Goal: Task Accomplishment & Management: Use online tool/utility

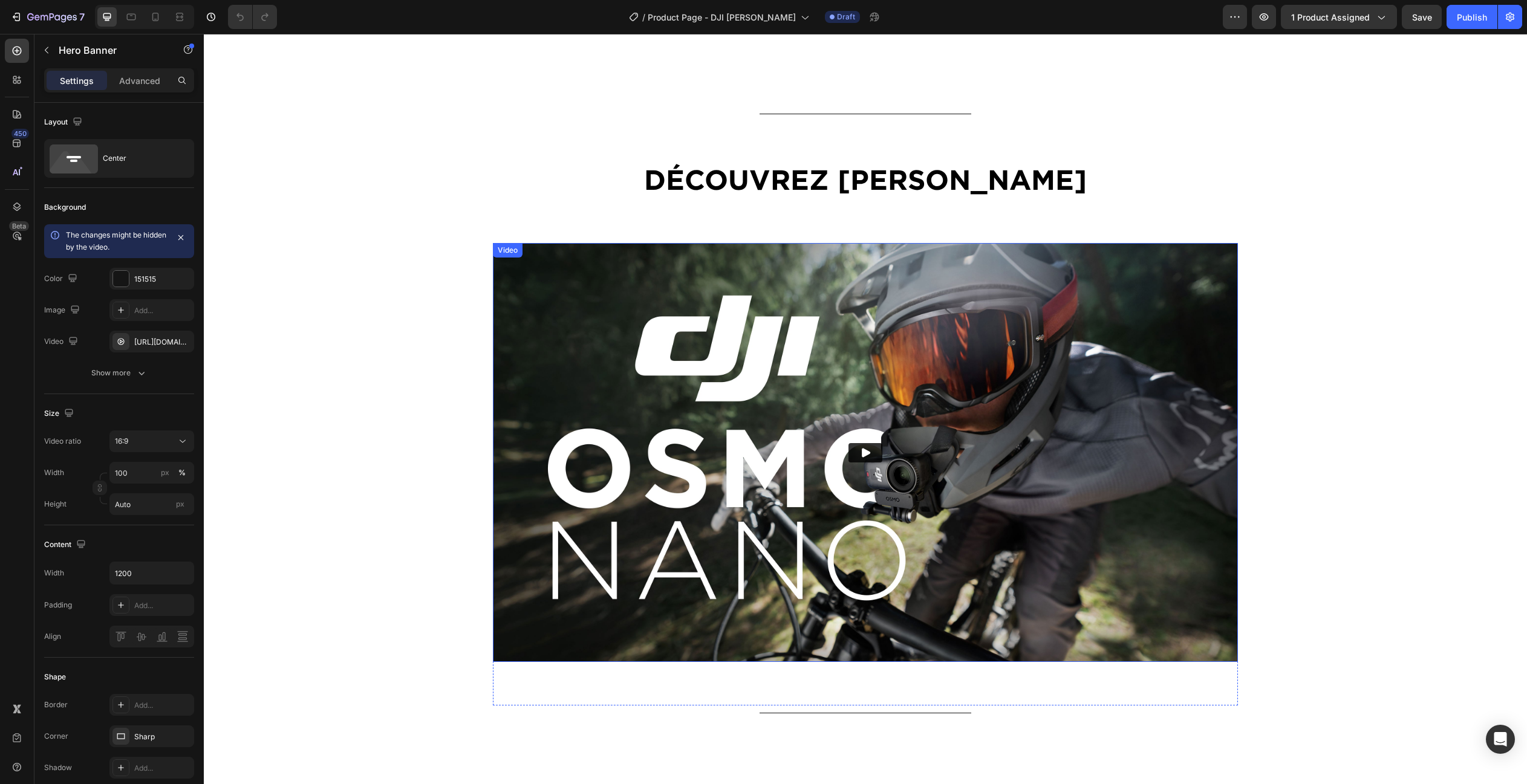
scroll to position [1360, 0]
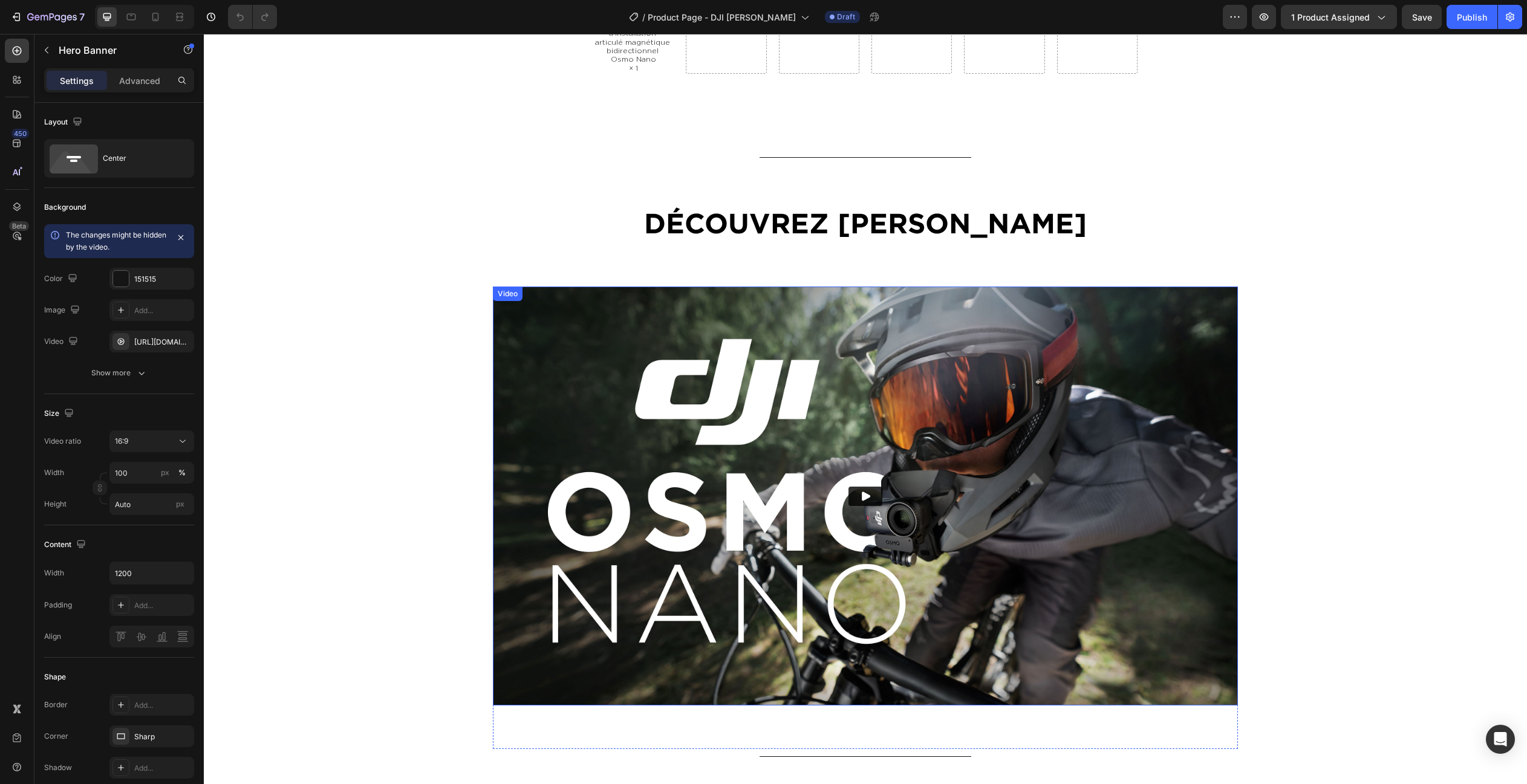
click at [511, 291] on div "Video" at bounding box center [507, 293] width 25 height 10
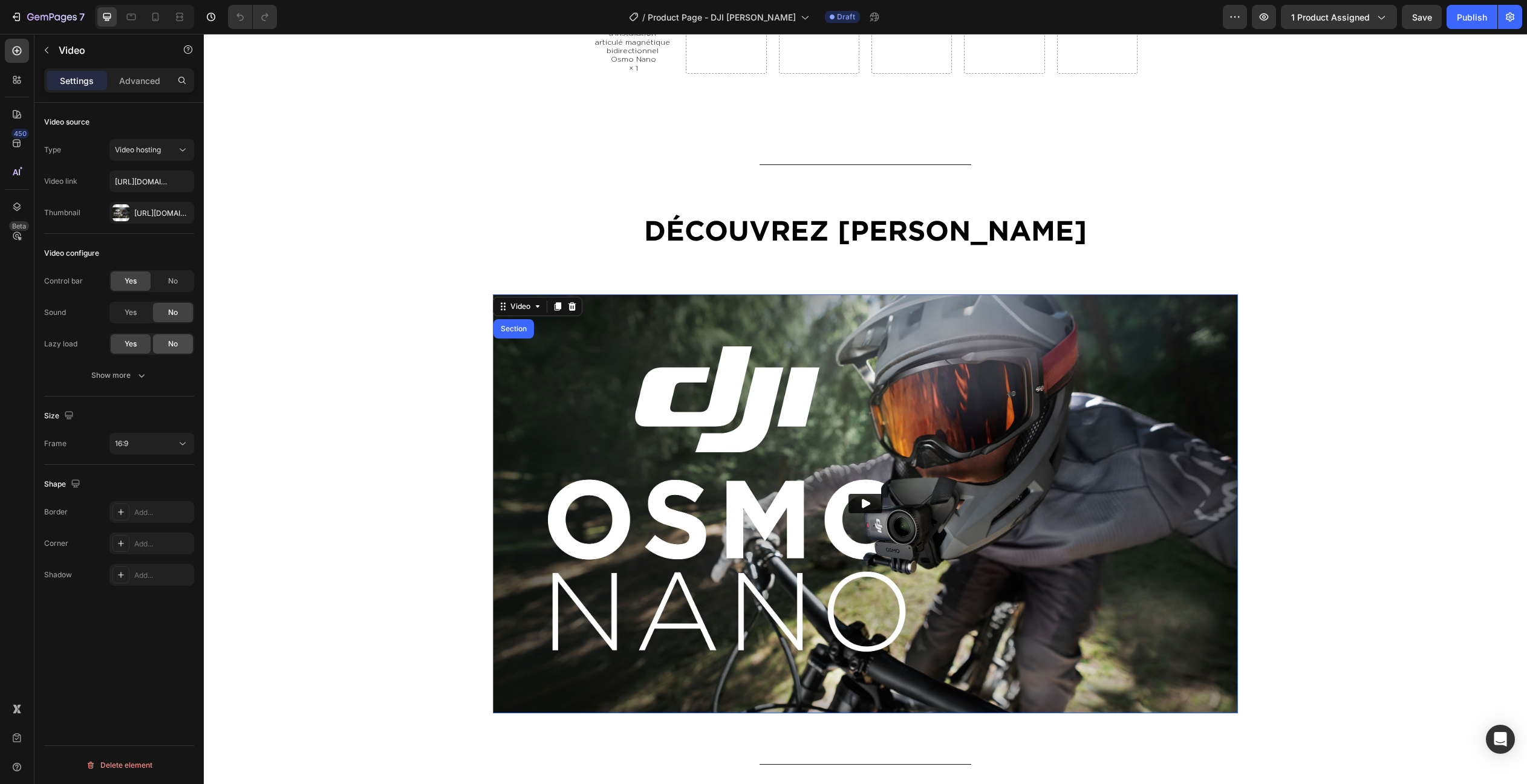
click at [179, 346] on div "No" at bounding box center [173, 344] width 40 height 19
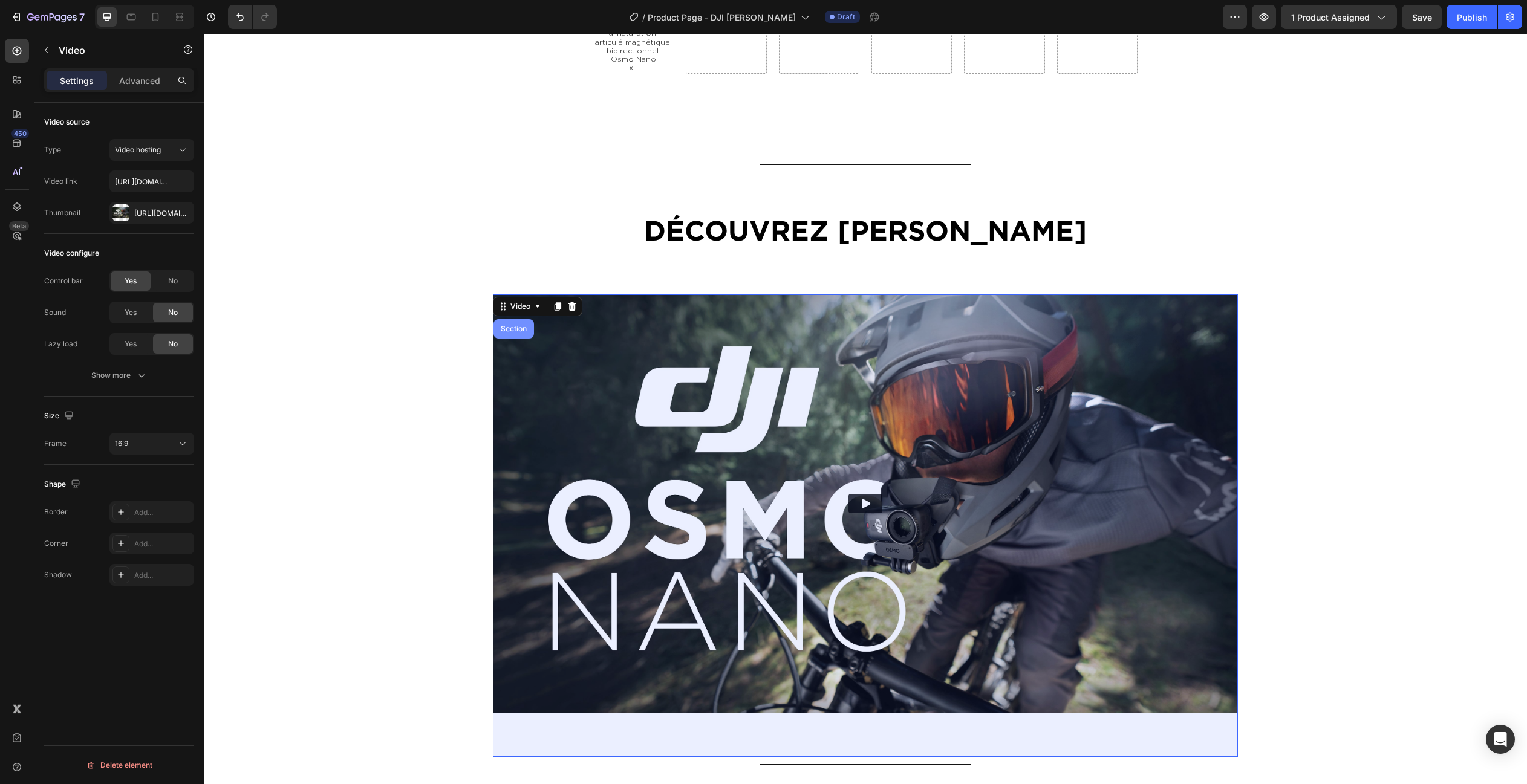
click at [515, 326] on div "Section" at bounding box center [514, 329] width 30 height 8
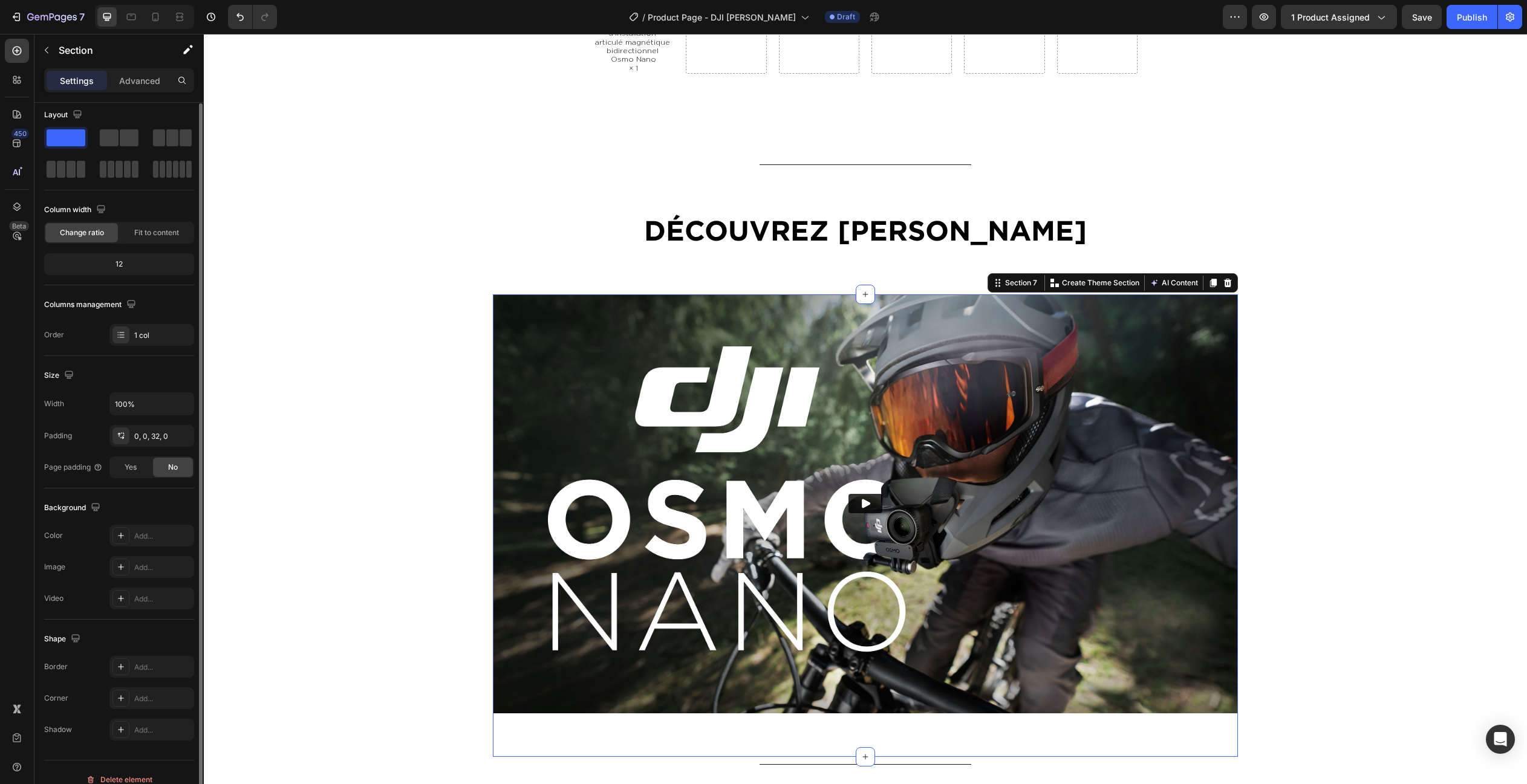
scroll to position [0, 0]
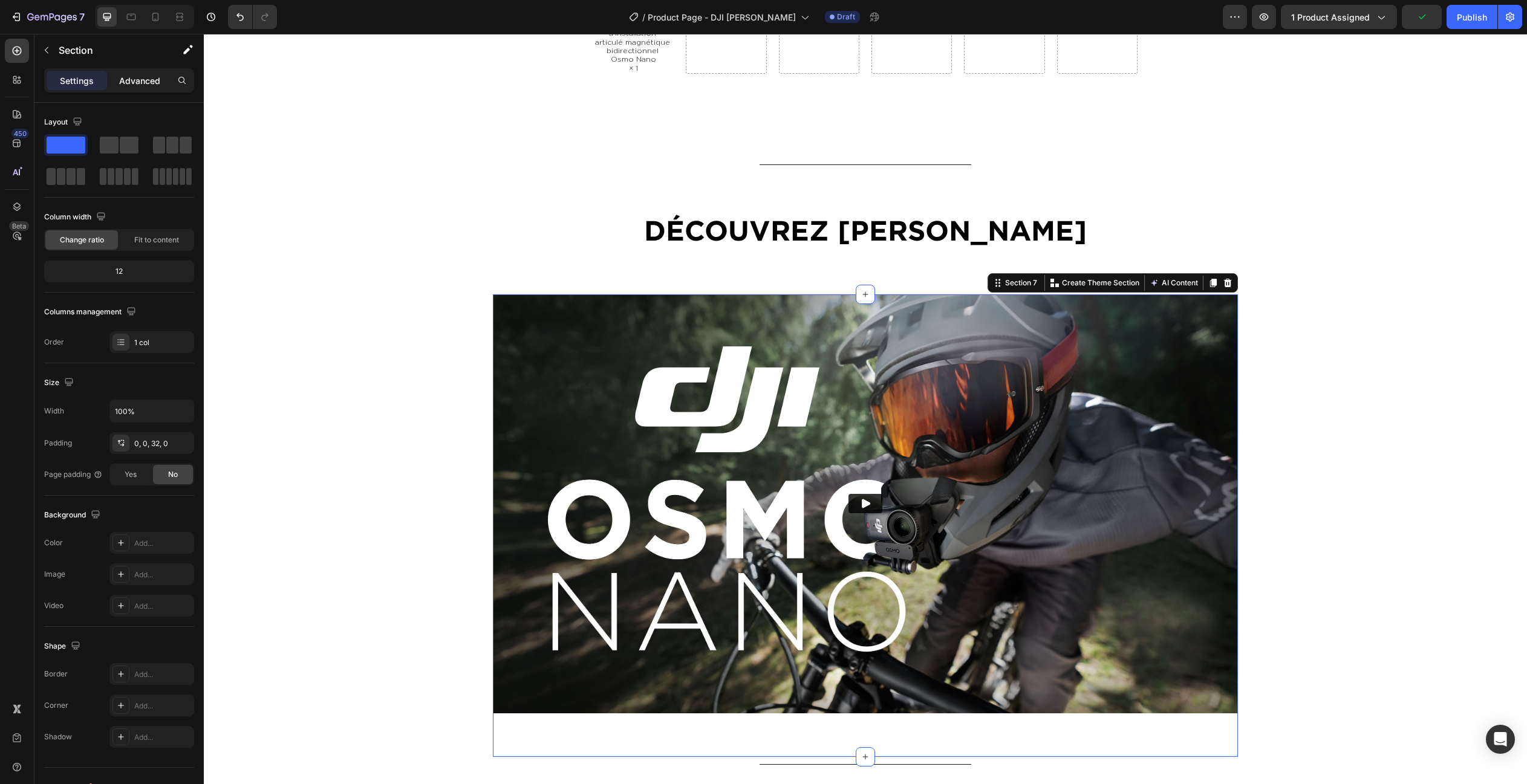
click at [147, 84] on p "Advanced" at bounding box center [139, 80] width 41 height 12
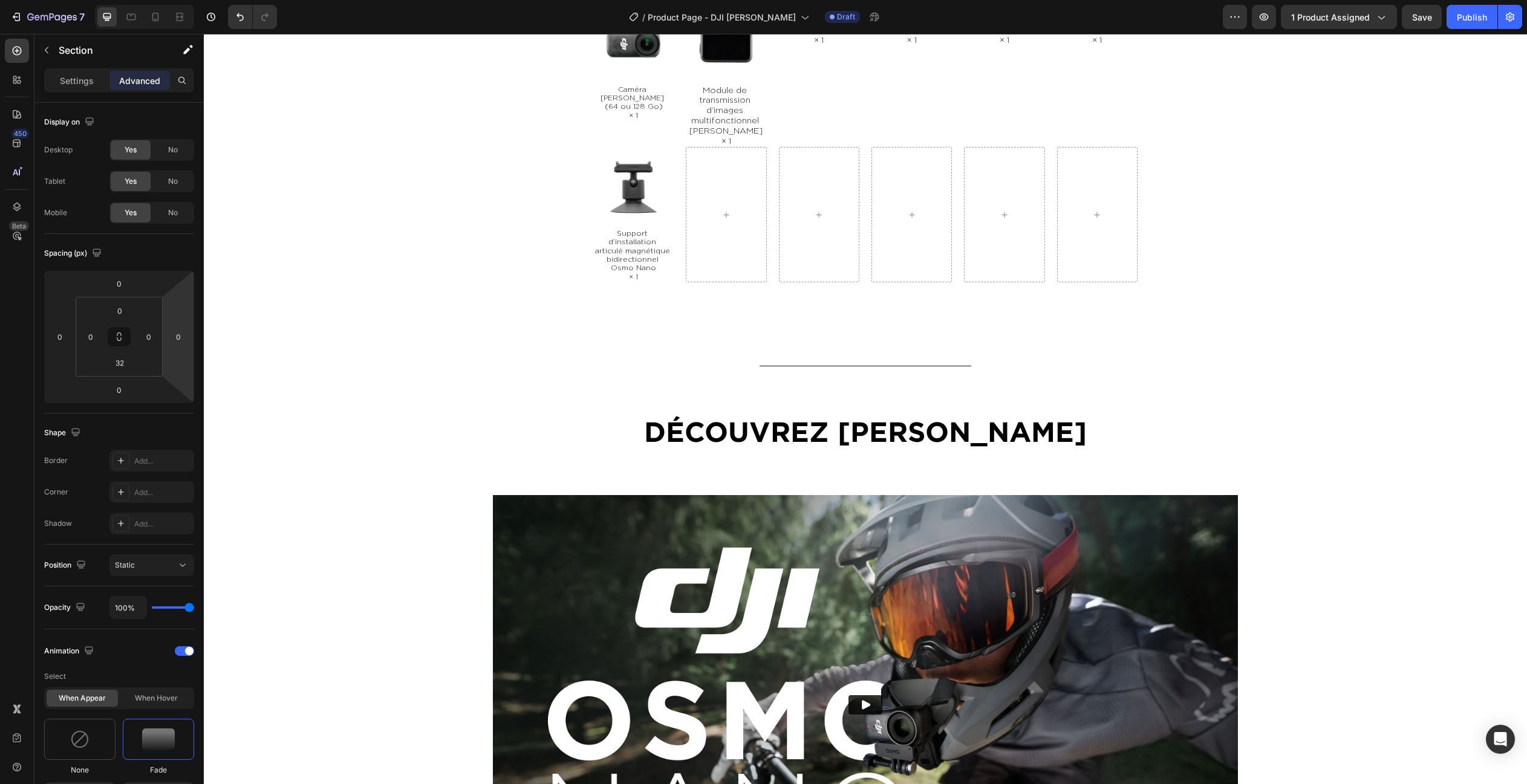
scroll to position [1161, 0]
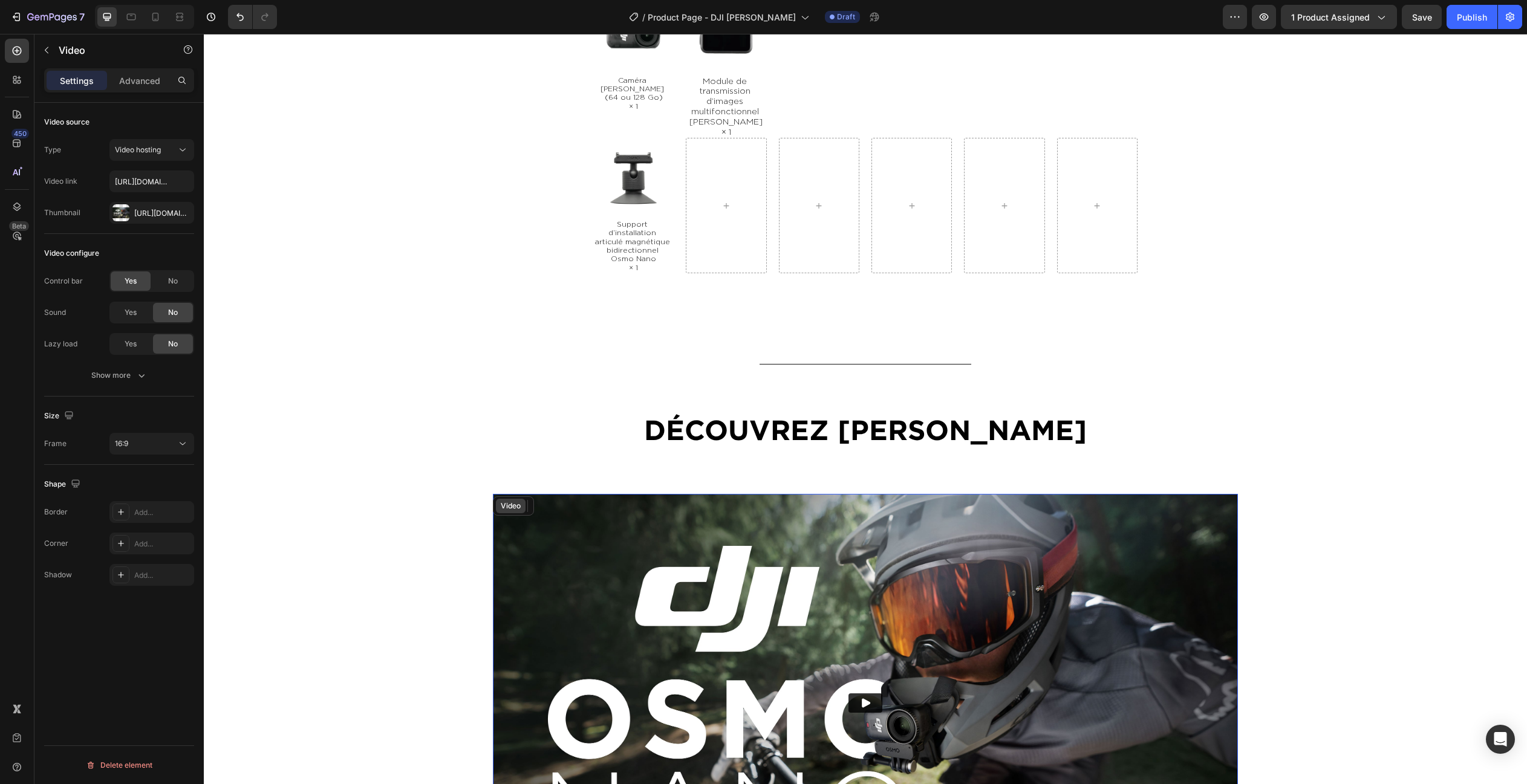
click at [501, 500] on div "Video" at bounding box center [511, 505] width 25 height 10
click at [147, 79] on p "Advanced" at bounding box center [139, 80] width 41 height 12
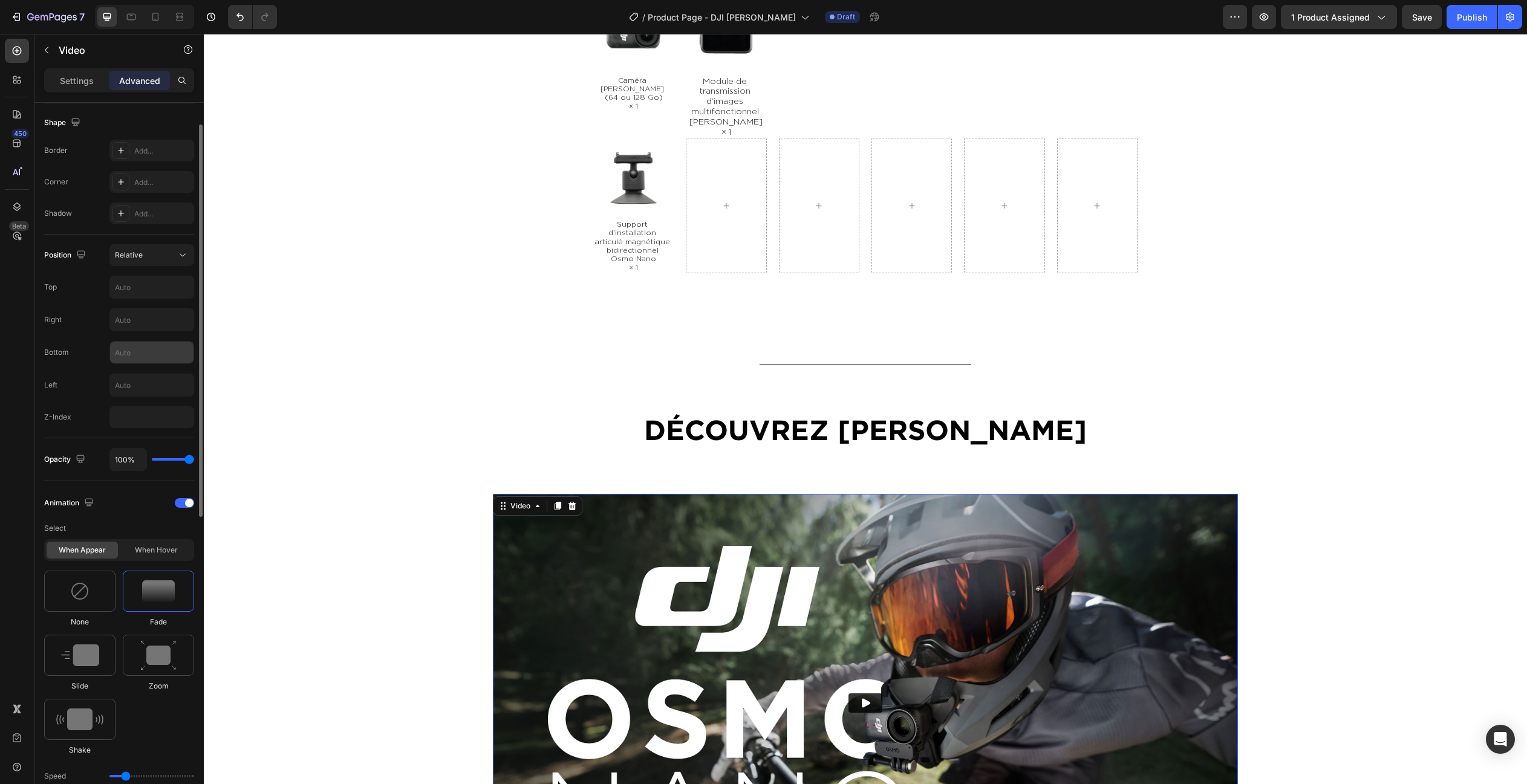
scroll to position [368, 0]
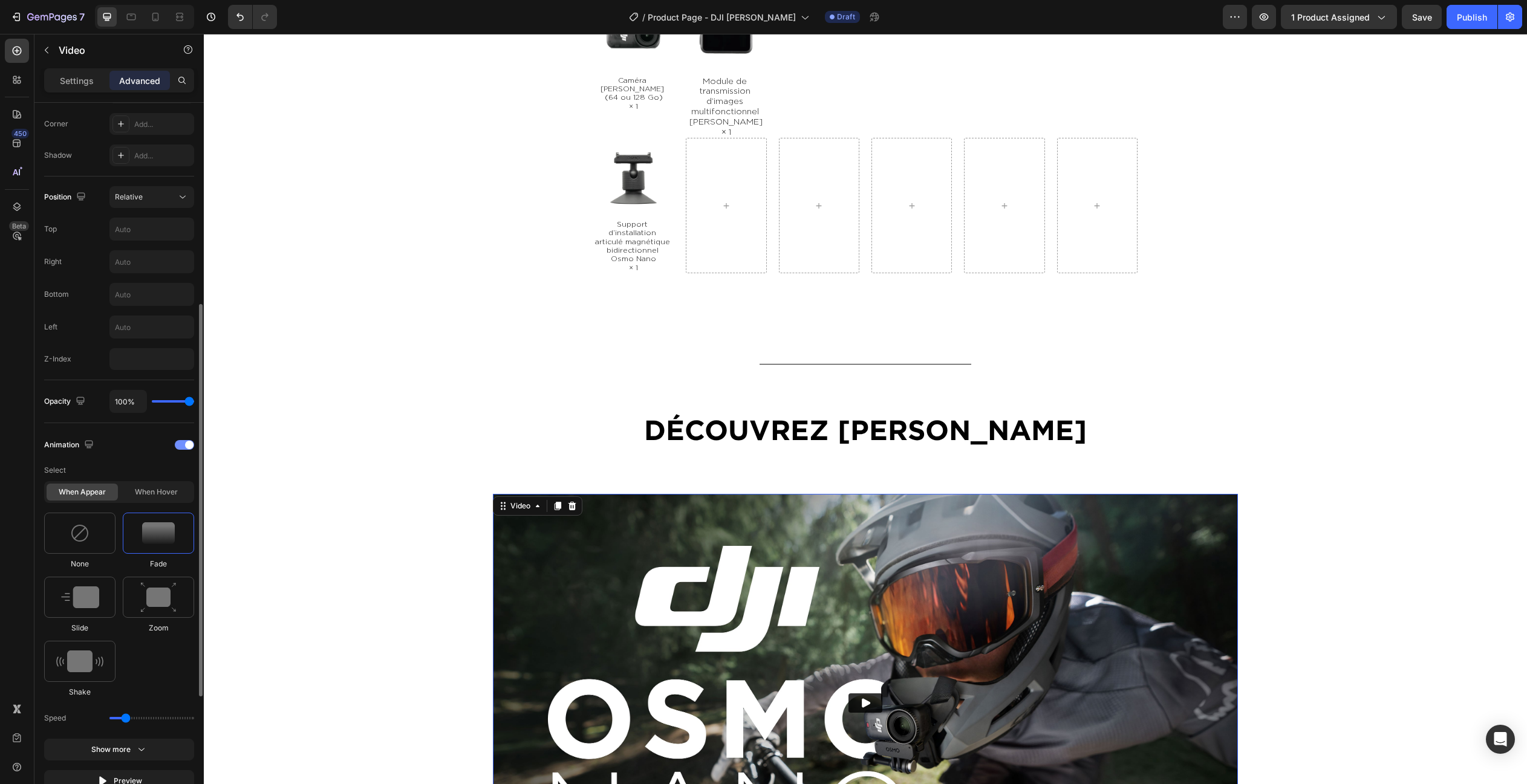
click at [182, 443] on div at bounding box center [184, 445] width 19 height 9
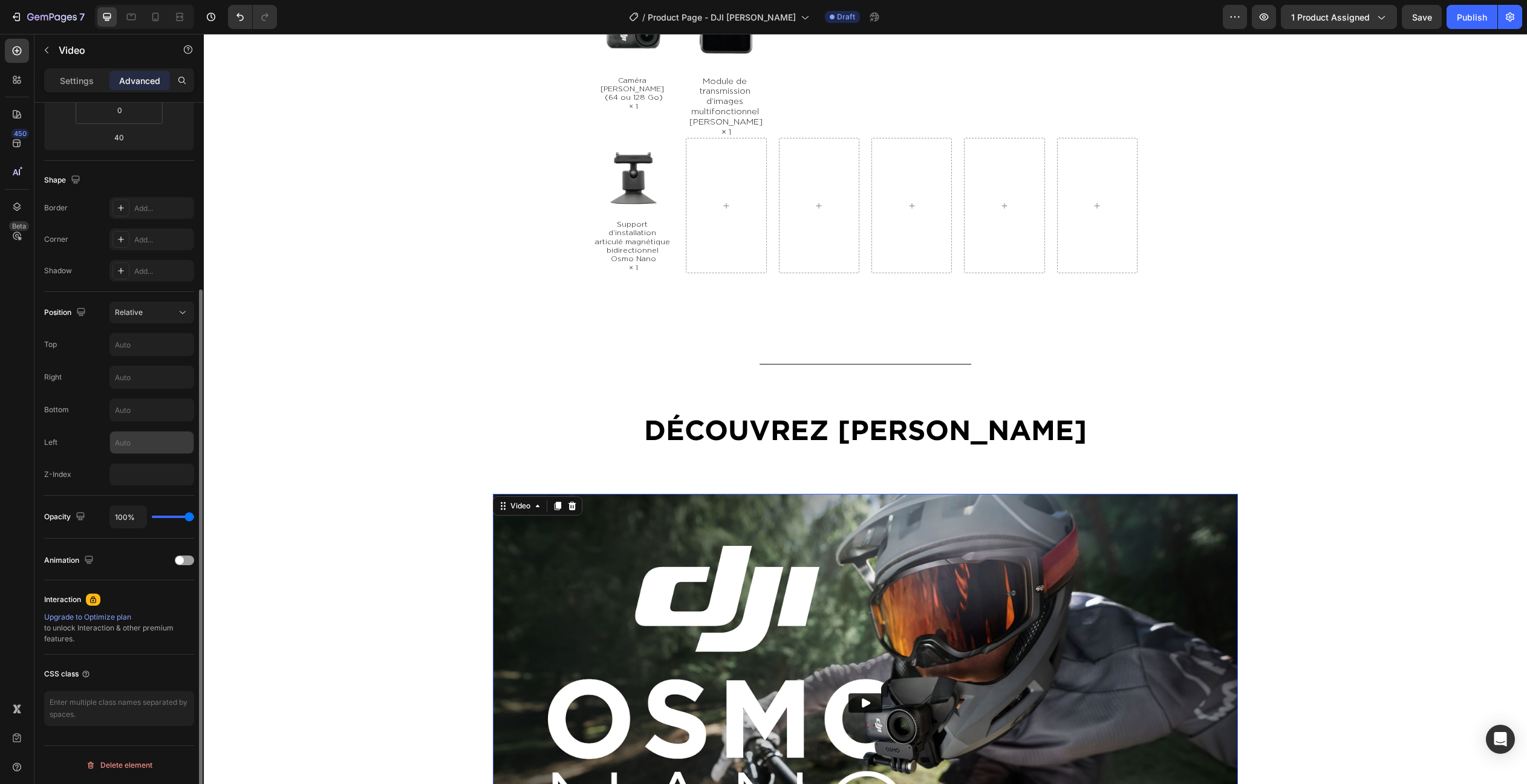
scroll to position [252, 0]
click at [180, 559] on span at bounding box center [179, 560] width 9 height 9
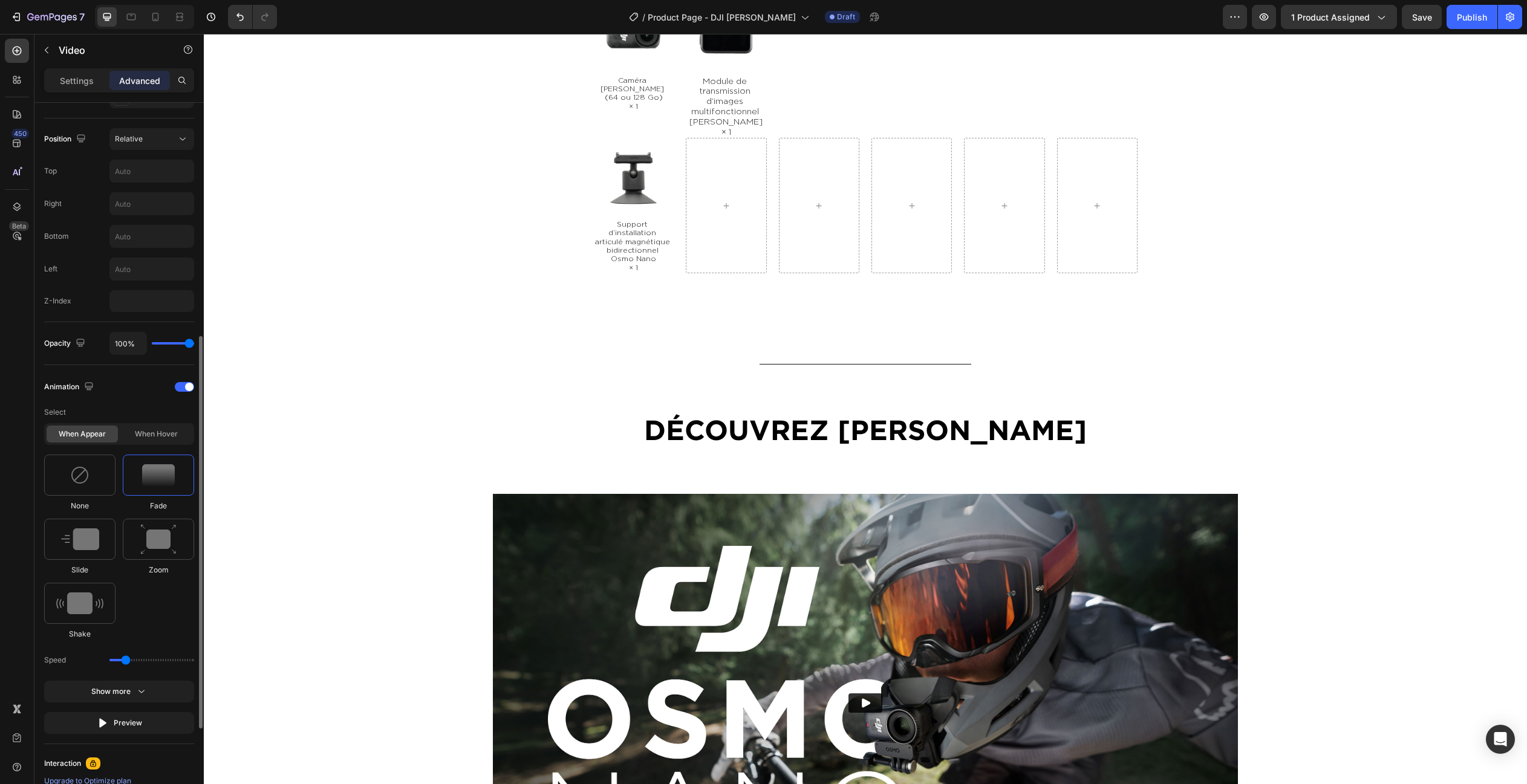
scroll to position [507, 0]
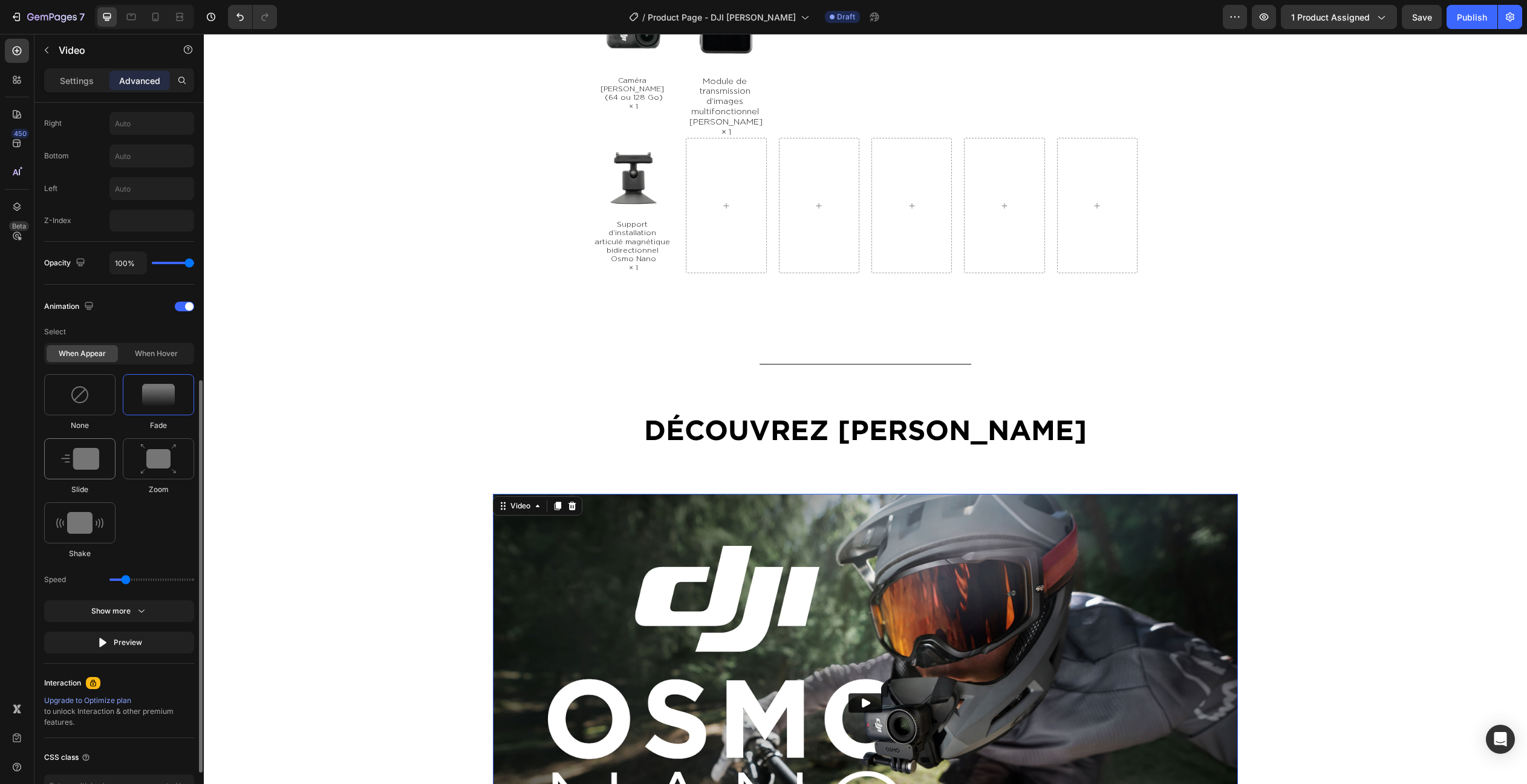
click at [70, 439] on div at bounding box center [79, 458] width 71 height 41
click at [155, 405] on div at bounding box center [158, 394] width 71 height 41
click at [162, 452] on img at bounding box center [159, 458] width 36 height 30
click at [156, 395] on img at bounding box center [159, 394] width 32 height 22
type input "0.9"
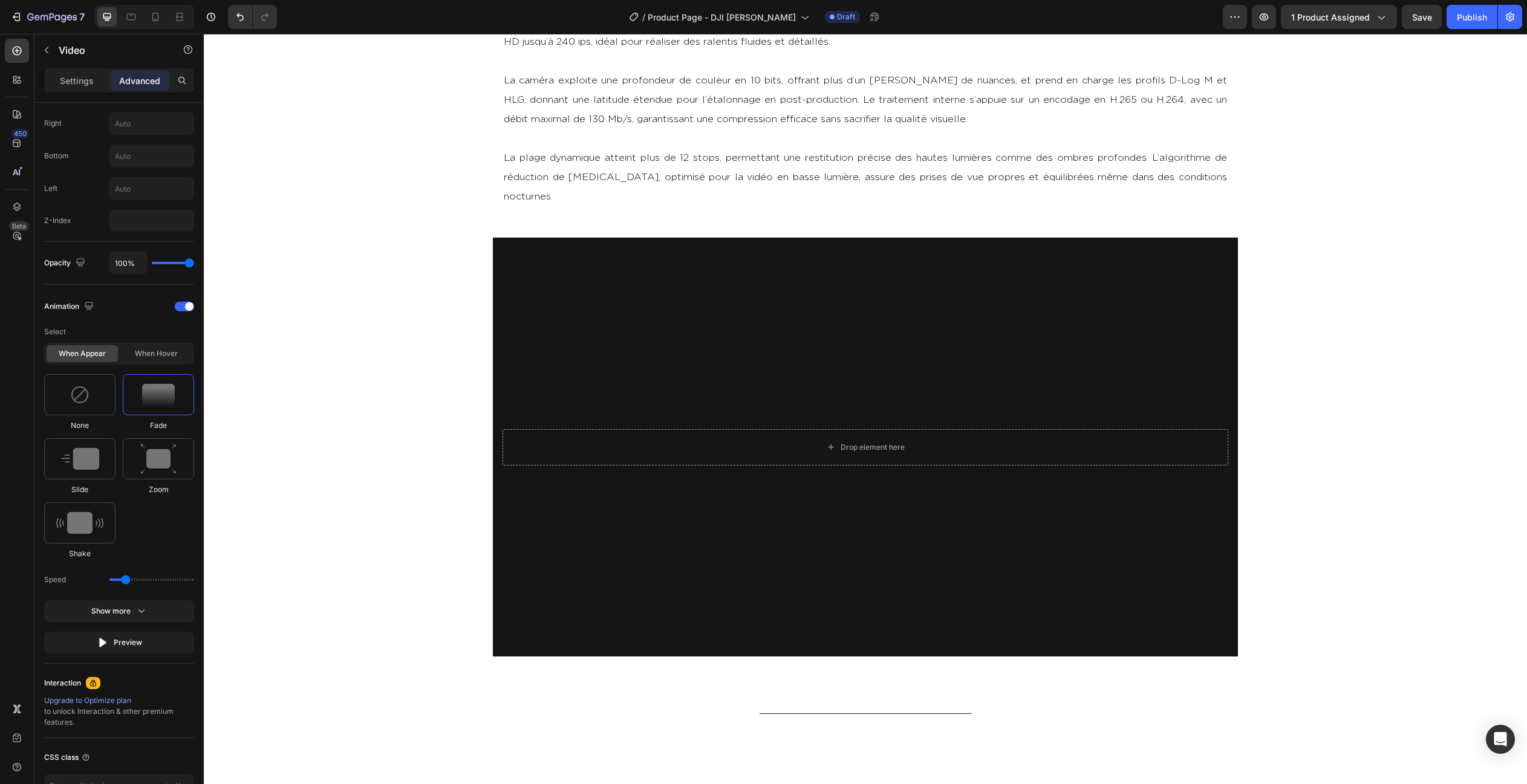
scroll to position [2739, 0]
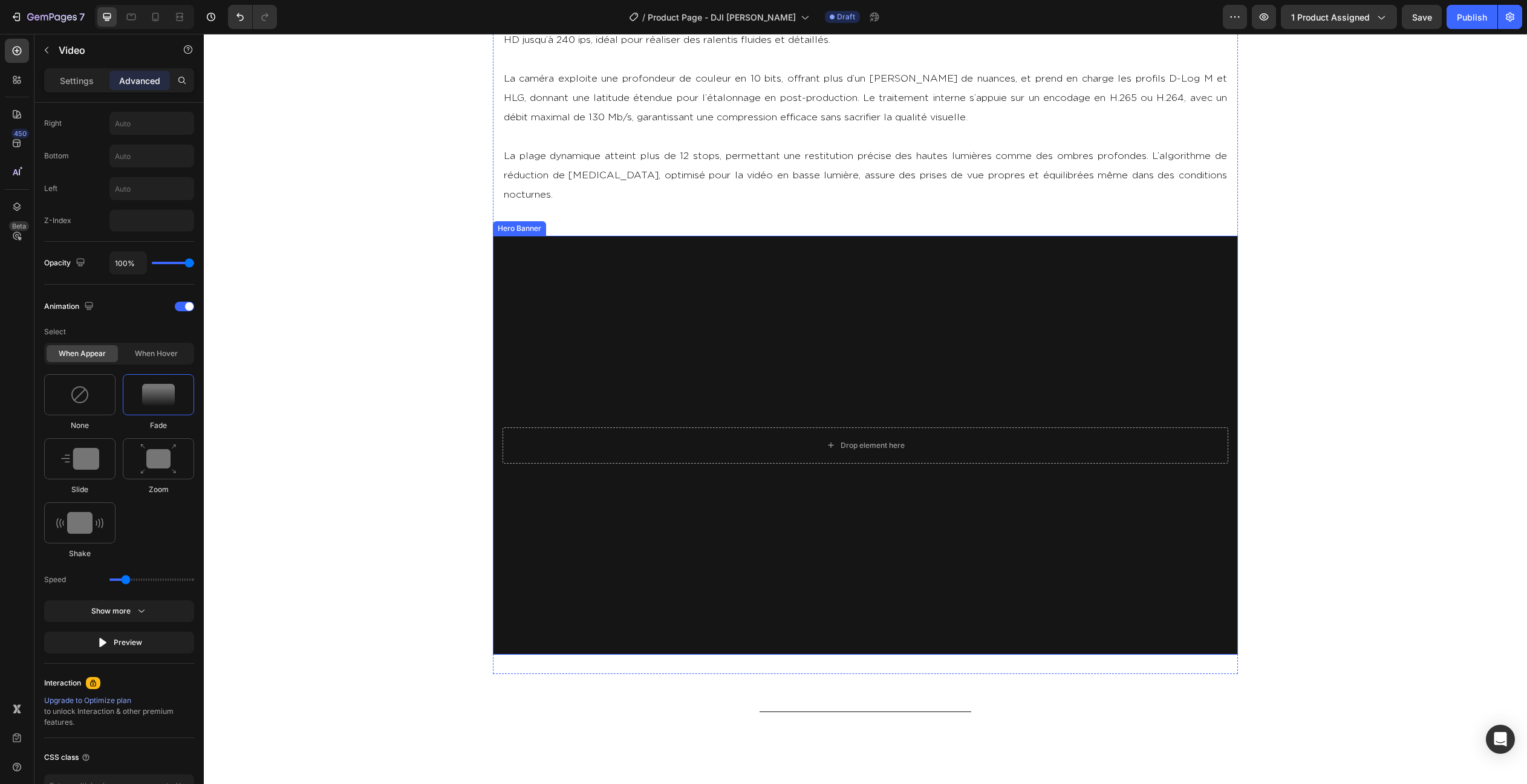
click at [729, 525] on div "Overlay" at bounding box center [865, 444] width 745 height 419
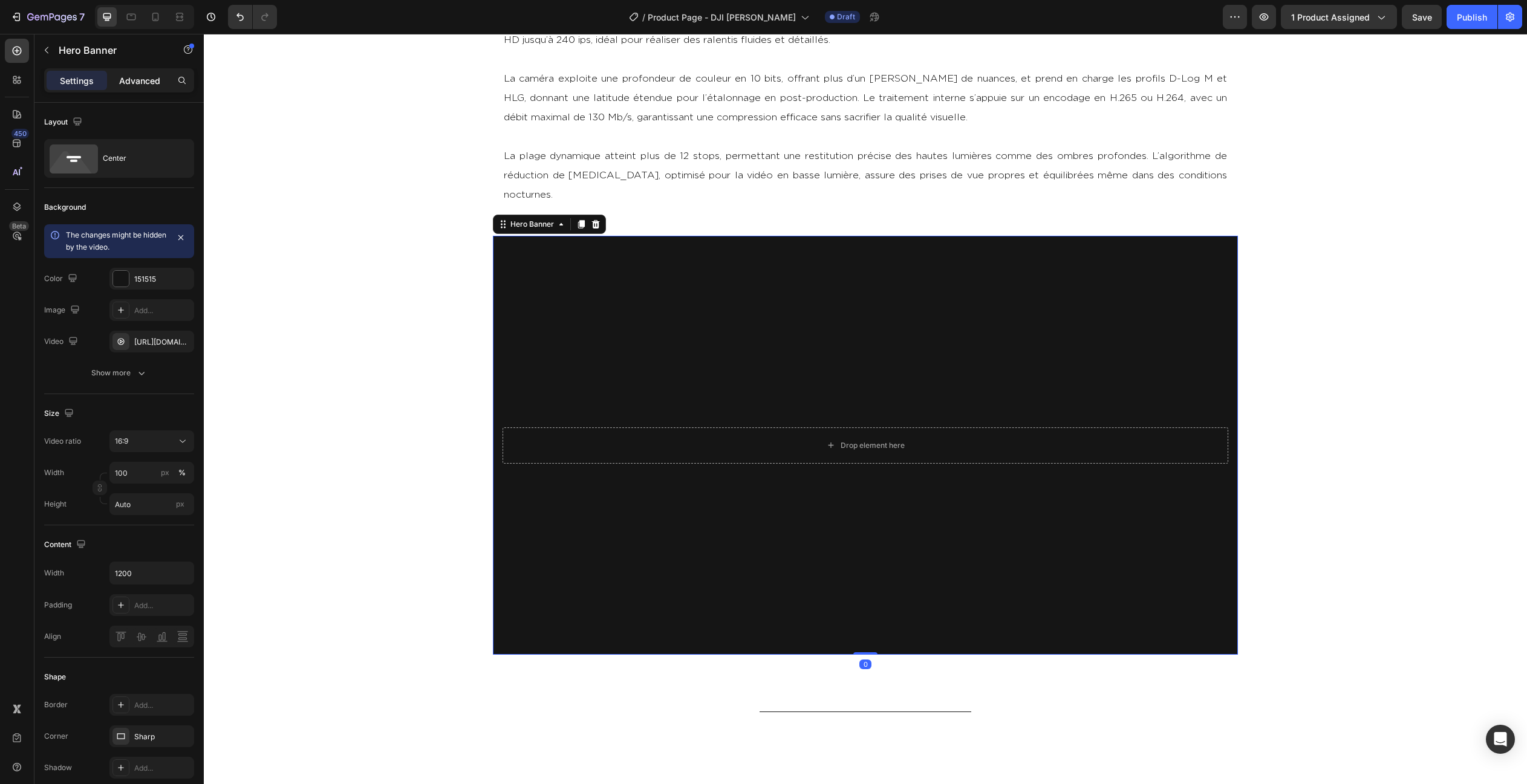
click at [144, 78] on p "Advanced" at bounding box center [139, 80] width 41 height 12
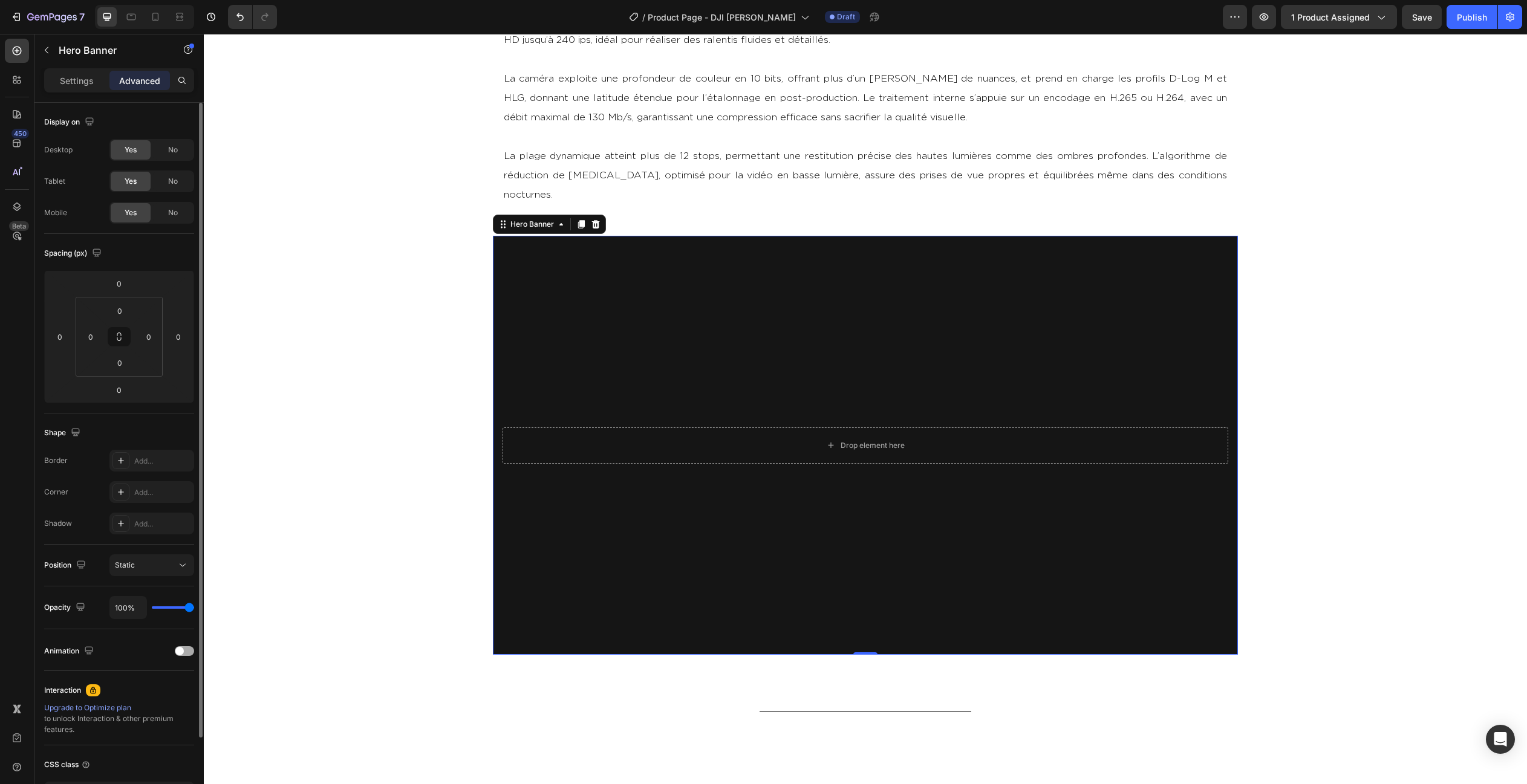
click at [179, 649] on span at bounding box center [179, 650] width 9 height 9
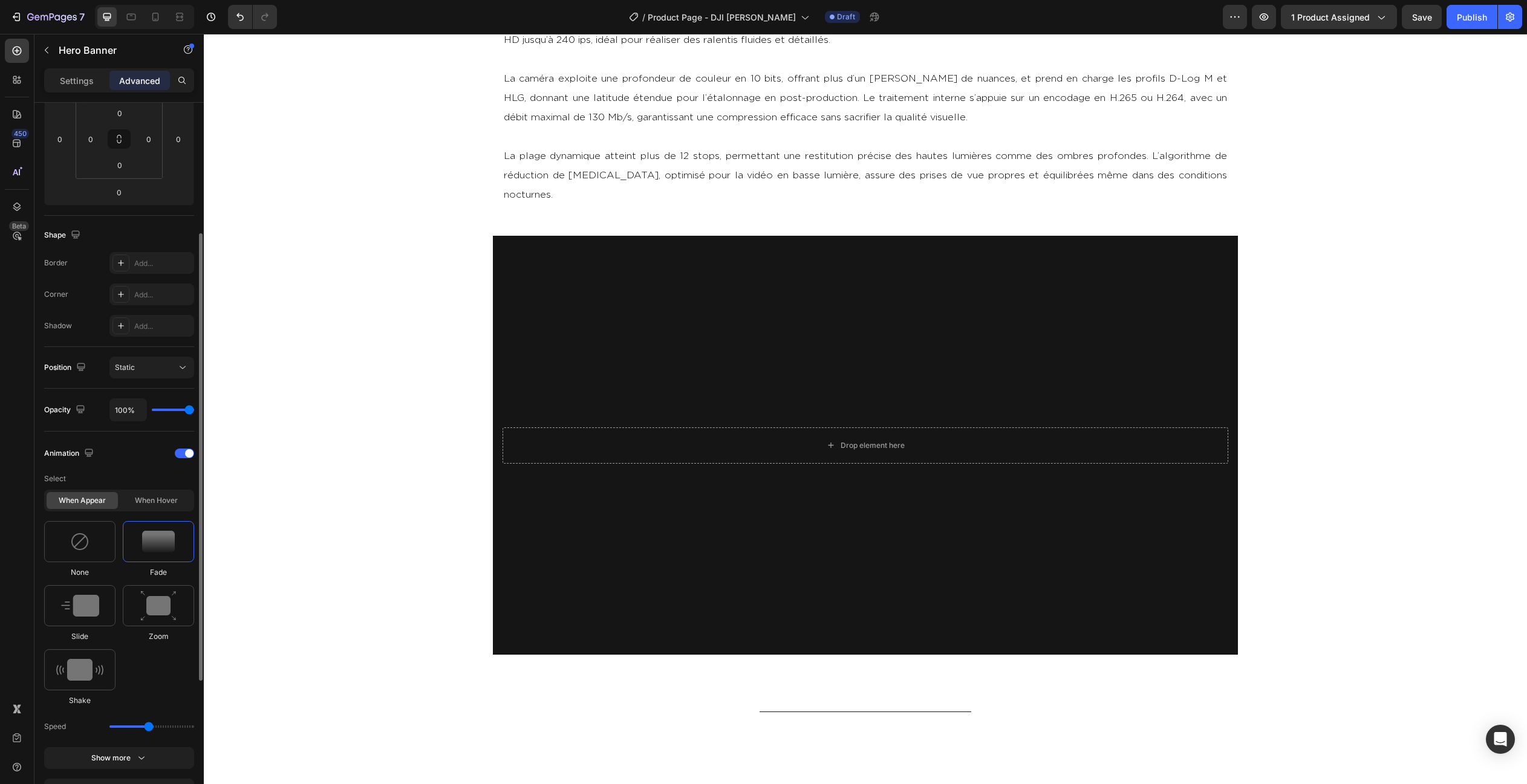
scroll to position [229, 0]
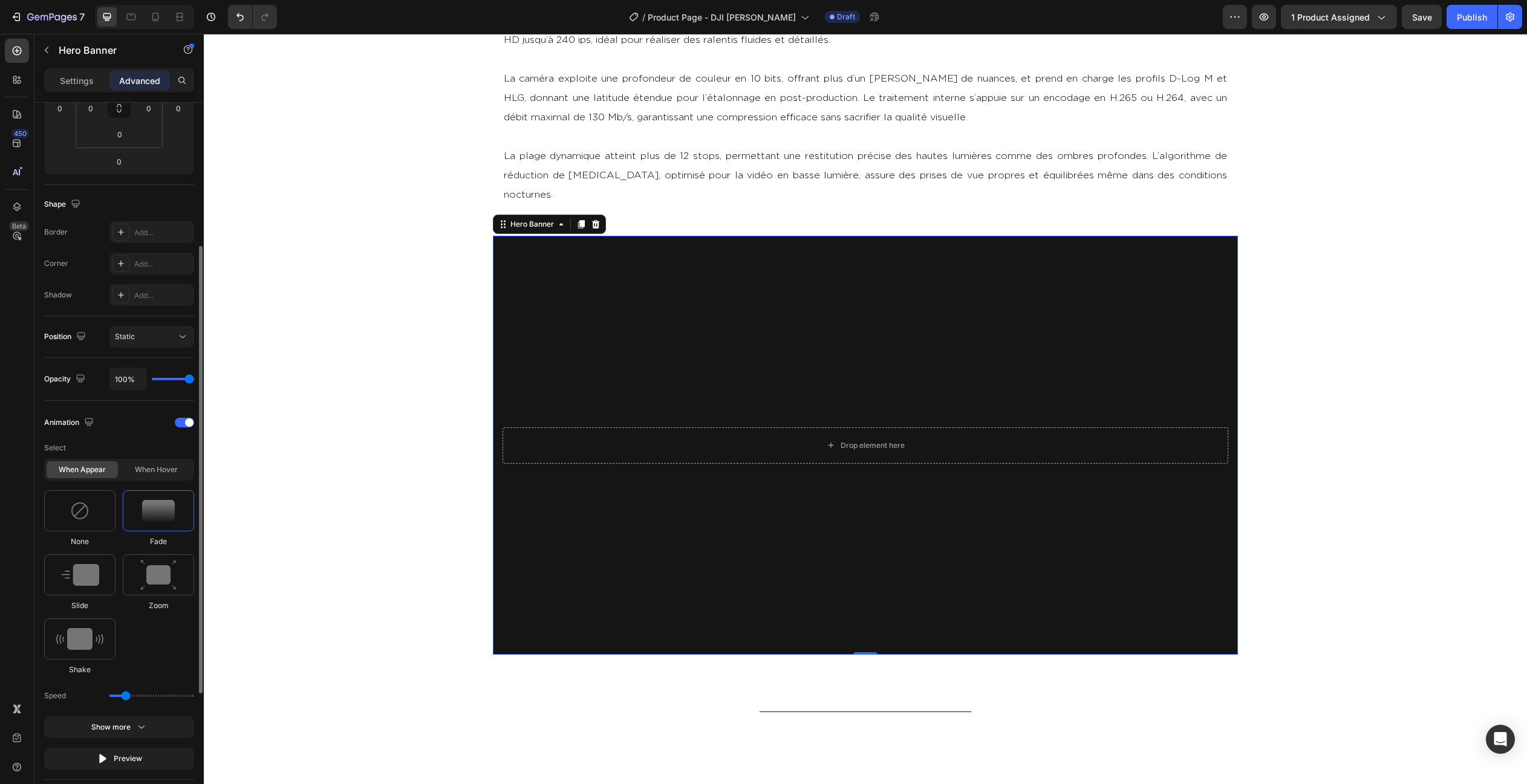
drag, startPoint x: 147, startPoint y: 698, endPoint x: 126, endPoint y: 698, distance: 21.0
type input "0.9"
click at [126, 697] on input "range" at bounding box center [151, 696] width 85 height 3
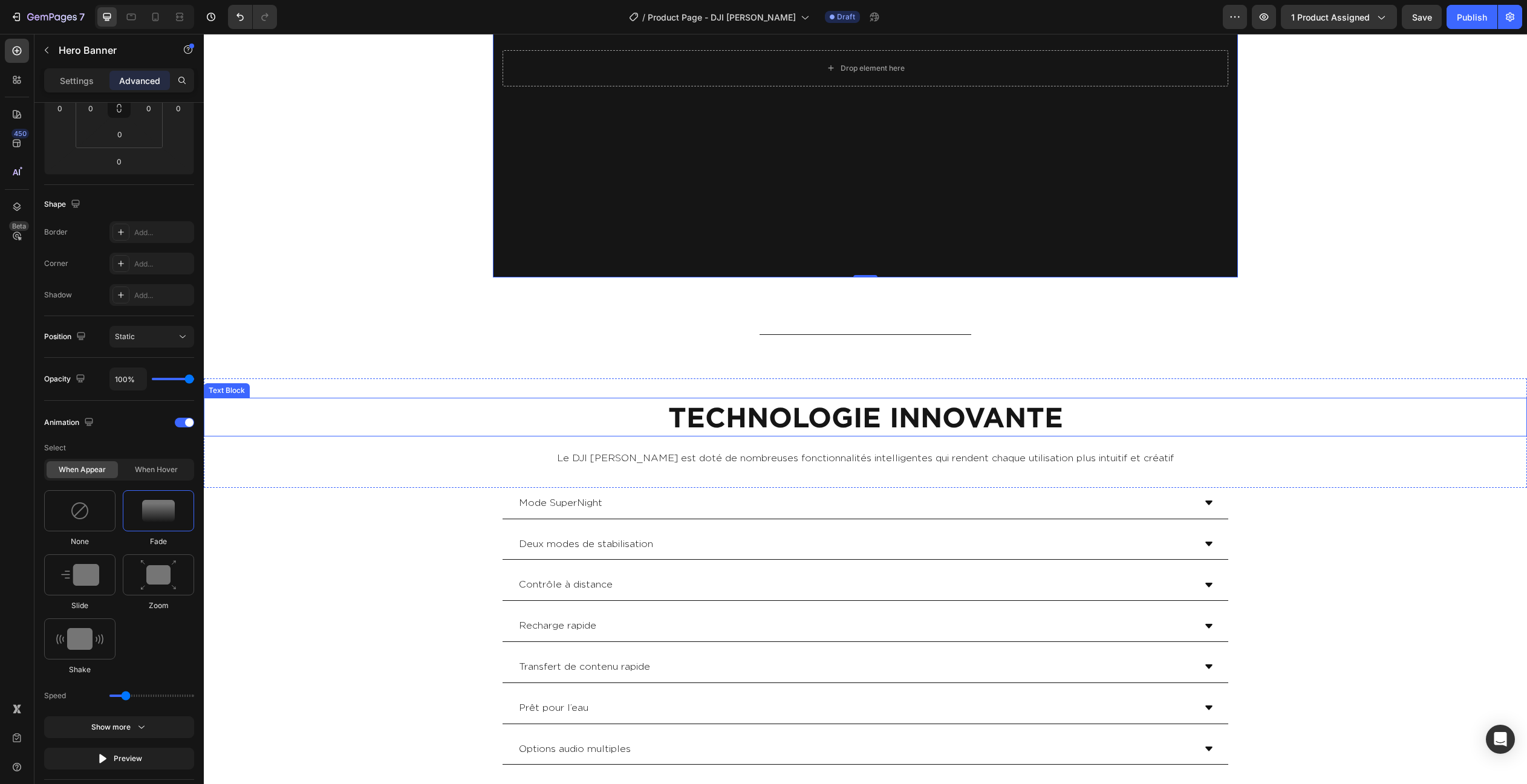
scroll to position [3162, 0]
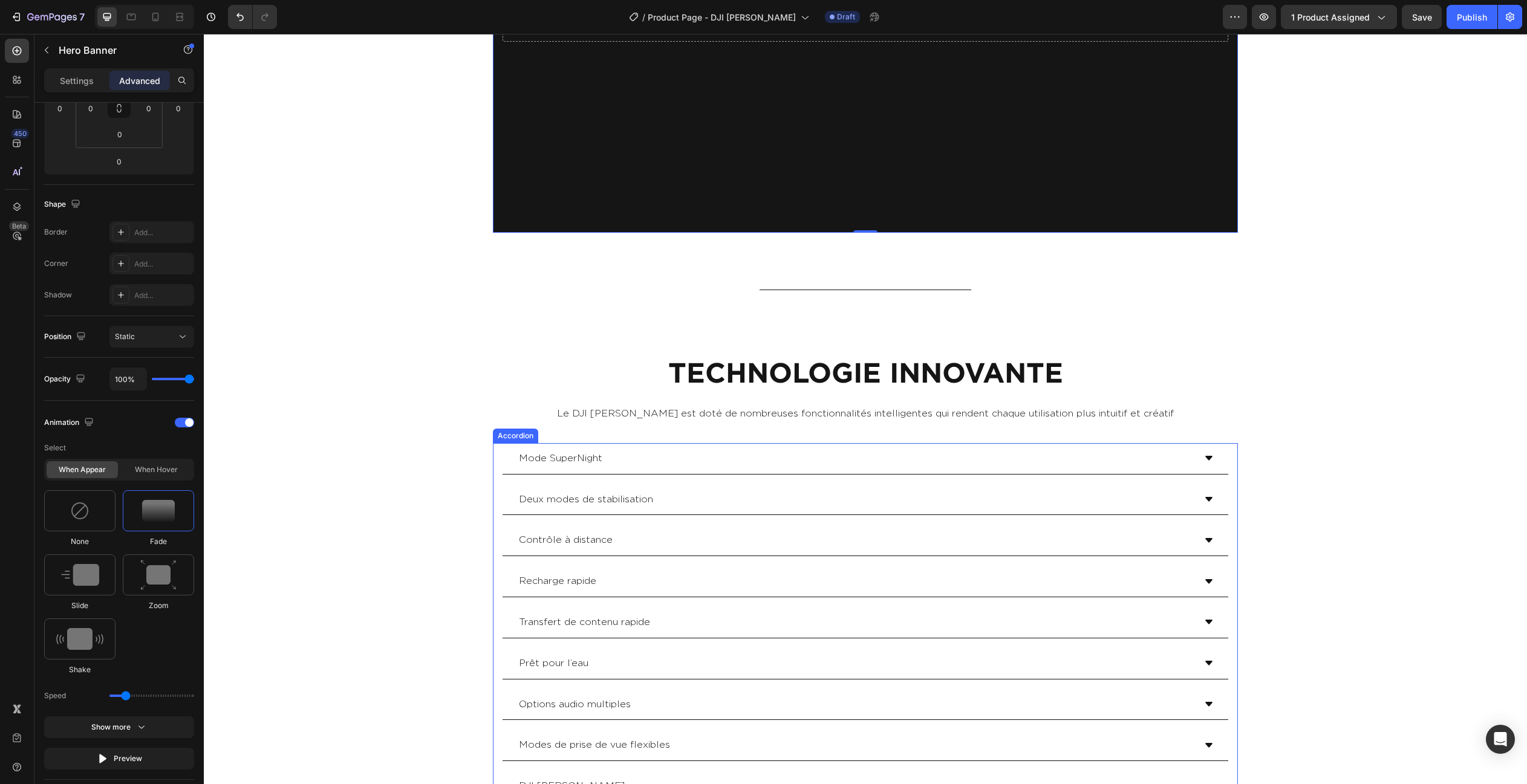
click at [681, 566] on div "Recharge rapide" at bounding box center [865, 581] width 726 height 31
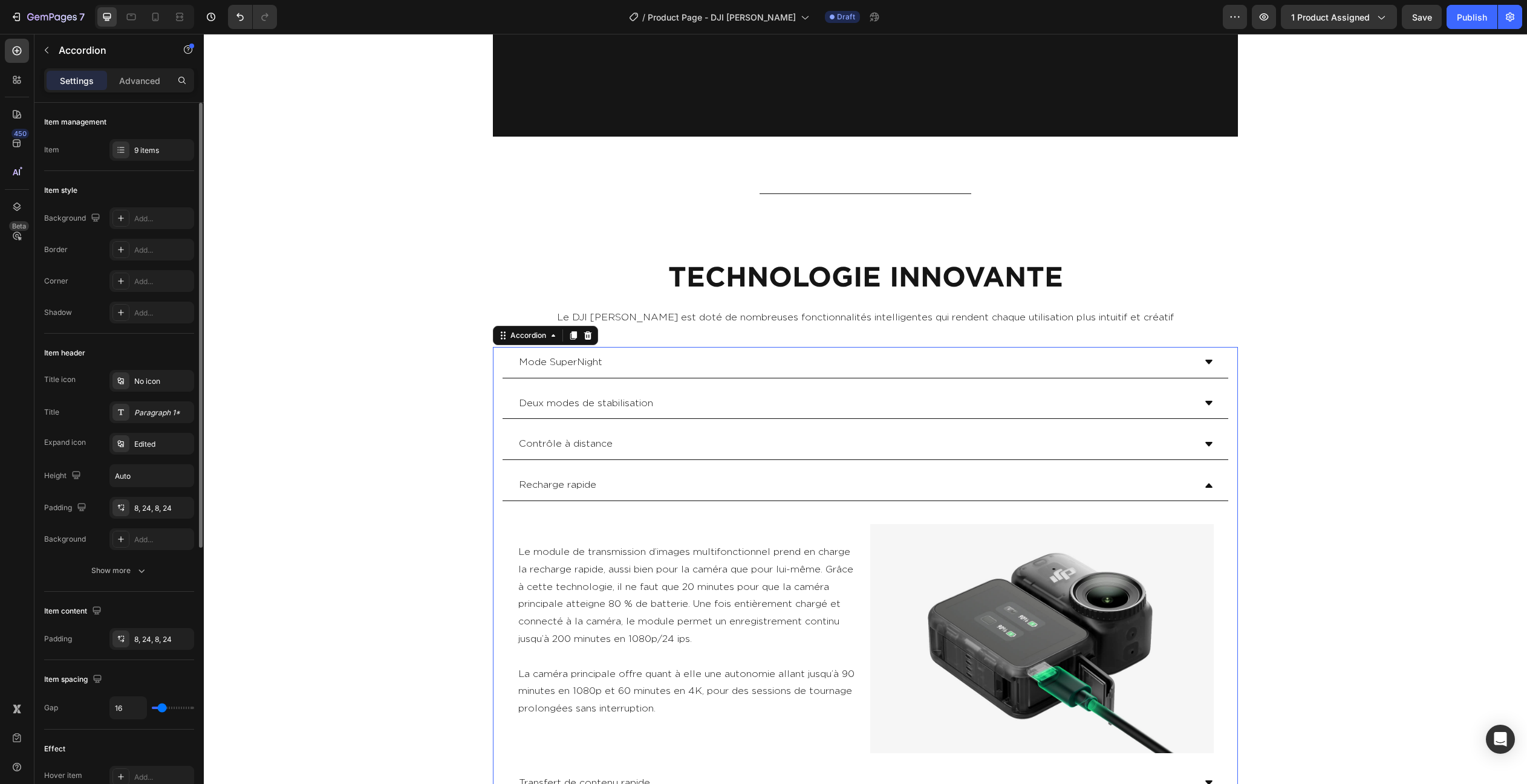
scroll to position [3257, 0]
click at [617, 475] on div "Recharge rapide" at bounding box center [855, 485] width 677 height 21
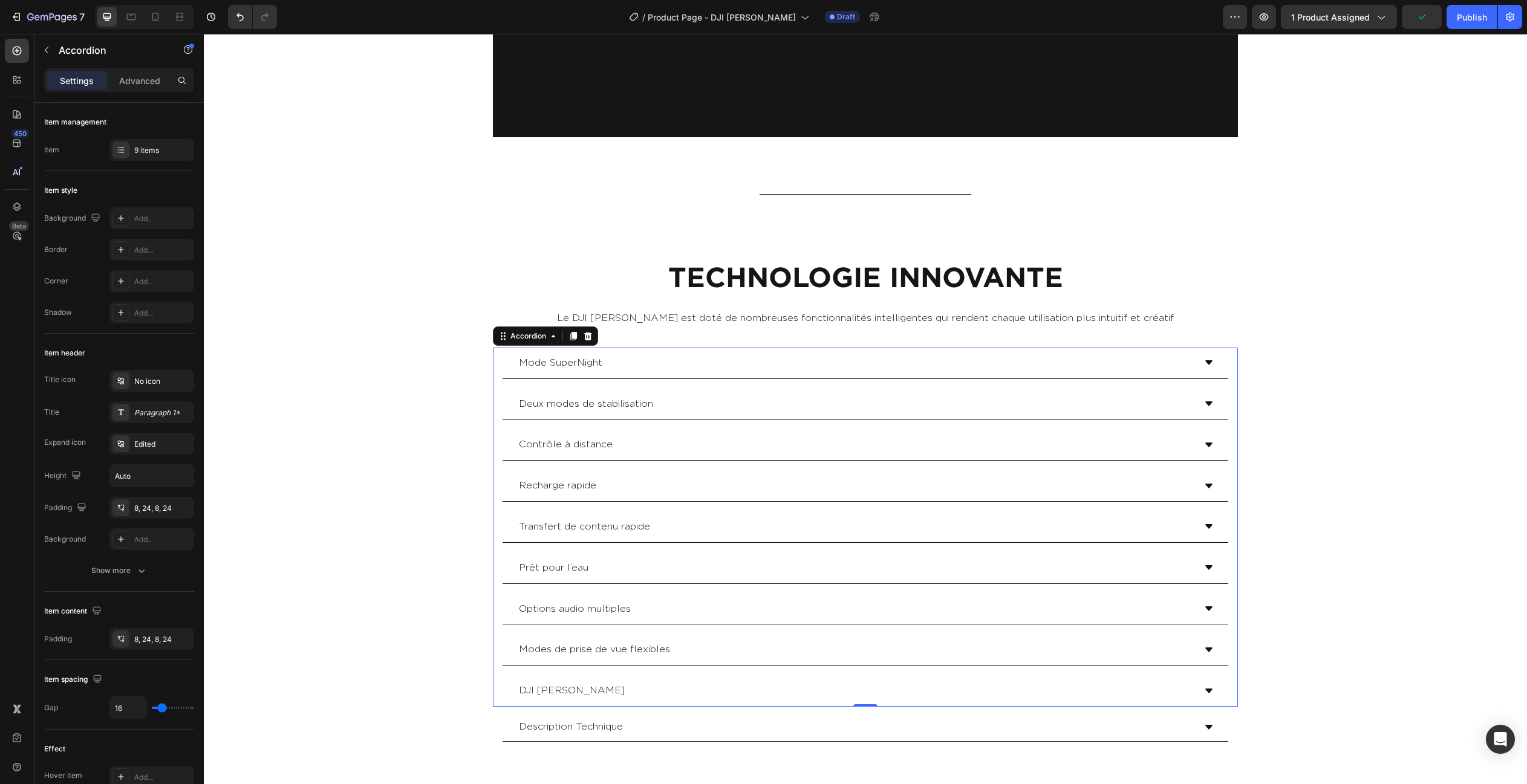
click at [656, 516] on div "Transfert de contenu rapide" at bounding box center [855, 527] width 677 height 21
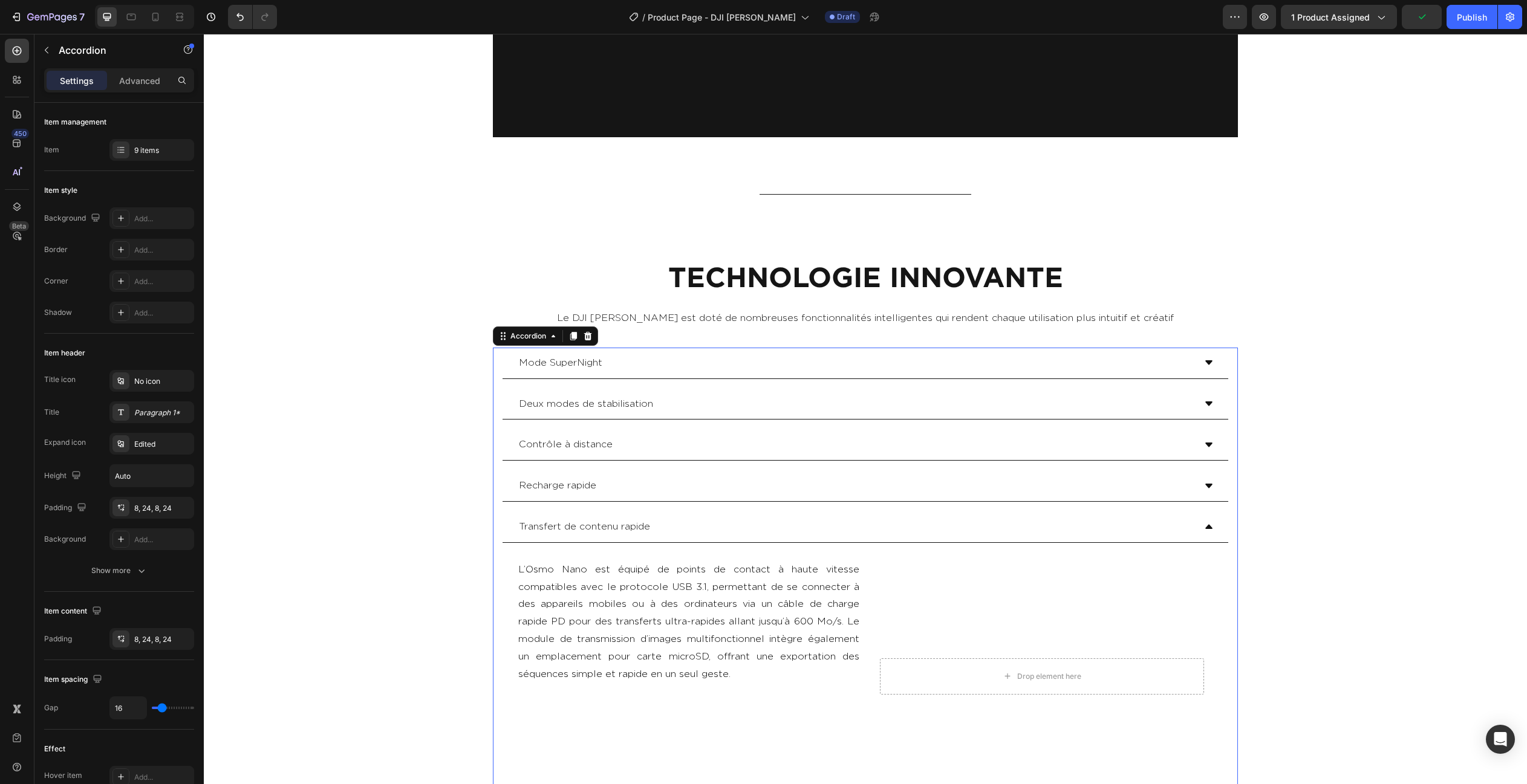
click at [656, 516] on div "Transfert de contenu rapide" at bounding box center [855, 527] width 677 height 21
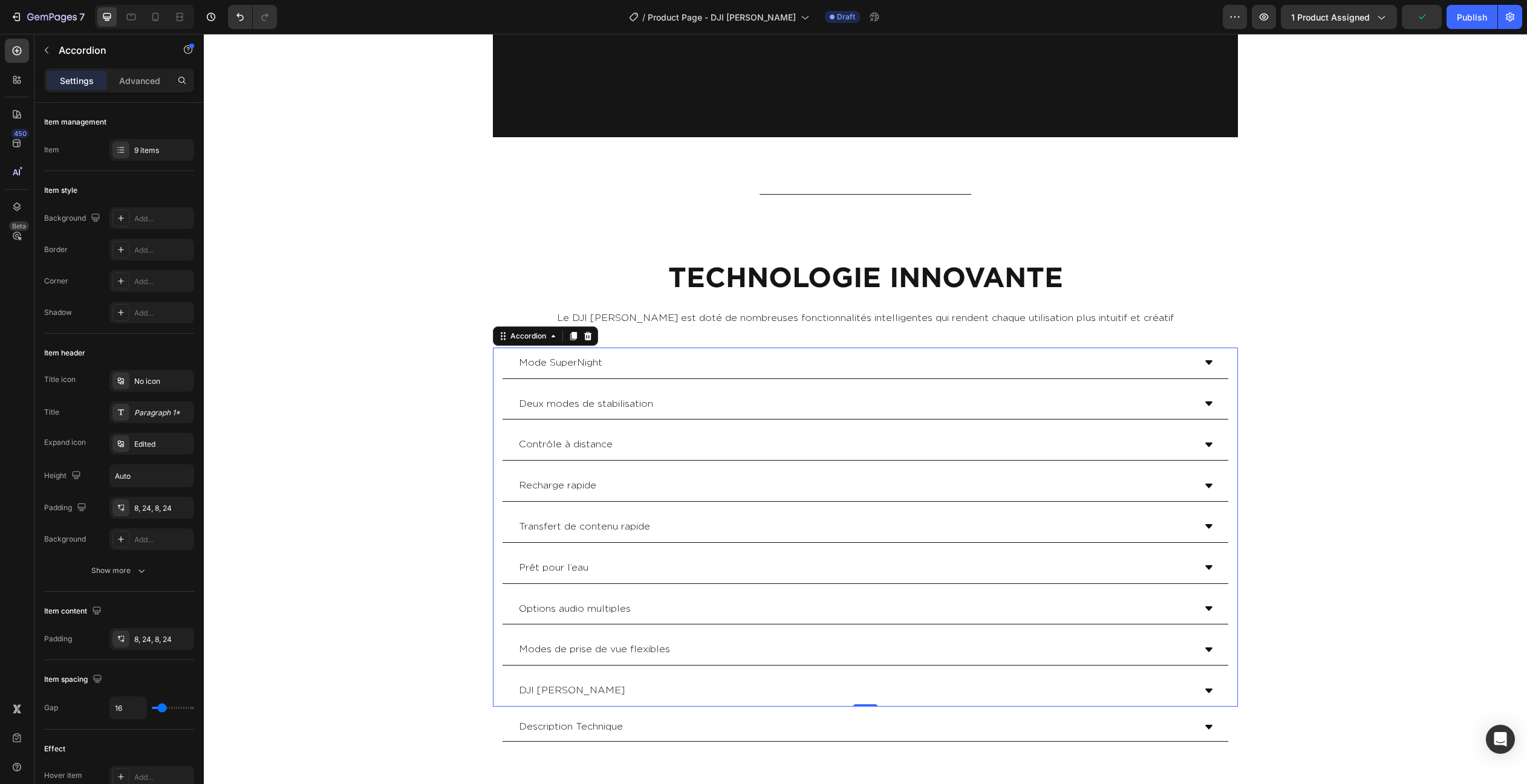
click at [673, 557] on div "Prêt pour l’eau" at bounding box center [855, 568] width 677 height 21
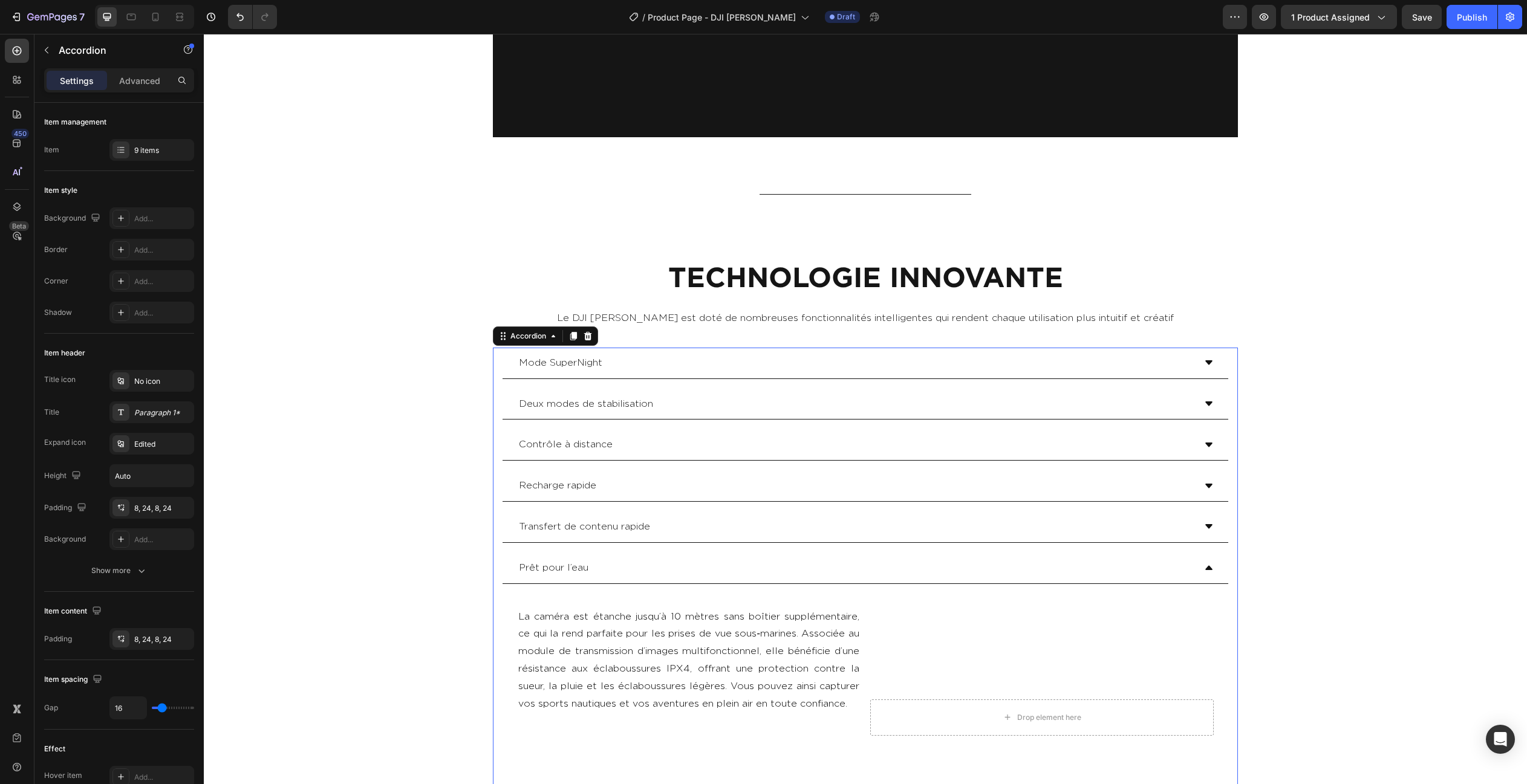
click at [673, 557] on div "Prêt pour l’eau" at bounding box center [855, 568] width 677 height 21
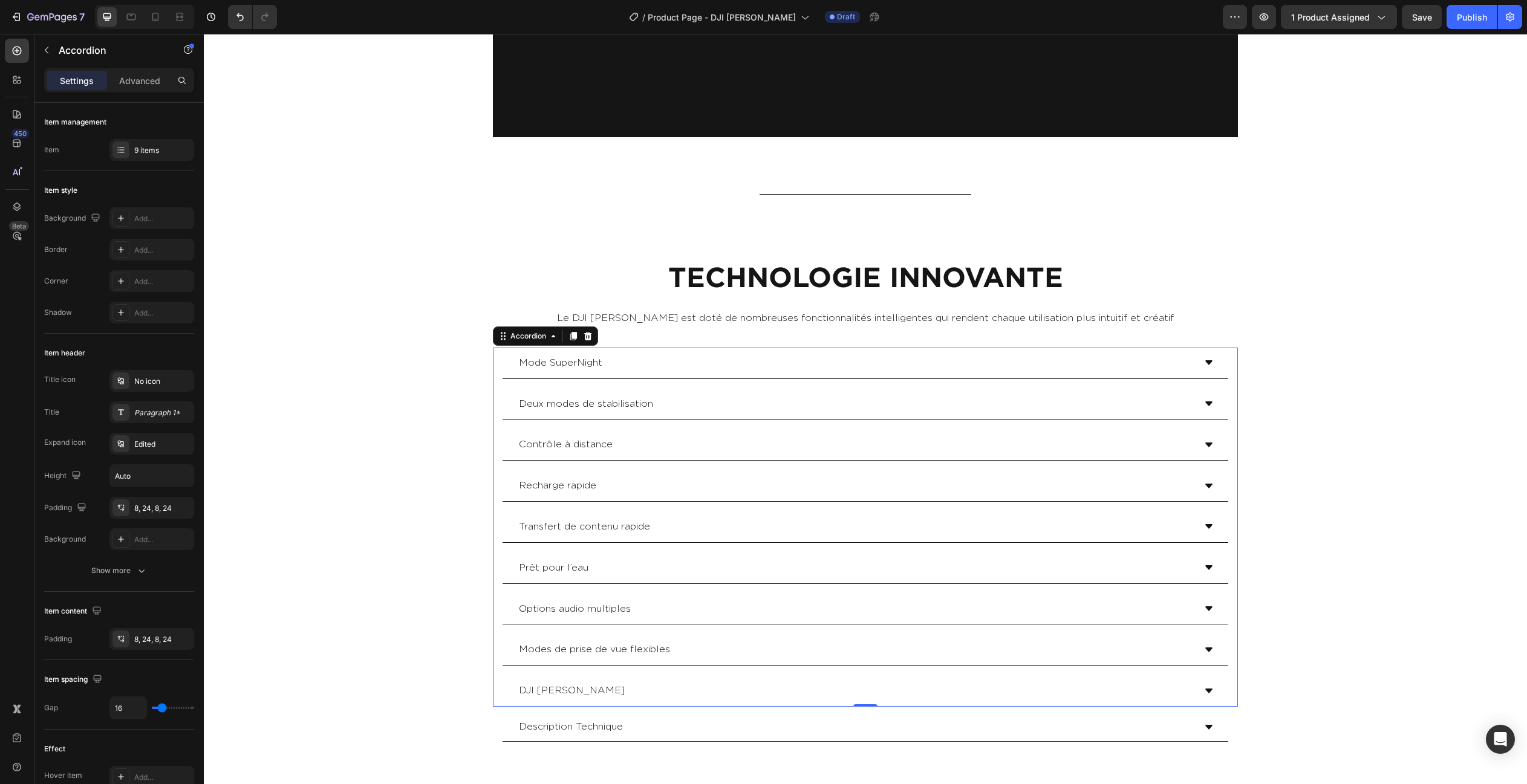
click at [688, 393] on div "Deux modes de stabilisation" at bounding box center [855, 403] width 677 height 21
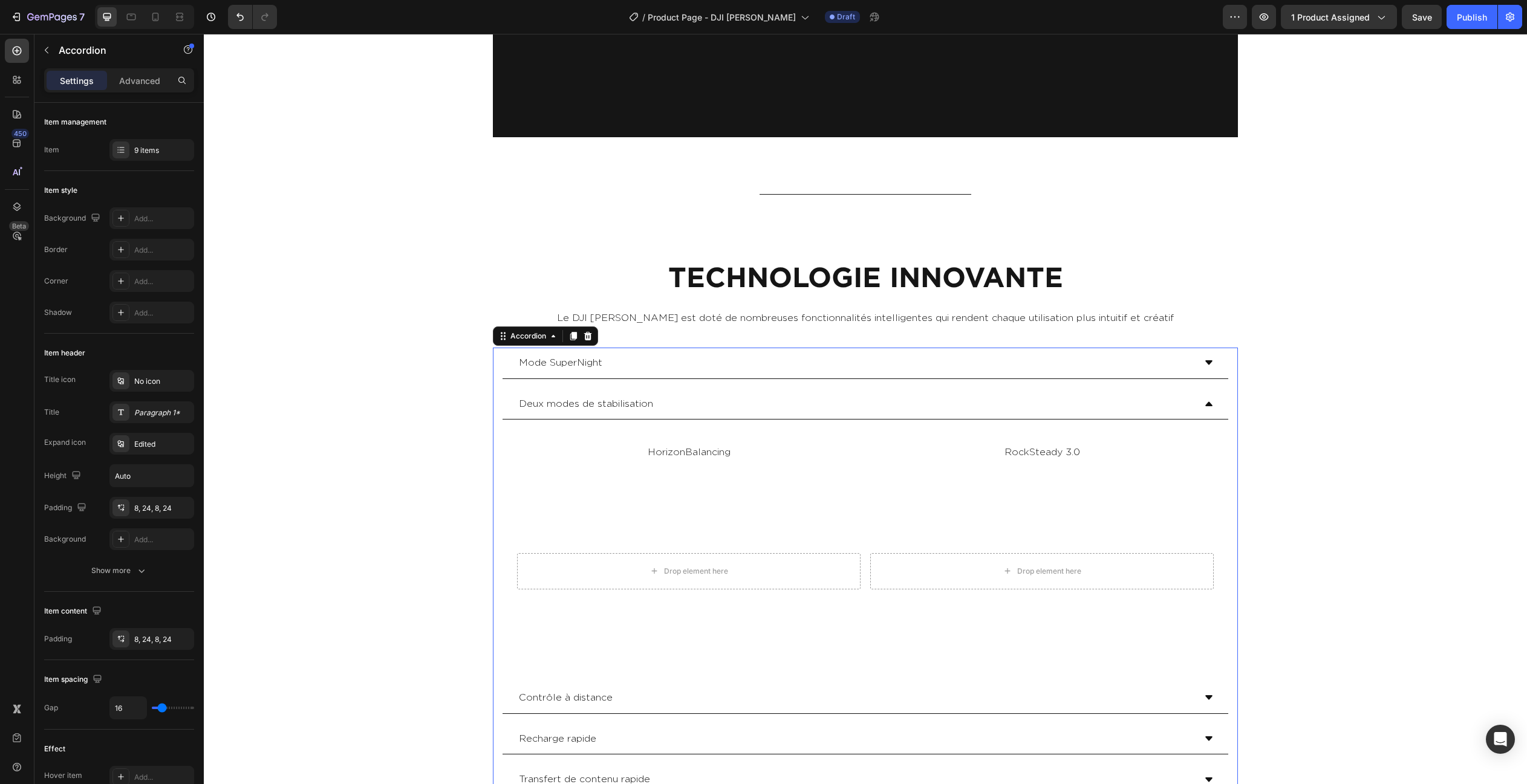
click at [688, 393] on div "Deux modes de stabilisation" at bounding box center [855, 403] width 677 height 21
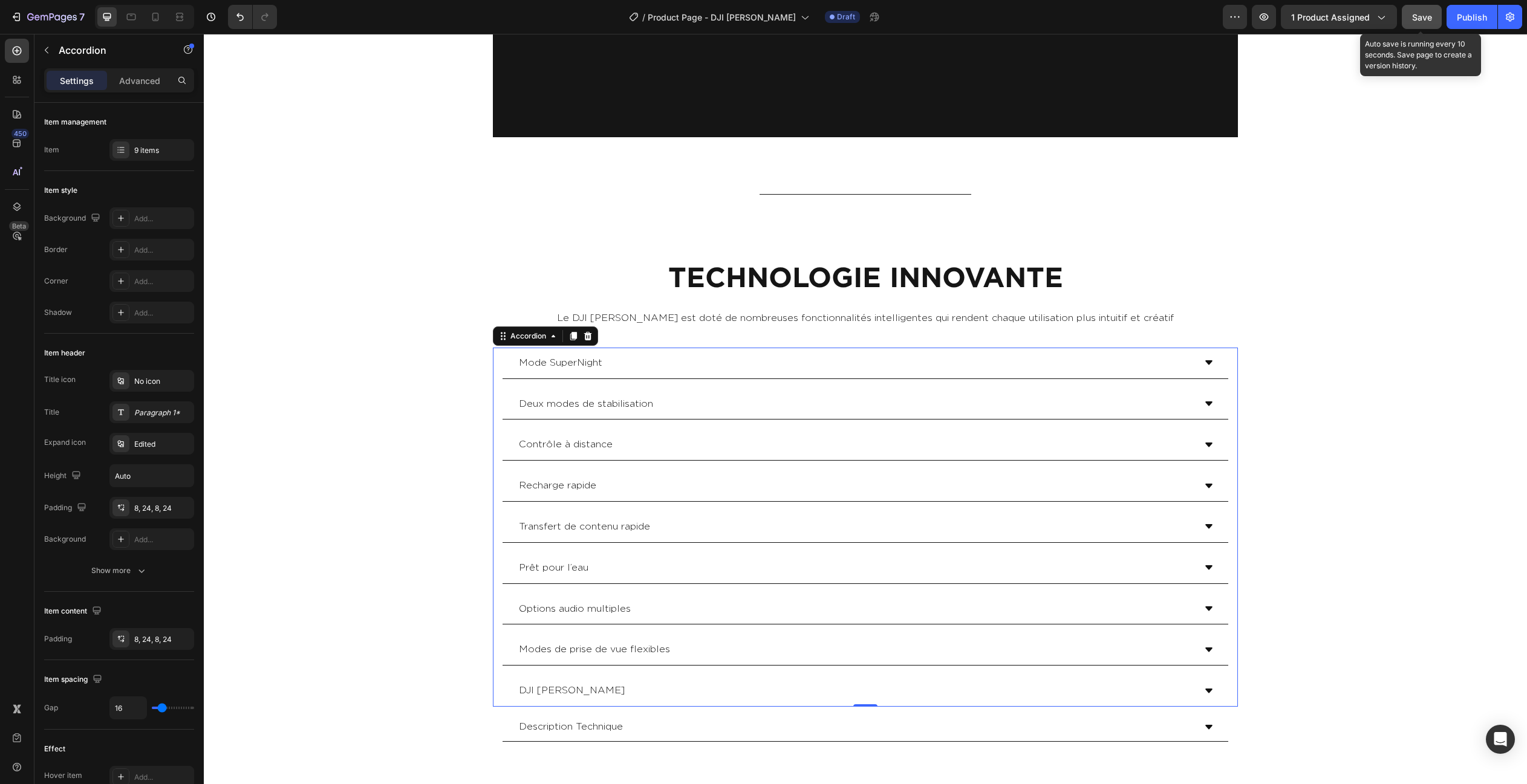
click at [1414, 19] on span "Save" at bounding box center [1422, 17] width 20 height 10
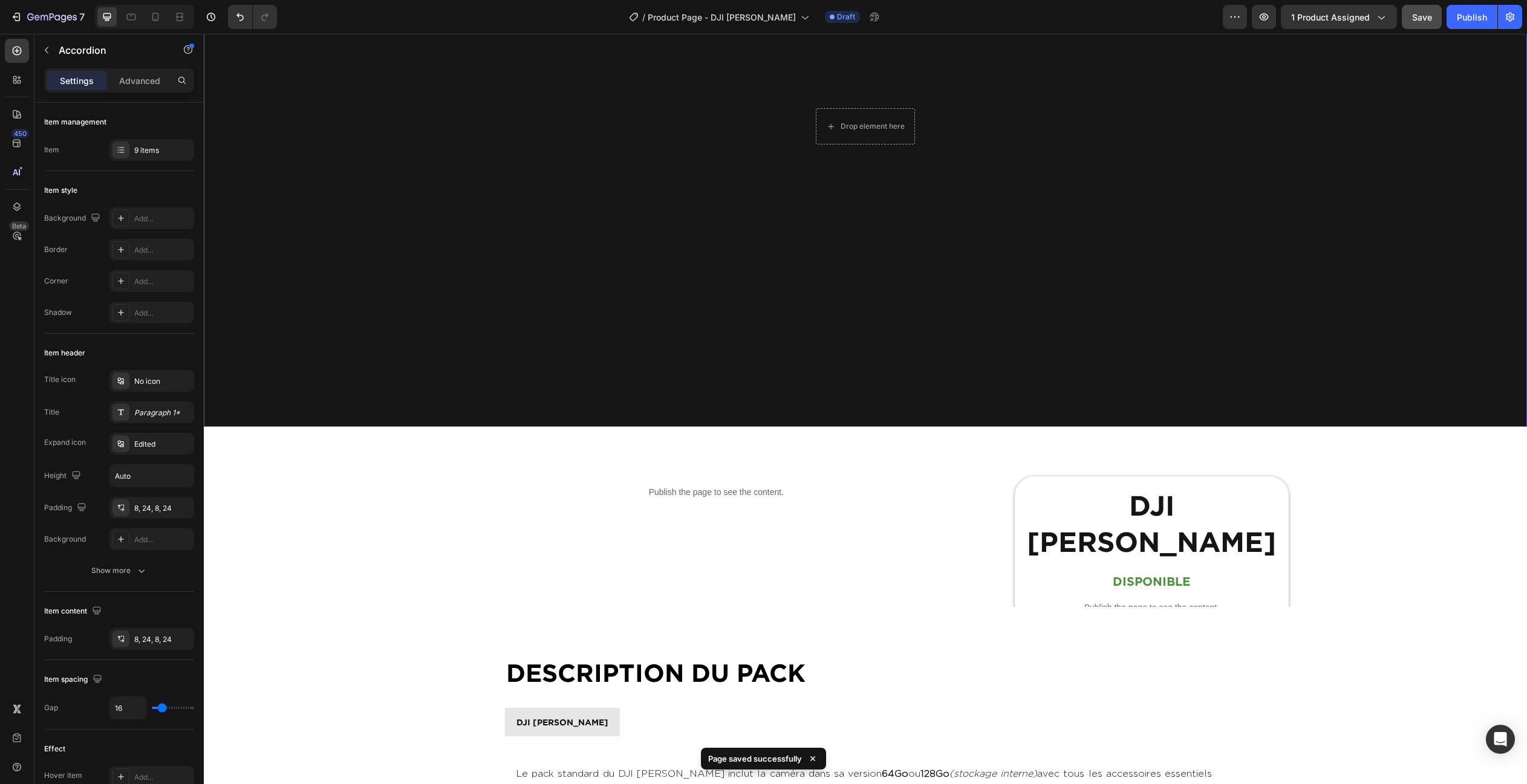
scroll to position [286, 0]
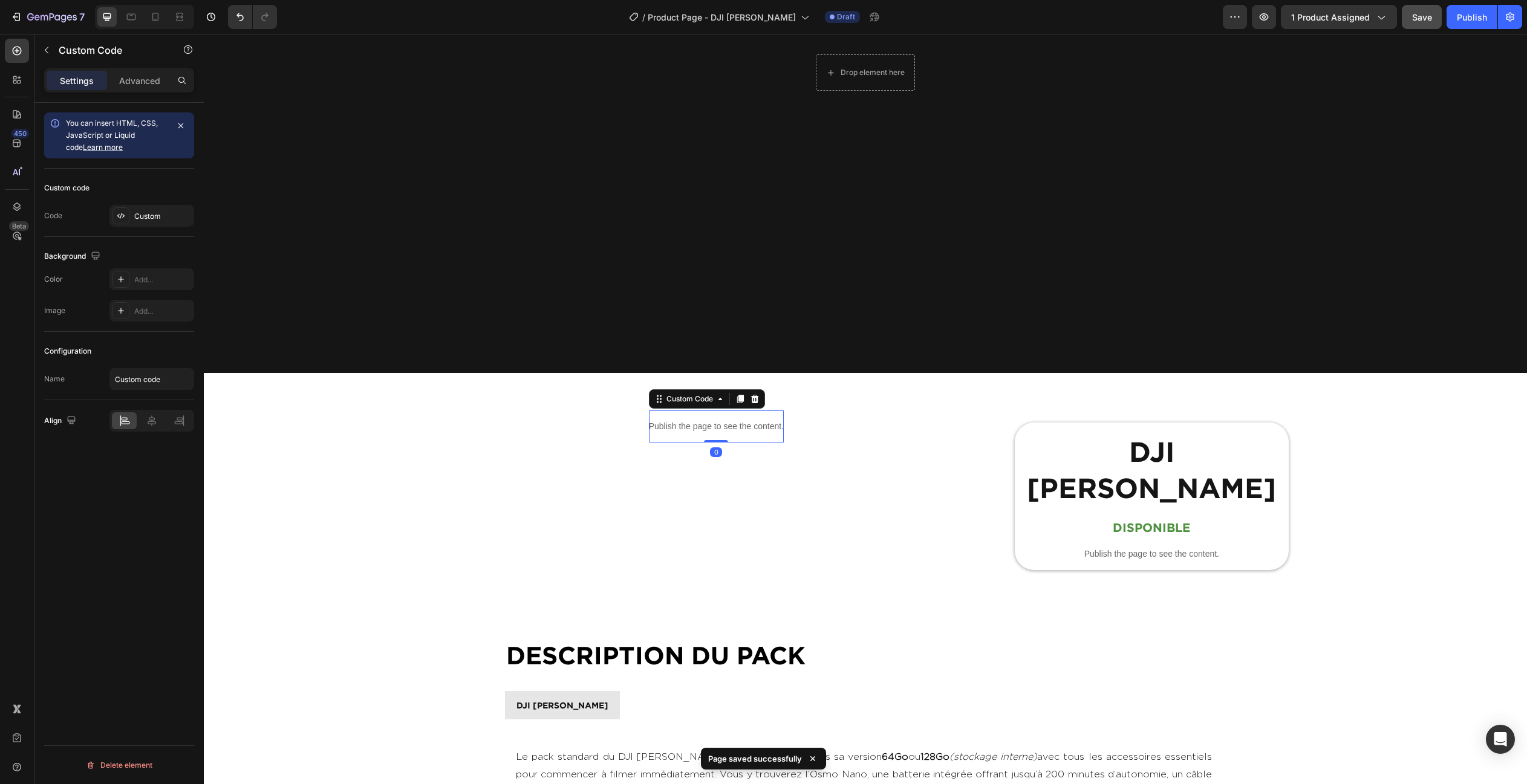
click at [777, 431] on p "Publish the page to see the content." at bounding box center [716, 426] width 135 height 12
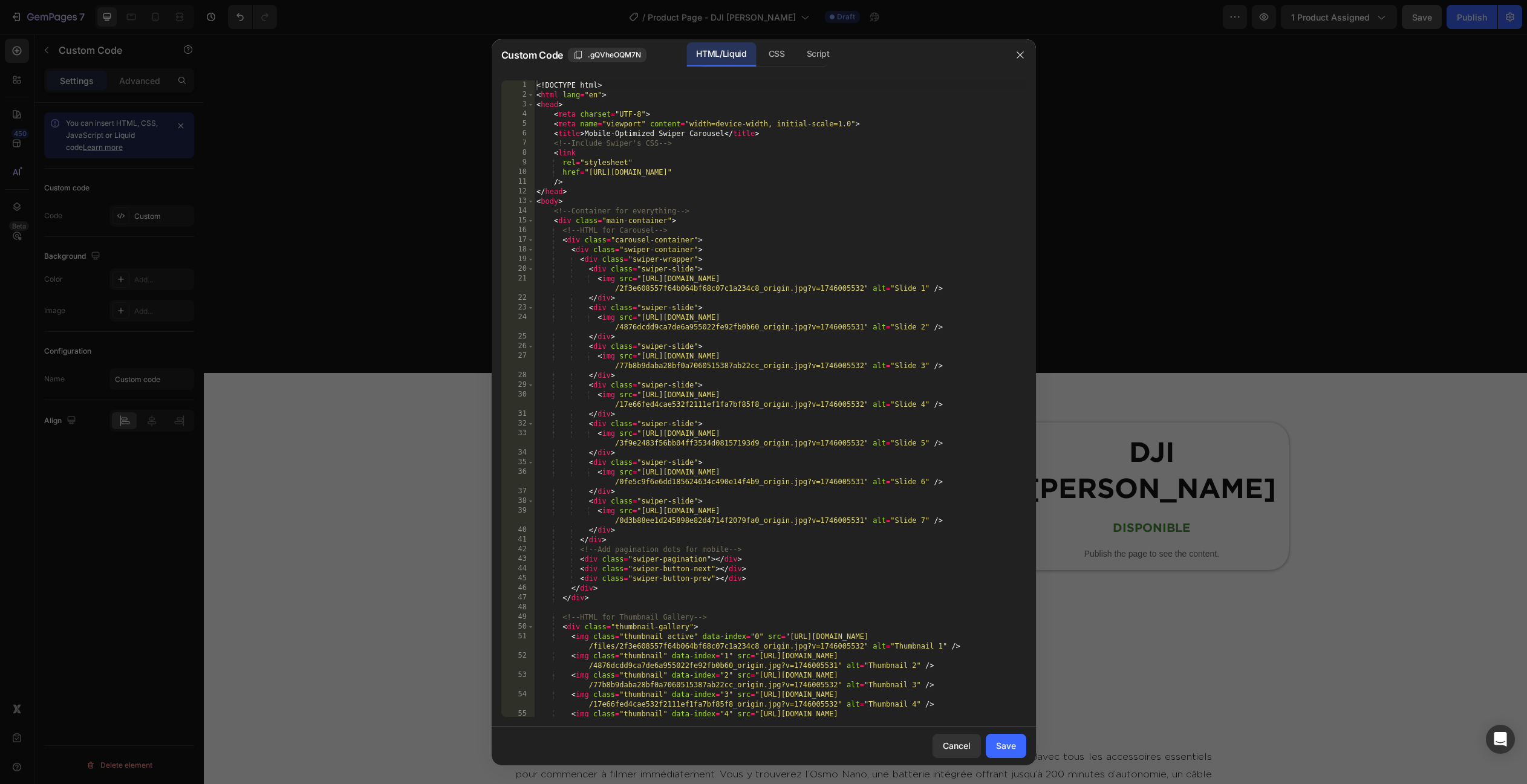
click at [134, 206] on div at bounding box center [764, 392] width 1527 height 784
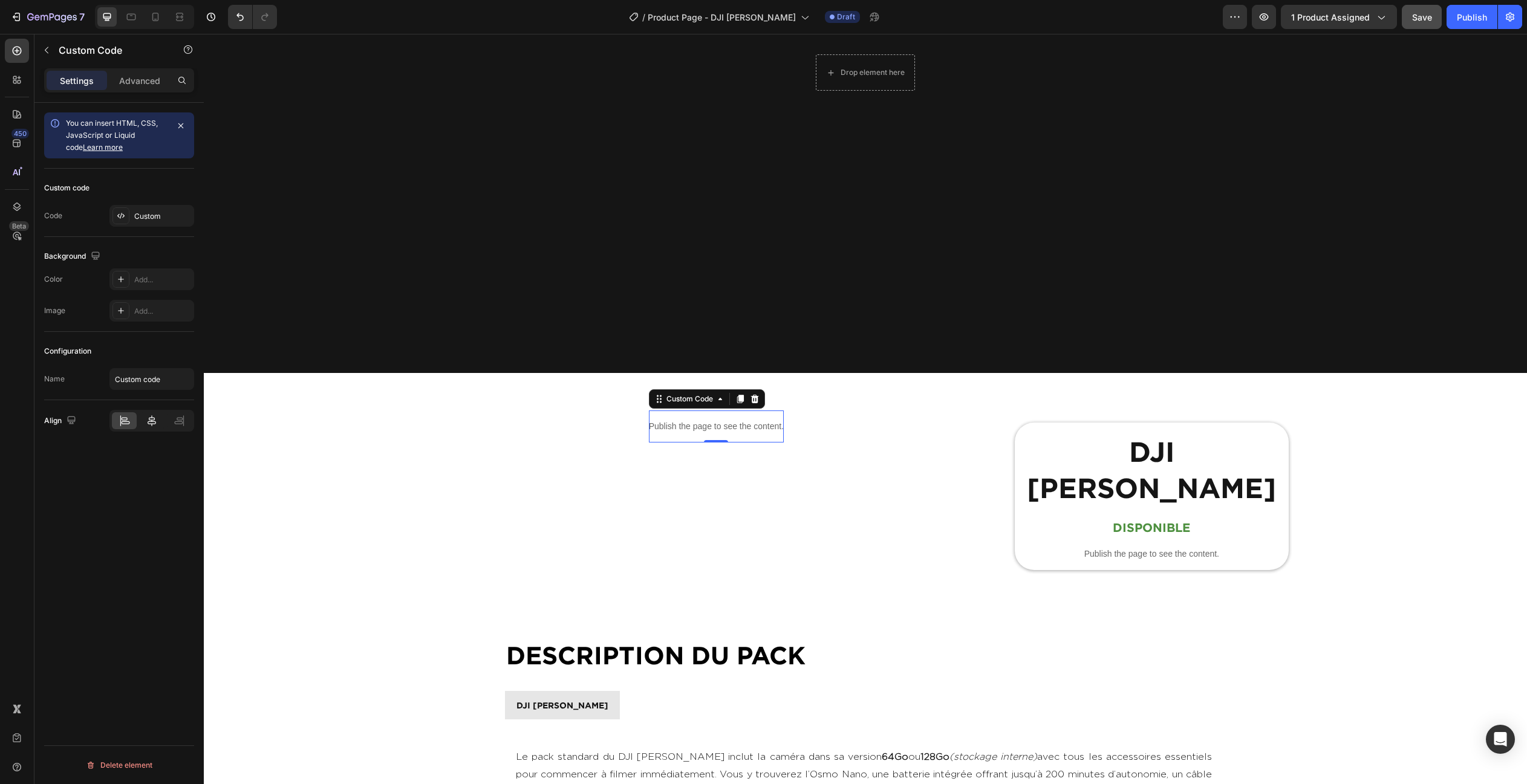
click at [143, 420] on div at bounding box center [151, 420] width 25 height 17
click at [123, 421] on icon at bounding box center [124, 422] width 9 height 3
click at [145, 84] on p "Advanced" at bounding box center [139, 80] width 41 height 12
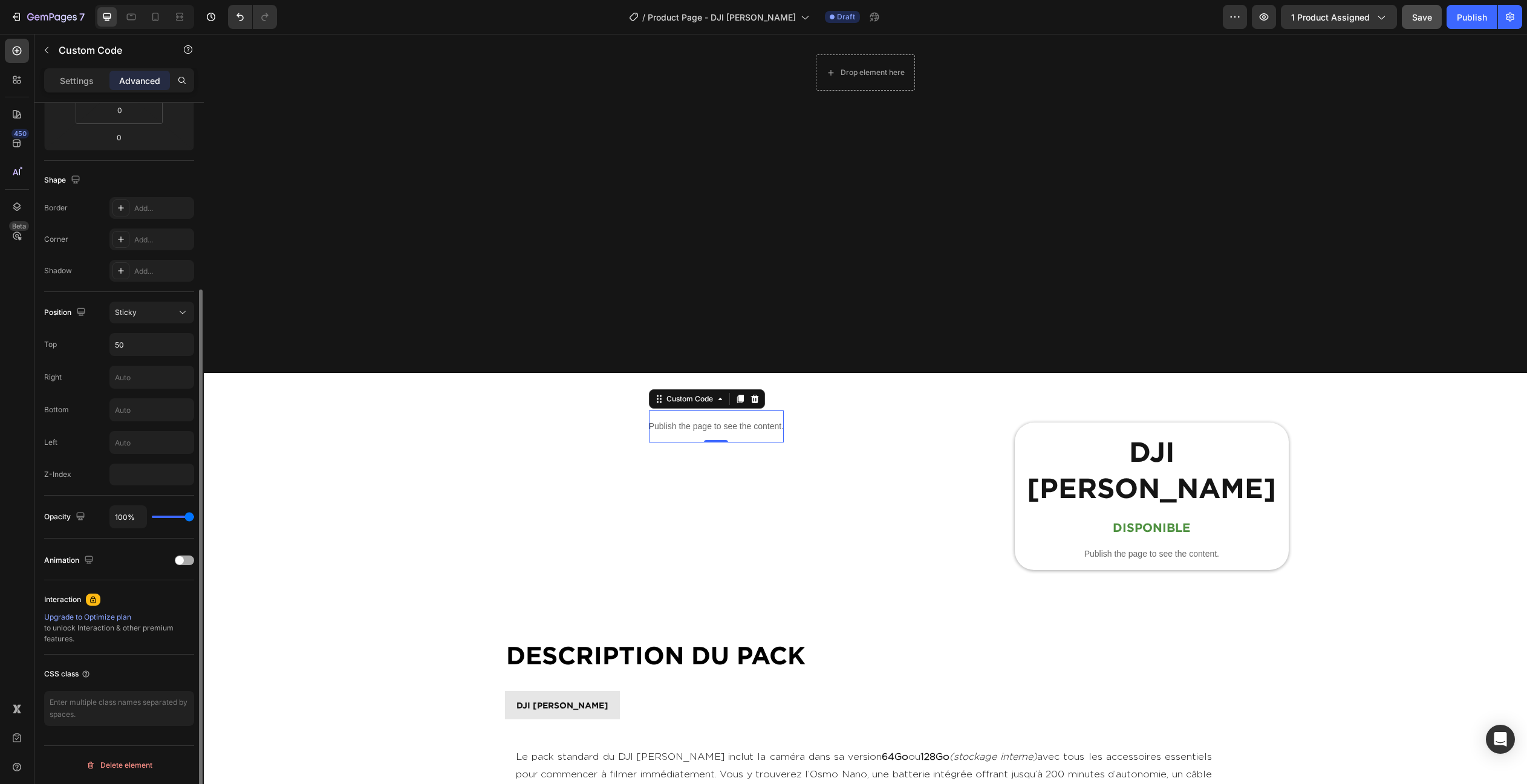
scroll to position [252, 0]
click at [714, 399] on div "Custom Code" at bounding box center [689, 398] width 51 height 10
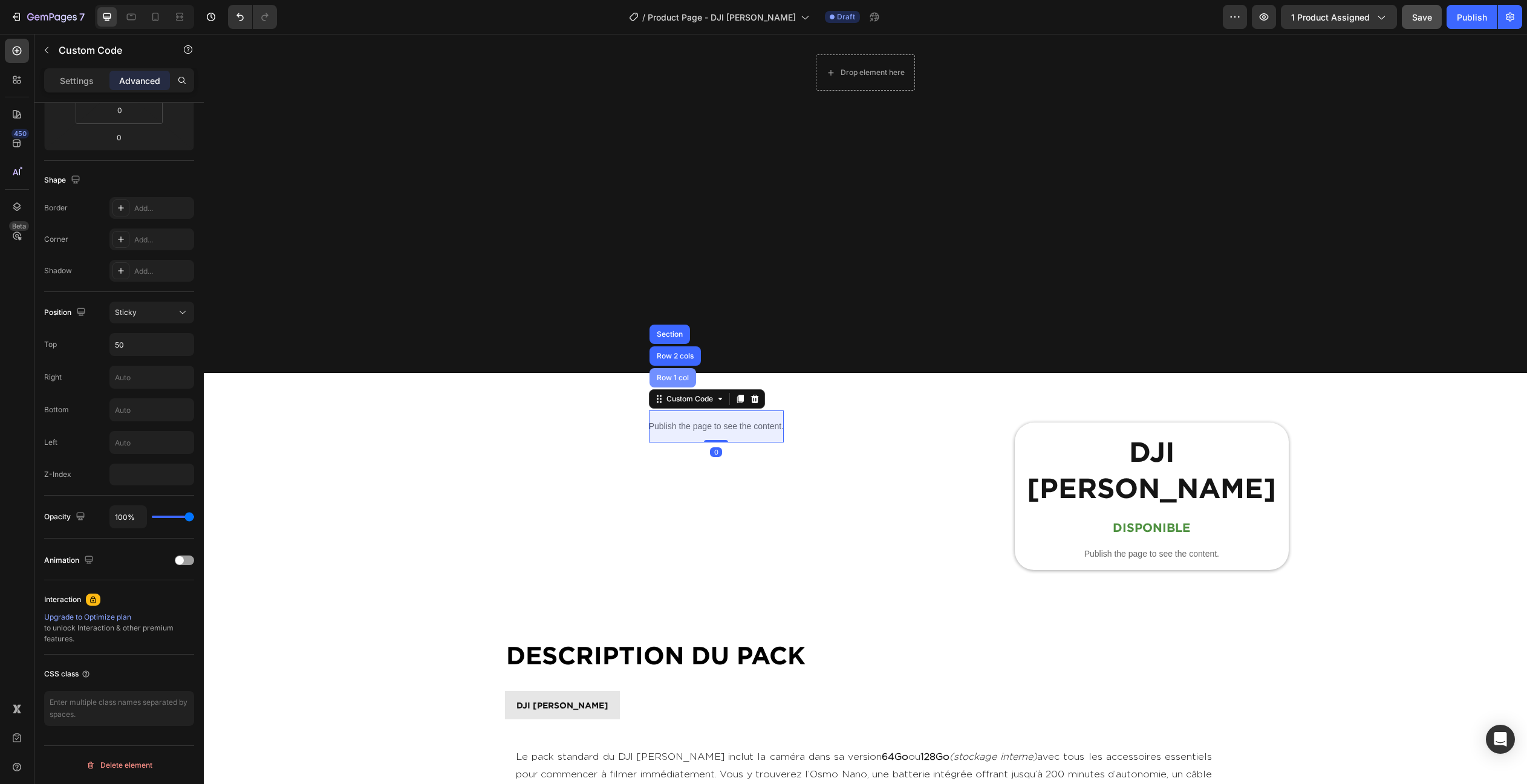
click at [683, 383] on div "Row 1 col" at bounding box center [672, 378] width 47 height 19
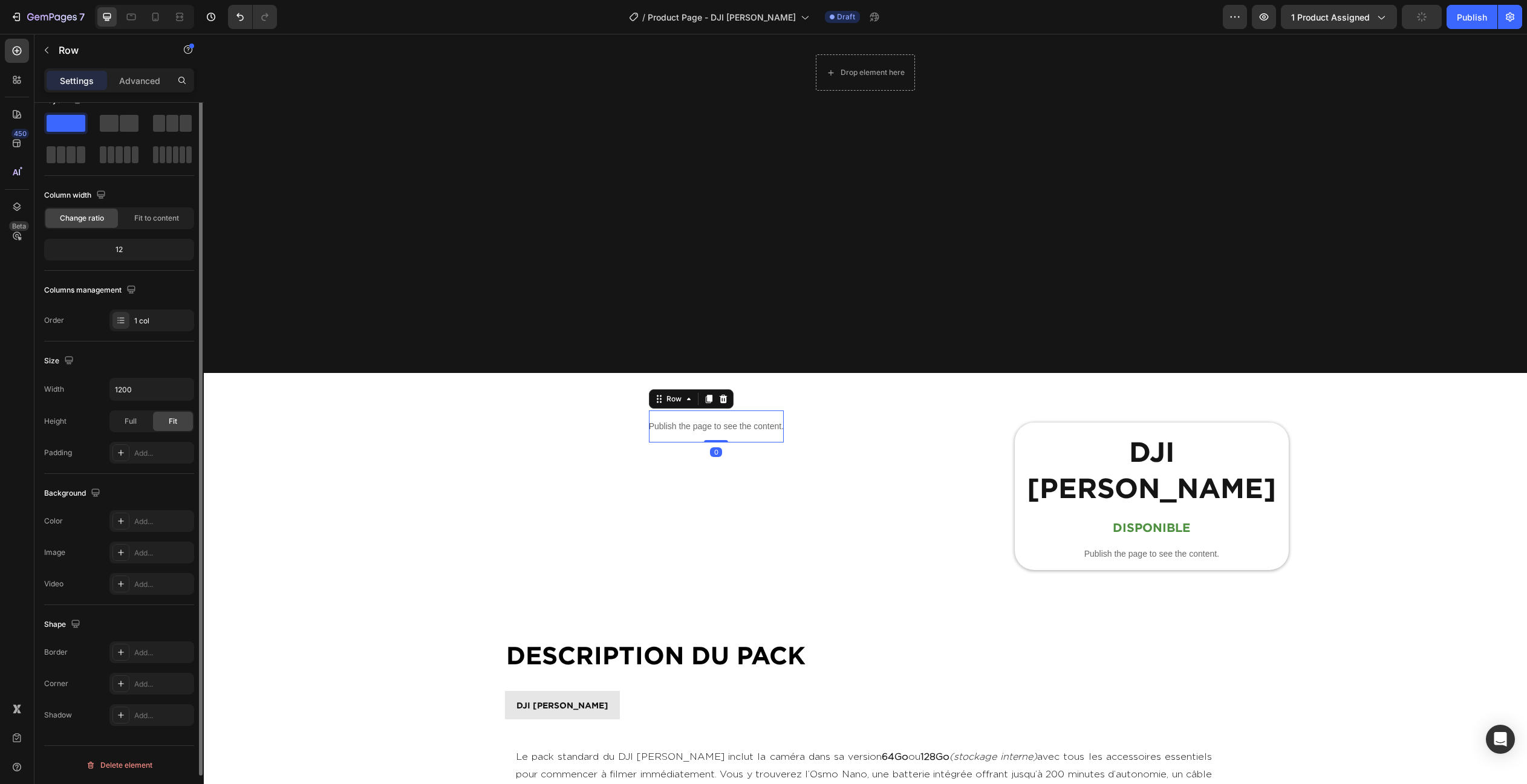
scroll to position [0, 0]
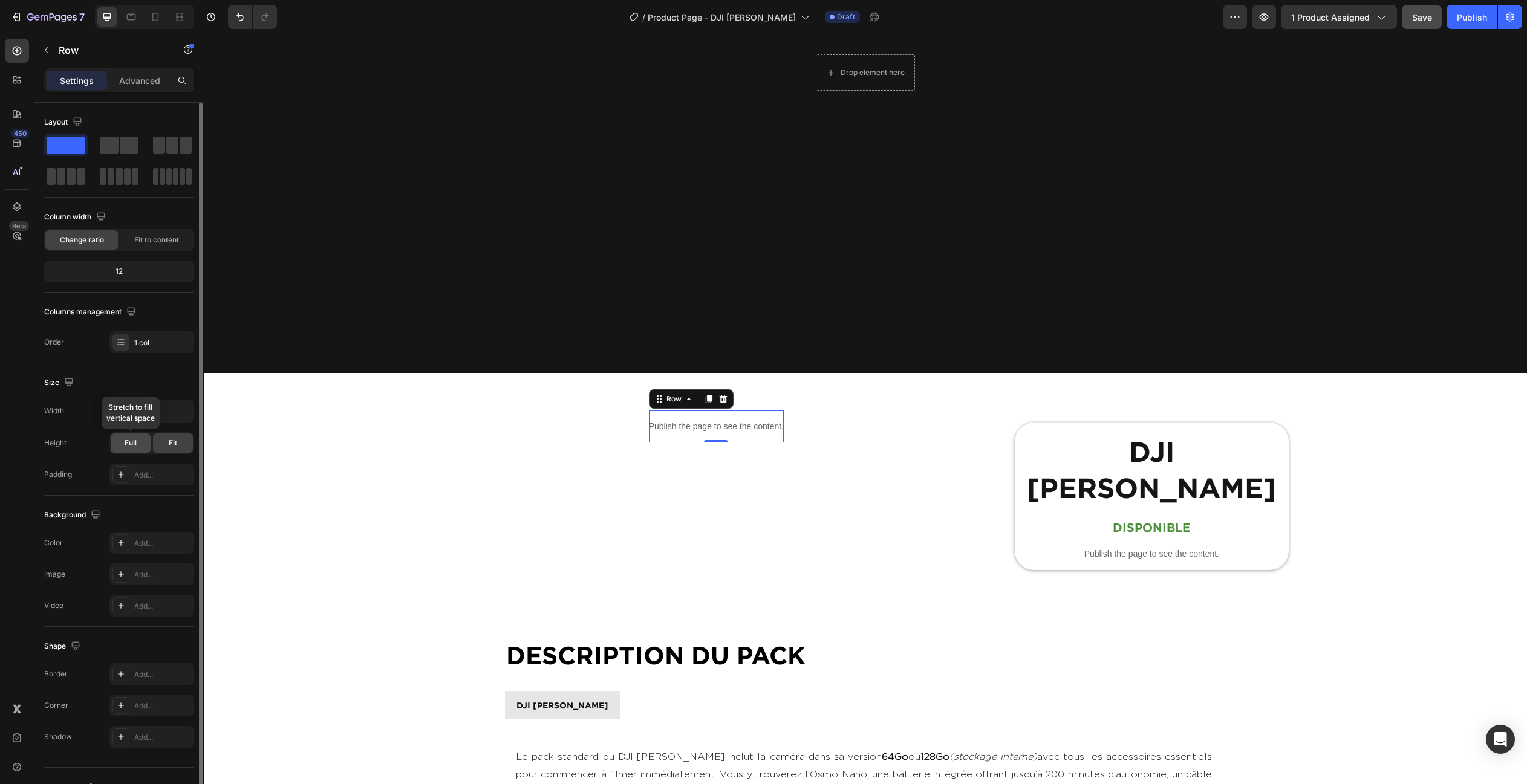
click at [125, 446] on span "Full" at bounding box center [130, 442] width 12 height 10
click at [169, 442] on span "Fit" at bounding box center [173, 442] width 9 height 10
click at [179, 407] on icon "button" at bounding box center [182, 411] width 12 height 12
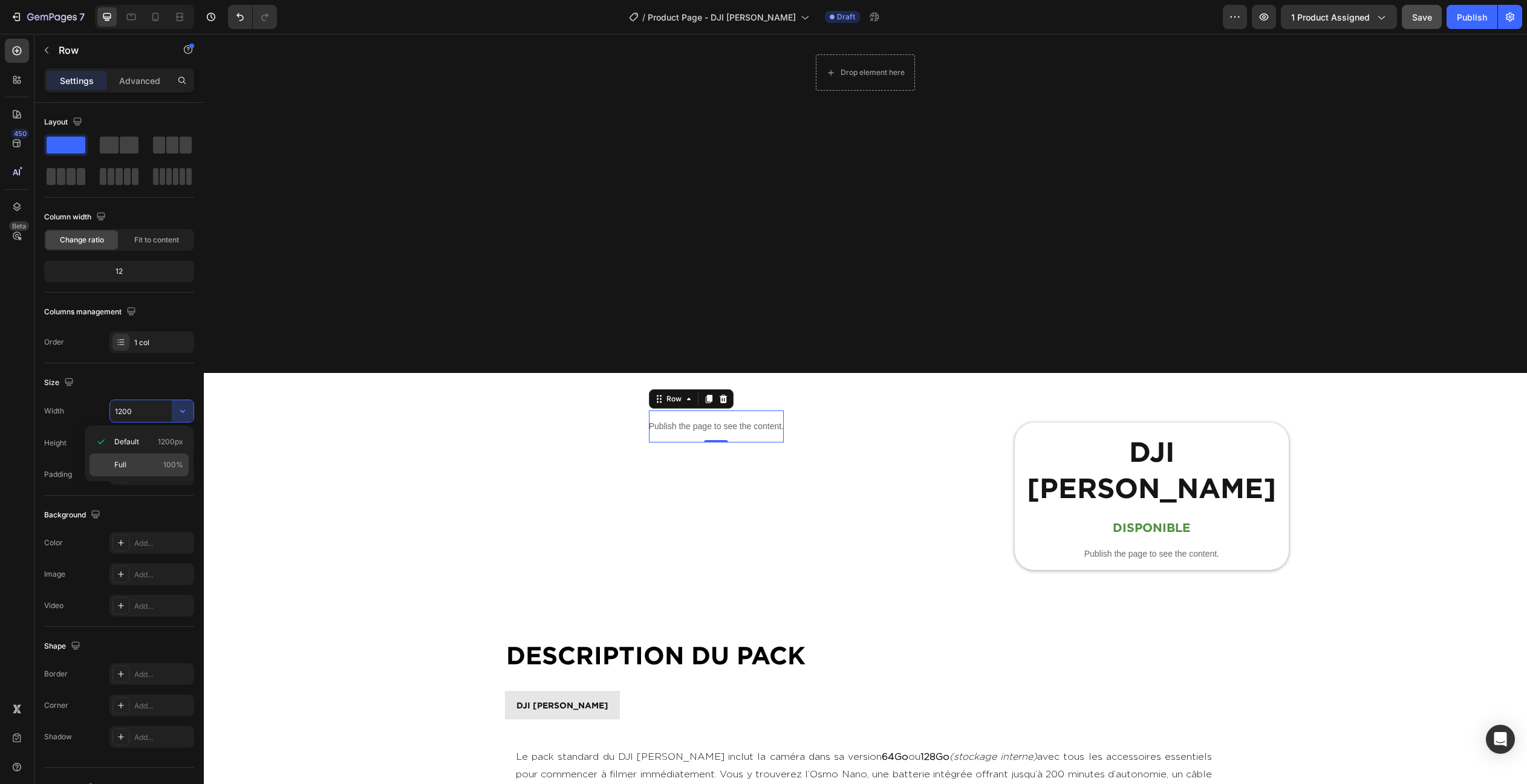
click at [154, 457] on div "Full 100%" at bounding box center [139, 465] width 99 height 23
type input "100%"
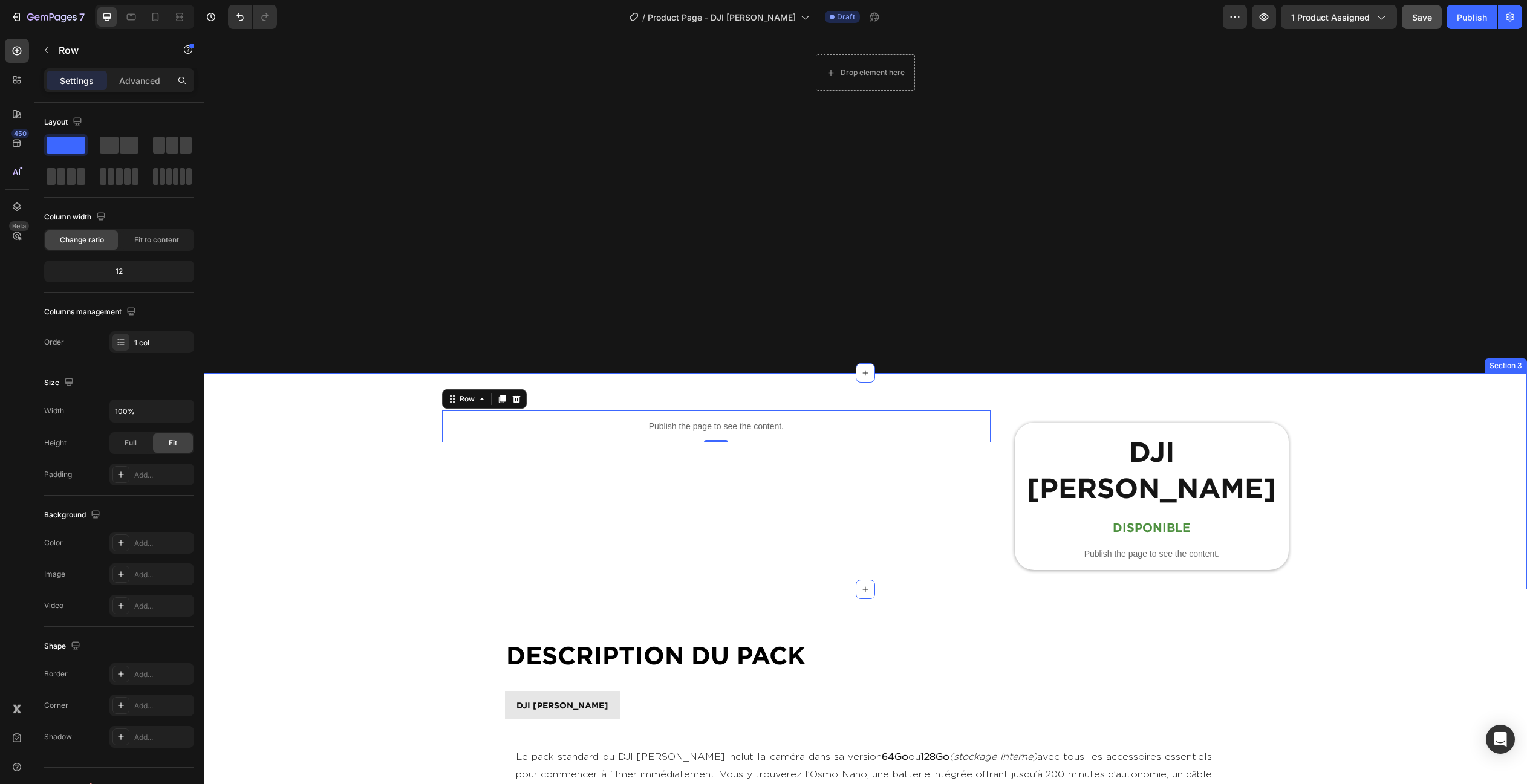
click at [1406, 441] on div "Publish the page to see the content. Custom Code Row 0 DJI Osmo Nano Product Ti…" at bounding box center [865, 481] width 1323 height 178
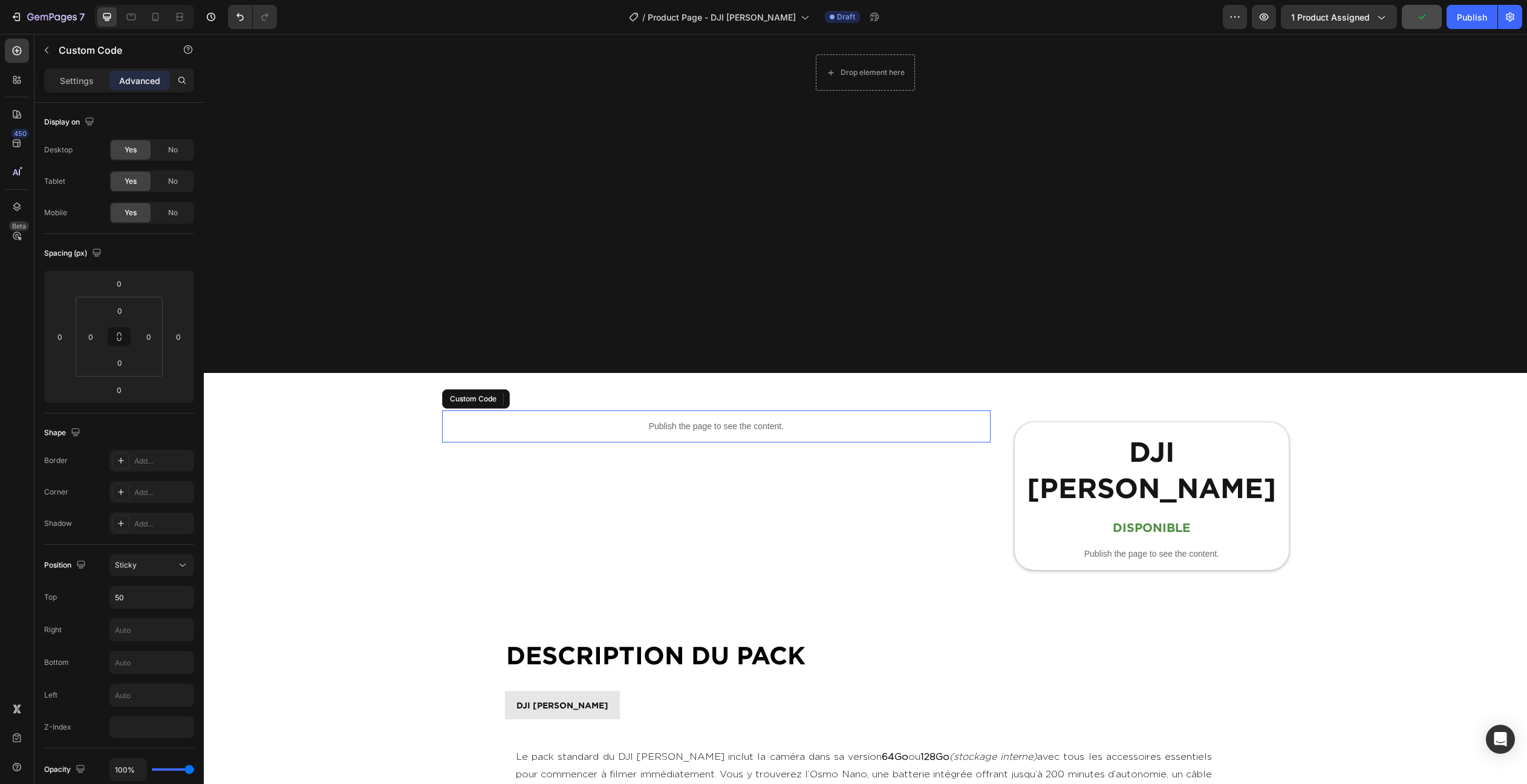
click at [808, 429] on p "Publish the page to see the content." at bounding box center [715, 426] width 548 height 12
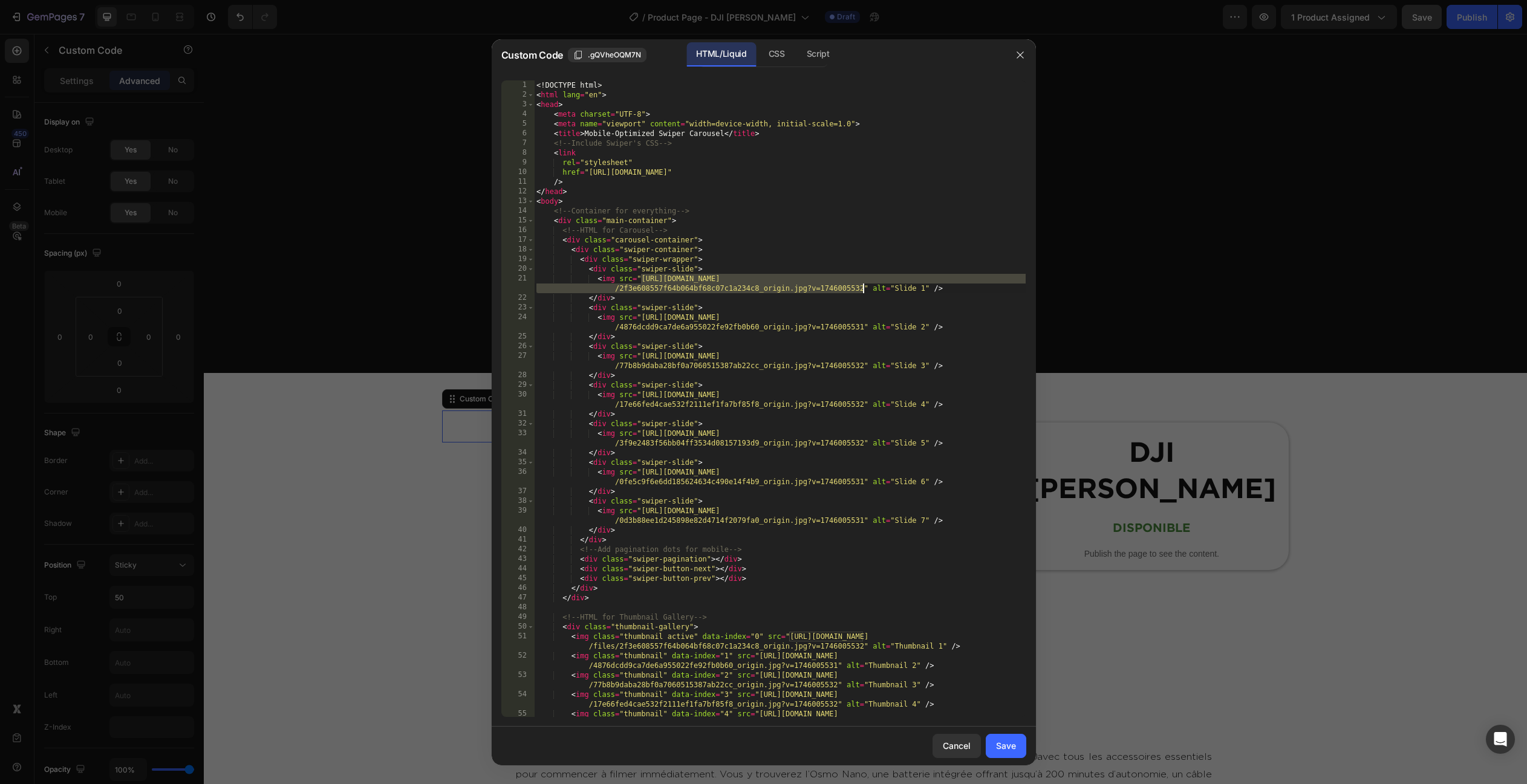
drag, startPoint x: 641, startPoint y: 278, endPoint x: 861, endPoint y: 285, distance: 220.1
click at [861, 285] on div "<! DOCTYPE html > < html lang = "en" > < head > < meta charset = "UTF-8" > < me…" at bounding box center [780, 413] width 492 height 665
click at [999, 91] on span "All" at bounding box center [999, 90] width 22 height 15
paste textarea "614e0069ed59294a6f46a198daf1d848_origin.jpg?v=1758801578"
type textarea "<img src="https://cdn.shopify.com/s/files/1/0762/6303/1051/files/4876dcdd9ca7de…"
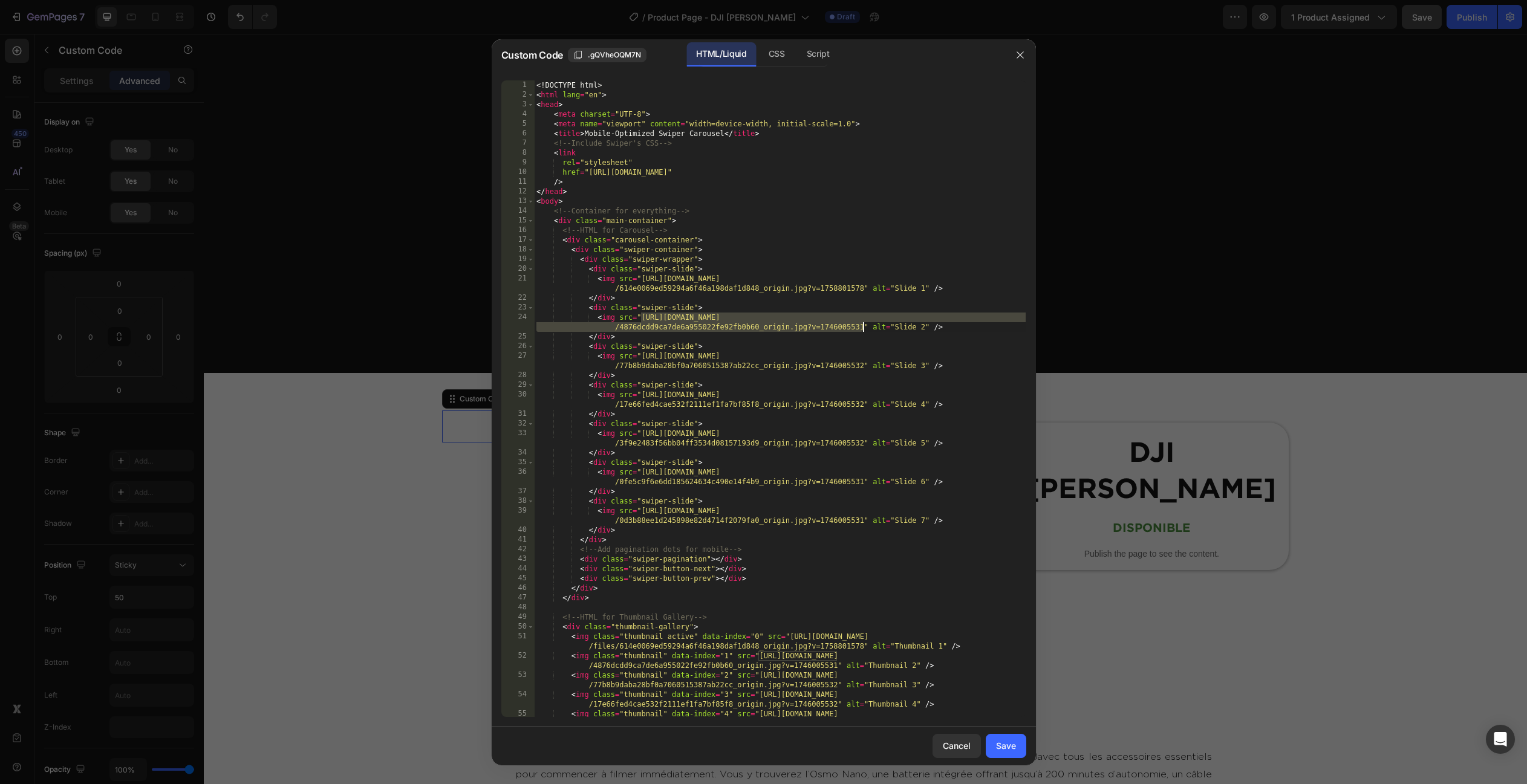
drag, startPoint x: 642, startPoint y: 317, endPoint x: 861, endPoint y: 326, distance: 219.2
click at [861, 326] on div "<! DOCTYPE html > < html lang = "en" > < head > < meta charset = "UTF-8" > < me…" at bounding box center [780, 413] width 492 height 665
paste input "853b7cd29605008379b8beaf456f8f83_origin.jpg?v=1758801578"
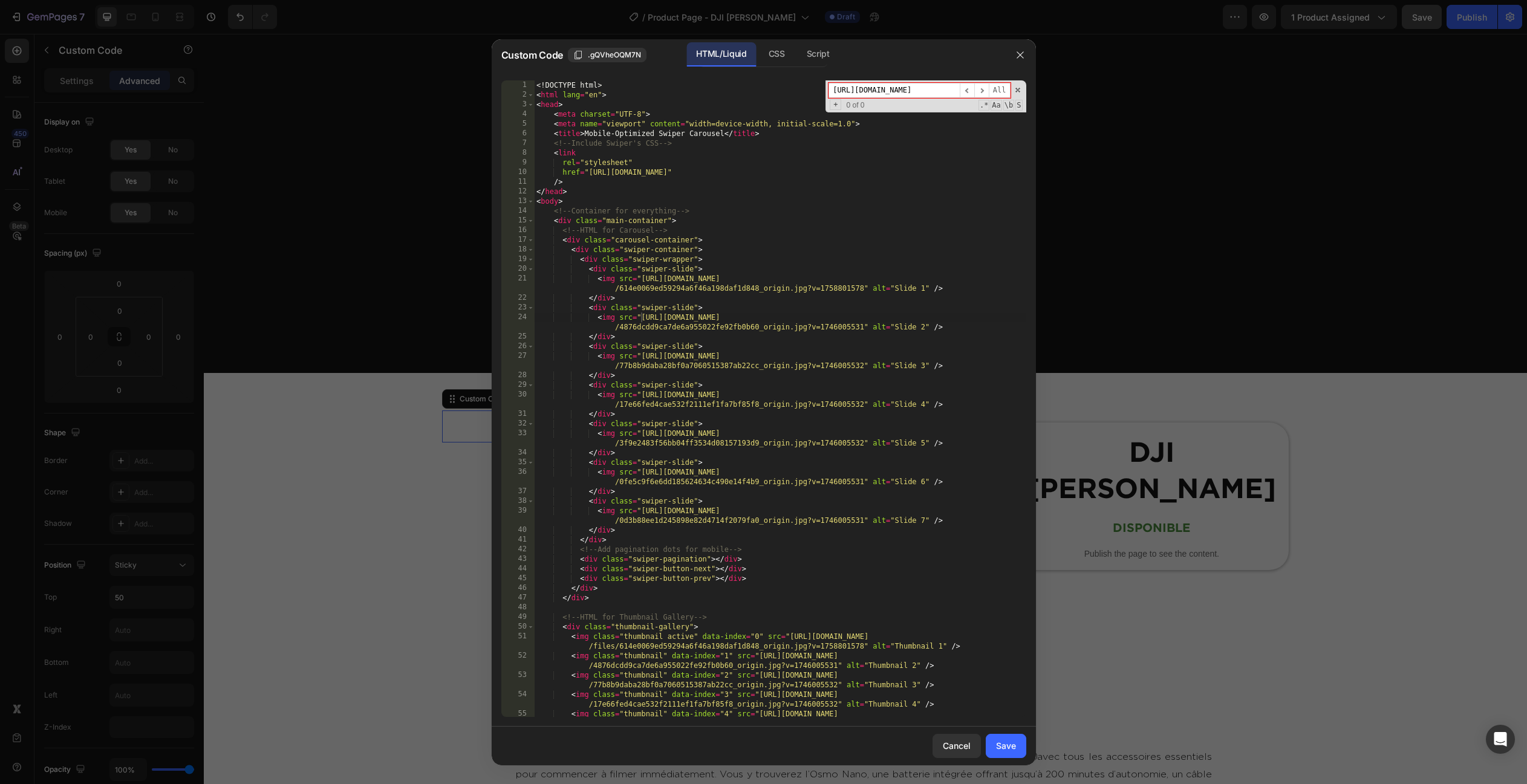
type input "https://cdn.shopify.com/s/files/1/0762/6303/1051/files/4876dcdd9ca7de6a955022fe…"
click at [999, 85] on span "All" at bounding box center [999, 90] width 22 height 15
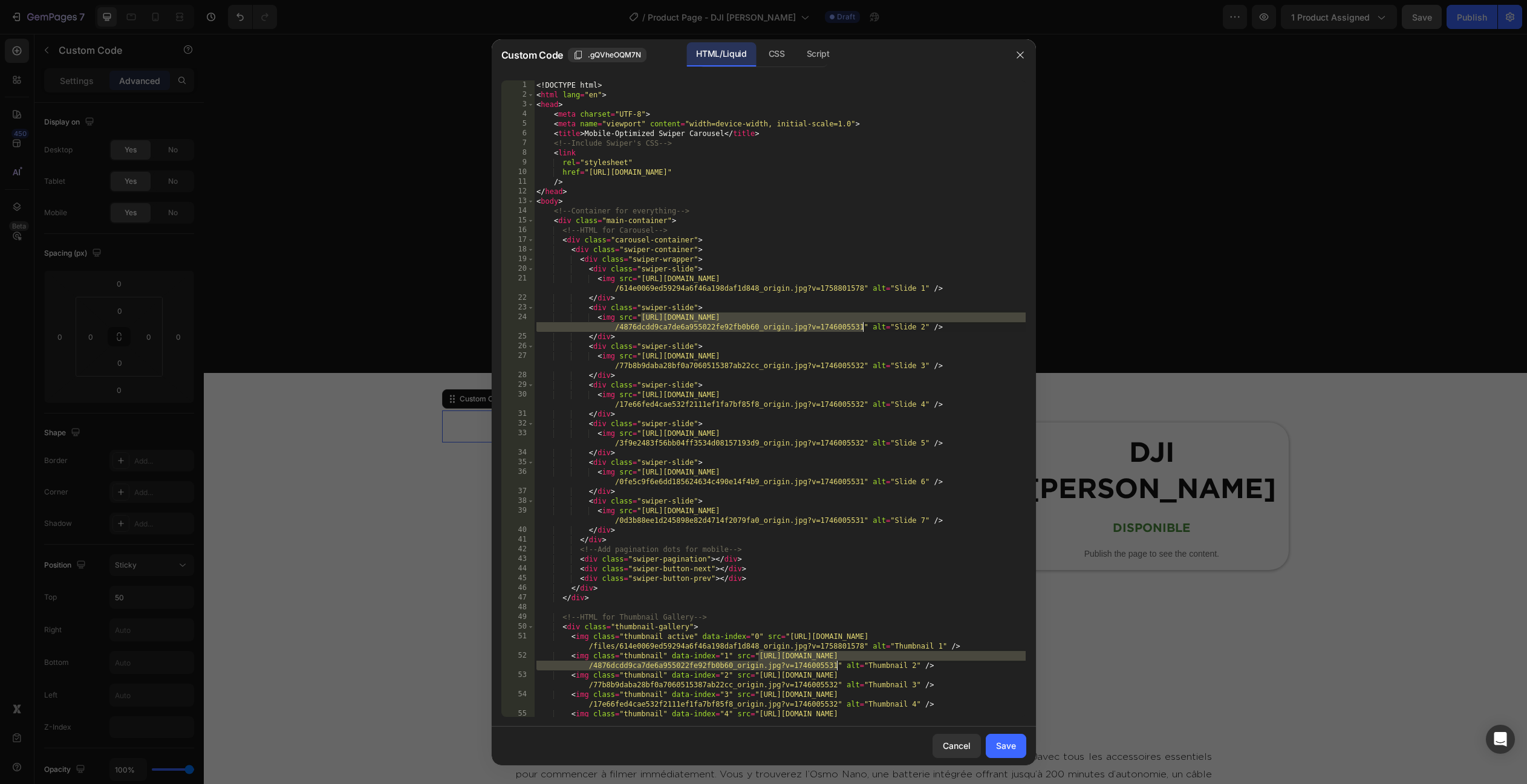
paste textarea "853b7cd29605008379b8beaf456f8f83_origin.jpg?v=1758801578"
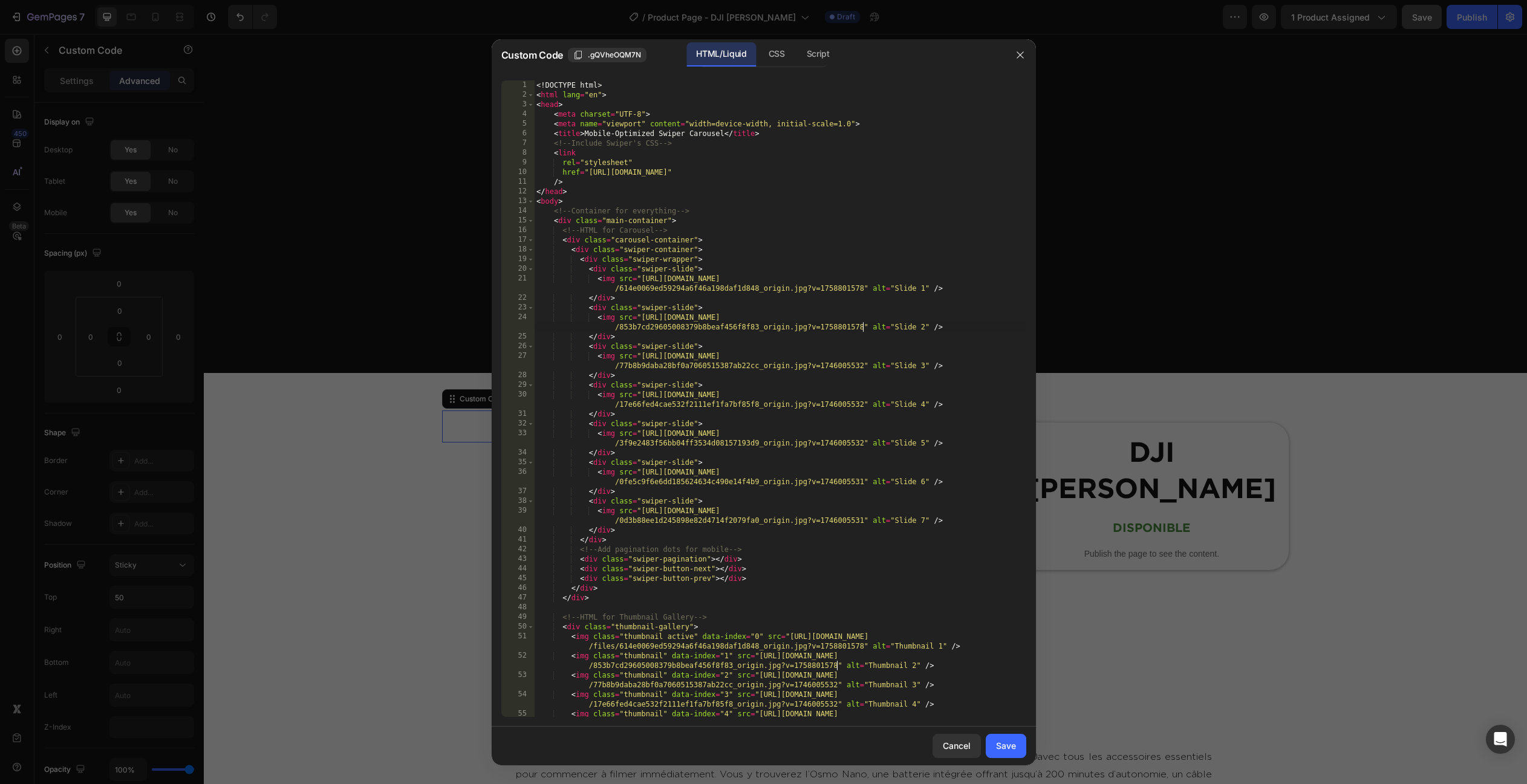
type textarea "<img src="https://cdn.shopify.com/s/files/1/0762/6303/1051/files/77b8b9daba28bf…"
drag, startPoint x: 641, startPoint y: 357, endPoint x: 861, endPoint y: 364, distance: 220.1
click at [861, 364] on div "<! DOCTYPE html > < html lang = "en" > < head > < meta charset = "UTF-8" > < me…" at bounding box center [780, 413] width 492 height 665
type input "https://cdn.shopify.com/s/files/1/0762/6303/1051/files/77b8b9daba28bf0a70605153…"
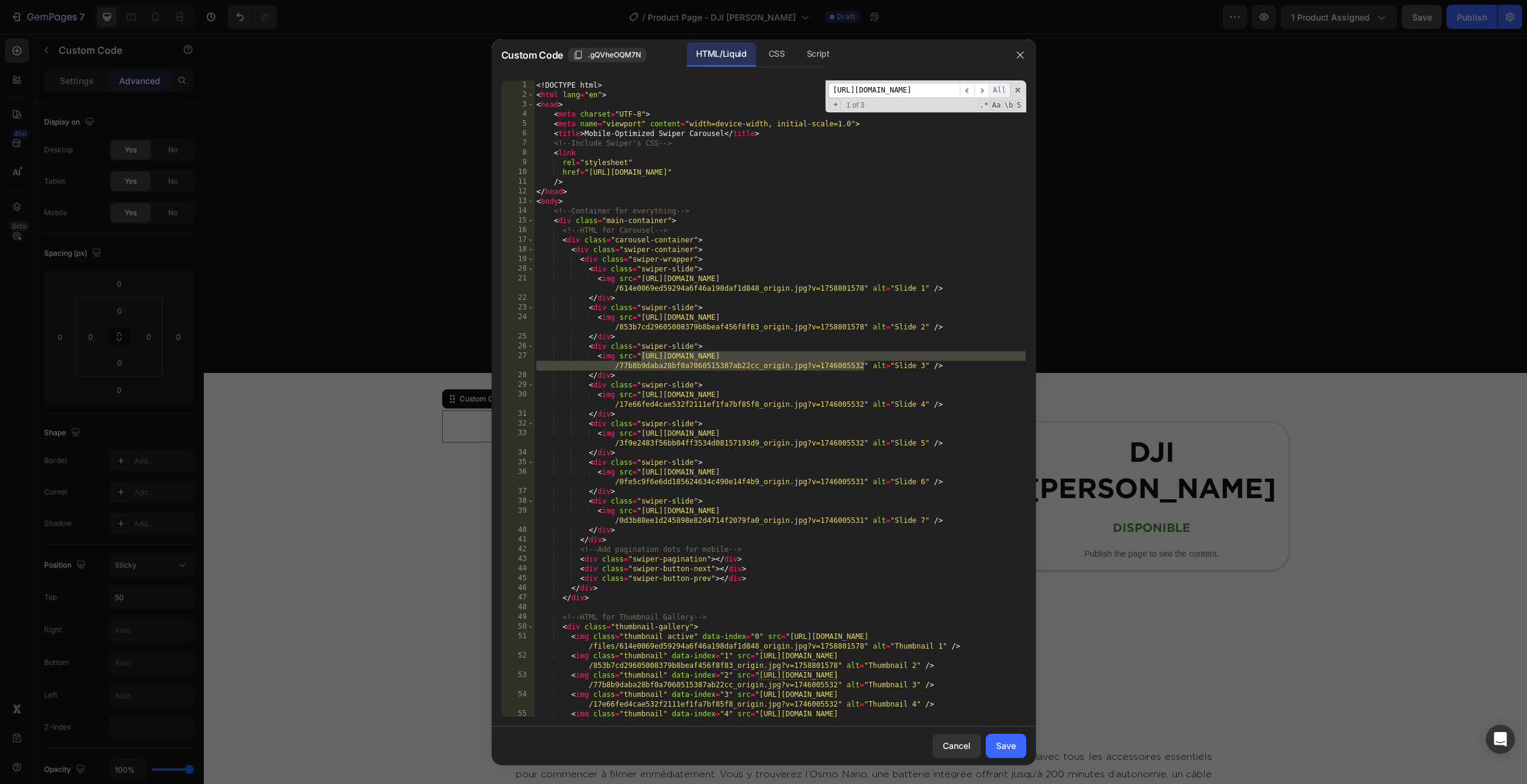
click at [998, 91] on span "All" at bounding box center [999, 90] width 22 height 15
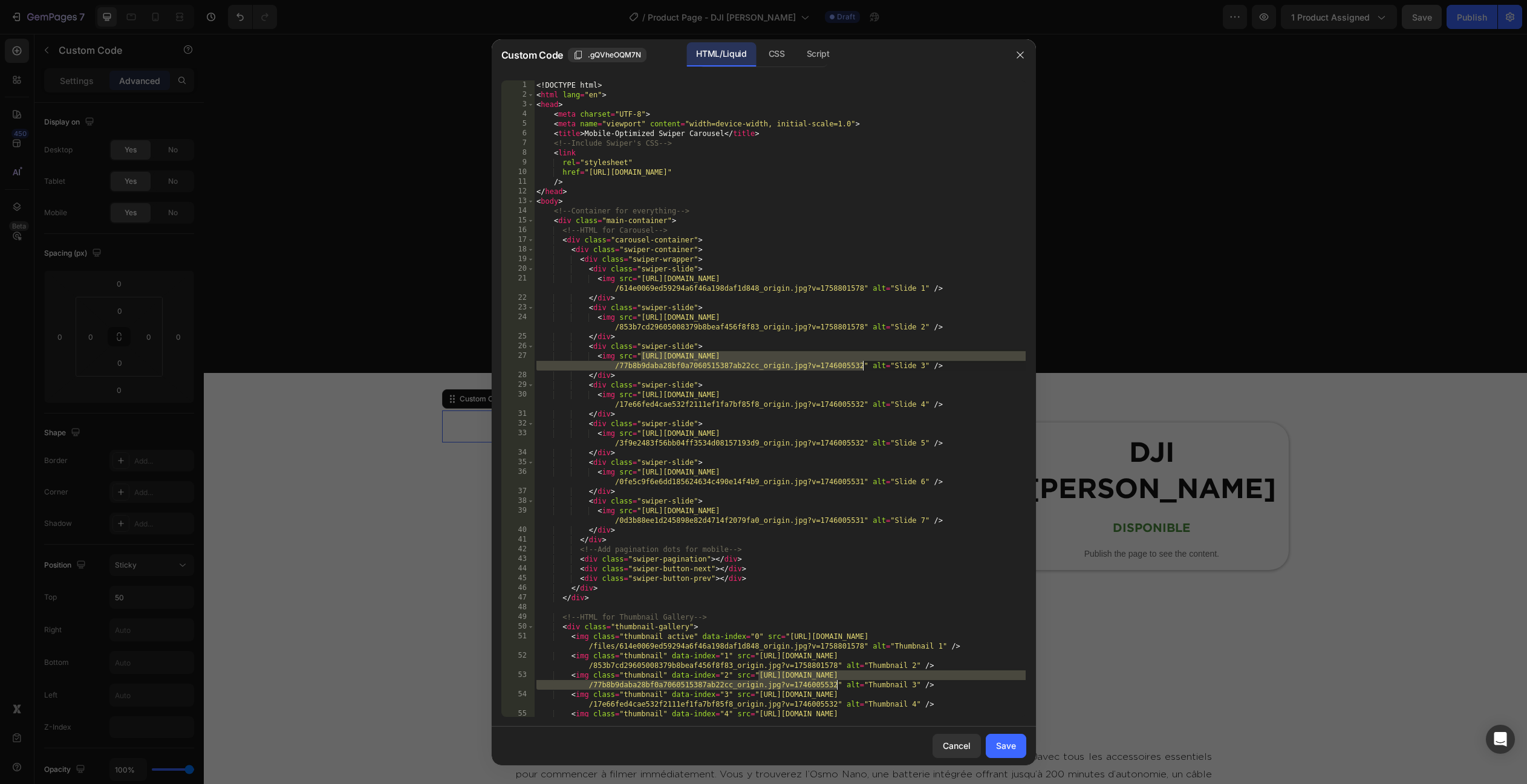
paste textarea "fb7d6775c9470a0c0d4171b21b358ffa_origin.jpg?v=1758801579"
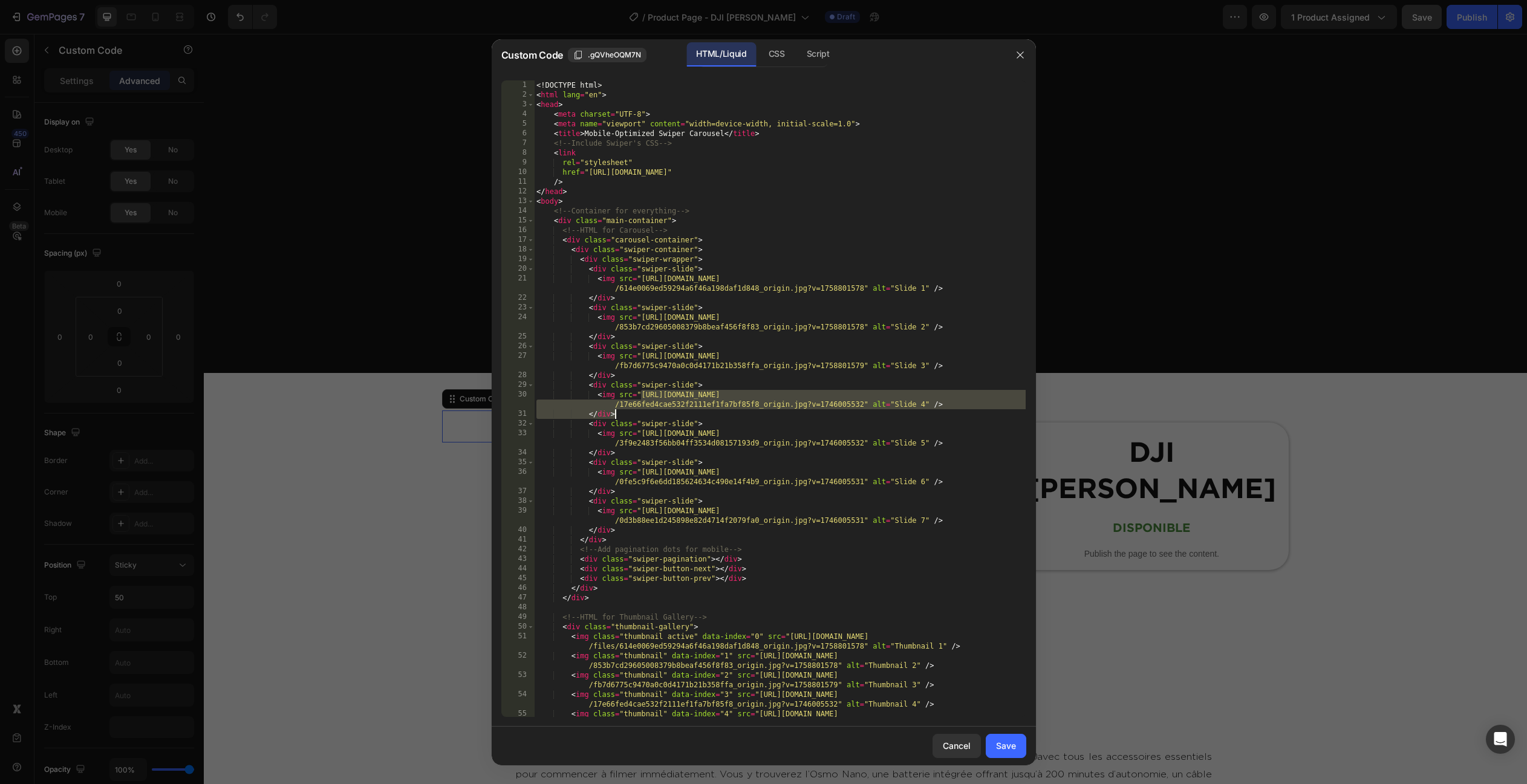
type textarea "<img src="https://cdn.shopify.com/s/files/1/0762/6303/1051/files/17e66fed4cae53…"
drag, startPoint x: 642, startPoint y: 394, endPoint x: 861, endPoint y: 406, distance: 219.3
click at [861, 406] on div "<! DOCTYPE html > < html lang = "en" > < head > < meta charset = "UTF-8" > < me…" at bounding box center [780, 413] width 492 height 665
type input "https://cdn.shopify.com/s/files/1/0762/6303/1051/files/17e66fed4cae532f2111ef1f…"
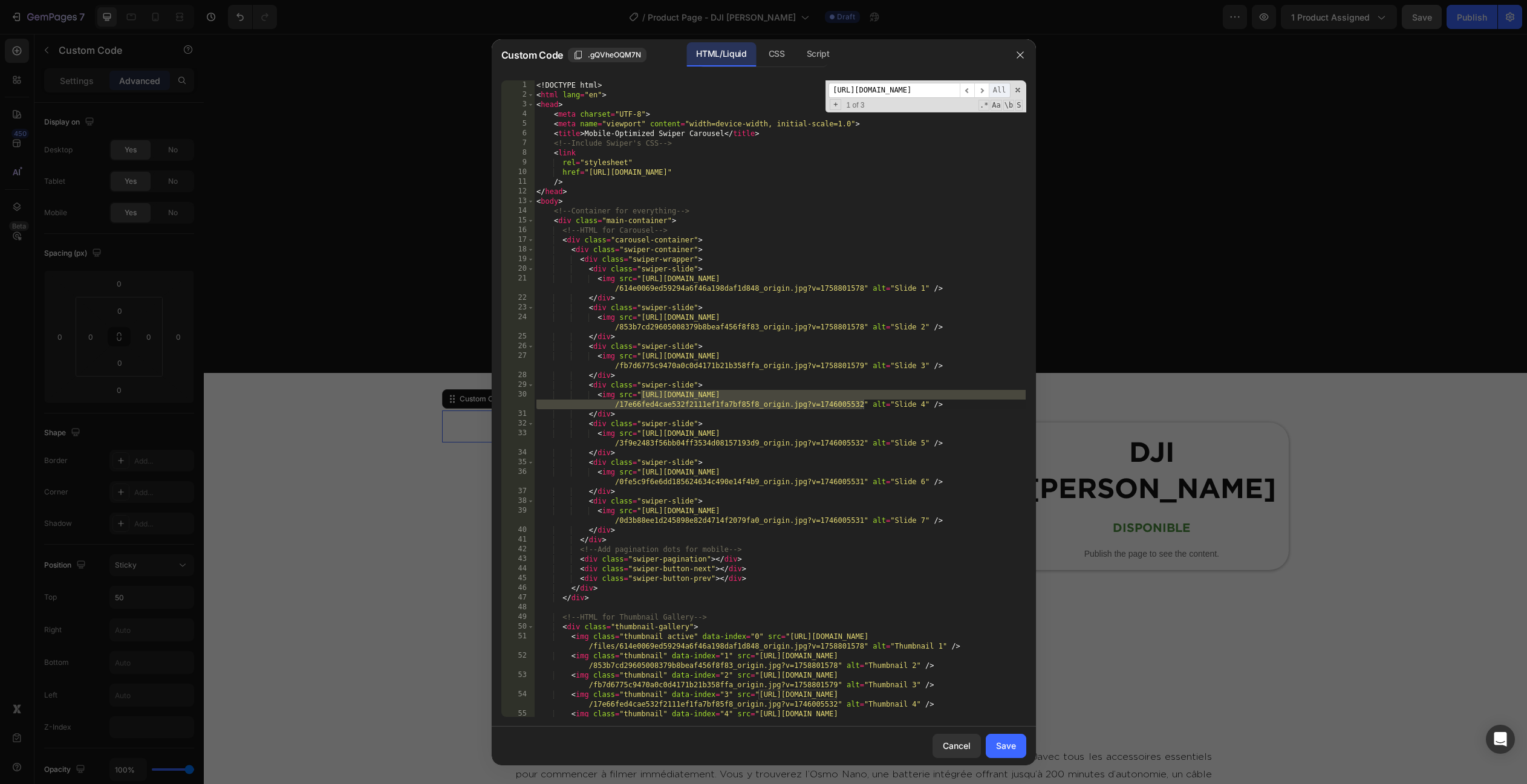
click at [999, 91] on span "All" at bounding box center [999, 90] width 22 height 15
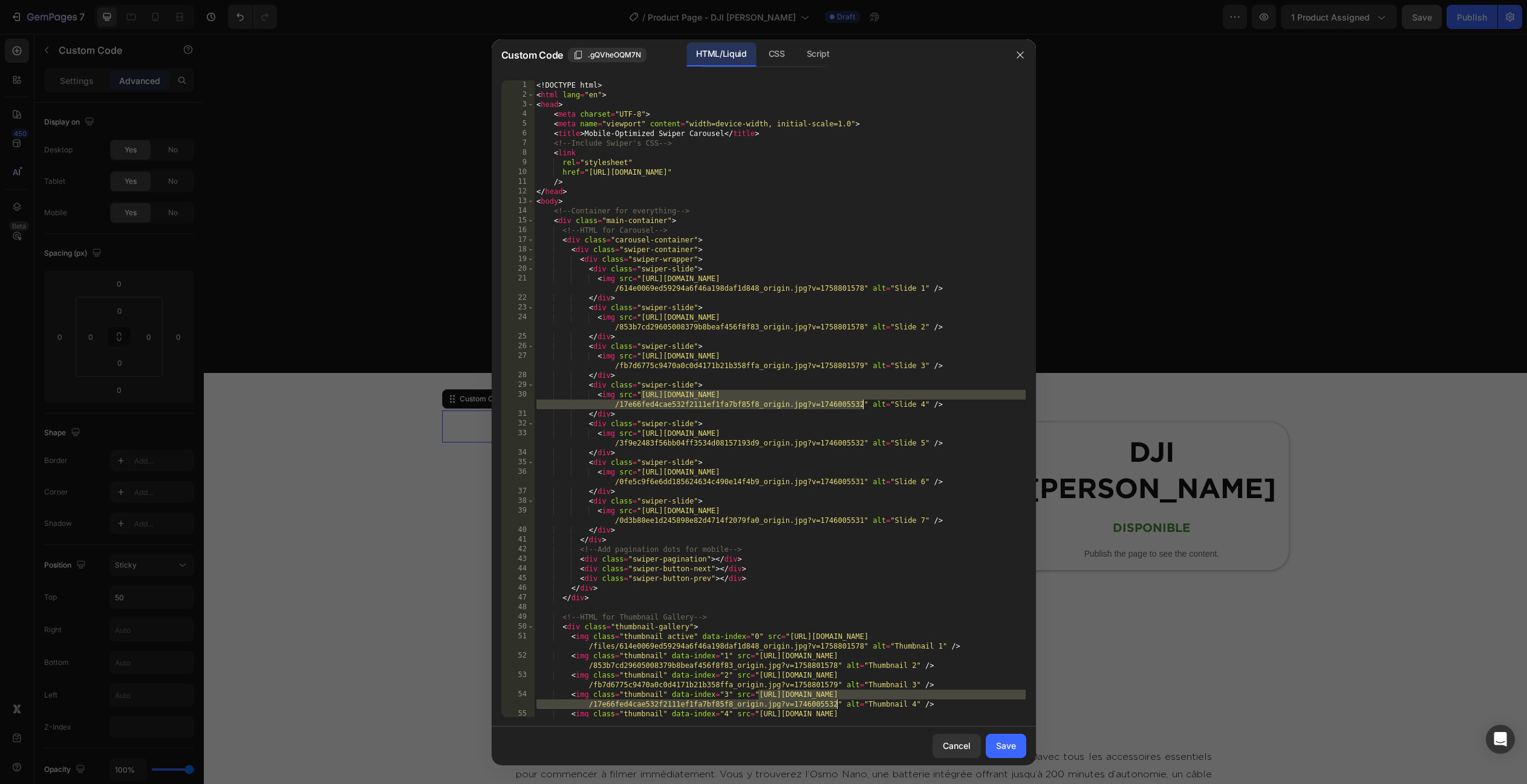
paste textarea "86cb256aee44eceb214e6487d68d1fe3_origin.jpg?v=1758801579"
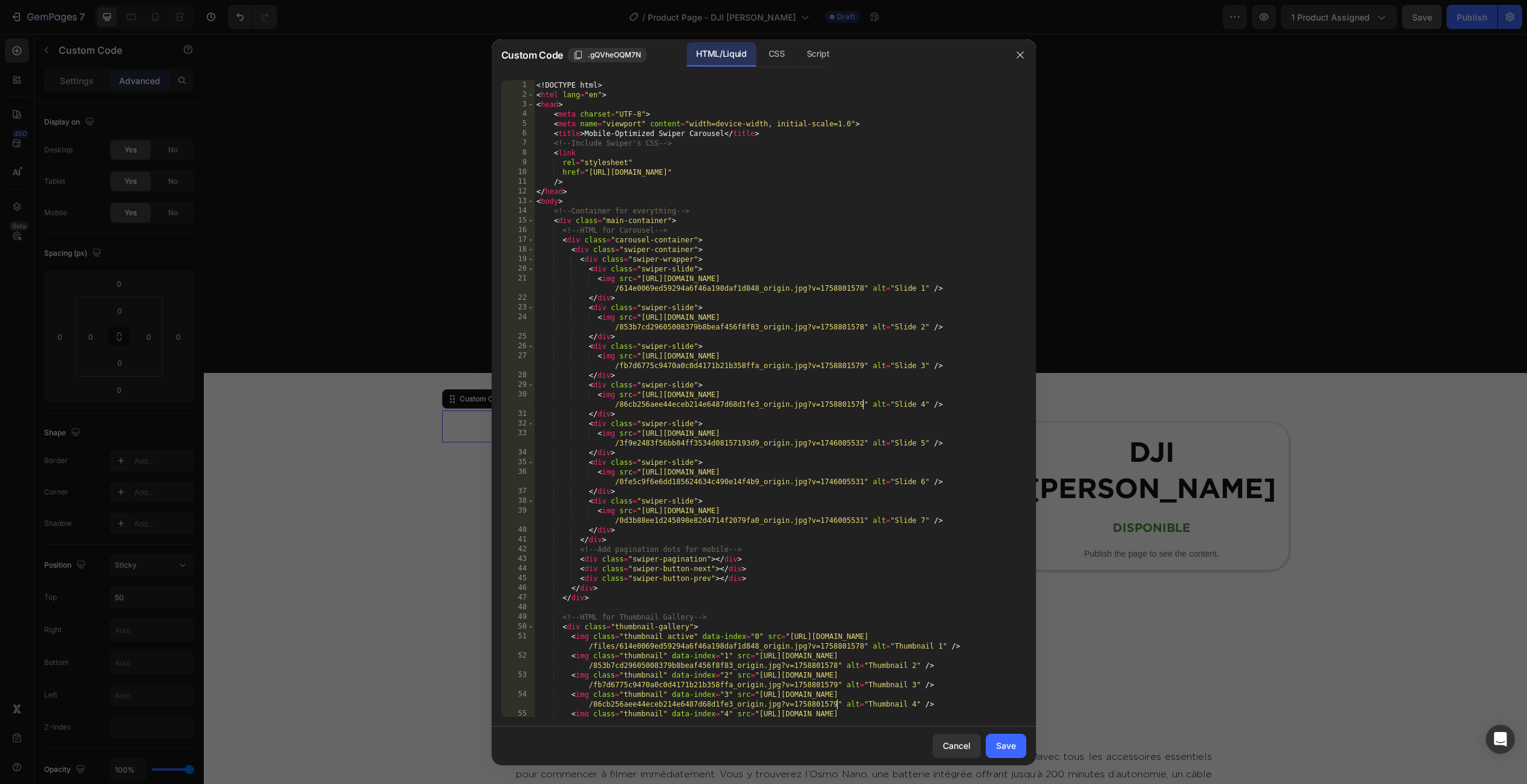
type textarea "<img src="https://cdn.shopify.com/s/files/1/0762/6303/1051/files/3f9e2483f56bb0…"
drag, startPoint x: 640, startPoint y: 434, endPoint x: 861, endPoint y: 439, distance: 221.1
click at [861, 439] on div "<! DOCTYPE html > < html lang = "en" > < head > < meta charset = "UTF-8" > < me…" at bounding box center [780, 413] width 492 height 665
type input "https://cdn.shopify.com/s/files/1/0762/6303/1051/files/3f9e2483f56bb04ff3534d08…"
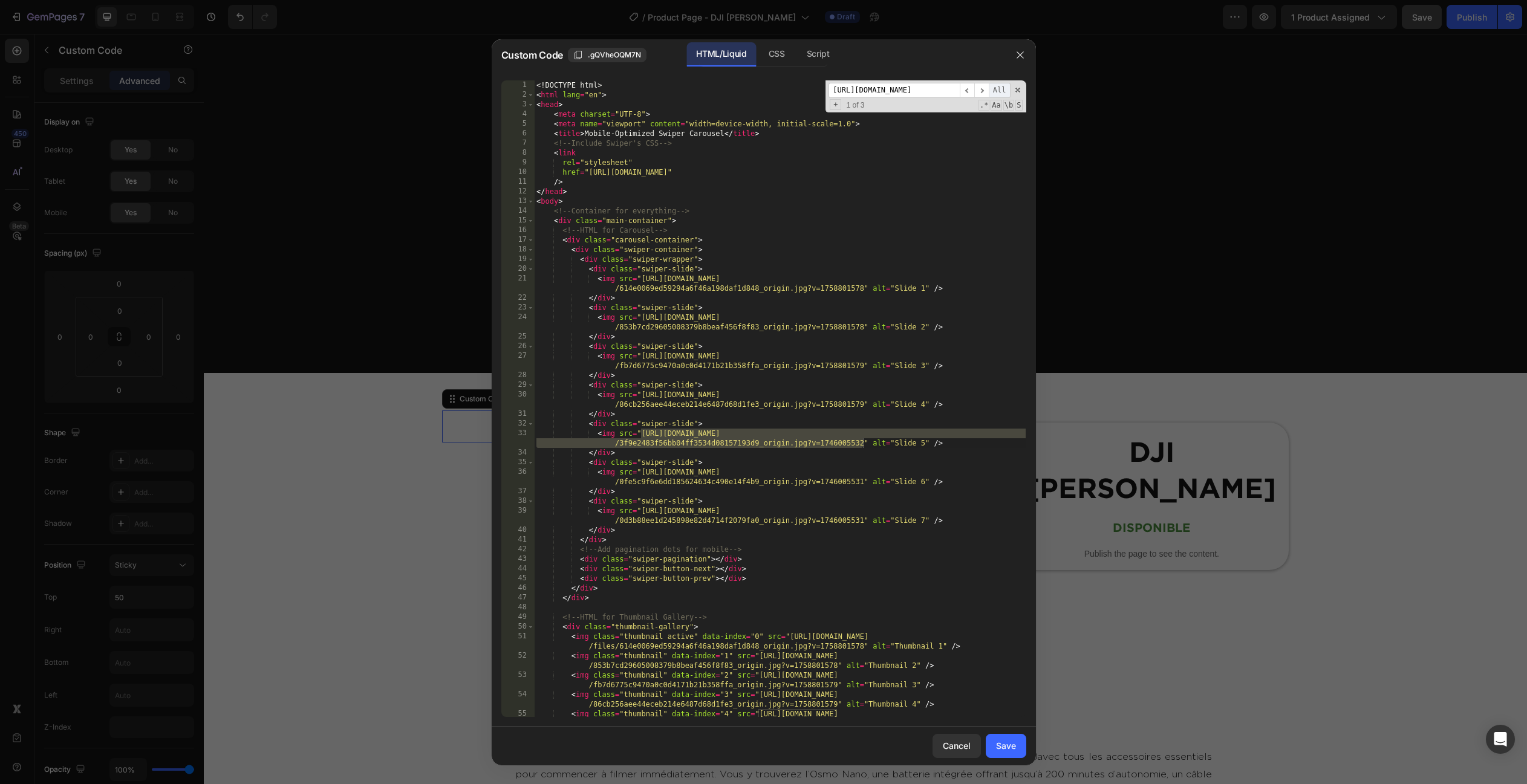
click at [998, 86] on span "All" at bounding box center [999, 90] width 22 height 15
paste textarea "93f07f5f03c7e72ba1b25714b2eddb66_origin.jpg?v=1758801579"
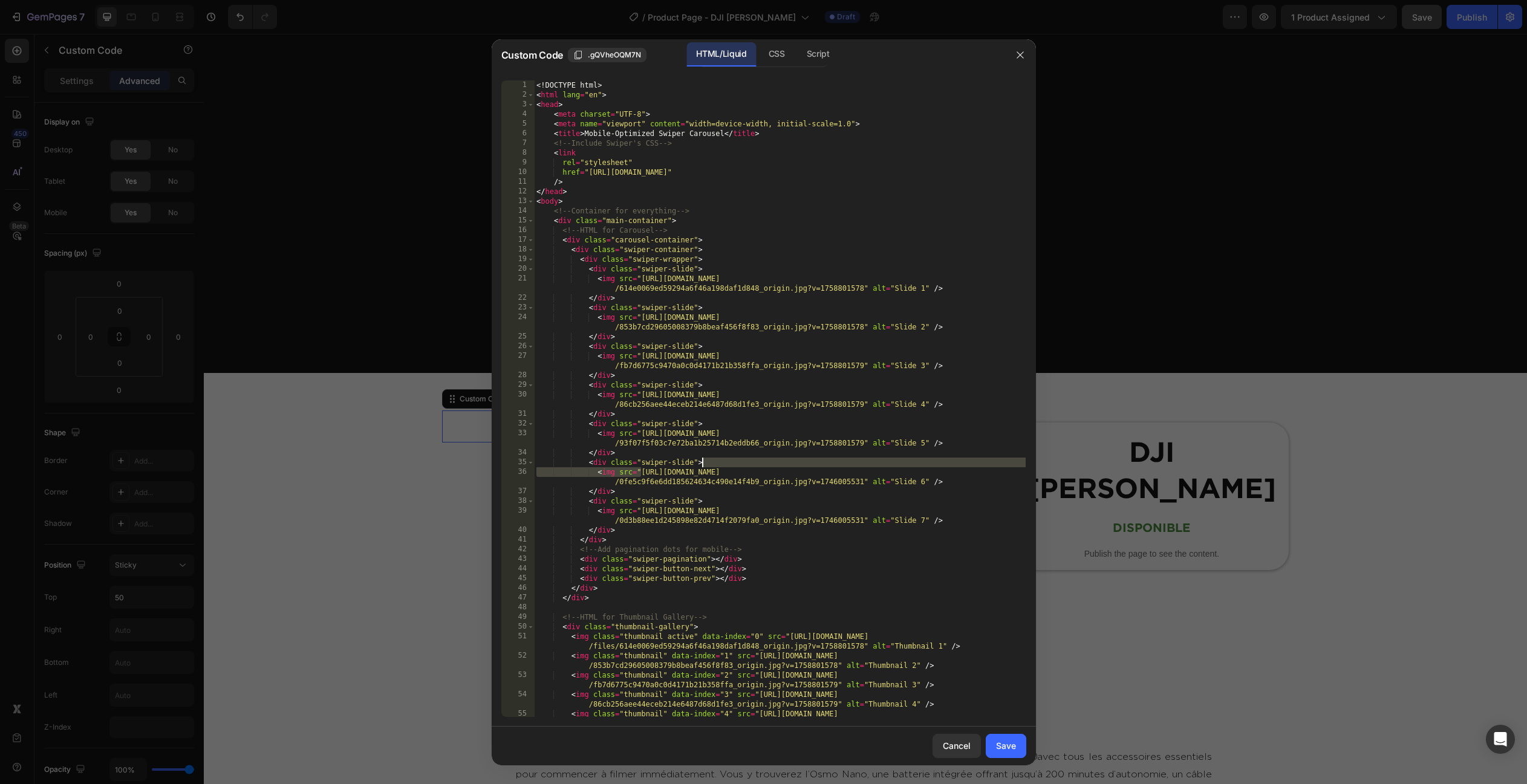
type textarea "<img src="https://cdn.shopify.com/s/files/1/0762/6303/1051/files/0fe5c9f6e6dd18…"
drag, startPoint x: 641, startPoint y: 474, endPoint x: 863, endPoint y: 478, distance: 222.0
click at [863, 478] on div "<! DOCTYPE html > < html lang = "en" > < head > < meta charset = "UTF-8" > < me…" at bounding box center [780, 413] width 492 height 665
type input "https://cdn.shopify.com/s/files/1/0762/6303/1051/files/0fe5c9f6e6dd185624634c49…"
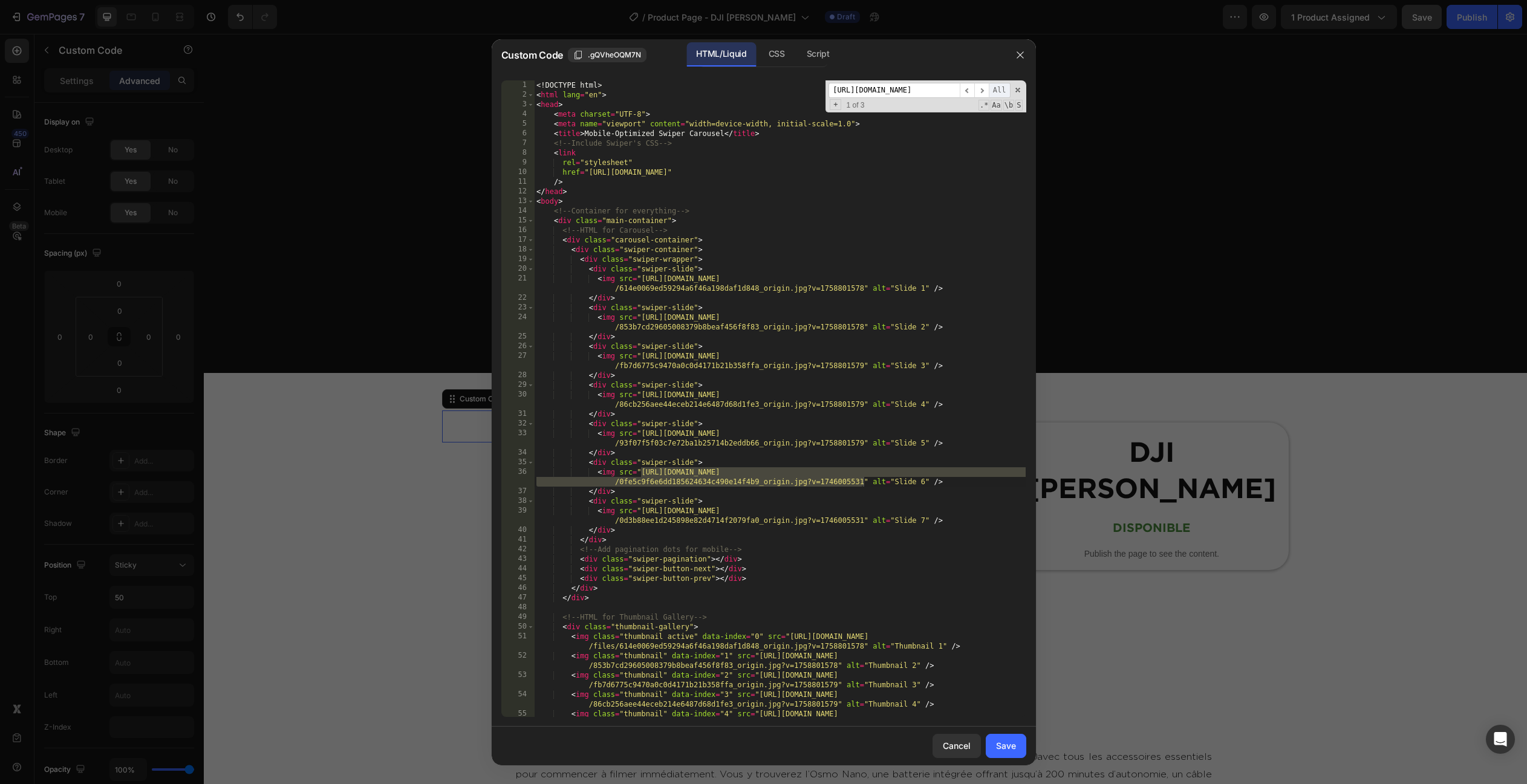
click at [1006, 91] on span "All" at bounding box center [999, 90] width 22 height 15
click at [999, 85] on span "All" at bounding box center [999, 90] width 22 height 15
paste textarea "gempages_531193062508987489-a9d2f4e7-766c-4786-a165-3fb1f5b13798.webp?v=1758802…"
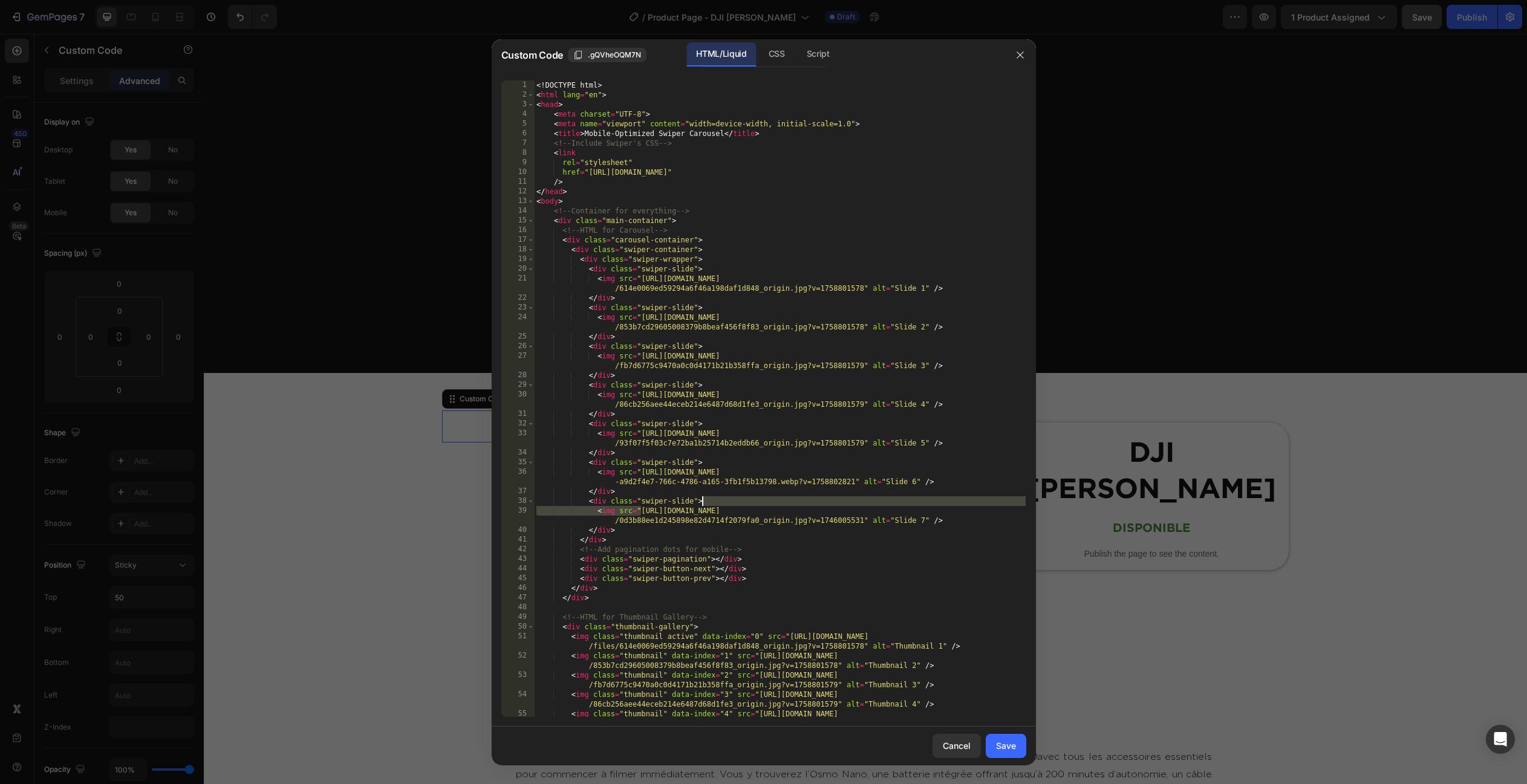
type textarea "<img src="https://cdn.shopify.com/s/files/1/0762/6303/1051/files/0d3b88ee1d2458…"
drag, startPoint x: 642, startPoint y: 512, endPoint x: 864, endPoint y: 518, distance: 222.1
click at [864, 518] on div "<! DOCTYPE html > < html lang = "en" > < head > < meta charset = "UTF-8" > < me…" at bounding box center [780, 413] width 492 height 665
type input "https://cdn.shopify.com/s/files/1/0762/6303/1051/files/0d3b88ee1d245898e82d4714…"
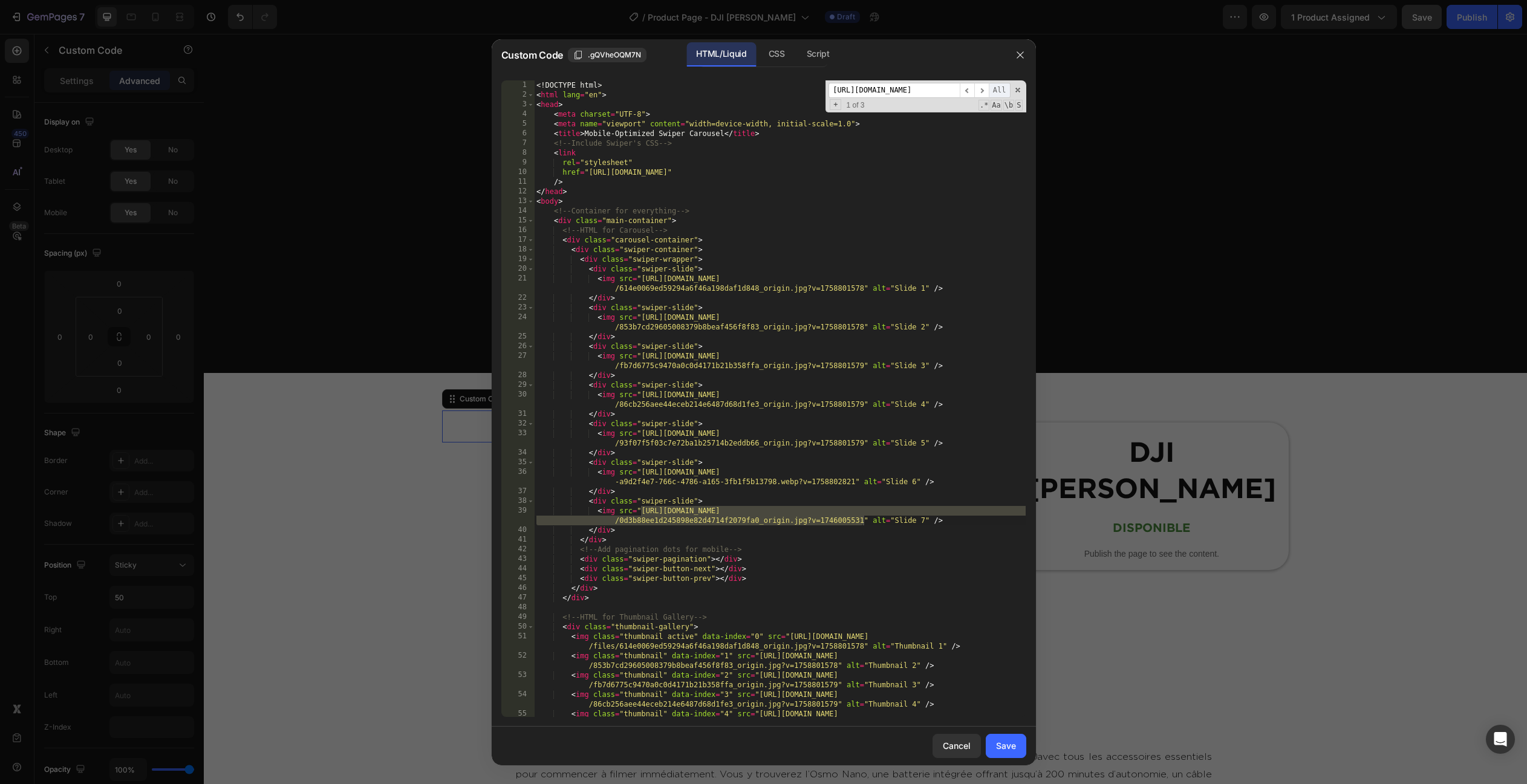
click at [1001, 90] on span "All" at bounding box center [999, 90] width 22 height 15
paste textarea "508fb2af0121db1eebb0e6d117626957_origin.jpg?v=1758801578"
type textarea "<img src="https://cdn.shopify.com/s/files/1/0762/6303/1051/files/508fb2af0121db…"
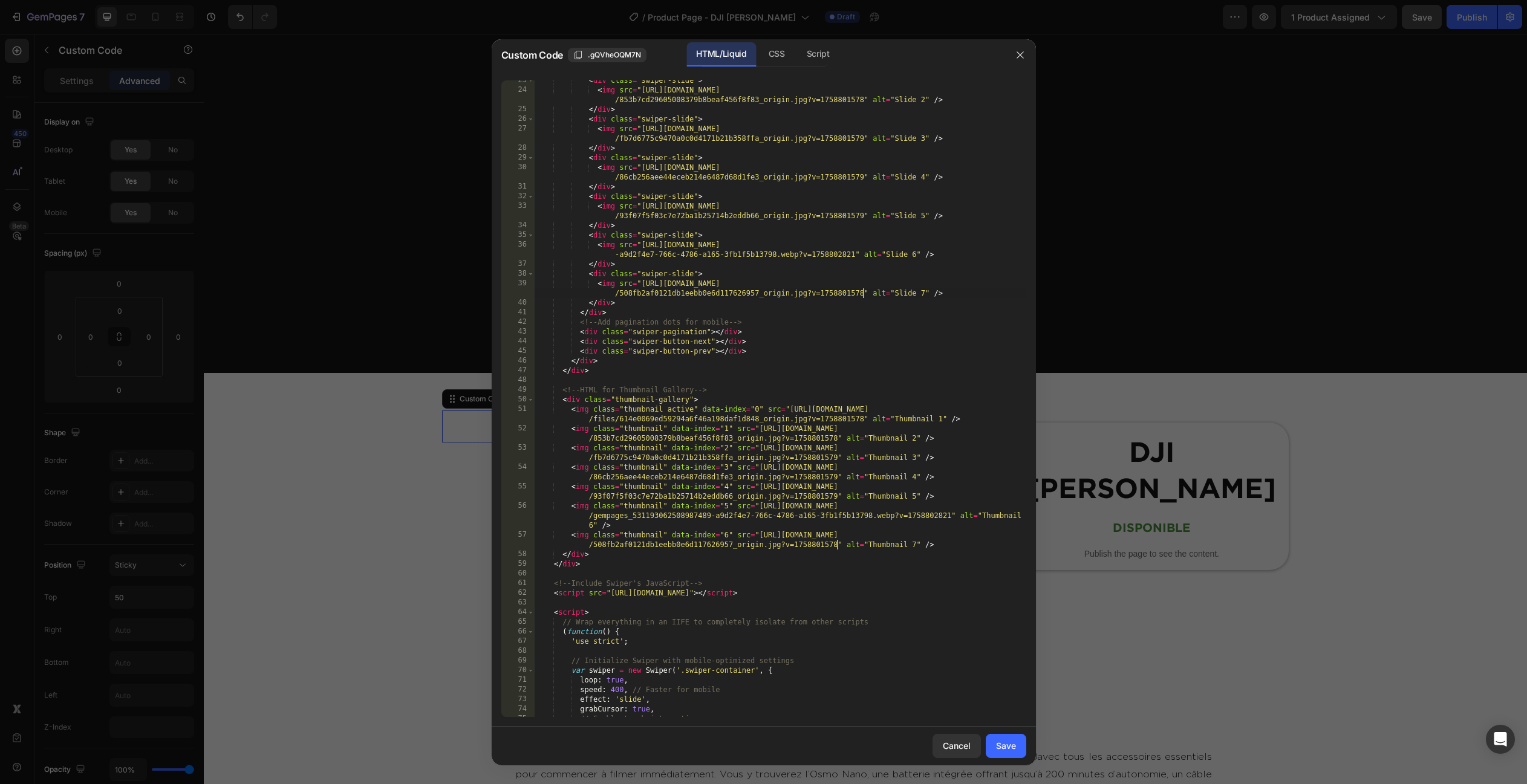
scroll to position [229, 0]
click at [1010, 737] on button "Save" at bounding box center [1006, 745] width 41 height 24
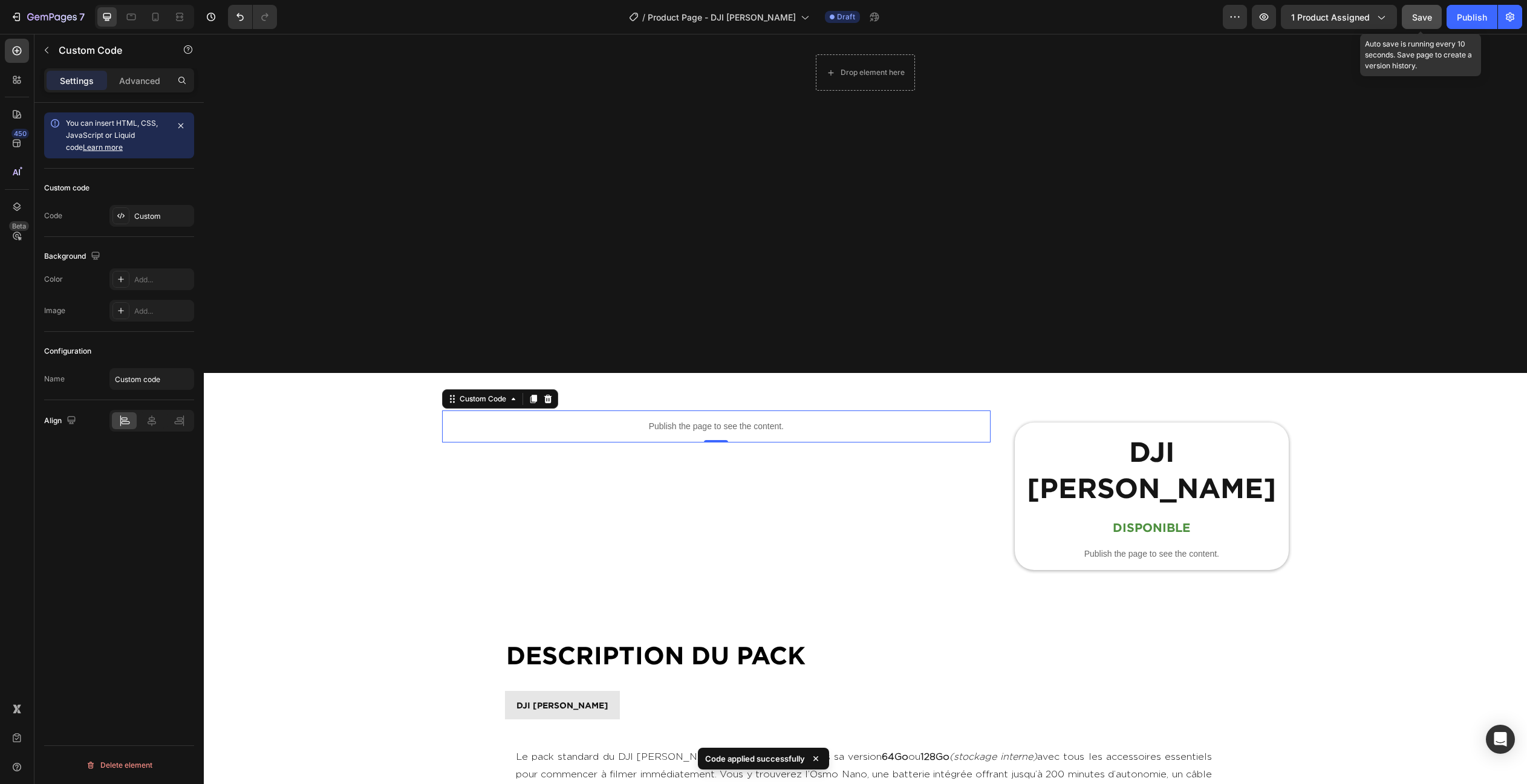
click at [1414, 12] on span "Save" at bounding box center [1422, 17] width 20 height 10
click at [1053, 538] on div "Publish the page to see the content." at bounding box center [1151, 554] width 273 height 32
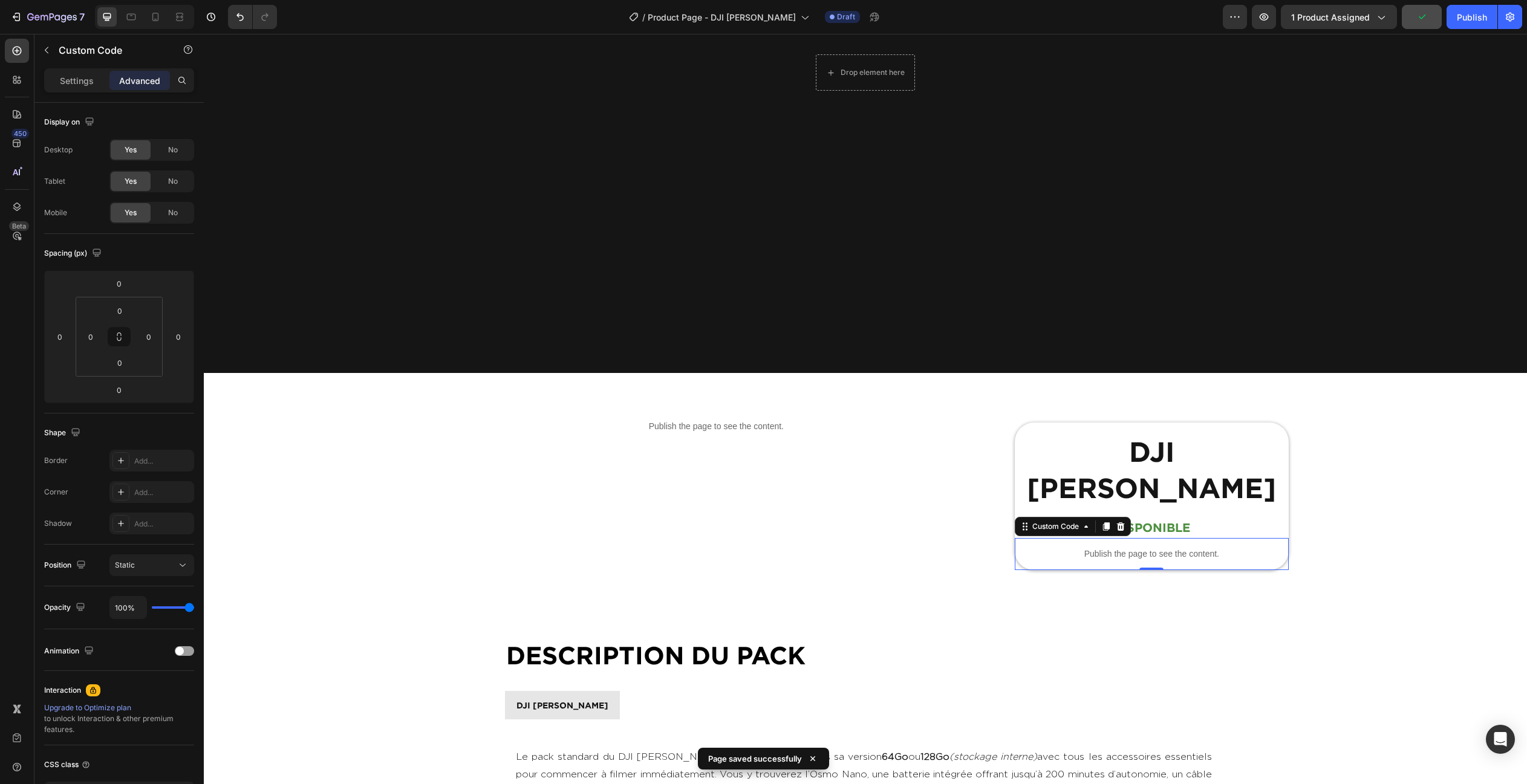
click at [1053, 538] on div "Publish the page to see the content." at bounding box center [1151, 554] width 273 height 32
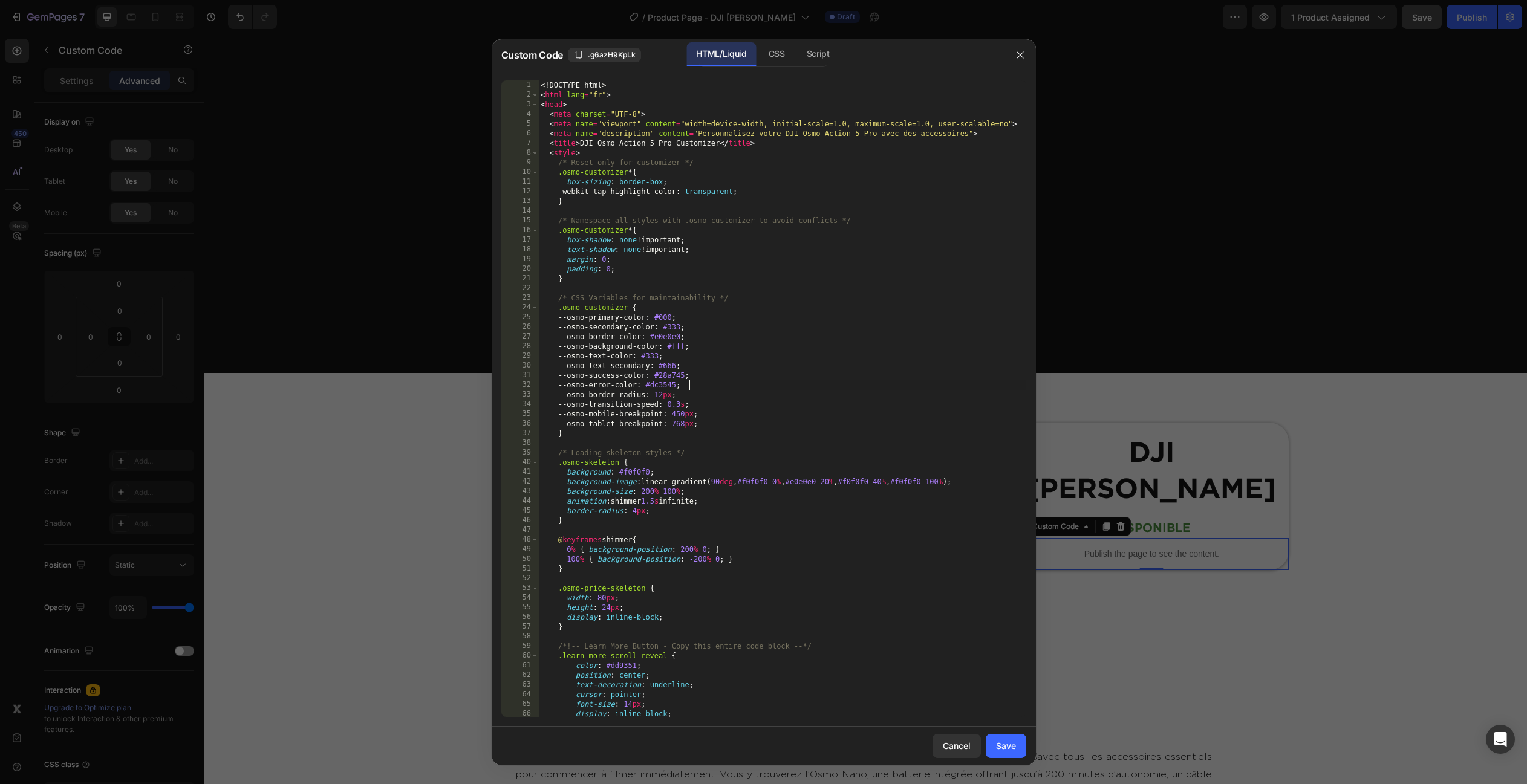
click at [863, 387] on div "<! DOCTYPE html > < html lang = "fr" > < head > < meta charset = "UTF-8" > < me…" at bounding box center [782, 408] width 487 height 656
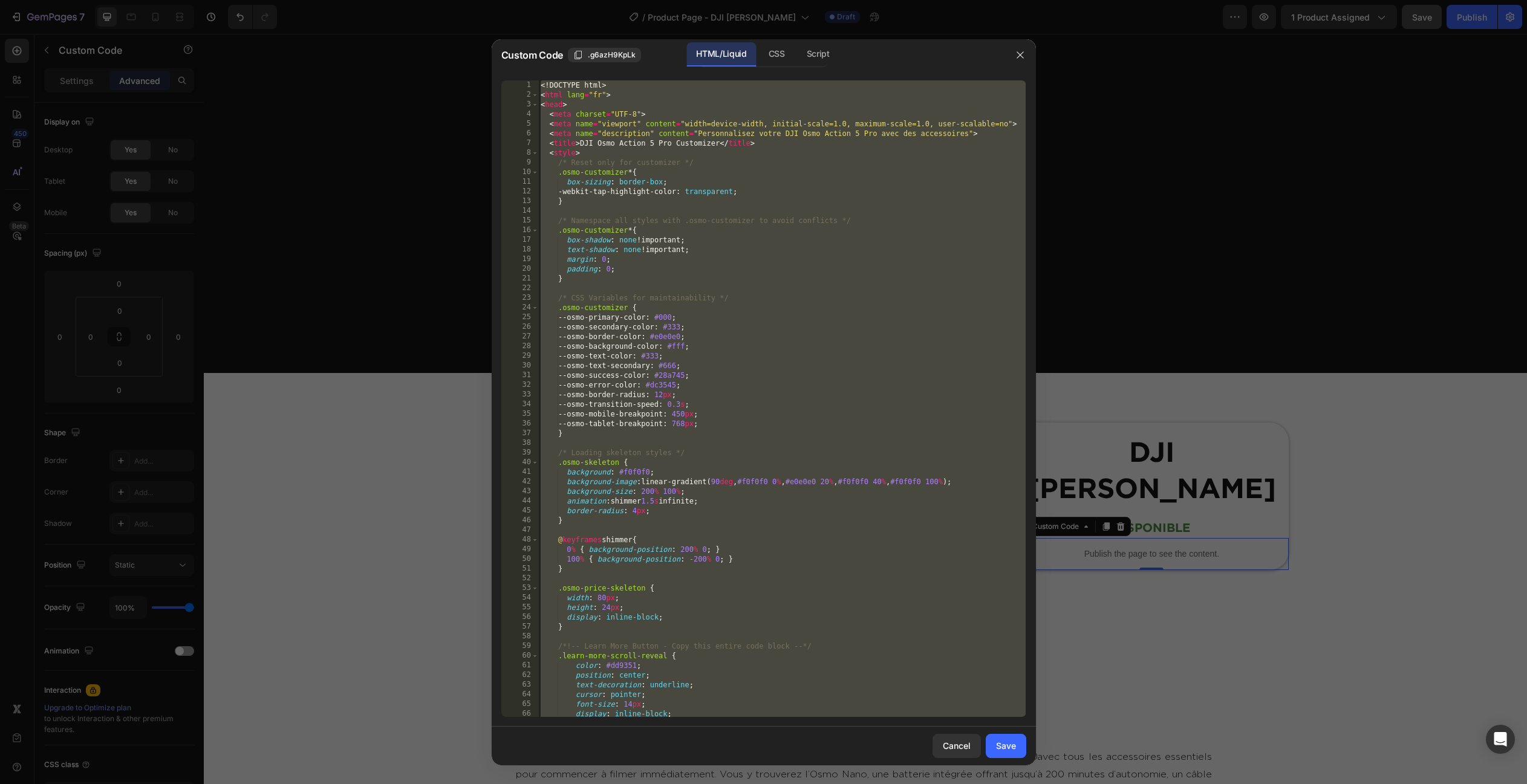
click at [753, 295] on div "<! DOCTYPE html > < html lang = "fr" > < head > < meta charset = "UTF-8" > < me…" at bounding box center [782, 408] width 487 height 656
click at [699, 382] on div "<! DOCTYPE html > < html lang = "fr" > < head > < meta charset = "UTF-8" > < me…" at bounding box center [782, 408] width 487 height 656
paste textarea "justify-content: center;"
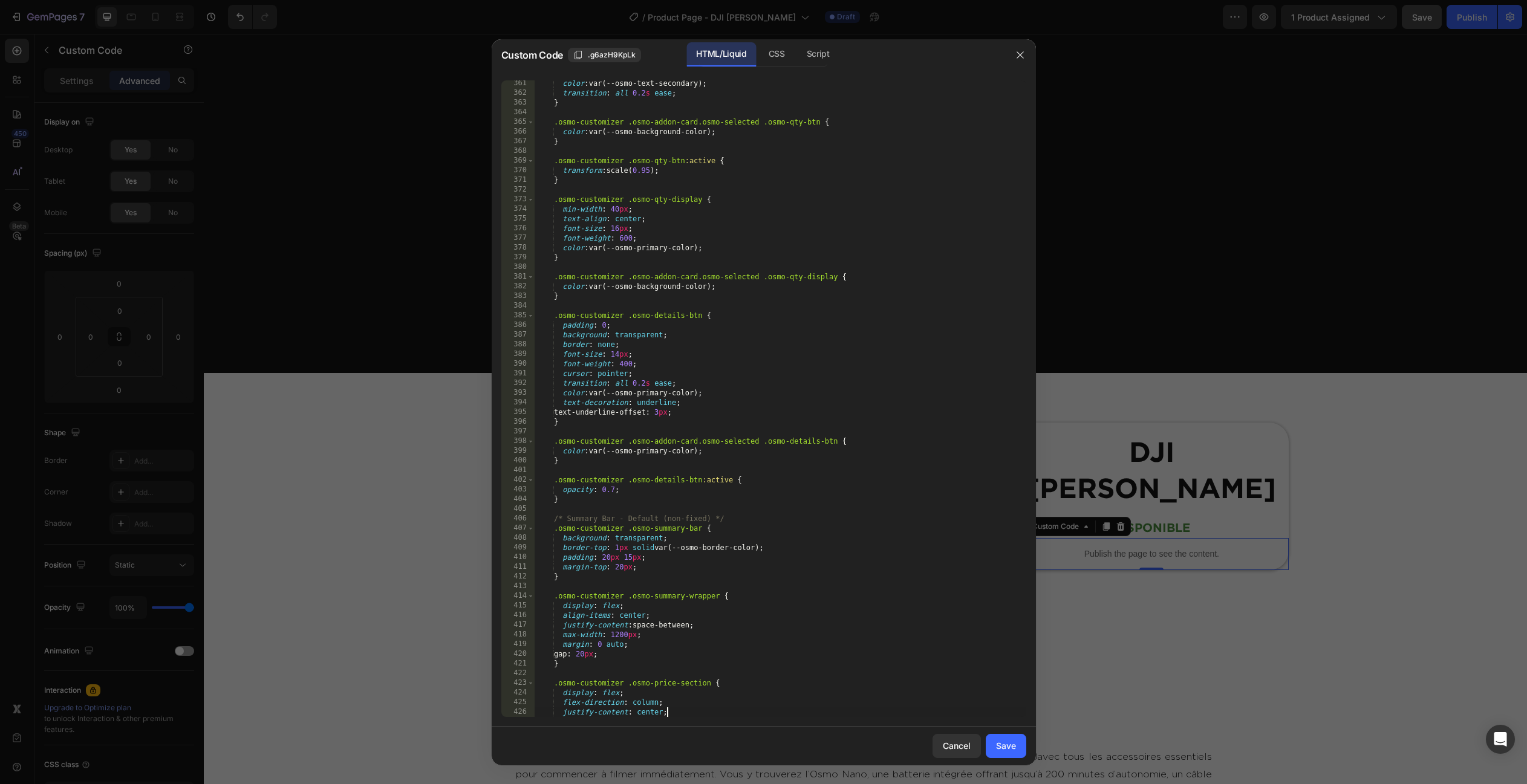
click at [677, 319] on div "color : var(--osmo-text-secondary) ; transition : all 0.2 s ease ; } .osmo-cust…" at bounding box center [780, 406] width 492 height 656
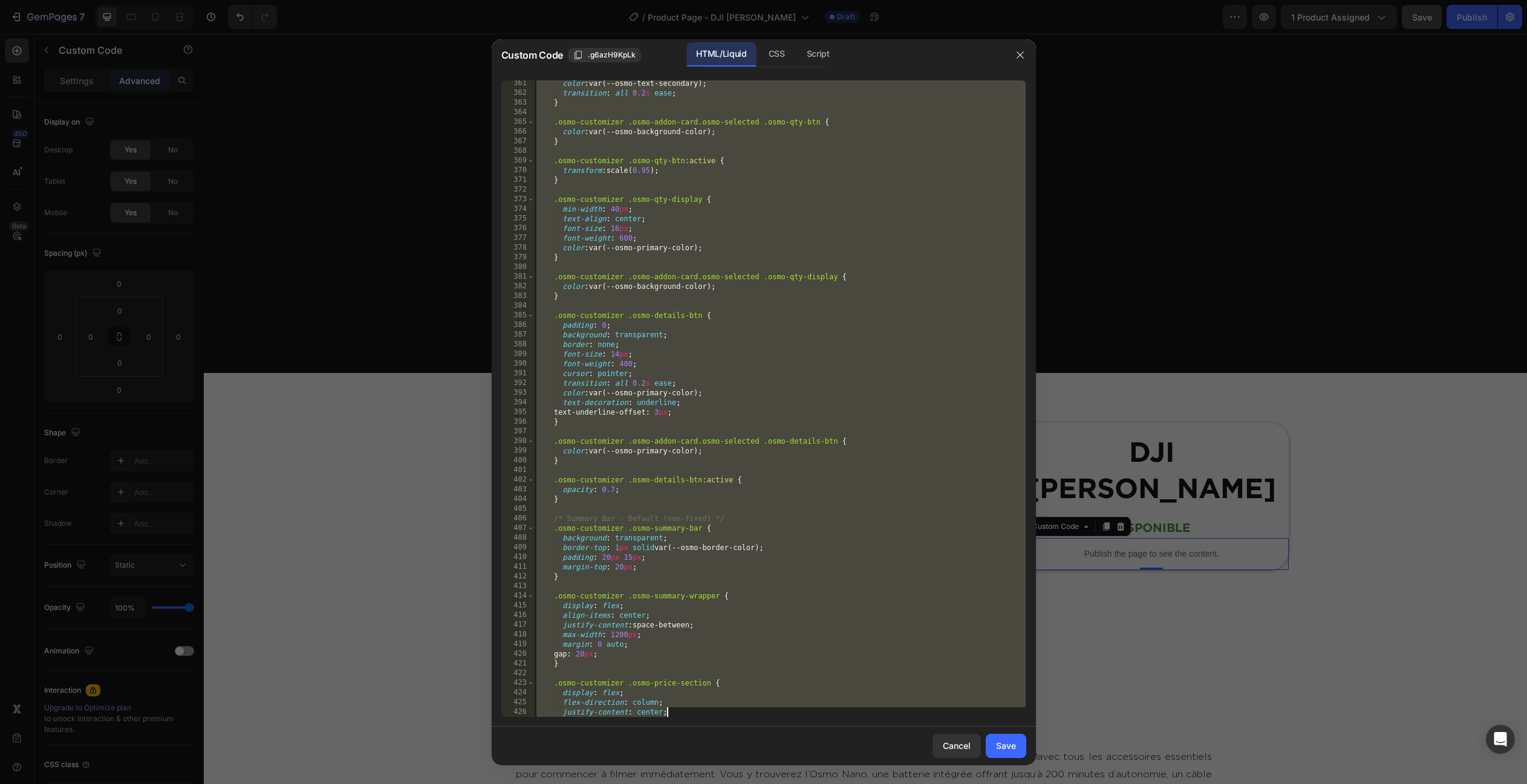
paste textarea "</html>"
type textarea "</html>"
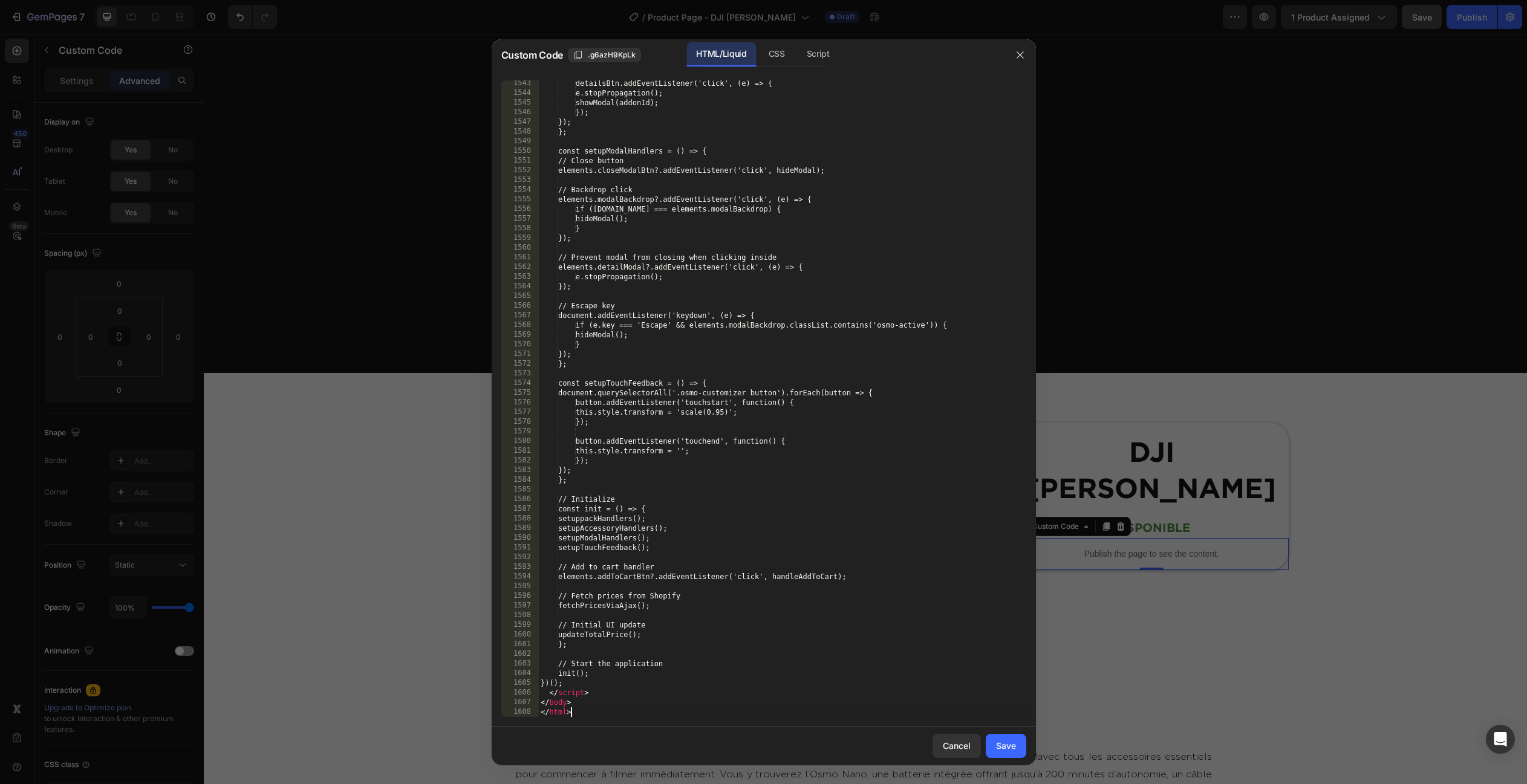
scroll to position [15376, 0]
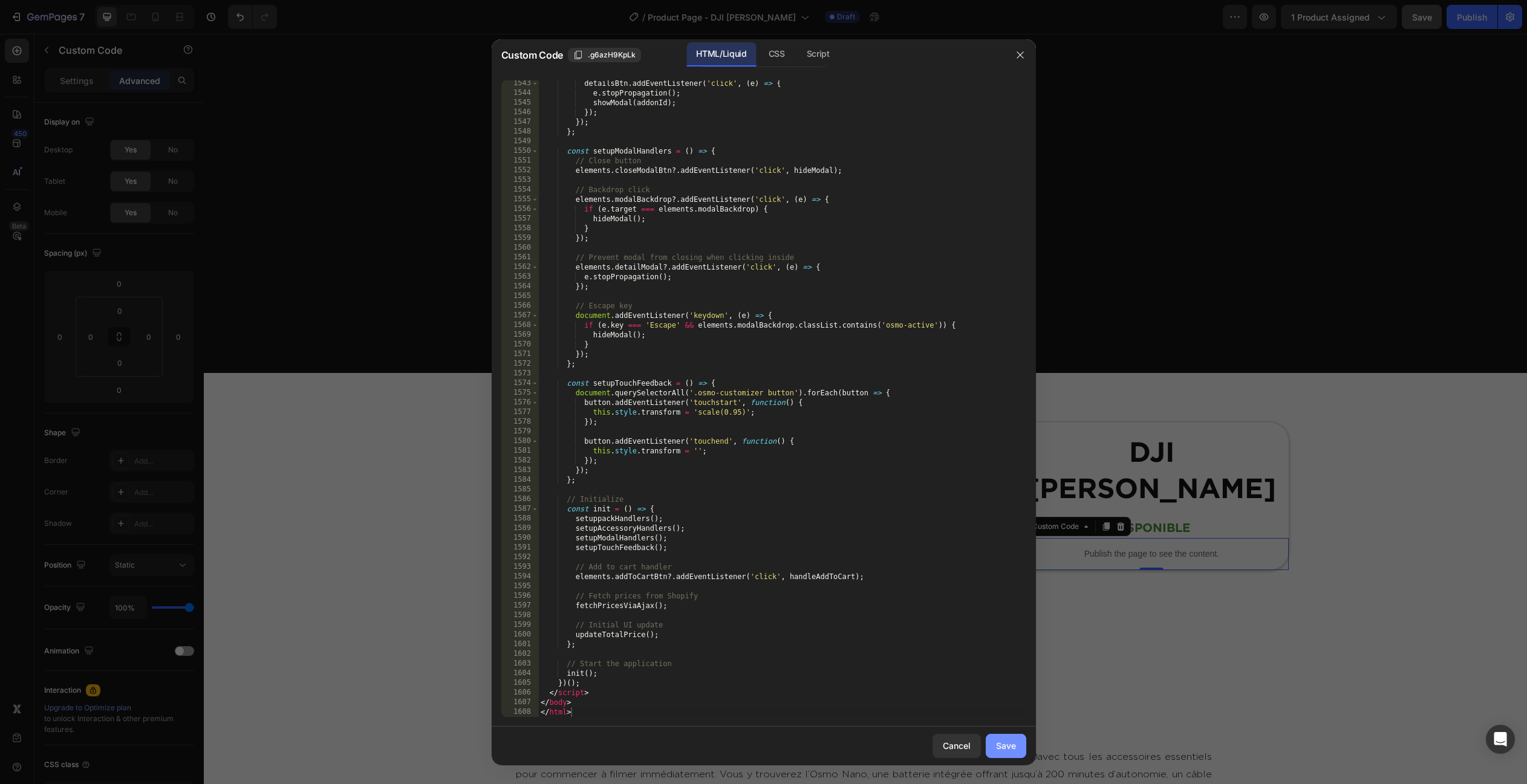
click at [1001, 742] on div "Save" at bounding box center [1006, 745] width 20 height 12
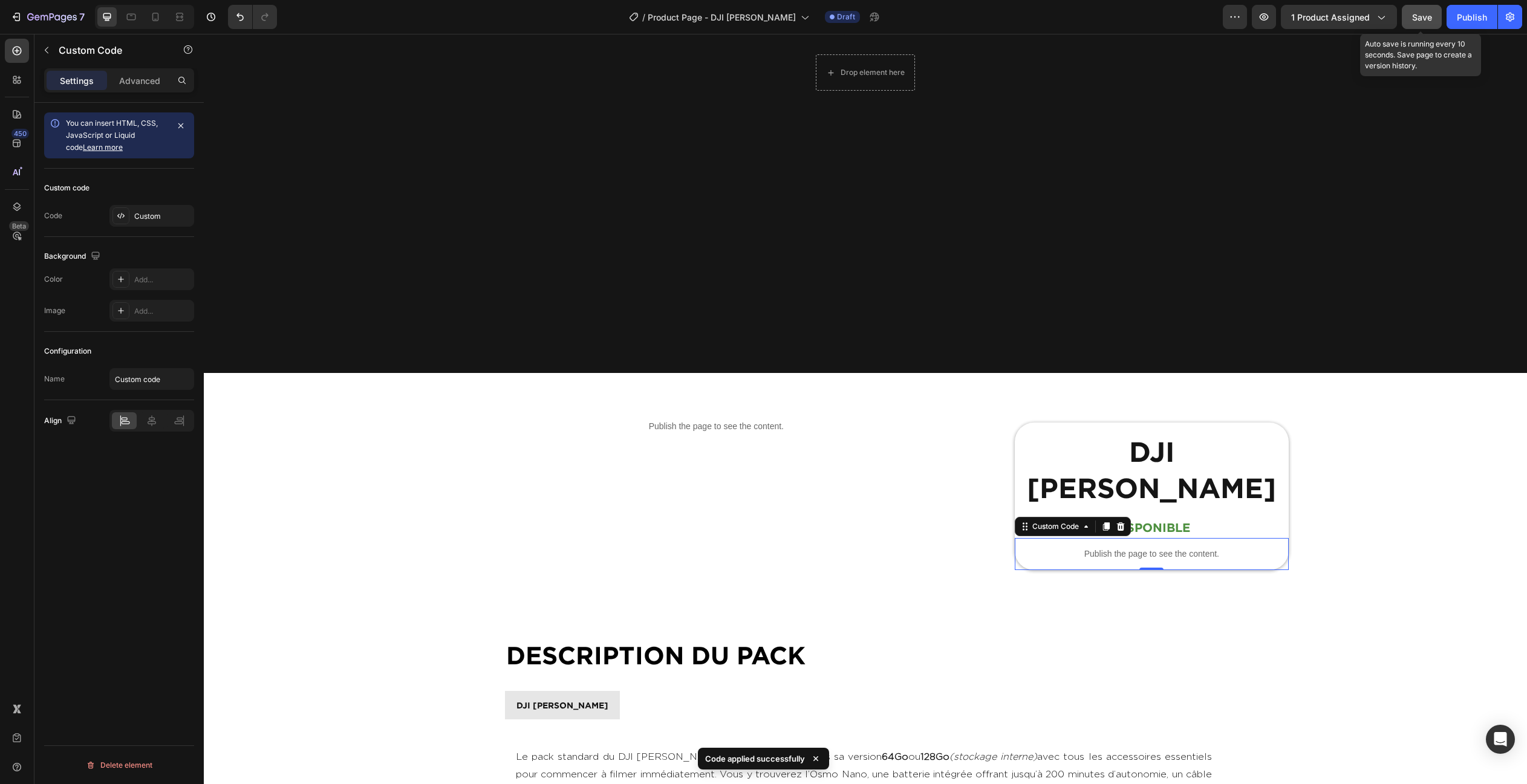
click at [1419, 12] on span "Save" at bounding box center [1422, 17] width 20 height 10
click at [1463, 17] on div "Publish" at bounding box center [1472, 16] width 30 height 12
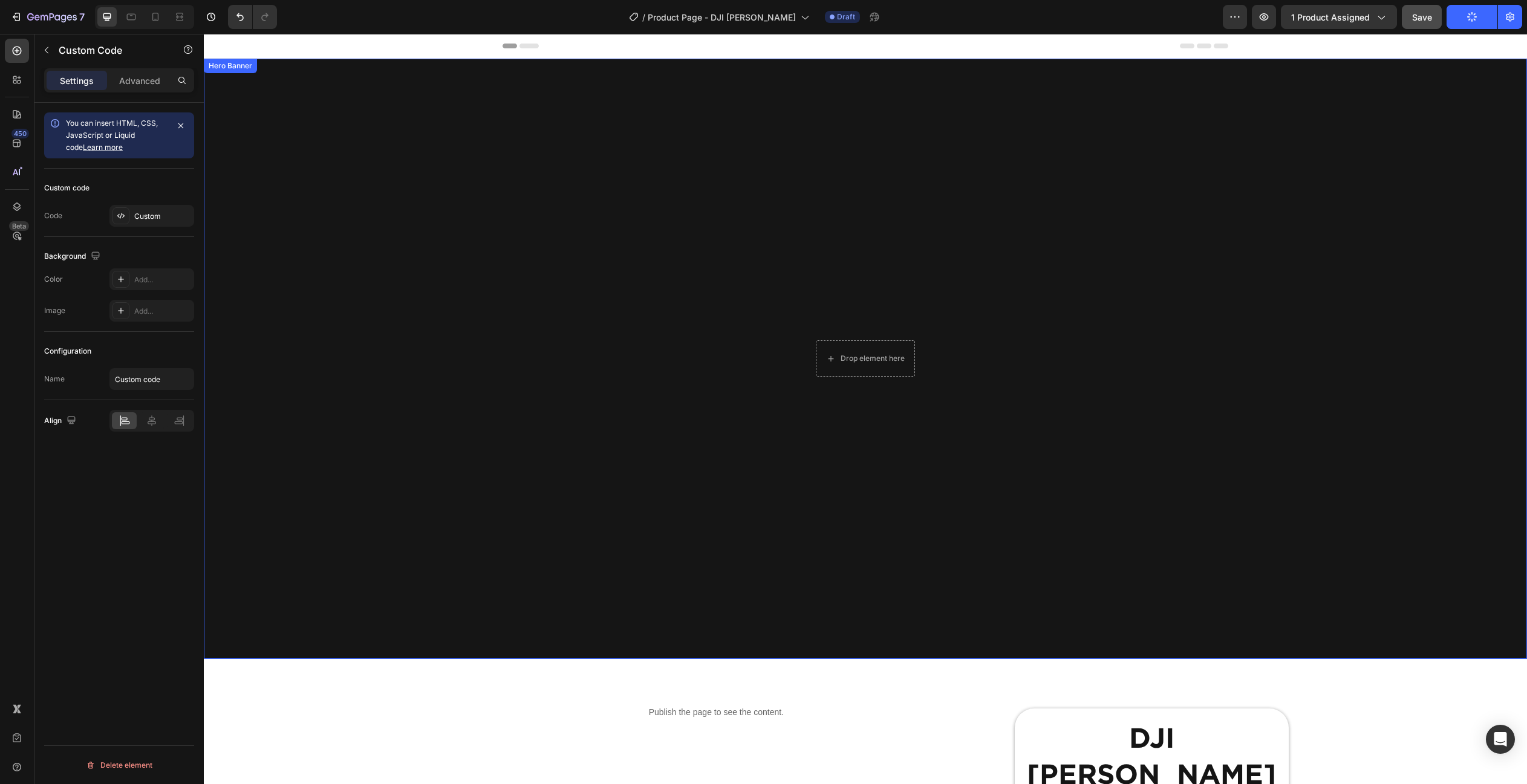
scroll to position [0, 0]
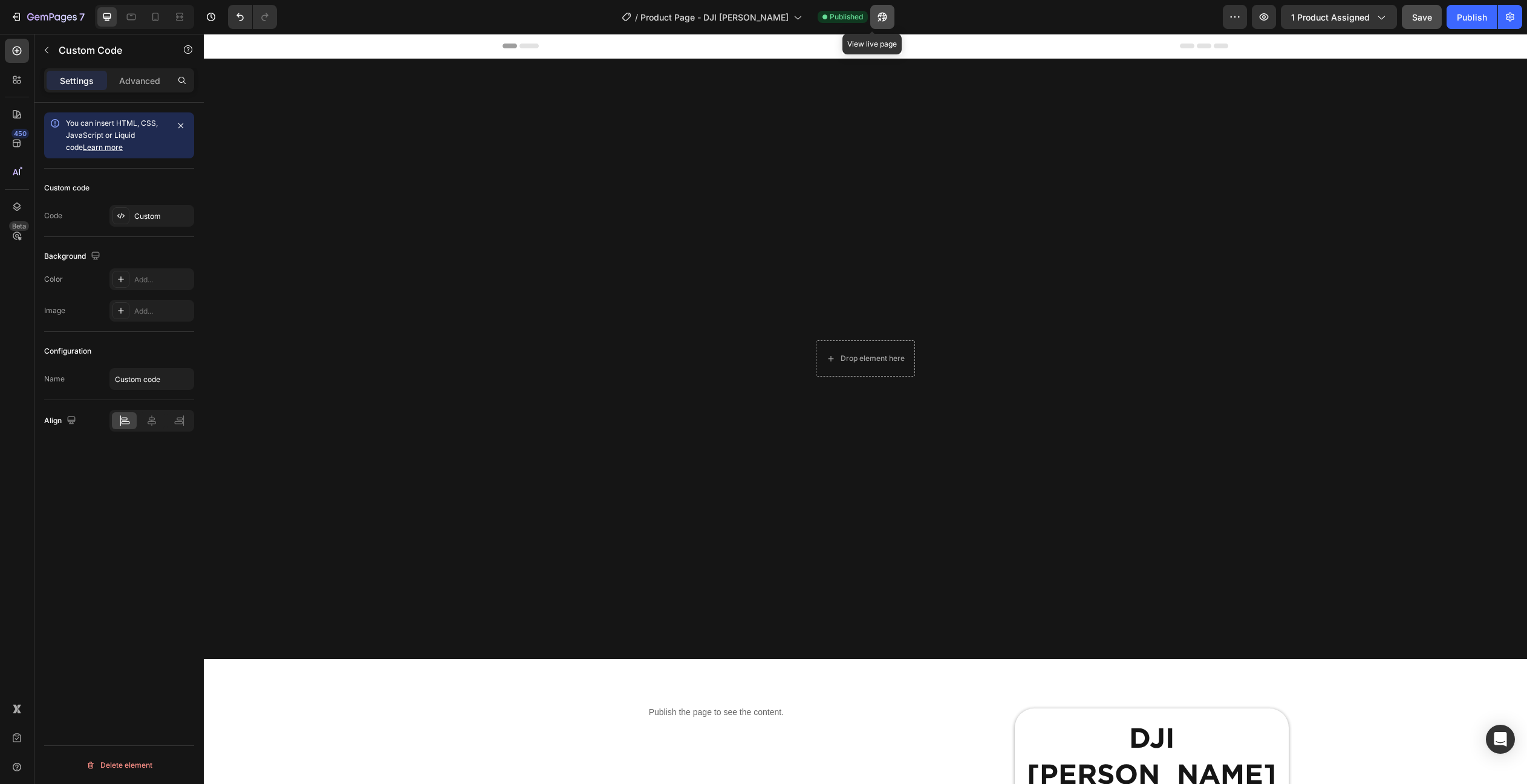
click at [877, 23] on icon "button" at bounding box center [882, 16] width 12 height 12
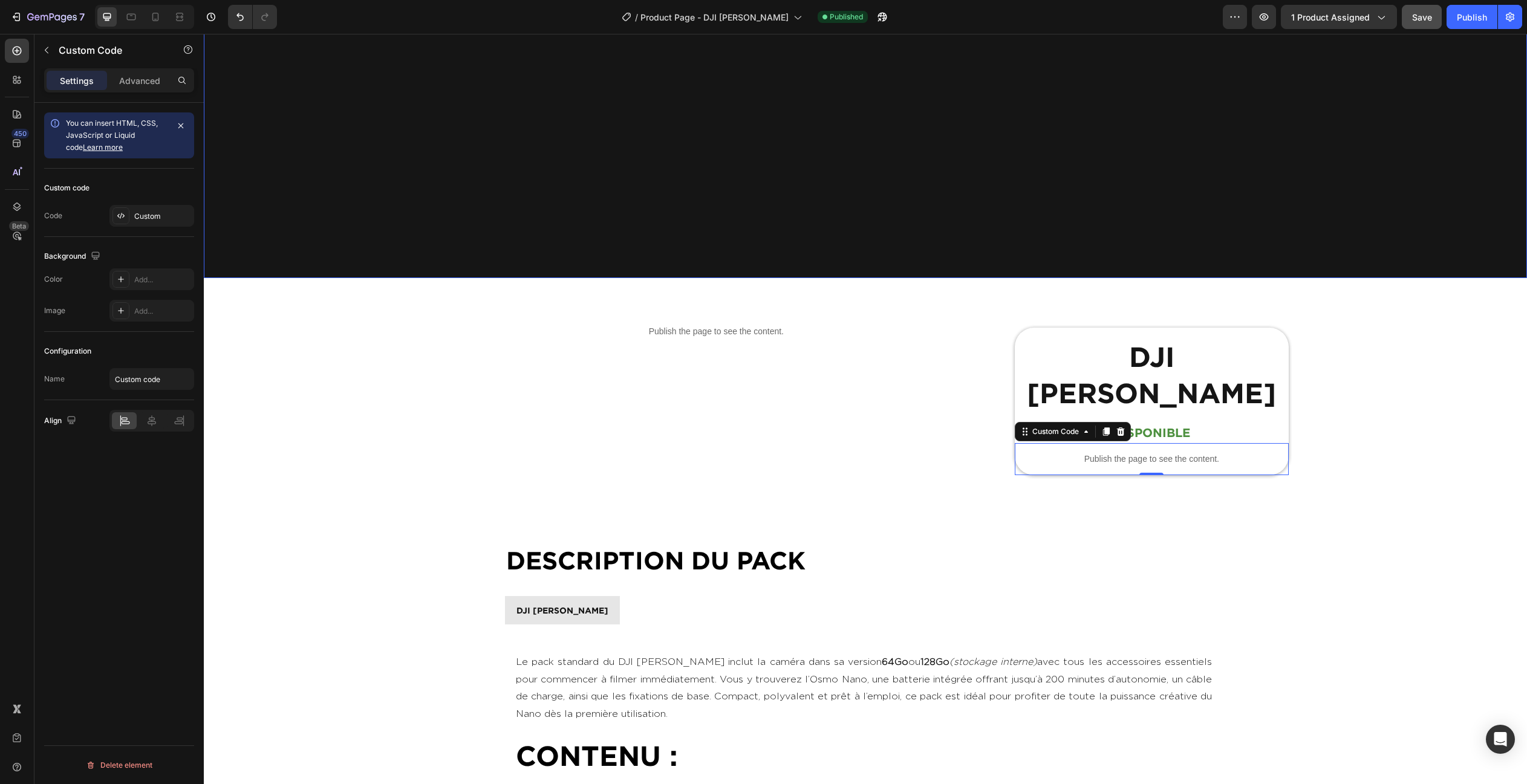
scroll to position [441, 0]
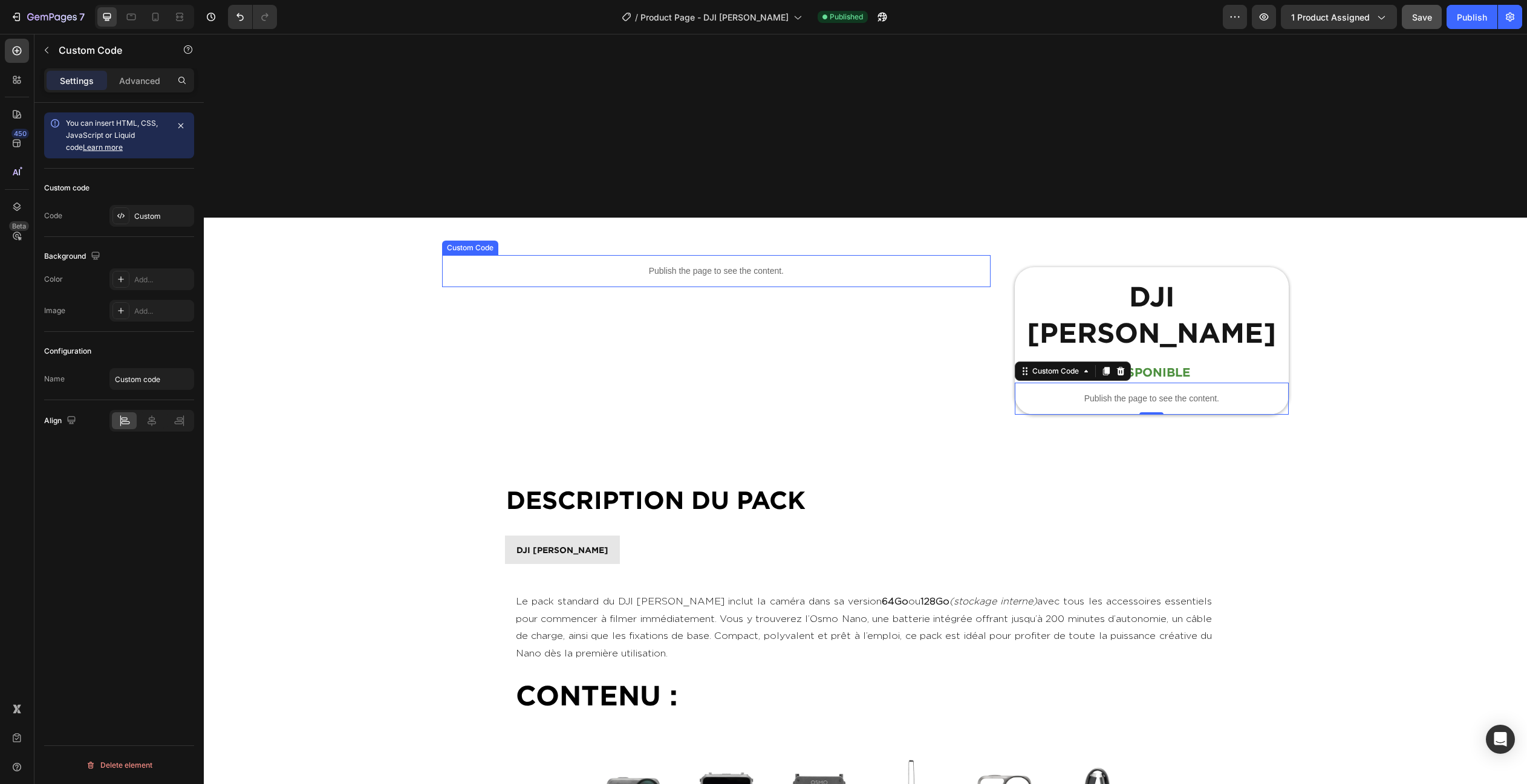
click at [677, 257] on div "Publish the page to see the content." at bounding box center [715, 271] width 548 height 32
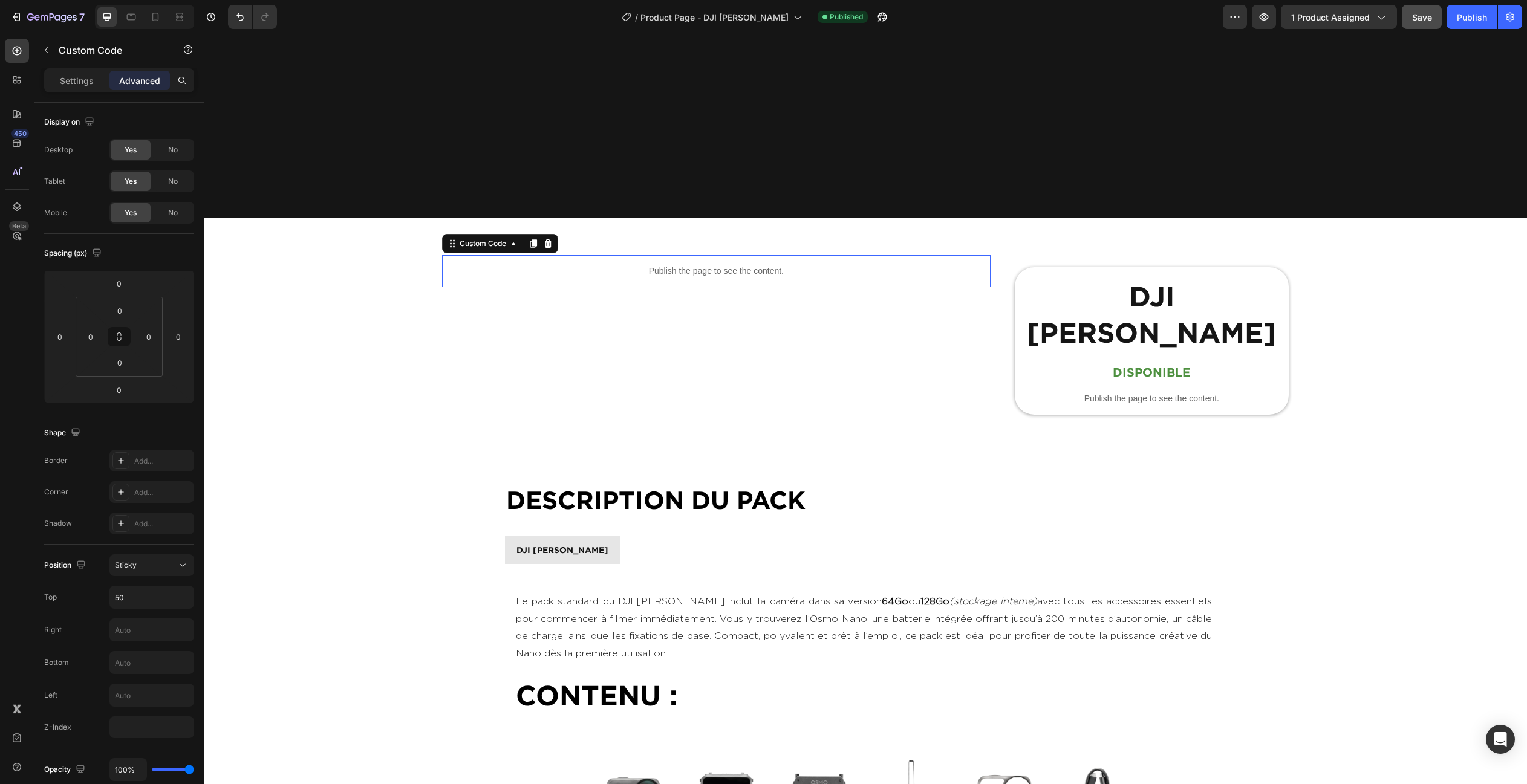
click at [677, 257] on div "Publish the page to see the content." at bounding box center [715, 271] width 548 height 32
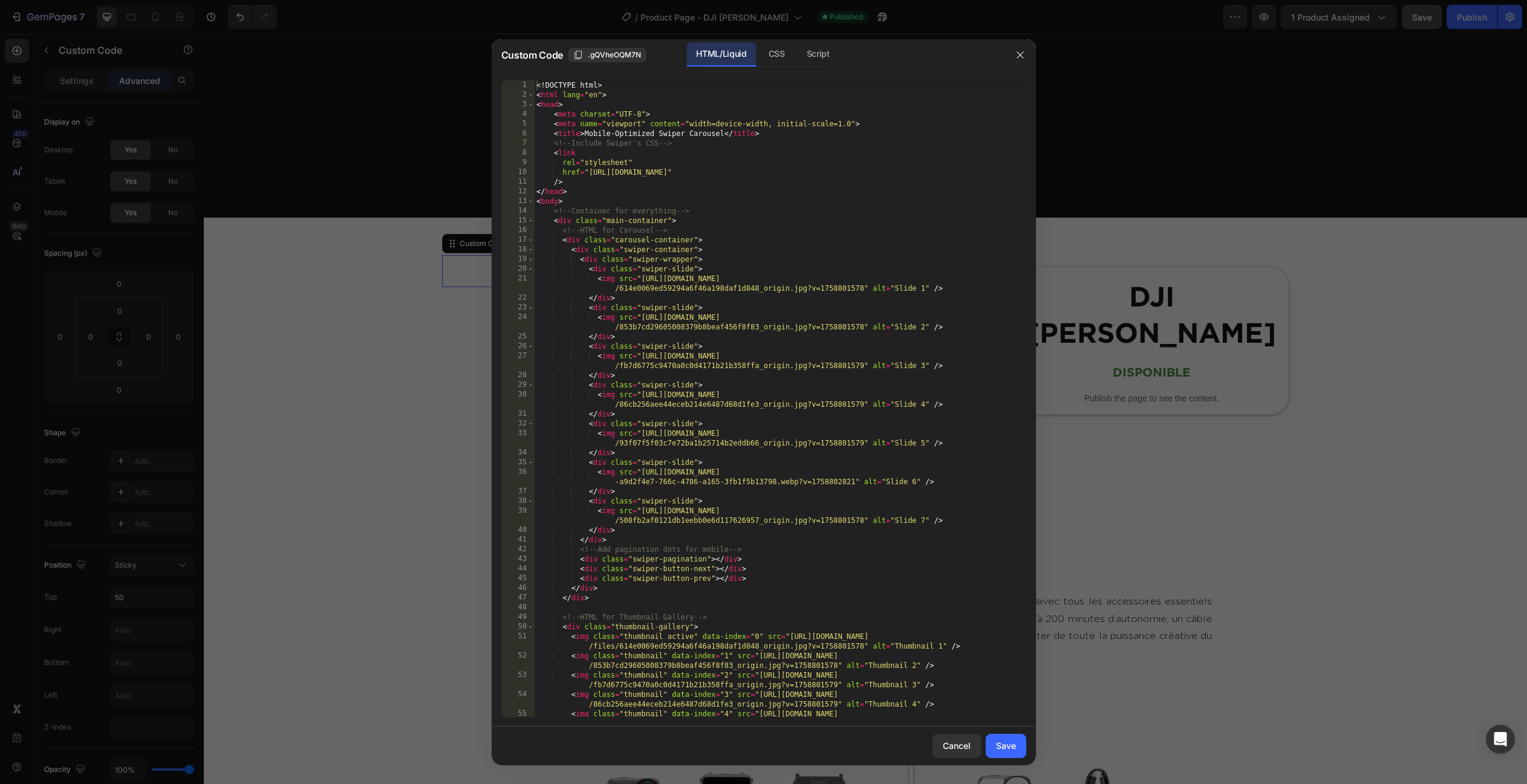
type textarea "<div class="swiper-wrapper">"
click at [677, 257] on div "<! DOCTYPE html > < html lang = "en" > < head > < meta charset = "UTF-8" > < me…" at bounding box center [780, 413] width 492 height 665
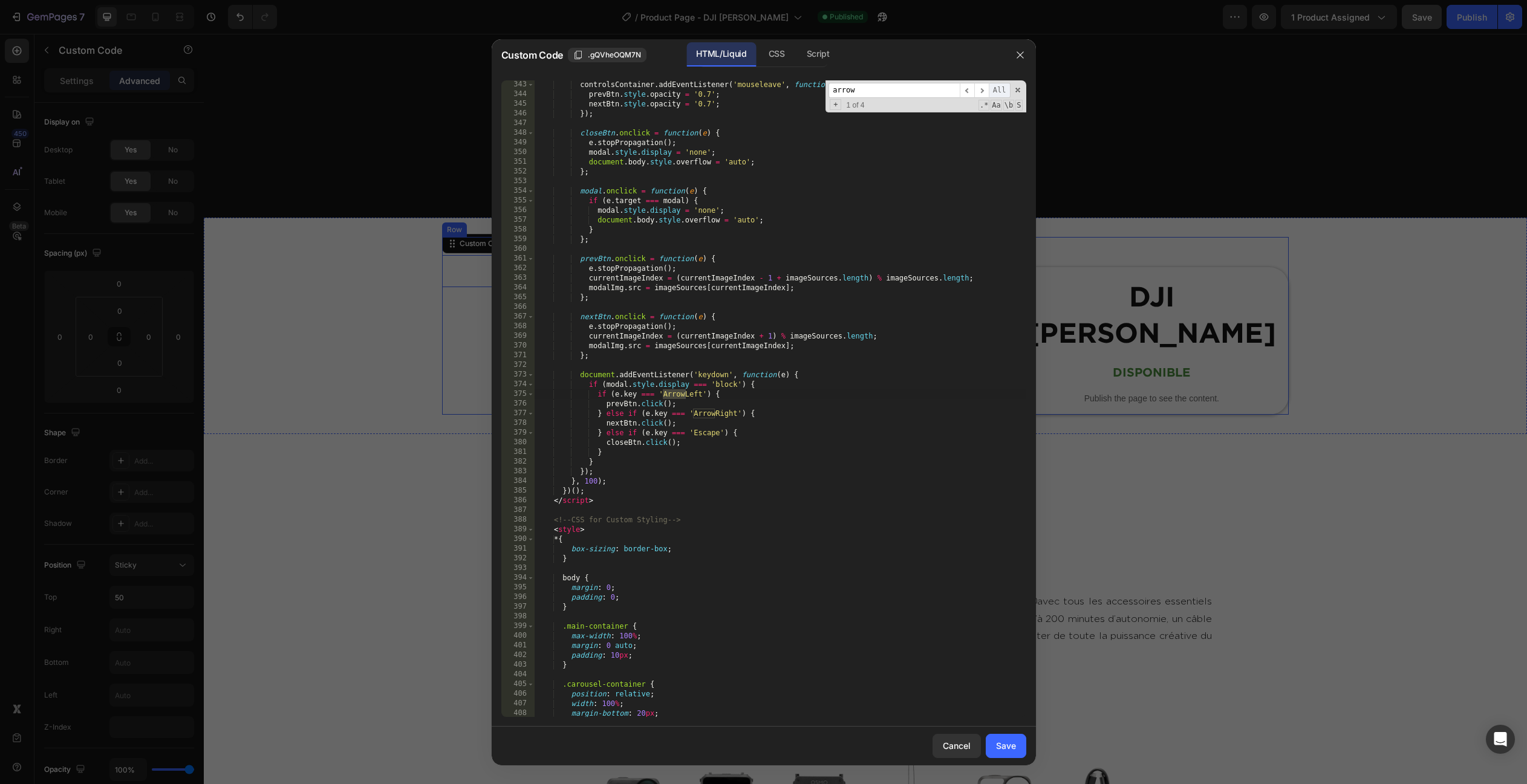
type input "arrow"
click at [992, 93] on span "All" at bounding box center [999, 90] width 22 height 15
type textarea "if (e.key === 'ArrowLeft') {"
type input "Arrow"
click at [978, 87] on span "​" at bounding box center [981, 90] width 14 height 15
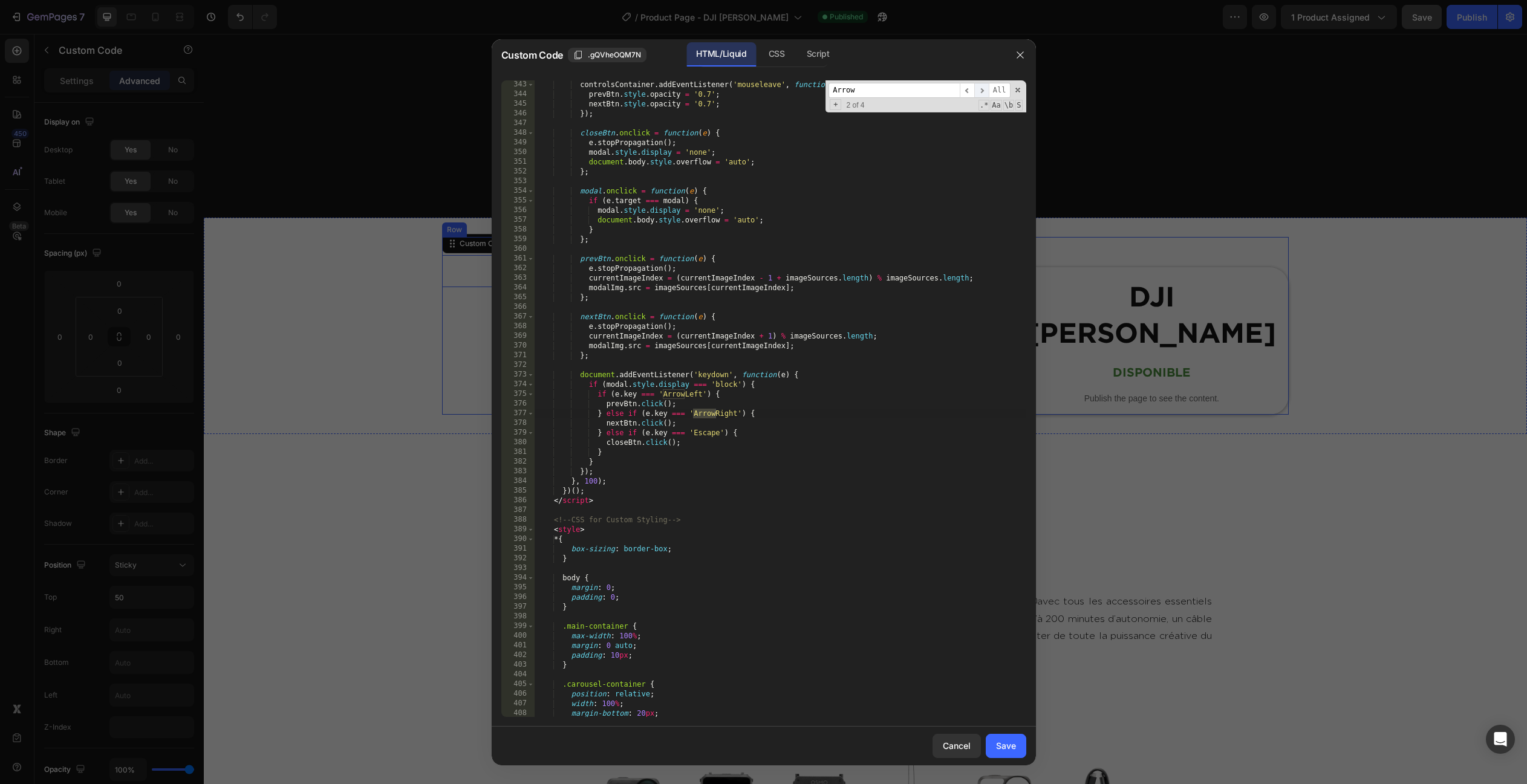
click at [978, 87] on span "​" at bounding box center [981, 90] width 14 height 15
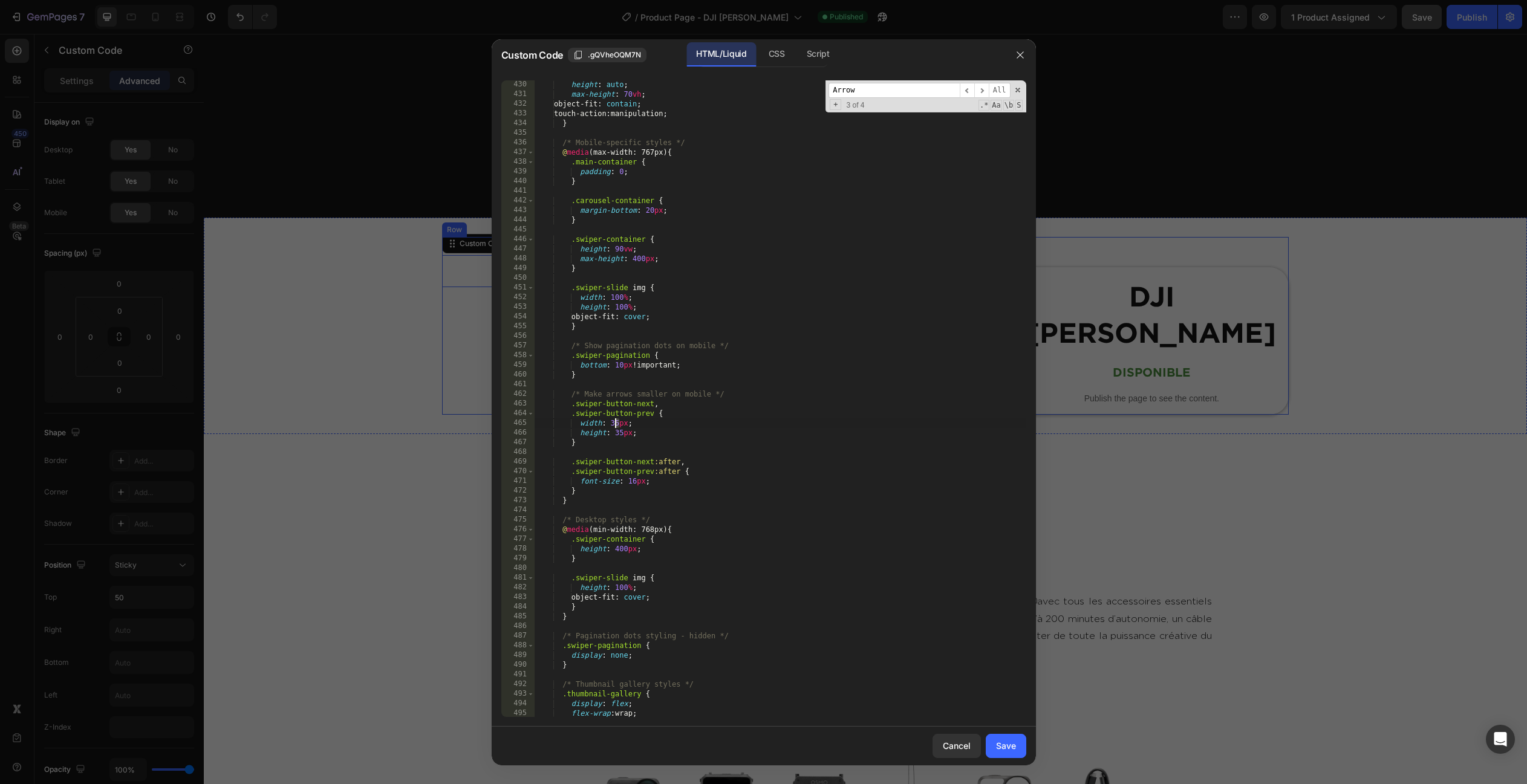
click at [613, 422] on div "height : auto ; max-height : 70 vh ; object-fit : contain ; touch-action : mani…" at bounding box center [780, 407] width 492 height 656
type textarea "width: 20px;"
click at [686, 382] on div "height : auto ; max-height : 70 vh ; object-fit : contain ; touch-action : mani…" at bounding box center [780, 407] width 492 height 656
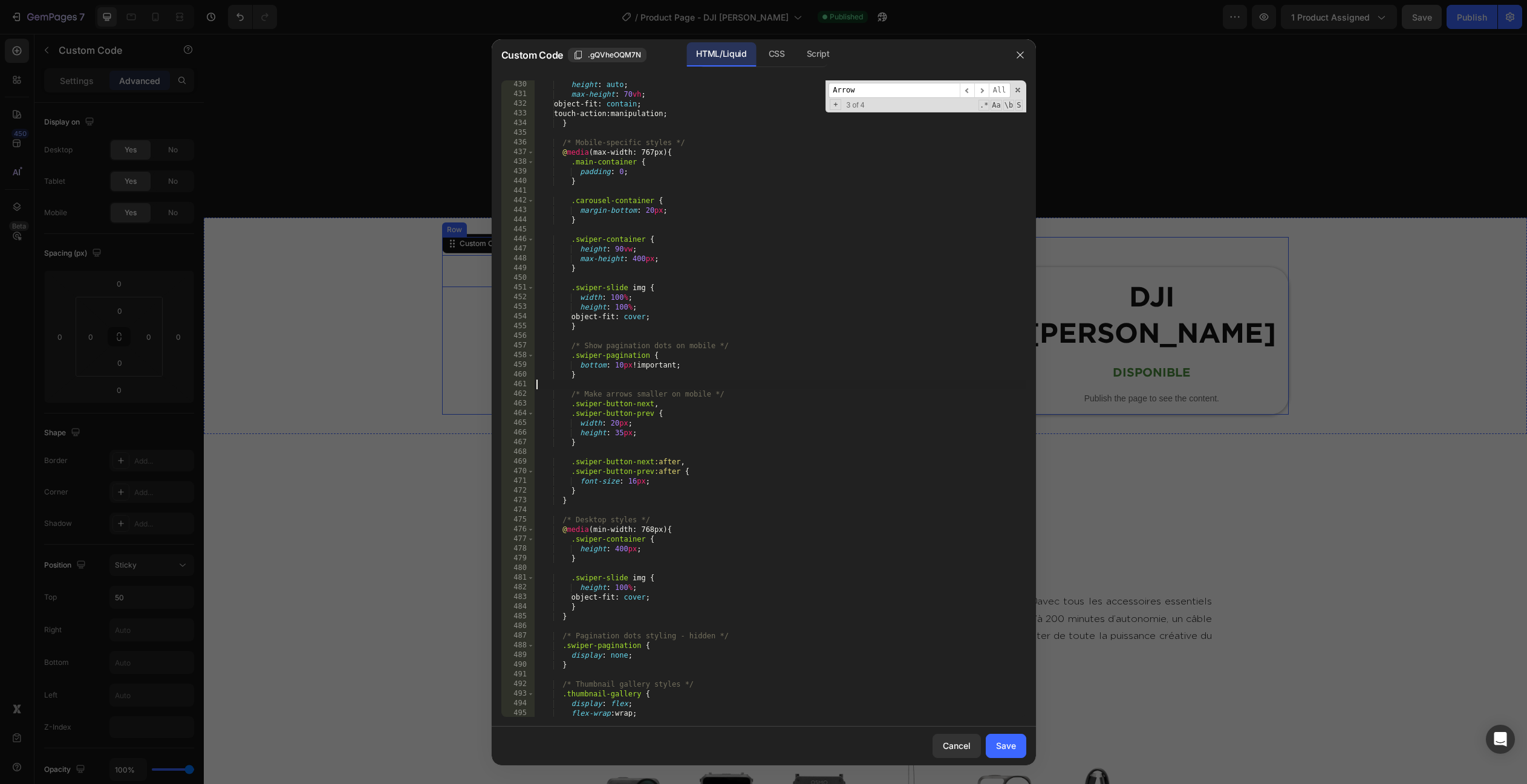
click at [622, 432] on div "height : auto ; max-height : 70 vh ; object-fit : contain ; touch-action : mani…" at bounding box center [780, 407] width 492 height 656
click at [614, 392] on div "height : auto ; max-height : 70 vh ; object-fit : contain ; touch-action : mani…" at bounding box center [780, 407] width 492 height 656
type textarea "/* Make arrows smaller on mobile */"
click at [614, 392] on div "height : auto ; max-height : 70 vh ; object-fit : contain ; touch-action : mani…" at bounding box center [780, 407] width 492 height 656
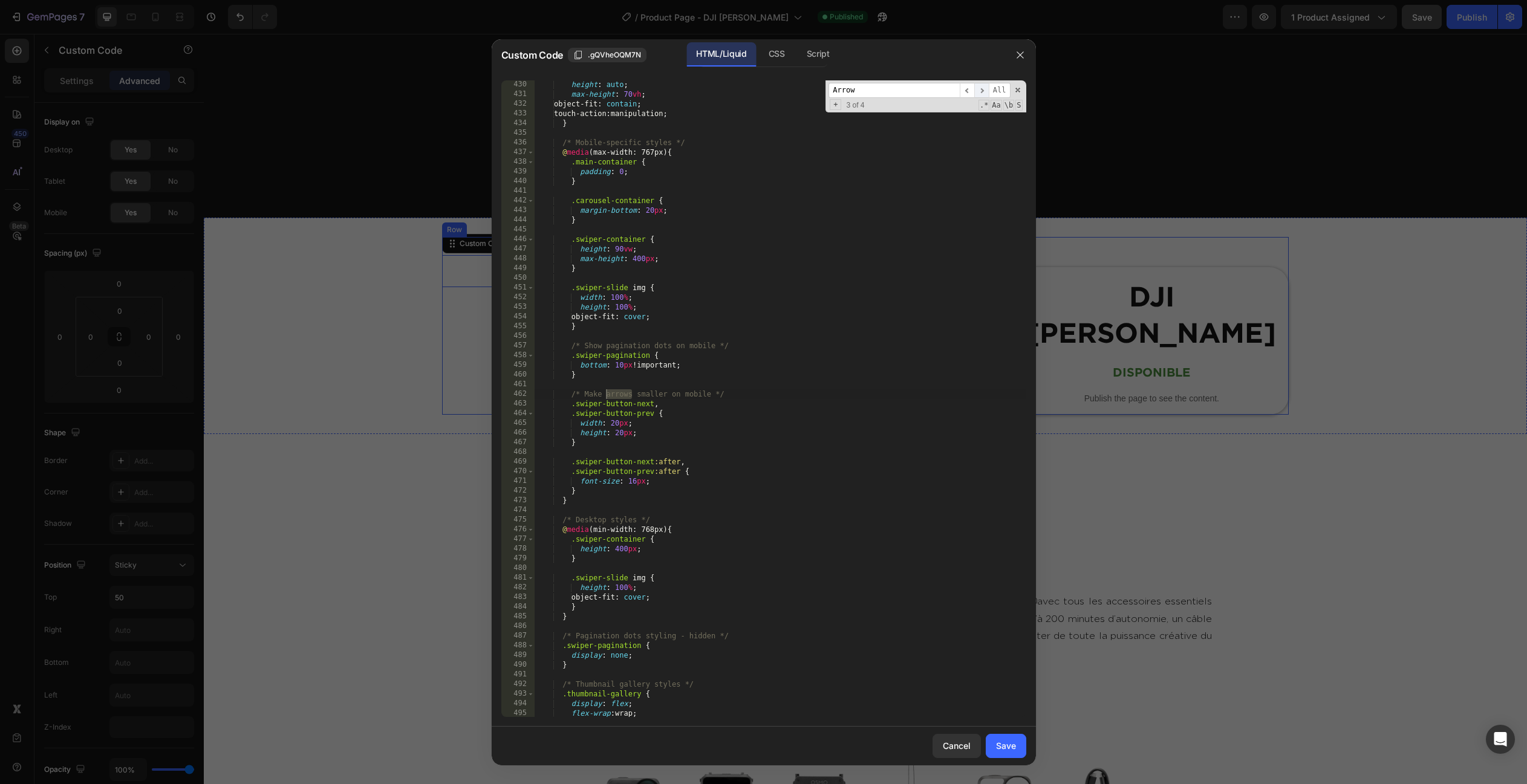
click at [976, 91] on span "​" at bounding box center [981, 90] width 14 height 15
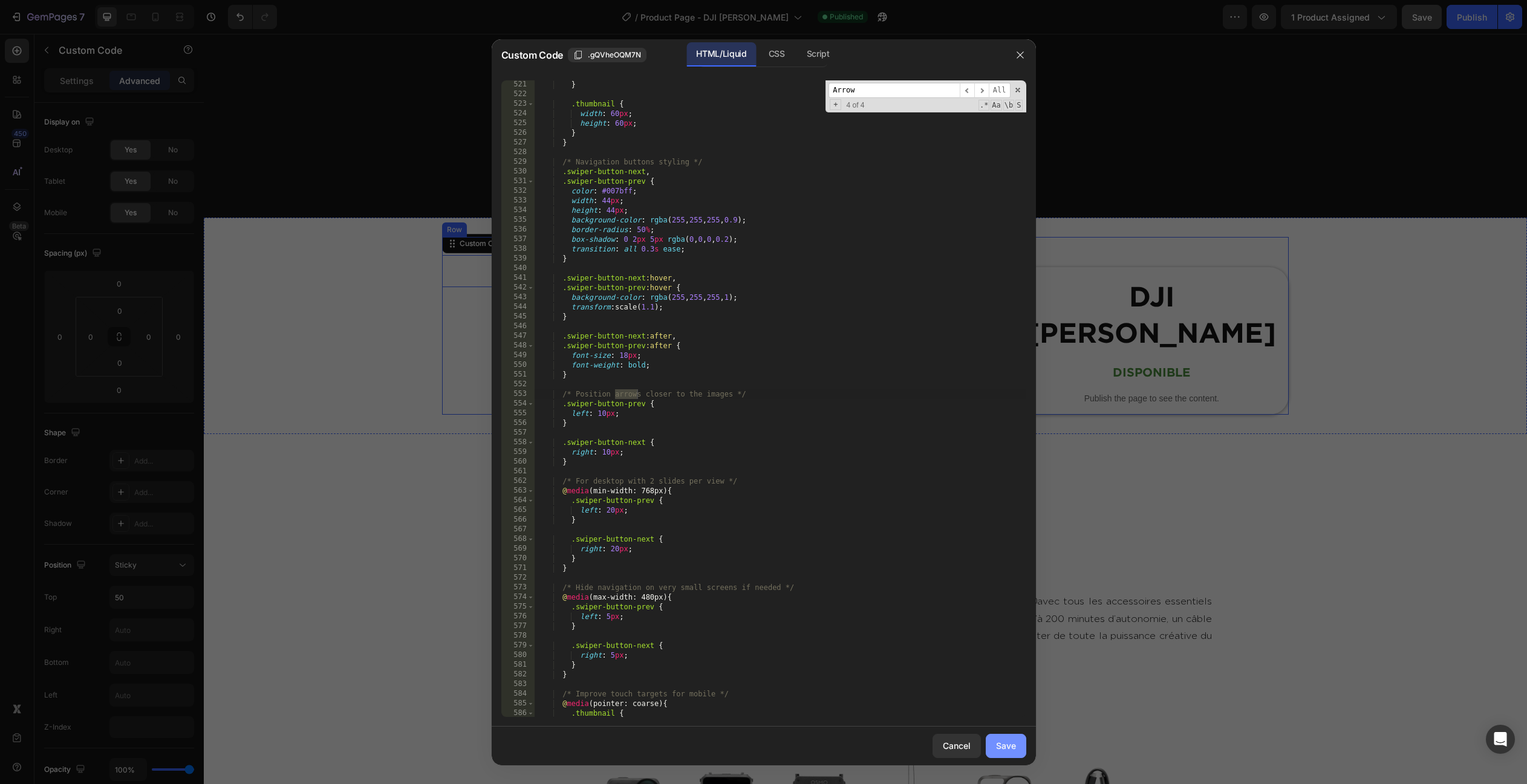
click at [1010, 751] on div "Save" at bounding box center [1006, 745] width 20 height 12
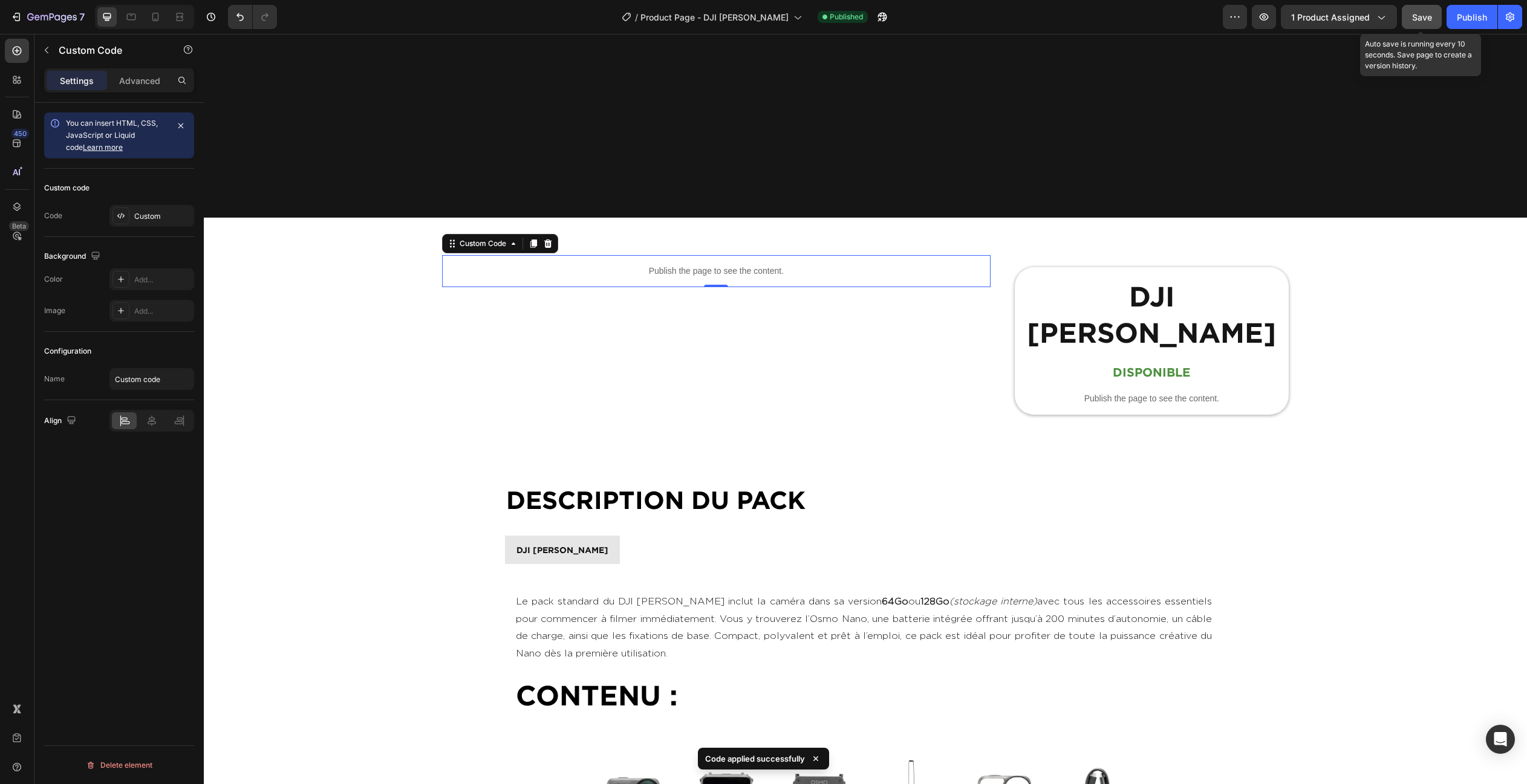
click at [1433, 19] on button "Save" at bounding box center [1422, 16] width 40 height 24
click at [1480, 12] on div "Publish" at bounding box center [1472, 16] width 30 height 12
click at [877, 14] on icon "button" at bounding box center [882, 16] width 12 height 12
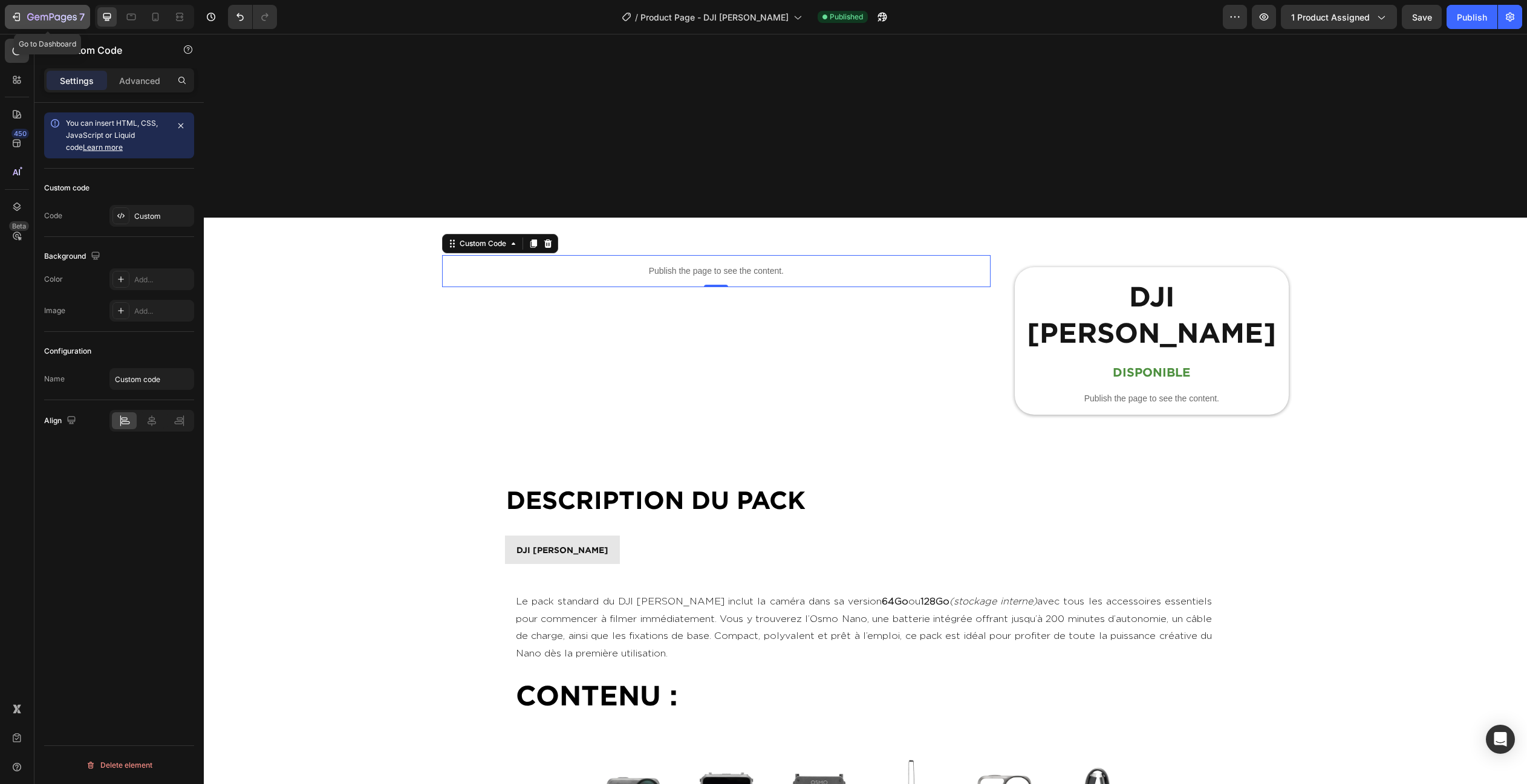
click at [43, 16] on icon "button" at bounding box center [52, 17] width 49 height 10
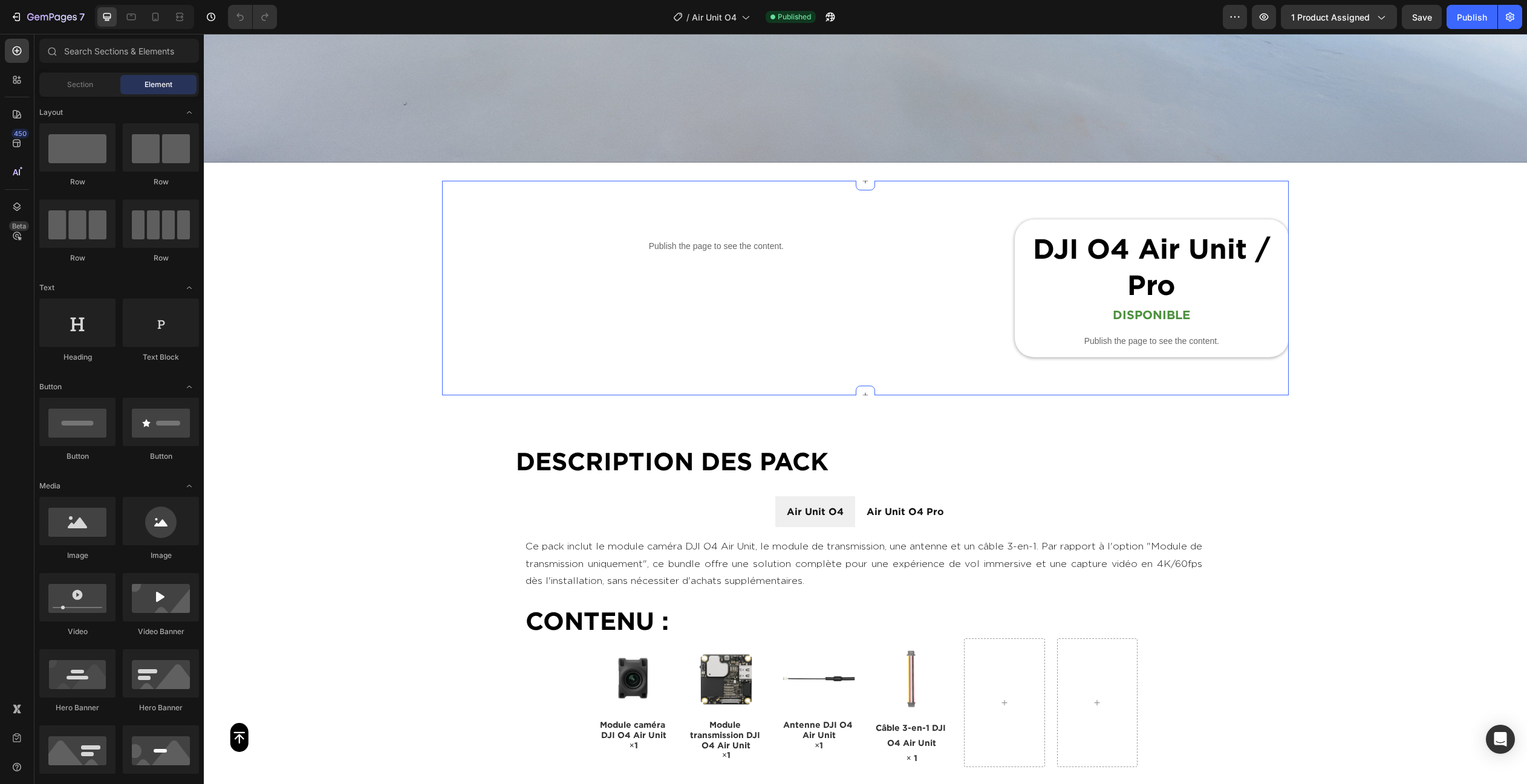
scroll to position [495, 0]
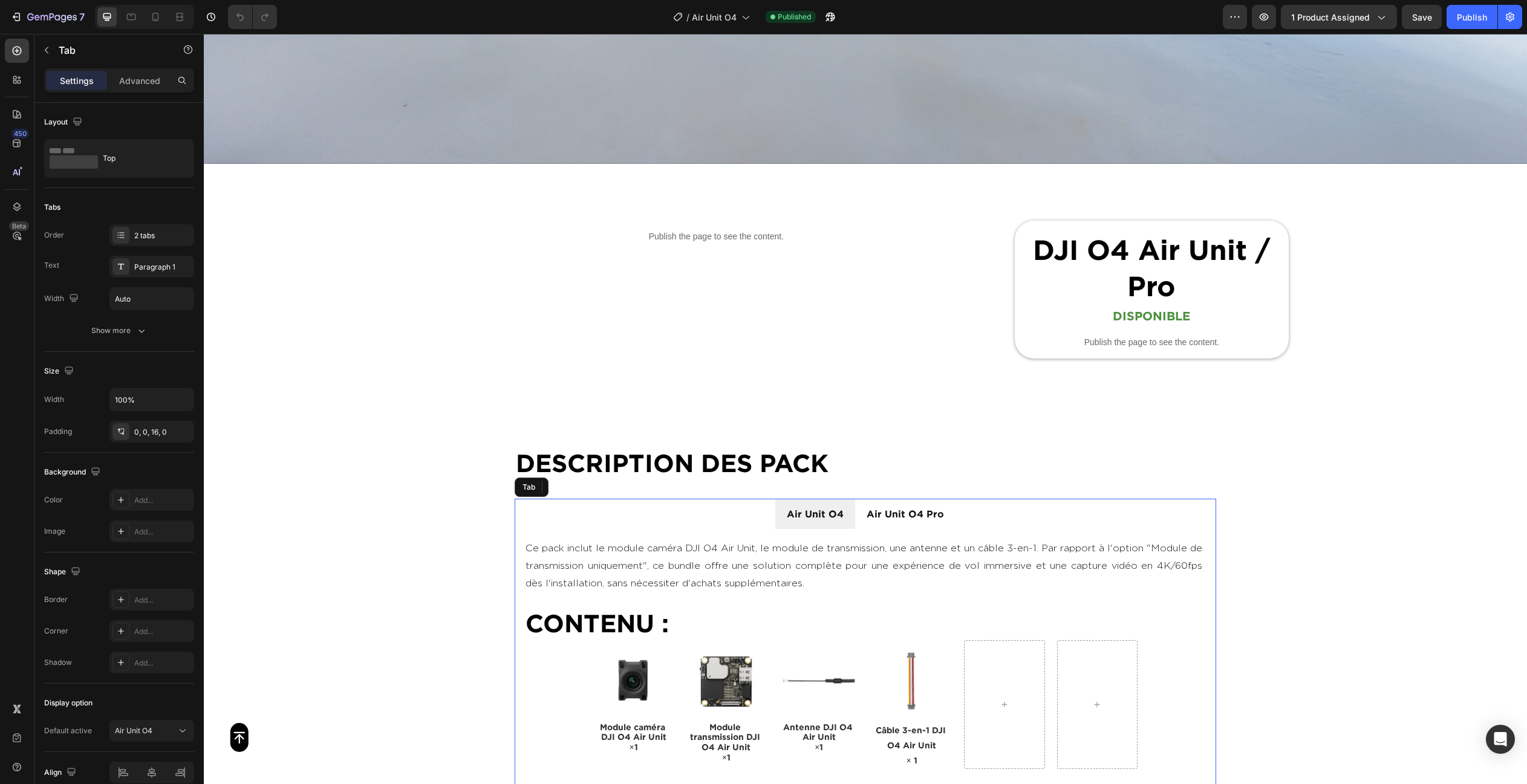
drag, startPoint x: 755, startPoint y: 508, endPoint x: 740, endPoint y: 508, distance: 15.0
click at [754, 508] on ul "Air Unit O4 Air Unit O4 Pro" at bounding box center [865, 513] width 702 height 30
click at [152, 242] on div "2 tabs" at bounding box center [151, 234] width 85 height 22
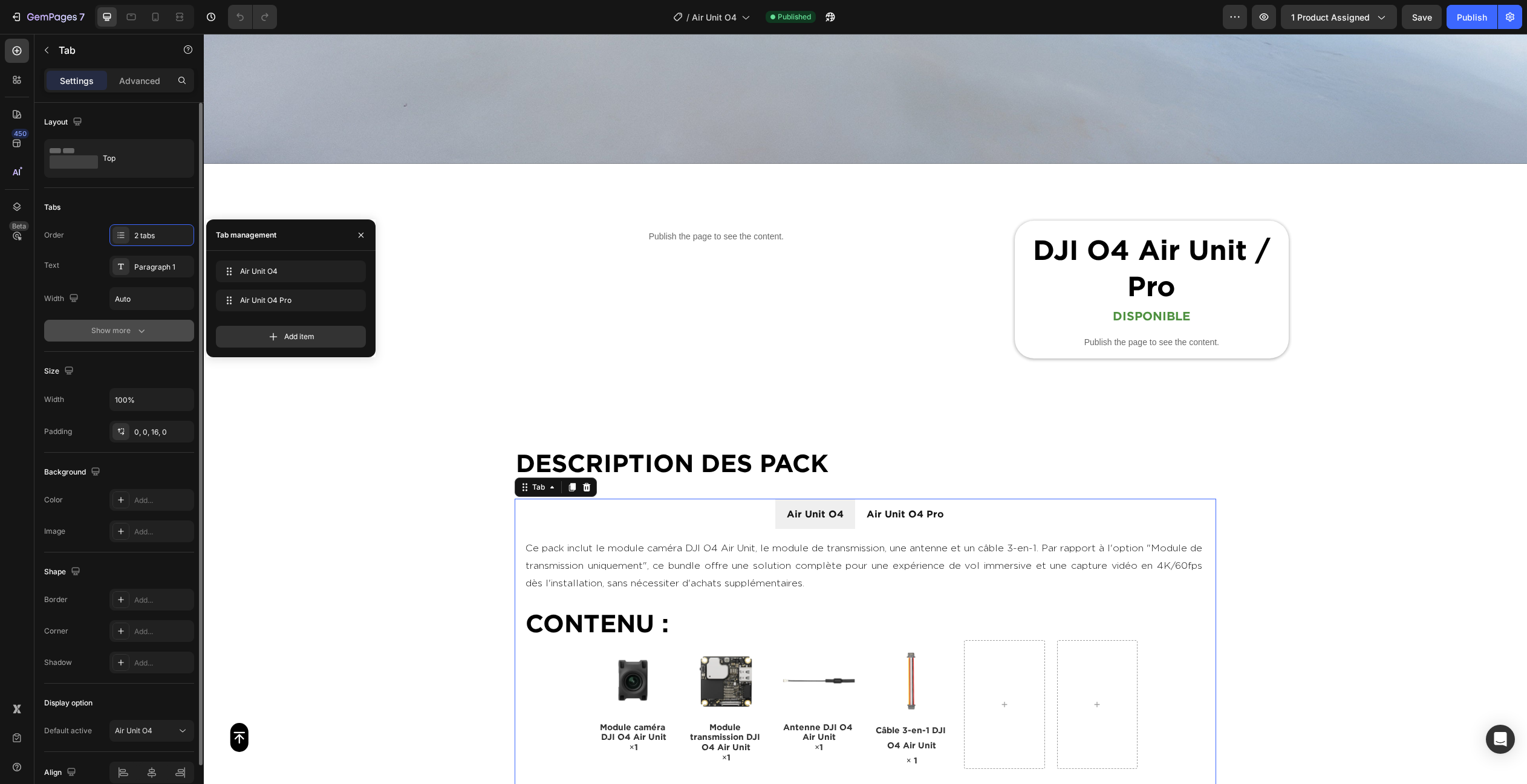
click at [136, 327] on icon "button" at bounding box center [141, 330] width 12 height 12
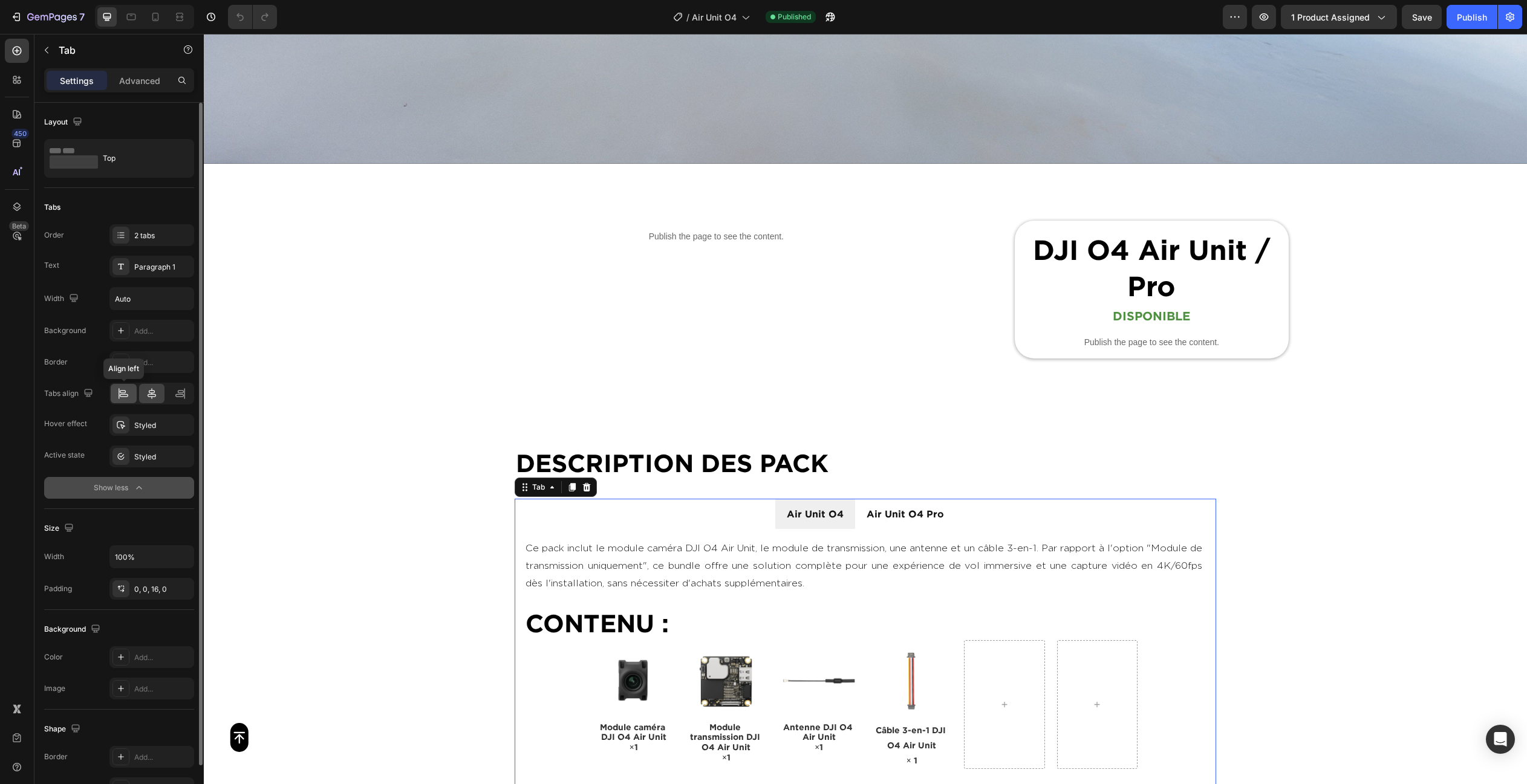
click at [131, 395] on div at bounding box center [123, 393] width 26 height 19
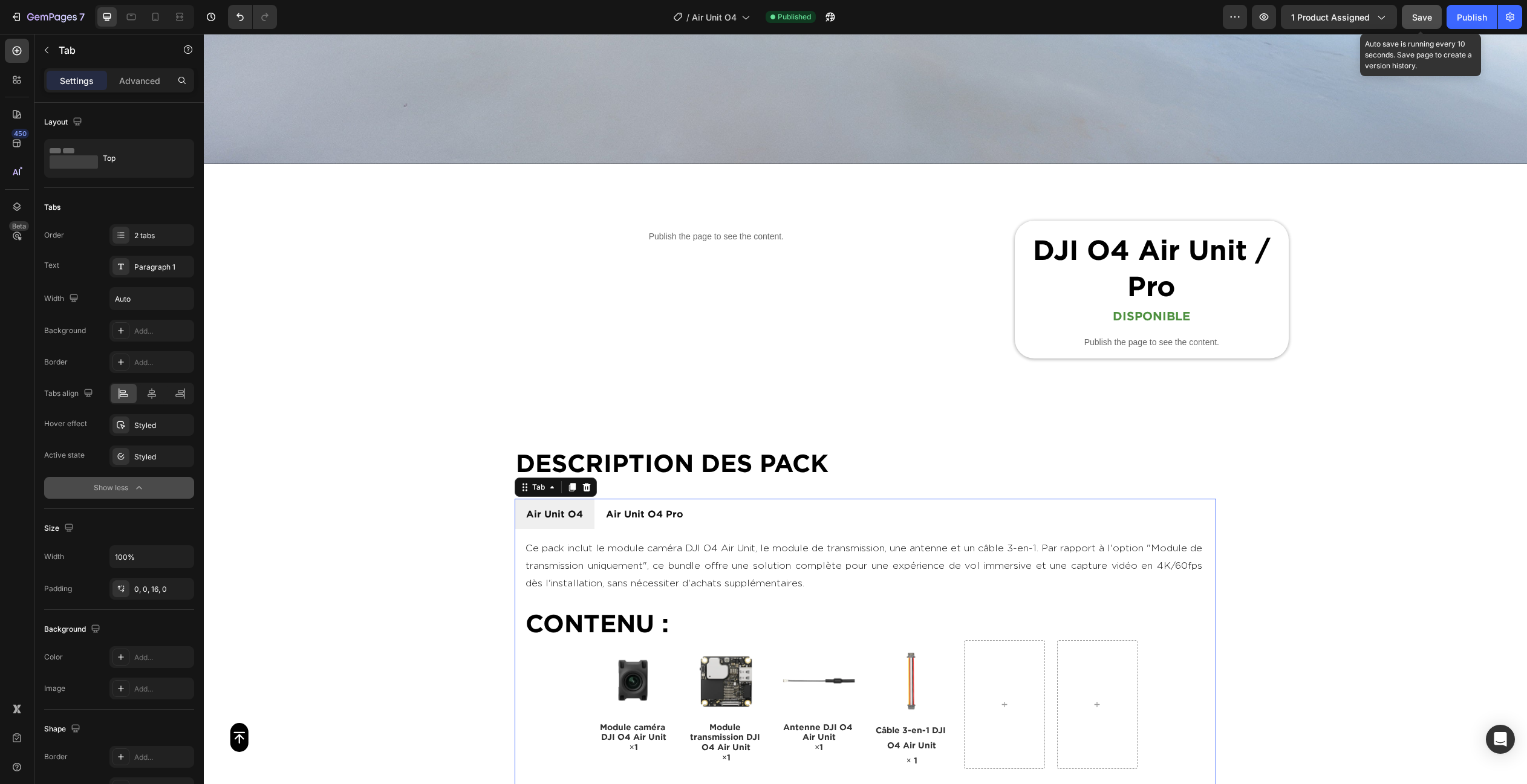
click at [1417, 17] on span "Save" at bounding box center [1422, 17] width 20 height 10
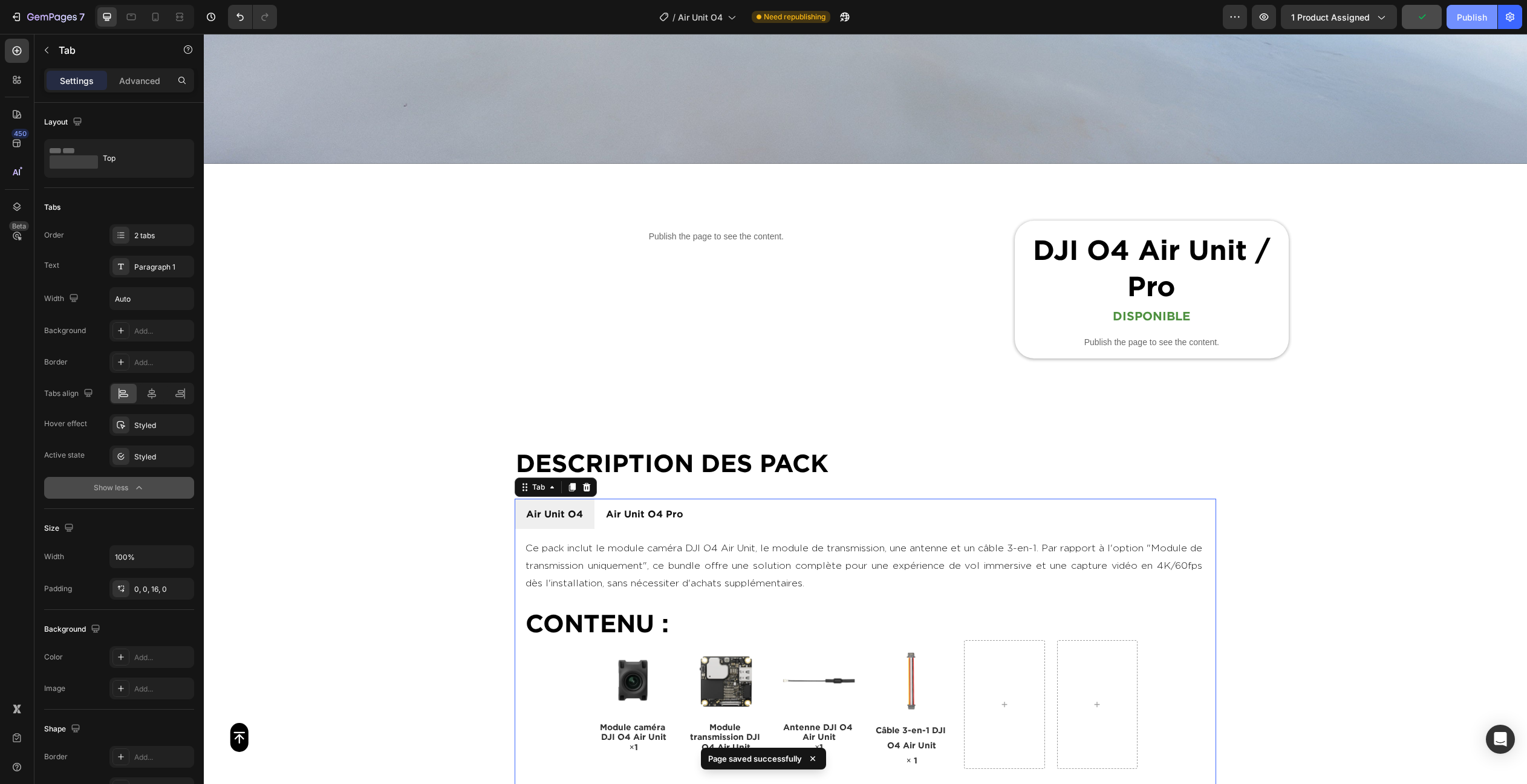
click at [1458, 16] on div "Publish" at bounding box center [1472, 16] width 30 height 12
click at [35, 21] on icon "button" at bounding box center [52, 17] width 49 height 10
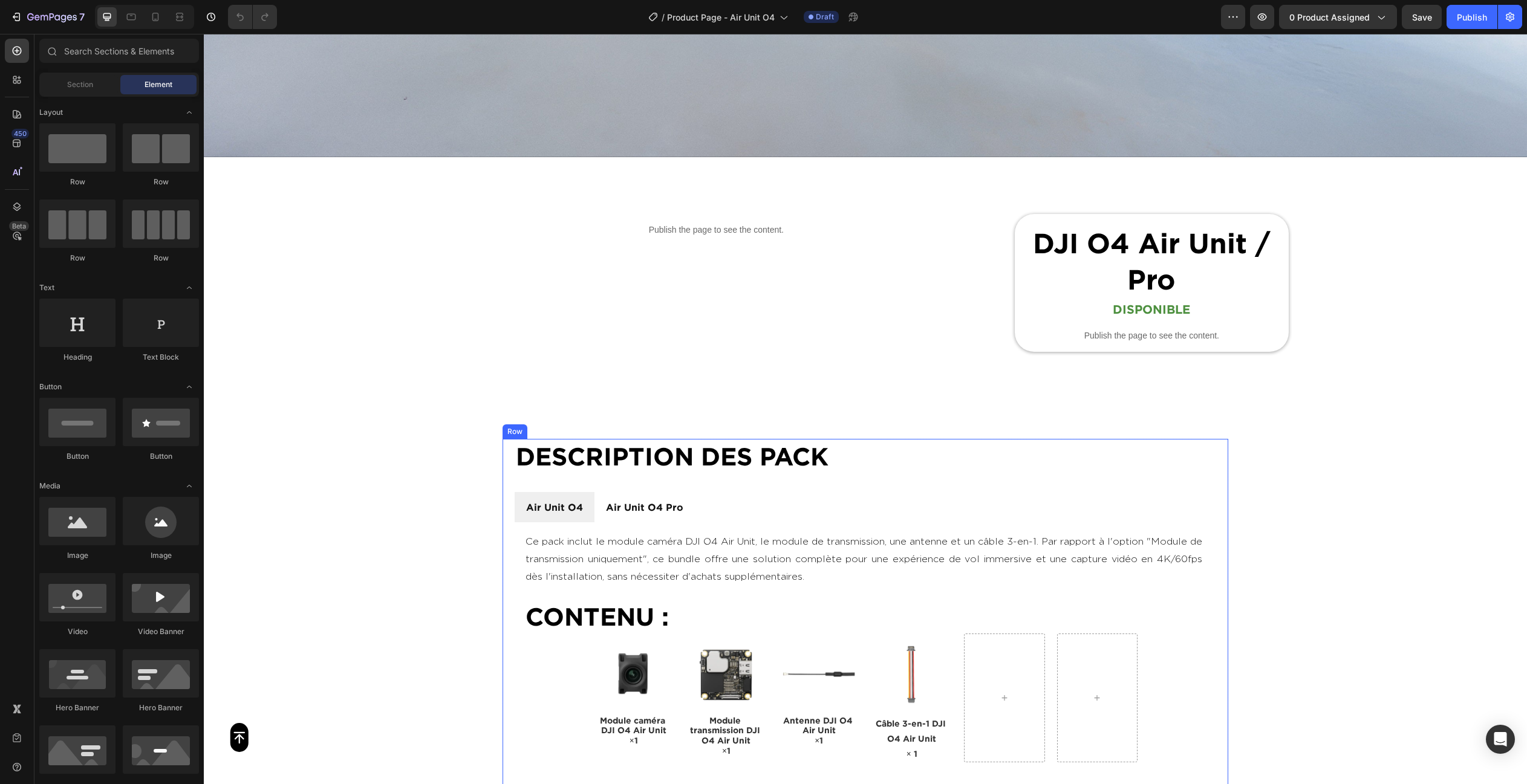
scroll to position [505, 0]
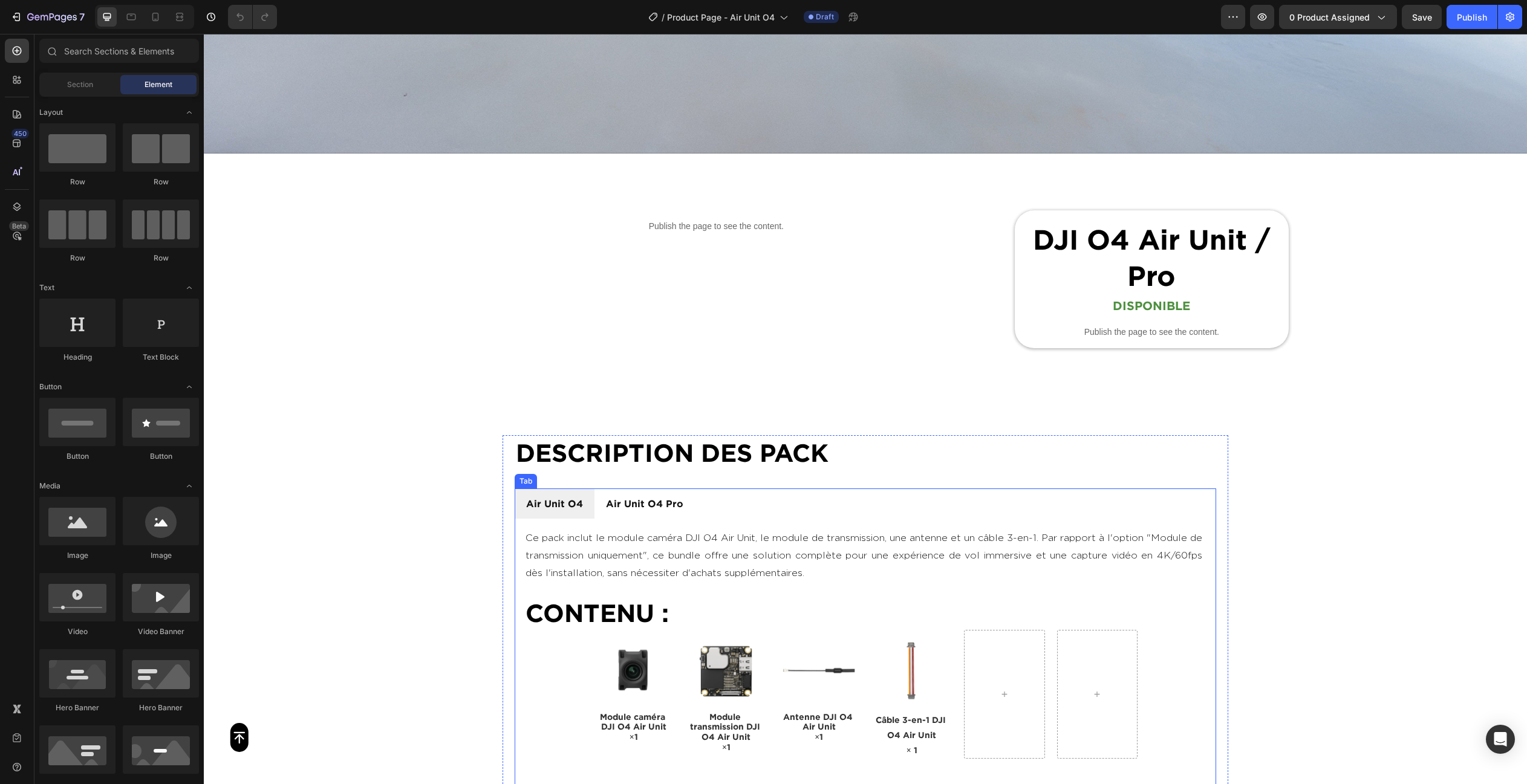
click at [547, 498] on p "Air Unit O4" at bounding box center [555, 503] width 57 height 17
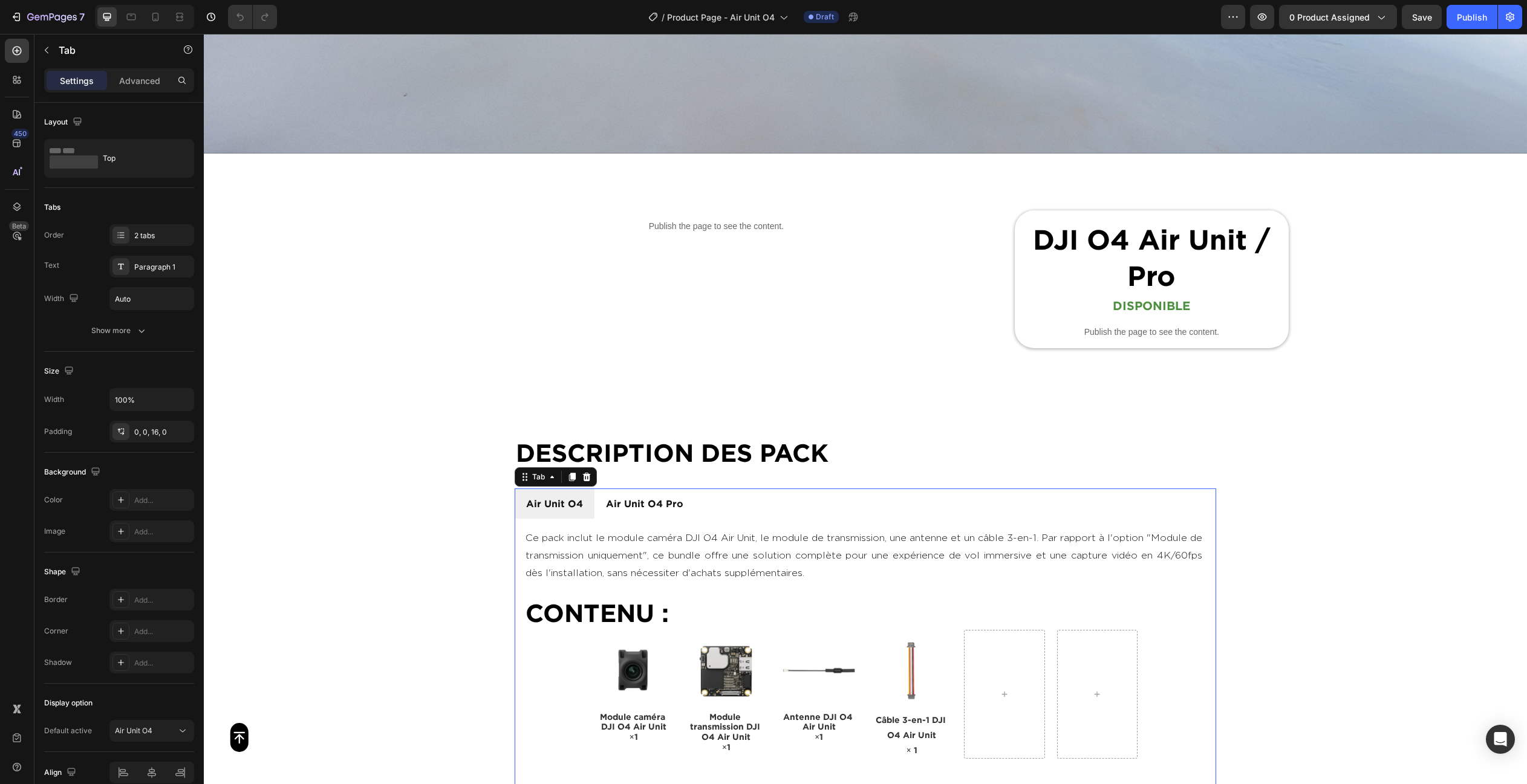
click at [547, 498] on p "Air Unit O4" at bounding box center [555, 503] width 57 height 17
click at [617, 502] on p "Air Unit O4 Pro" at bounding box center [630, 503] width 77 height 17
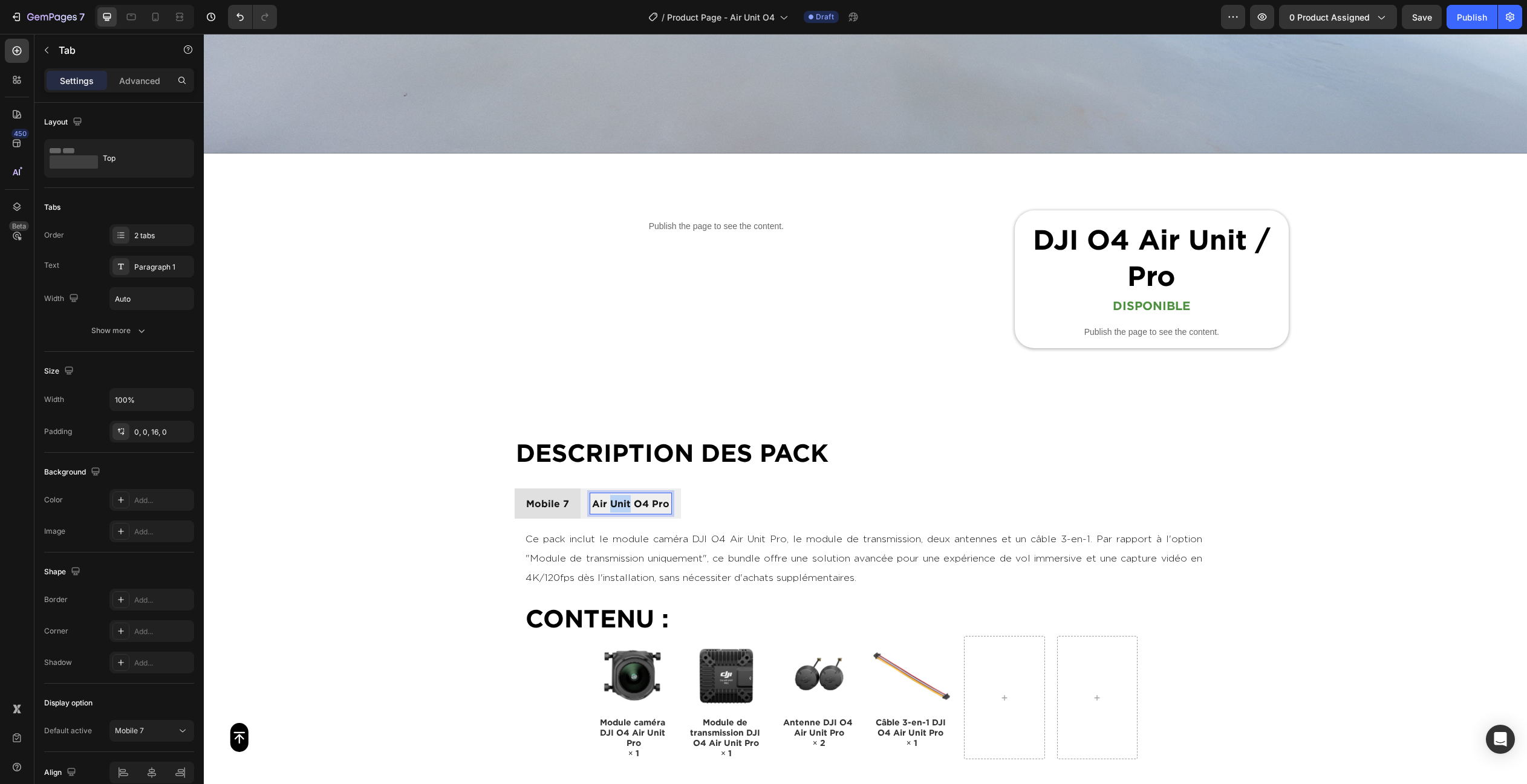
click at [617, 502] on p "Air Unit O4 Pro" at bounding box center [630, 503] width 77 height 17
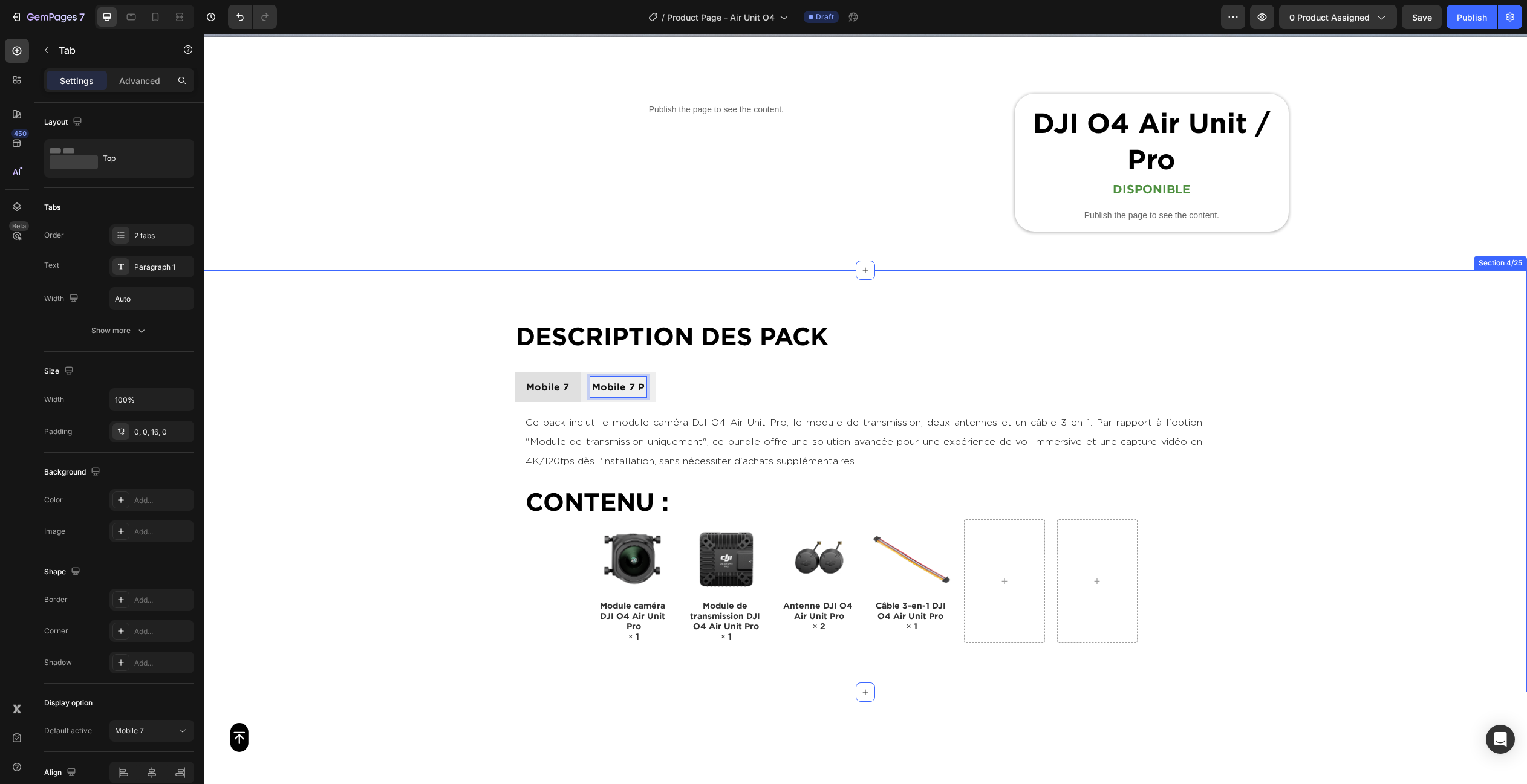
scroll to position [623, 0]
click at [1349, 463] on div "DESCRIPTION des PACK Heading Mobile 7 Mobile 7 P Ce pack inclut le module camér…" at bounding box center [865, 479] width 1323 height 421
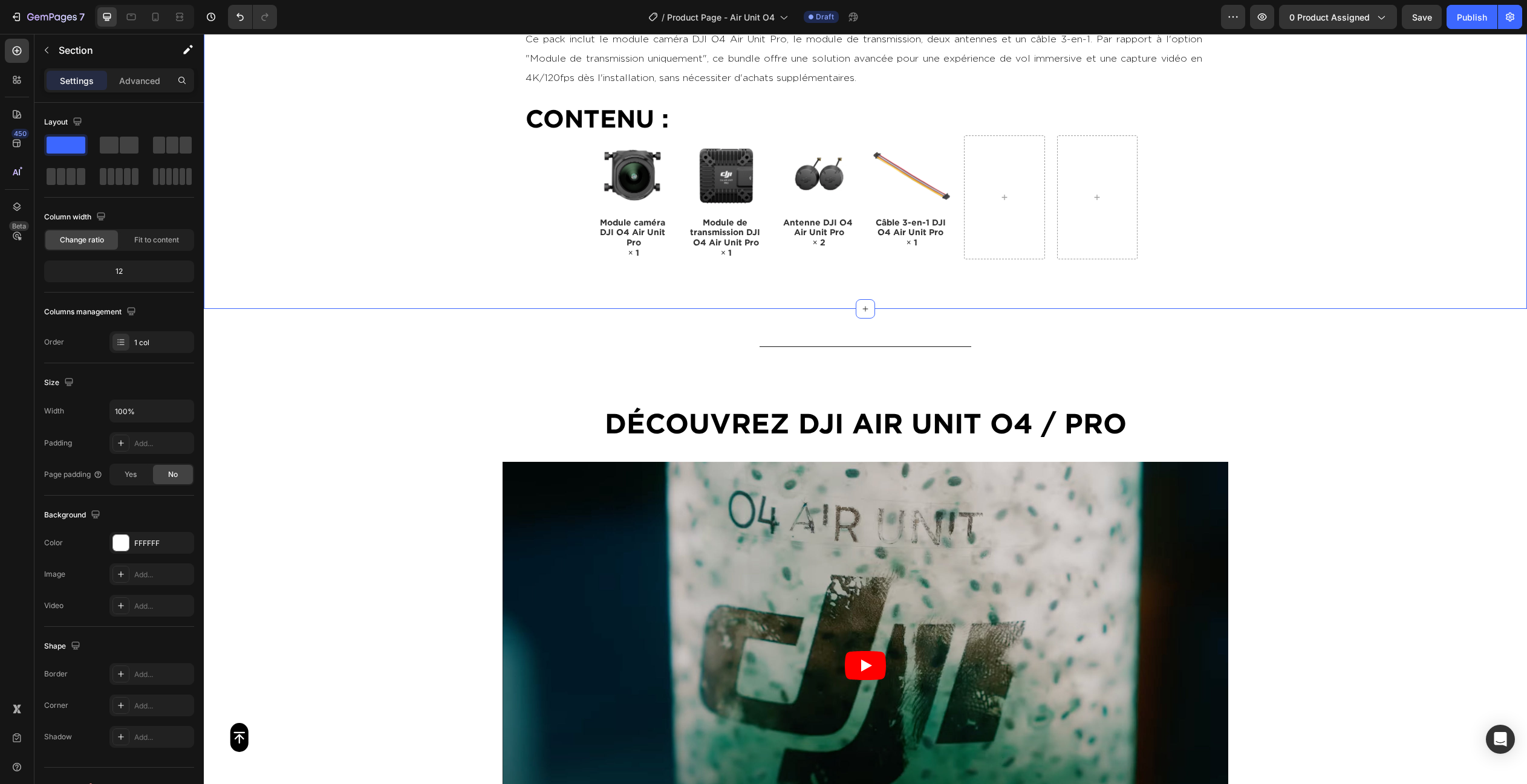
scroll to position [1005, 0]
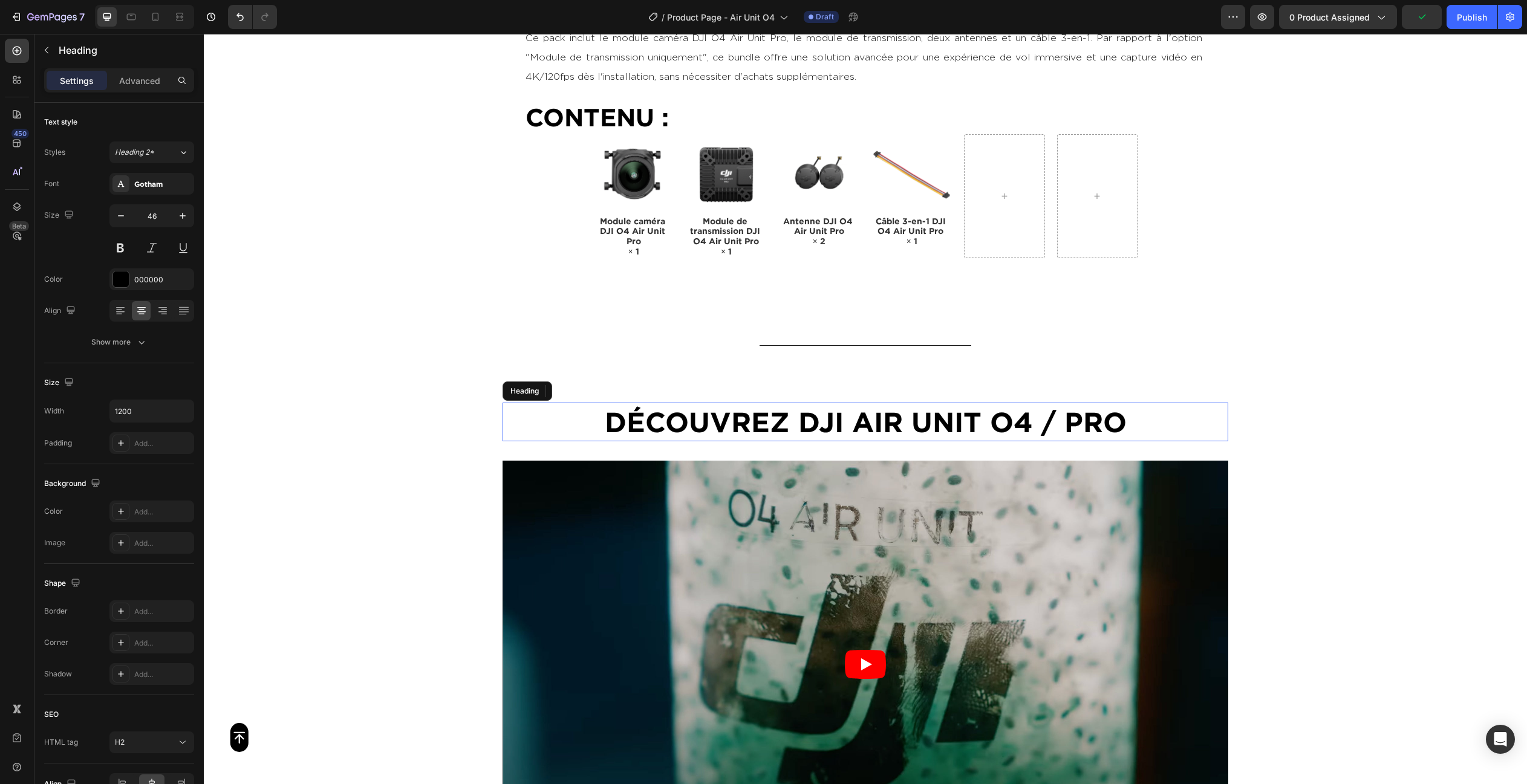
click at [855, 419] on h2 "Découvrez DJI AIR UNIt O4 / PRO" at bounding box center [865, 421] width 726 height 39
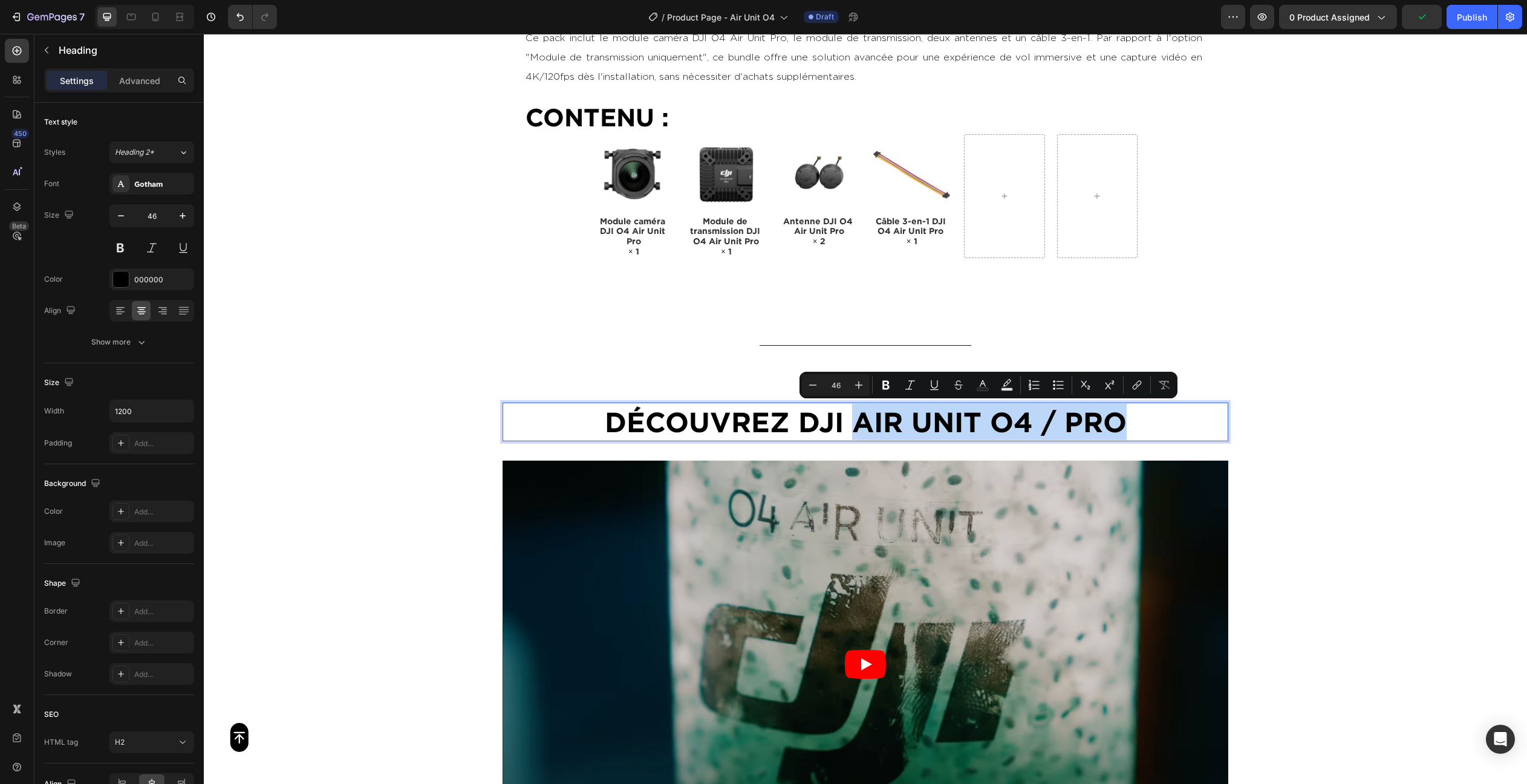
drag, startPoint x: 855, startPoint y: 419, endPoint x: 1162, endPoint y: 419, distance: 307.0
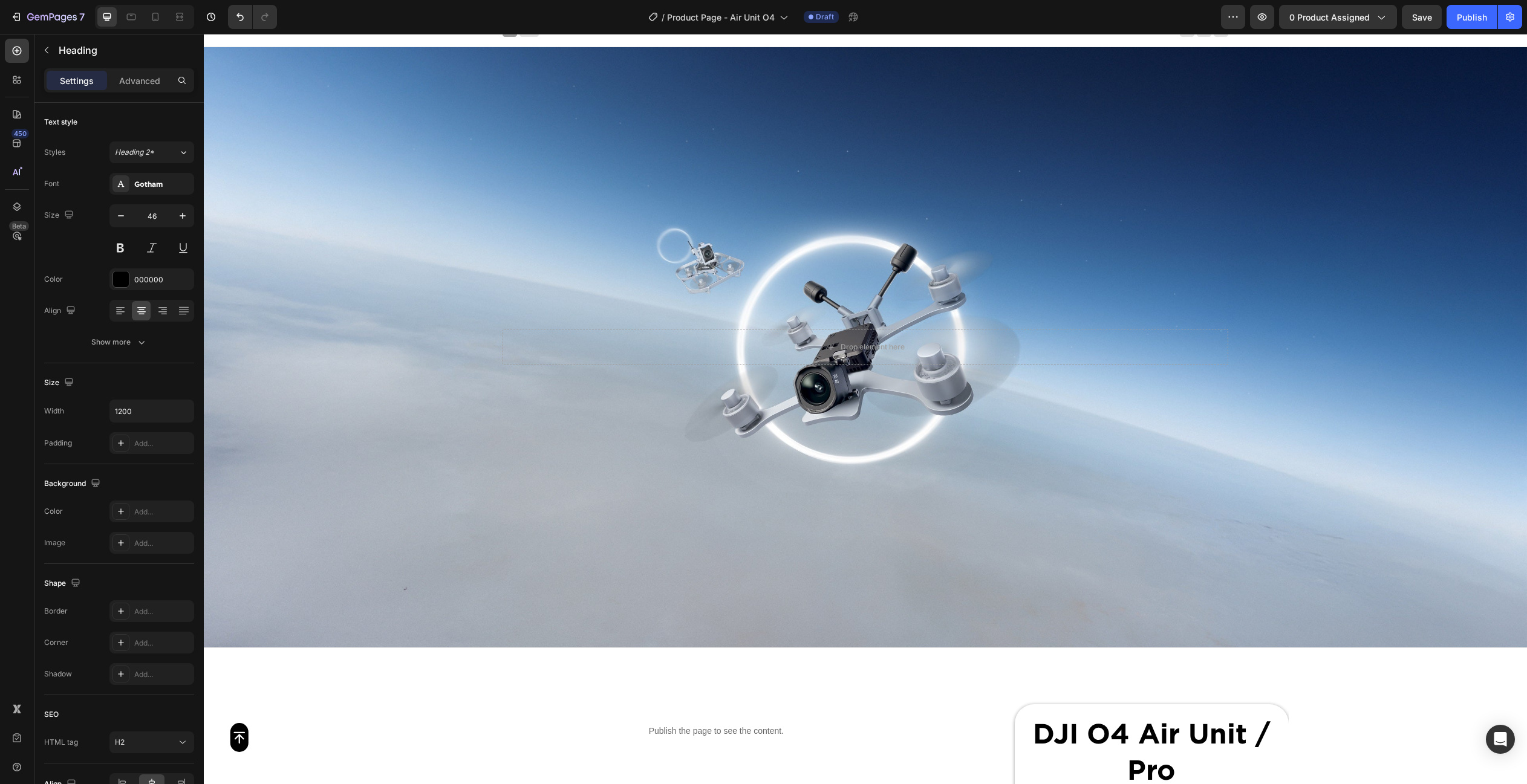
scroll to position [7, 0]
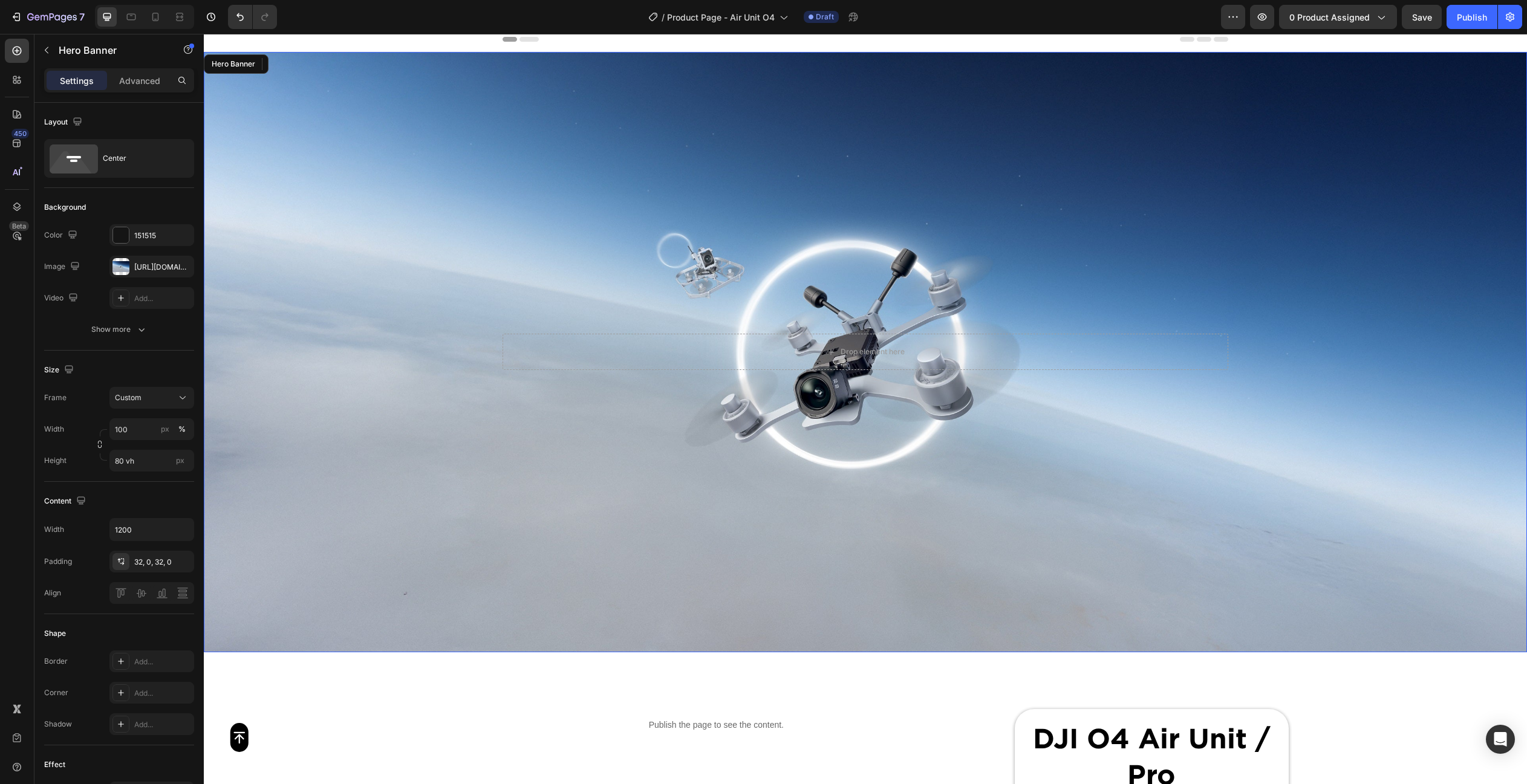
click at [703, 197] on div "Background Image" at bounding box center [865, 352] width 1323 height 600
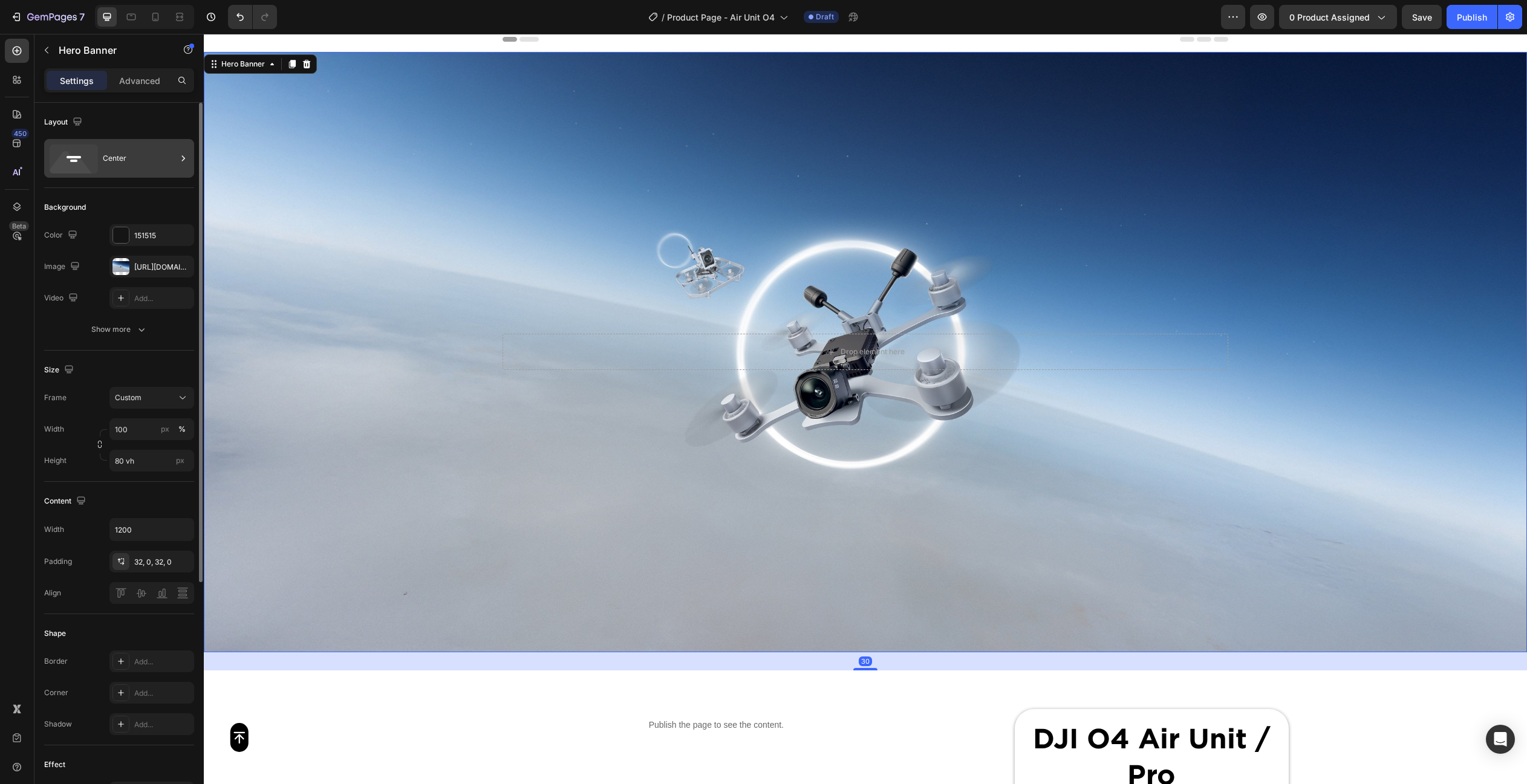
click at [139, 151] on div "Center" at bounding box center [140, 158] width 74 height 28
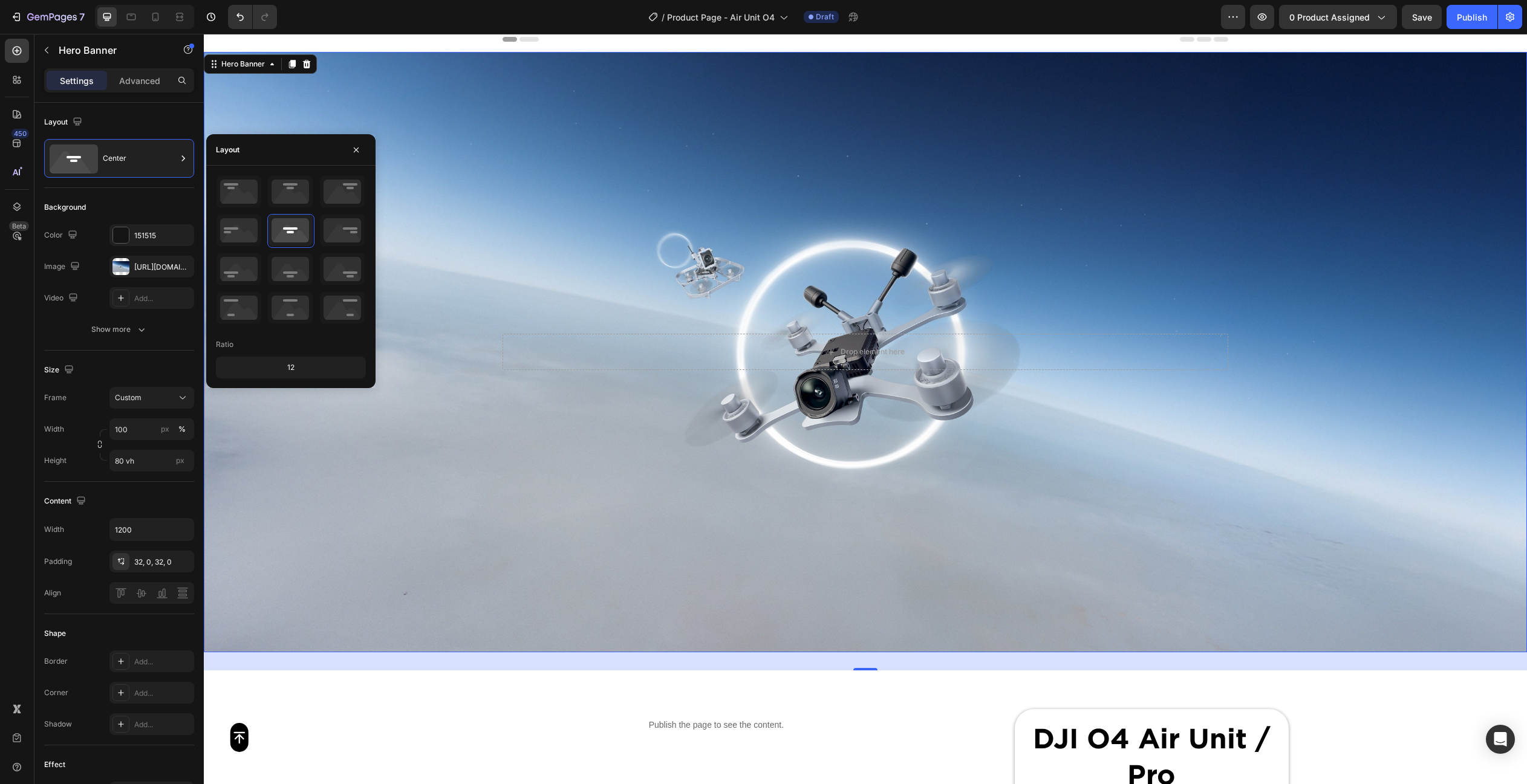
click at [525, 111] on div "Background Image" at bounding box center [865, 352] width 1323 height 600
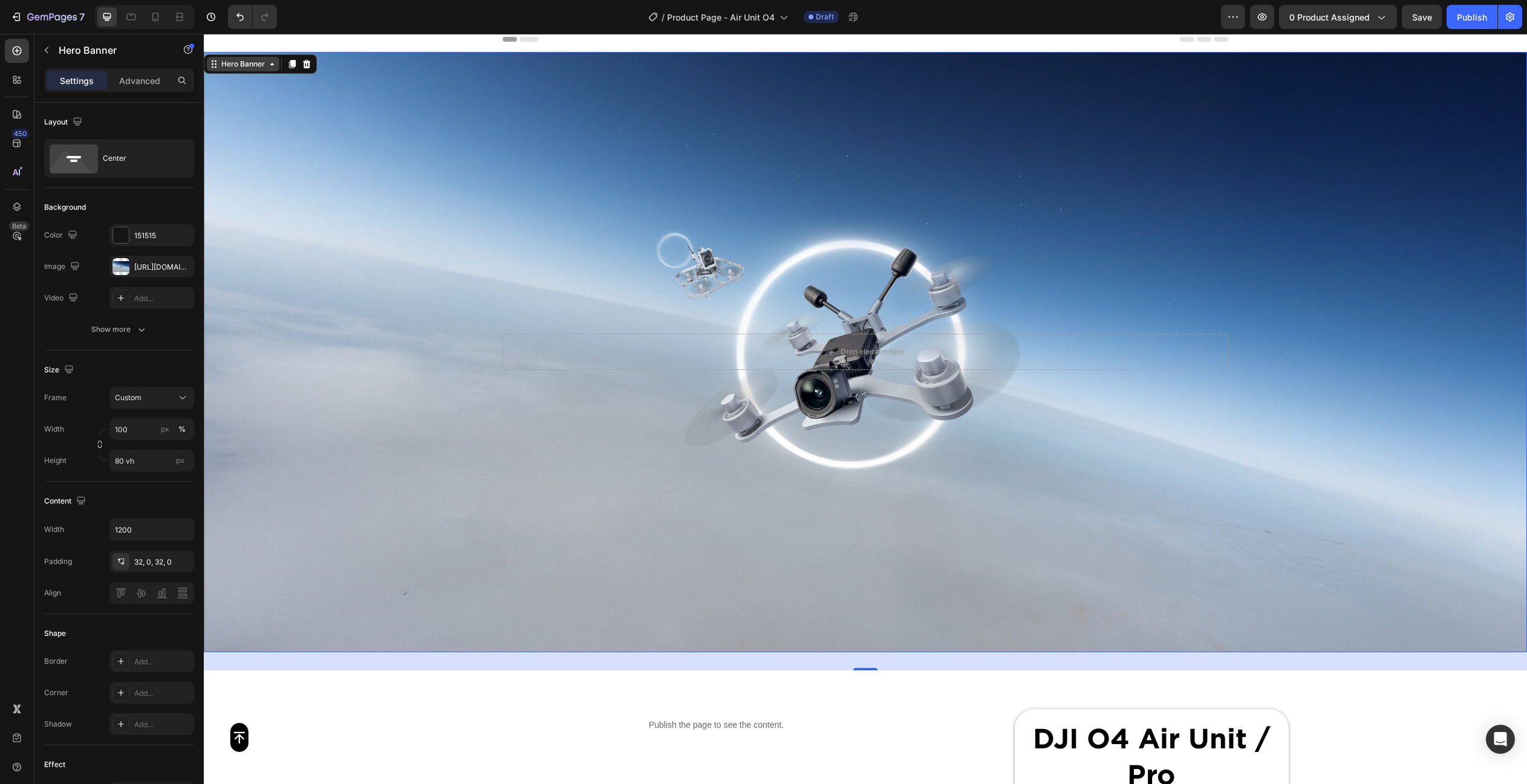
click at [264, 63] on div "Hero Banner" at bounding box center [242, 64] width 48 height 10
click at [421, 156] on div "Background Image" at bounding box center [865, 352] width 1323 height 600
click at [309, 63] on icon at bounding box center [307, 64] width 8 height 9
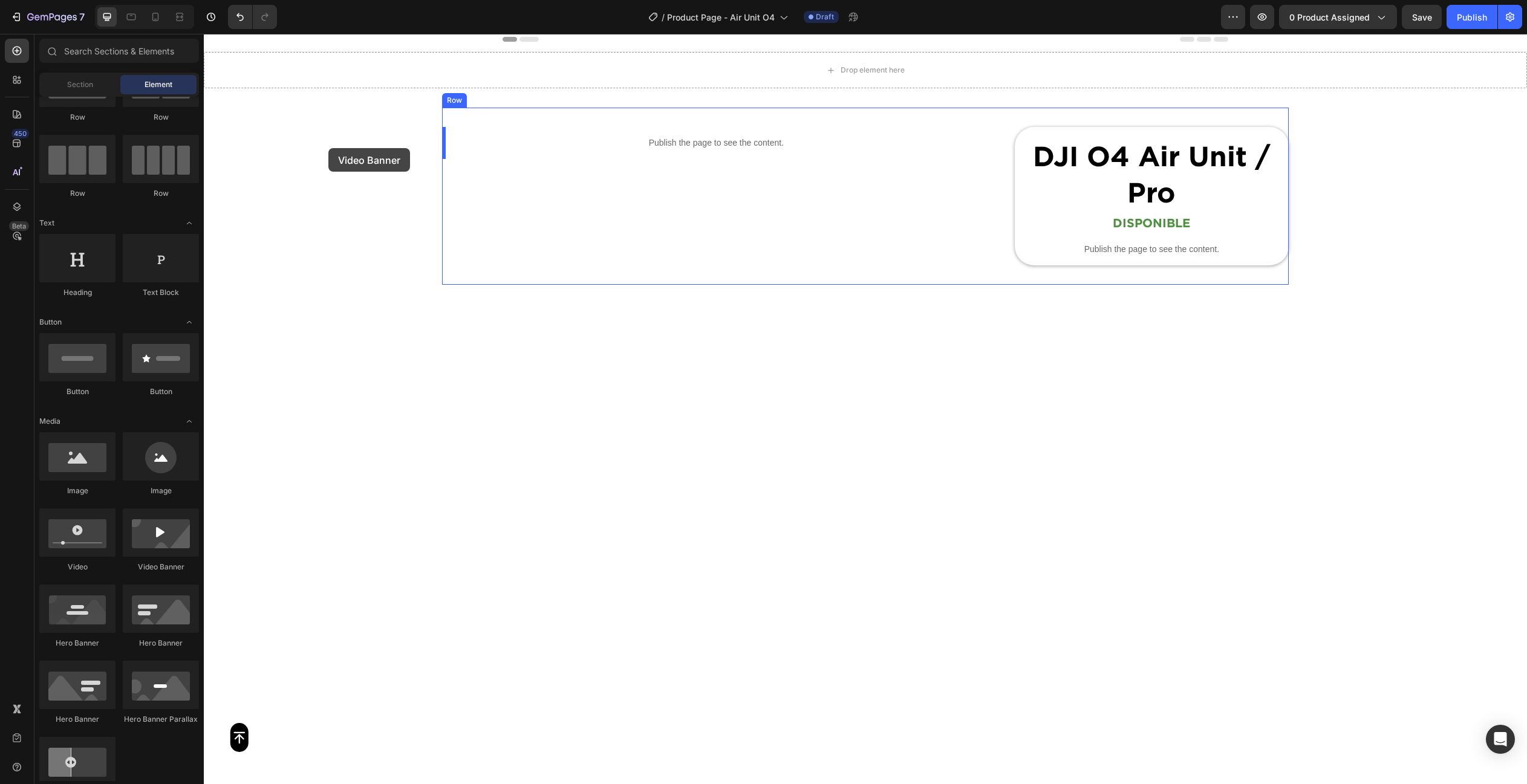
scroll to position [0, 0]
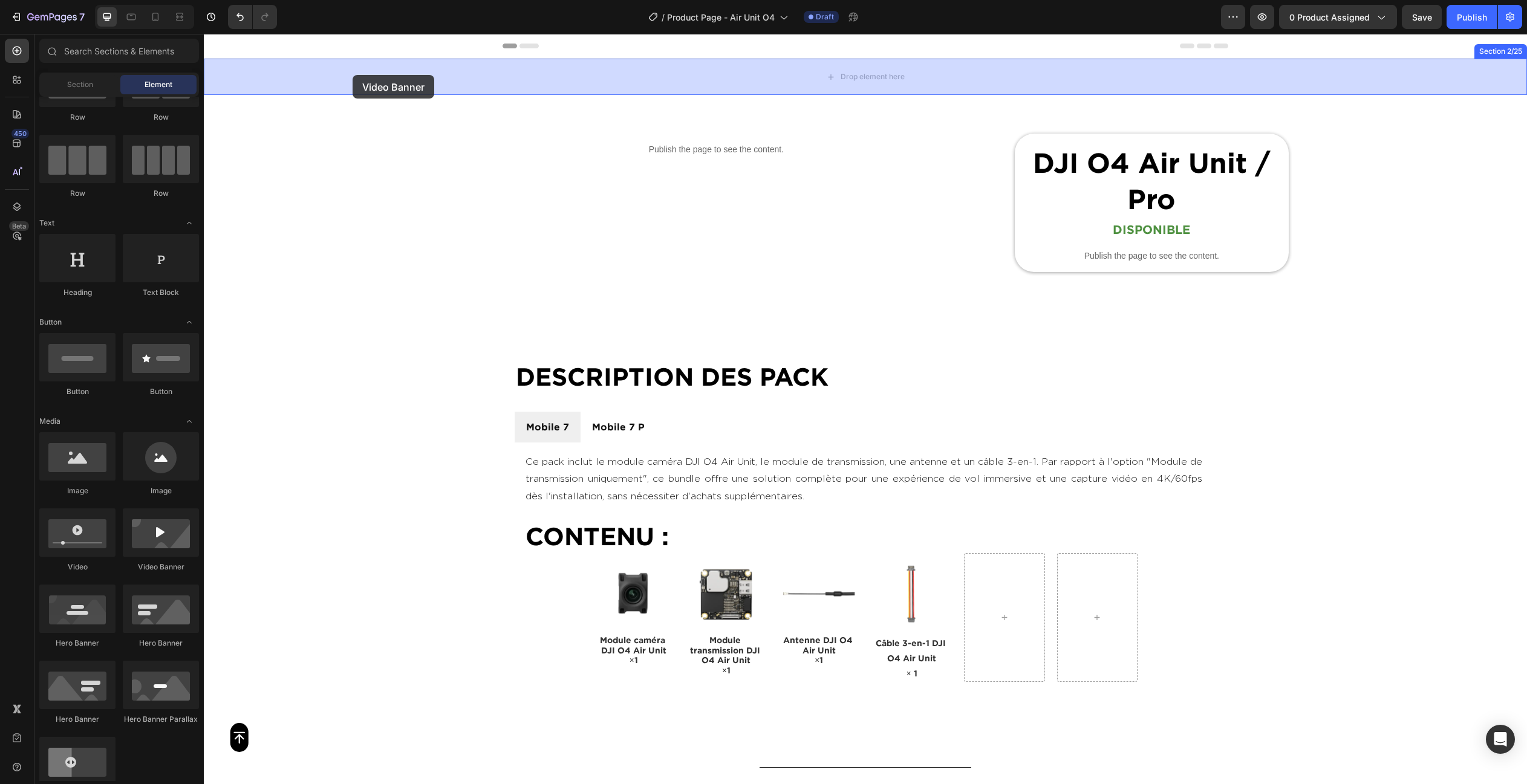
drag, startPoint x: 358, startPoint y: 582, endPoint x: 352, endPoint y: 75, distance: 507.0
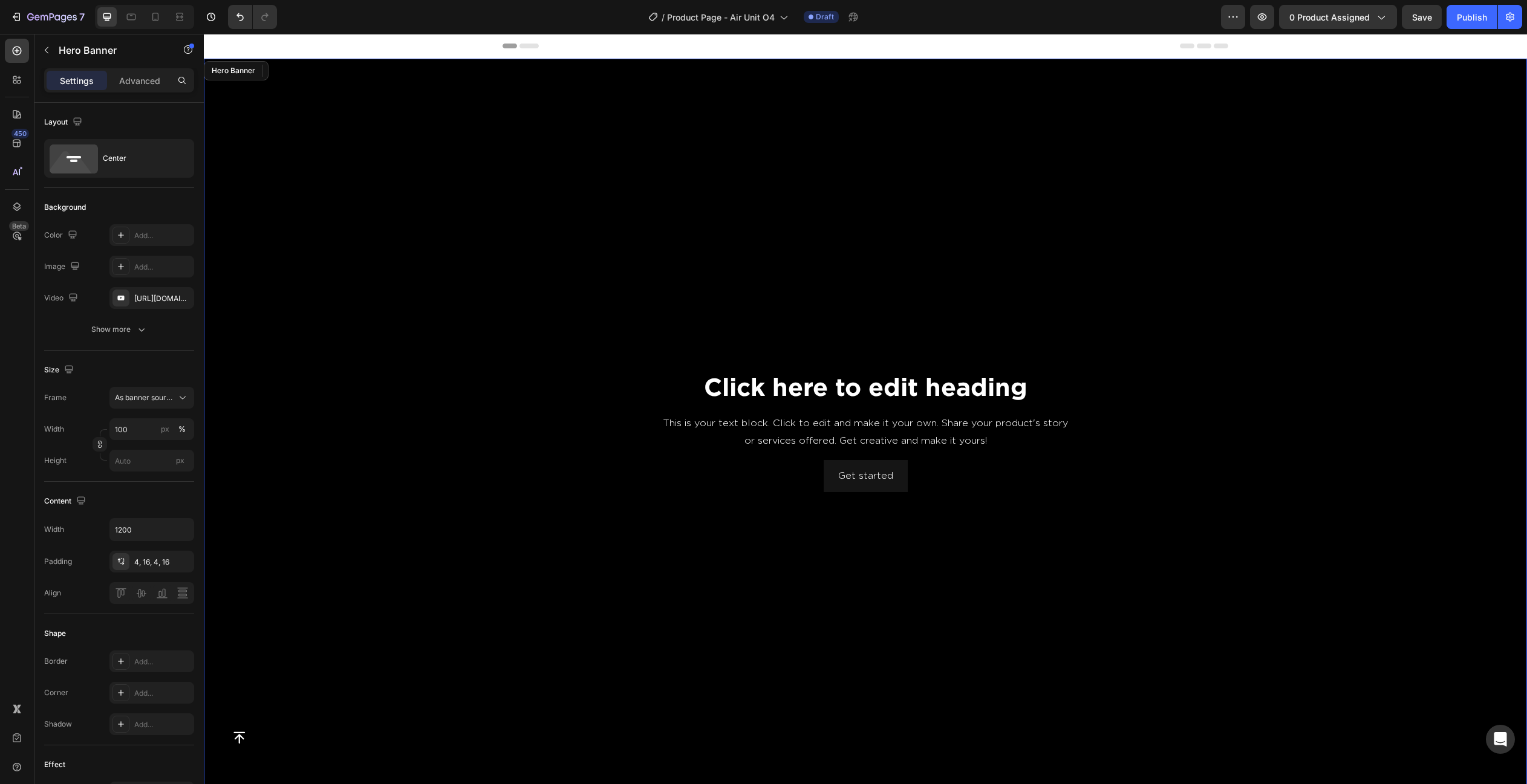
scroll to position [4, 0]
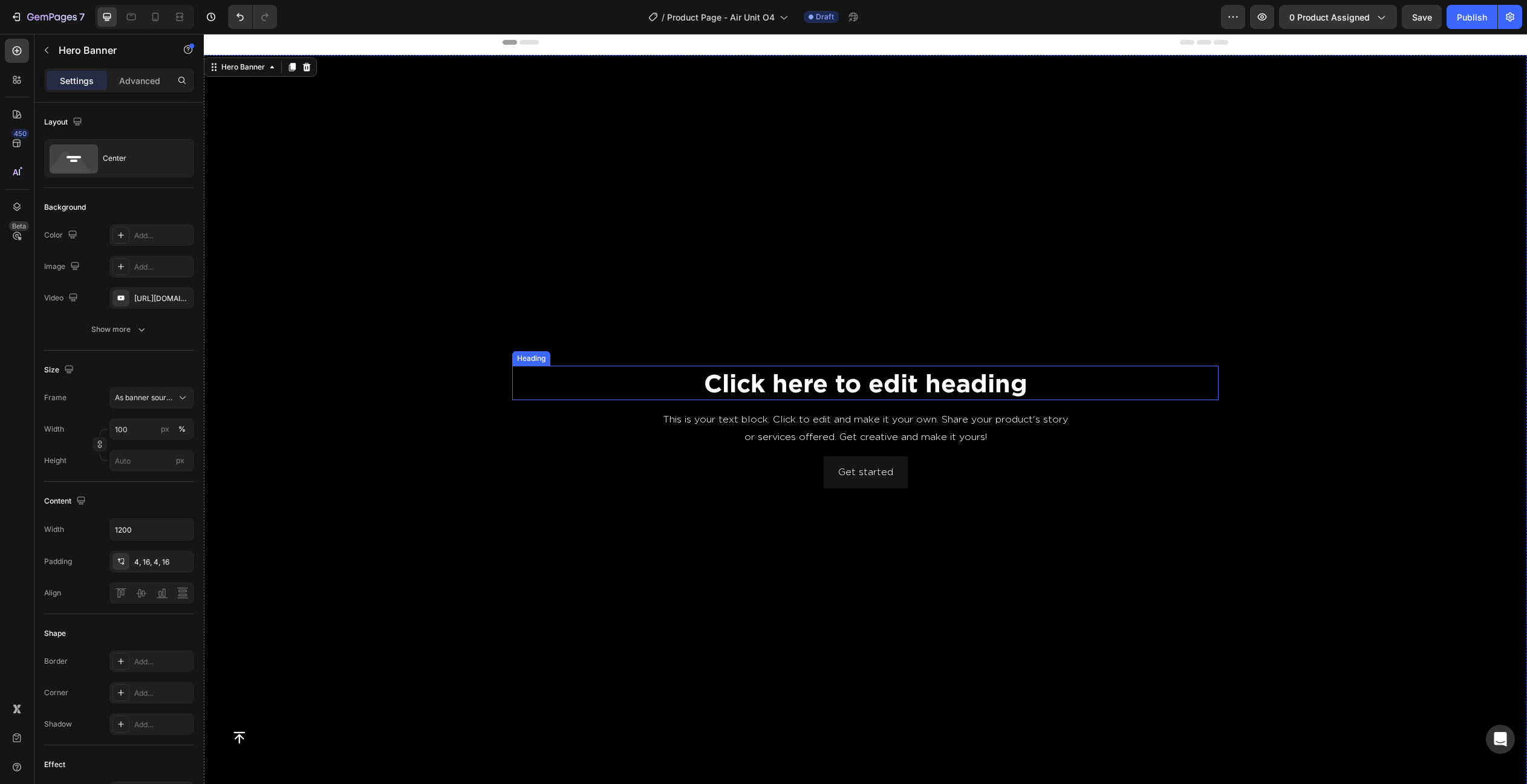
click at [811, 386] on h2 "Click here to edit heading" at bounding box center [865, 383] width 707 height 34
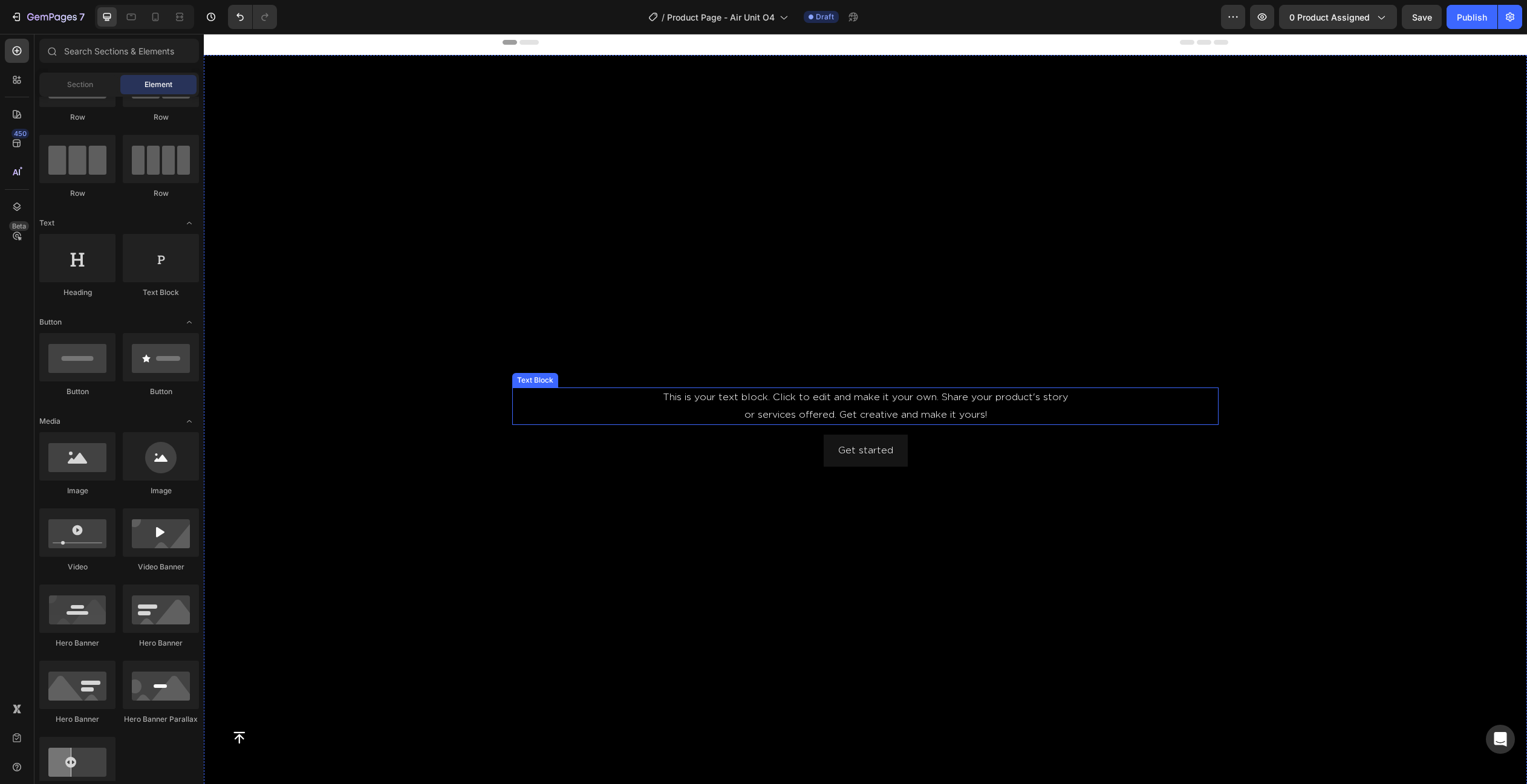
click at [848, 407] on div "This is your text block. Click to edit and make it your own. Share your product…" at bounding box center [865, 405] width 707 height 37
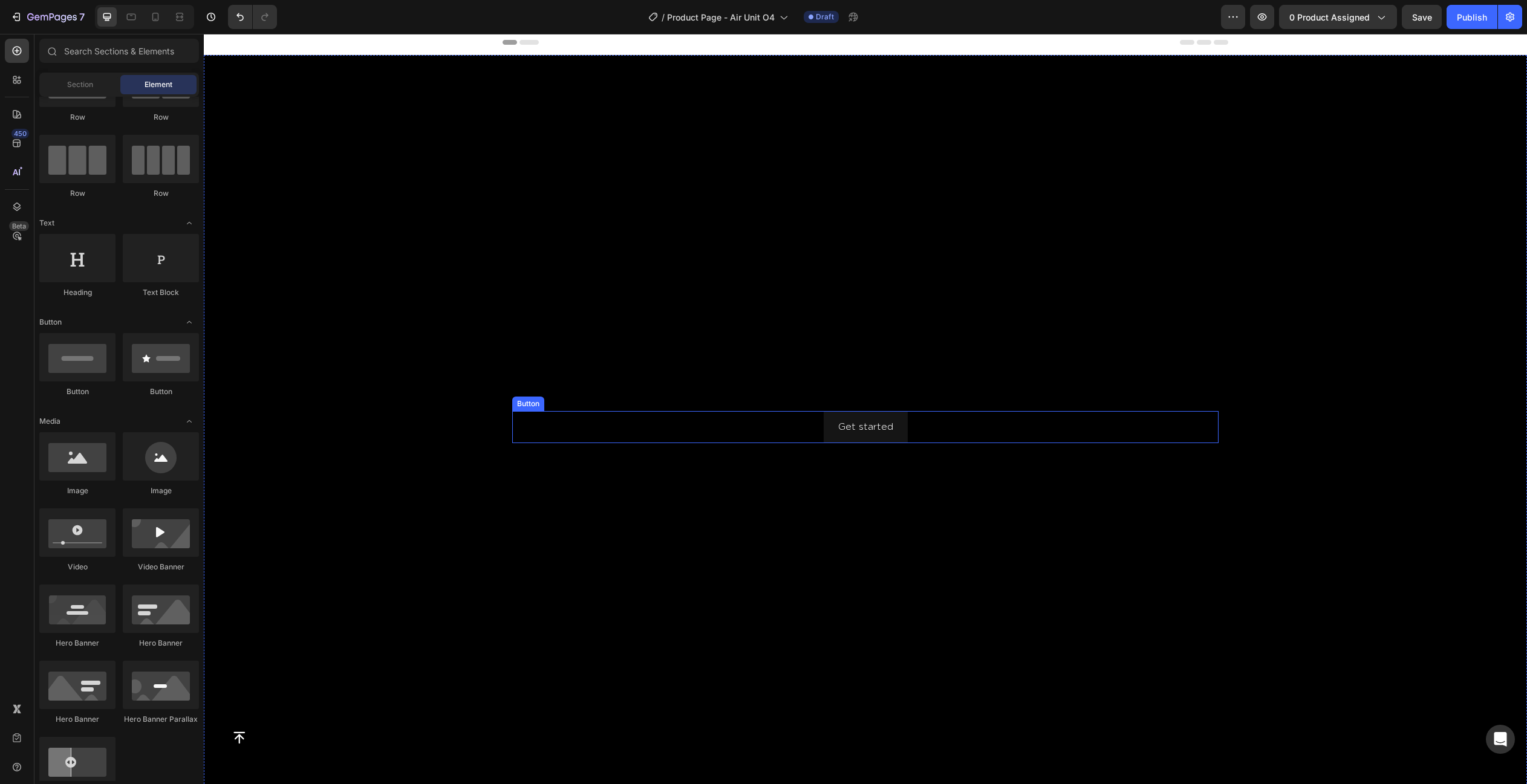
click at [910, 430] on div "Get started Button" at bounding box center [865, 427] width 707 height 32
click at [530, 352] on div "Background Image" at bounding box center [865, 427] width 1323 height 744
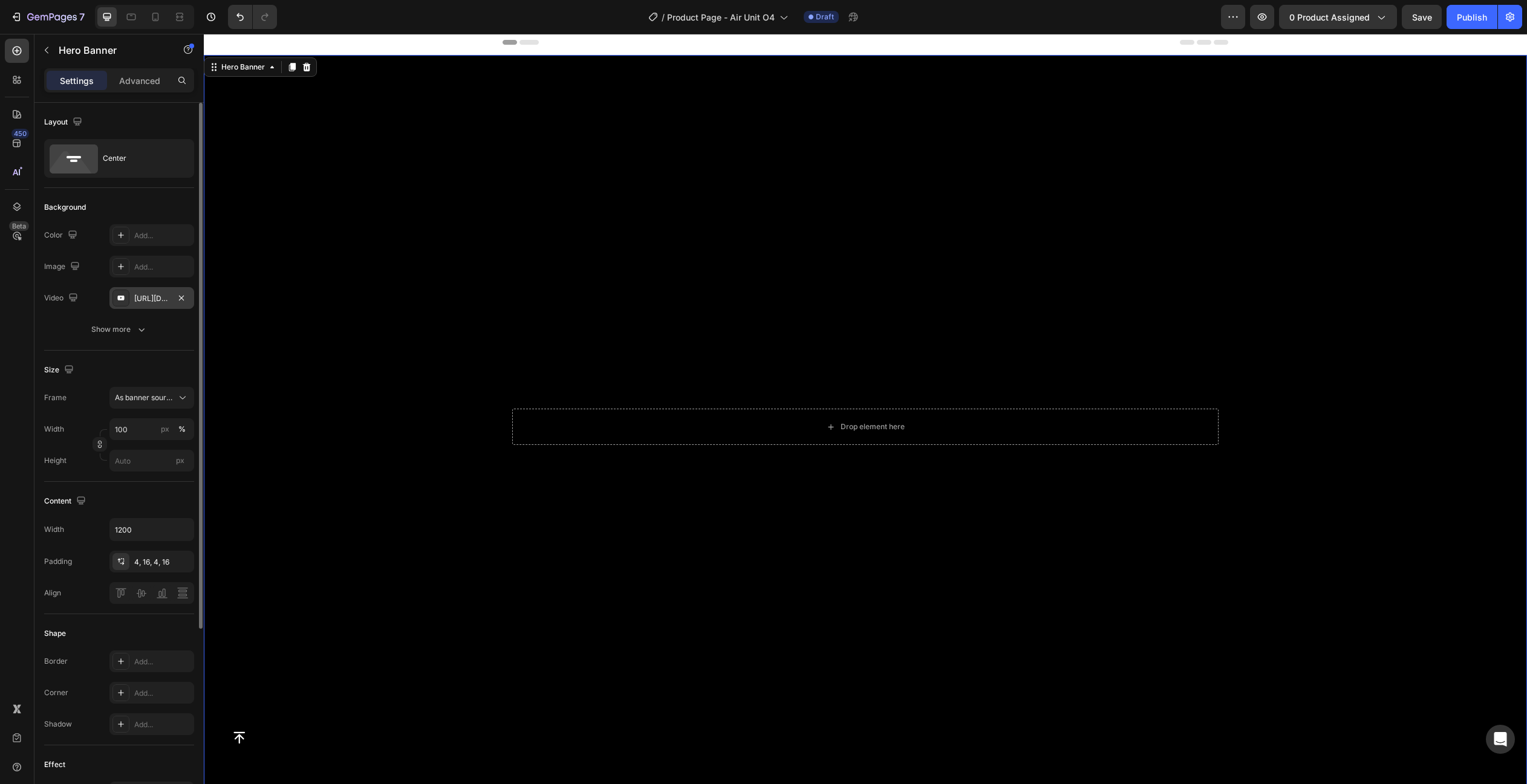
click at [154, 304] on div "https://www.youtube.com/watch?v=drIt4RH_kyQ" at bounding box center [151, 298] width 35 height 10
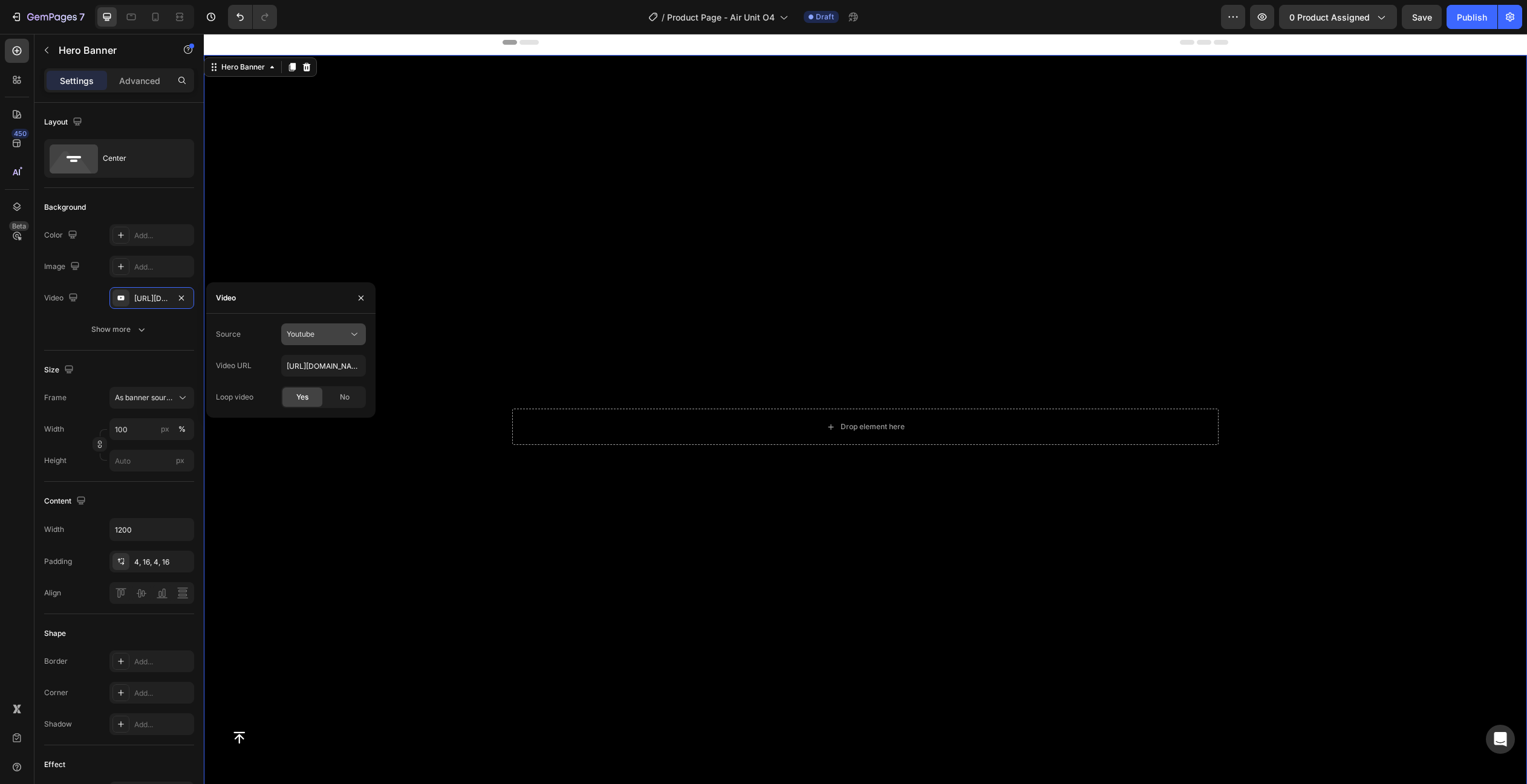
click at [309, 335] on span "Youtube" at bounding box center [300, 334] width 28 height 9
click at [319, 365] on span "Video hosting" at bounding box center [310, 364] width 46 height 10
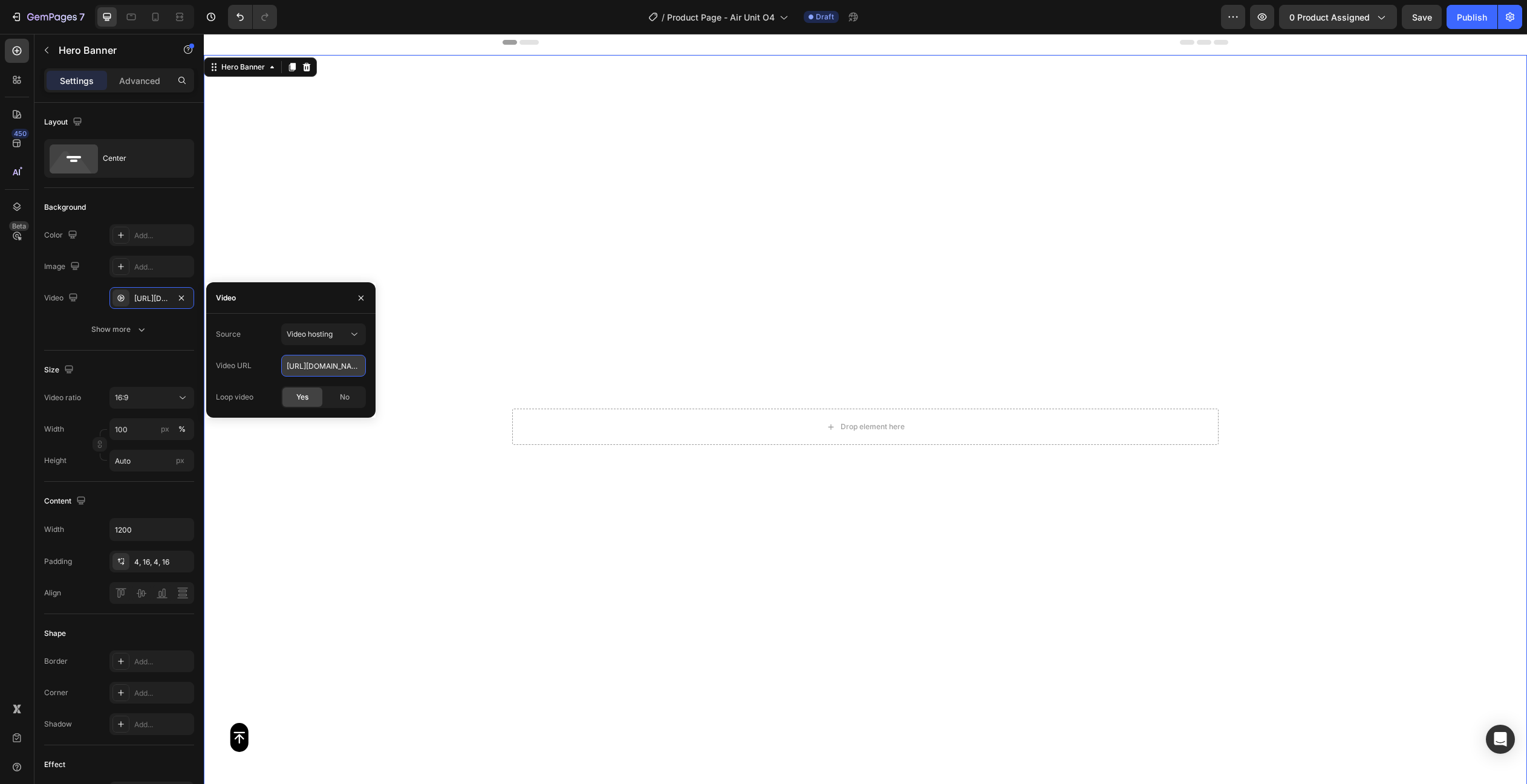
click at [329, 365] on input "https://cdn.shopify.com/videos/c/o/v/92a407d4e0c94a288eb54cac18c387dc.mp4" at bounding box center [323, 365] width 85 height 22
paste input "5658ff19ae62435680c22ce171666937"
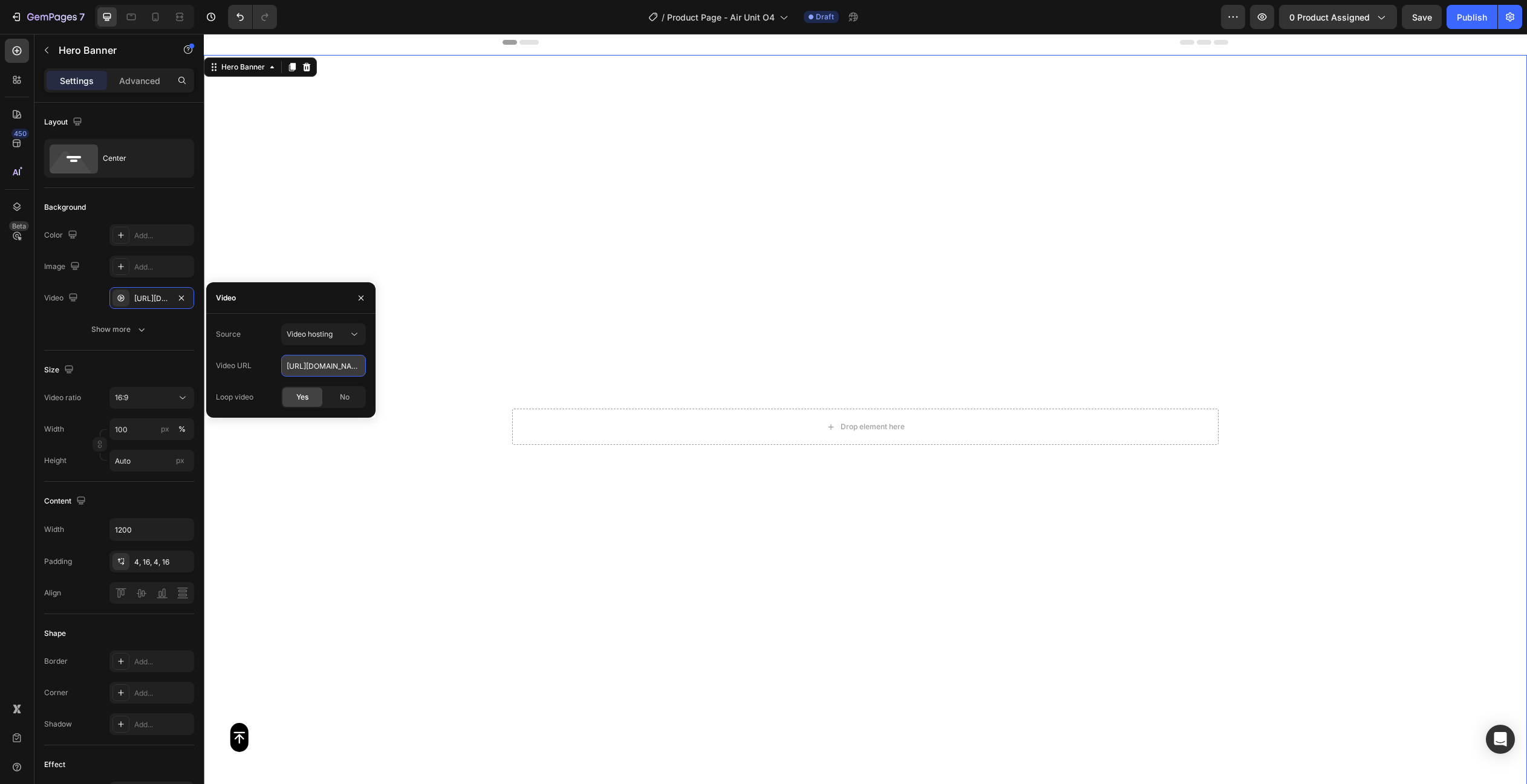
type input "https://cdn.shopify.com/videos/c/o/v/5658ff19ae62435680c22ce171666937.mp4"
click at [105, 351] on div "Size Video ratio 16:9 Width 100 px % Height Auto px" at bounding box center [119, 416] width 150 height 131
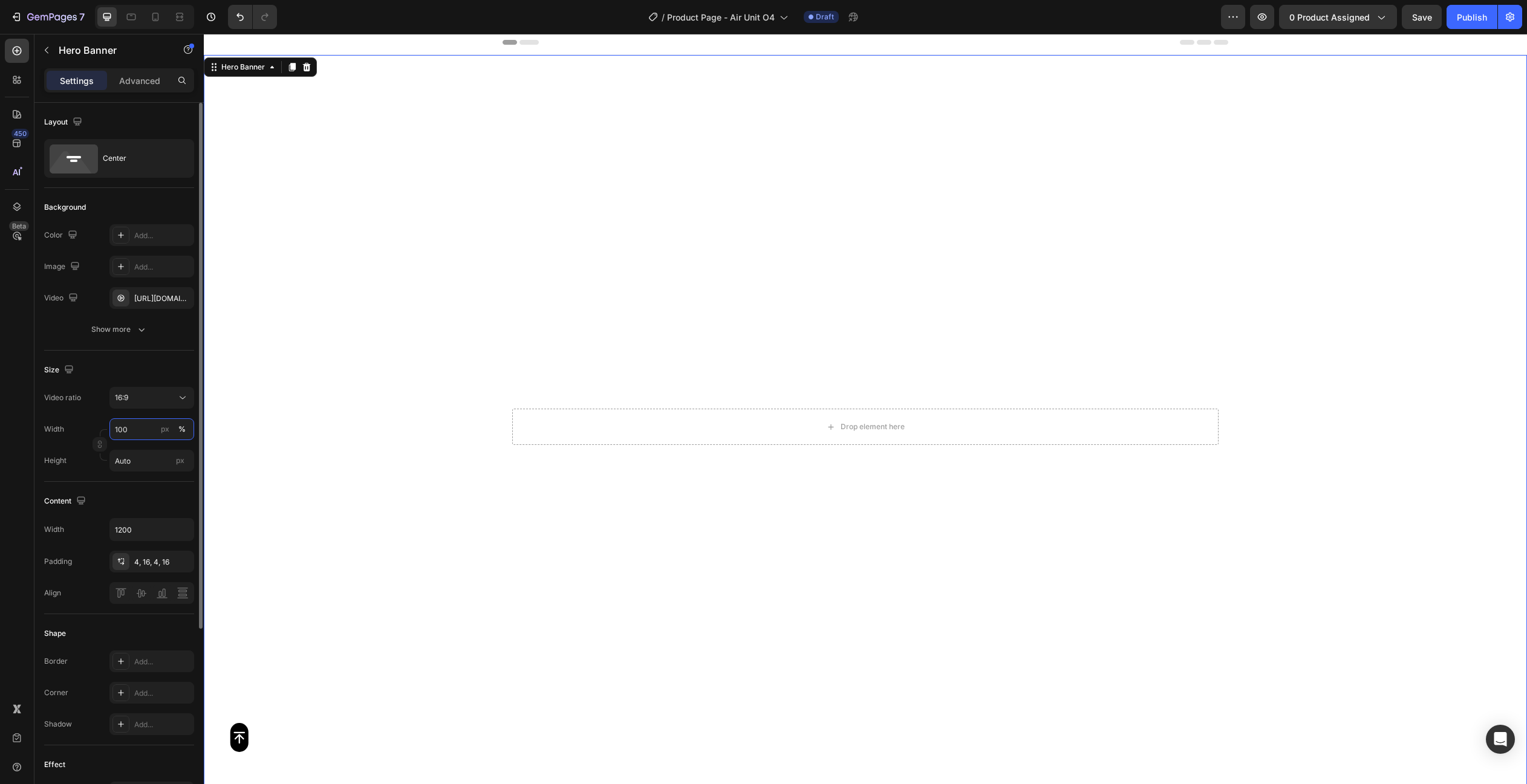
click at [141, 434] on input "100" at bounding box center [151, 429] width 85 height 22
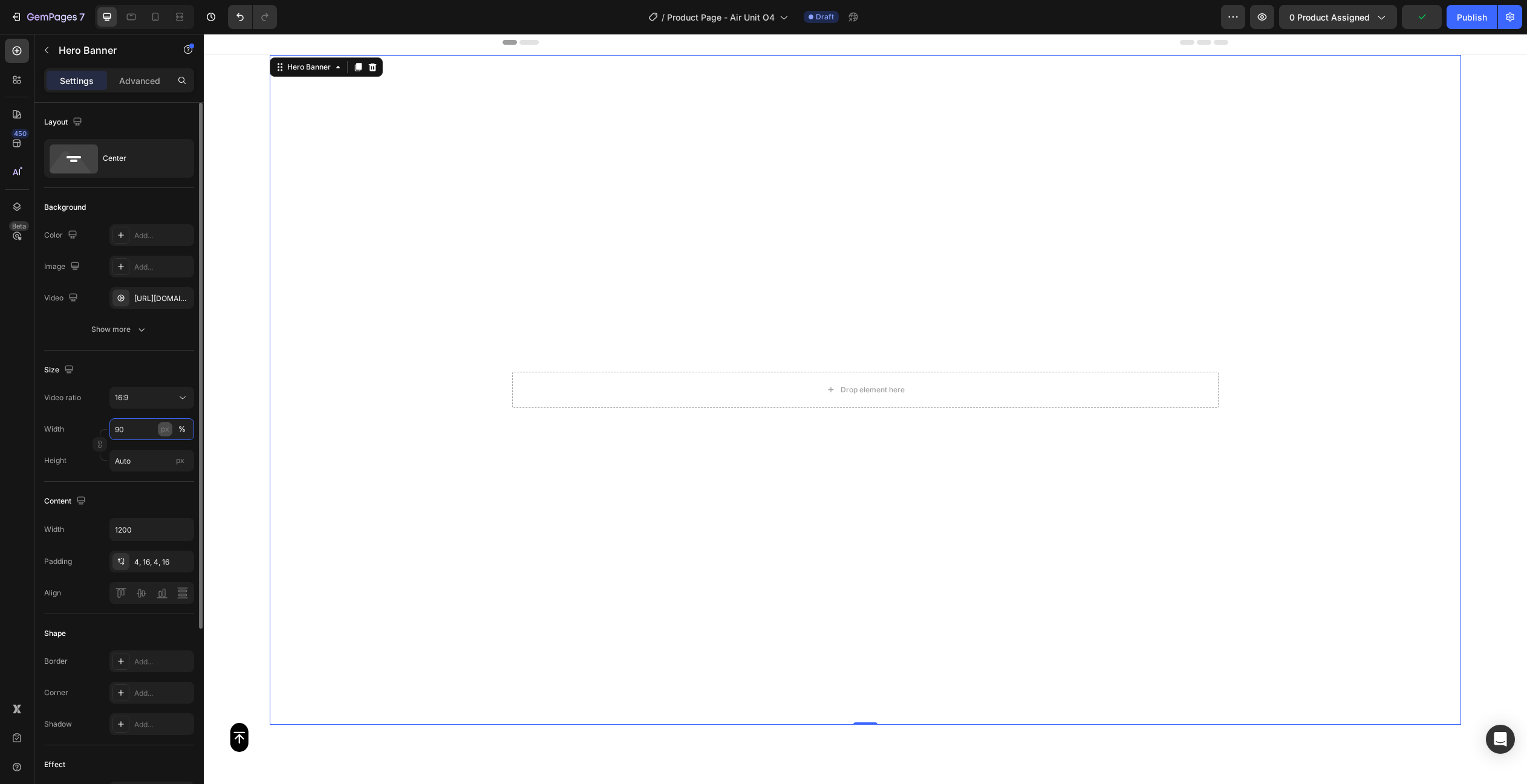
type input "9"
type input "100"
click at [144, 463] on input "Auto" at bounding box center [151, 460] width 85 height 22
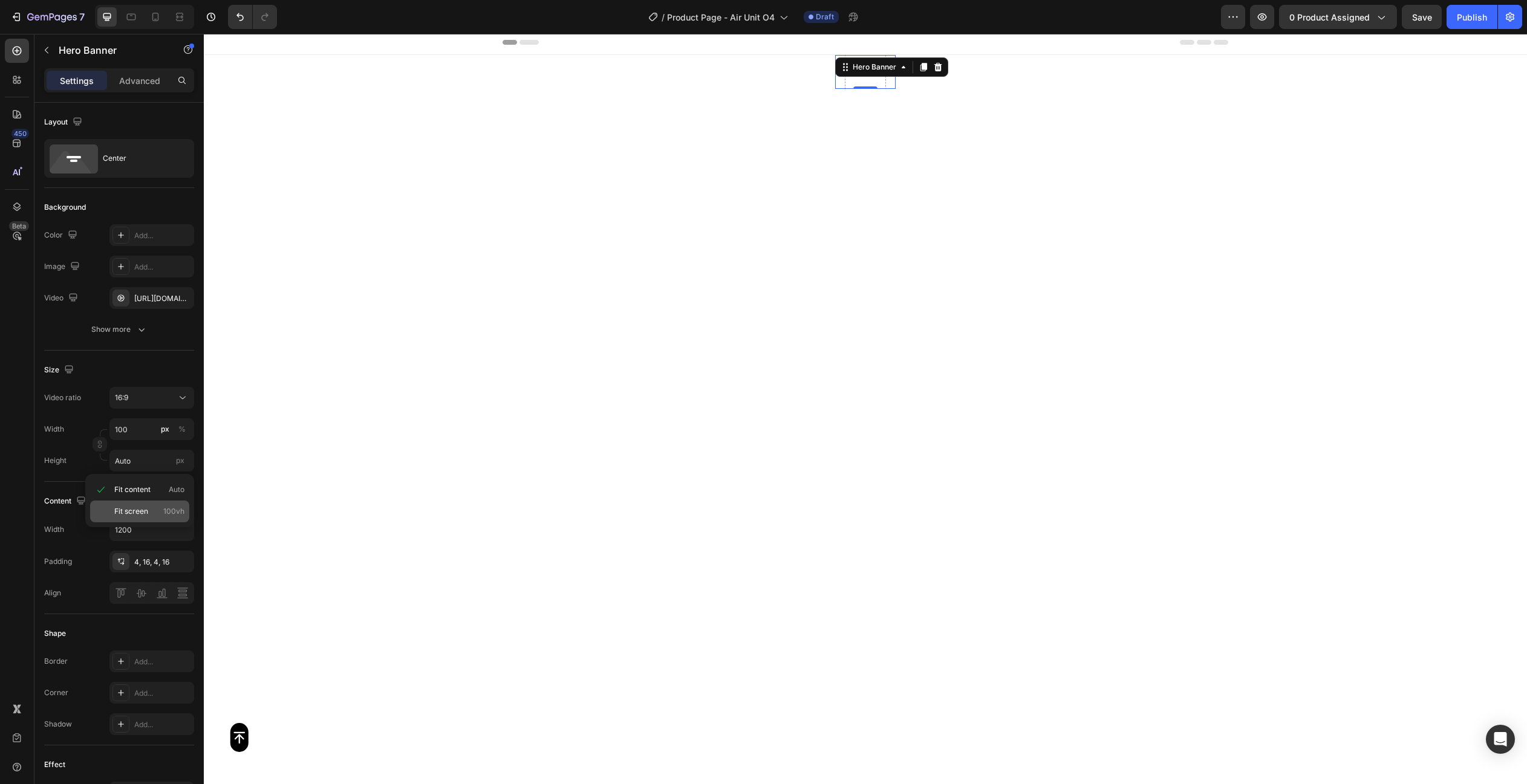
click at [141, 506] on span "Fit screen" at bounding box center [131, 511] width 34 height 10
click at [187, 432] on button "%" at bounding box center [181, 428] width 14 height 14
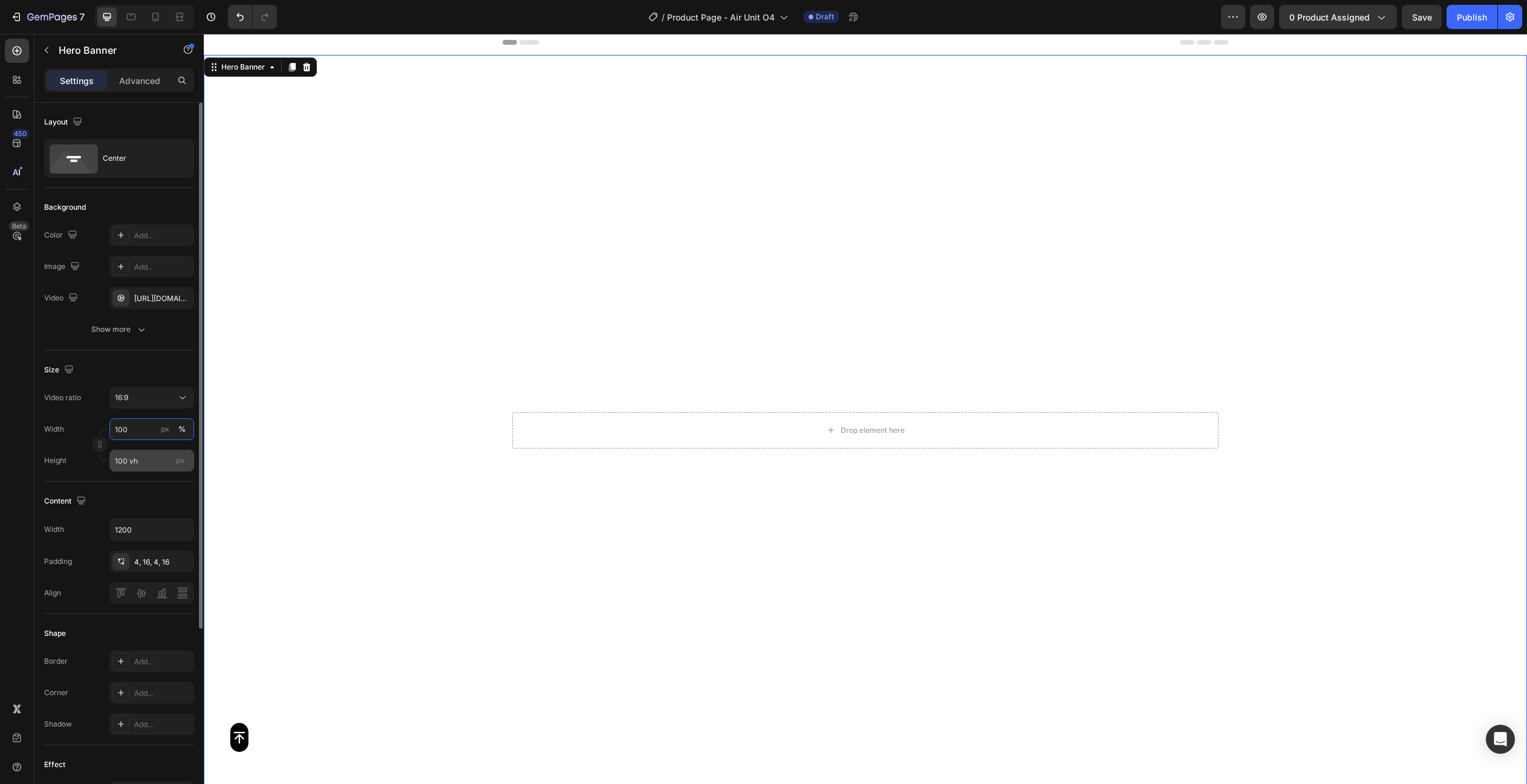
scroll to position [3, 0]
click at [124, 462] on input "100 vh" at bounding box center [151, 457] width 85 height 22
type input "90 vh"
click at [62, 476] on div "Size Video ratio 16:9 Width 100 px % Height 90 vh px" at bounding box center [119, 414] width 150 height 131
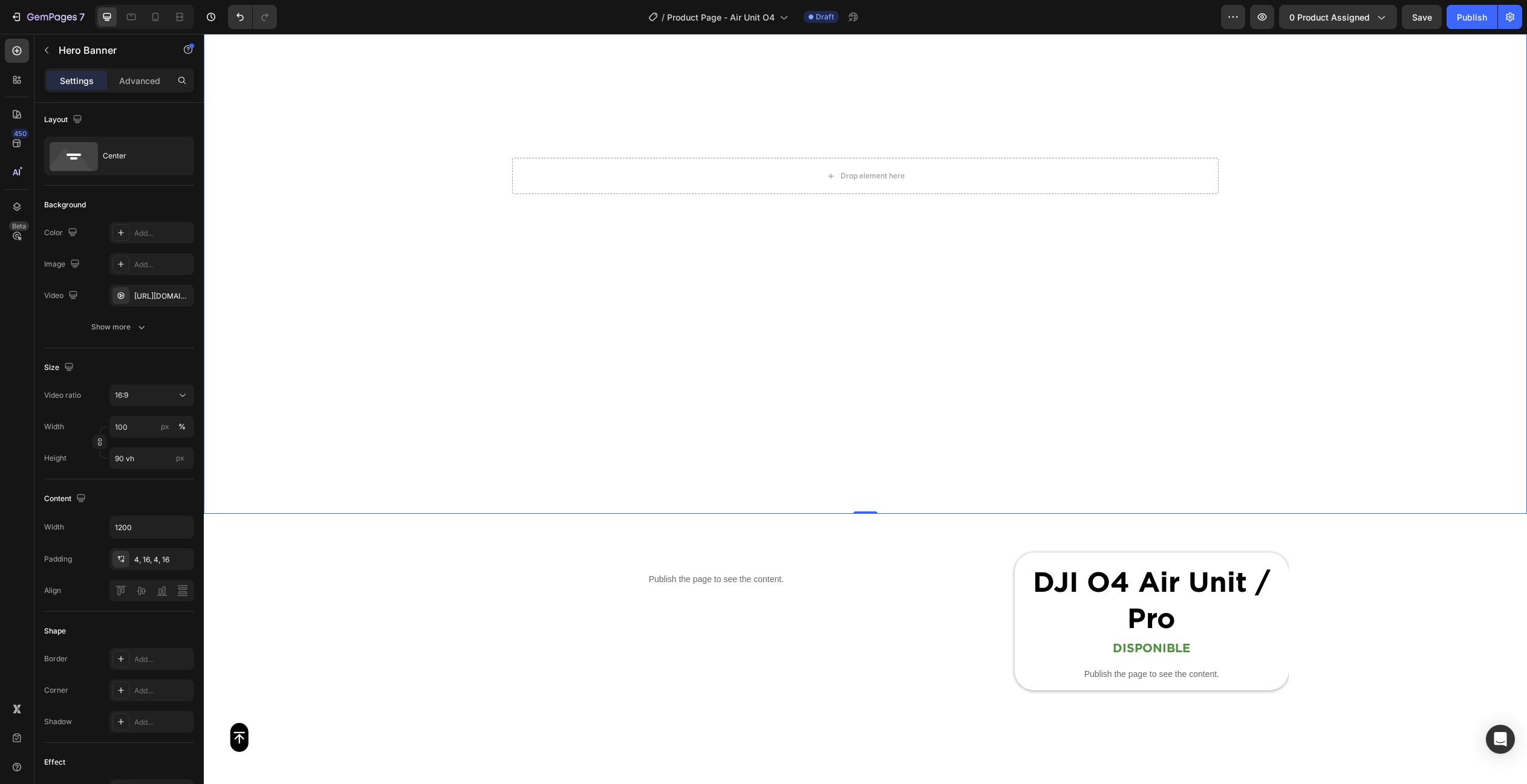
scroll to position [220, 0]
click at [934, 541] on div "Publish the page to see the content. Custom Code DJI O4 Air Unit / Pro Heading …" at bounding box center [864, 621] width 846 height 177
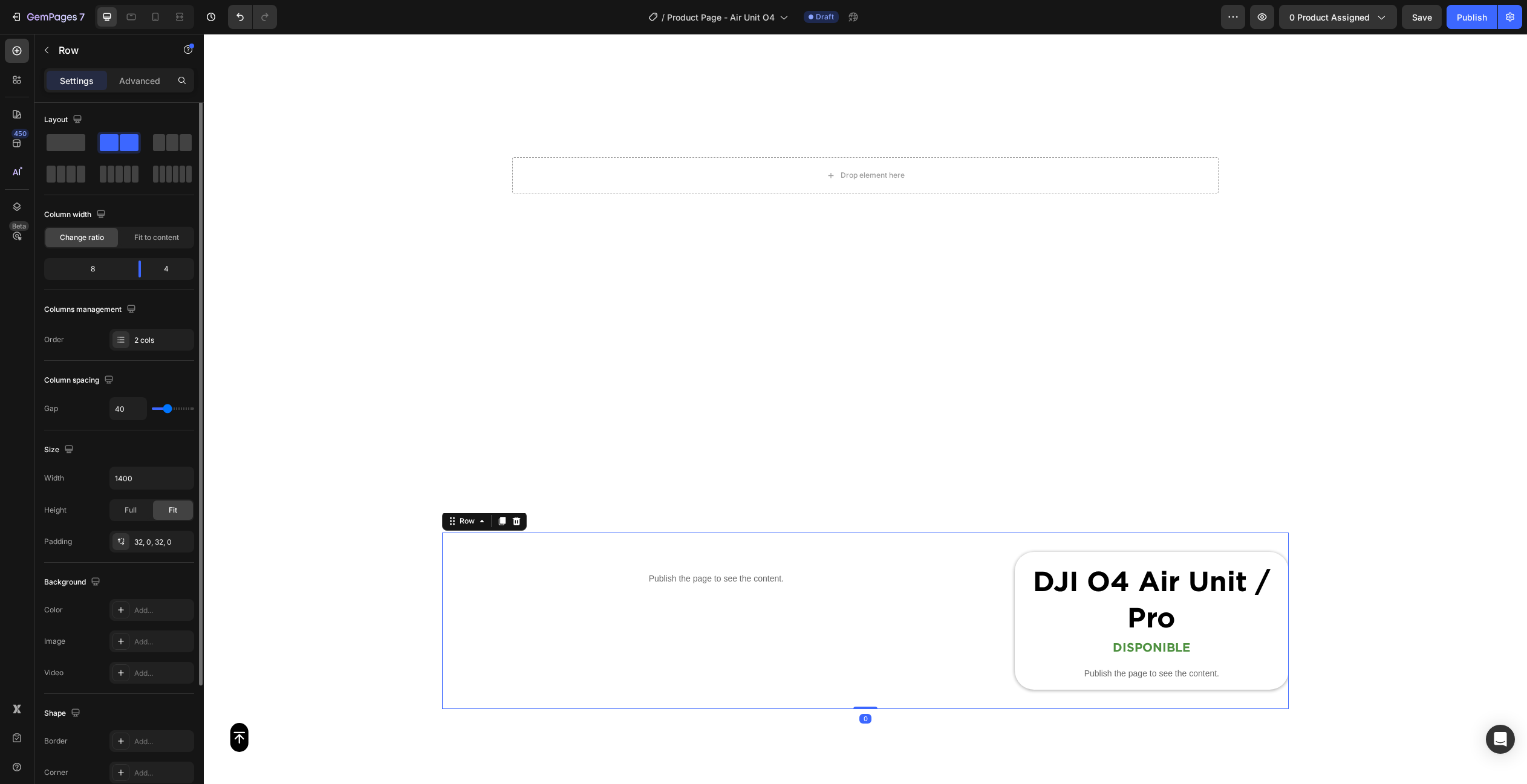
scroll to position [0, 0]
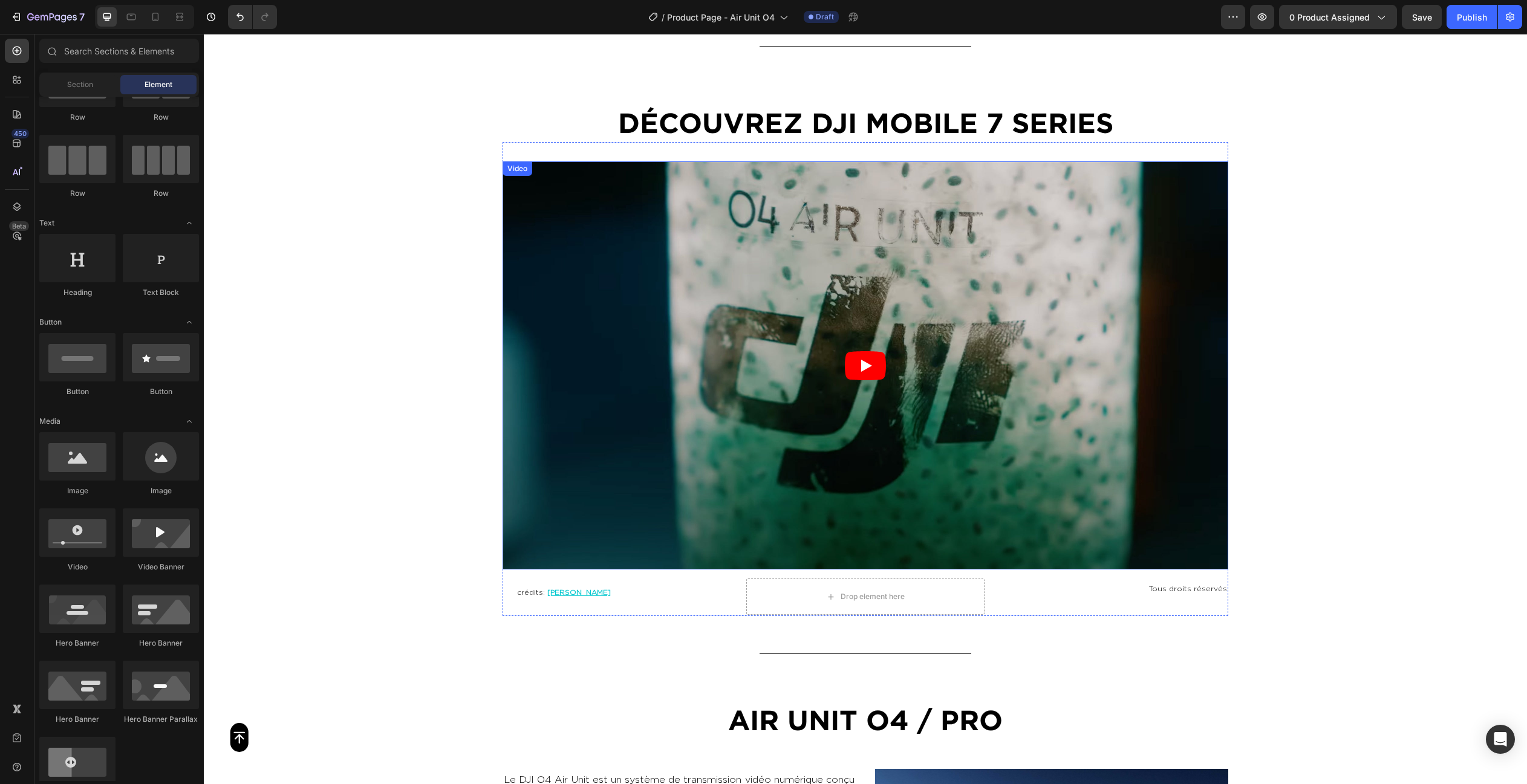
scroll to position [1358, 0]
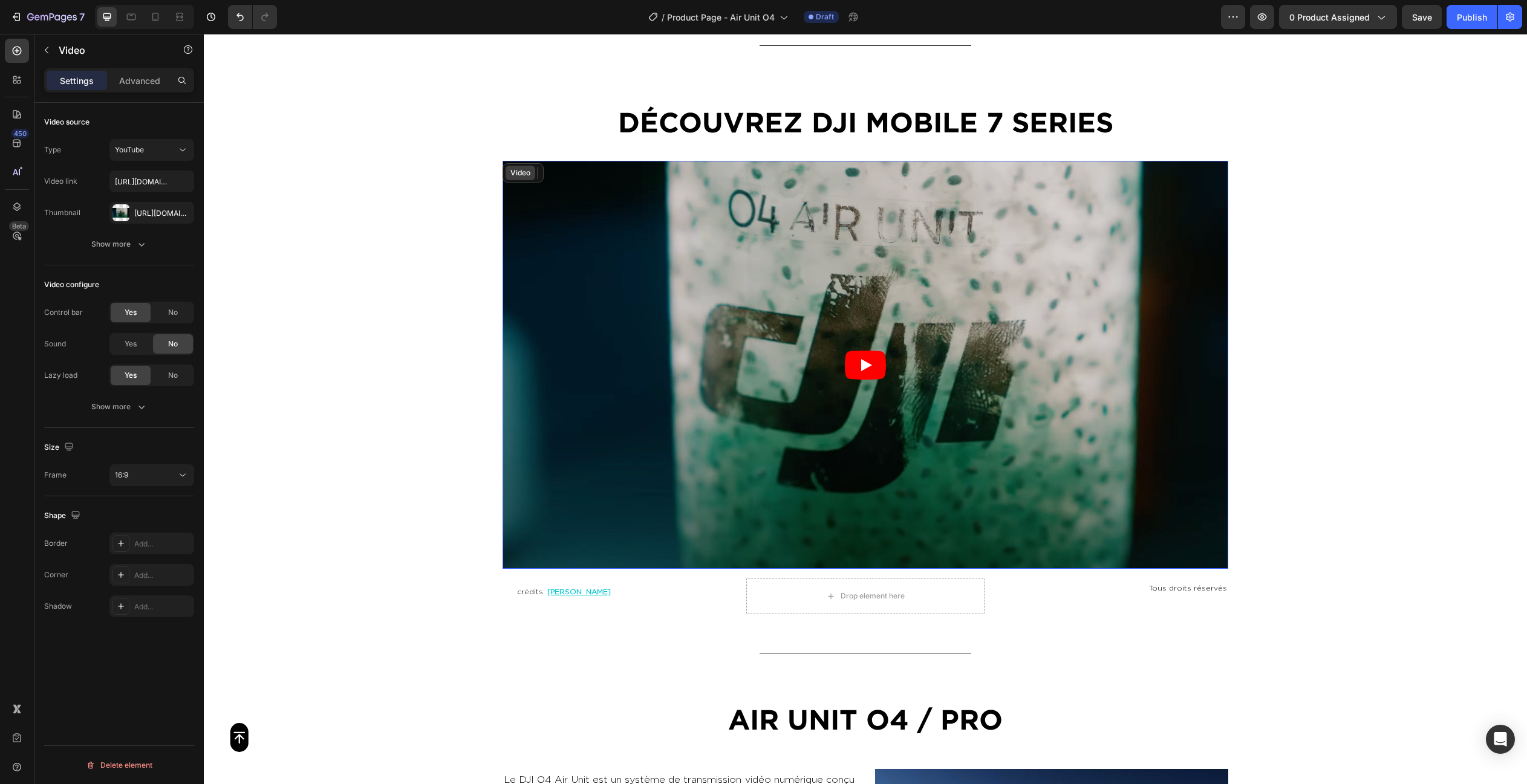
click at [521, 168] on div "Video" at bounding box center [520, 172] width 25 height 10
click at [144, 212] on div "Https://cdn.Shopify.Com/s/files/1/0762/6303/1051/files/gempages_531193062508987…" at bounding box center [151, 213] width 35 height 10
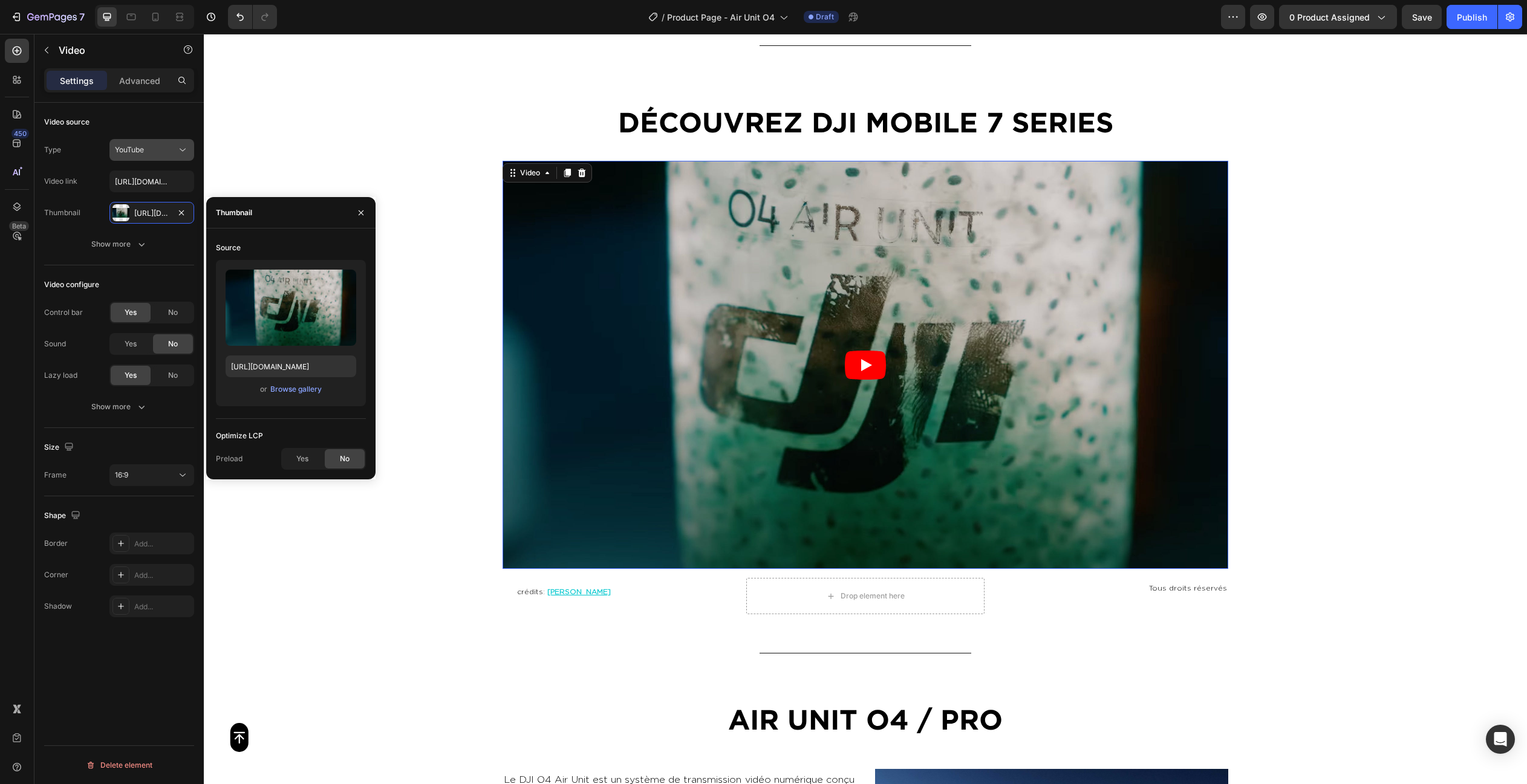
click at [169, 152] on div "YouTube" at bounding box center [145, 149] width 62 height 10
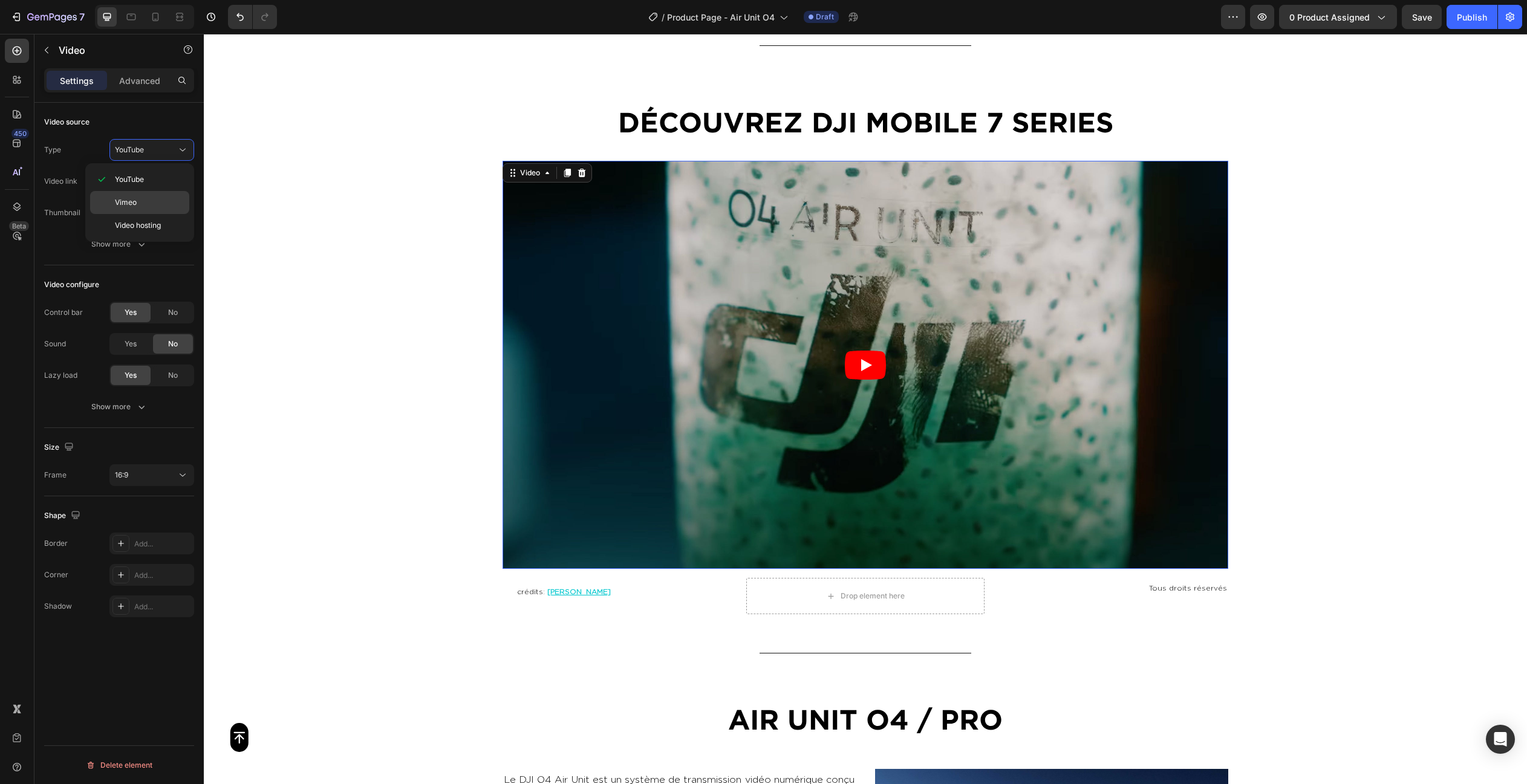
click at [156, 204] on p "Vimeo" at bounding box center [149, 202] width 69 height 10
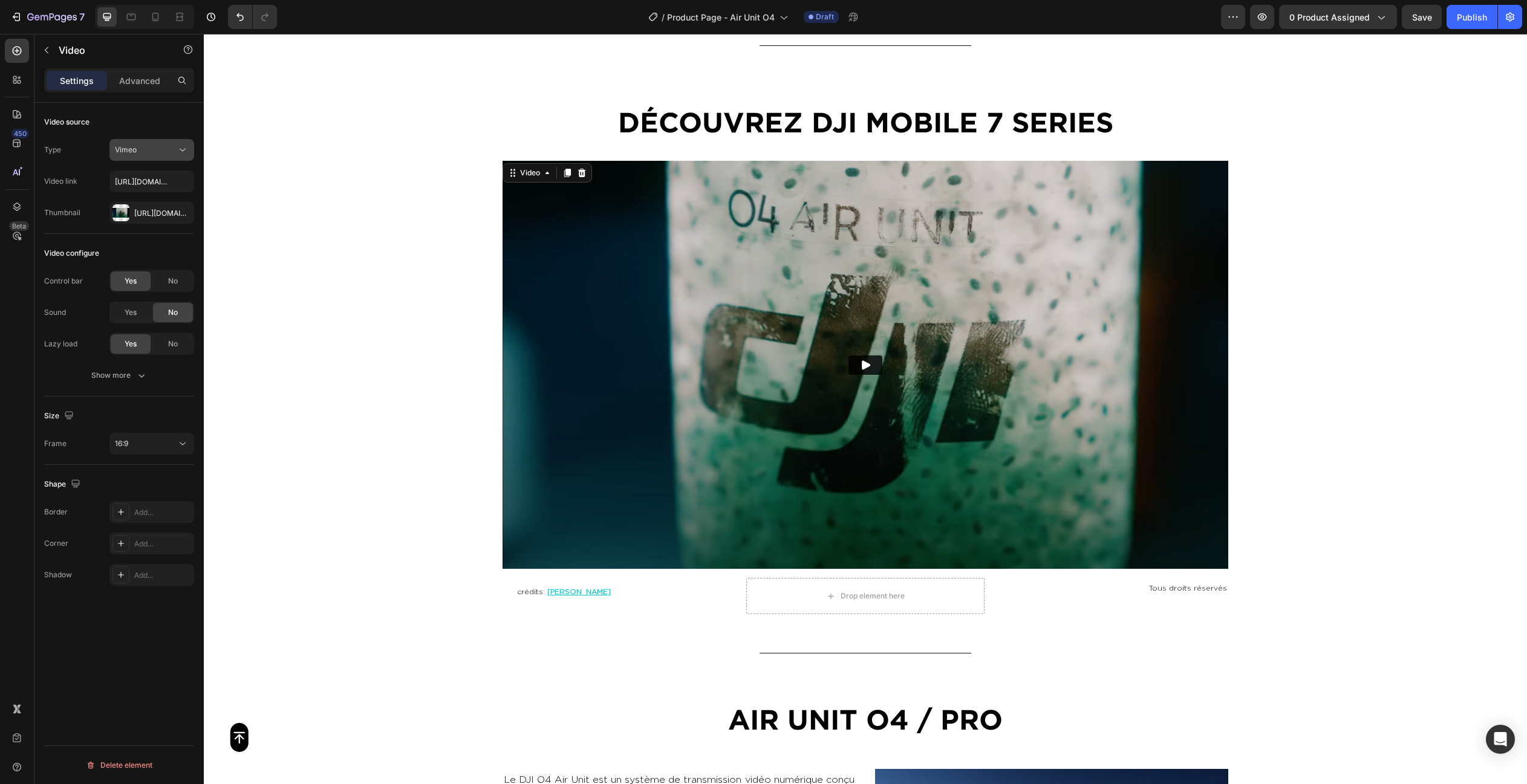
click at [152, 143] on button "Vimeo" at bounding box center [151, 149] width 85 height 22
click at [160, 226] on span "Video hosting" at bounding box center [138, 225] width 46 height 10
click at [158, 178] on input "https://www.youtube.com/watch?v=rPFap-fu-p0" at bounding box center [151, 181] width 85 height 22
click at [143, 180] on input "https://www.youtube.com/watch?v=rPFap-fu-p0" at bounding box center [151, 181] width 85 height 22
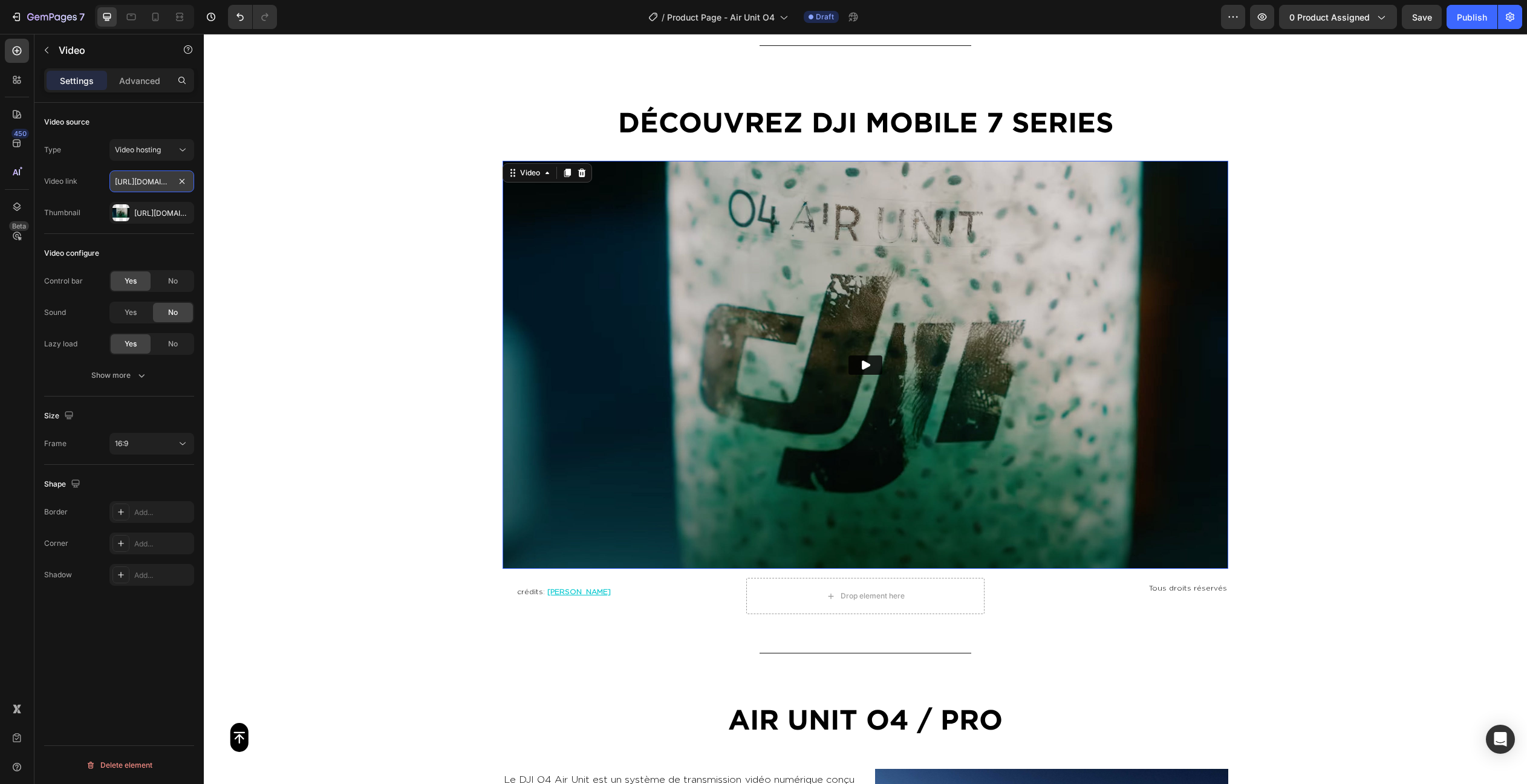
paste input "cdn.shopify.com/videos/c/o/v/5658ff19ae62435680c22ce171666937.mp4"
type input "https://cdn.shopify.com/videos/c/o/v/5658ff19ae62435680c22ce171666937.mp4"
click at [61, 199] on div "Type Video hosting Video link https://cdn.shopify.com/videos/c/o/v/5658ff19ae62…" at bounding box center [119, 180] width 150 height 84
click at [179, 213] on icon "button" at bounding box center [181, 213] width 9 height 9
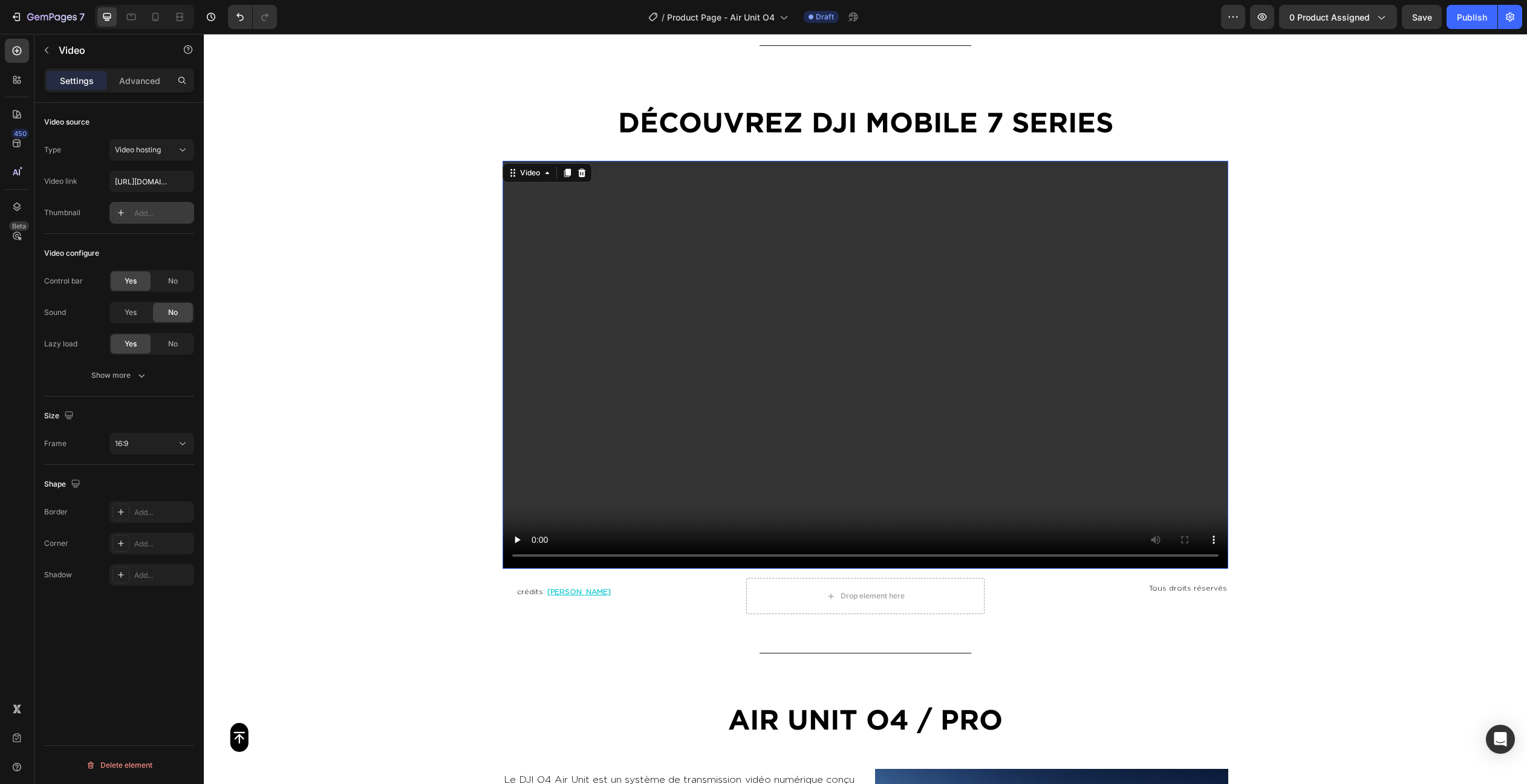
click at [160, 211] on div "Add..." at bounding box center [162, 213] width 57 height 10
type input "https://ucarecdn.com/06075225-af9e-460c-8e3c-6be63c0b773a/-/format/auto/"
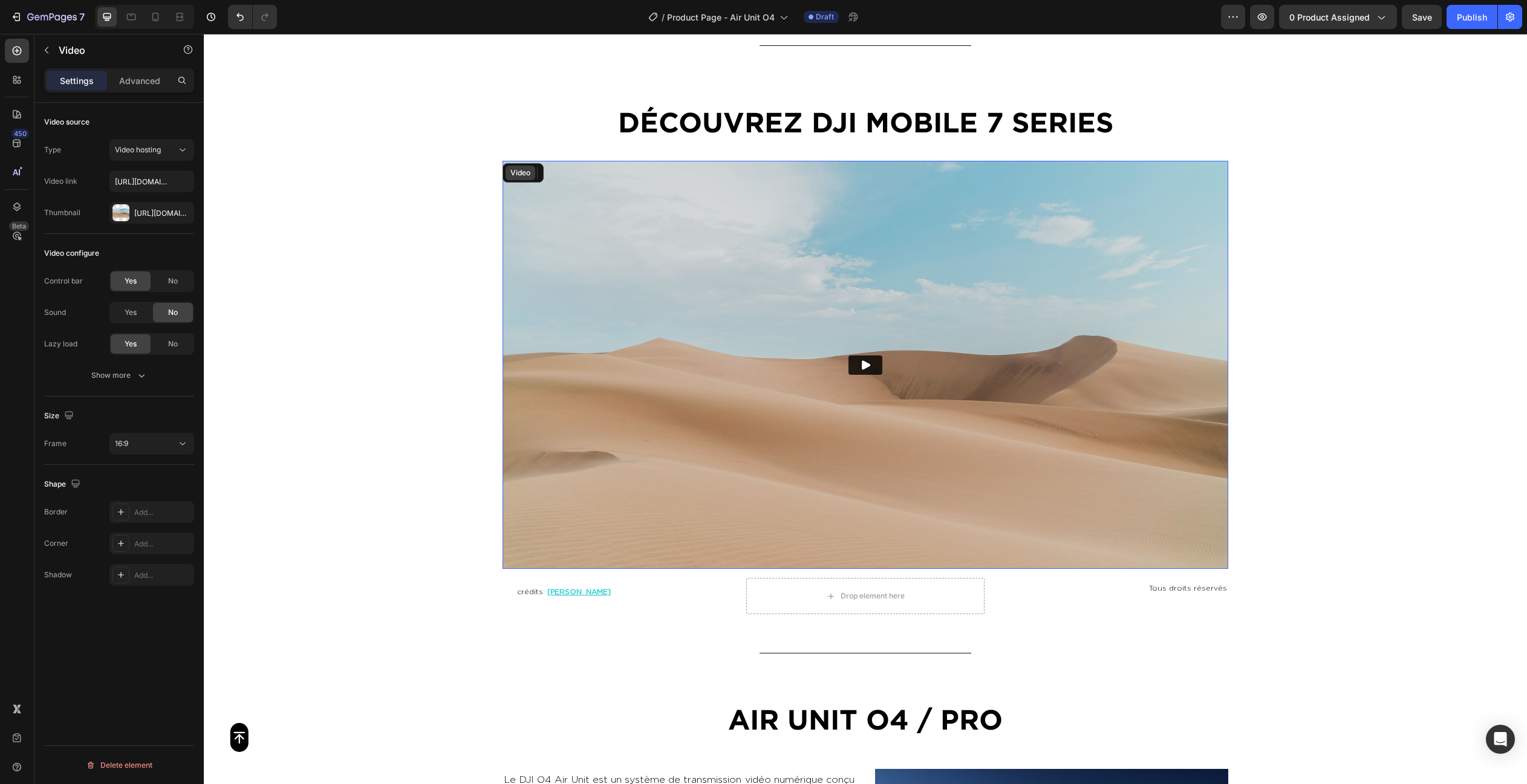
click at [525, 167] on div "Video" at bounding box center [520, 172] width 25 height 10
click at [137, 215] on div "Https://ucarecdn.Com/06075225-af9e-460c-8e3c-6be63c0b773a/-/format/auto/" at bounding box center [151, 213] width 35 height 10
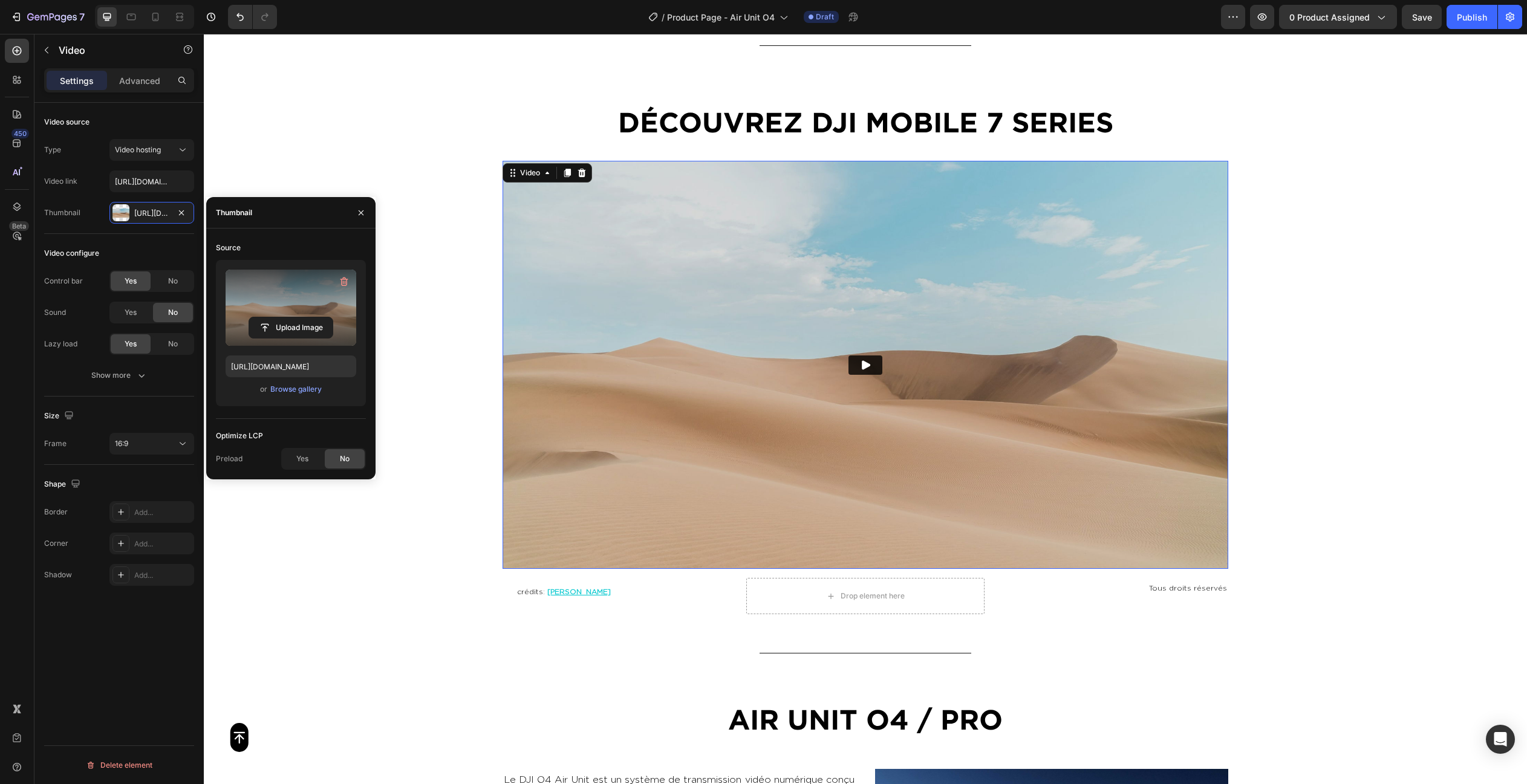
click at [289, 297] on label at bounding box center [291, 308] width 131 height 76
click at [289, 317] on input "file" at bounding box center [291, 327] width 84 height 21
type input "https://cdn.shopify.com/s/files/1/0762/6303/1051/files/gempages_531193062508987…"
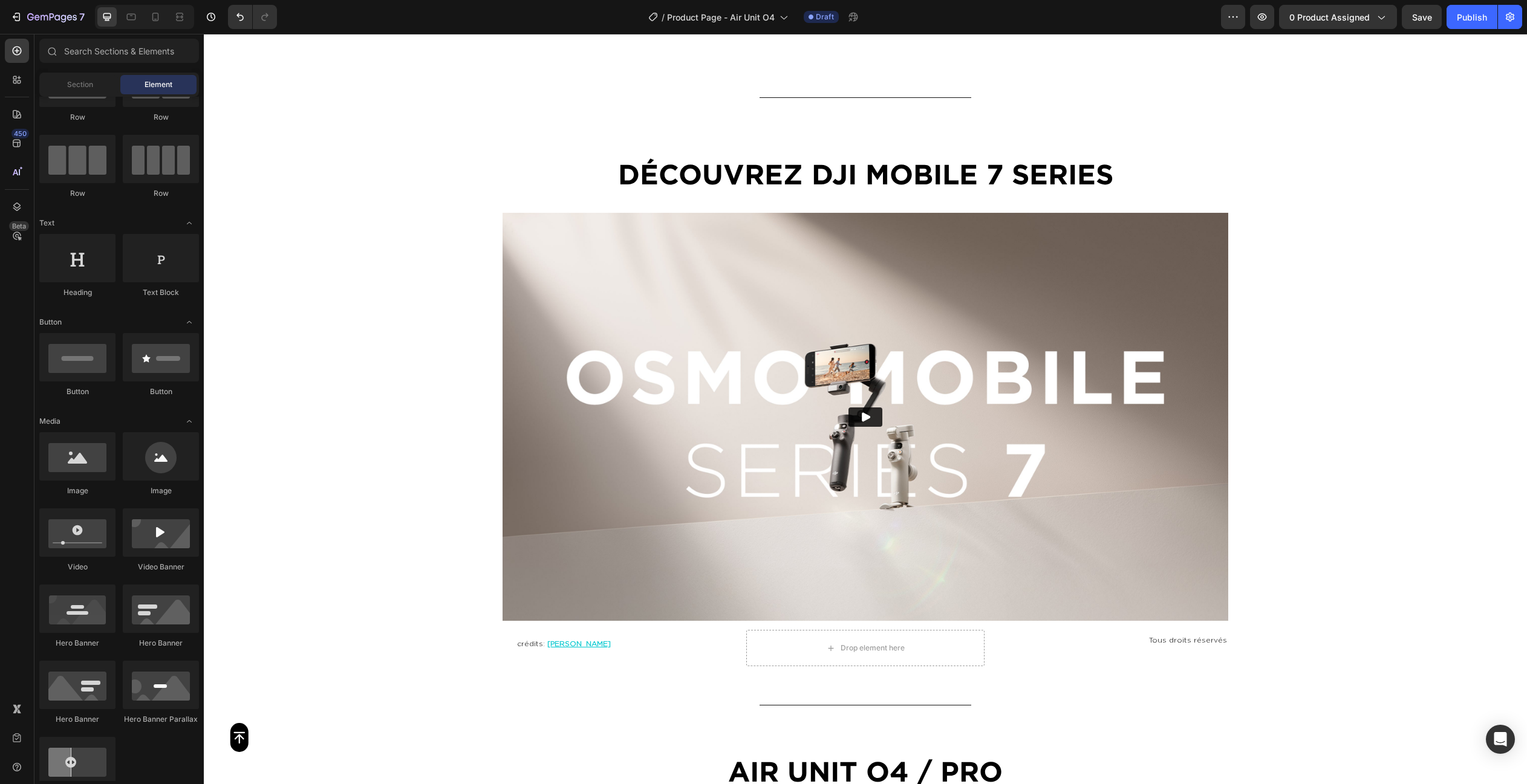
scroll to position [1303, 0]
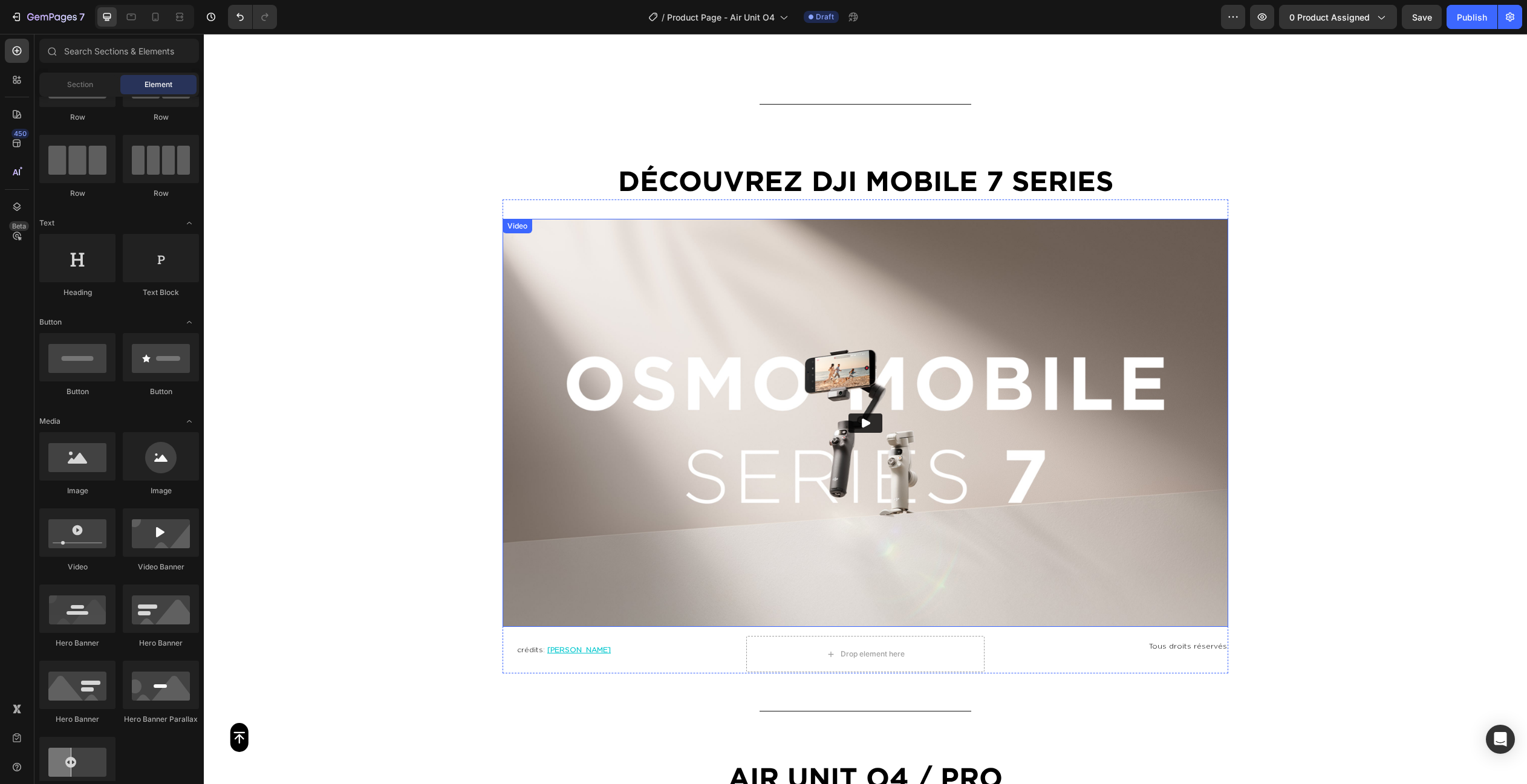
click at [521, 225] on div "Video" at bounding box center [518, 225] width 25 height 10
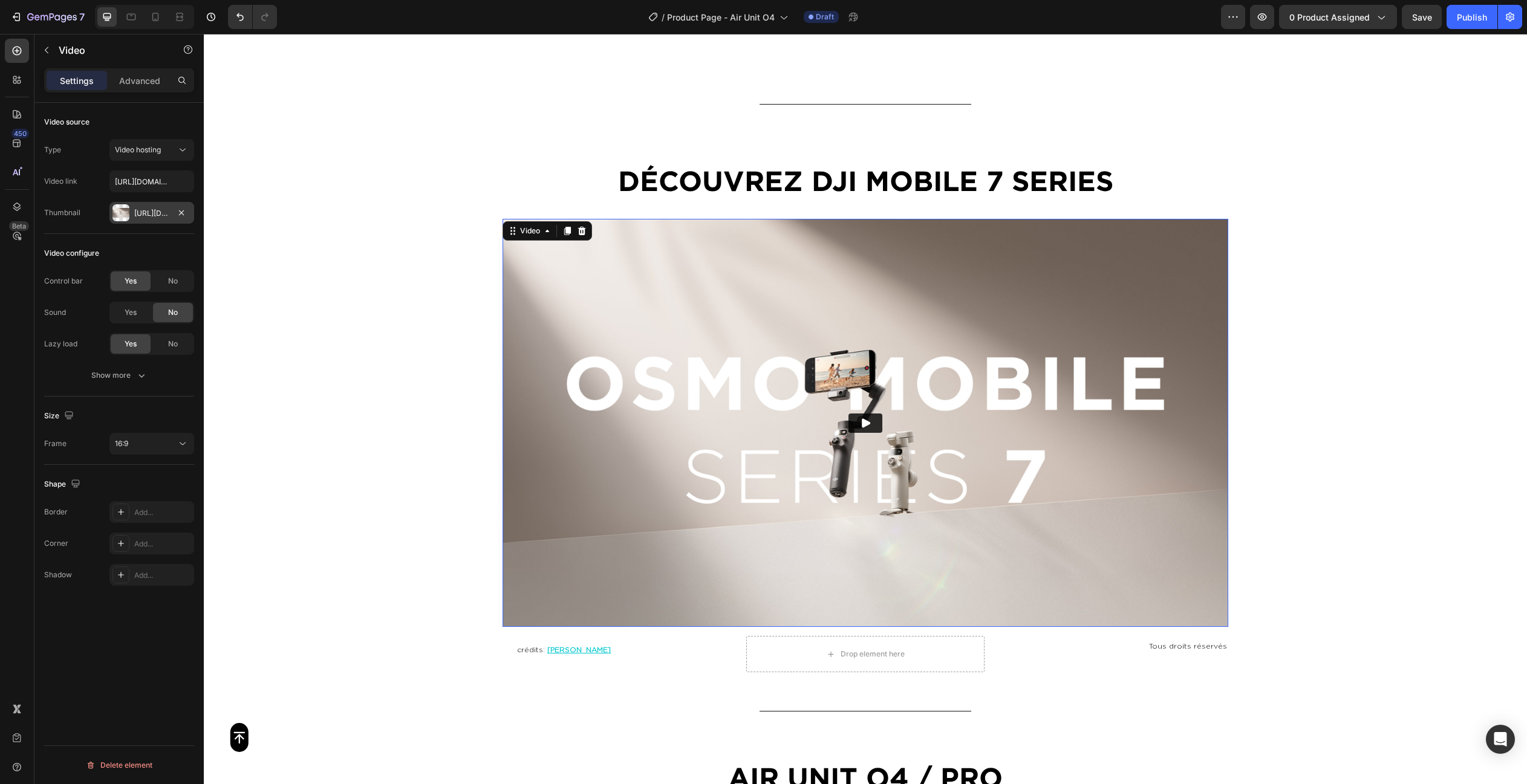
click at [129, 209] on div "Https://cdn.Shopify.Com/s/files/1/0762/6303/1051/files/gempages_531193062508987…" at bounding box center [151, 213] width 85 height 22
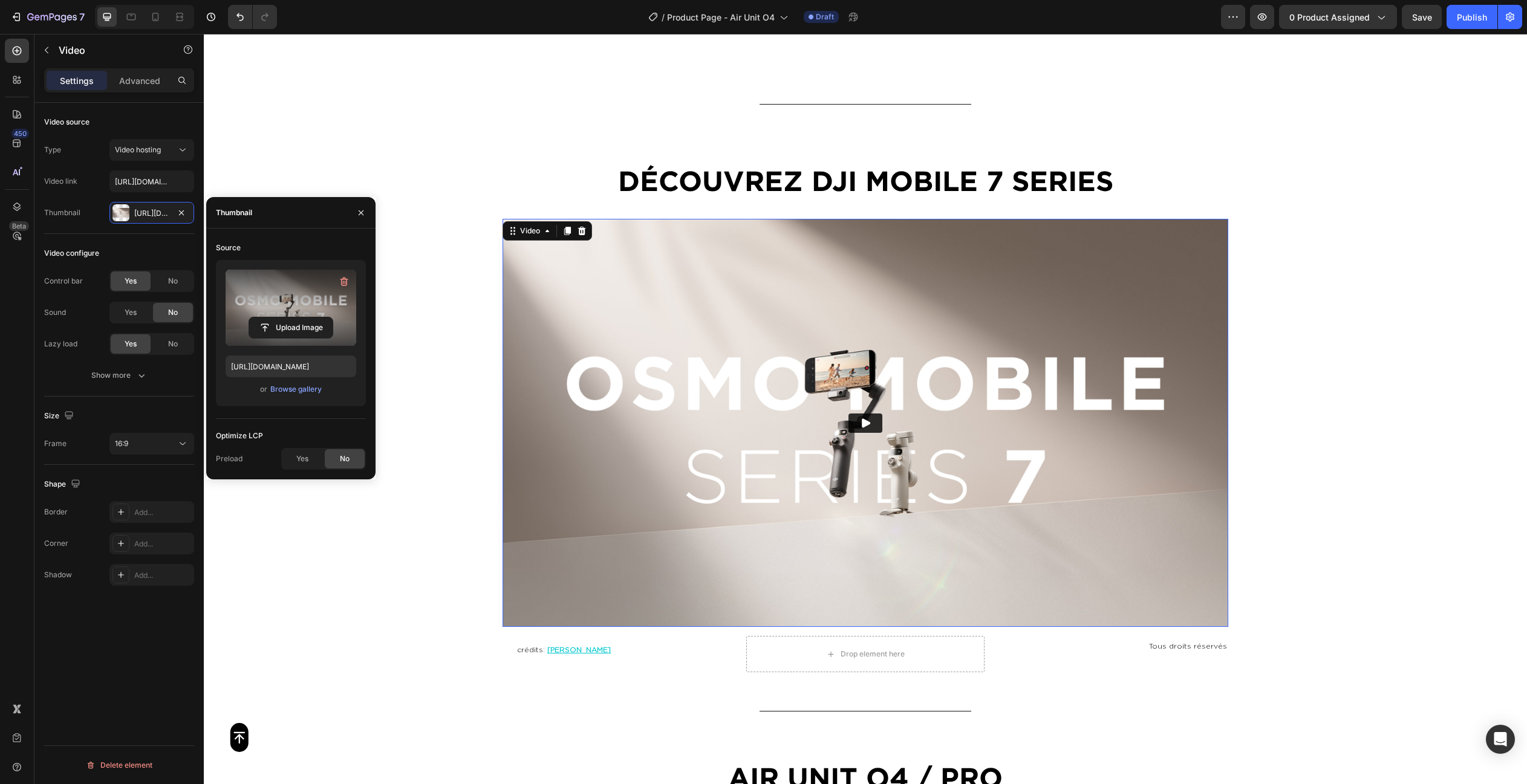
click at [284, 286] on label at bounding box center [291, 308] width 131 height 76
click at [284, 317] on input "file" at bounding box center [291, 327] width 84 height 21
click at [317, 289] on label at bounding box center [291, 308] width 131 height 76
click at [317, 317] on input "file" at bounding box center [291, 327] width 84 height 21
type input "https://cdn.shopify.com/s/files/1/0762/6303/1051/files/gempages_531193062508987…"
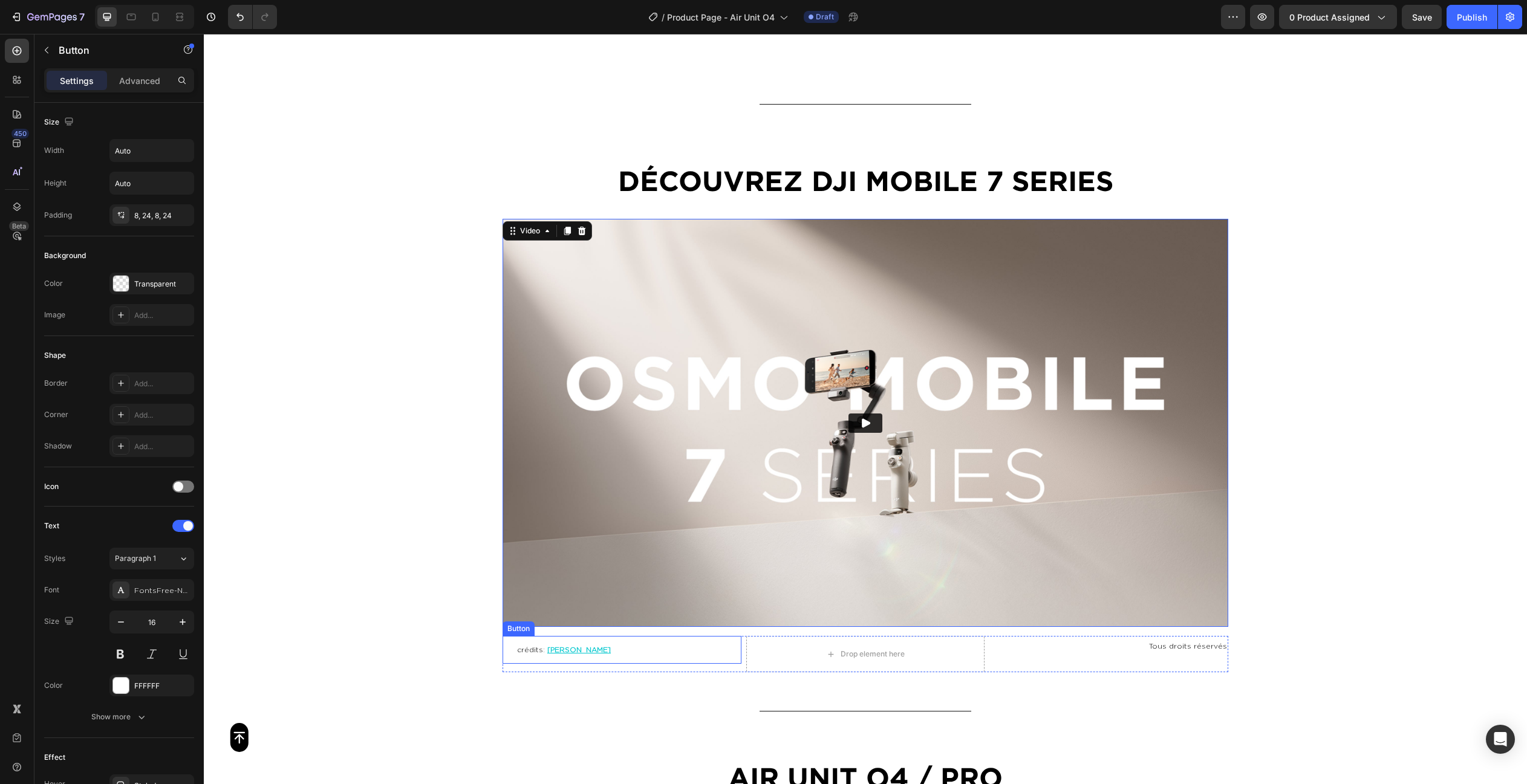
click at [625, 648] on link "crédits : Stéphane Couchoud" at bounding box center [563, 649] width 123 height 28
click at [745, 646] on div "crédits : Stéphane Couchoud Button 0 Drop element here Tous droits réservés Tex…" at bounding box center [865, 654] width 726 height 36
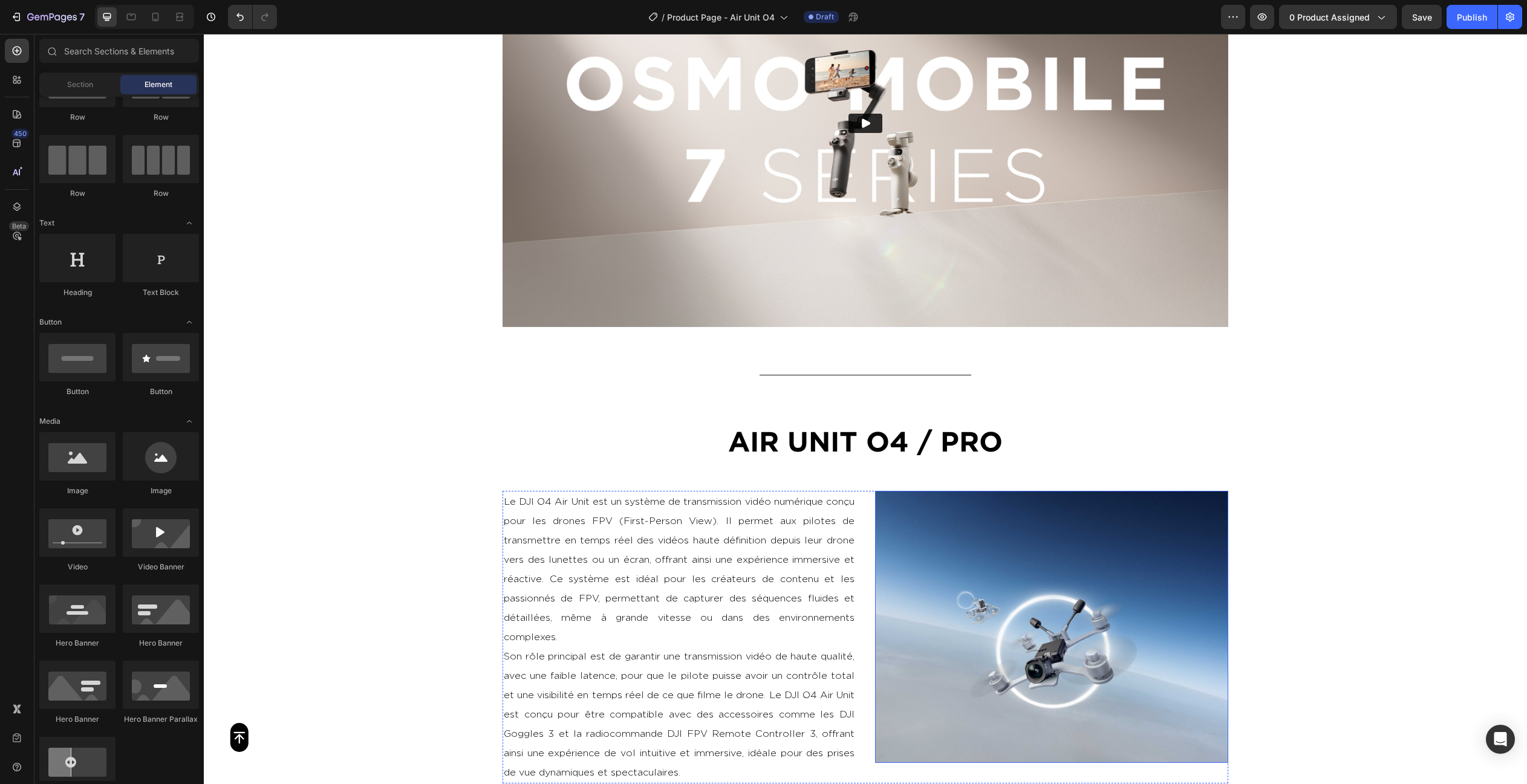
scroll to position [1604, 0]
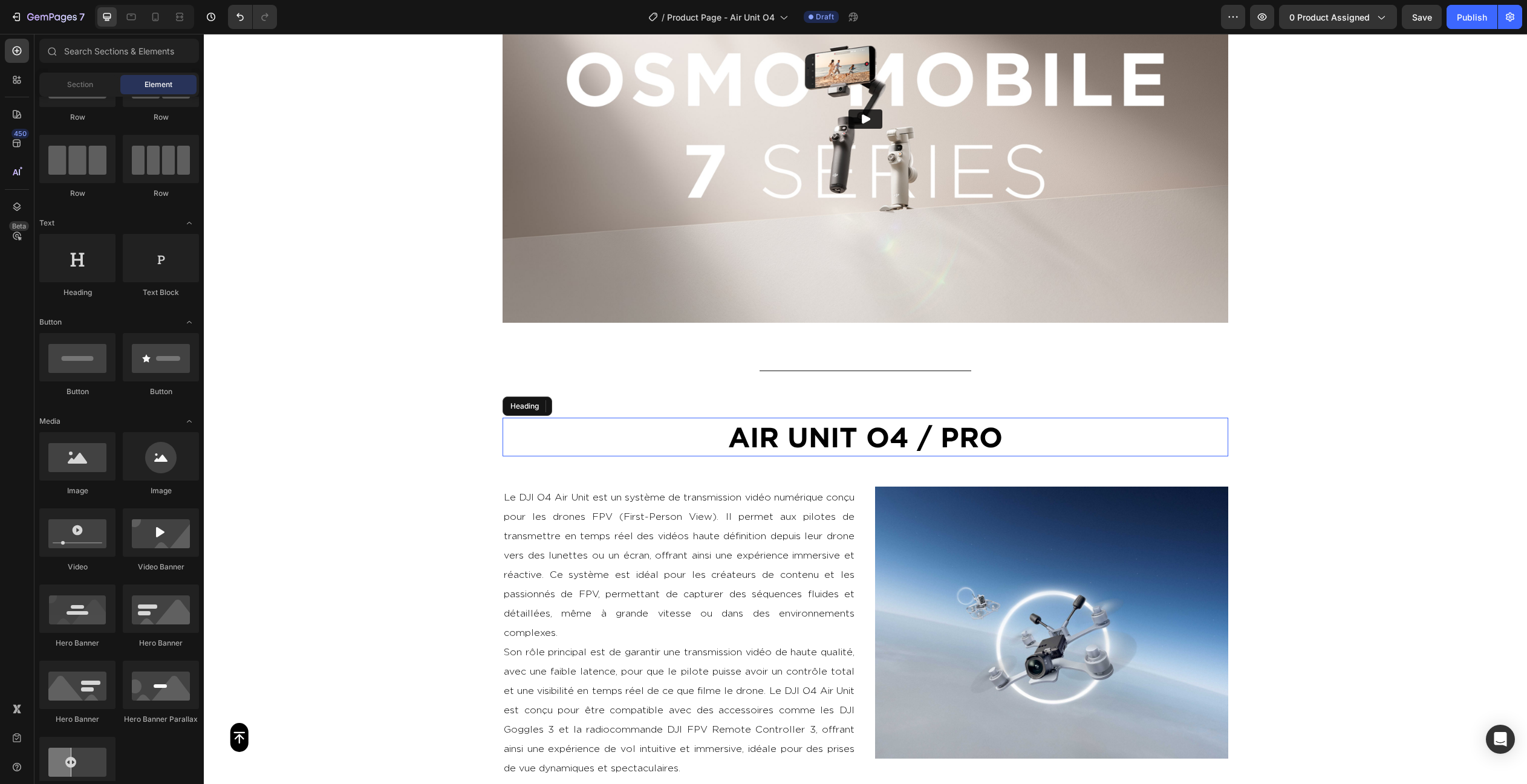
click at [858, 424] on h2 "AIR UNIT O4 / PRO" at bounding box center [865, 437] width 726 height 39
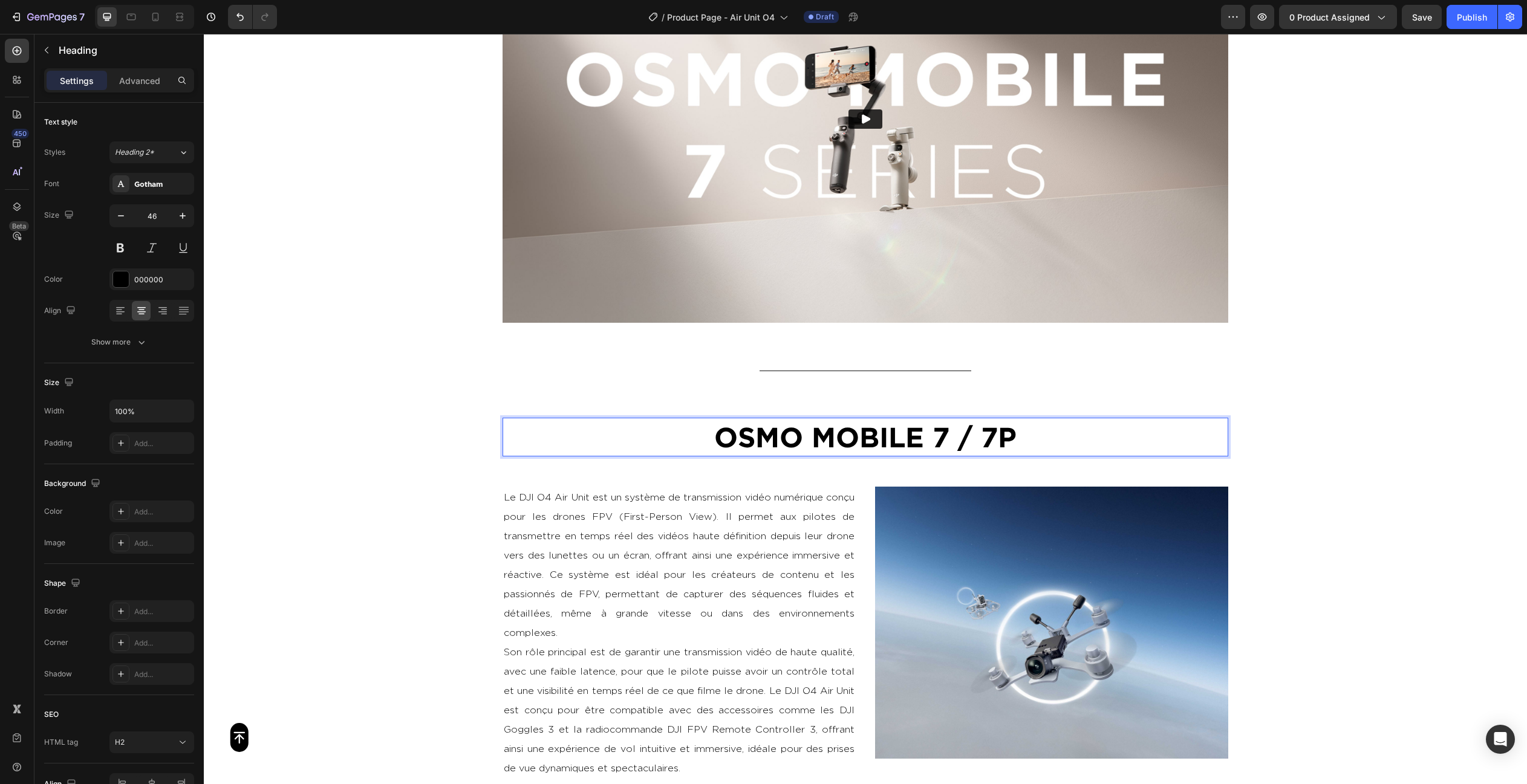
click at [1321, 383] on div "Button Sticky Video Section 7/25 Title Line OSMO MOBILE 7 / 7P Heading 50 Secti…" at bounding box center [865, 775] width 1323 height 4641
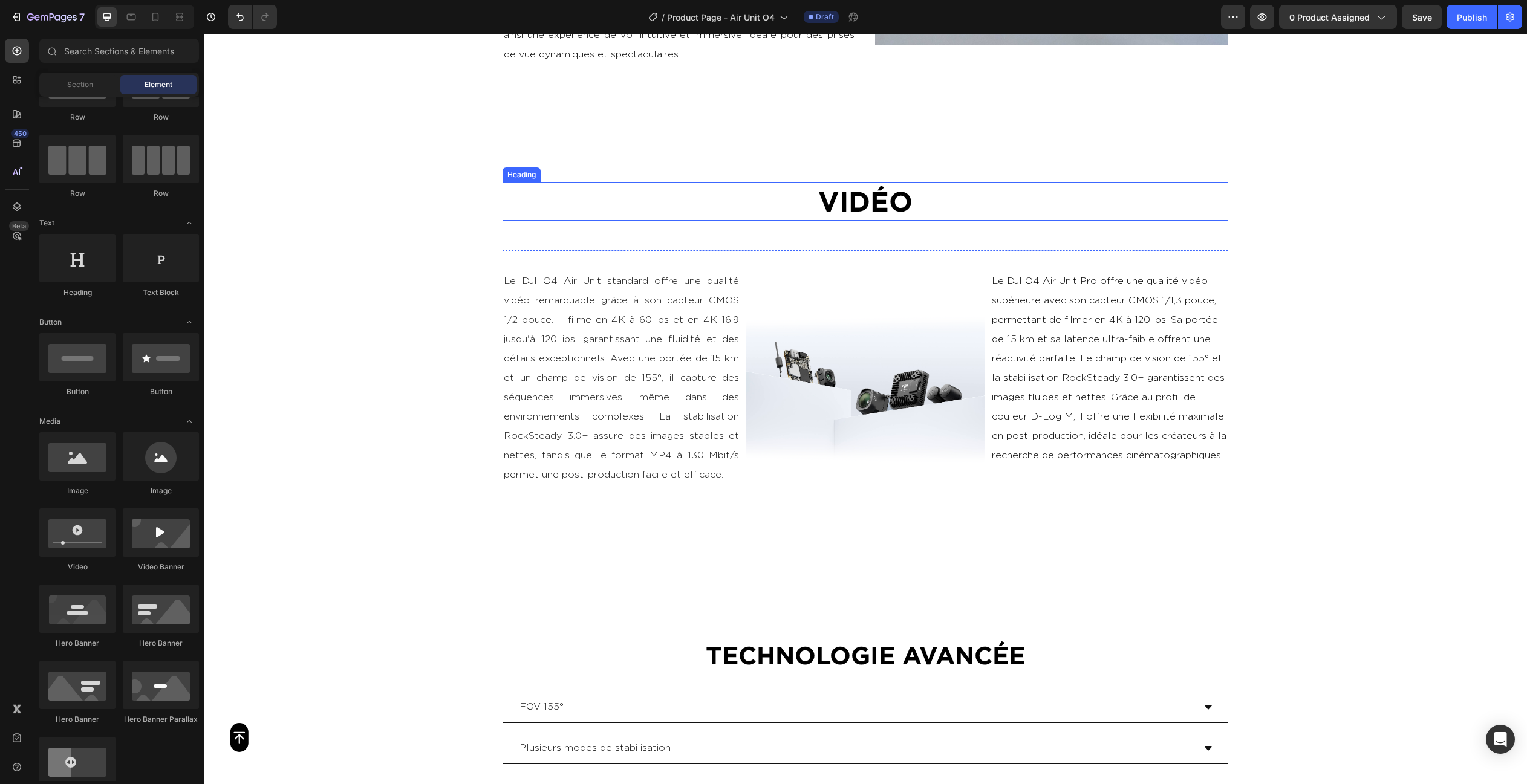
scroll to position [2318, 0]
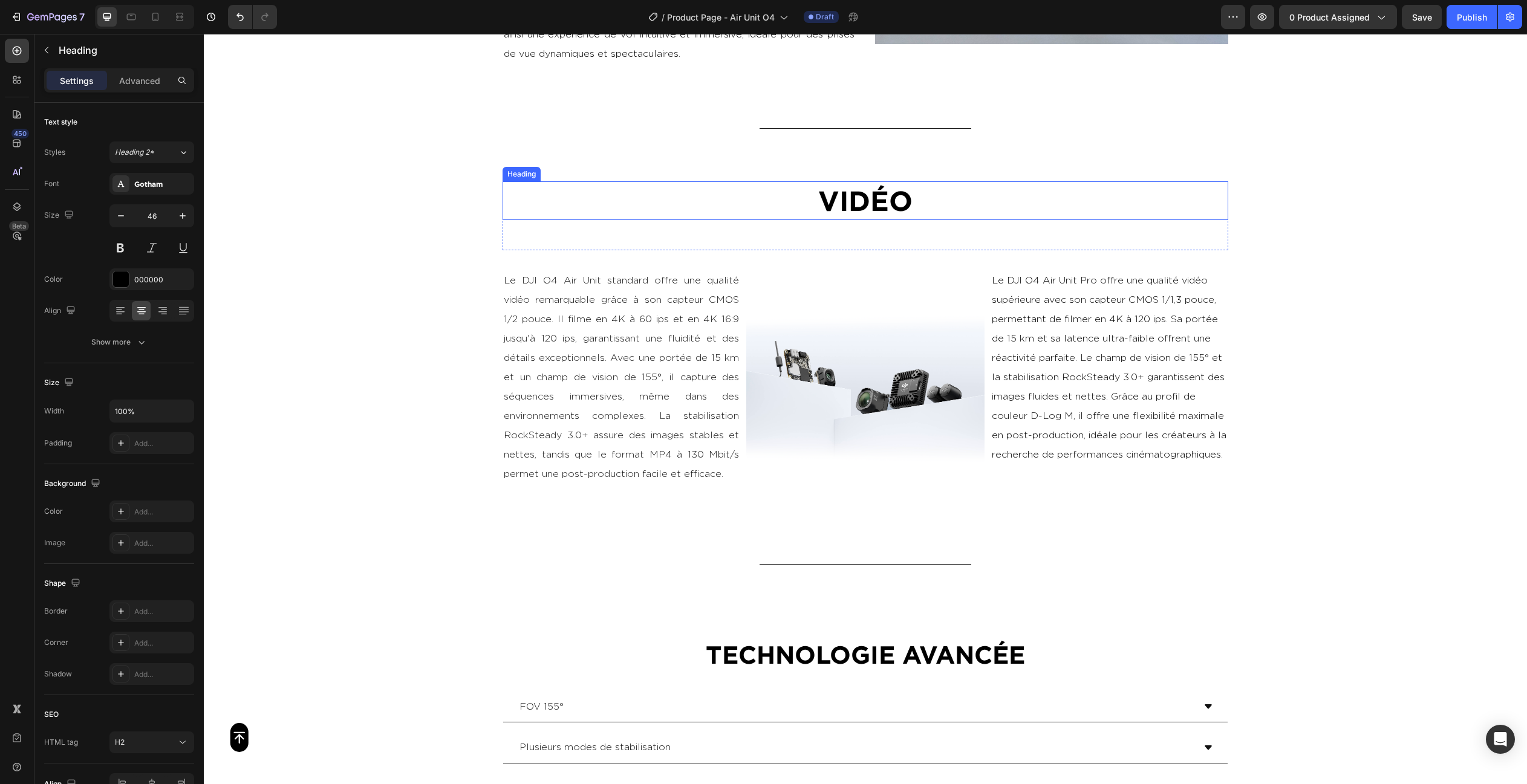
click at [858, 197] on h2 "VIDÉO" at bounding box center [865, 200] width 726 height 39
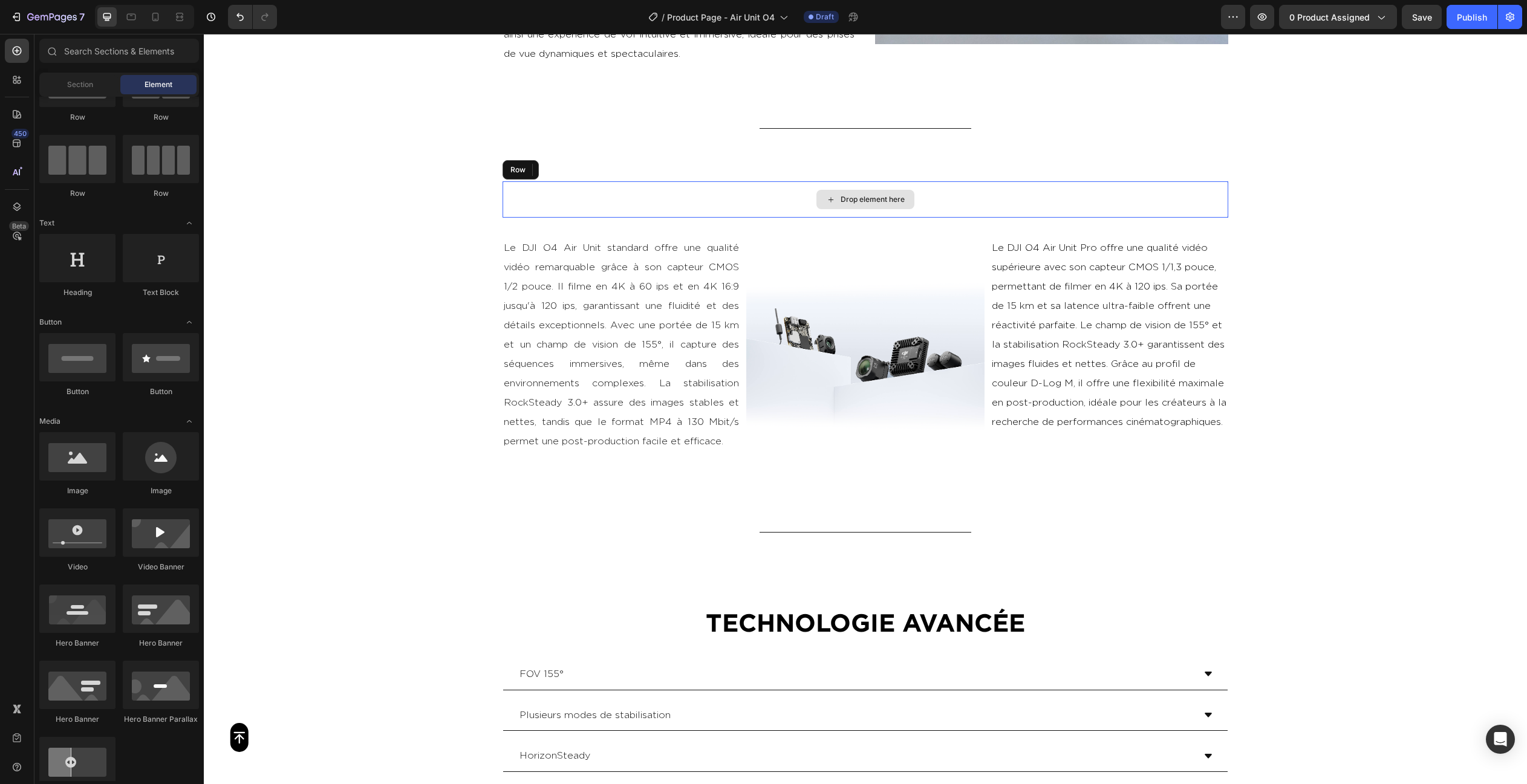
click at [934, 201] on div "Drop element here" at bounding box center [865, 199] width 726 height 36
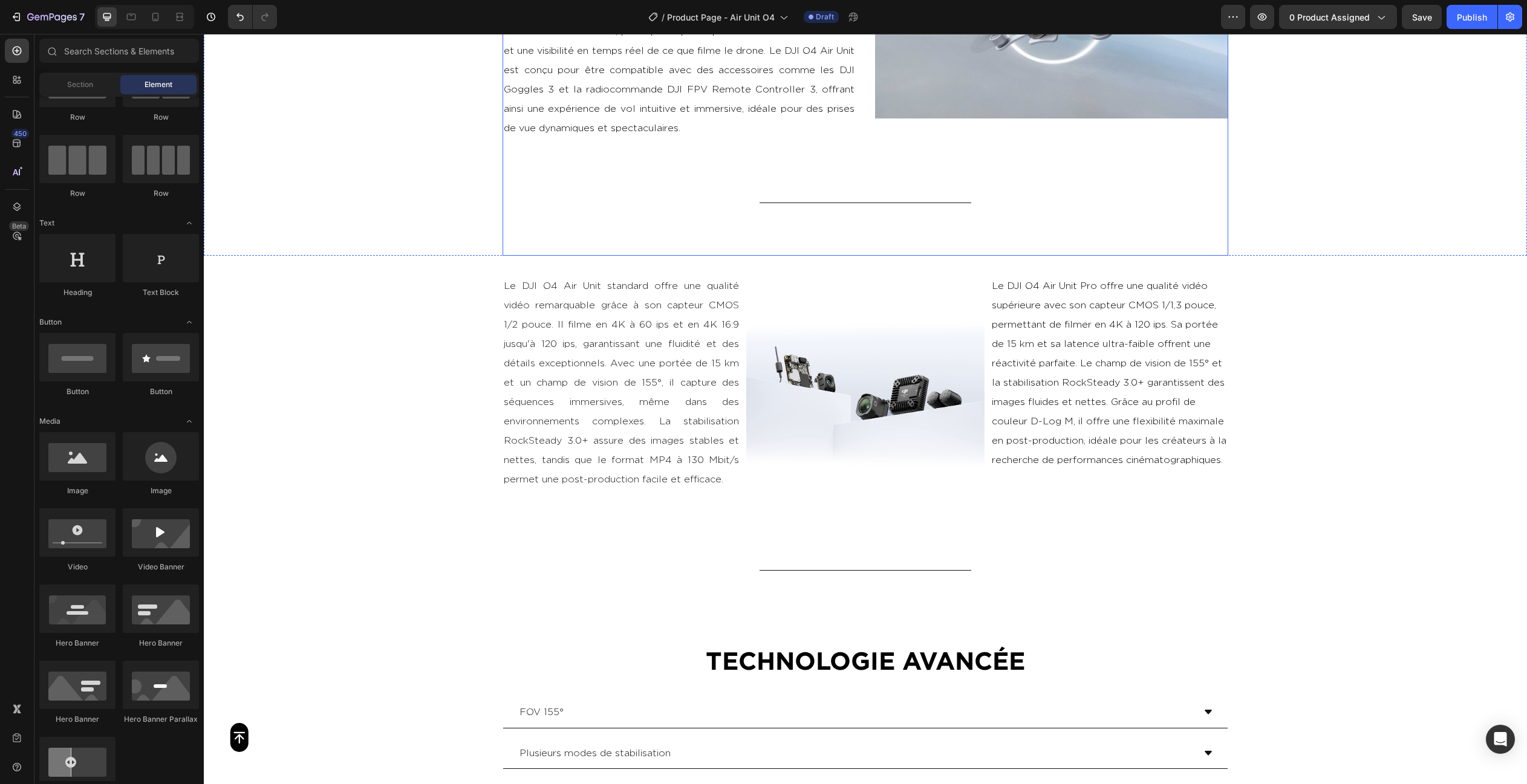
scroll to position [2227, 0]
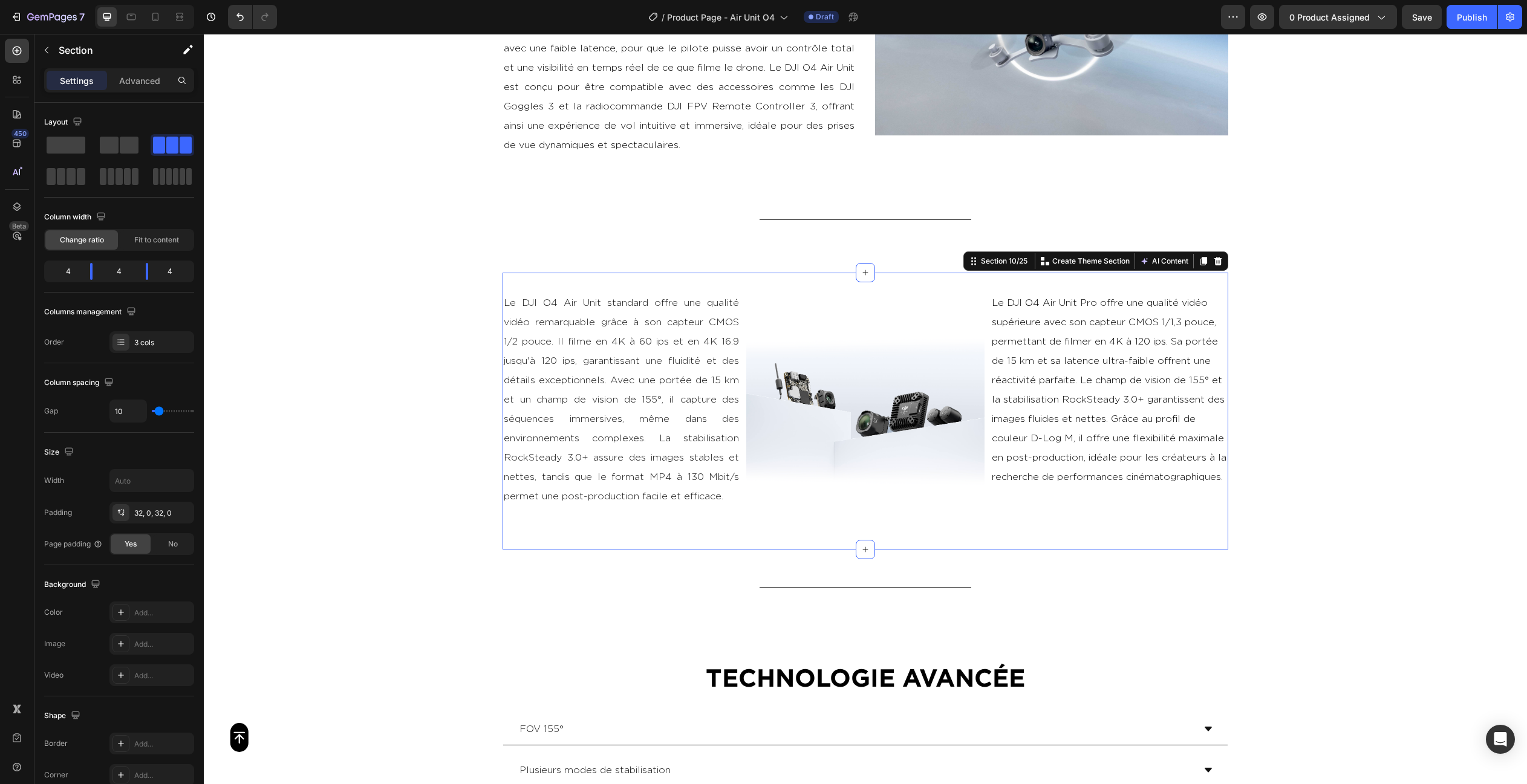
click at [981, 282] on div "Le DJI O4 Air Unit standard offre une qualité vidéo remarquable grâce à son cap…" at bounding box center [865, 410] width 726 height 276
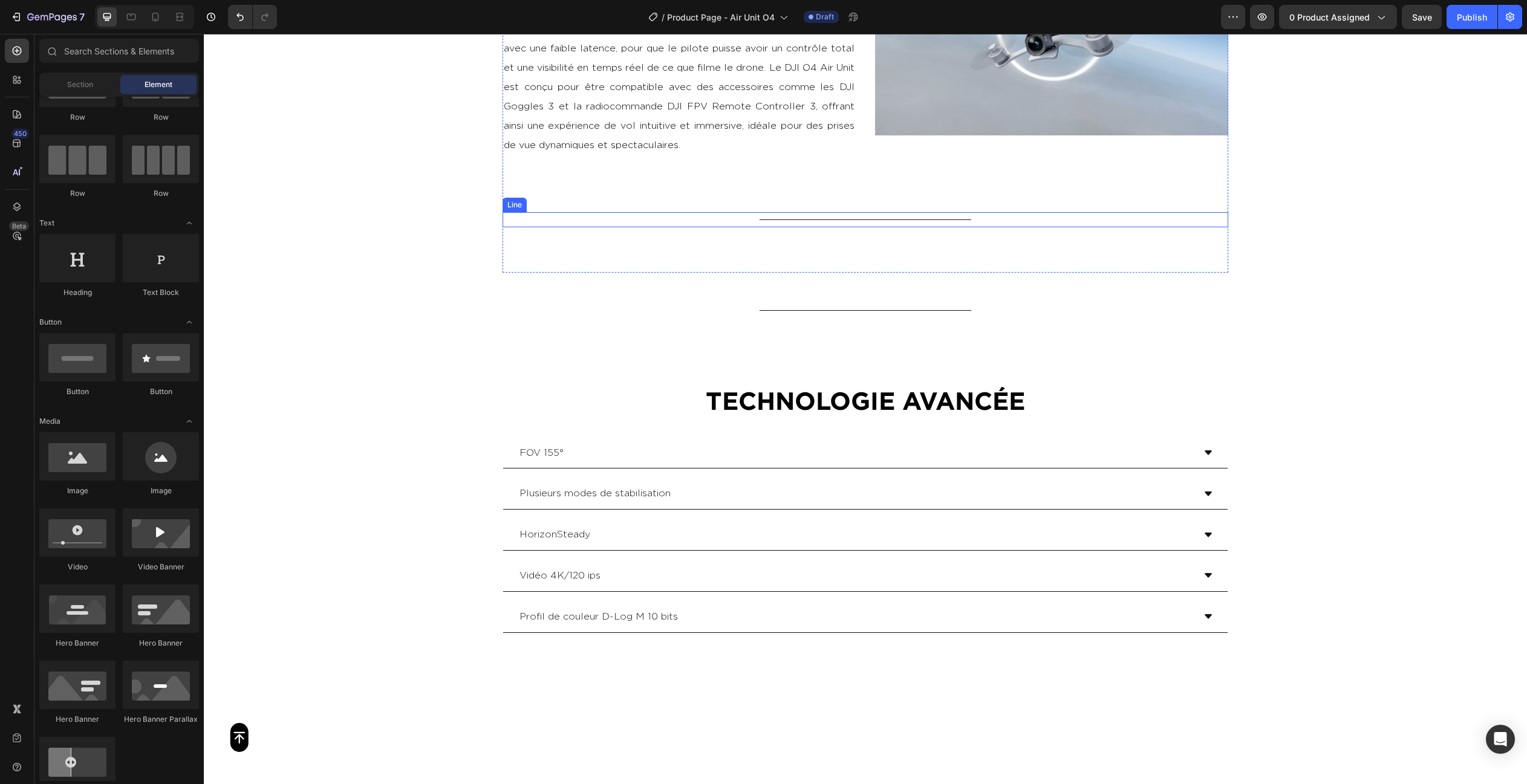
click at [899, 218] on div "Title Line" at bounding box center [865, 219] width 726 height 15
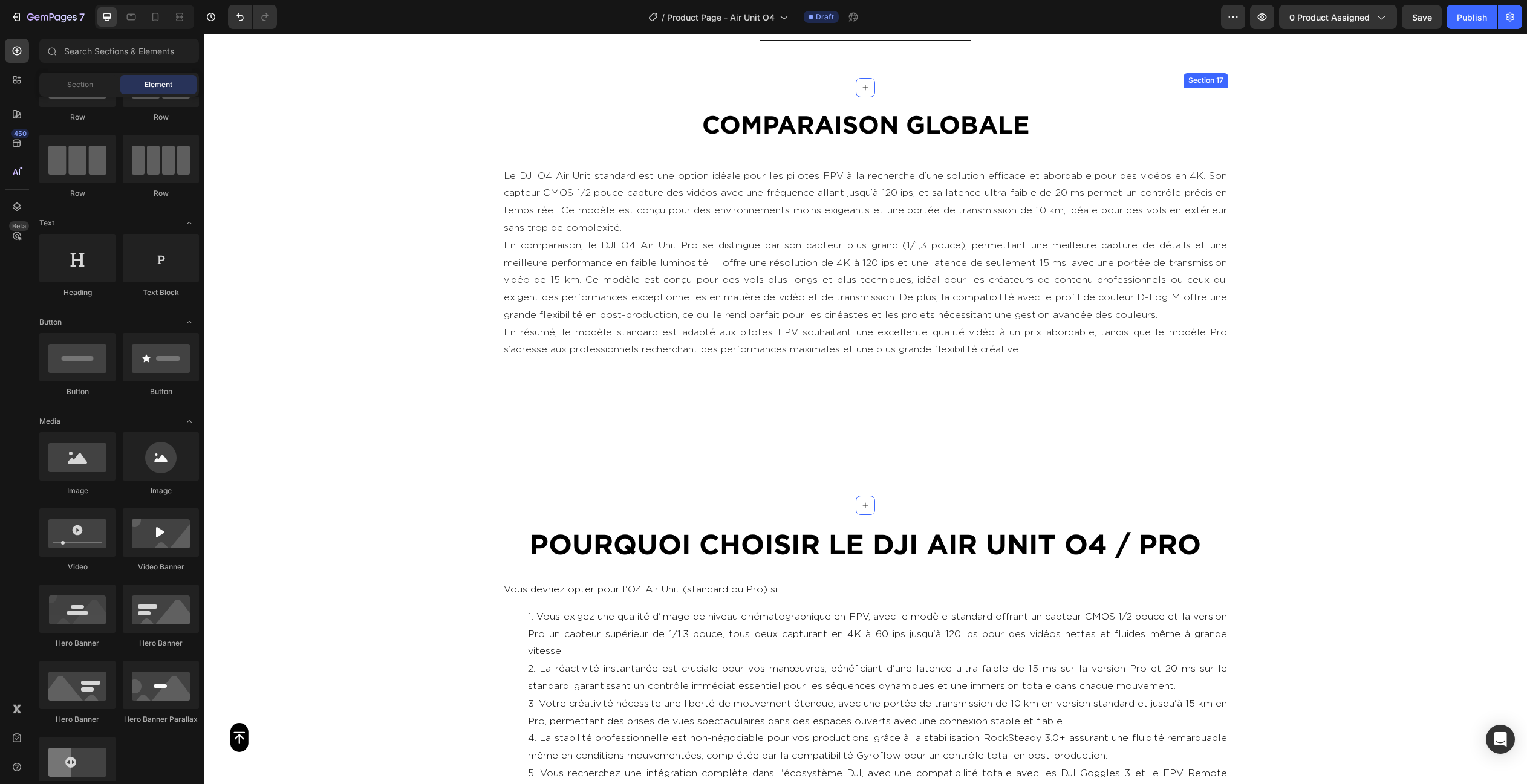
scroll to position [3162, 0]
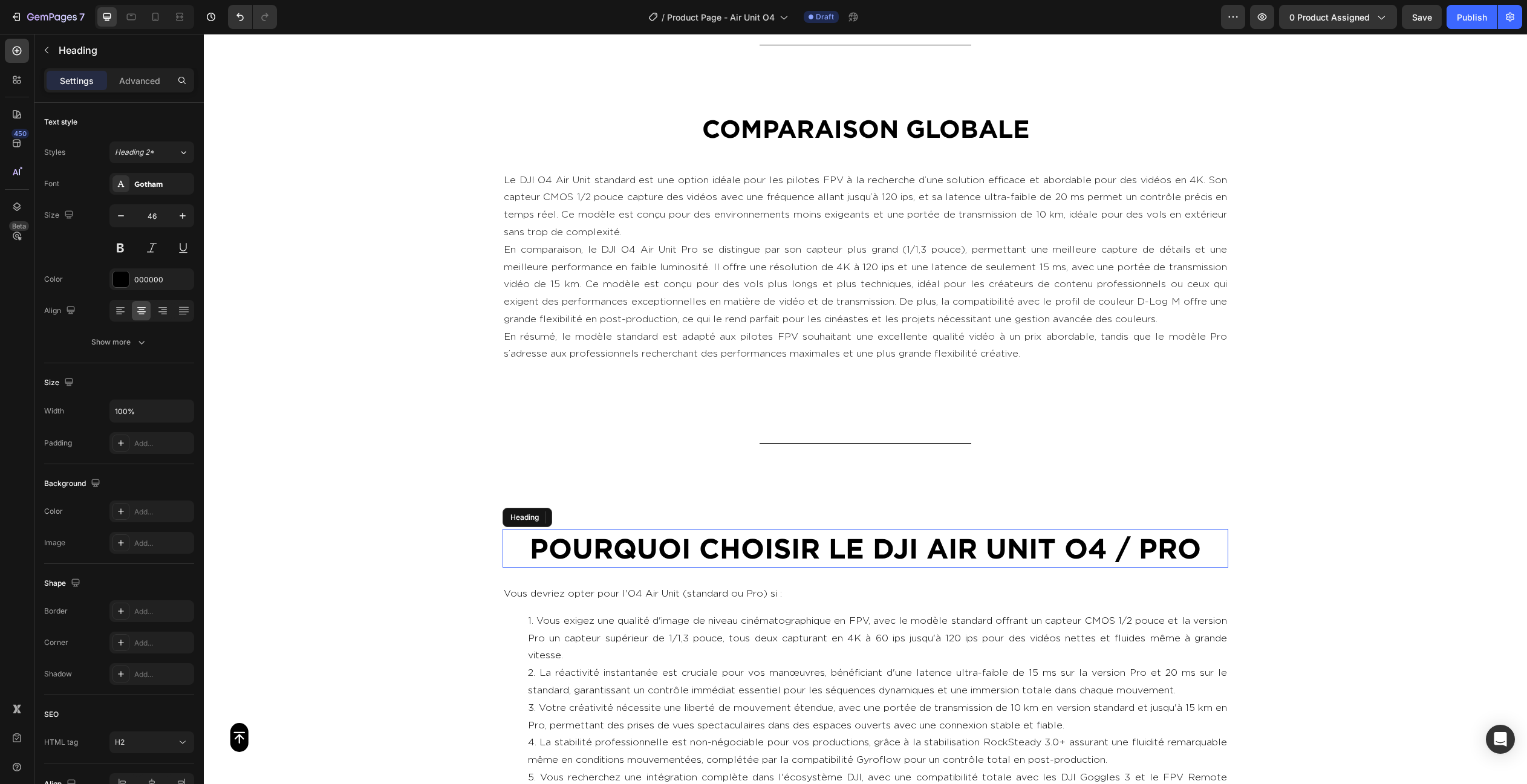
click at [936, 541] on h2 "Pourquoi choisir le DJI AIR UNIT O4 / PRO" at bounding box center [865, 548] width 726 height 39
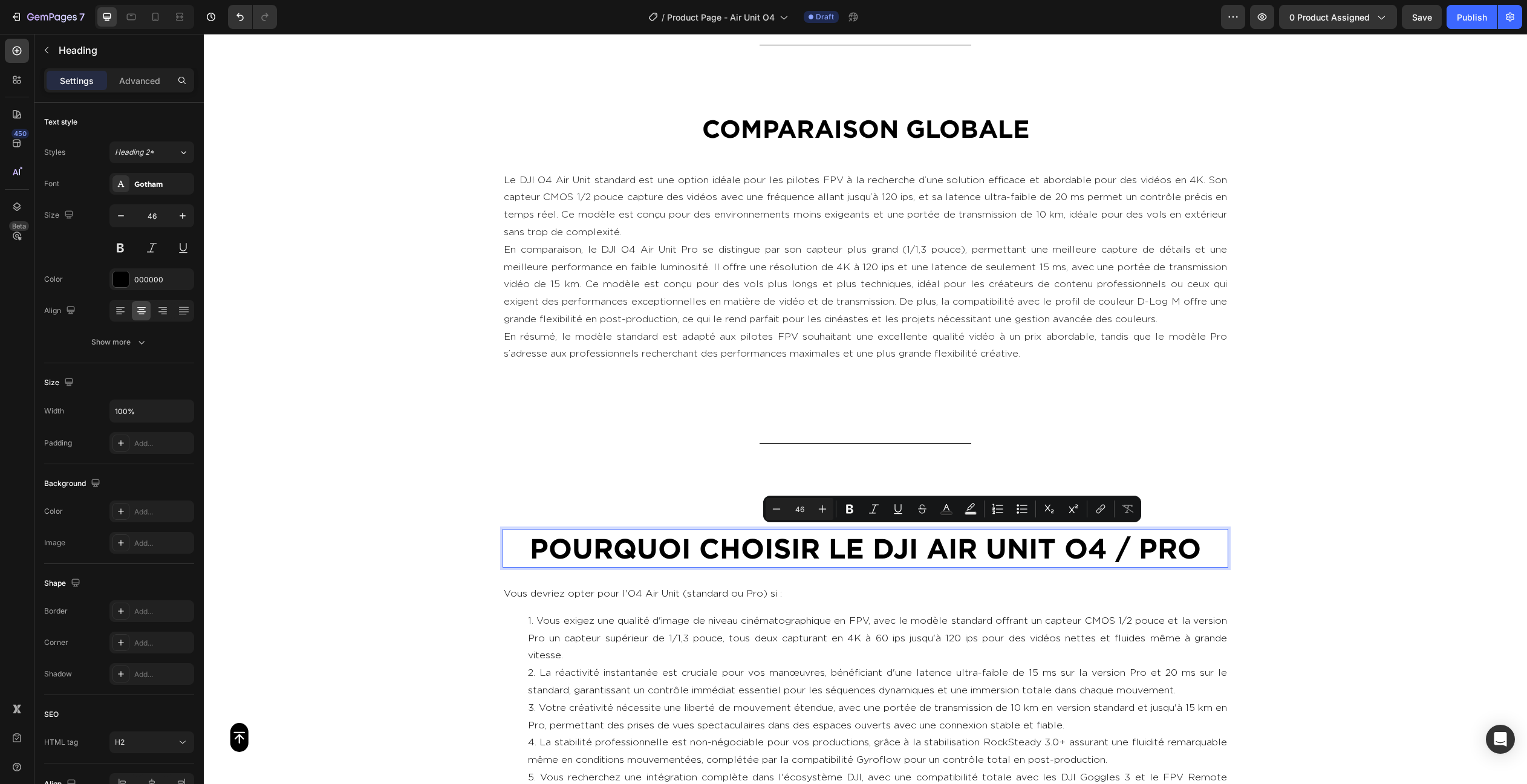
click at [928, 541] on p "Pourquoi choisir le DJI AIR UNIT O4 / PRO" at bounding box center [864, 548] width 723 height 36
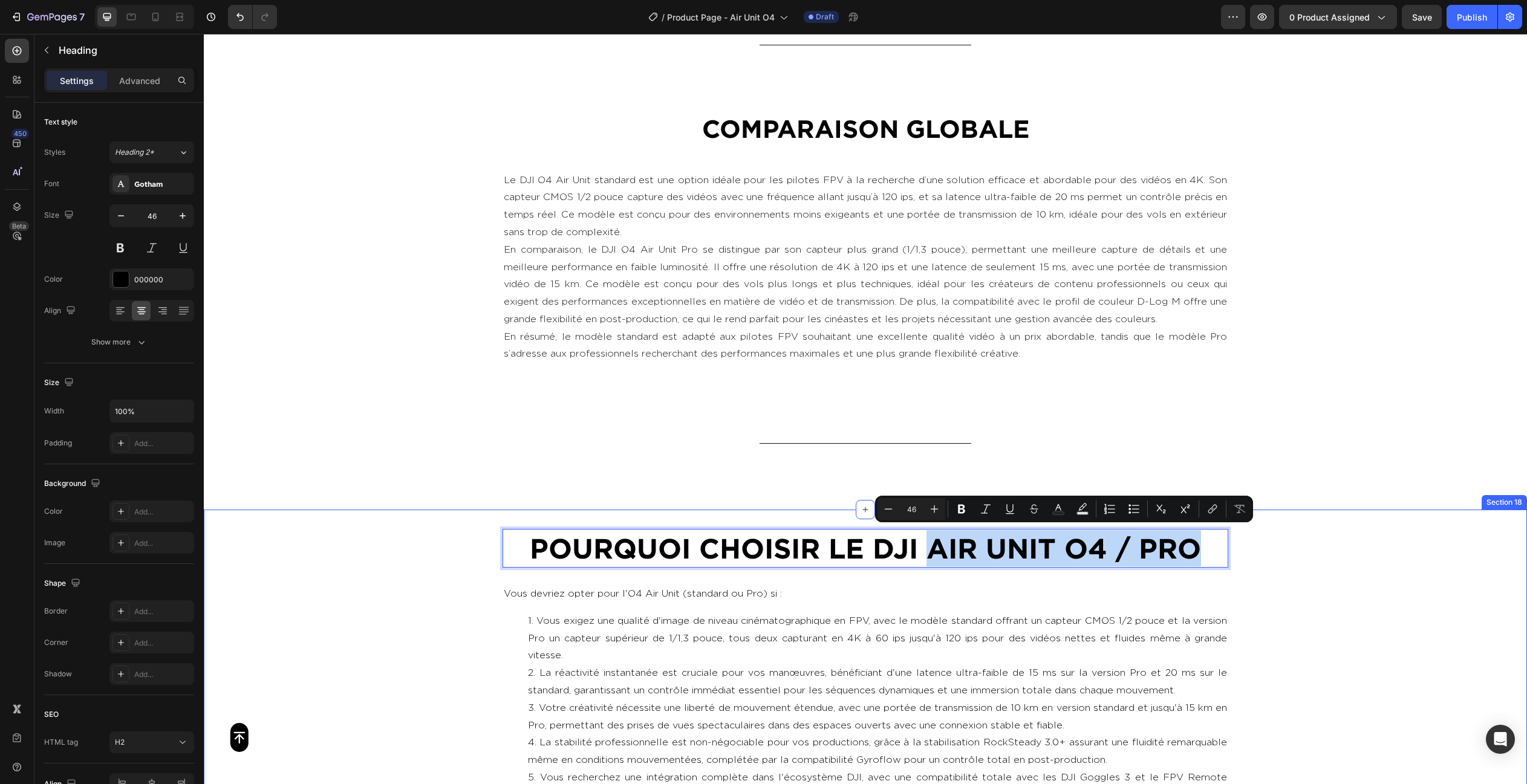
drag, startPoint x: 928, startPoint y: 541, endPoint x: 1293, endPoint y: 550, distance: 365.1
click at [1293, 550] on div "Pourquoi choisir le DJI AIR UNIT O4 / PRO Heading 27 Vous devriez opter pour l'…" at bounding box center [865, 728] width 1323 height 400
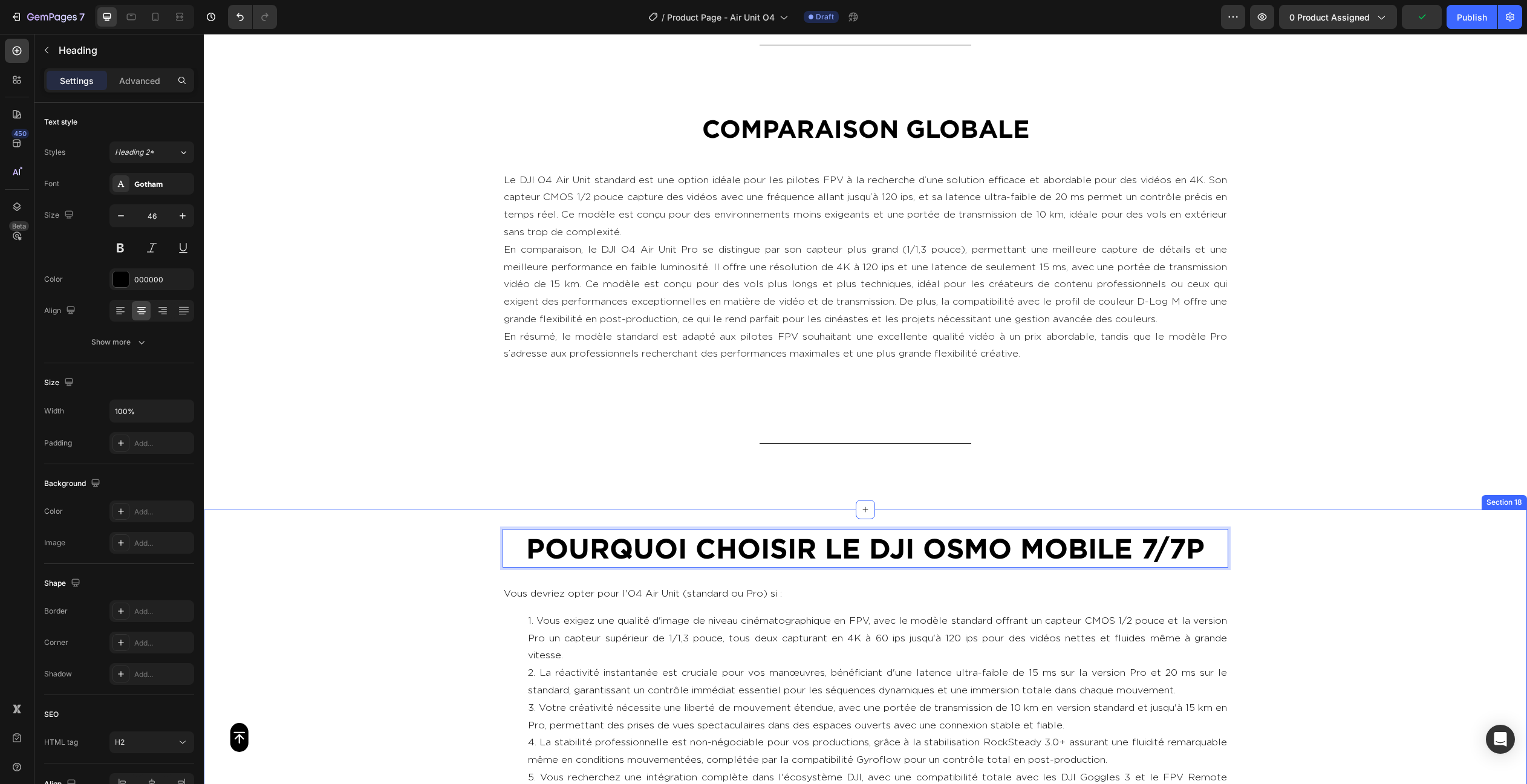
click at [1333, 567] on div "Pourquoi choisir le DJI OSMO MOBILE 7/7P Heading 27 Vous devriez opter pour l'O…" at bounding box center [865, 728] width 1323 height 400
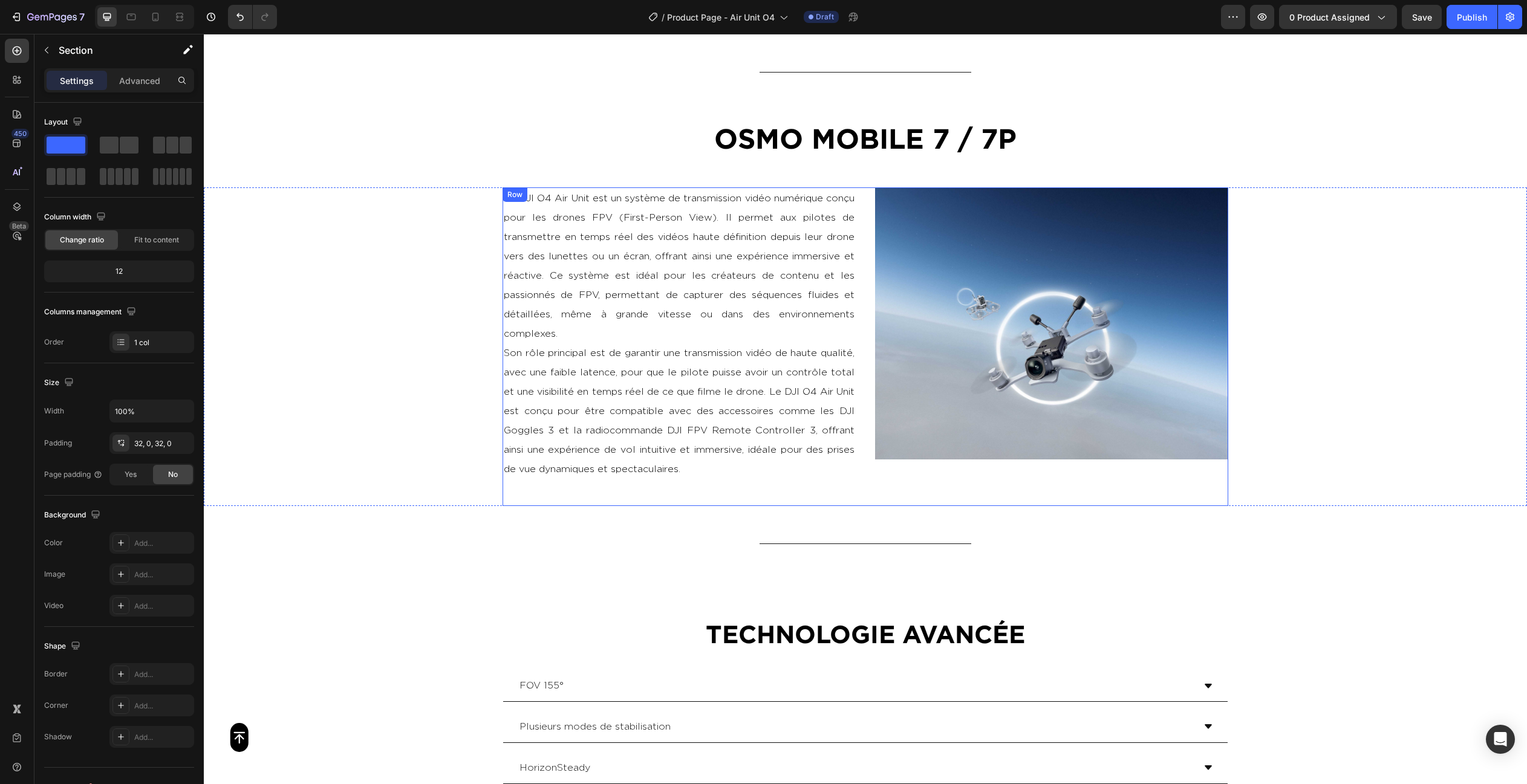
scroll to position [1875, 0]
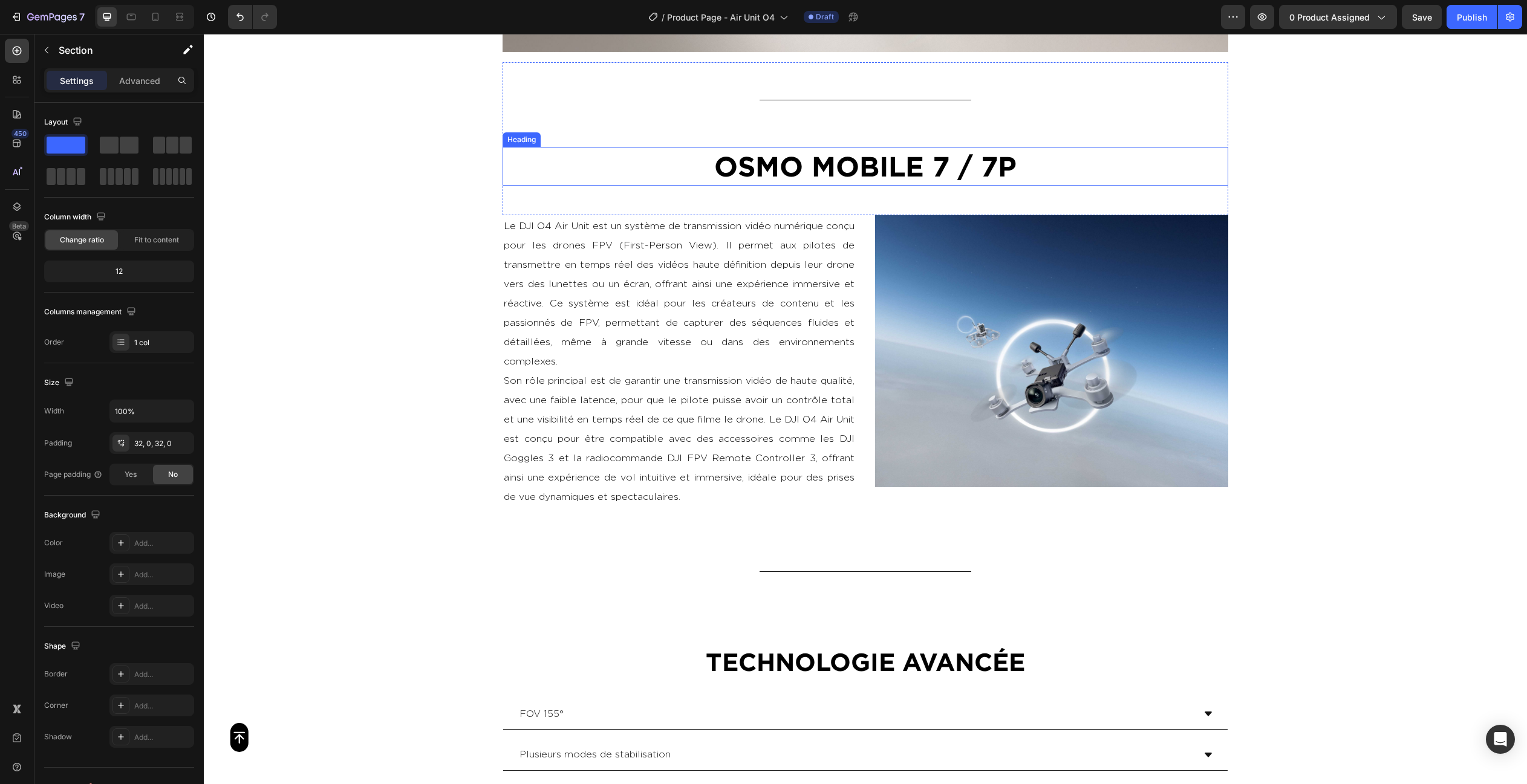
click at [952, 172] on h2 "OSMO MOBILE 7 / 7P" at bounding box center [865, 166] width 726 height 39
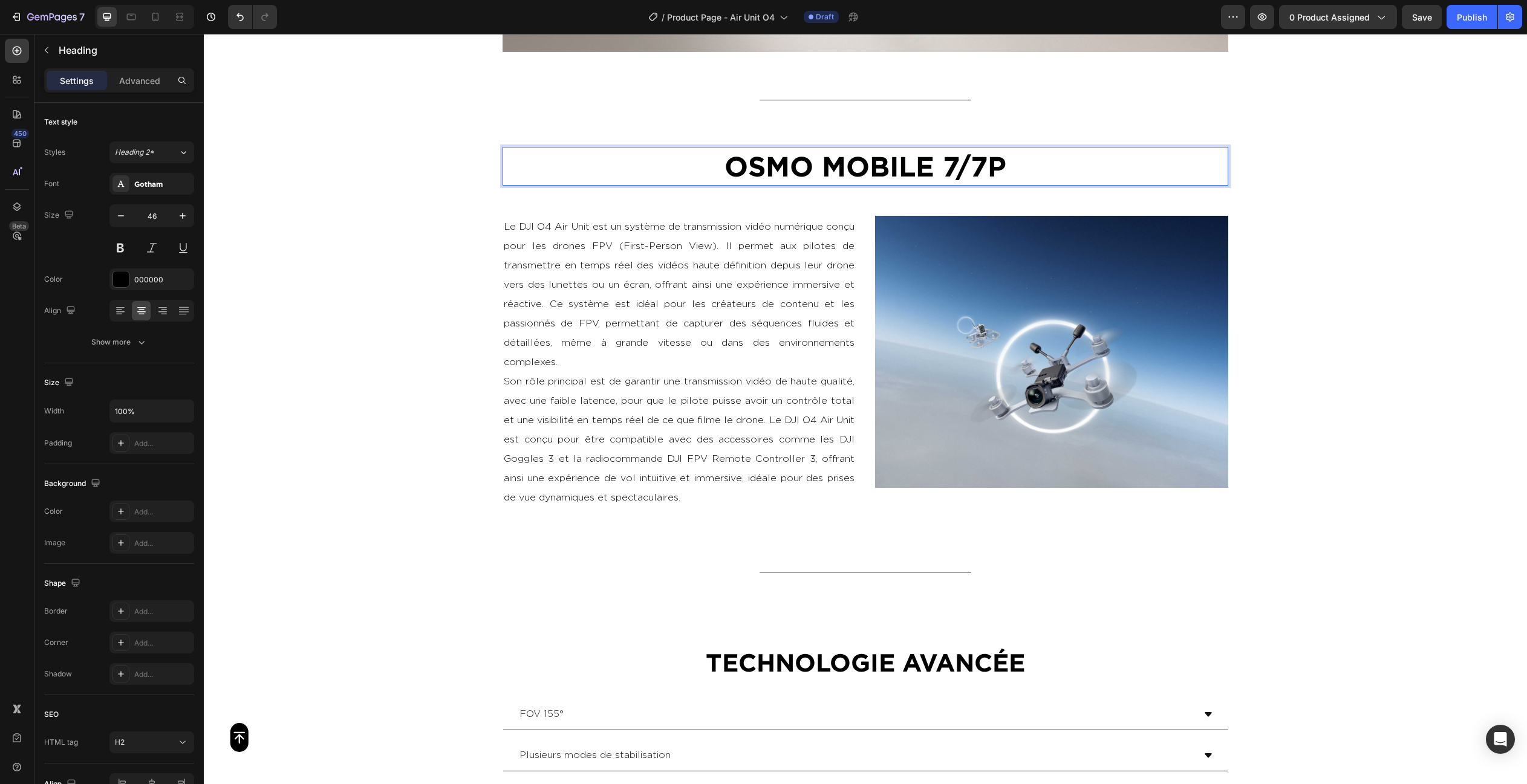
click at [1308, 211] on div "Button Sticky Video Section 7 Title Line OSMO MOBILE 7/7P Heading 50 Section 8 …" at bounding box center [865, 291] width 1323 height 4215
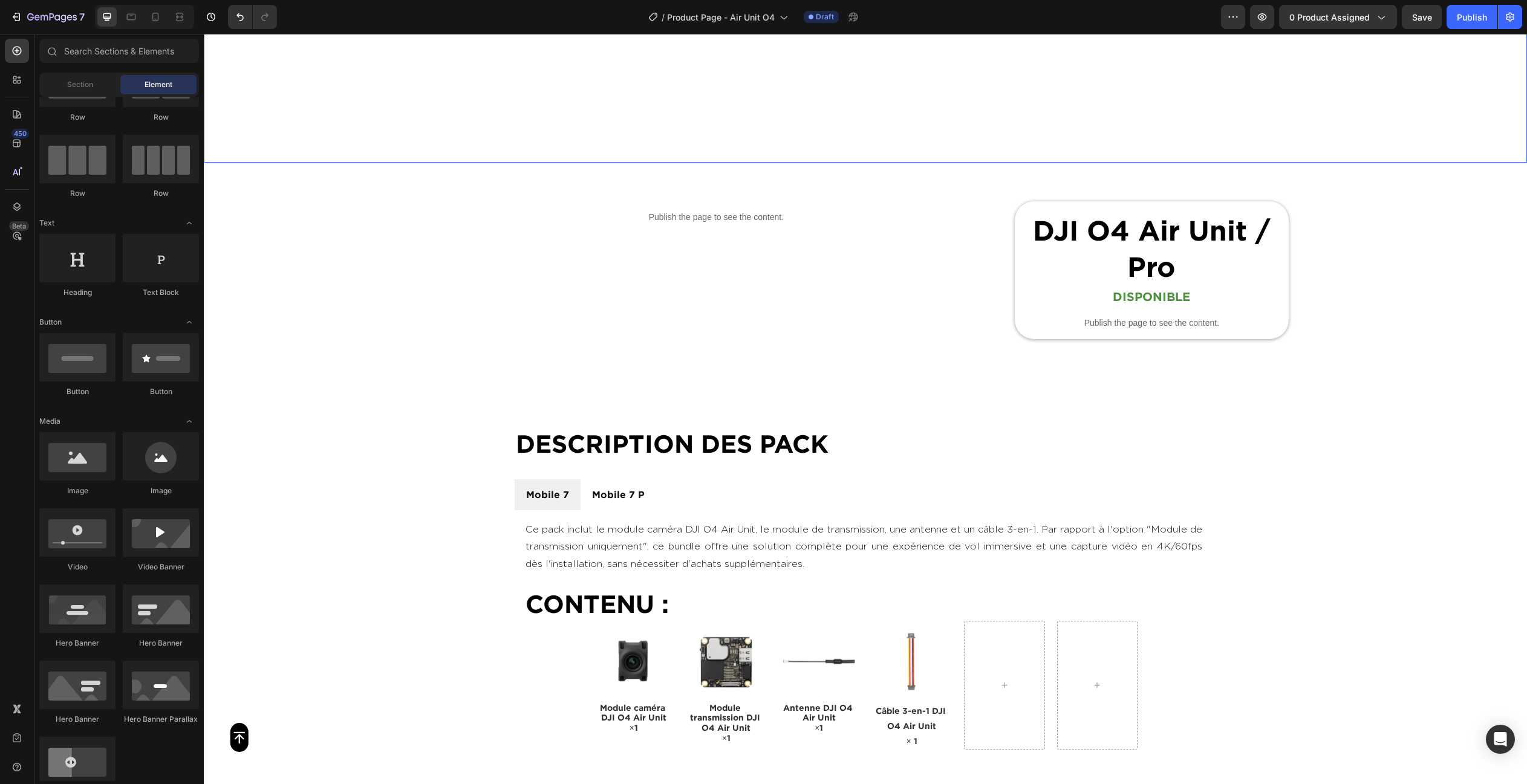
scroll to position [634, 0]
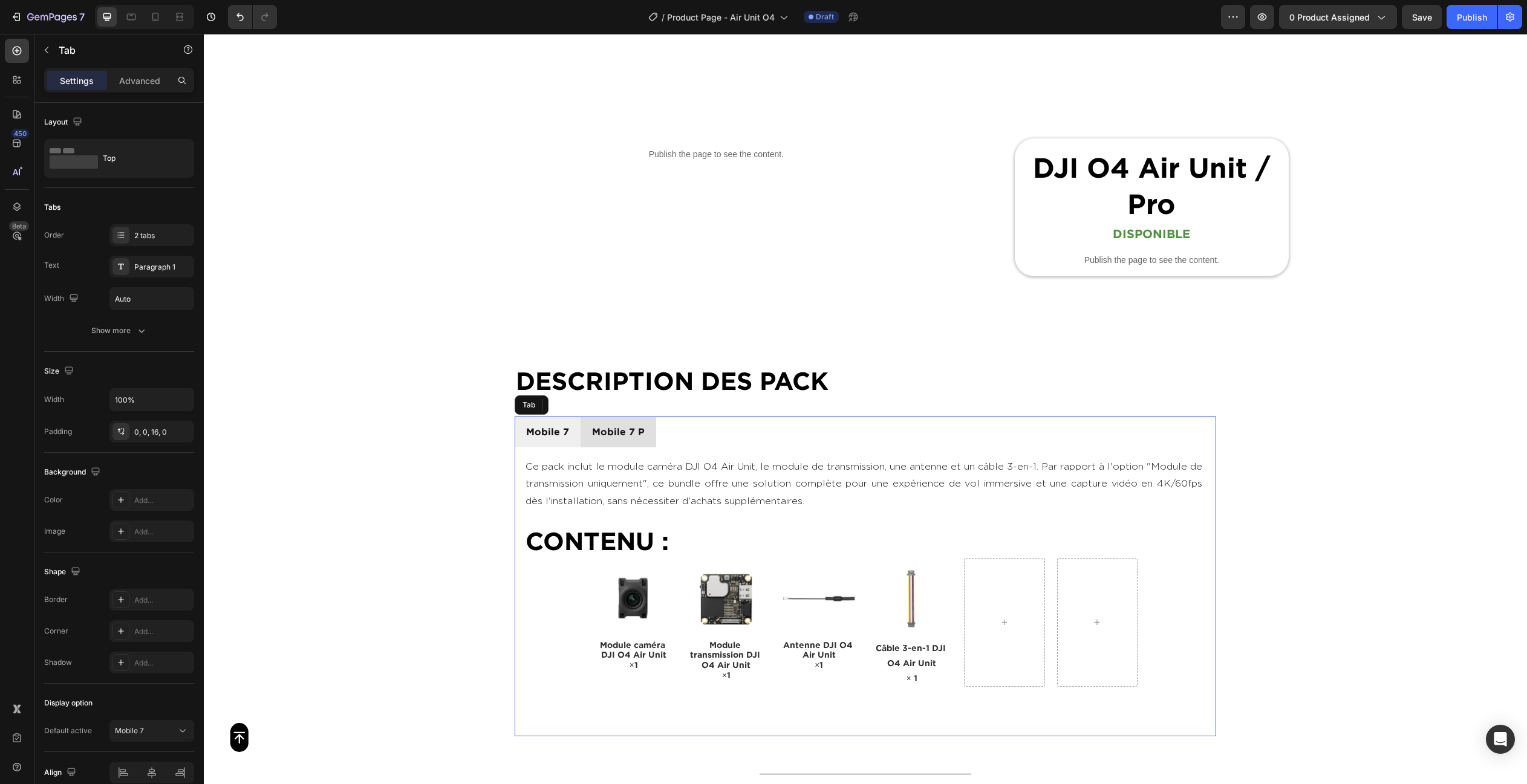
click at [633, 430] on p "Mobile 7 P" at bounding box center [617, 432] width 52 height 17
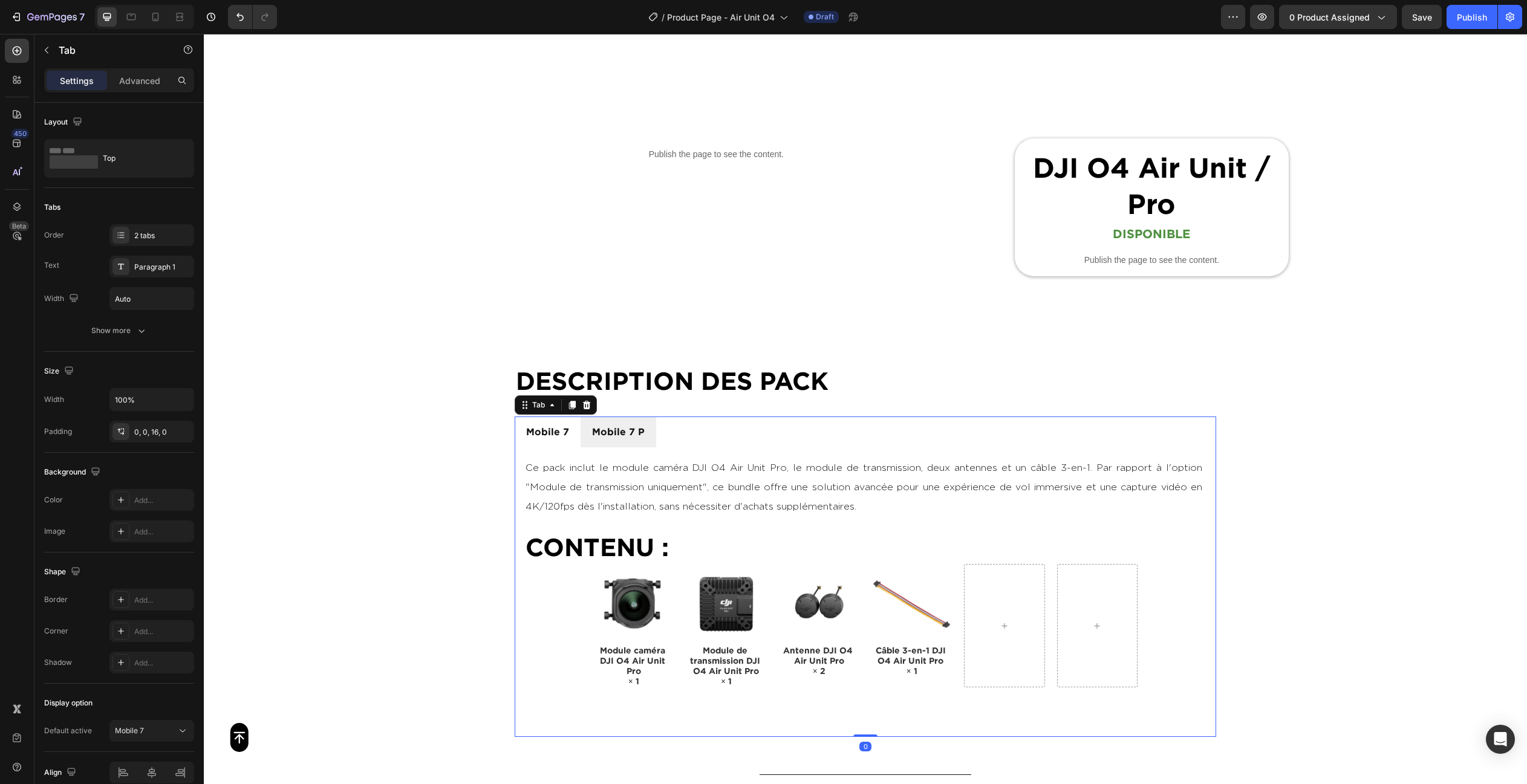
click at [635, 429] on p "Mobile 7 P" at bounding box center [617, 432] width 52 height 17
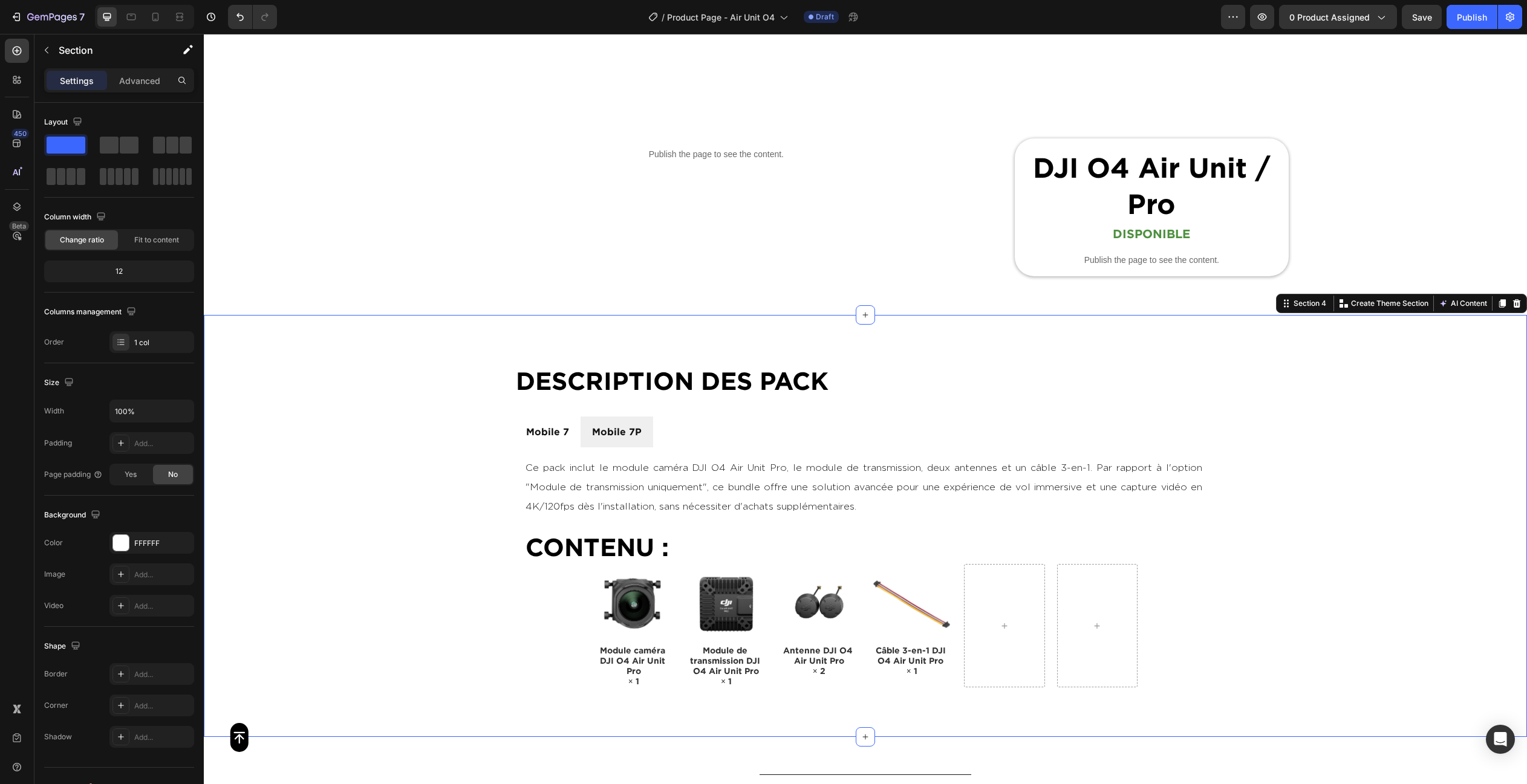
click at [1375, 337] on div "DESCRIPTION des PACK Heading Mobile 7 Mobile 7P Ce pack inclut le module caméra…" at bounding box center [865, 526] width 1323 height 421
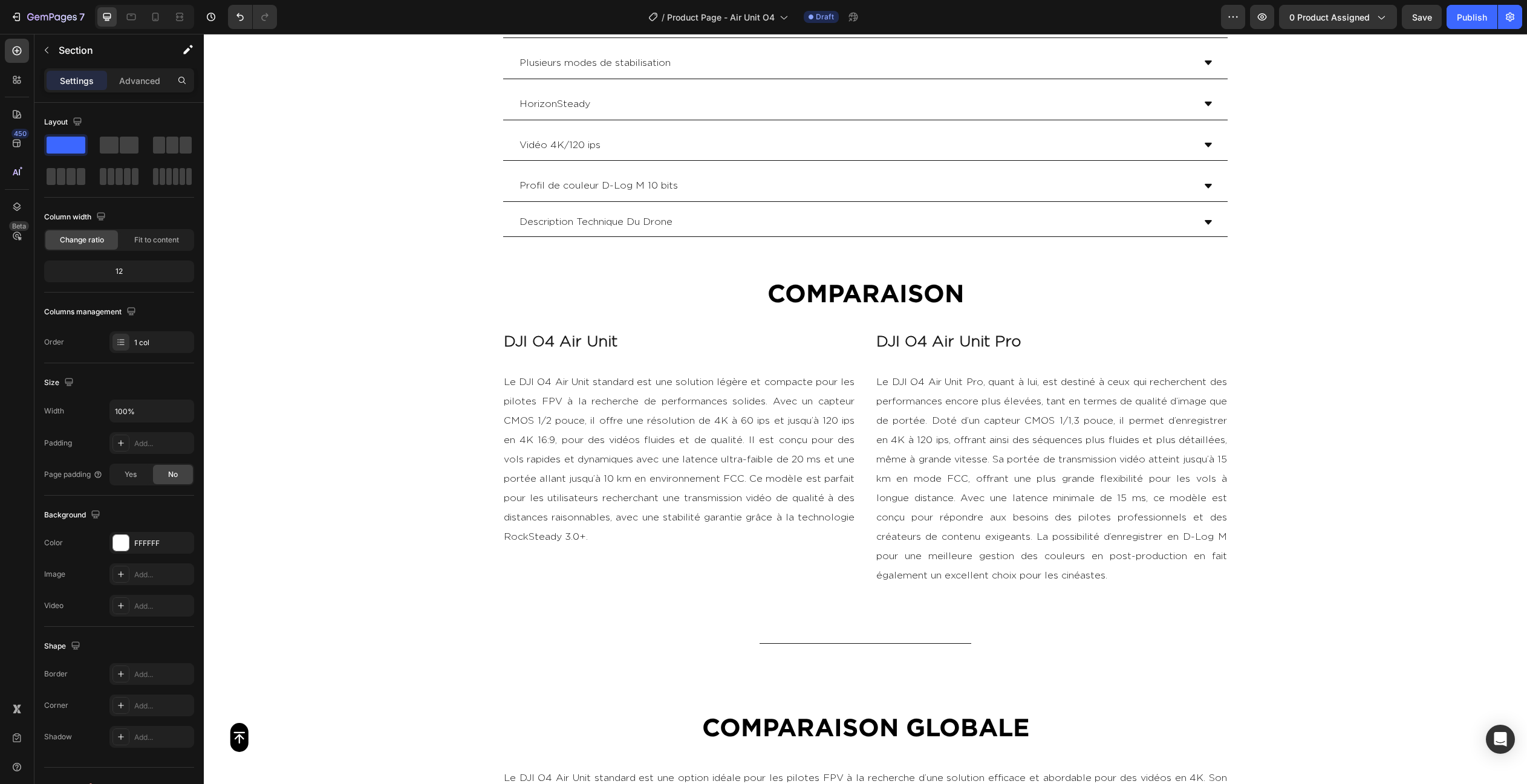
scroll to position [2588, 0]
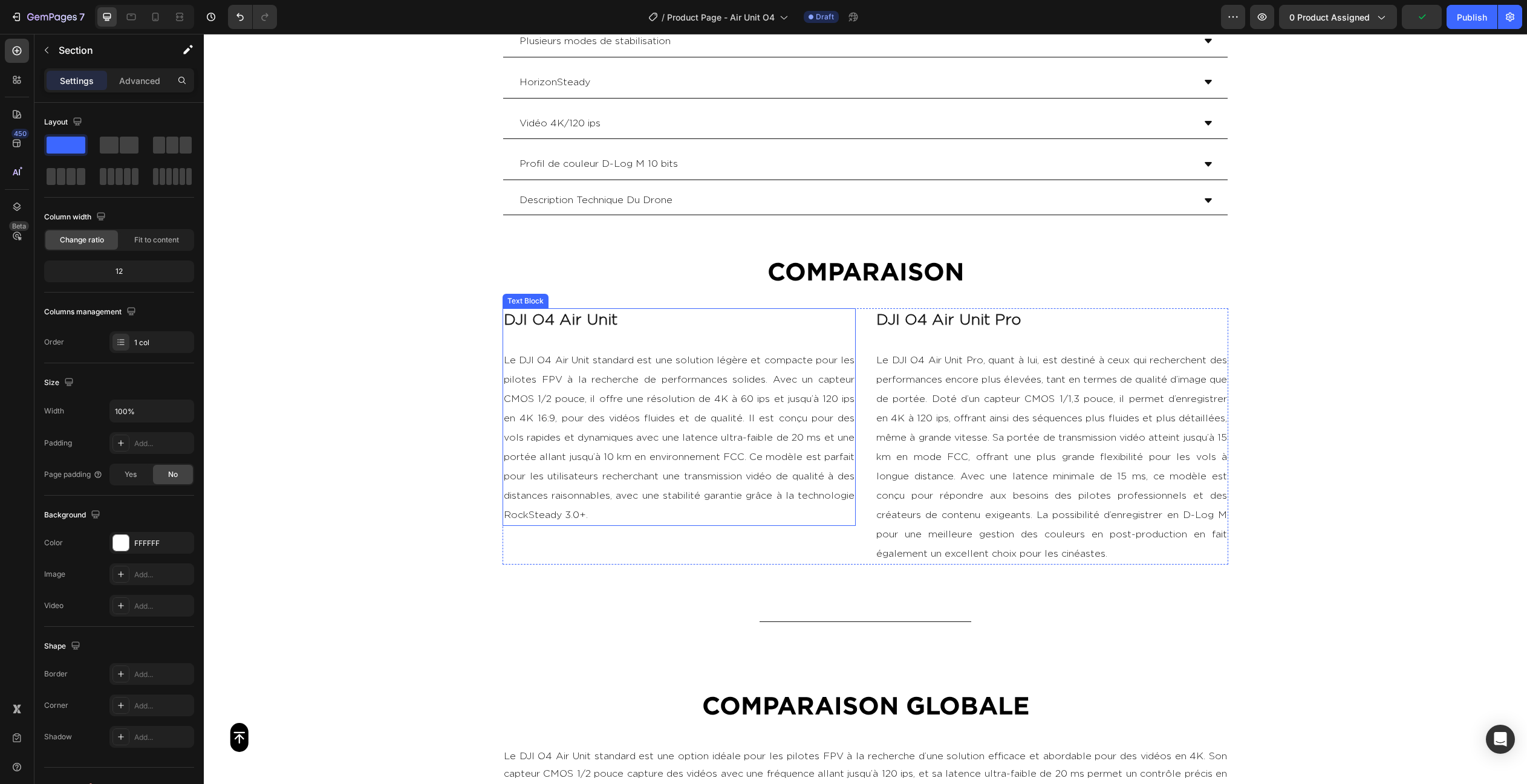
click at [630, 315] on p "DJI O4 Air Unit" at bounding box center [678, 320] width 350 height 22
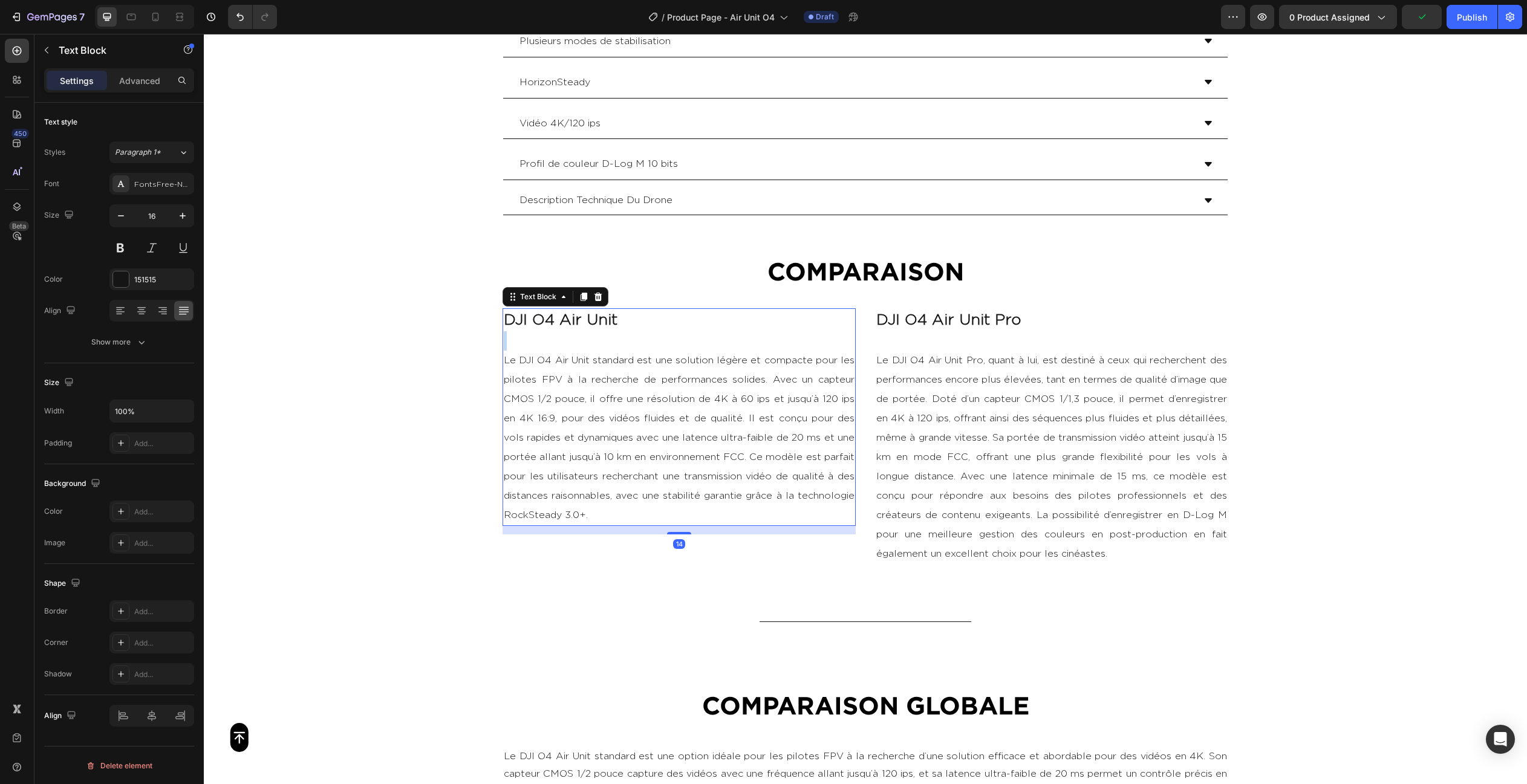
click at [630, 315] on p "DJI O4 Air Unit" at bounding box center [678, 320] width 350 height 22
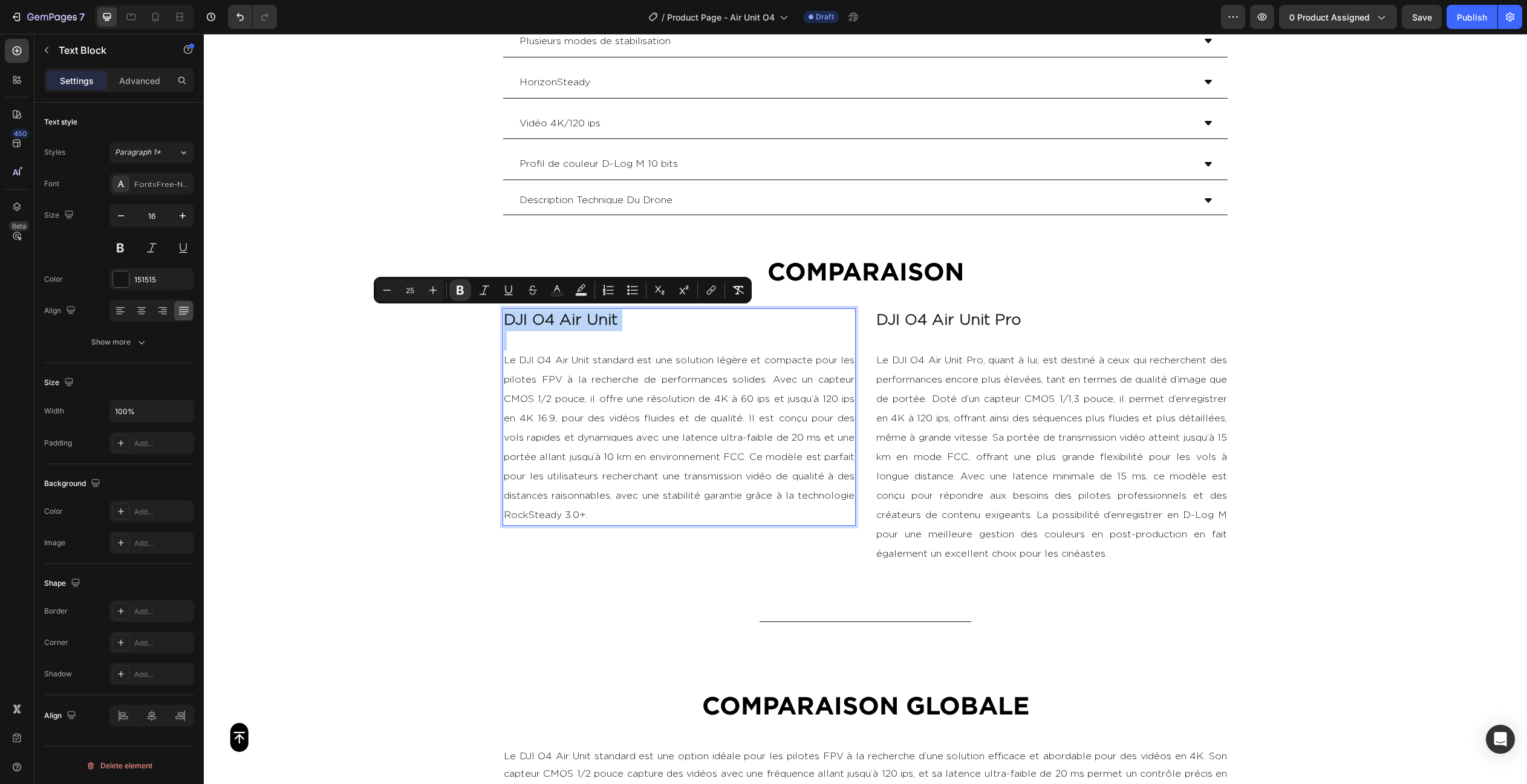
drag, startPoint x: 627, startPoint y: 315, endPoint x: 512, endPoint y: 312, distance: 115.0
click at [512, 312] on p "DJI O4 Air Unit" at bounding box center [678, 320] width 350 height 22
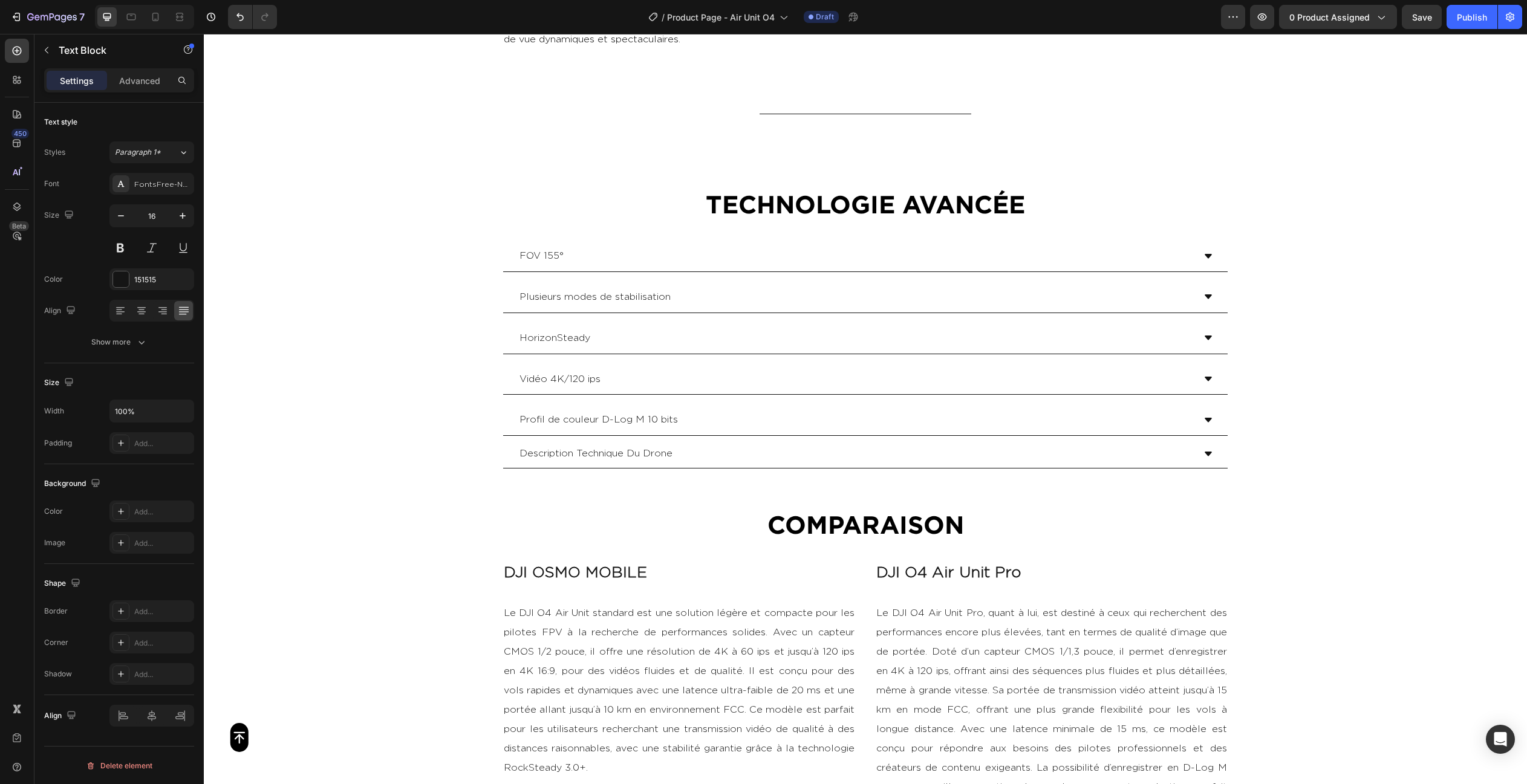
scroll to position [2333, 0]
click at [667, 556] on div "COMPARAISON Heading Section 14" at bounding box center [865, 526] width 726 height 73
click at [647, 569] on strong "DJI OSMO MOBILE" at bounding box center [575, 574] width 143 height 16
click at [661, 570] on p "DJI OSMO MOBILE" at bounding box center [678, 575] width 350 height 22
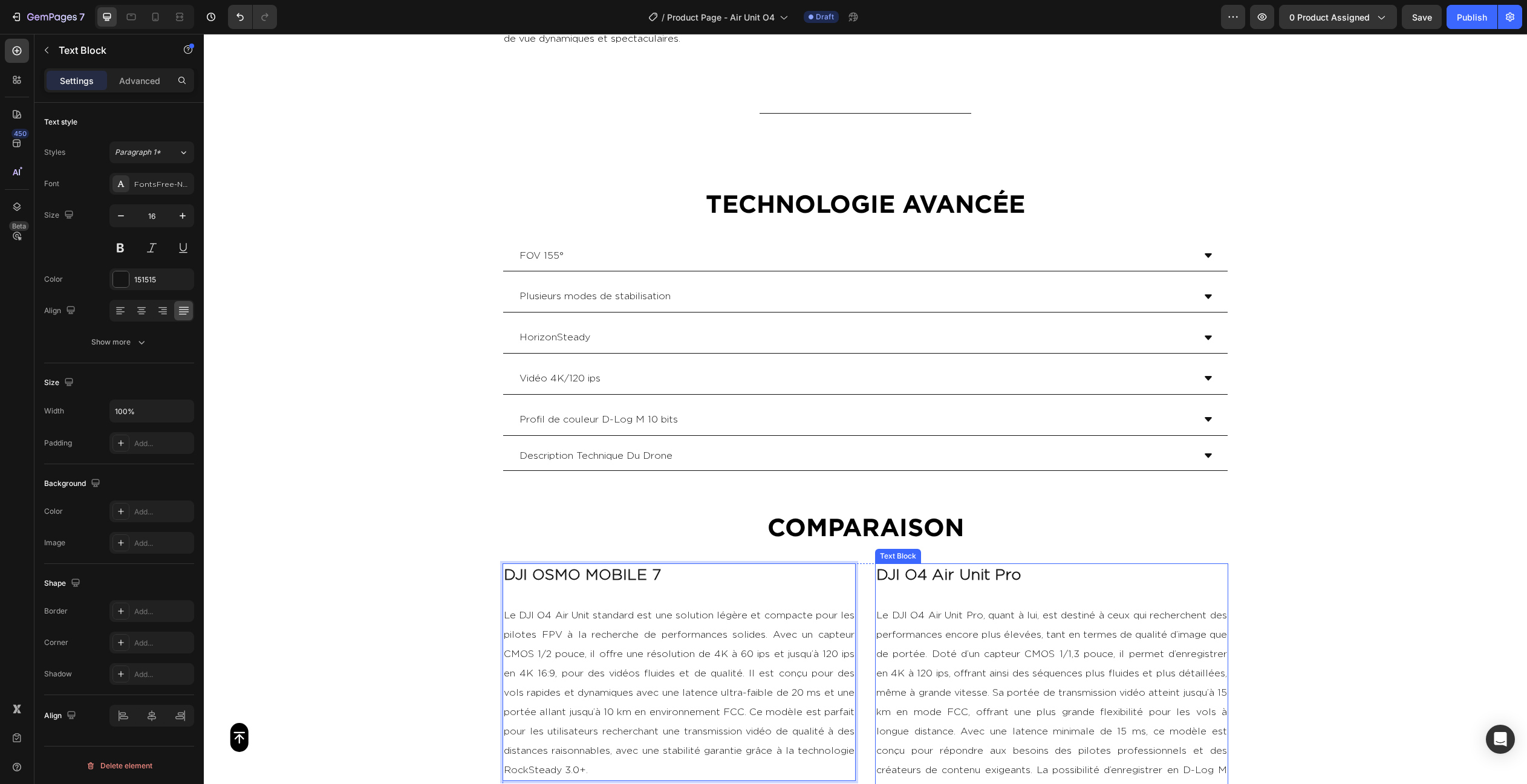
click at [1029, 569] on p "DJI O4 Air Unit Pro" at bounding box center [1051, 575] width 350 height 22
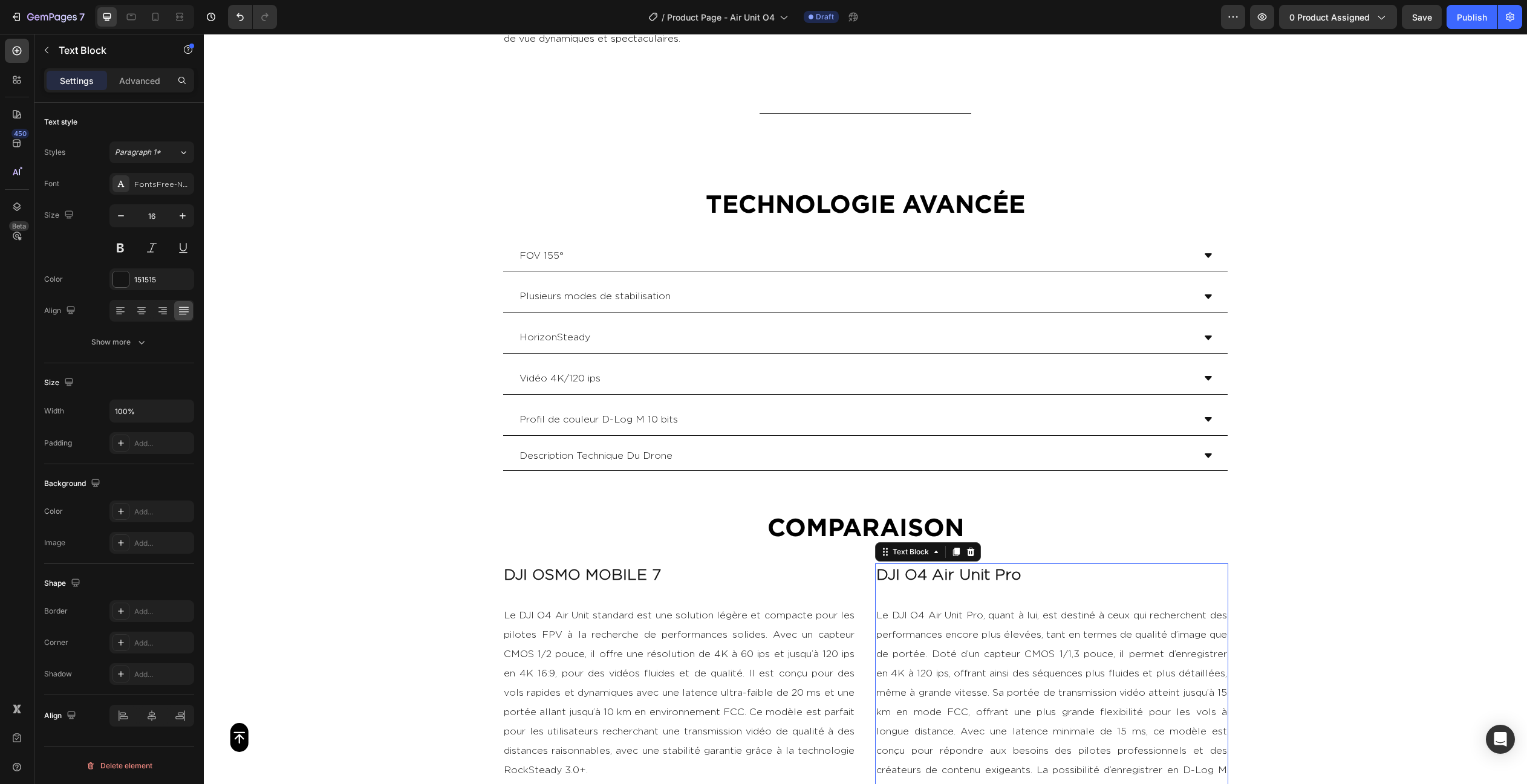
click at [1029, 569] on p "DJI O4 Air Unit Pro" at bounding box center [1051, 575] width 350 height 22
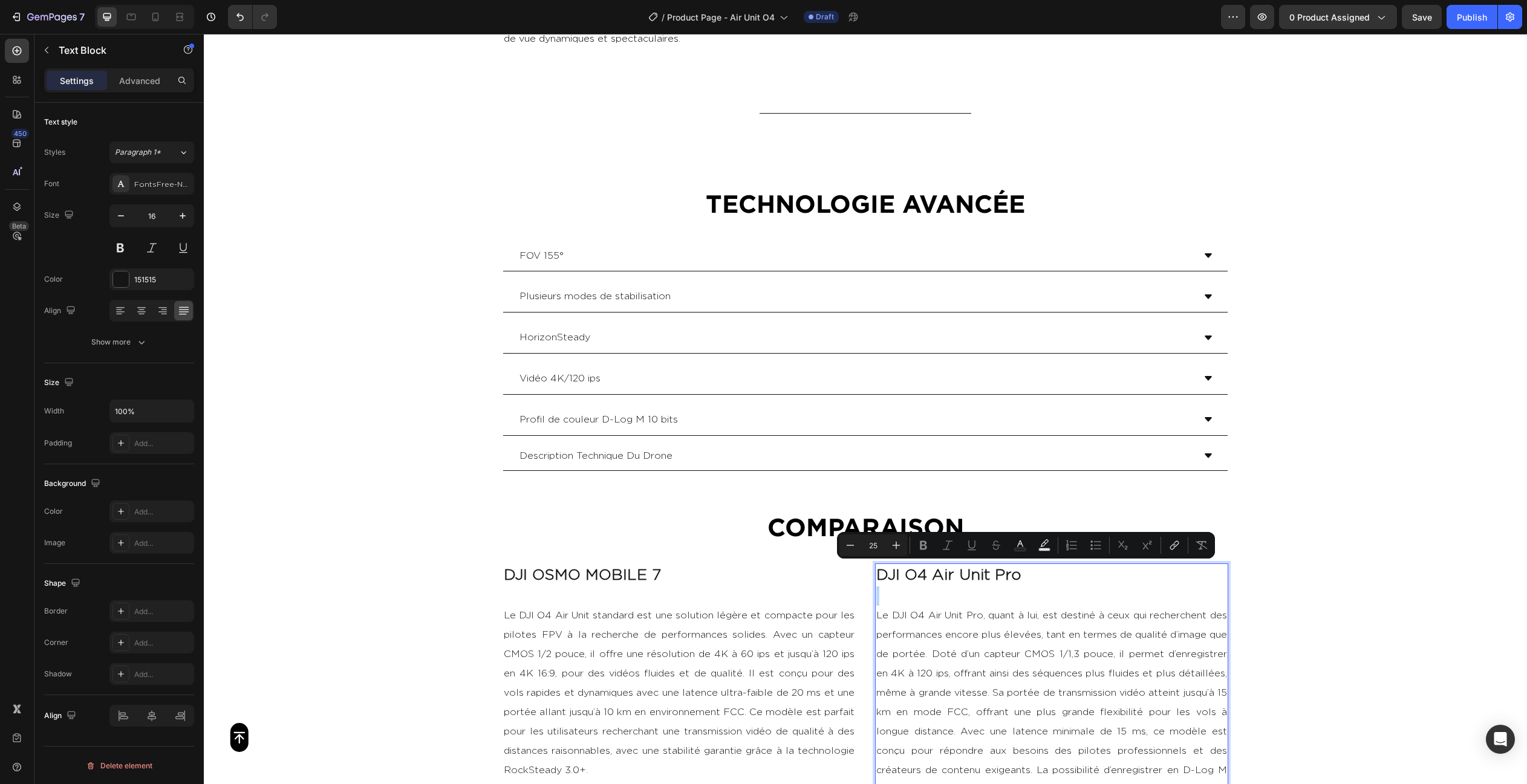
click at [1029, 569] on p "DJI O4 Air Unit Pro" at bounding box center [1051, 575] width 350 height 22
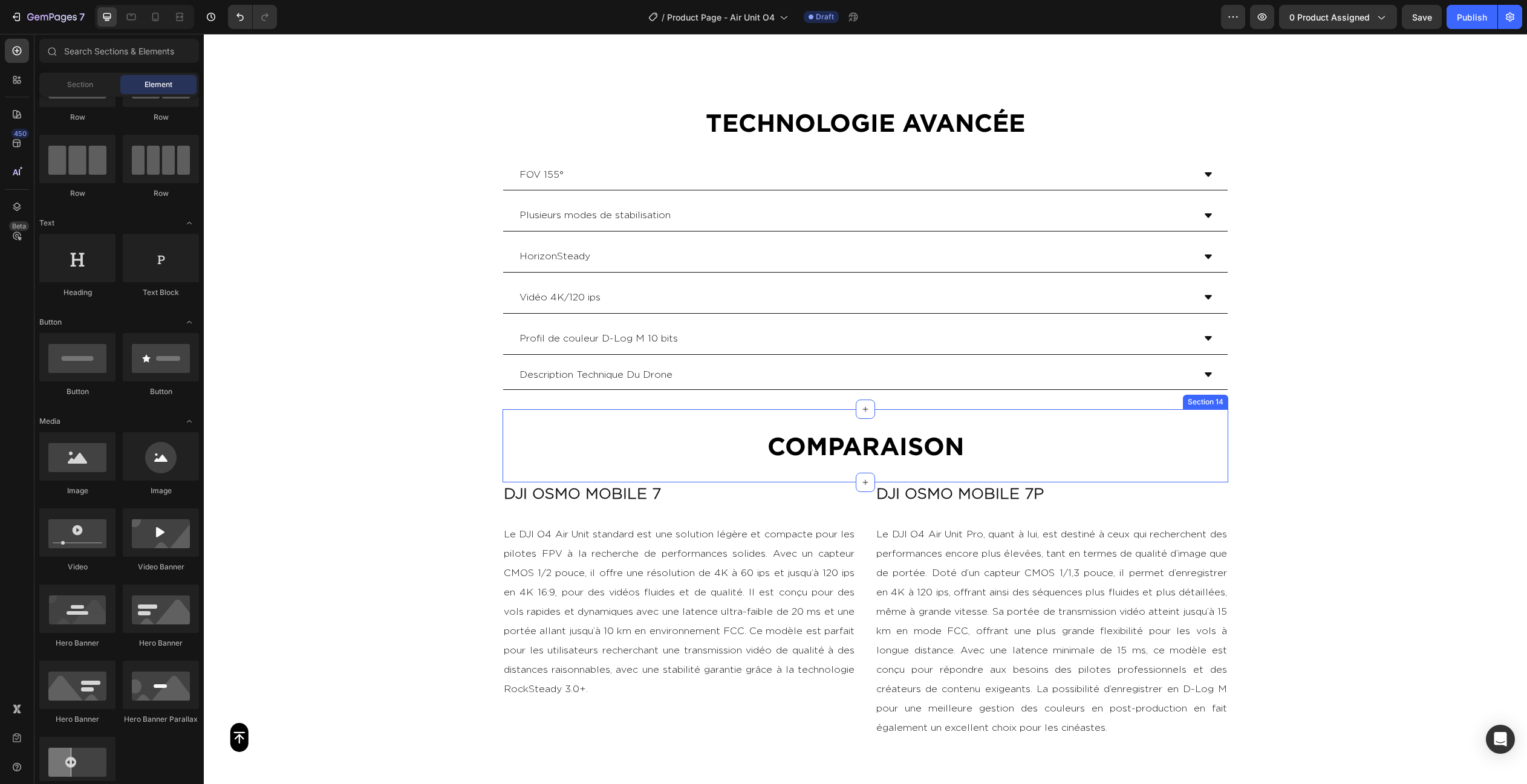
scroll to position [2552, 0]
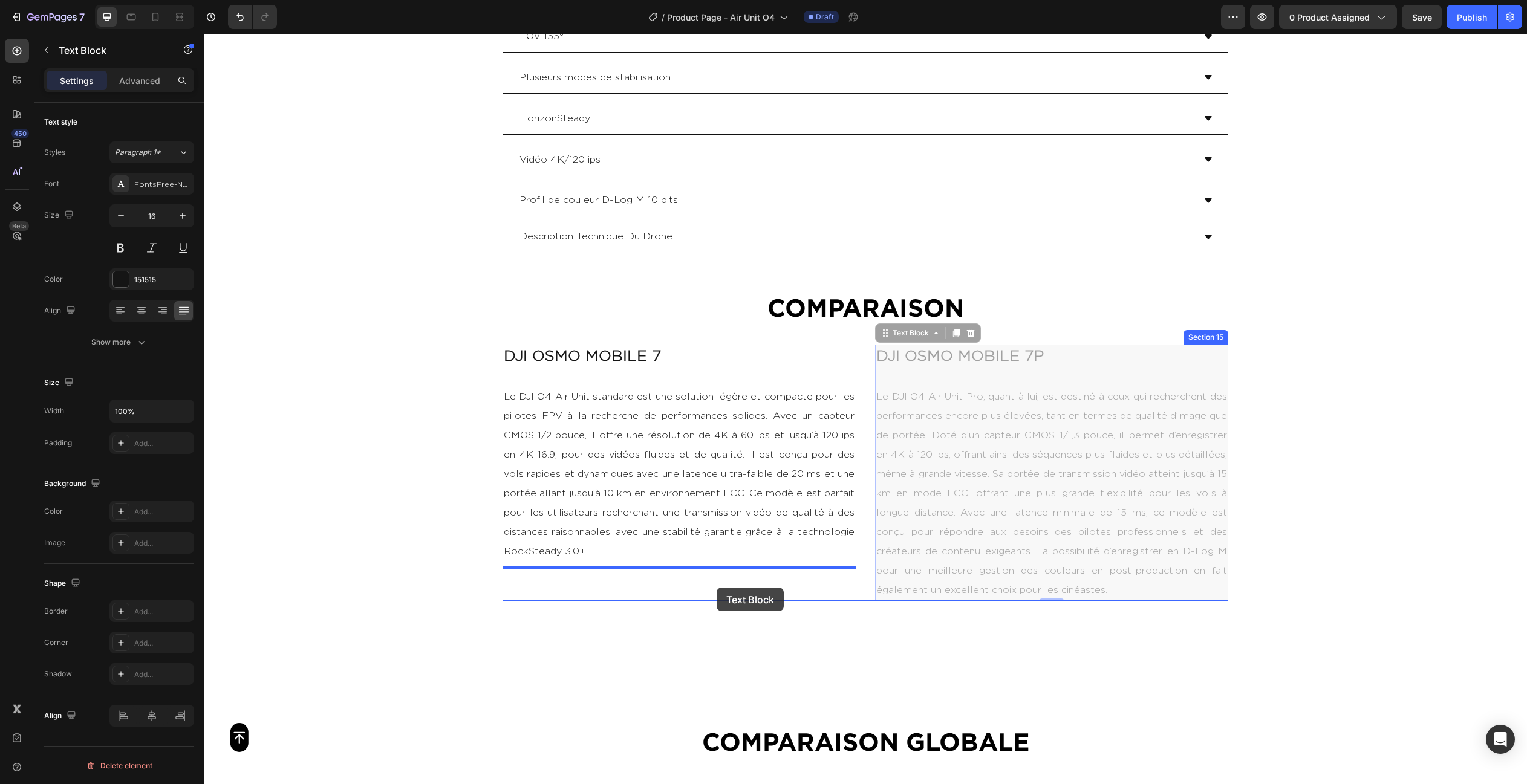
drag, startPoint x: 968, startPoint y: 378, endPoint x: 716, endPoint y: 588, distance: 328.0
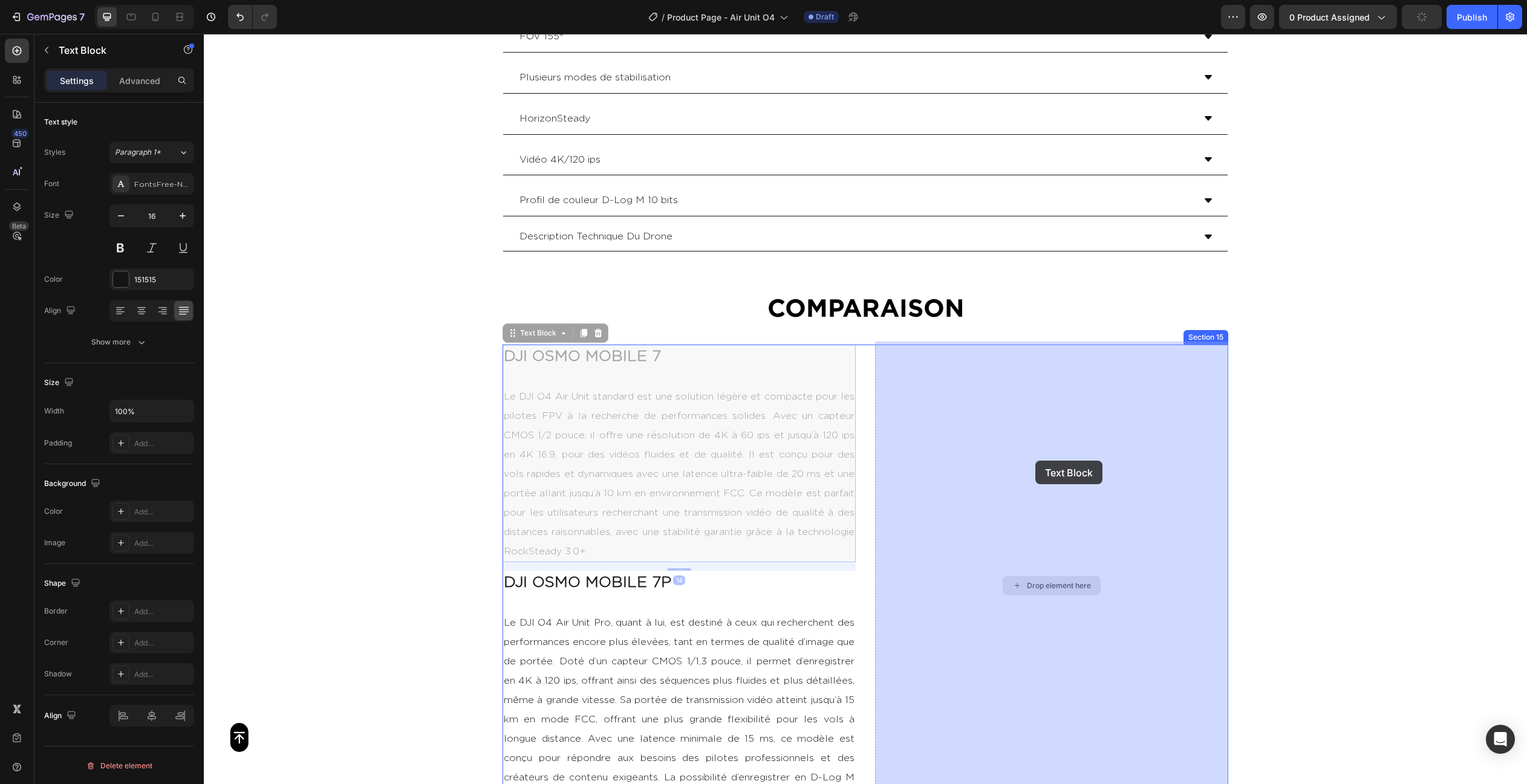
drag, startPoint x: 627, startPoint y: 468, endPoint x: 1035, endPoint y: 460, distance: 408.1
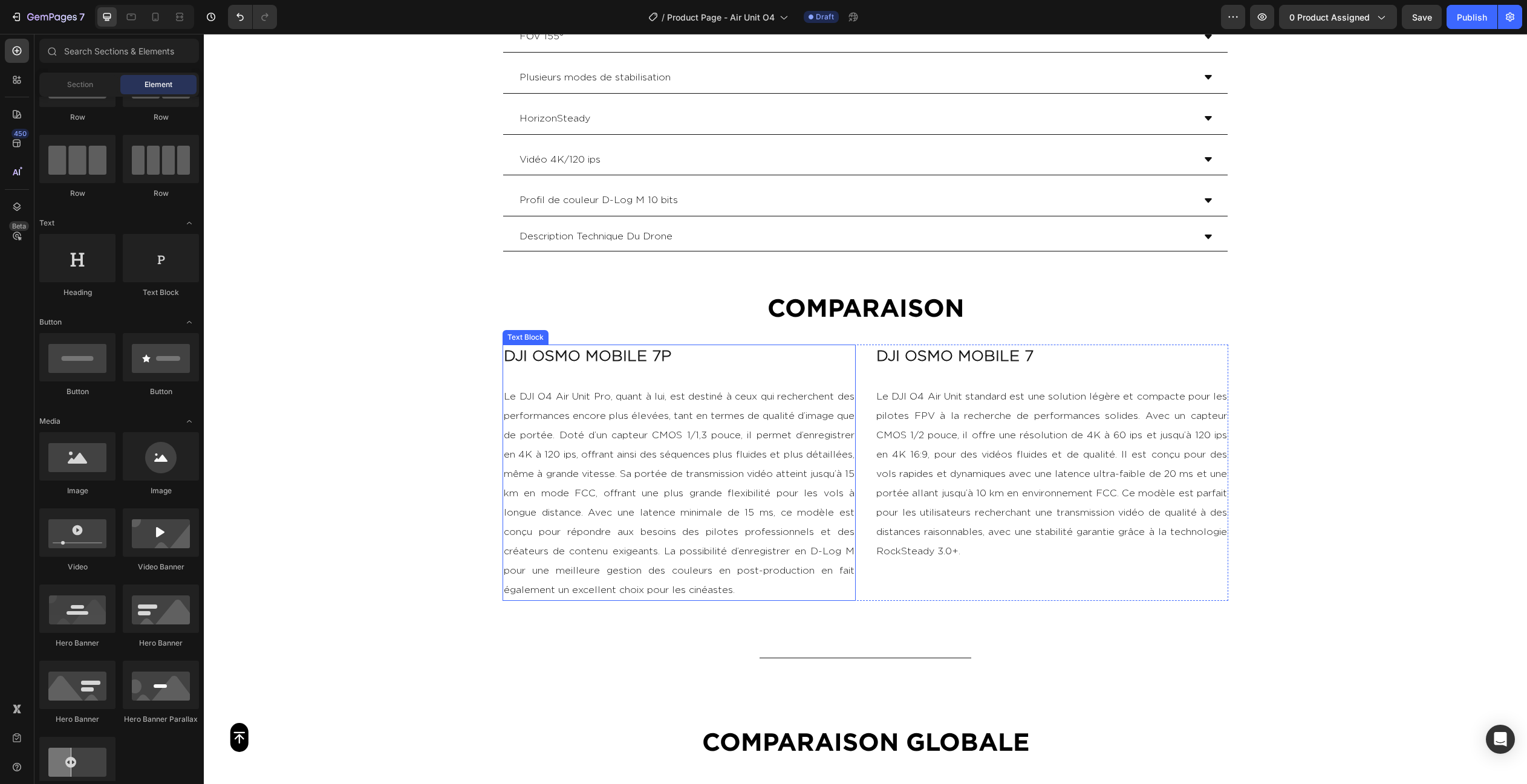
click at [691, 514] on p "Le DJI O4 Air Unit Pro, quant à lui, est destiné à ceux qui recherchent des per…" at bounding box center [678, 483] width 350 height 232
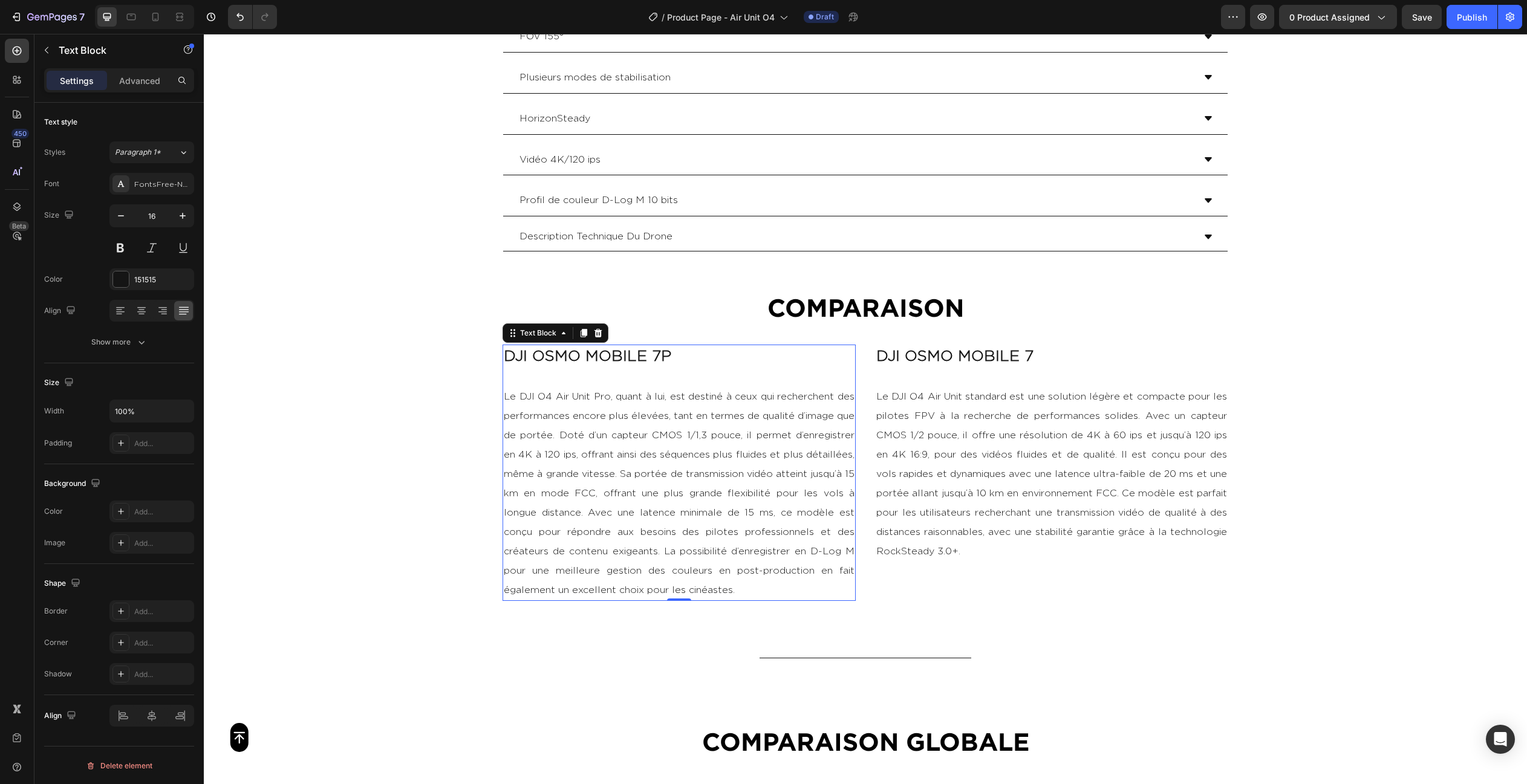
click at [691, 514] on p "Le DJI O4 Air Unit Pro, quant à lui, est destiné à ceux qui recherchent des per…" at bounding box center [678, 483] width 350 height 232
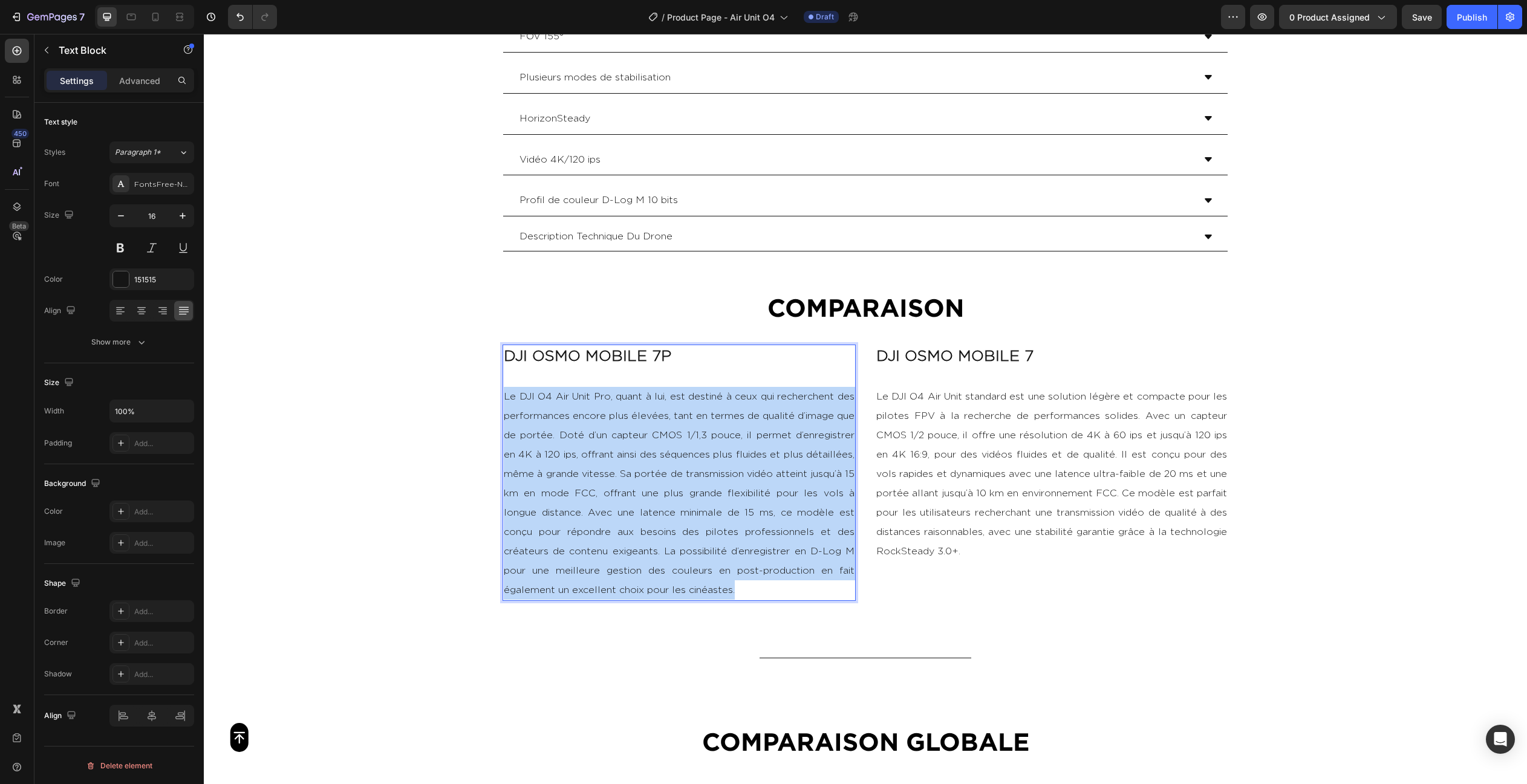
drag, startPoint x: 738, startPoint y: 582, endPoint x: 494, endPoint y: 393, distance: 308.6
click at [494, 393] on section "DJI OSMO MOBILE 7P Le DJI O4 Air Unit Pro, quant à lui, est destiné à ceux qui …" at bounding box center [865, 473] width 745 height 256
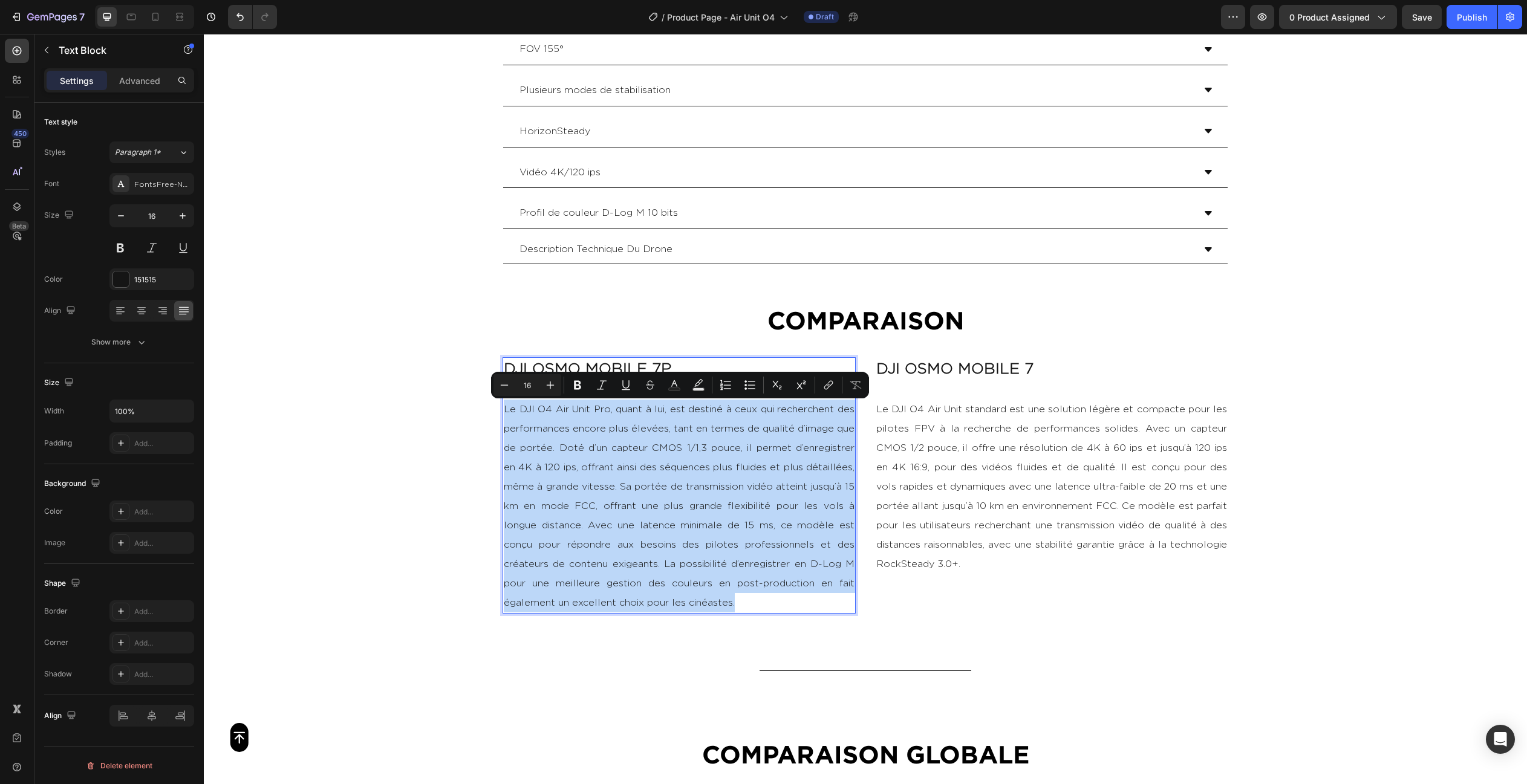
scroll to position [2533, 0]
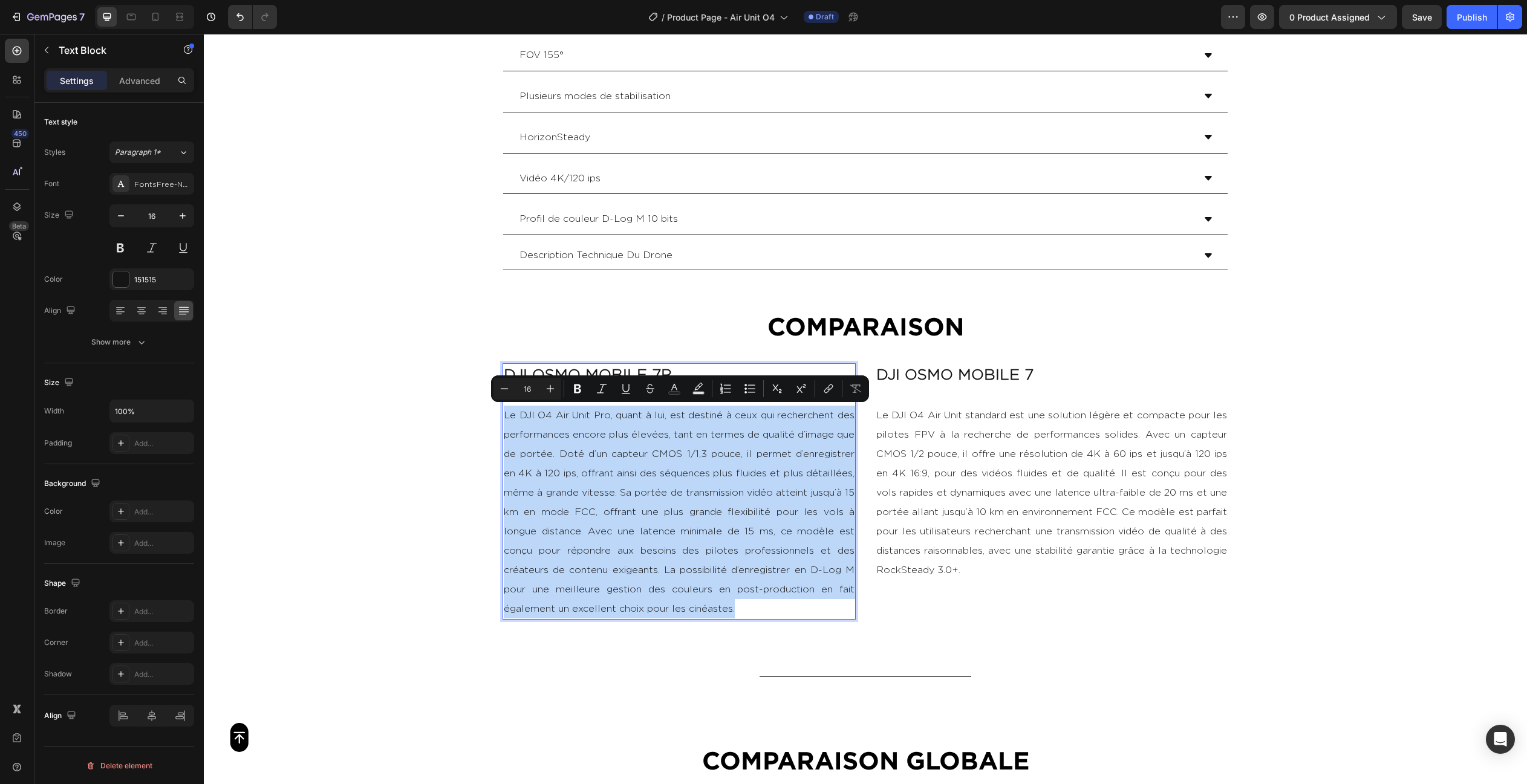
copy p "Le DJI O4 Air Unit Pro, quant à lui, est destiné à ceux qui recherchent des per…"
click at [1041, 470] on p "Le DJI O4 Air Unit standard est une solution légère et compacte pour les pilote…" at bounding box center [1051, 483] width 350 height 194
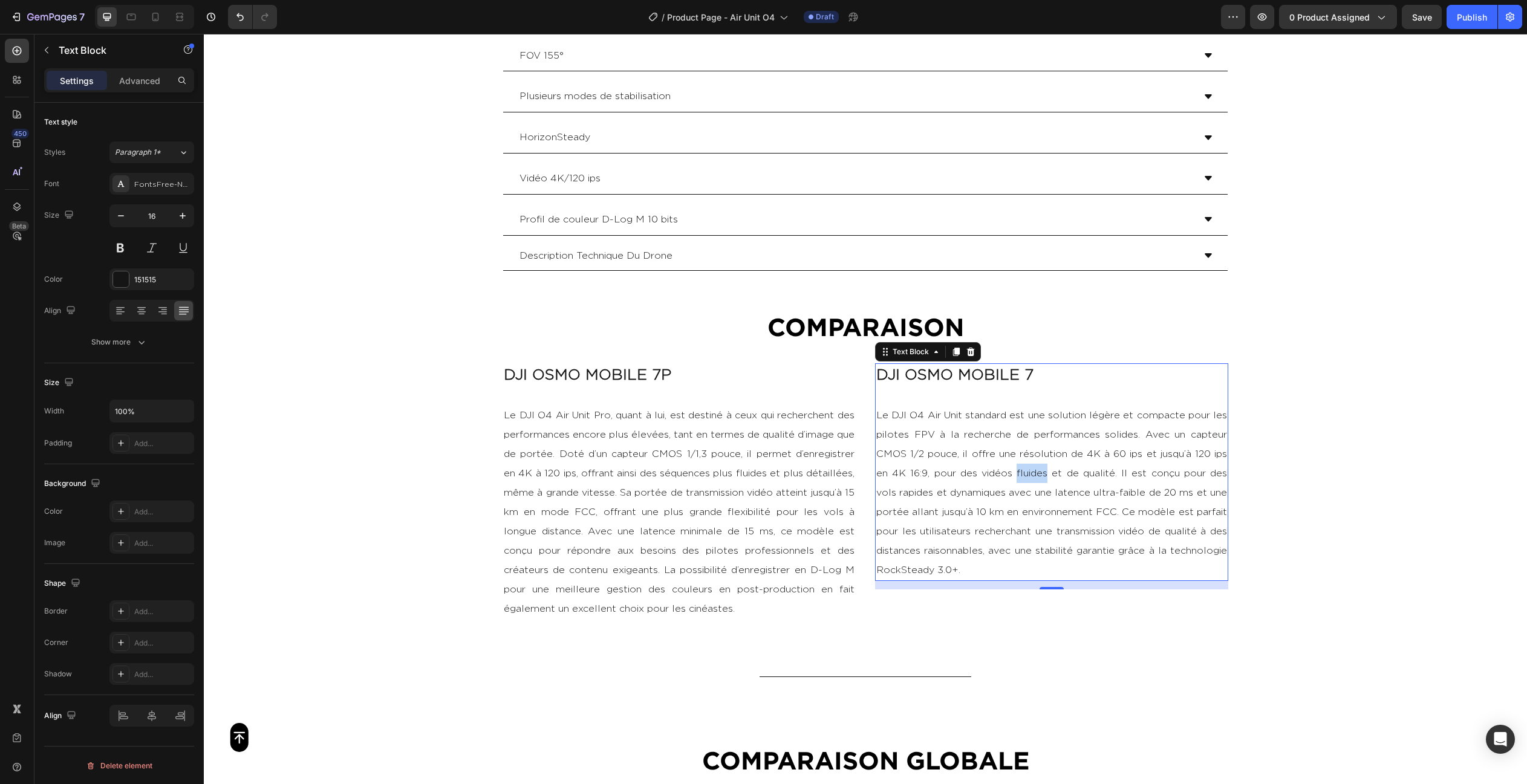
click at [1041, 470] on p "Le DJI O4 Air Unit standard est une solution légère et compacte pour les pilote…" at bounding box center [1051, 483] width 350 height 194
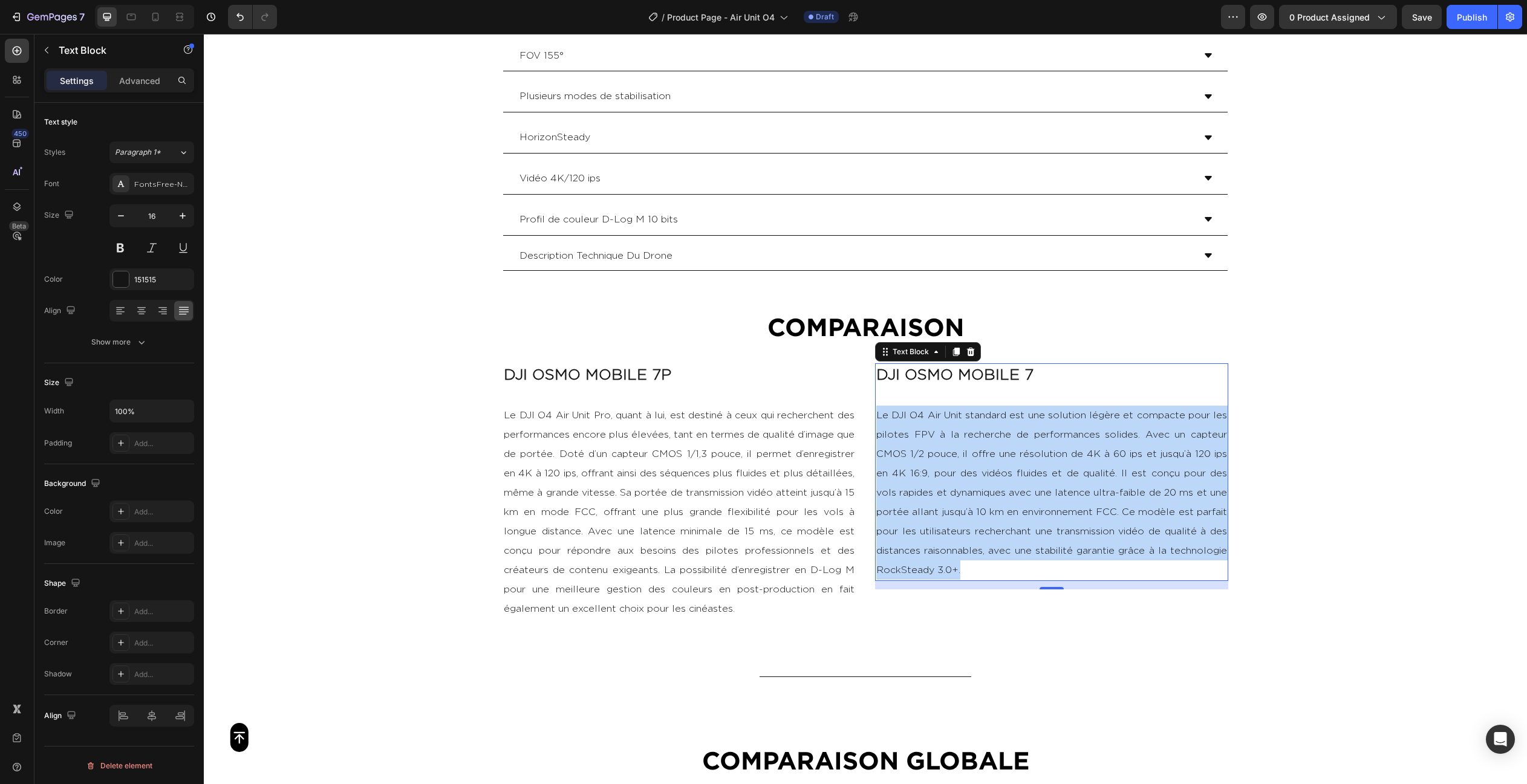
click at [1041, 470] on p "Le DJI O4 Air Unit standard est une solution légère et compacte pour les pilote…" at bounding box center [1051, 483] width 350 height 194
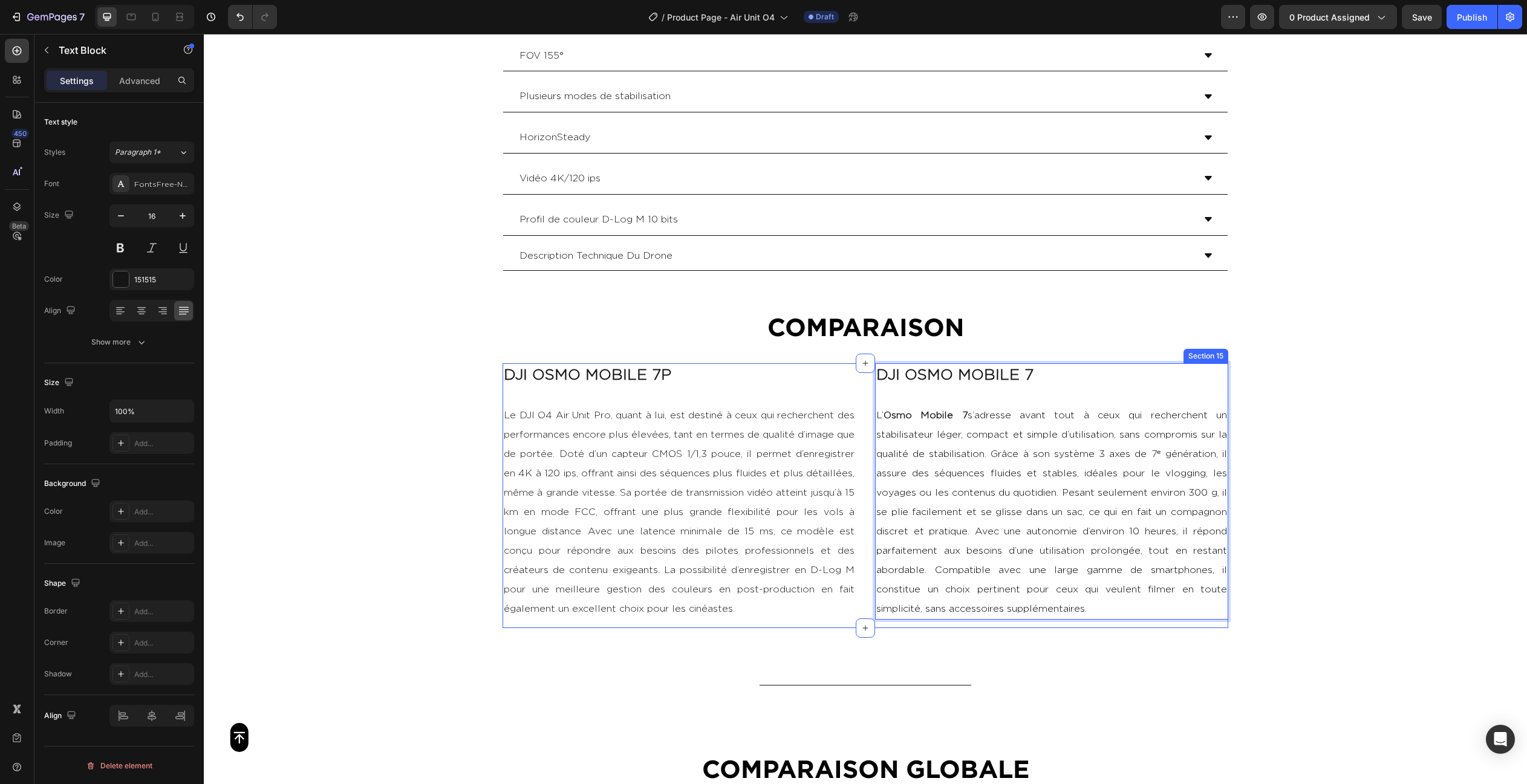
drag, startPoint x: 1094, startPoint y: 605, endPoint x: 874, endPoint y: 415, distance: 290.7
click at [874, 415] on div "DJI OSMO MOBILE 7P Le DJI O4 Air Unit Pro, quant à lui, est destiné à ceux qui …" at bounding box center [865, 495] width 726 height 265
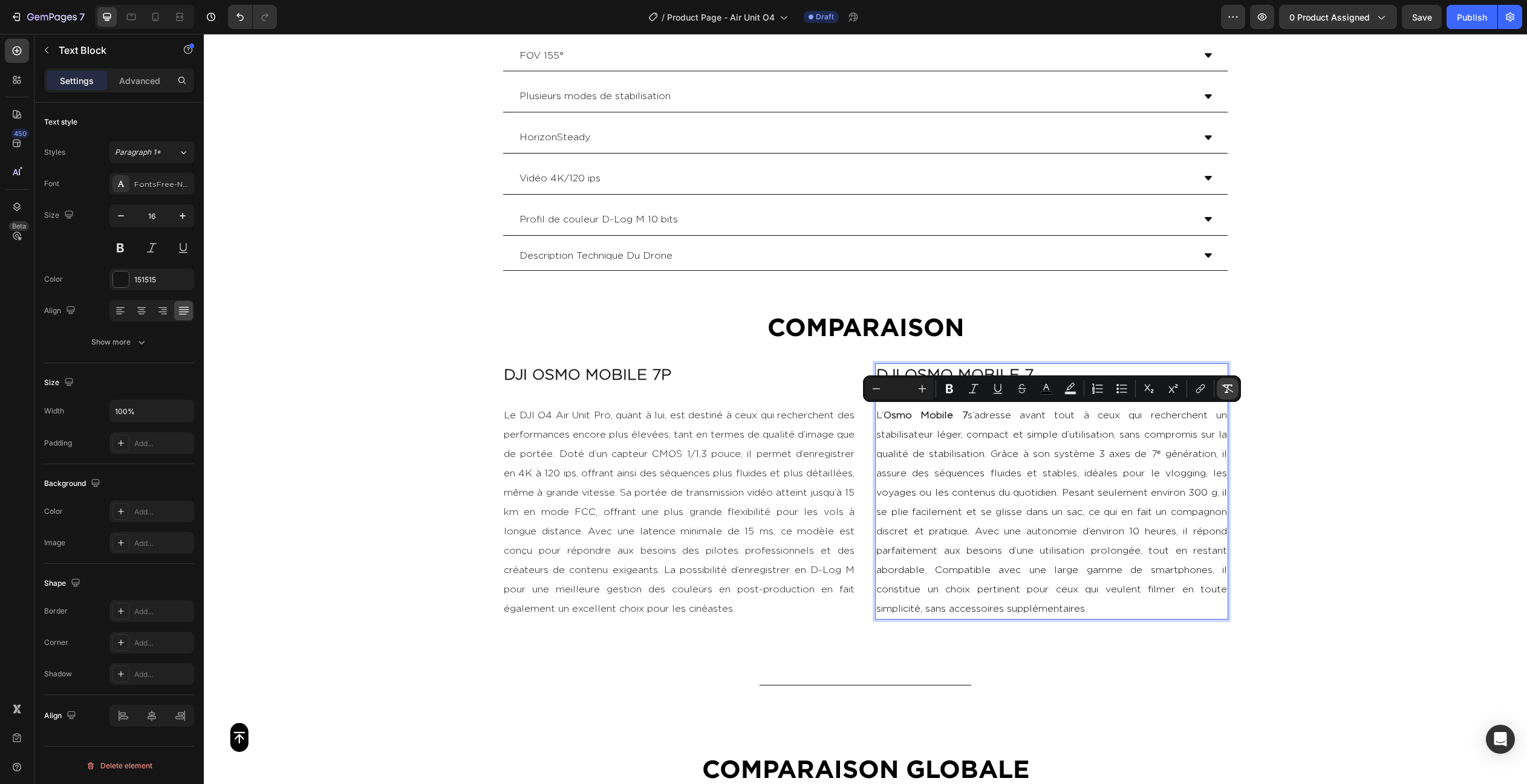
click at [1229, 386] on icon "Editor contextual toolbar" at bounding box center [1227, 388] width 12 height 12
type input "16"
click at [1028, 436] on p "L’Osmo Mobile 7 s’adresse avant tout à ceux qui recherchent un stabilisateur lé…" at bounding box center [1051, 502] width 350 height 232
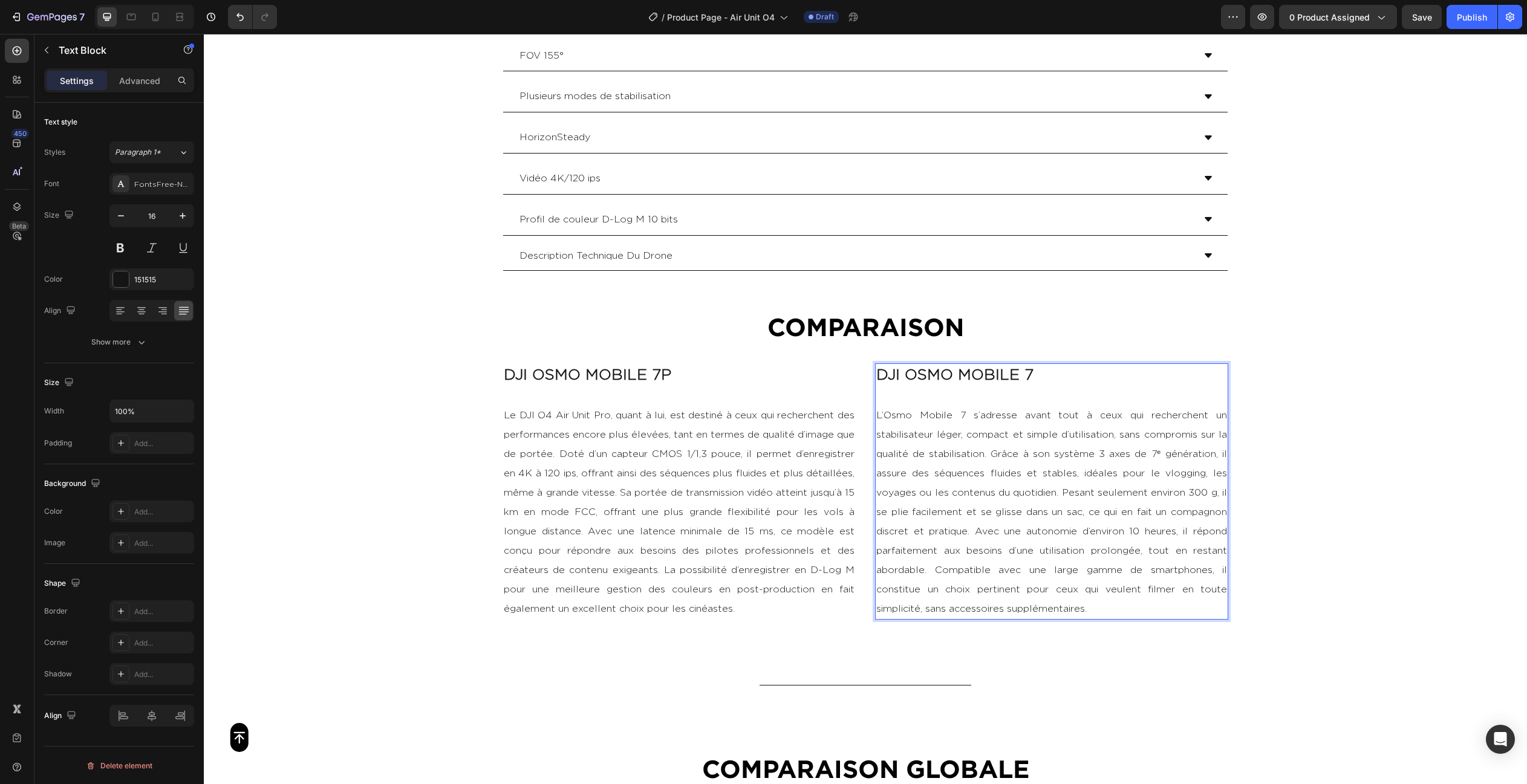
click at [970, 408] on p "L’Osmo Mobile 7 s’adresse avant tout à ceux qui recherchent un stabilisateur lé…" at bounding box center [1051, 502] width 350 height 232
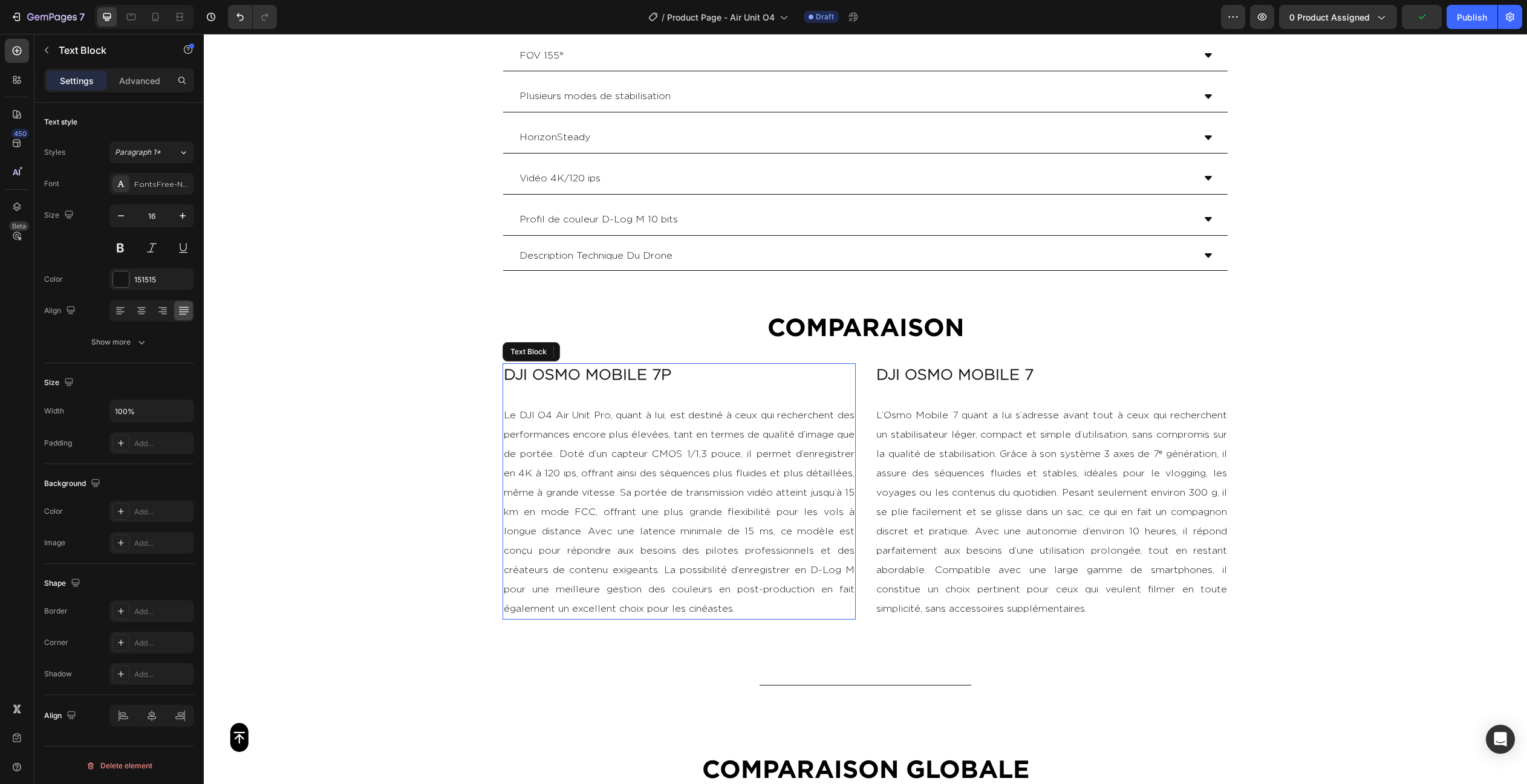
click at [558, 468] on p "Le DJI O4 Air Unit Pro, quant à lui, est destiné à ceux qui recherchent des per…" at bounding box center [678, 502] width 350 height 232
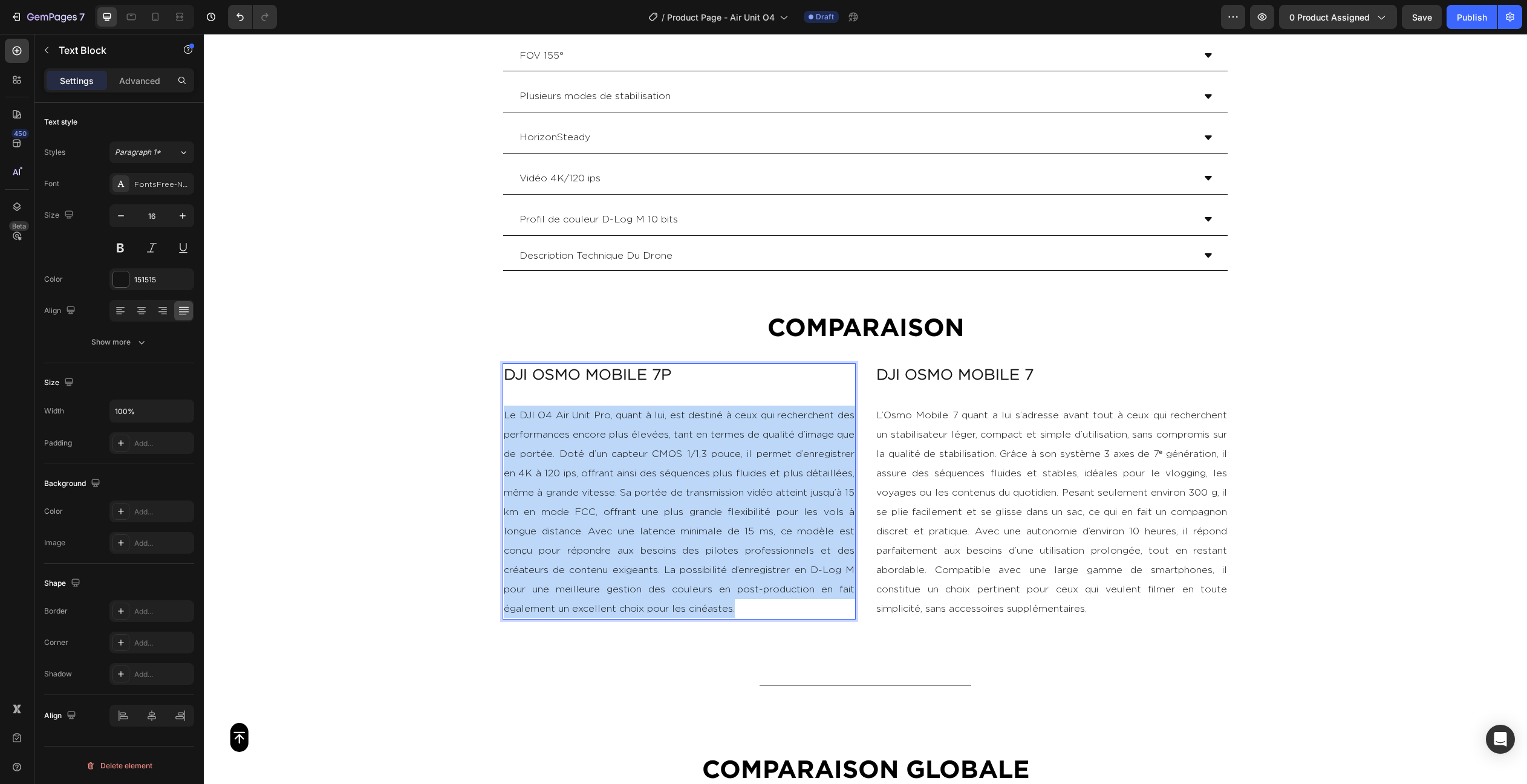
click at [558, 468] on p "Le DJI O4 Air Unit Pro, quant à lui, est destiné à ceux qui recherchent des per…" at bounding box center [678, 502] width 350 height 232
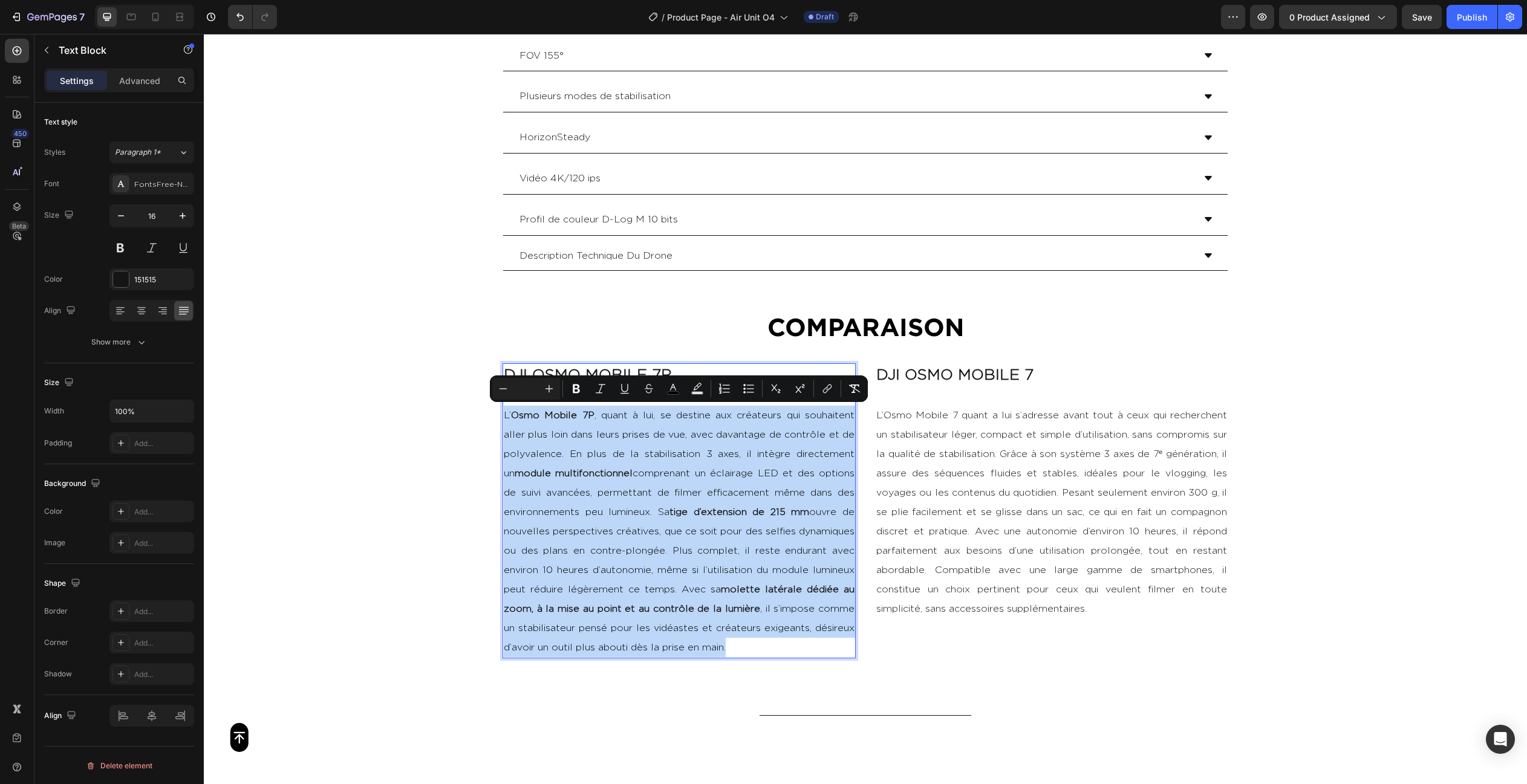
drag, startPoint x: 790, startPoint y: 635, endPoint x: 503, endPoint y: 405, distance: 367.8
click at [503, 405] on p "L’ Osmo Mobile 7P , quant à lui, se destine aux créateurs qui souhaitent aller …" at bounding box center [678, 521] width 350 height 271
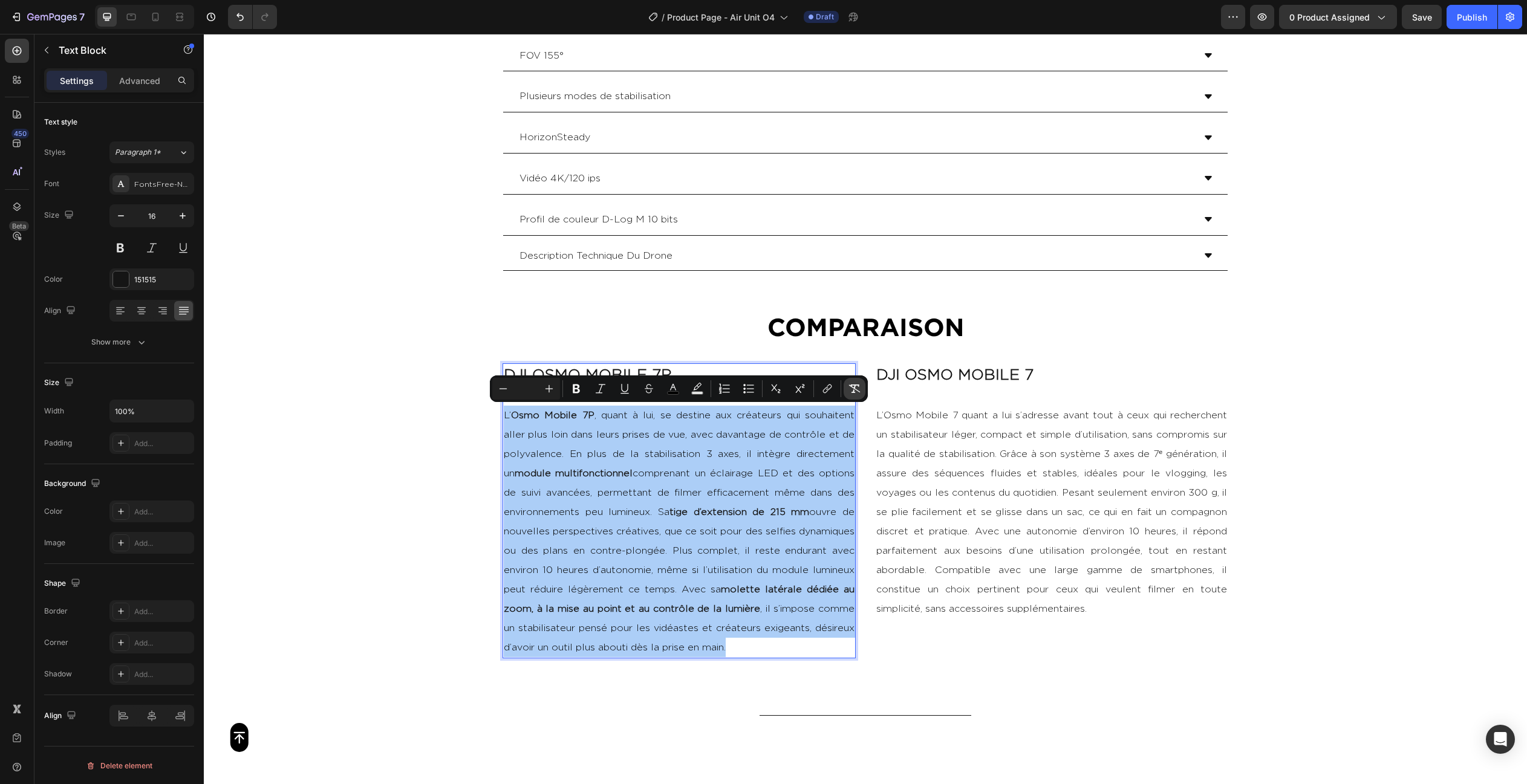
click at [853, 387] on icon "Editor contextual toolbar" at bounding box center [855, 388] width 11 height 9
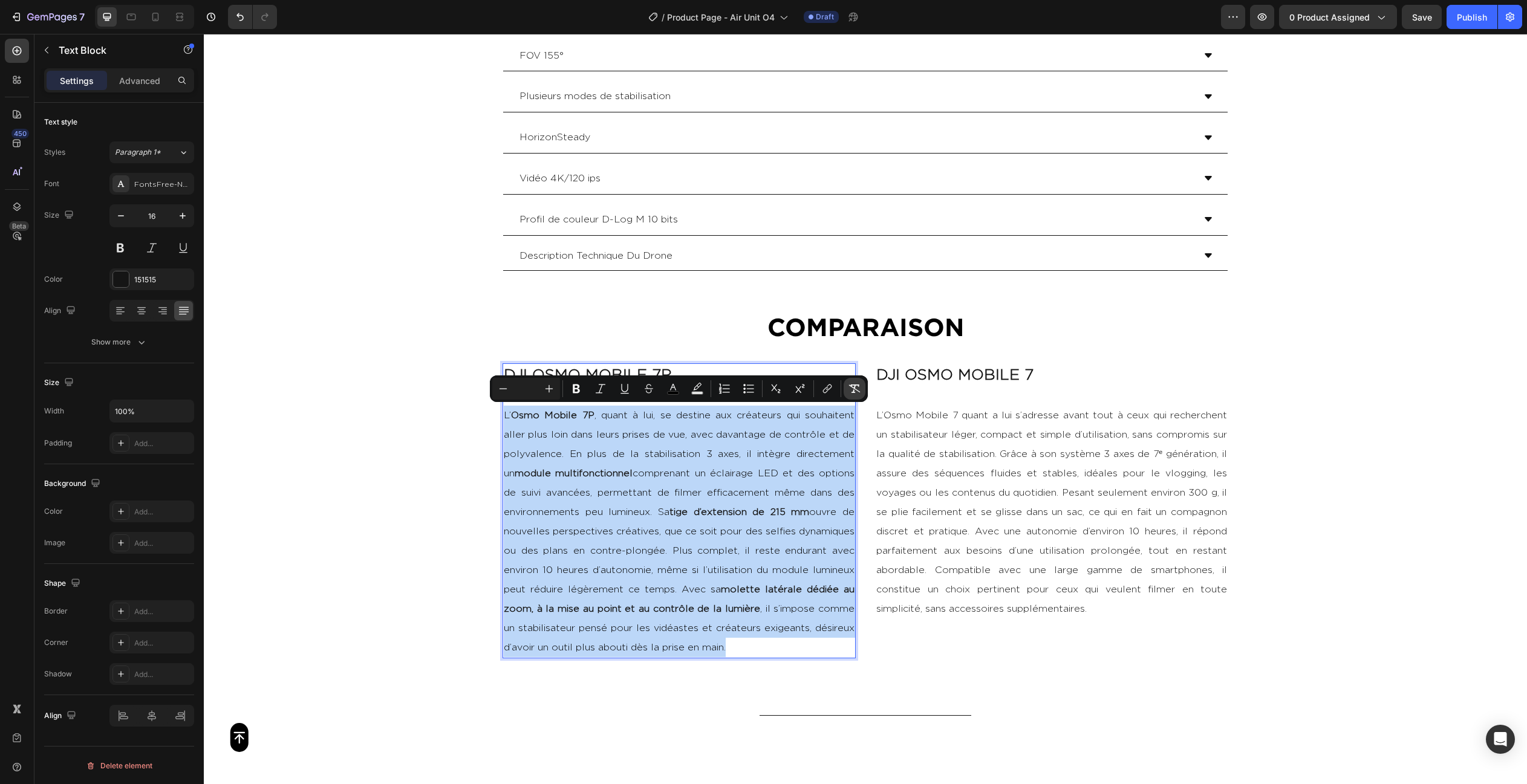
type input "16"
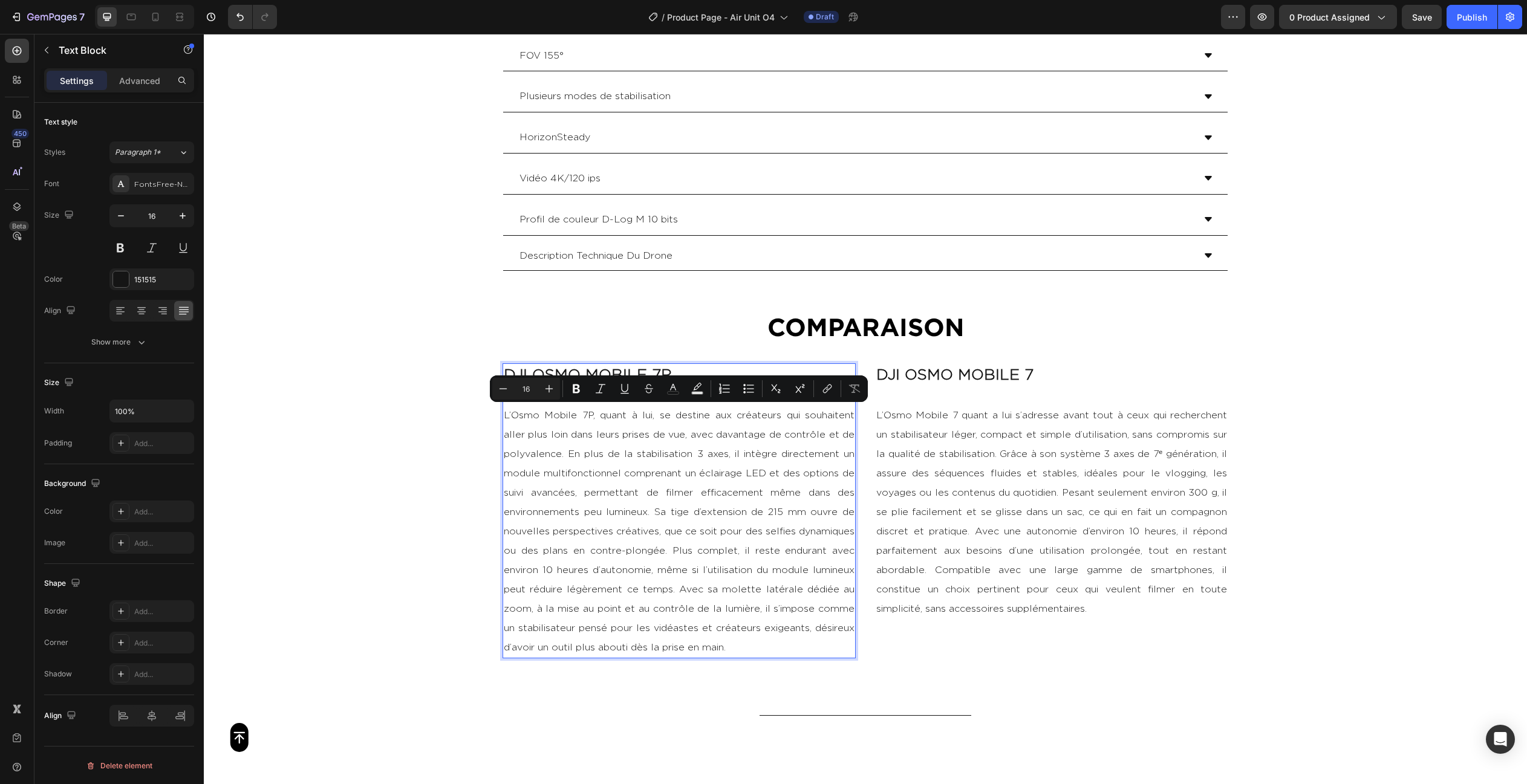
click at [626, 419] on p "L’Osmo Mobile 7P, quant à lui, se destine aux créateurs qui souhaitent aller pl…" at bounding box center [678, 521] width 350 height 271
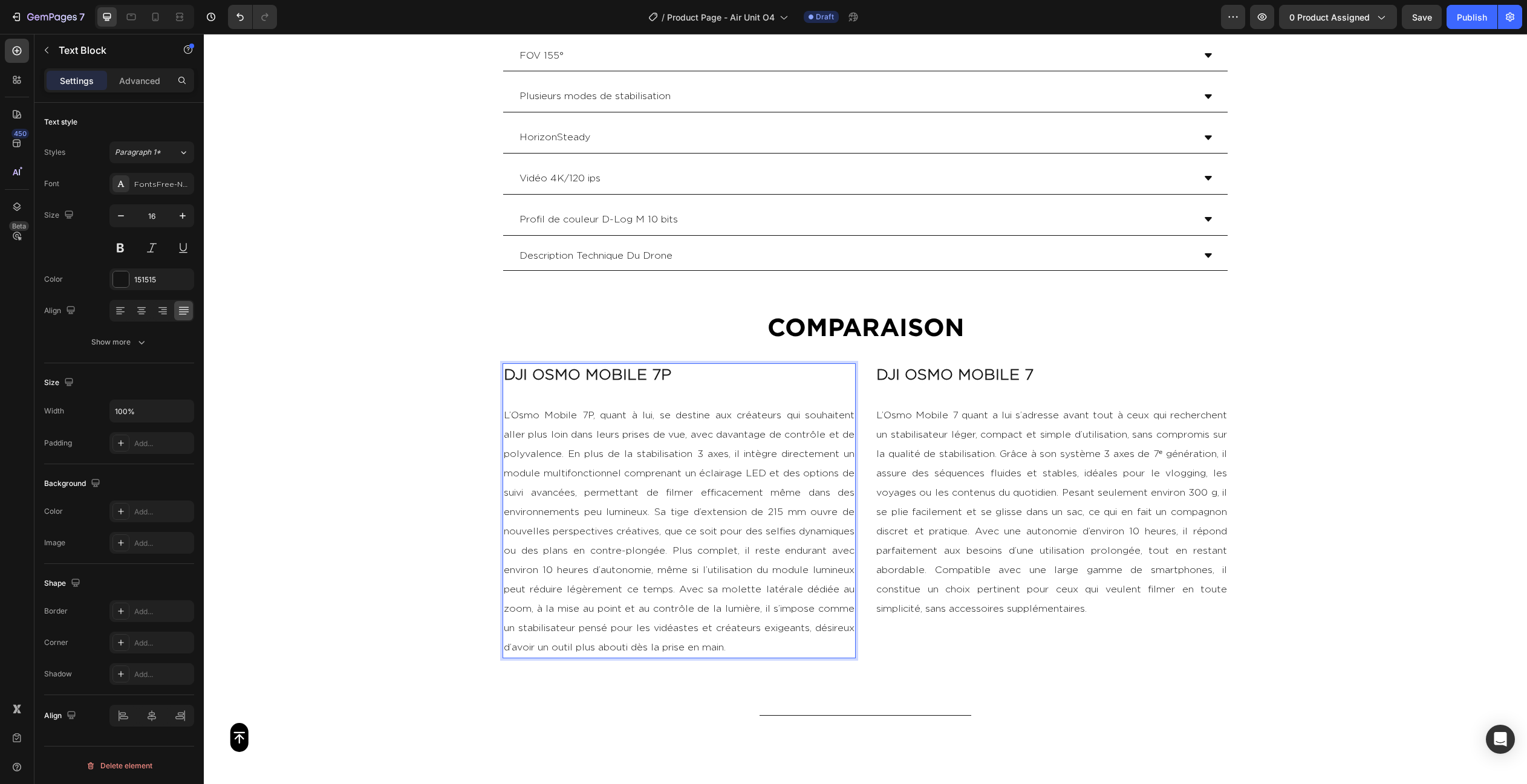
click at [654, 410] on p "L’Osmo Mobile 7P, quant à lui, se destine aux créateurs qui souhaitent aller pl…" at bounding box center [678, 521] width 350 height 271
click at [644, 411] on p "L’Osmo Mobile 7P, se destine aux créateurs qui souhaitent aller plus loin dans …" at bounding box center [678, 521] width 350 height 271
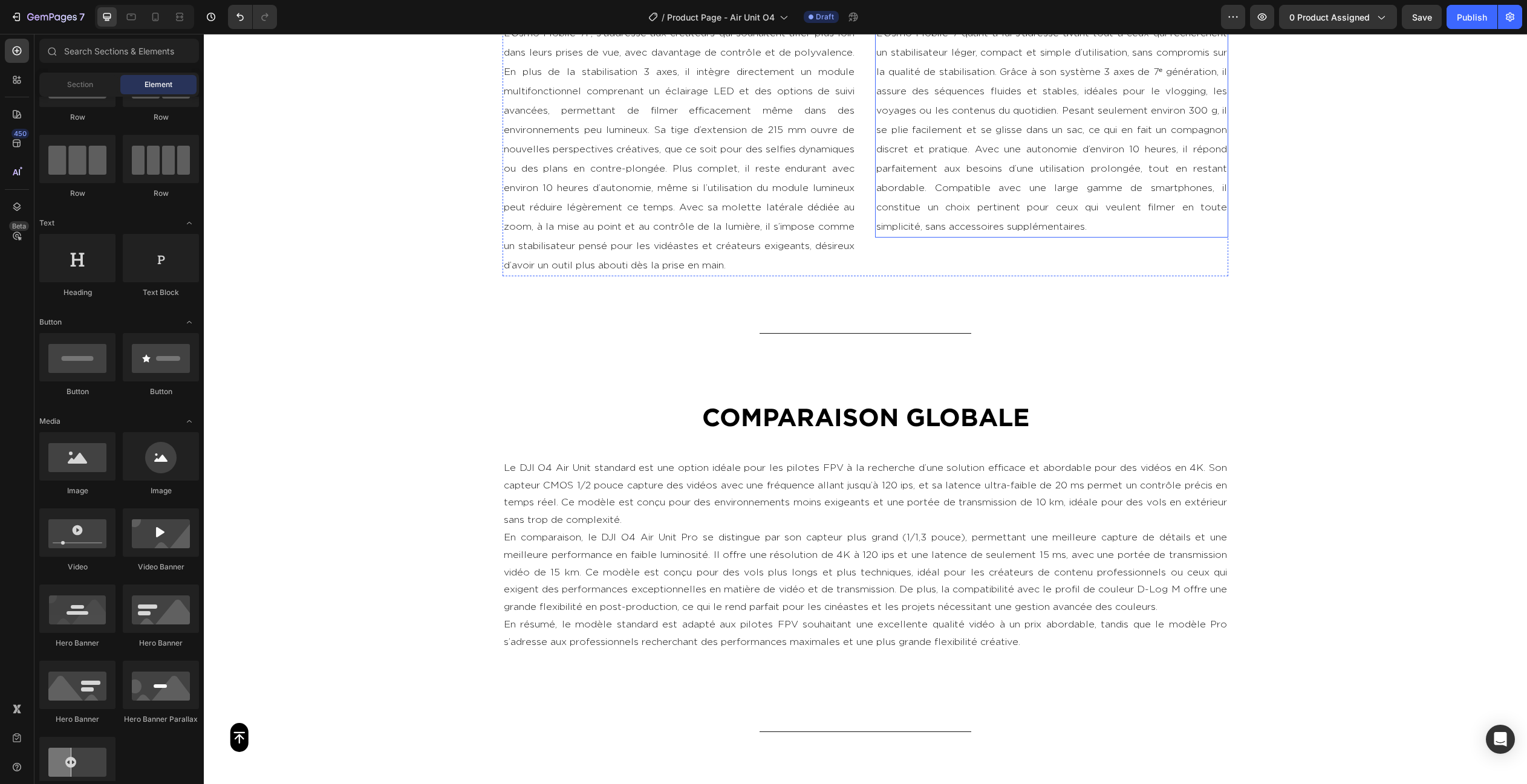
scroll to position [2991, 0]
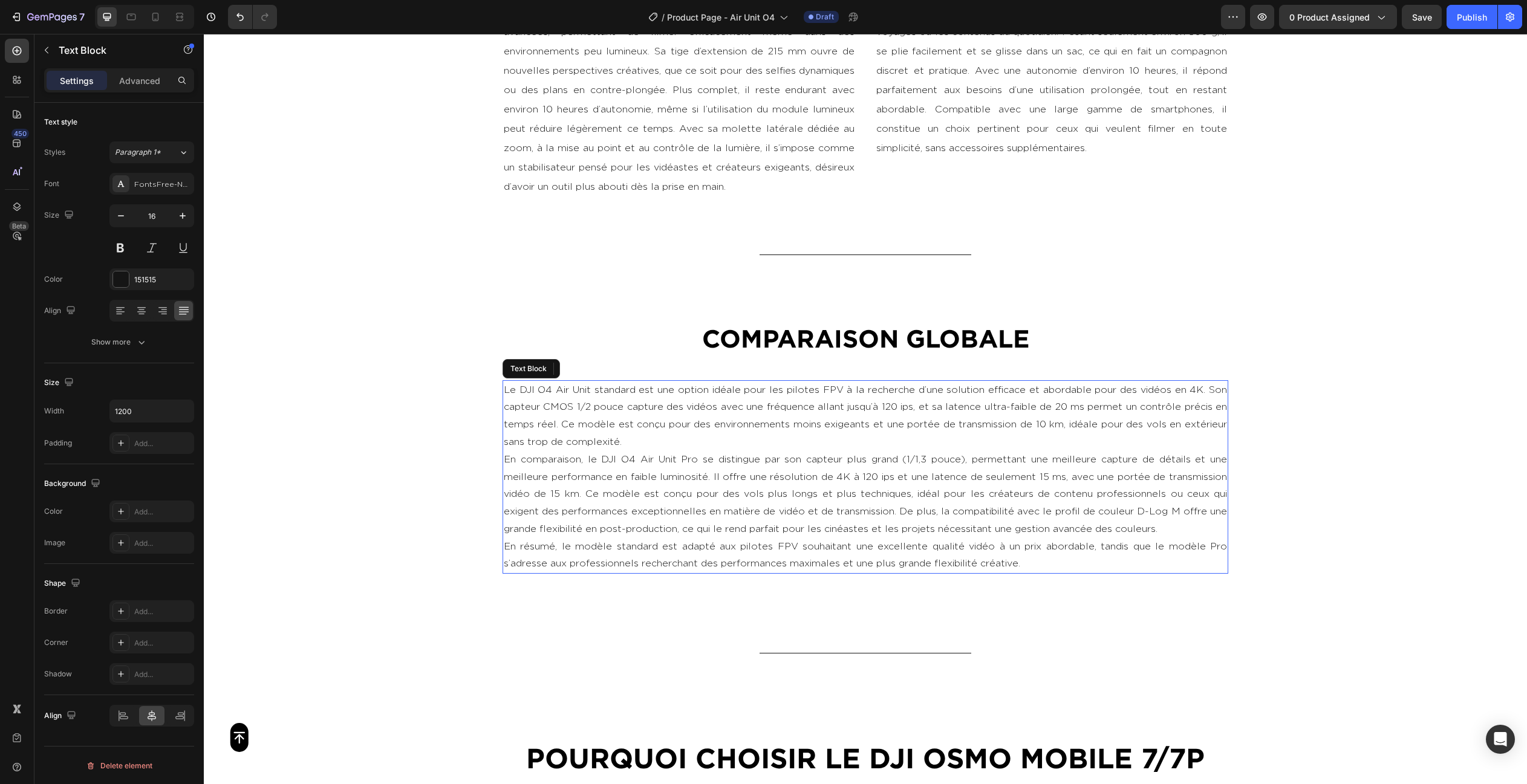
click at [963, 499] on p "En comparaison, le DJI O4 Air Unit Pro se distingue par son capteur plus grand …" at bounding box center [864, 495] width 723 height 87
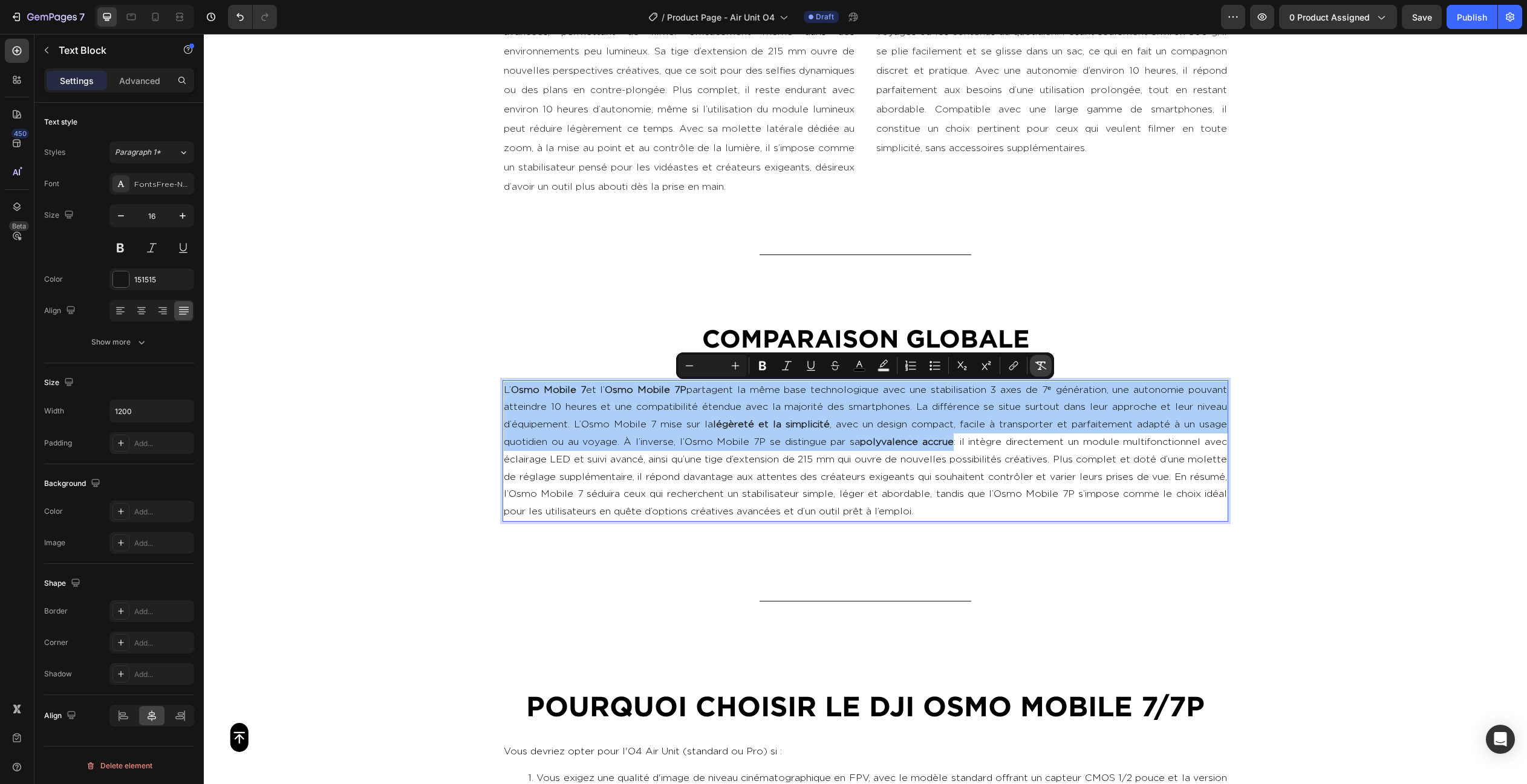
click at [1032, 362] on button "Remove Format" at bounding box center [1040, 365] width 22 height 22
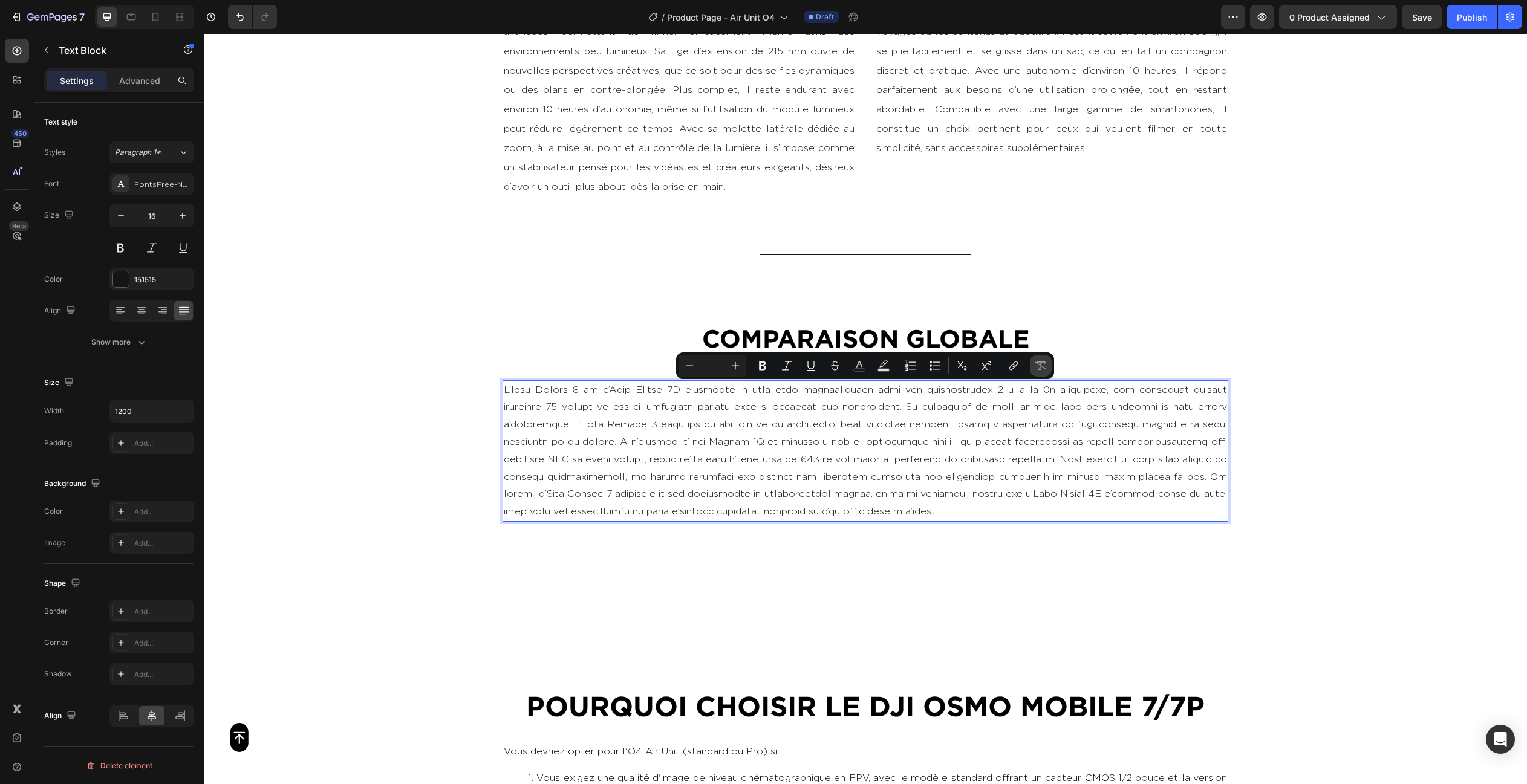
type input "16"
click at [941, 434] on p "Rich Text Editor. Editing area: main" at bounding box center [864, 451] width 723 height 139
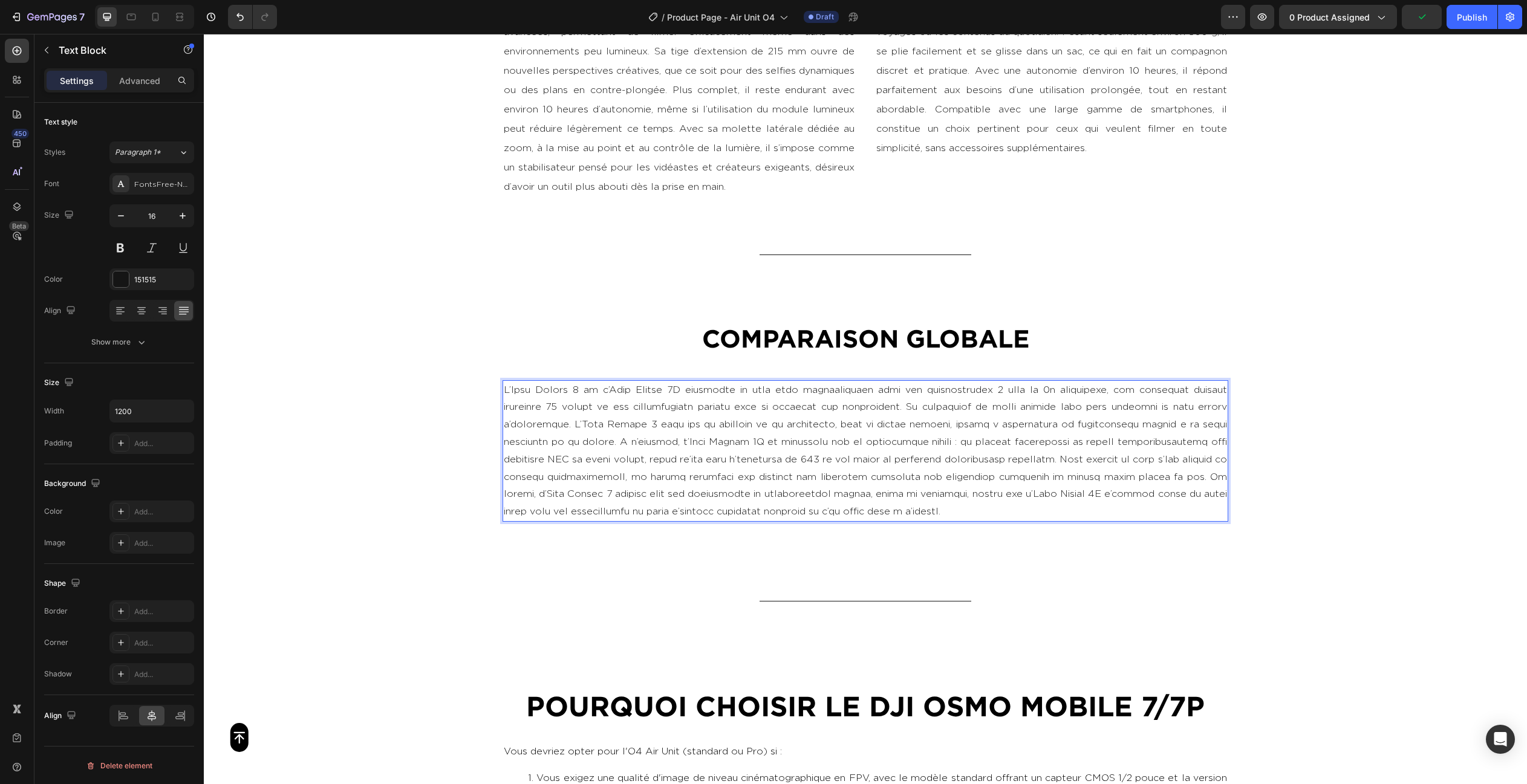
click at [1054, 457] on p "Rich Text Editor. Editing area: main" at bounding box center [864, 451] width 723 height 139
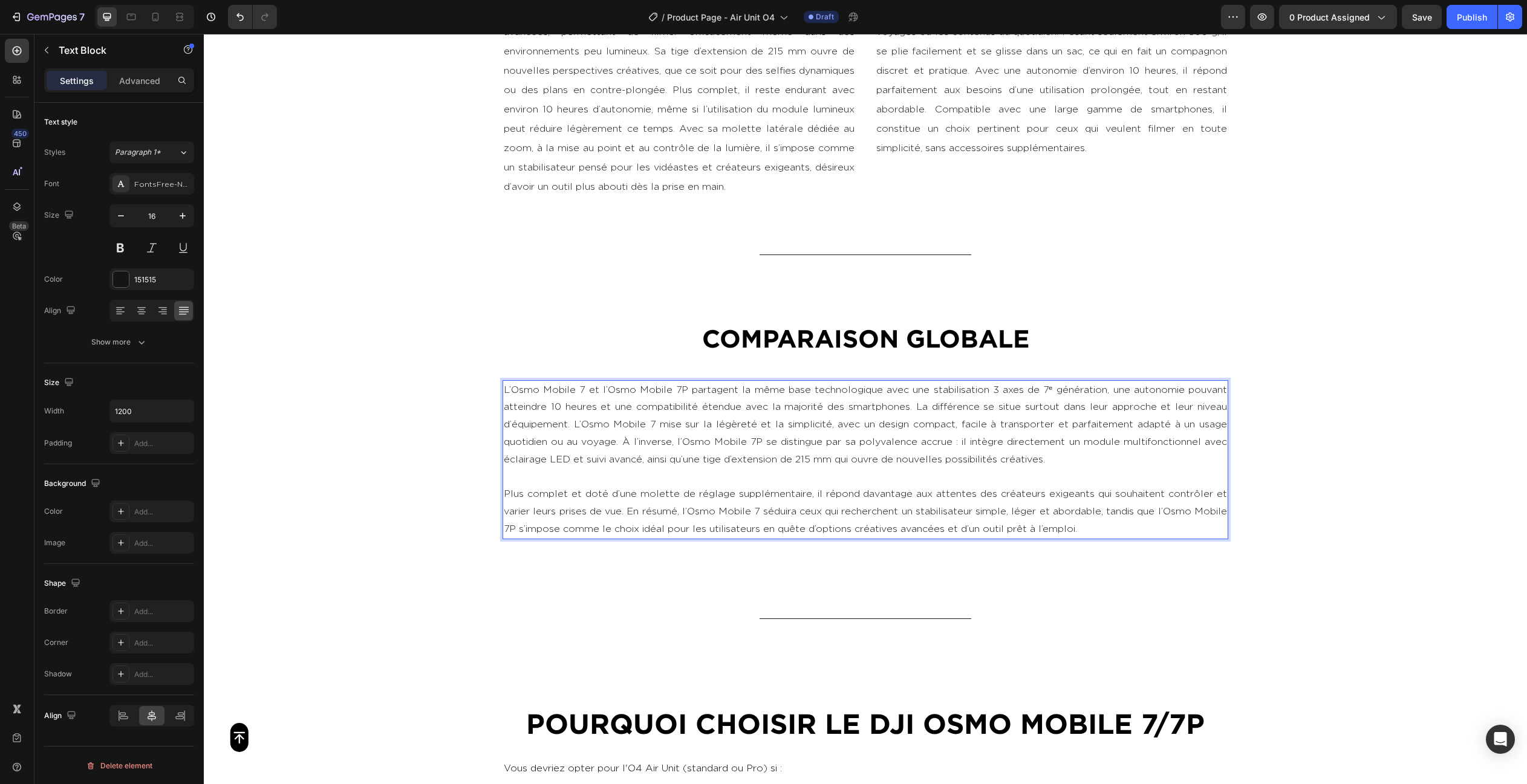
click at [574, 420] on p "L’Osmo Mobile 7 et l’Osmo Mobile 7P partagent la même base technologique avec u…" at bounding box center [864, 425] width 723 height 87
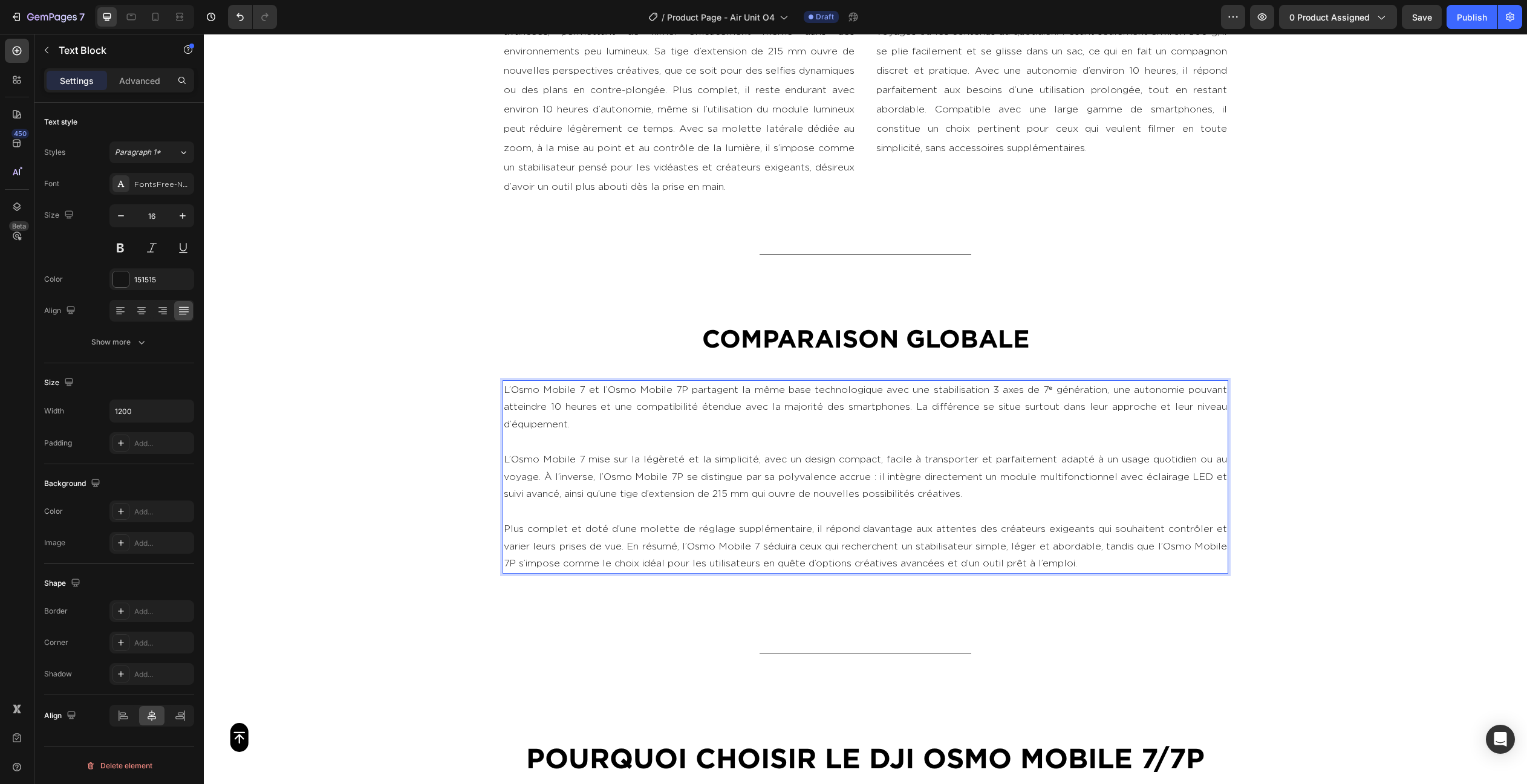
click at [504, 522] on p "Plus complet et doté d’une molette de réglage supplémentaire, il répond davanta…" at bounding box center [864, 546] width 723 height 52
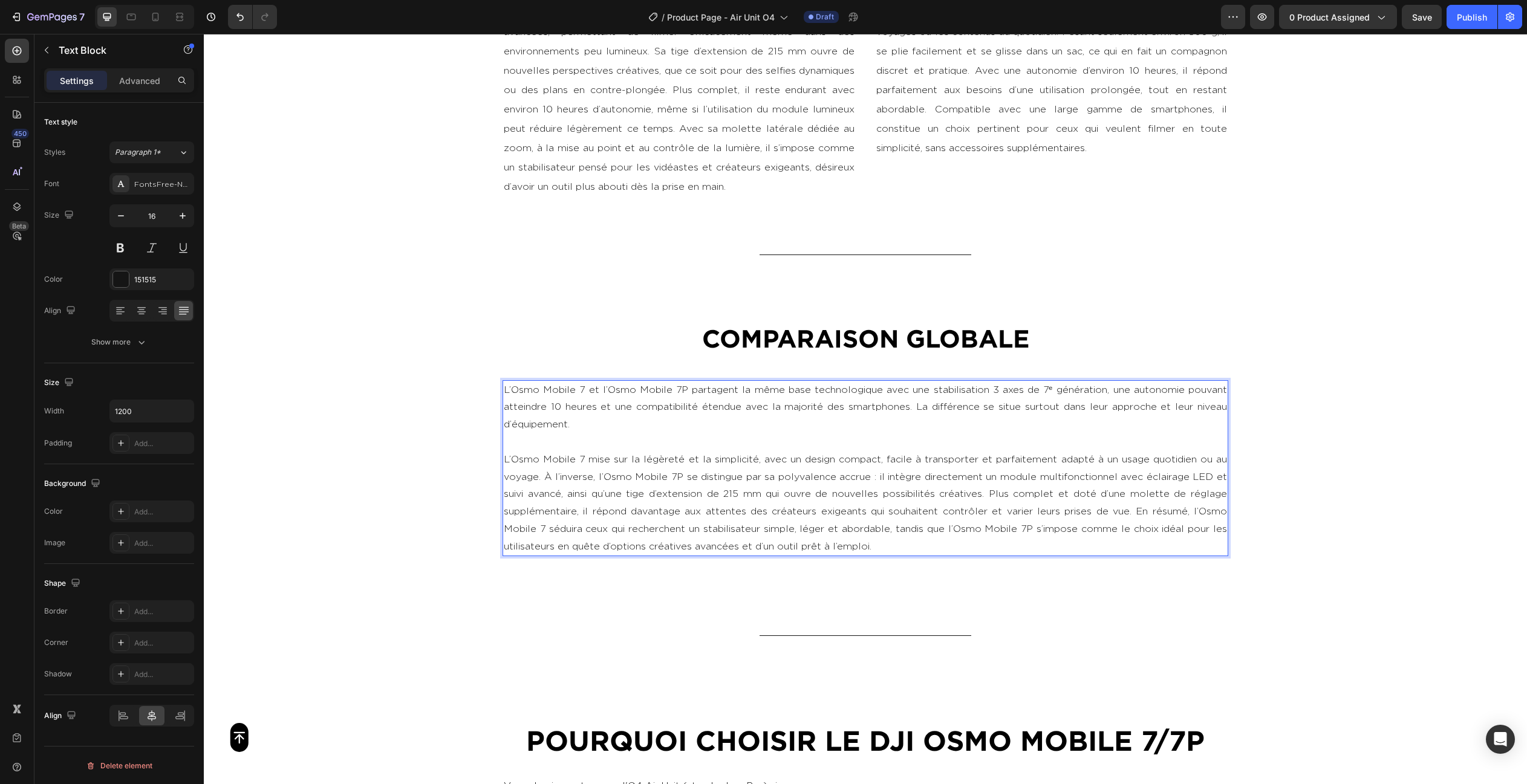
click at [542, 472] on p "L’Osmo Mobile 7 mise sur la légèreté et la simplicité, avec un design compact, …" at bounding box center [864, 503] width 723 height 104
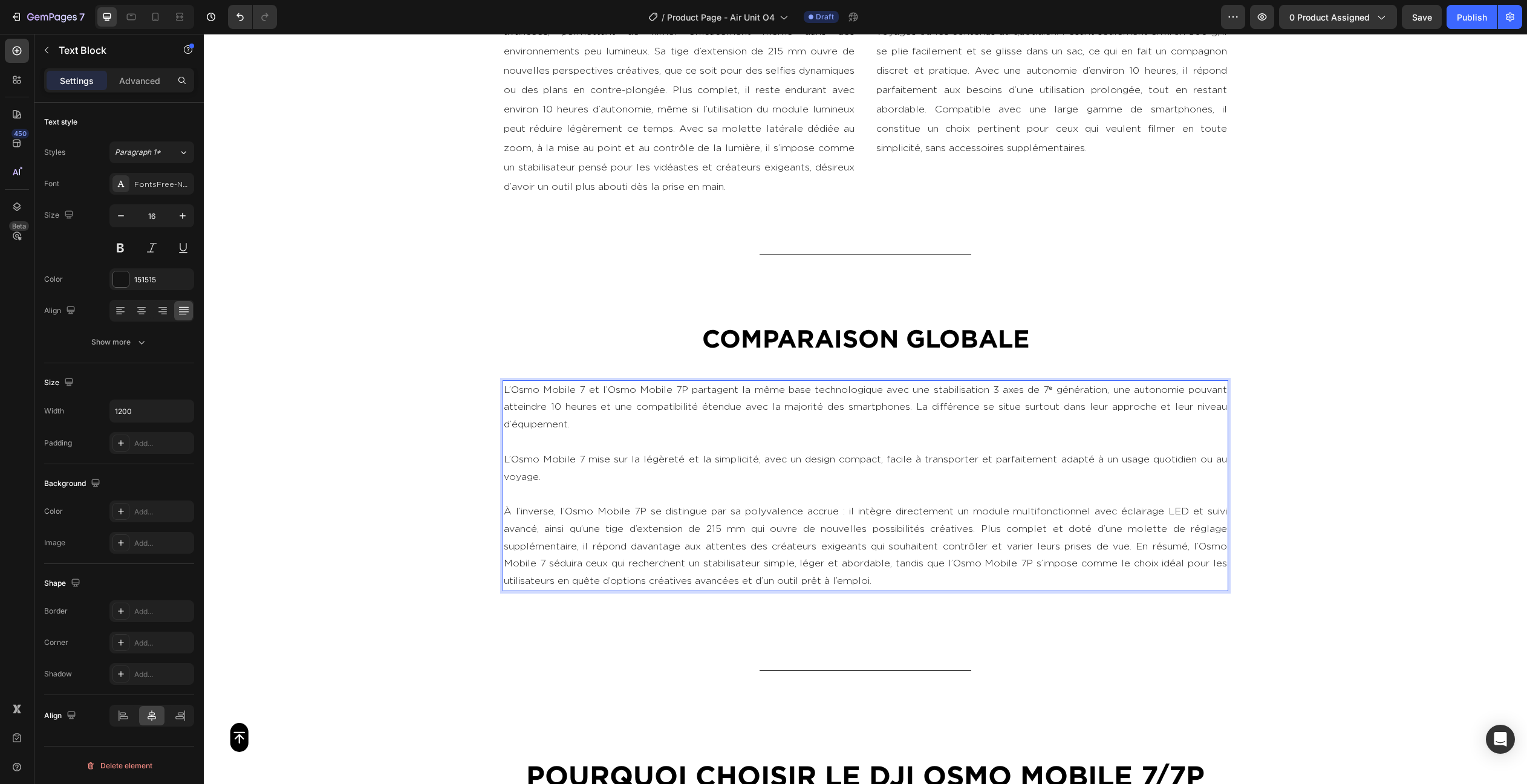
click at [985, 520] on p "À l’inverse, l’Osmo Mobile 7P se distingue par sa polyvalence accrue : il intèg…" at bounding box center [864, 547] width 723 height 87
click at [1133, 542] on p "À l’inverse, l’Osmo Mobile 7P se distingue par sa polyvalence accrue : il intèg…" at bounding box center [864, 547] width 723 height 87
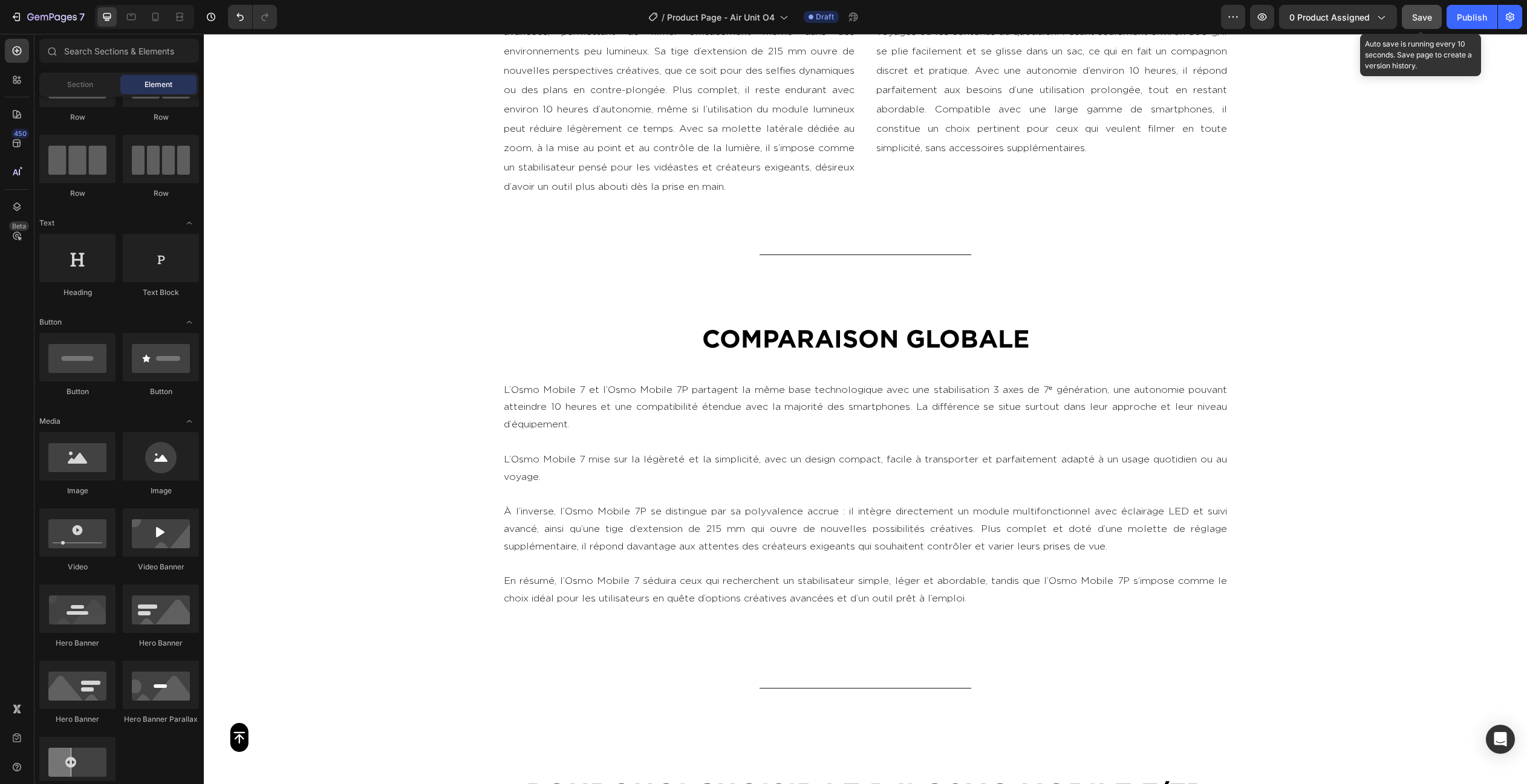
click at [1431, 26] on button "Save" at bounding box center [1422, 16] width 40 height 24
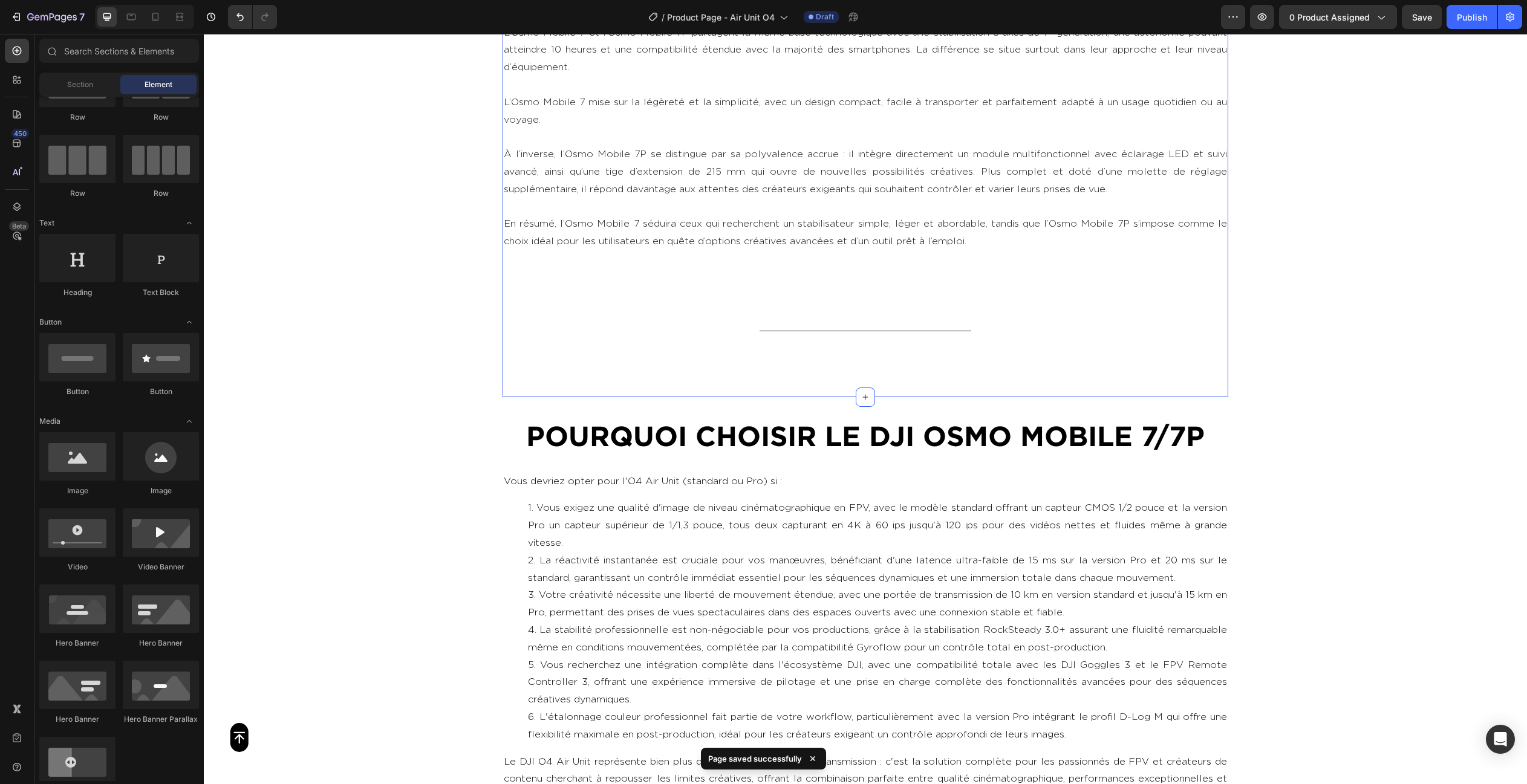
scroll to position [3546, 0]
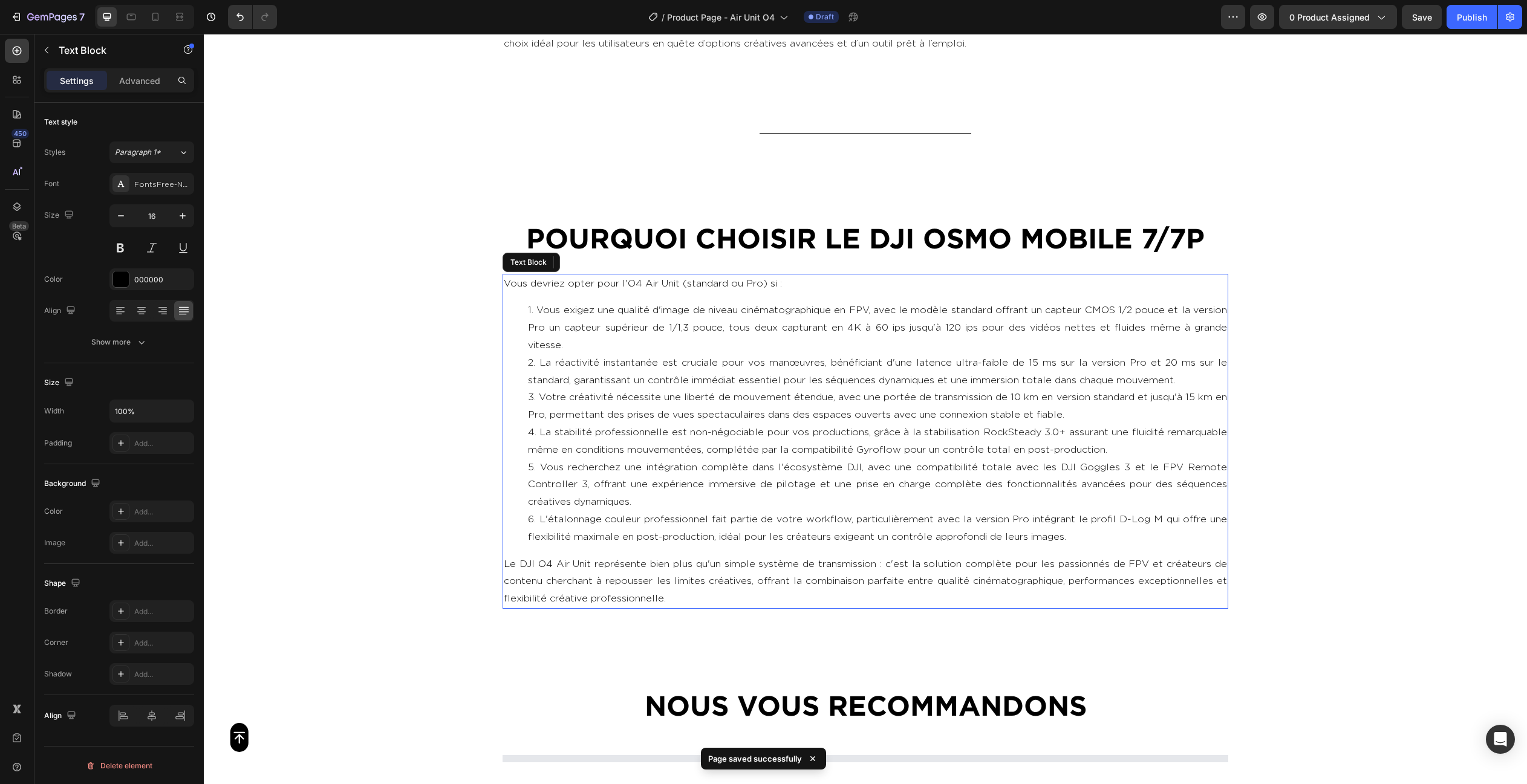
click at [728, 372] on li "La réactivité instantanée est cruciale pour vos manœuvres, bénéficiant d'une la…" at bounding box center [877, 371] width 699 height 35
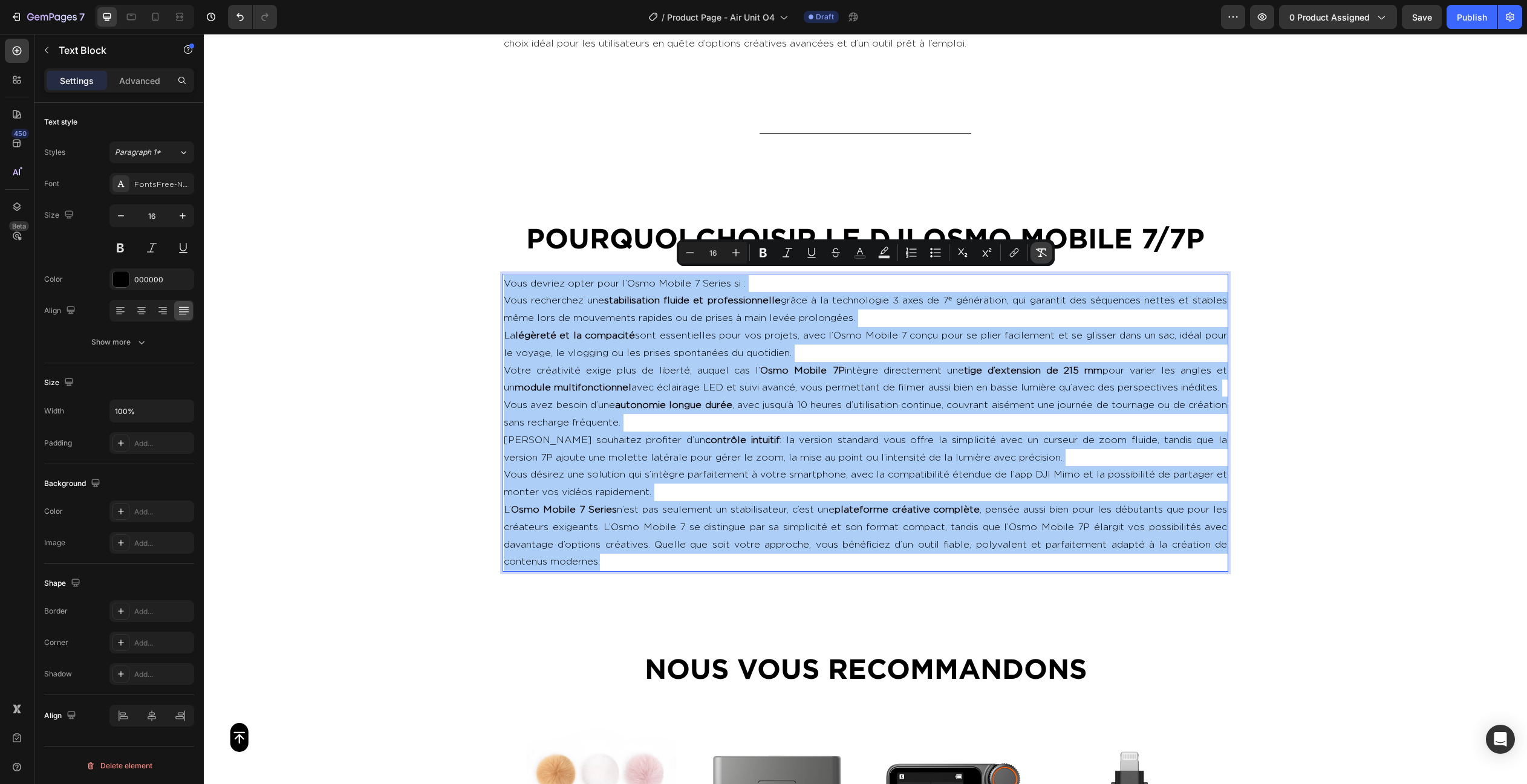
click at [1034, 252] on button "Remove Format" at bounding box center [1041, 252] width 22 height 22
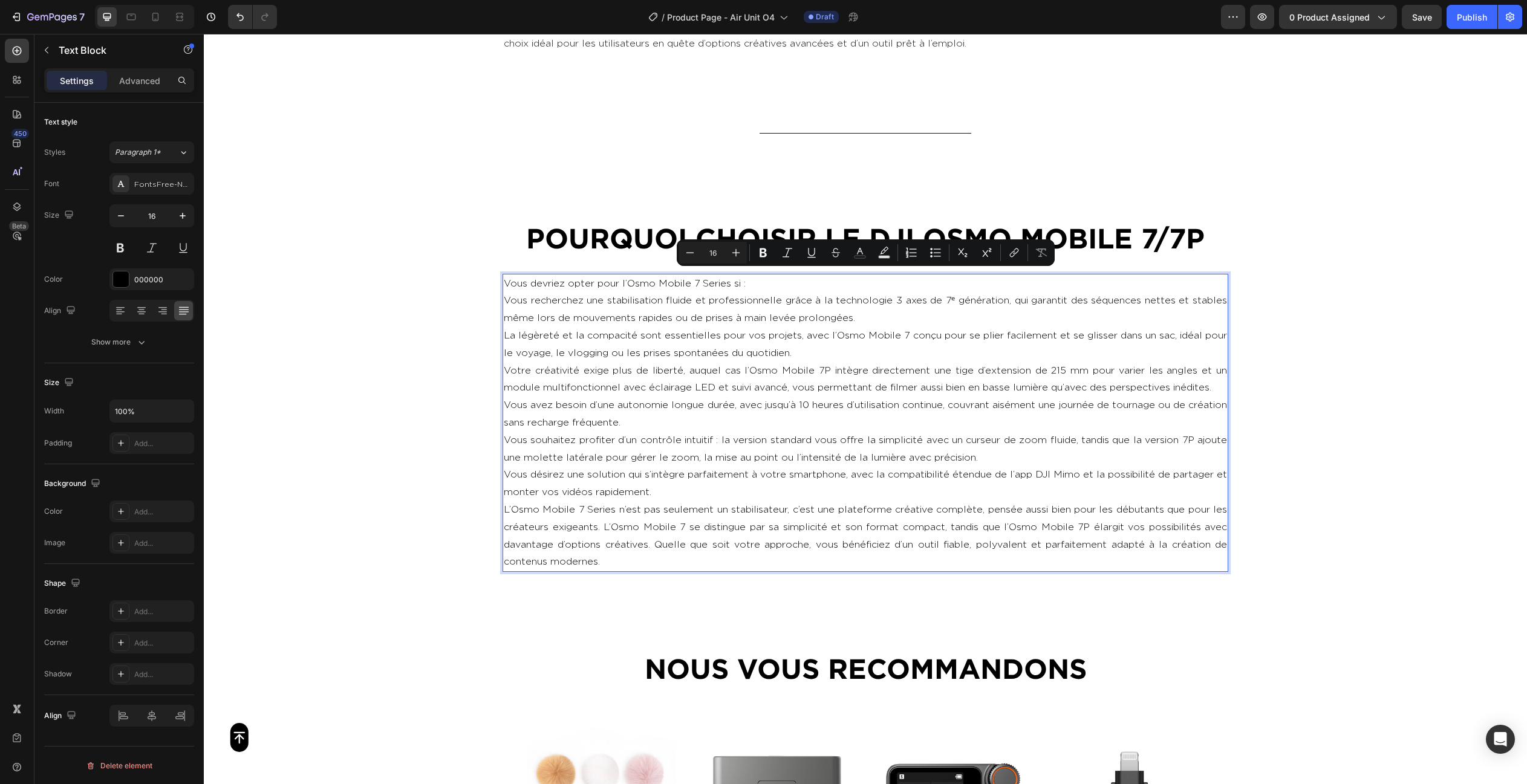
click at [505, 297] on p "Vous recherchez une stabilisation fluide et professionnelle grâce à la technolo…" at bounding box center [864, 309] width 723 height 35
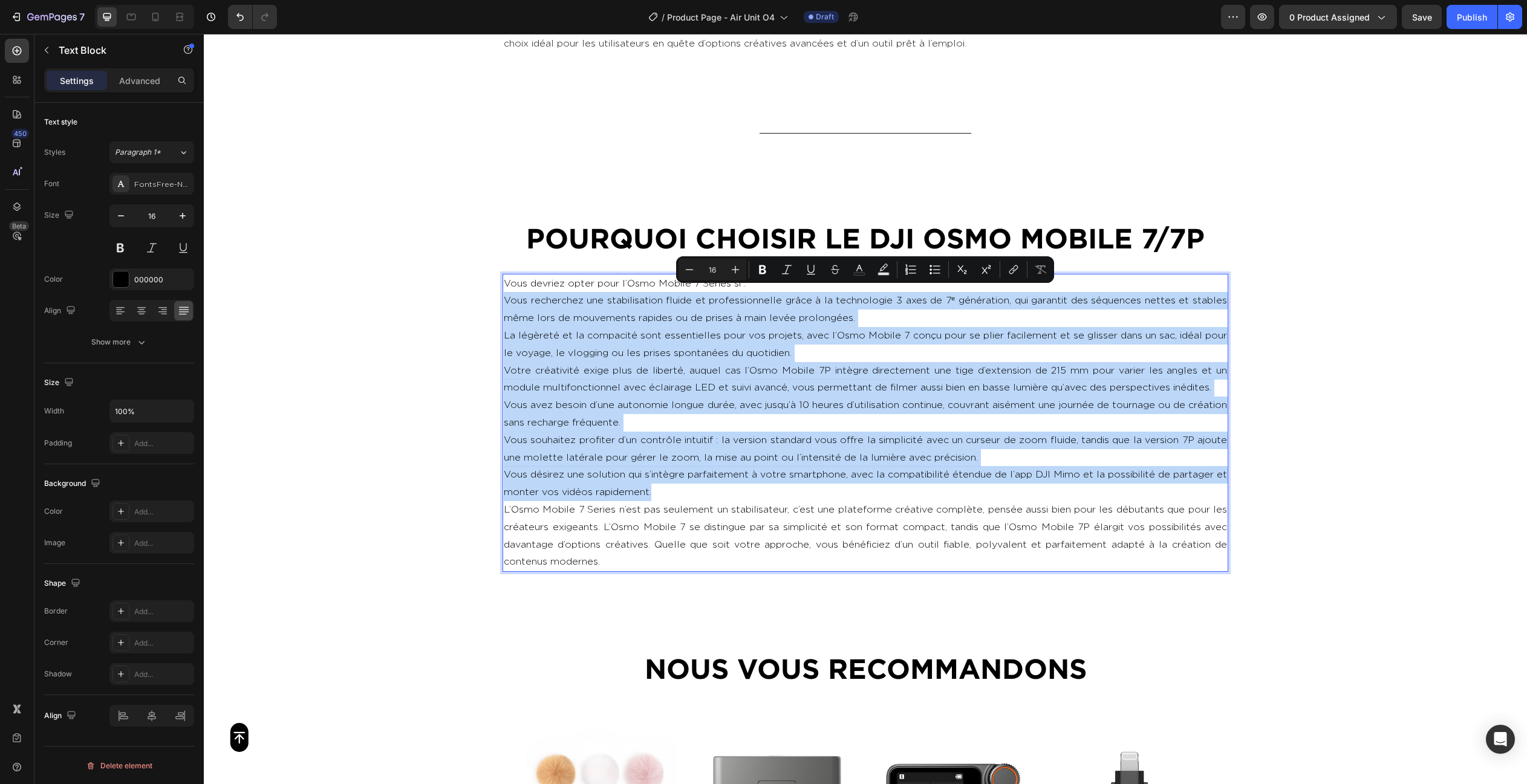
drag, startPoint x: 503, startPoint y: 290, endPoint x: 681, endPoint y: 476, distance: 257.4
click at [681, 476] on div "Vous devriez opter pour l’Osmo Mobile 7 Series si : Vous recherchez une stabili…" at bounding box center [865, 422] width 726 height 299
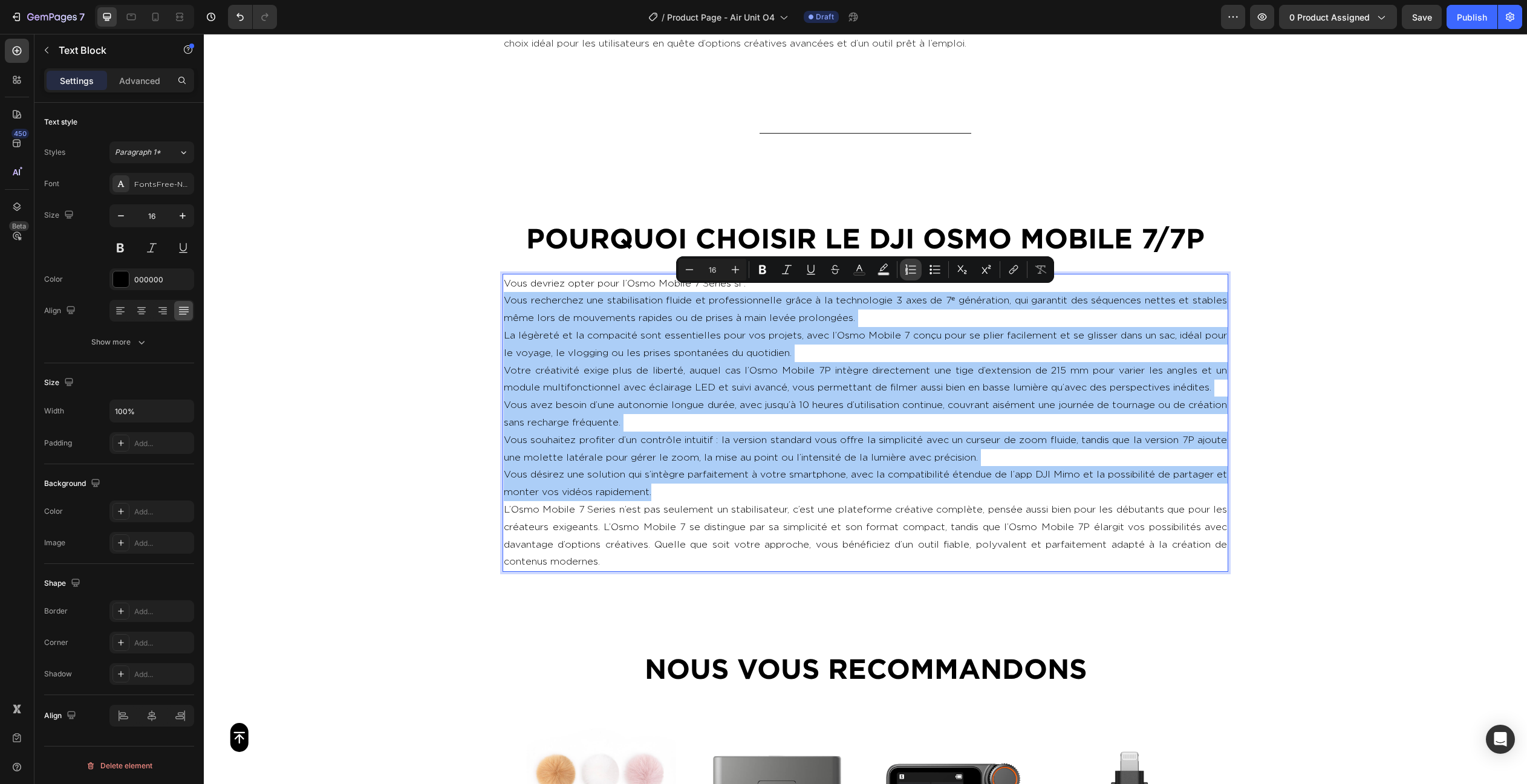
click at [911, 267] on icon "Editor contextual toolbar" at bounding box center [911, 270] width 12 height 12
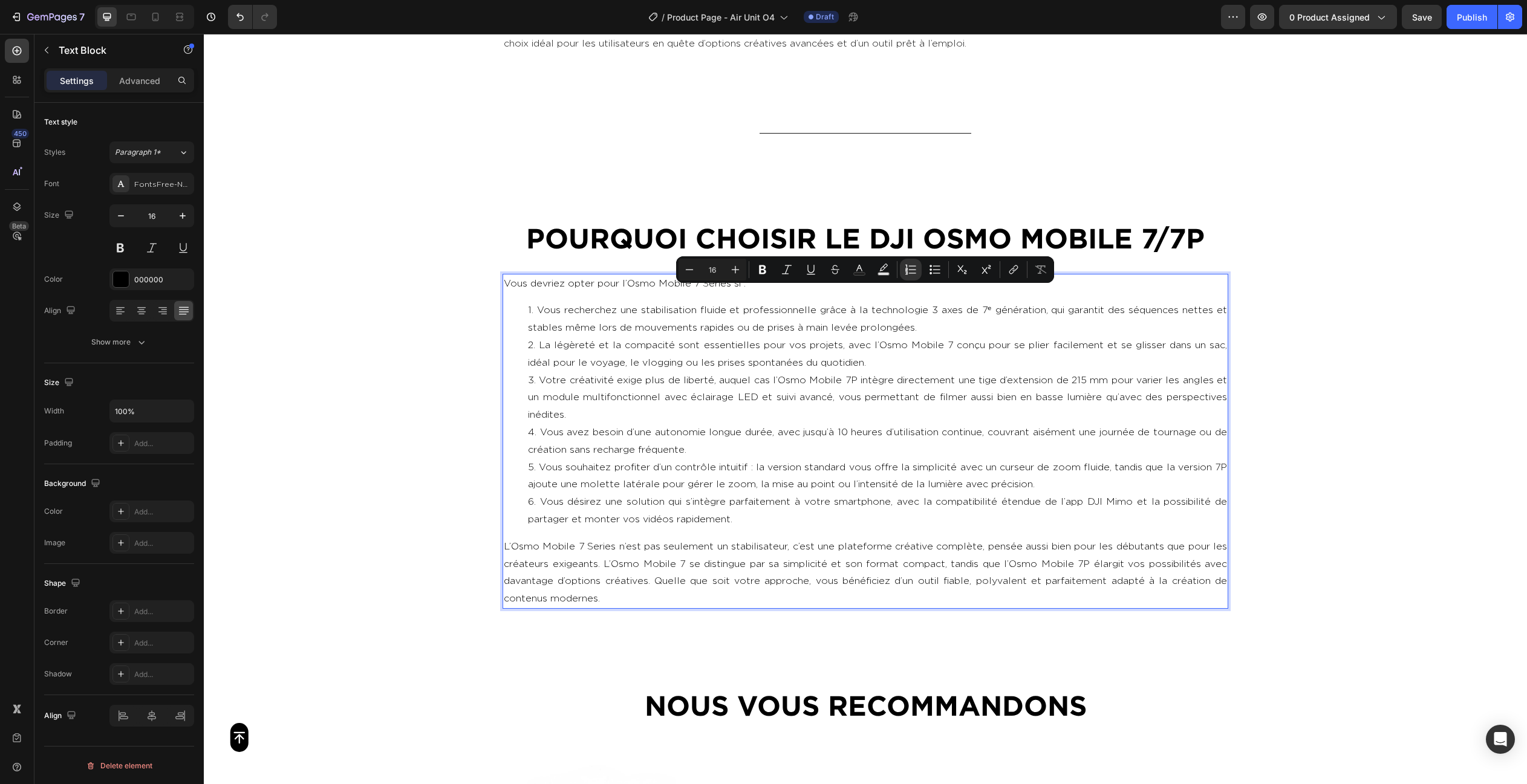
click at [839, 494] on li "Vous désirez une solution qui s’intègre parfaitement à votre smartphone, avec l…" at bounding box center [877, 511] width 699 height 35
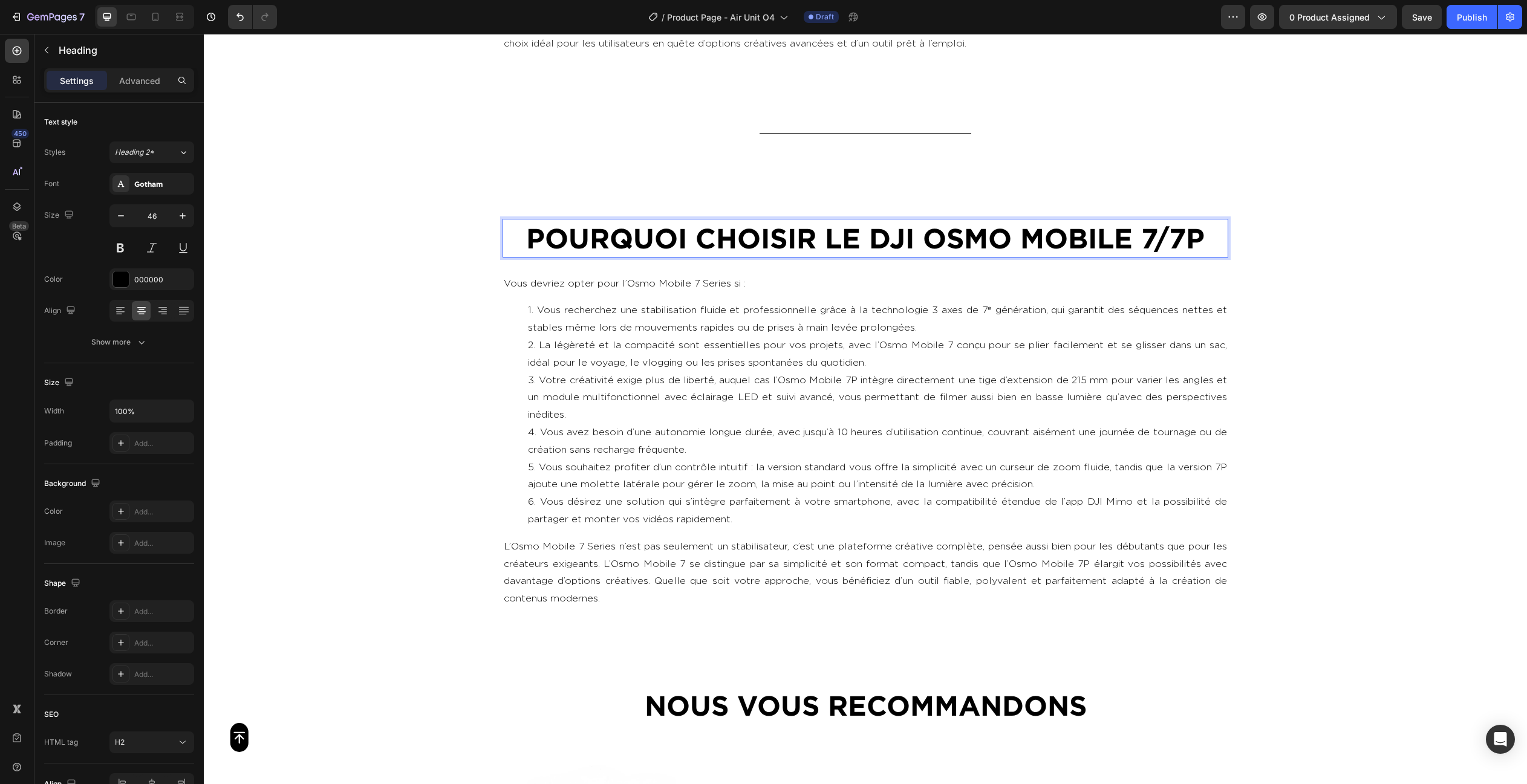
click at [1203, 231] on p "Pourquoi choisir le DJI OSMO MOBILE 7/7P" at bounding box center [864, 238] width 723 height 36
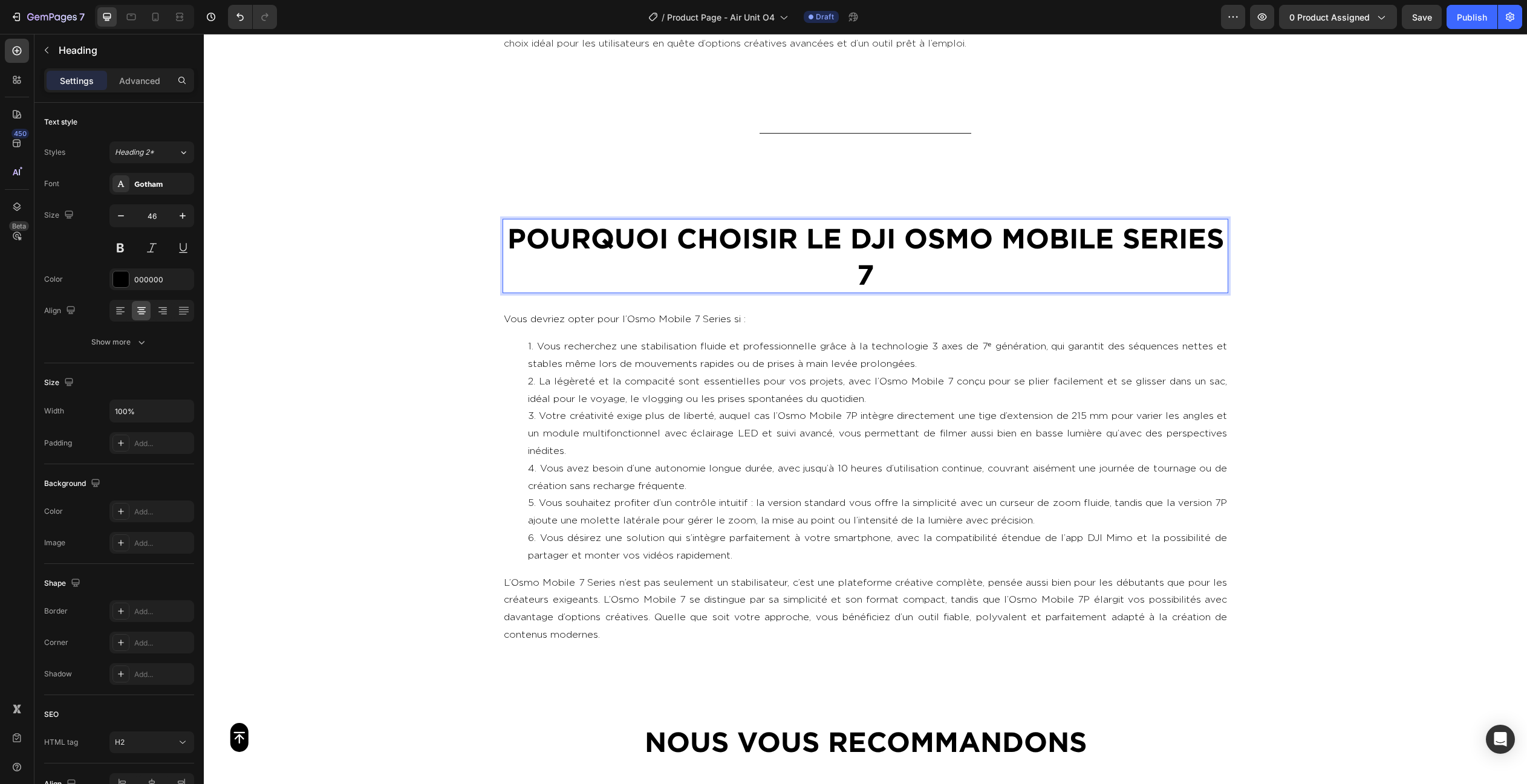
click at [854, 229] on p "Pourquoi choisir le DJI OSMO MOBILE series 7" at bounding box center [864, 256] width 723 height 72
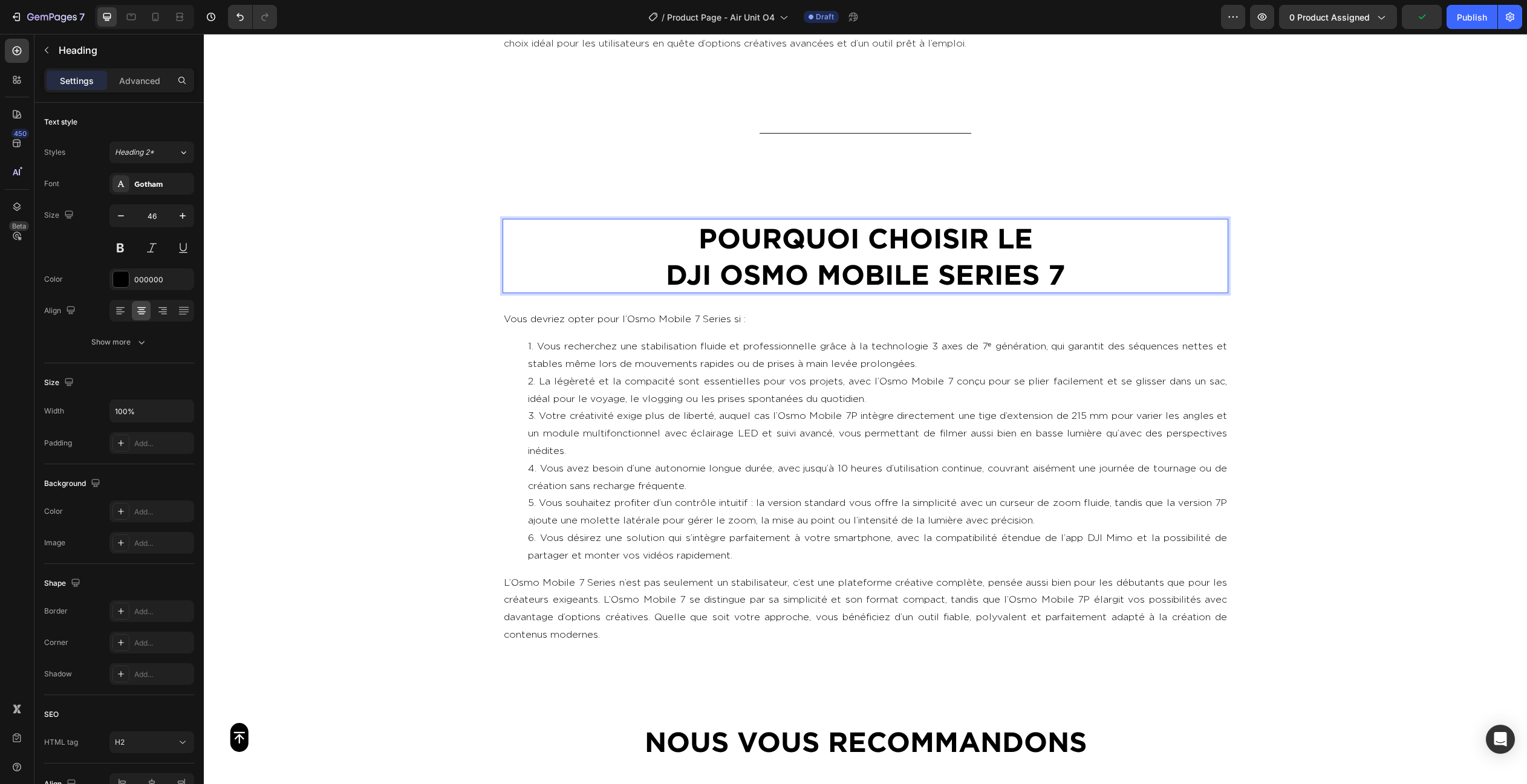
click at [1026, 230] on p "Pourquoi choisir le DJI OSMO MOBILE series 7" at bounding box center [864, 256] width 723 height 72
click at [1363, 253] on div "Pourquoi choisir le : DJI OSMO MOBILE series 7 Heading 27 Vous devriez opter po…" at bounding box center [865, 436] width 1323 height 436
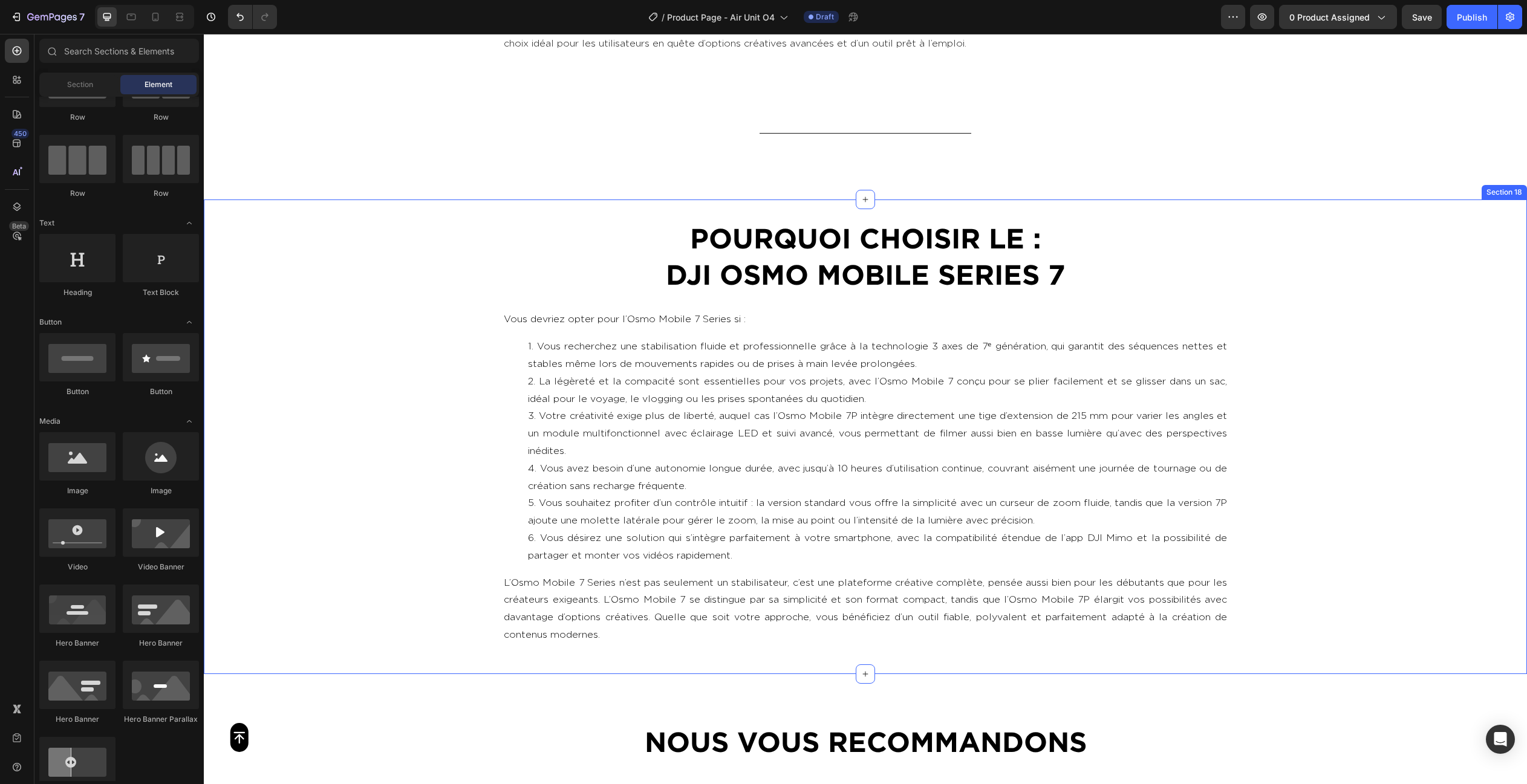
click at [366, 334] on div "Pourquoi choisir le : DJI OSMO MOBILE series 7 Heading Vous devriez opter pour …" at bounding box center [865, 436] width 1323 height 436
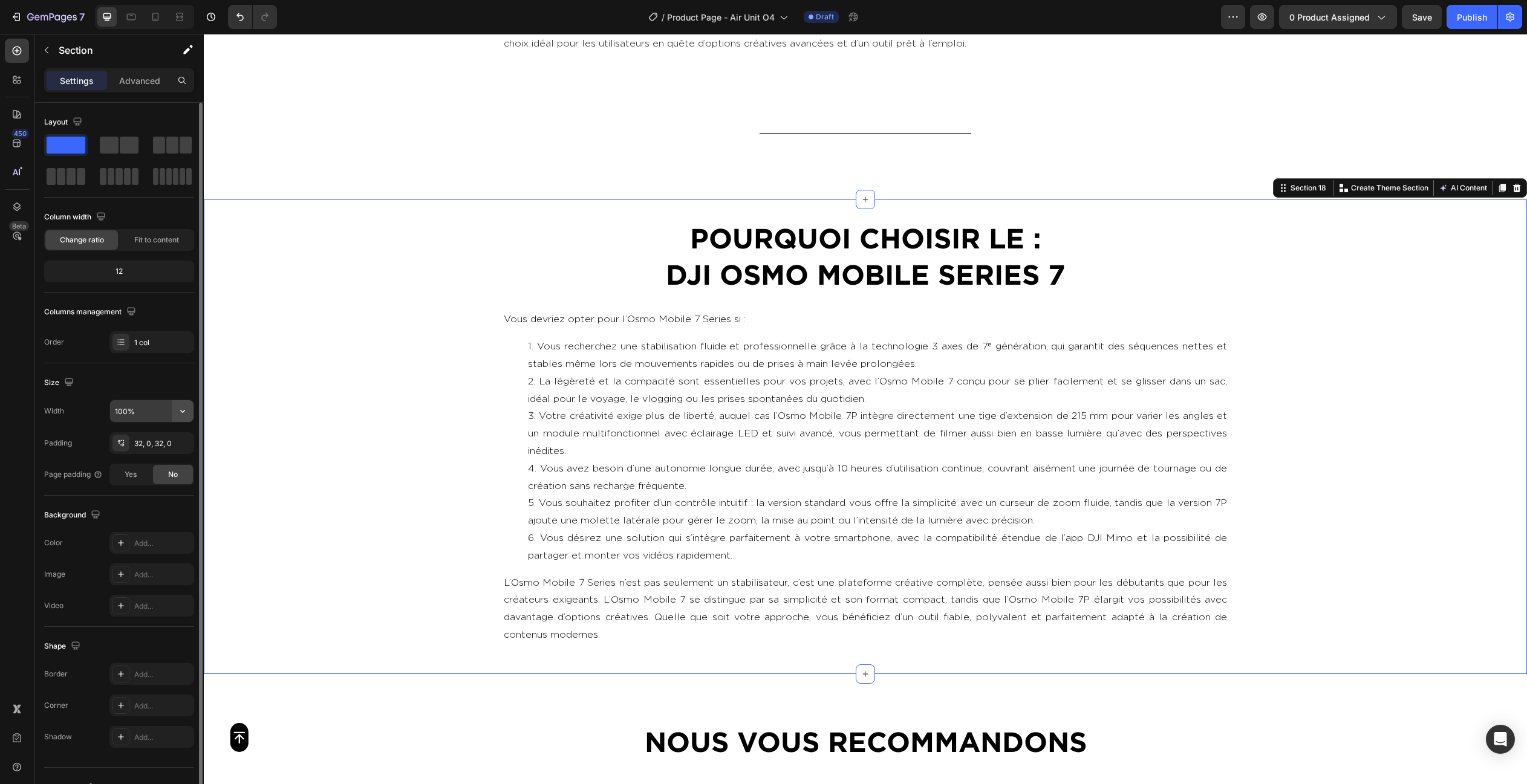
click at [192, 415] on button "button" at bounding box center [182, 410] width 22 height 22
click at [156, 461] on p "Default 1200px" at bounding box center [148, 464] width 69 height 10
type input "1200"
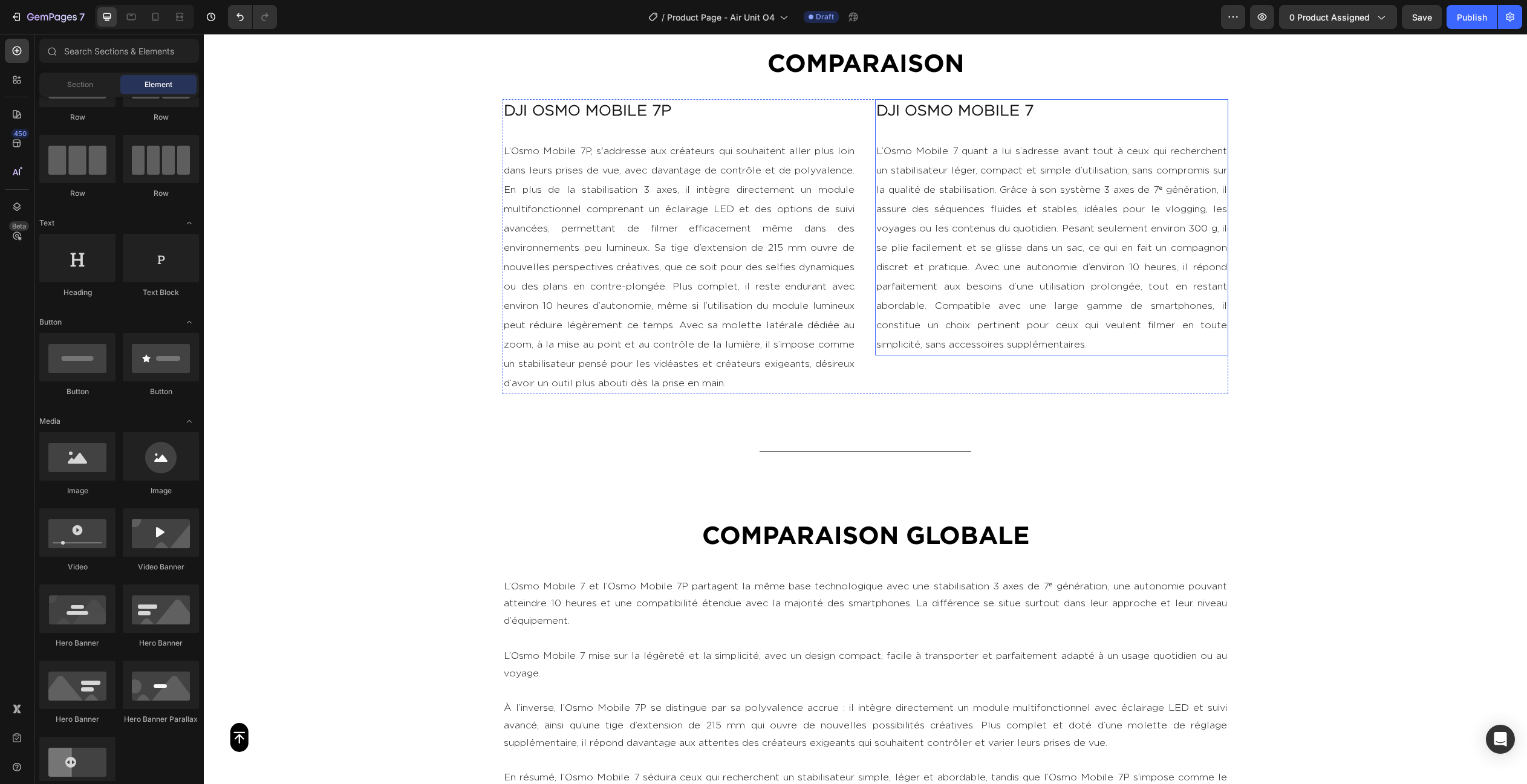
scroll to position [2778, 0]
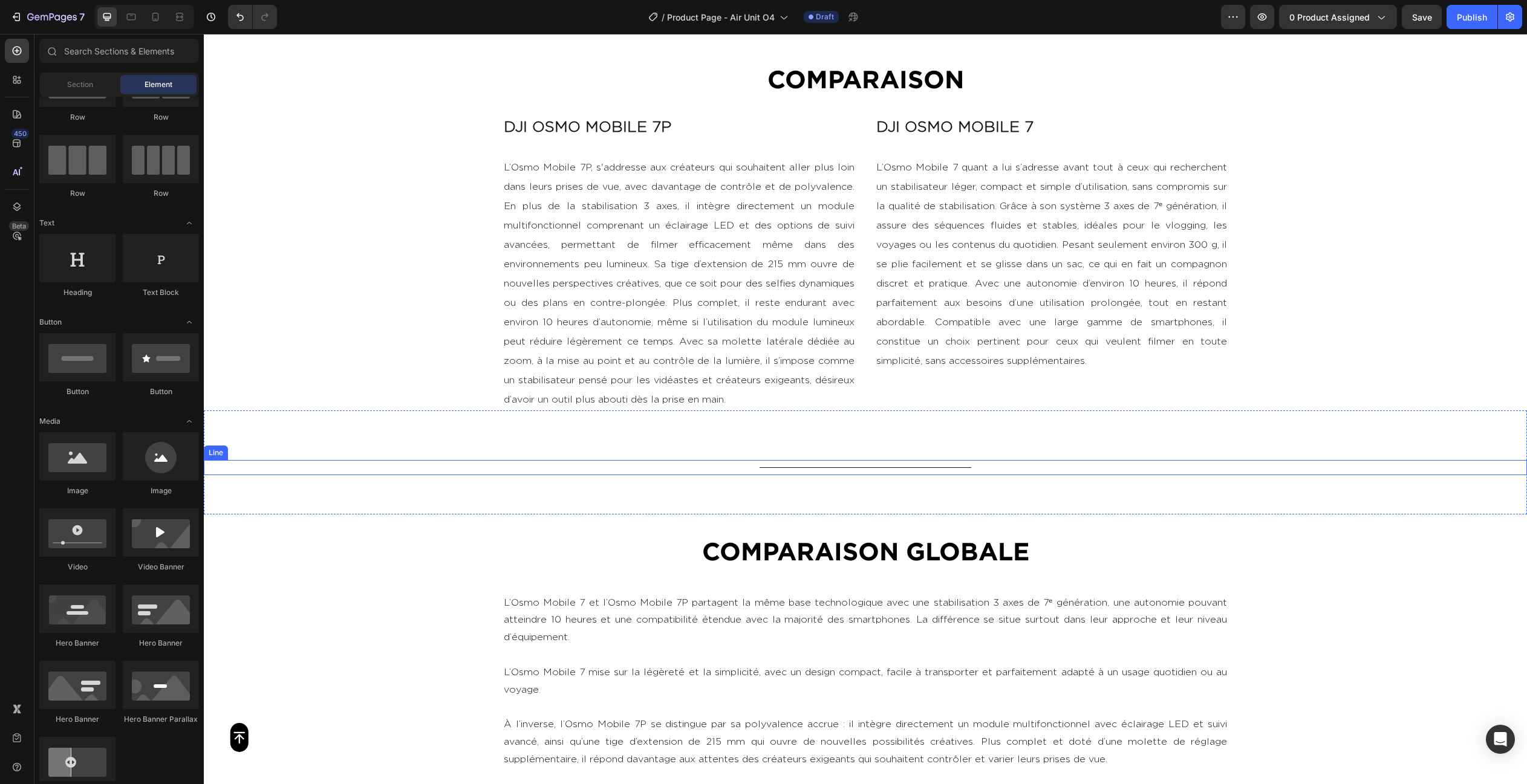
click at [571, 469] on div "Title Line" at bounding box center [865, 468] width 1323 height 15
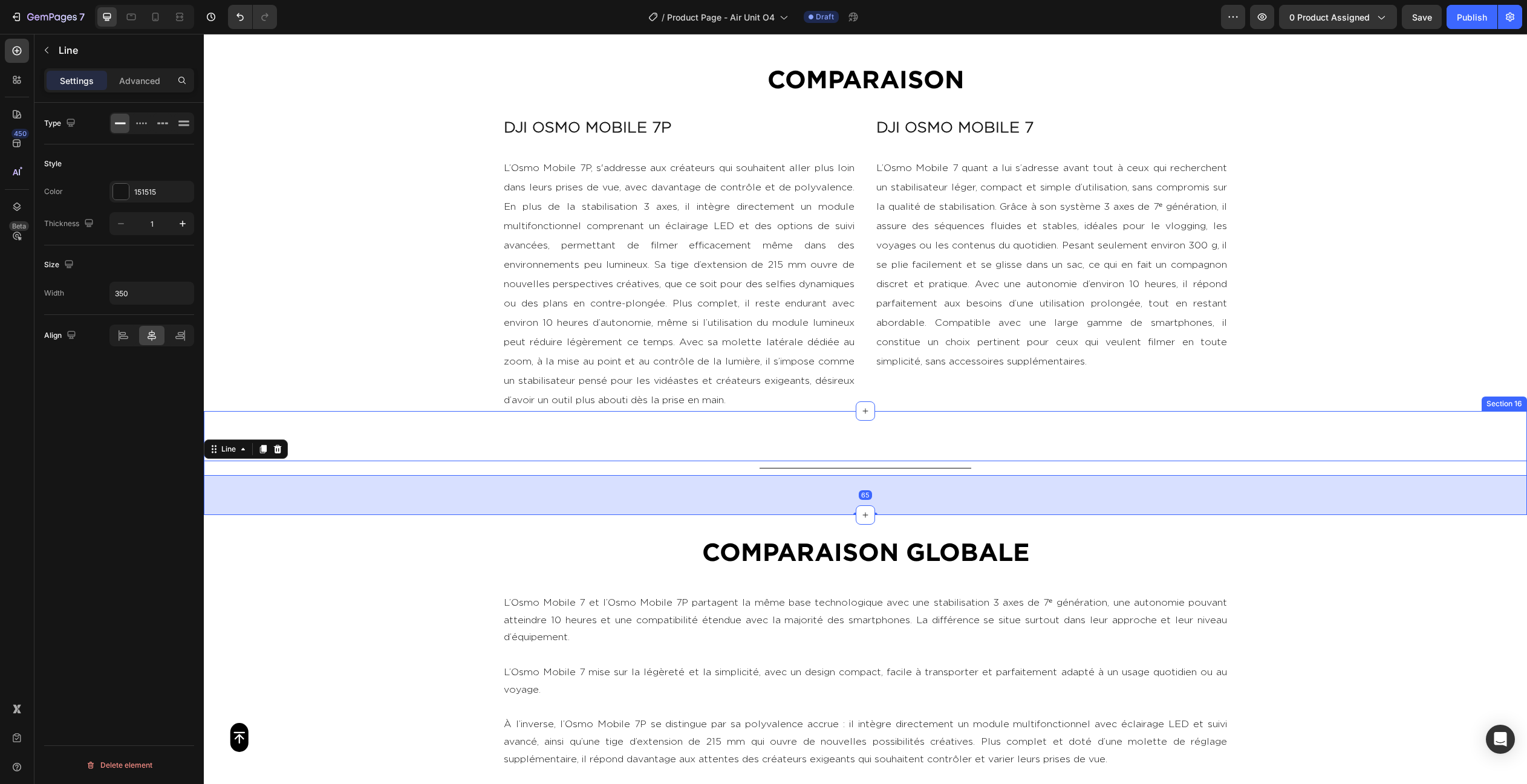
click at [500, 440] on div "Title Line 65" at bounding box center [865, 472] width 1323 height 84
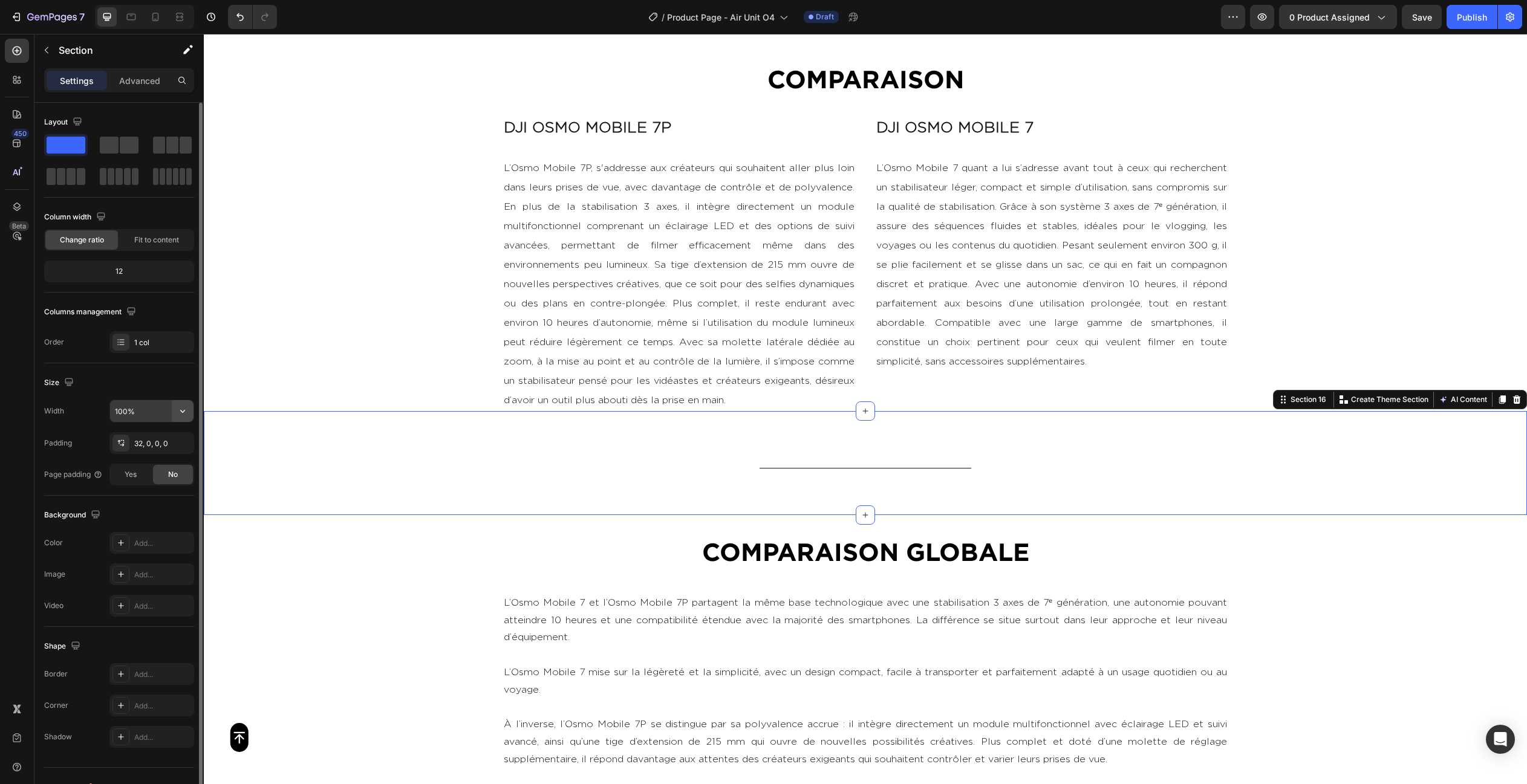
click at [184, 409] on icon "button" at bounding box center [182, 411] width 12 height 12
click at [162, 464] on span "1200px" at bounding box center [170, 464] width 26 height 10
type input "1200"
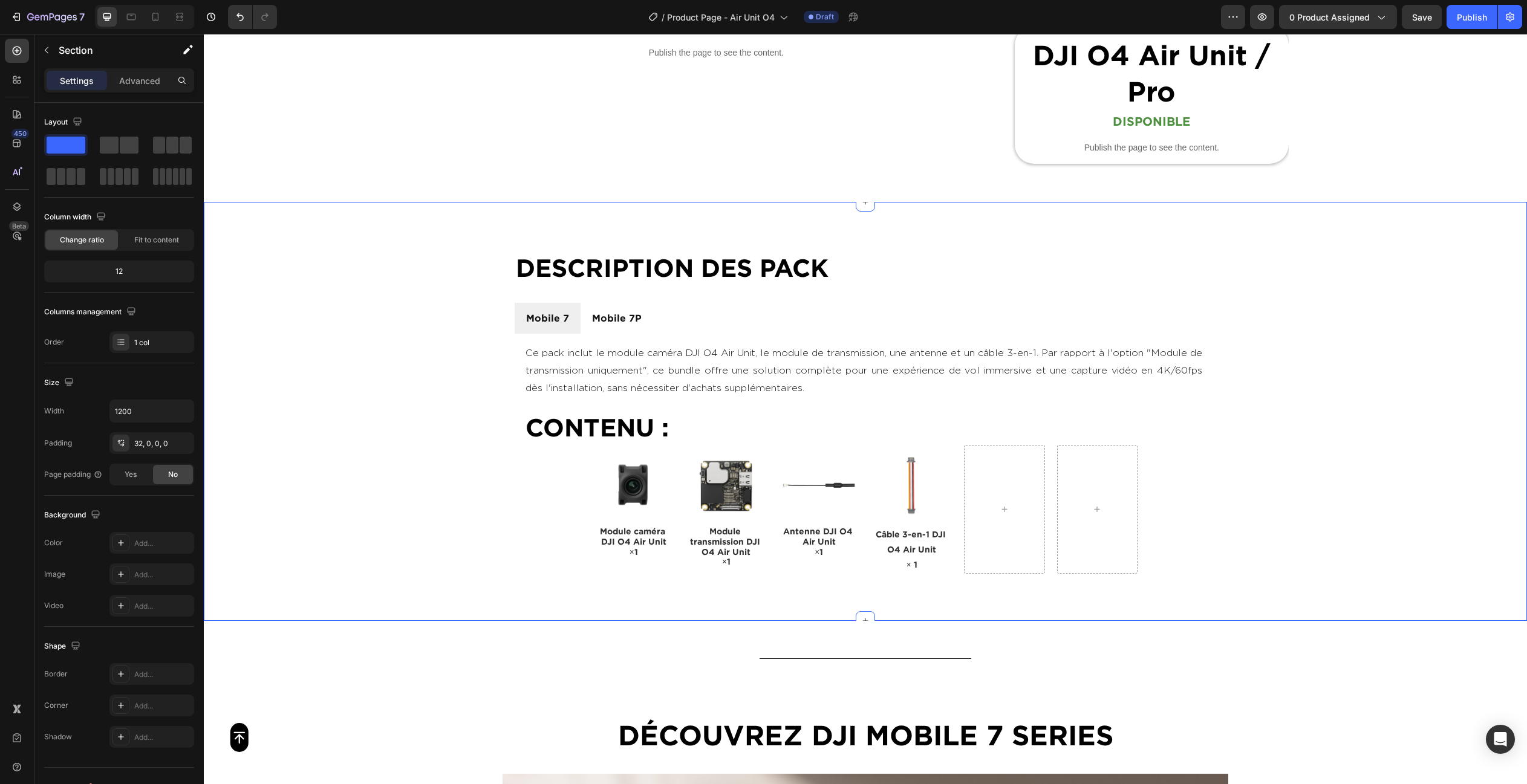
scroll to position [755, 0]
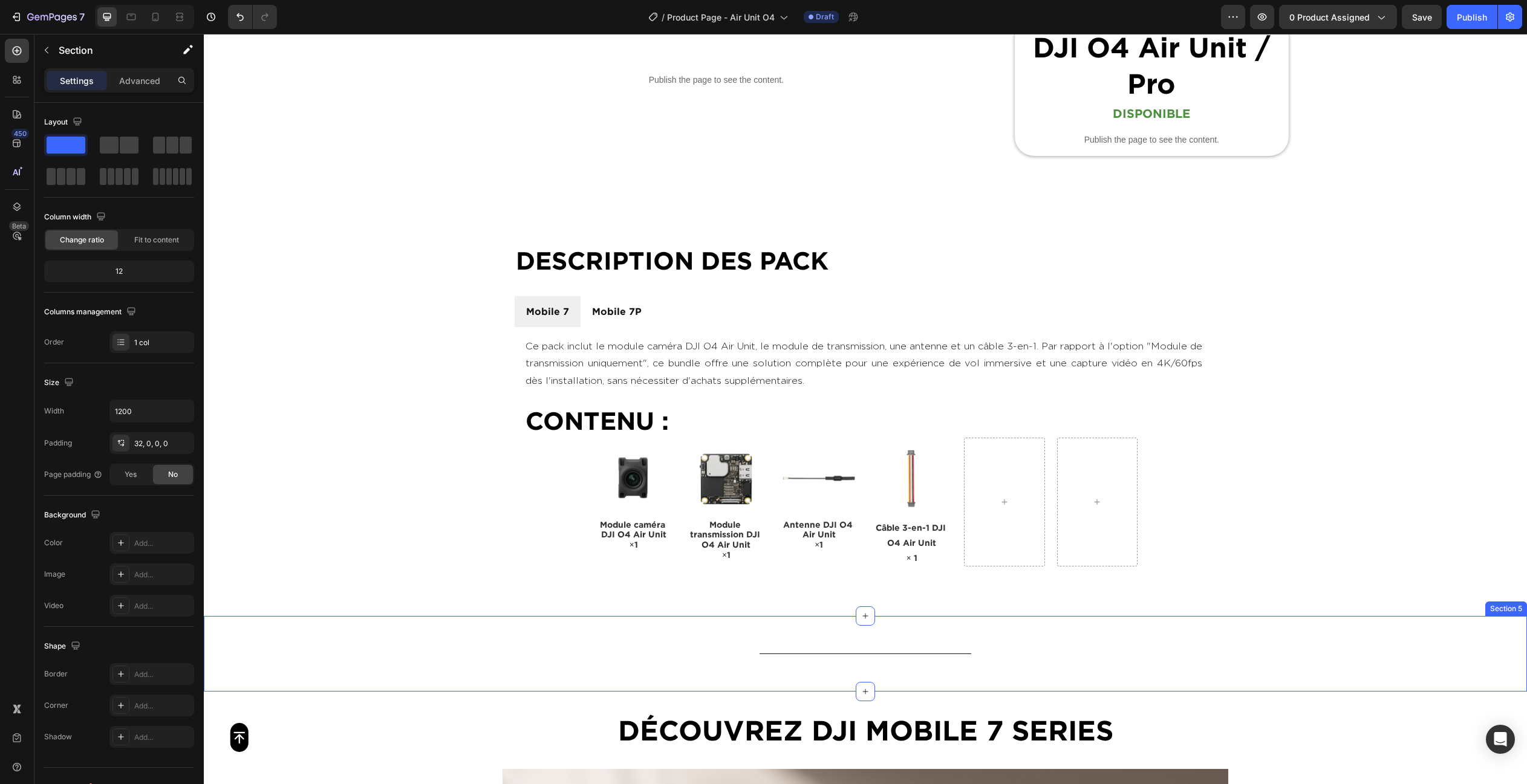
click at [402, 626] on div "Title Line" at bounding box center [865, 654] width 1323 height 76
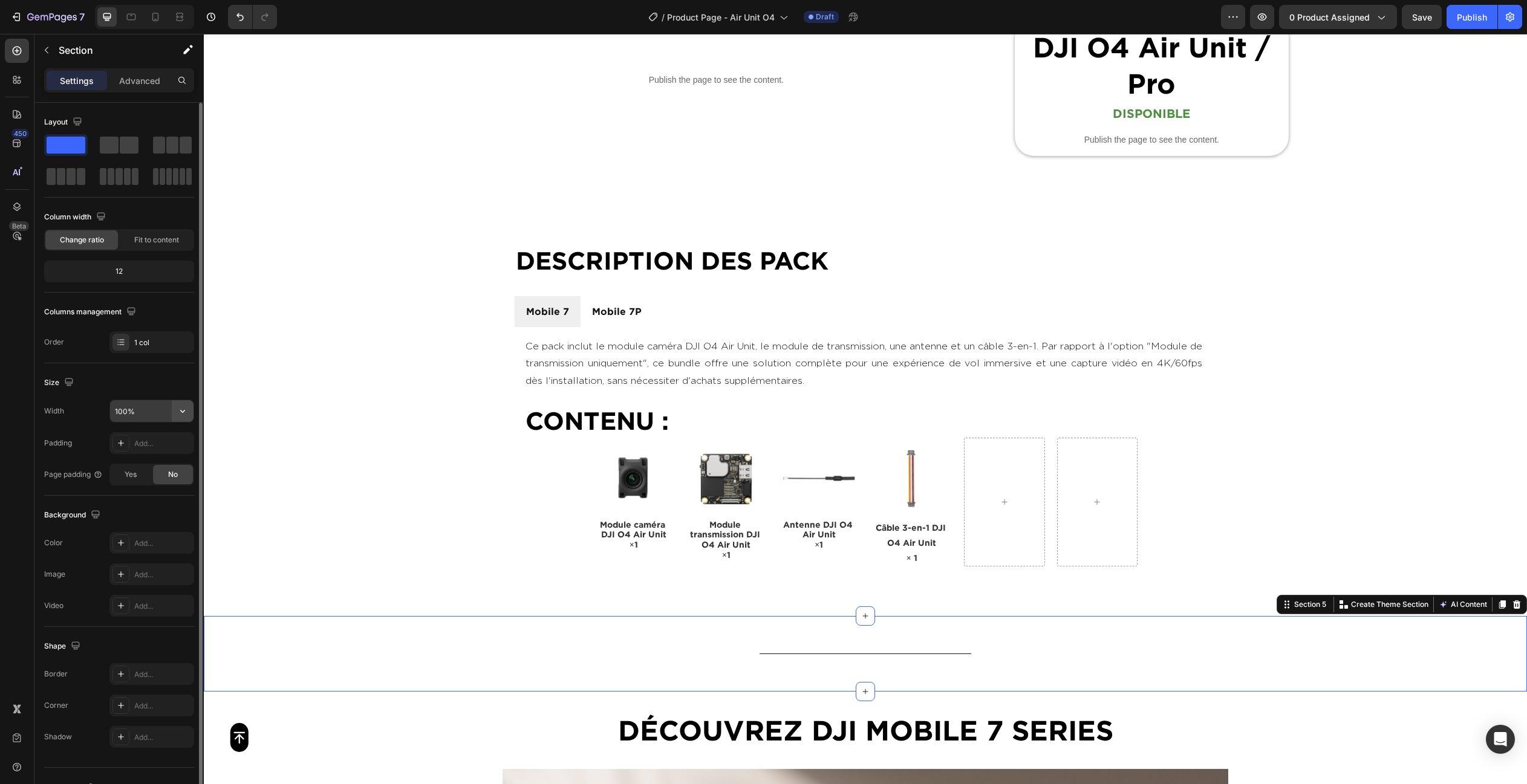
click at [178, 412] on icon "button" at bounding box center [182, 411] width 12 height 12
click at [147, 460] on p "Default 1200px" at bounding box center [148, 464] width 69 height 10
type input "1200"
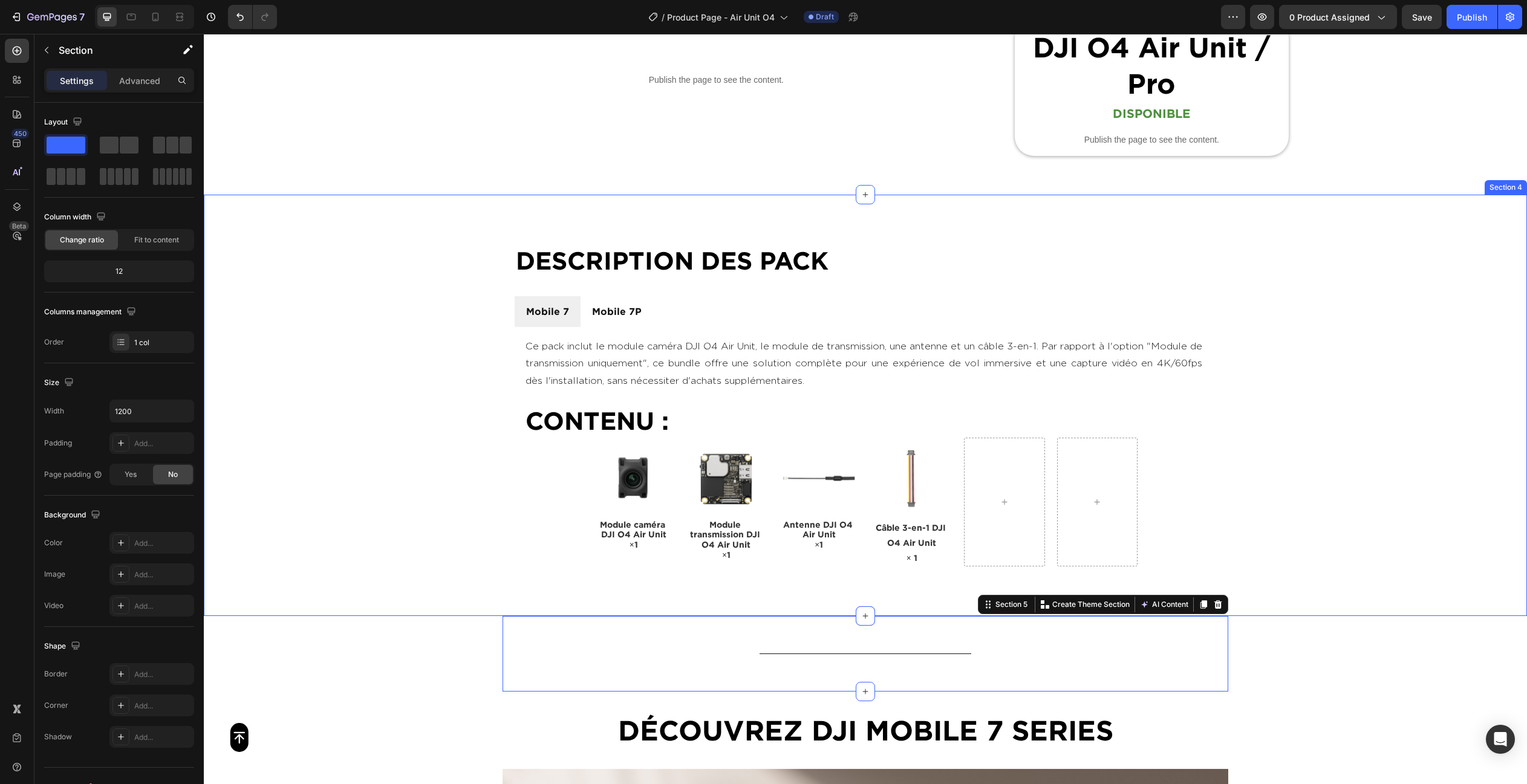
click at [373, 368] on div "DESCRIPTION des PACK Heading Mobile 7 Mobile 7P Ce pack inclut le module caméra…" at bounding box center [865, 405] width 1323 height 421
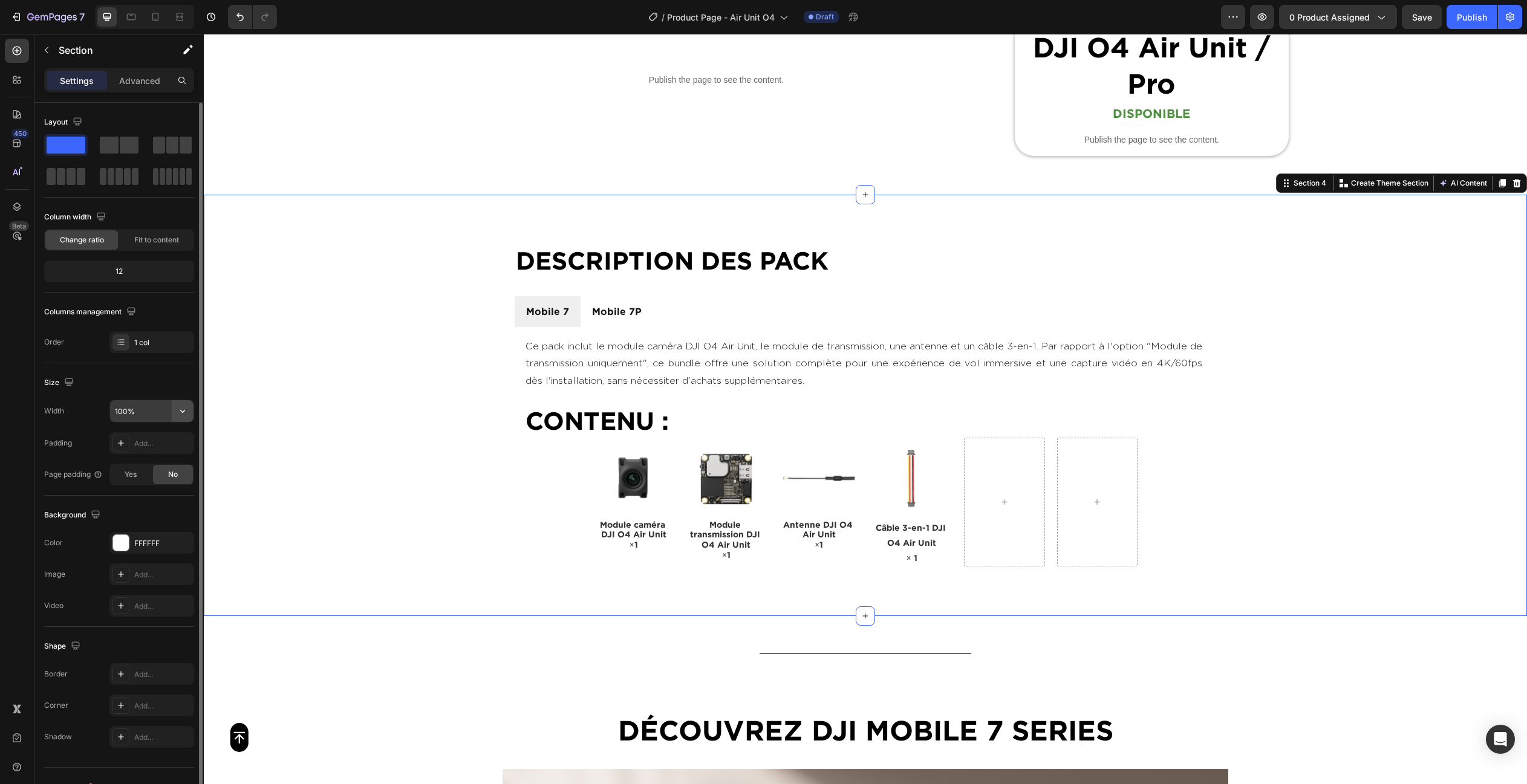
click at [183, 407] on icon "button" at bounding box center [182, 411] width 12 height 12
click at [162, 461] on span "1200px" at bounding box center [170, 464] width 26 height 10
type input "1200"
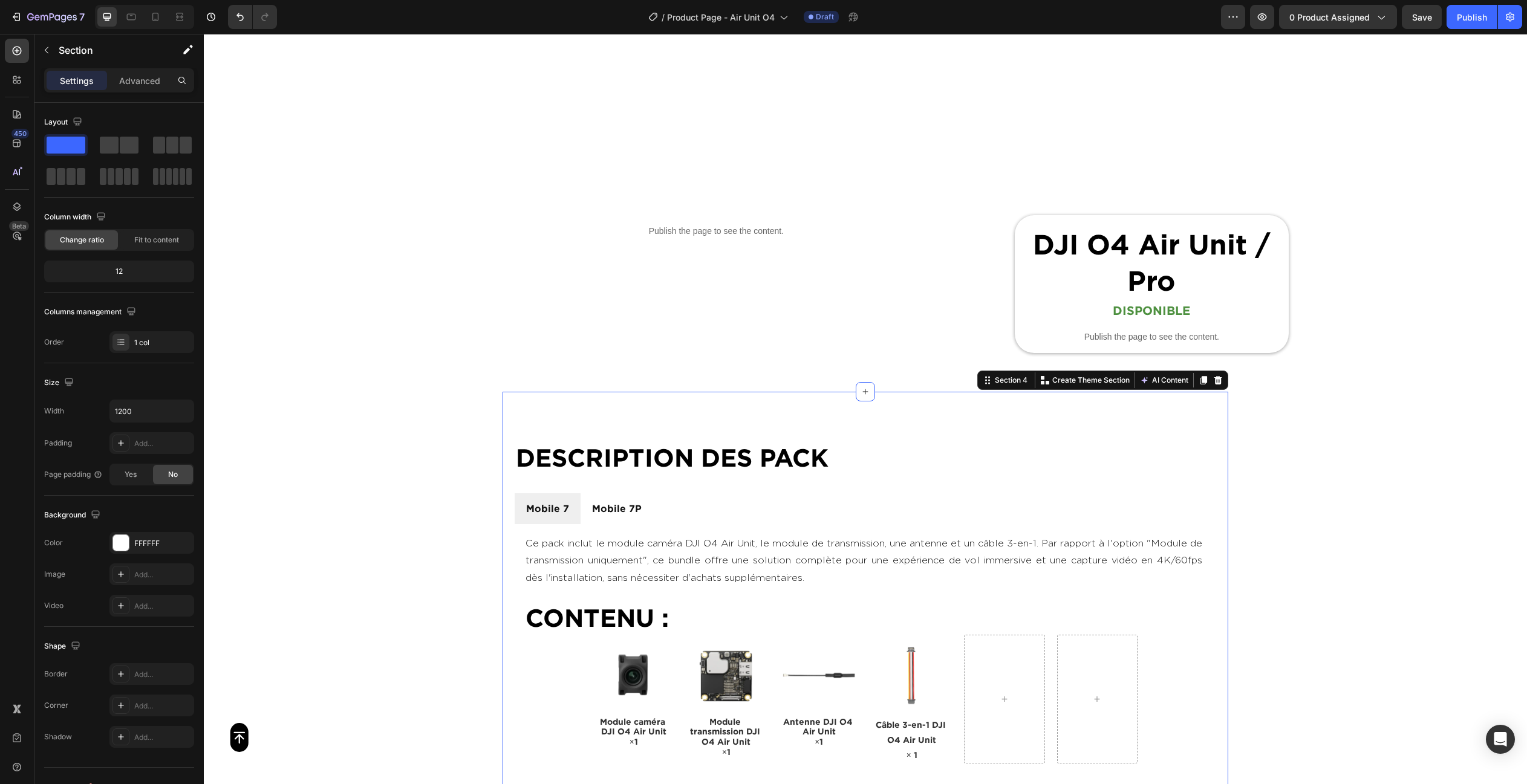
scroll to position [556, 0]
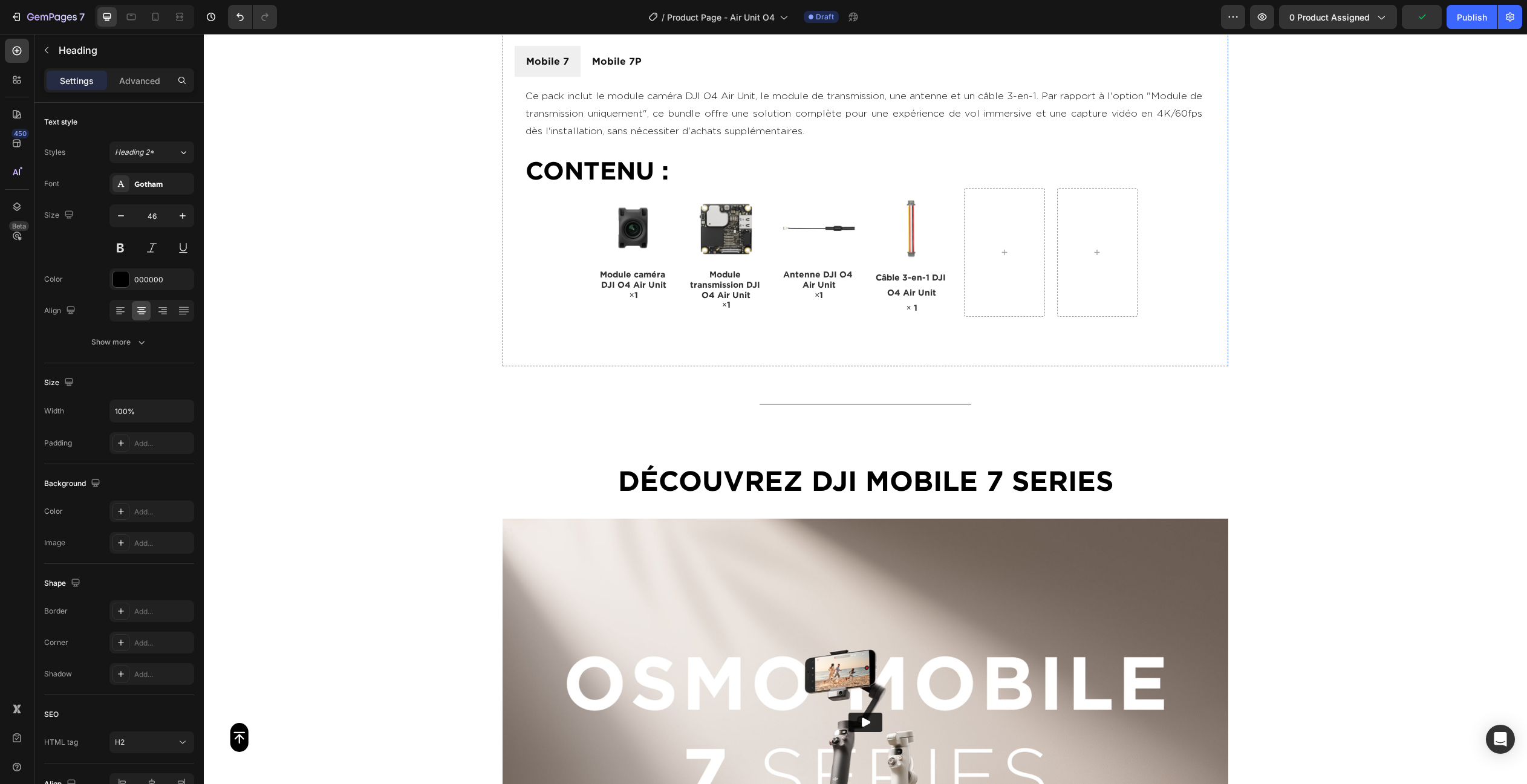
scroll to position [1241, 0]
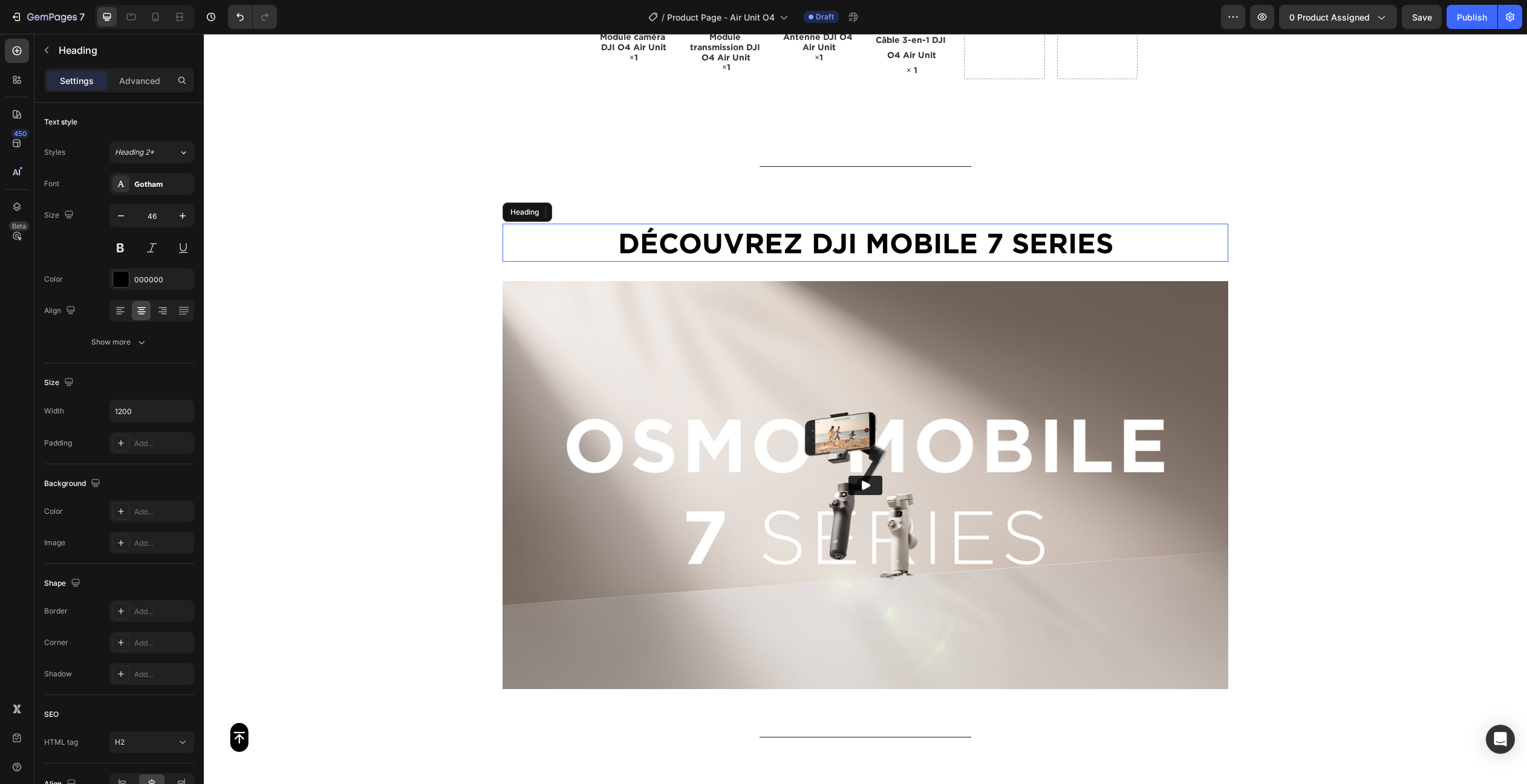
click at [998, 241] on h2 "Découvrez DJI MOBILE 7 SEriES" at bounding box center [865, 243] width 726 height 39
drag, startPoint x: 815, startPoint y: 237, endPoint x: 1132, endPoint y: 237, distance: 317.0
click at [1132, 237] on p "Découvrez DJI MOBILE 7 SEriES" at bounding box center [864, 243] width 723 height 36
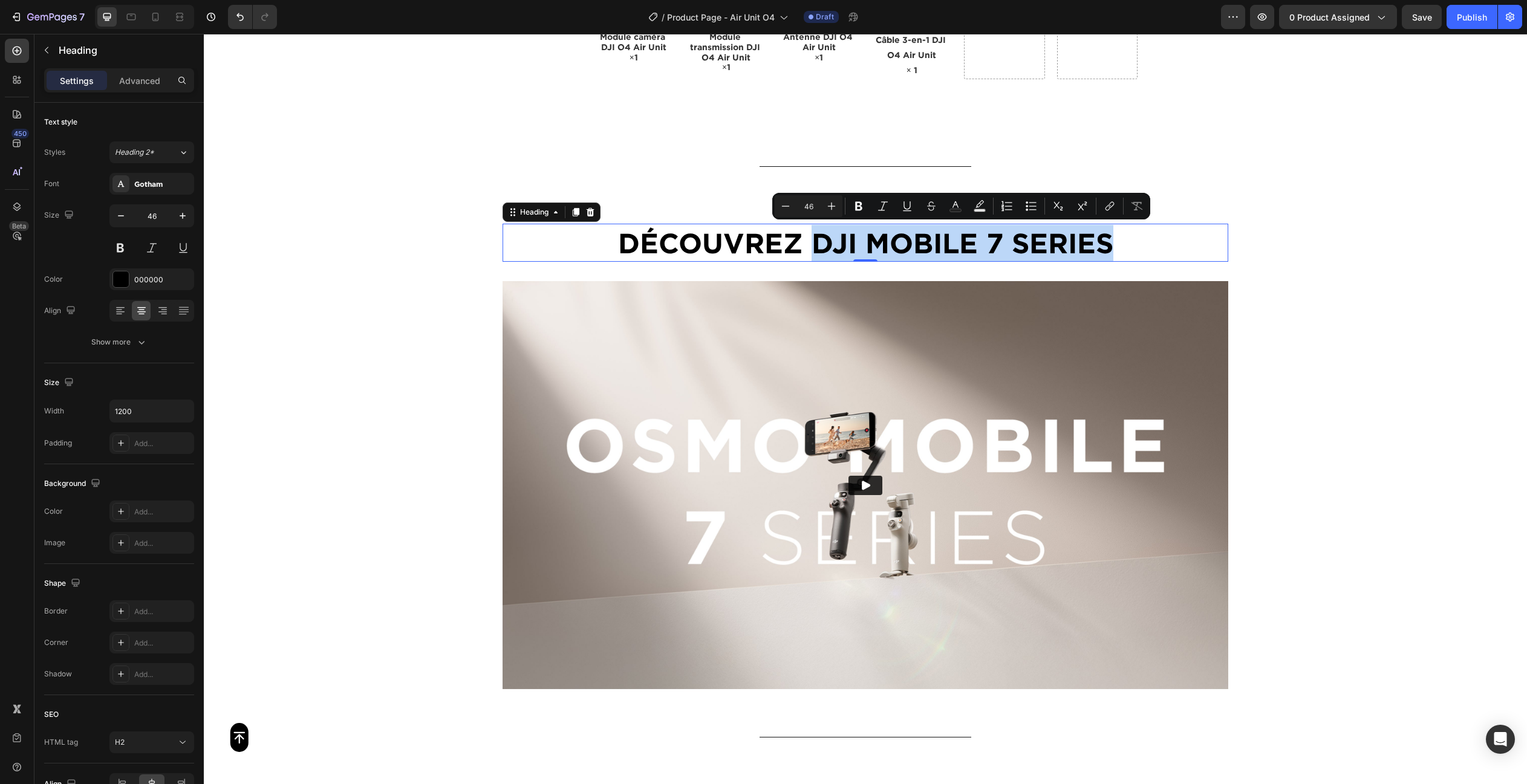
copy p "DJI MOBILE 7 SEriES"
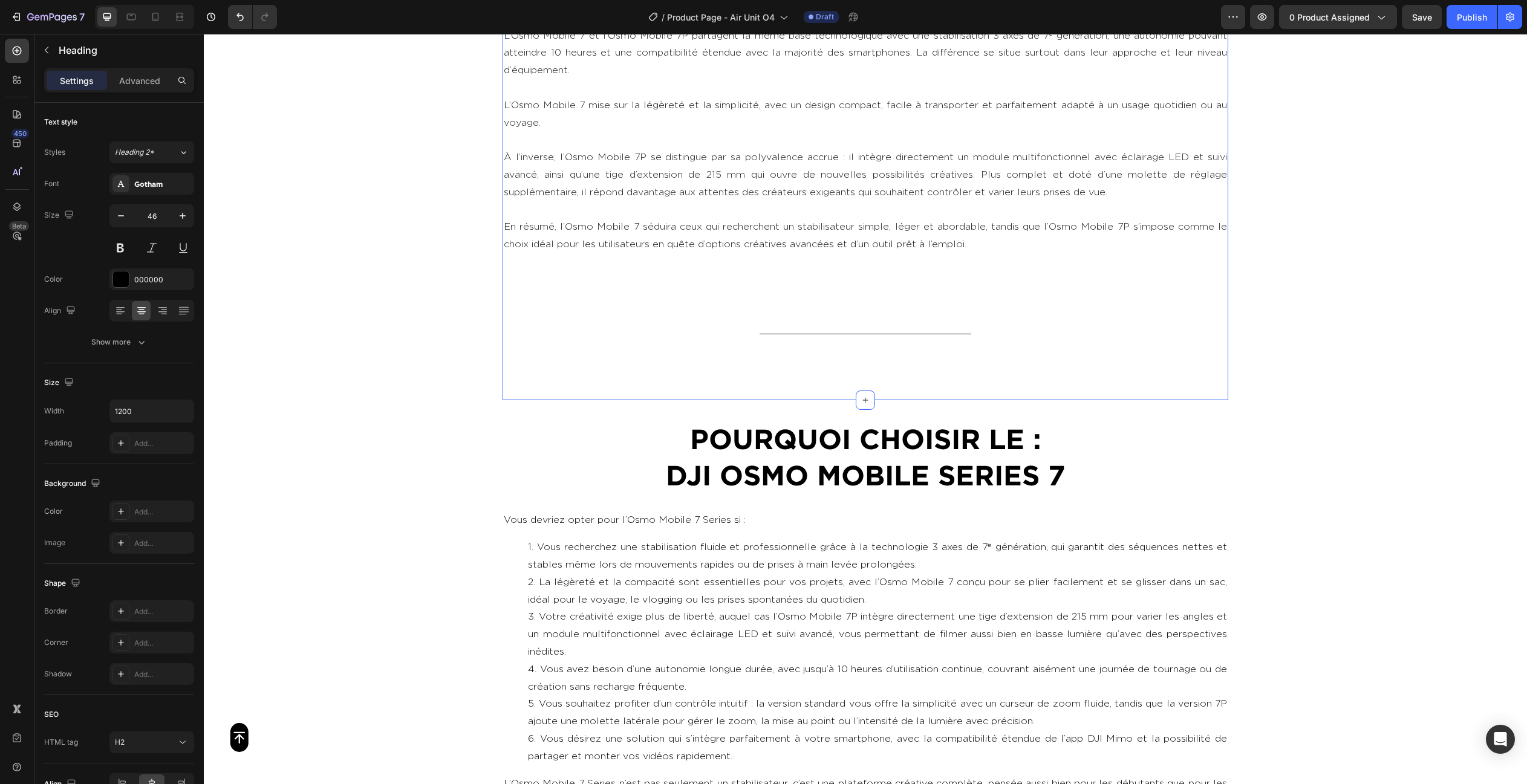
scroll to position [3345, 0]
click at [970, 480] on h2 "Pourquoi choisir le : DJI OSMO MOBILE series 7" at bounding box center [865, 456] width 726 height 75
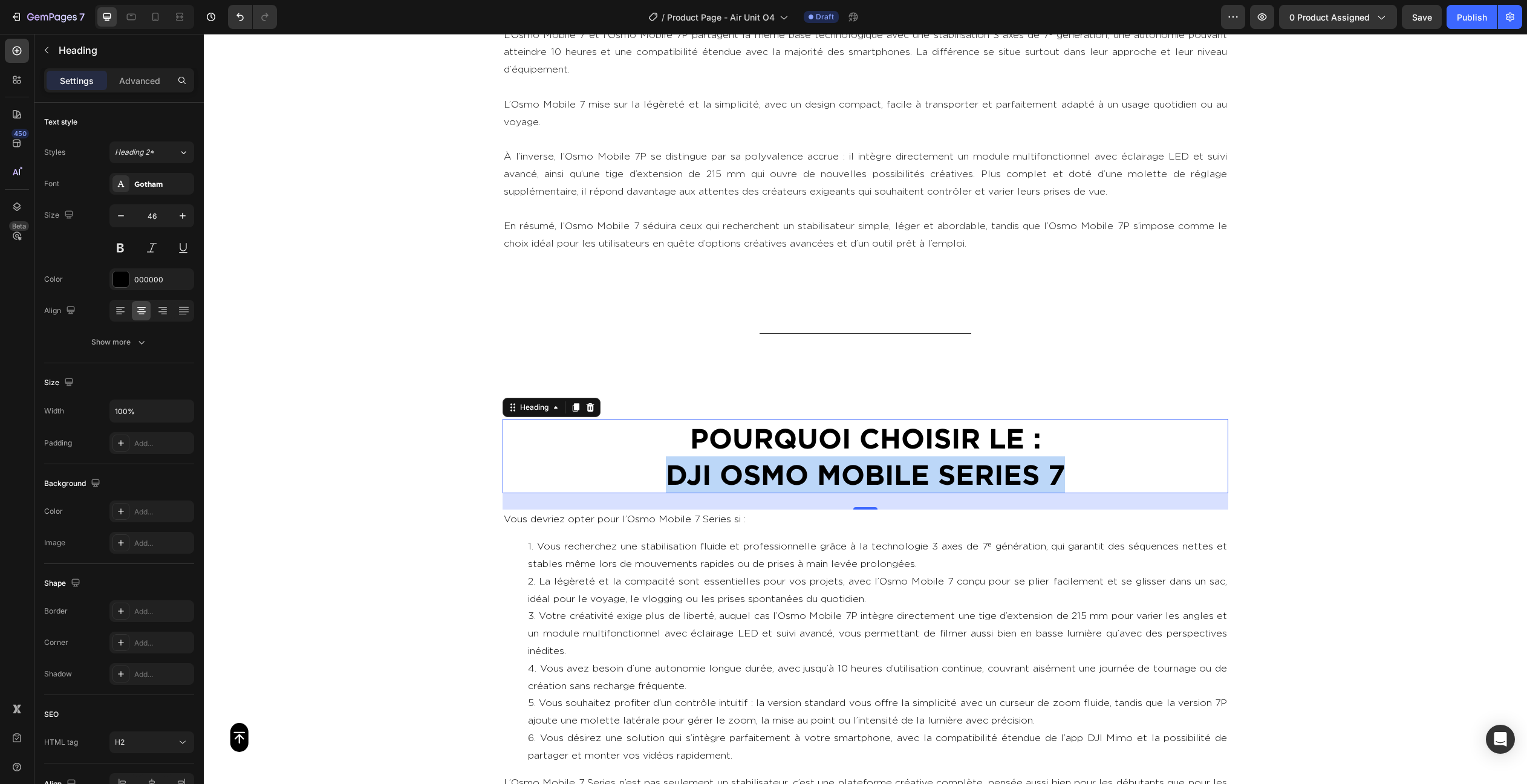
drag, startPoint x: 770, startPoint y: 468, endPoint x: 1098, endPoint y: 467, distance: 328.0
click at [1098, 467] on p "Pourquoi choisir le : DJI OSMO MOBILE series 7" at bounding box center [864, 457] width 723 height 72
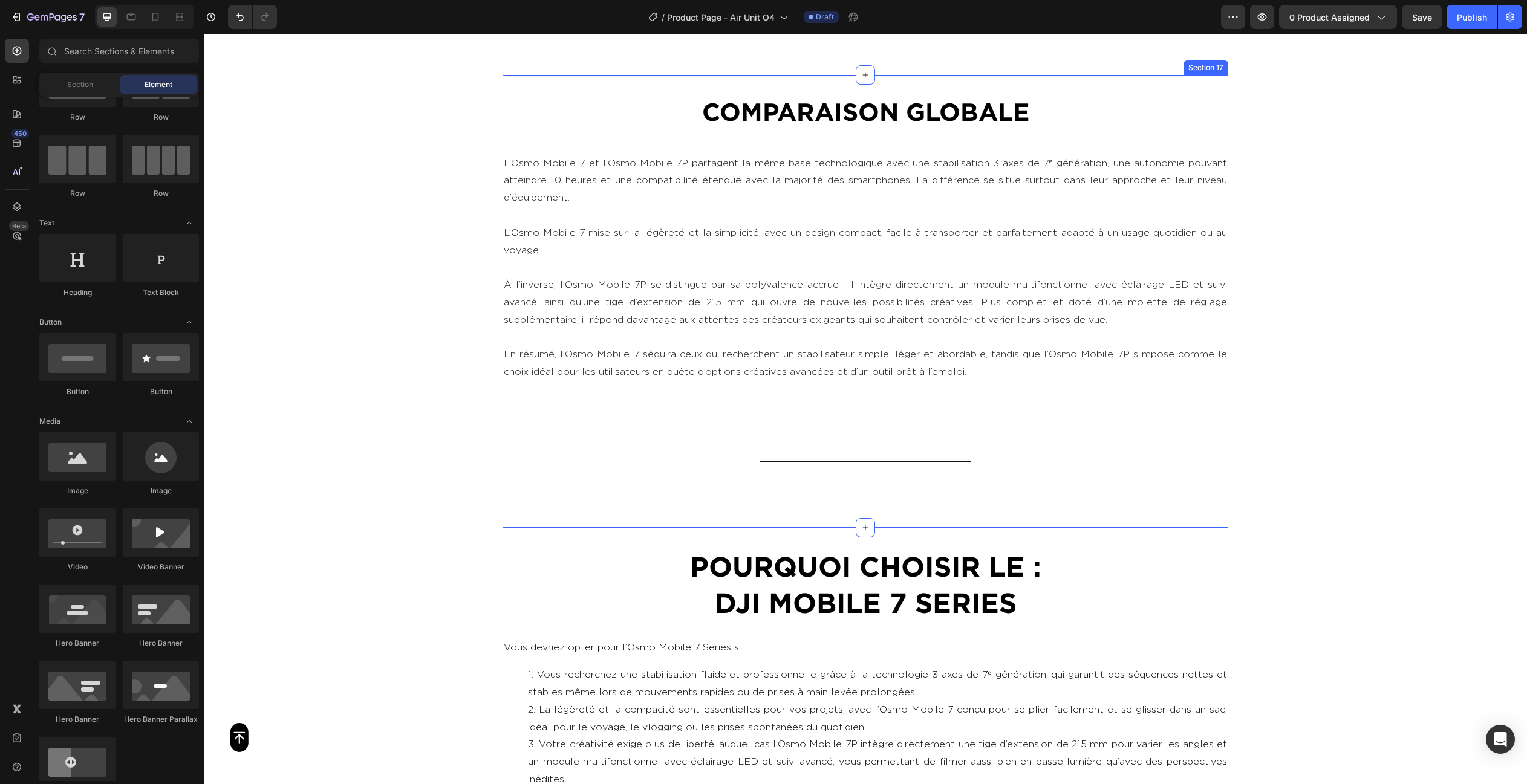
scroll to position [3220, 0]
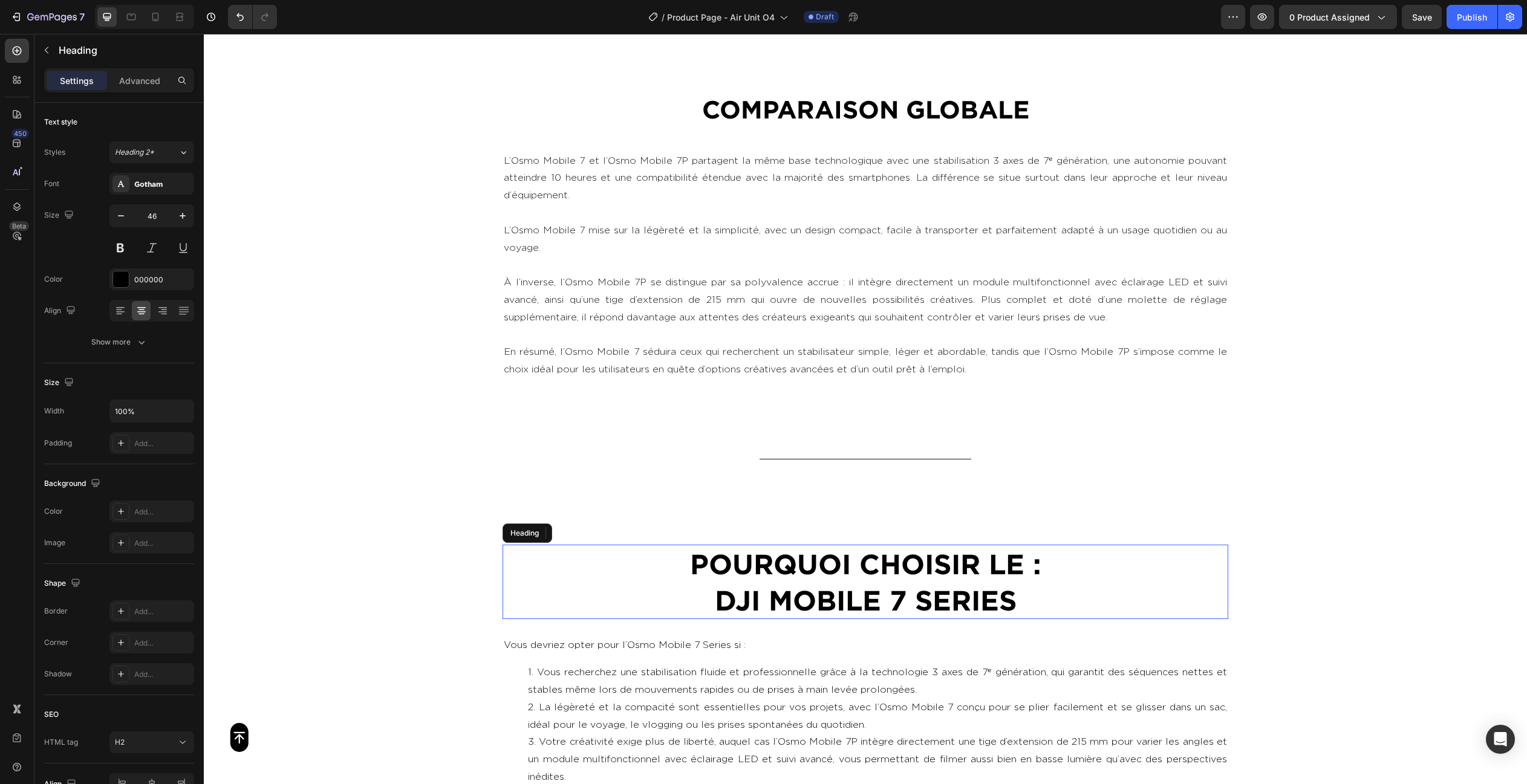
click at [758, 588] on p "Pourquoi choisir le : DJI MOBILE 7 SEriES" at bounding box center [864, 582] width 723 height 72
click at [774, 590] on p "Pourquoi choisir le : DJI MOBILE 7 SEriES" at bounding box center [864, 582] width 723 height 72
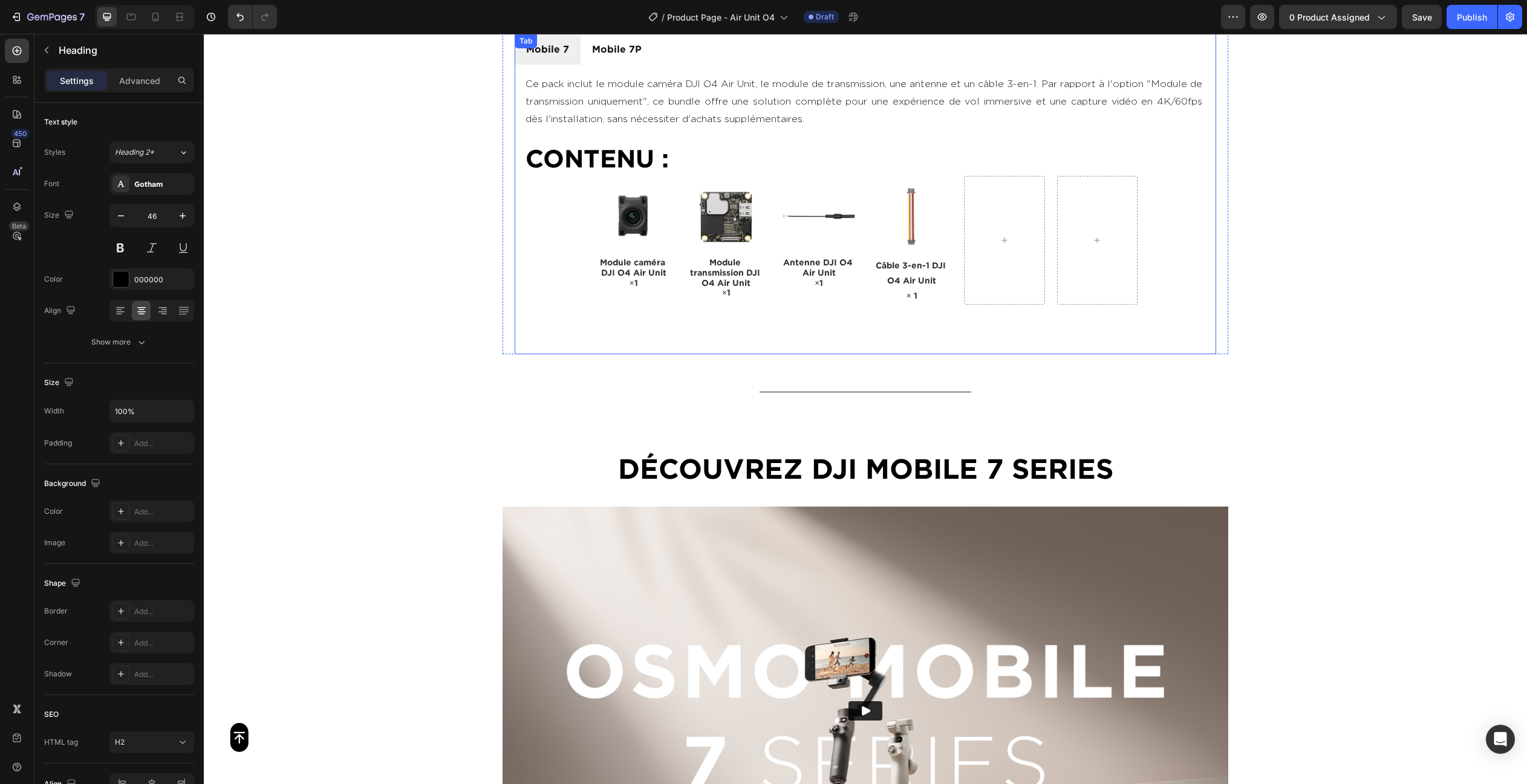
scroll to position [1014, 0]
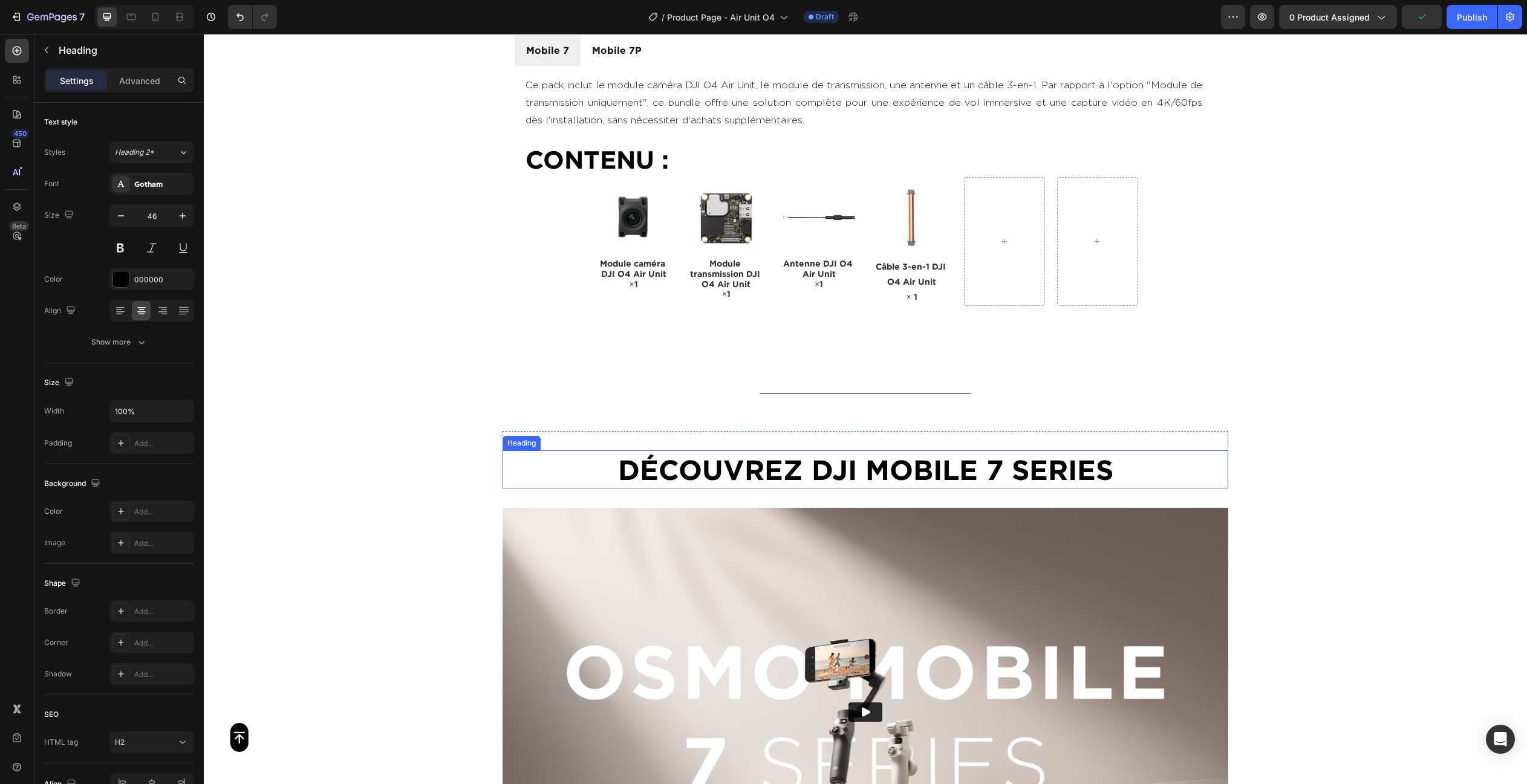
click at [878, 464] on h2 "Découvrez DJI MOBILE 7 SEriES" at bounding box center [865, 469] width 726 height 39
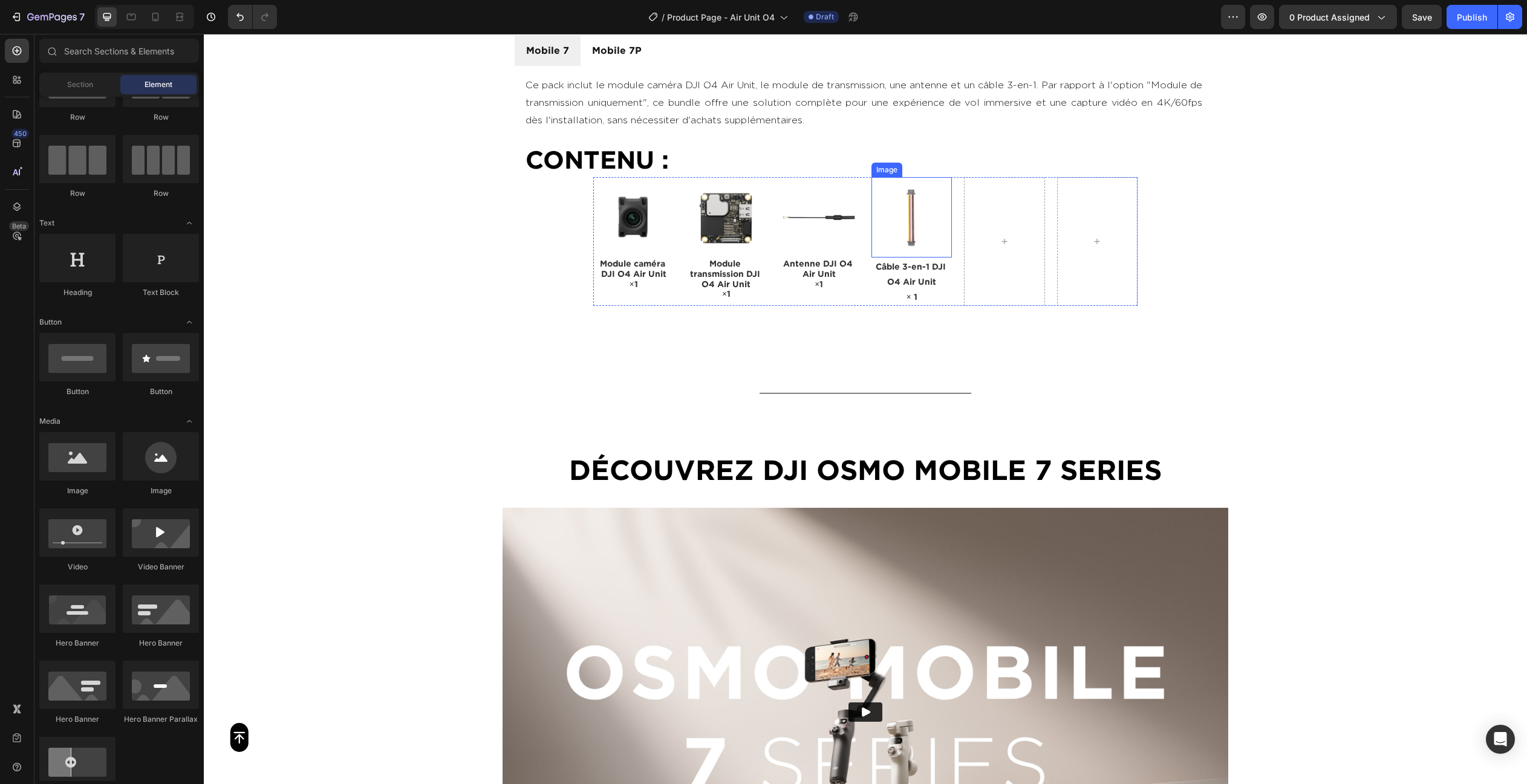
scroll to position [596, 0]
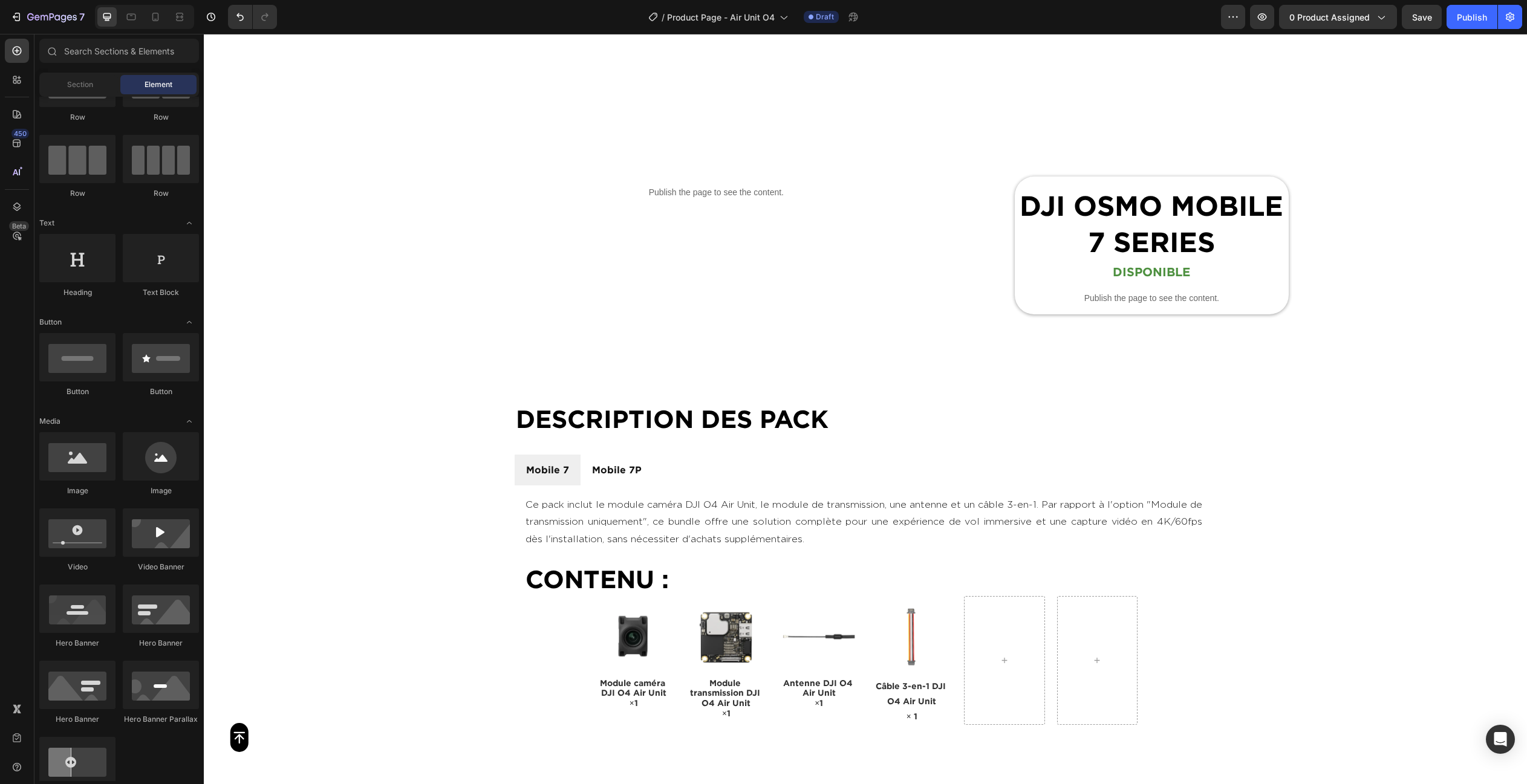
click at [1418, 12] on span "Save" at bounding box center [1422, 17] width 20 height 10
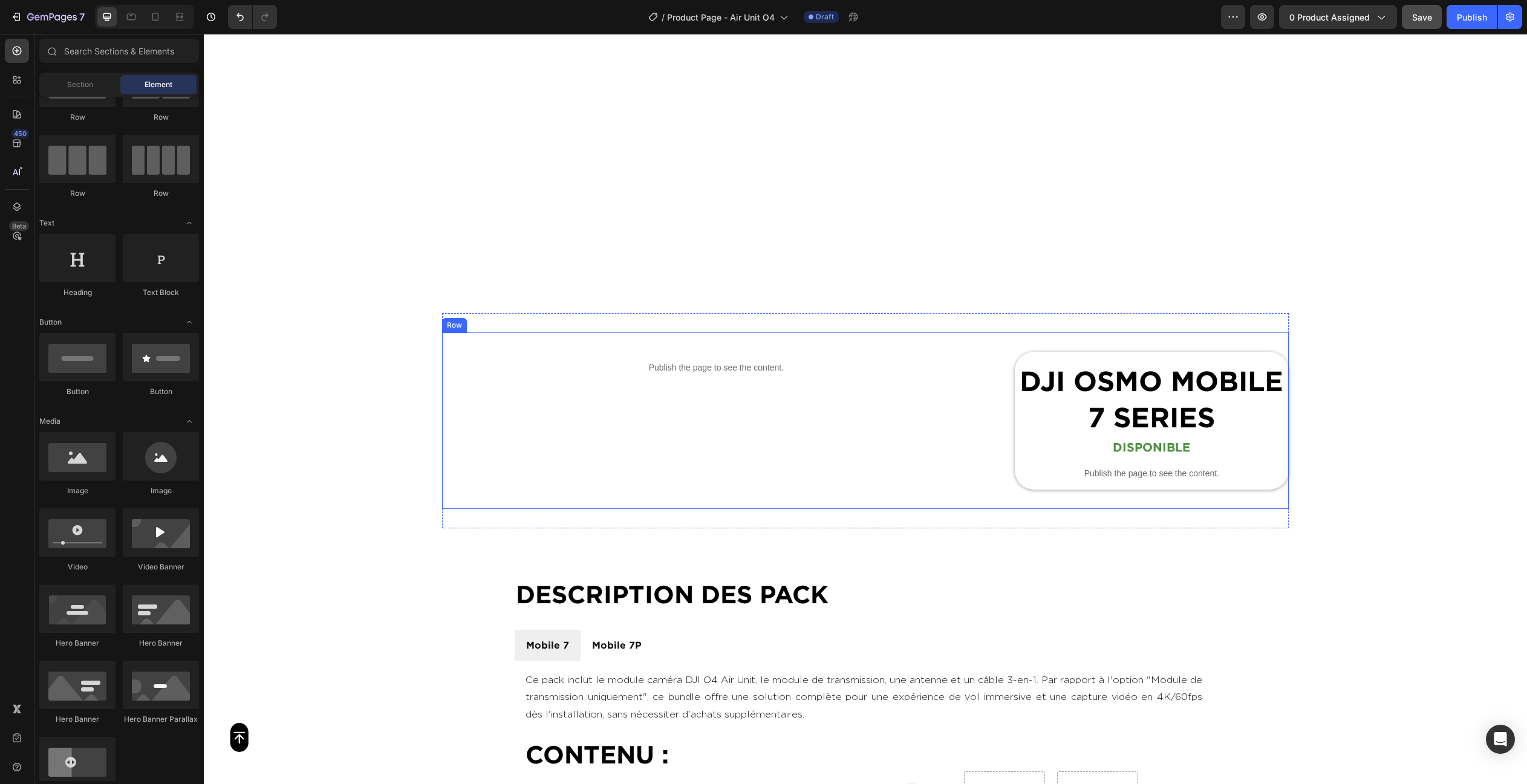
scroll to position [419, 0]
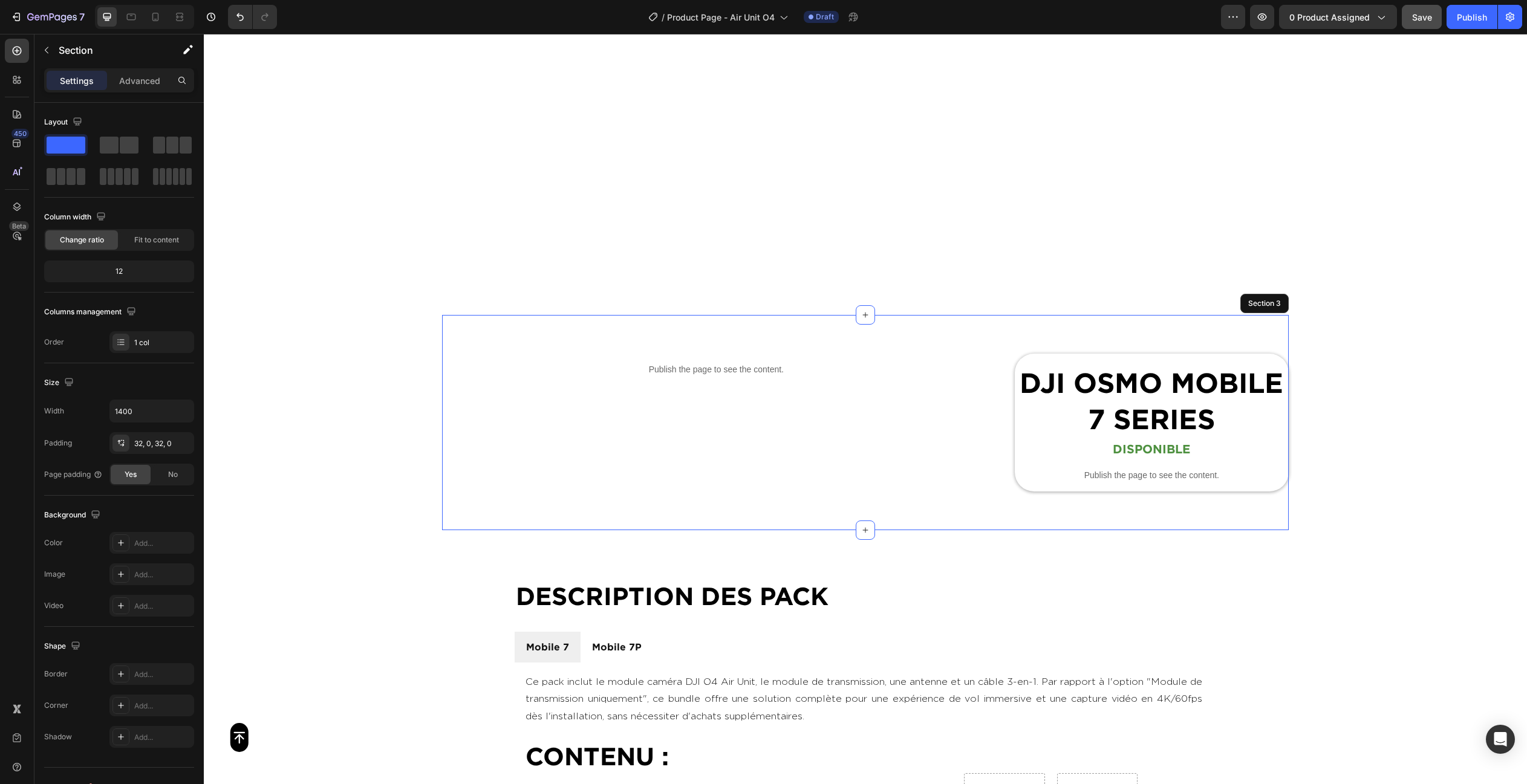
click at [1018, 528] on div "Publish the page to see the content. Custom Code DJI OSMO MOBILE 7 SERIES Headi…" at bounding box center [864, 422] width 846 height 215
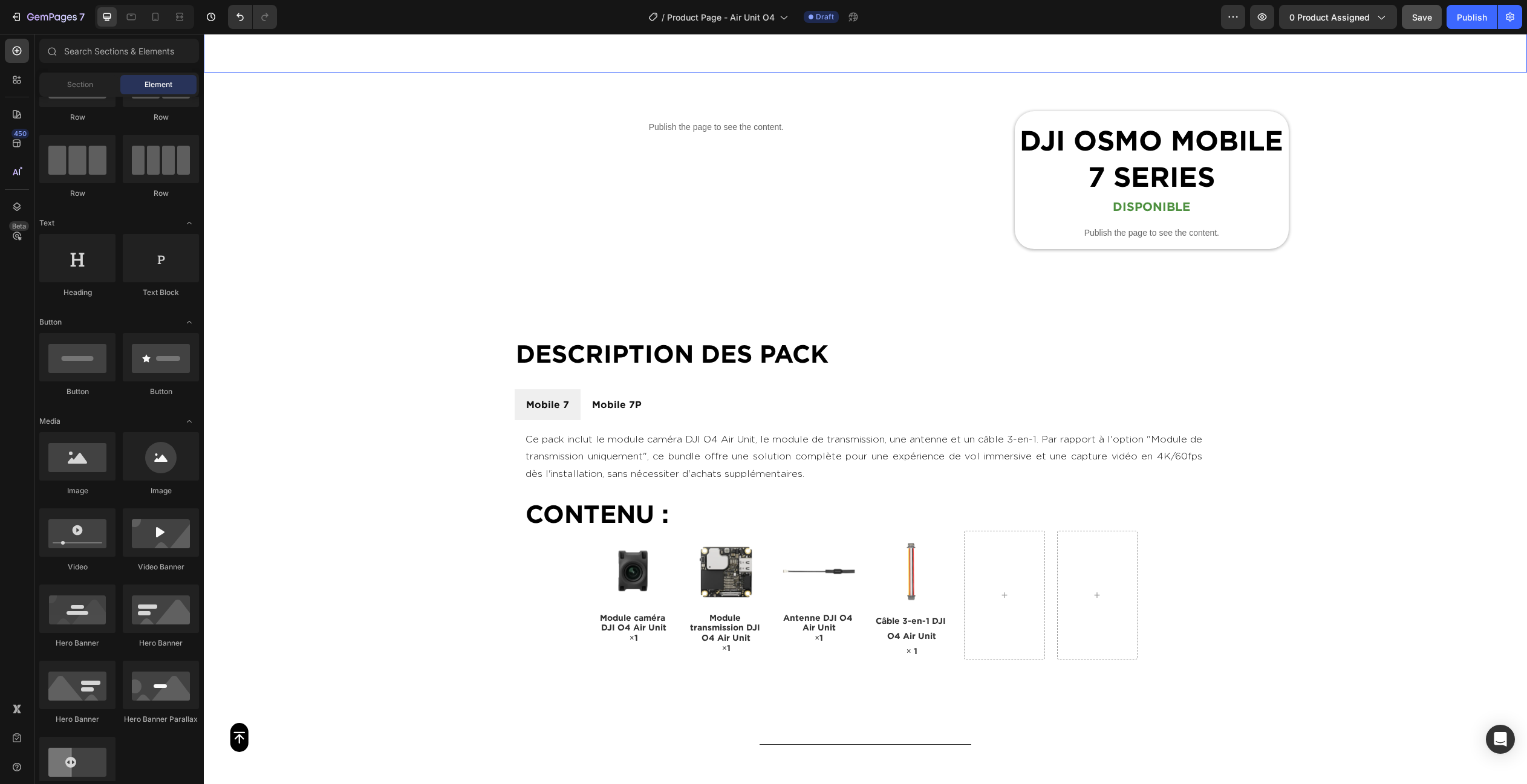
scroll to position [670, 0]
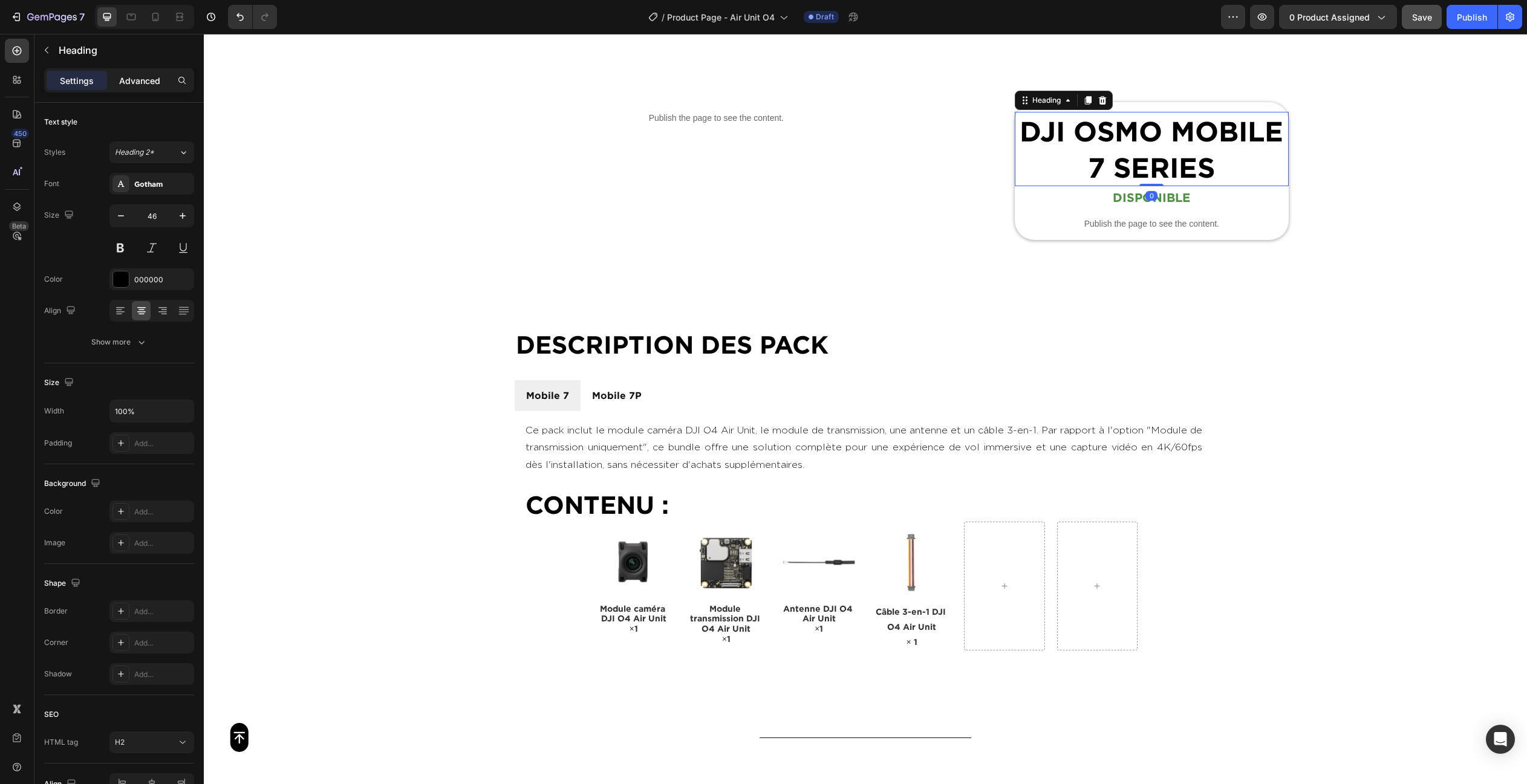
click at [164, 83] on div "Advanced" at bounding box center [140, 80] width 61 height 19
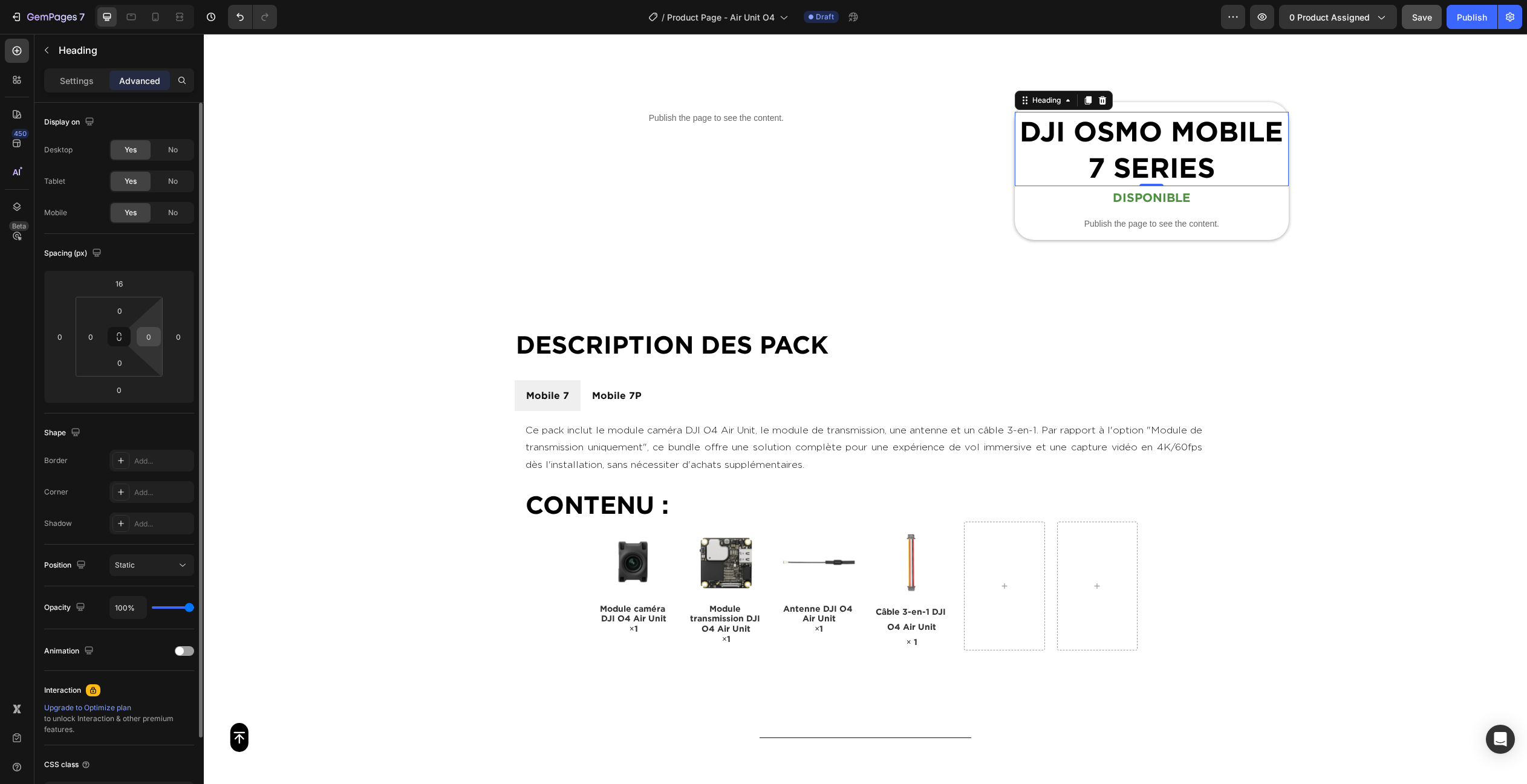
click at [151, 335] on input "0" at bounding box center [148, 336] width 18 height 18
type input "1"
type input "0"
click at [174, 333] on input "0" at bounding box center [178, 336] width 18 height 18
type input "10"
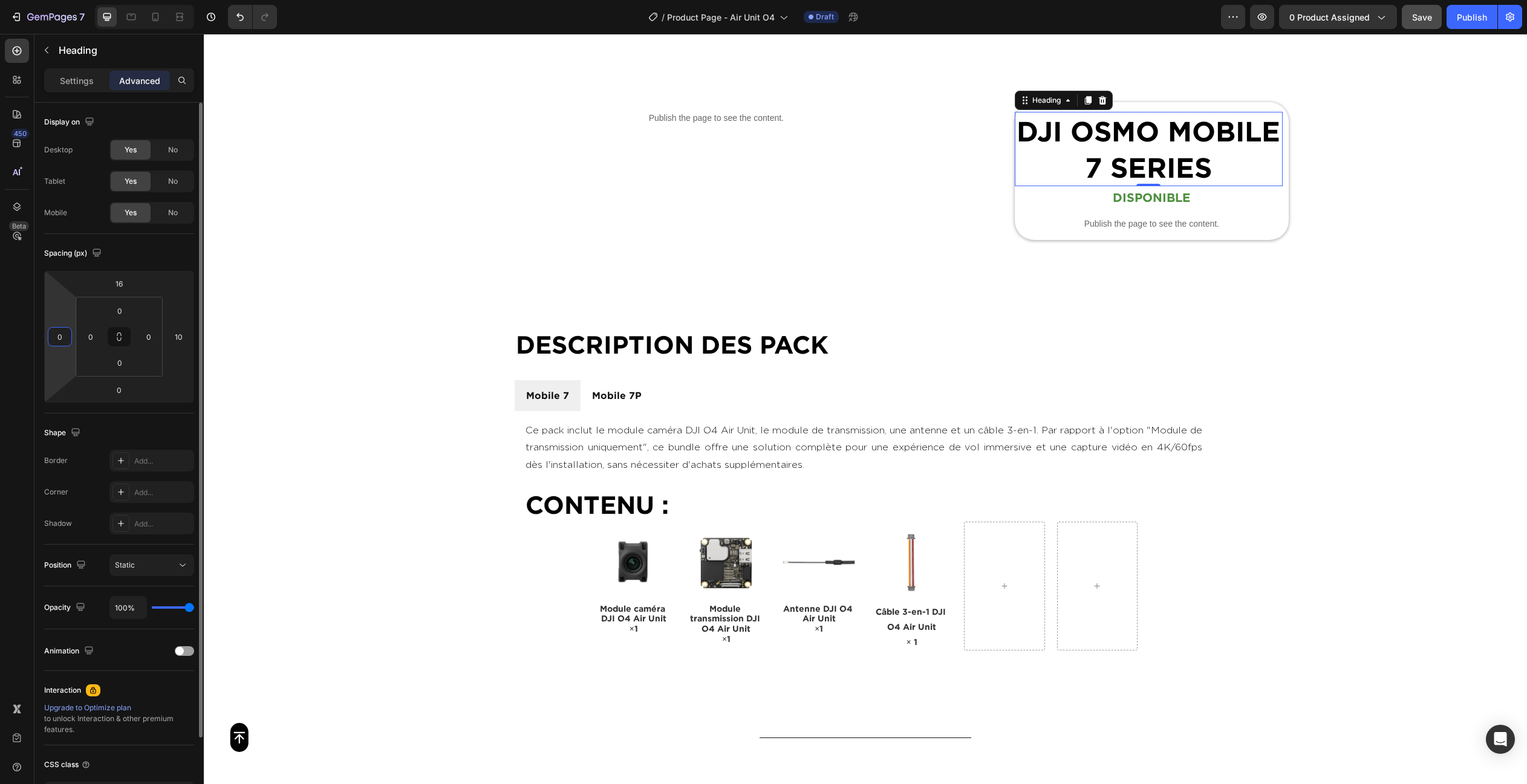
click at [62, 336] on input "0" at bounding box center [59, 336] width 18 height 18
type input "10"
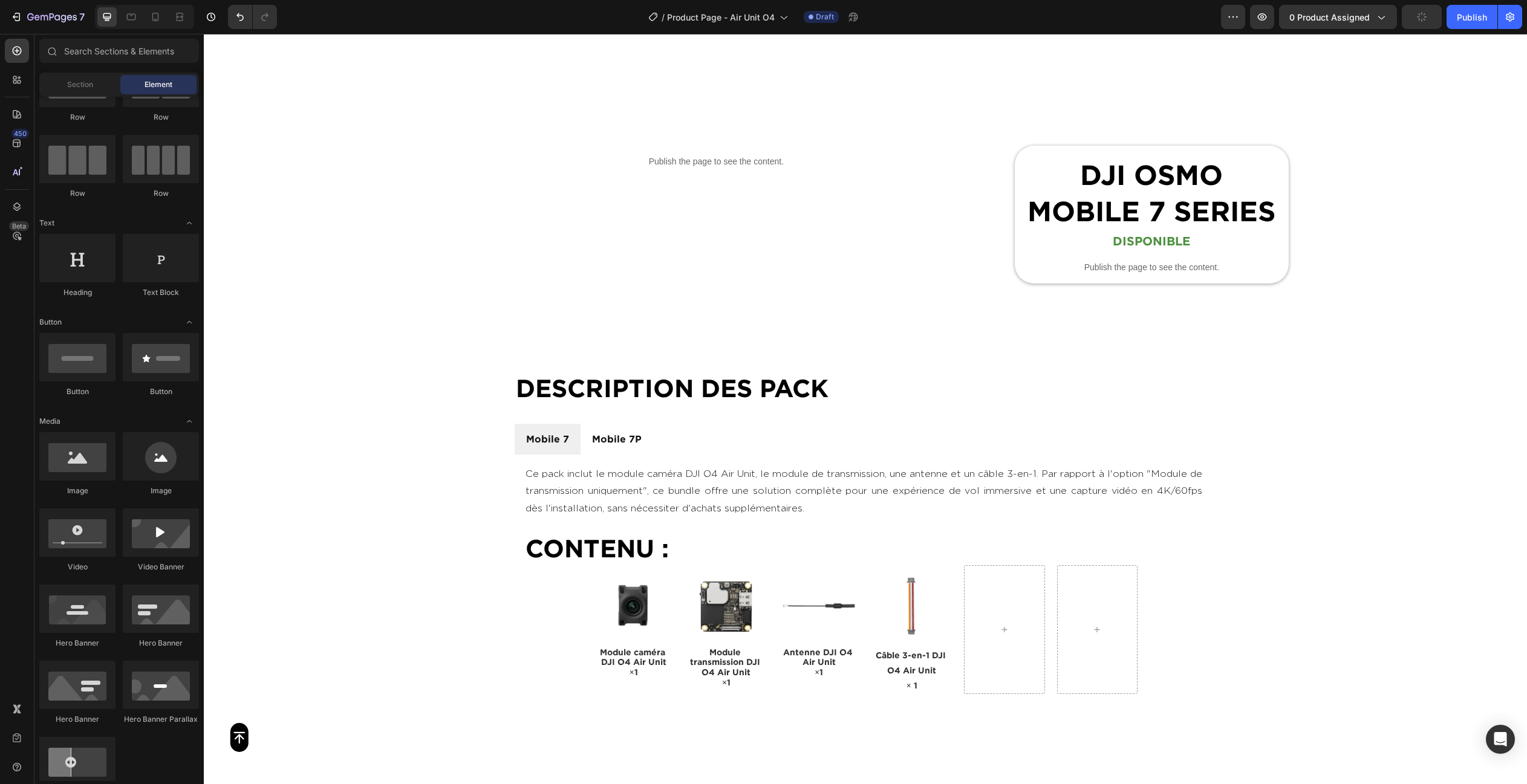
scroll to position [534, 0]
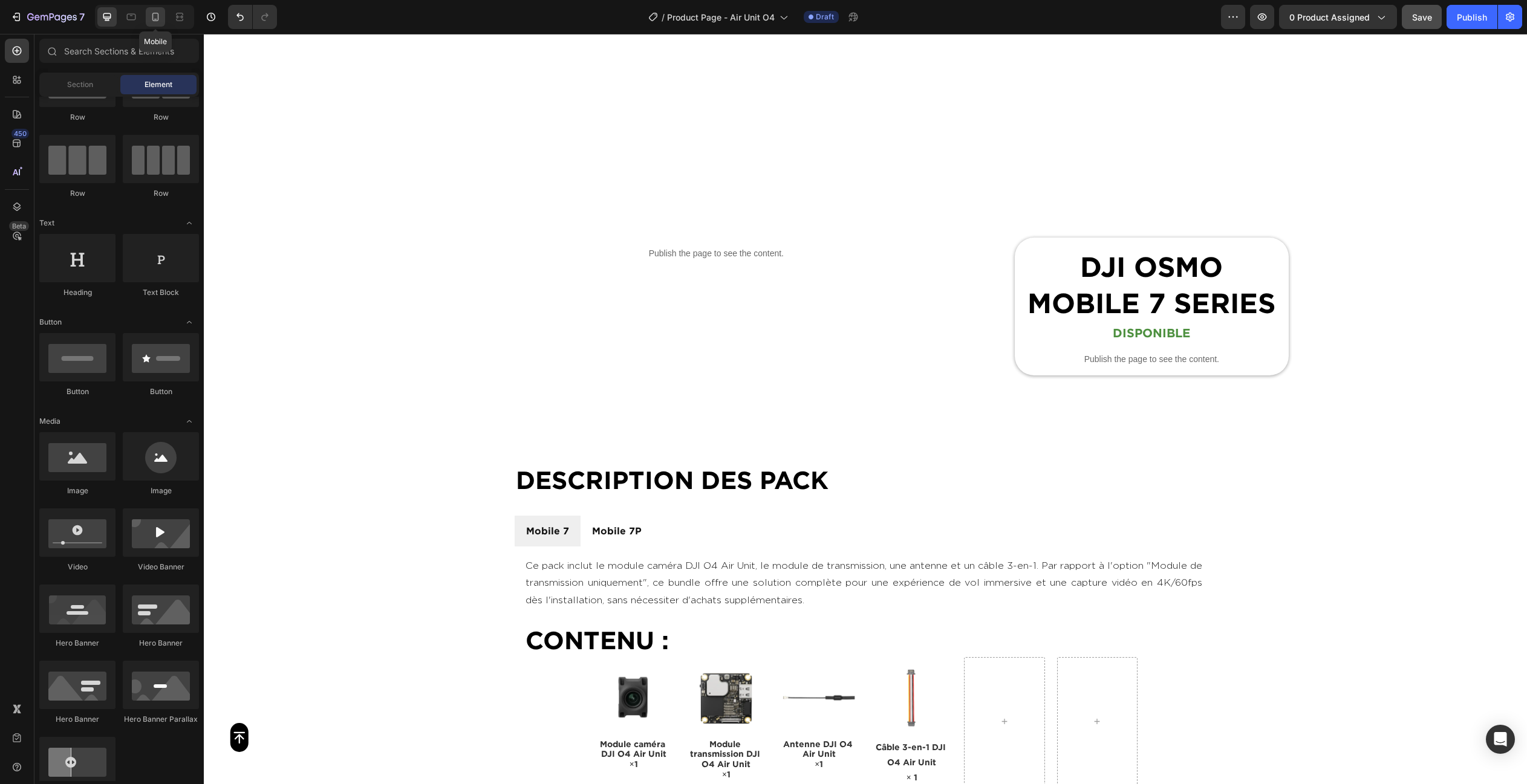
click at [152, 14] on icon at bounding box center [155, 16] width 12 height 12
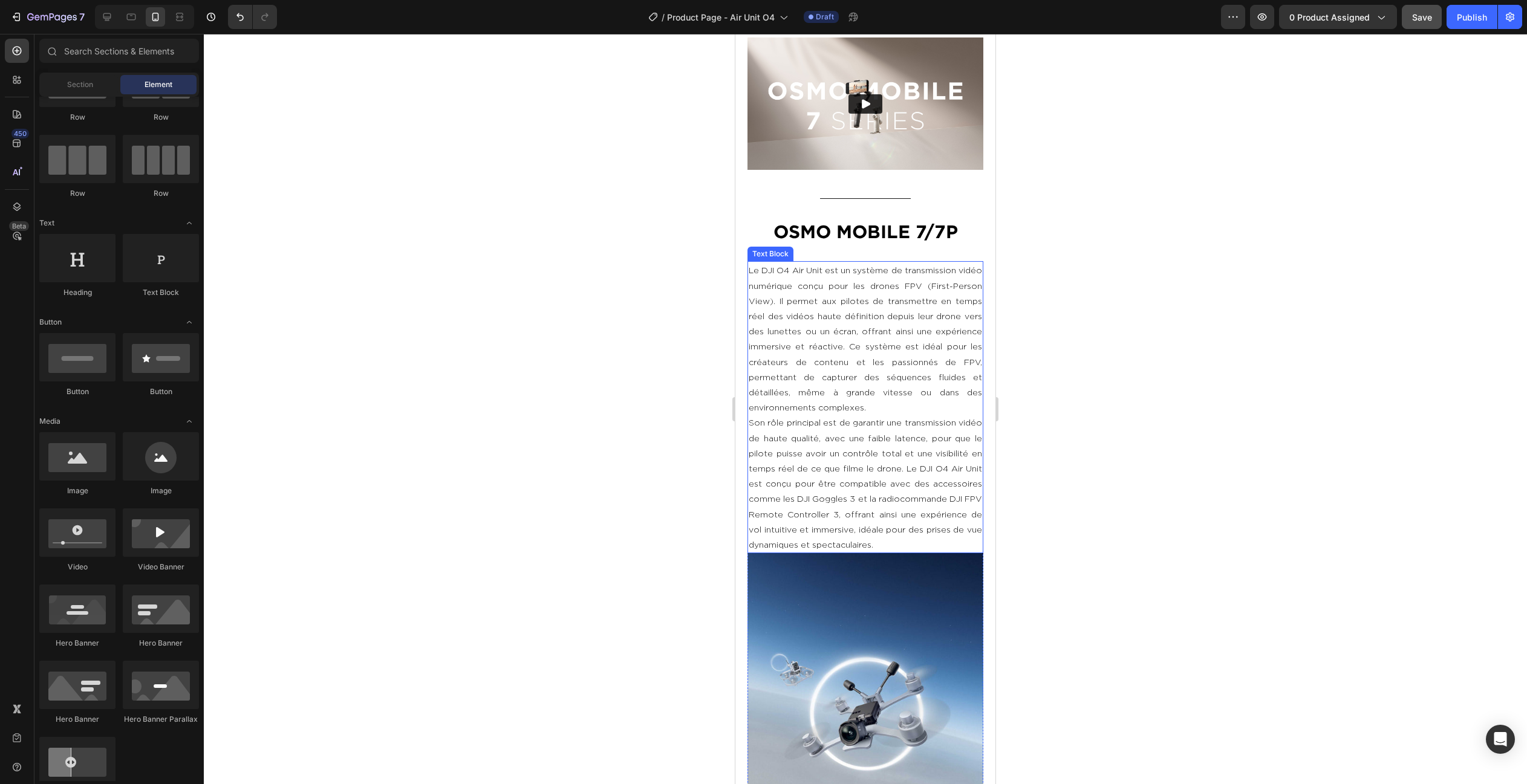
scroll to position [1029, 0]
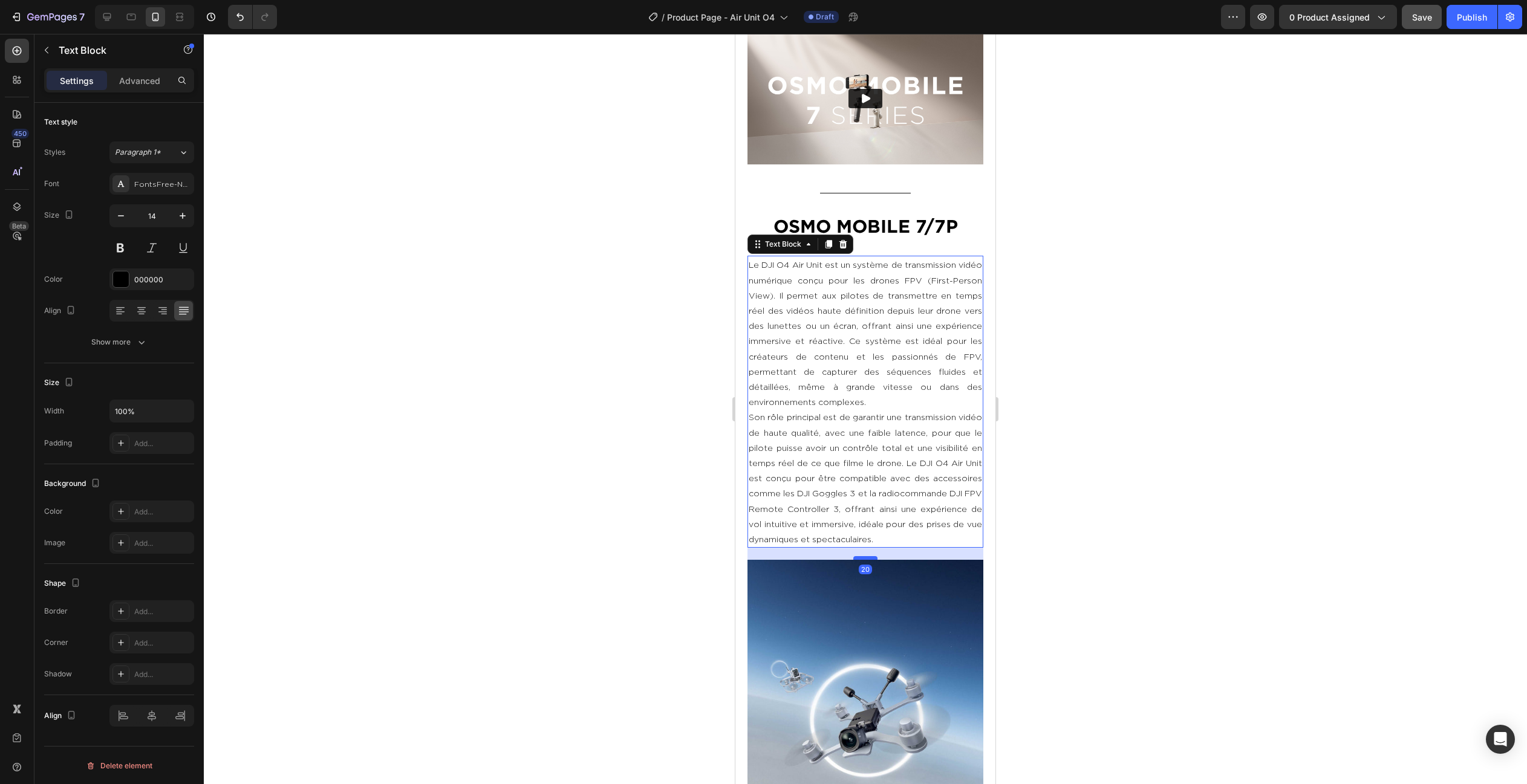
drag, startPoint x: 865, startPoint y: 543, endPoint x: 1782, endPoint y: 571, distance: 917.4
click at [866, 556] on div at bounding box center [864, 558] width 24 height 4
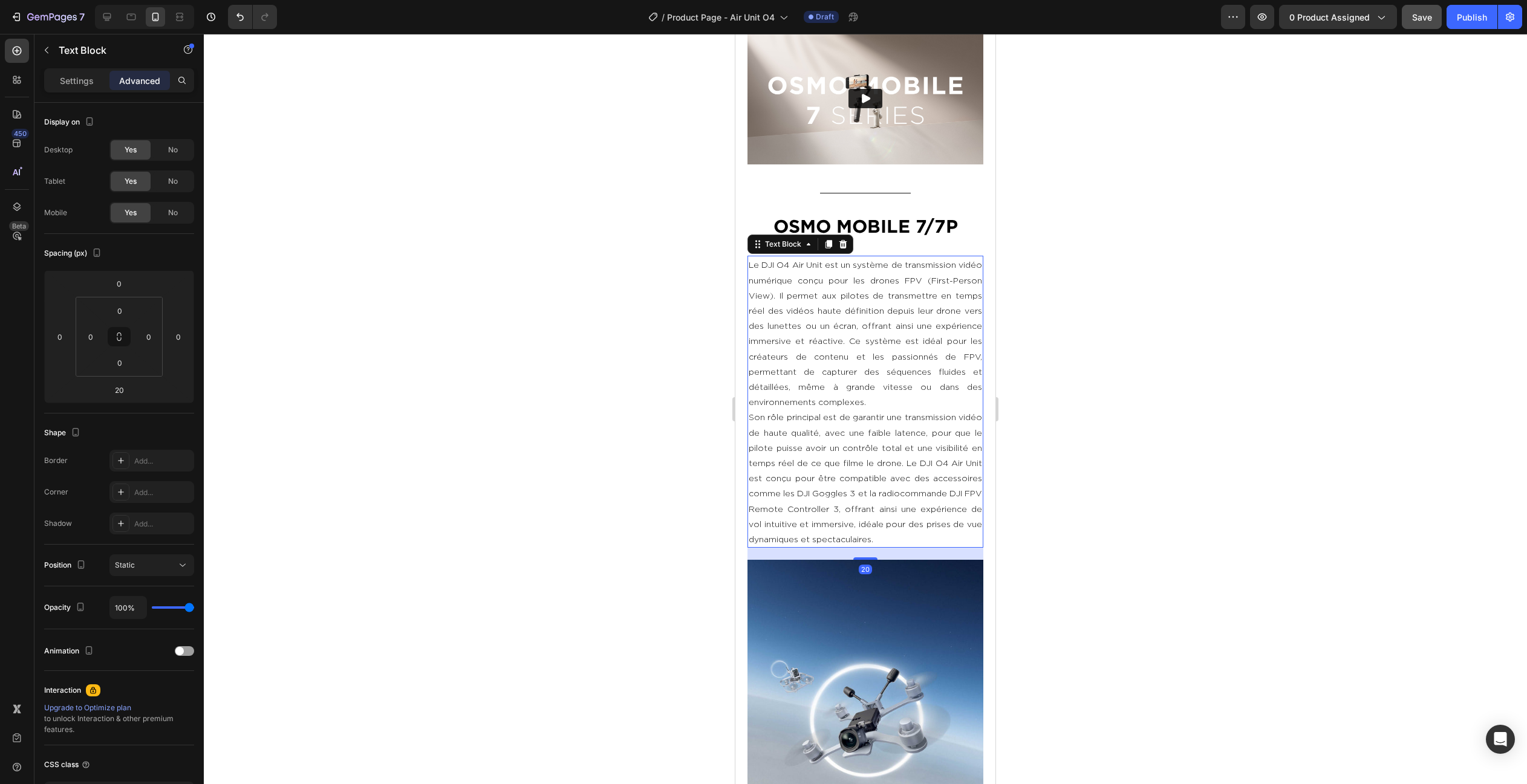
click at [1142, 530] on div at bounding box center [865, 409] width 1323 height 750
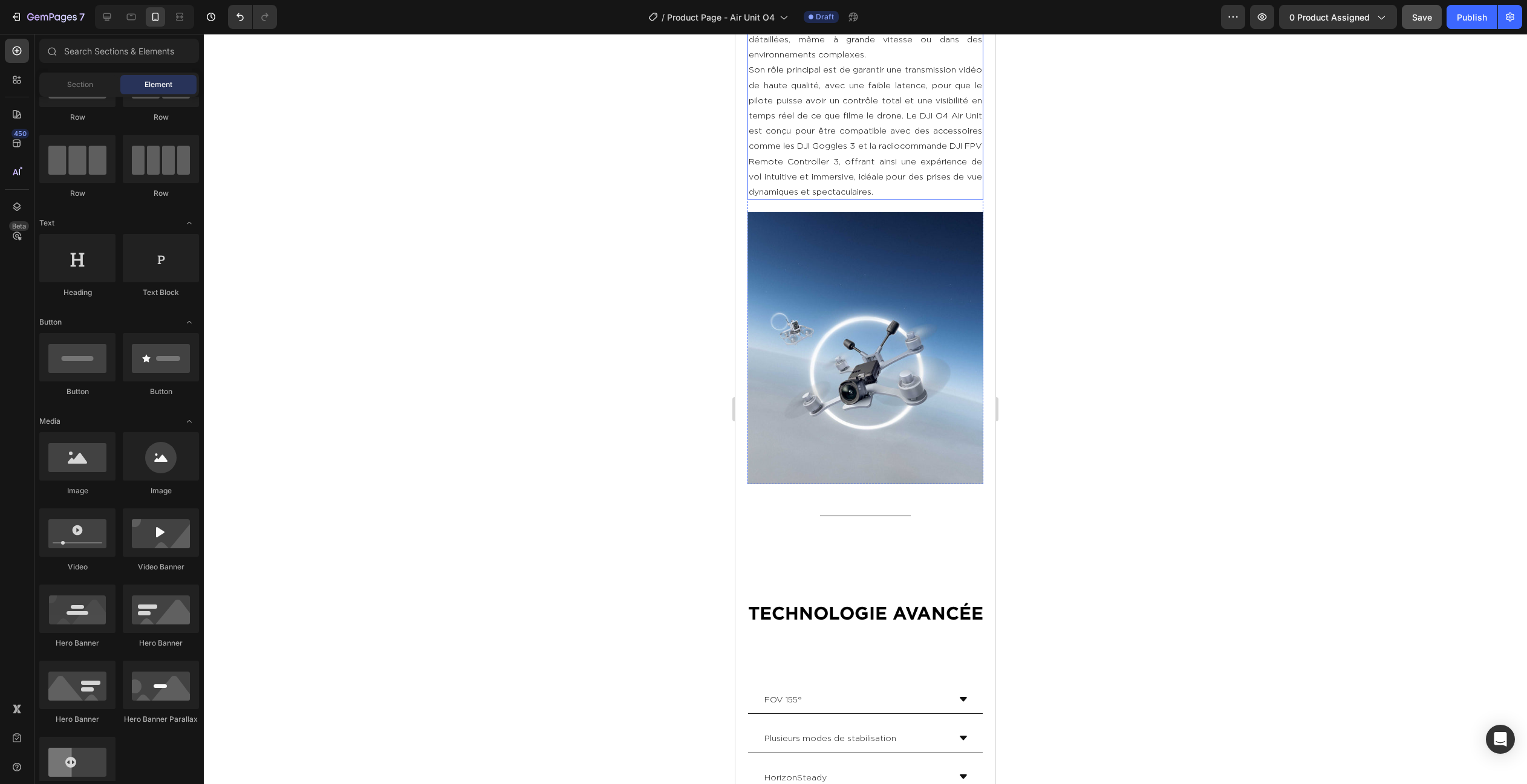
scroll to position [1385, 0]
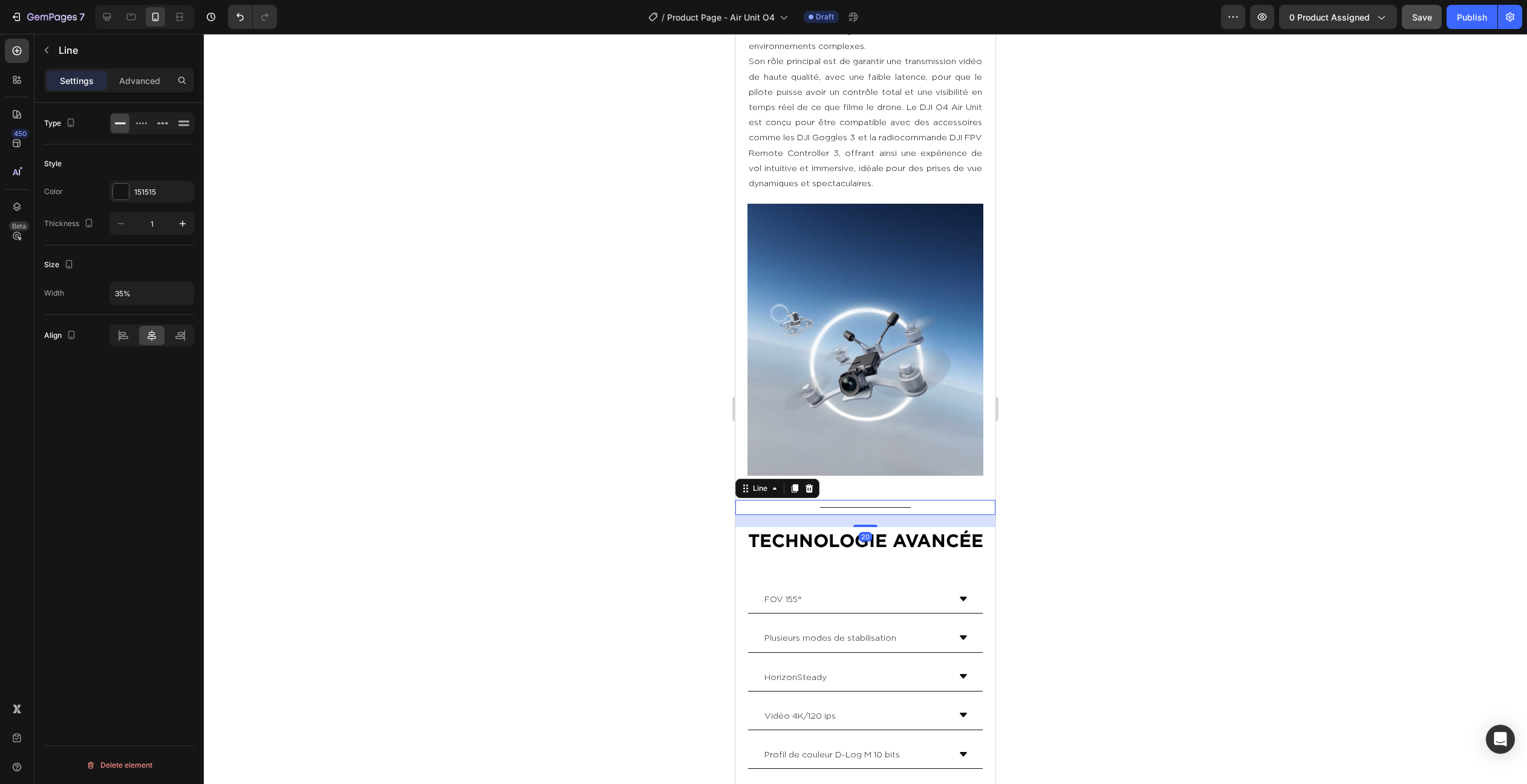
click at [868, 512] on div "Title Line 20" at bounding box center [865, 508] width 260 height 15
drag, startPoint x: 868, startPoint y: 523, endPoint x: 872, endPoint y: 534, distance: 11.7
click at [872, 535] on div at bounding box center [864, 537] width 24 height 4
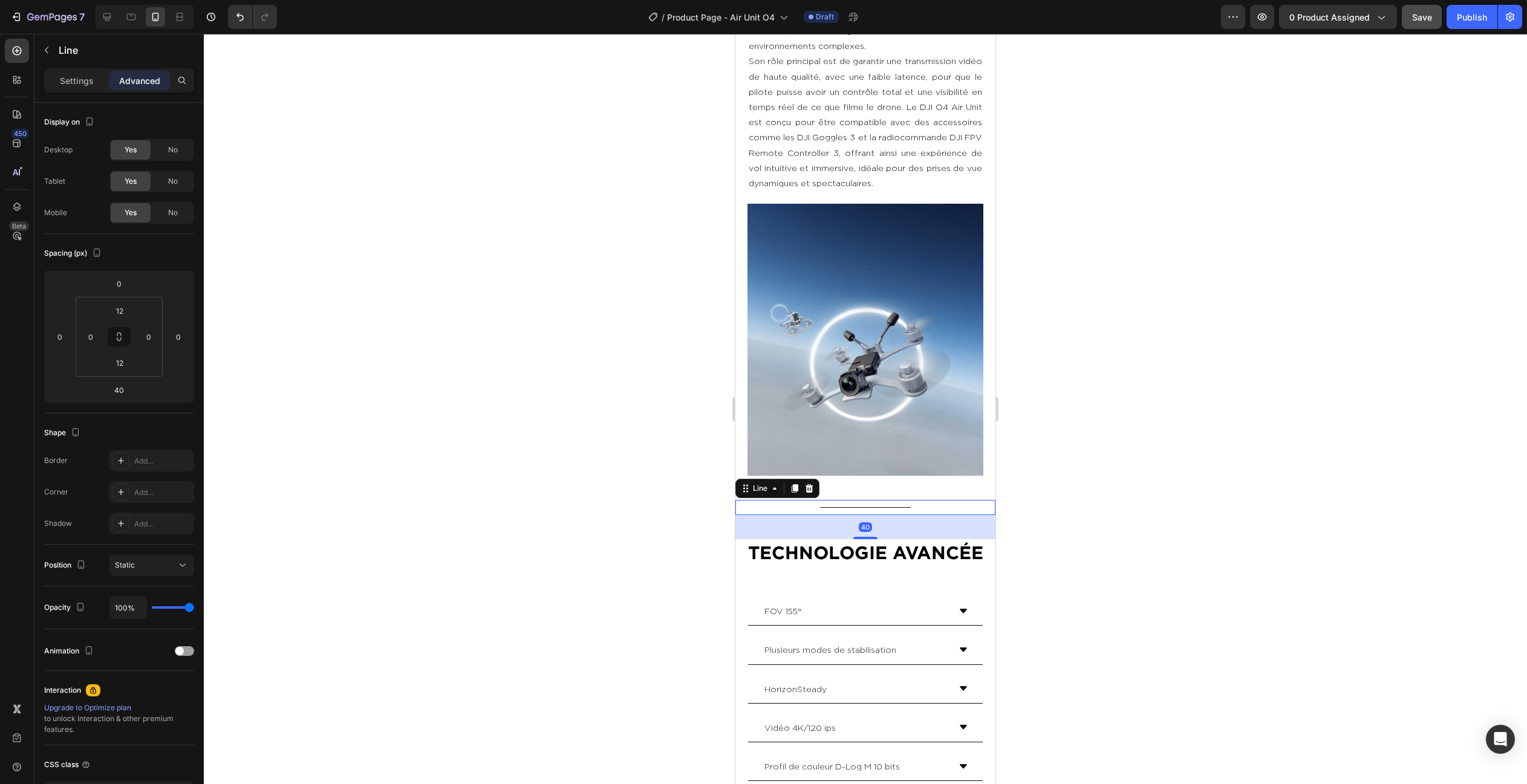
click at [1093, 476] on div at bounding box center [865, 409] width 1323 height 750
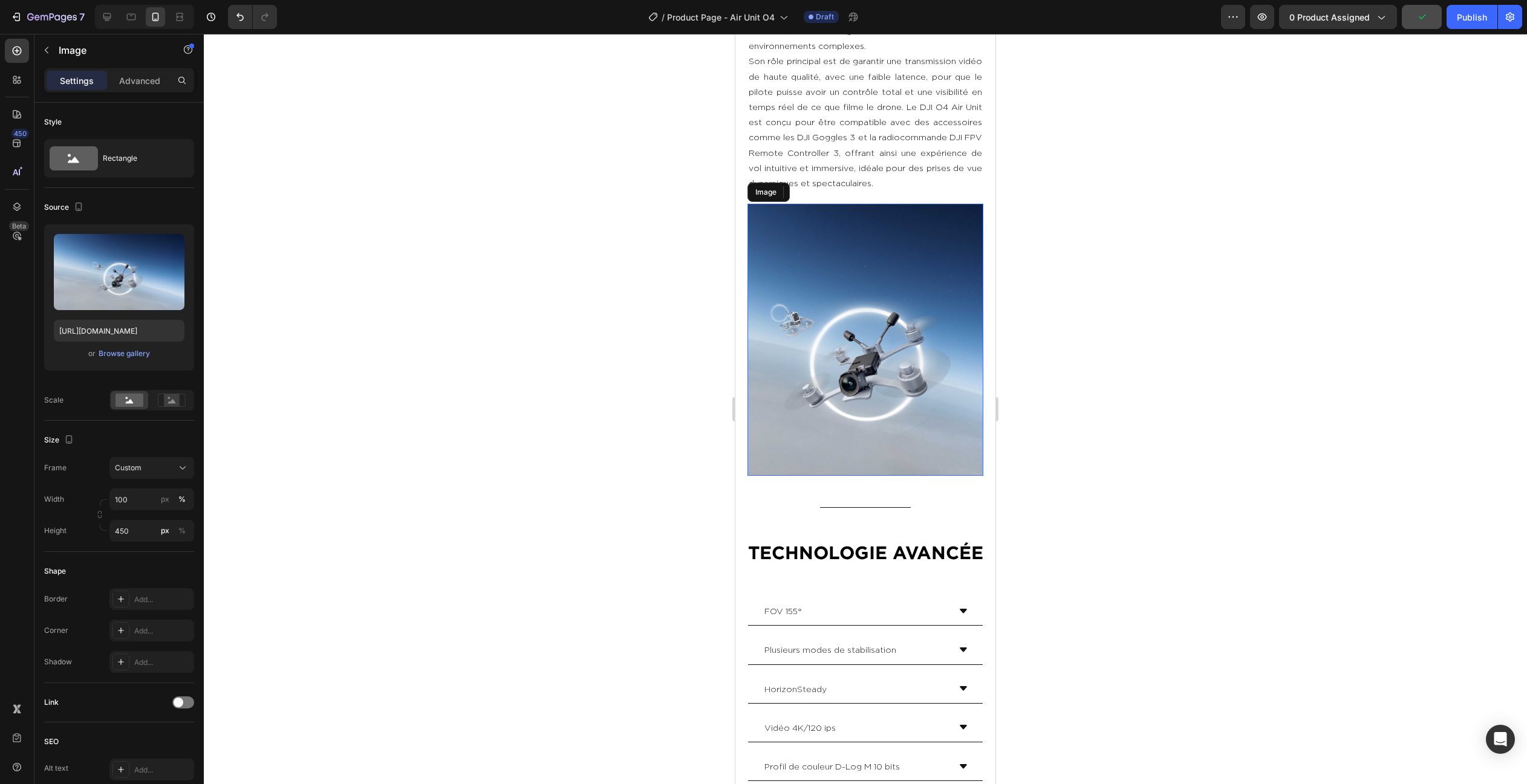
click at [881, 425] on img at bounding box center [865, 340] width 236 height 272
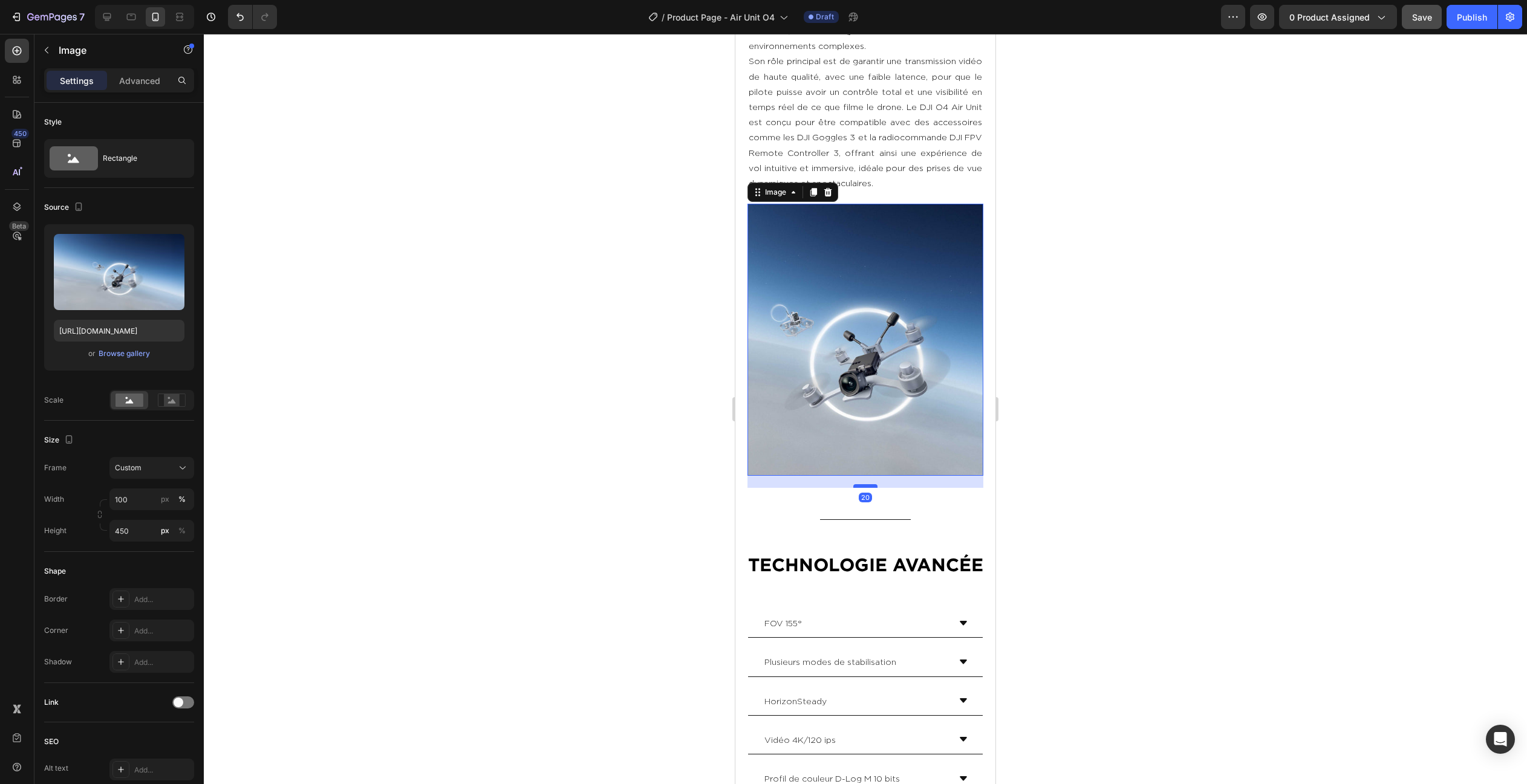
drag, startPoint x: 868, startPoint y: 472, endPoint x: 872, endPoint y: 483, distance: 11.7
click at [872, 484] on div at bounding box center [864, 486] width 24 height 4
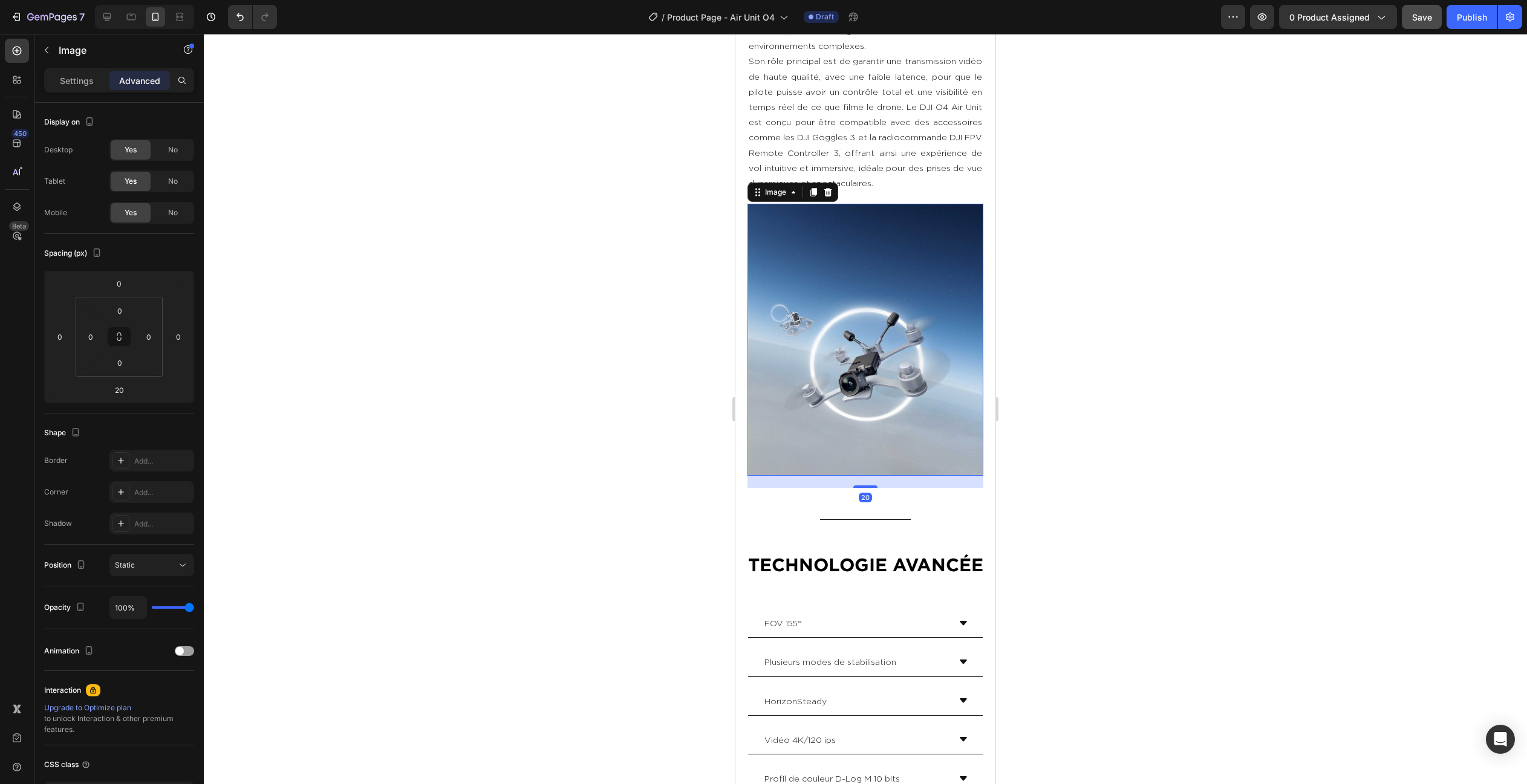
click at [1113, 464] on div at bounding box center [865, 409] width 1323 height 750
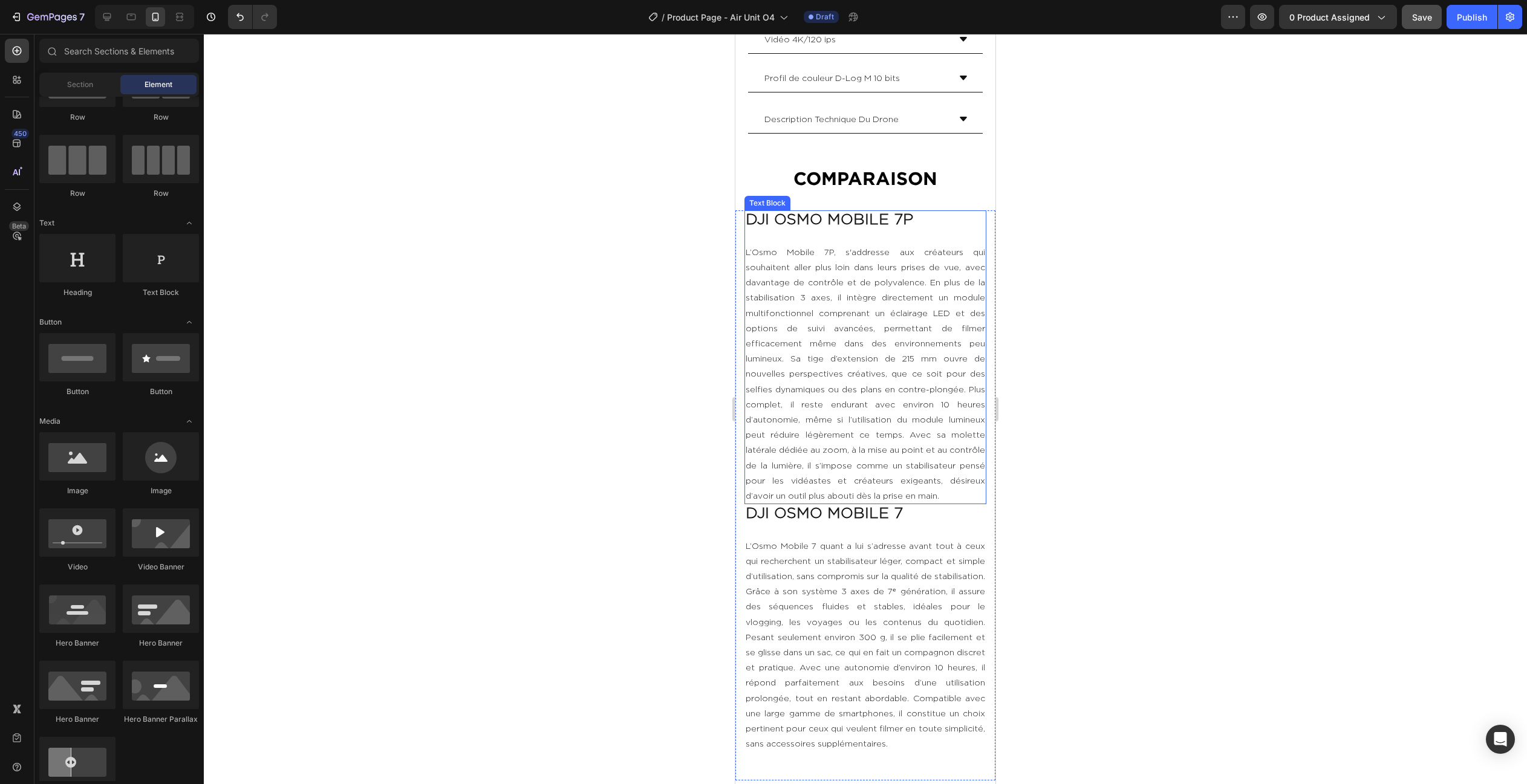
scroll to position [2099, 0]
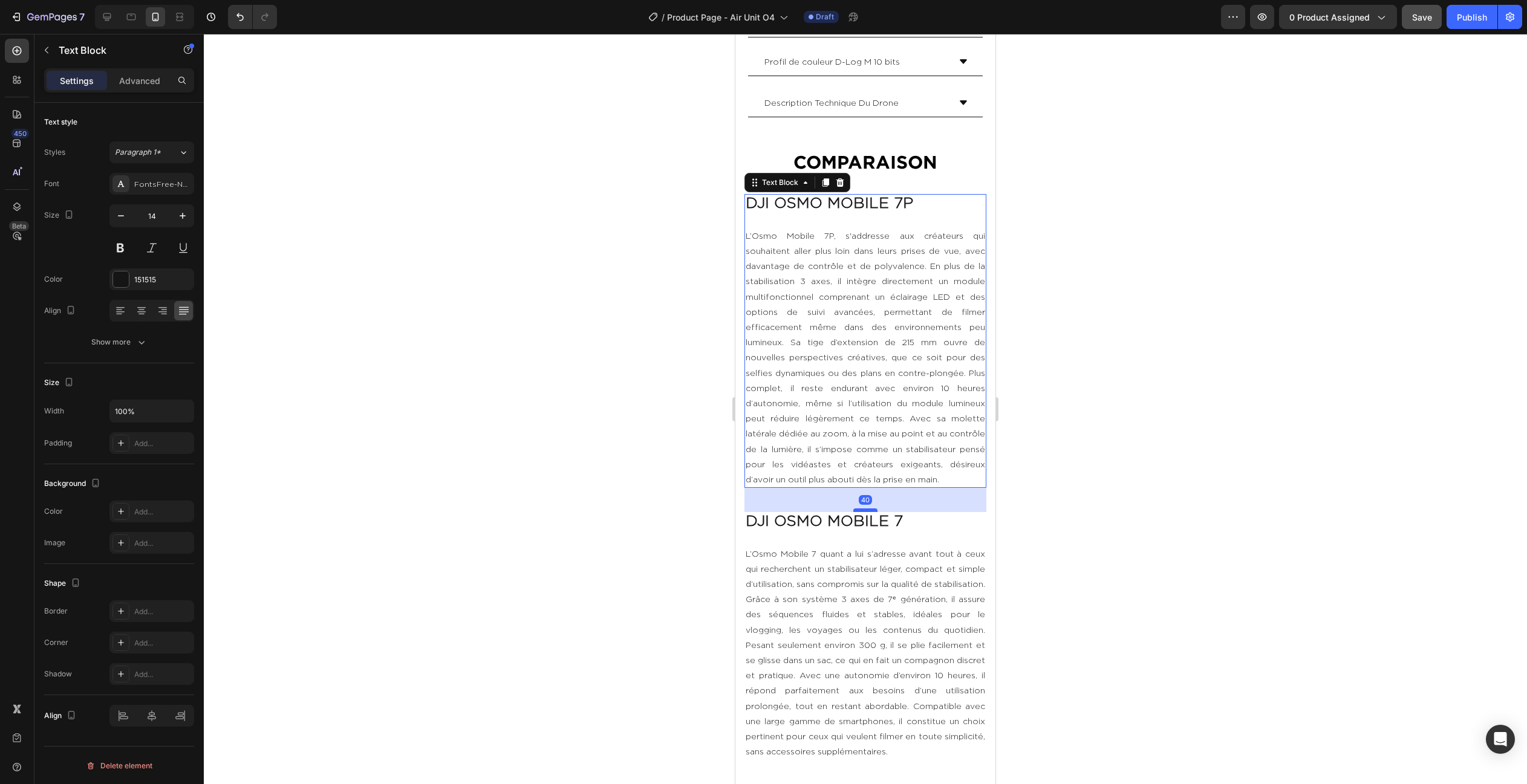
drag, startPoint x: 868, startPoint y: 483, endPoint x: 873, endPoint y: 507, distance: 24.5
click at [873, 508] on div at bounding box center [864, 510] width 24 height 4
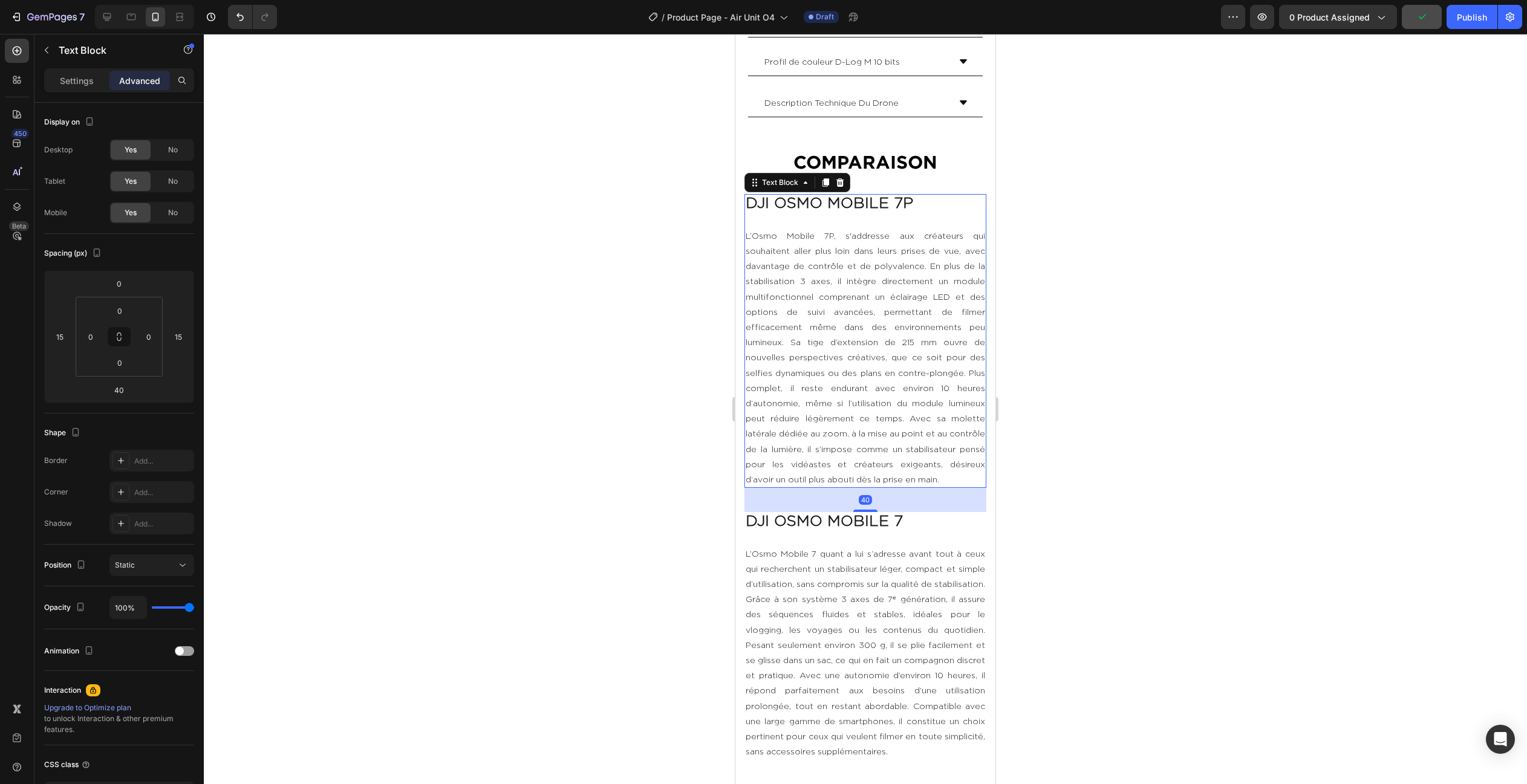
click at [1105, 441] on div at bounding box center [865, 409] width 1323 height 750
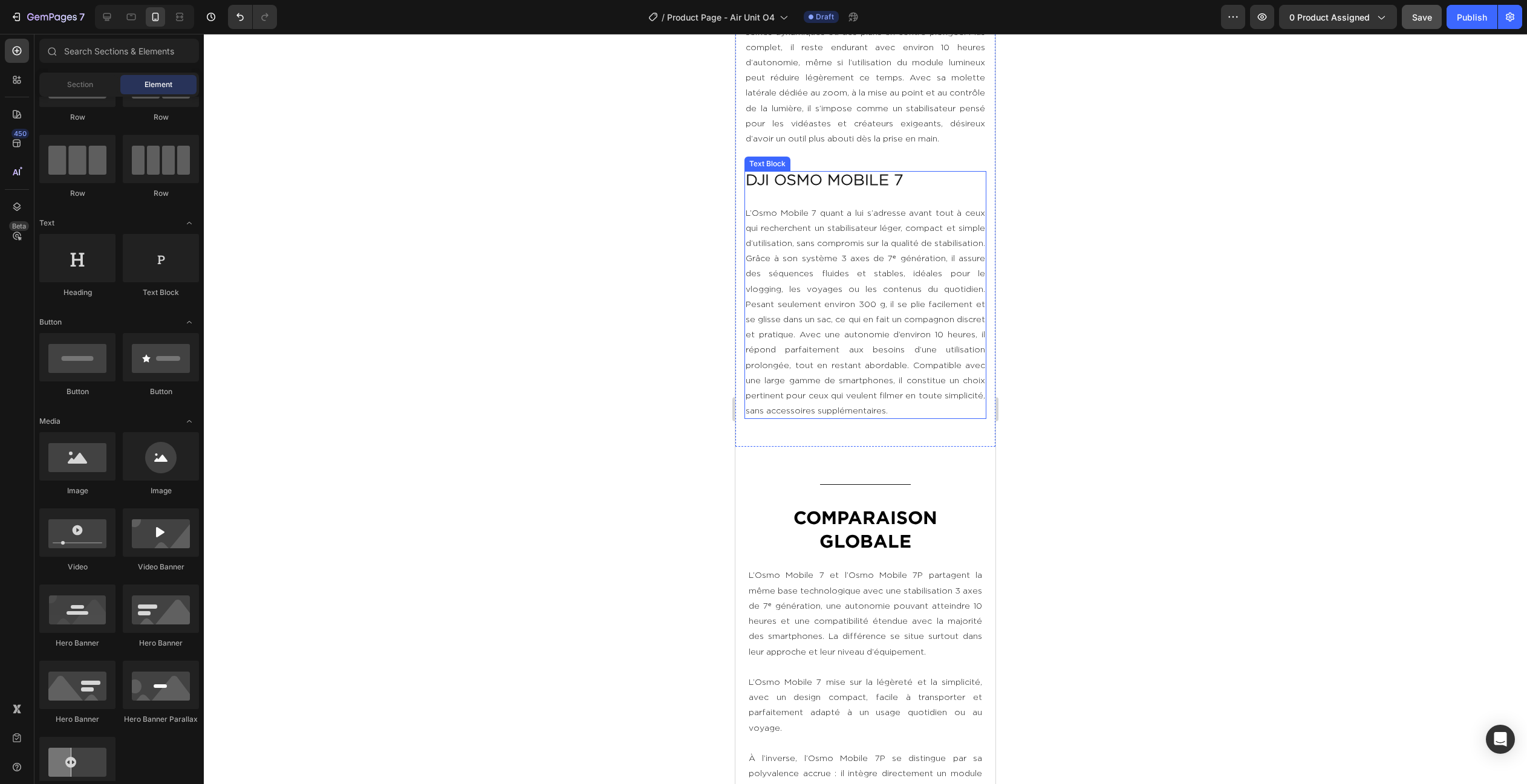
scroll to position [2480, 0]
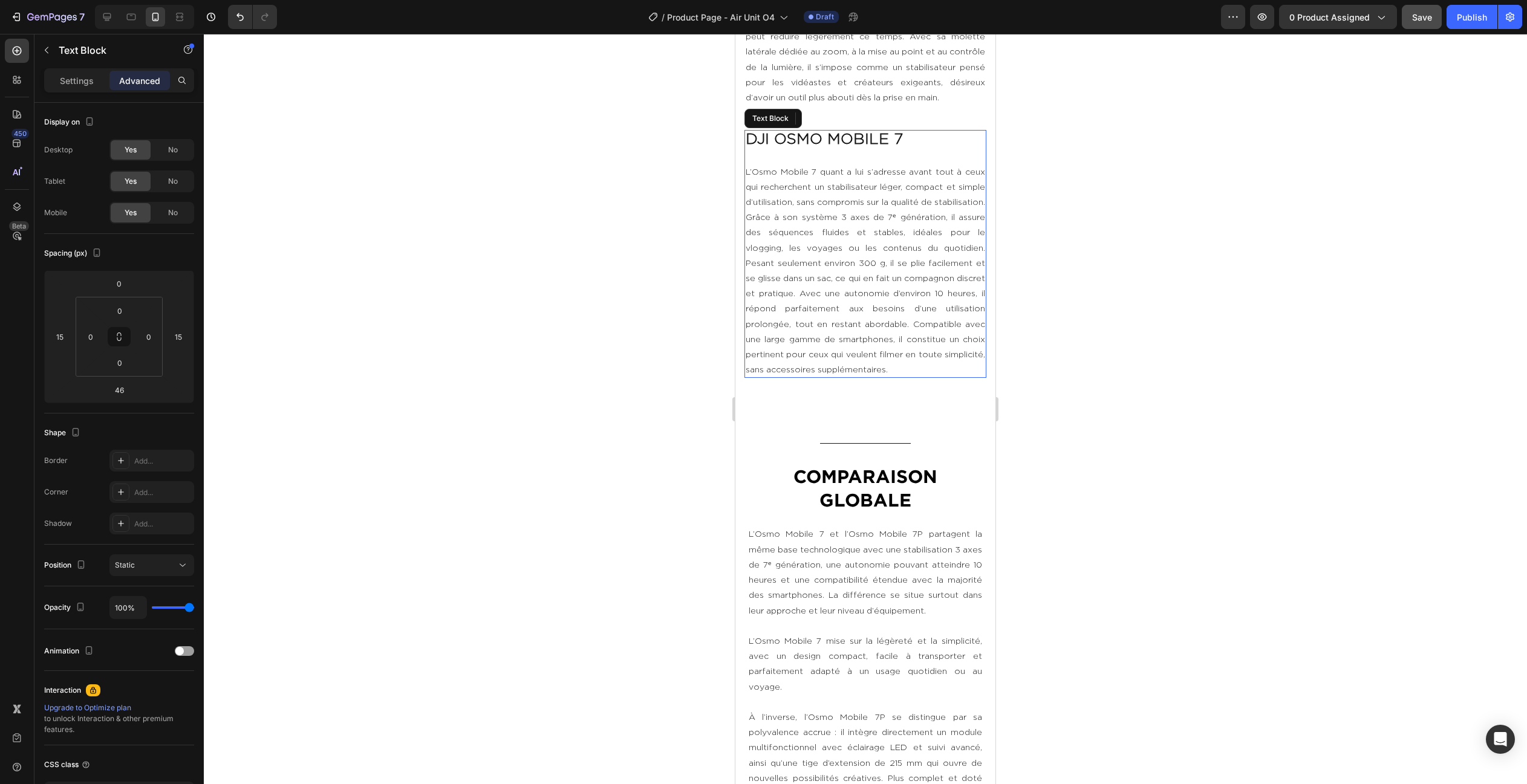
click at [880, 366] on p "L’Osmo Mobile 7 quant a lui s’adresse avant tout à ceux qui recherchent un stab…" at bounding box center [865, 262] width 239 height 229
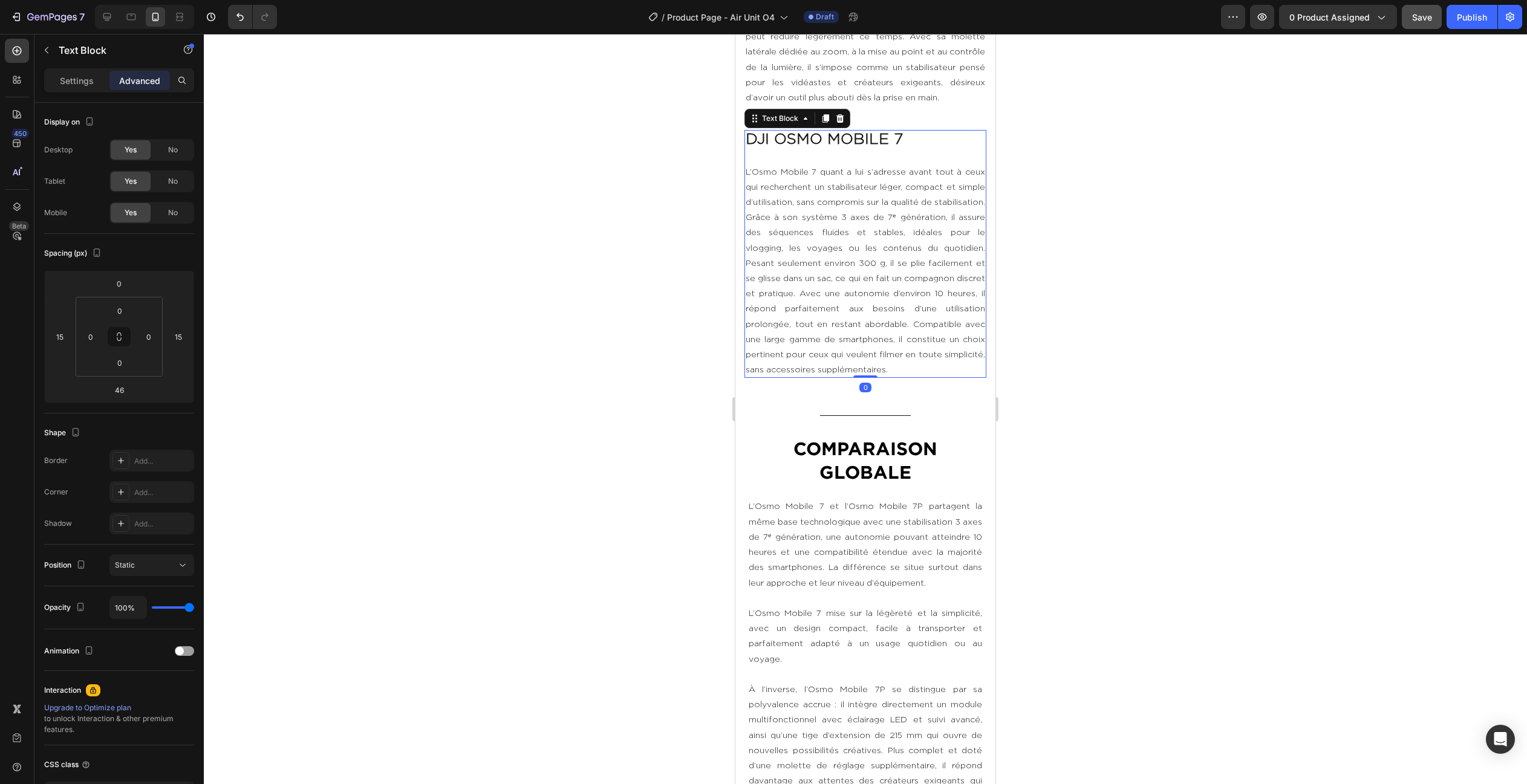
drag, startPoint x: 866, startPoint y: 400, endPoint x: 868, endPoint y: 350, distance: 50.0
click at [868, 350] on div "DJI OSMO MOBILE 7 L’Osmo Mobile 7 quant a lui s’adresse avant tout à ceux qui r…" at bounding box center [865, 253] width 242 height 248
type input "0"
click at [877, 410] on div "Title Line" at bounding box center [865, 416] width 260 height 15
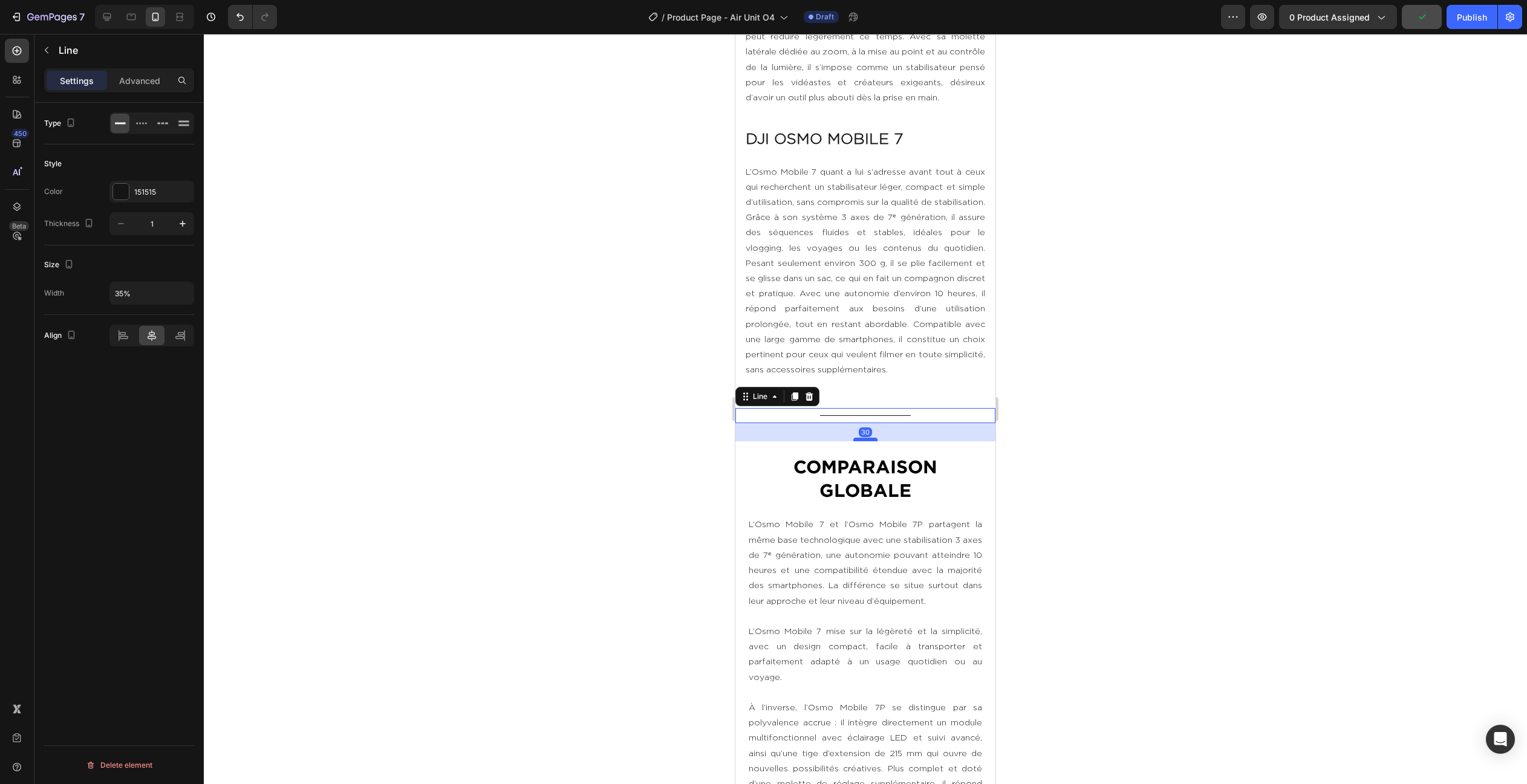
click at [873, 438] on div at bounding box center [864, 439] width 24 height 4
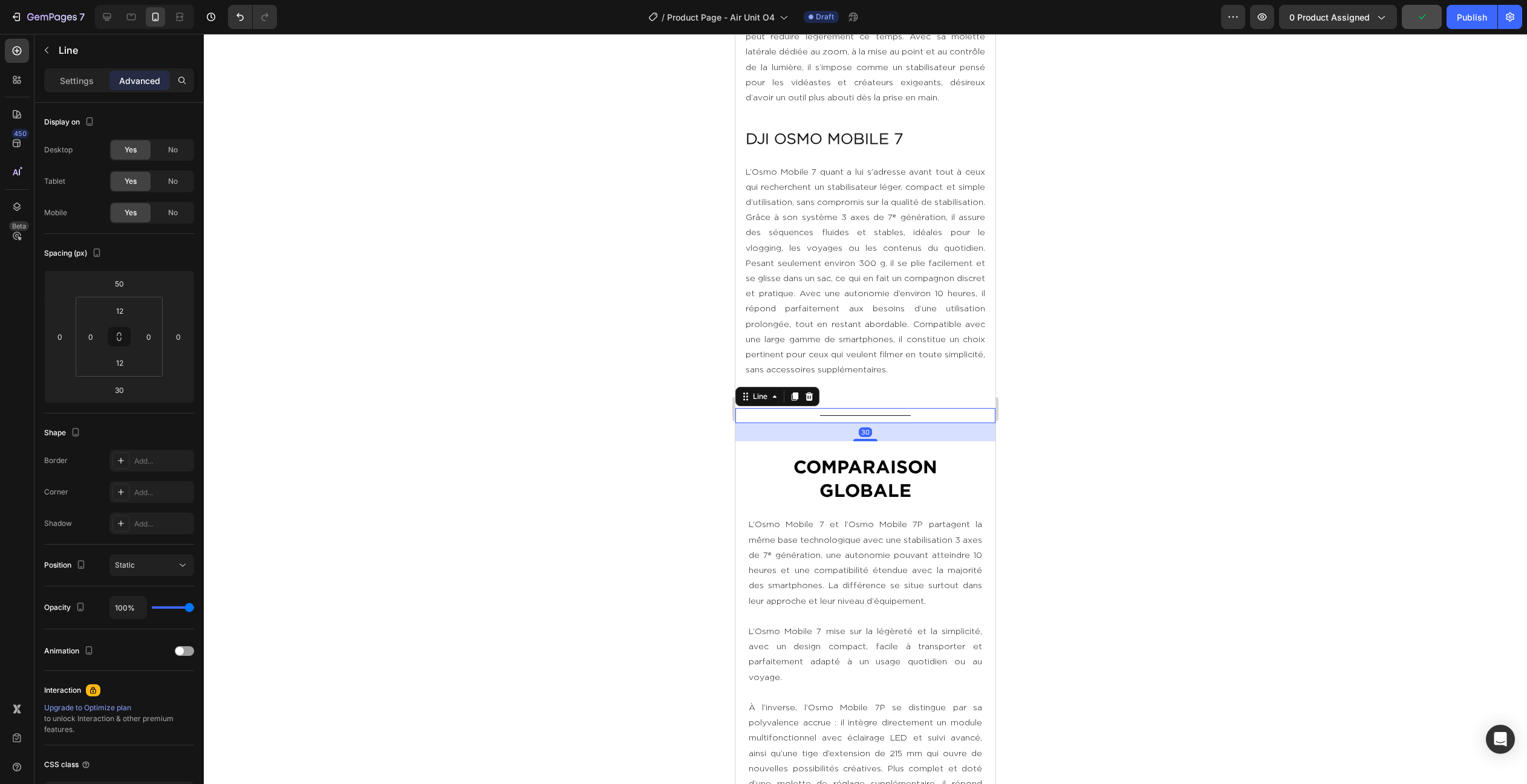
click at [1237, 400] on div at bounding box center [865, 409] width 1323 height 750
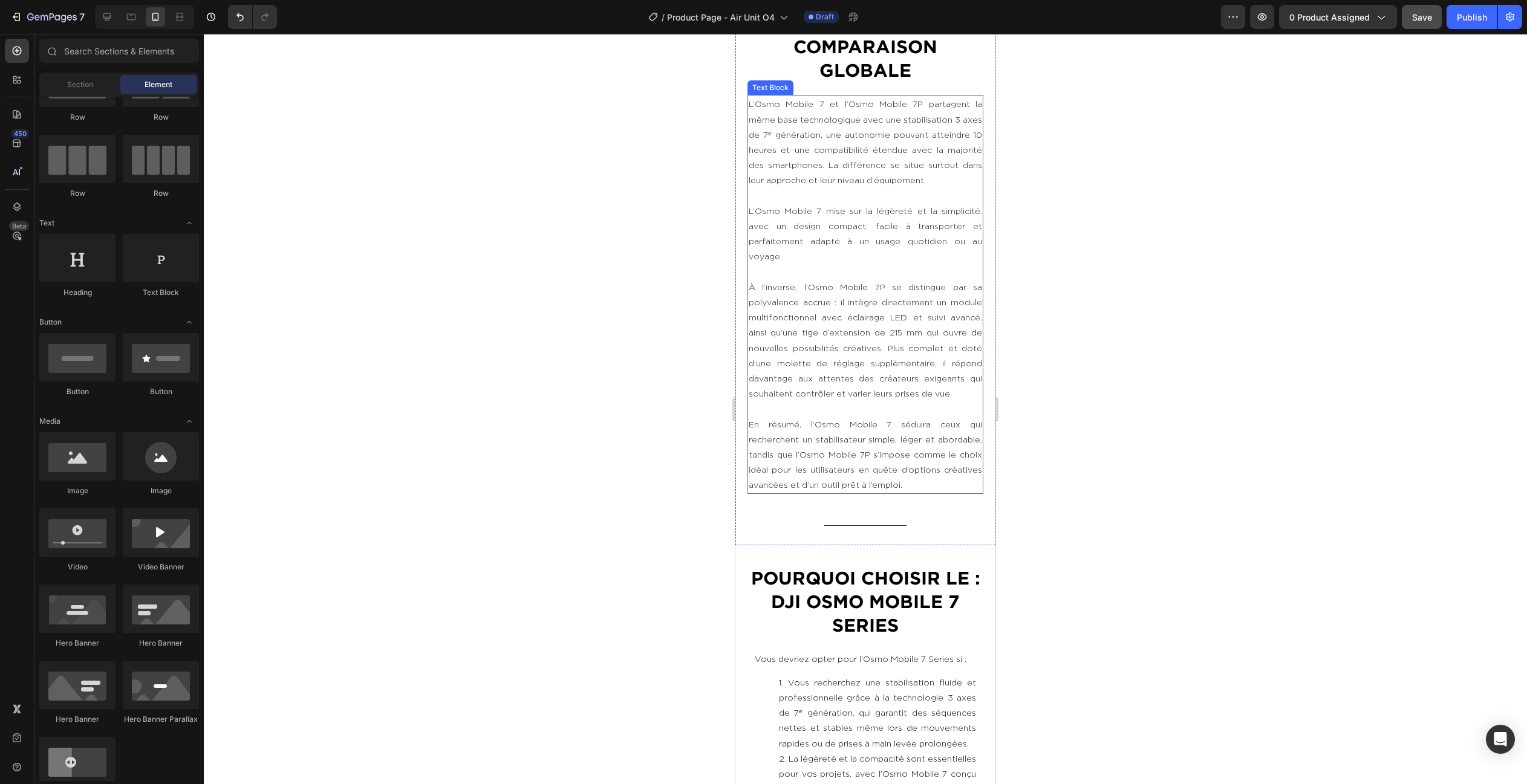
scroll to position [2927, 0]
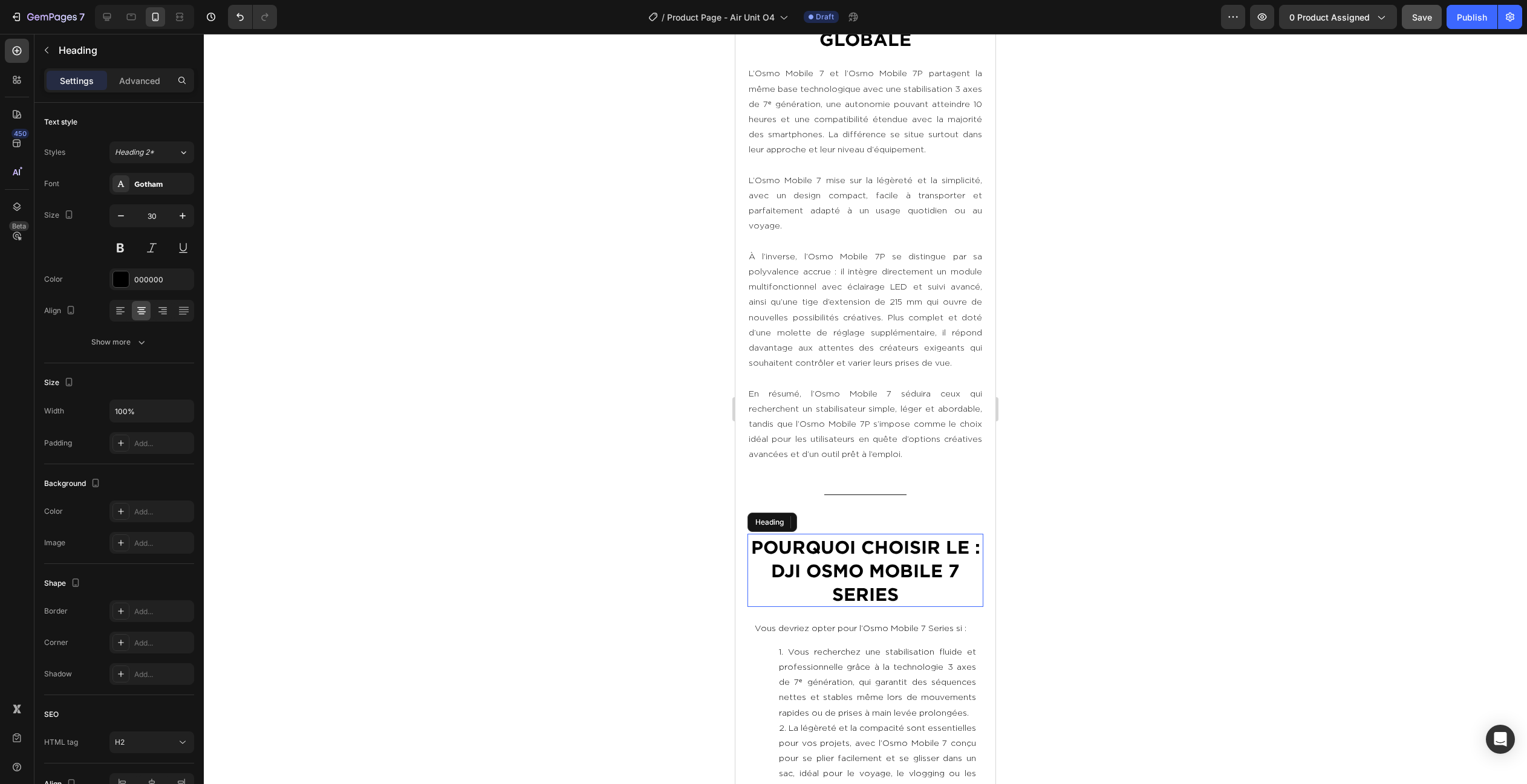
click at [862, 559] on h2 "Pourquoi choisir le : DJI OSMO MOBILE 7 SEriES" at bounding box center [865, 569] width 236 height 73
click at [975, 540] on p "Pourquoi choisir le : DJI OSMO MOBILE 7 SEriES" at bounding box center [865, 569] width 234 height 70
click at [1029, 516] on div at bounding box center [865, 409] width 1323 height 750
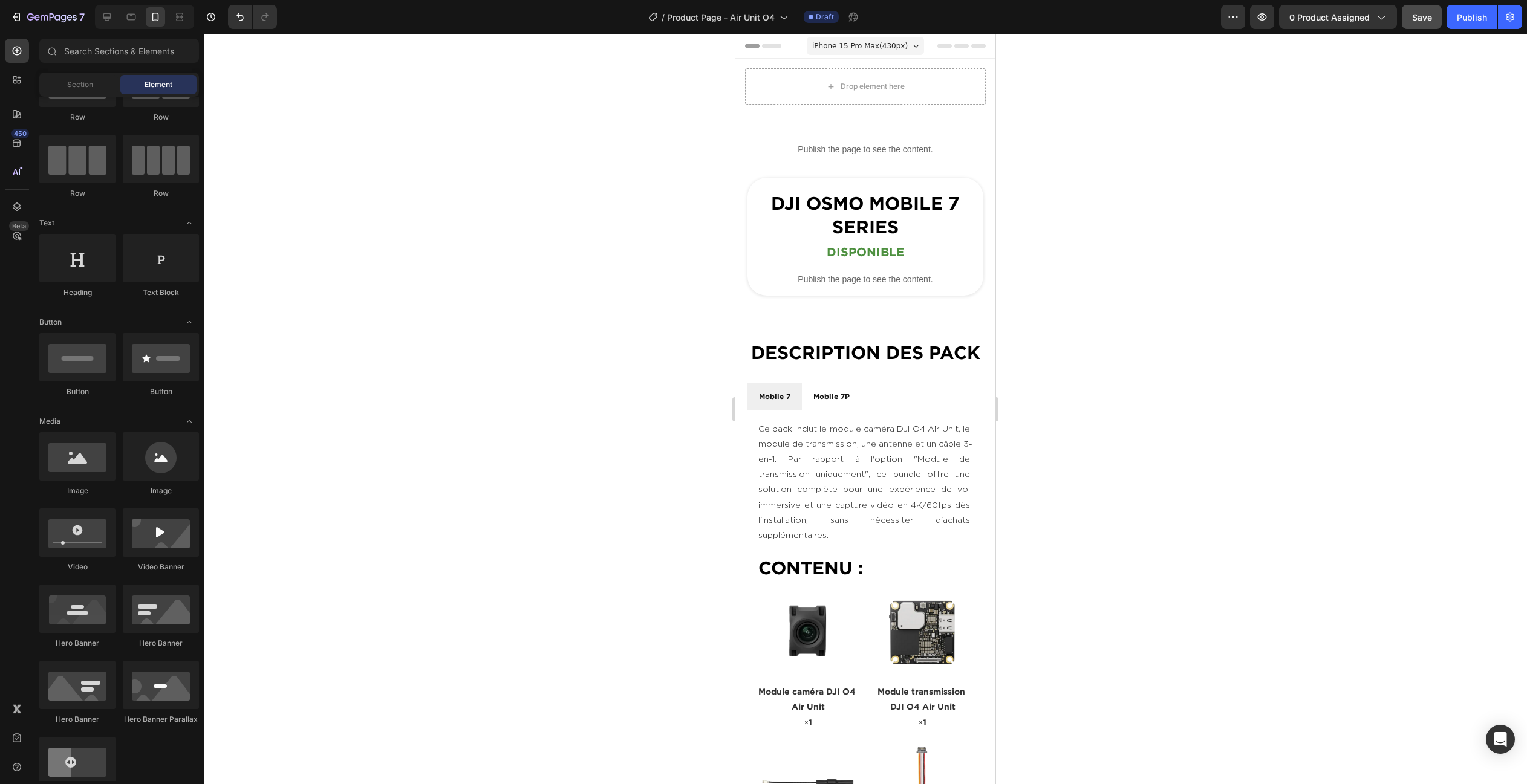
scroll to position [0, 0]
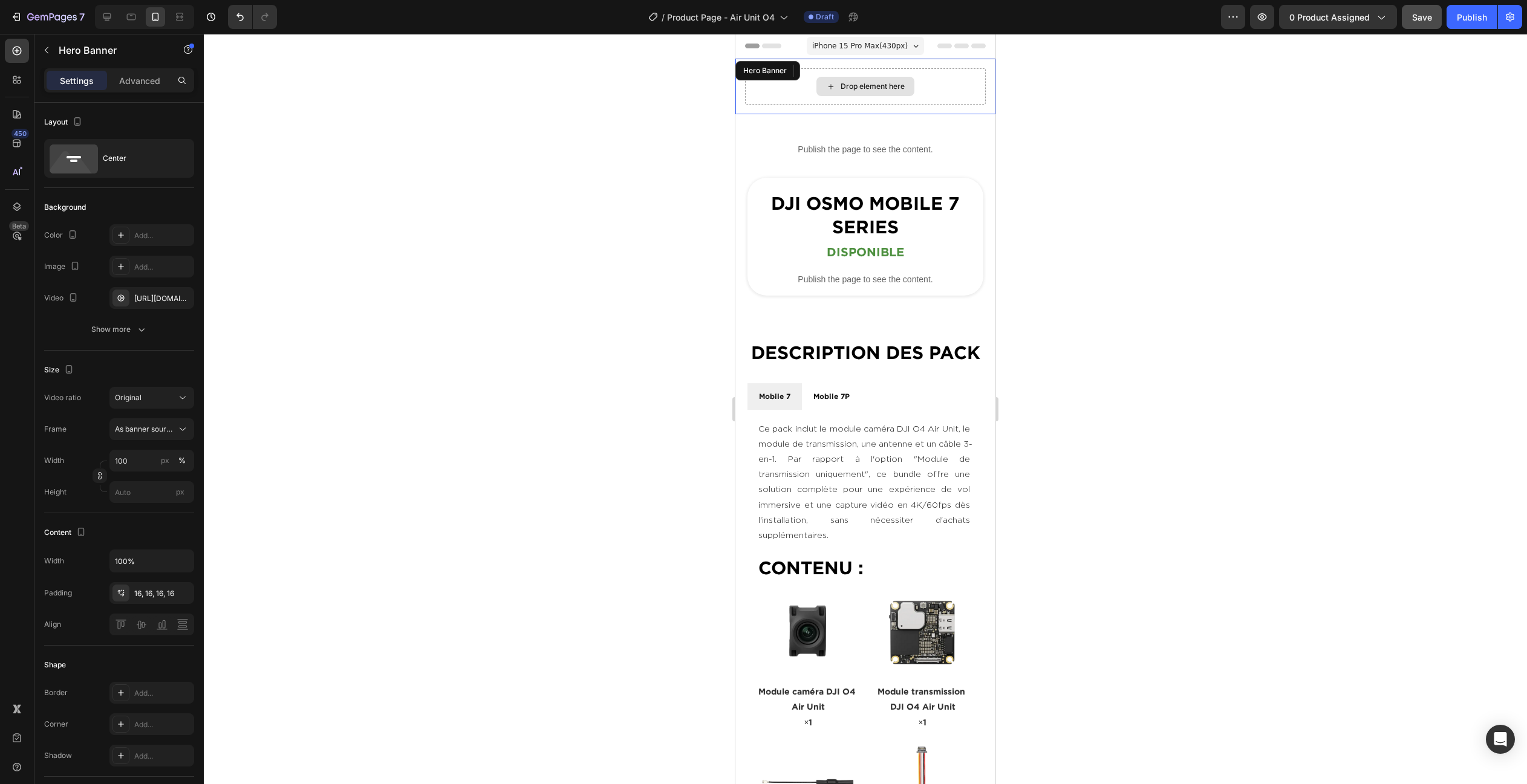
drag, startPoint x: 800, startPoint y: 76, endPoint x: 1001, endPoint y: 158, distance: 217.1
click at [800, 76] on div "Drop element here" at bounding box center [864, 86] width 240 height 36
click at [142, 489] on input "px" at bounding box center [151, 492] width 85 height 22
click at [140, 522] on span "Fit content" at bounding box center [132, 520] width 36 height 10
type input "Auto"
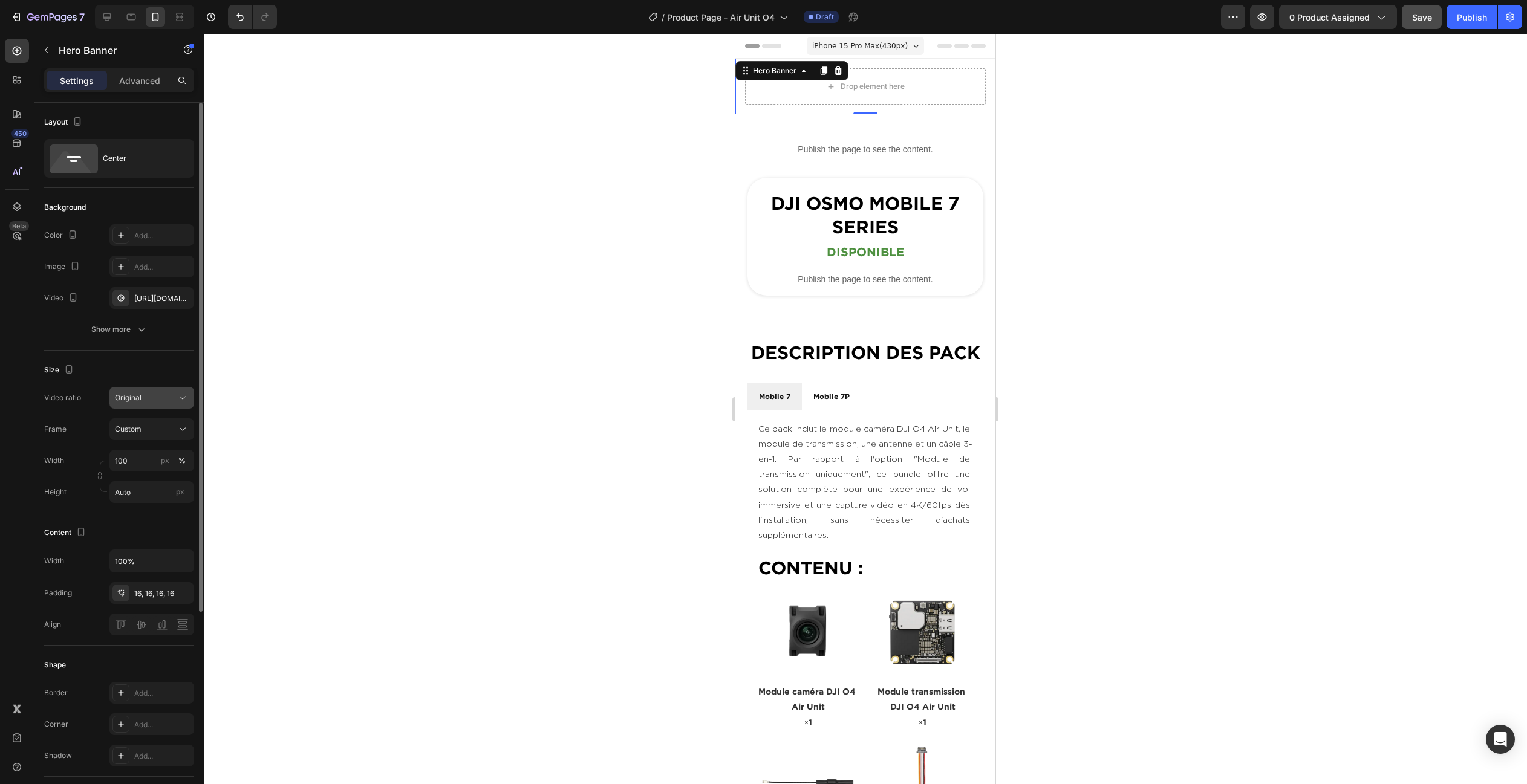
click at [145, 399] on div "Original" at bounding box center [145, 397] width 62 height 10
click at [147, 392] on div "Original" at bounding box center [145, 397] width 62 height 10
click at [148, 430] on div "Custom" at bounding box center [144, 428] width 59 height 10
click at [145, 456] on span "As banner source" at bounding box center [143, 457] width 60 height 10
click at [142, 452] on input "px %" at bounding box center [151, 460] width 85 height 22
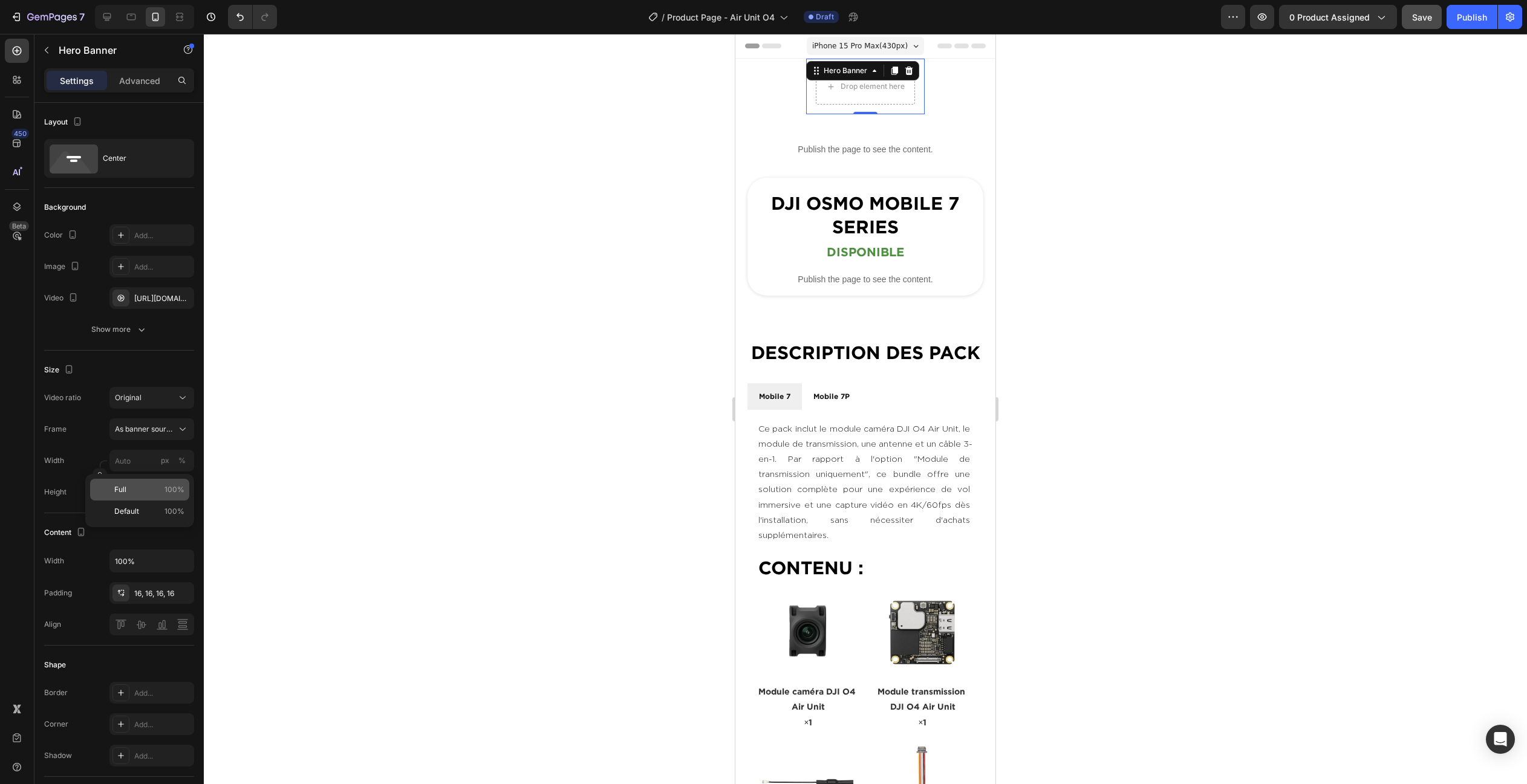
click at [141, 496] on div "Full 100%" at bounding box center [140, 489] width 99 height 22
type input "100"
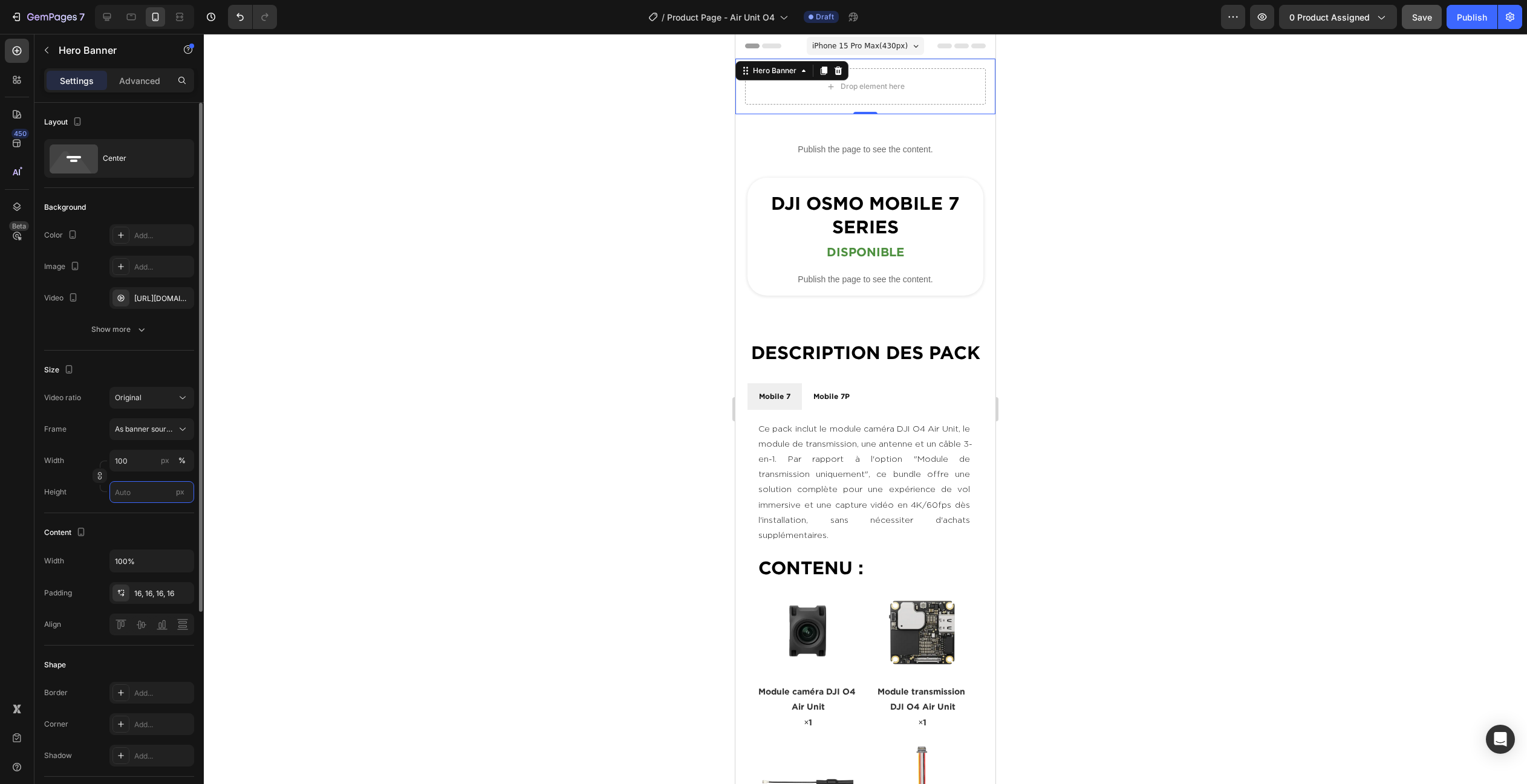
click at [139, 499] on input "px" at bounding box center [151, 492] width 85 height 22
click at [136, 525] on span "Fit content" at bounding box center [132, 520] width 36 height 10
type input "Auto"
click at [138, 460] on input "100" at bounding box center [151, 460] width 85 height 22
click at [148, 420] on button "Custom" at bounding box center [151, 429] width 85 height 22
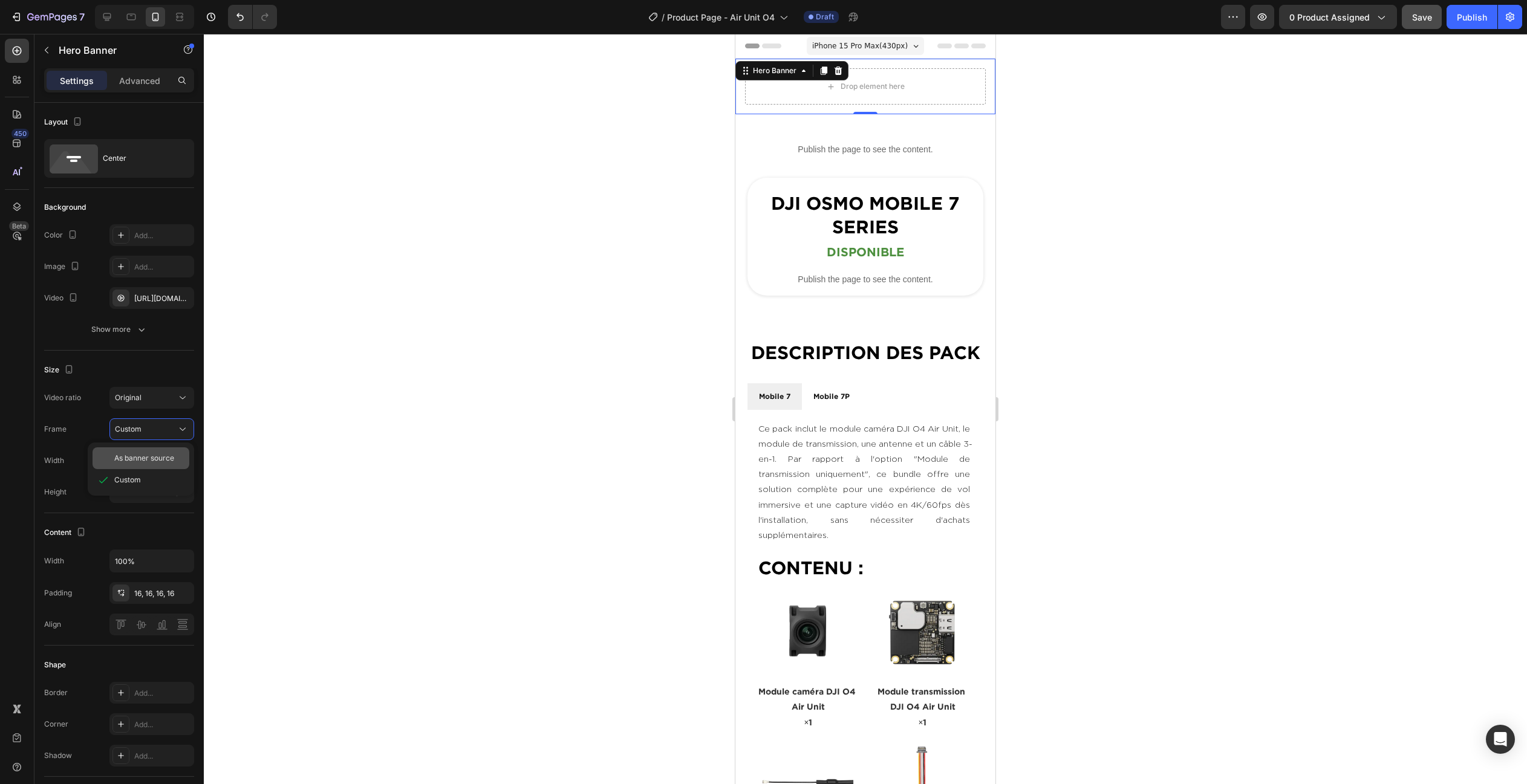
click at [151, 459] on span "As banner source" at bounding box center [143, 457] width 60 height 10
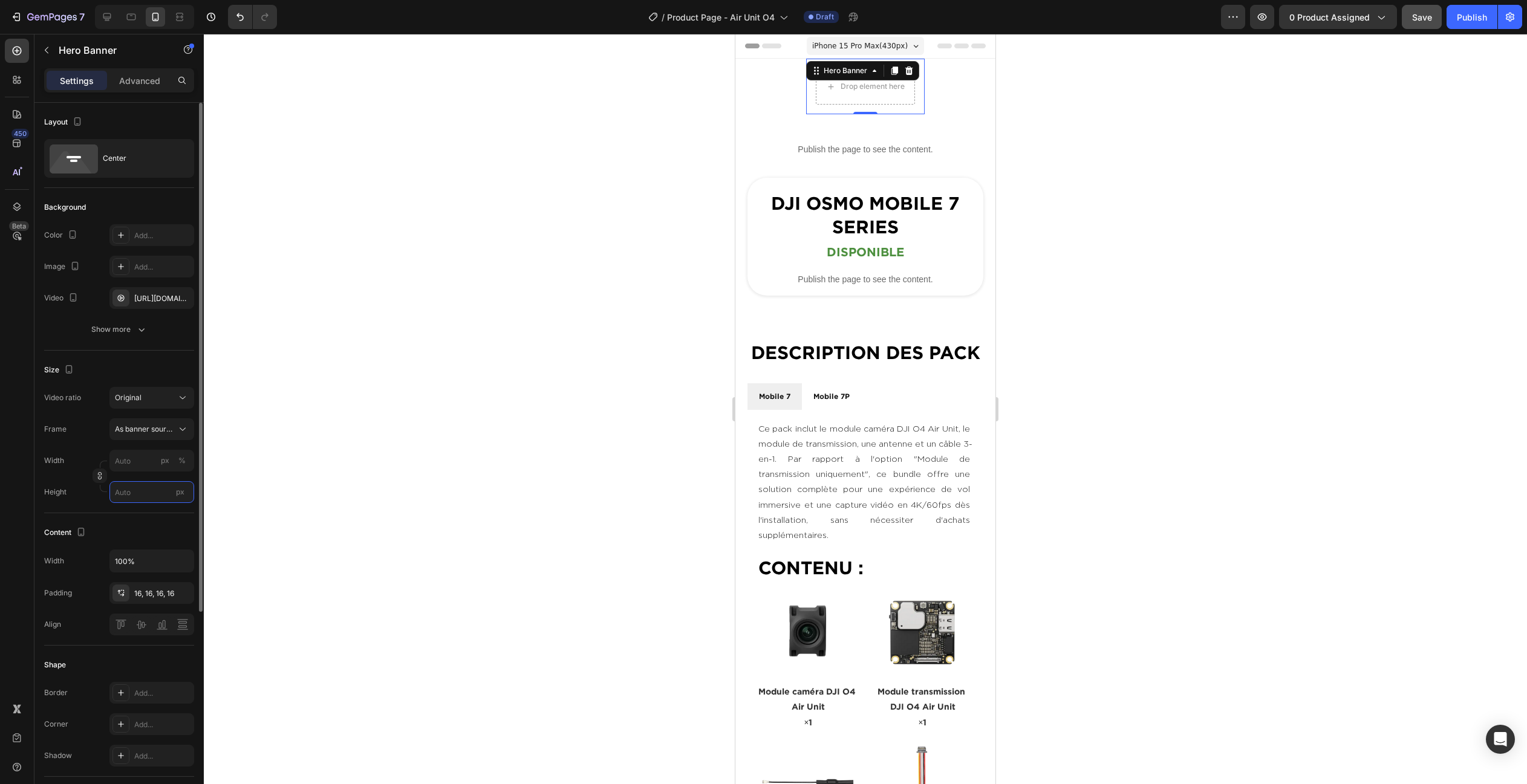
click at [142, 491] on input "px" at bounding box center [151, 492] width 85 height 22
click at [144, 517] on span "Fit content" at bounding box center [132, 520] width 36 height 10
type input "100"
click at [164, 463] on div "px" at bounding box center [164, 459] width 9 height 10
click at [186, 462] on button "%" at bounding box center [181, 460] width 14 height 14
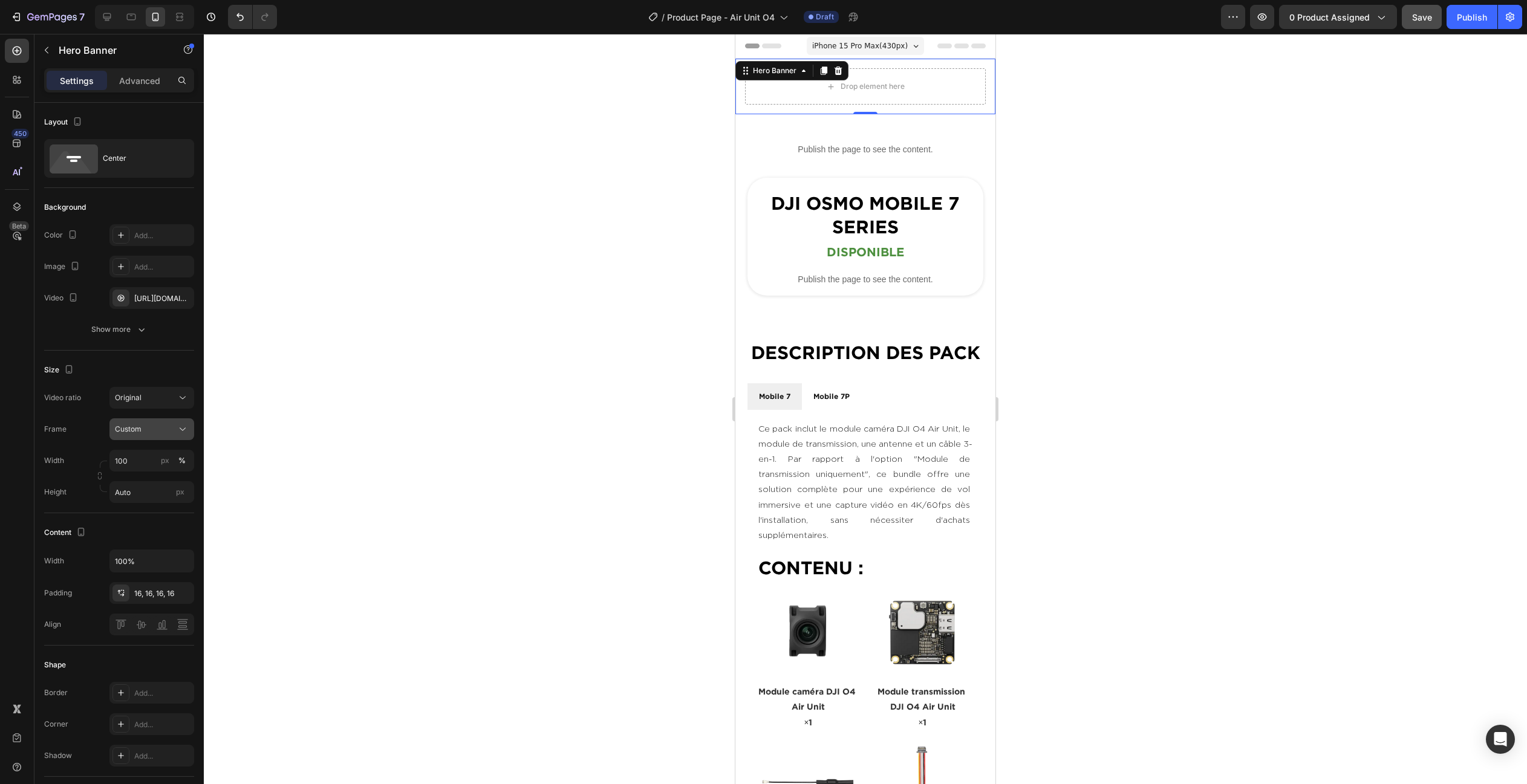
click at [141, 432] on span "Custom" at bounding box center [128, 428] width 27 height 10
click at [146, 395] on div "Original" at bounding box center [145, 397] width 62 height 10
click at [134, 478] on p "16:9" at bounding box center [146, 481] width 64 height 10
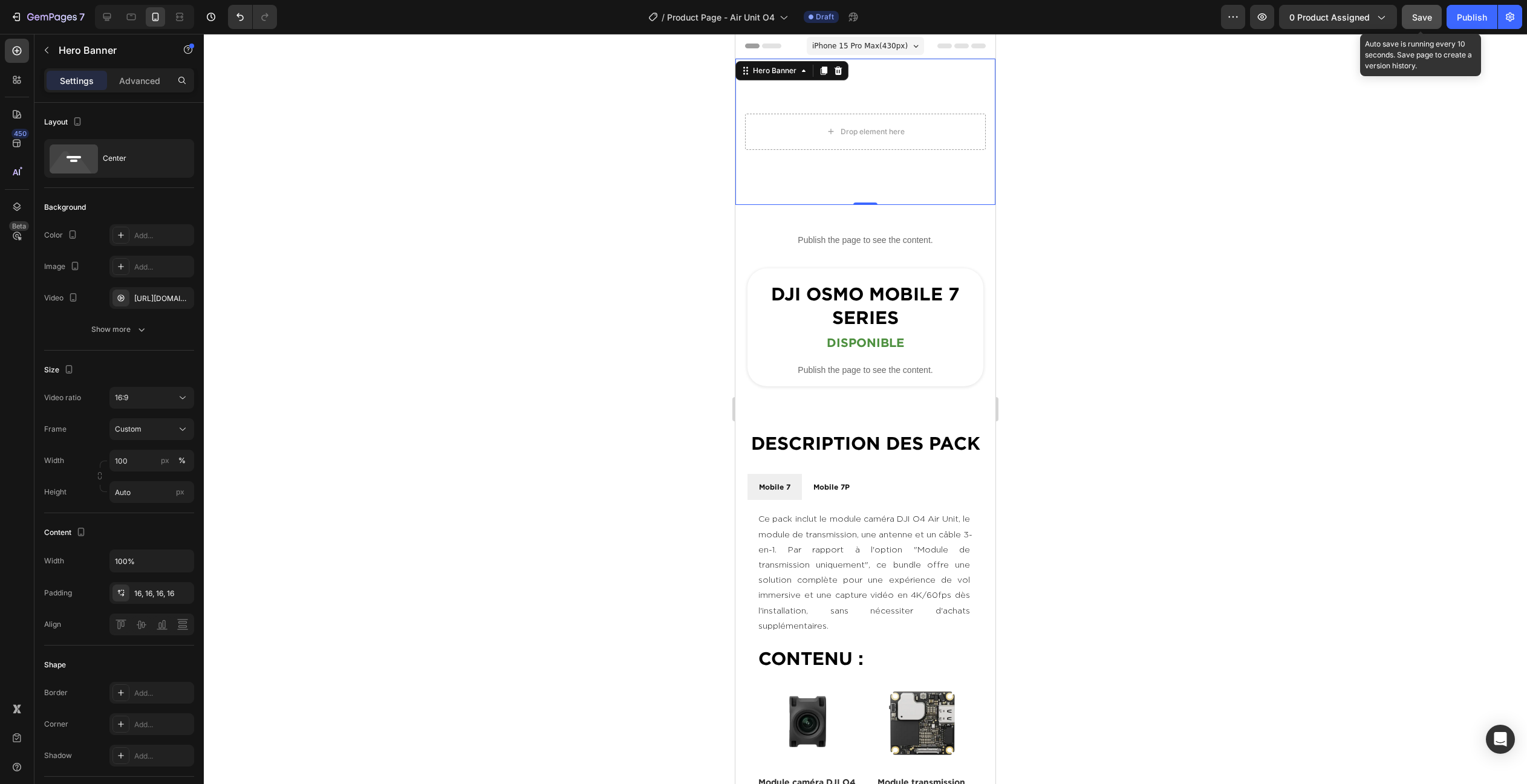
click at [1421, 23] on div "Save" at bounding box center [1422, 16] width 20 height 12
click at [104, 18] on icon at bounding box center [107, 17] width 8 height 8
type input "90 vh"
type input "1200"
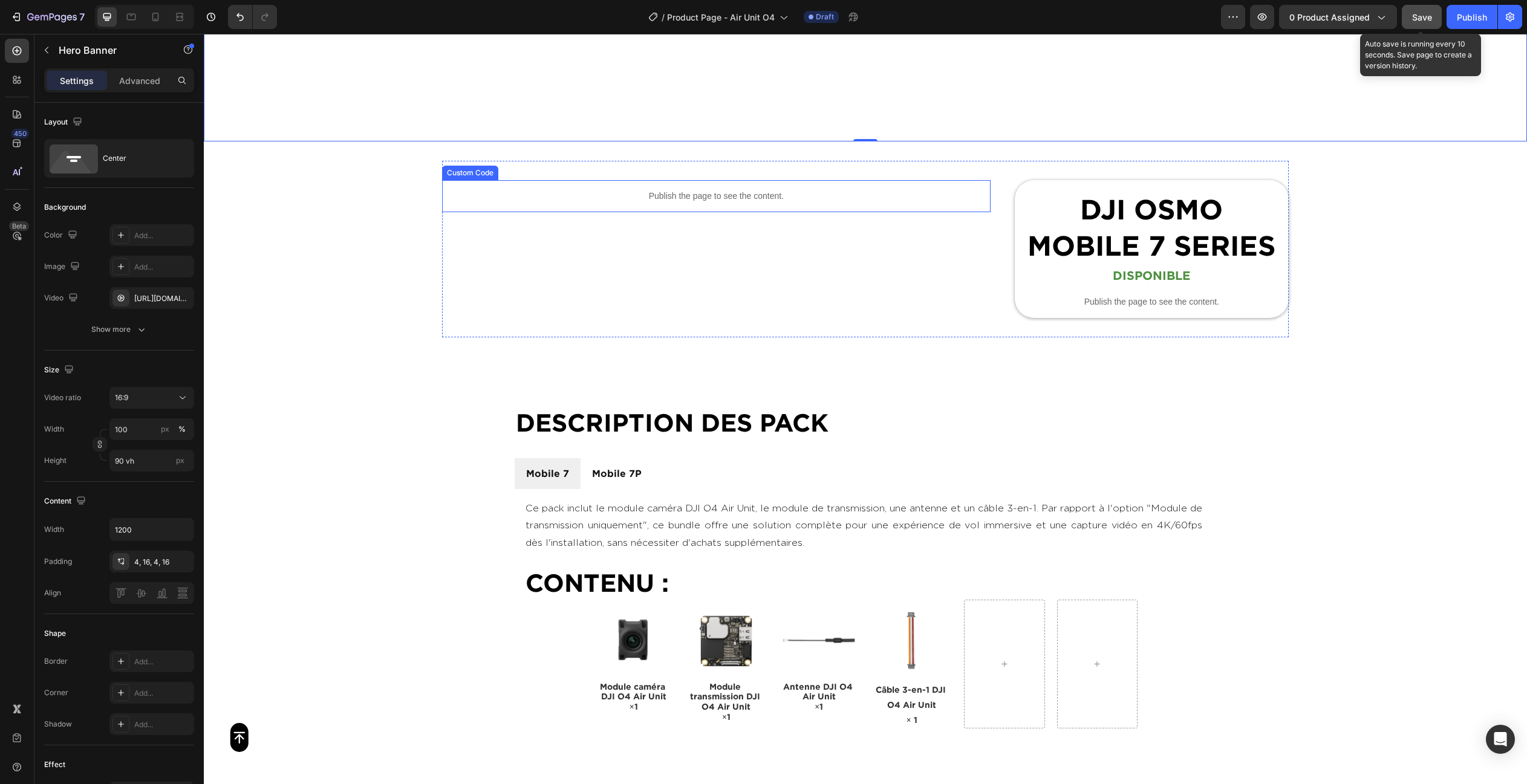
scroll to position [611, 0]
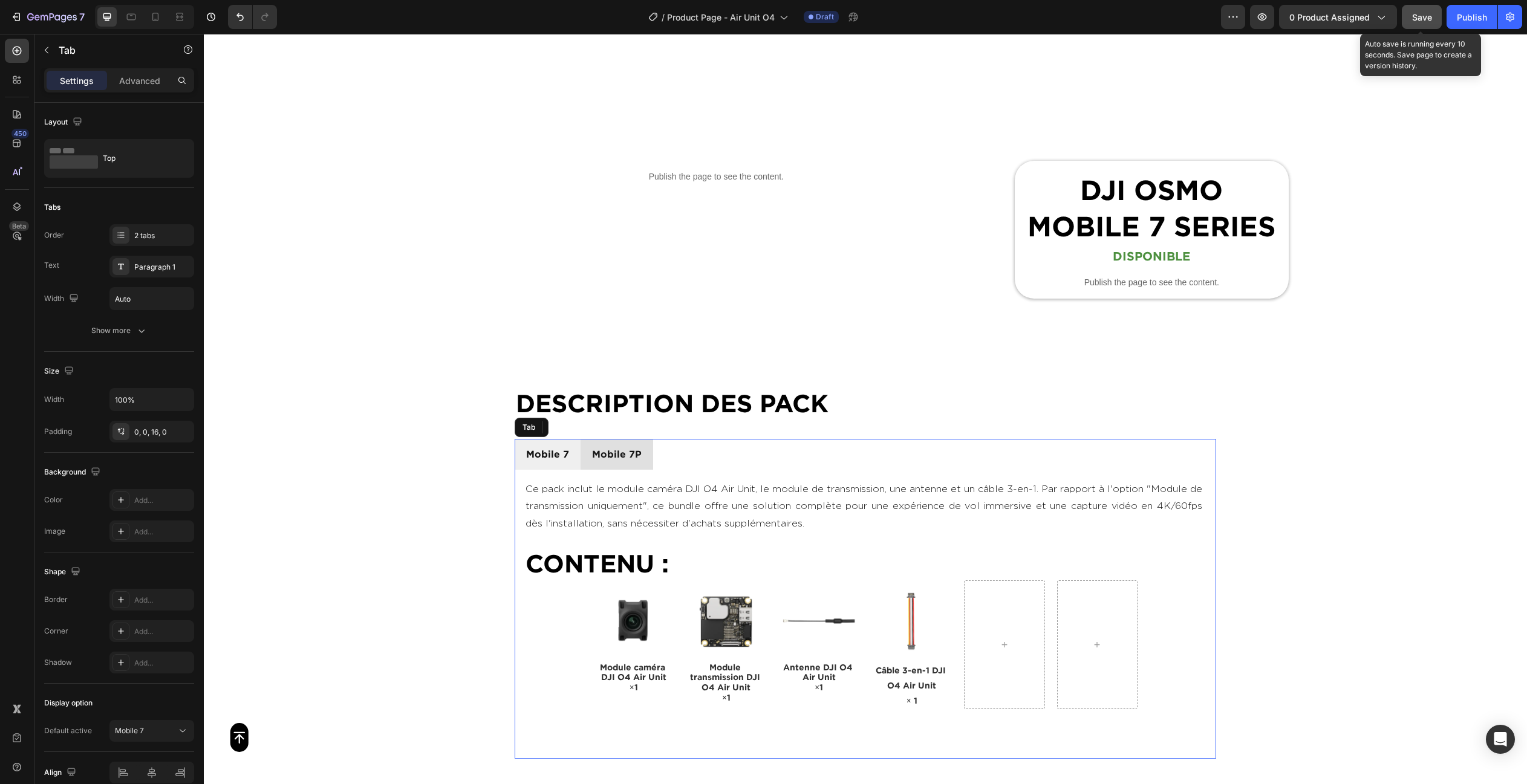
click at [649, 457] on li "Mobile 7P" at bounding box center [616, 454] width 72 height 30
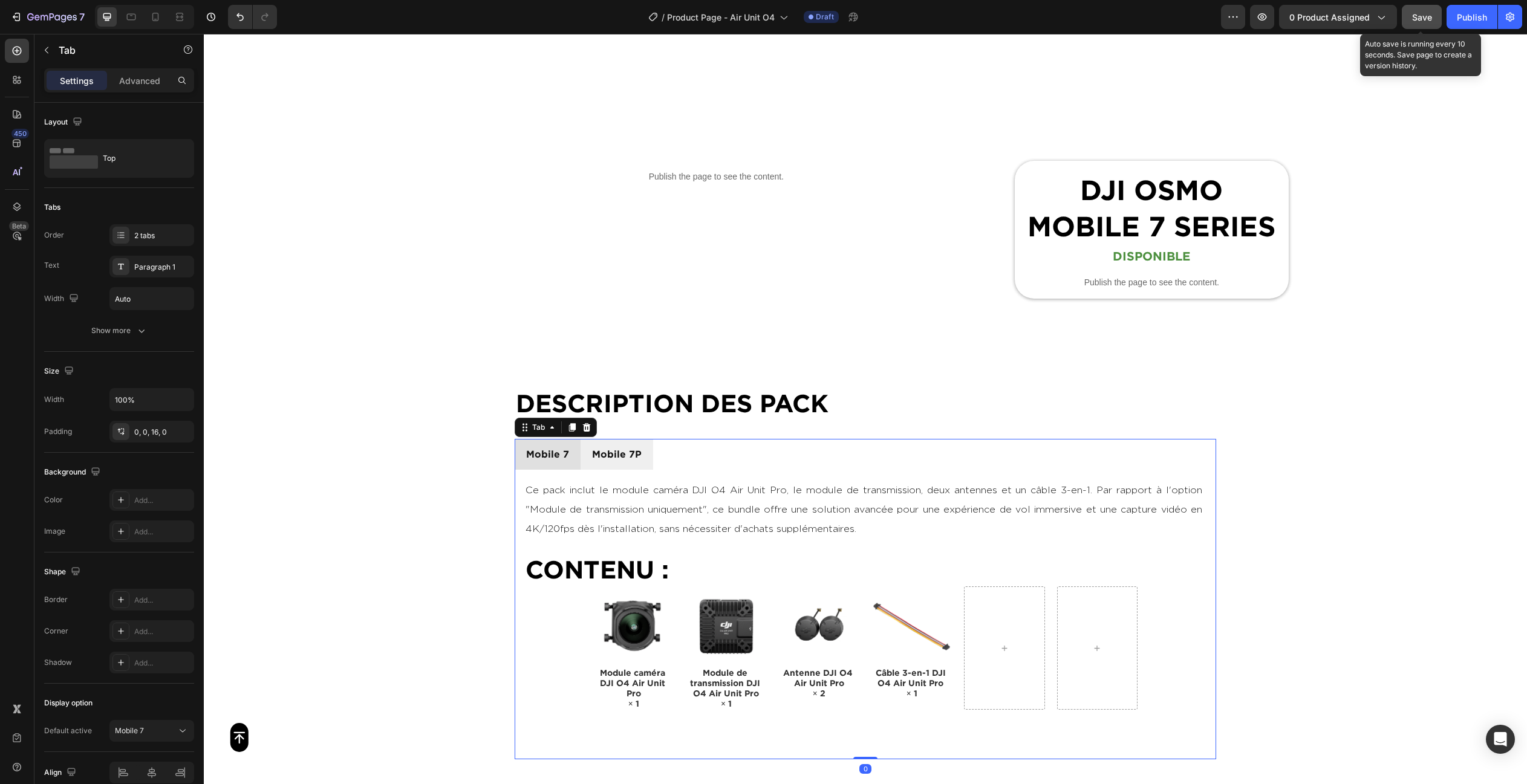
click at [570, 464] on li "Mobile 7" at bounding box center [547, 454] width 66 height 30
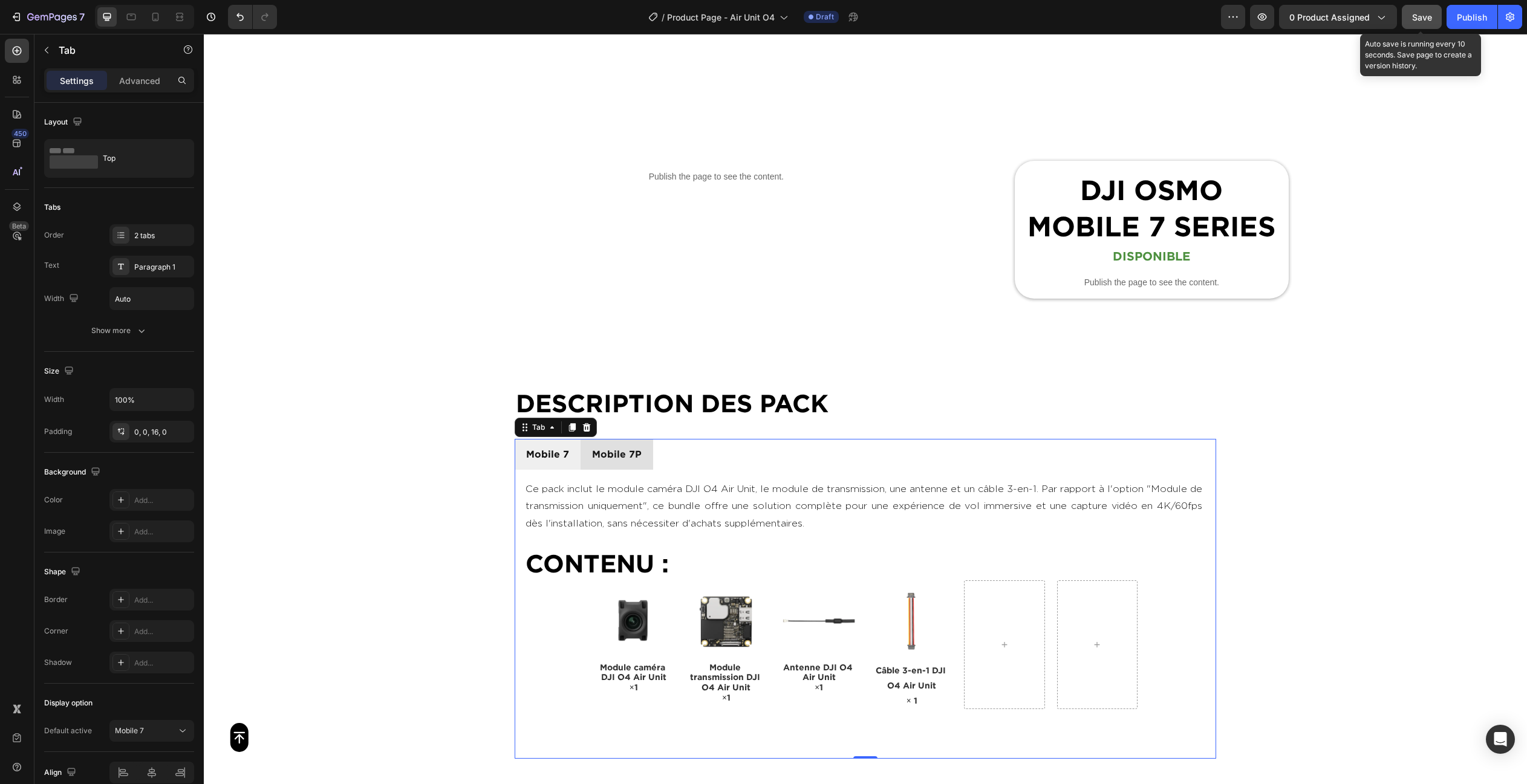
click at [643, 448] on li "Mobile 7P" at bounding box center [616, 454] width 72 height 30
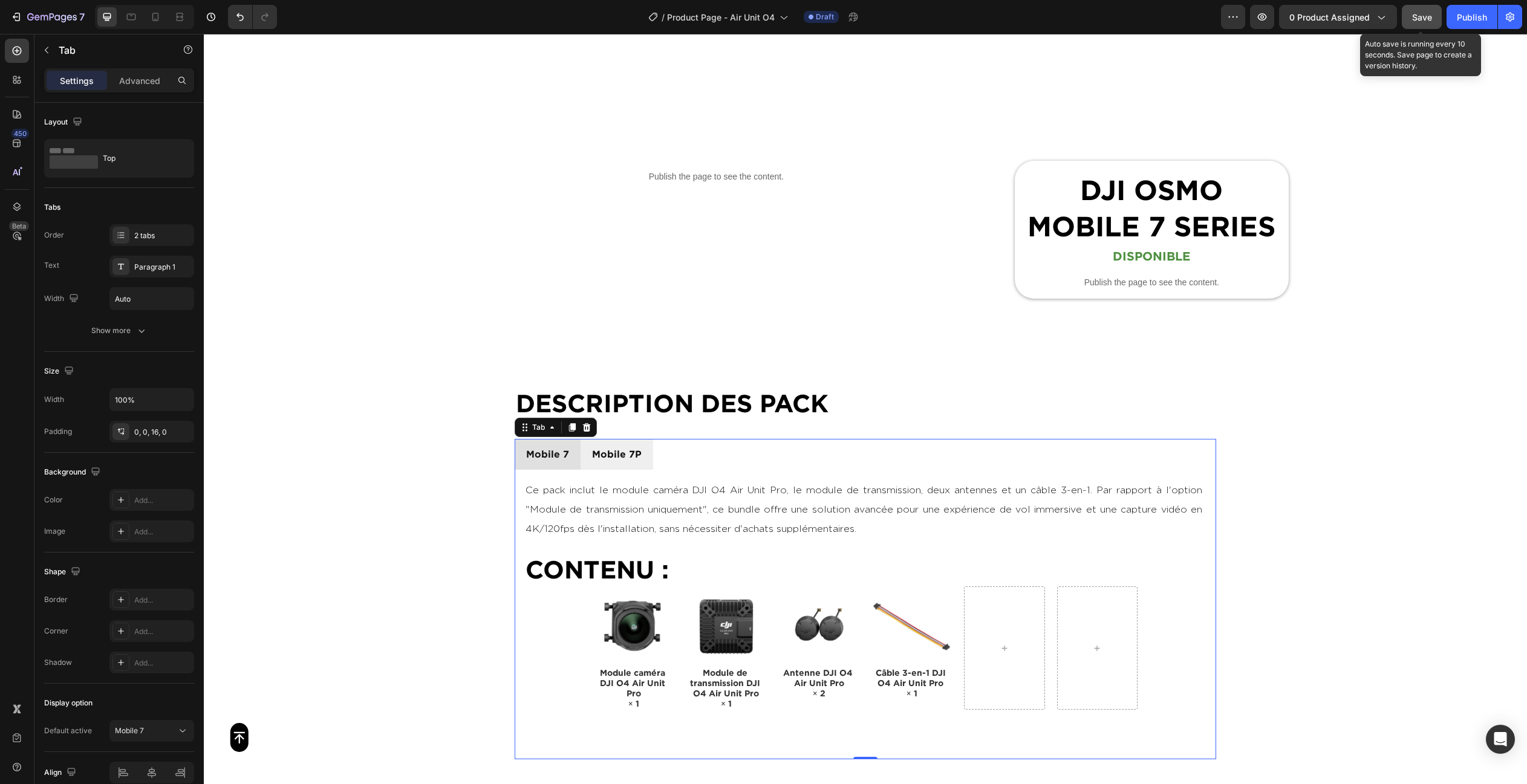
click at [572, 458] on li "Mobile 7" at bounding box center [547, 454] width 66 height 30
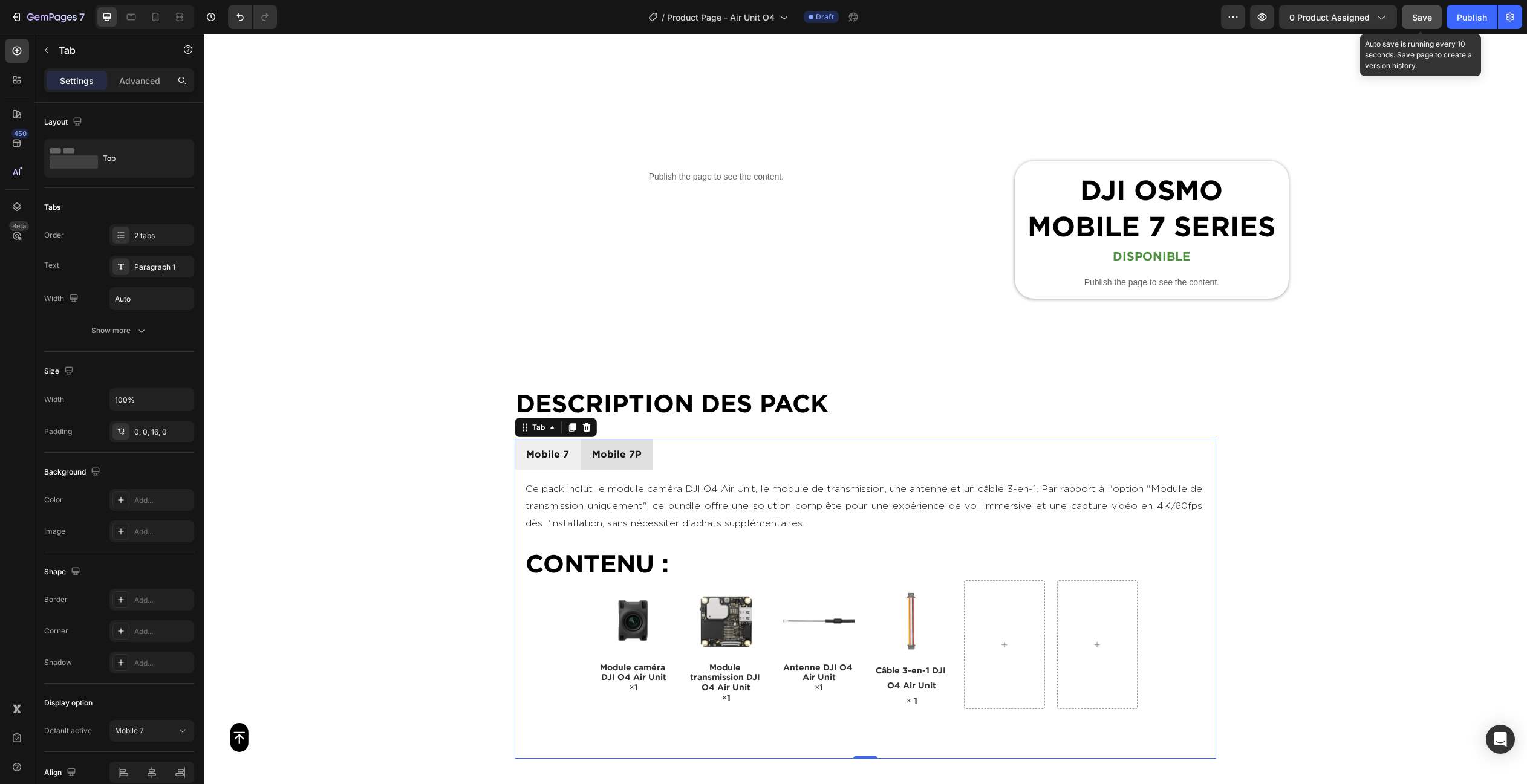
click at [642, 448] on li "Mobile 7P" at bounding box center [616, 454] width 72 height 30
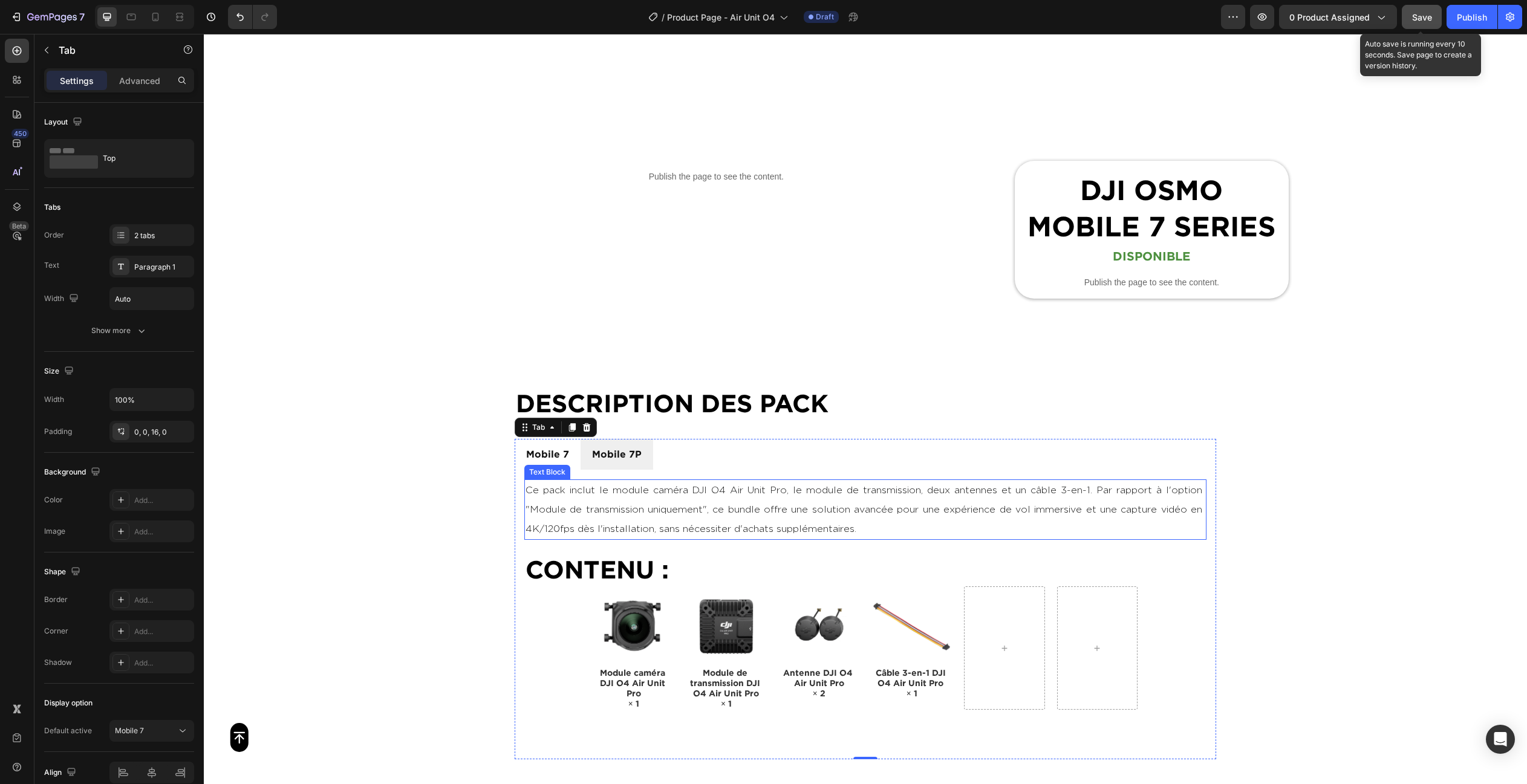
click at [667, 513] on p "Ce pack inclut le module caméra DJI O4 Air Unit Pro, le module de transmission,…" at bounding box center [865, 509] width 680 height 58
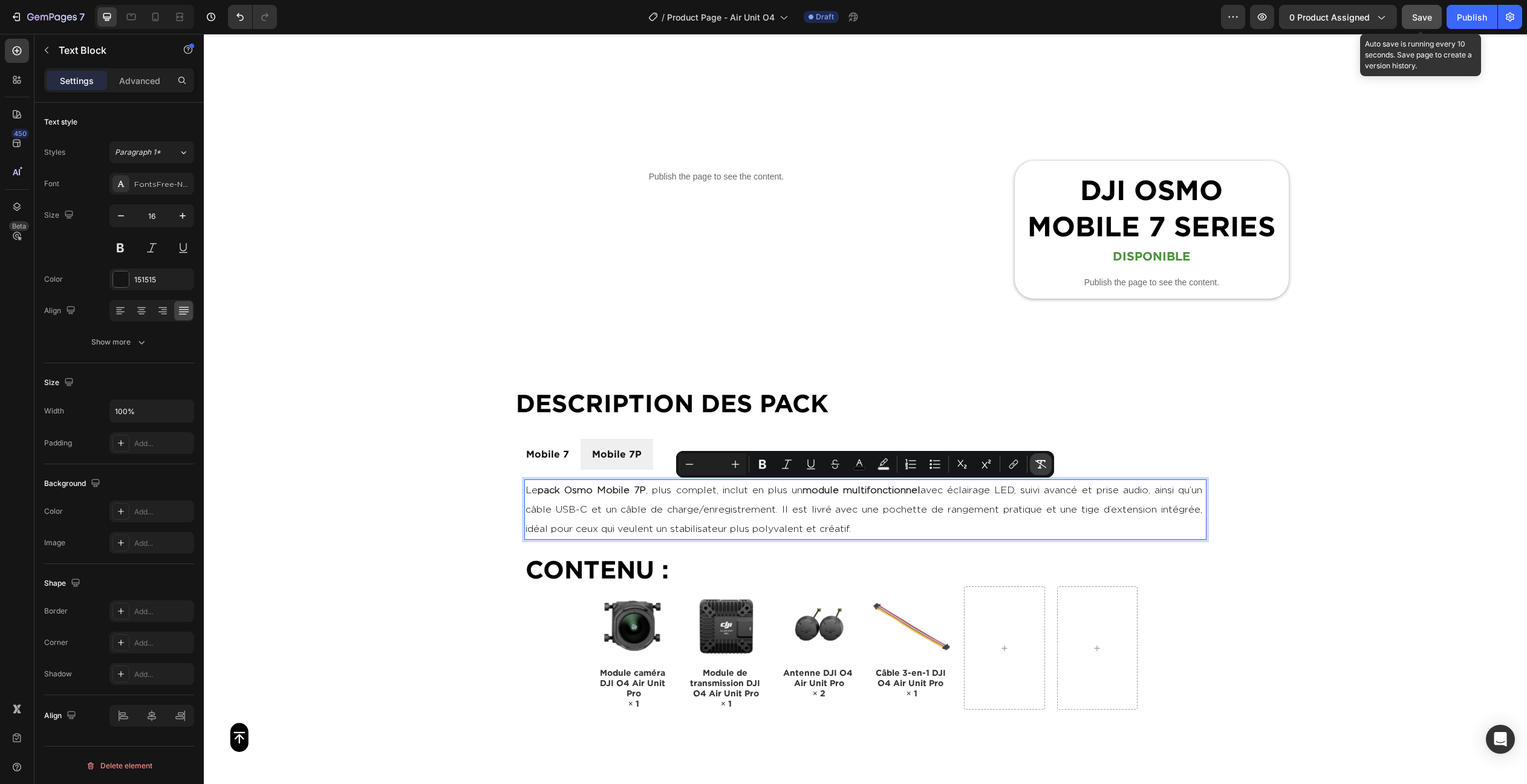
click at [1046, 463] on icon "Editor contextual toolbar" at bounding box center [1040, 464] width 12 height 12
type input "16"
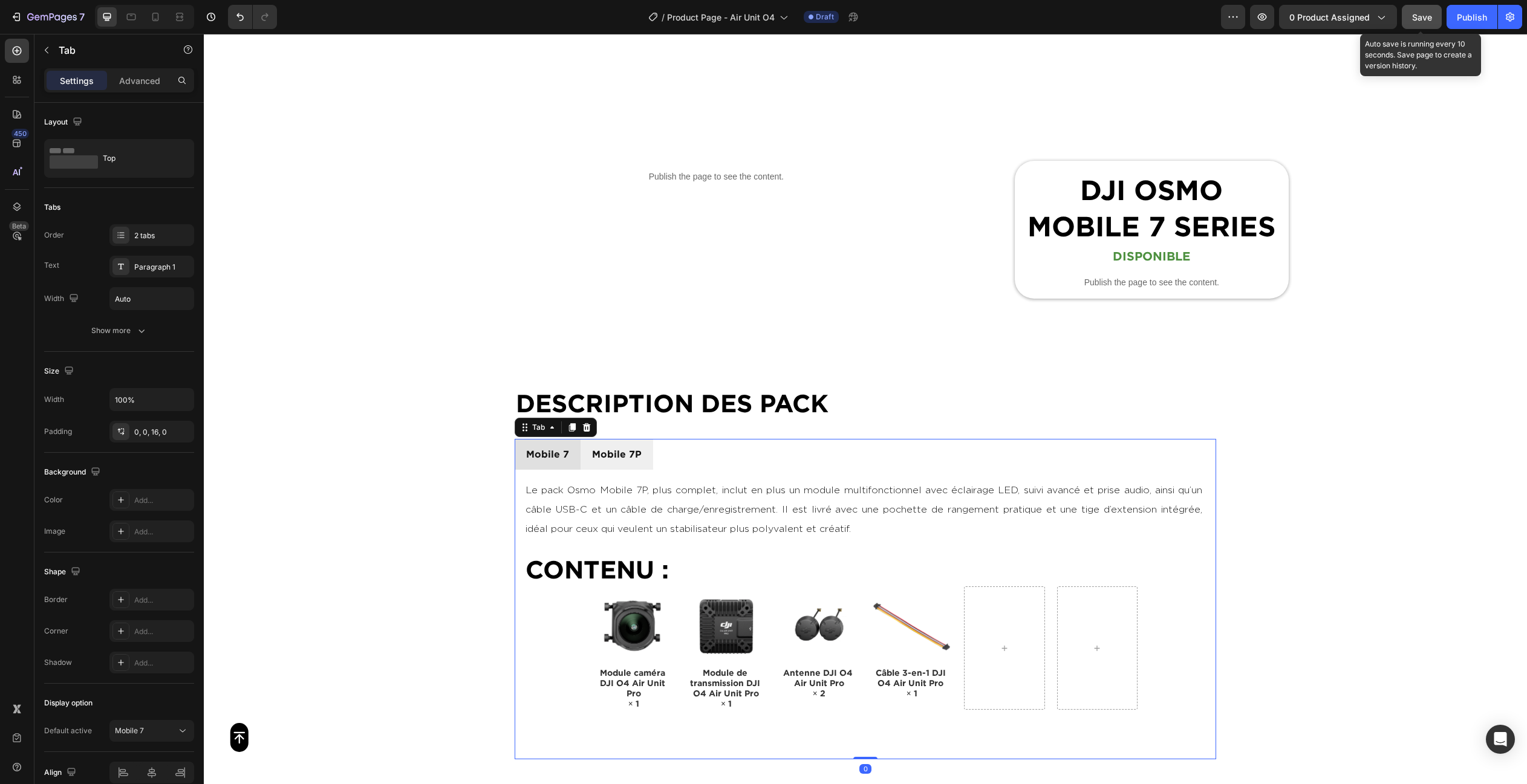
click at [571, 441] on li "Mobile 7" at bounding box center [547, 454] width 66 height 30
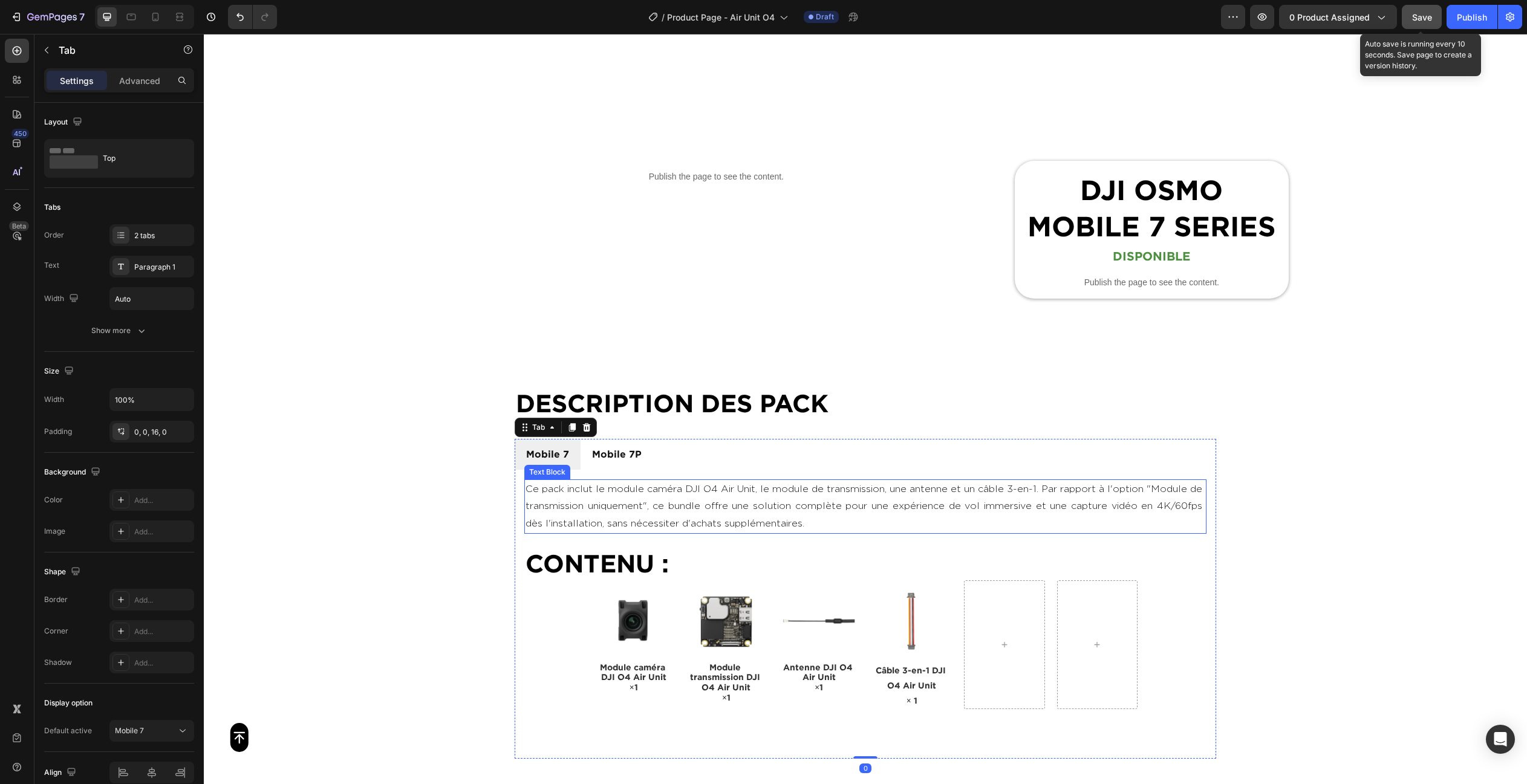
click at [675, 513] on p "Ce pack inclut le module caméra DJI O4 Air Unit, le module de transmission, une…" at bounding box center [865, 506] width 680 height 52
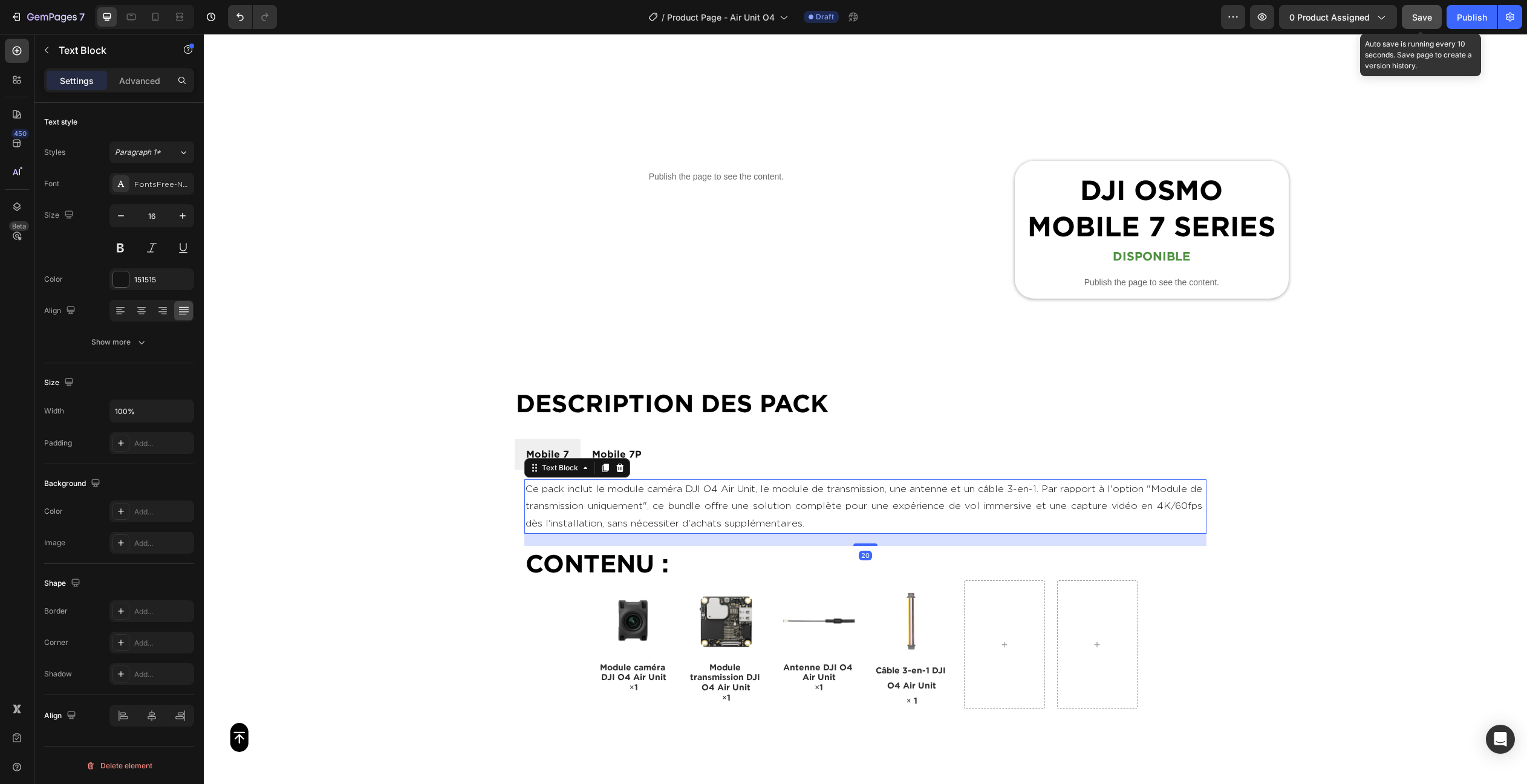
click at [675, 513] on p "Ce pack inclut le module caméra DJI O4 Air Unit, le module de transmission, une…" at bounding box center [865, 506] width 680 height 52
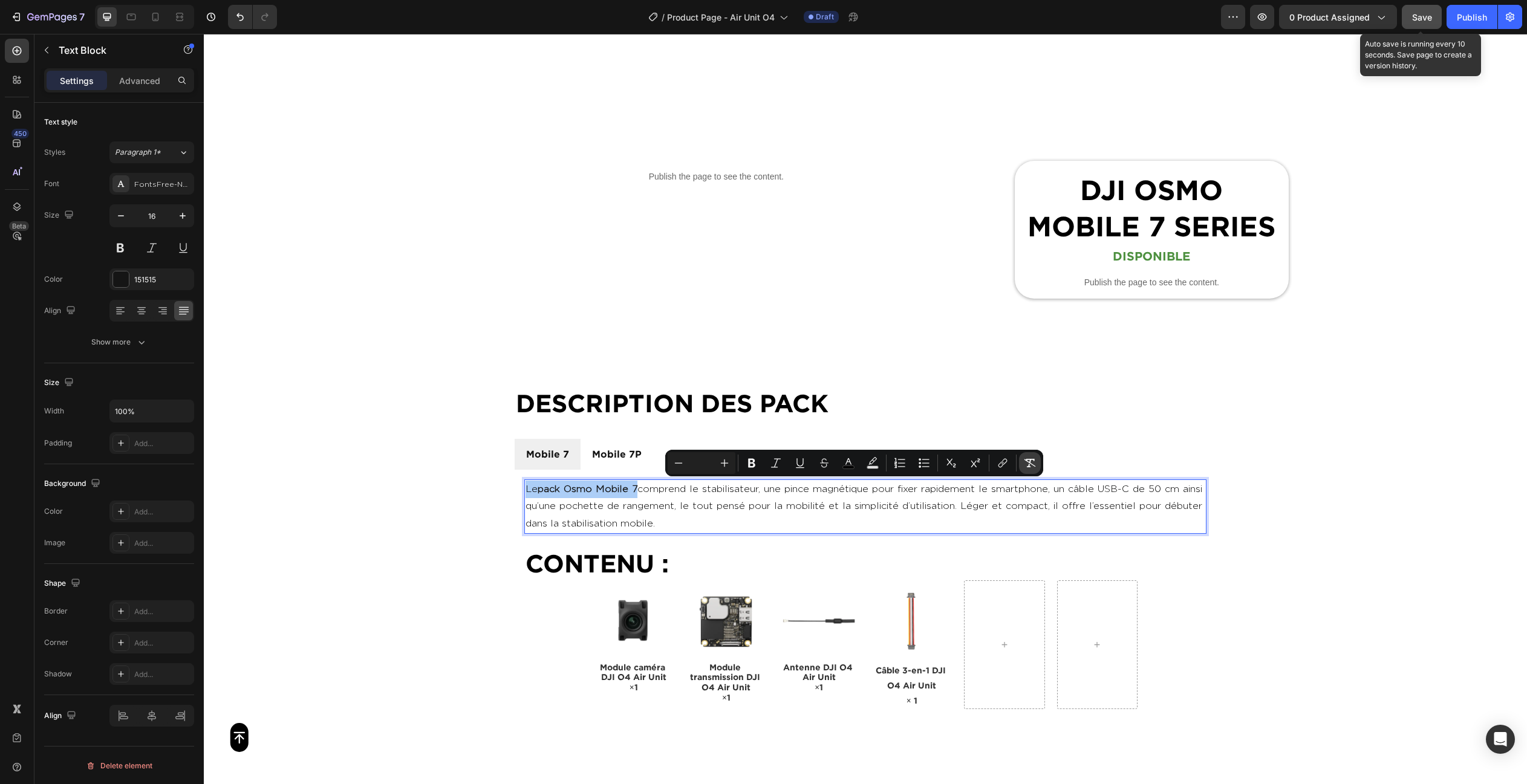
click at [1031, 461] on icon "Editor contextual toolbar" at bounding box center [1029, 462] width 12 height 12
type input "16"
click at [552, 443] on div "Mobile 7" at bounding box center [547, 454] width 47 height 21
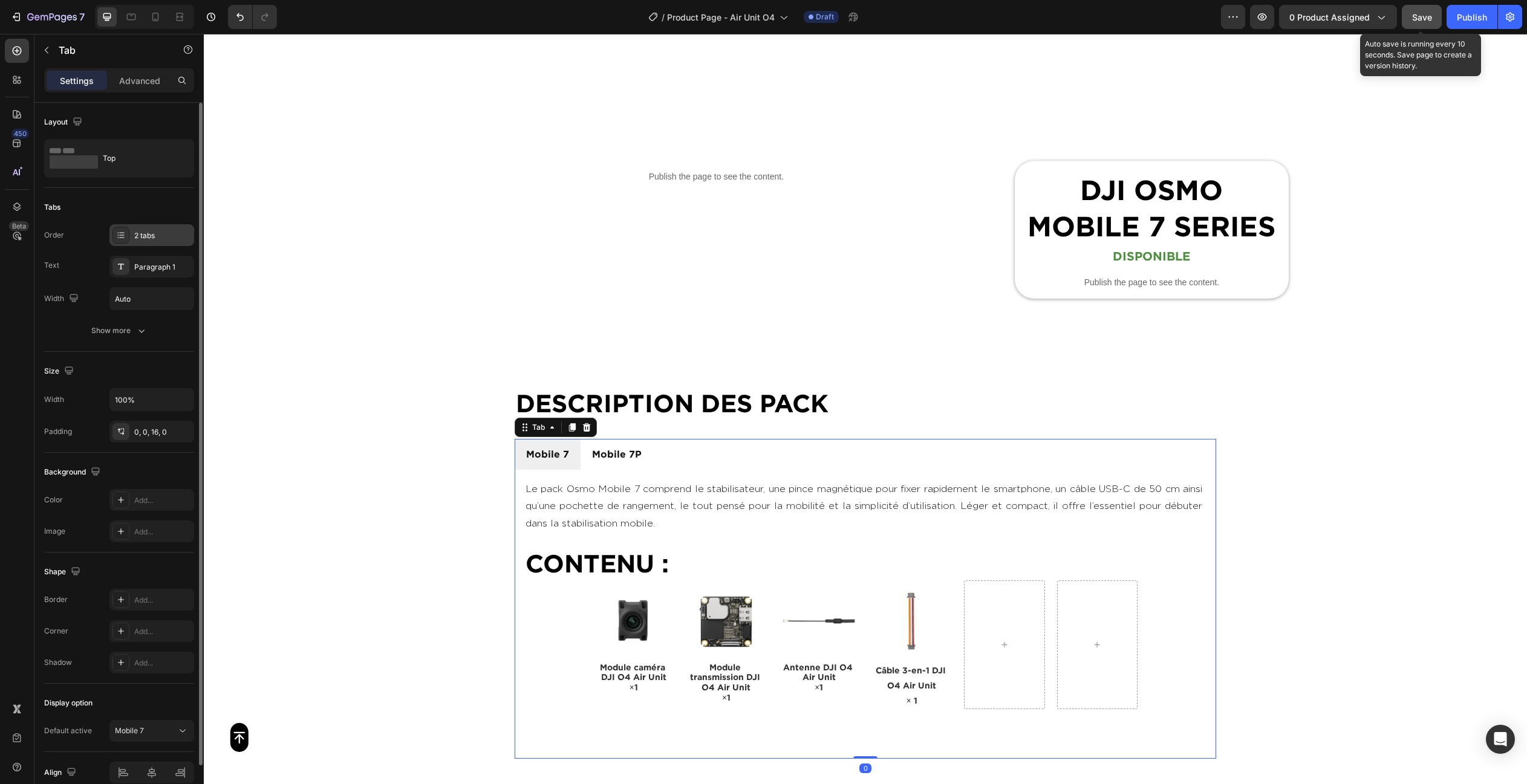
click at [122, 225] on div "2 tabs" at bounding box center [151, 234] width 85 height 22
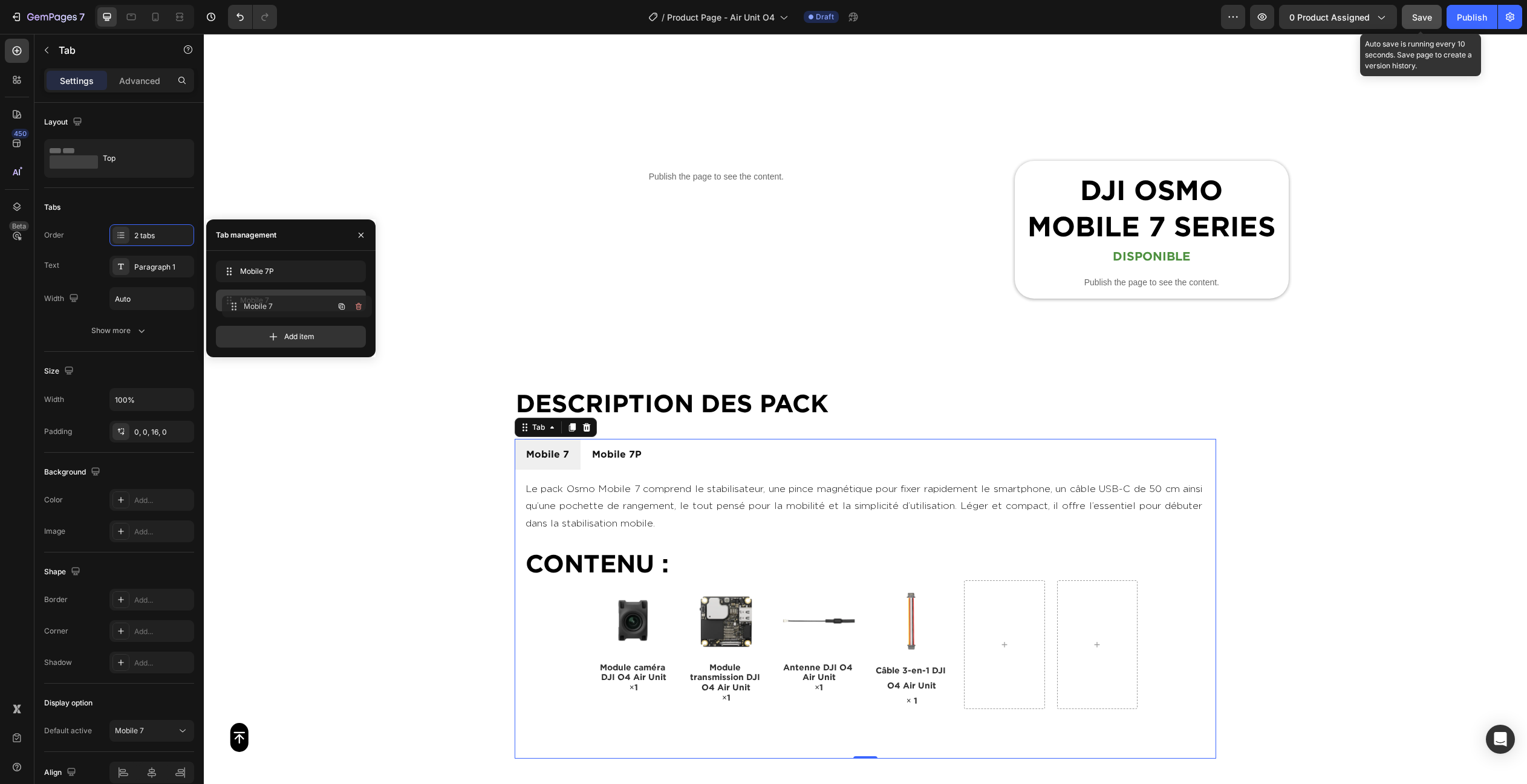
drag, startPoint x: 224, startPoint y: 271, endPoint x: 230, endPoint y: 306, distance: 35.5
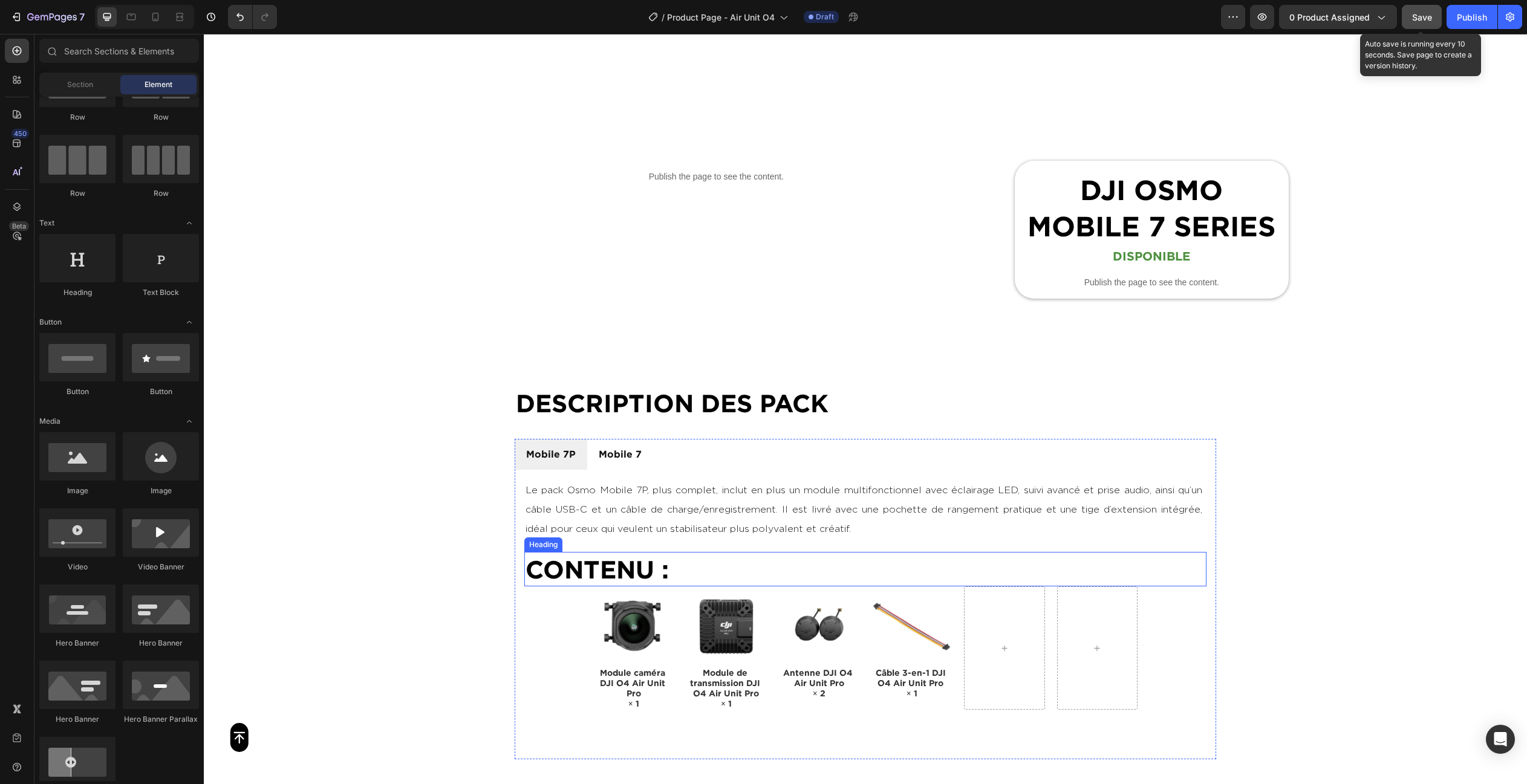
scroll to position [655, 0]
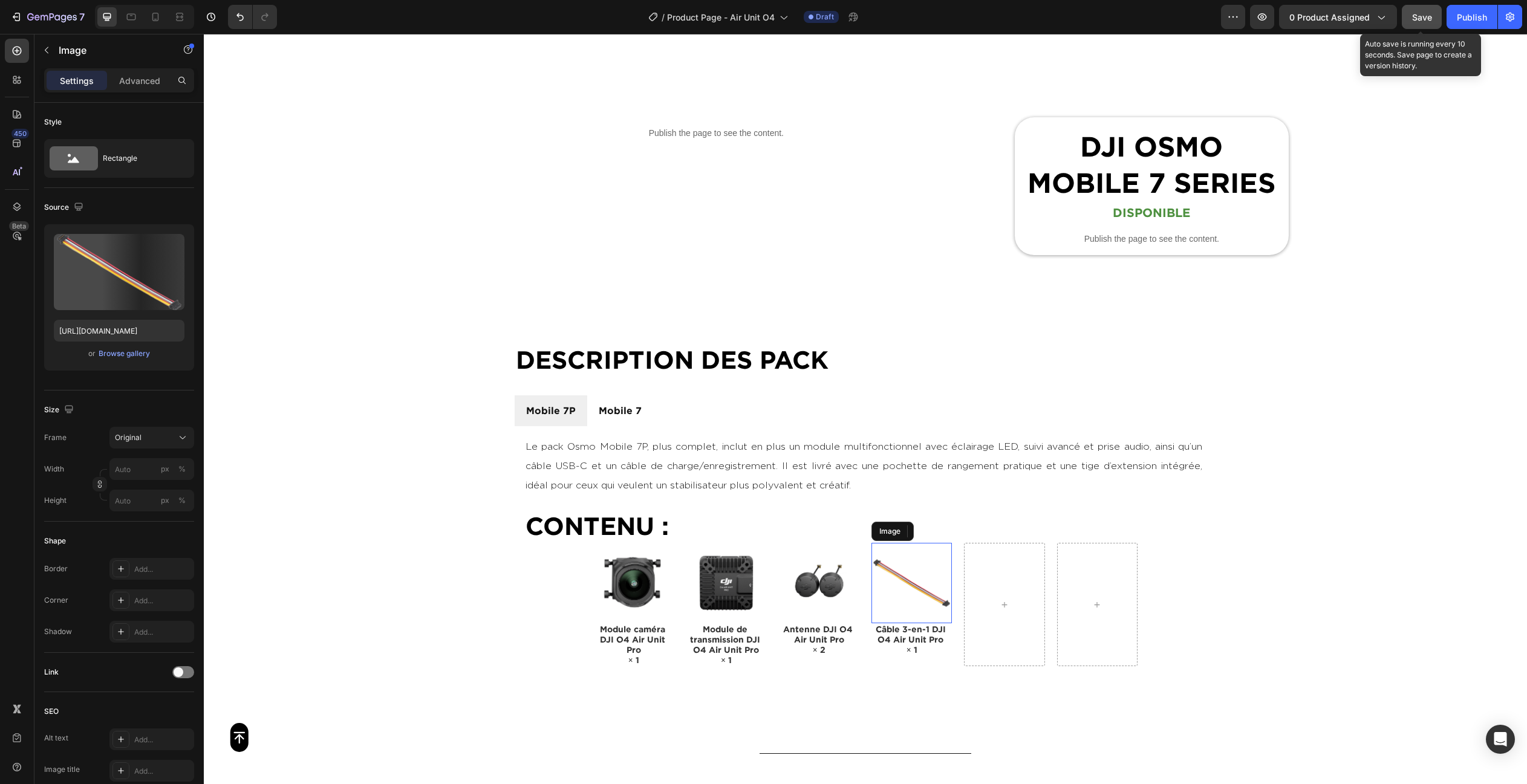
click at [904, 588] on img at bounding box center [911, 583] width 81 height 81
click at [941, 530] on icon at bounding box center [937, 531] width 7 height 9
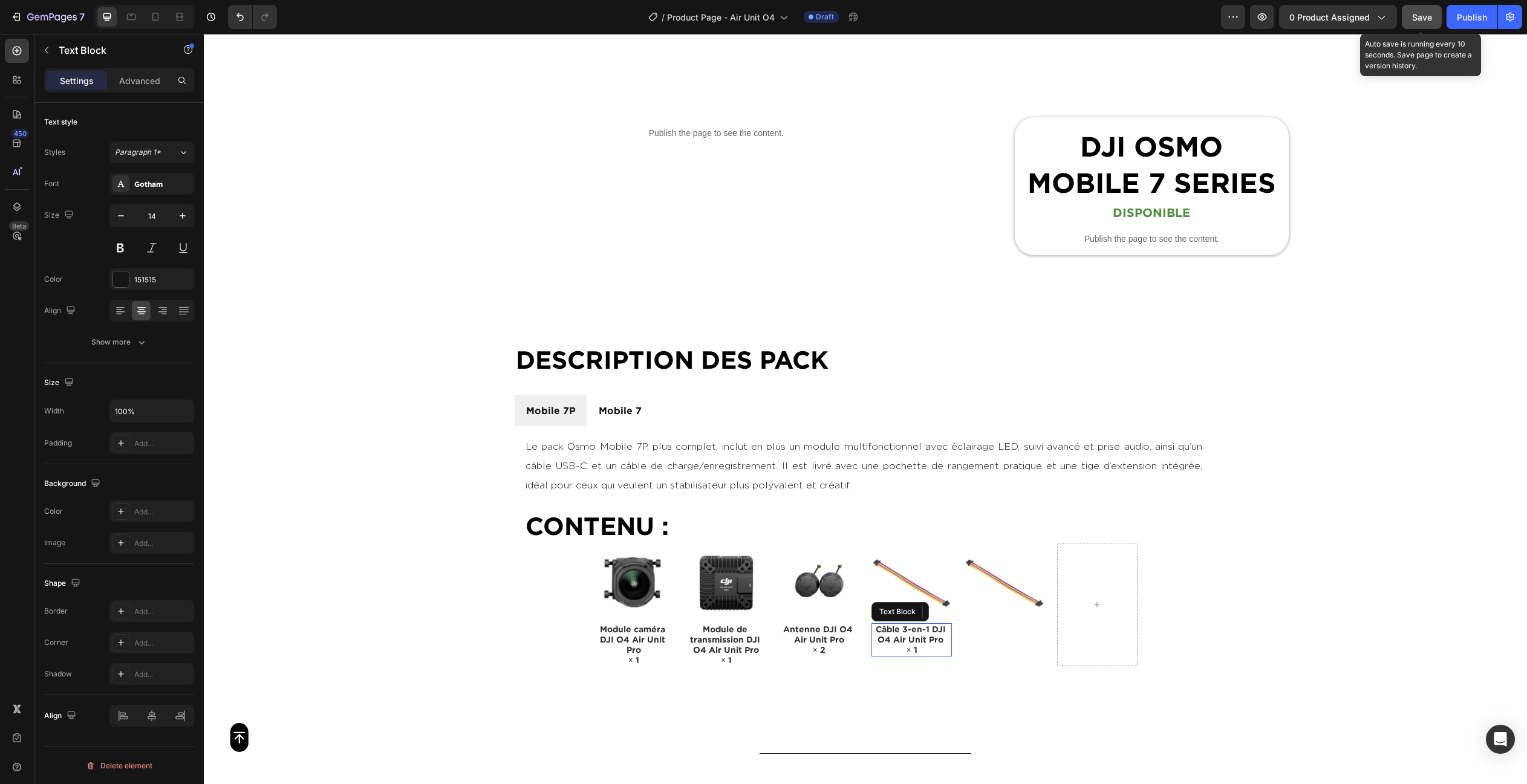
click at [894, 644] on p "Câble 3-en-1 DJI O4 Air Unit Pro × 1" at bounding box center [912, 640] width 78 height 30
click at [948, 609] on icon at bounding box center [952, 611] width 9 height 9
click at [950, 644] on icon at bounding box center [952, 644] width 9 height 9
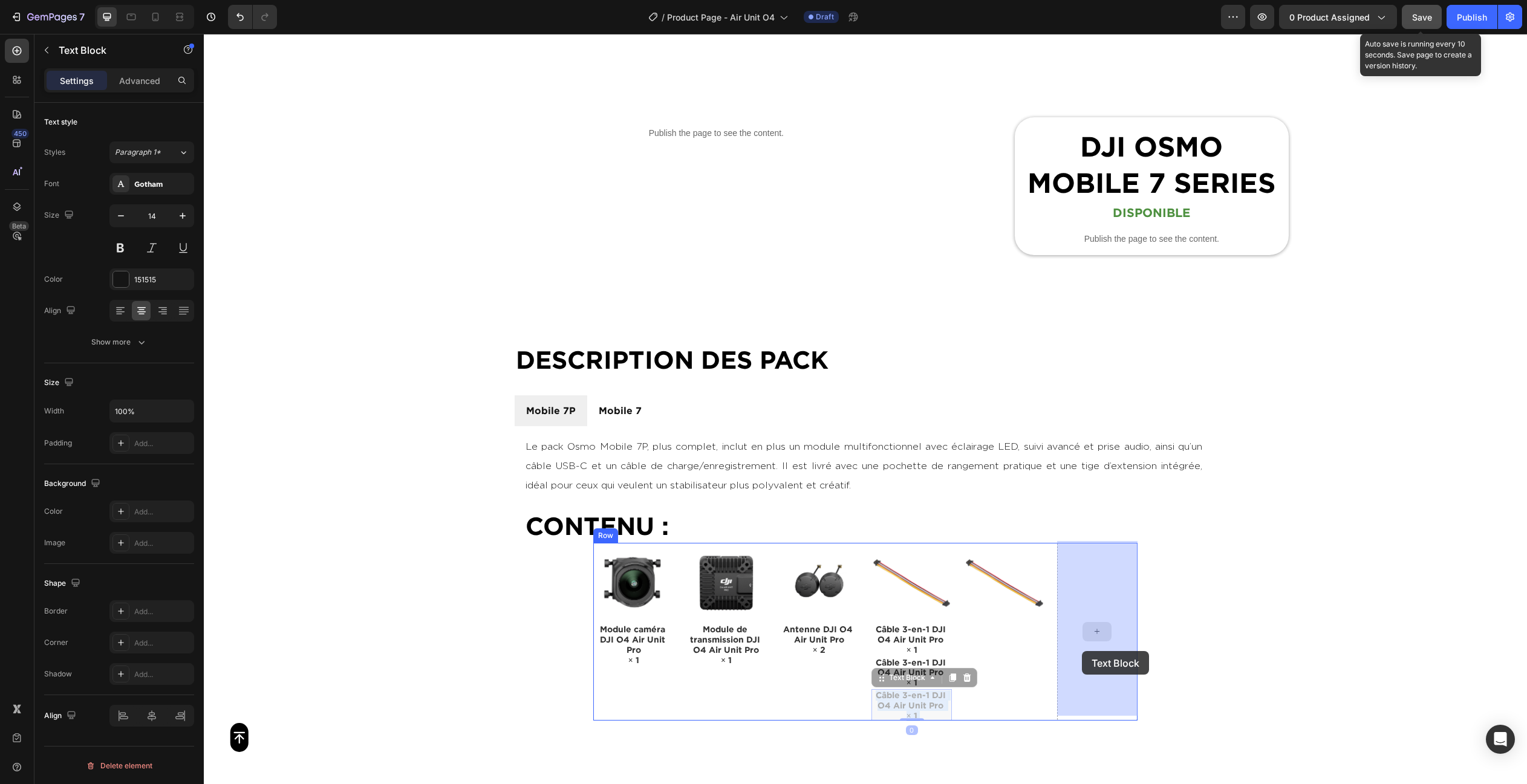
drag, startPoint x: 904, startPoint y: 699, endPoint x: 1081, endPoint y: 651, distance: 183.4
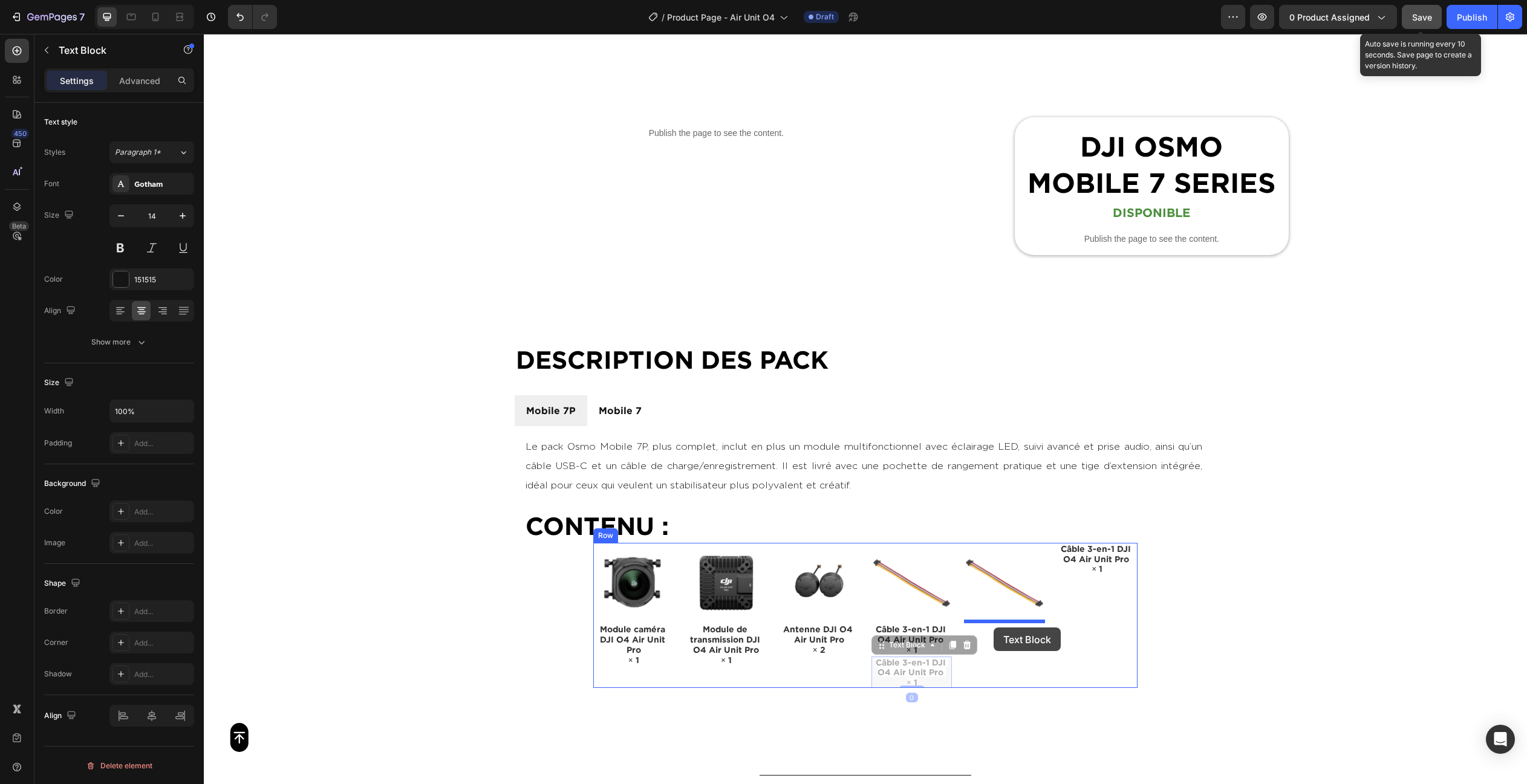
drag, startPoint x: 913, startPoint y: 657, endPoint x: 993, endPoint y: 627, distance: 85.4
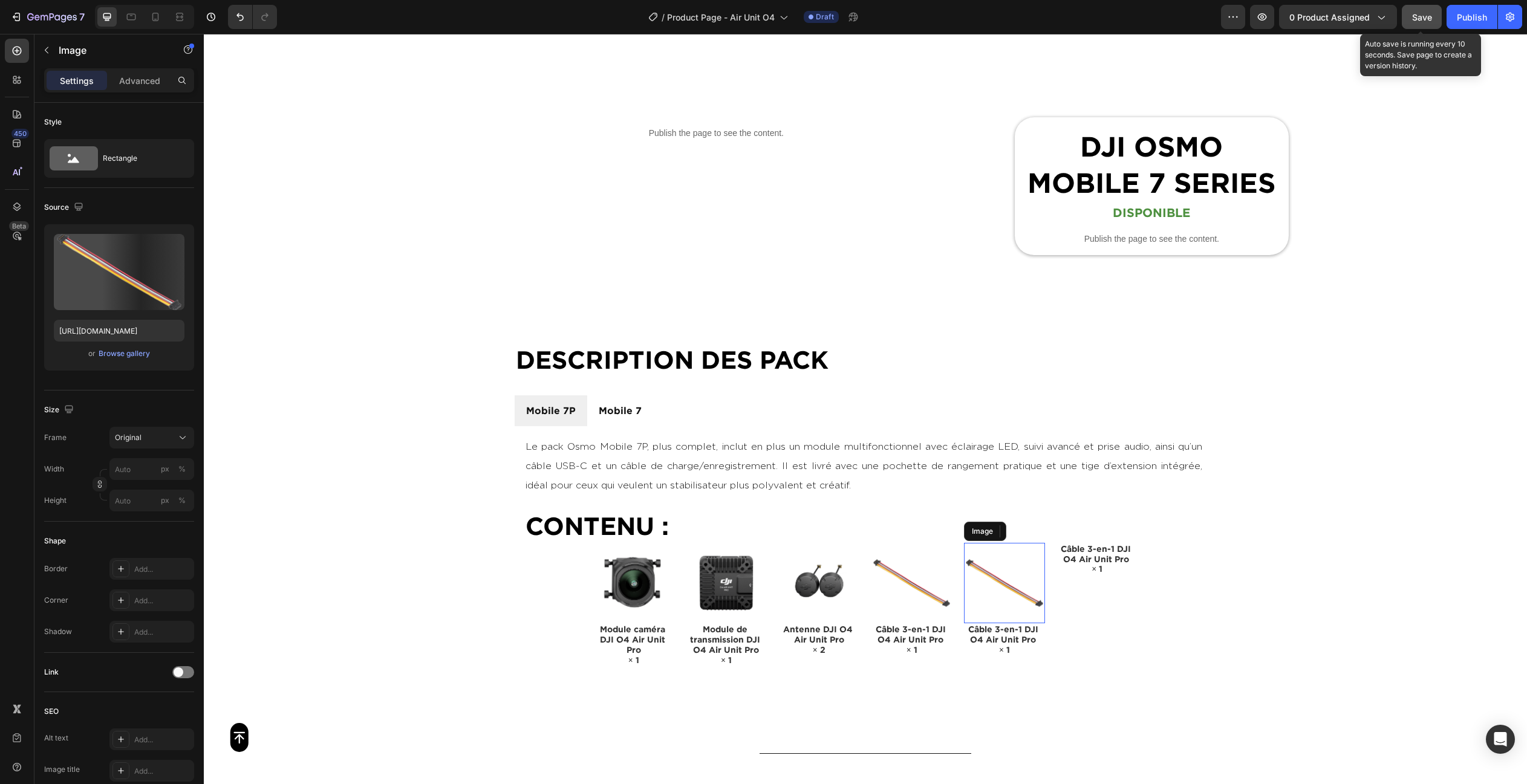
click at [982, 587] on img at bounding box center [1004, 583] width 81 height 81
click at [1027, 530] on icon at bounding box center [1029, 532] width 9 height 9
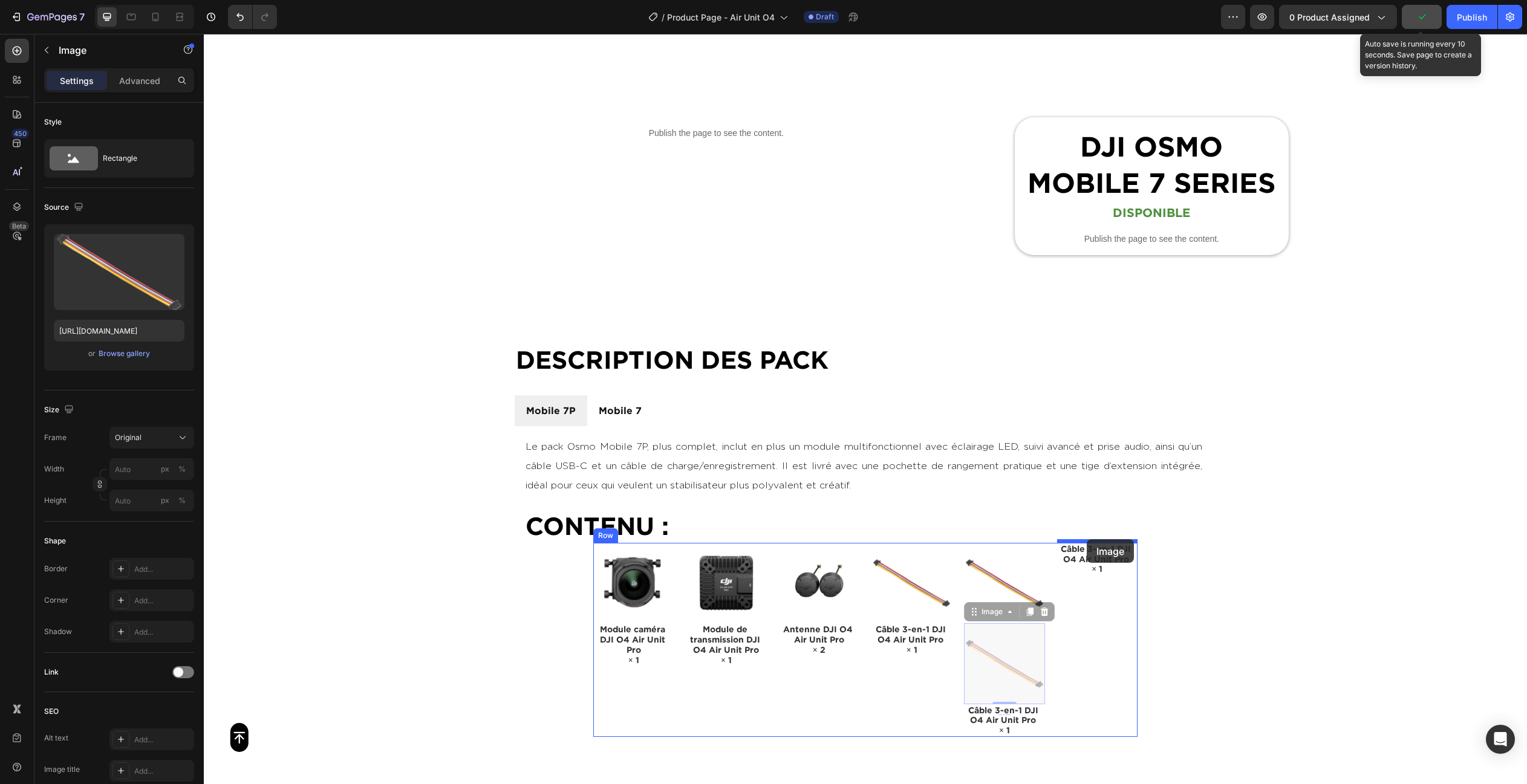
drag, startPoint x: 990, startPoint y: 663, endPoint x: 1086, endPoint y: 539, distance: 156.8
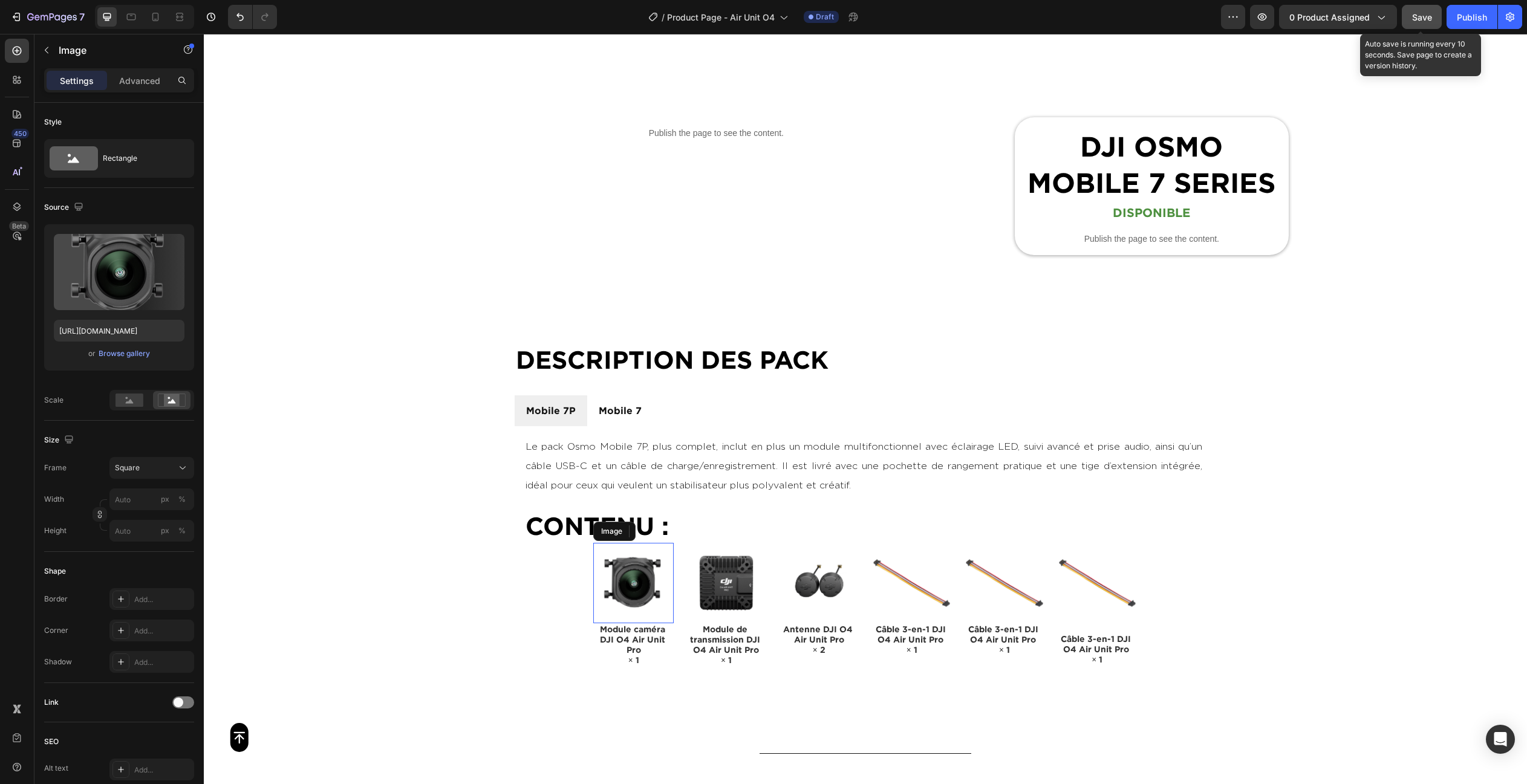
click at [642, 585] on img at bounding box center [633, 583] width 81 height 81
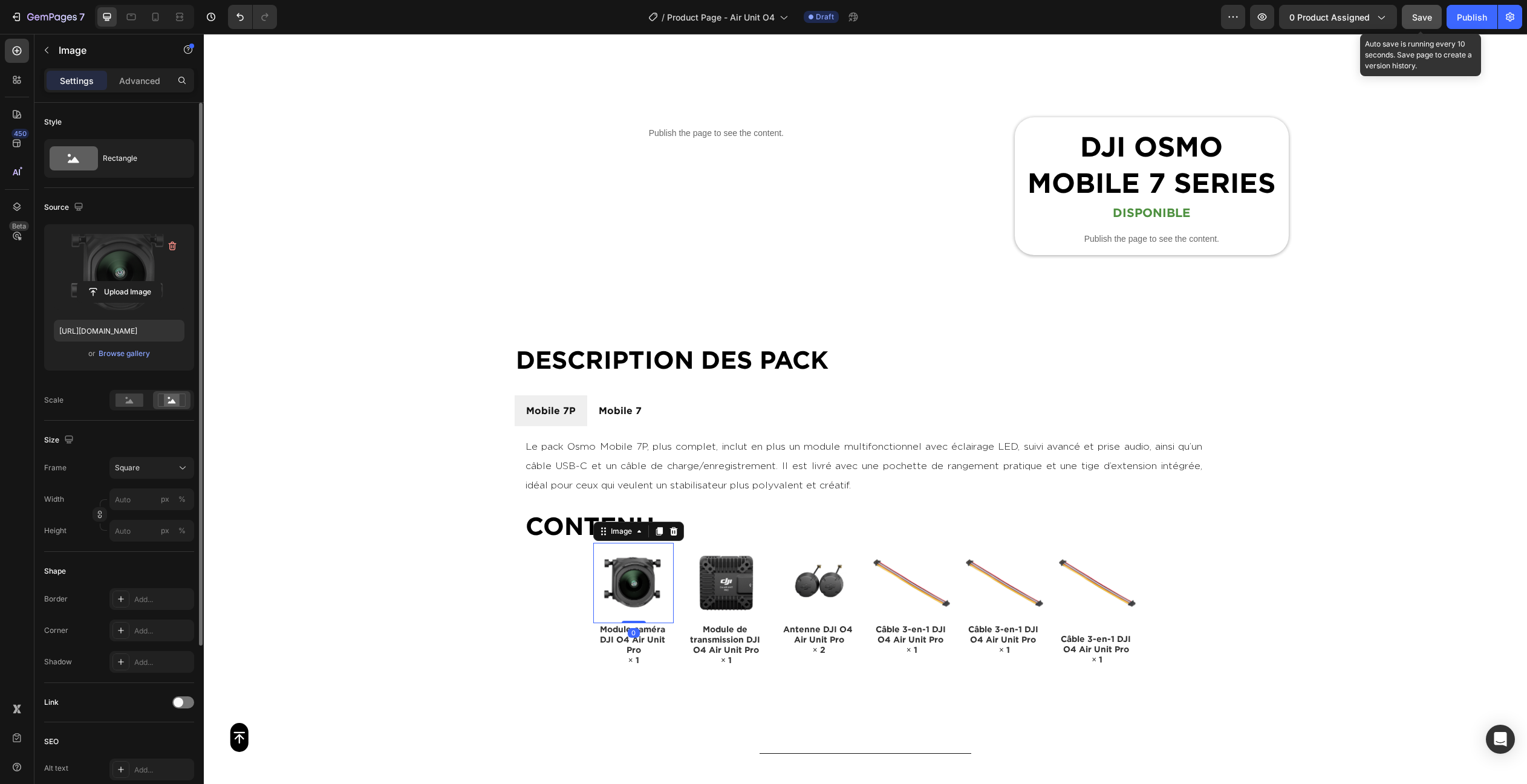
click at [107, 274] on label at bounding box center [120, 271] width 131 height 76
click at [107, 282] on input "file" at bounding box center [119, 292] width 84 height 21
type input "https://cdn.shopify.com/s/files/1/0762/6303/1051/files/gempages_531193062508987…"
click at [739, 567] on img at bounding box center [726, 583] width 81 height 81
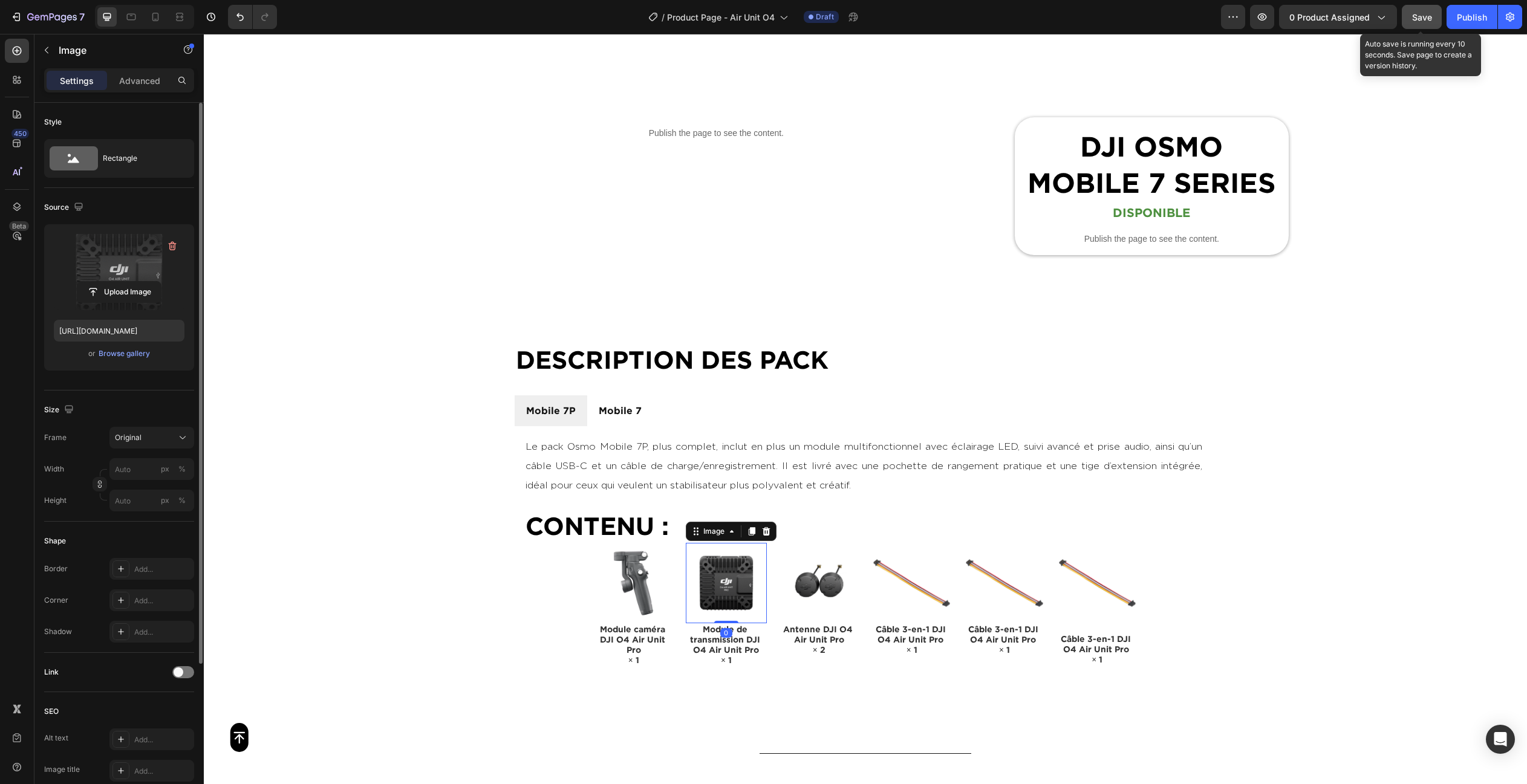
click at [79, 259] on label at bounding box center [120, 271] width 131 height 76
click at [79, 282] on input "file" at bounding box center [119, 292] width 84 height 21
type input "https://cdn.shopify.com/s/files/1/0762/6303/1051/files/gempages_531193062508987…"
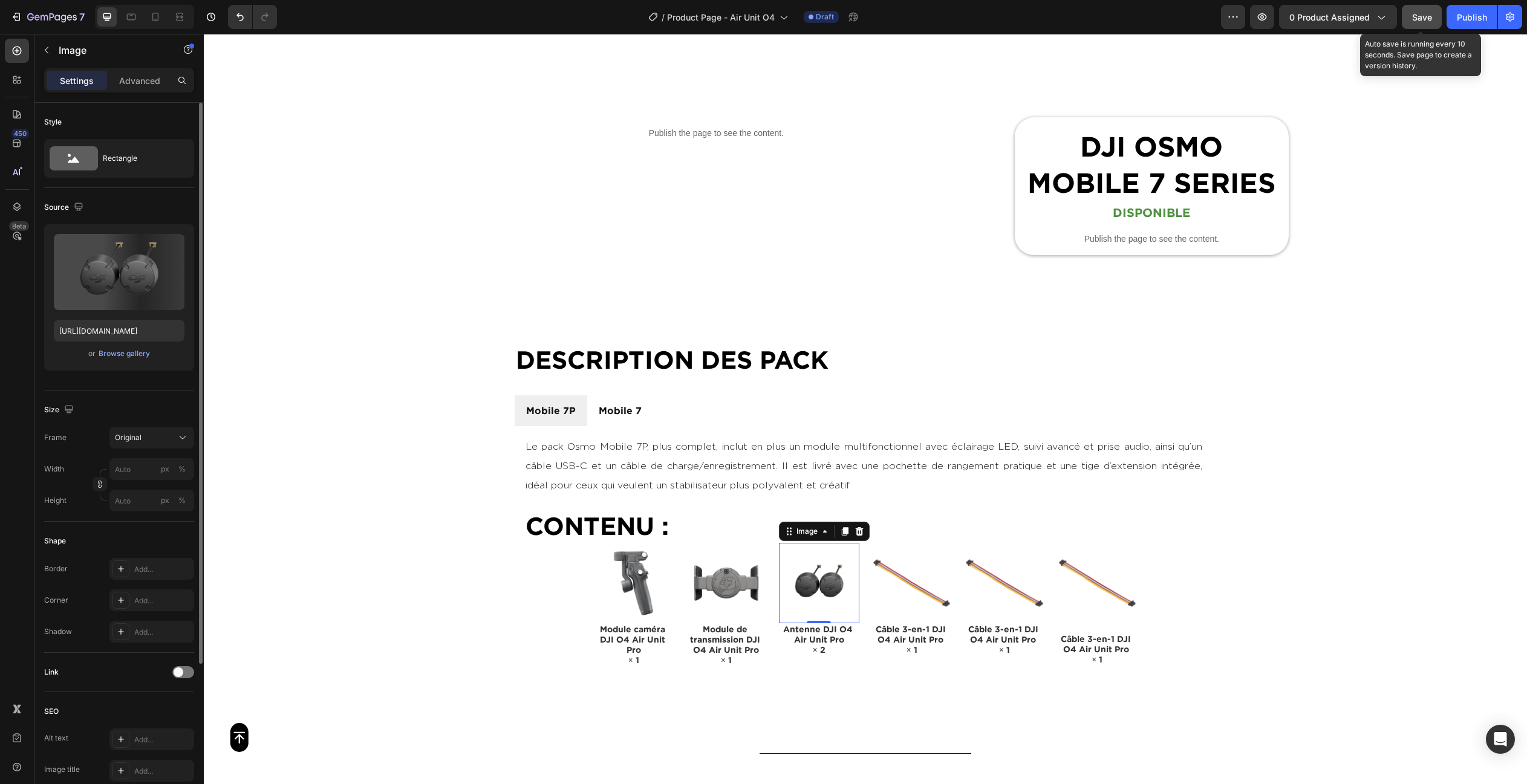
click at [818, 563] on img at bounding box center [819, 583] width 81 height 81
click at [138, 251] on label at bounding box center [120, 271] width 131 height 76
click at [138, 282] on input "file" at bounding box center [119, 292] width 84 height 21
type input "https://cdn.shopify.com/s/files/1/0762/6303/1051/files/gempages_531193062508987…"
click at [923, 569] on img at bounding box center [911, 583] width 81 height 81
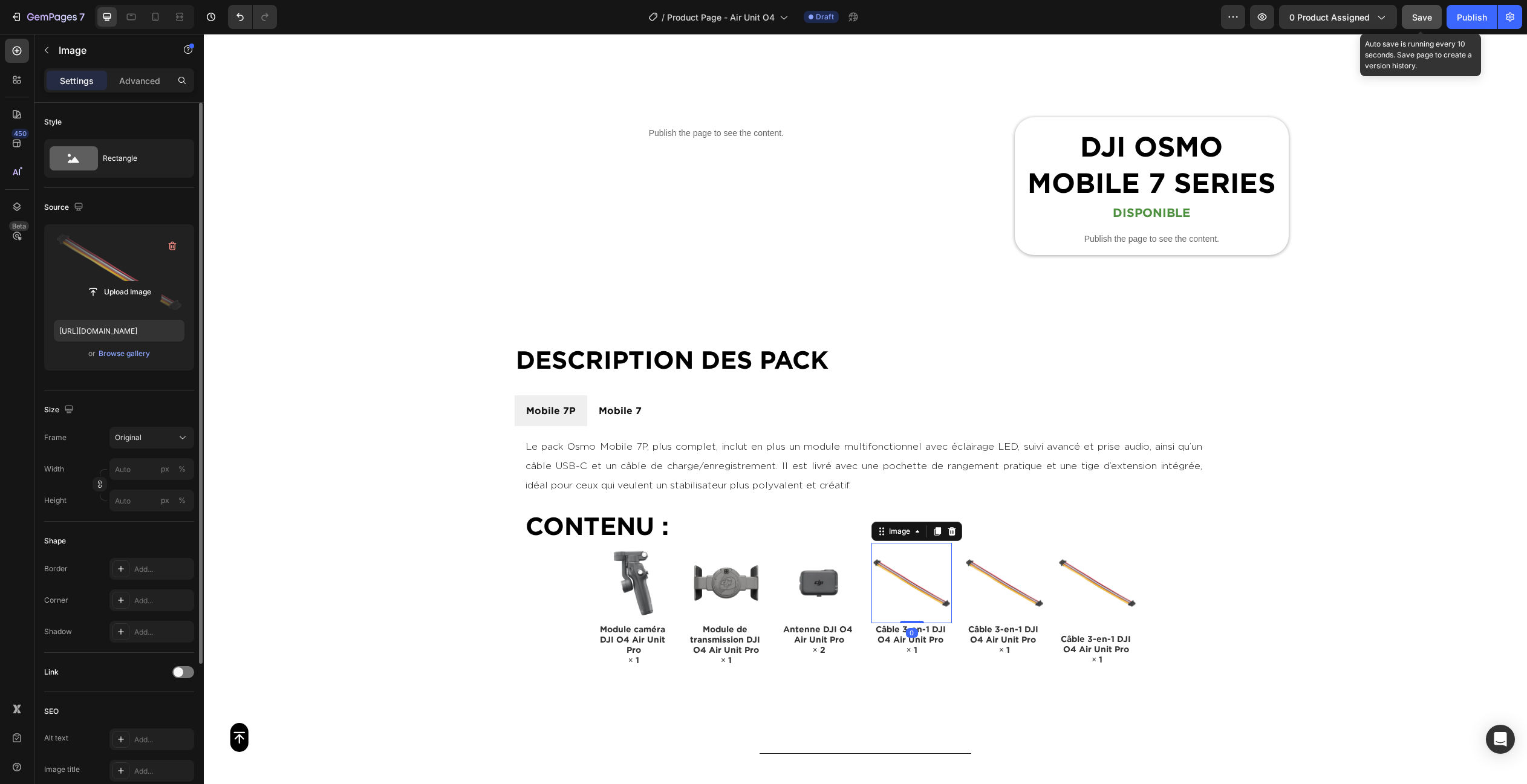
click at [131, 237] on label at bounding box center [120, 271] width 131 height 76
click at [131, 282] on input "file" at bounding box center [119, 292] width 84 height 21
type input "https://cdn.shopify.com/s/files/1/0762/6303/1051/files/gempages_531193062508987…"
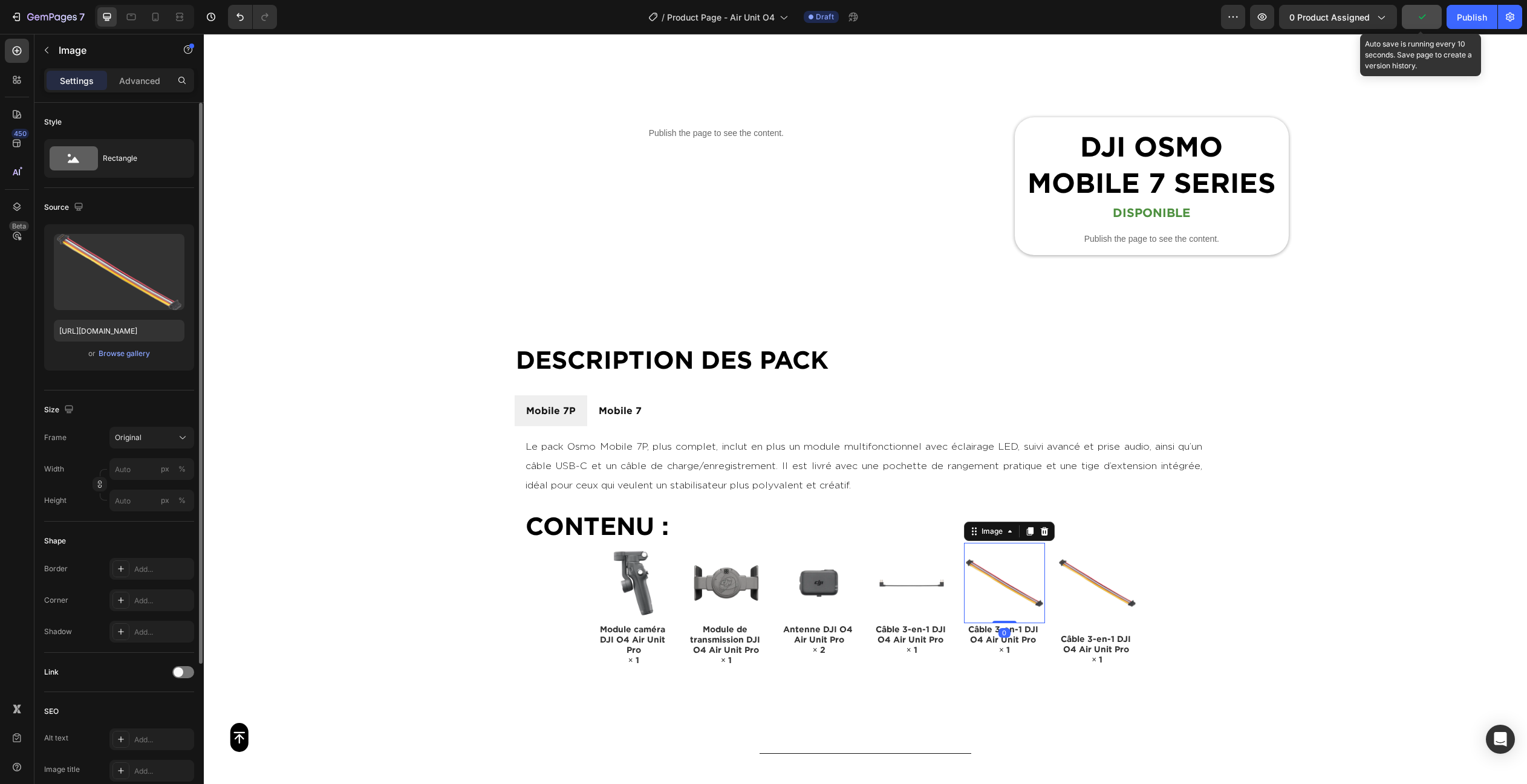
click at [1010, 595] on img at bounding box center [1004, 583] width 81 height 81
click at [96, 244] on label at bounding box center [120, 271] width 131 height 76
click at [96, 282] on input "file" at bounding box center [119, 292] width 84 height 21
type input "[URL][DOMAIN_NAME]"
click at [1082, 589] on img at bounding box center [1097, 583] width 81 height 81
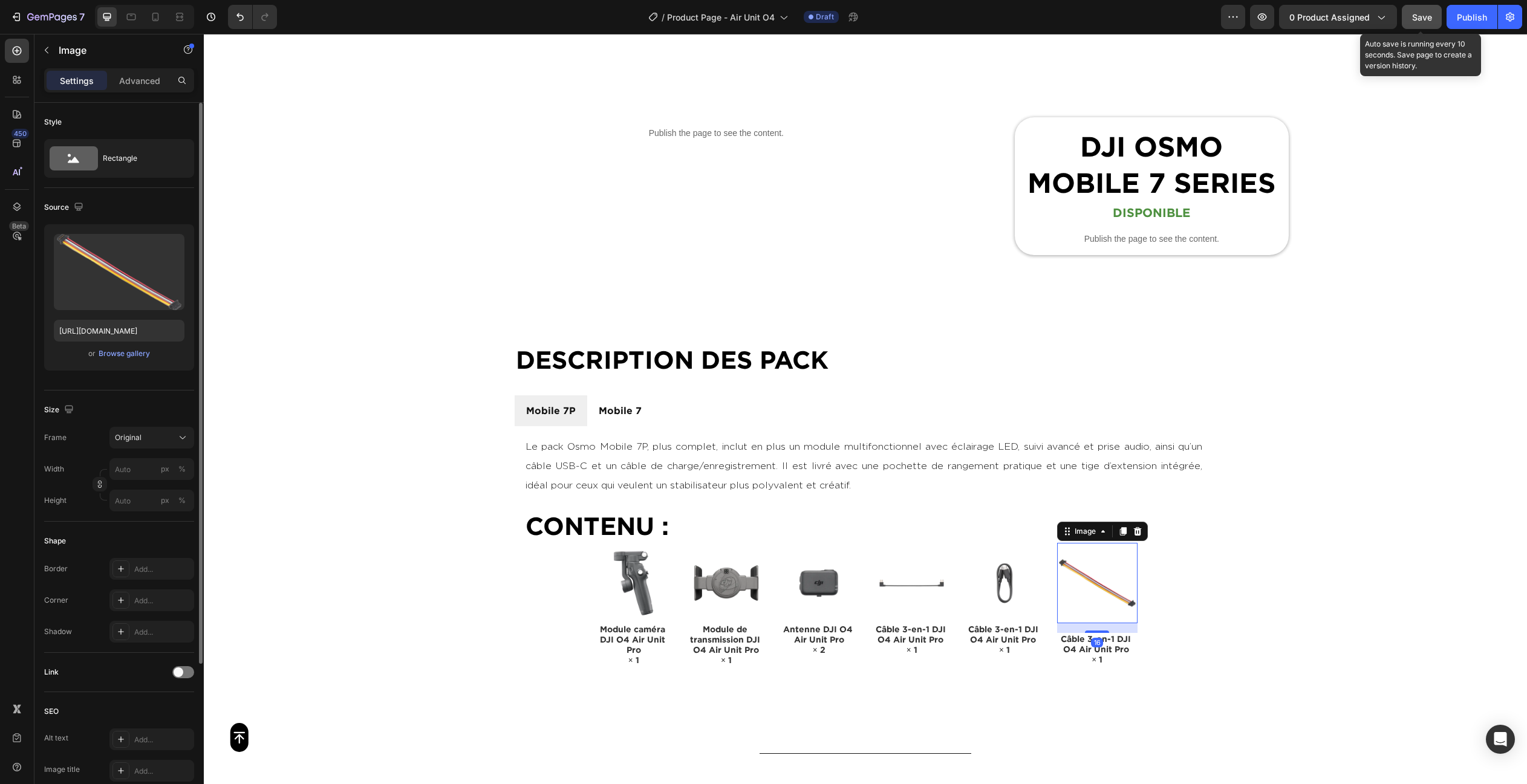
click at [1082, 589] on img at bounding box center [1097, 583] width 81 height 81
click at [141, 266] on label at bounding box center [120, 271] width 131 height 76
click at [141, 282] on input "file" at bounding box center [119, 292] width 84 height 21
type input "https://cdn.shopify.com/s/files/1/0762/6303/1051/files/gempages_531193062508987…"
click at [662, 636] on span "Module caméra DJI O4 Air Unit Pro" at bounding box center [633, 639] width 67 height 29
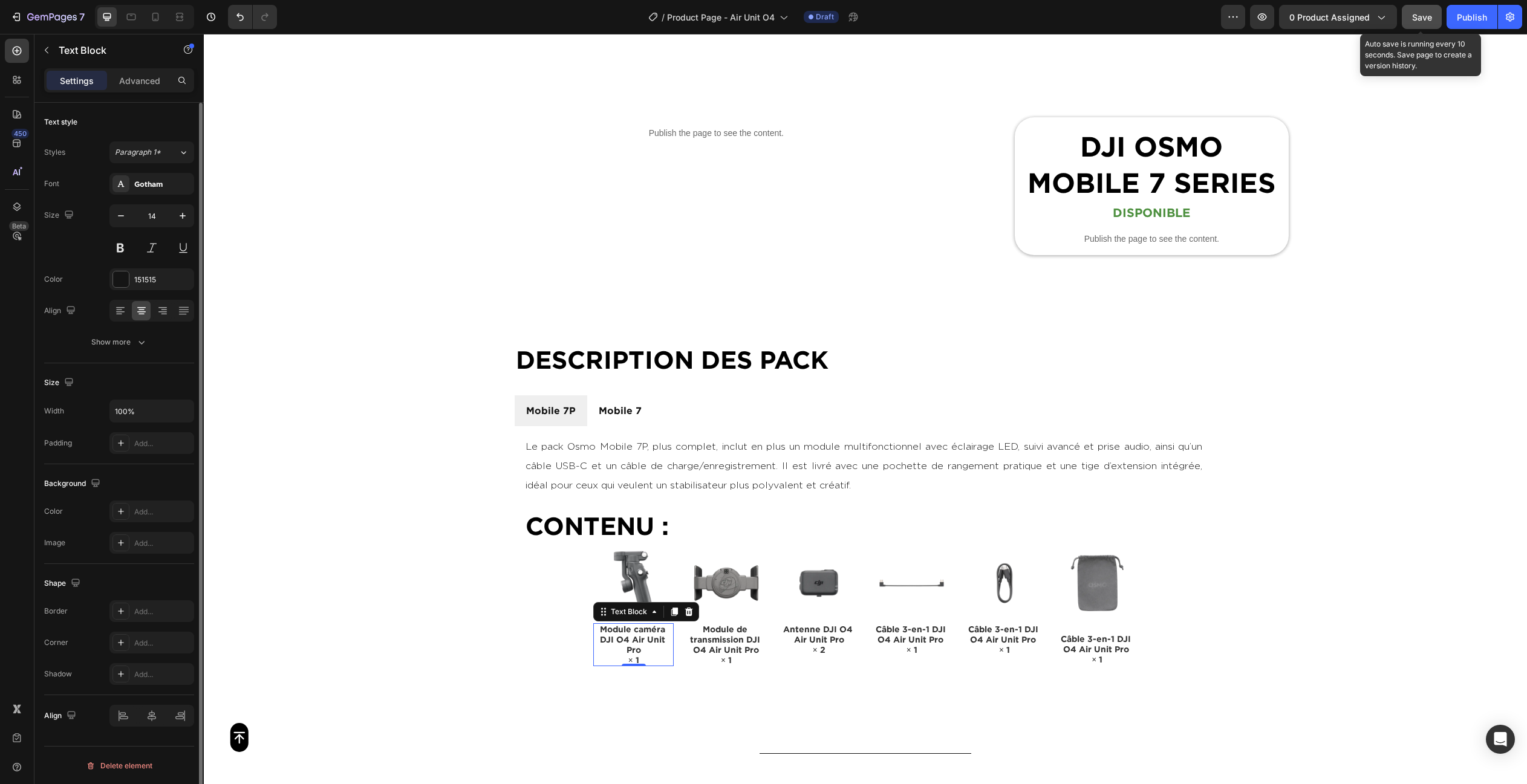
click at [662, 636] on span "Module caméra DJI O4 Air Unit Pro" at bounding box center [633, 639] width 67 height 29
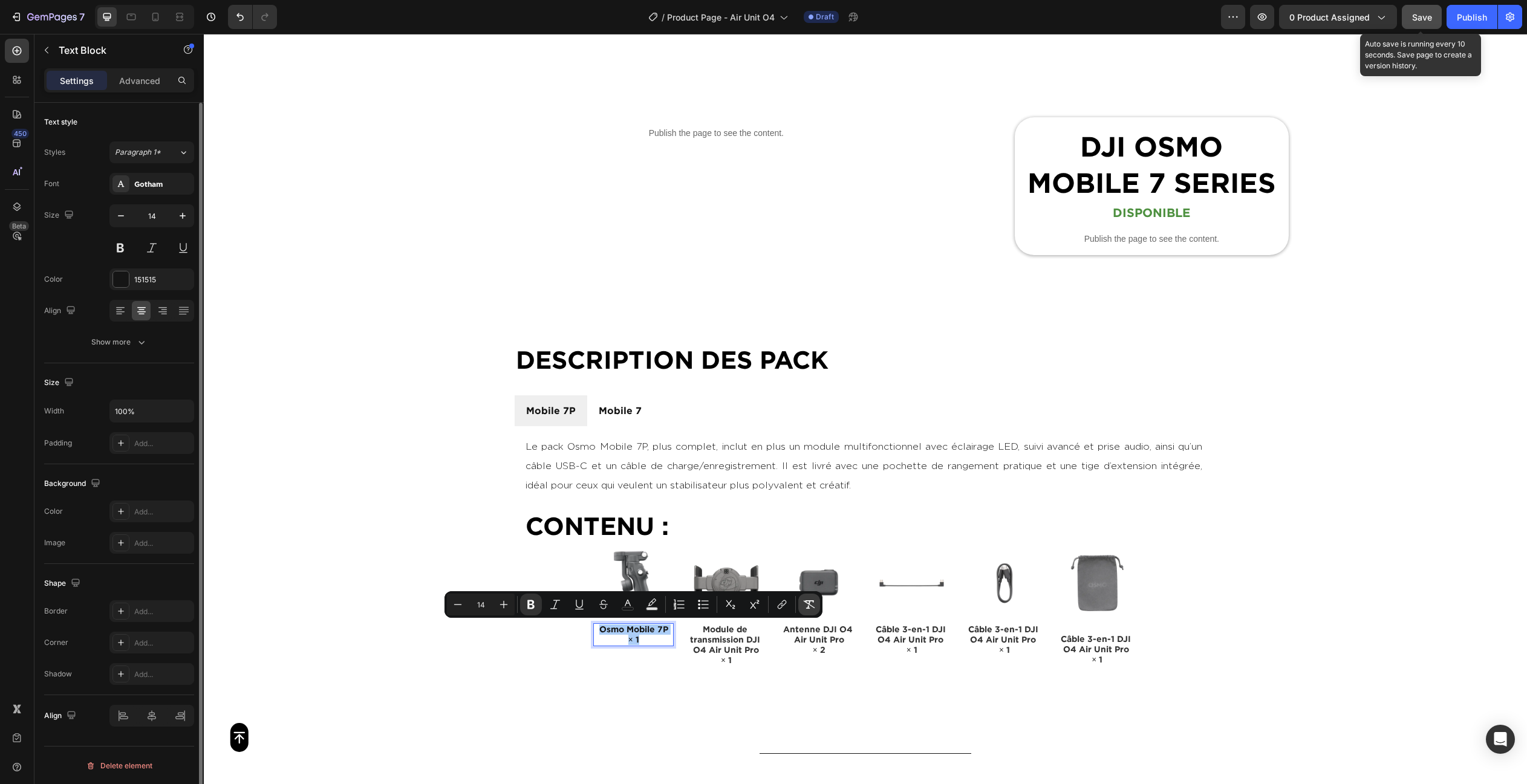
click at [813, 605] on icon "Editor contextual toolbar" at bounding box center [809, 604] width 12 height 12
click at [145, 186] on div "Gotham" at bounding box center [162, 183] width 57 height 10
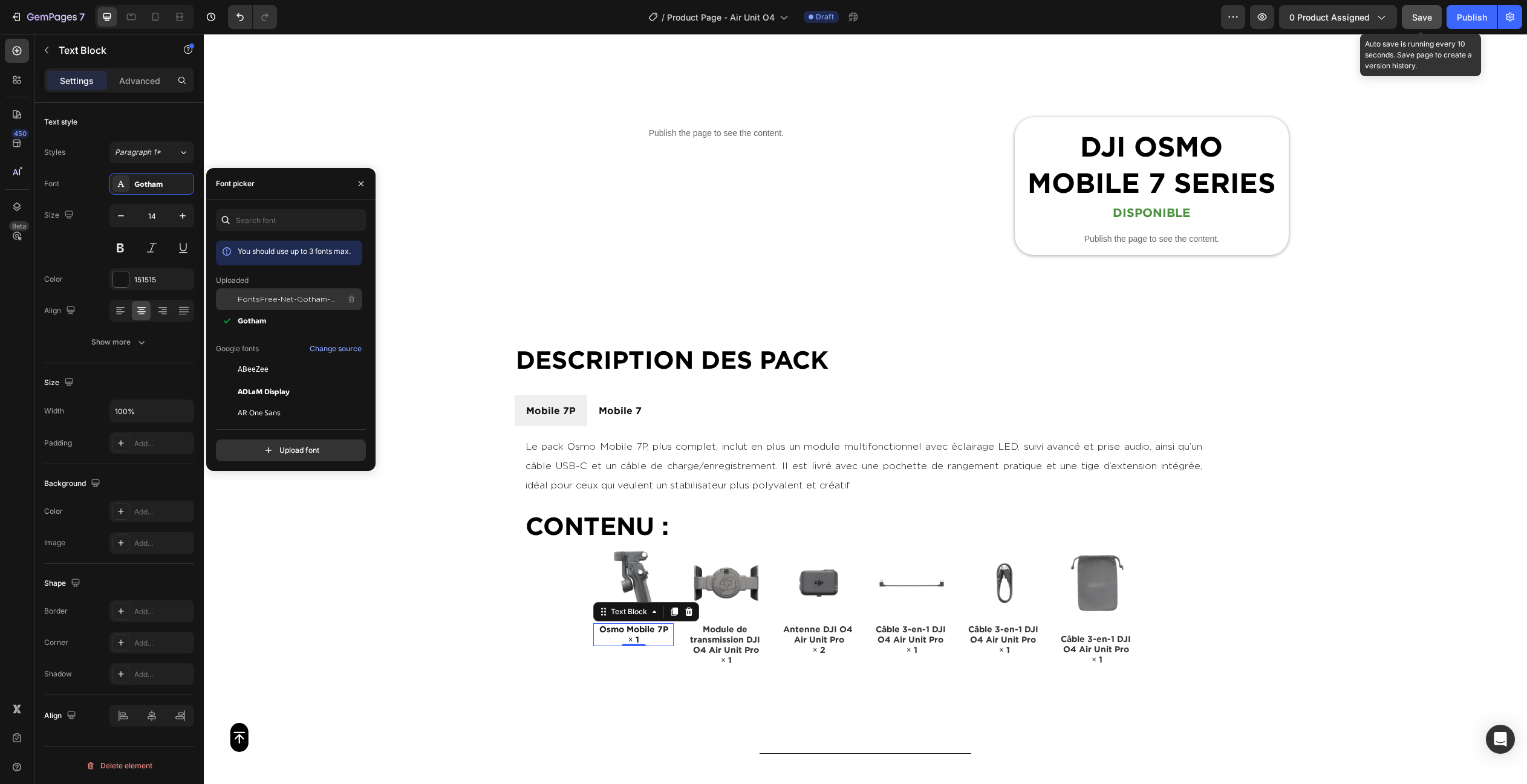
click at [260, 306] on div "FontsFree-Net-Gotham-Light" at bounding box center [298, 299] width 123 height 14
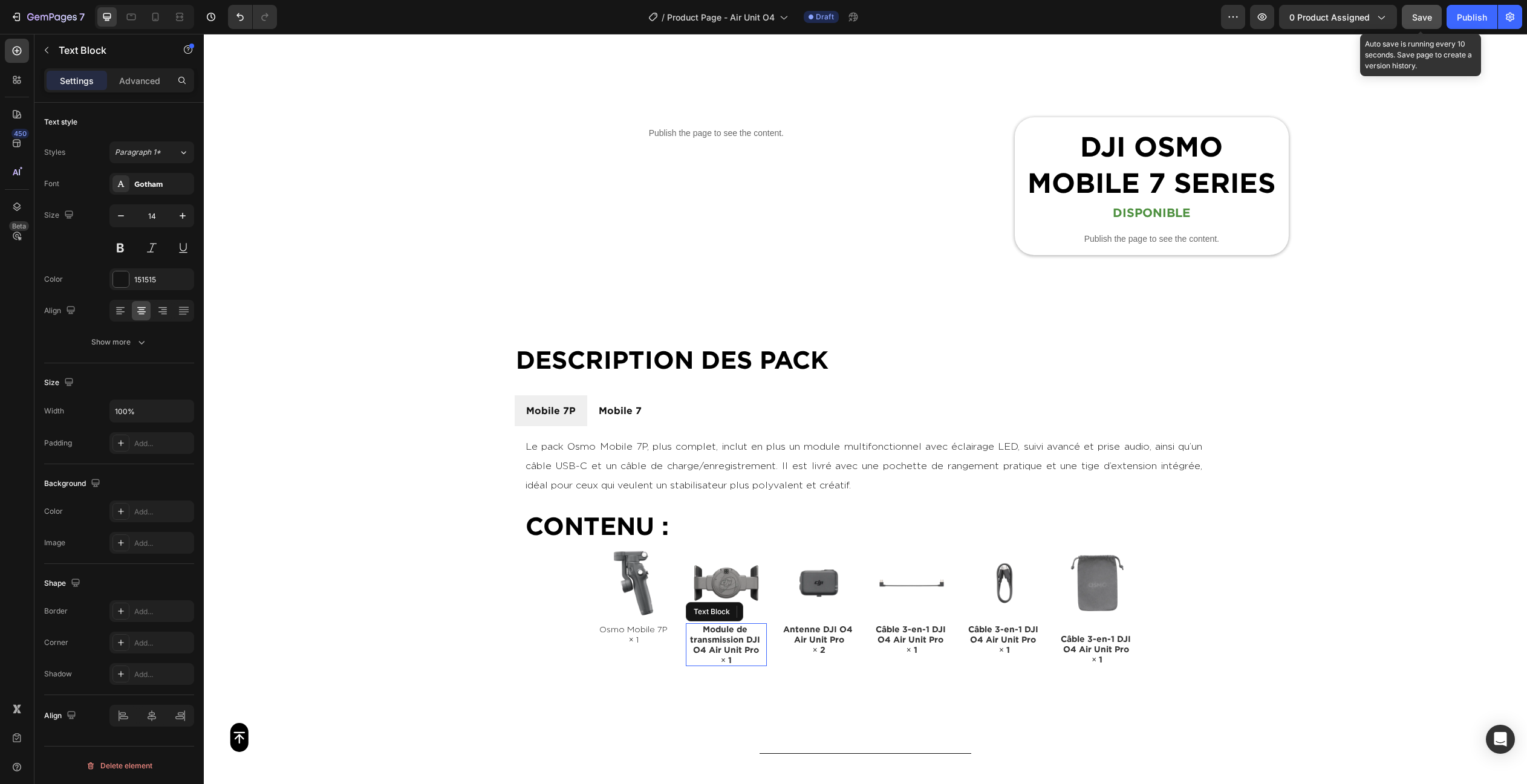
click at [711, 636] on span "Module de transmission DJI O4 Air Unit Pro" at bounding box center [726, 639] width 72 height 29
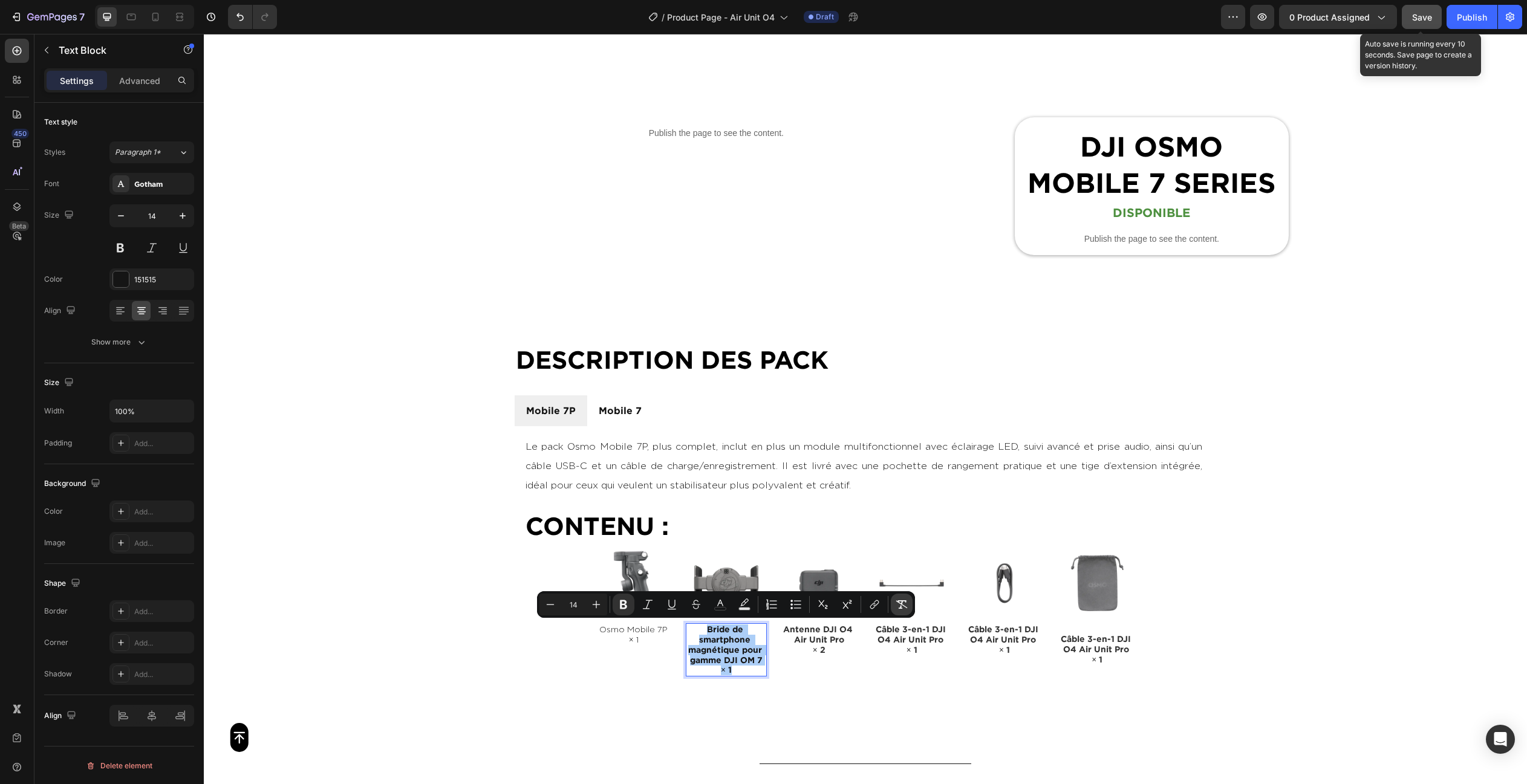
click at [896, 607] on icon "Editor contextual toolbar" at bounding box center [901, 604] width 12 height 12
click at [150, 191] on div "Gotham" at bounding box center [151, 183] width 85 height 22
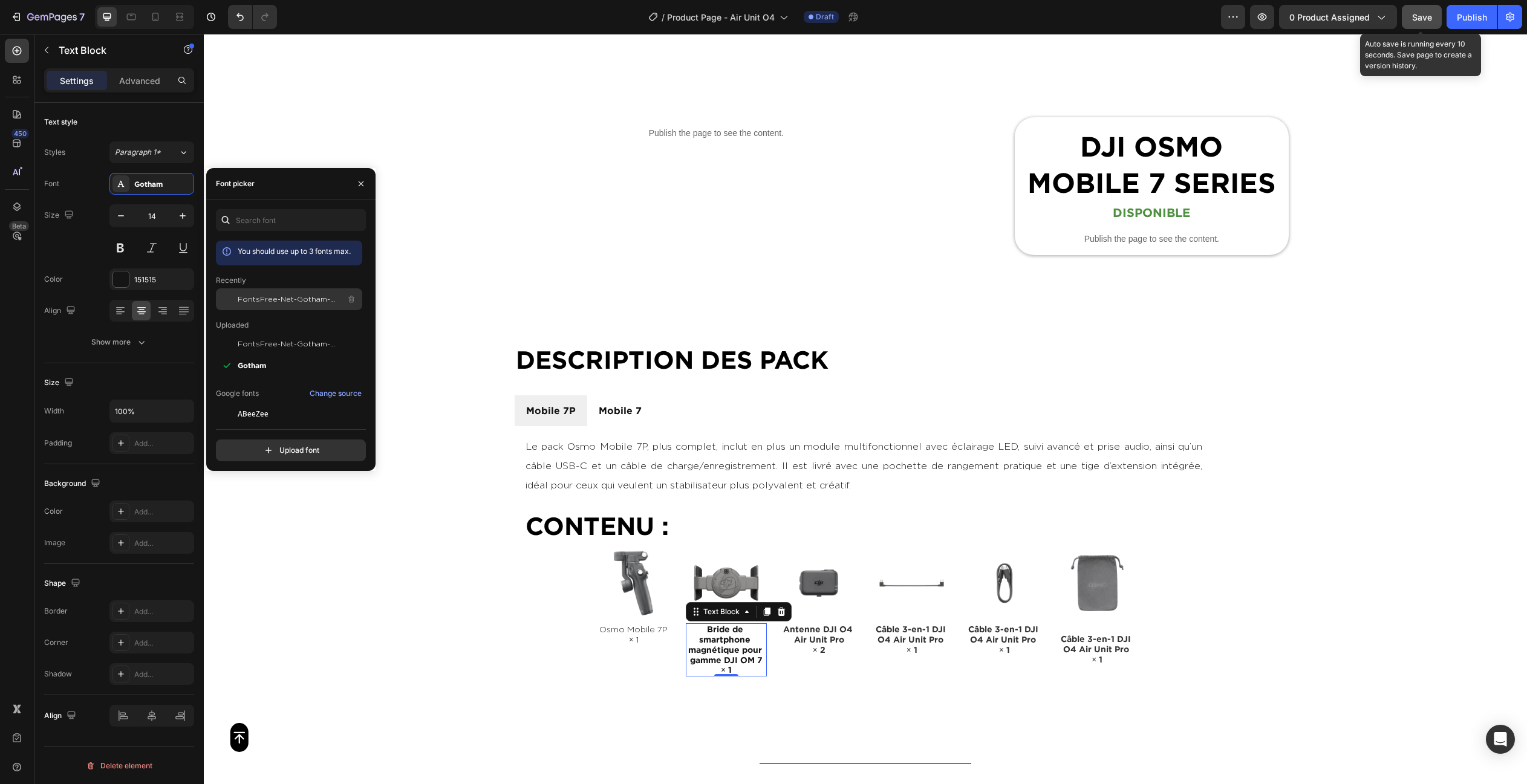
click at [249, 300] on span "FontsFree-Net-Gotham-Light" at bounding box center [288, 298] width 101 height 10
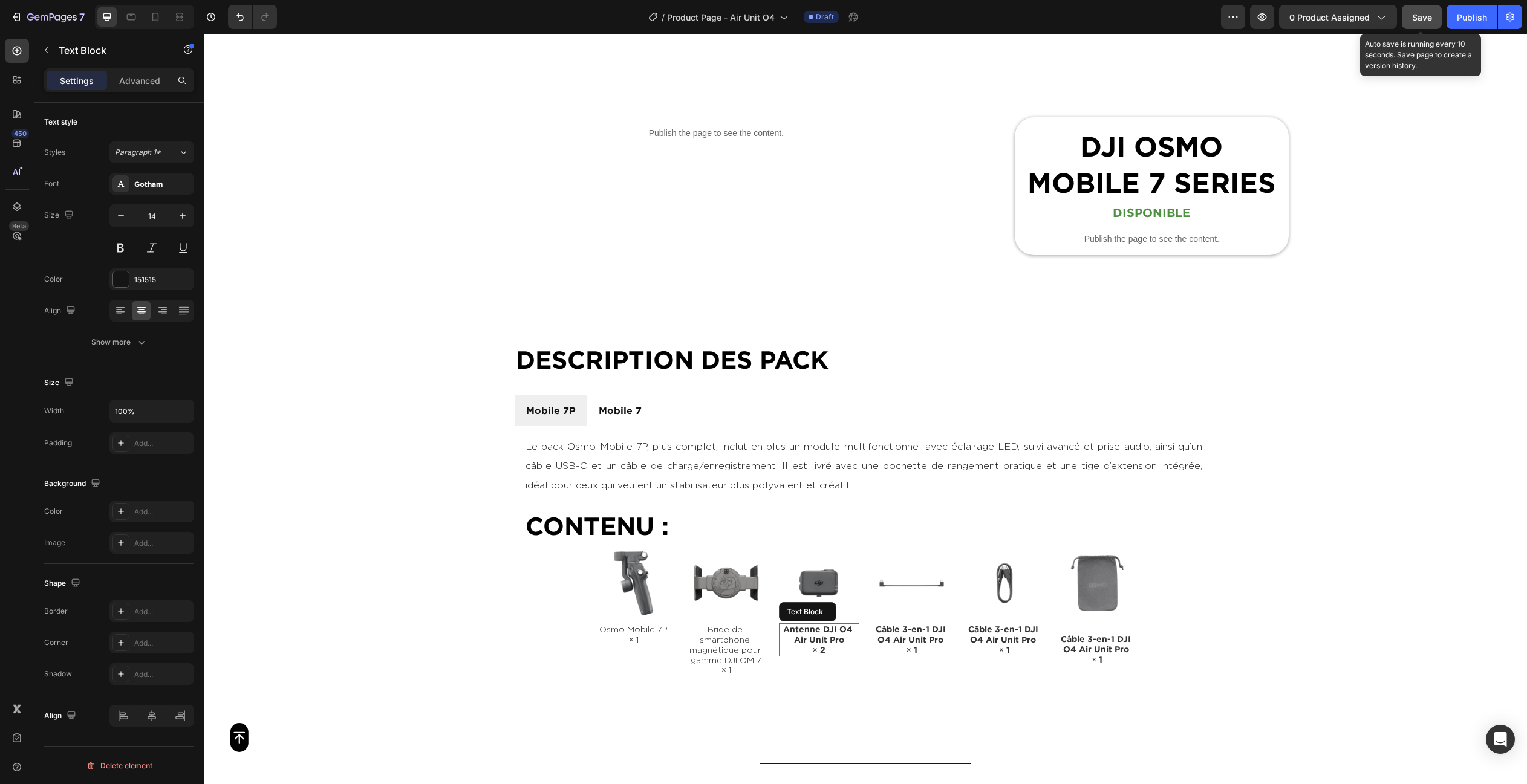
click at [829, 644] on p "× 2" at bounding box center [819, 649] width 78 height 10
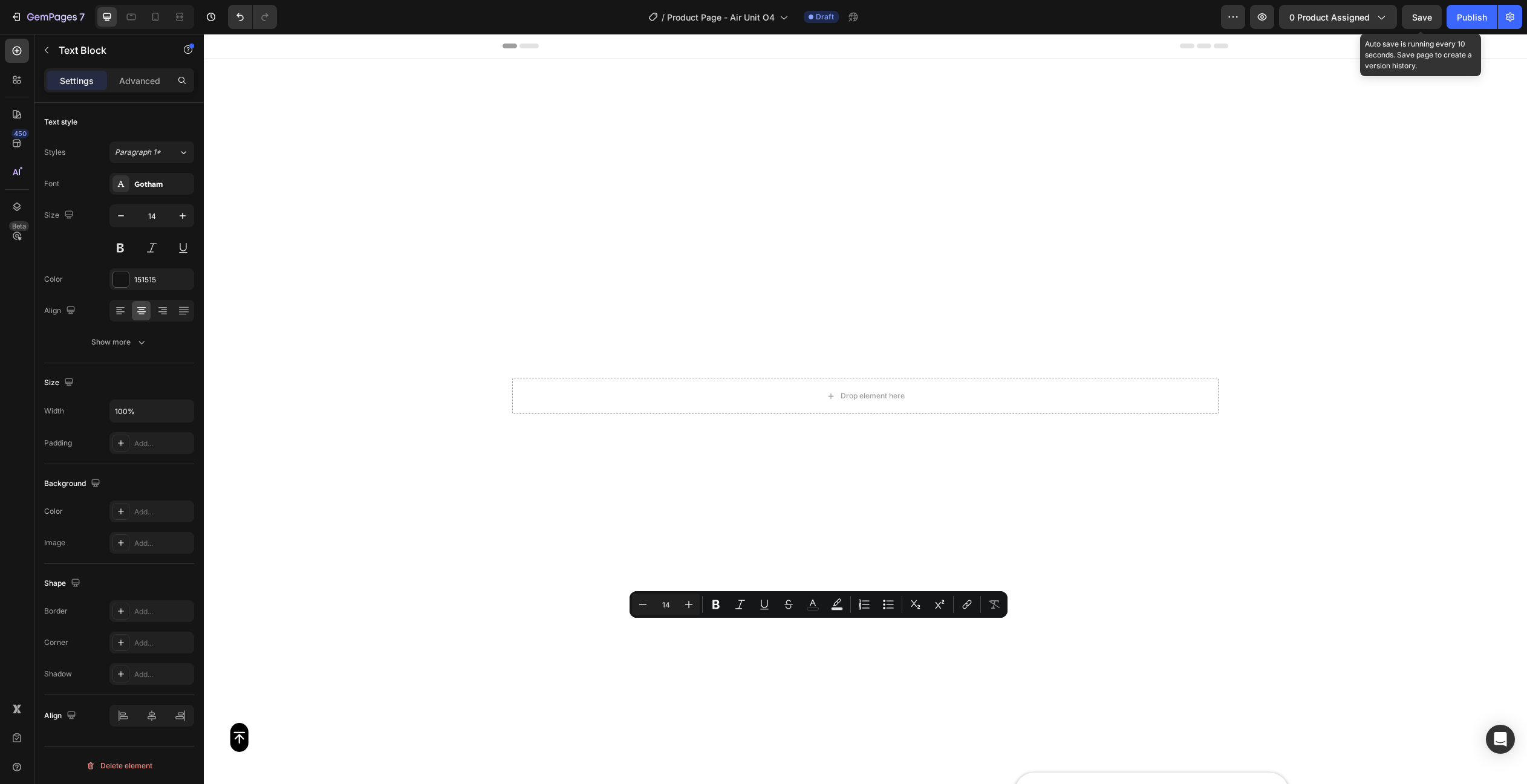
scroll to position [655, 0]
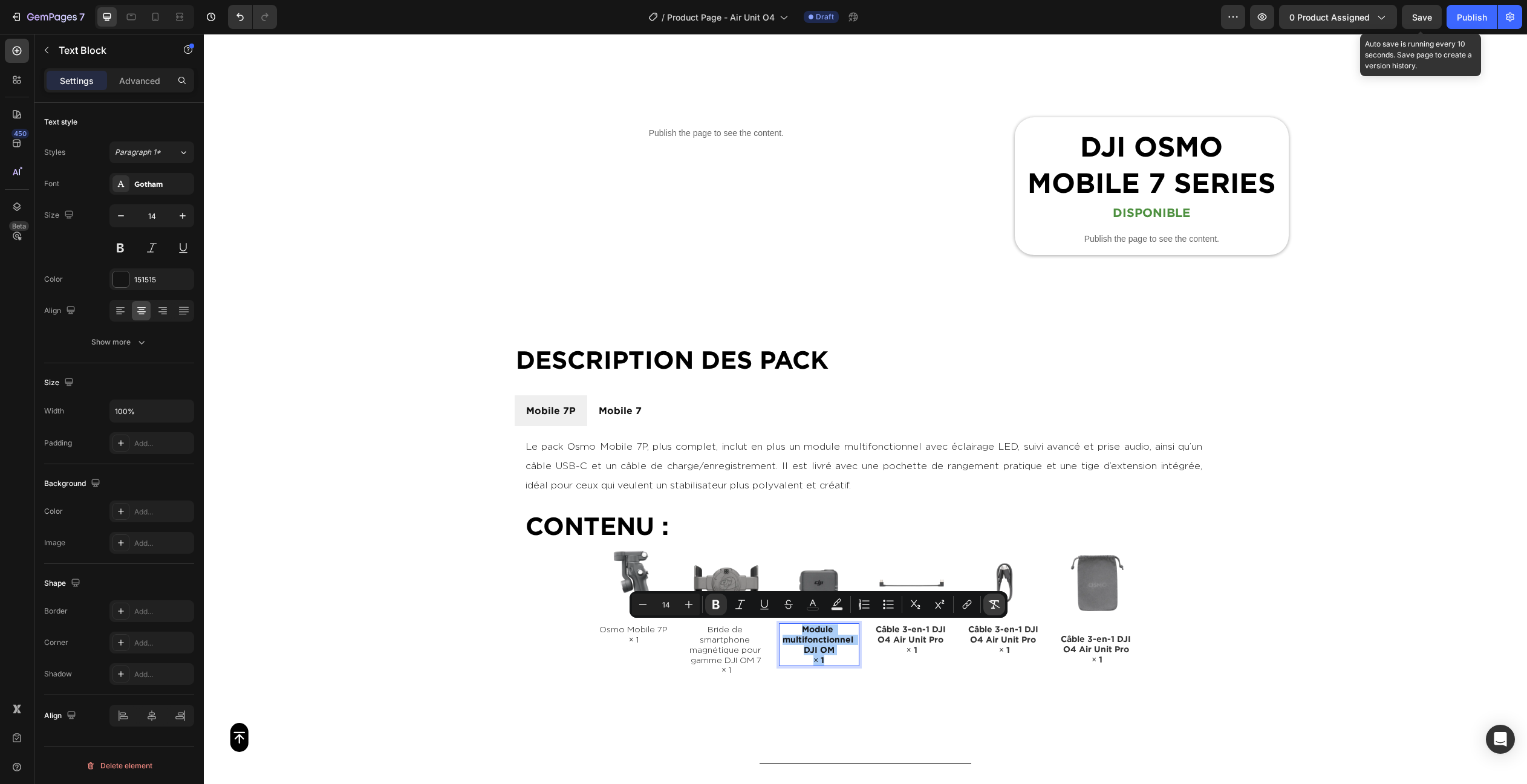
click at [997, 605] on icon "Editor contextual toolbar" at bounding box center [993, 604] width 12 height 12
click at [147, 171] on div "Styles Paragraph 1* Font Gotham Size 14 Color 151515 Align Show more" at bounding box center [119, 247] width 150 height 212
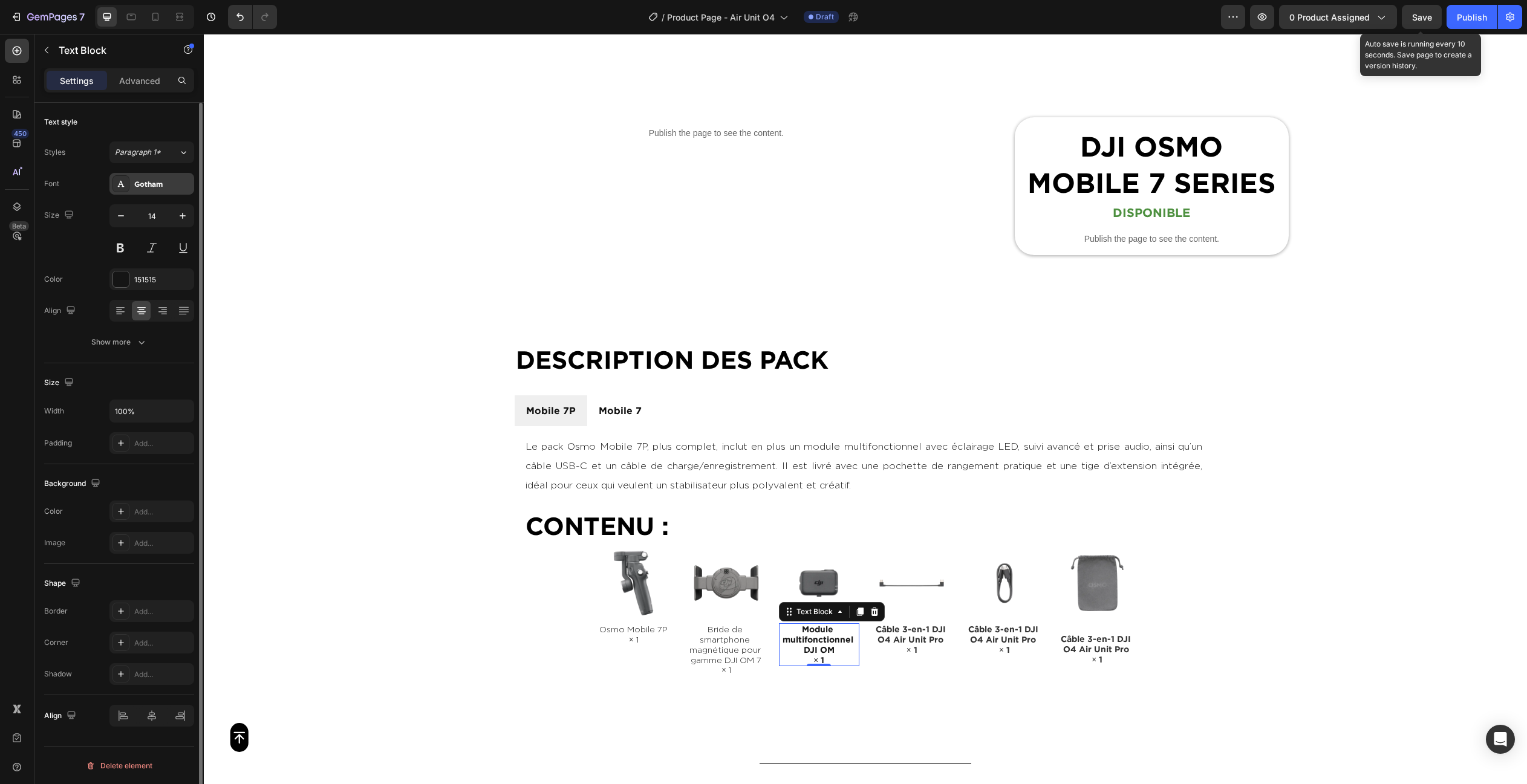
click at [150, 181] on div "Gotham" at bounding box center [162, 183] width 57 height 10
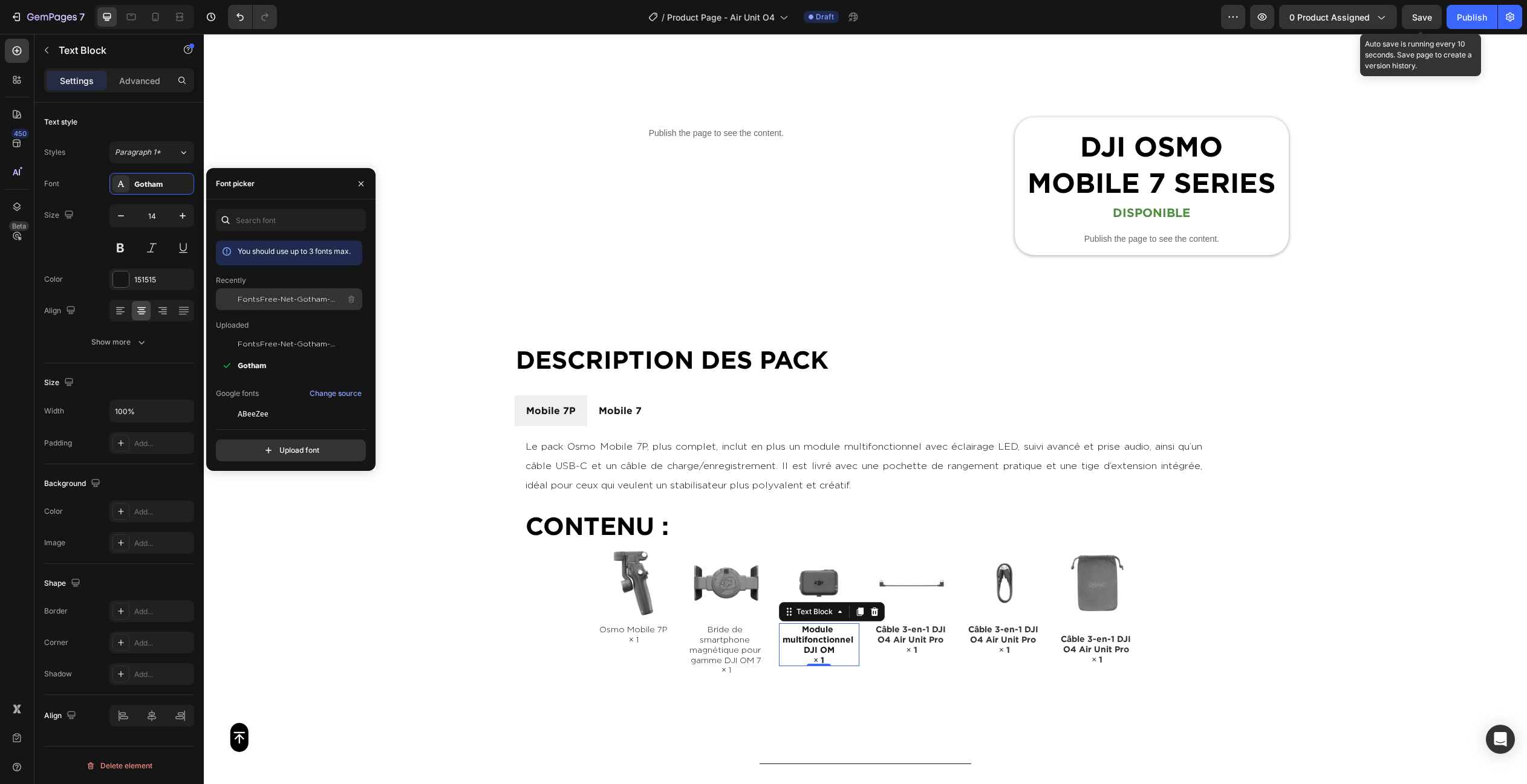
click at [259, 302] on span "FontsFree-Net-Gotham-Light" at bounding box center [288, 298] width 101 height 10
click at [929, 636] on span "Câble 3-en-1 DJI O4 Air Unit Pro × 1" at bounding box center [912, 639] width 72 height 29
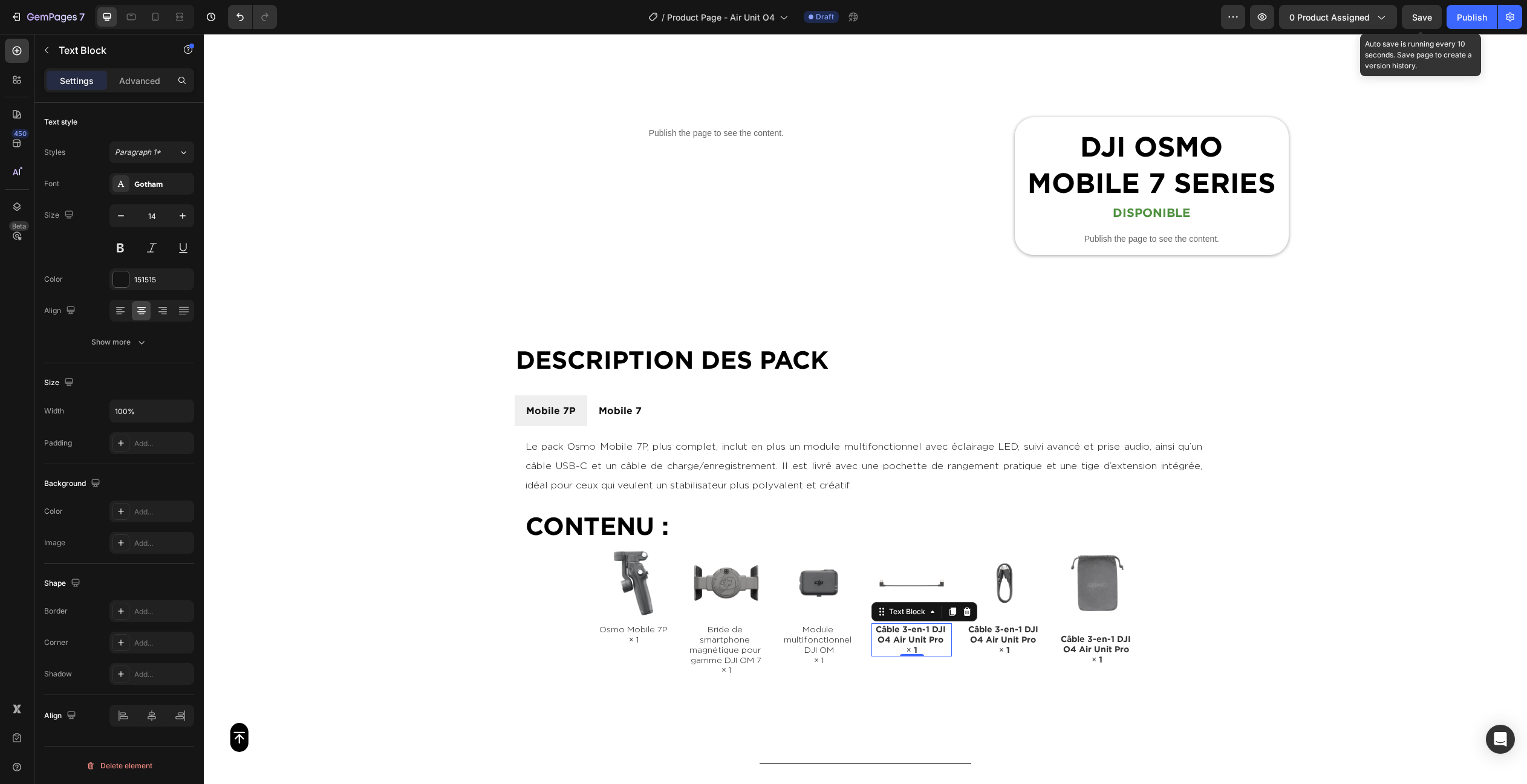
click at [929, 636] on span "Câble 3-en-1 DJI O4 Air Unit Pro × 1" at bounding box center [912, 639] width 72 height 29
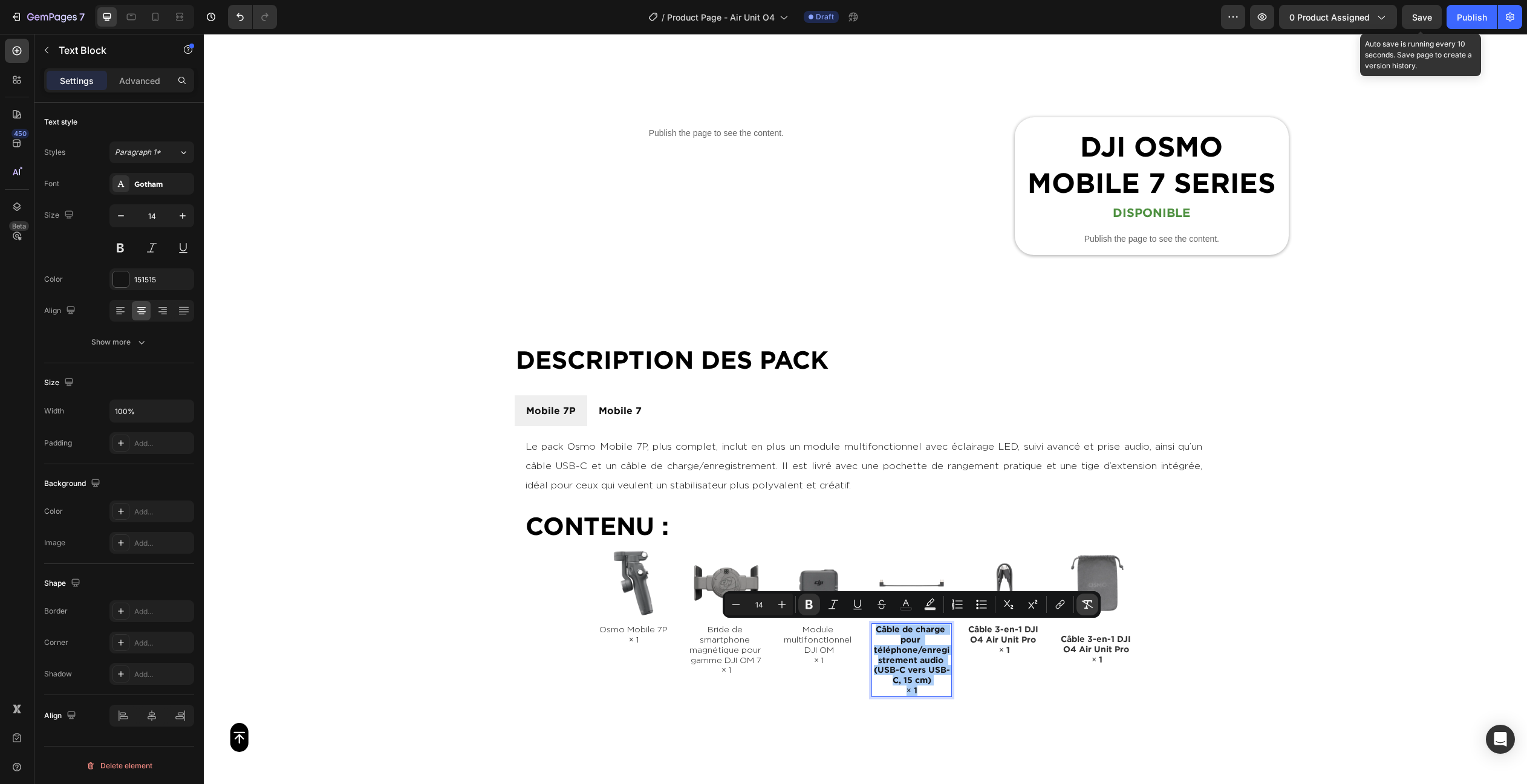
click at [1089, 603] on icon "Editor contextual toolbar" at bounding box center [1086, 604] width 12 height 12
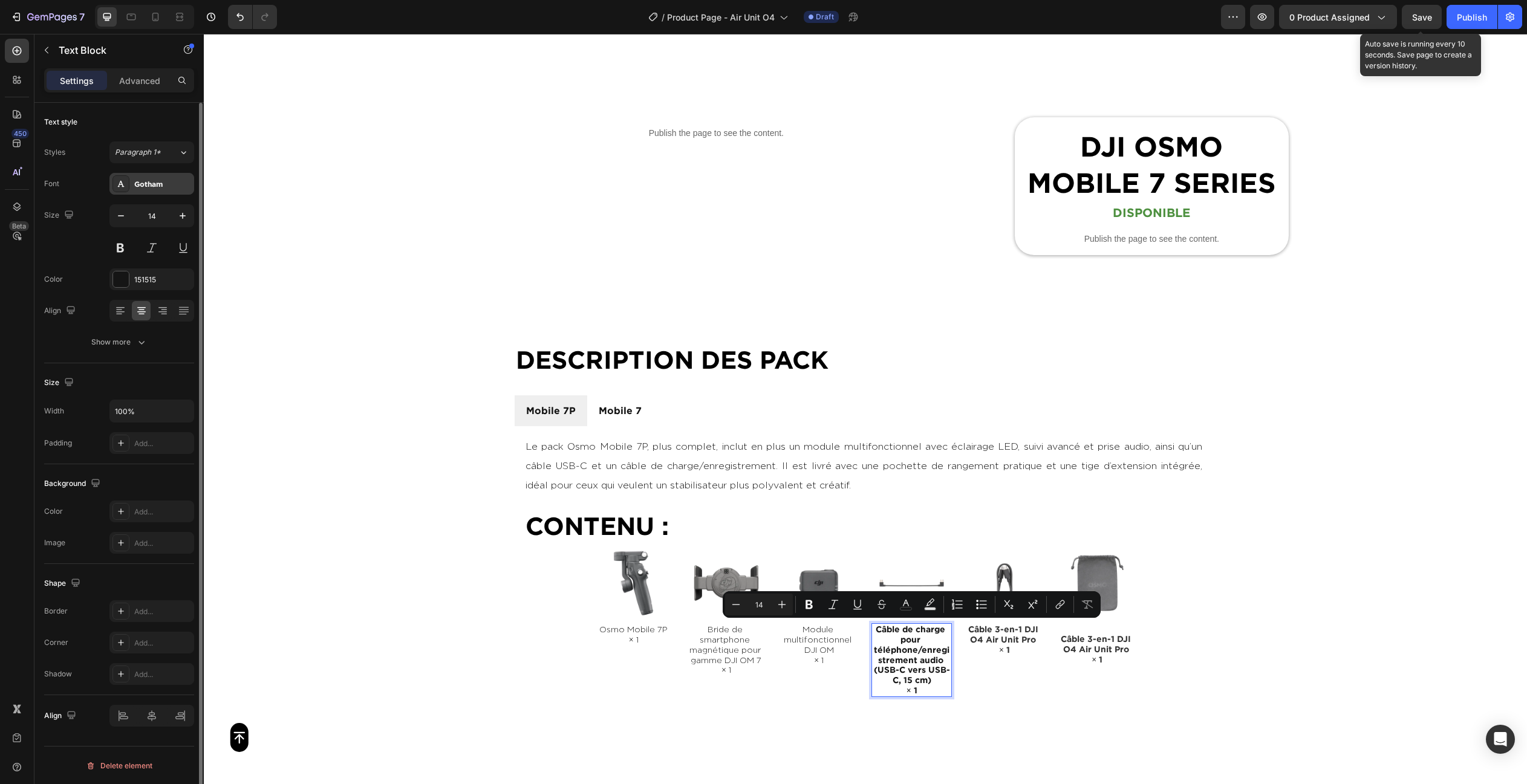
click at [156, 183] on div "Gotham" at bounding box center [162, 183] width 57 height 10
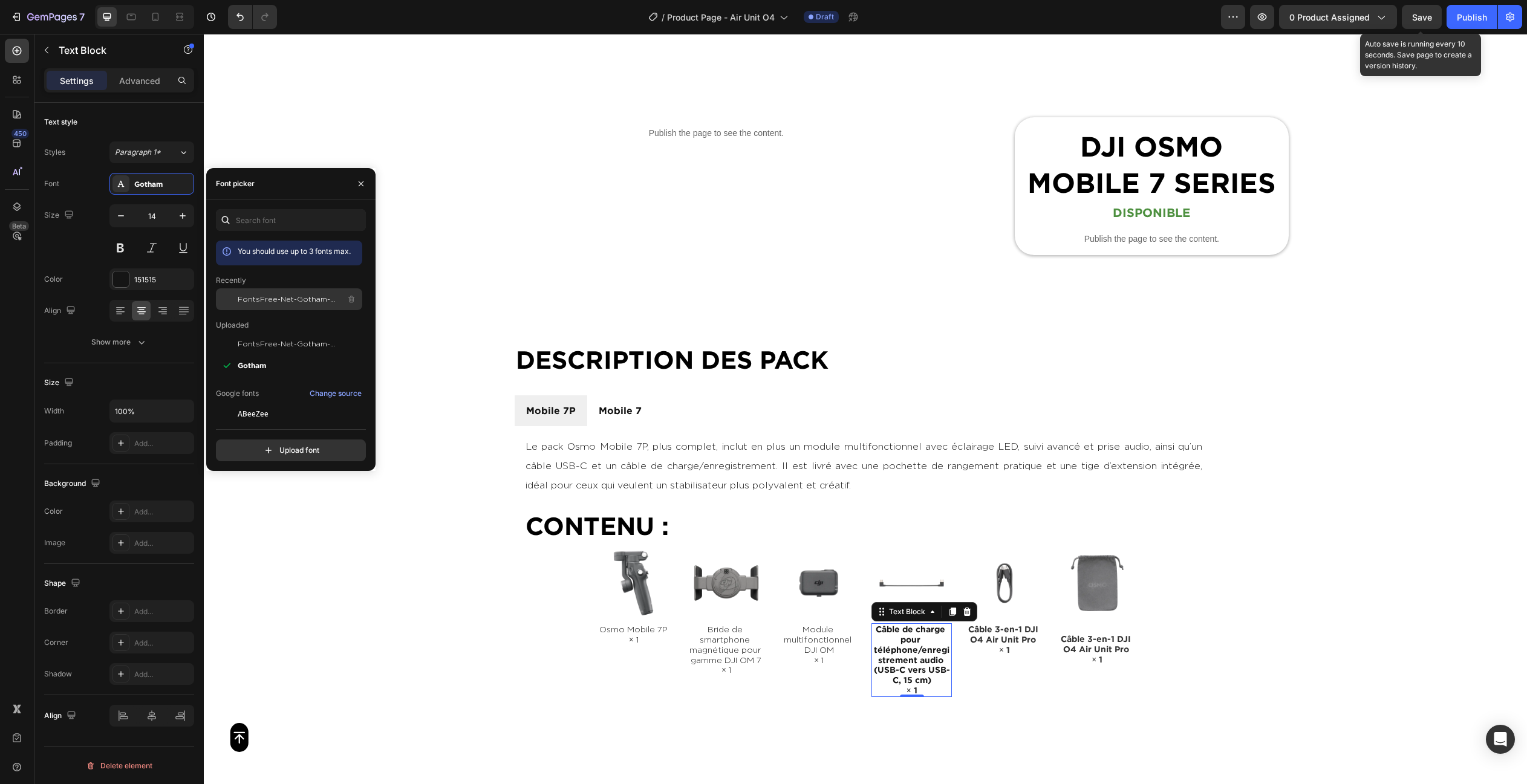
click at [255, 300] on span "FontsFree-Net-Gotham-Light" at bounding box center [288, 298] width 101 height 10
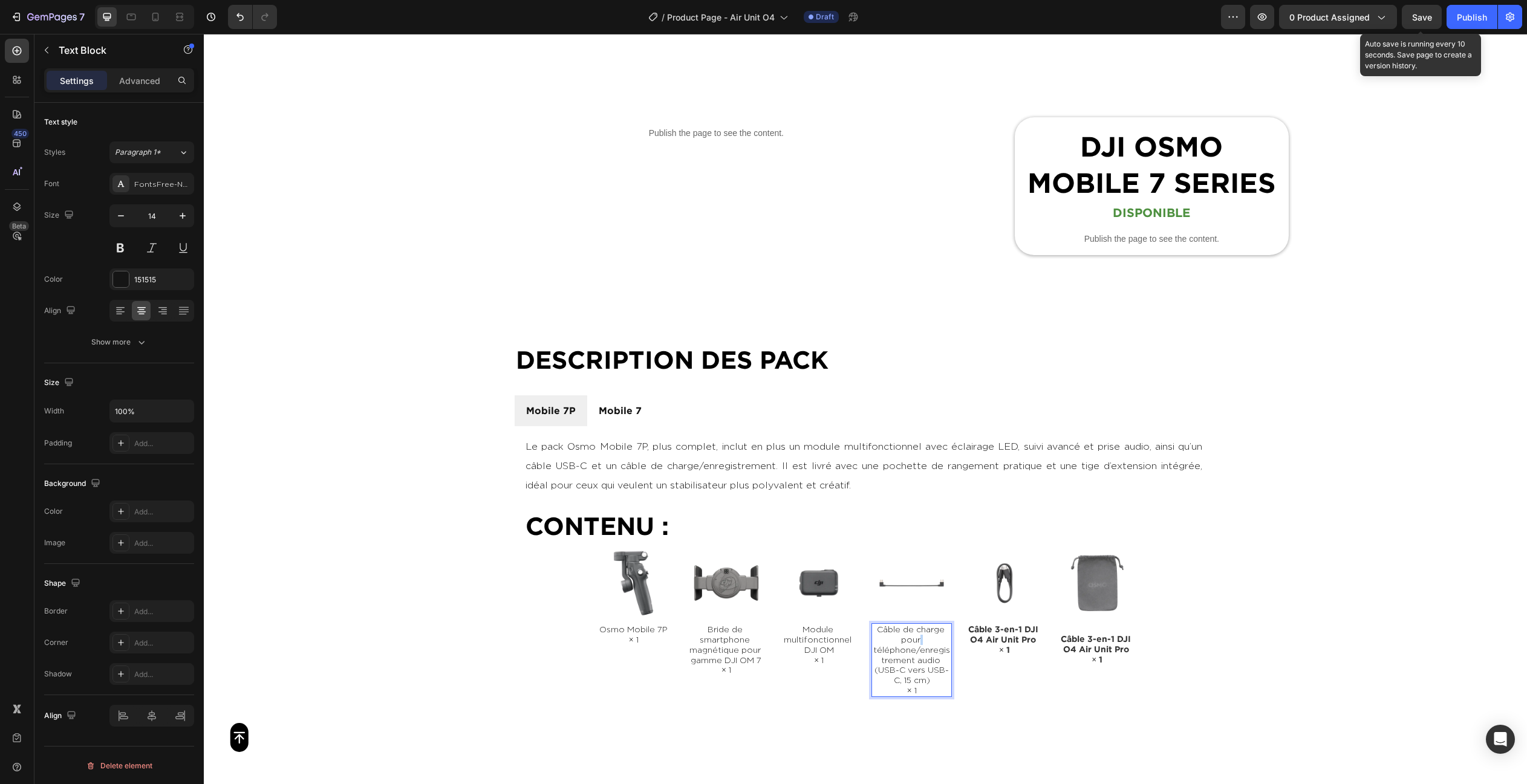
click at [921, 641] on p "Câble de charge pour téléphone/enregistrement audio (USB-C vers USB-C, 15 cm)" at bounding box center [912, 655] width 78 height 61
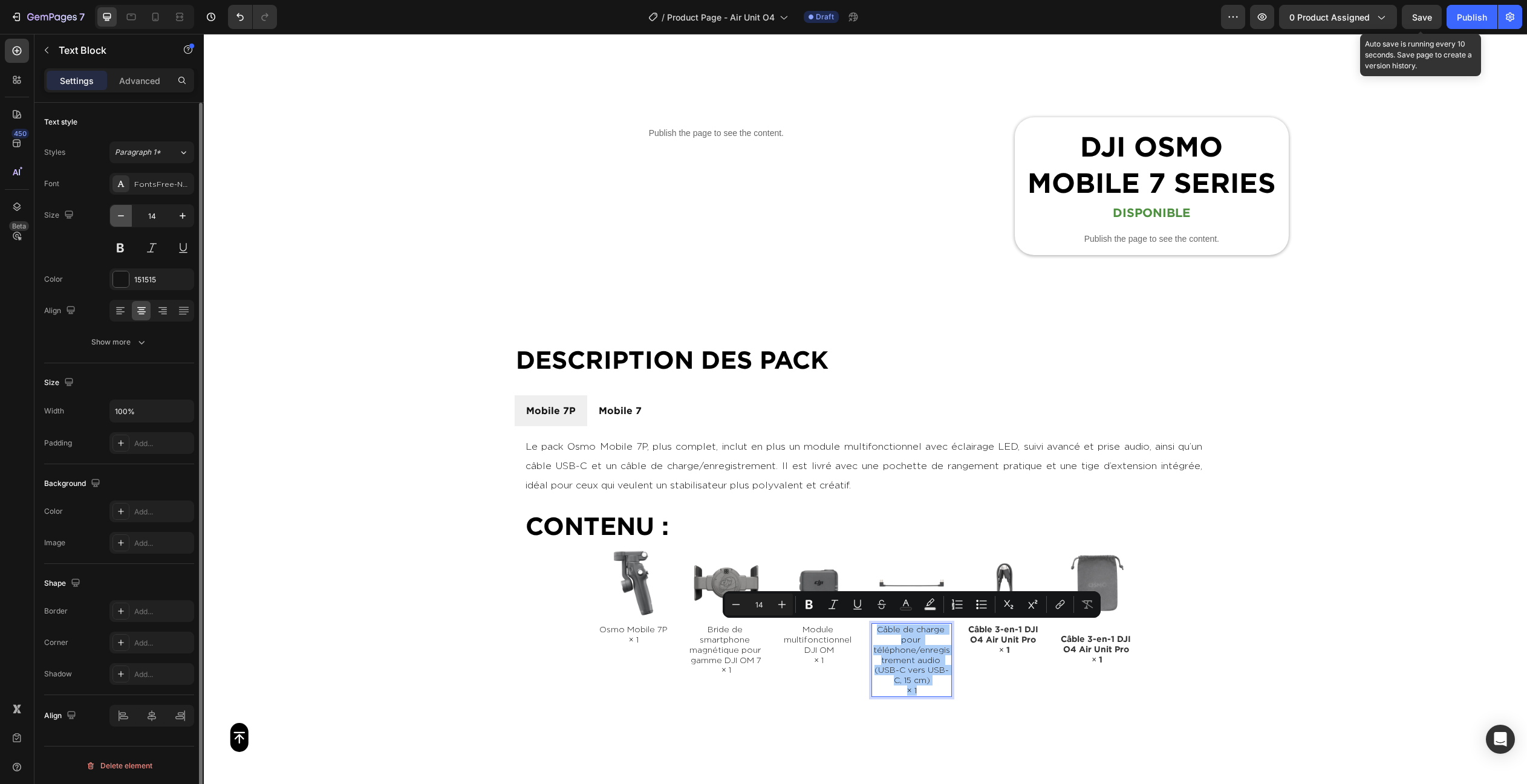
click at [128, 211] on button "button" at bounding box center [121, 215] width 22 height 22
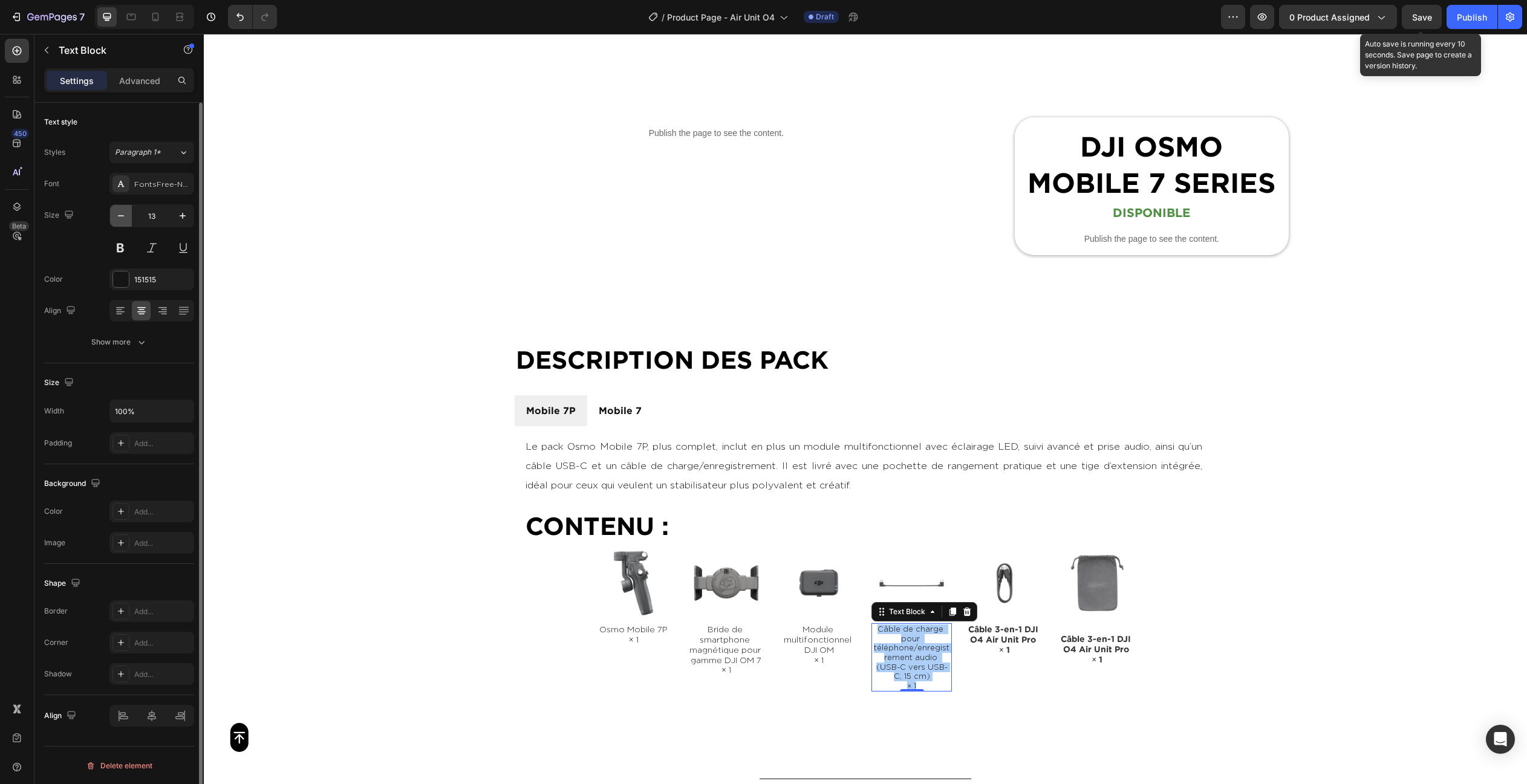
type input "12"
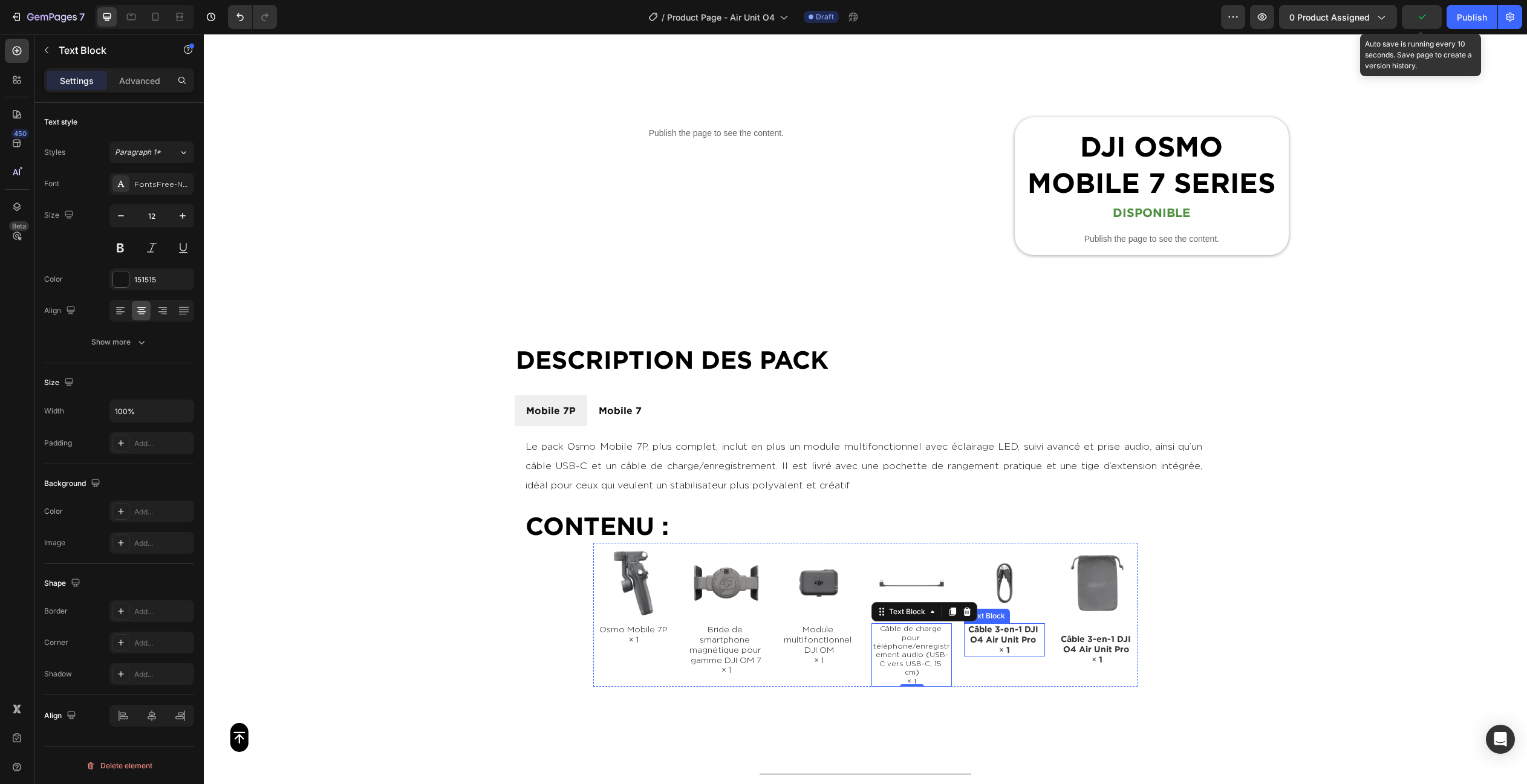
click at [1007, 636] on span "Câble 3-en-1 DJI O4 Air Unit Pro × 1" at bounding box center [1004, 639] width 72 height 29
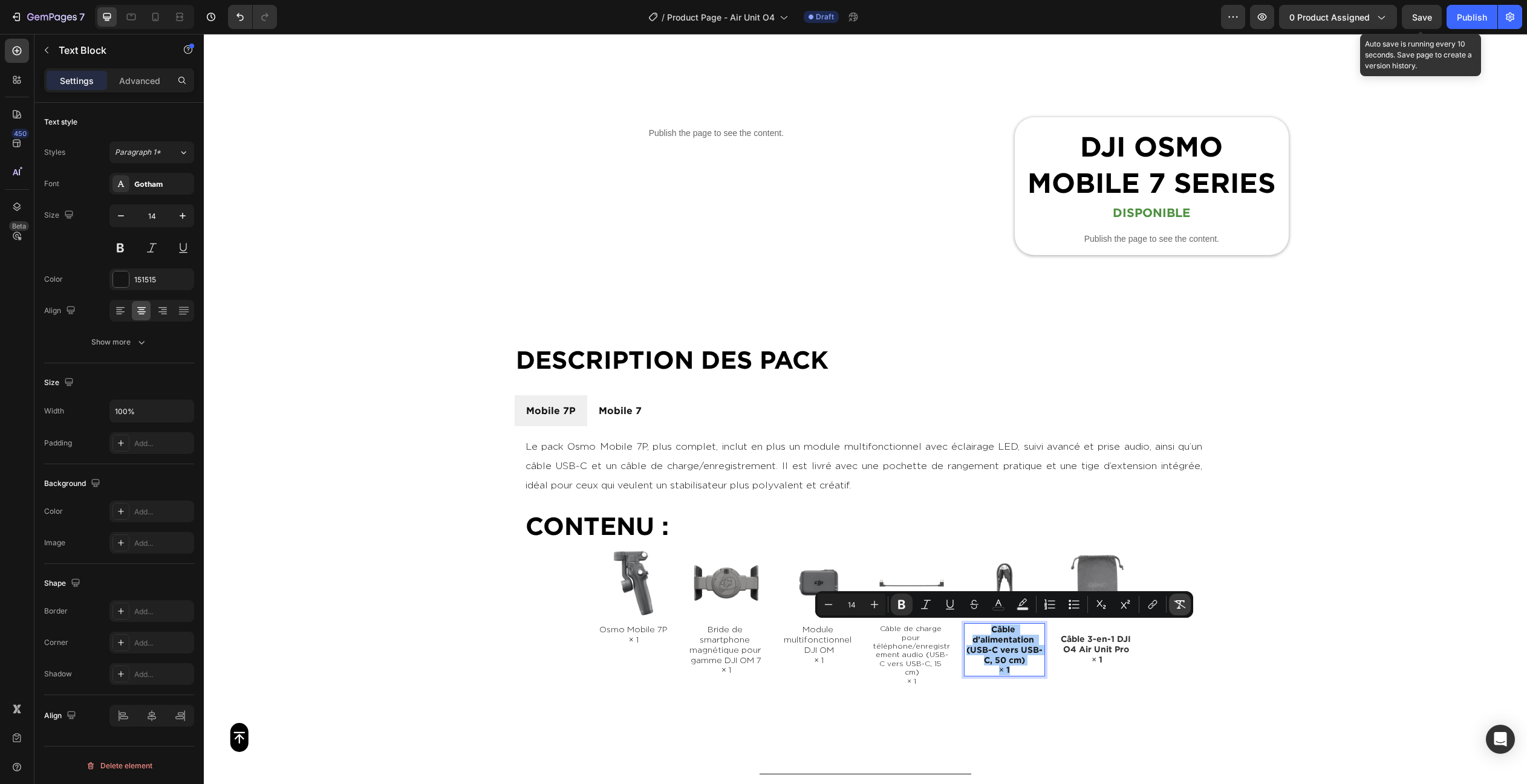
click at [1178, 603] on icon "Editor contextual toolbar" at bounding box center [1179, 604] width 11 height 9
click at [131, 180] on div "Gotham" at bounding box center [151, 183] width 85 height 22
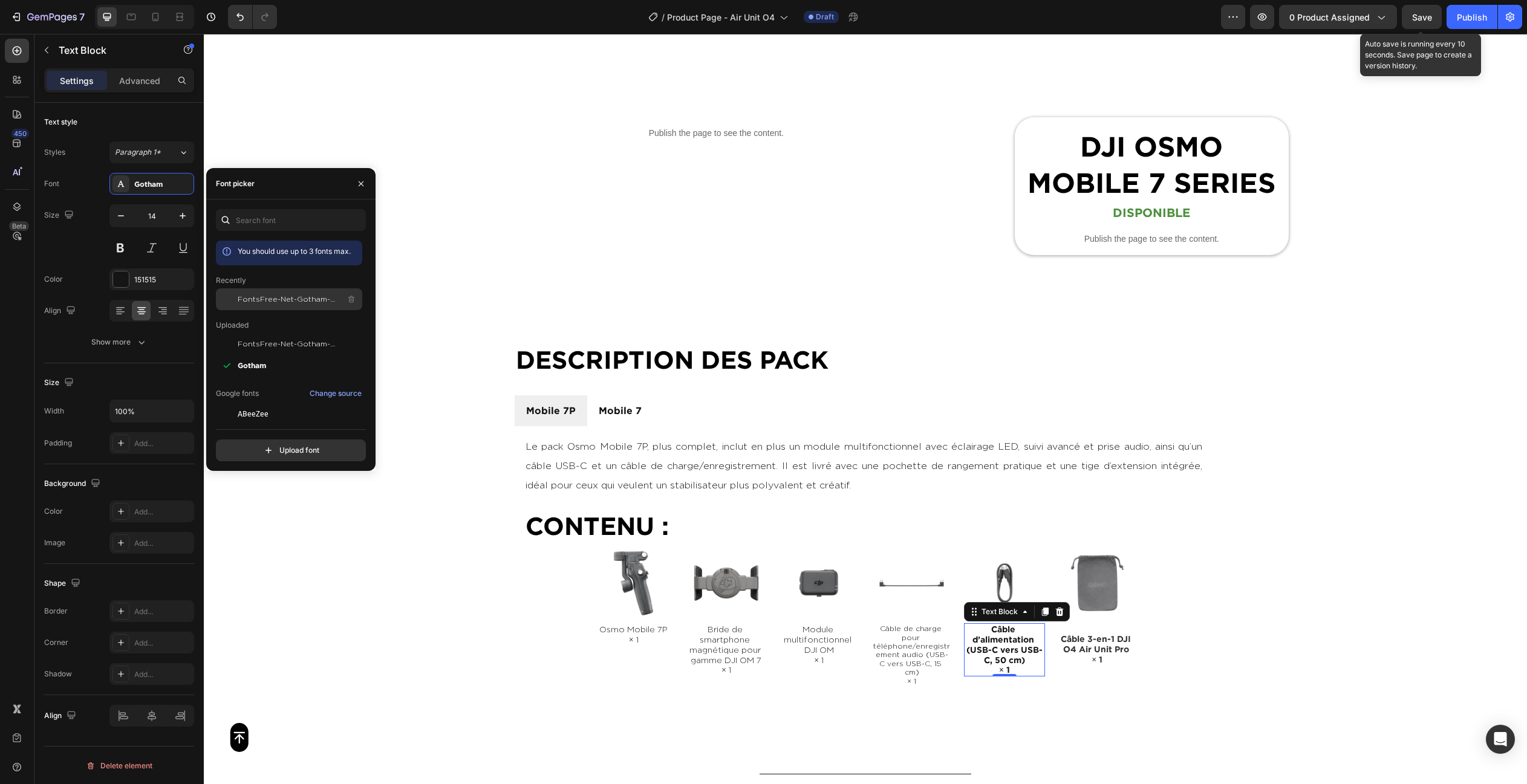
click at [276, 295] on span "FontsFree-Net-Gotham-Light" at bounding box center [288, 298] width 101 height 10
click at [1084, 647] on span "Câble 3-en-1 DJI O4 Air Unit Pro × 1" at bounding box center [1097, 648] width 72 height 29
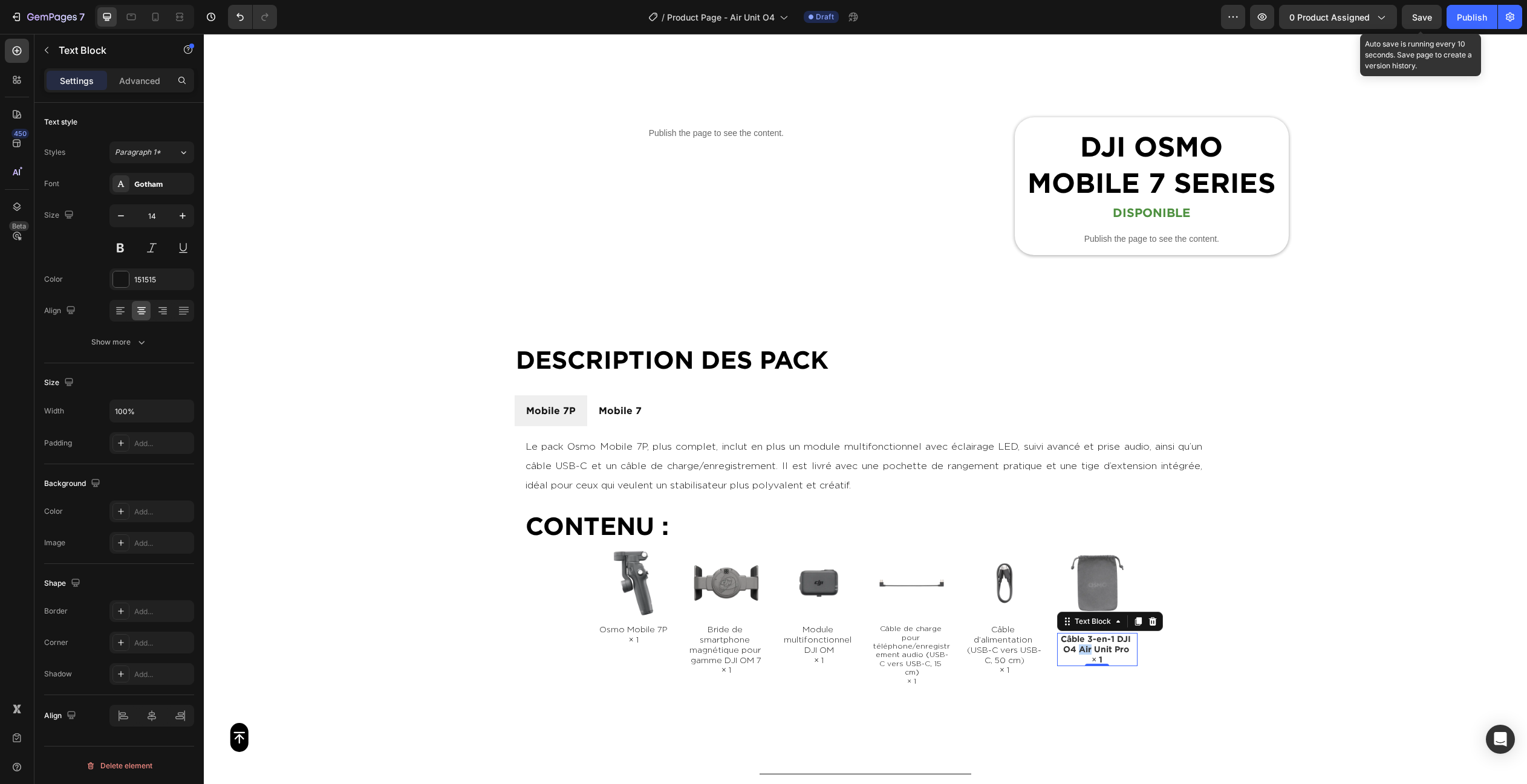
click at [1084, 647] on span "Câble 3-en-1 DJI O4 Air Unit Pro × 1" at bounding box center [1097, 648] width 72 height 29
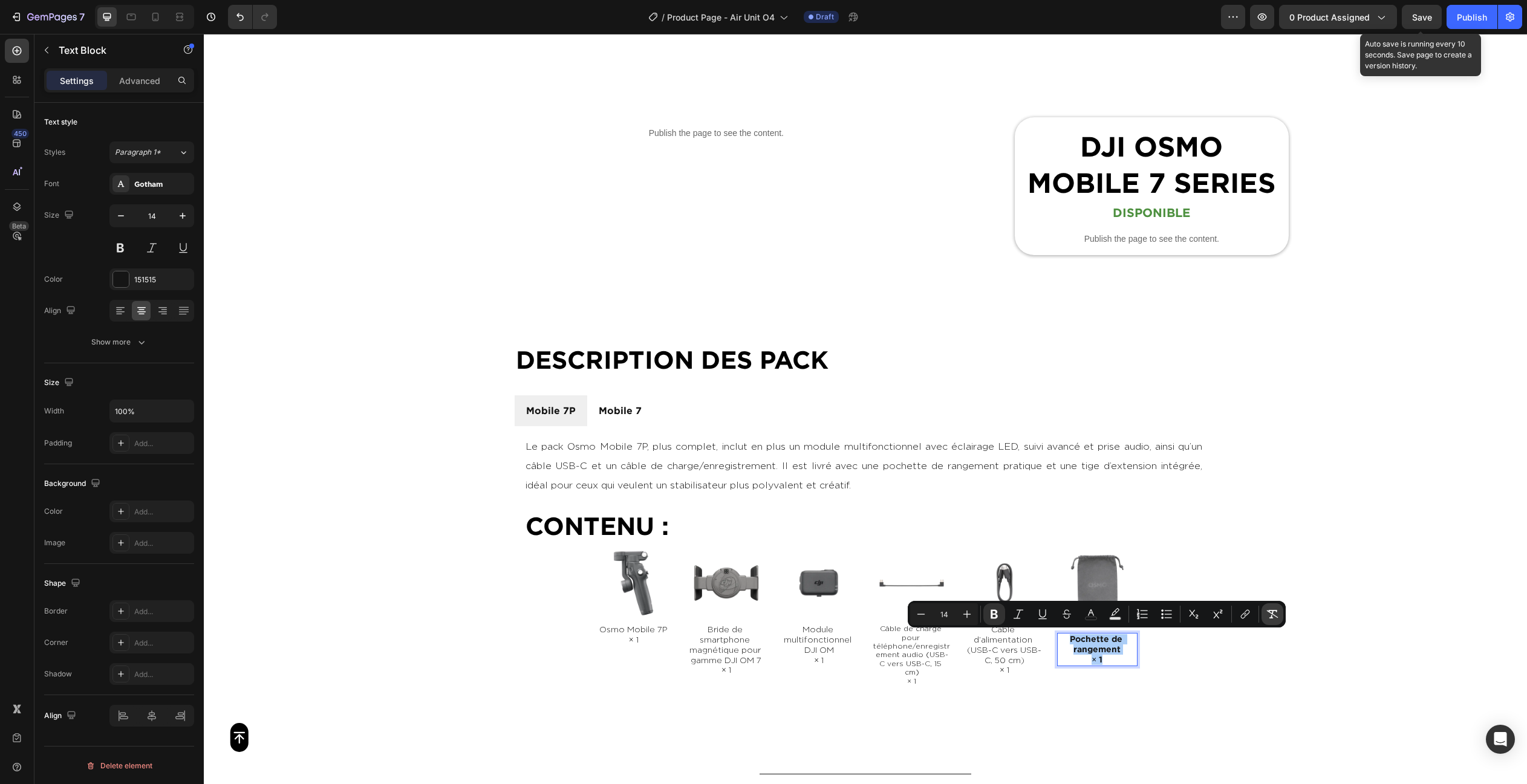
click at [1268, 616] on icon "Editor contextual toolbar" at bounding box center [1272, 614] width 12 height 12
click at [149, 180] on div "Gotham" at bounding box center [162, 183] width 57 height 10
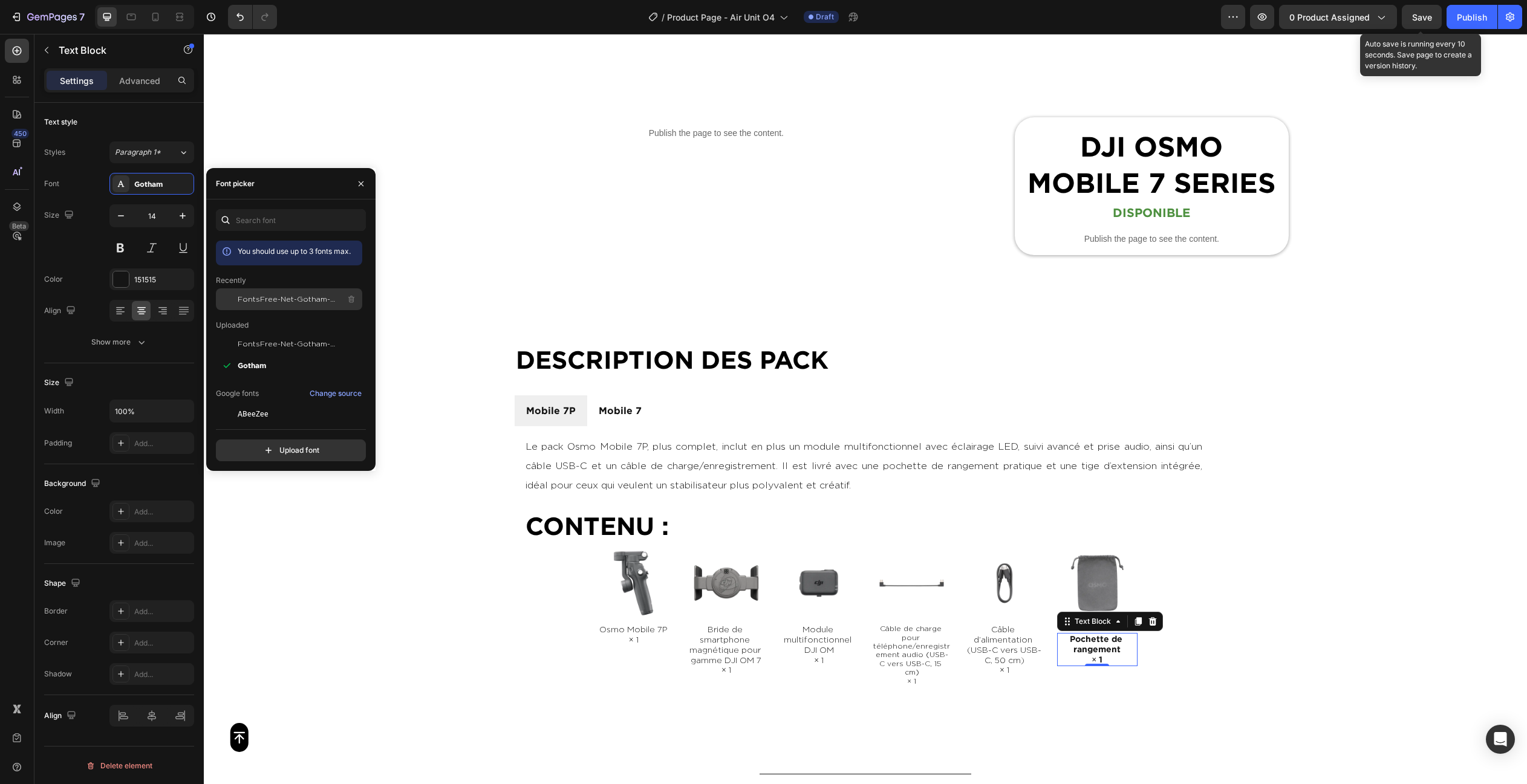
click at [242, 295] on span "FontsFree-Net-Gotham-Light" at bounding box center [288, 298] width 101 height 10
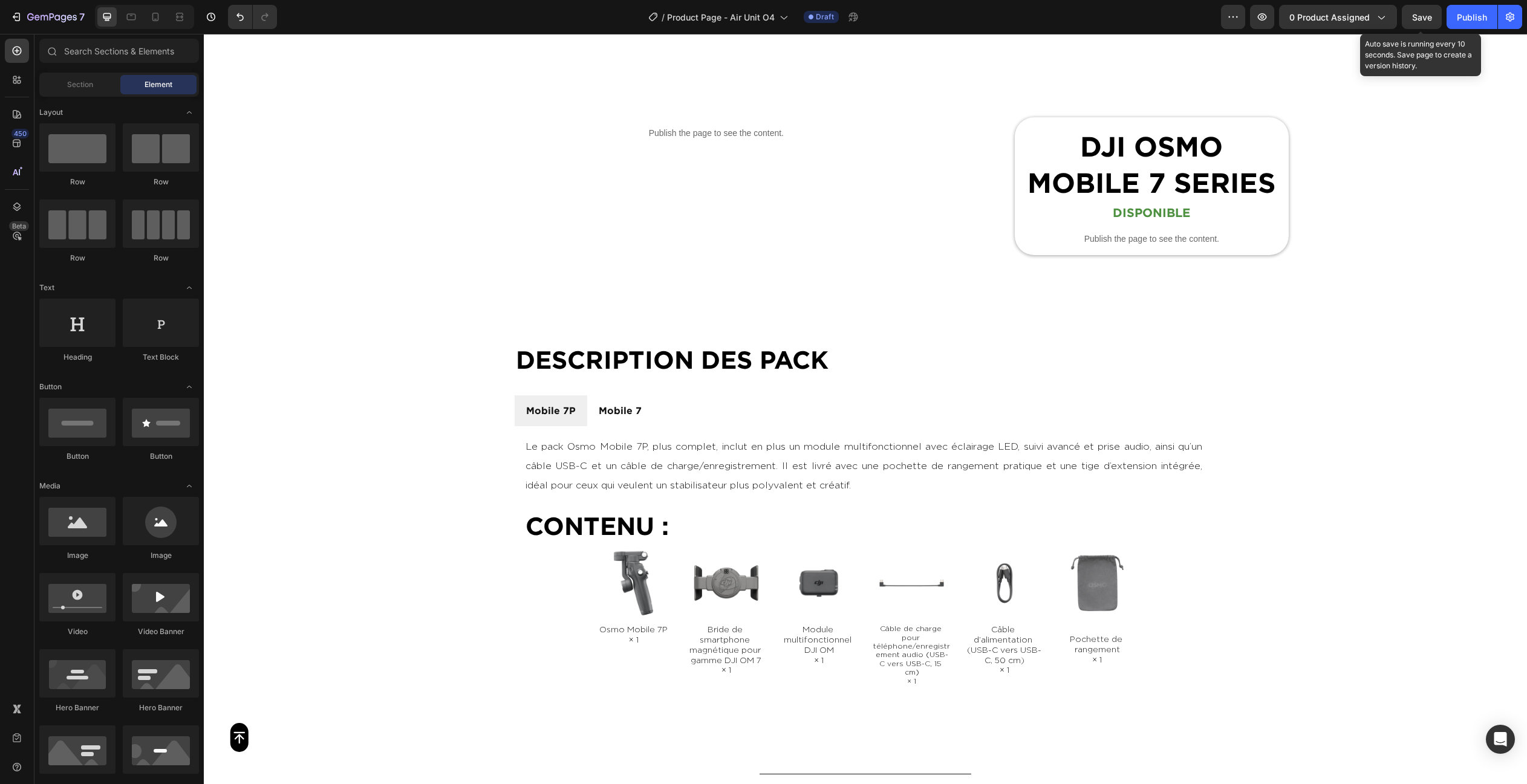
click at [645, 410] on li "Mobile 7" at bounding box center [619, 410] width 66 height 30
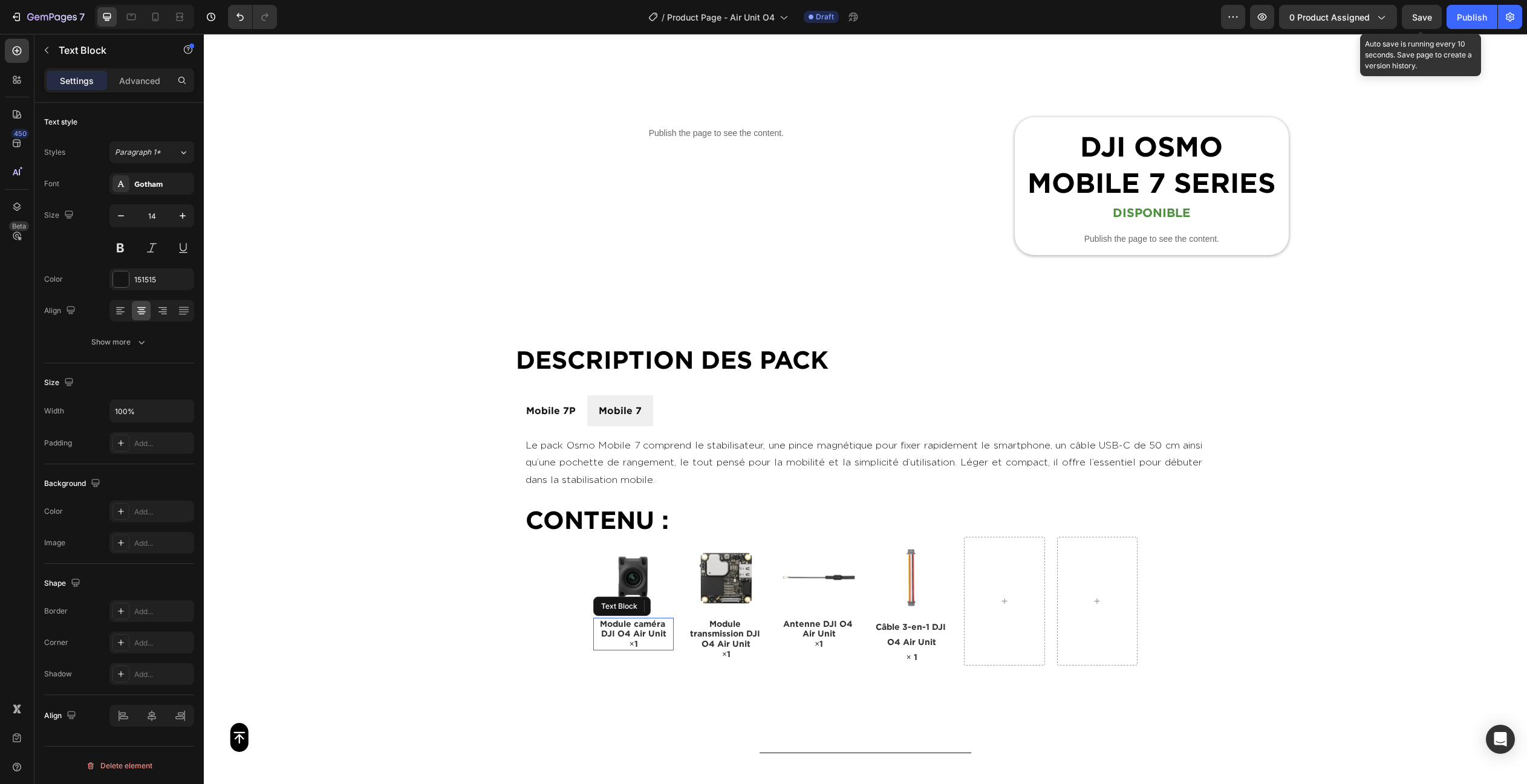
click at [645, 626] on span "Module caméra DJI O4 Air Unit" at bounding box center [633, 628] width 67 height 19
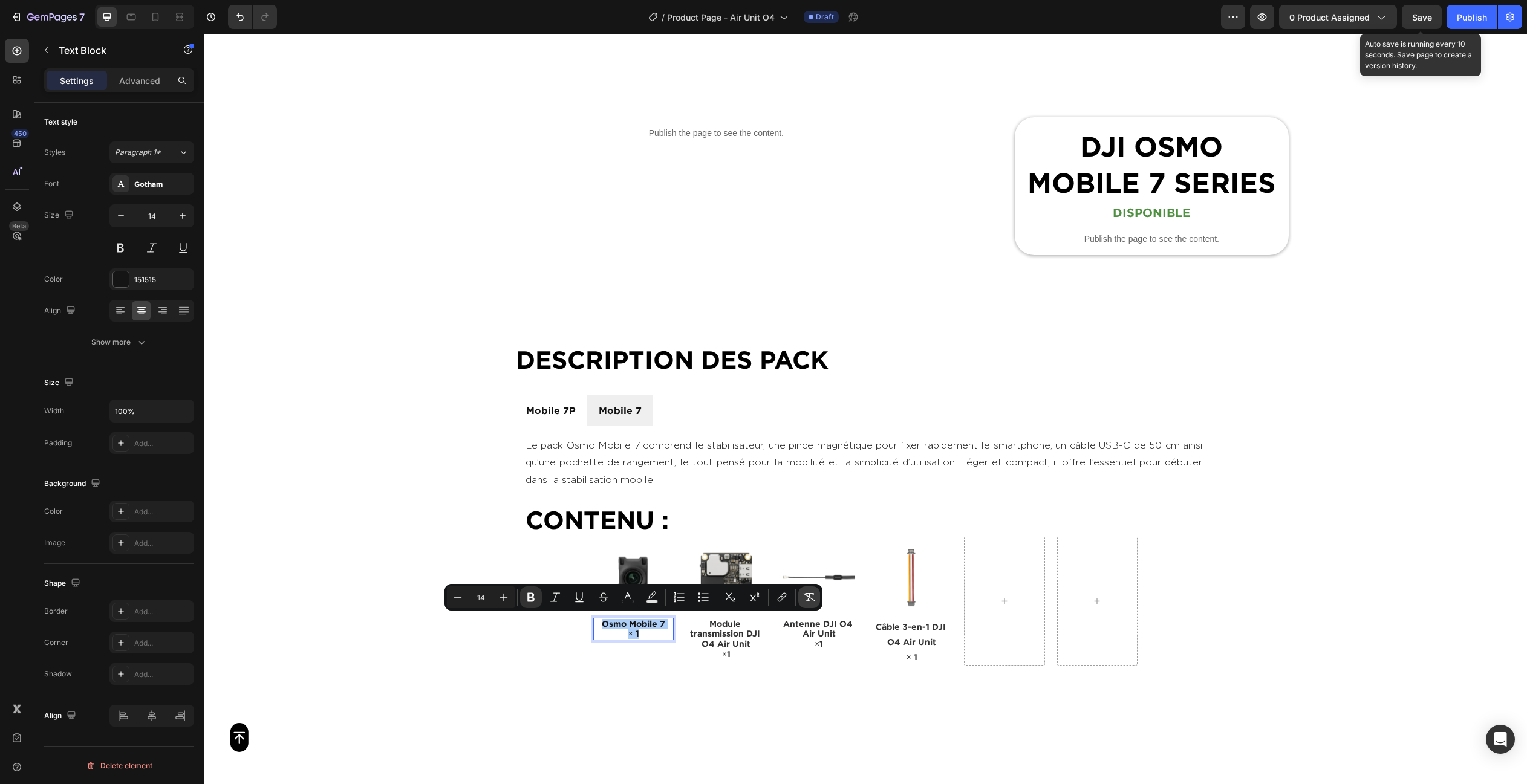
click at [816, 599] on button "Remove Format" at bounding box center [808, 597] width 22 height 22
click at [143, 178] on div "Gotham" at bounding box center [162, 183] width 57 height 10
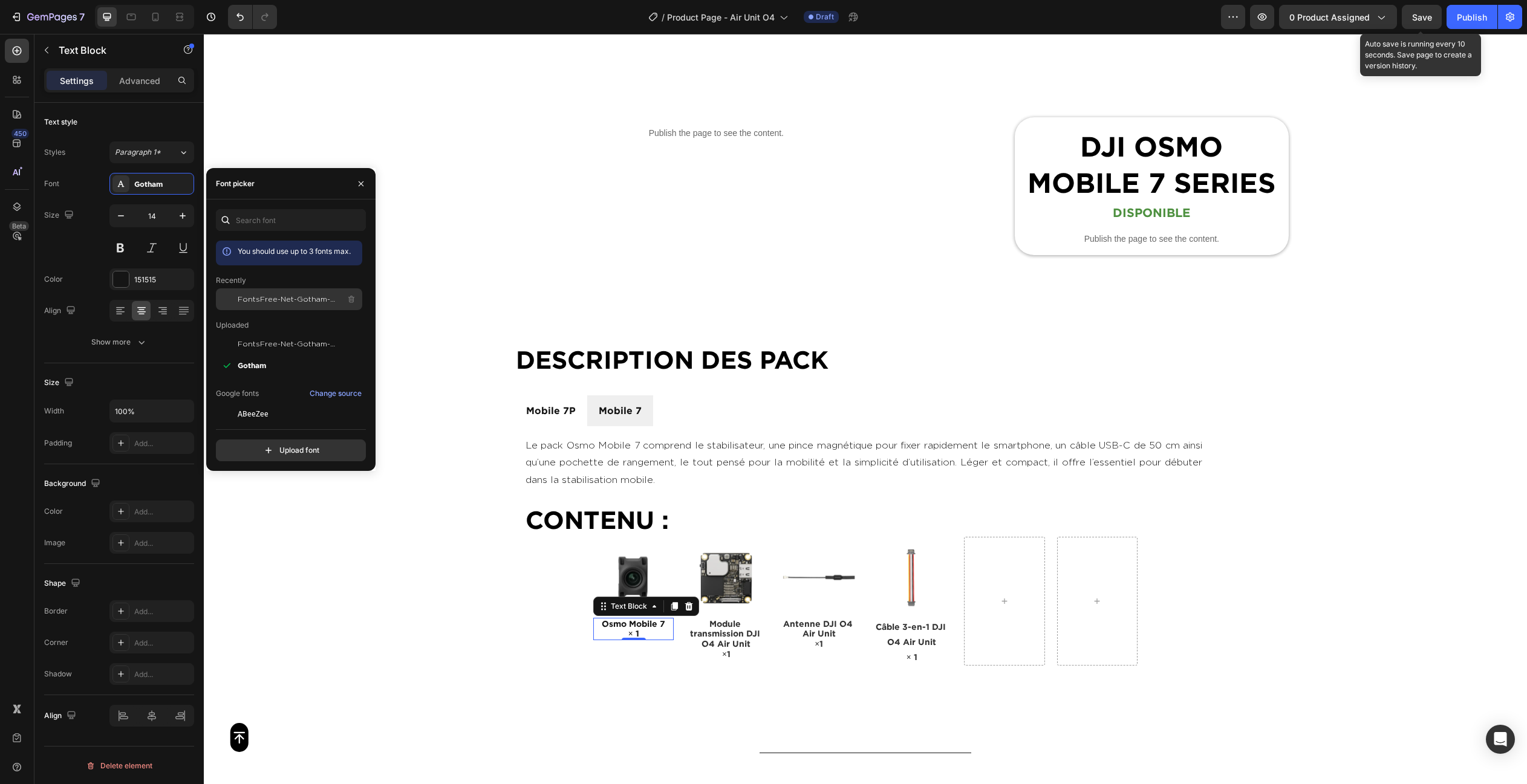
click at [283, 296] on span "FontsFree-Net-Gotham-Light" at bounding box center [288, 298] width 101 height 10
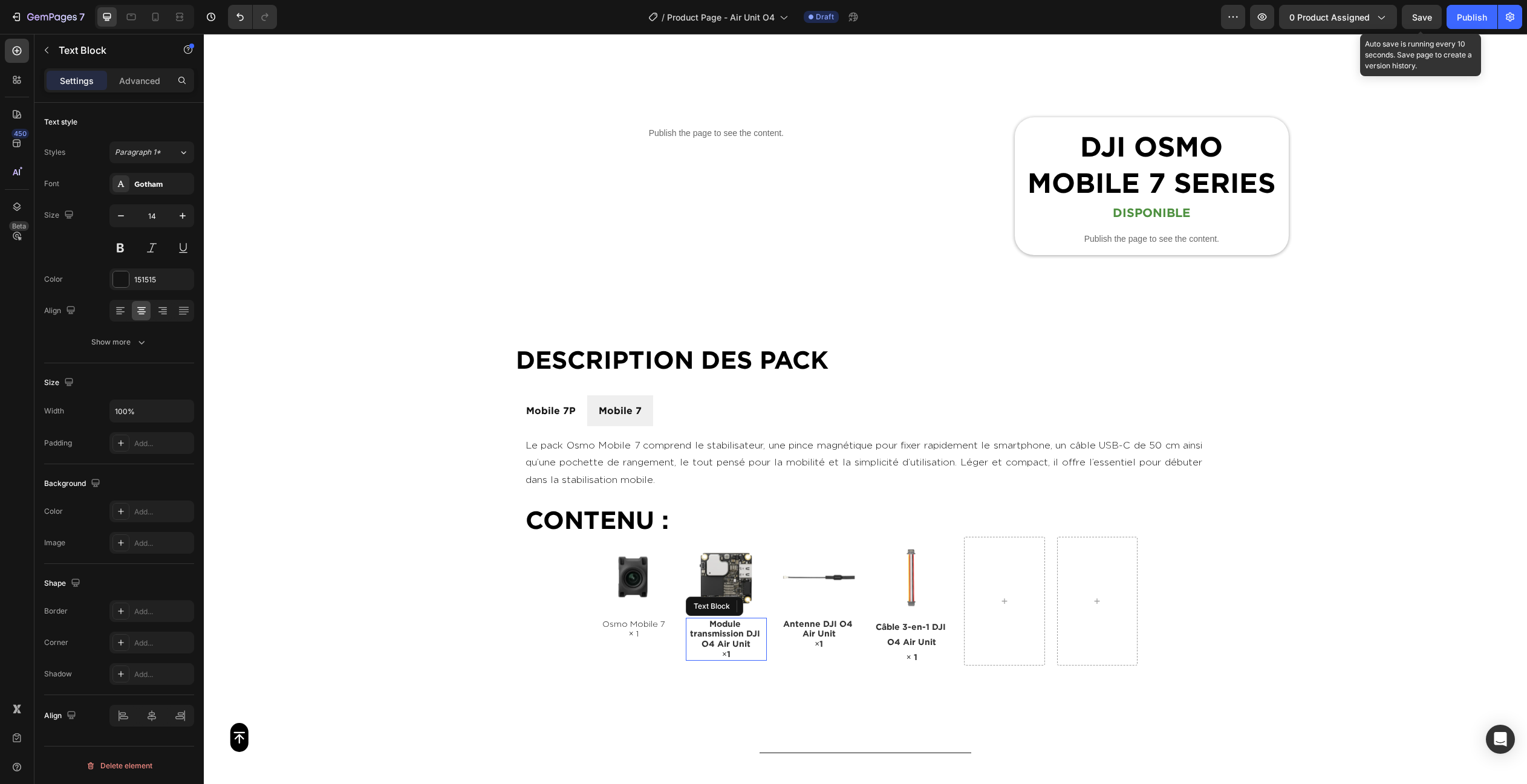
click at [731, 629] on span "Module transmission DJI O4 Air Unit" at bounding box center [726, 633] width 72 height 29
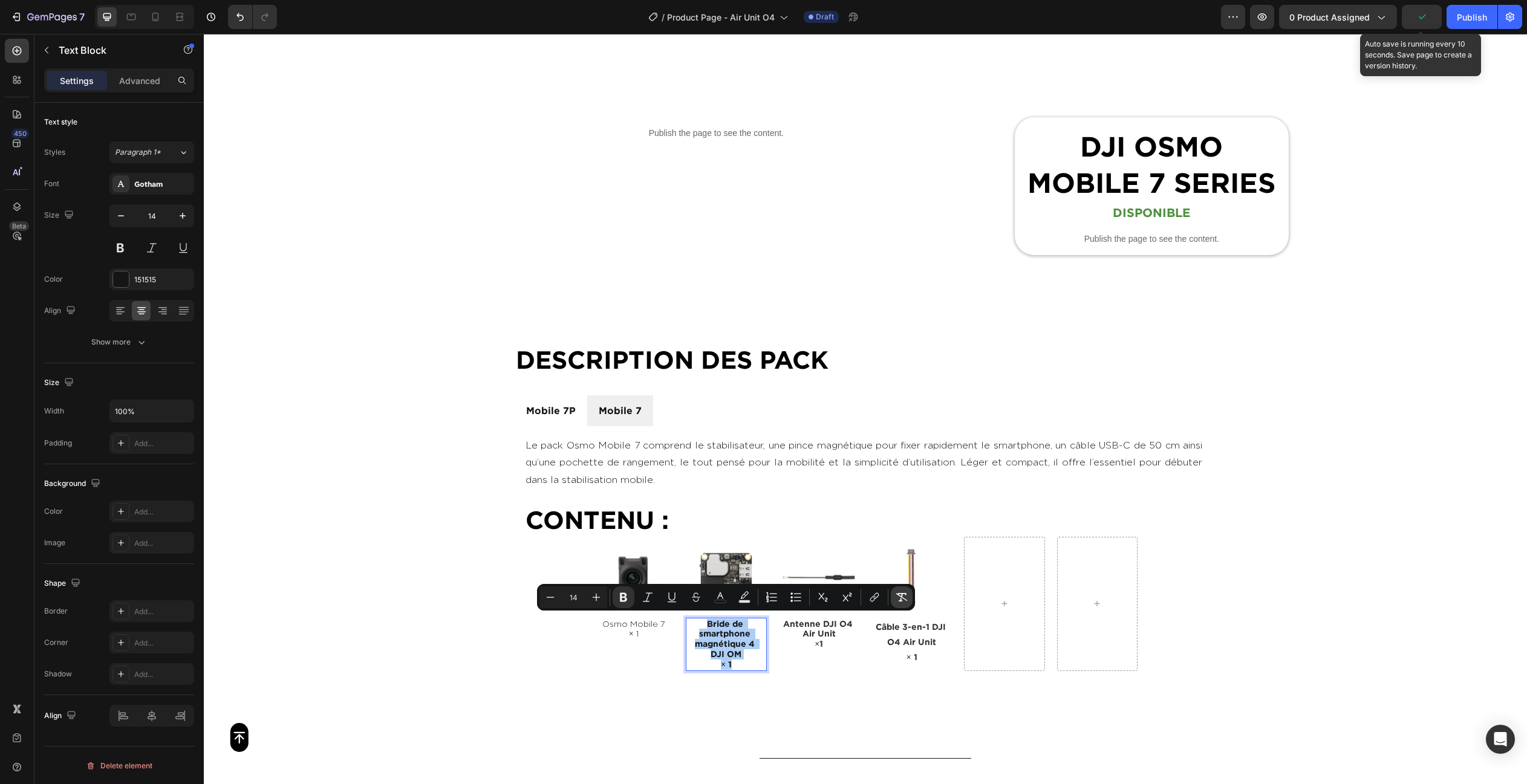
click at [906, 604] on button "Remove Format" at bounding box center [901, 597] width 22 height 22
click at [144, 178] on div "Gotham" at bounding box center [162, 183] width 57 height 10
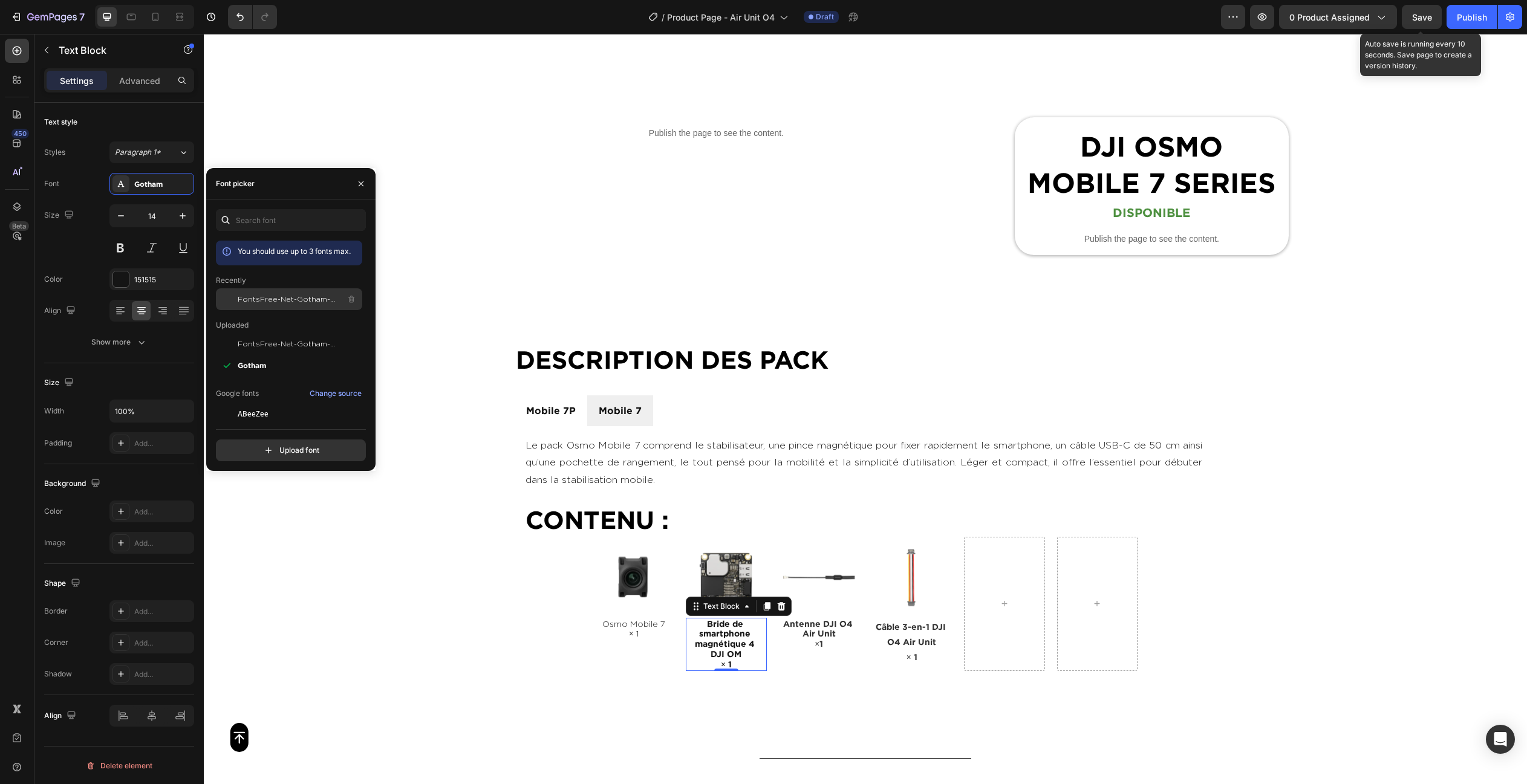
click at [287, 304] on span "FontsFree-Net-Gotham-Light" at bounding box center [288, 298] width 101 height 10
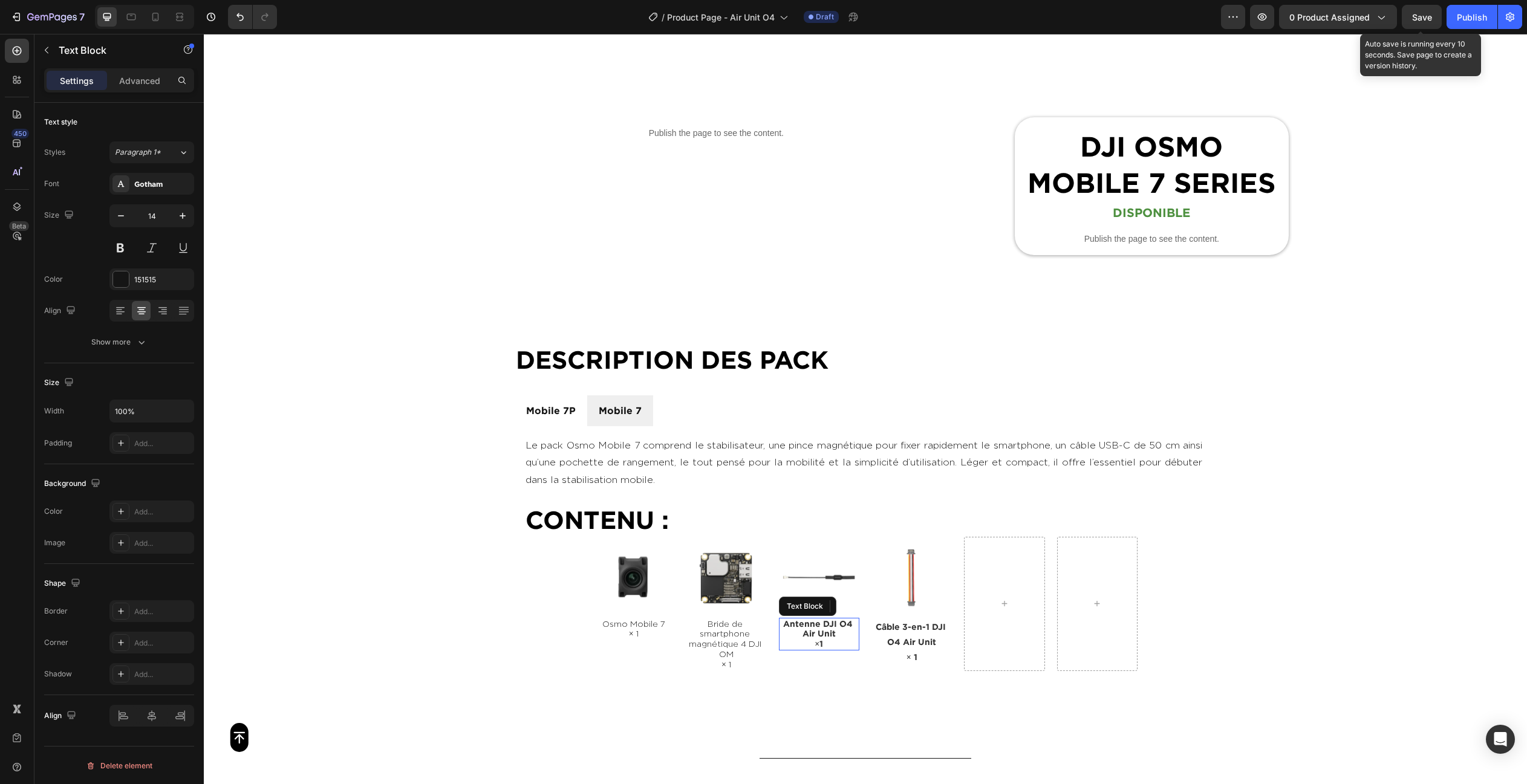
click at [790, 628] on p "Antenne DJI O4 Air Unit" at bounding box center [819, 629] width 78 height 21
click at [793, 628] on p "Antenne DJI O4 Air Unit" at bounding box center [819, 629] width 78 height 21
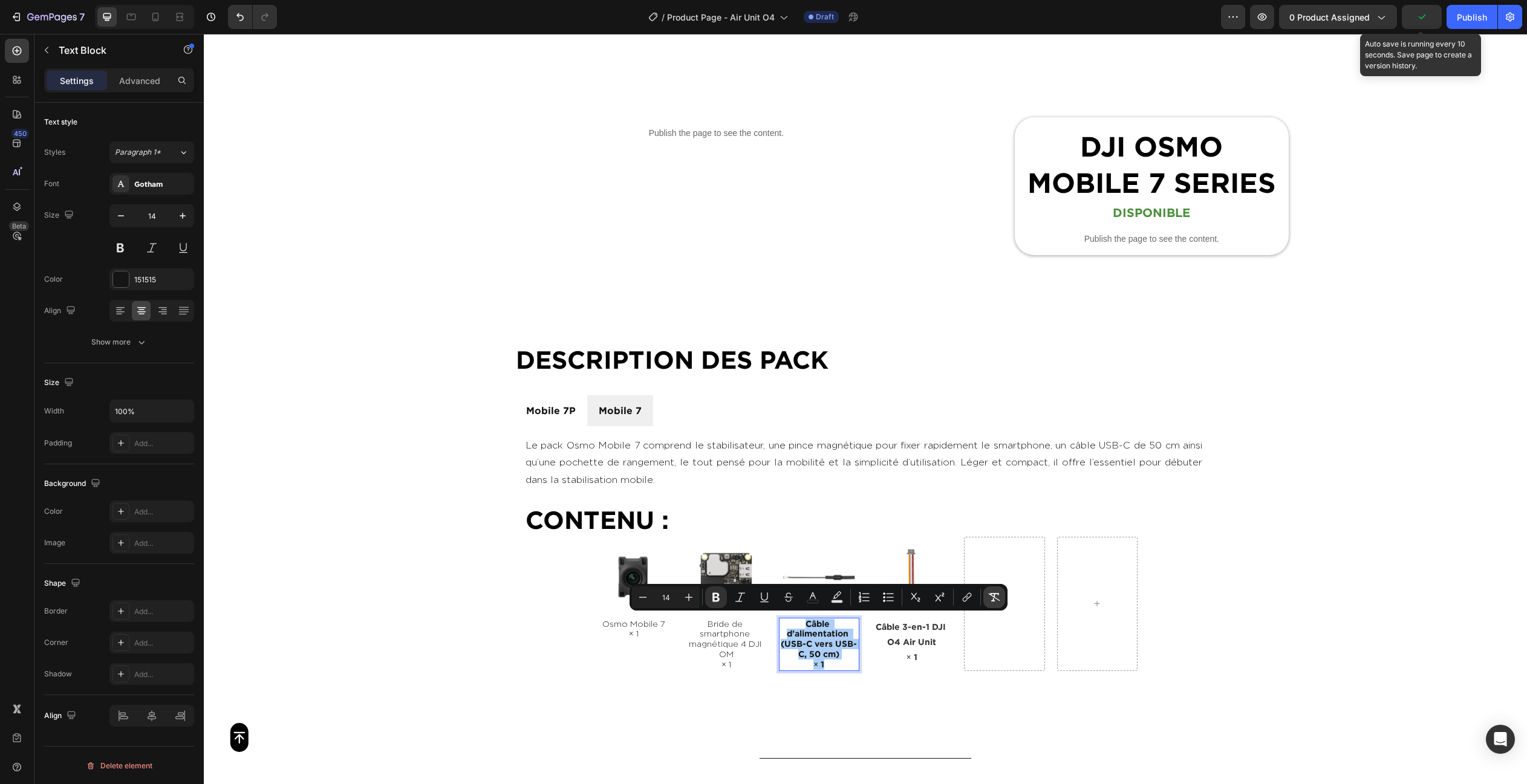
click at [999, 600] on icon "Editor contextual toolbar" at bounding box center [994, 597] width 11 height 9
click at [141, 180] on div "Gotham" at bounding box center [162, 183] width 57 height 10
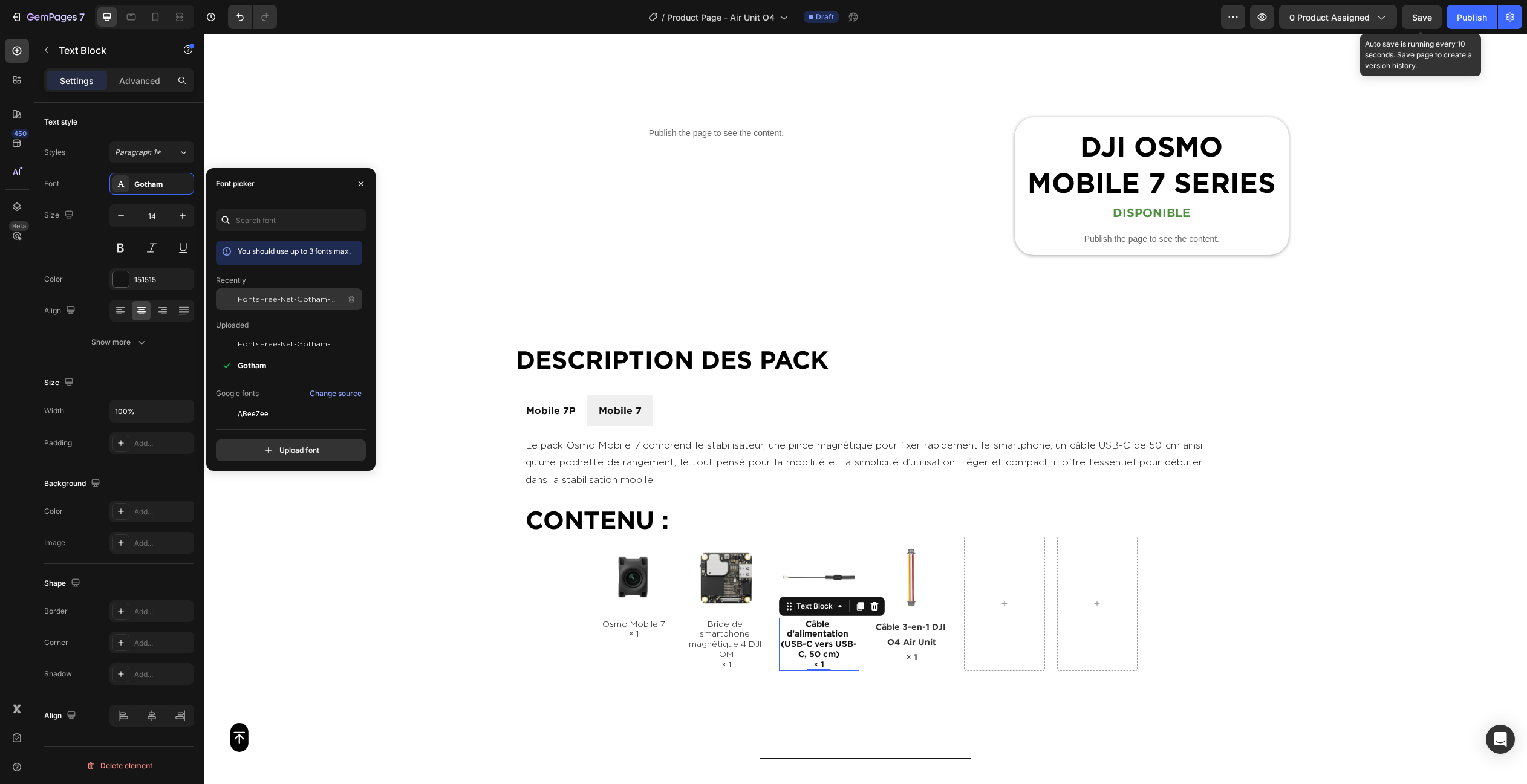
click at [243, 296] on span "FontsFree-Net-Gotham-Light" at bounding box center [288, 298] width 101 height 10
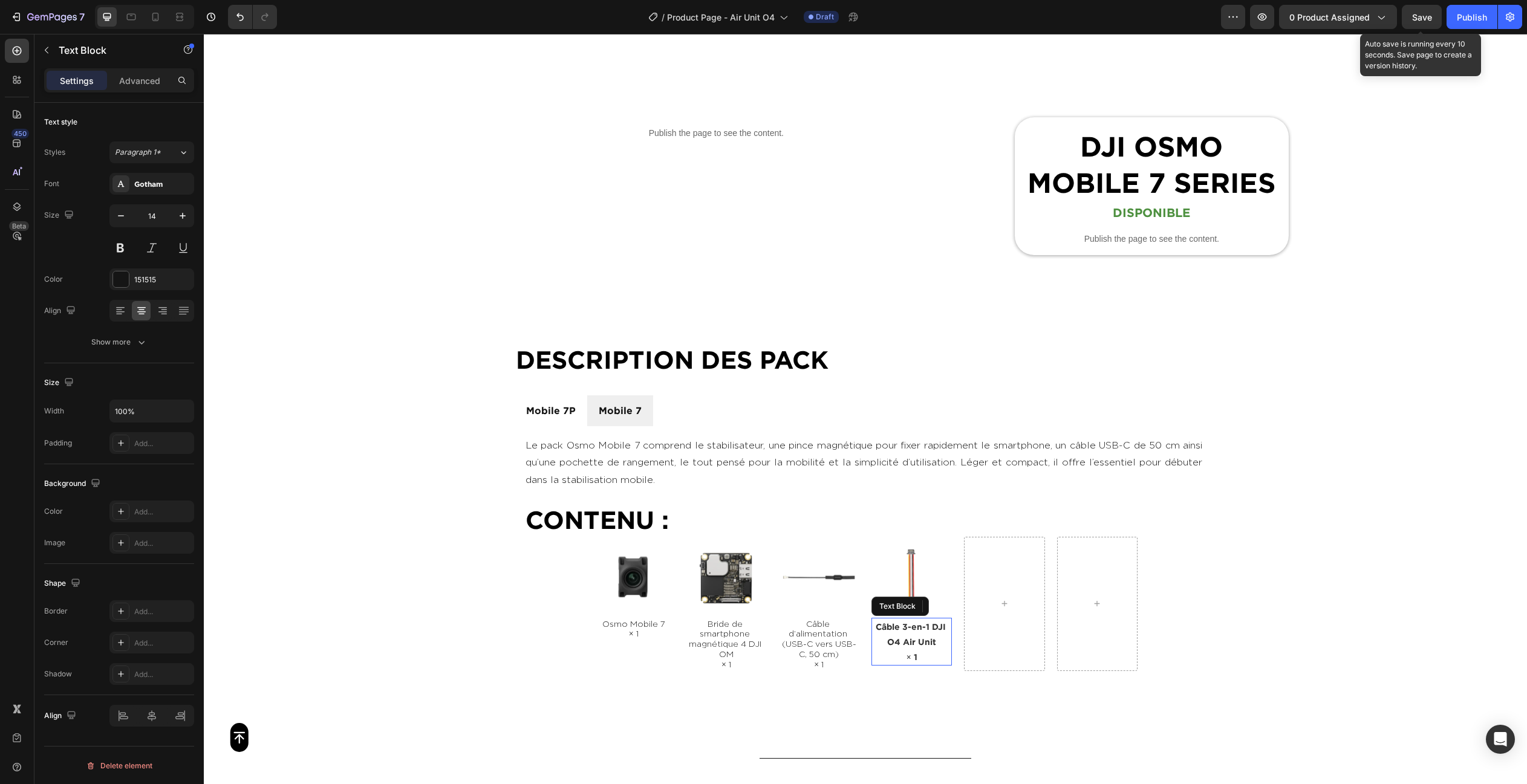
click at [906, 631] on p "Câble 3-en-1 DJI O4 Air Unit" at bounding box center [912, 634] width 78 height 30
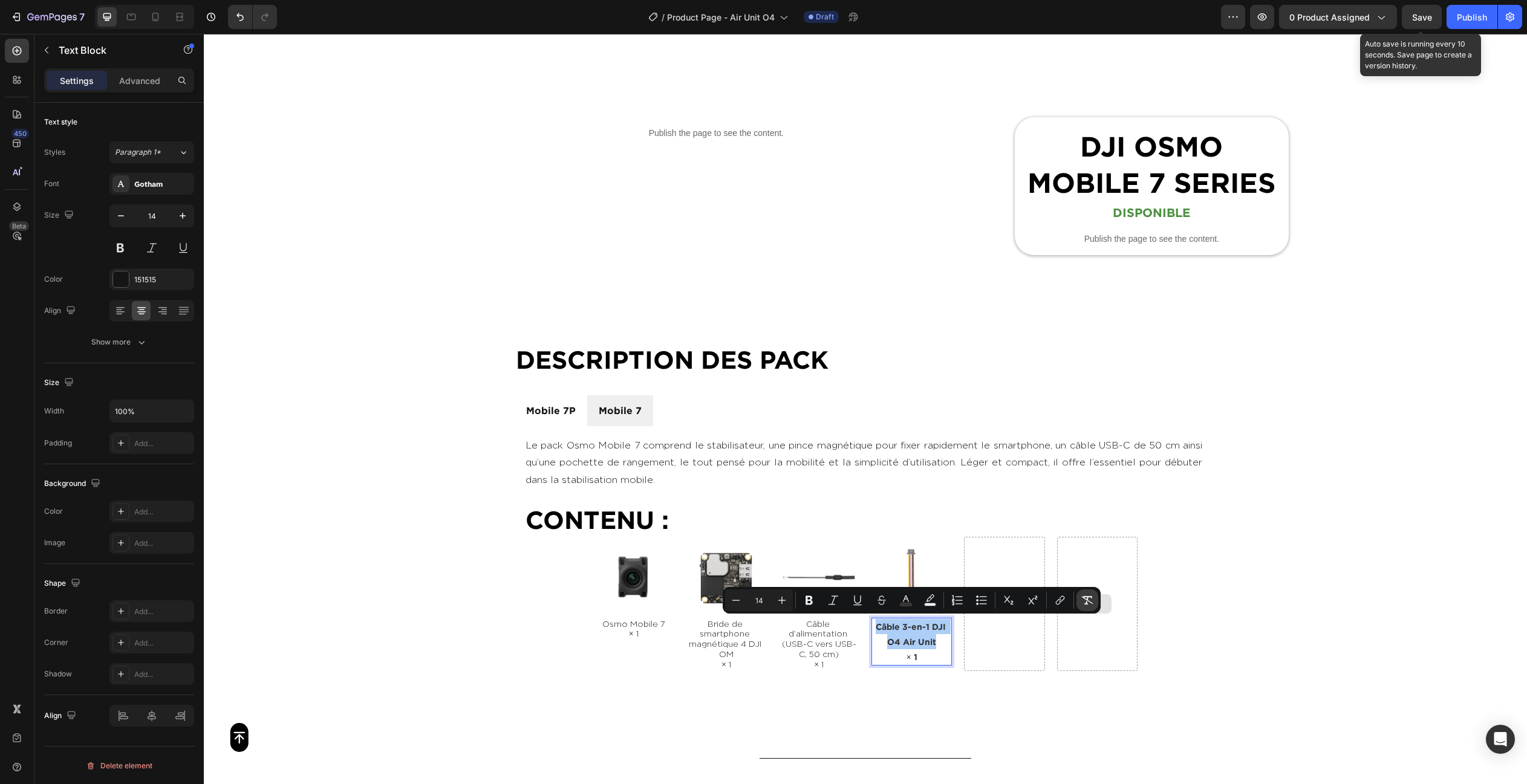
click at [1083, 603] on icon "Editor contextual toolbar" at bounding box center [1086, 600] width 12 height 12
click at [1085, 607] on button "Remove Format" at bounding box center [1086, 600] width 22 height 22
click at [148, 184] on div "Gotham" at bounding box center [162, 183] width 57 height 10
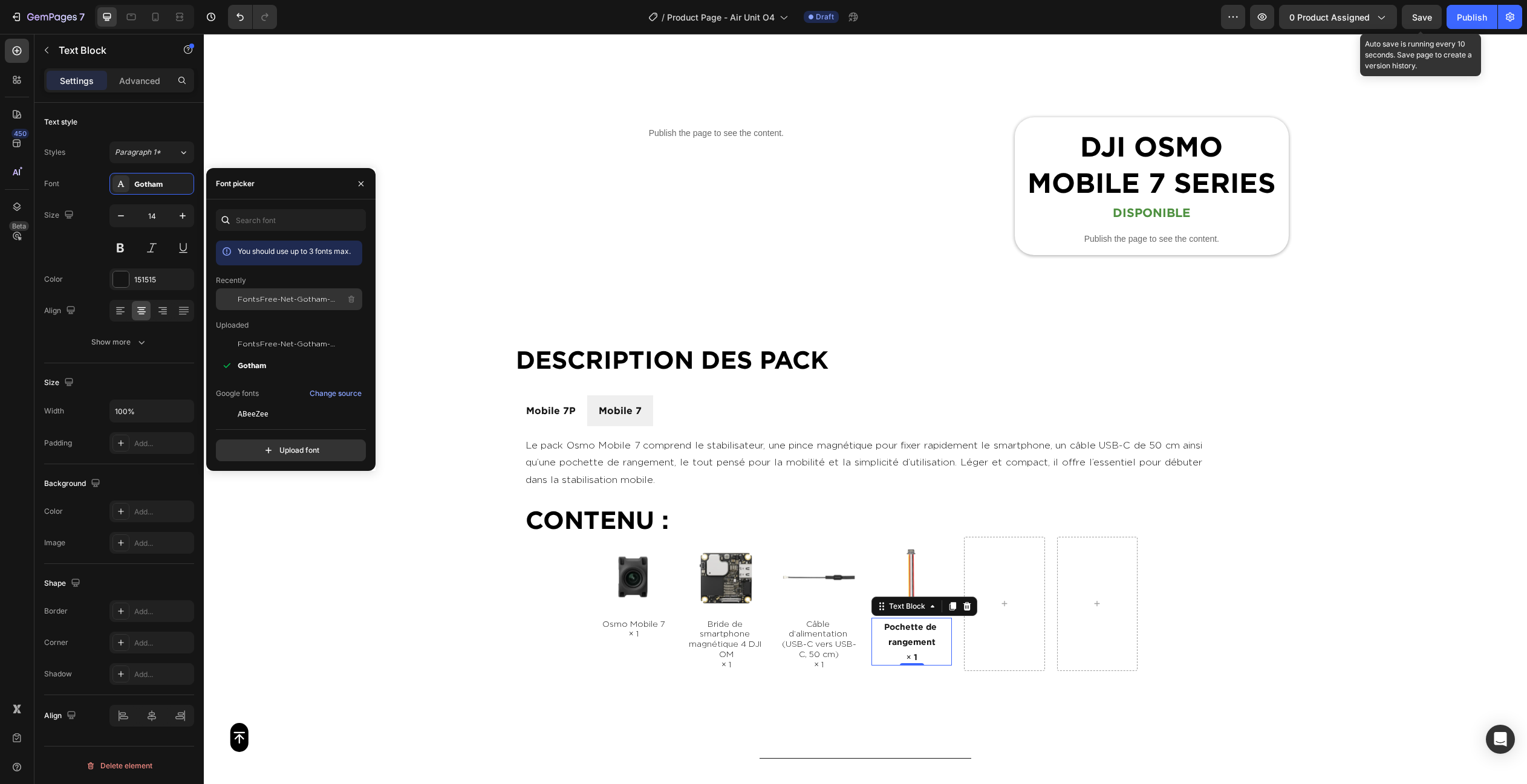
click at [266, 303] on span "FontsFree-Net-Gotham-Light" at bounding box center [288, 298] width 101 height 10
click at [625, 569] on img at bounding box center [633, 576] width 81 height 81
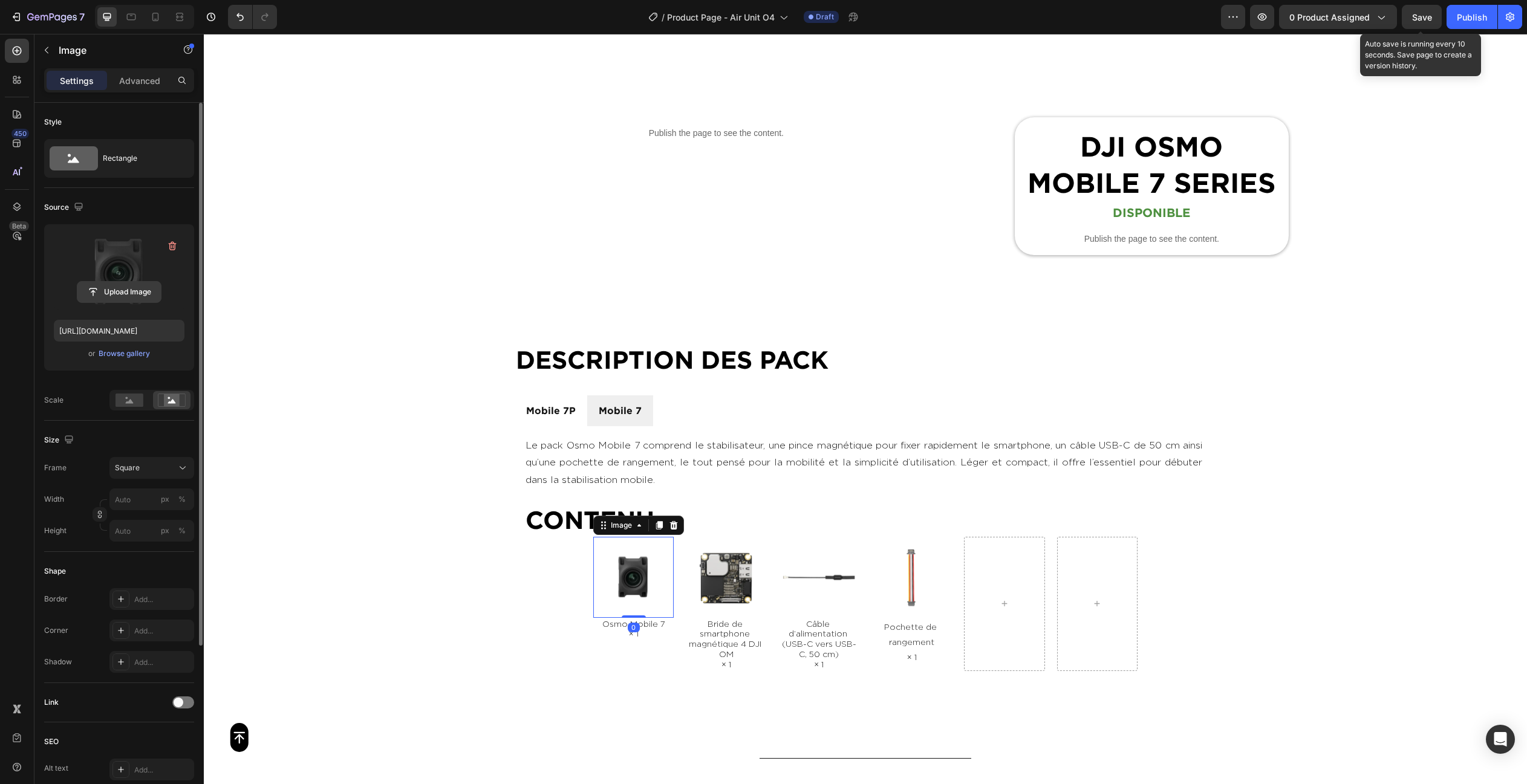
click at [119, 284] on input "file" at bounding box center [119, 292] width 84 height 21
type input "[URL][DOMAIN_NAME]"
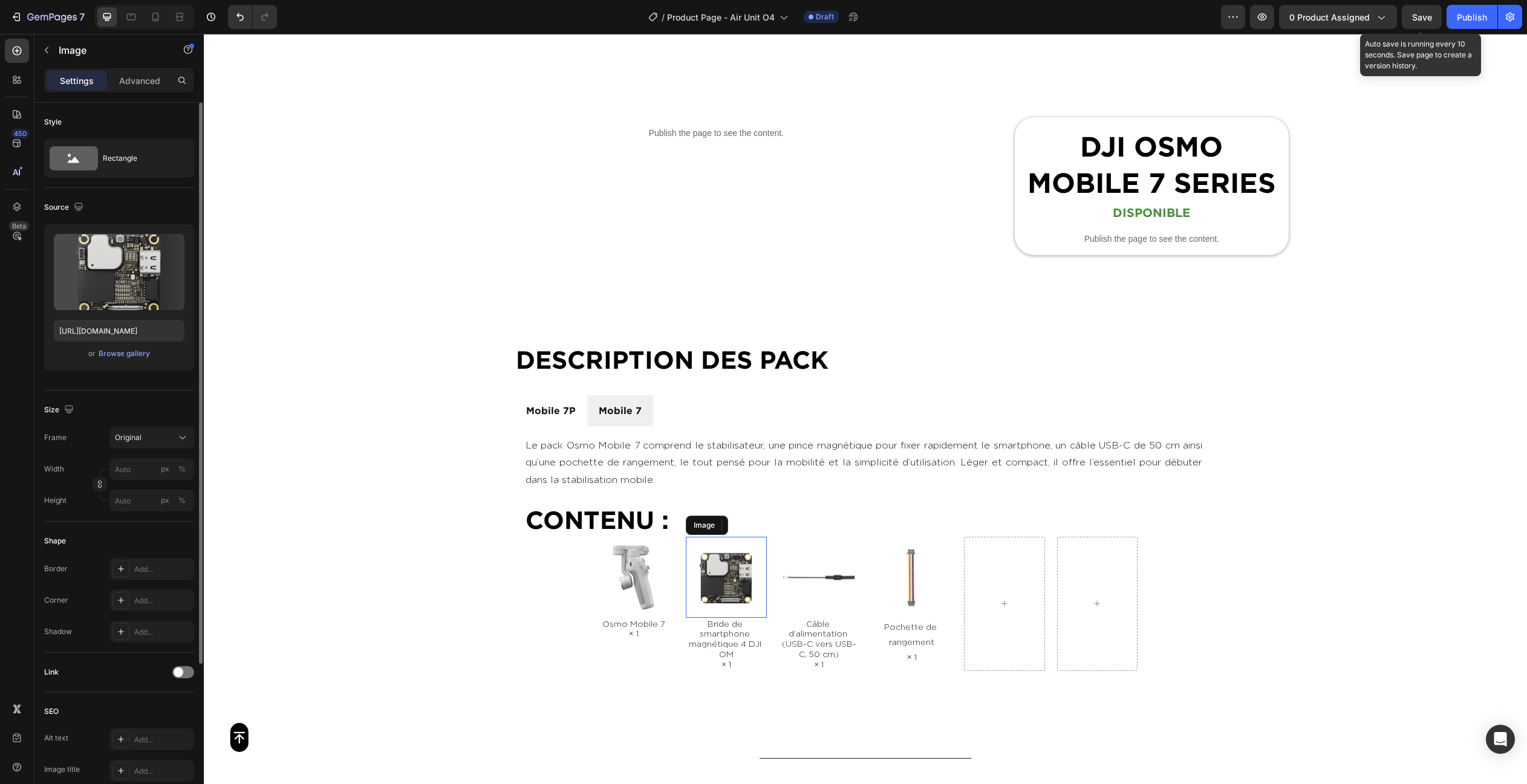
click at [731, 576] on img at bounding box center [726, 576] width 81 height 81
click at [101, 253] on label at bounding box center [120, 271] width 131 height 76
click at [101, 282] on input "file" at bounding box center [119, 292] width 84 height 21
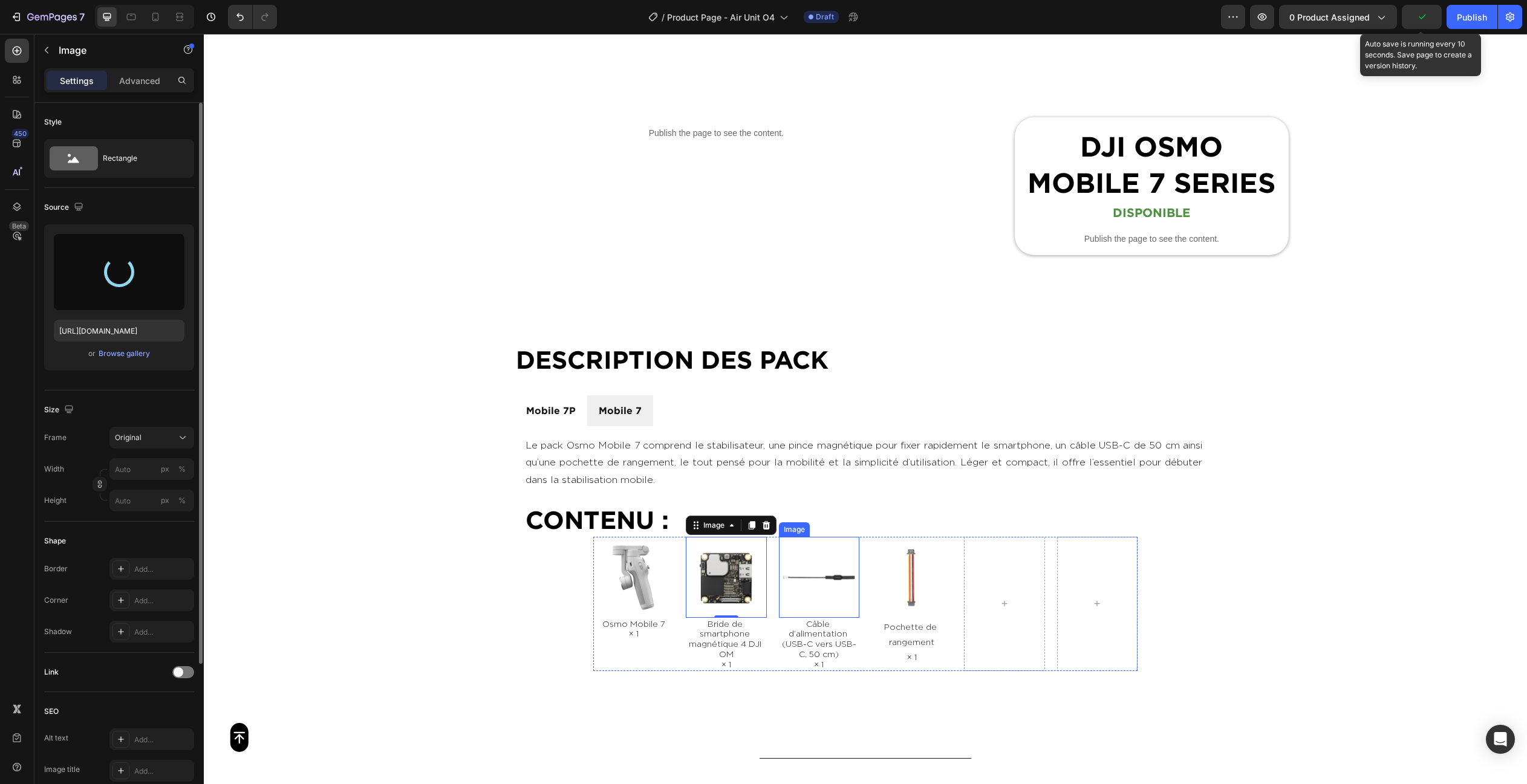
type input "[URL][DOMAIN_NAME]"
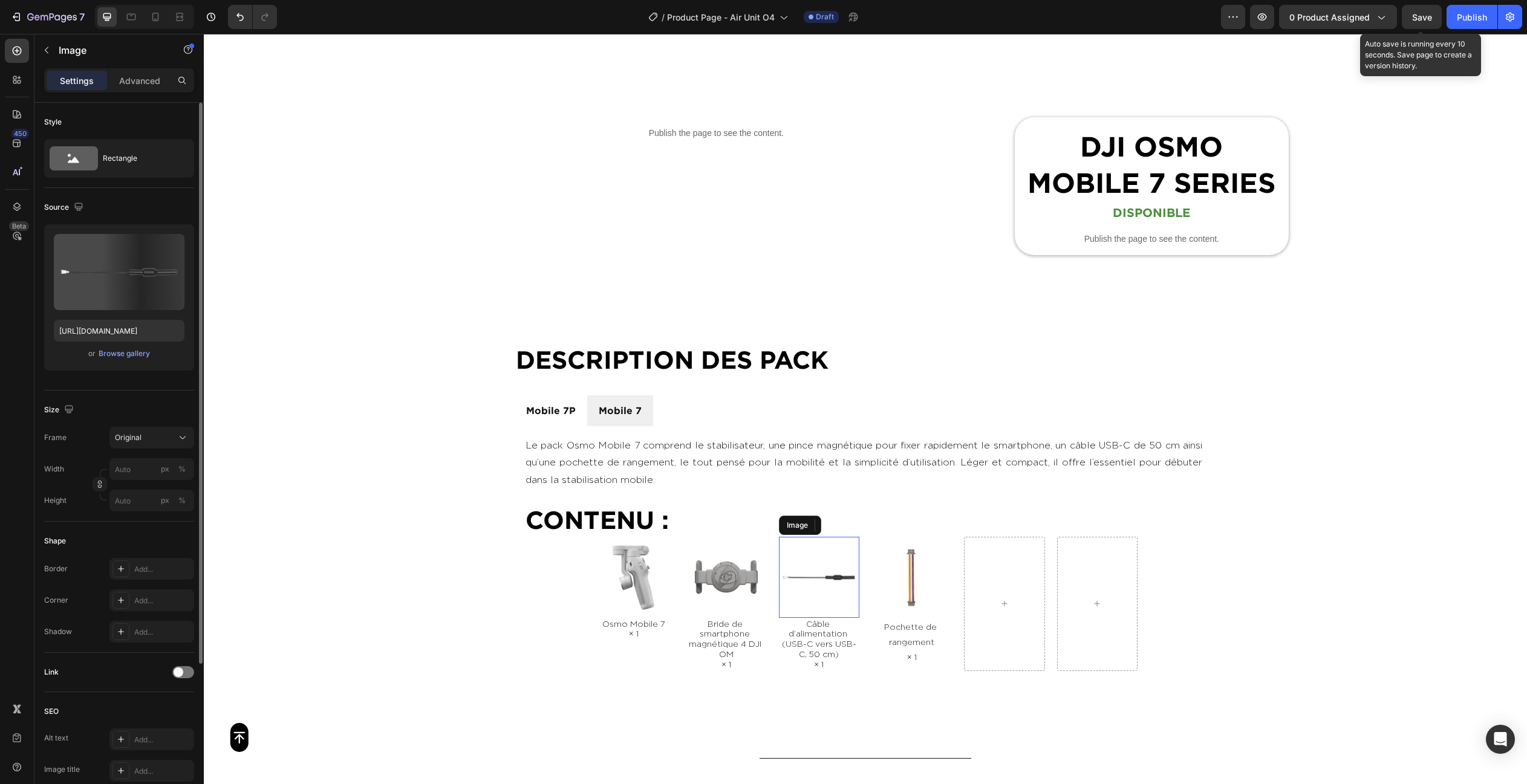
click at [839, 560] on img at bounding box center [819, 576] width 81 height 81
click at [98, 254] on label at bounding box center [120, 271] width 131 height 76
click at [98, 282] on input "file" at bounding box center [119, 292] width 84 height 21
type input "[URL][DOMAIN_NAME]"
click at [919, 549] on img at bounding box center [911, 576] width 81 height 81
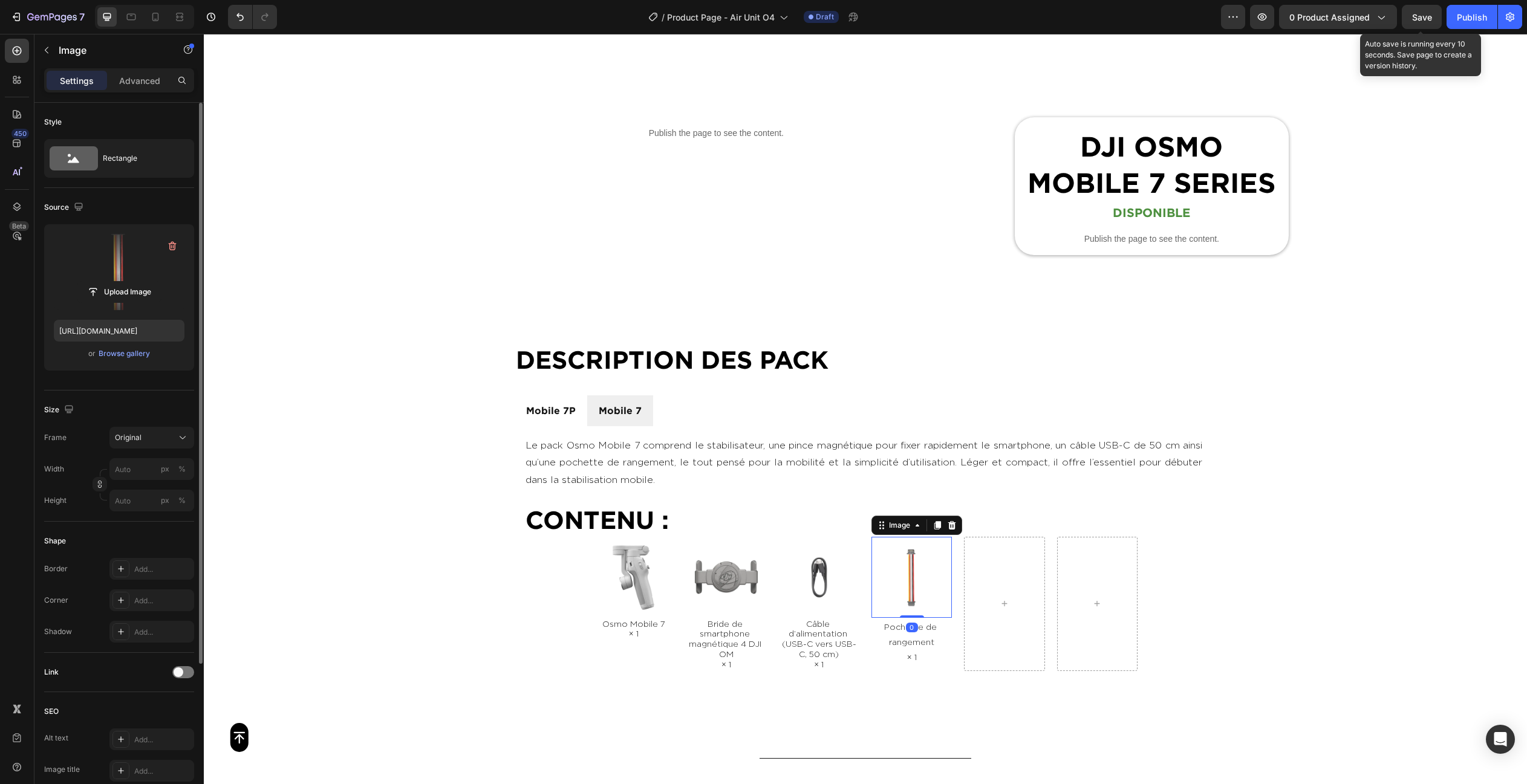
click at [101, 256] on label at bounding box center [120, 271] width 131 height 76
click at [101, 282] on input "file" at bounding box center [119, 292] width 84 height 21
type input "[URL][DOMAIN_NAME]"
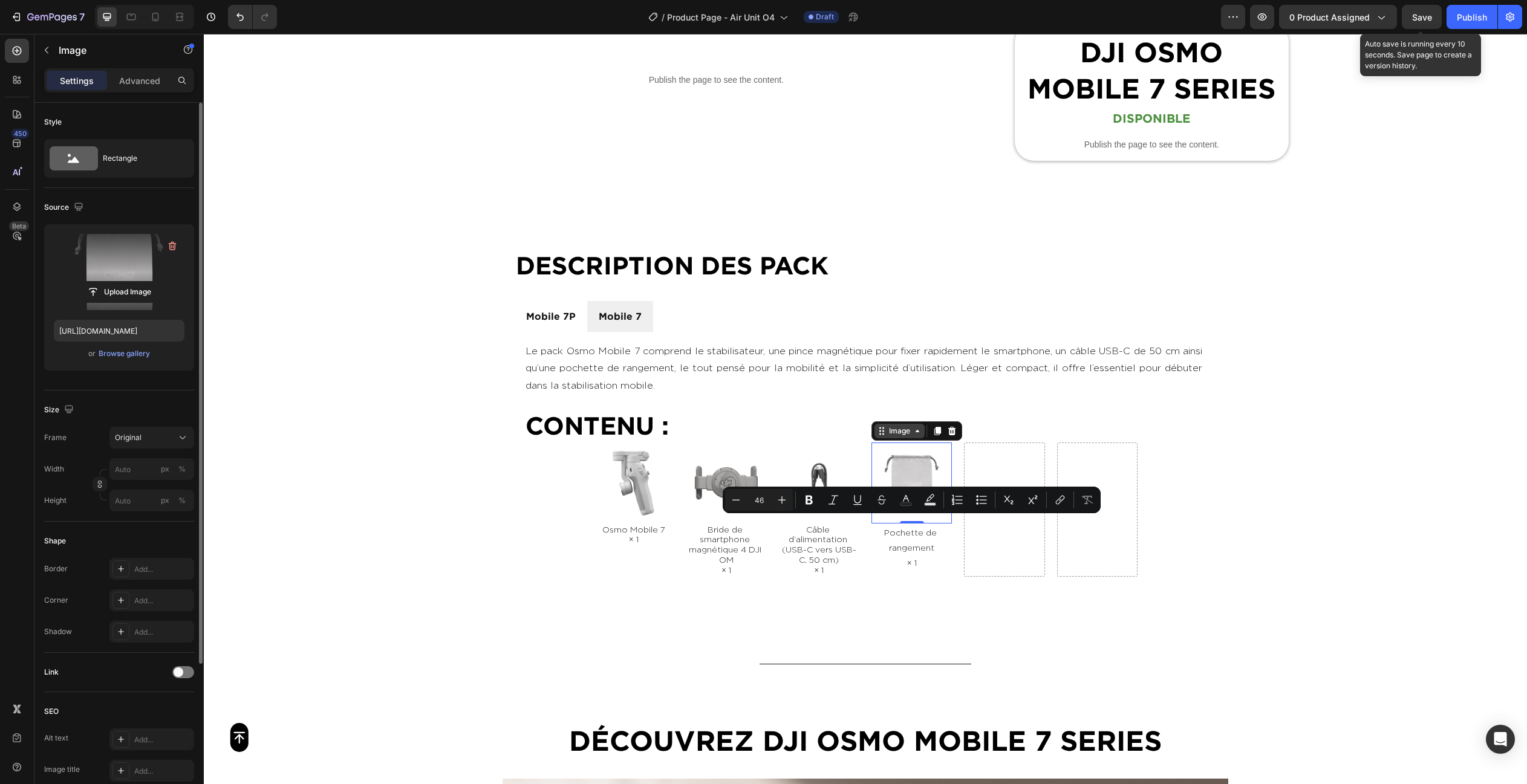
scroll to position [757, 0]
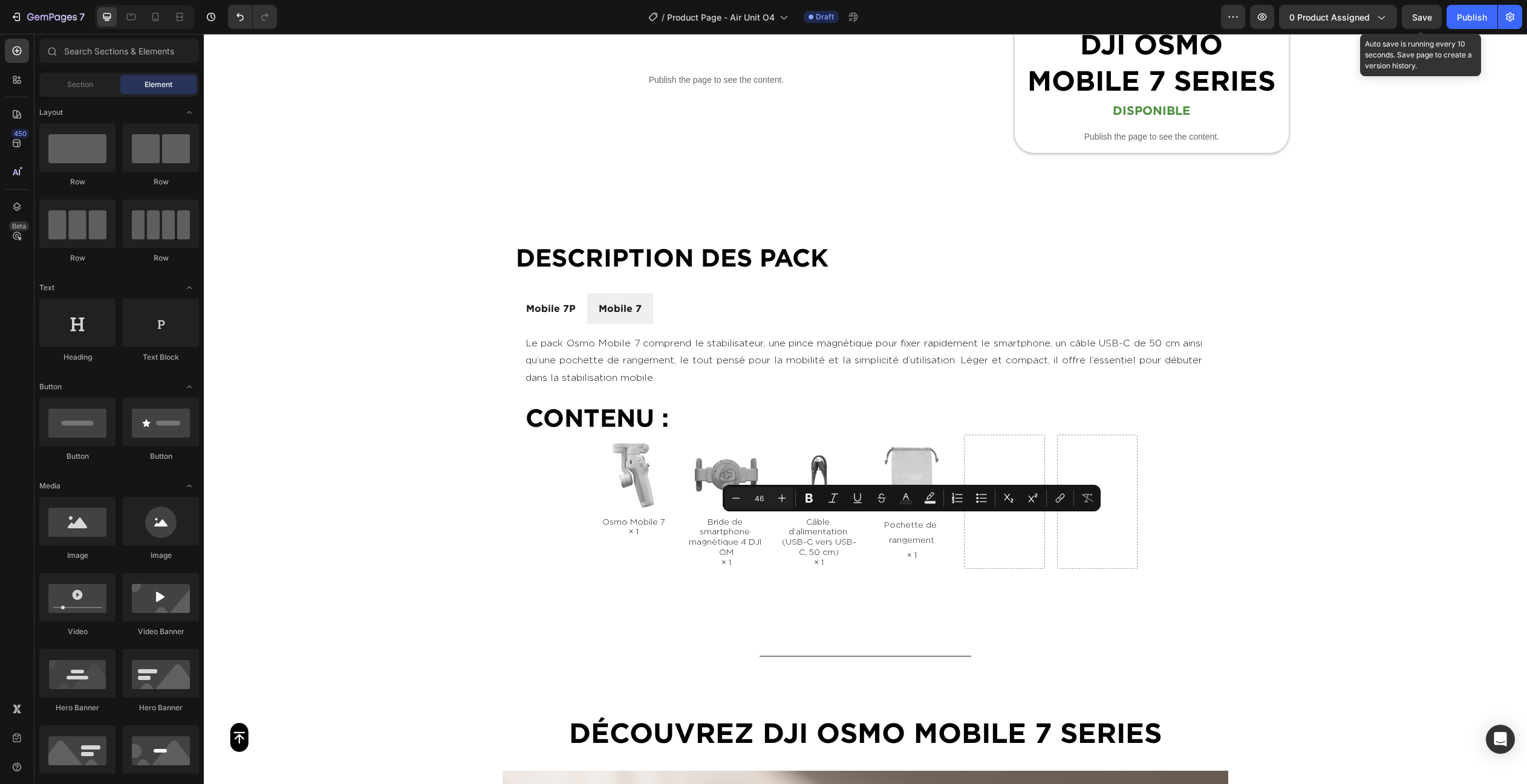
click at [1234, 428] on section "DESCRIPTION des PACK Heading Mobile 7P Mobile 7 Le pack Osmo Mobile 7P, plus co…" at bounding box center [865, 404] width 745 height 426
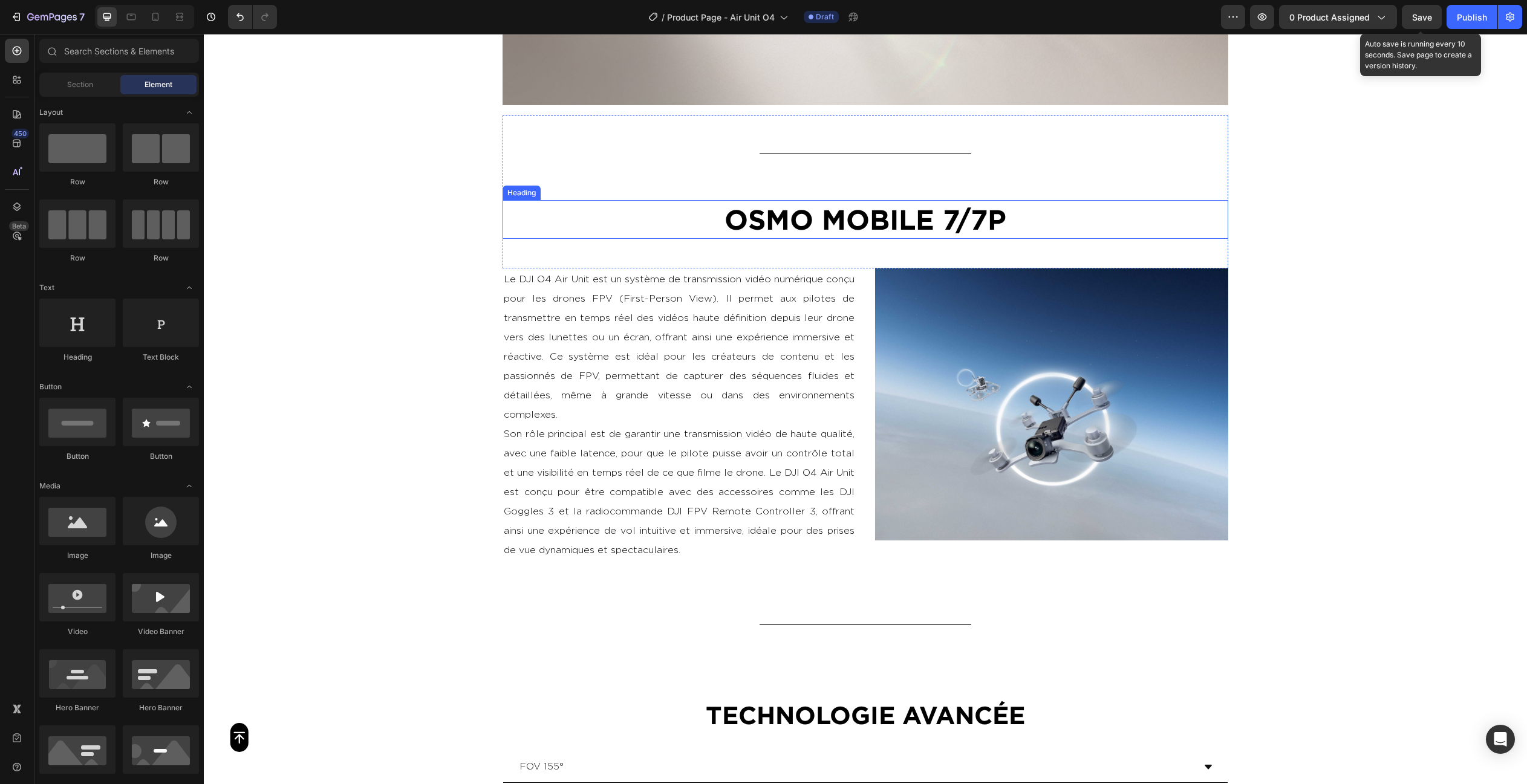
scroll to position [1854, 0]
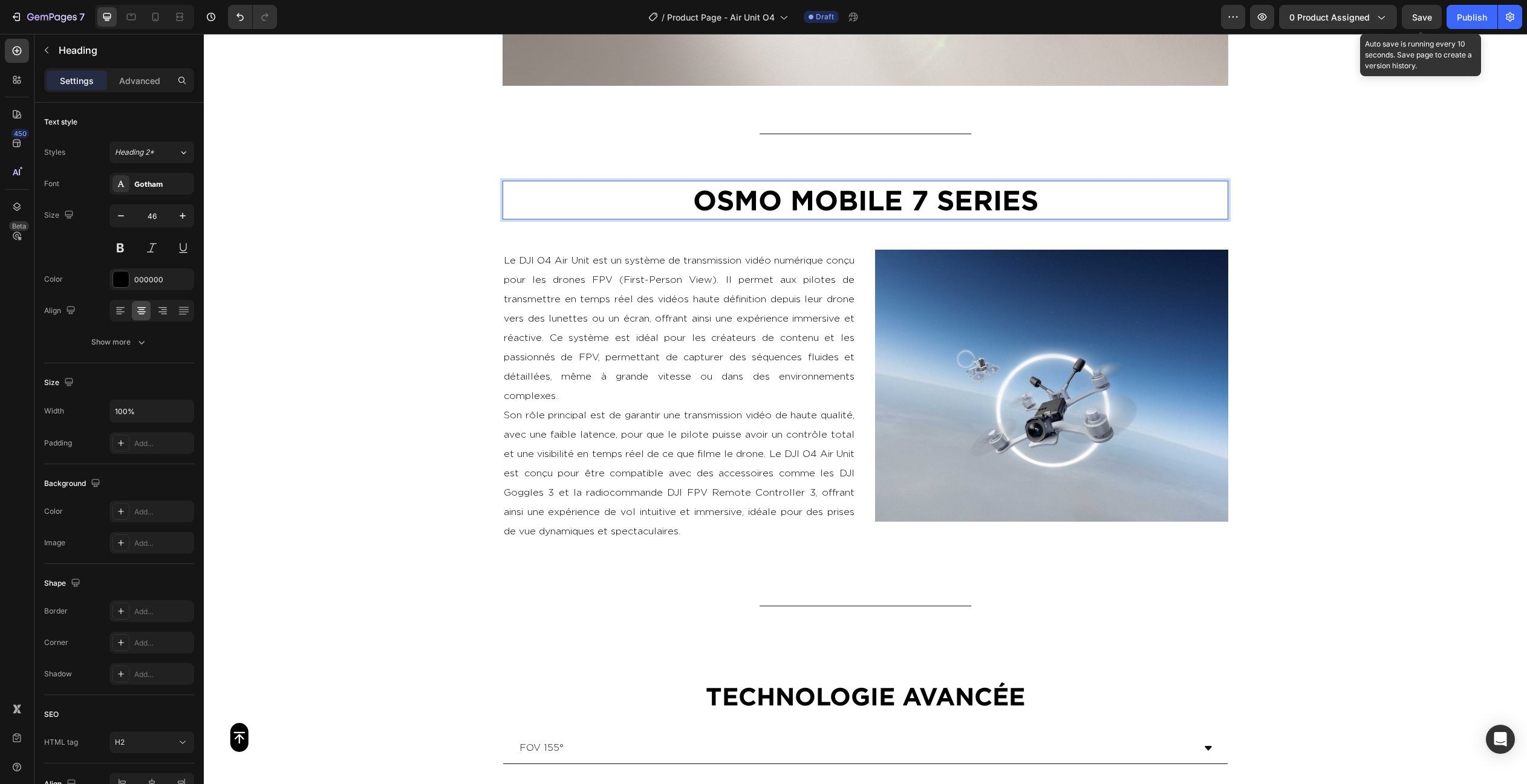
click at [1300, 233] on div "Button Sticky Video Section 7 Title Line OSMO MOBILE 7 SERIES Heading 50 Sectio…" at bounding box center [865, 637] width 1323 height 4863
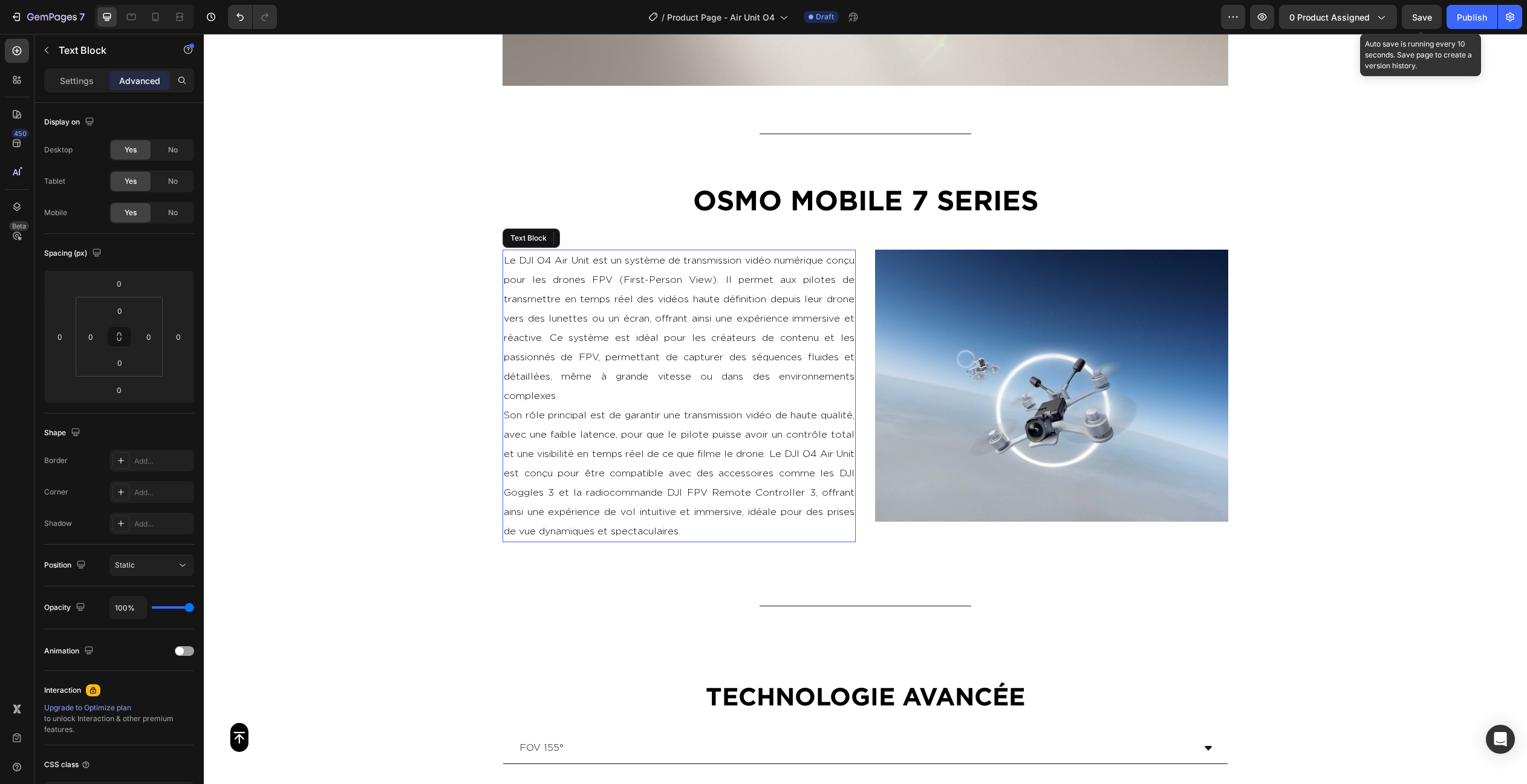
click at [723, 298] on p "Le DJI O4 Air Unit est un système de transmission vidéo numérique conçu pour le…" at bounding box center [678, 327] width 350 height 155
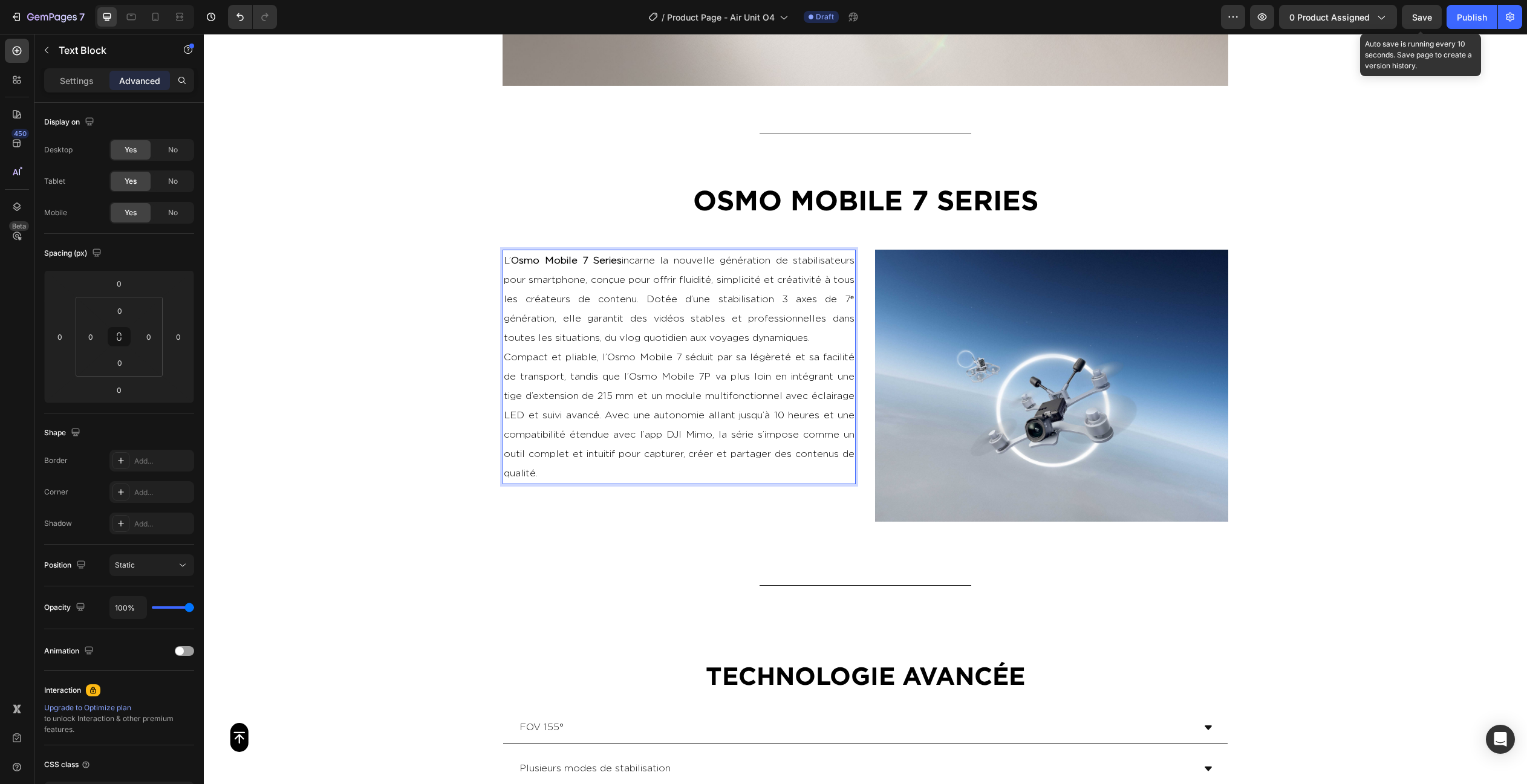
click at [815, 335] on span "incarne la nouvelle génération de stabilisateurs pour smartphone, conçue pour o…" at bounding box center [678, 299] width 350 height 87
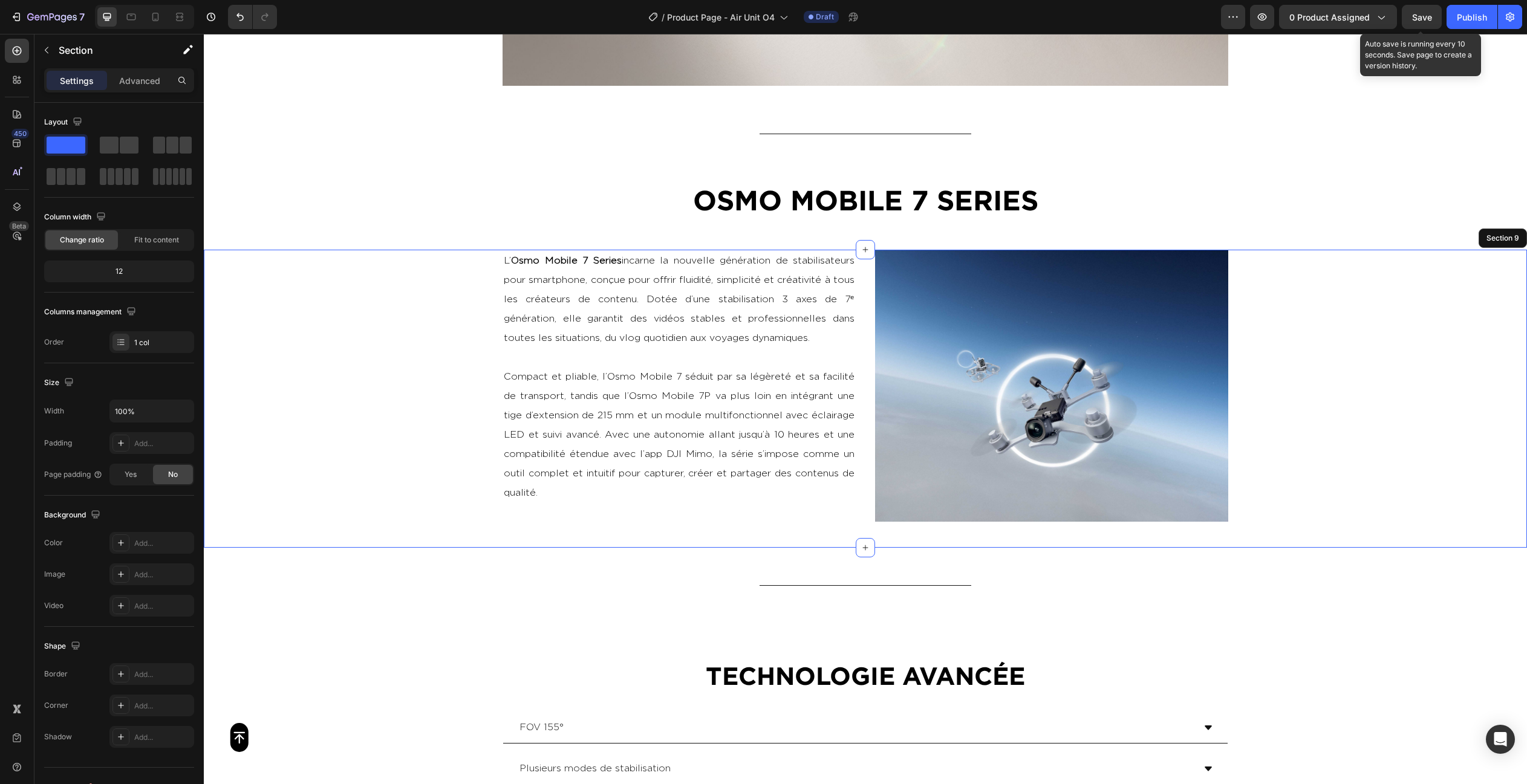
click at [1480, 348] on div "L’ Osmo Mobile 7 Series incarne la nouvelle génération de stabilisateurs pour s…" at bounding box center [865, 399] width 1323 height 298
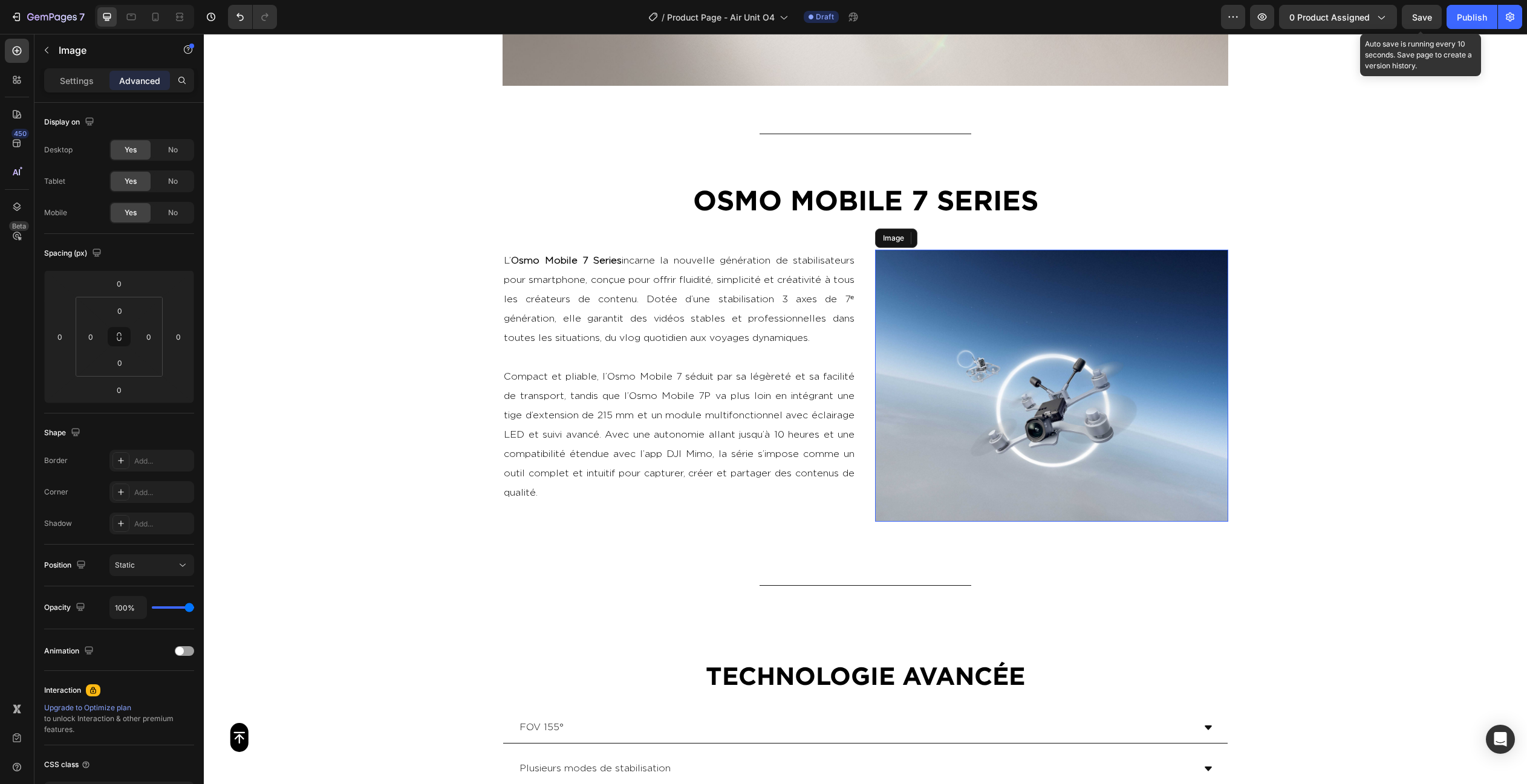
click at [1084, 292] on img at bounding box center [1051, 385] width 353 height 272
click at [737, 328] on p "L’ Osmo Mobile 7 Series incarne la nouvelle génération de stabilisateurs pour s…" at bounding box center [678, 299] width 350 height 97
click at [57, 88] on div "Settings" at bounding box center [77, 80] width 61 height 19
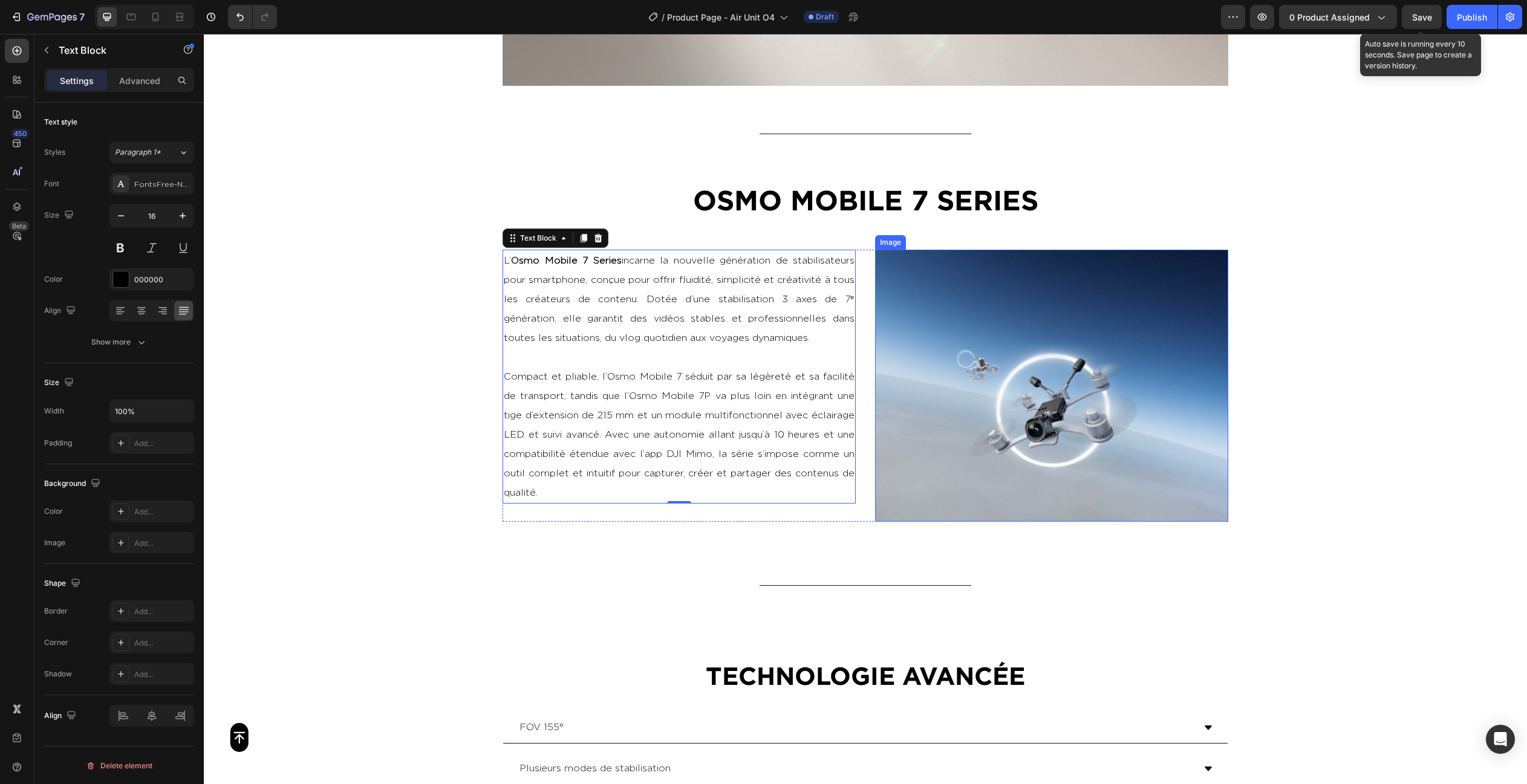
click at [1038, 443] on img at bounding box center [1051, 385] width 353 height 272
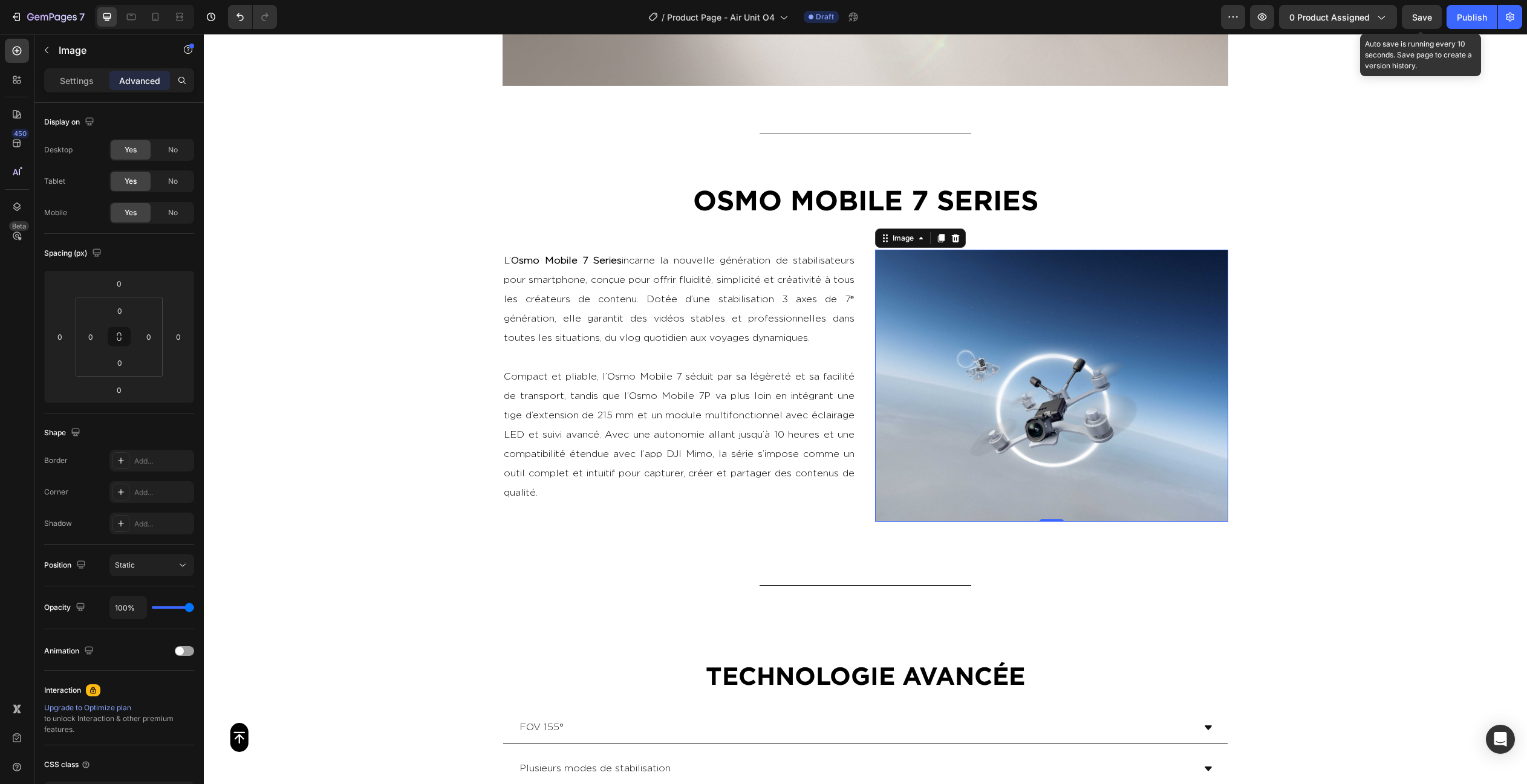
click at [958, 308] on img at bounding box center [1051, 385] width 353 height 272
click at [60, 84] on p "Settings" at bounding box center [77, 80] width 34 height 12
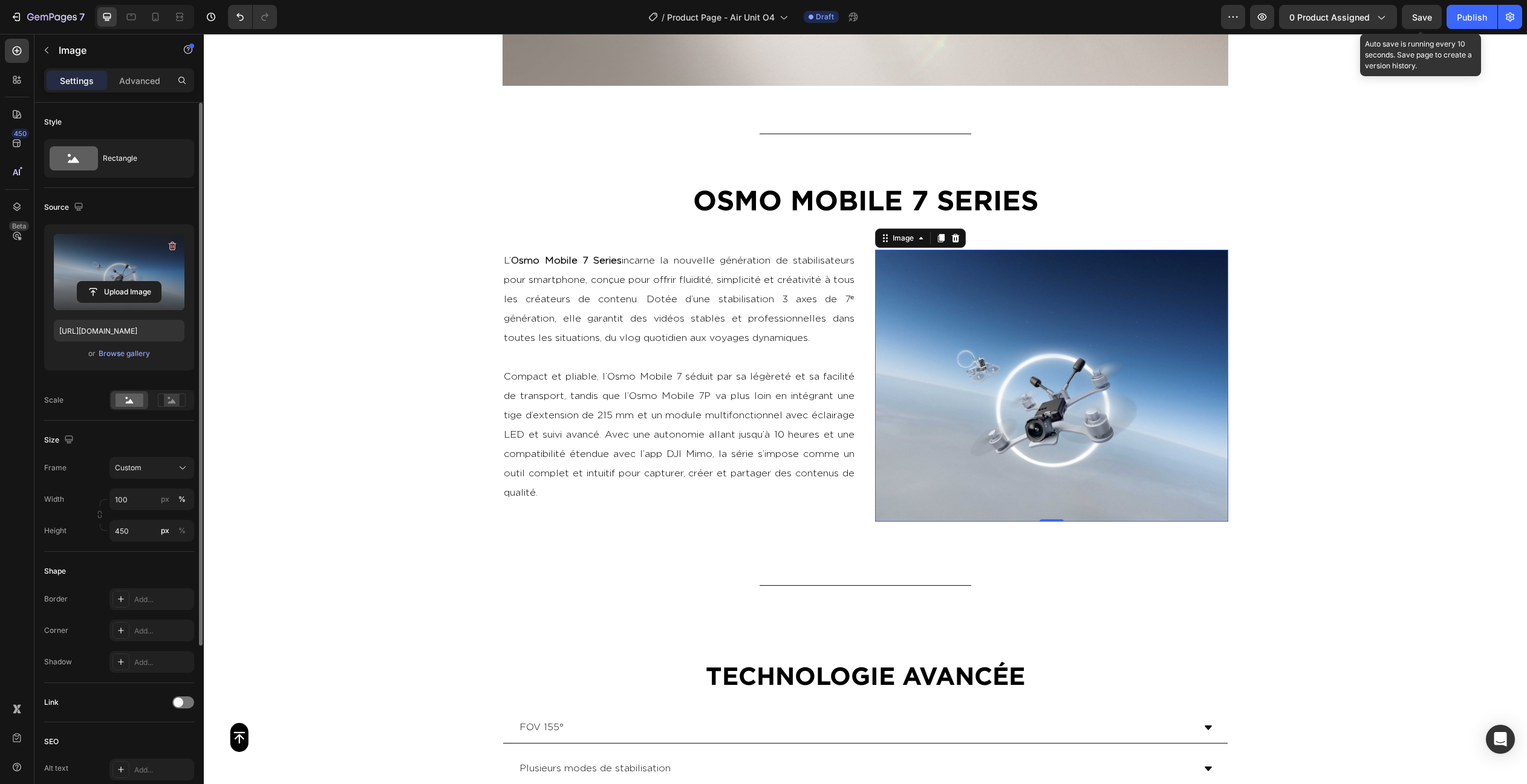
click at [126, 239] on label at bounding box center [120, 271] width 131 height 76
click at [126, 282] on input "file" at bounding box center [119, 292] width 84 height 21
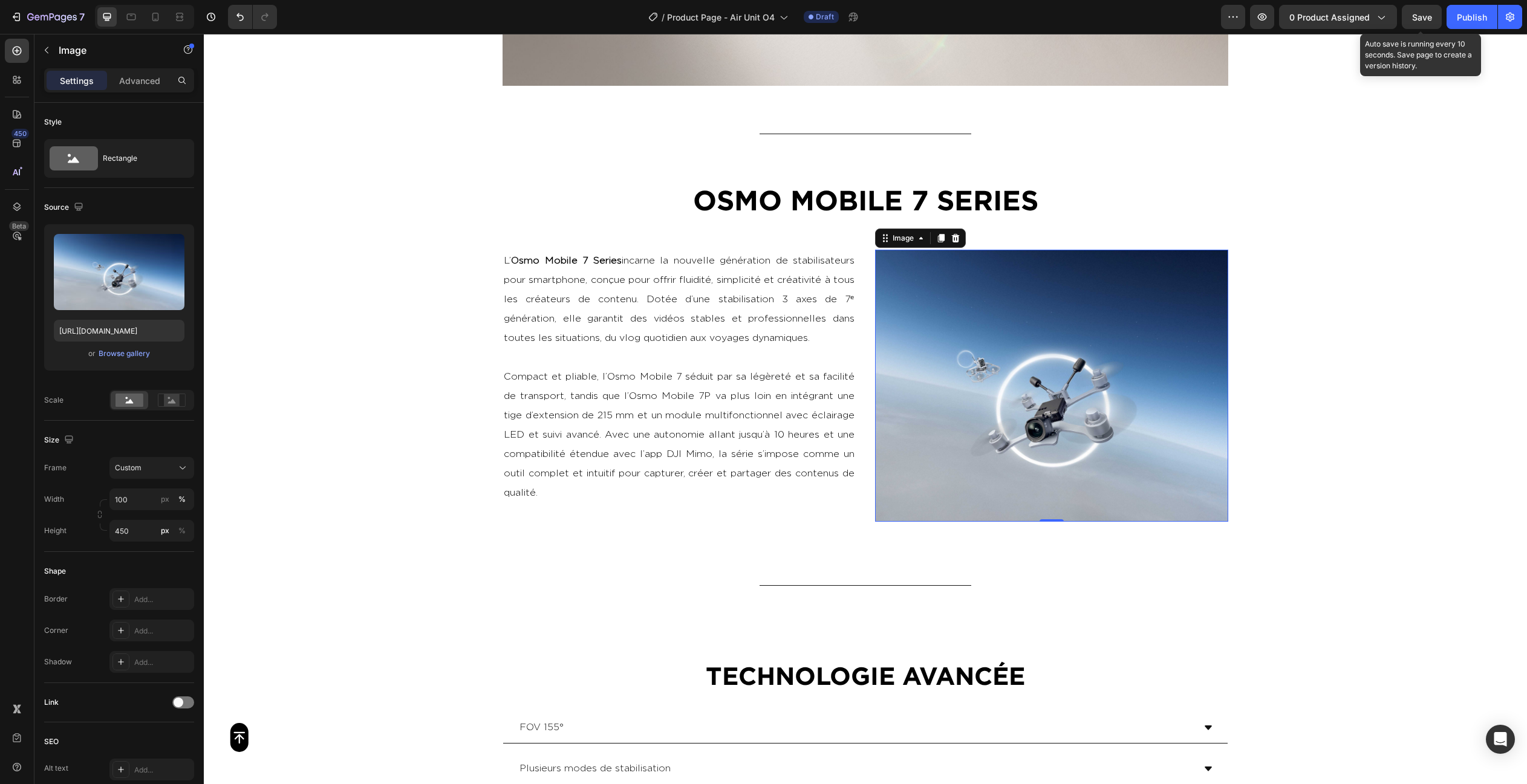
click at [989, 313] on img at bounding box center [1051, 385] width 353 height 272
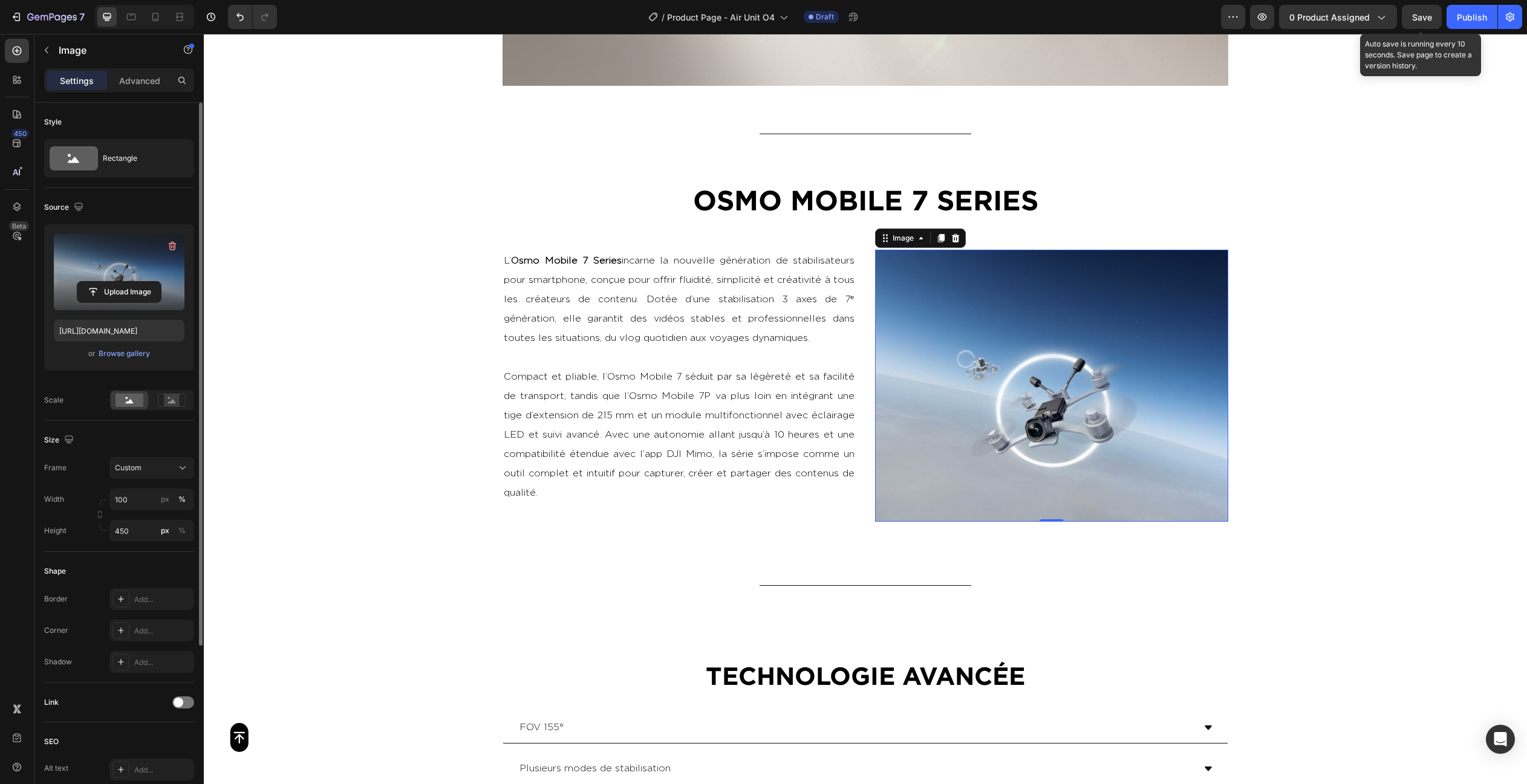
click at [80, 255] on label at bounding box center [120, 271] width 131 height 76
click at [80, 282] on input "file" at bounding box center [119, 292] width 84 height 21
type input "[URL][DOMAIN_NAME]"
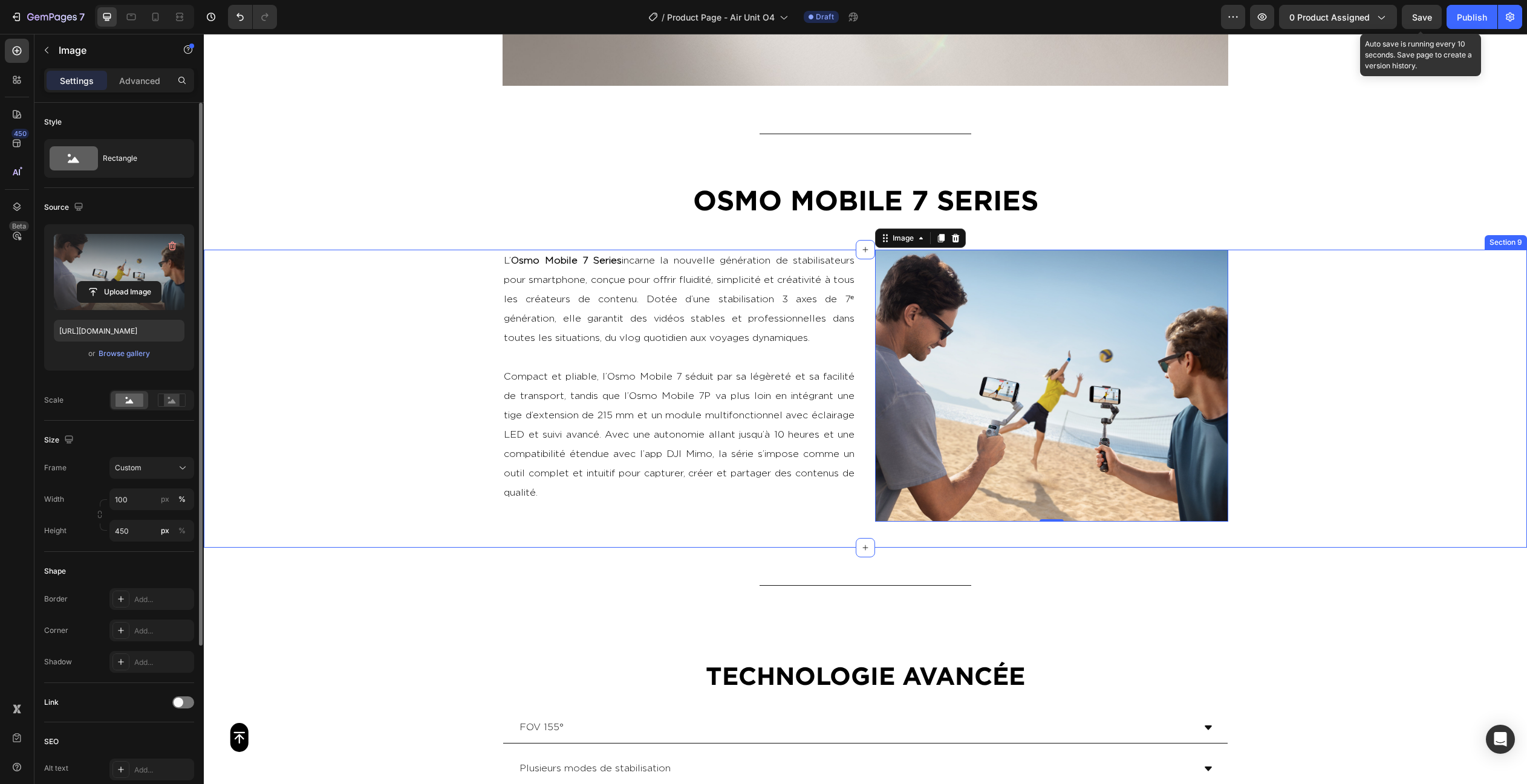
click at [1472, 346] on div "L’ Osmo Mobile 7 Series incarne la nouvelle génération de stabilisateurs pour s…" at bounding box center [865, 399] width 1323 height 298
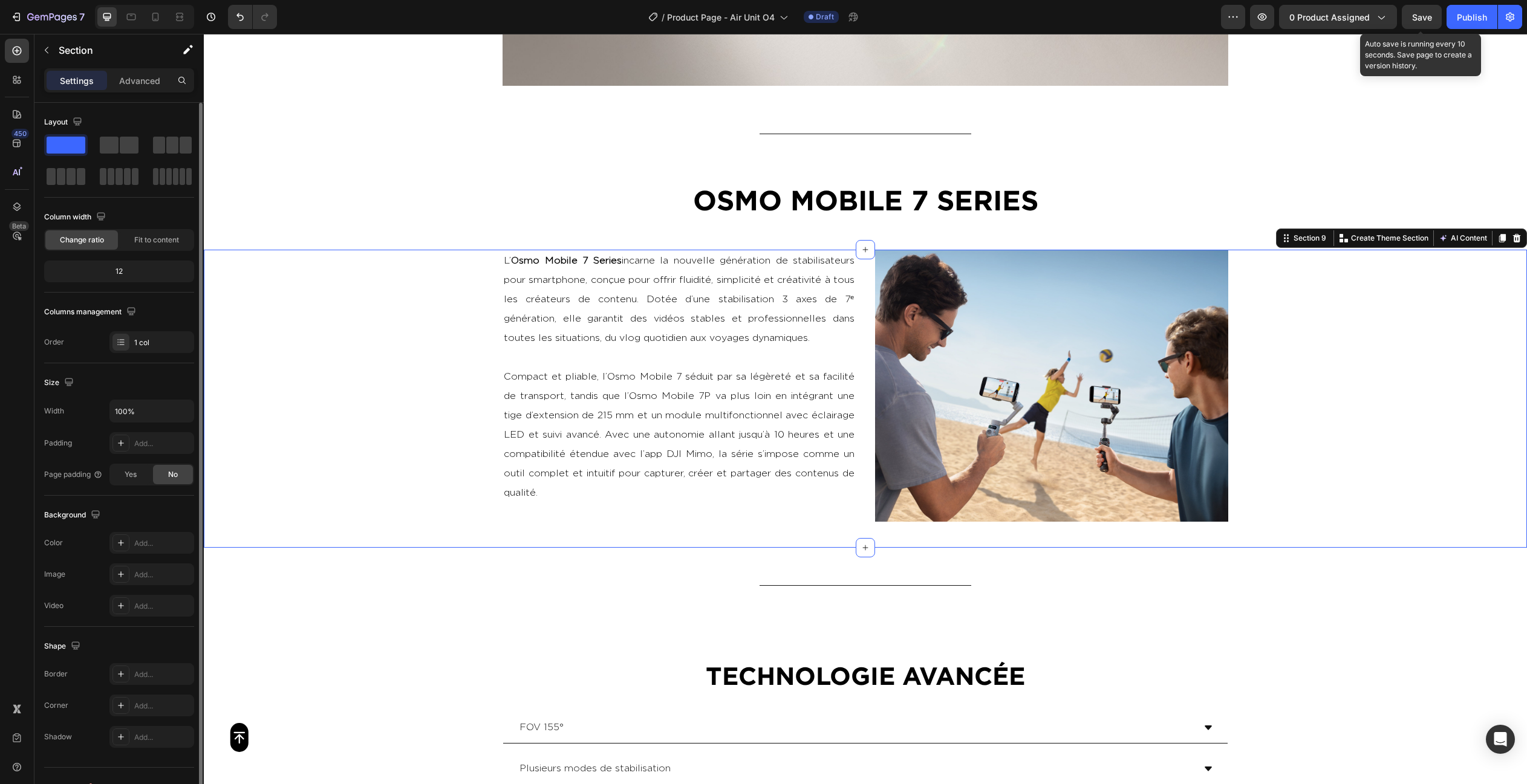
click at [1299, 154] on div "Button Sticky Video Section 7 Title Line OSMO MOBILE 7 SERIES Heading Section 8…" at bounding box center [865, 626] width 1323 height 4844
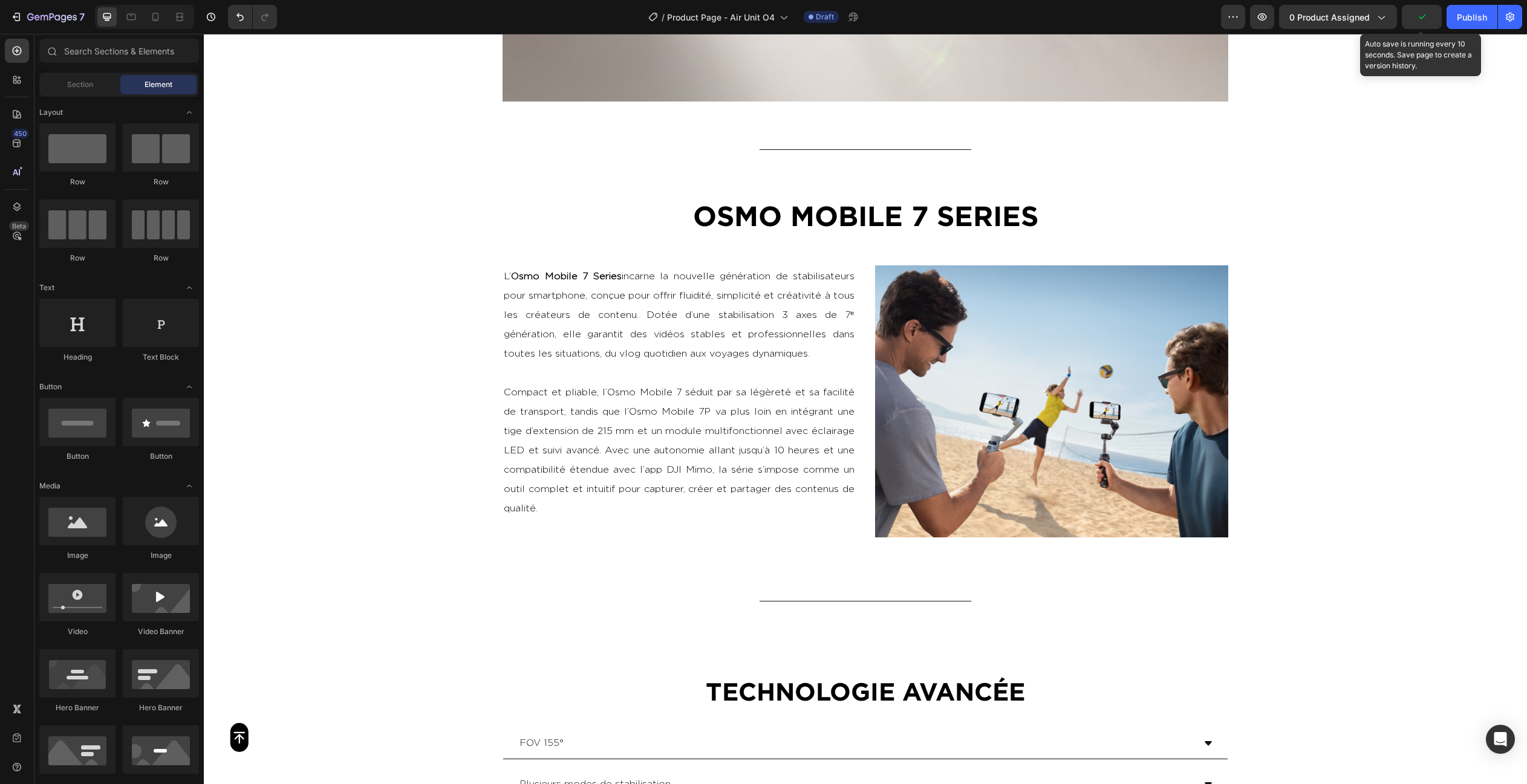
scroll to position [1834, 0]
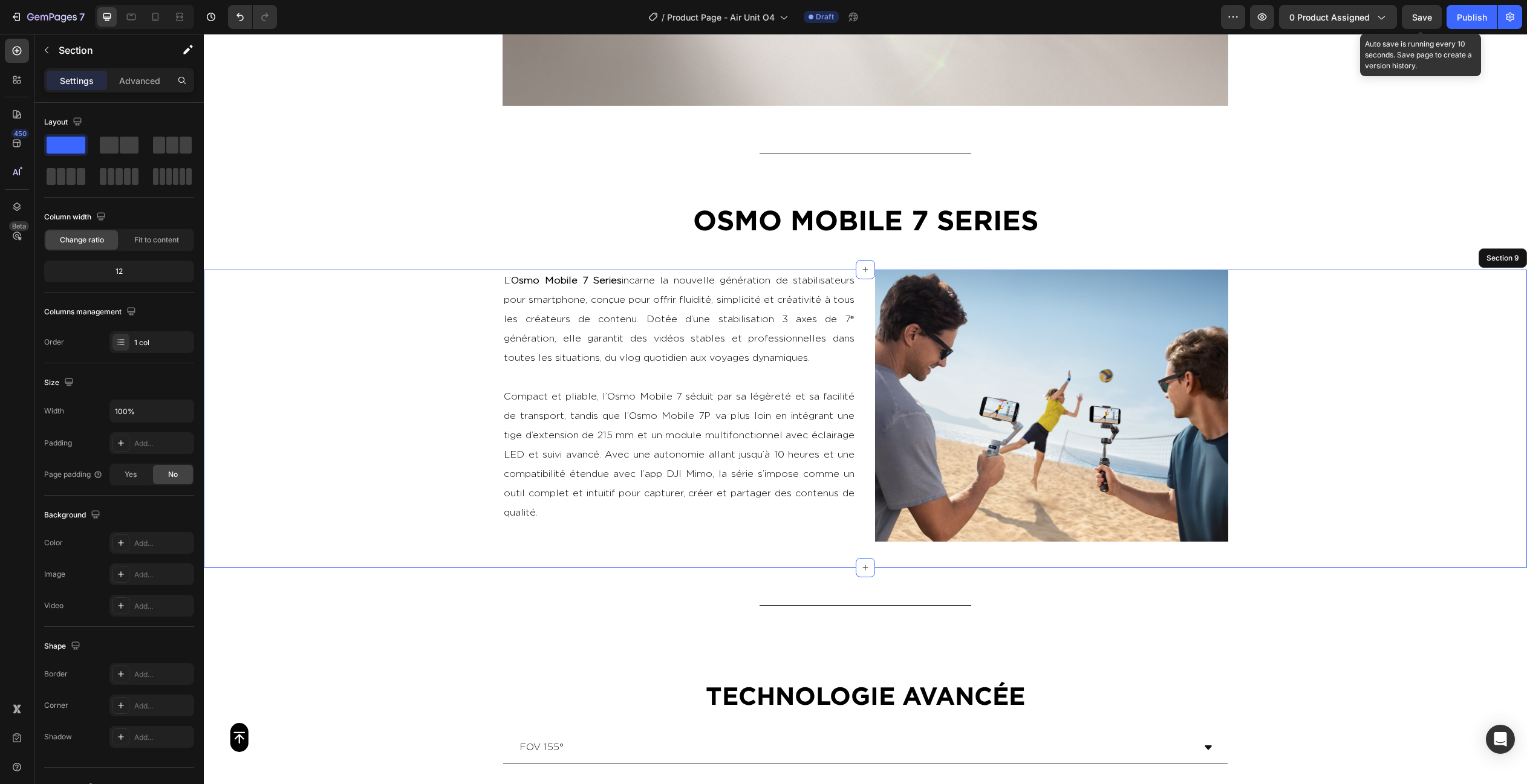
click at [368, 336] on div "L’ Osmo Mobile 7 Series incarne la nouvelle génération de stabilisateurs pour s…" at bounding box center [865, 419] width 1323 height 298
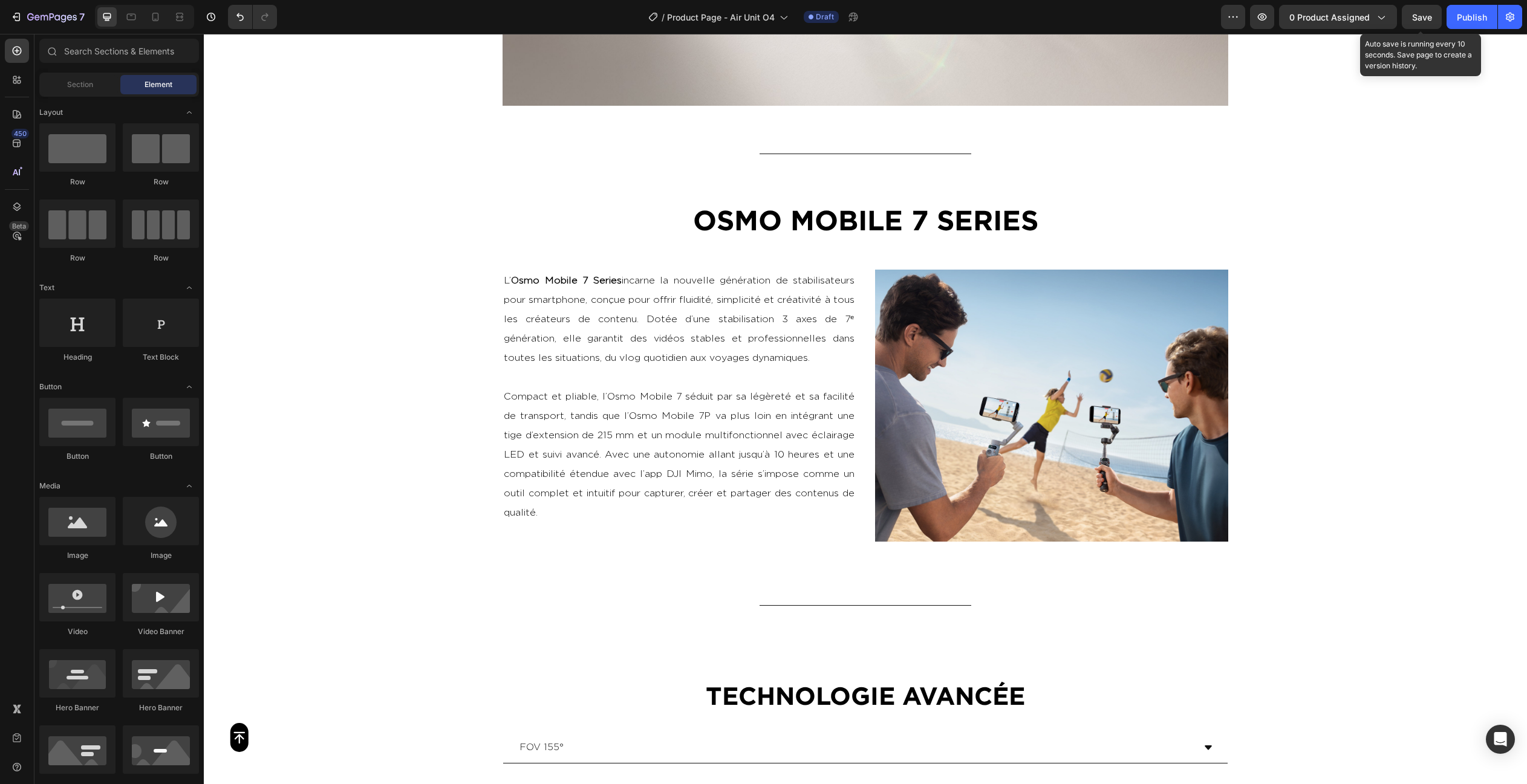
click at [459, 585] on div "Button Sticky Video Section 7 Title Line OSMO MOBILE 7 SERIES Heading Section 8…" at bounding box center [865, 646] width 1323 height 4844
click at [151, 23] on icon at bounding box center [155, 16] width 12 height 12
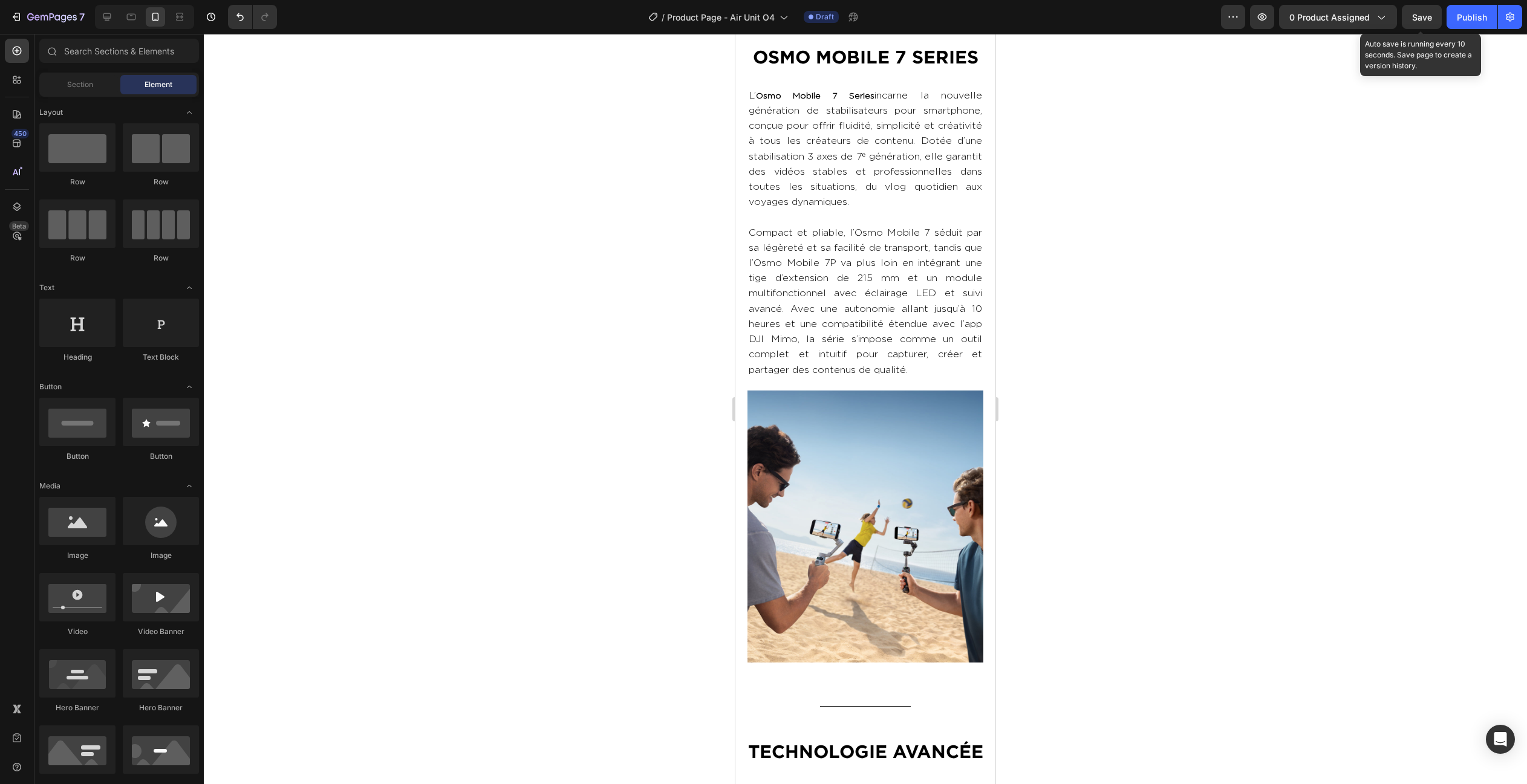
click at [118, 20] on div at bounding box center [144, 16] width 99 height 24
click at [111, 20] on icon at bounding box center [106, 16] width 12 height 12
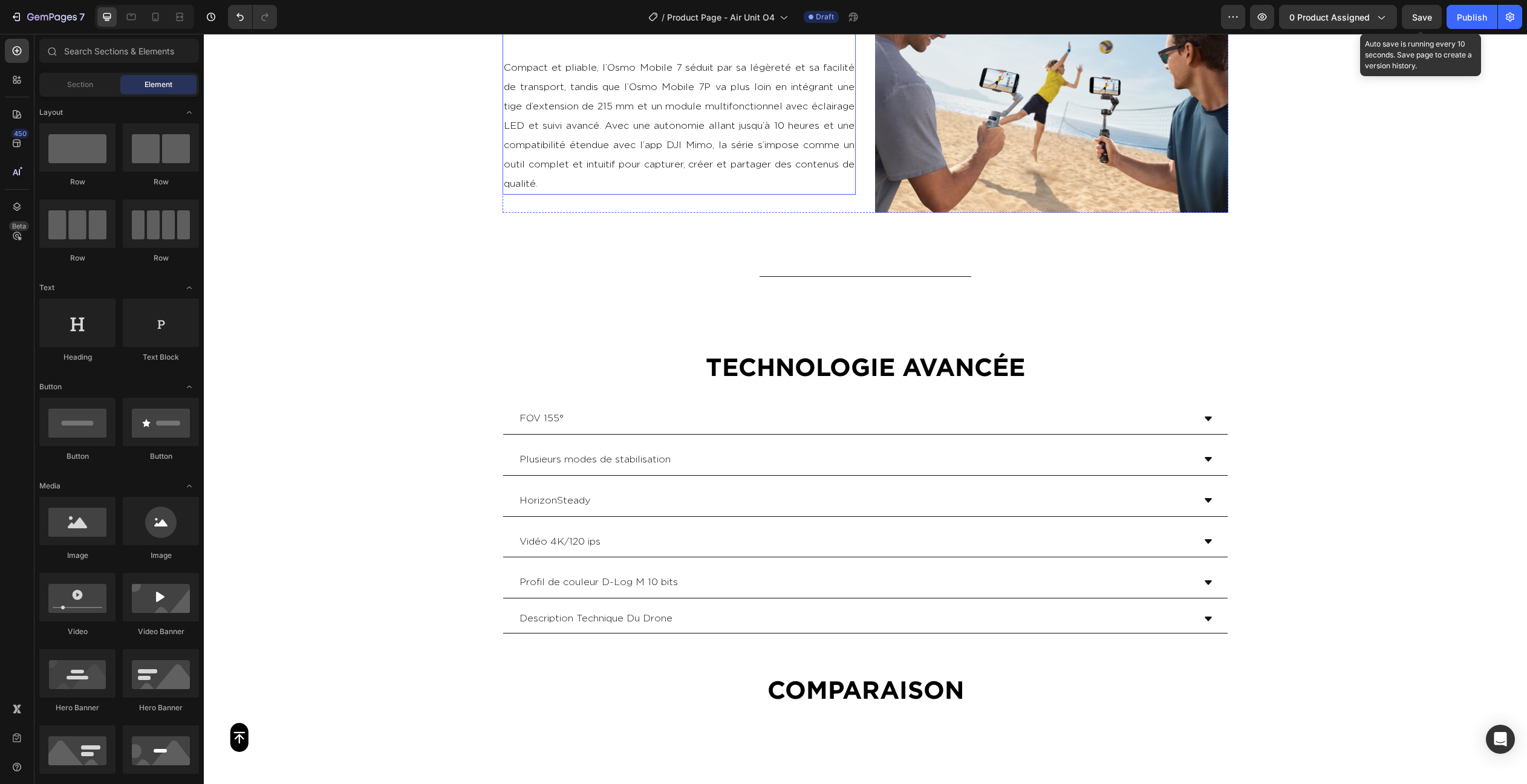
scroll to position [2115, 0]
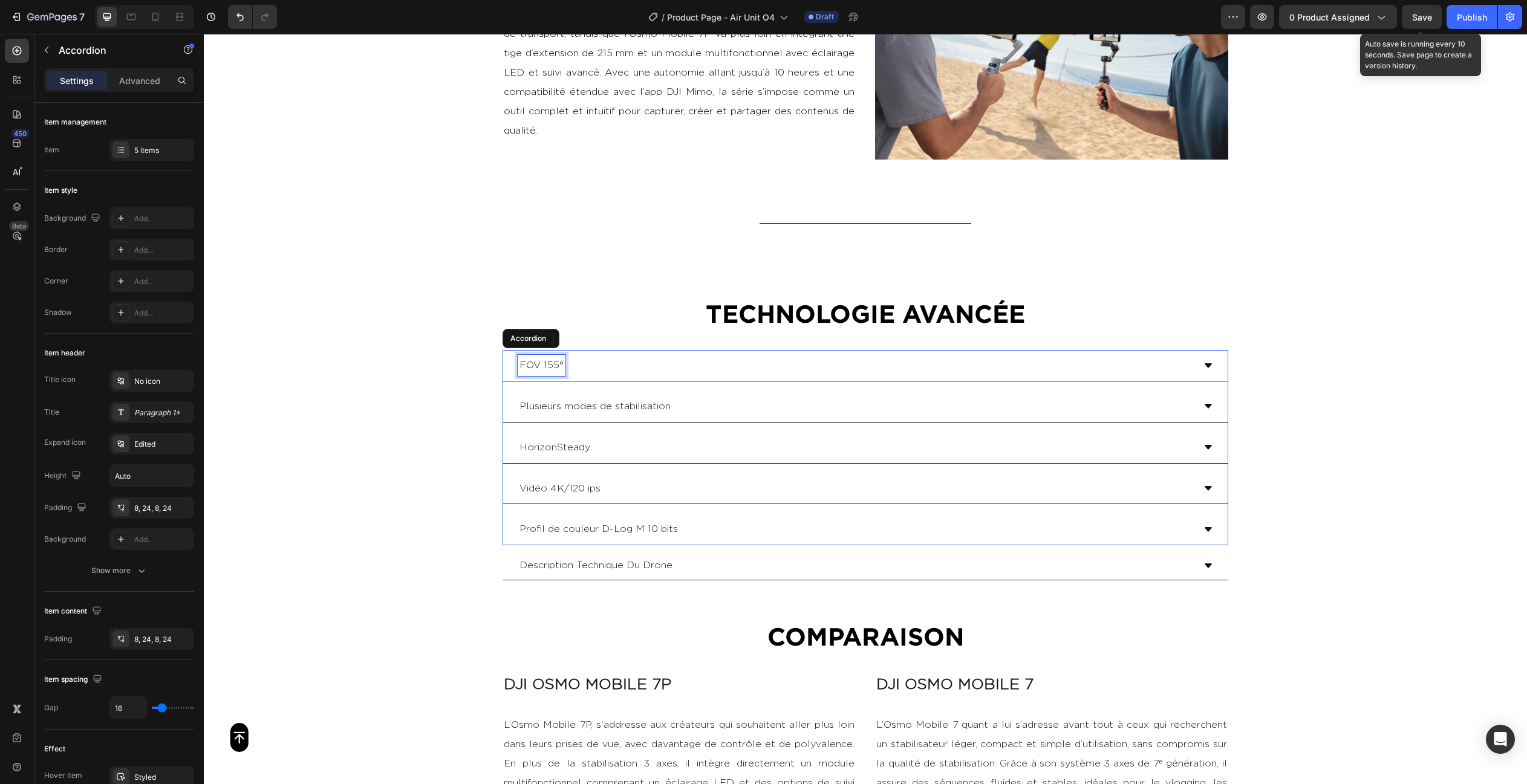
click at [534, 366] on p "FOV 155°" at bounding box center [541, 365] width 44 height 17
type input "24"
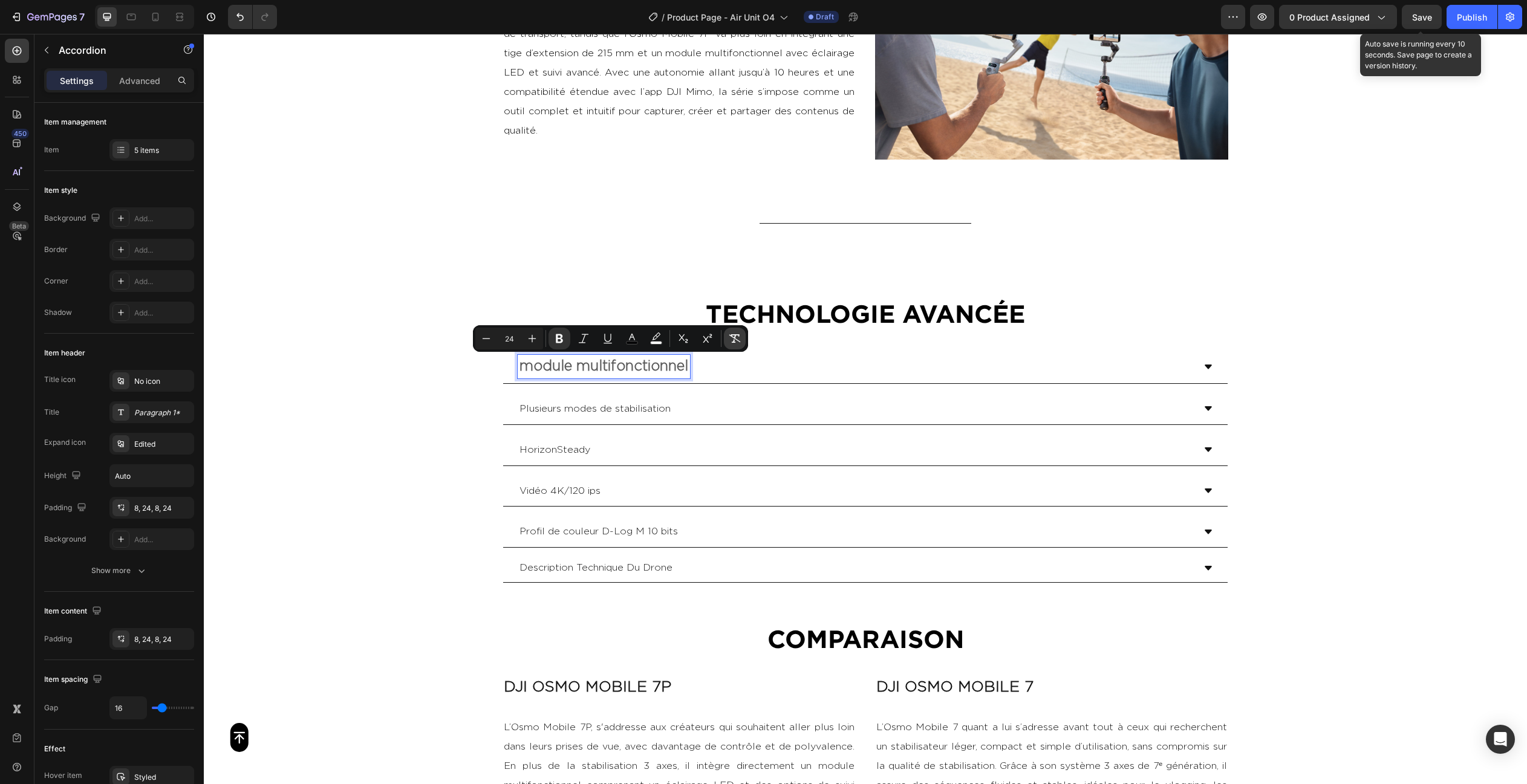
click at [744, 337] on button "Remove Format" at bounding box center [734, 338] width 22 height 22
type input "16"
click at [527, 364] on p "module multifonctionnel" at bounding box center [577, 365] width 117 height 17
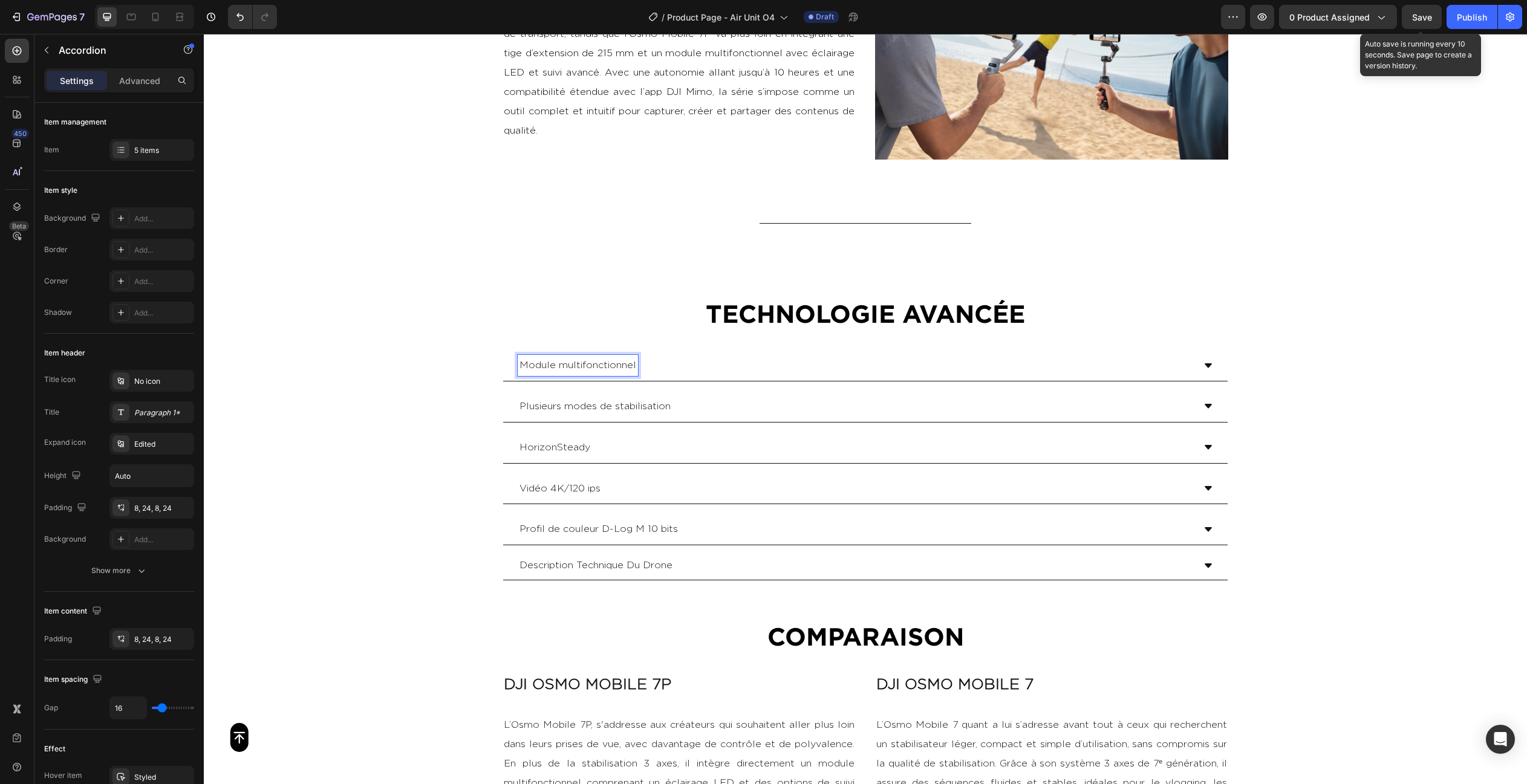
click at [669, 361] on div "Module multifonctionnel" at bounding box center [856, 365] width 676 height 21
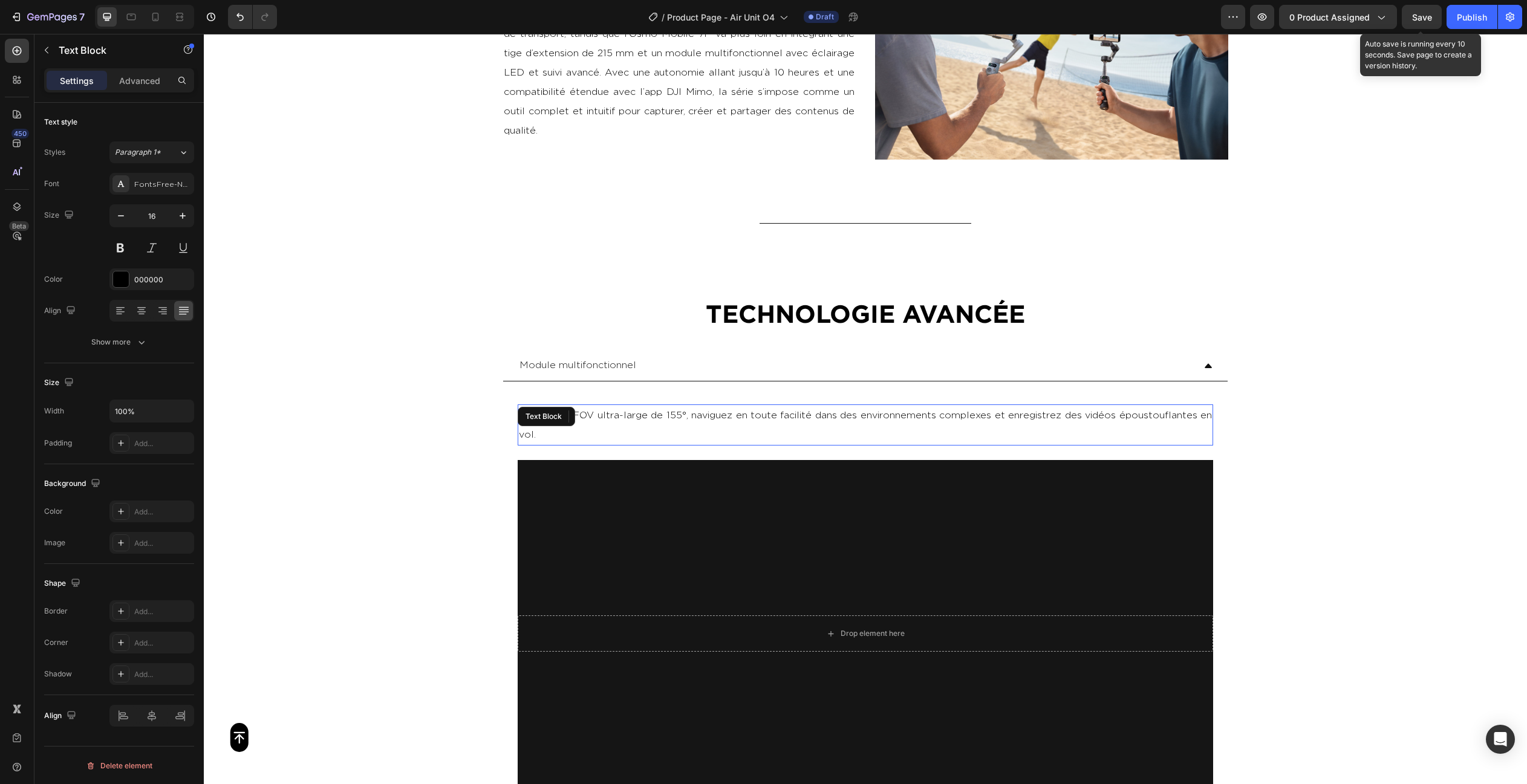
click at [654, 412] on p "Grâce à un FOV ultra-large de 155°, naviguez en toute facilité dans des environ…" at bounding box center [865, 424] width 693 height 39
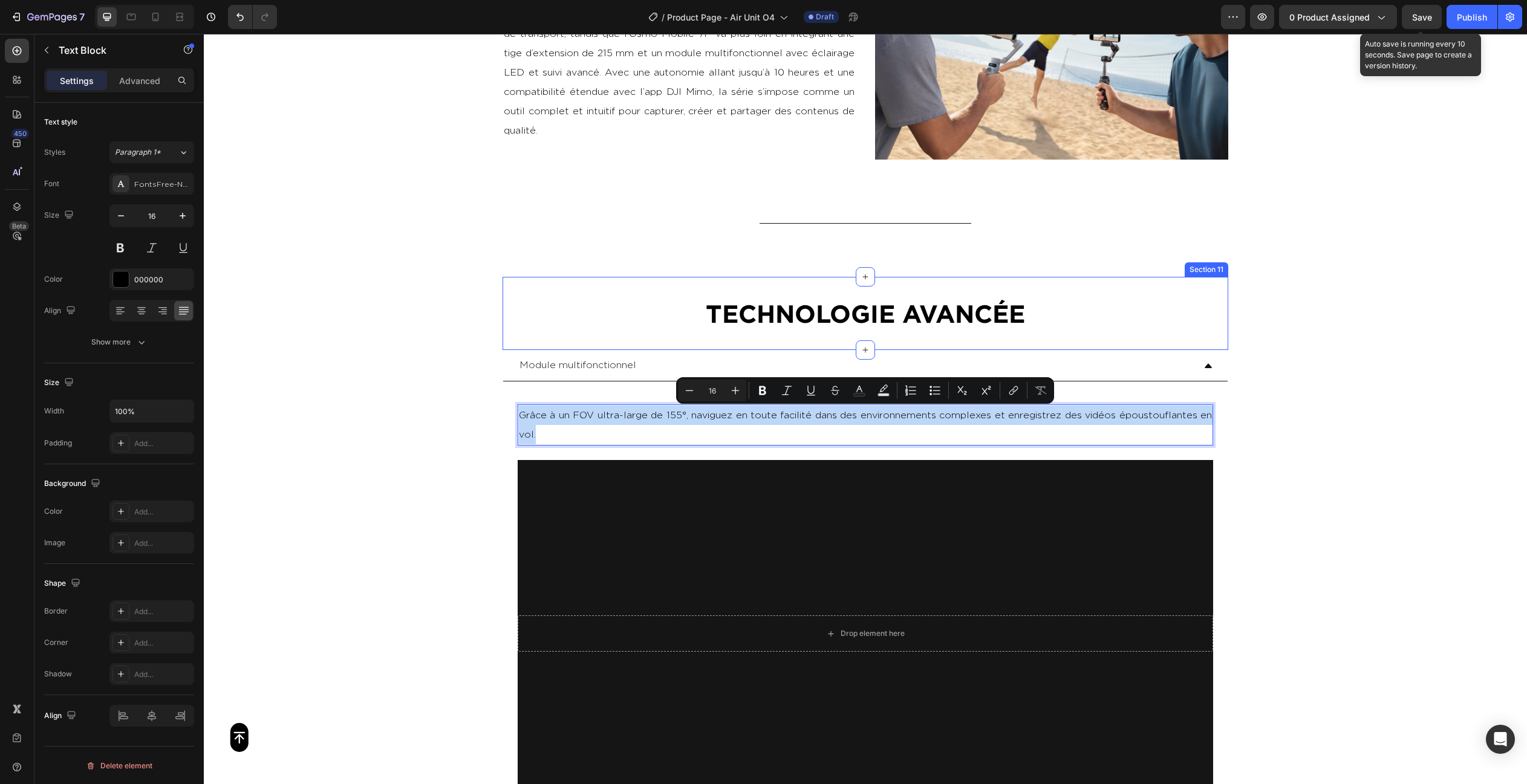
type input "20"
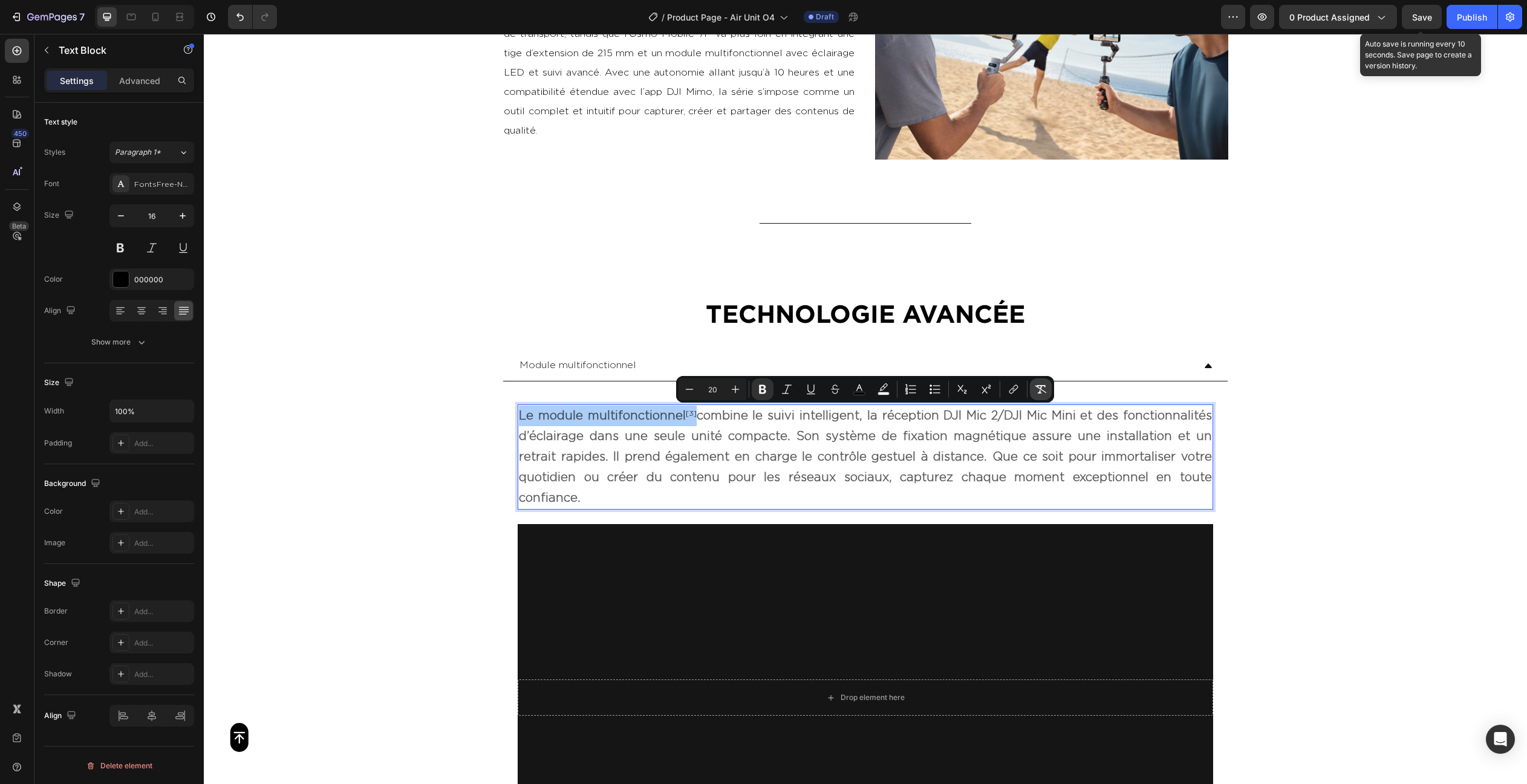
click at [1038, 390] on icon "Editor contextual toolbar" at bounding box center [1040, 389] width 12 height 12
type input "16"
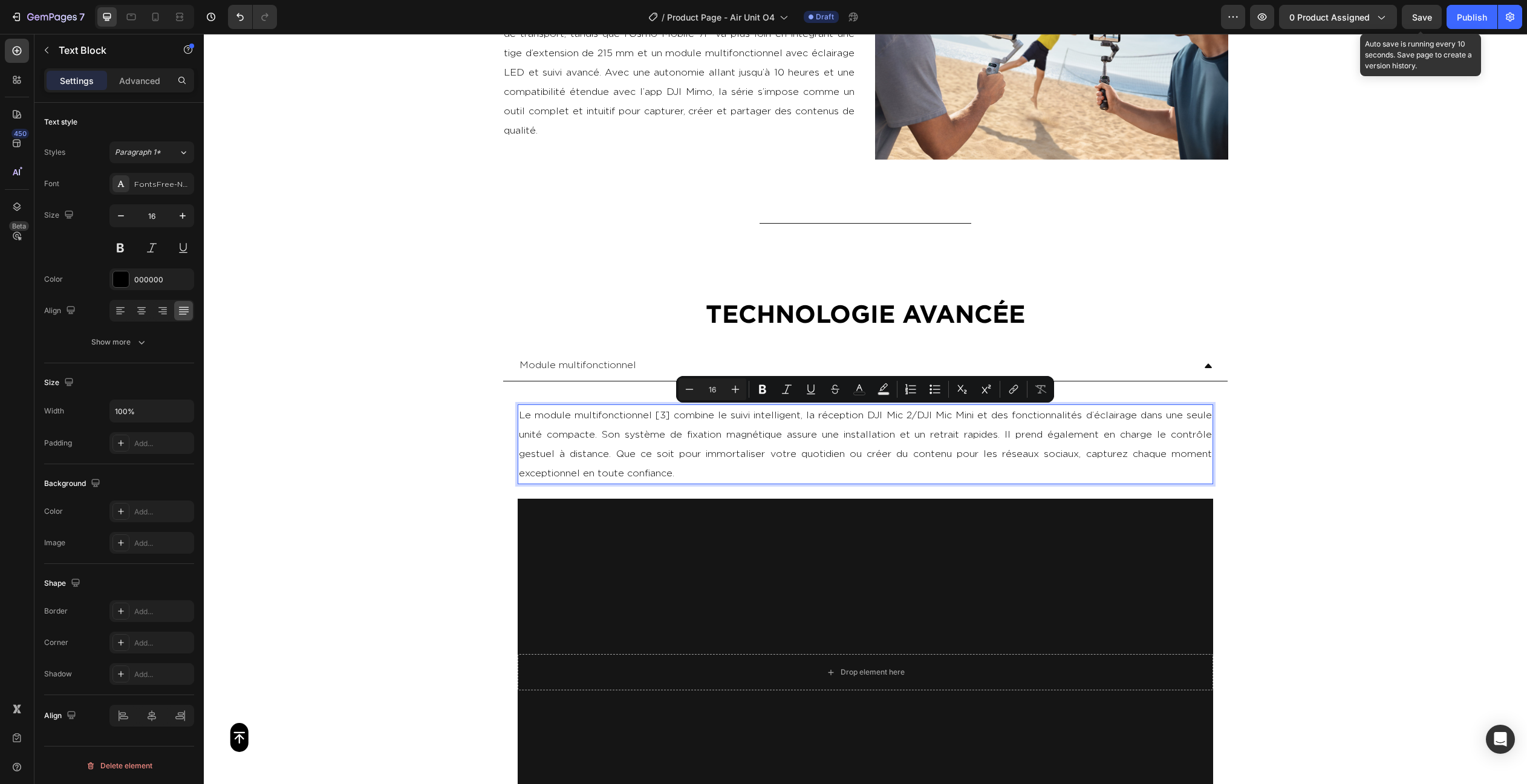
click at [671, 410] on p "Le module multifonctionnel [3] combine le suivi intelligent, la réception DJI M…" at bounding box center [865, 443] width 693 height 77
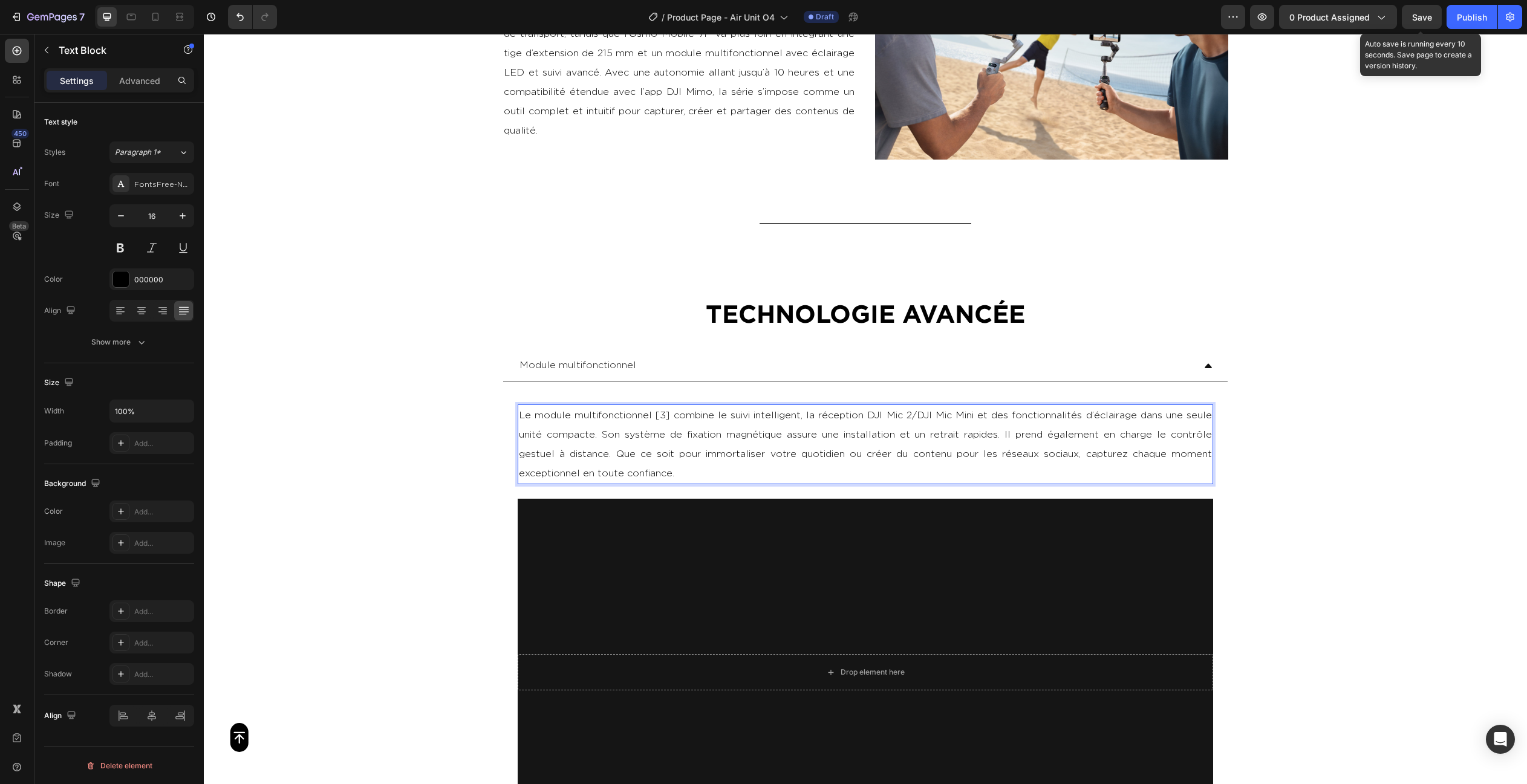
click at [668, 415] on p "Le module multifonctionnel [3] combine le suivi intelligent, la réception DJI M…" at bounding box center [865, 443] width 693 height 77
click at [1122, 598] on video "Background Image" at bounding box center [865, 672] width 695 height 347
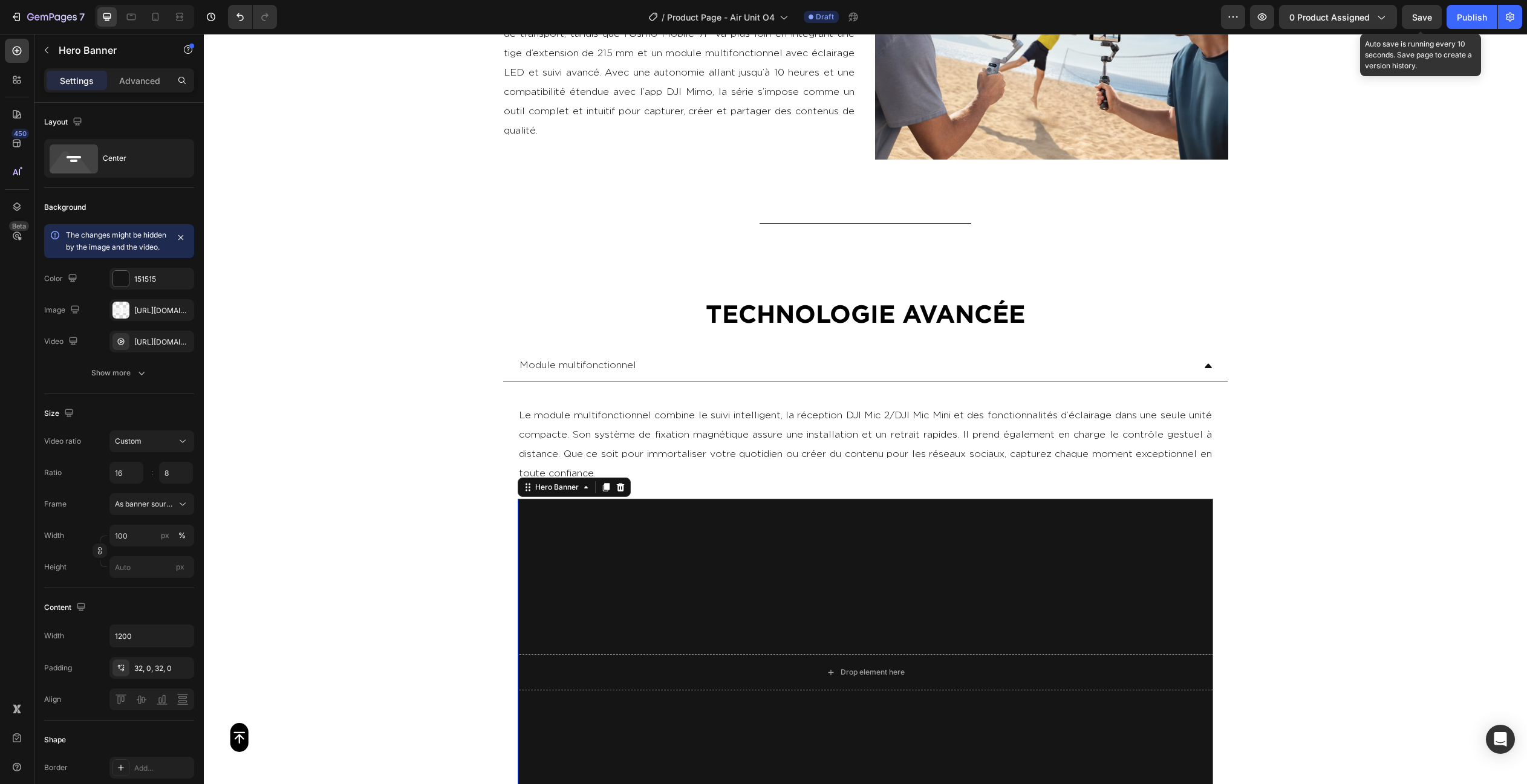
click at [758, 533] on video "Background Image" at bounding box center [865, 672] width 695 height 347
click at [184, 284] on icon "button" at bounding box center [181, 278] width 9 height 9
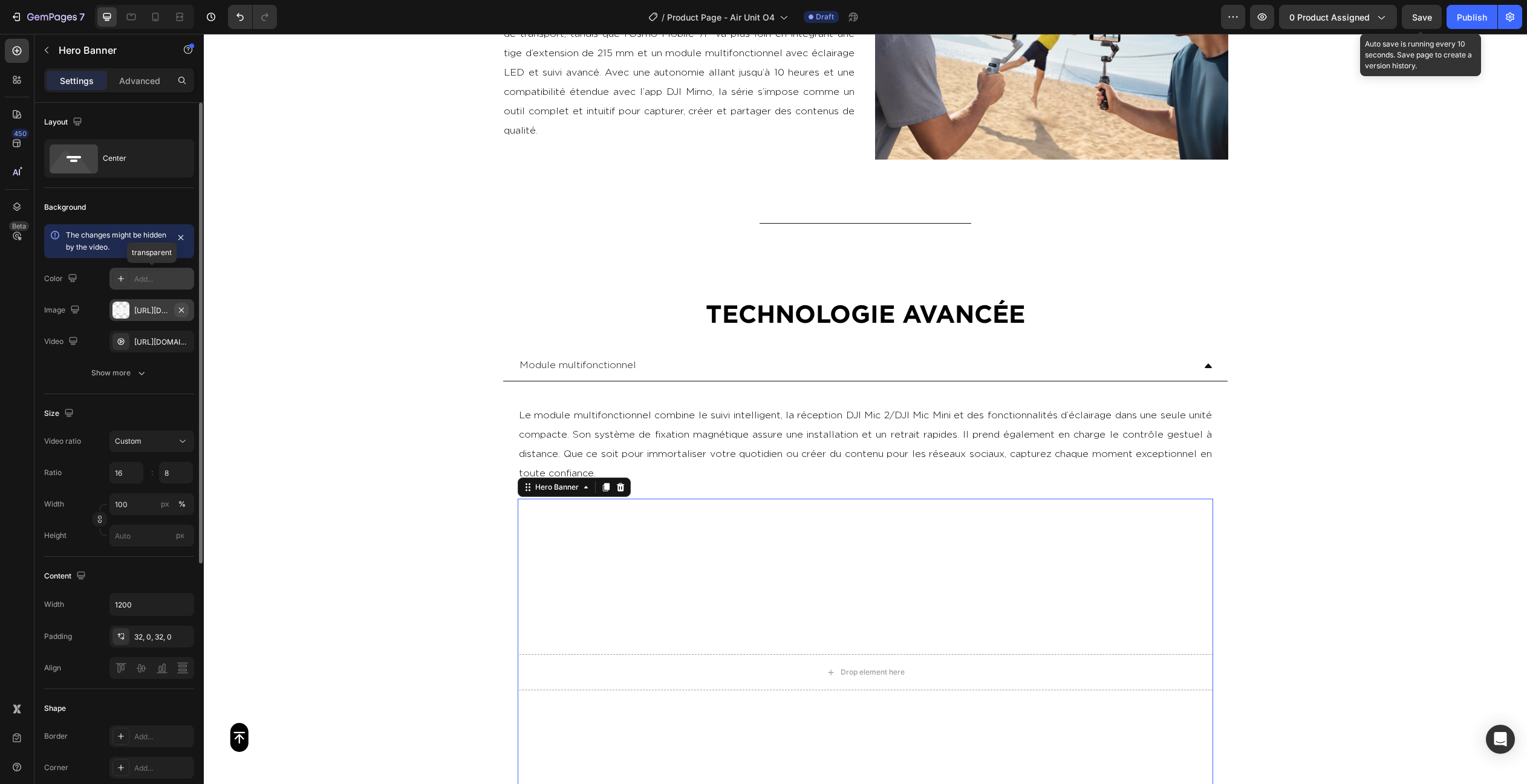
click at [184, 310] on icon "button" at bounding box center [181, 310] width 9 height 9
type input "Auto"
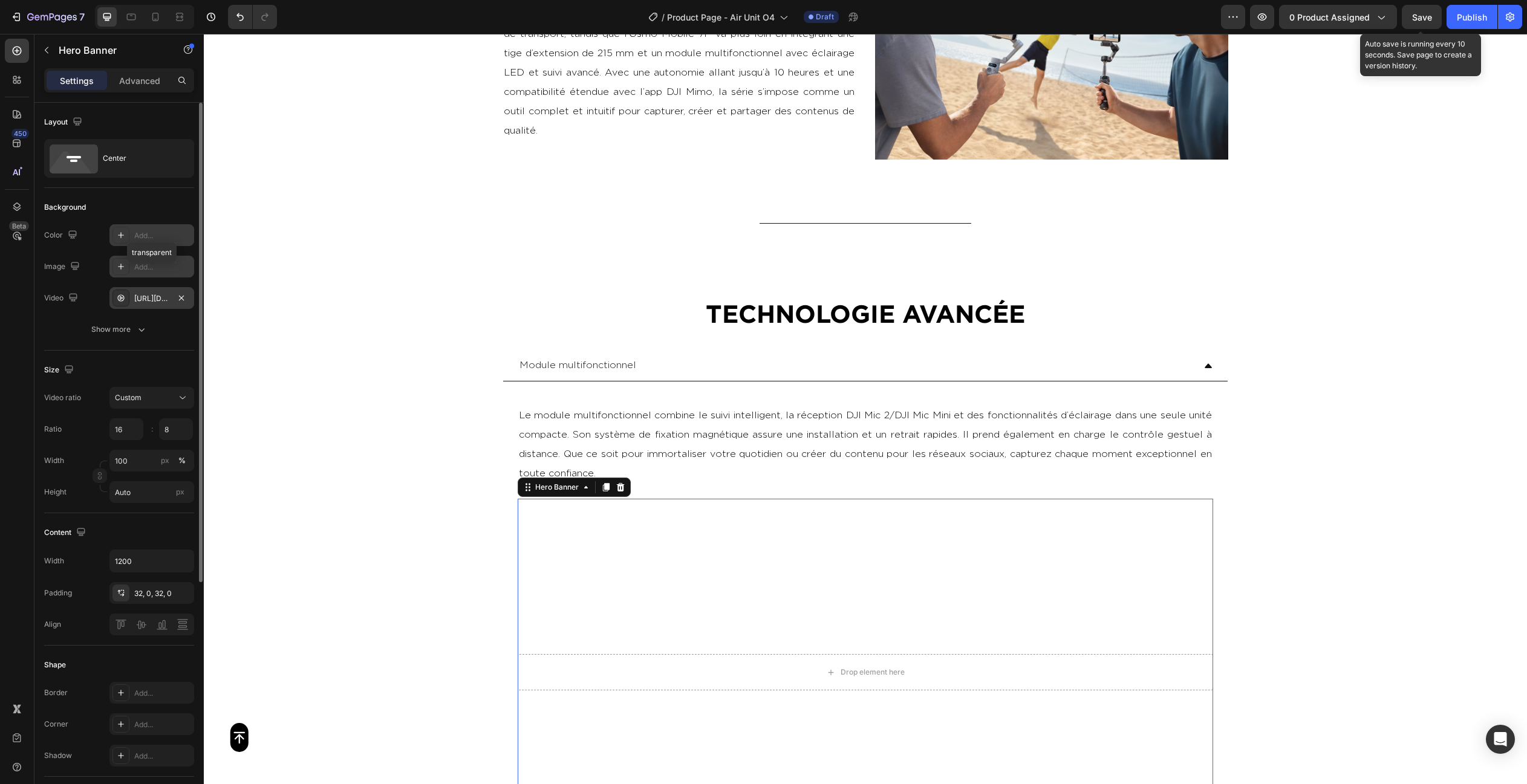
click at [152, 304] on div "[URL][DOMAIN_NAME]" at bounding box center [151, 298] width 35 height 10
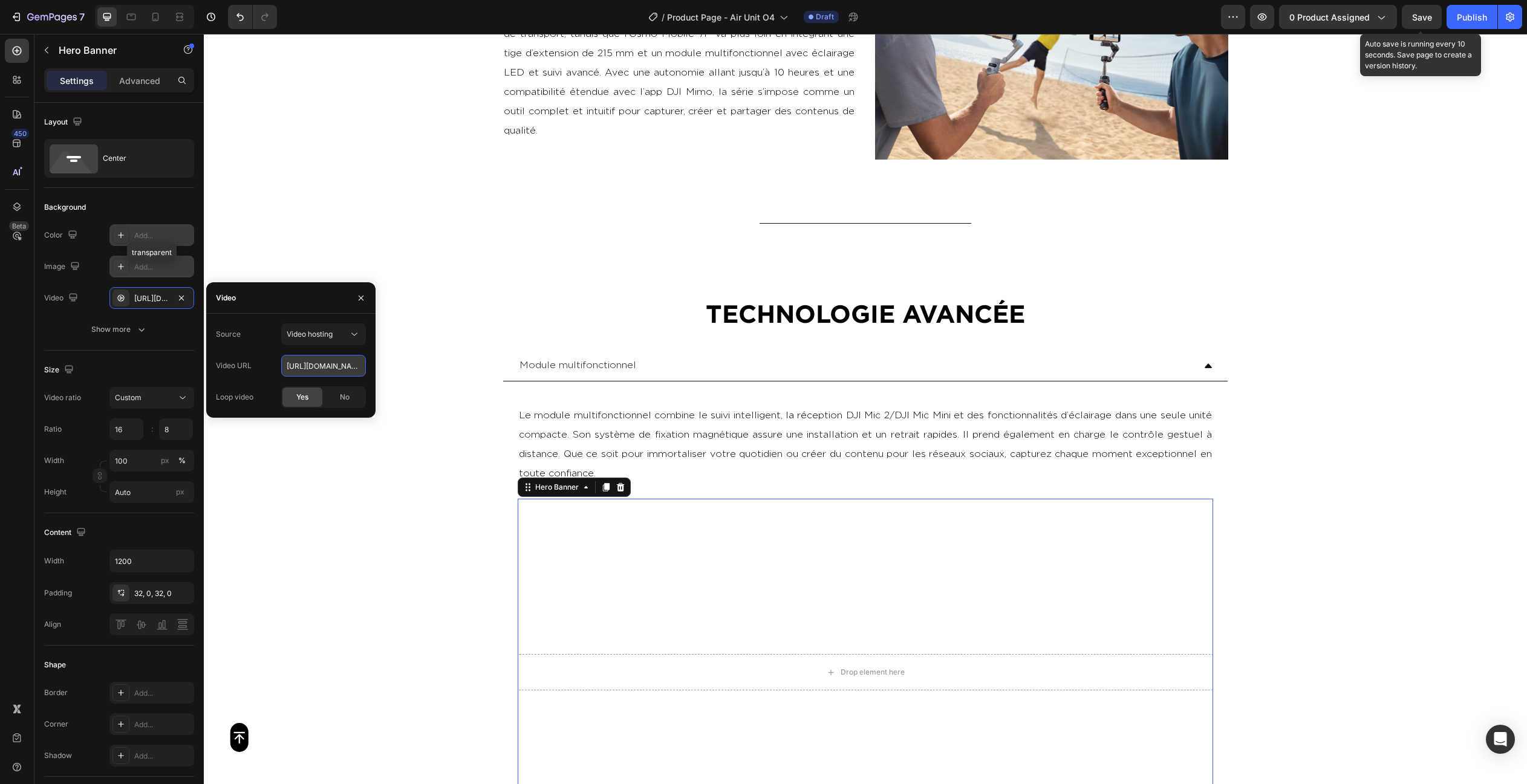
click at [305, 366] on input "[URL][DOMAIN_NAME]" at bounding box center [323, 365] width 85 height 22
paste input "6251ec8cfdf646b99ab7588a0ec410c"
type input "[URL][DOMAIN_NAME]"
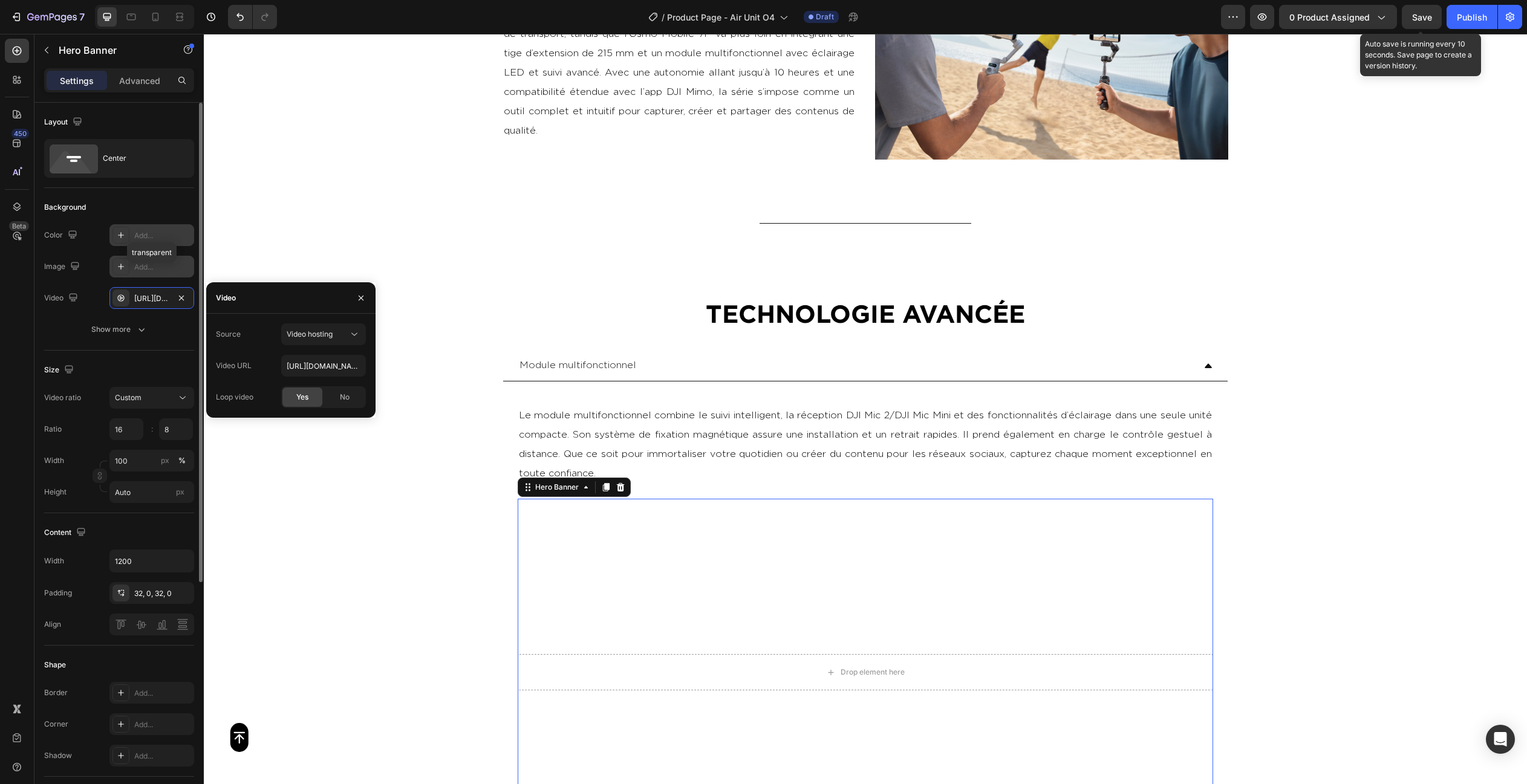
click at [114, 363] on div "Size" at bounding box center [119, 369] width 150 height 19
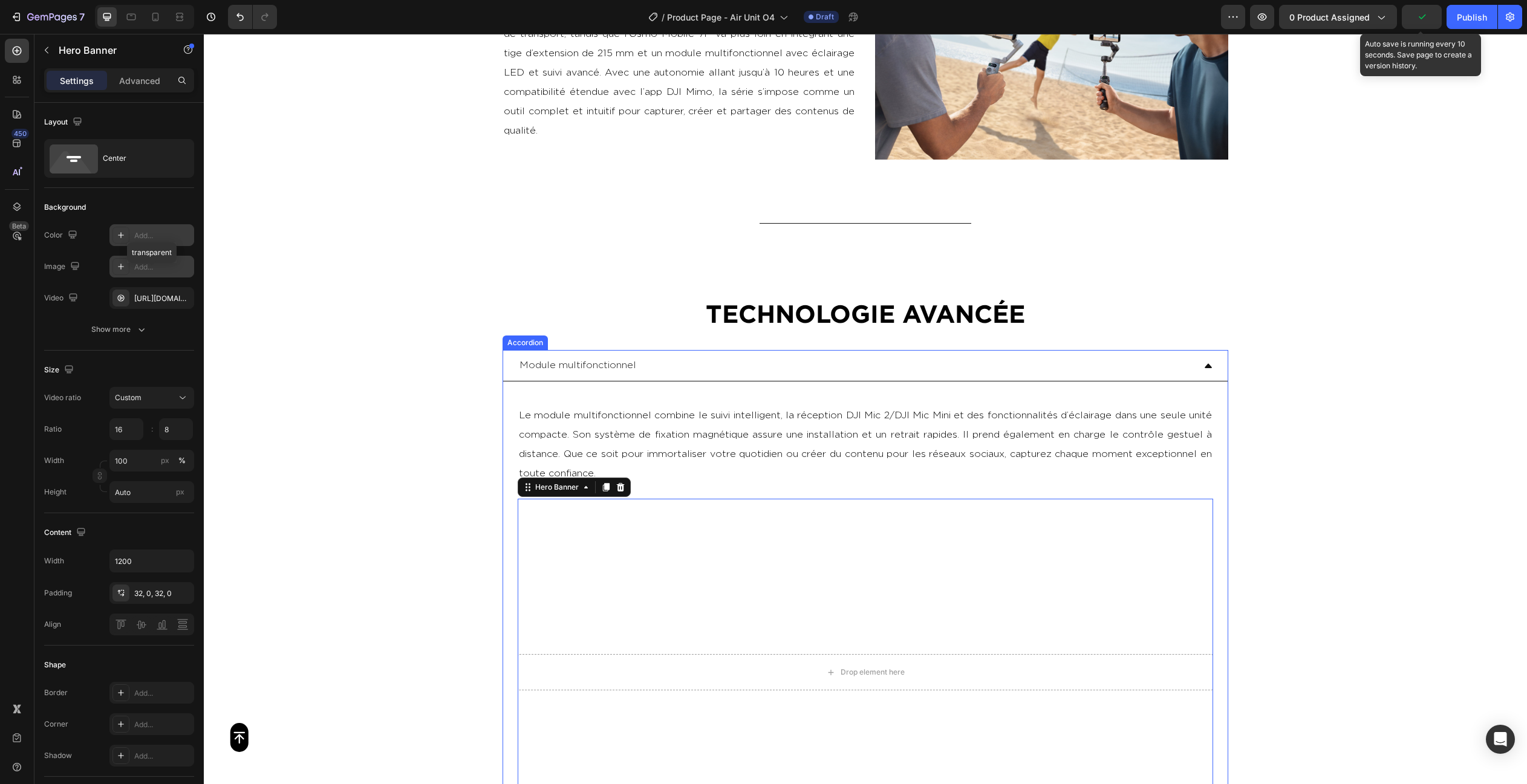
scroll to position [2190, 0]
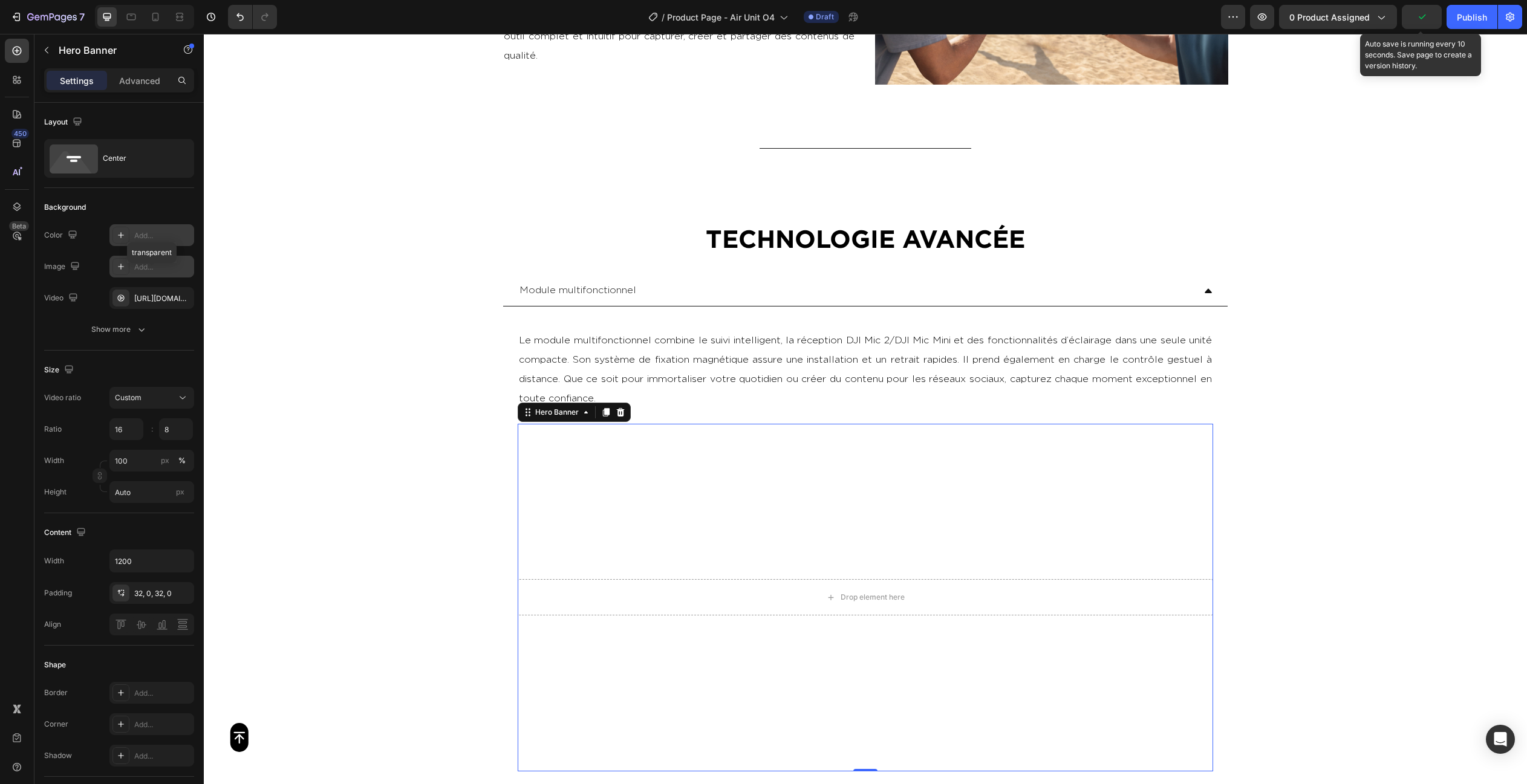
drag, startPoint x: 1312, startPoint y: 325, endPoint x: 1292, endPoint y: 324, distance: 20.0
click at [1311, 324] on div "Button Sticky L’ Osmo Mobile 7 Series incarne la nouvelle génération de stabili…" at bounding box center [865, 475] width 1323 height 5213
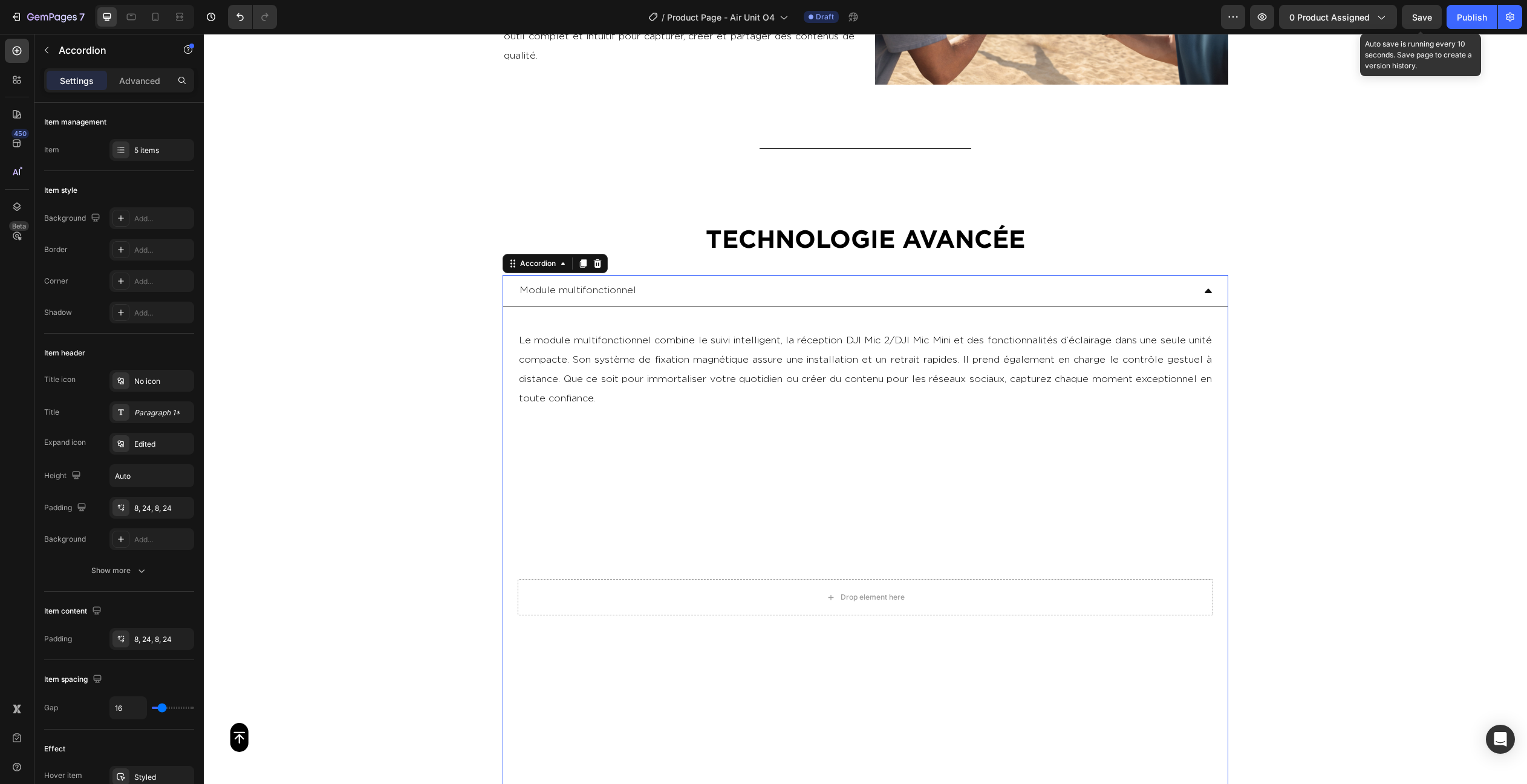
click at [723, 293] on div "Module multifonctionnel" at bounding box center [856, 290] width 676 height 21
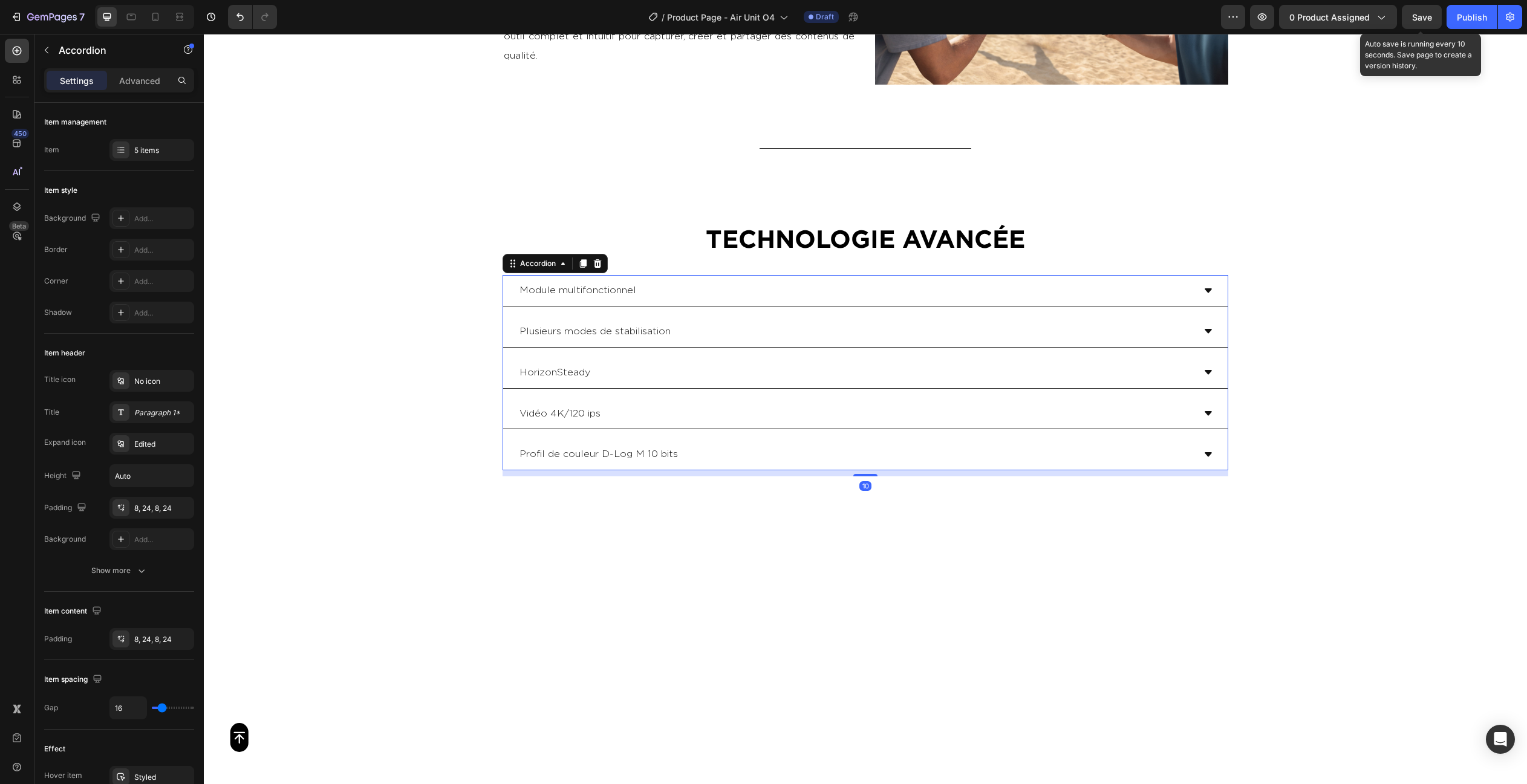
click at [746, 327] on div "Plusieurs modes de stabilisation" at bounding box center [856, 331] width 676 height 21
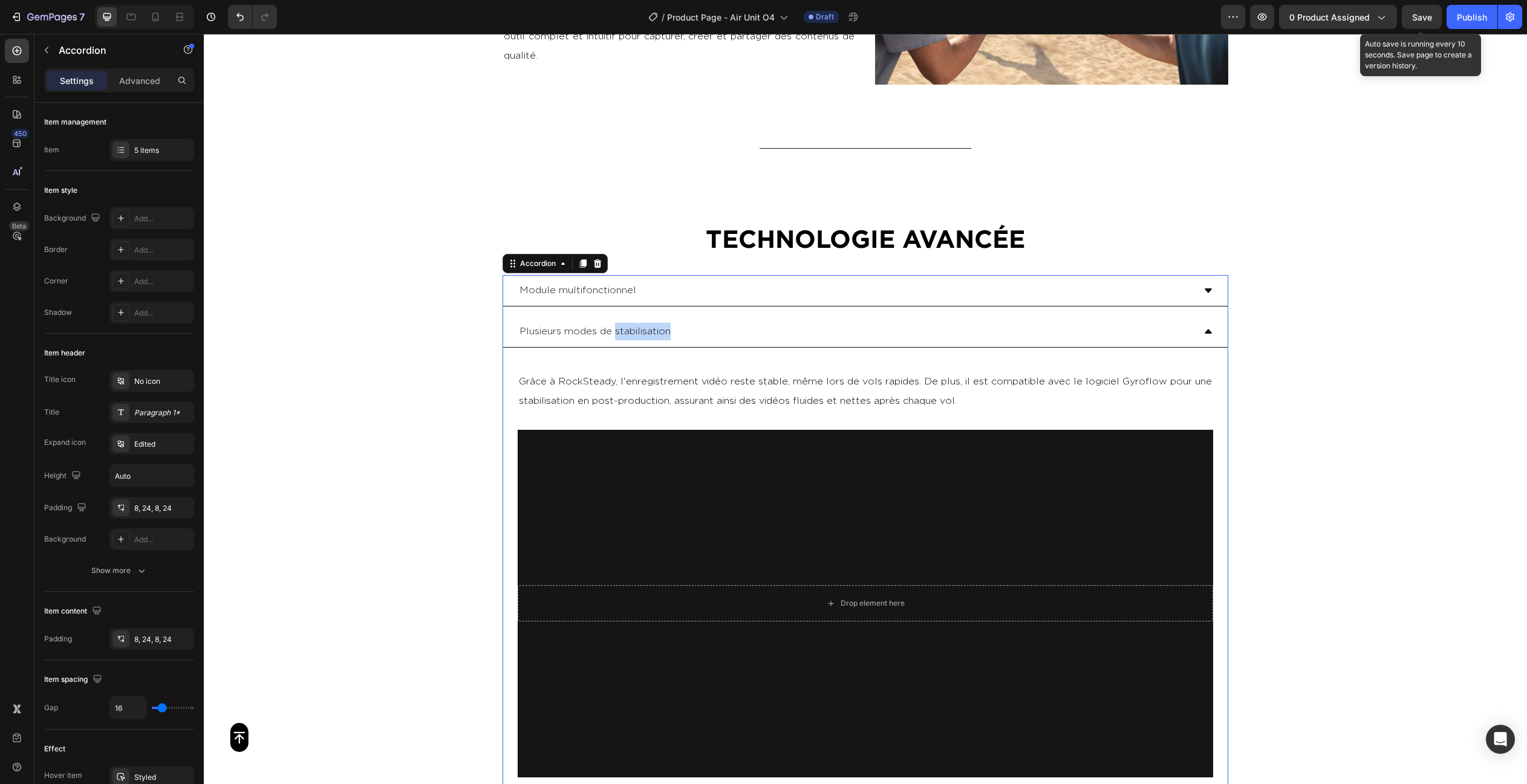
click at [624, 326] on p "Plusieurs modes de stabilisation" at bounding box center [594, 331] width 151 height 17
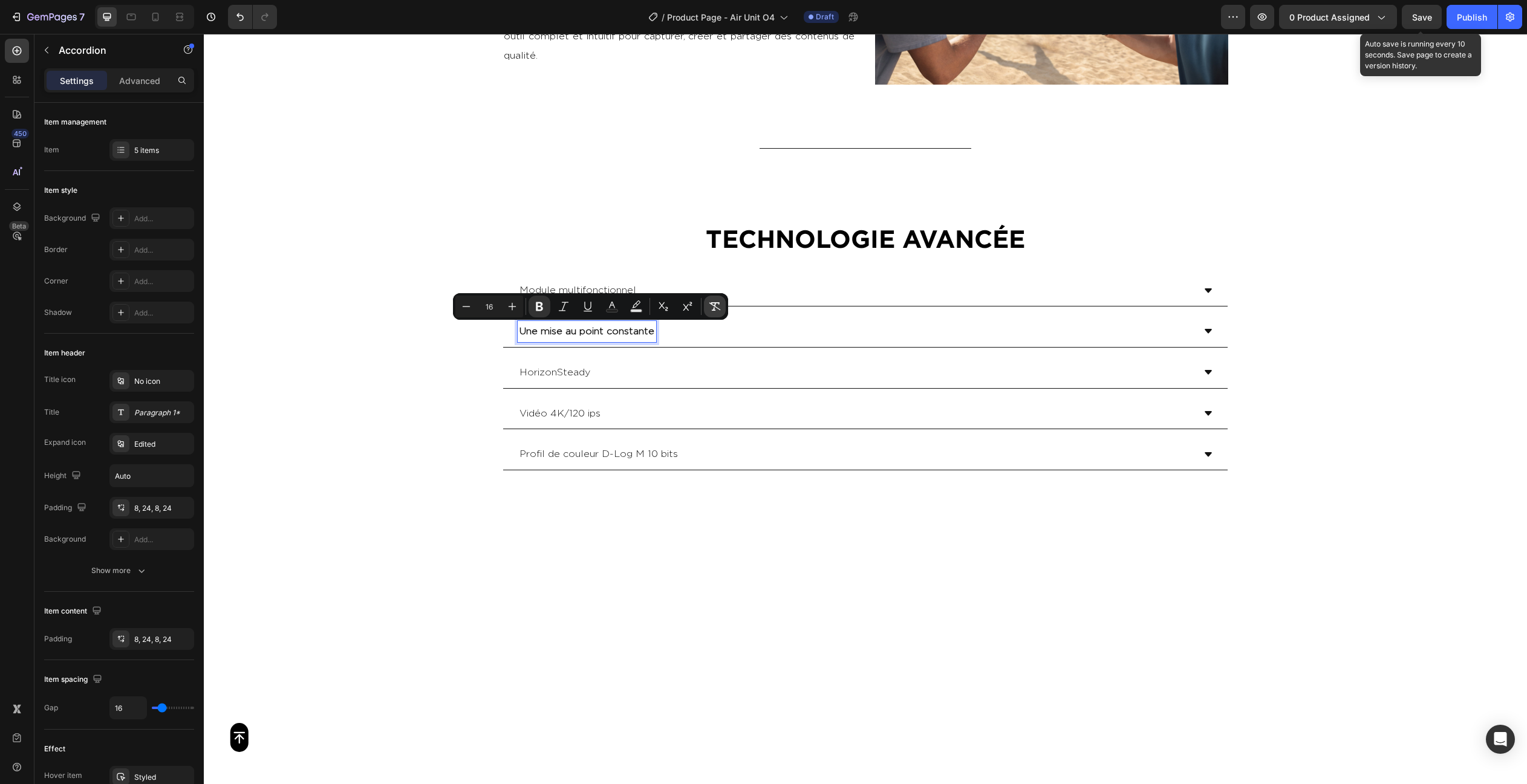
click at [714, 307] on icon "Editor contextual toolbar" at bounding box center [714, 306] width 12 height 12
click at [783, 330] on div "Une mise au point constante" at bounding box center [856, 331] width 676 height 21
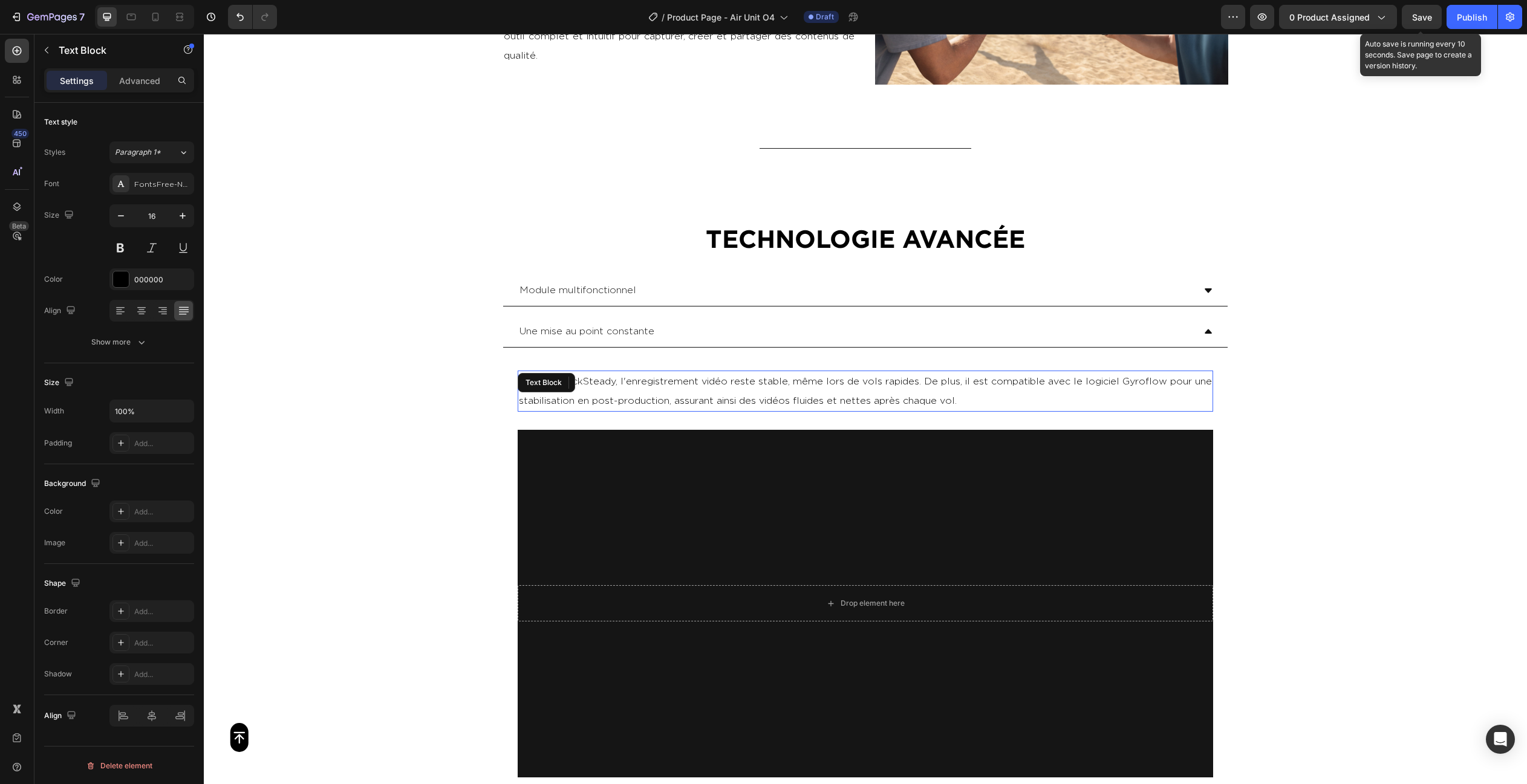
click at [738, 384] on p "Grâce à RockSteady, l'enregistrement vidéo reste stable, même lors de vols rapi…" at bounding box center [865, 391] width 693 height 39
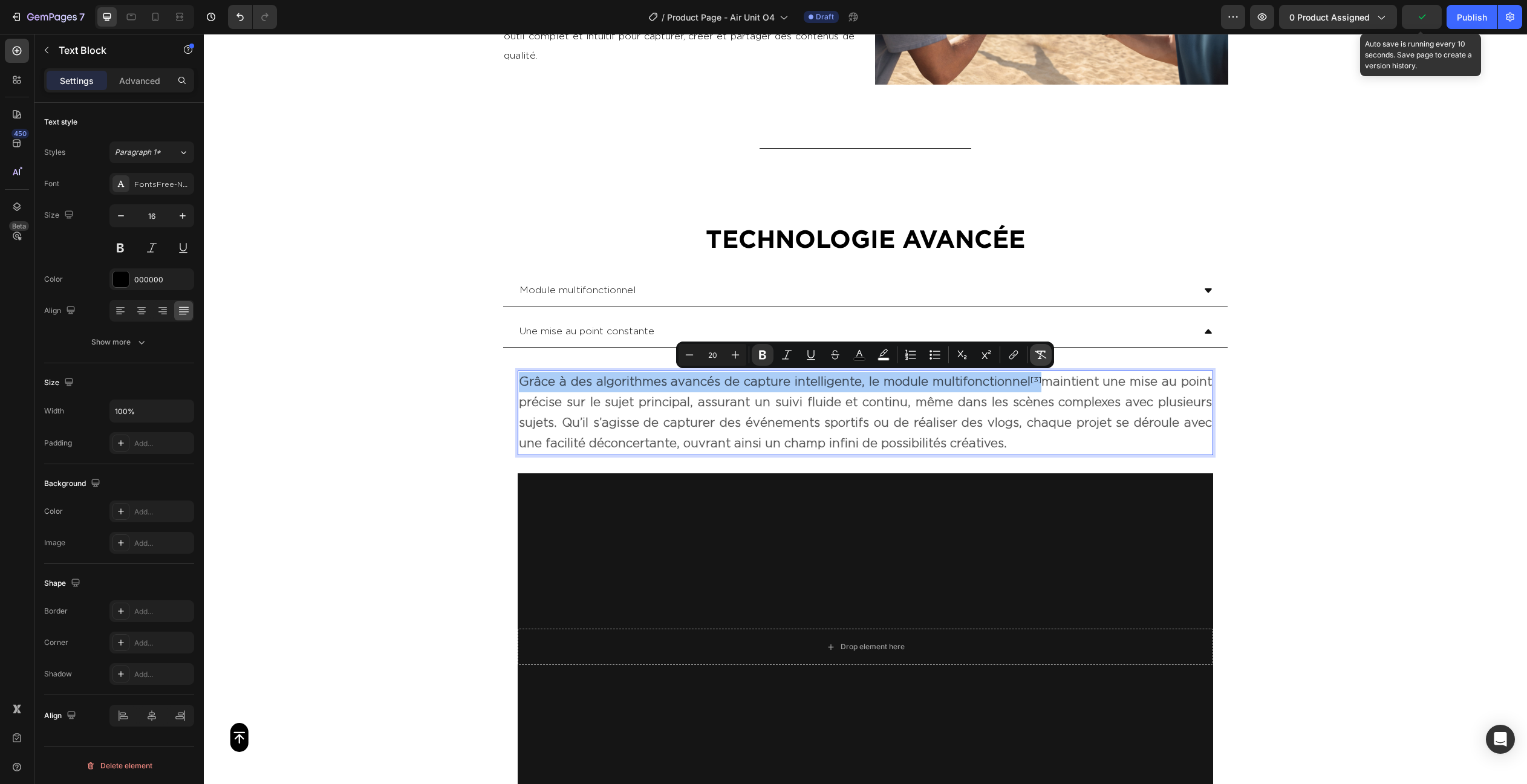
click at [1036, 352] on icon "Editor contextual toolbar" at bounding box center [1041, 354] width 11 height 9
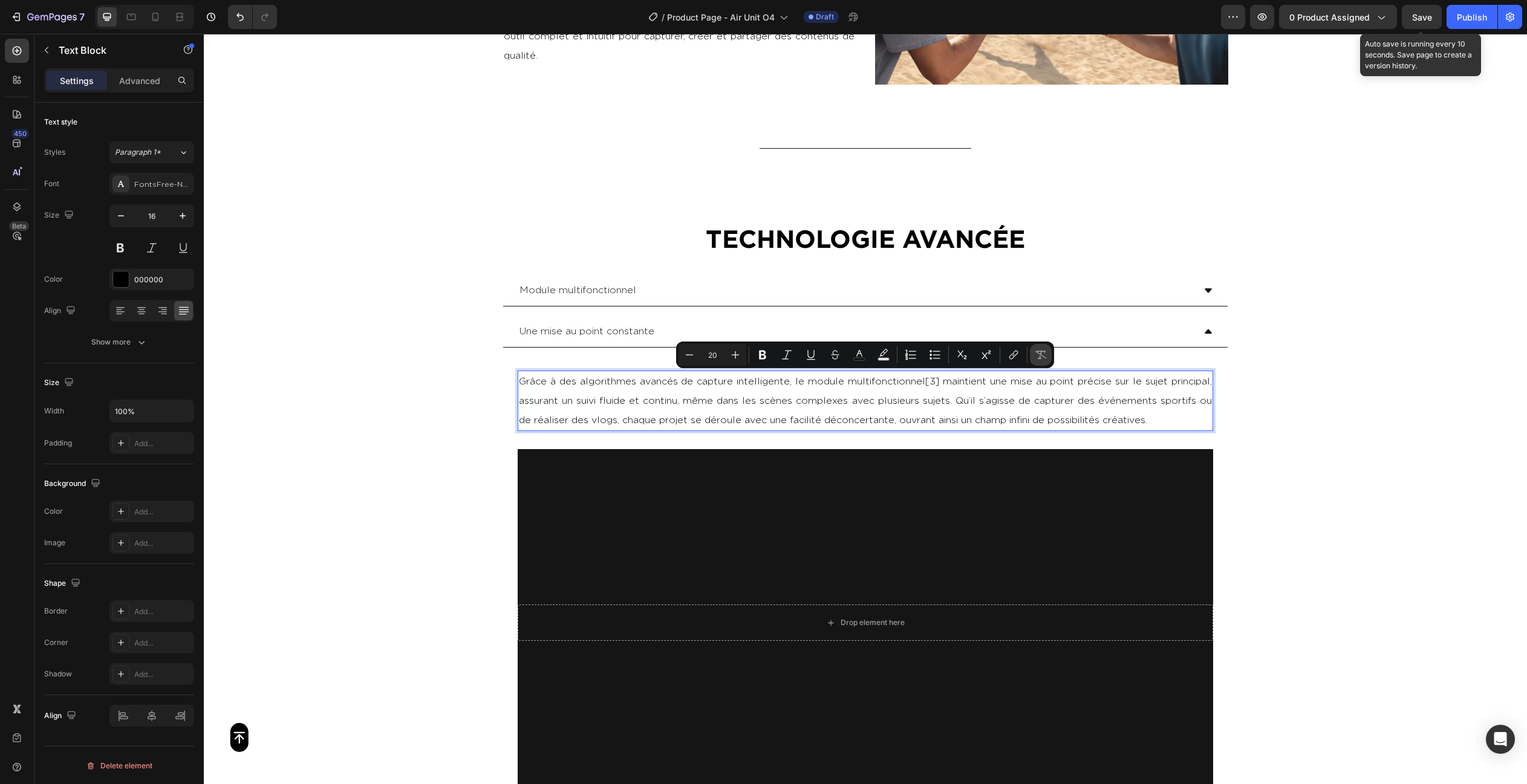
type input "16"
click at [936, 382] on p "Grâce à des algorithmes avancés de capture intelligente, le module multifonctio…" at bounding box center [865, 401] width 693 height 58
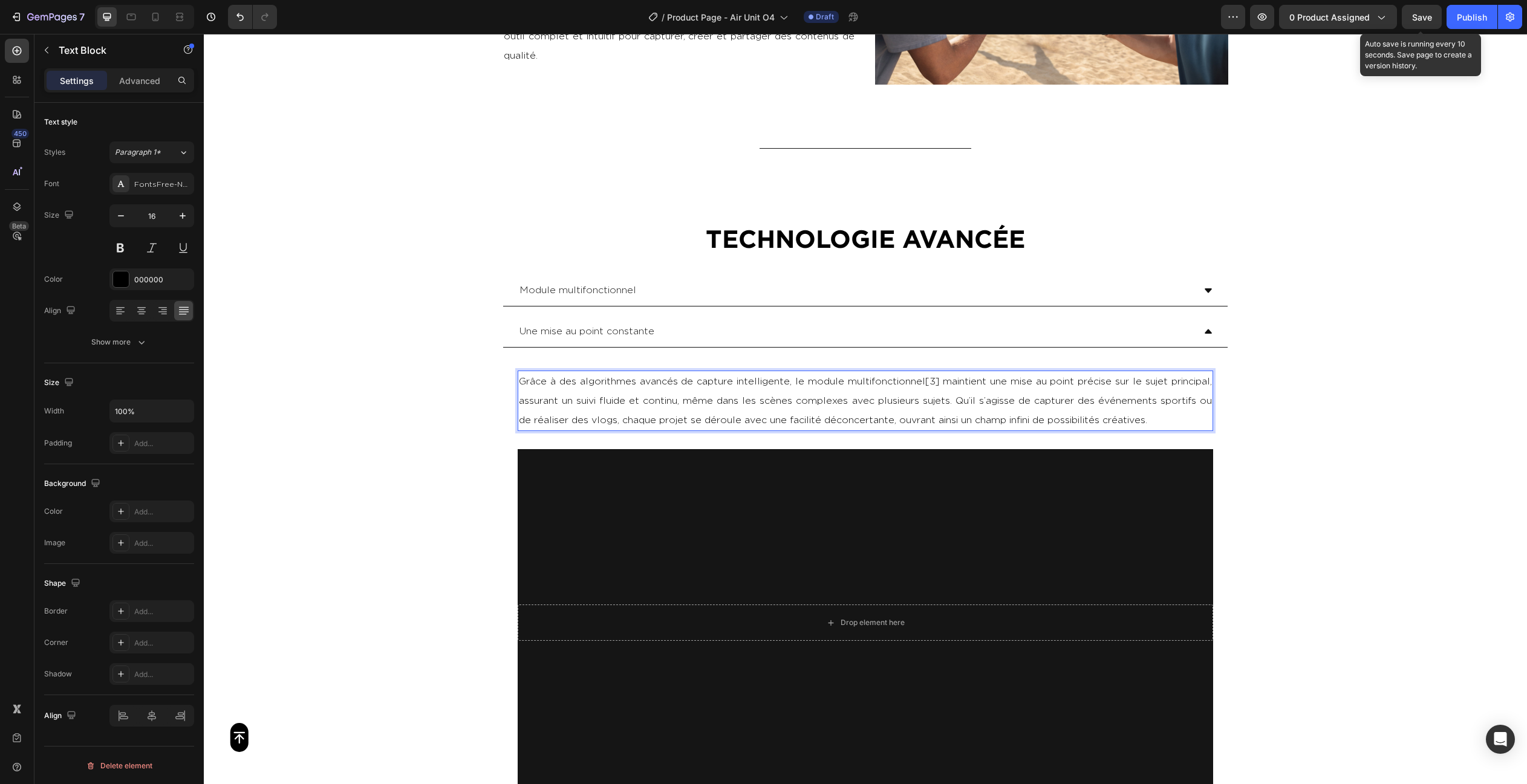
click at [933, 382] on p "Grâce à des algorithmes avancés de capture intelligente, le module multifonctio…" at bounding box center [865, 401] width 693 height 58
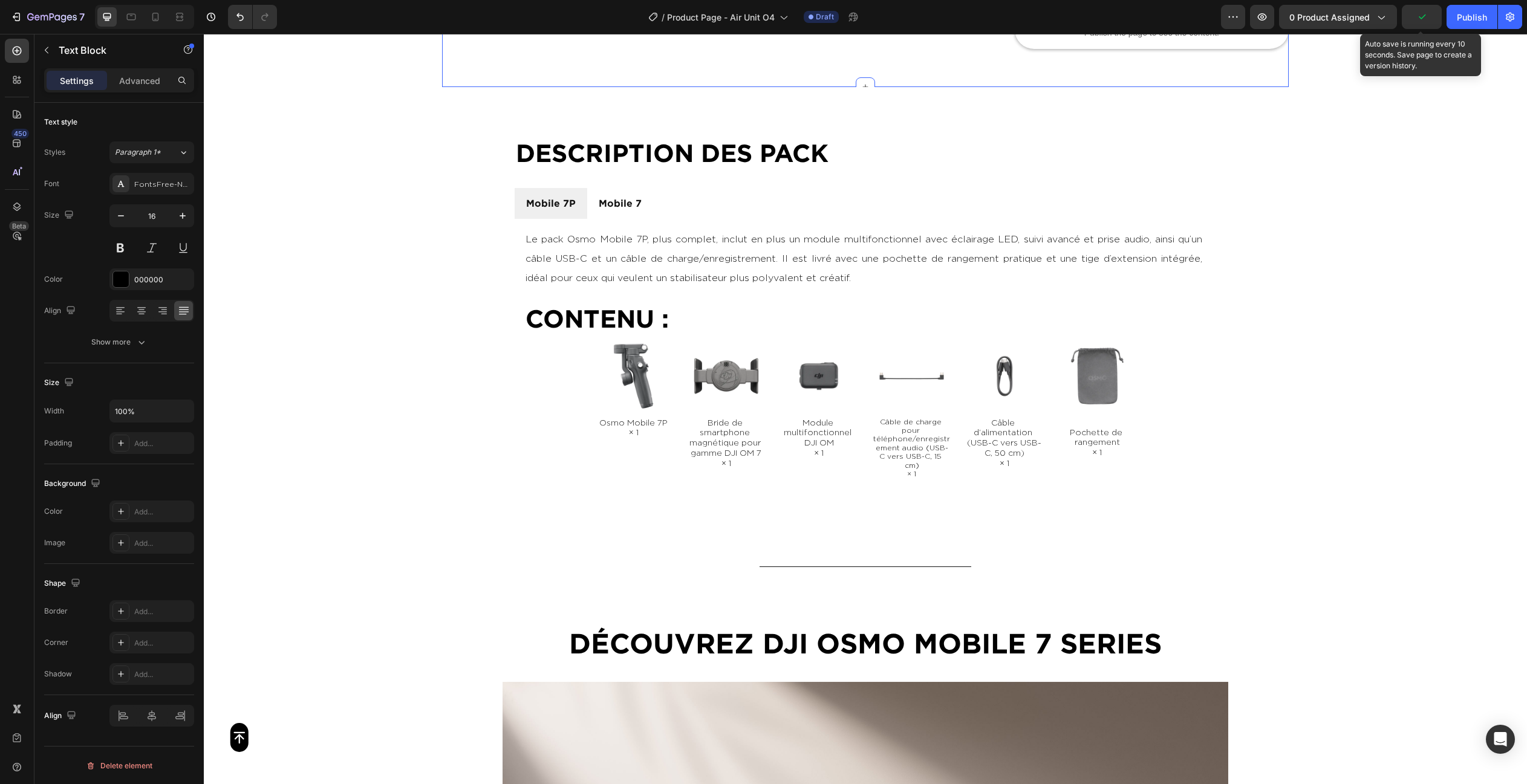
scroll to position [818, 0]
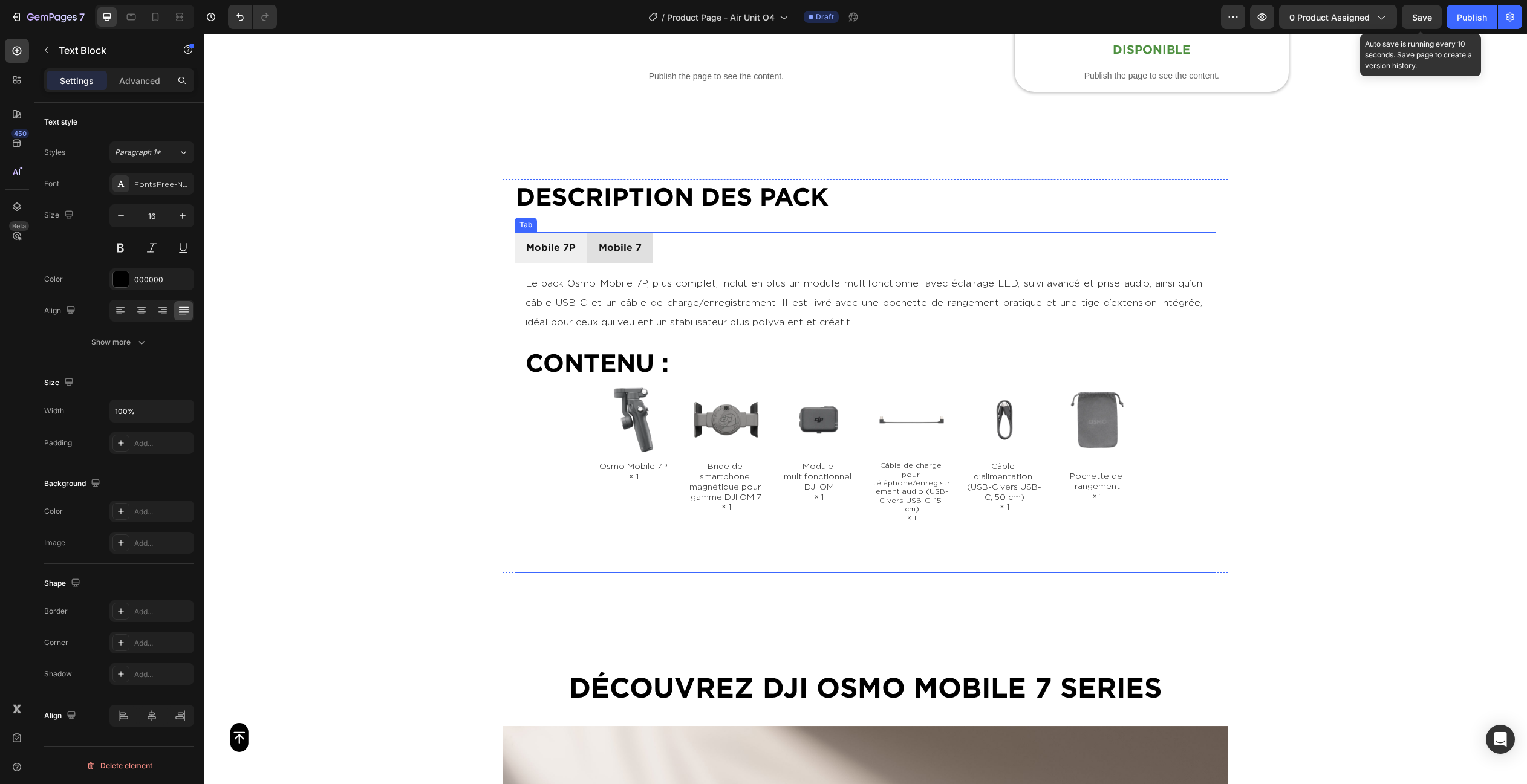
click at [645, 240] on li "Mobile 7" at bounding box center [619, 247] width 66 height 30
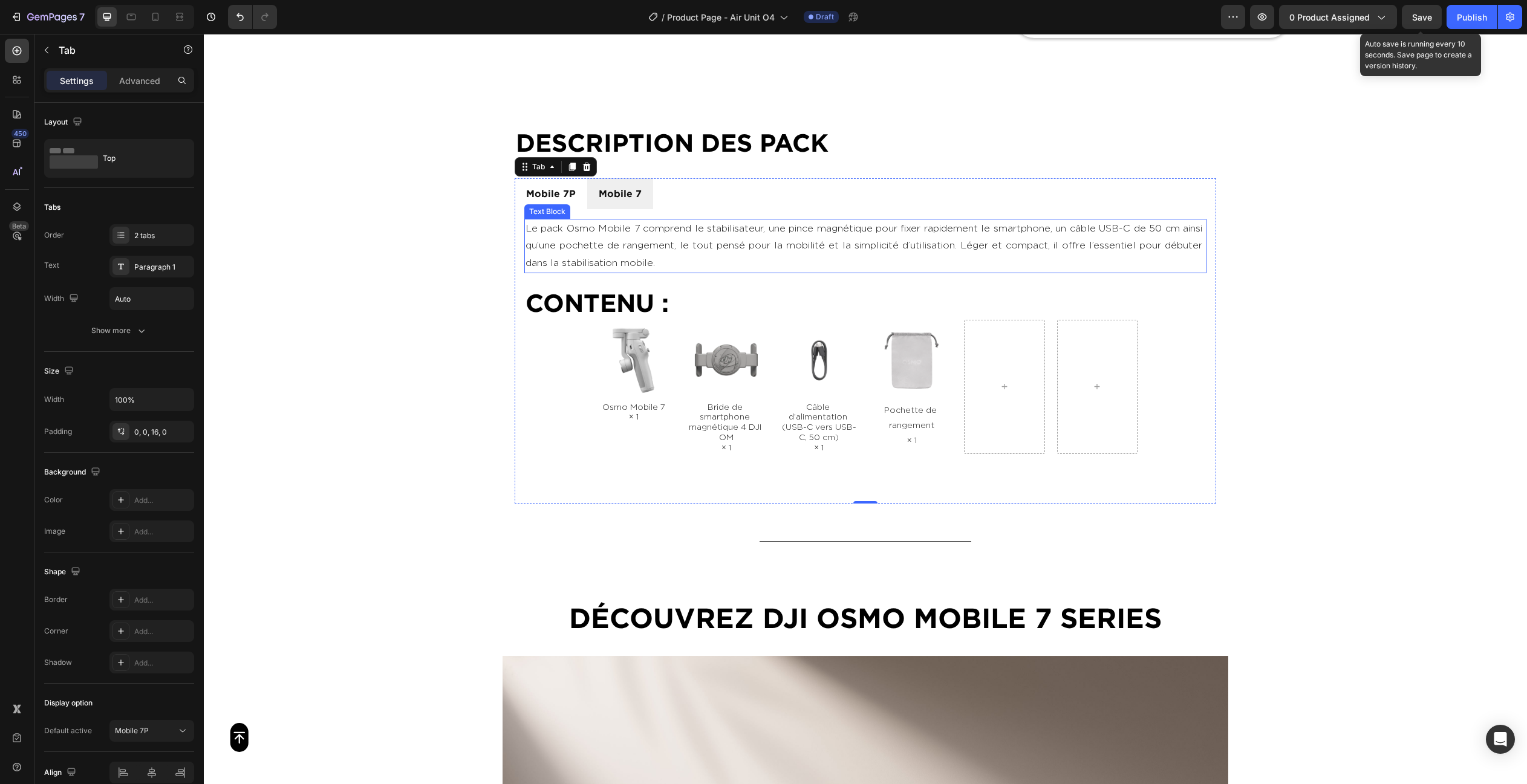
scroll to position [876, 0]
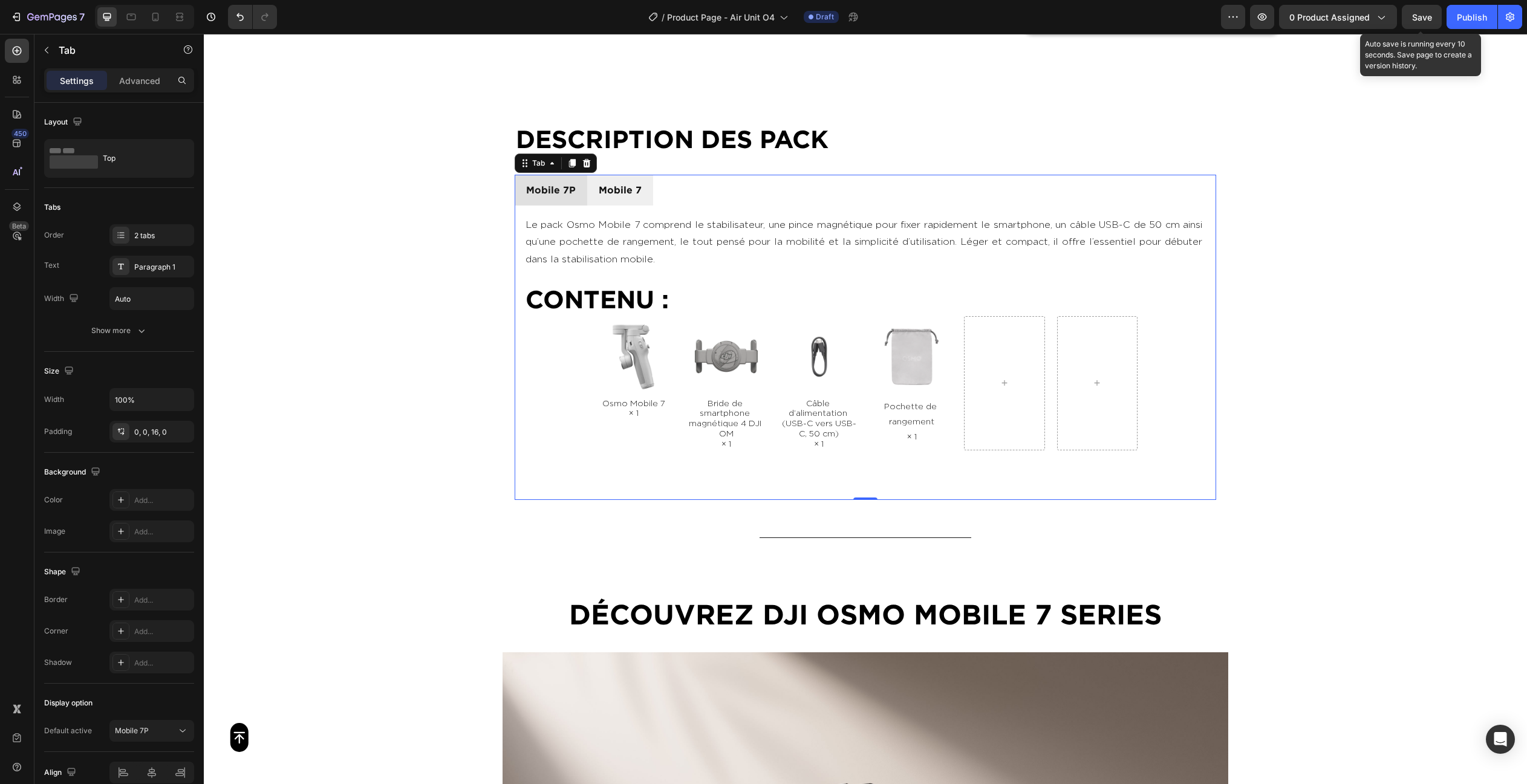
click at [580, 199] on li "Mobile 7P" at bounding box center [551, 190] width 72 height 30
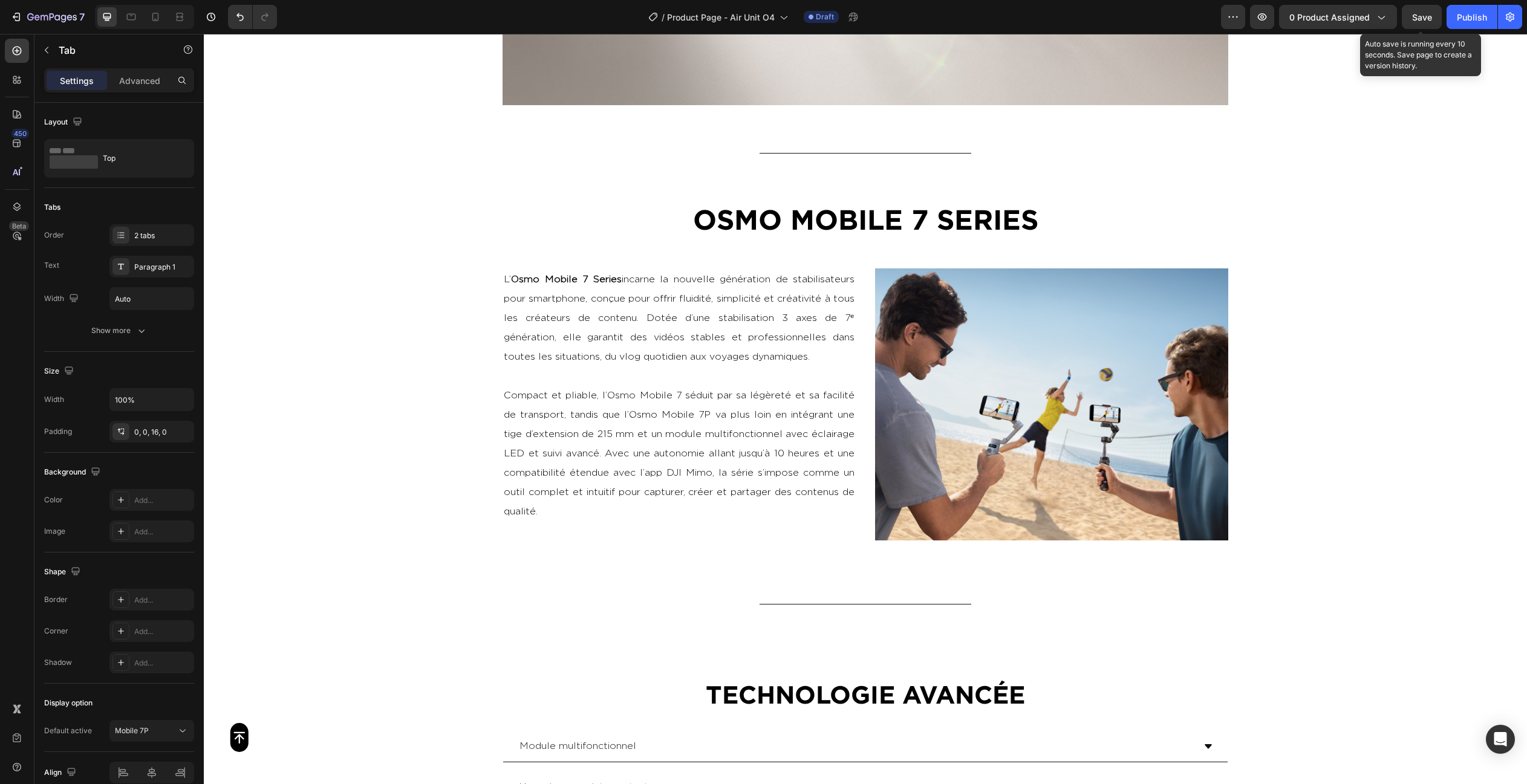
scroll to position [1839, 0]
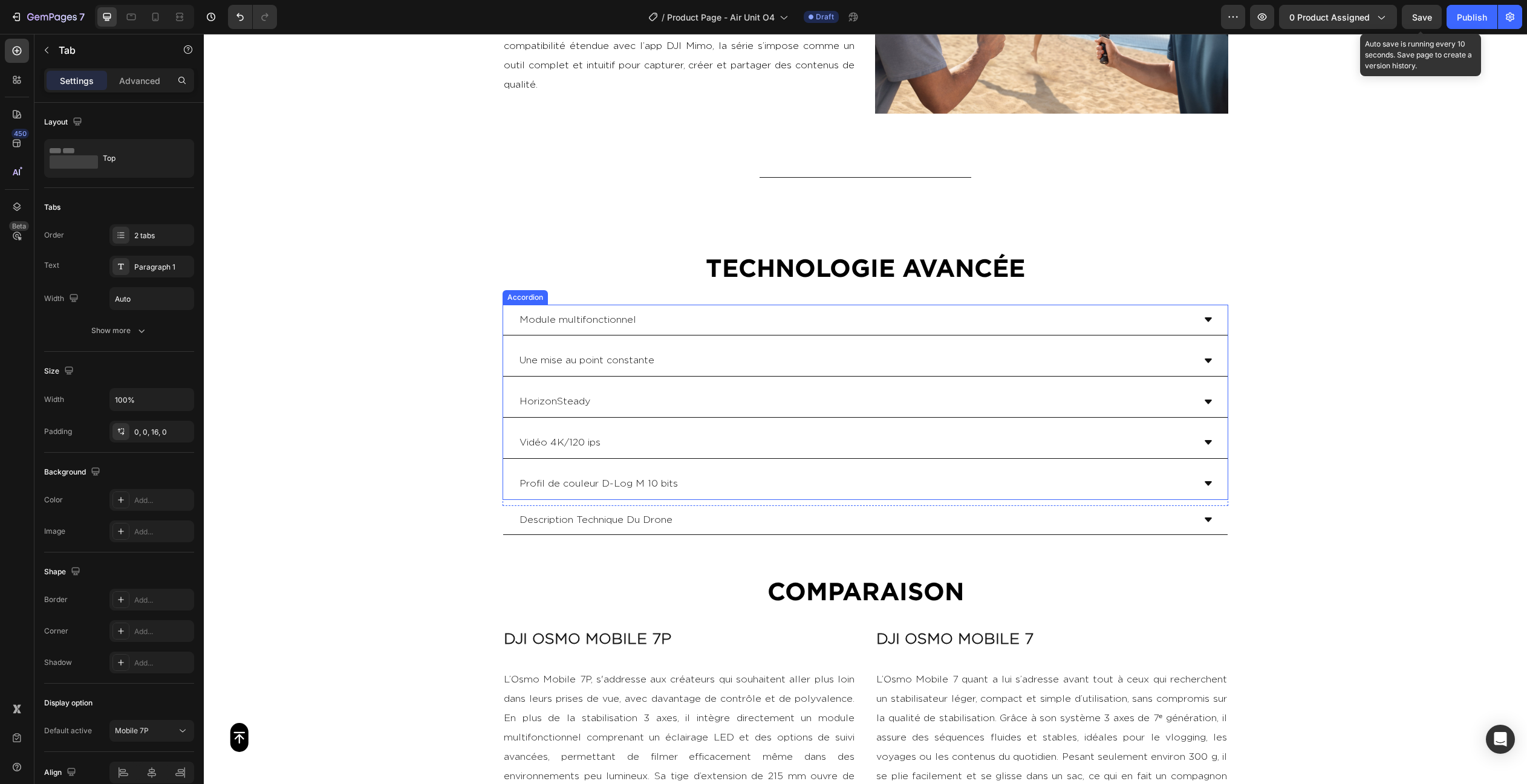
click at [701, 368] on div "Une mise au point constante" at bounding box center [856, 361] width 676 height 21
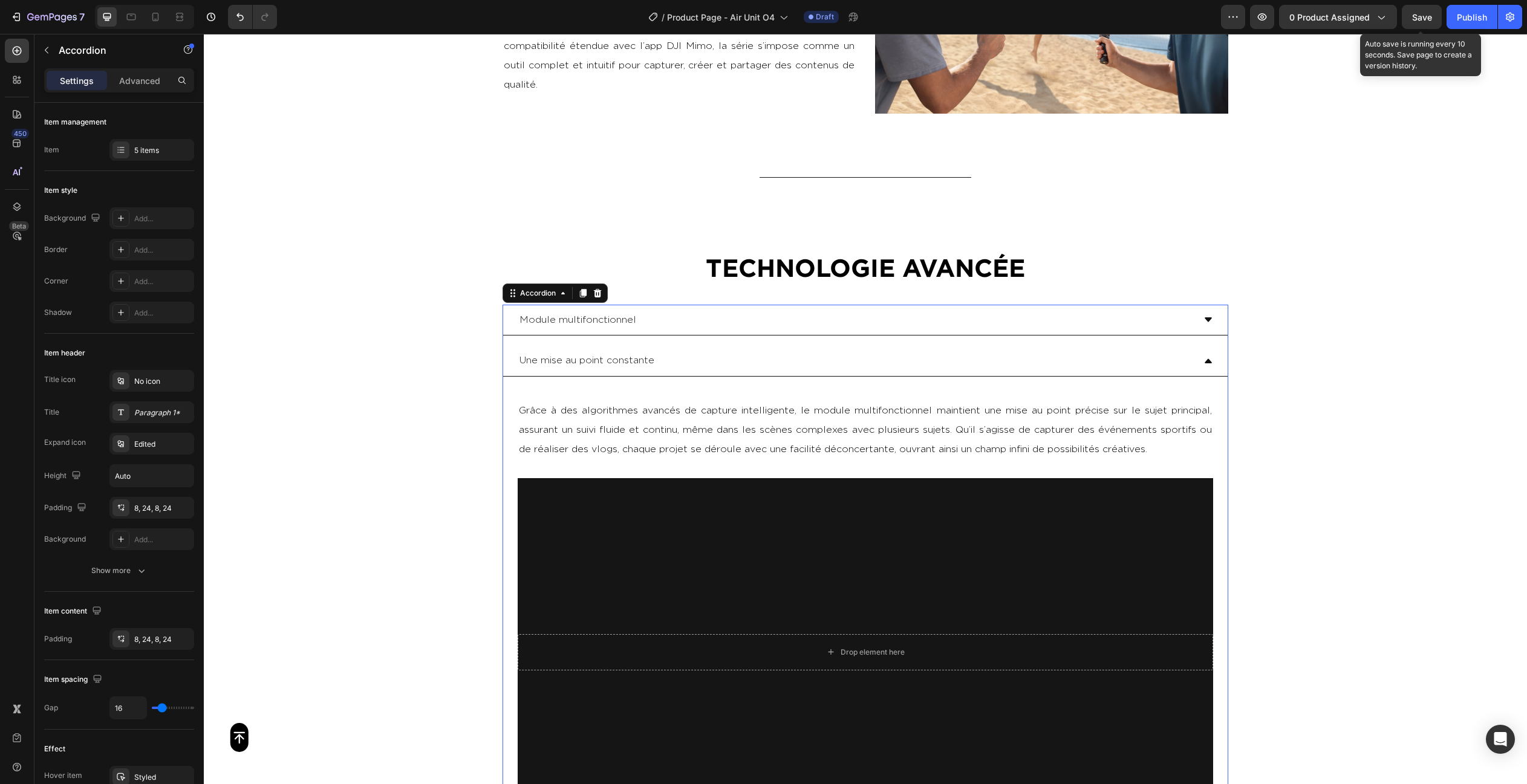
scroll to position [2260, 0]
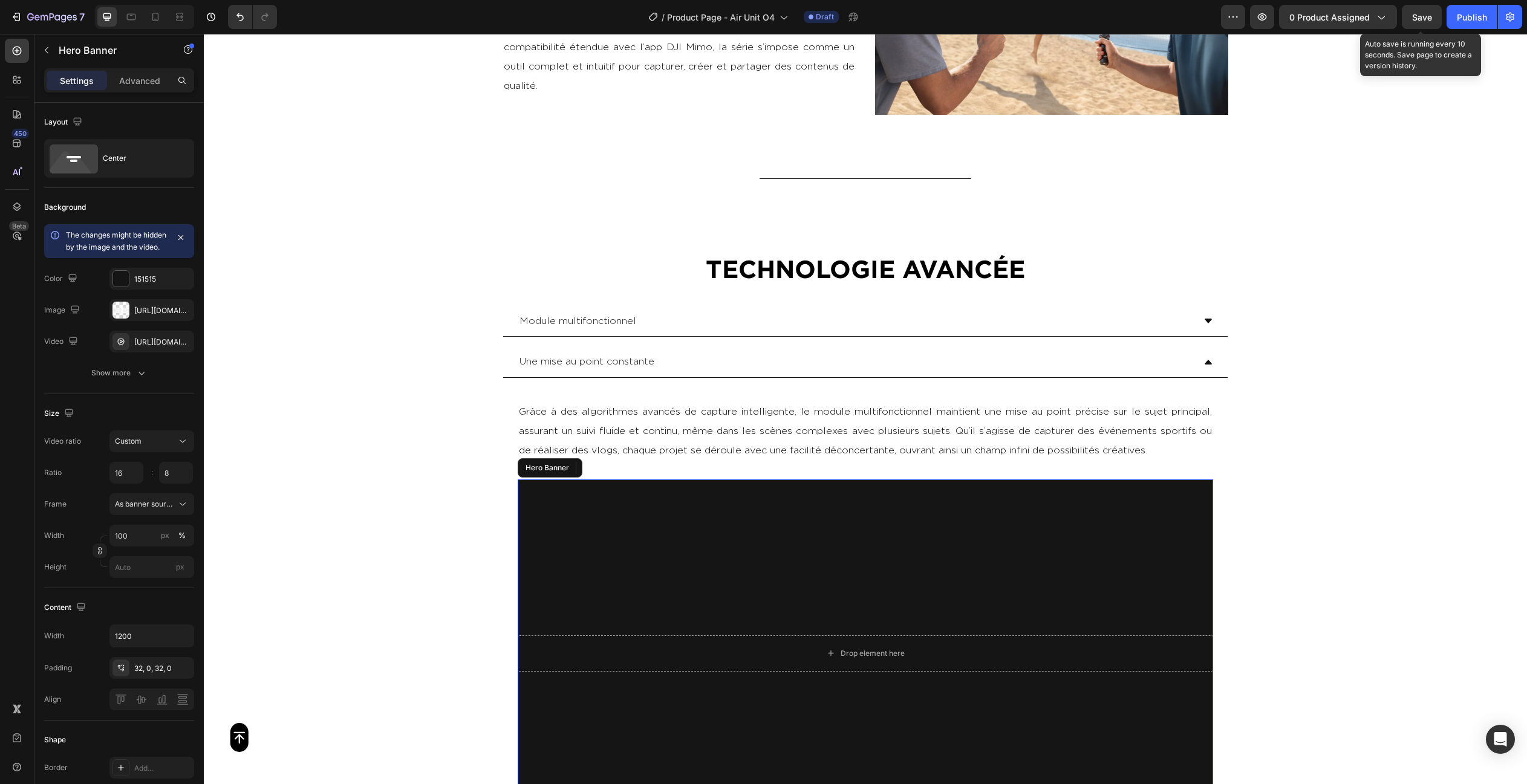
click at [696, 505] on video "Background Image" at bounding box center [865, 653] width 695 height 347
click at [182, 312] on icon "button" at bounding box center [180, 308] width 5 height 5
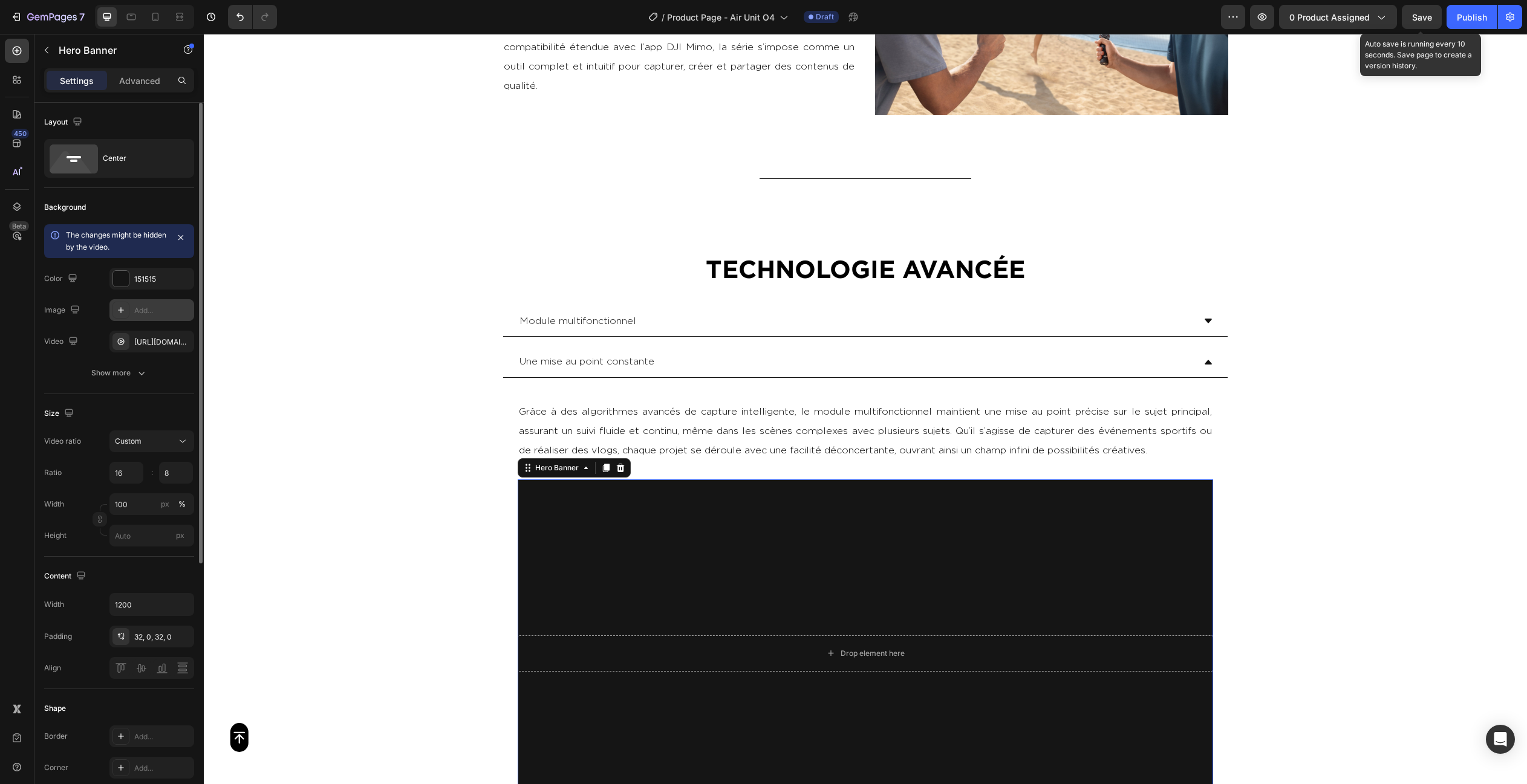
type input "Auto"
click at [179, 277] on icon "button" at bounding box center [181, 278] width 9 height 9
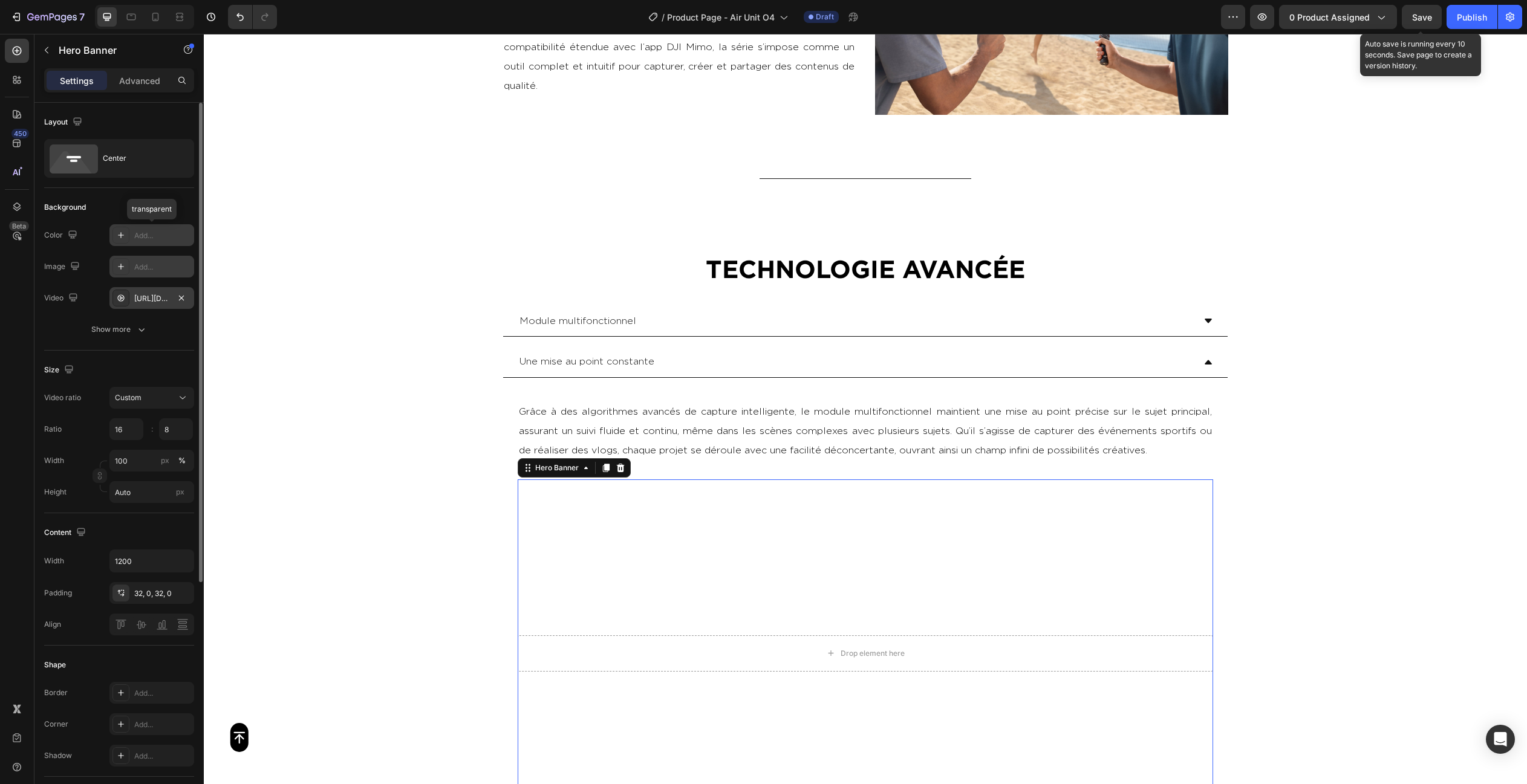
click at [152, 296] on div "[URL][DOMAIN_NAME]" at bounding box center [151, 298] width 35 height 10
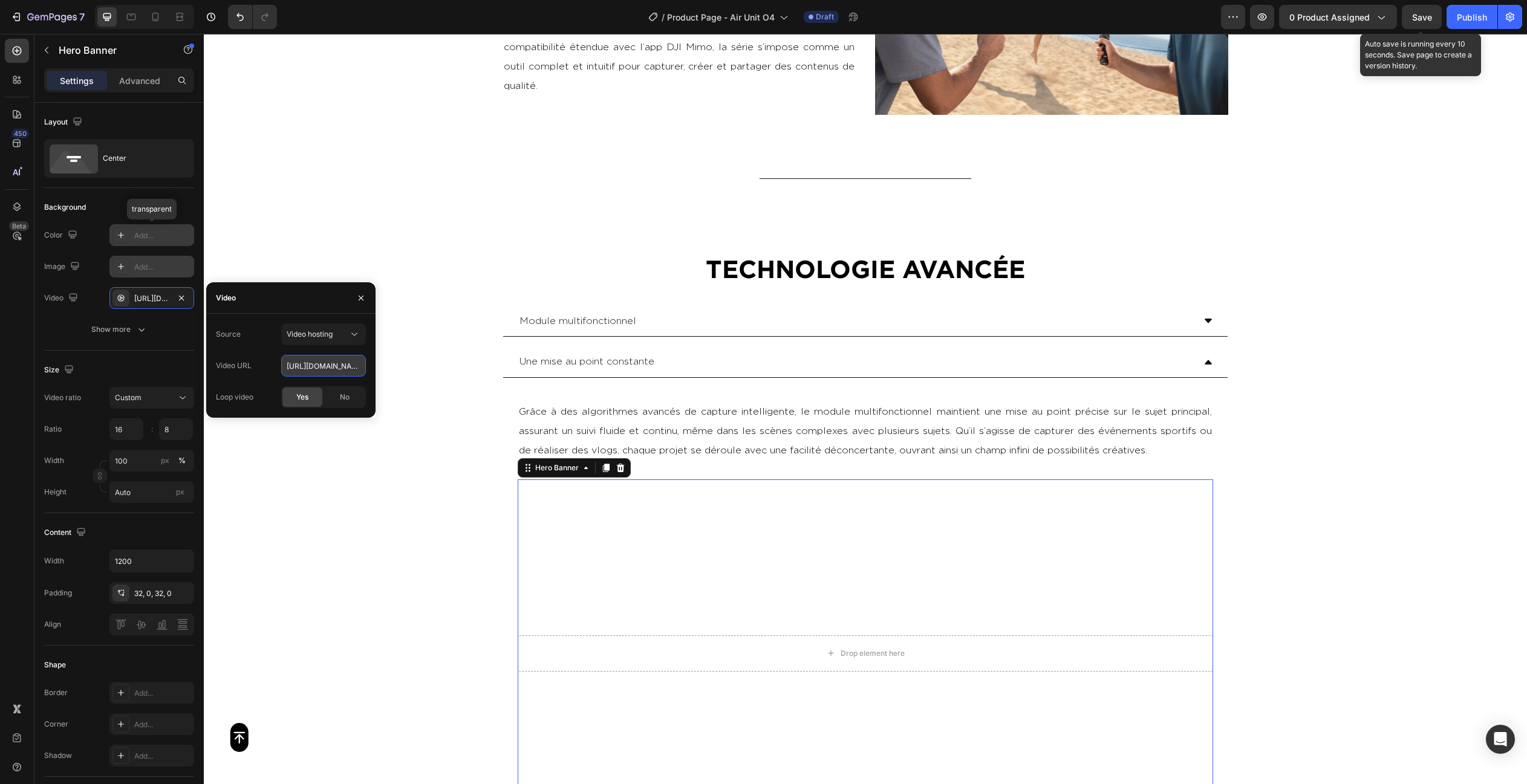
click at [312, 365] on input "[URL][DOMAIN_NAME]" at bounding box center [323, 365] width 85 height 22
paste input "e64e8d0410ce435ca9d025a0e79a32c6"
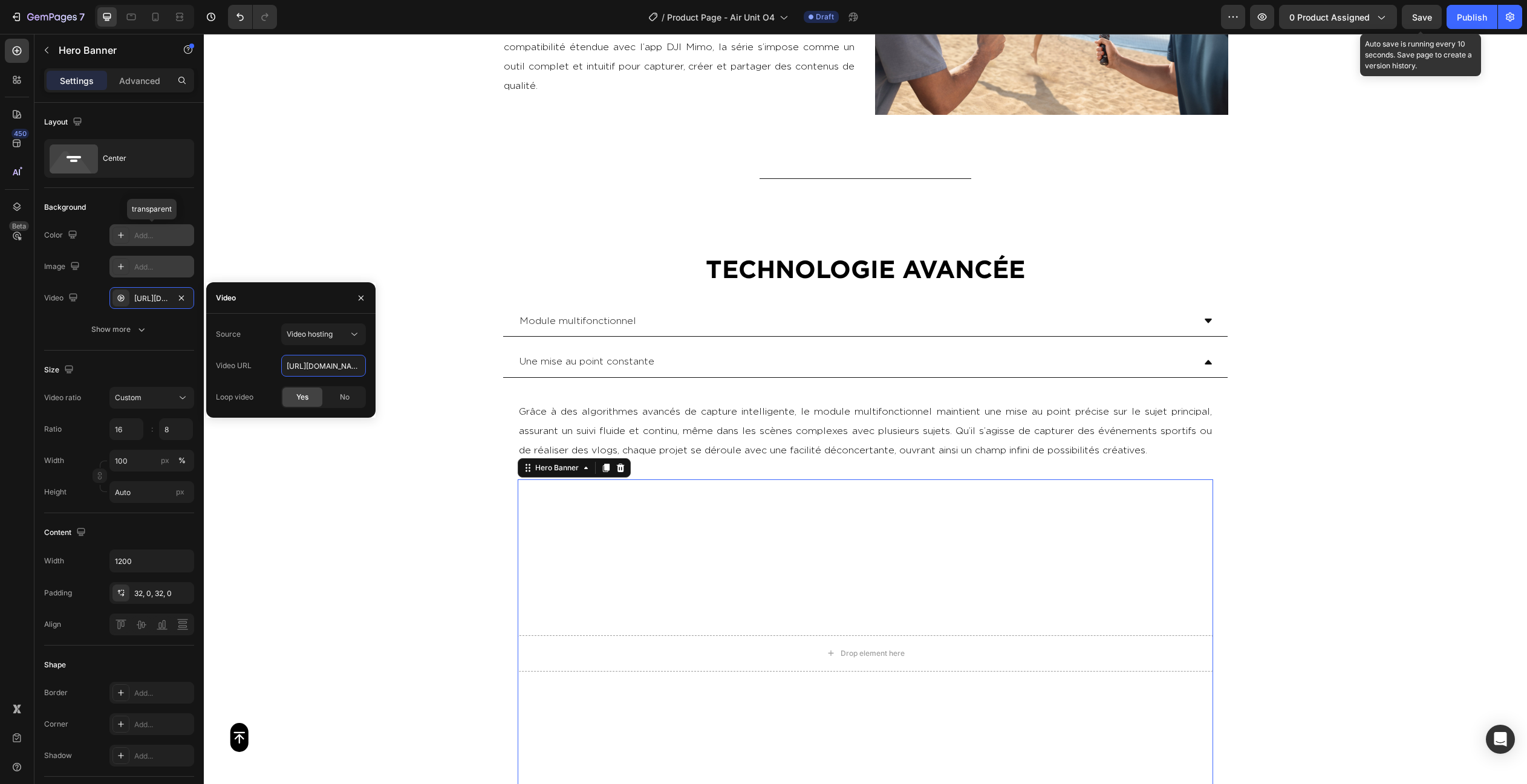
type input "[URL][DOMAIN_NAME]"
click at [241, 357] on div "Video URL" at bounding box center [234, 365] width 36 height 19
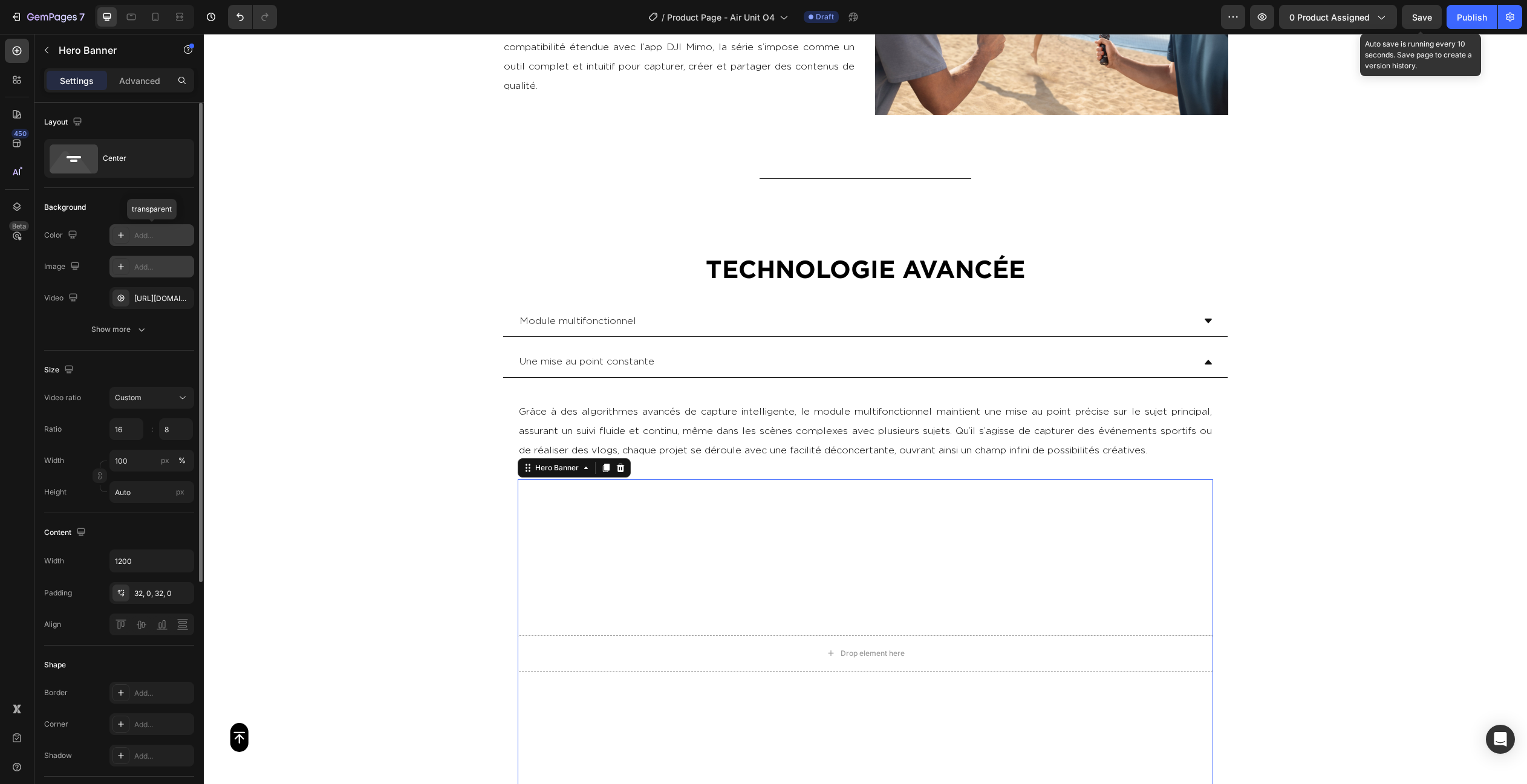
click at [156, 356] on div "Size Video ratio Custom Ratio 16 8 : Width 100 px % Height Auto px" at bounding box center [119, 431] width 150 height 162
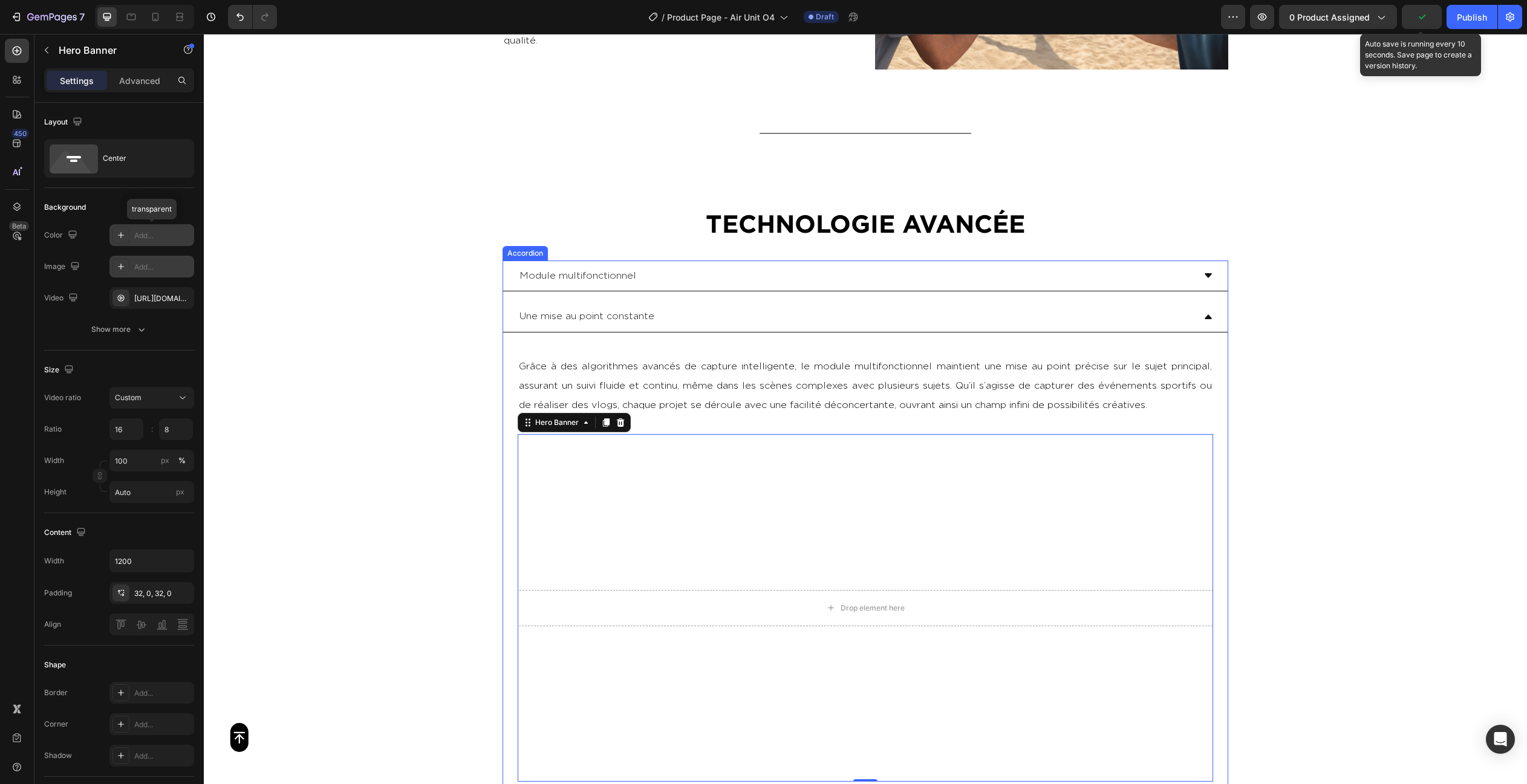
scroll to position [2305, 0]
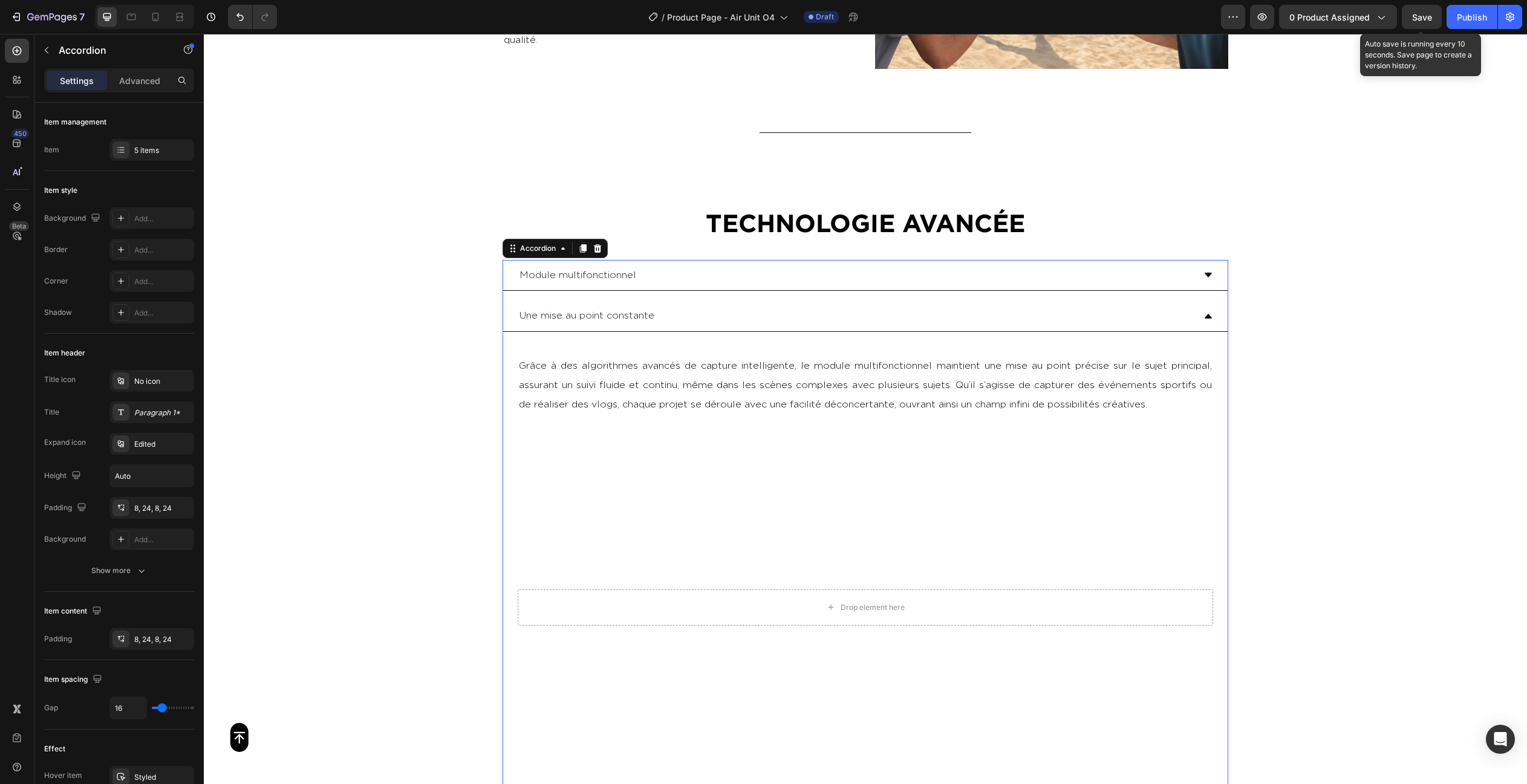
click at [708, 326] on div "Une mise au point constante" at bounding box center [865, 315] width 725 height 31
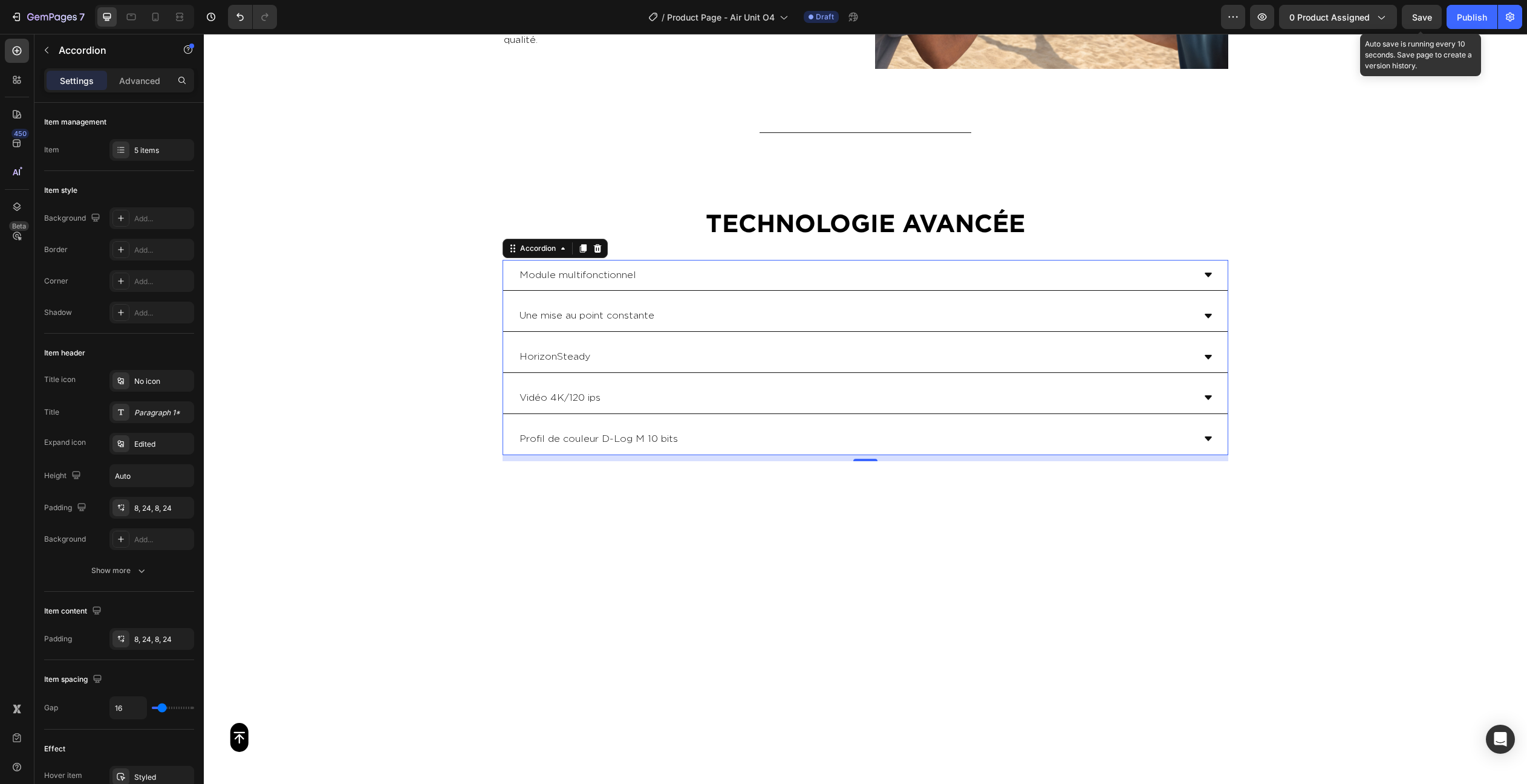
click at [713, 361] on div "HorizonSteady" at bounding box center [856, 357] width 676 height 21
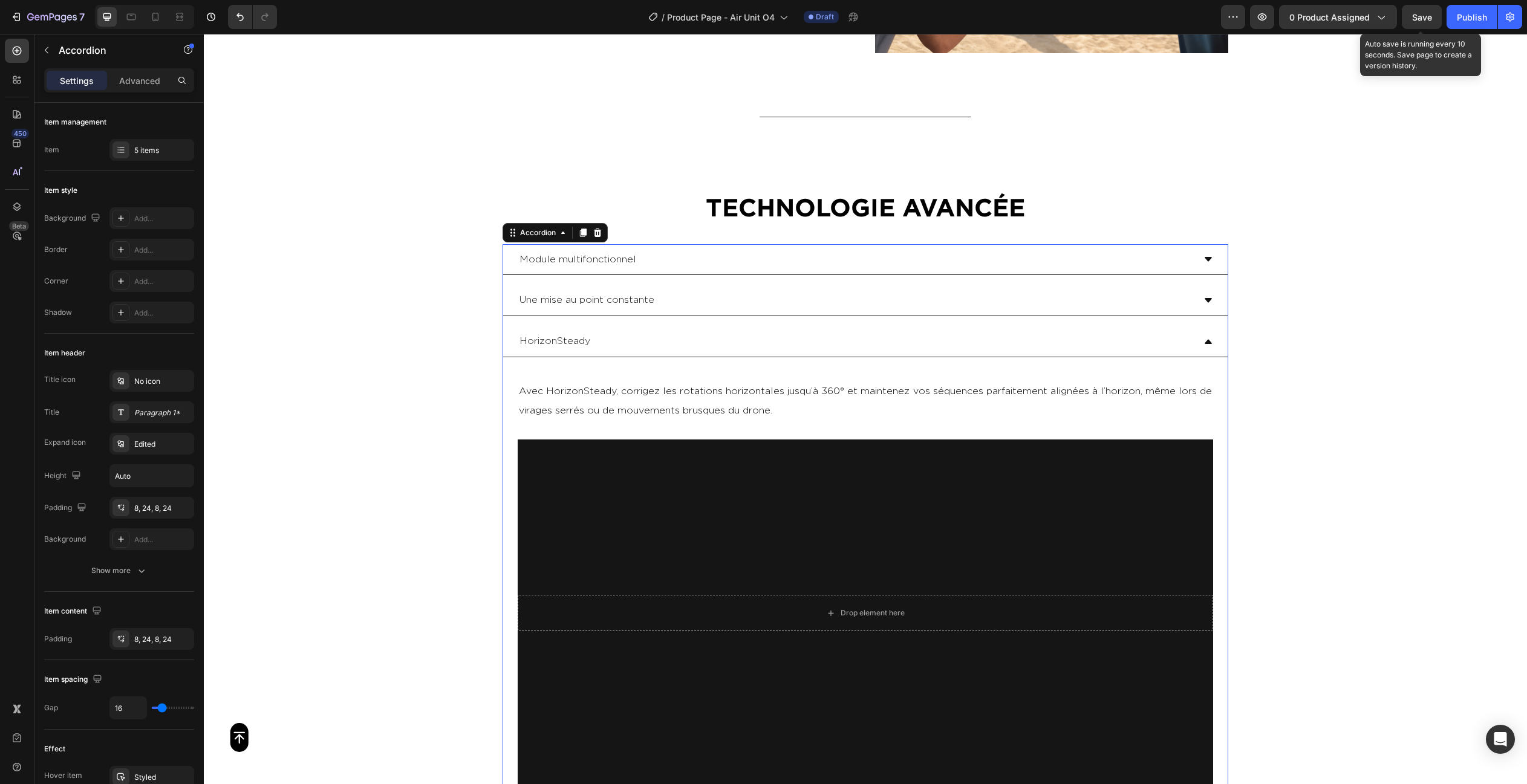
scroll to position [2324, 0]
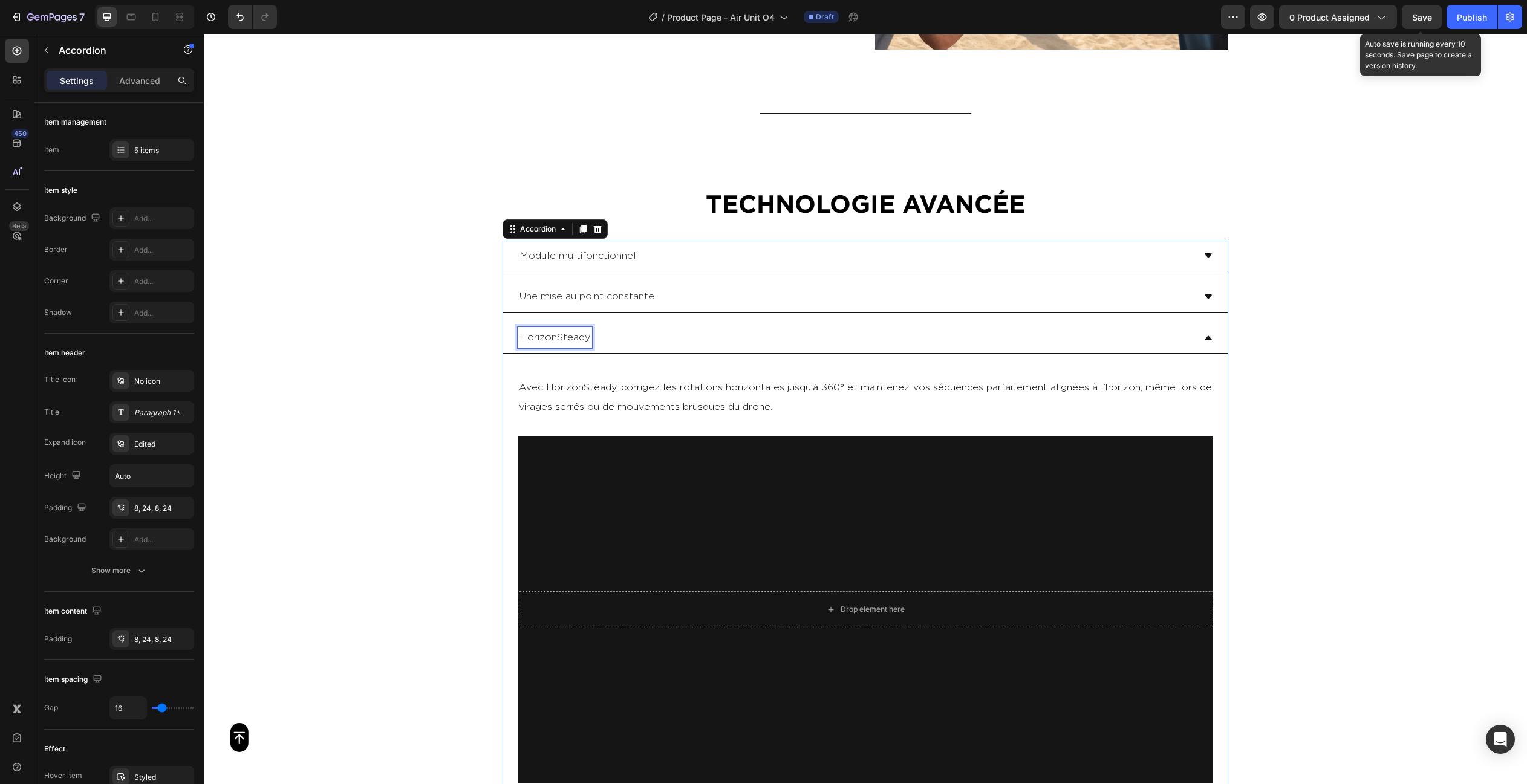
click at [541, 335] on p "HorizonSteady" at bounding box center [555, 337] width 70 height 17
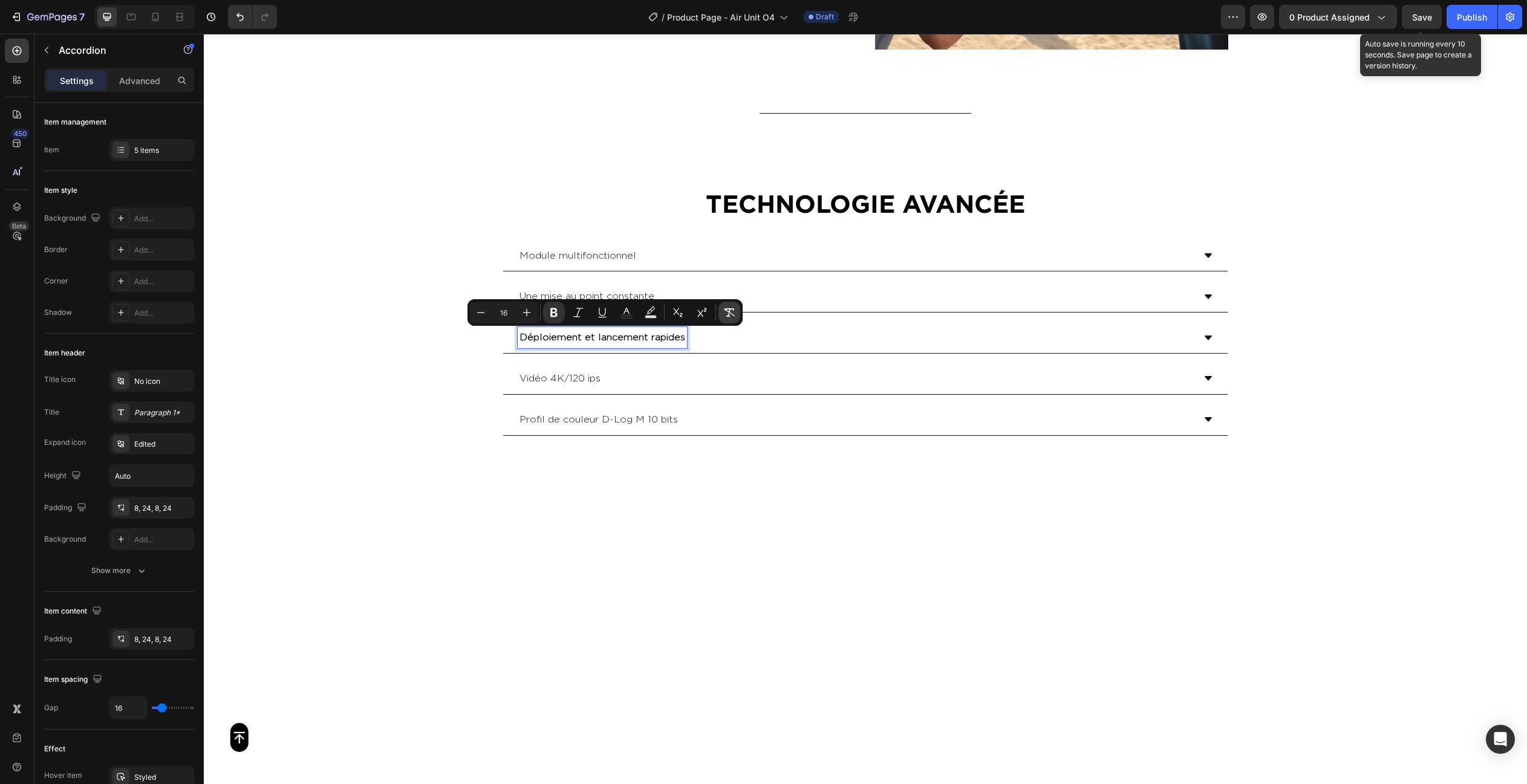
click at [733, 315] on icon "Editor contextual toolbar" at bounding box center [729, 312] width 11 height 9
click at [815, 347] on div "Déploiement et lancement rapides" at bounding box center [865, 337] width 725 height 31
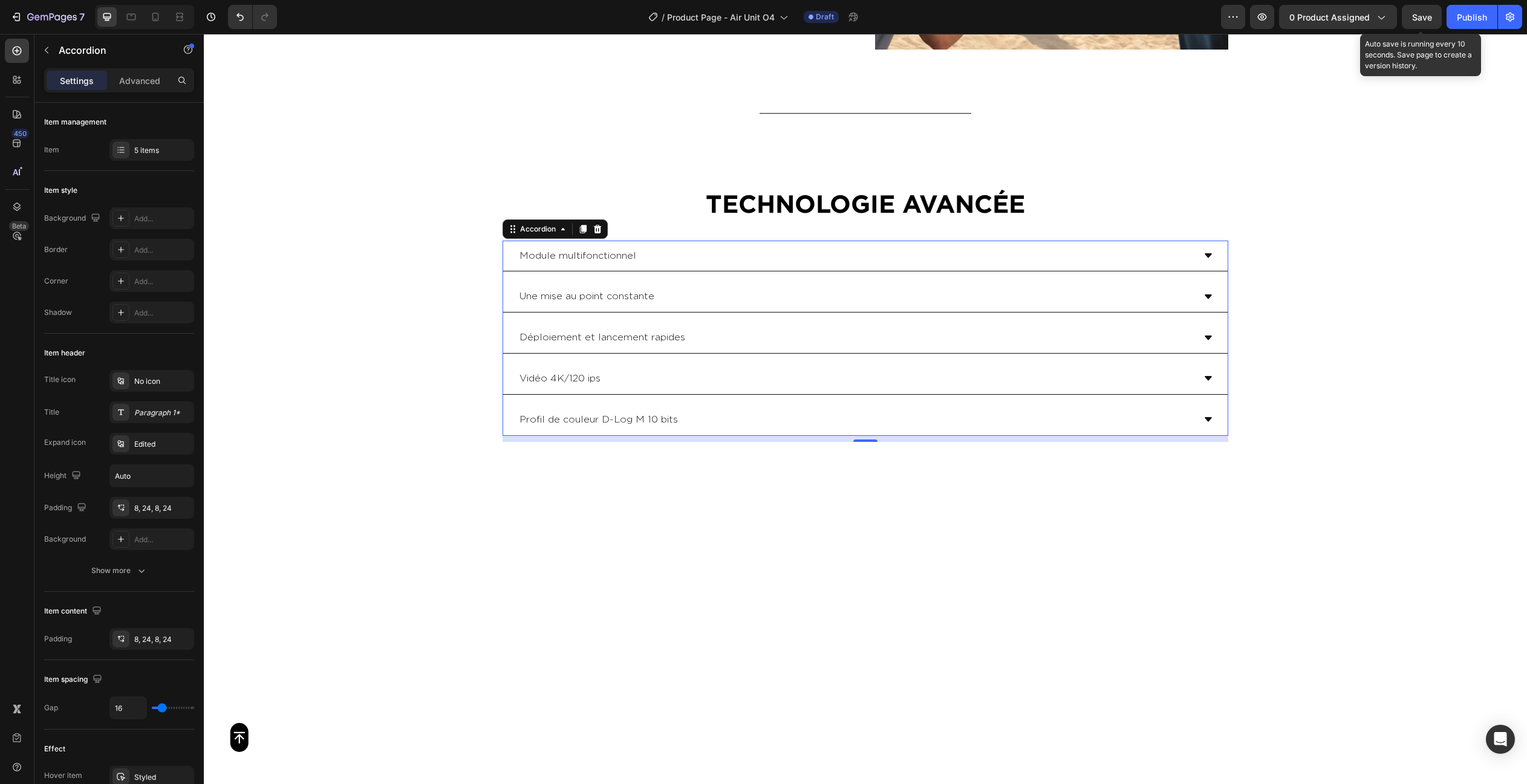
click at [704, 387] on div "Vidéo 4K/120 ips" at bounding box center [865, 379] width 725 height 31
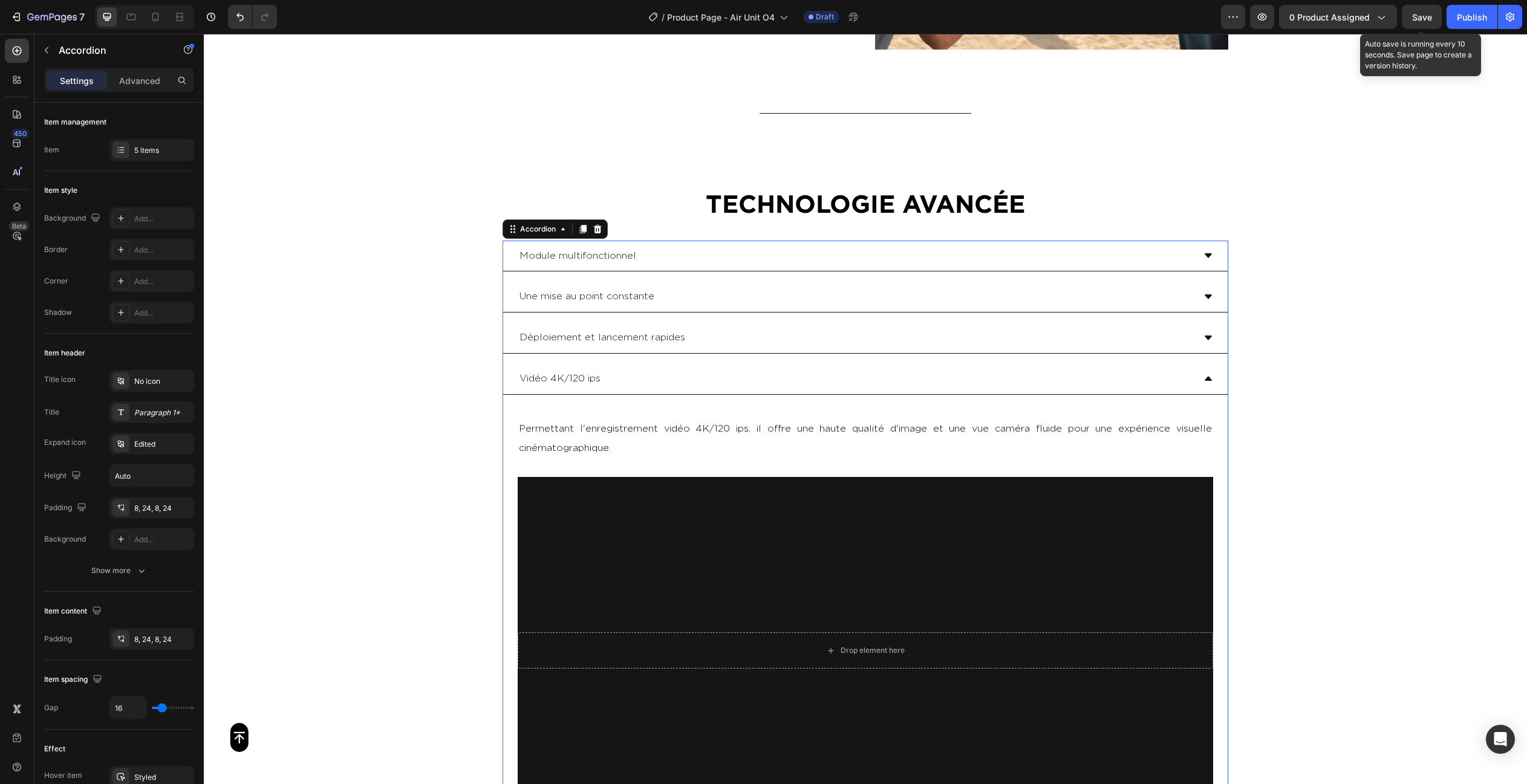
click at [716, 340] on div "Déploiement et lancement rapides" at bounding box center [856, 337] width 676 height 21
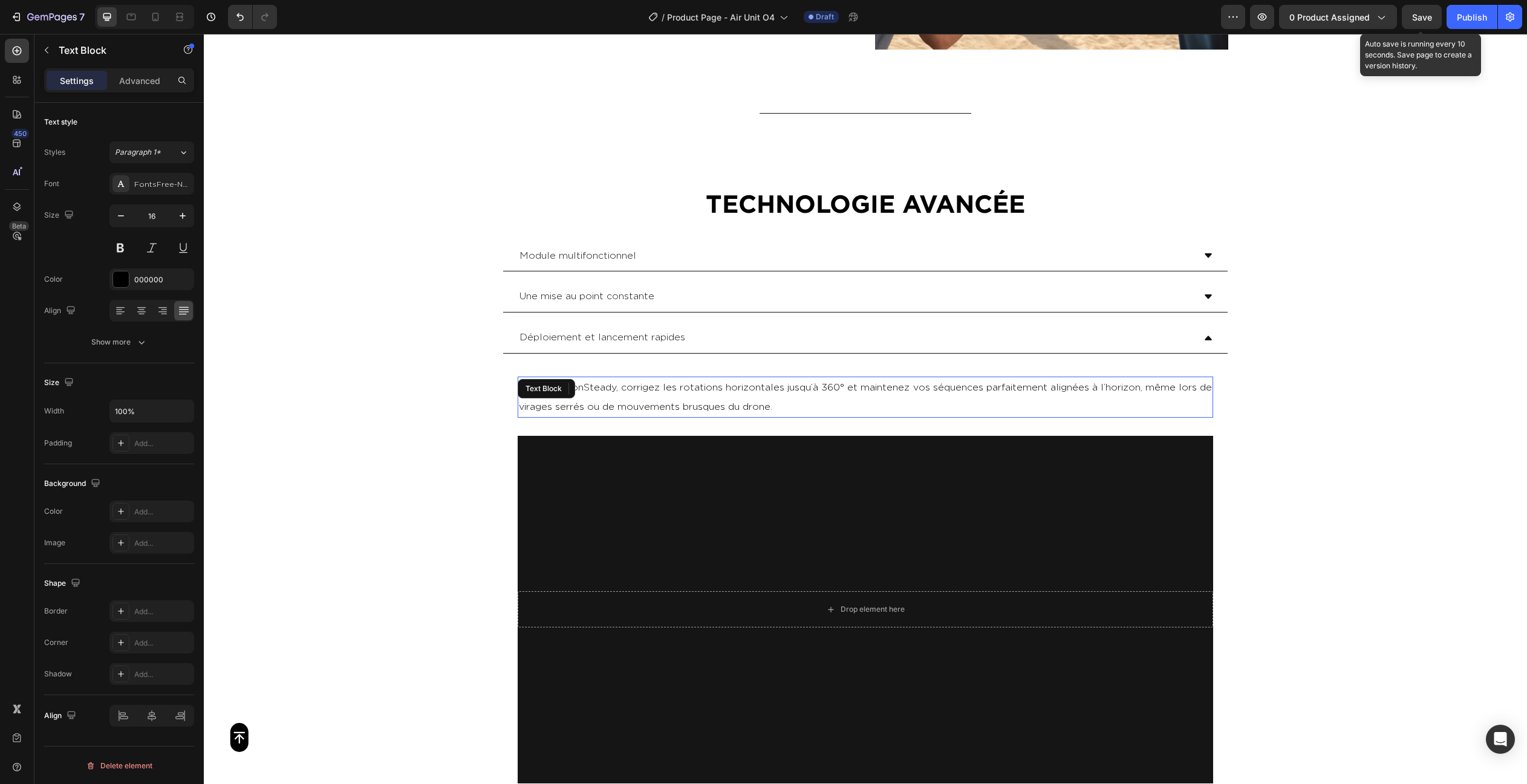
click at [704, 383] on p "Avec HorizonSteady, corrigez les rotations horizontales jusqu’à 360° et mainten…" at bounding box center [865, 397] width 693 height 39
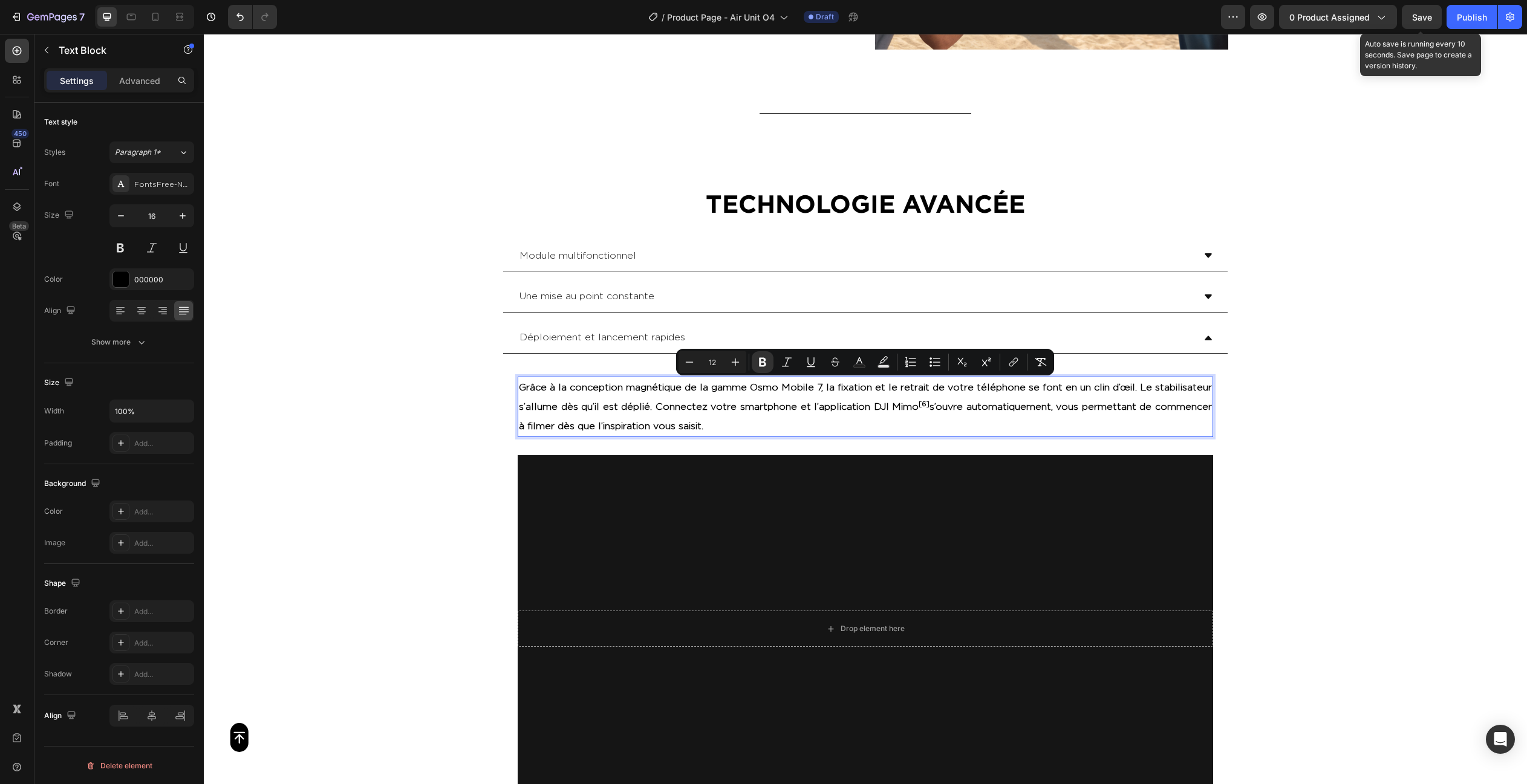
click at [930, 400] on sup "[6]" at bounding box center [923, 403] width 10 height 8
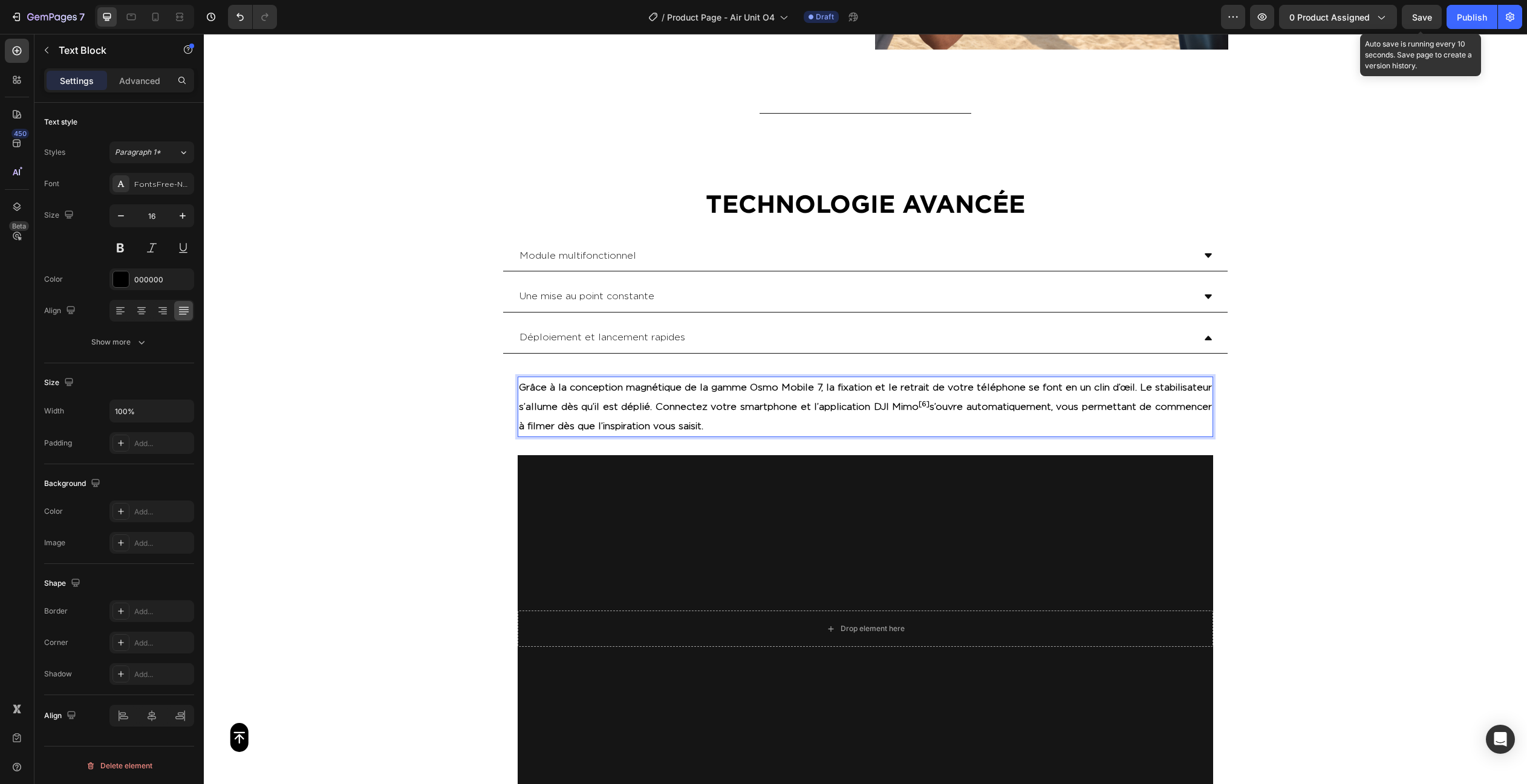
click at [1046, 401] on strong "Grâce à la conception magnétique de la gamme Osmo Mobile 7, la fixation et le r…" at bounding box center [865, 406] width 693 height 49
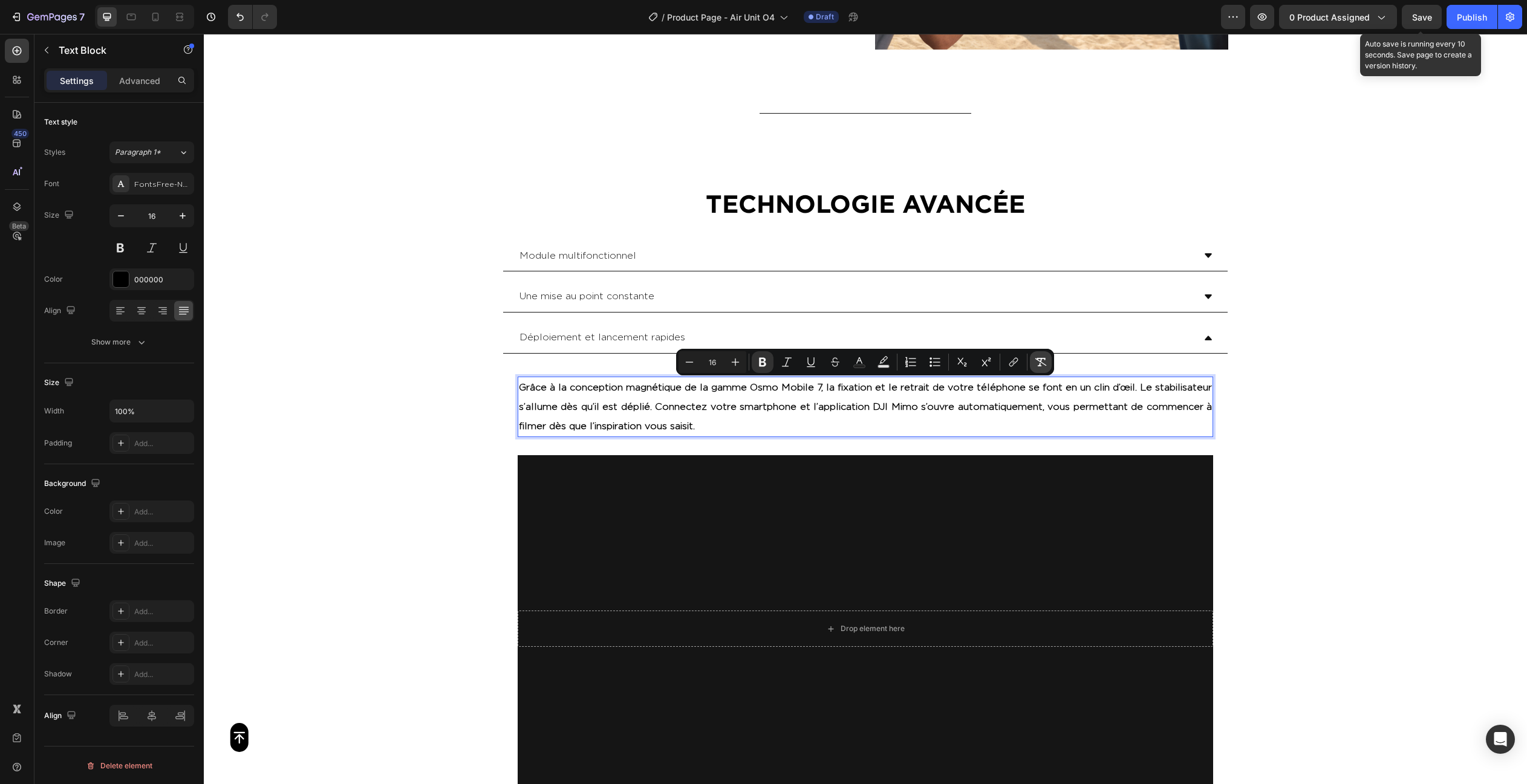
click at [1032, 361] on button "Remove Format" at bounding box center [1040, 362] width 22 height 22
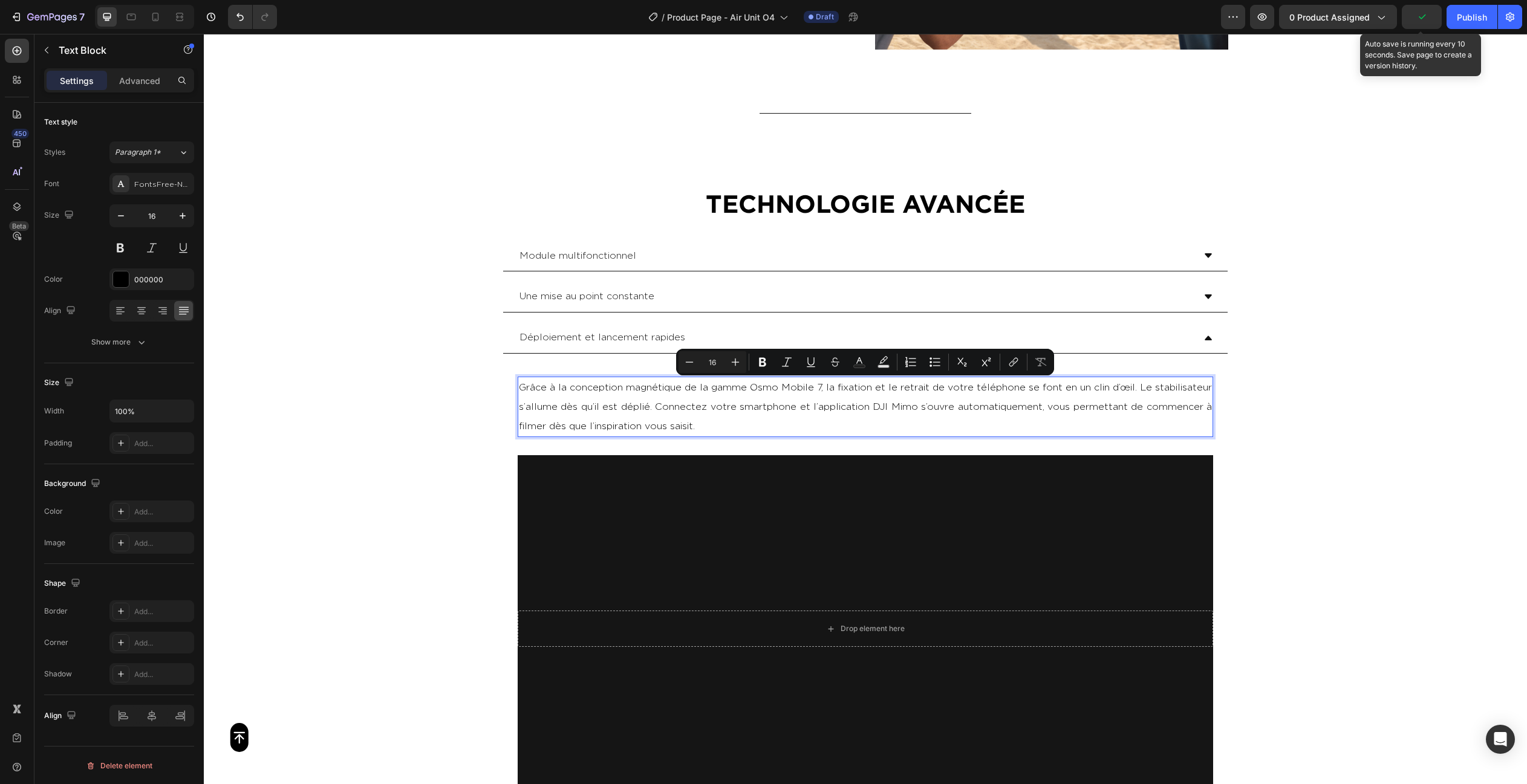
click at [831, 424] on p "Grâce à la conception magnétique de la gamme Osmo Mobile 7, la fixation et le r…" at bounding box center [865, 406] width 693 height 58
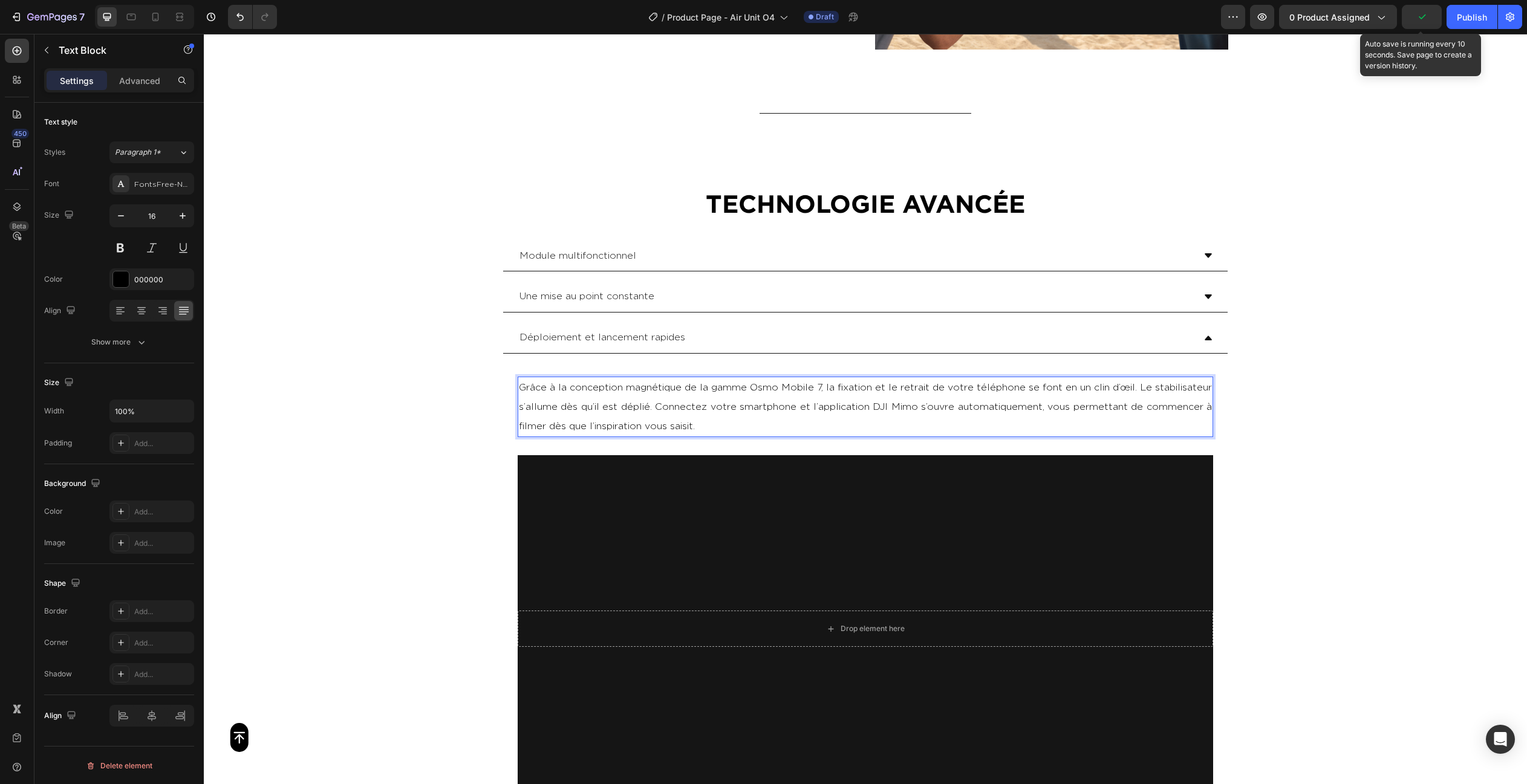
click at [1307, 406] on div "Button Sticky L’ Osmo Mobile 7 Series incarne la nouvelle génération de stabili…" at bounding box center [865, 599] width 1323 height 5731
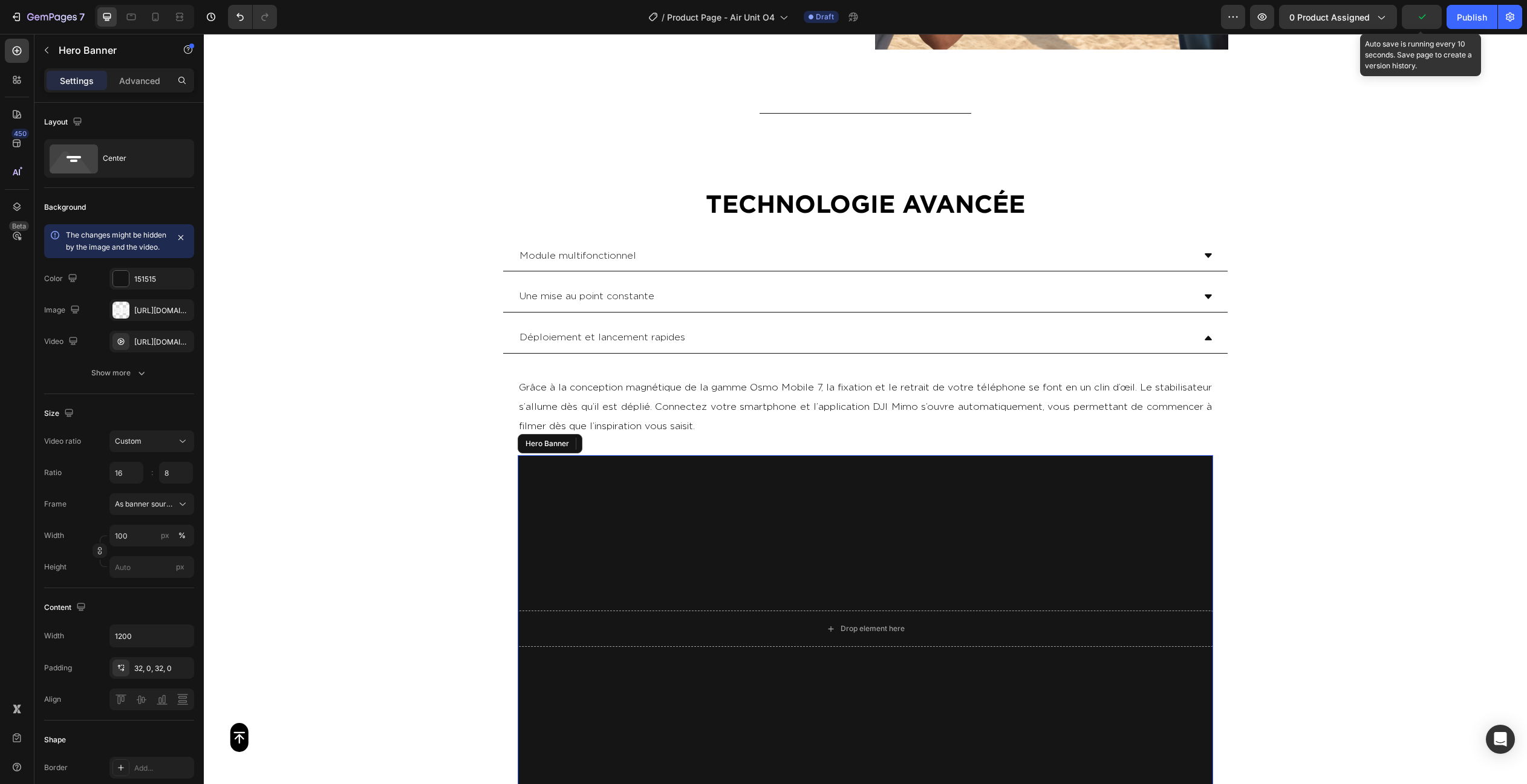
drag, startPoint x: 828, startPoint y: 467, endPoint x: 888, endPoint y: 457, distance: 60.8
click at [828, 467] on video "Background Image" at bounding box center [865, 628] width 695 height 347
click at [768, 591] on div "Drop element here" at bounding box center [865, 628] width 695 height 75
click at [185, 315] on icon "button" at bounding box center [181, 310] width 9 height 9
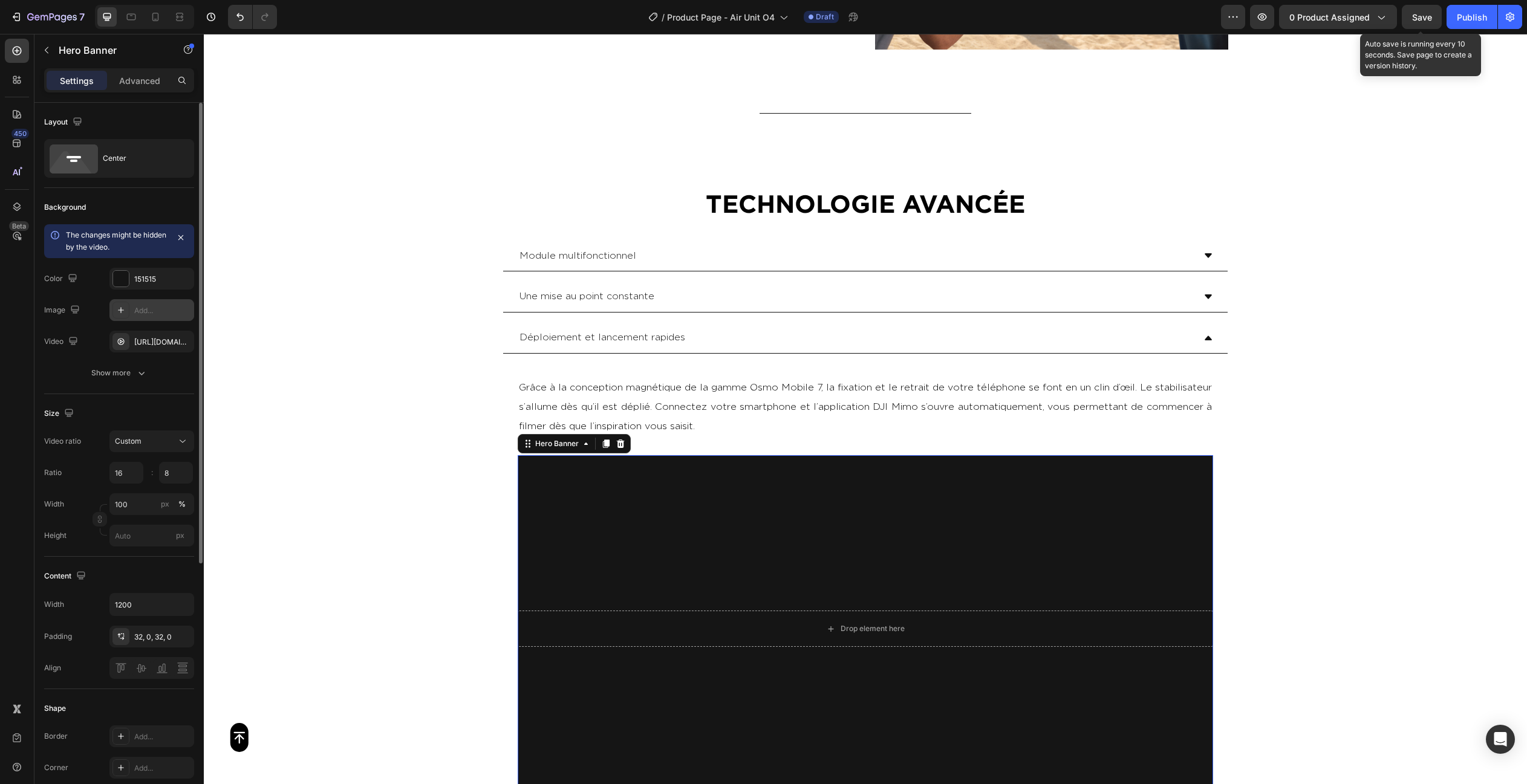
type input "Auto"
click at [180, 280] on icon "button" at bounding box center [181, 278] width 9 height 9
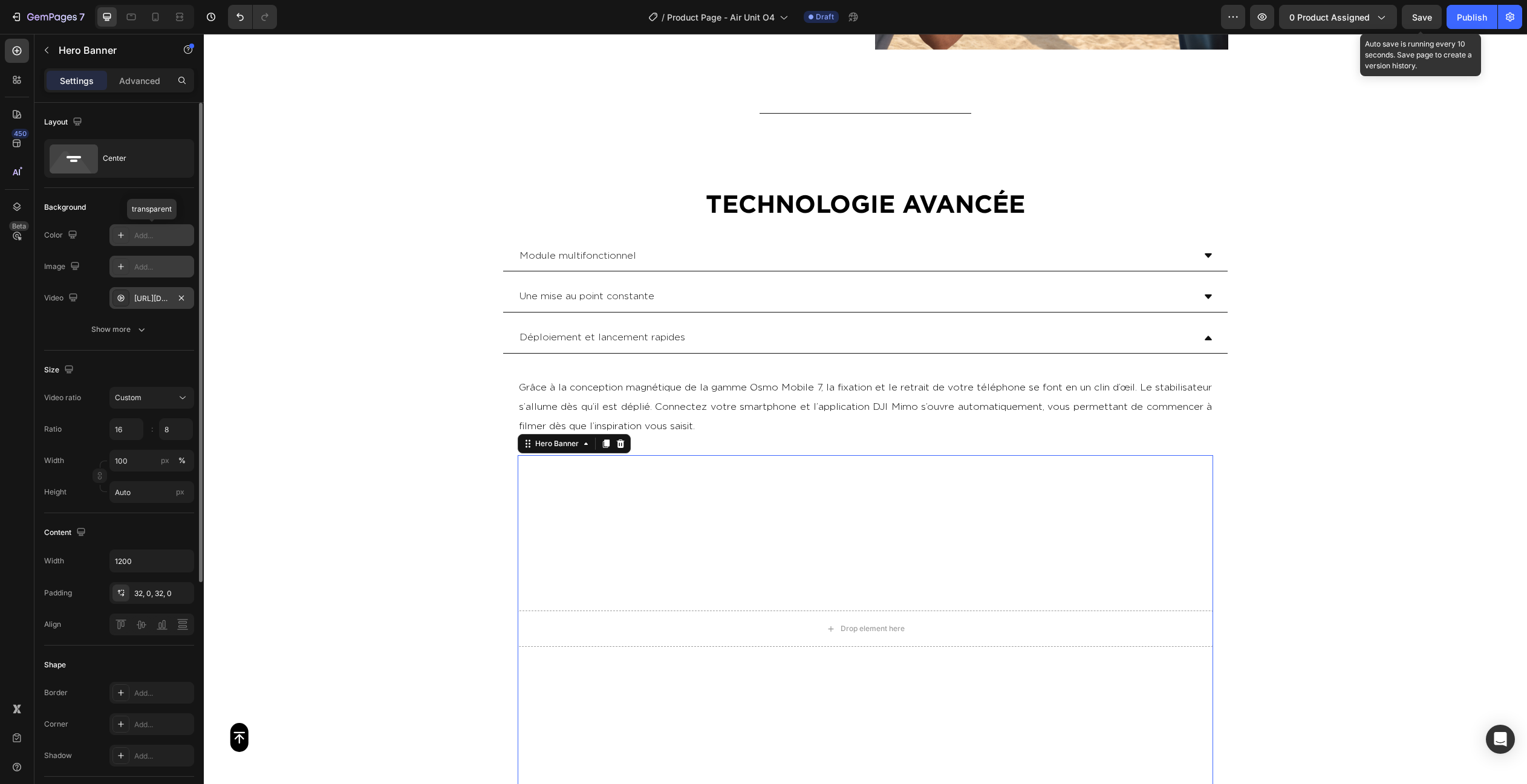
click at [150, 301] on div "[URL][DOMAIN_NAME]" at bounding box center [151, 298] width 35 height 10
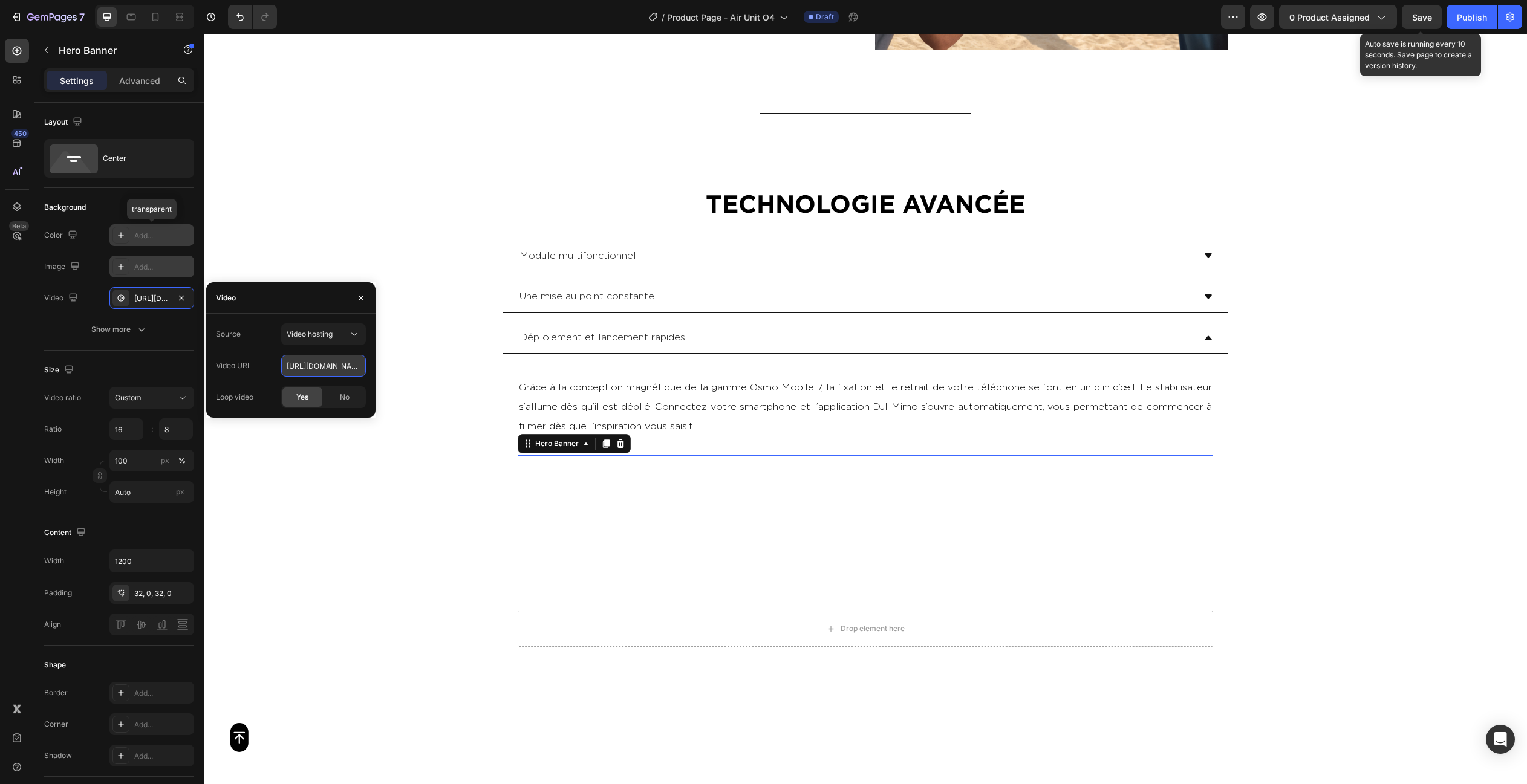
click at [330, 366] on input "[URL][DOMAIN_NAME]" at bounding box center [323, 365] width 85 height 22
paste input "939d09af69c2428b8660e43067afe4ab"
type input "[URL][DOMAIN_NAME]"
click at [129, 353] on div "Size Video ratio Custom Ratio 16 8 : Width 100 px % Height Auto px" at bounding box center [119, 431] width 150 height 162
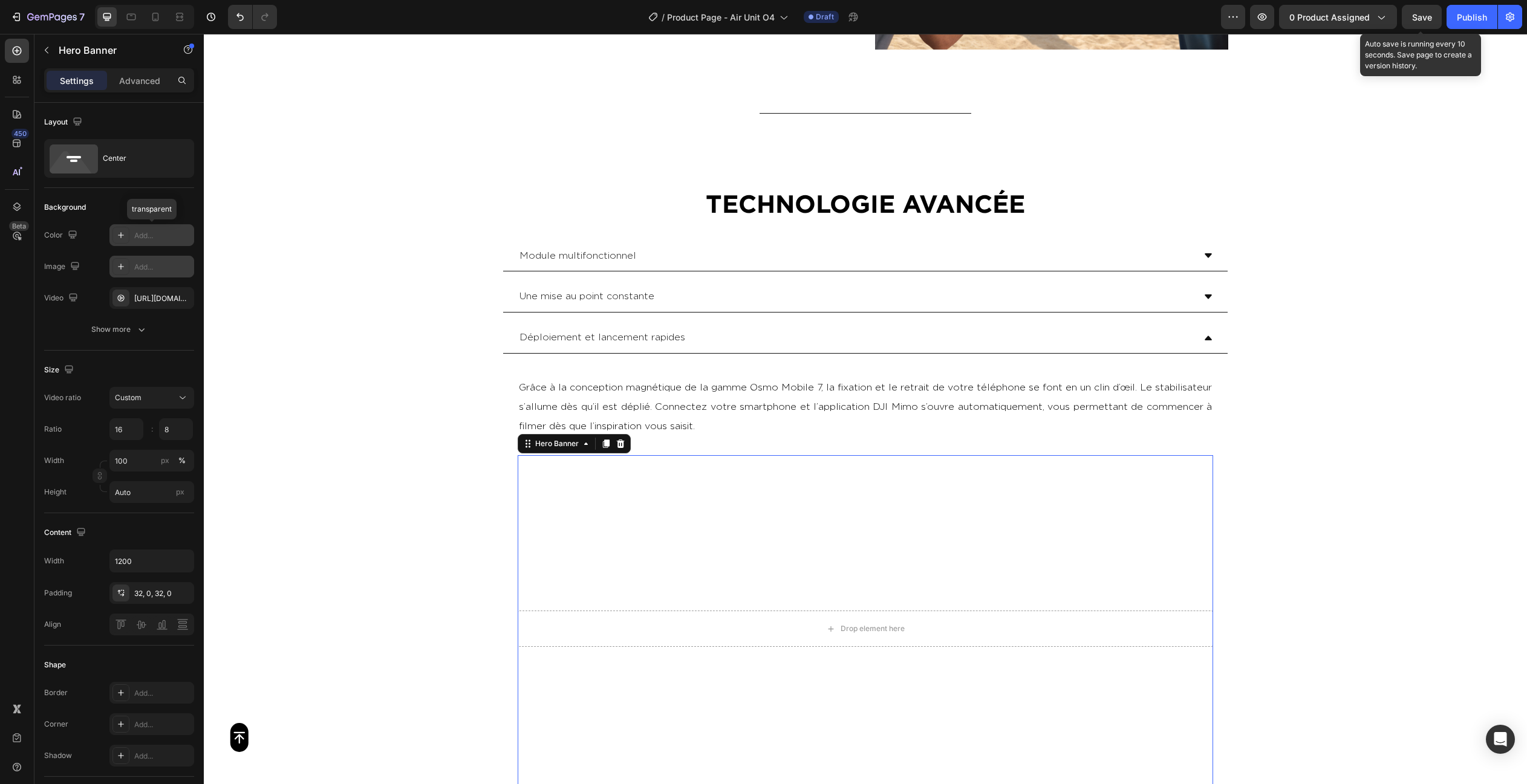
click at [1336, 450] on div "Button Sticky L’ Osmo Mobile 7 Series incarne la nouvelle génération de stabili…" at bounding box center [865, 599] width 1323 height 5731
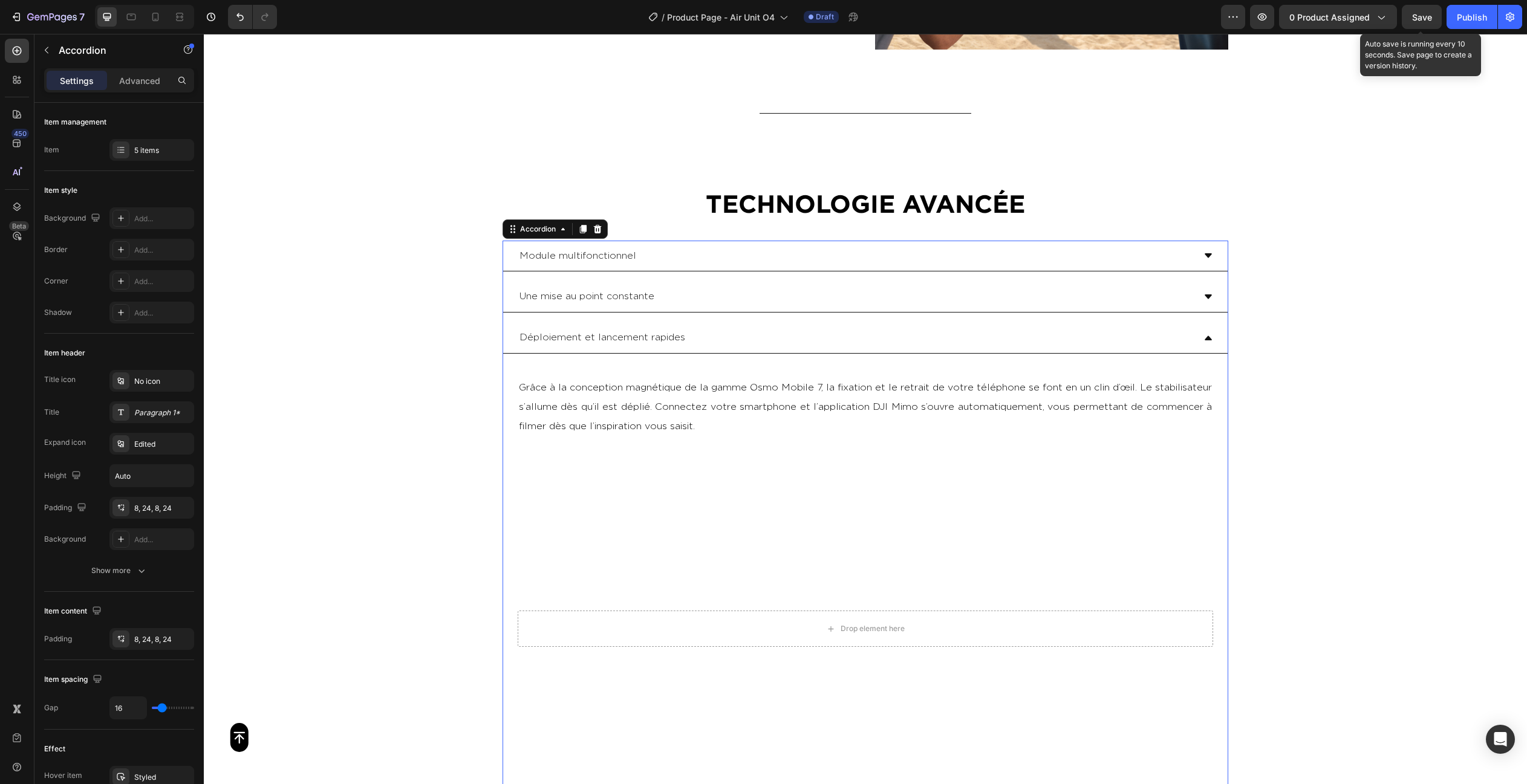
click at [1019, 338] on div "Déploiement et lancement rapides" at bounding box center [856, 337] width 676 height 21
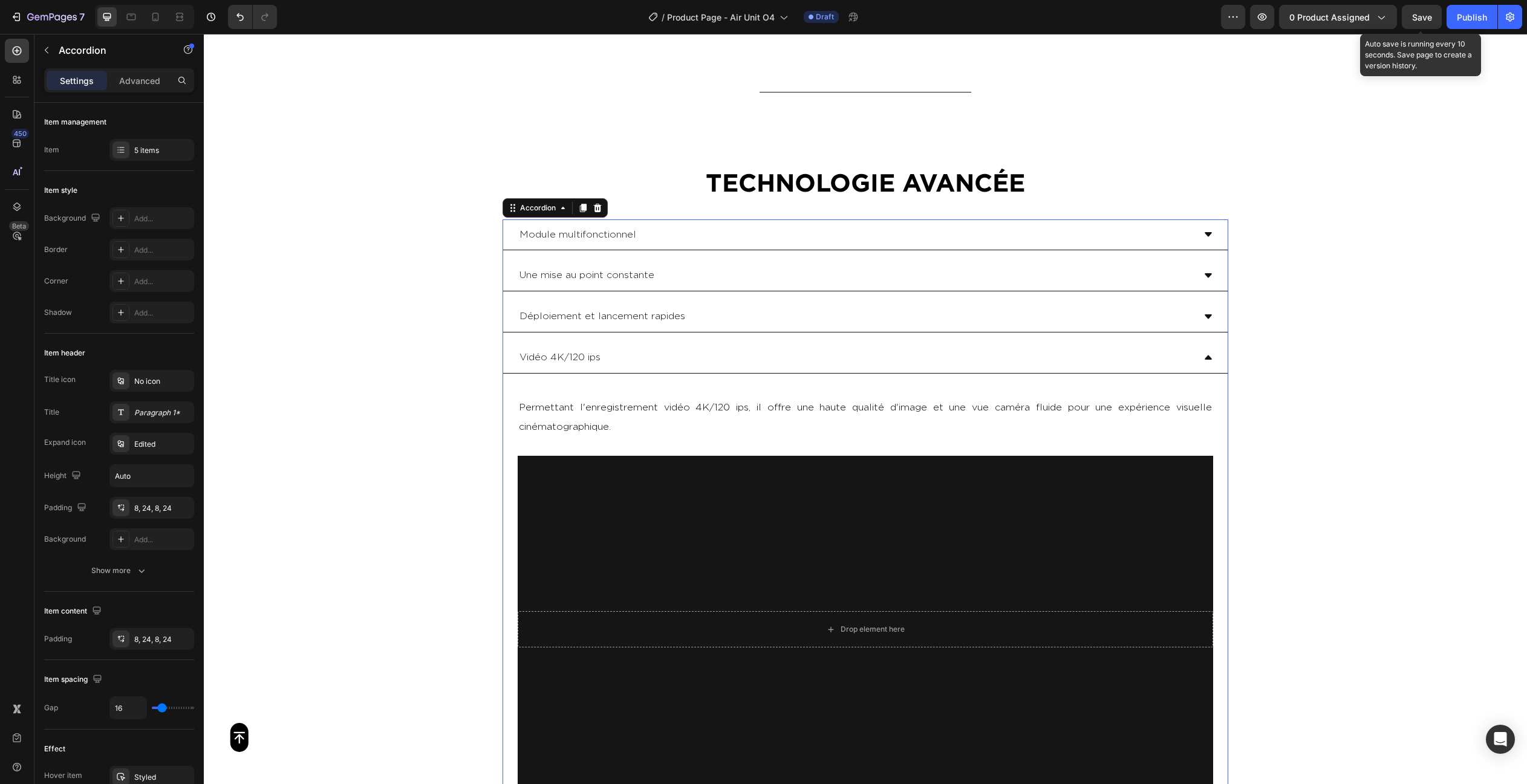
scroll to position [2353, 0]
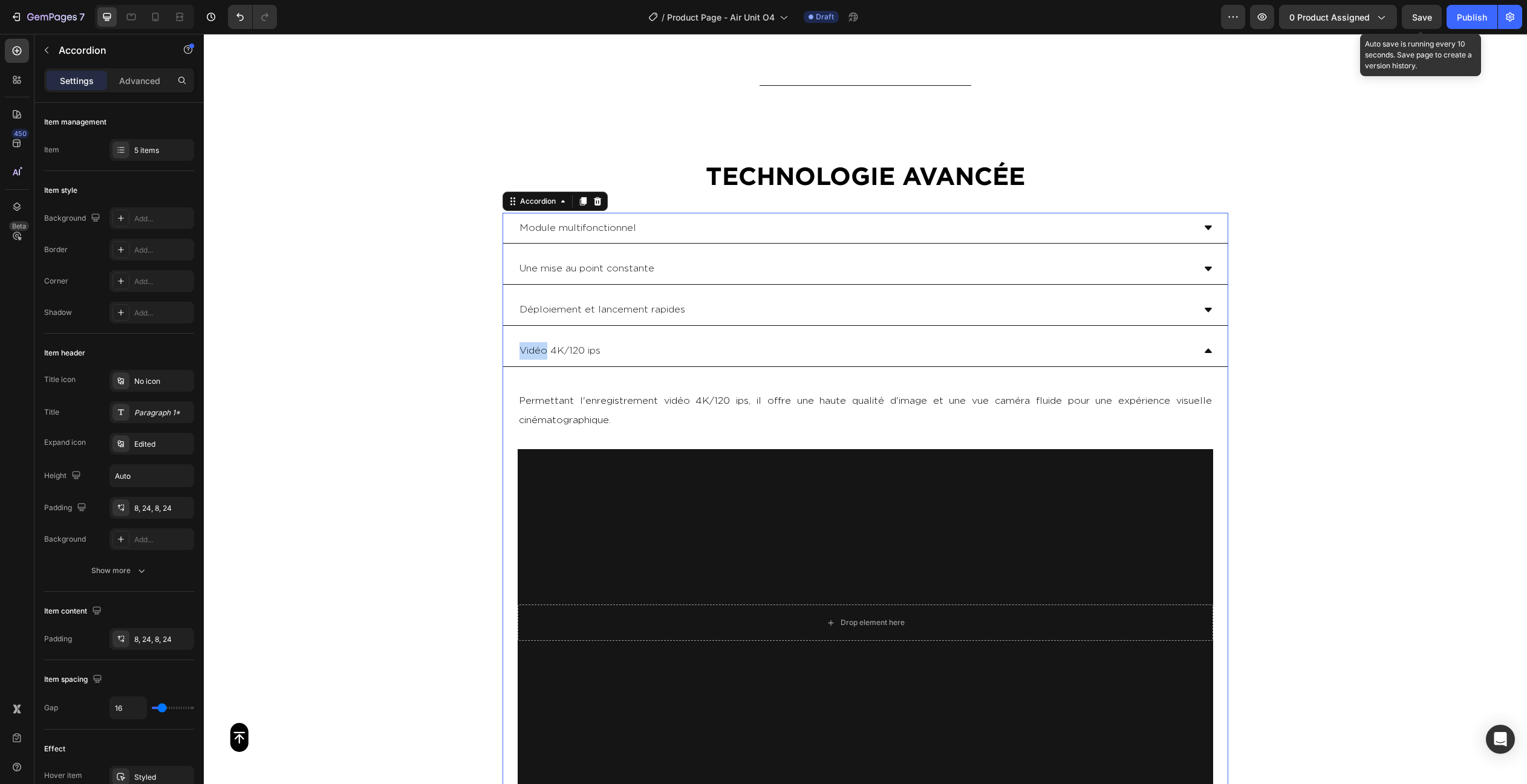
click at [543, 349] on p "Vidéo 4K/120 ips" at bounding box center [559, 350] width 81 height 17
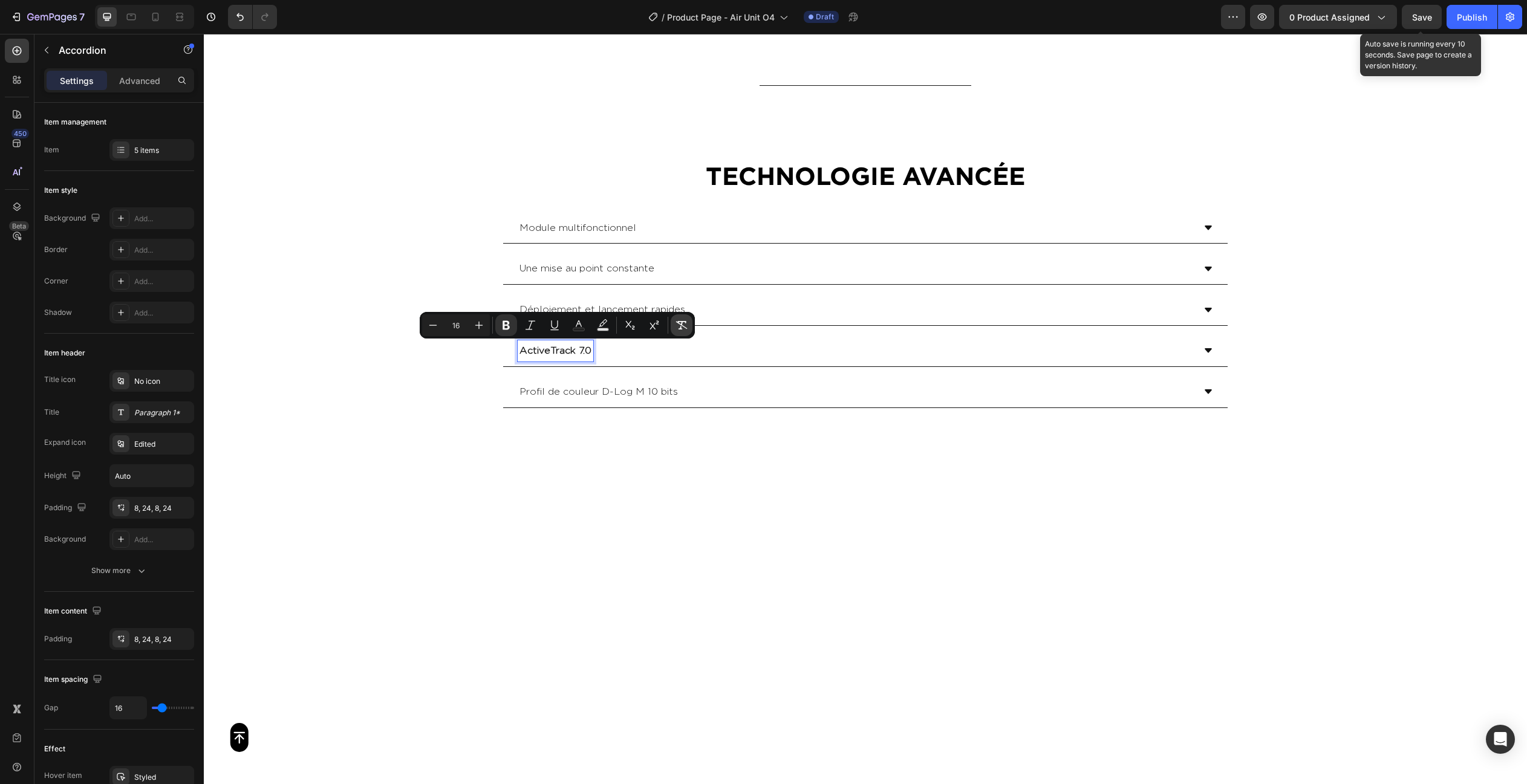
click at [687, 322] on icon "Editor contextual toolbar" at bounding box center [681, 325] width 12 height 12
click at [753, 359] on div "ActiveTrack 7.0" at bounding box center [856, 350] width 676 height 21
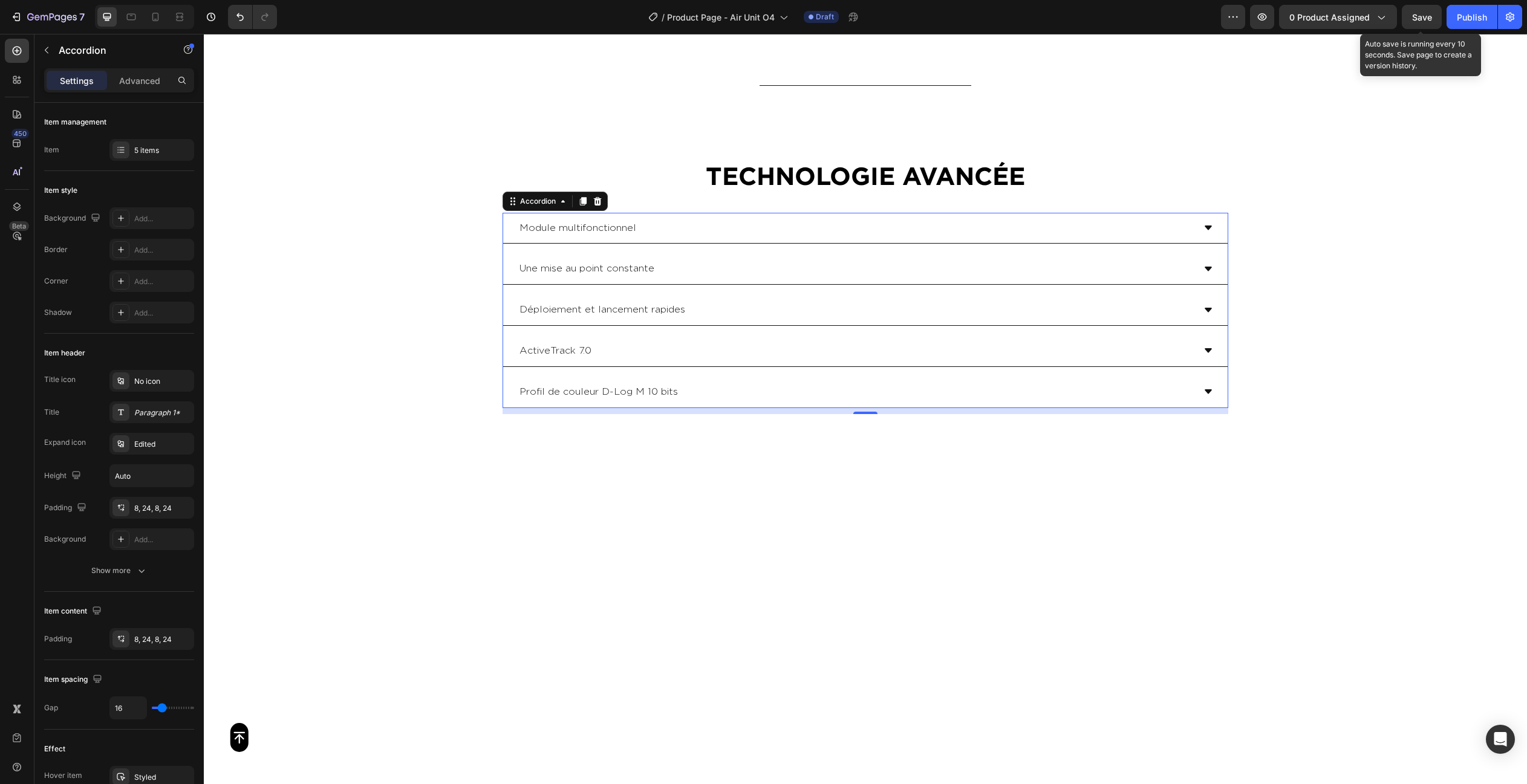
click at [707, 354] on div "ActiveTrack 7.0" at bounding box center [856, 350] width 676 height 21
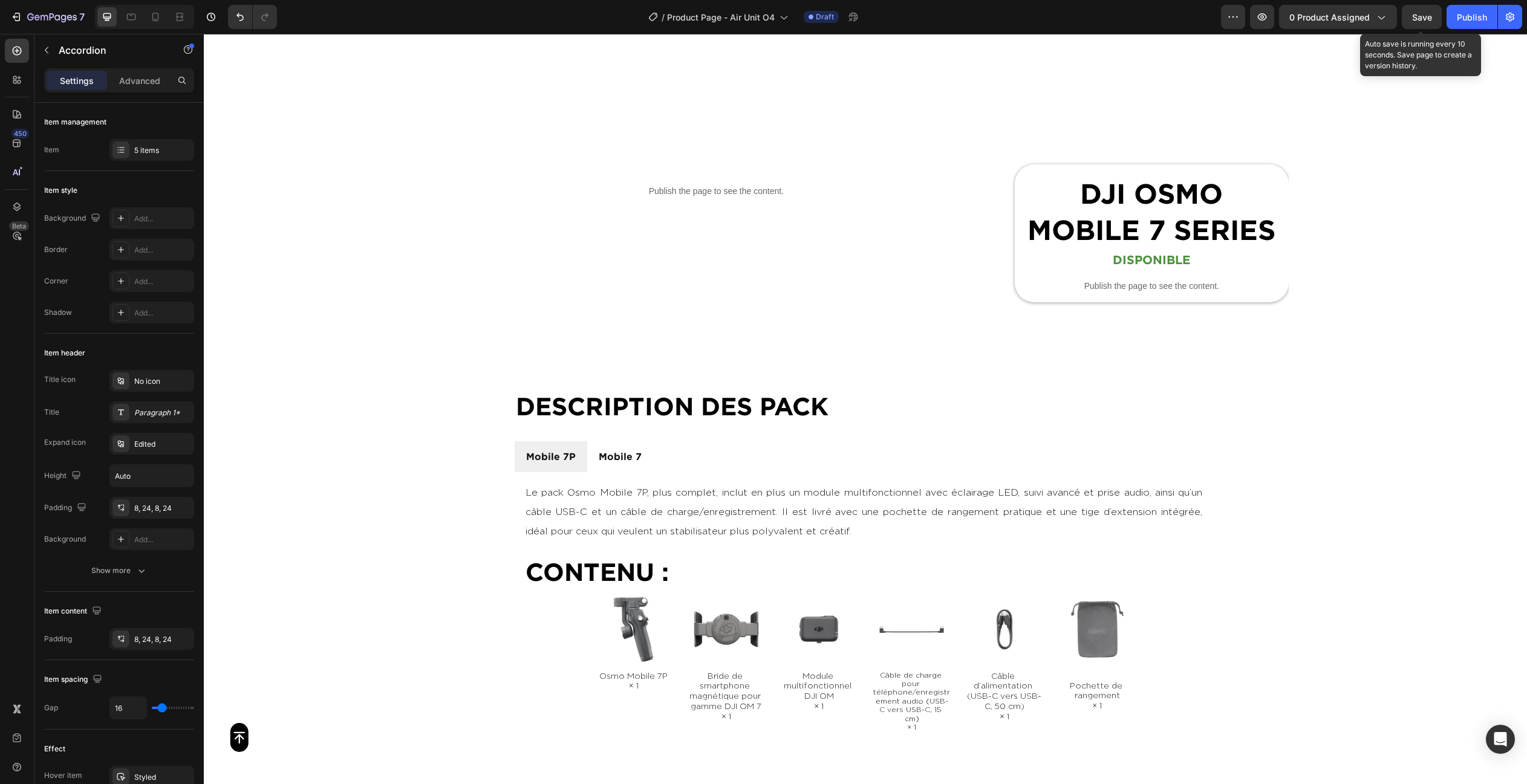
scroll to position [610, 0]
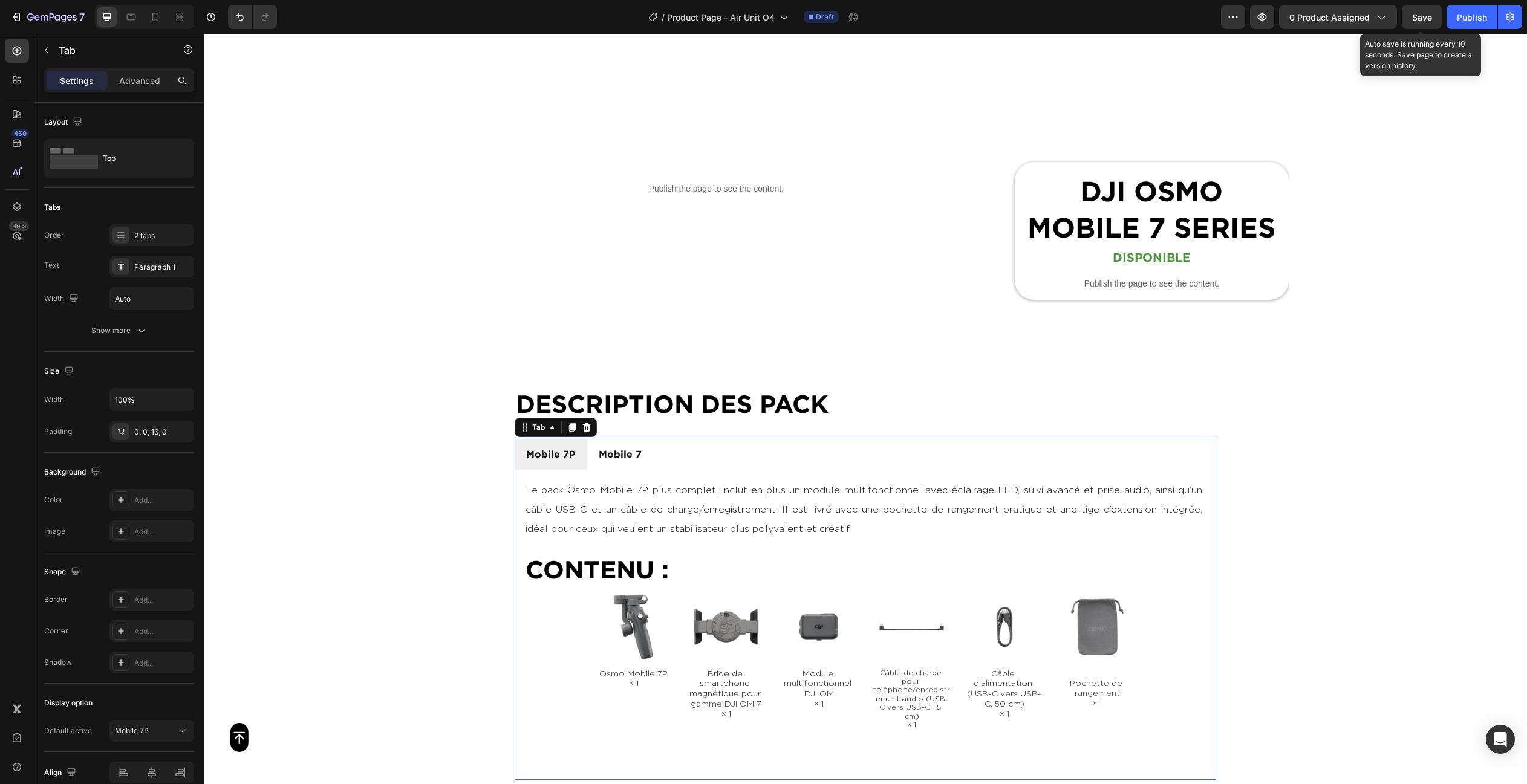
click at [660, 447] on ul "Mobile 7P Mobile 7" at bounding box center [865, 454] width 702 height 30
click at [570, 425] on icon at bounding box center [572, 428] width 7 height 9
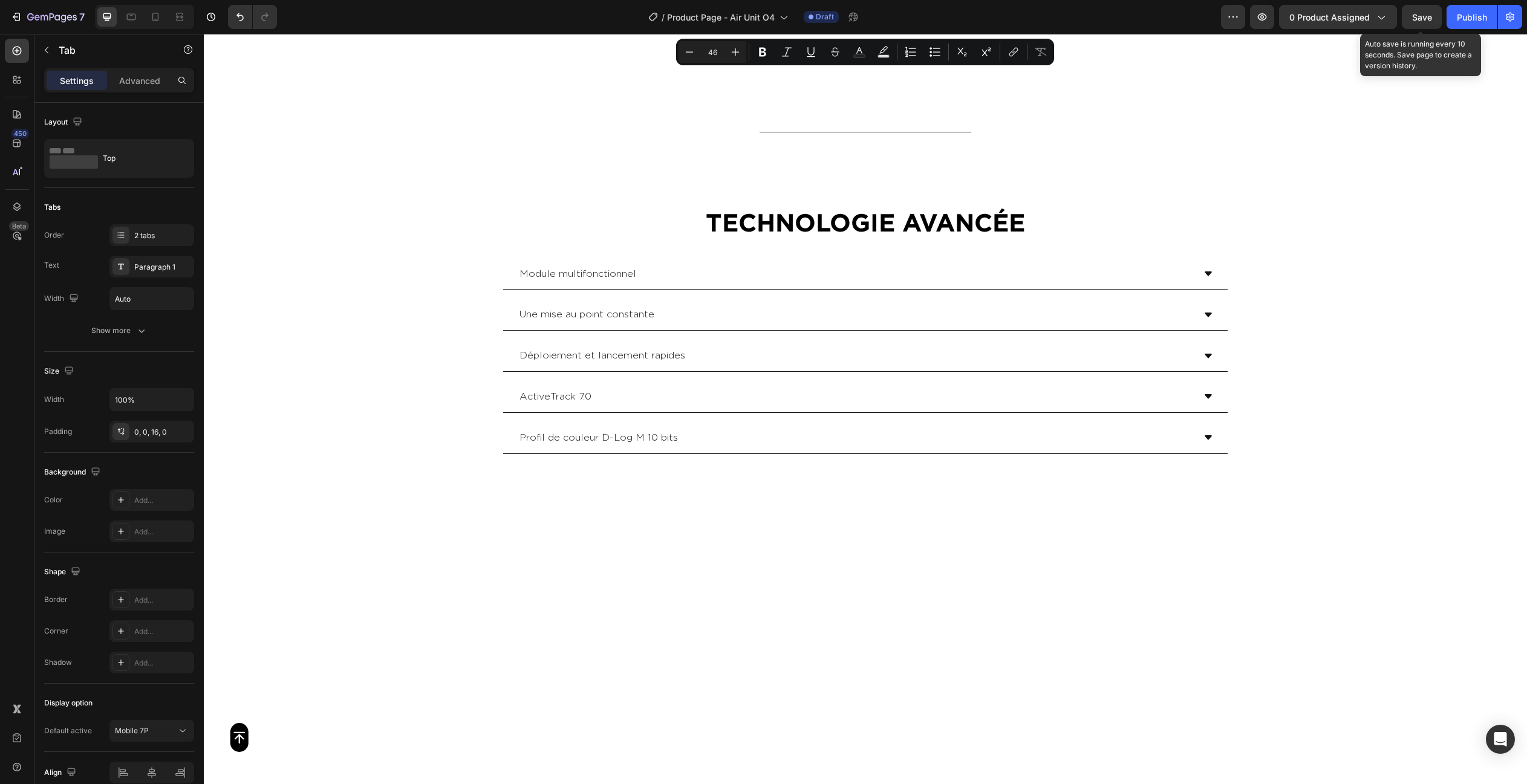
scroll to position [2842, 0]
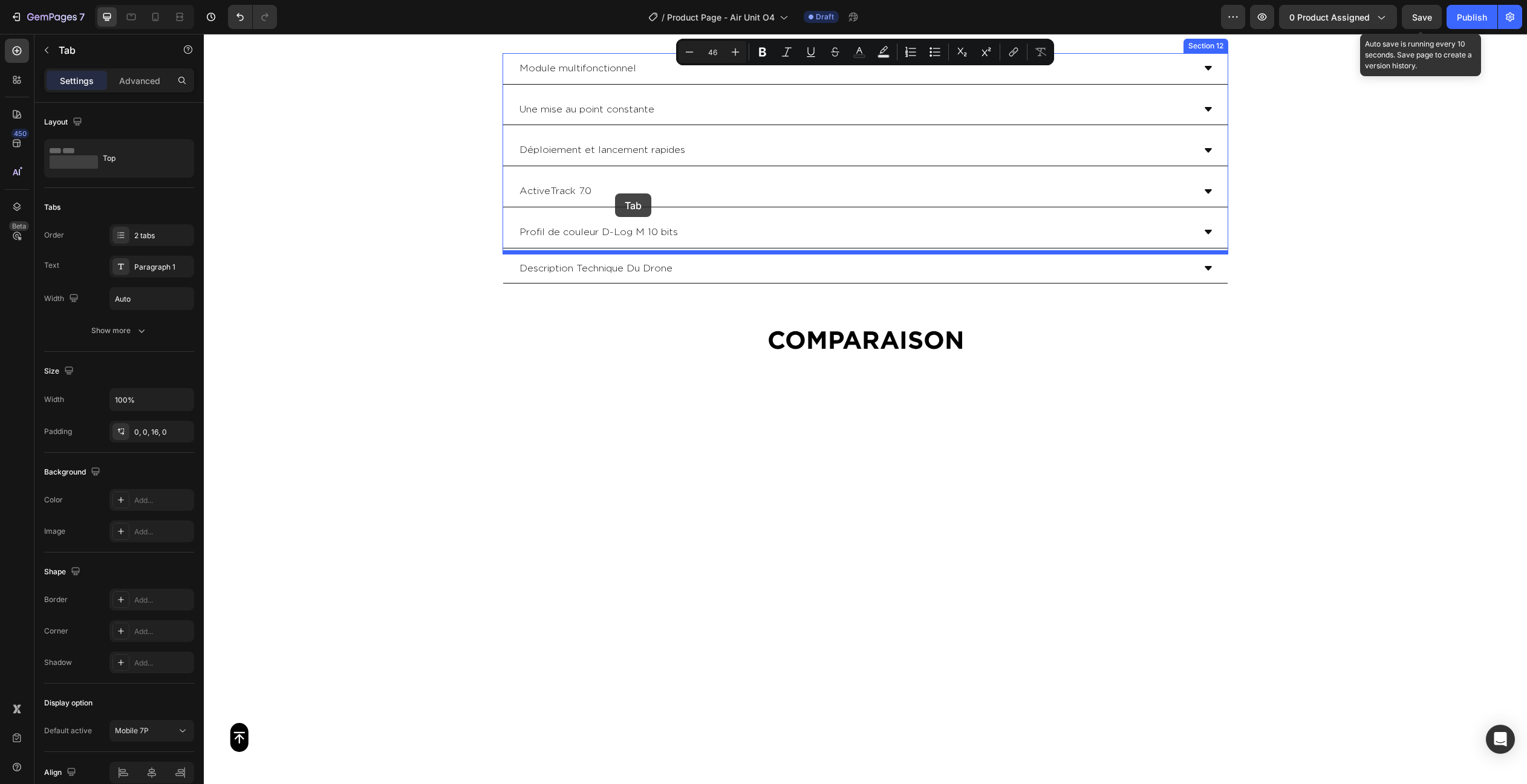
drag, startPoint x: 678, startPoint y: 66, endPoint x: 615, endPoint y: 194, distance: 142.7
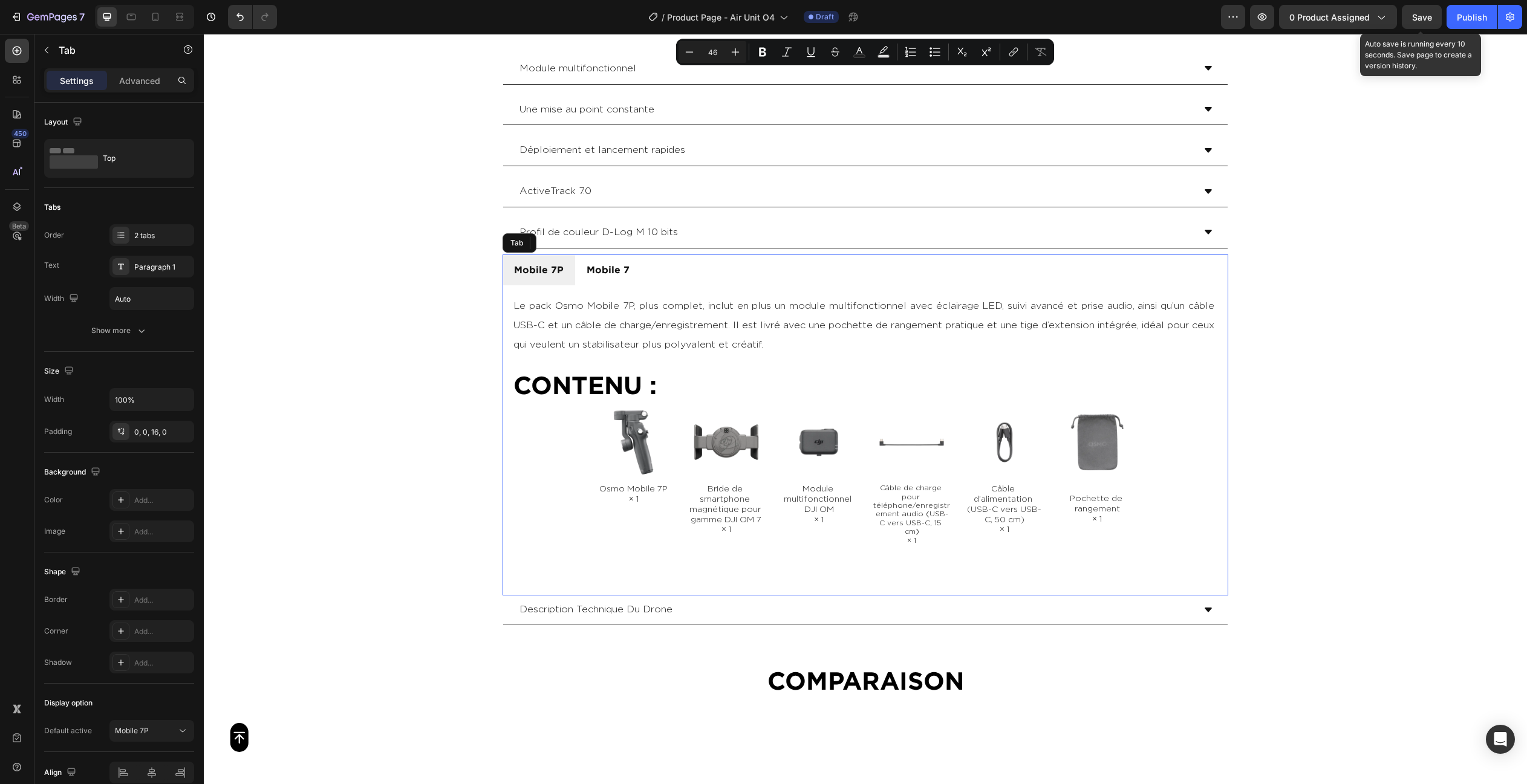
scroll to position [2847, 0]
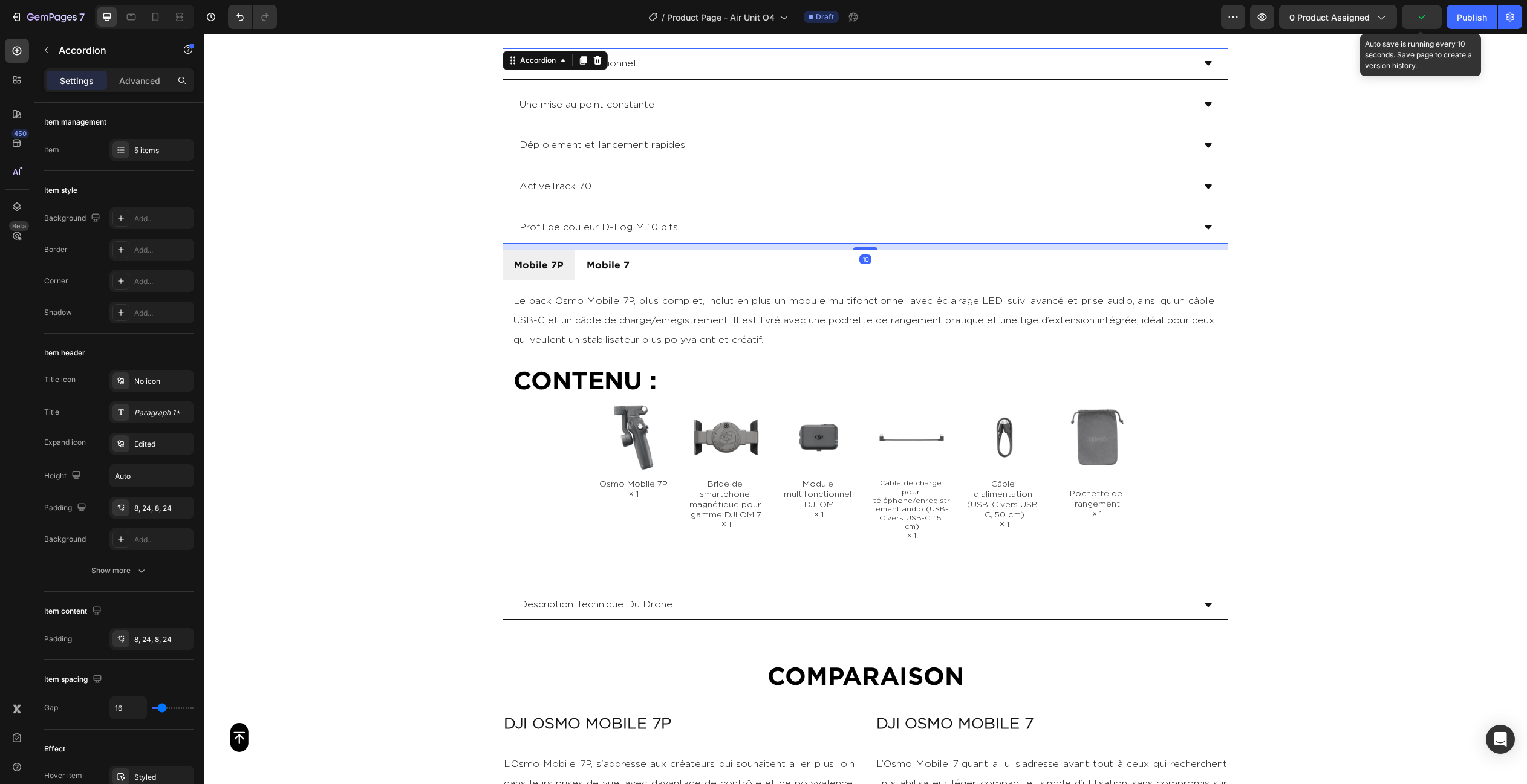
click at [615, 194] on div "ActiveTrack 7.0" at bounding box center [856, 186] width 676 height 21
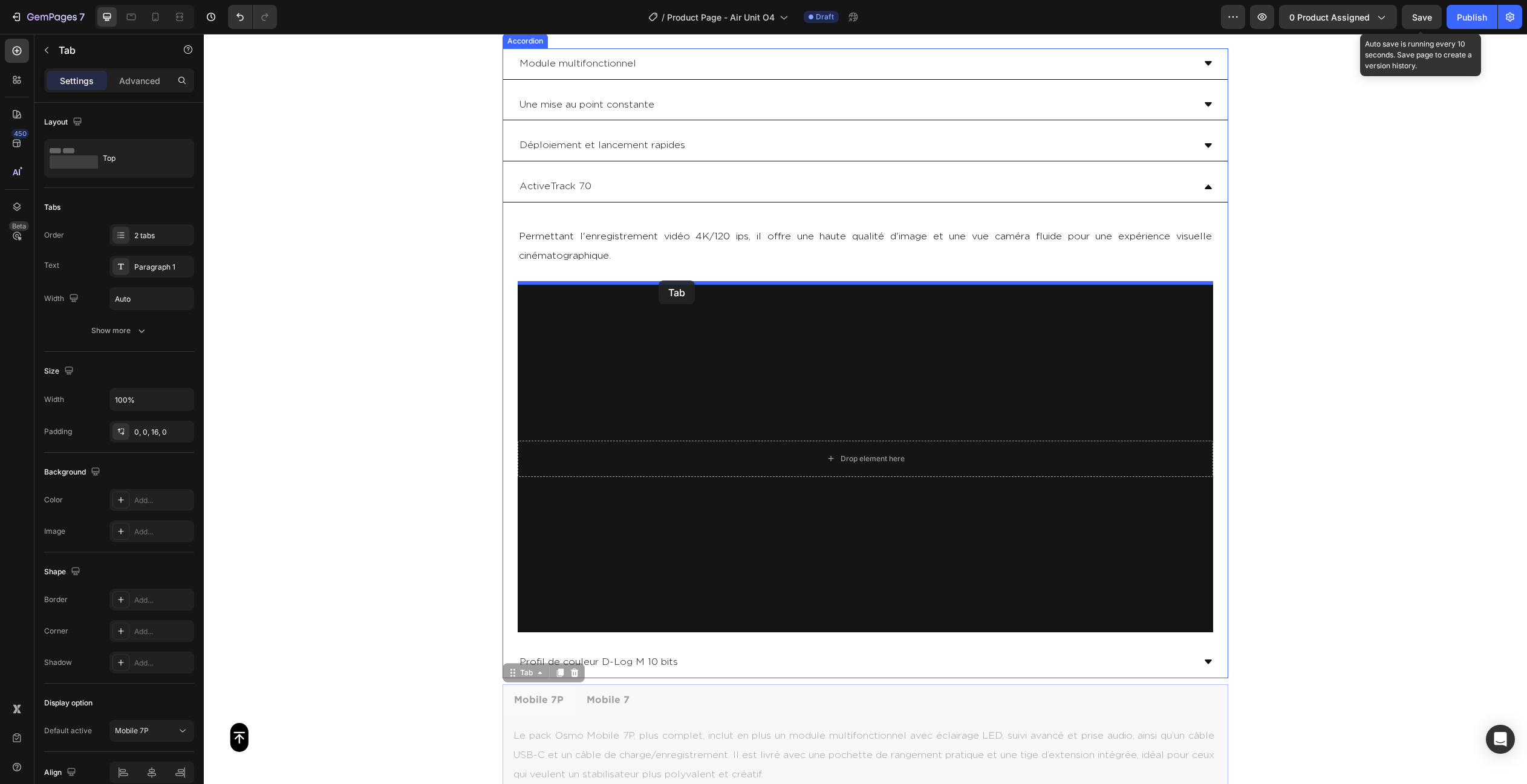
drag, startPoint x: 671, startPoint y: 701, endPoint x: 658, endPoint y: 279, distance: 422.2
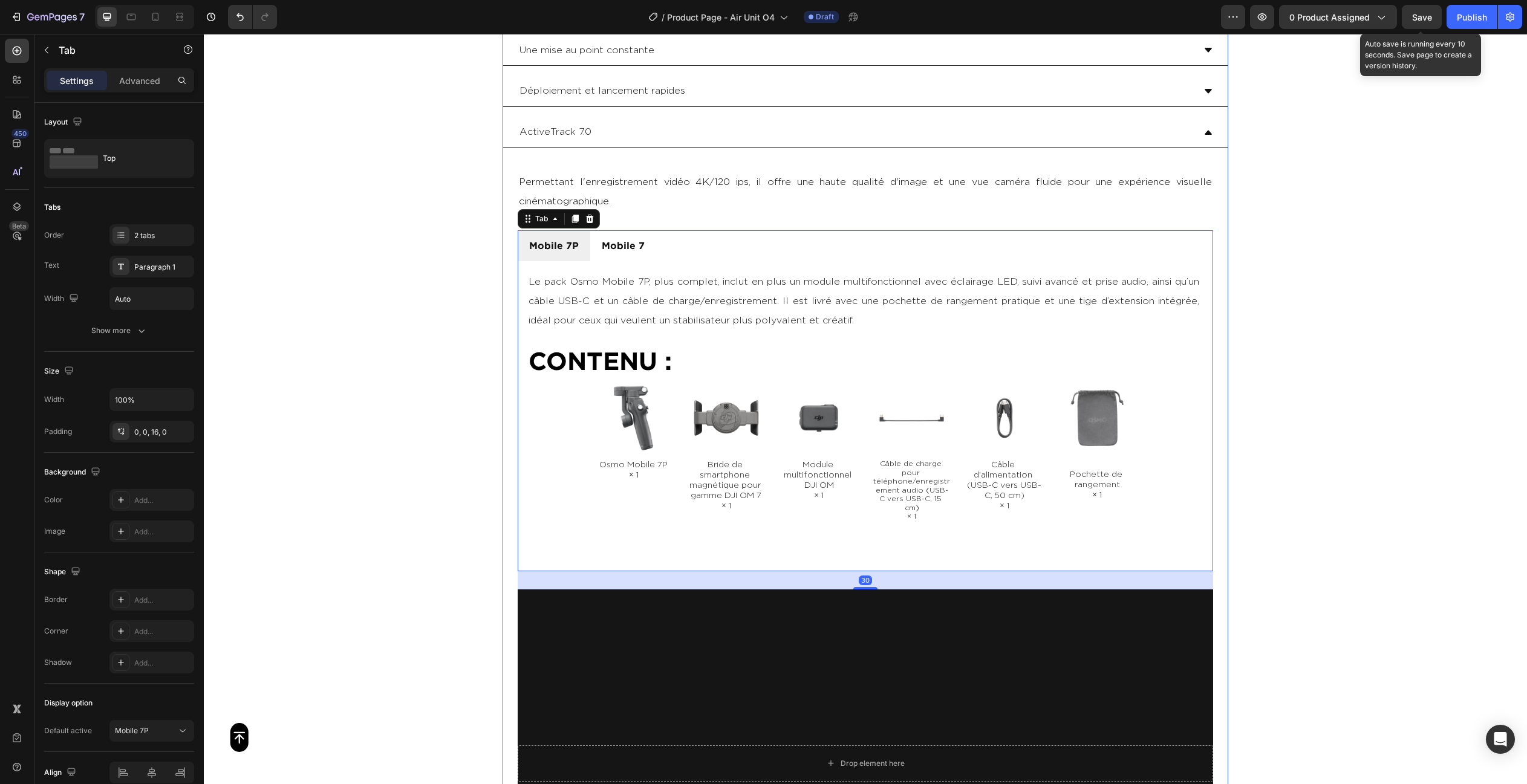
scroll to position [2914, 0]
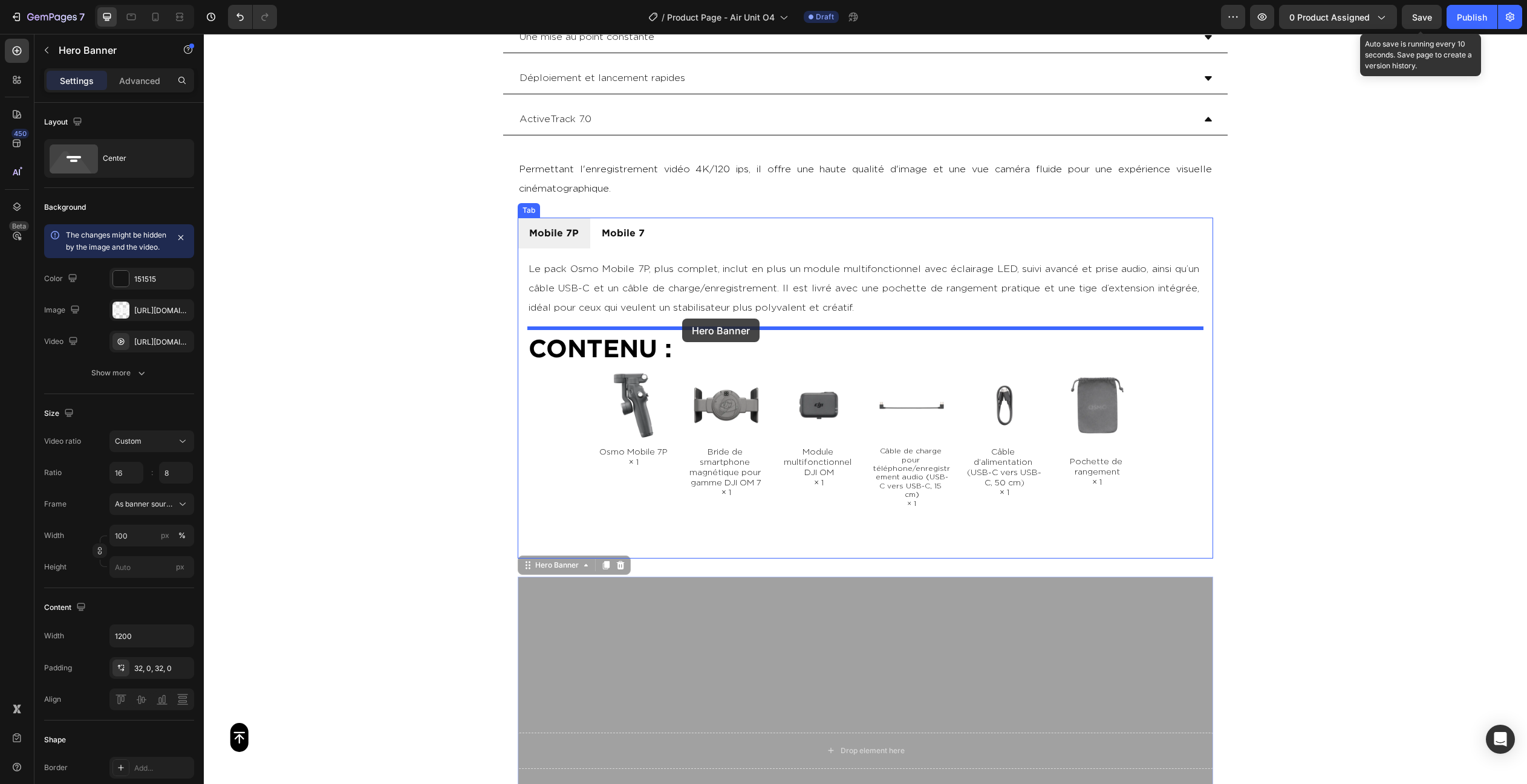
drag, startPoint x: 726, startPoint y: 633, endPoint x: 682, endPoint y: 319, distance: 317.1
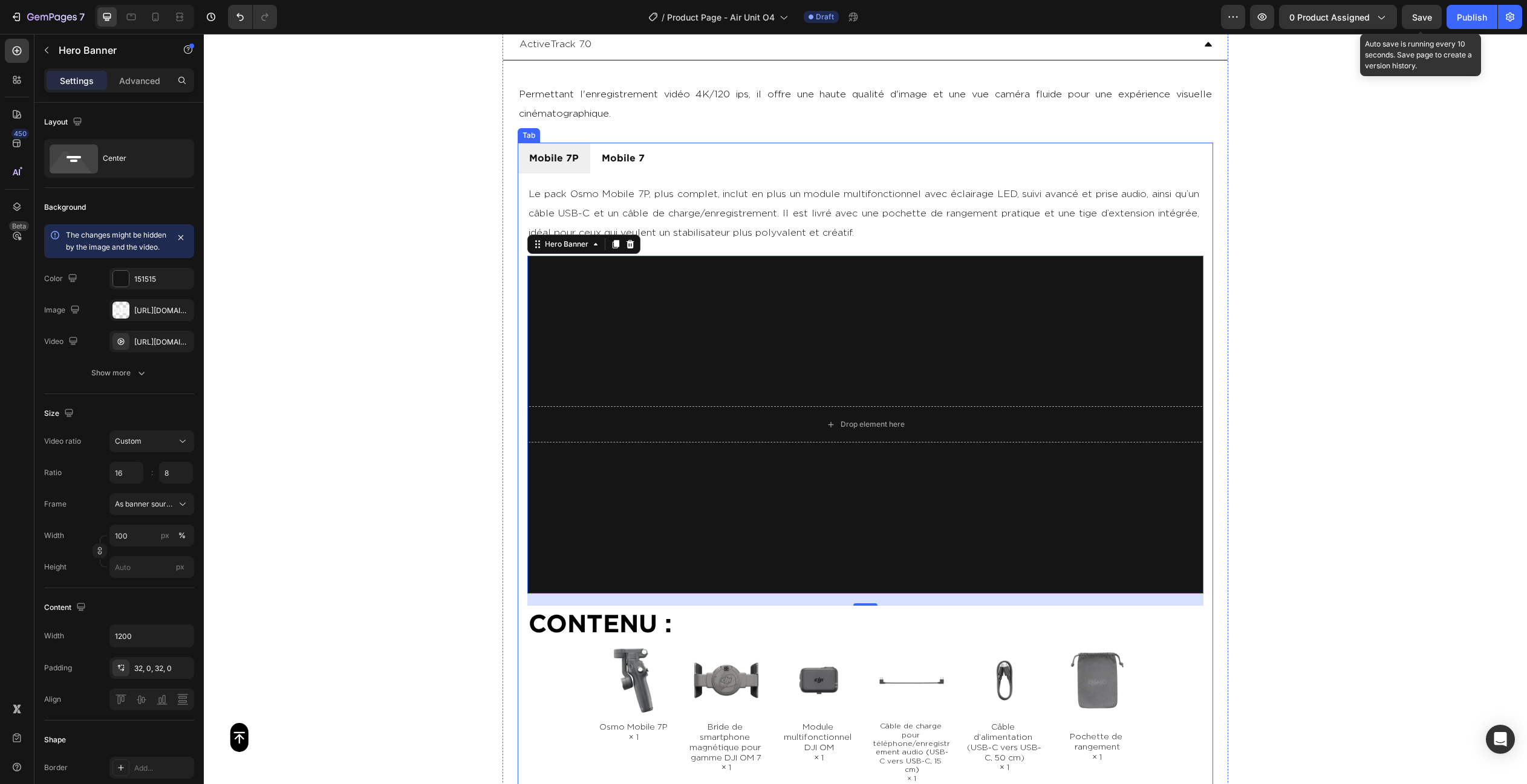
scroll to position [2998, 0]
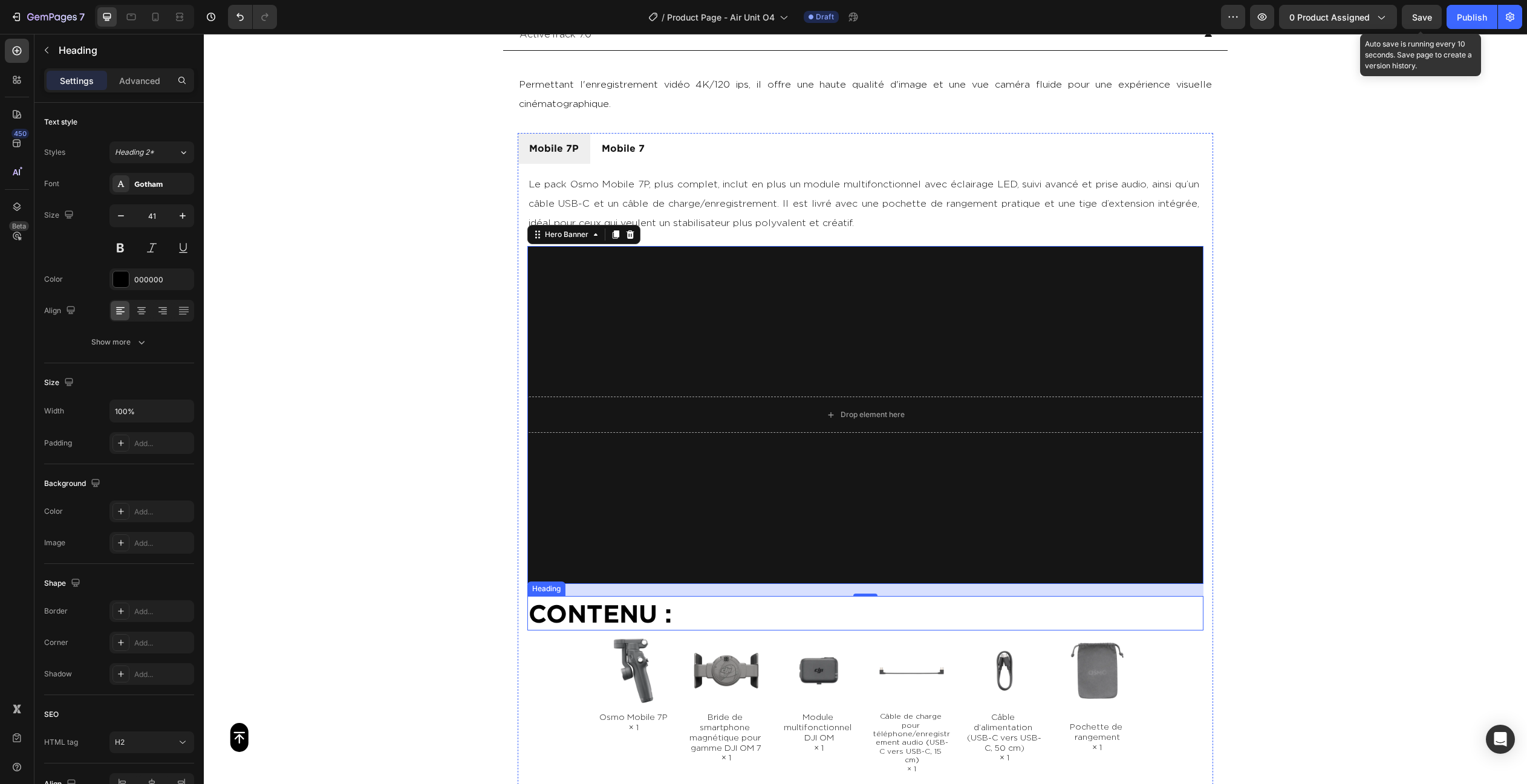
click at [589, 614] on h2 "CONTENU :" at bounding box center [865, 613] width 676 height 34
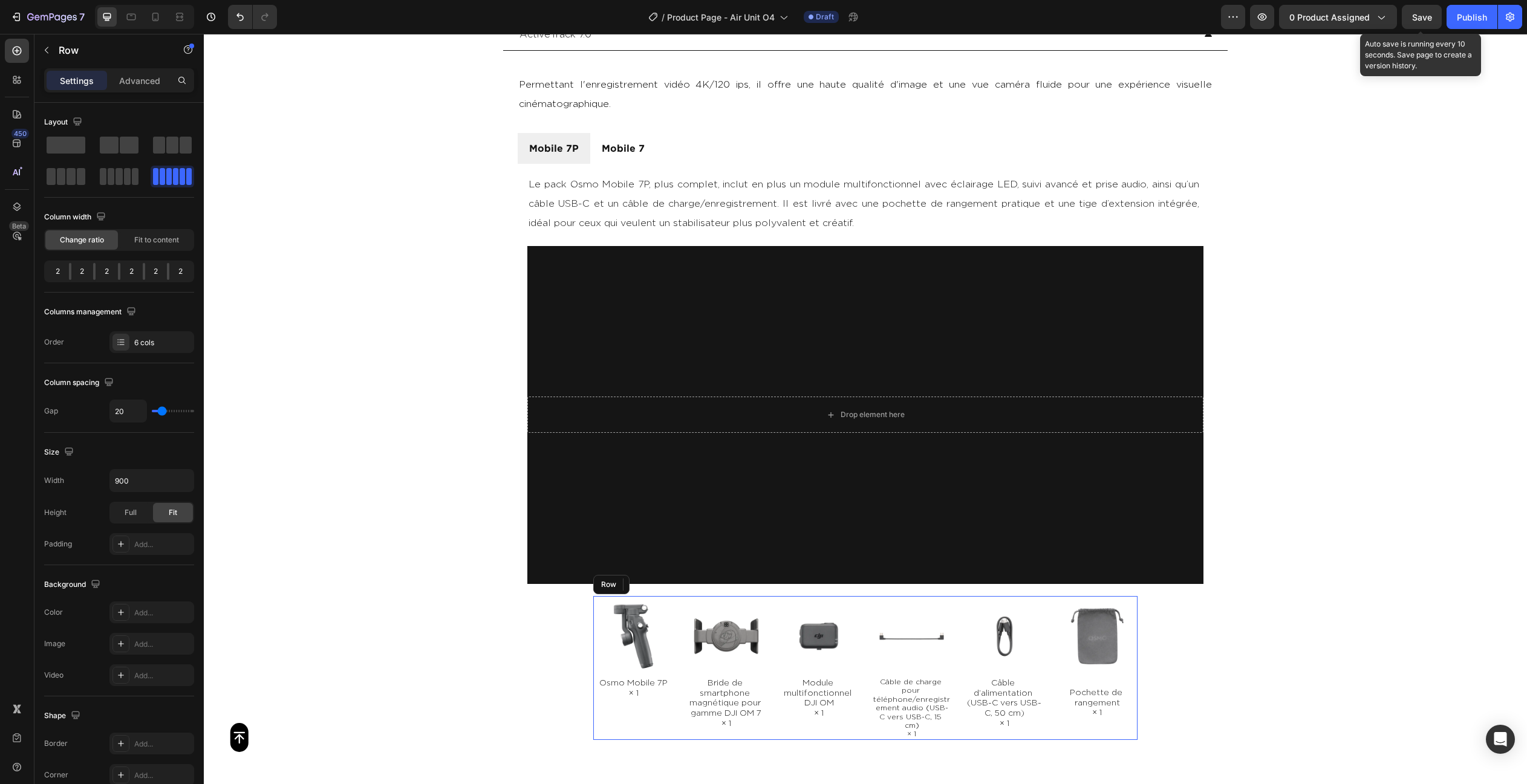
click at [682, 688] on div "Image Osmo Mobile 7P × 1 Text Block Image Bride de smartphone magnétique pour g…" at bounding box center [865, 668] width 544 height 144
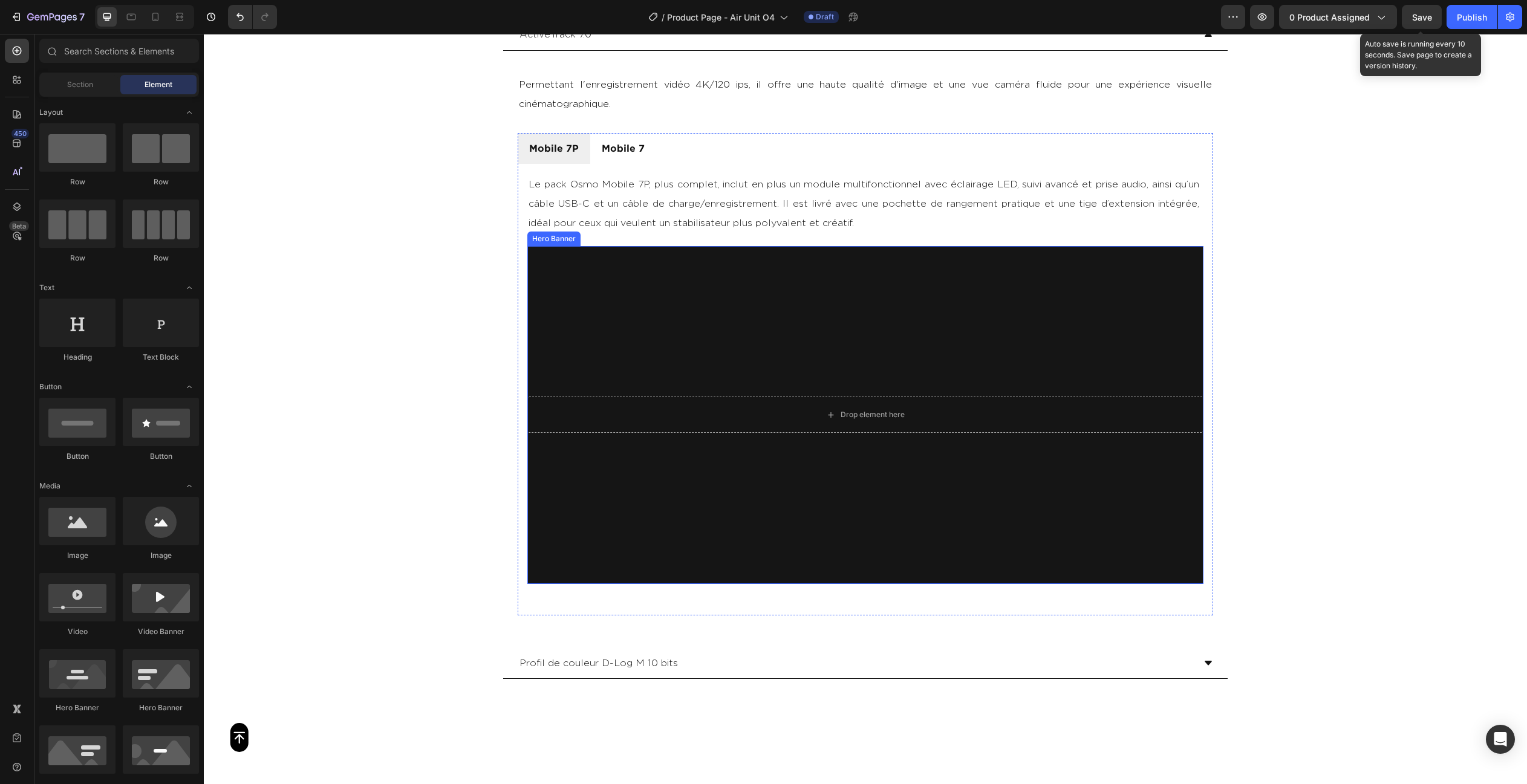
click at [688, 556] on video "Background Image" at bounding box center [865, 415] width 676 height 338
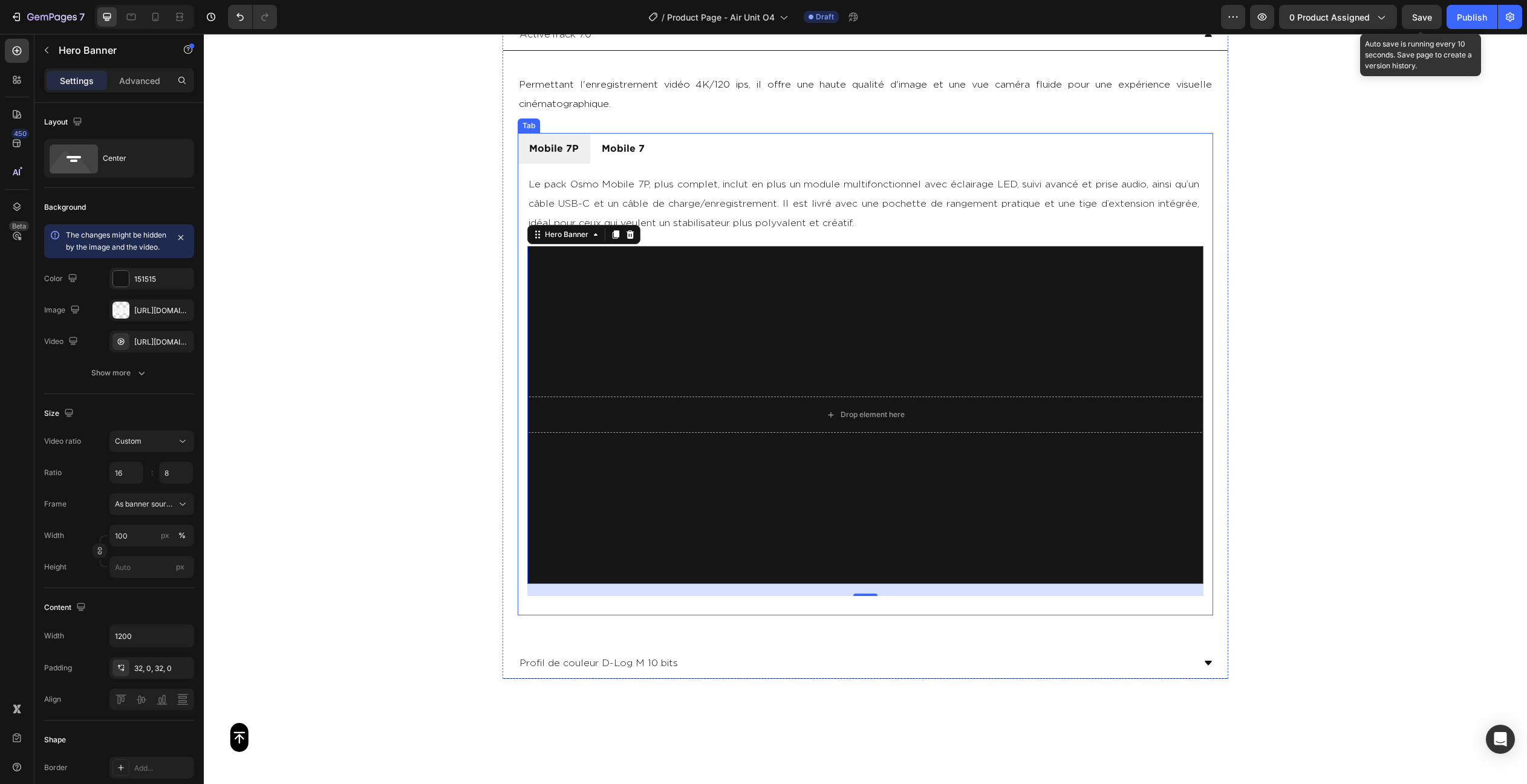
click at [578, 133] on li "Mobile 7P" at bounding box center [554, 148] width 72 height 30
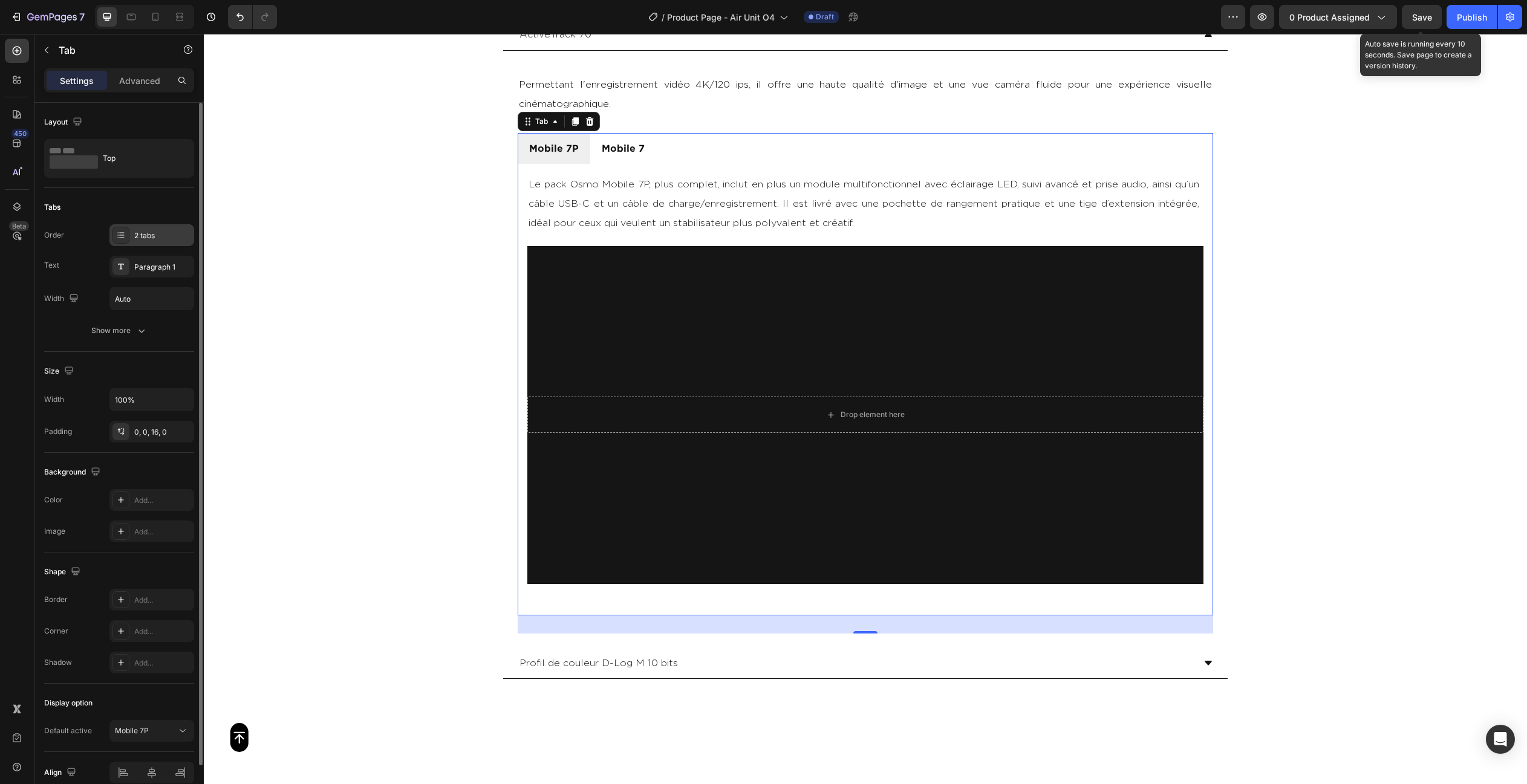
click at [148, 233] on div "2 tabs" at bounding box center [162, 235] width 57 height 10
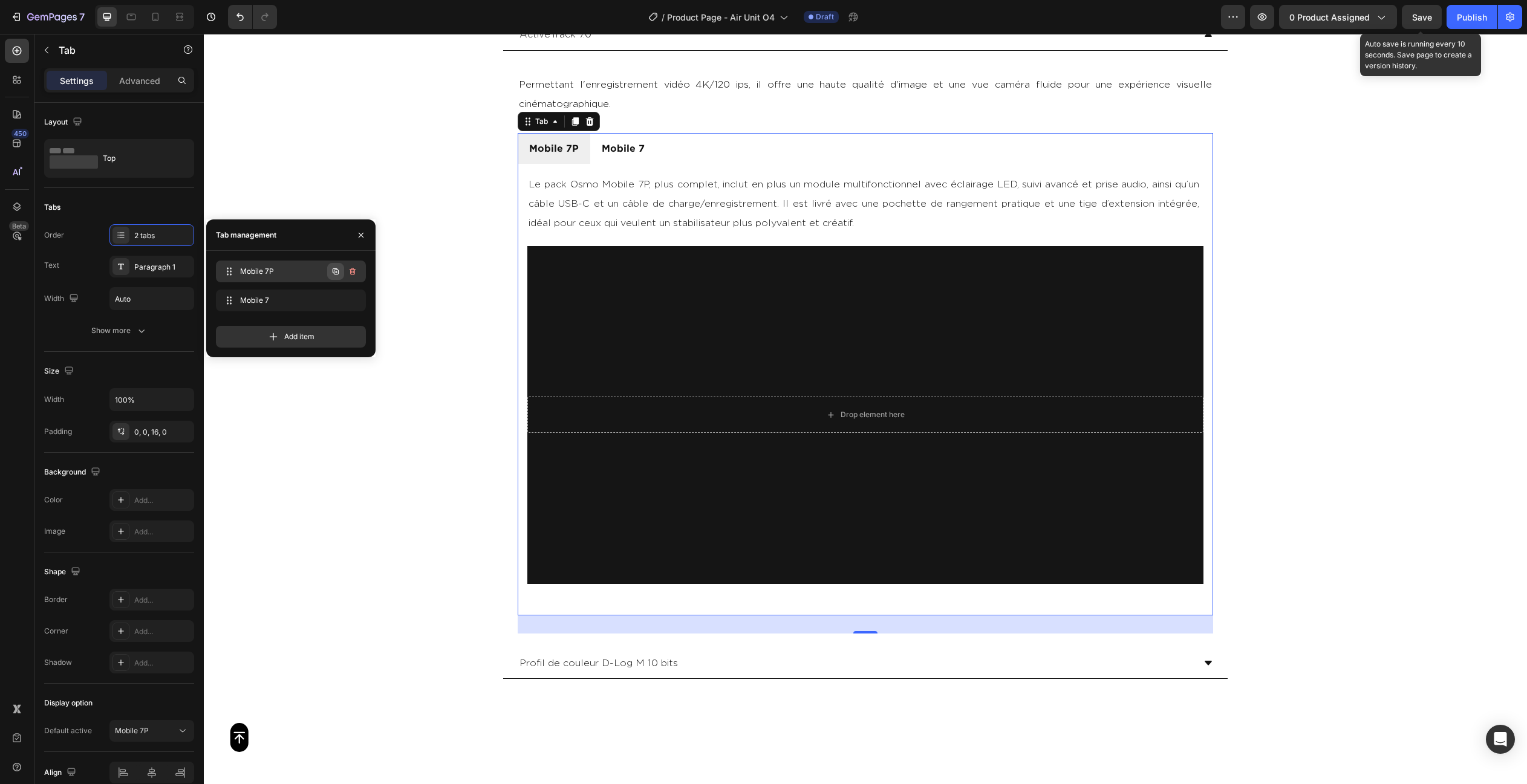
click at [333, 269] on icon "button" at bounding box center [335, 271] width 6 height 6
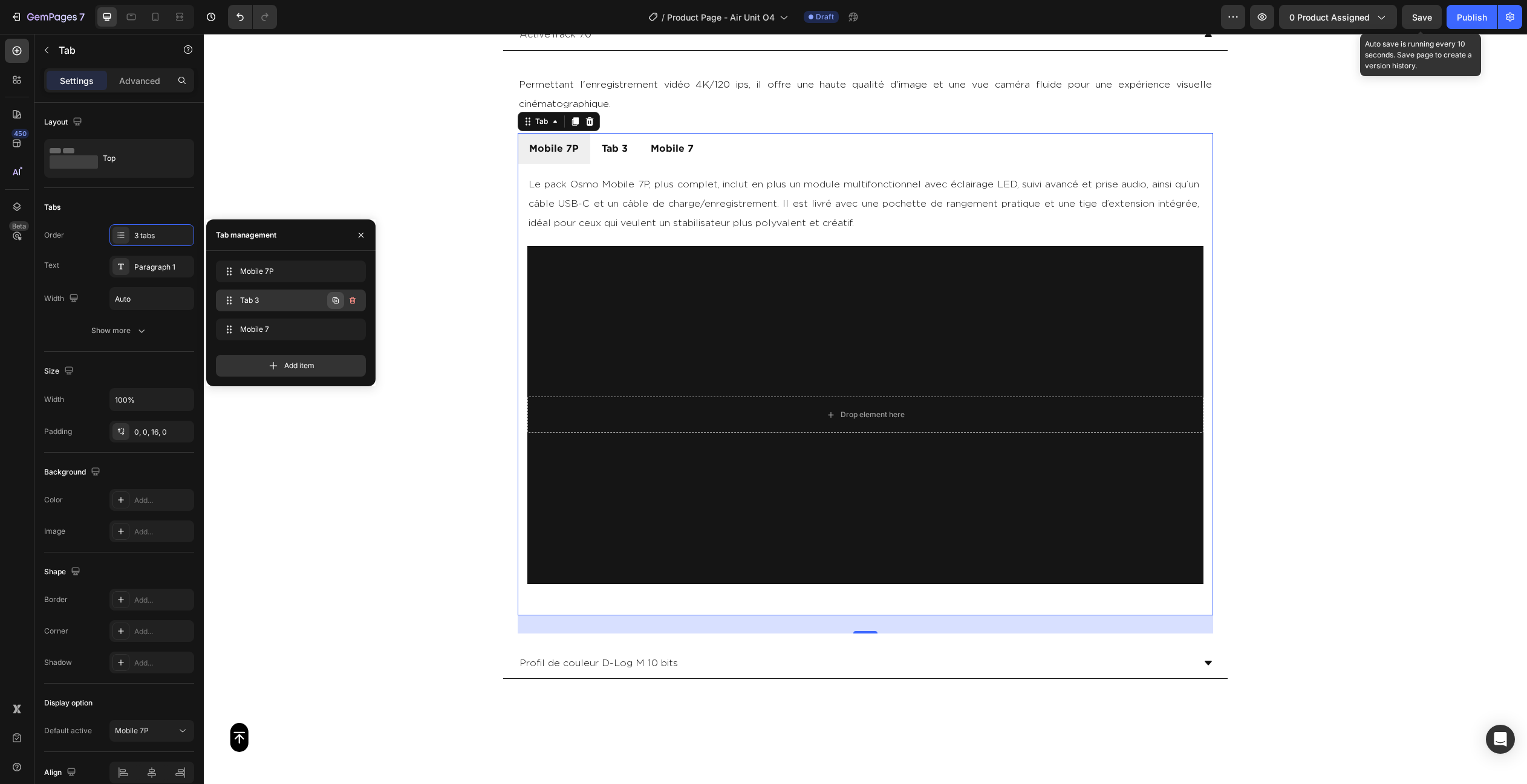
click at [333, 300] on icon "button" at bounding box center [335, 300] width 6 height 6
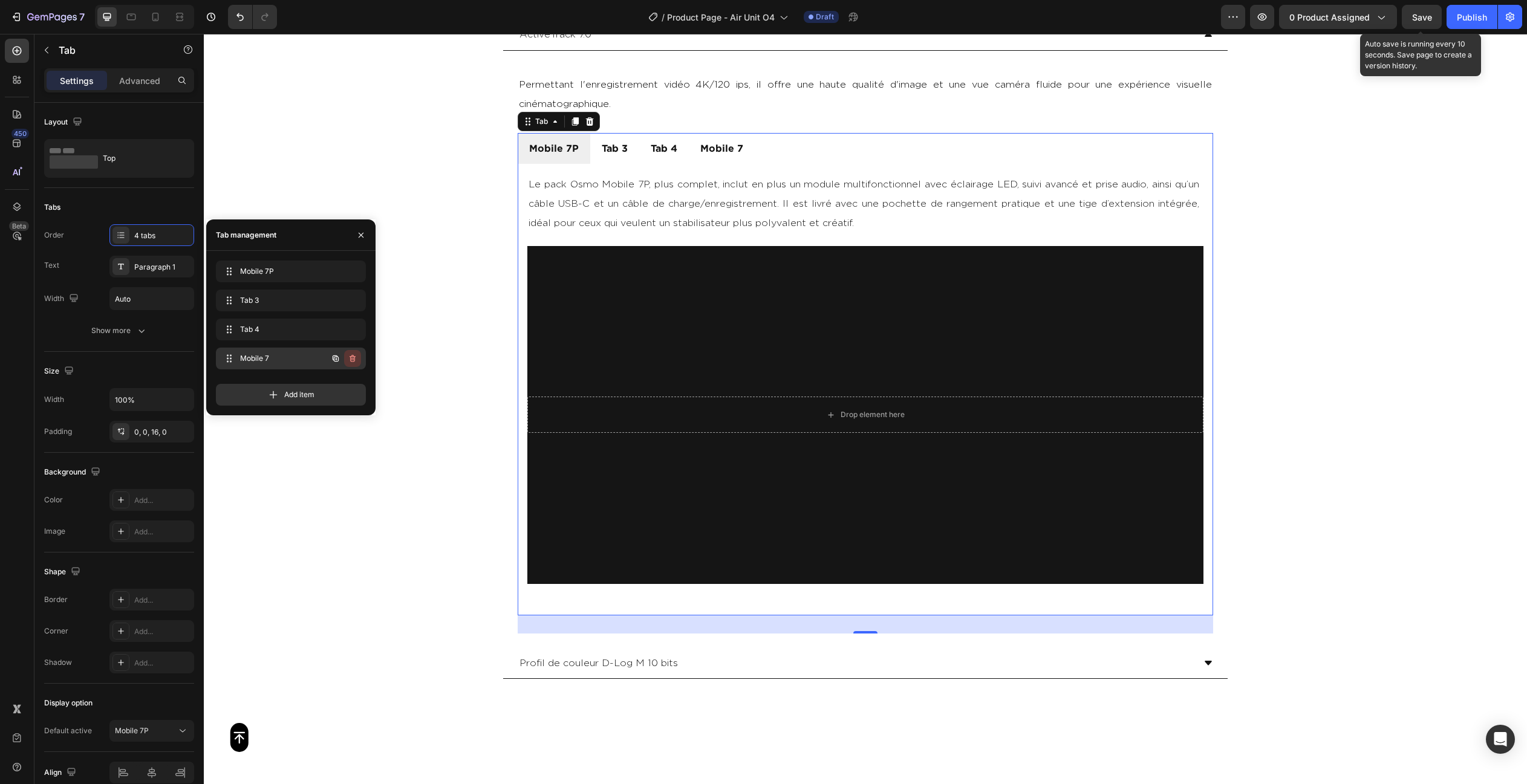
click at [349, 357] on icon "button" at bounding box center [352, 359] width 6 height 8
click at [349, 357] on div "Delete" at bounding box center [345, 358] width 23 height 10
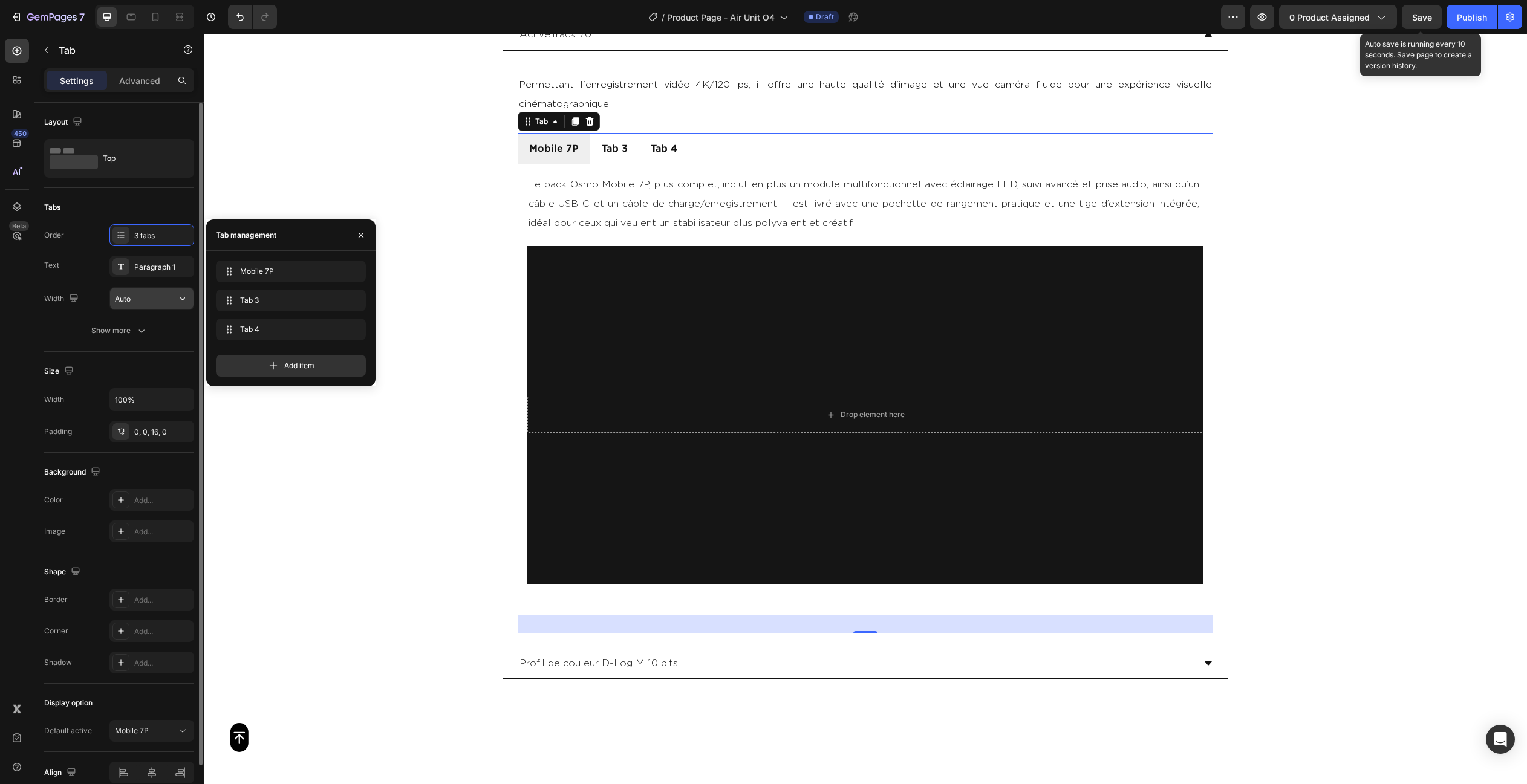
click at [150, 300] on input "Auto" at bounding box center [152, 298] width 84 height 22
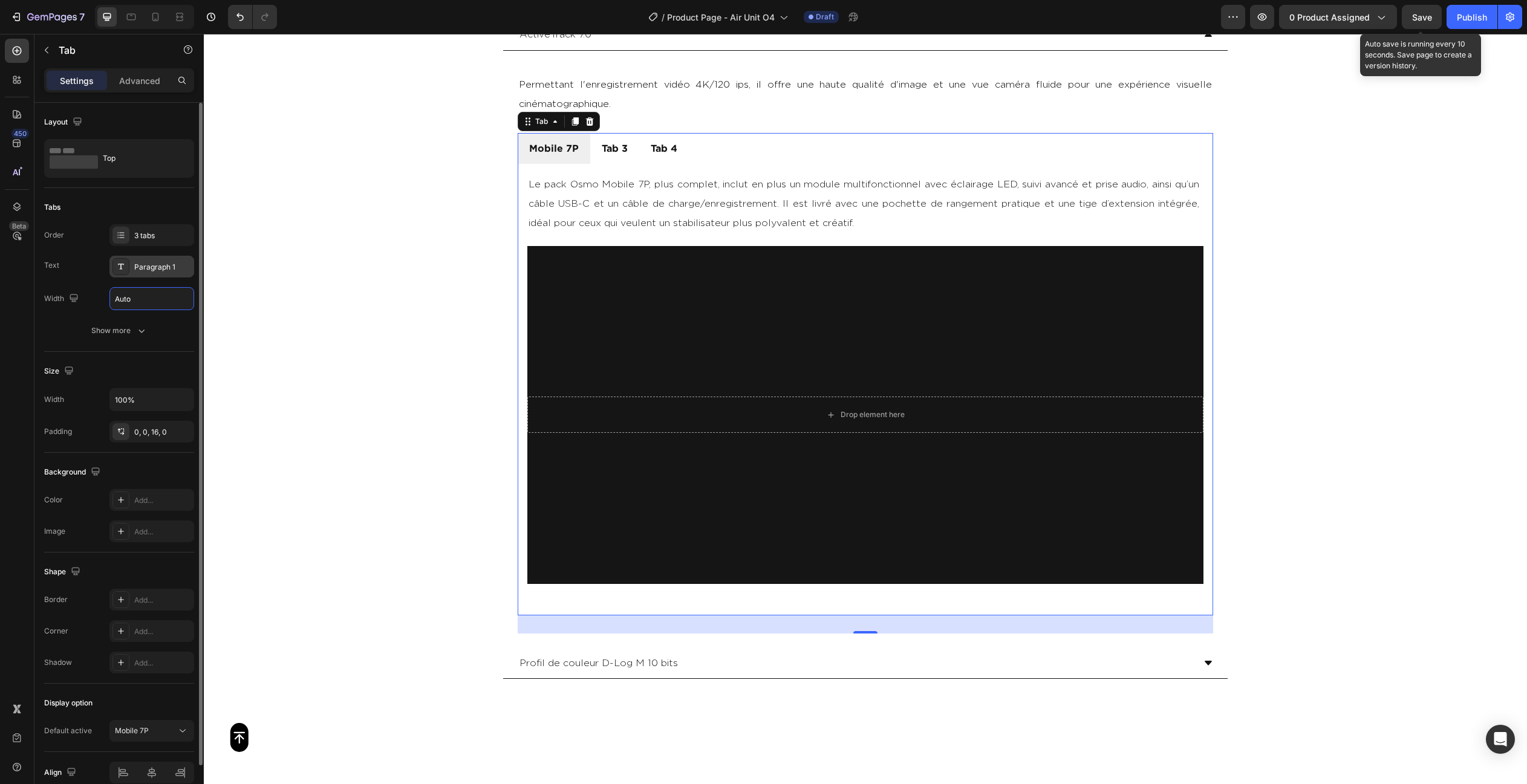
click at [156, 271] on div "Paragraph 1" at bounding box center [162, 267] width 57 height 10
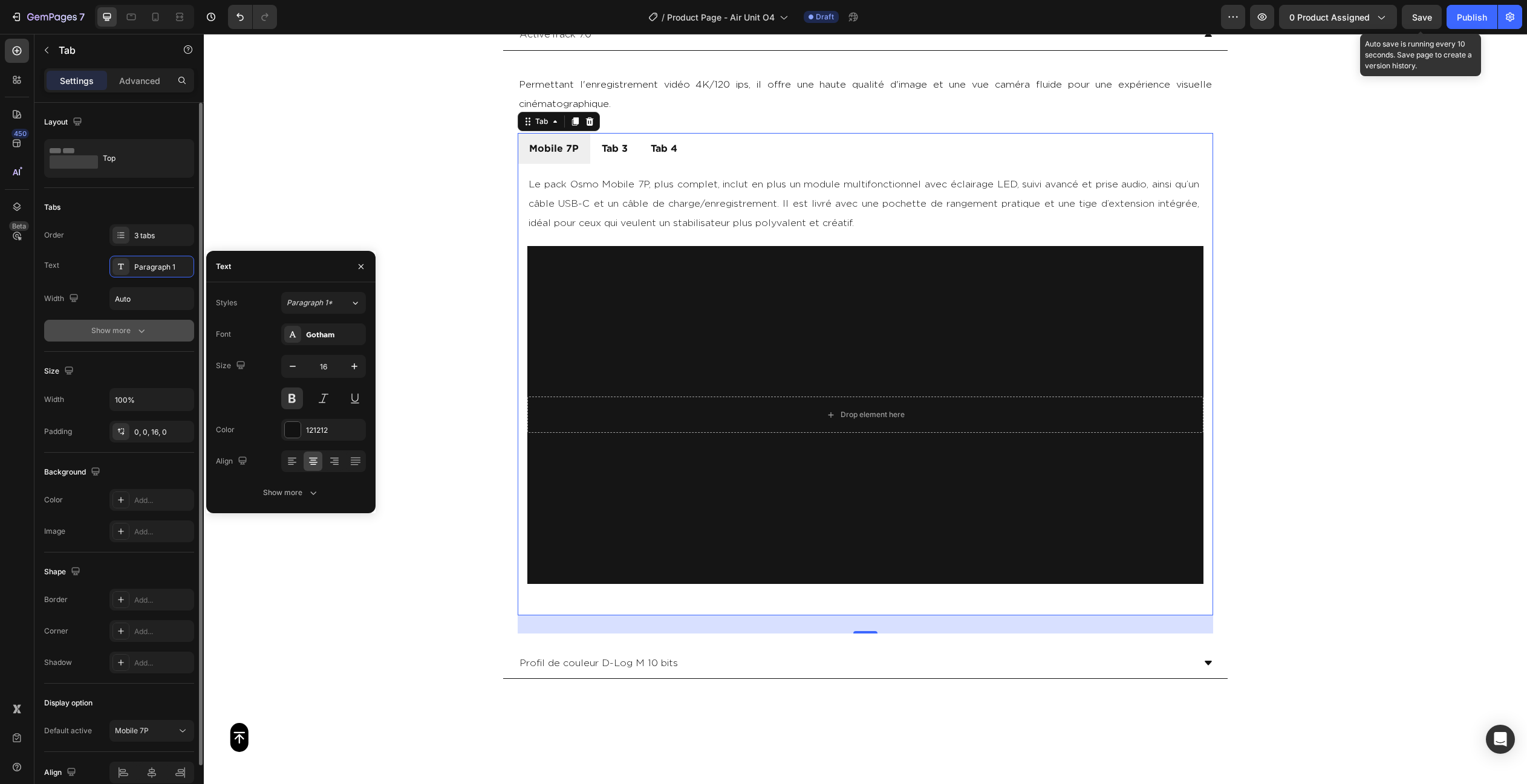
click at [122, 328] on div "Show more" at bounding box center [119, 330] width 56 height 12
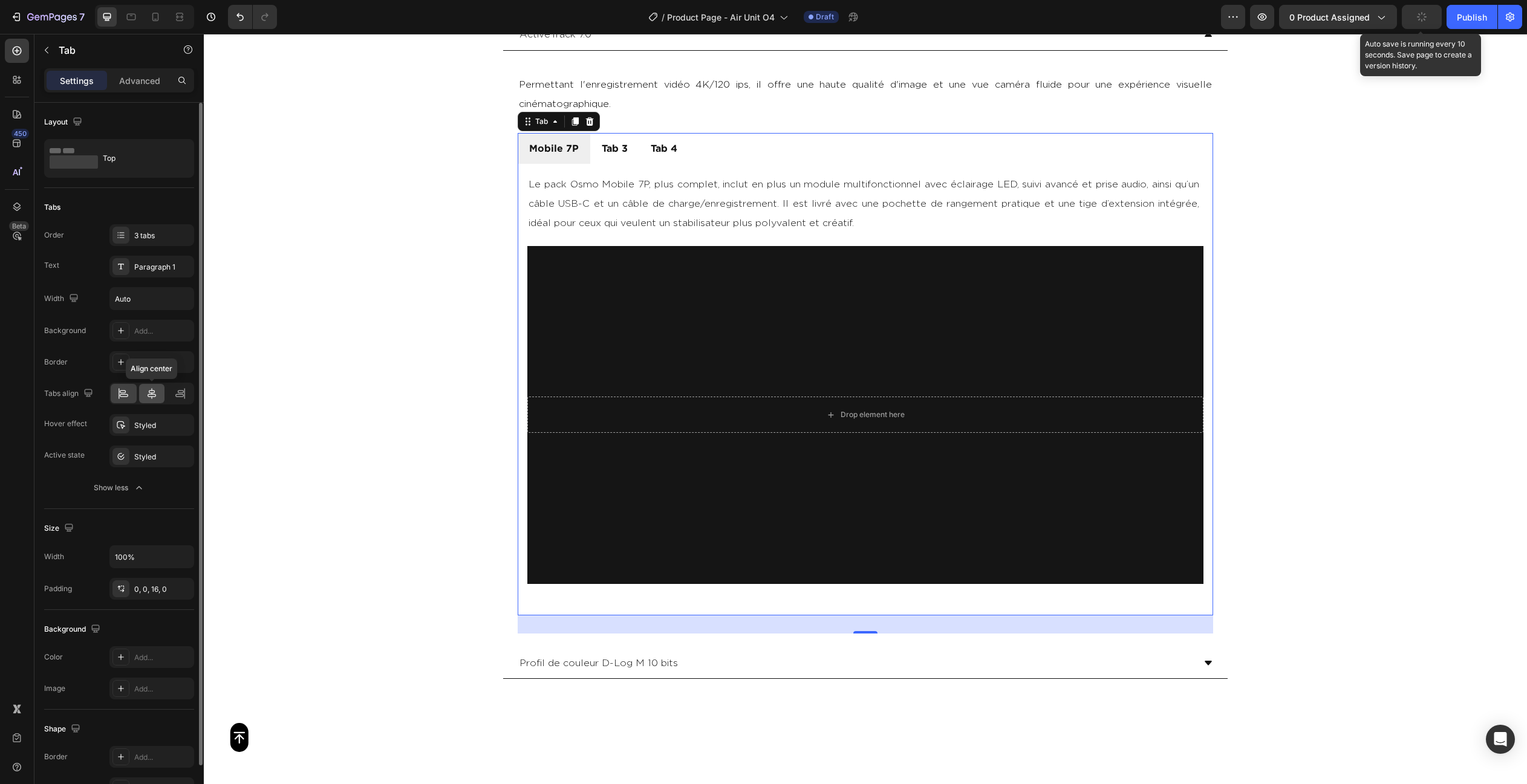
click at [150, 396] on icon at bounding box center [151, 393] width 12 height 12
click at [144, 435] on div "Styled" at bounding box center [151, 424] width 85 height 22
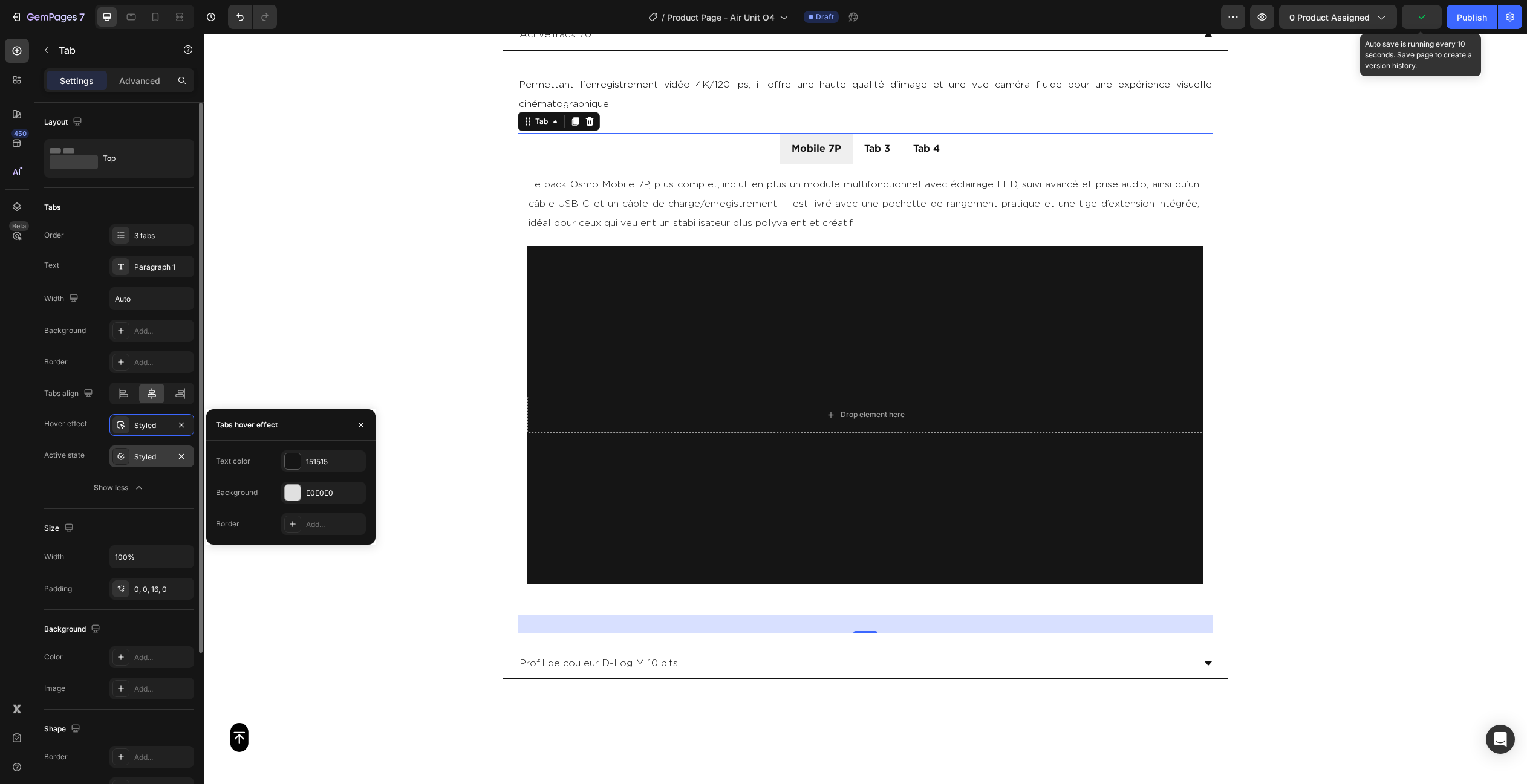
click at [139, 453] on div "Styled" at bounding box center [151, 457] width 35 height 10
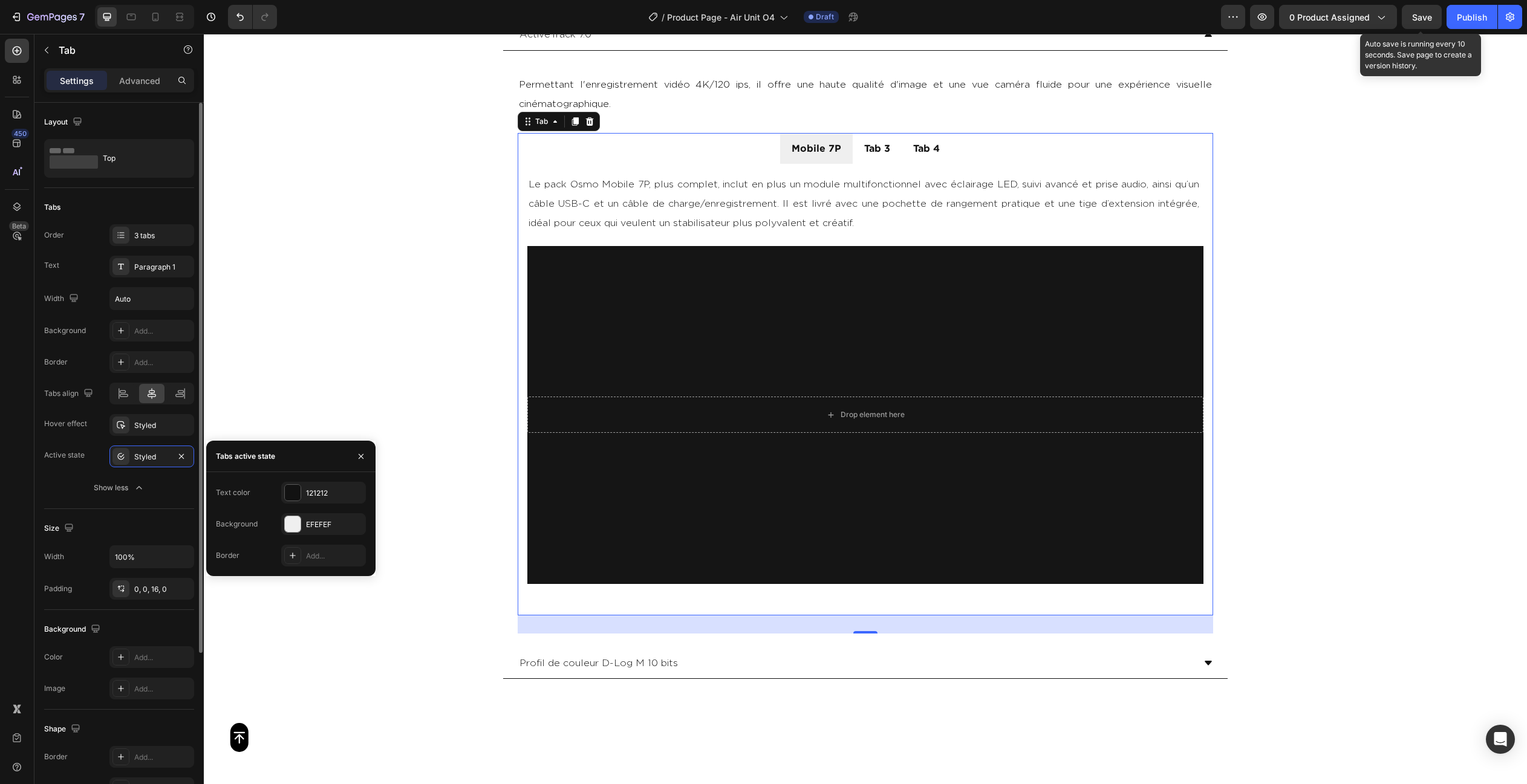
click at [85, 438] on div "Background Add... Border Add... Tabs align Hover effect Styled Active state Sty…" at bounding box center [119, 393] width 150 height 147
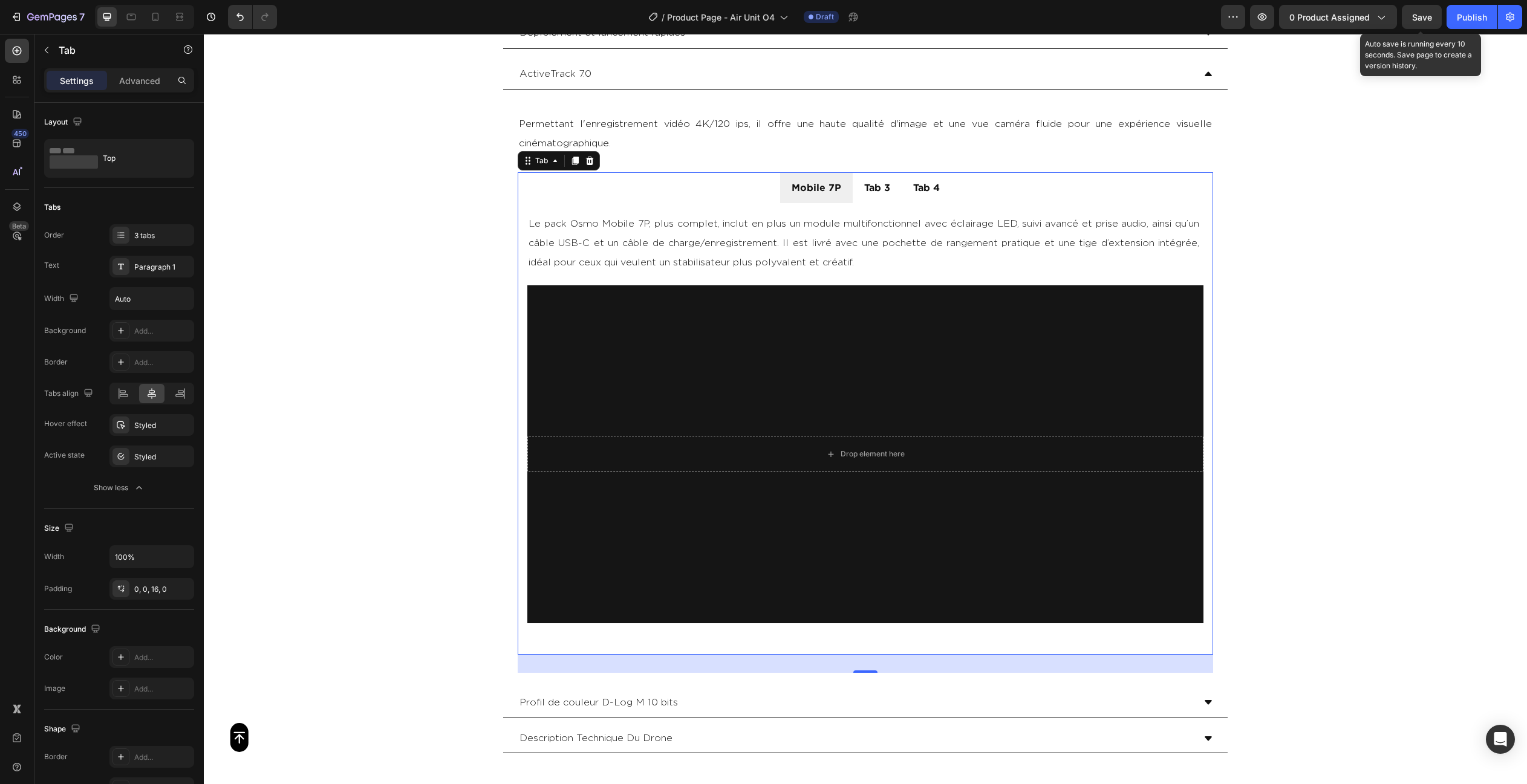
scroll to position [2903, 0]
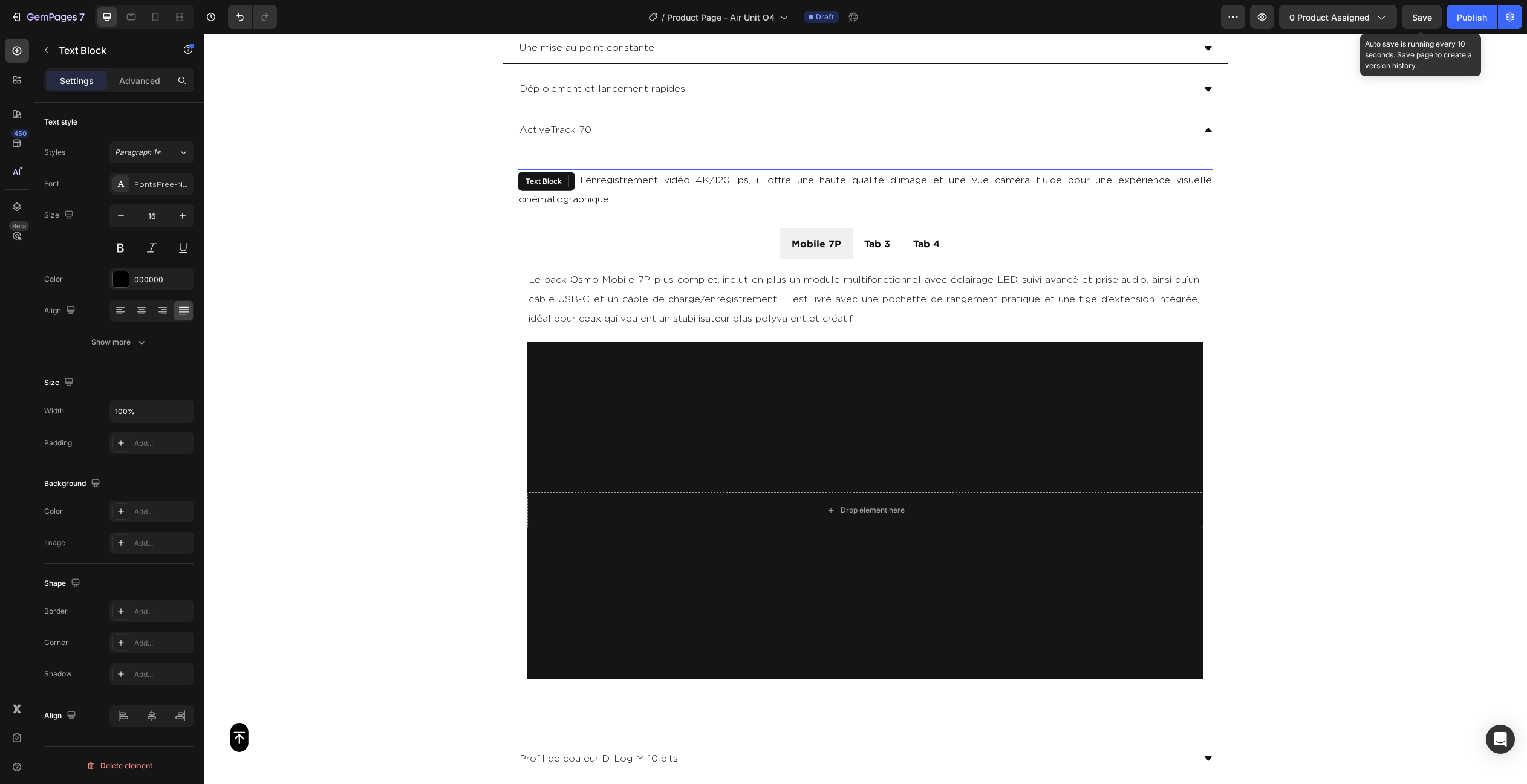
click at [748, 177] on p "Permettant l'enregistrement vidéo 4K/120 ips, il offre une haute qualité d'imag…" at bounding box center [865, 190] width 693 height 39
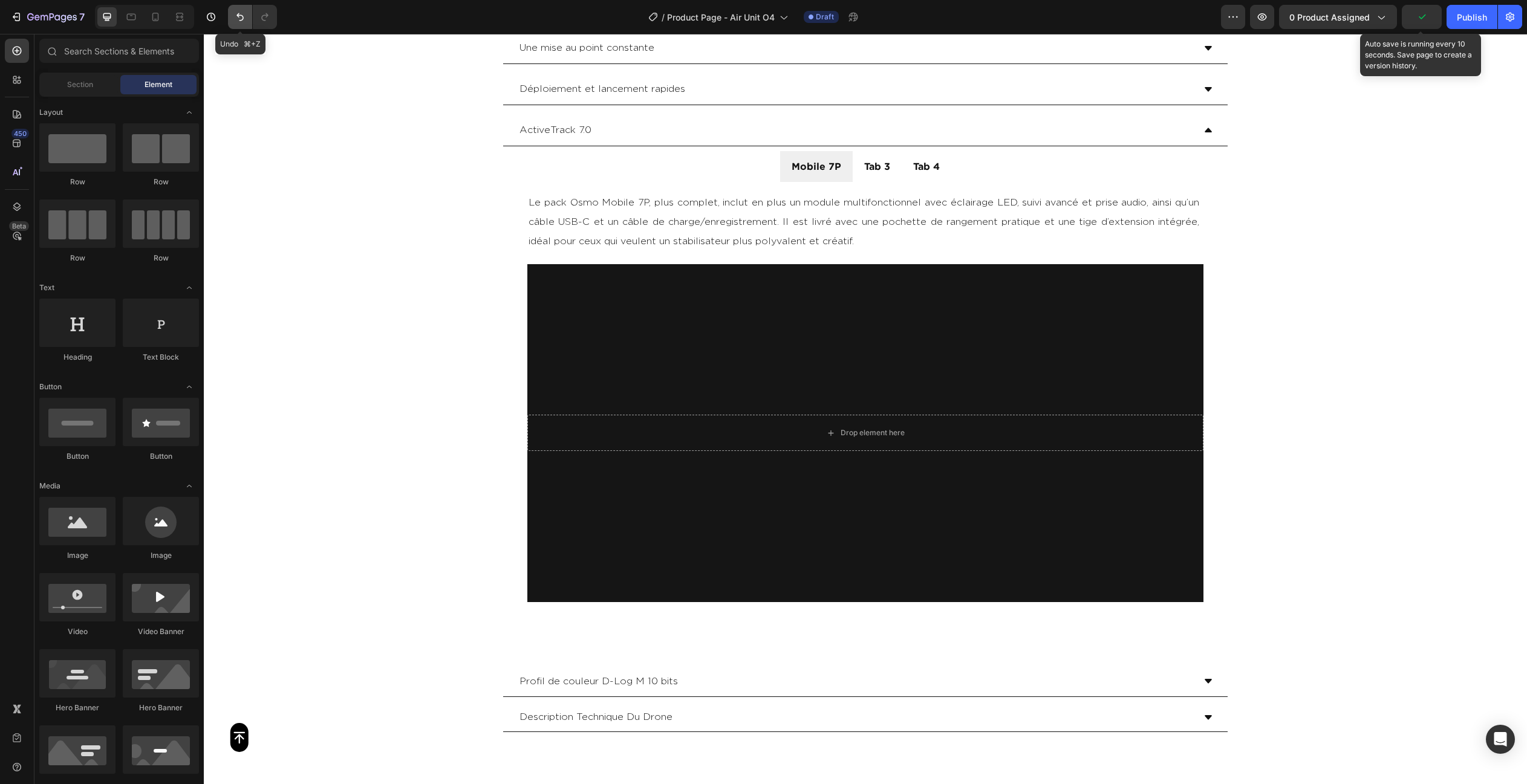
click at [236, 16] on icon "Undo/Redo" at bounding box center [239, 16] width 12 height 12
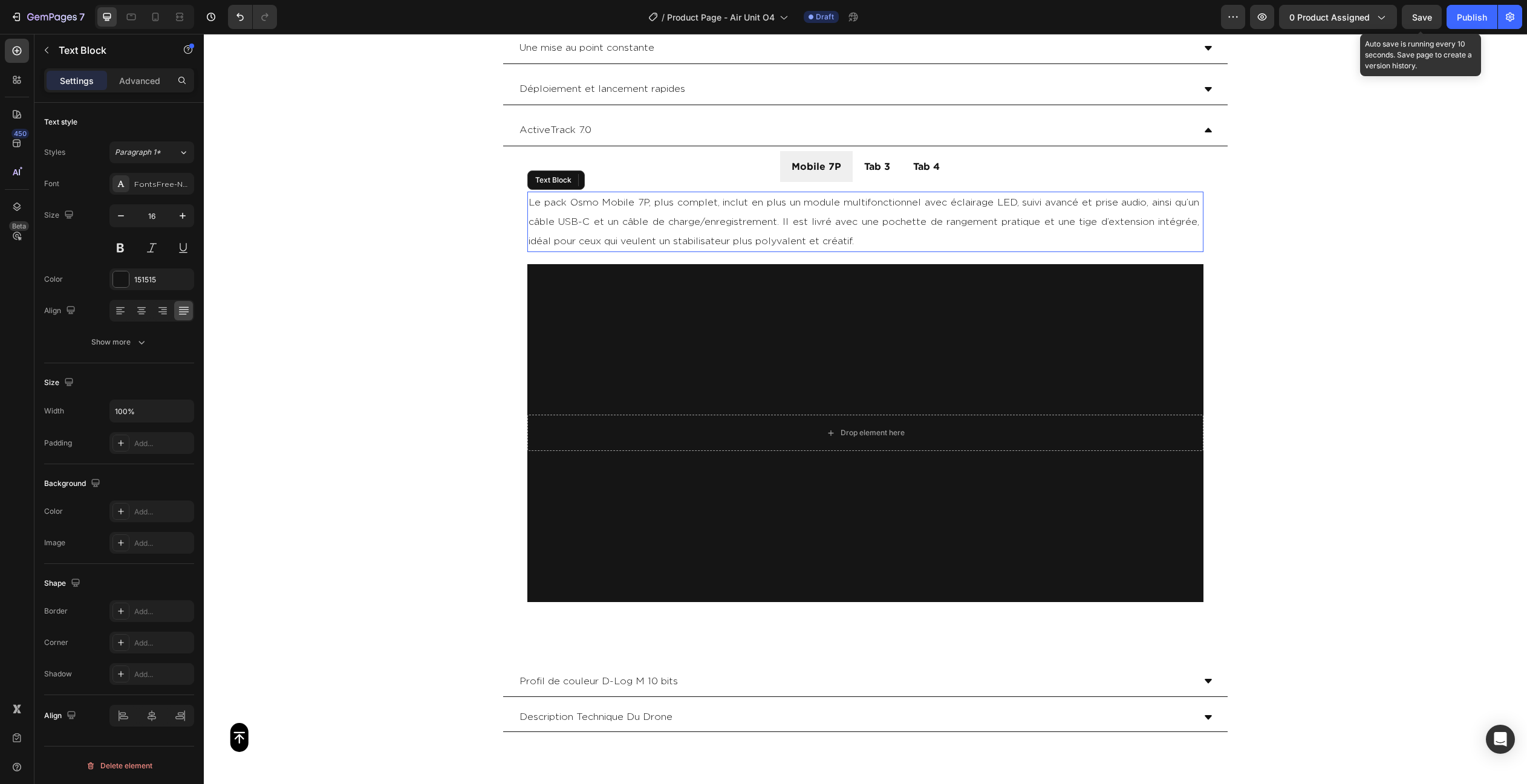
click at [695, 199] on p "Le pack Osmo Mobile 7P, plus complet, inclut en plus un module multifonctionnel…" at bounding box center [864, 221] width 673 height 58
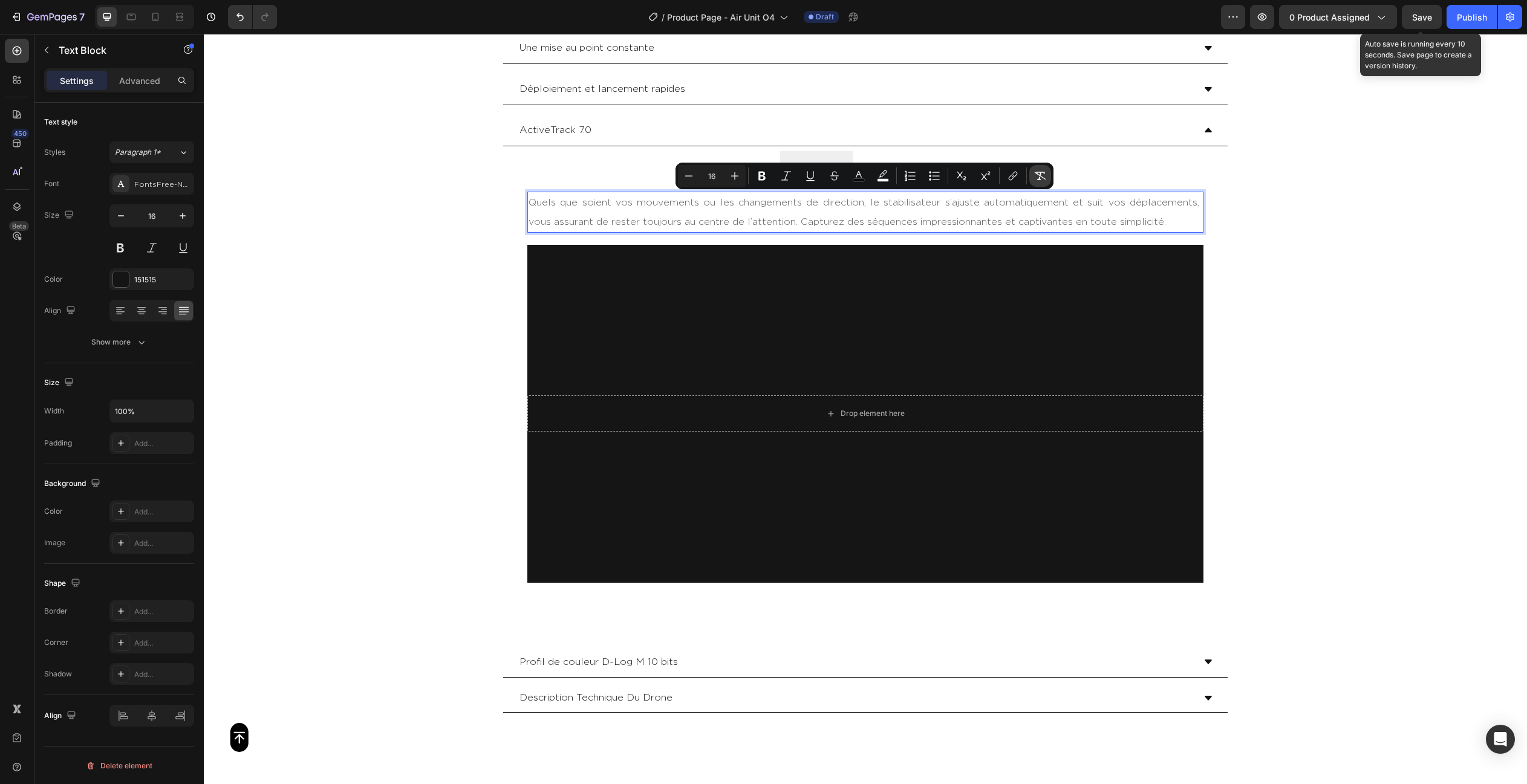
click at [1044, 176] on icon "Editor contextual toolbar" at bounding box center [1040, 176] width 12 height 12
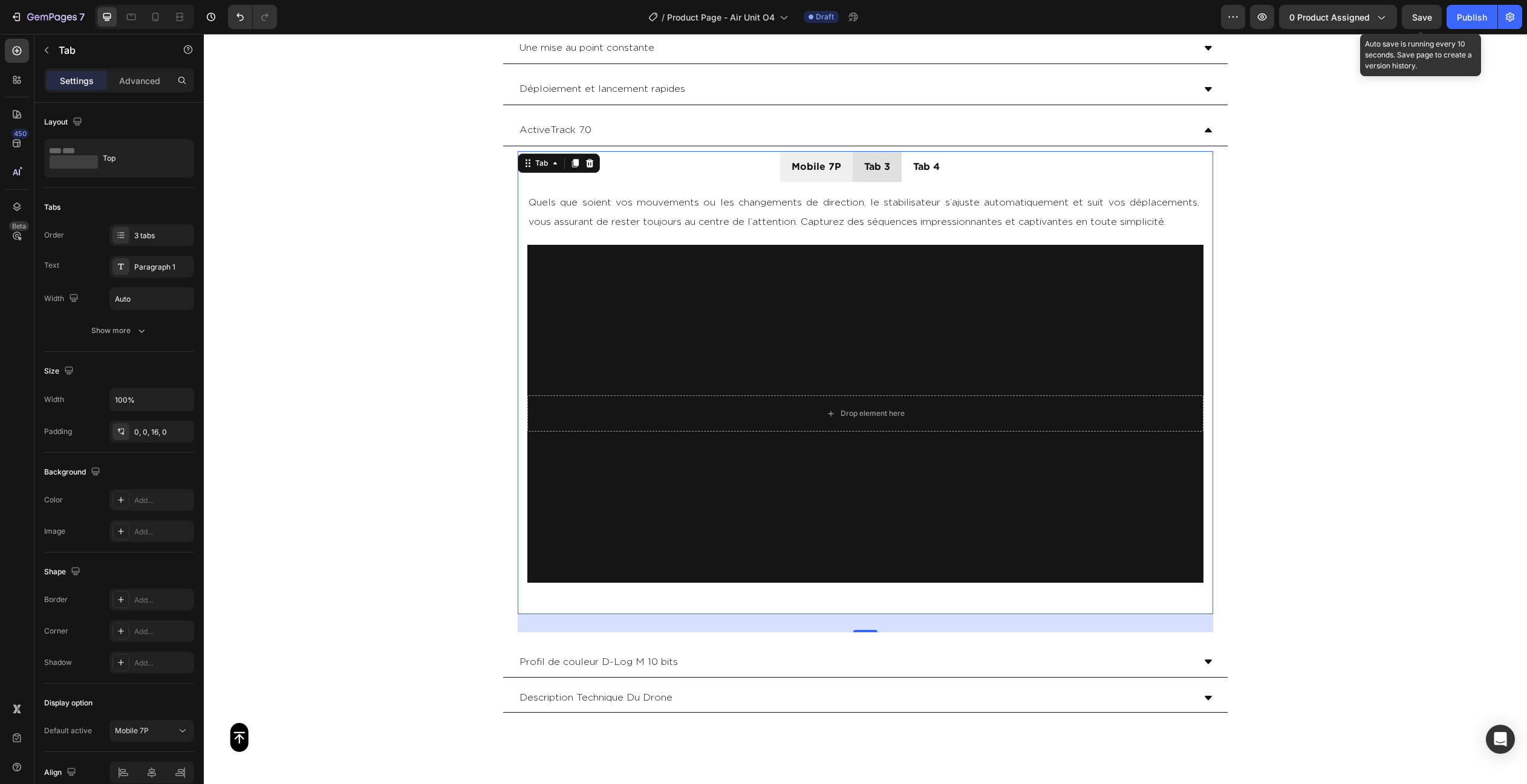
click at [898, 167] on li "Tab 3" at bounding box center [877, 166] width 49 height 30
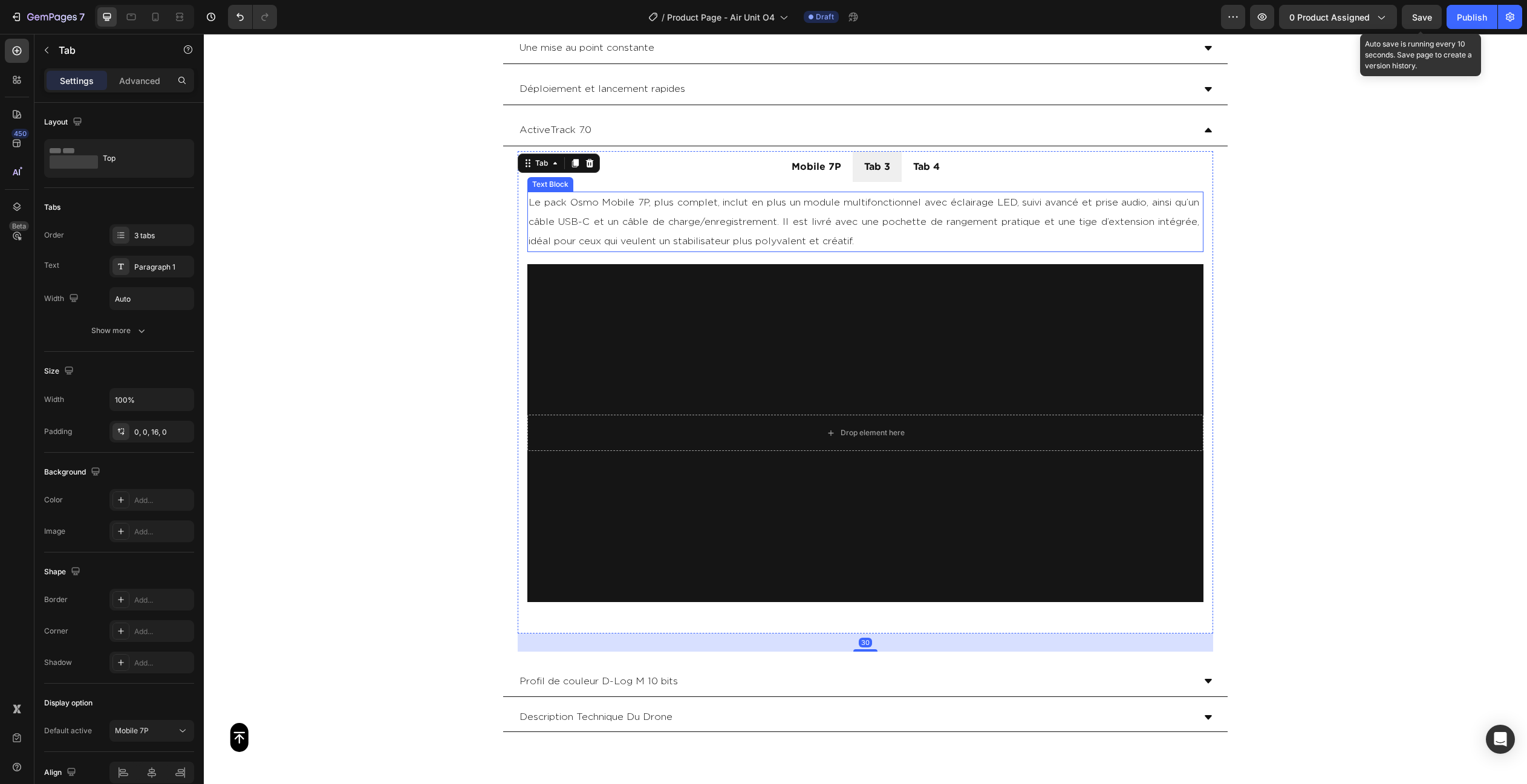
click at [885, 220] on p "Le pack Osmo Mobile 7P, plus complet, inclut en plus un module multifonctionnel…" at bounding box center [864, 221] width 673 height 58
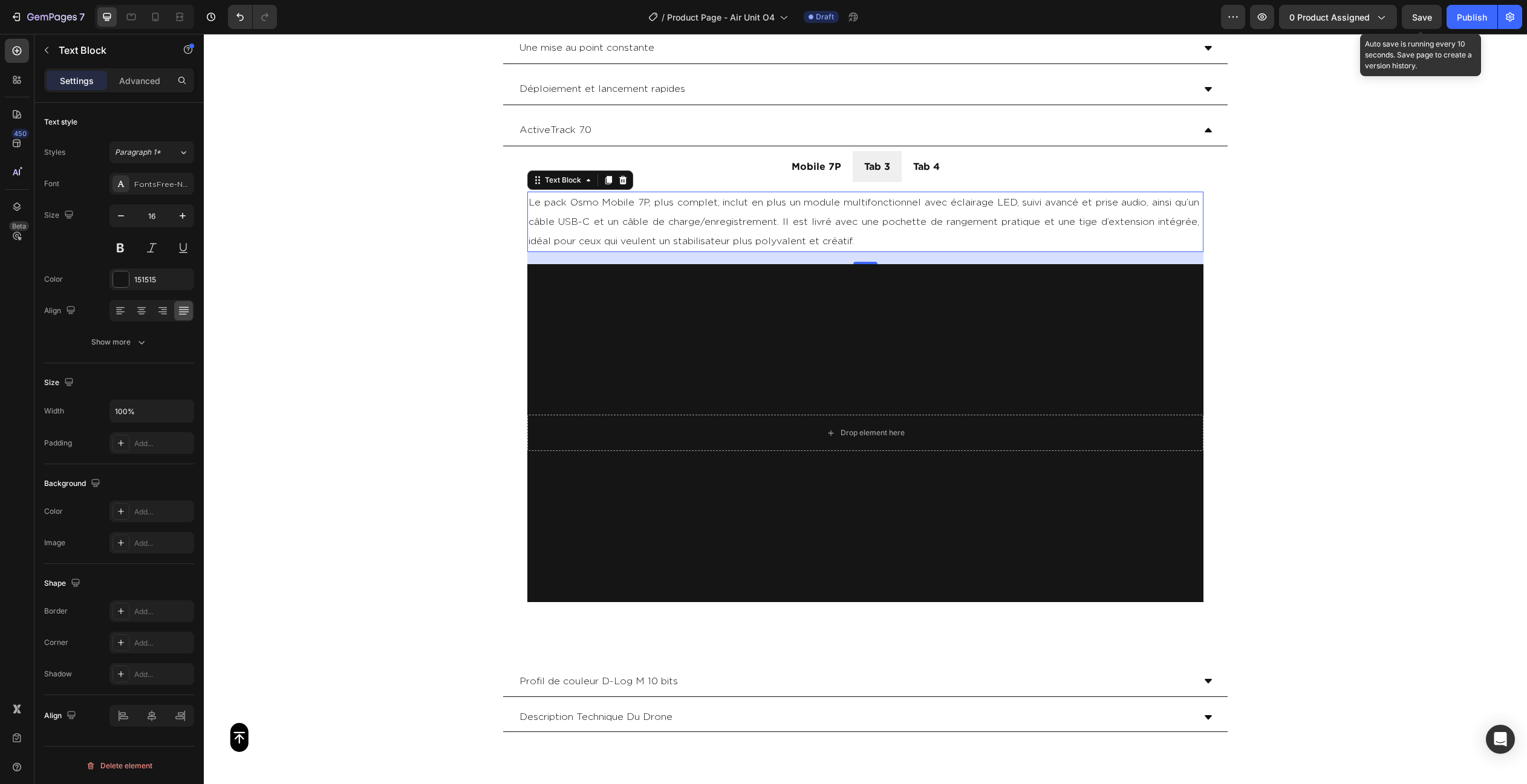
click at [885, 220] on p "Le pack Osmo Mobile 7P, plus complet, inclut en plus un module multifonctionnel…" at bounding box center [864, 221] width 673 height 58
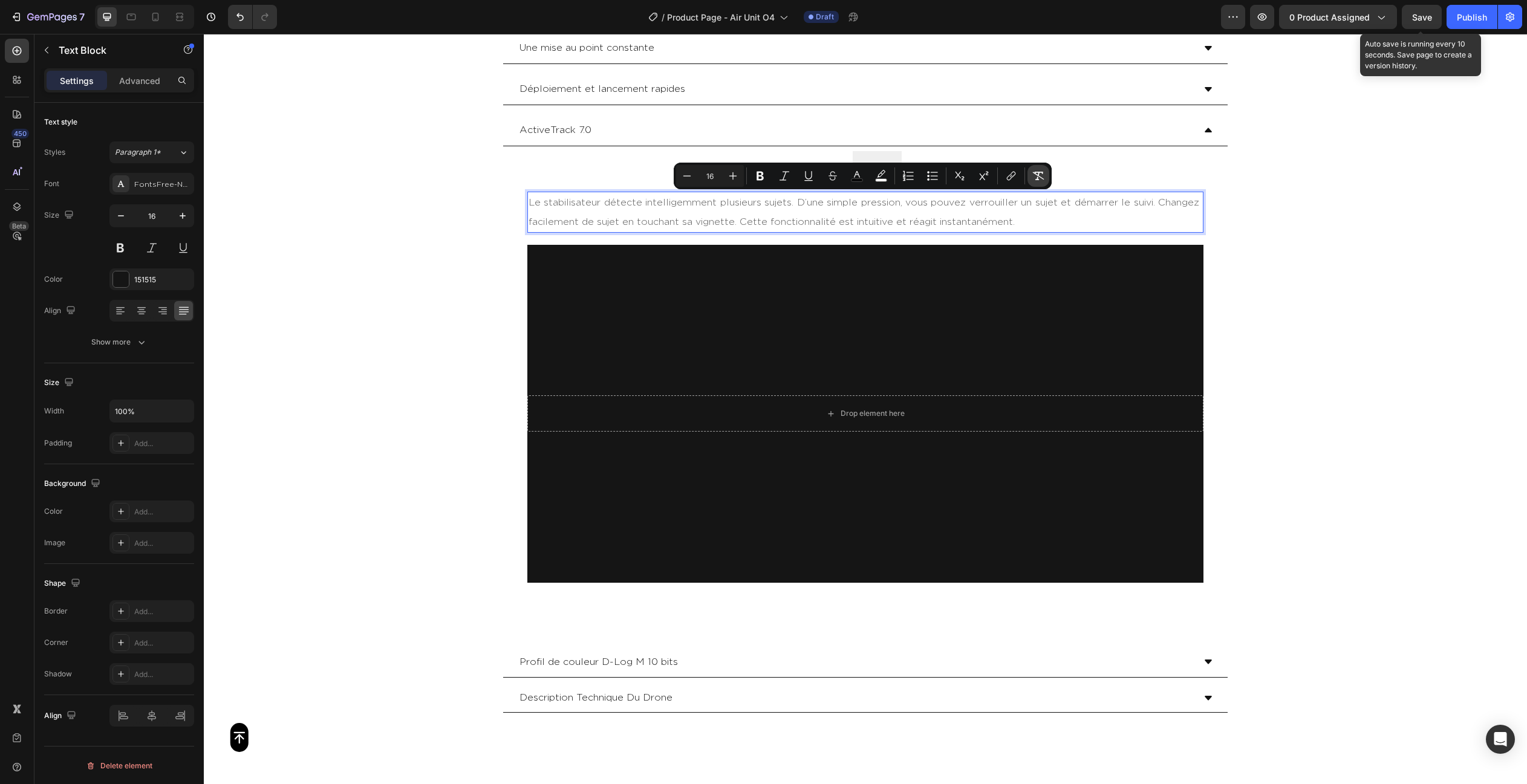
click at [1037, 167] on button "Remove Format" at bounding box center [1038, 176] width 22 height 22
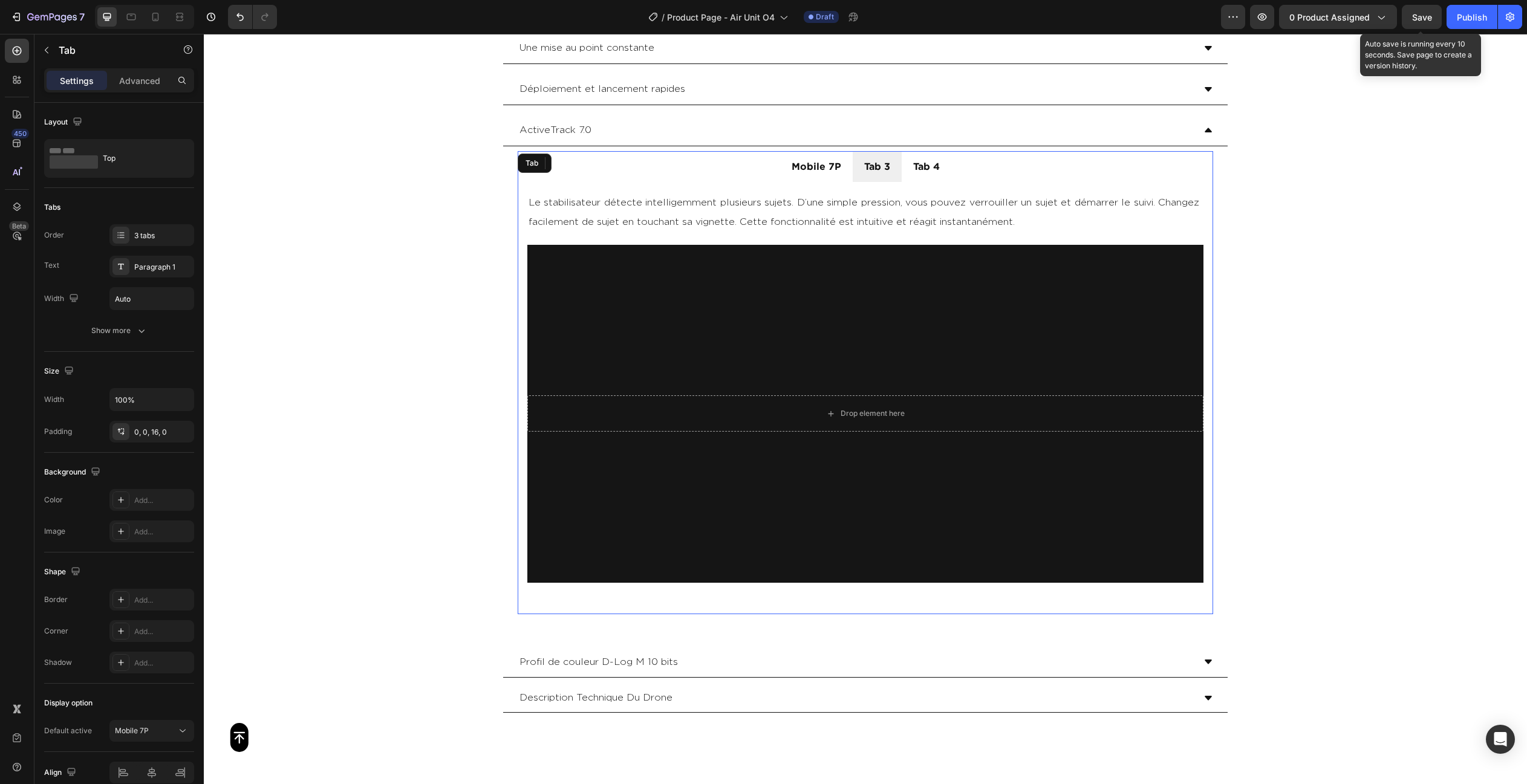
click at [1091, 157] on ul "Mobile 7P Tab 3 Tab 4" at bounding box center [865, 166] width 695 height 30
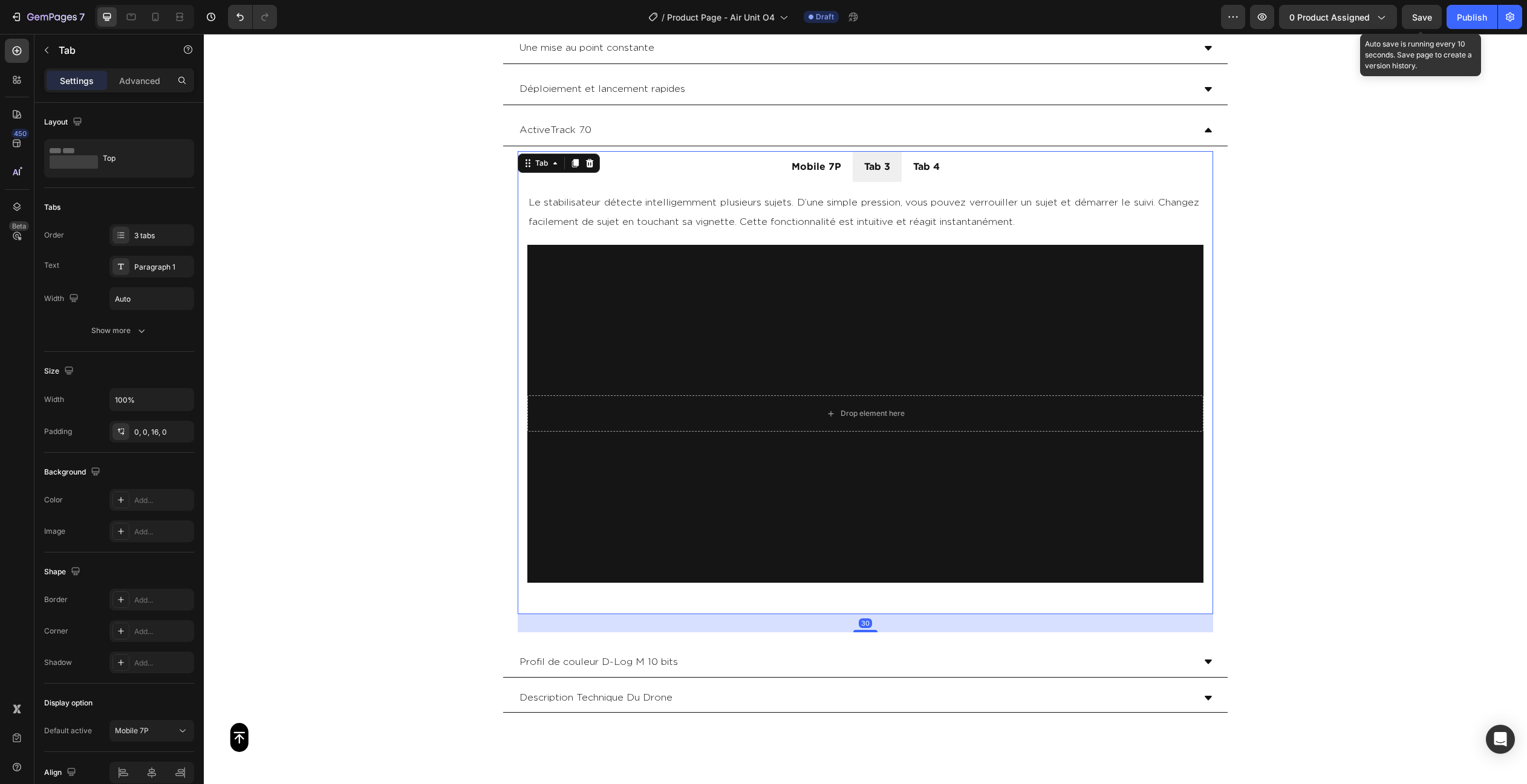
click at [952, 170] on ul "Mobile 7P Tab 3 Tab 4" at bounding box center [865, 166] width 695 height 30
click at [948, 168] on li "Tab 4" at bounding box center [926, 166] width 49 height 30
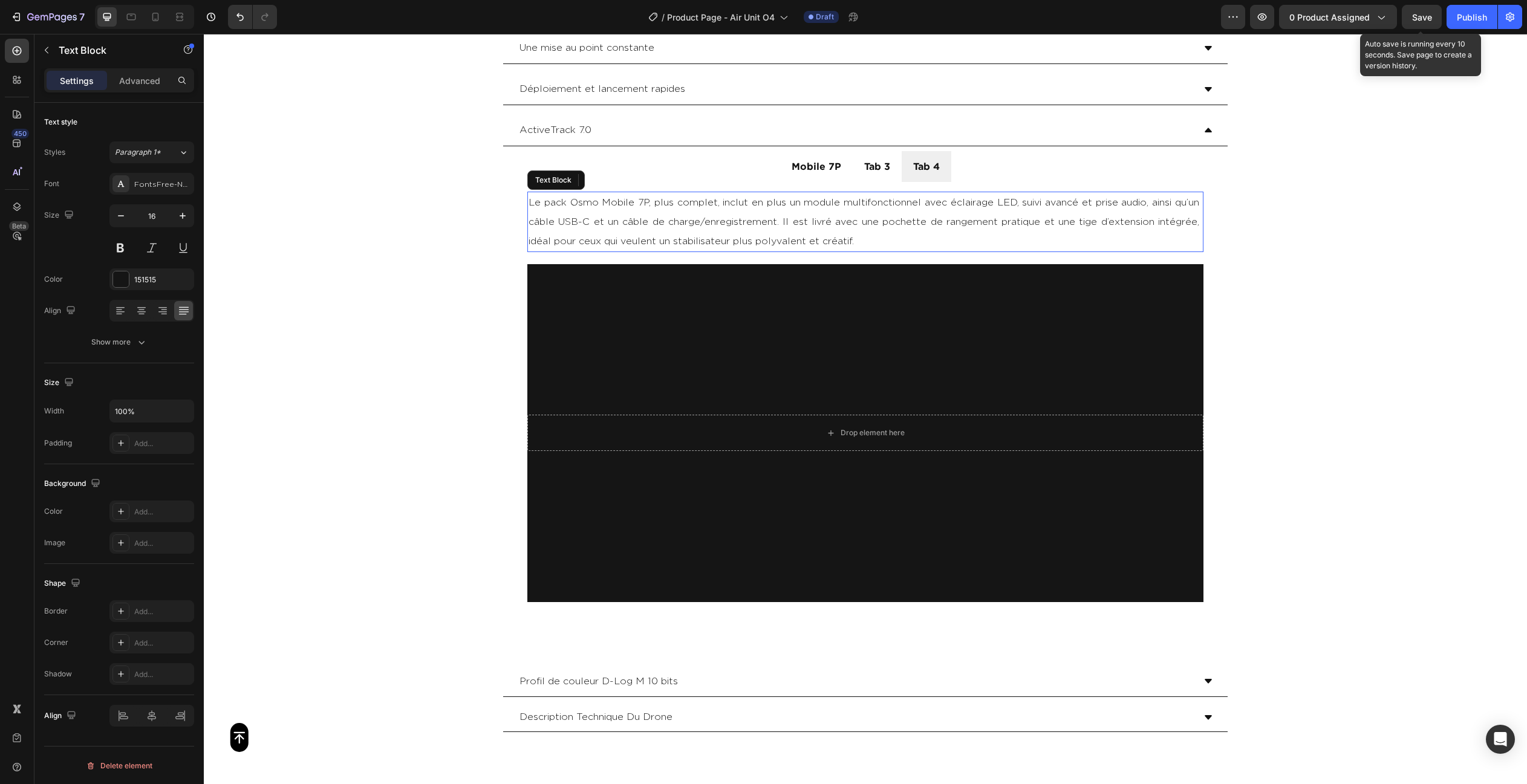
click at [877, 220] on p "Le pack Osmo Mobile 7P, plus complet, inclut en plus un module multifonctionnel…" at bounding box center [864, 221] width 673 height 58
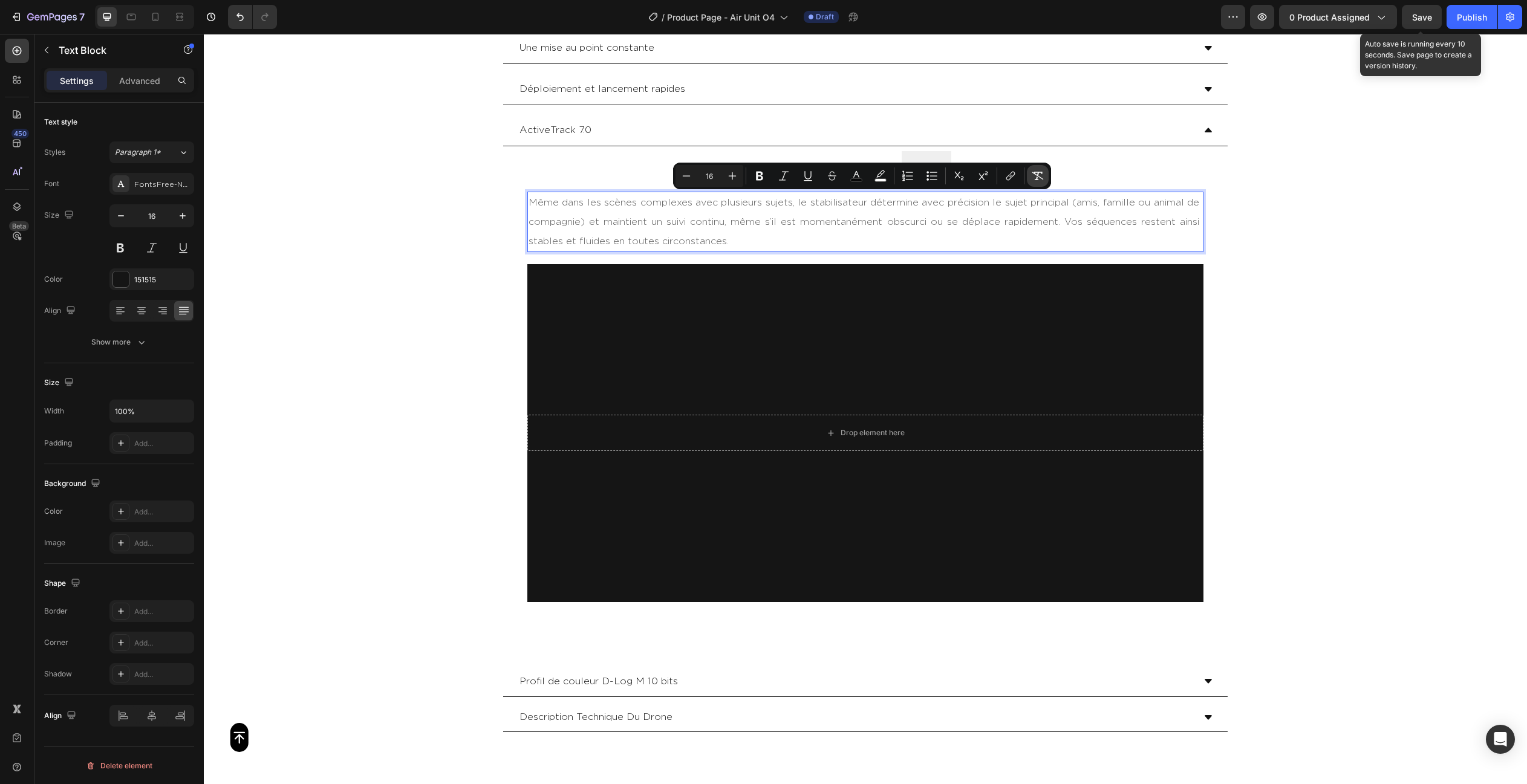
click at [1033, 177] on icon "Editor contextual toolbar" at bounding box center [1037, 176] width 12 height 12
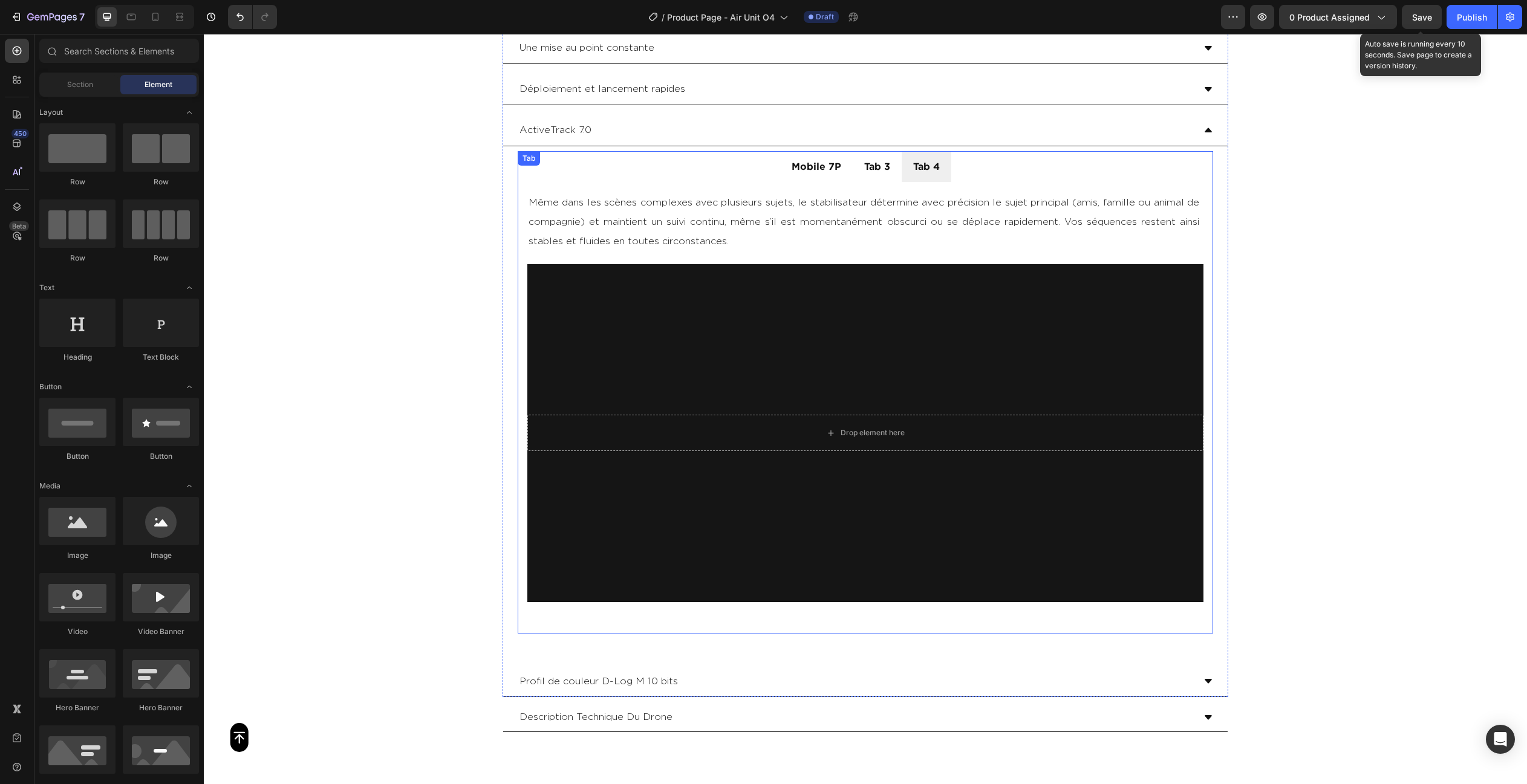
click at [1073, 168] on ul "Mobile 7P Tab 3 Tab 4" at bounding box center [865, 166] width 695 height 30
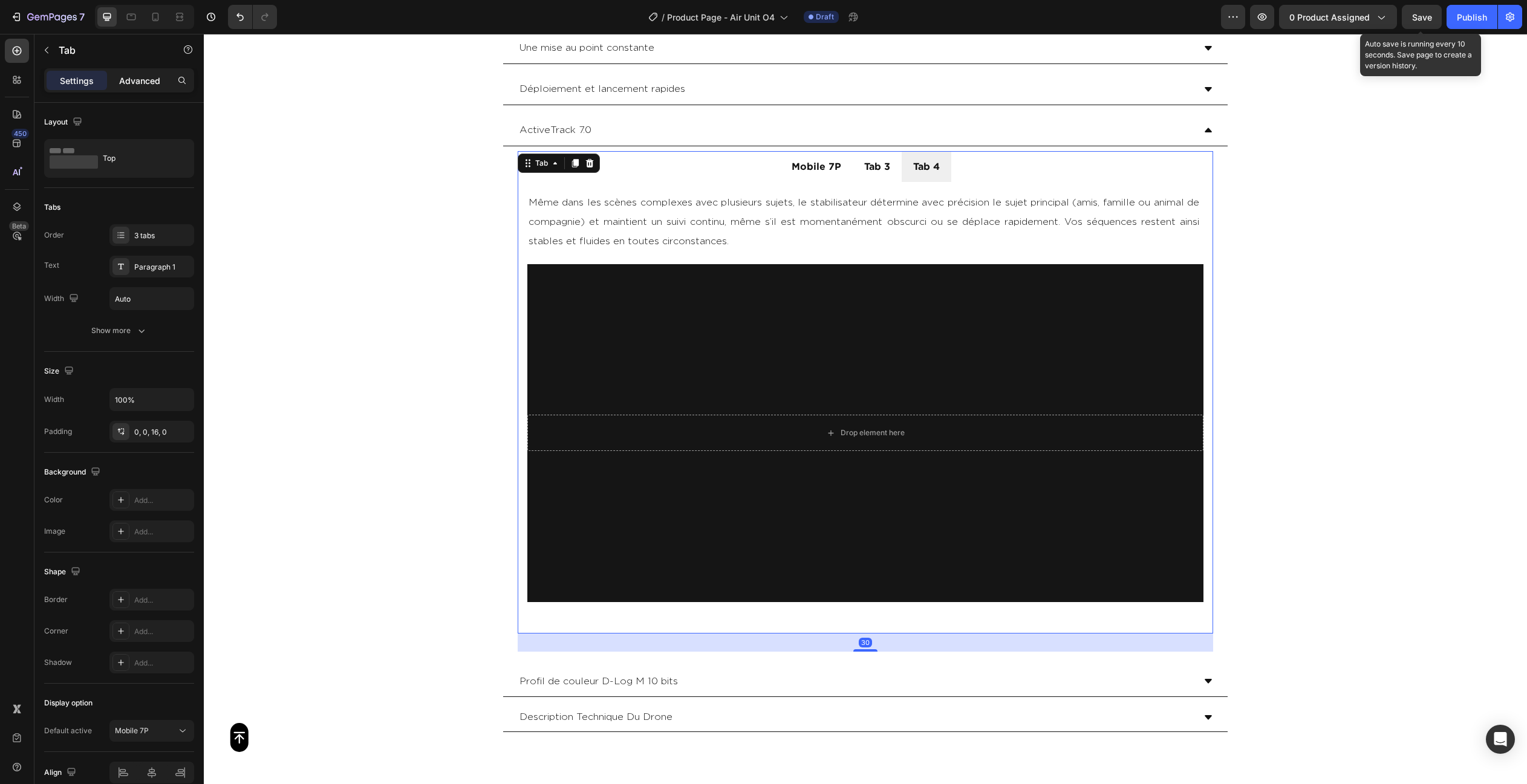
click at [141, 81] on p "Advanced" at bounding box center [139, 80] width 41 height 12
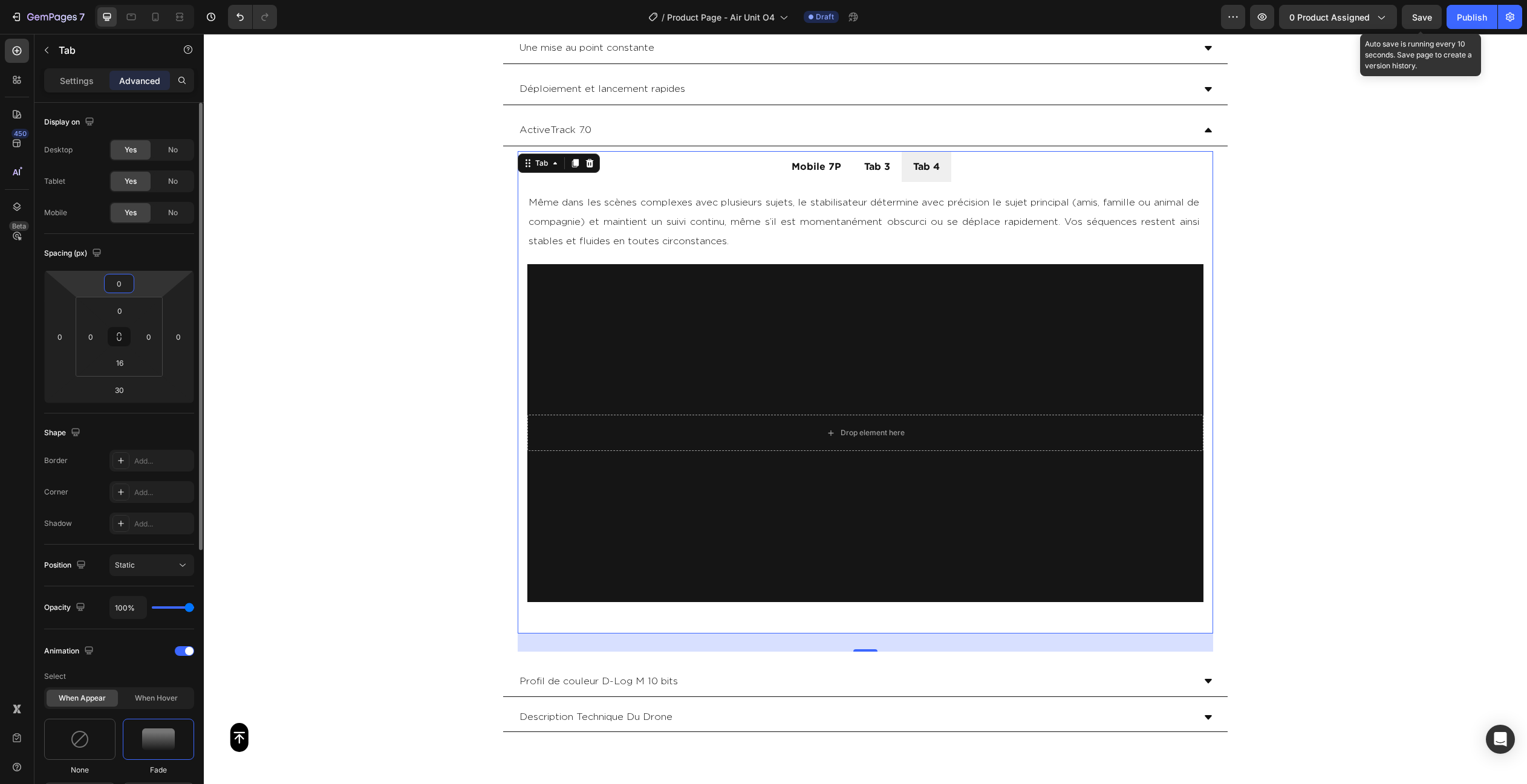
click at [123, 286] on input "0" at bounding box center [119, 283] width 24 height 18
type input "30"
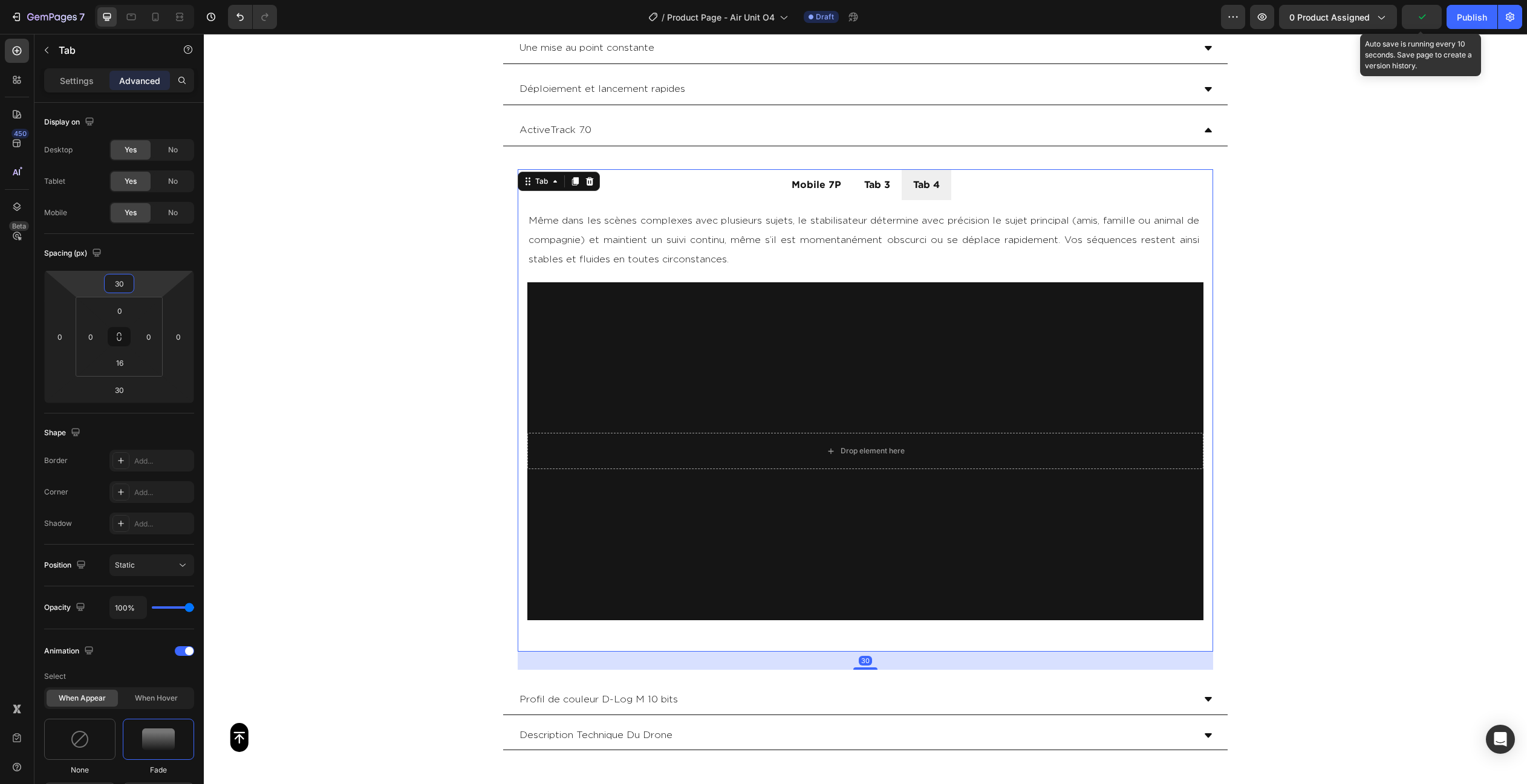
click at [1307, 336] on div "Button Sticky Module multifonctionnel Une mise au point constante [GEOGRAPHIC_D…" at bounding box center [865, 6] width 1323 height 5701
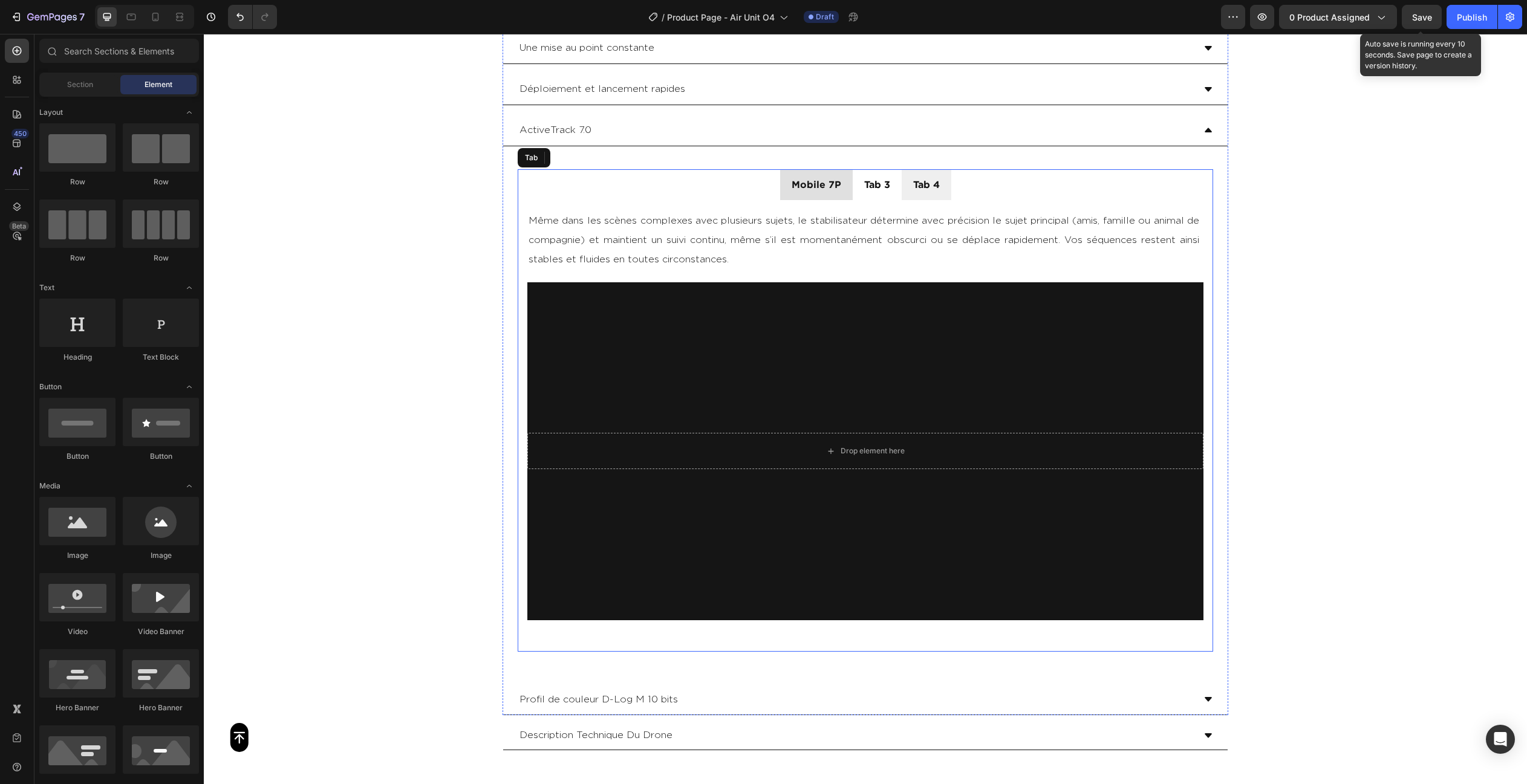
click at [827, 189] on p "Mobile 7P" at bounding box center [816, 184] width 49 height 17
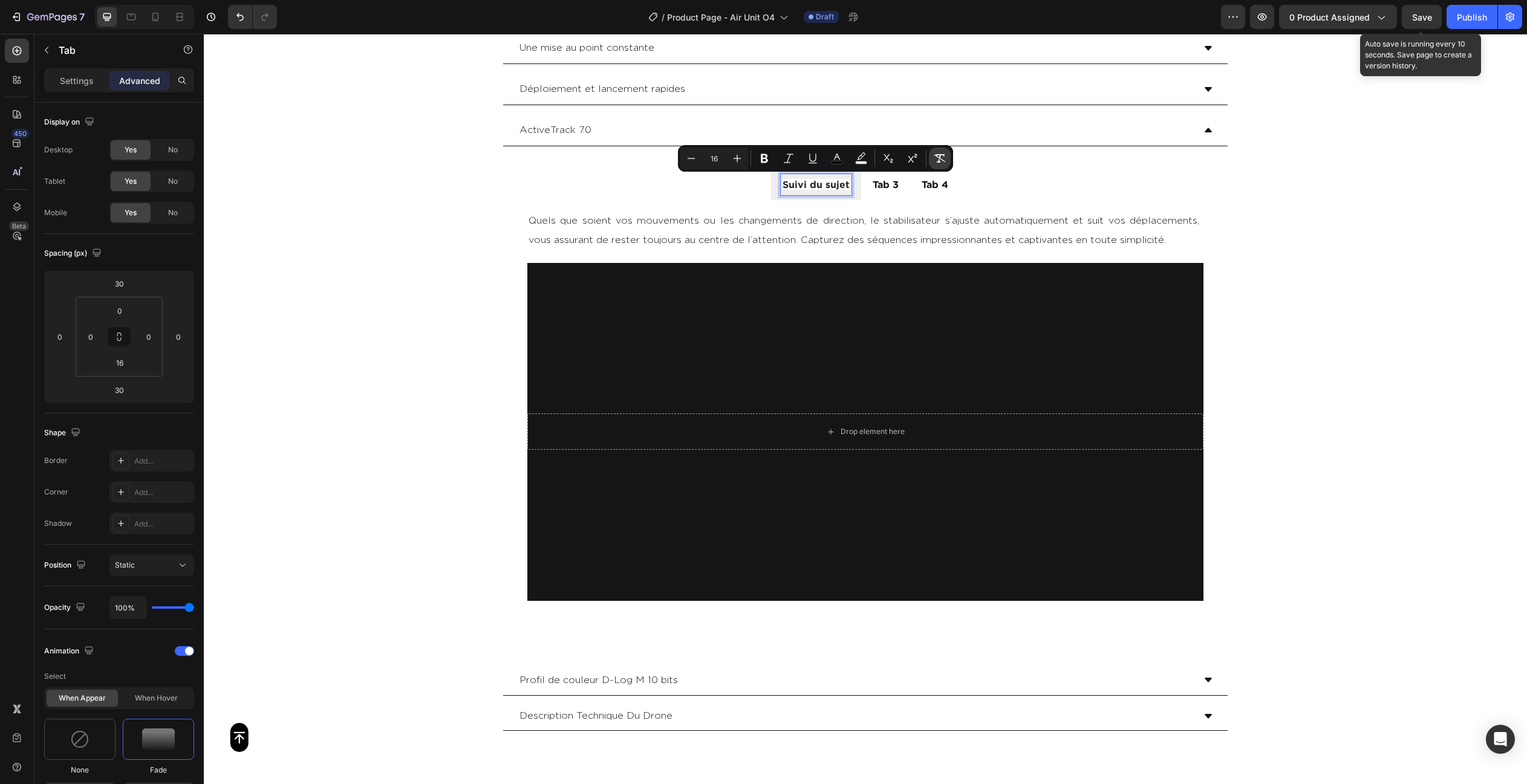
click at [940, 151] on button "Remove Format" at bounding box center [939, 158] width 22 height 22
click at [883, 182] on p "Tab 3" at bounding box center [885, 184] width 26 height 17
click at [1008, 153] on icon "Editor contextual toolbar" at bounding box center [1009, 158] width 12 height 12
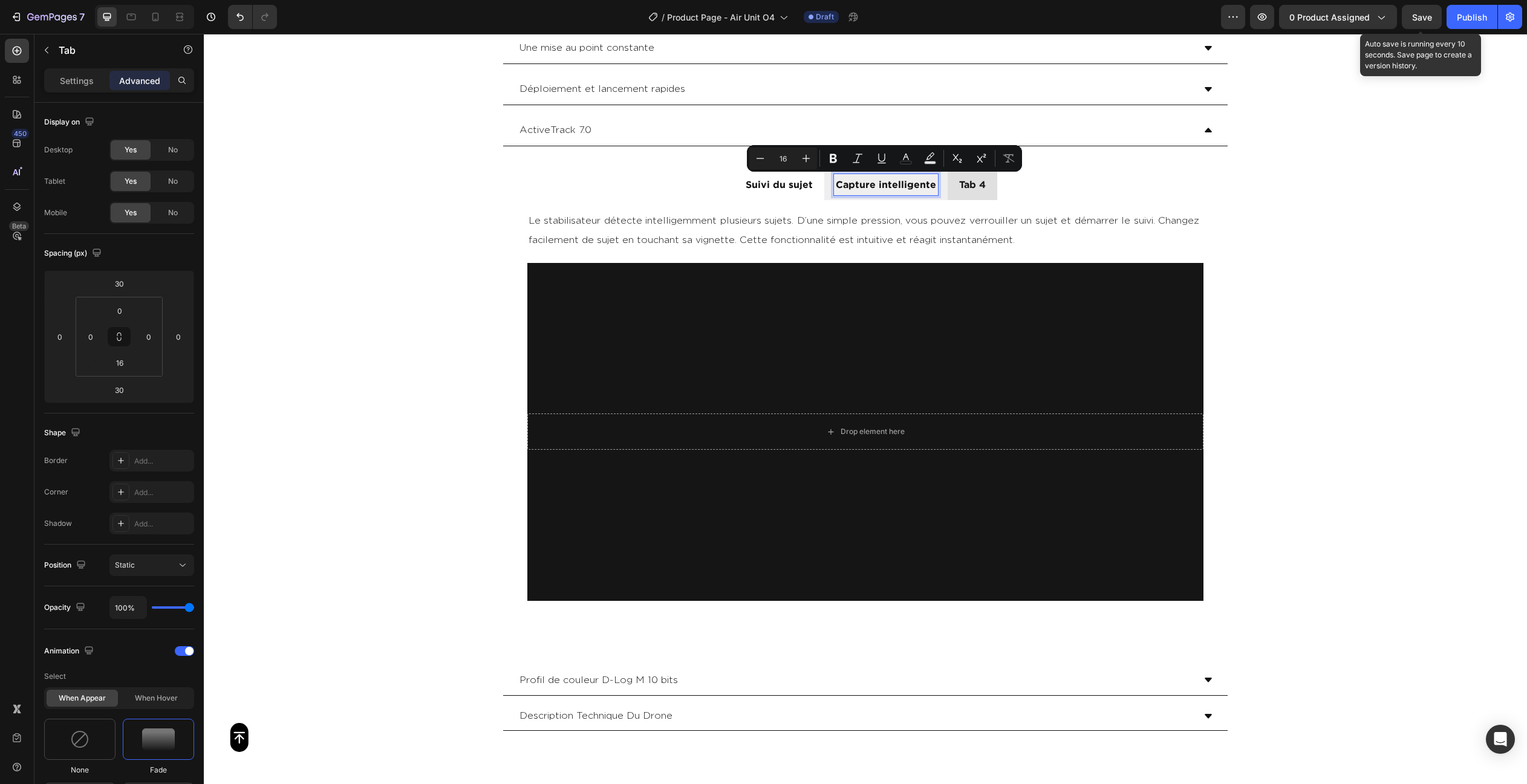
click at [974, 184] on p "Tab 4" at bounding box center [972, 184] width 27 height 17
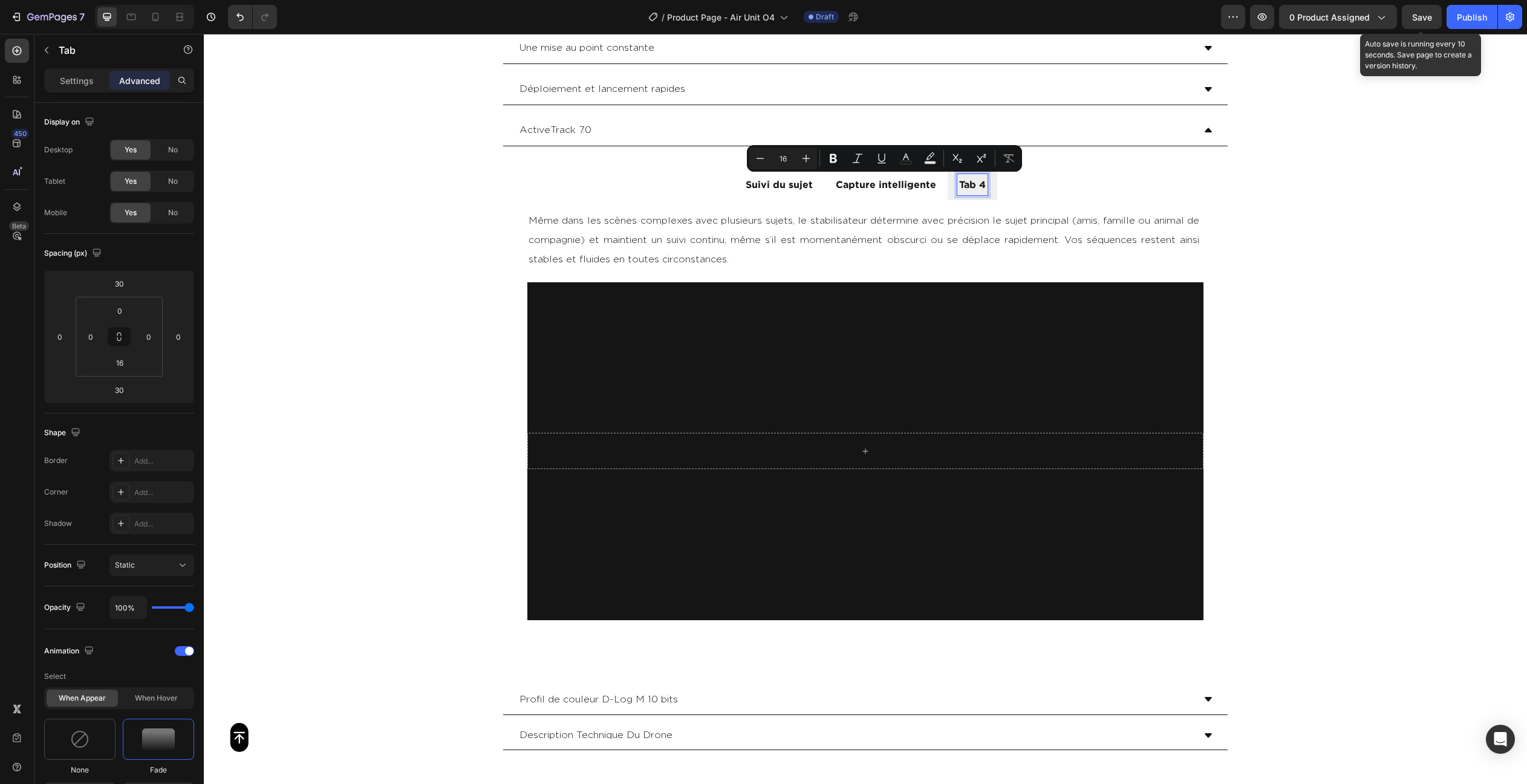
click at [974, 184] on p "Tab 4" at bounding box center [972, 184] width 27 height 17
click at [1091, 157] on icon "Editor contextual toolbar" at bounding box center [1094, 158] width 12 height 12
click at [787, 195] on li "Suivi du sujet" at bounding box center [764, 184] width 90 height 30
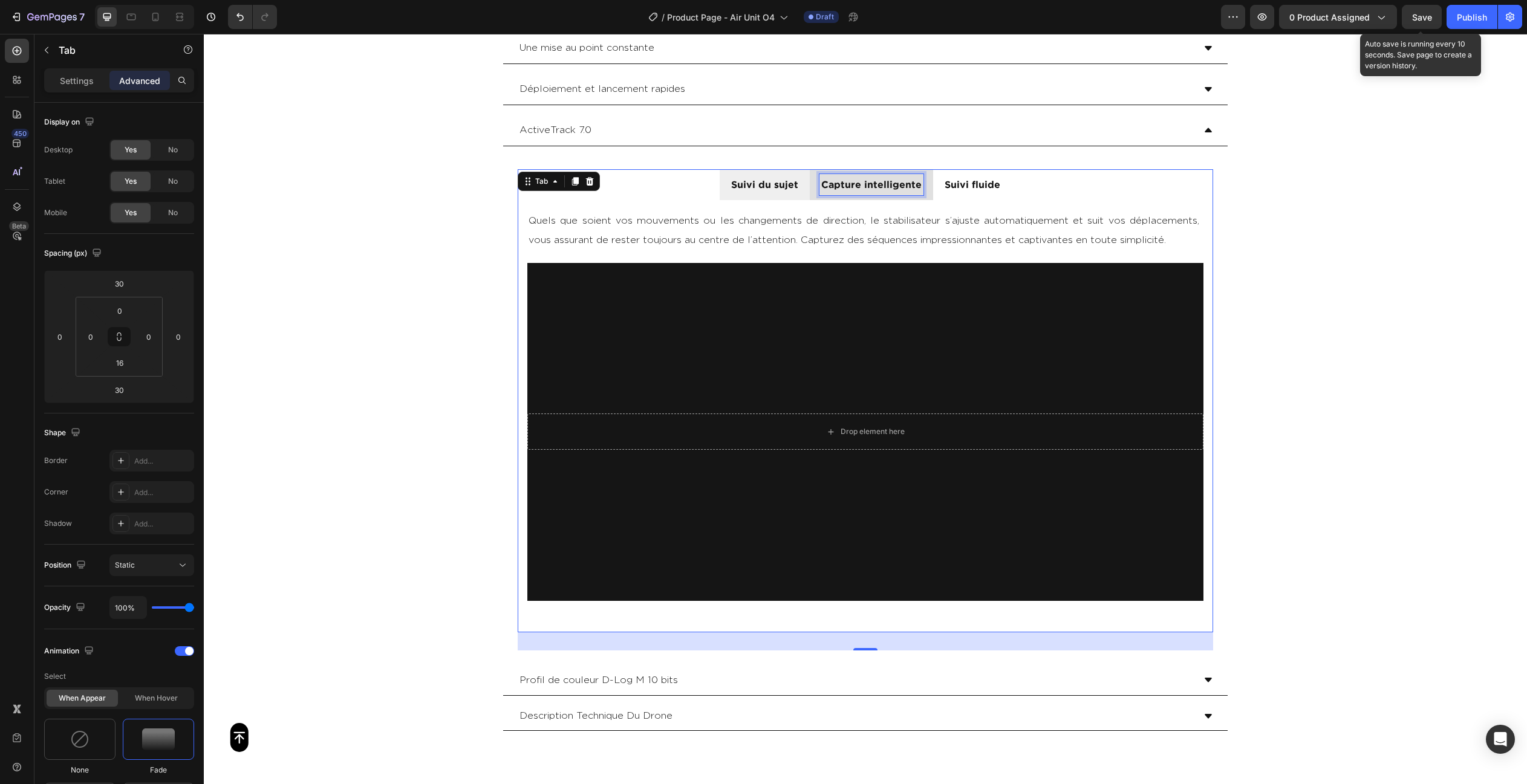
click at [847, 191] on div "Capture intelligente" at bounding box center [872, 184] width 104 height 21
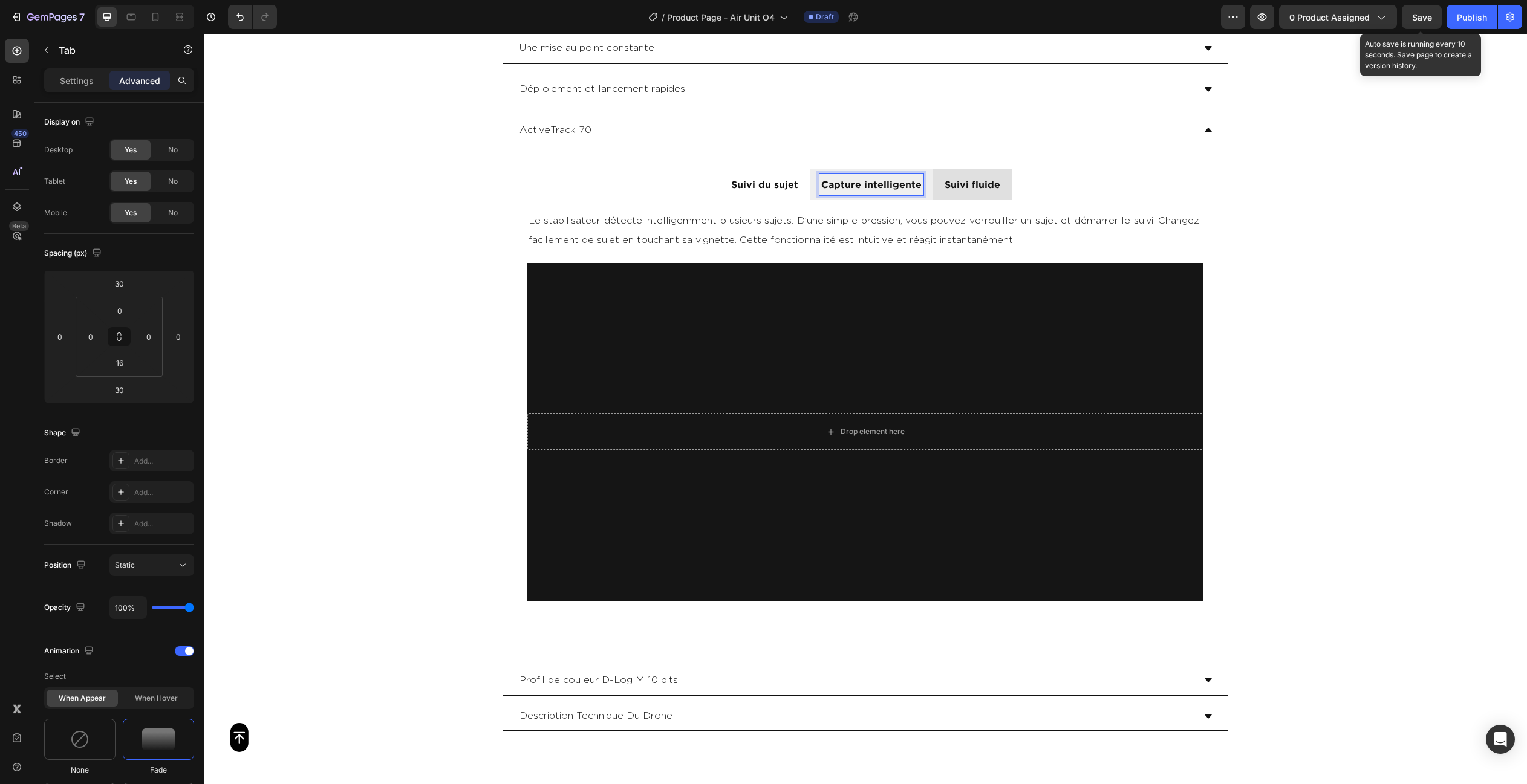
click at [977, 191] on p "Suivi fluide" at bounding box center [972, 184] width 56 height 17
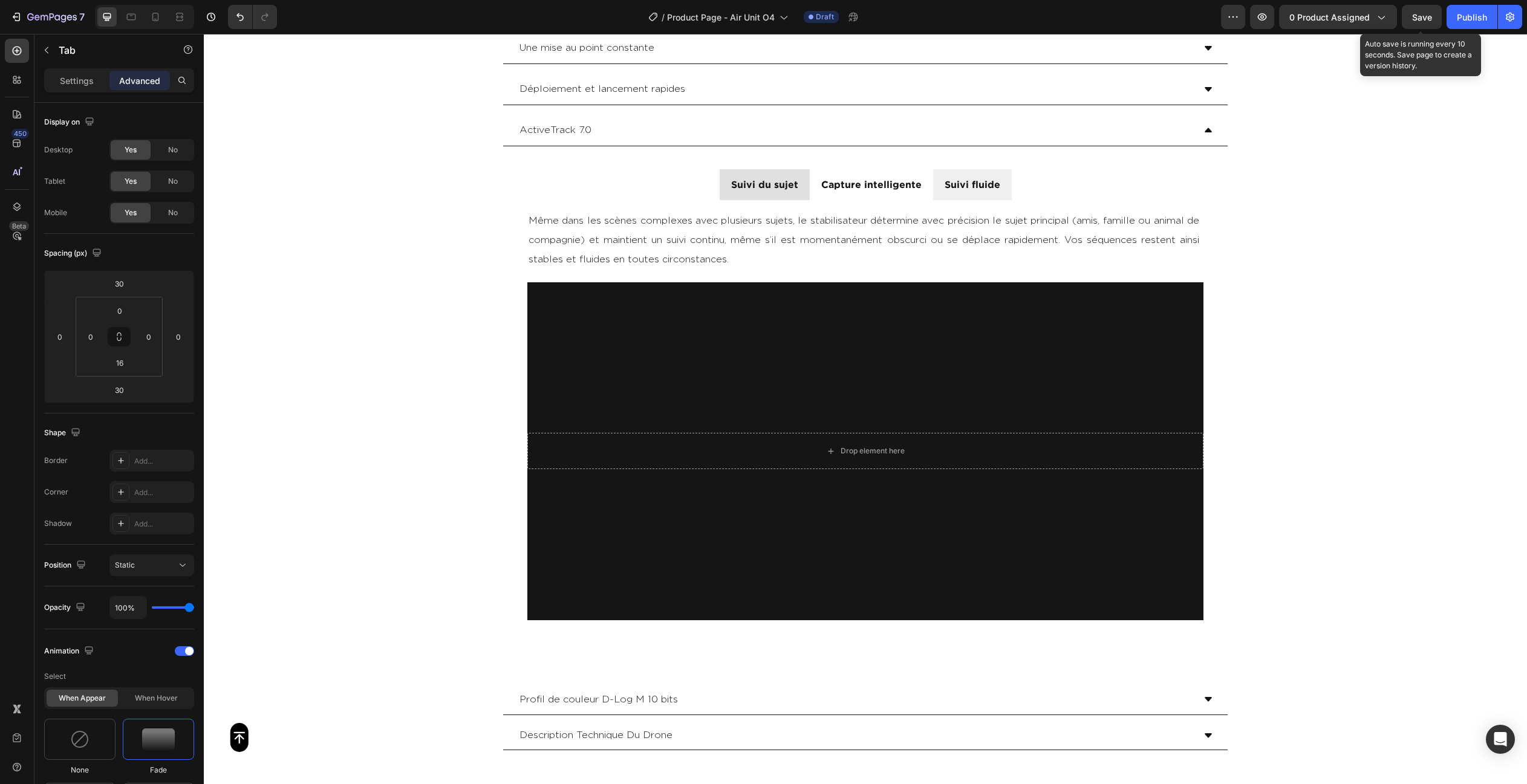
click at [729, 191] on li "Suivi du sujet" at bounding box center [764, 184] width 90 height 30
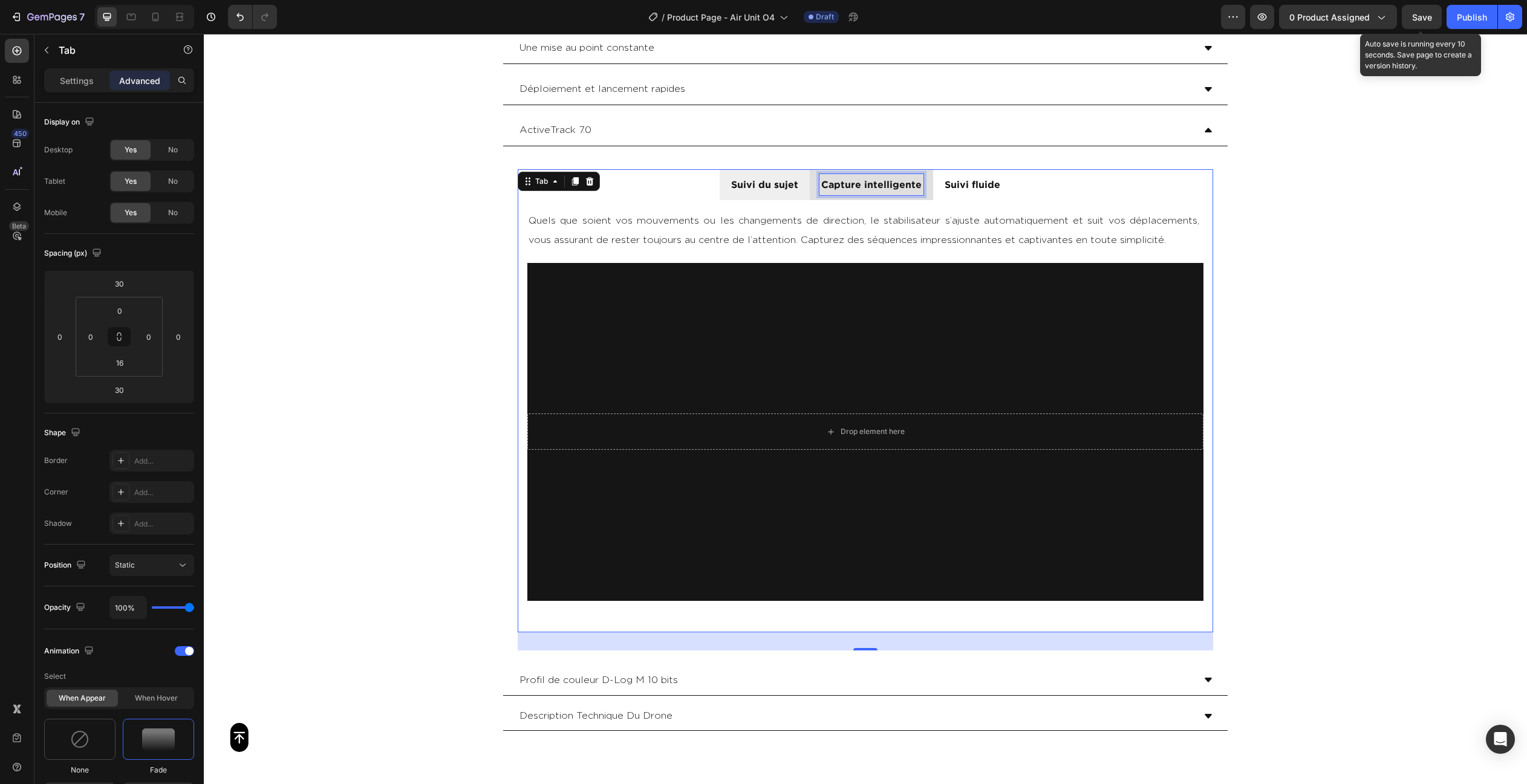
click at [822, 191] on p "Capture intelligente" at bounding box center [872, 184] width 101 height 17
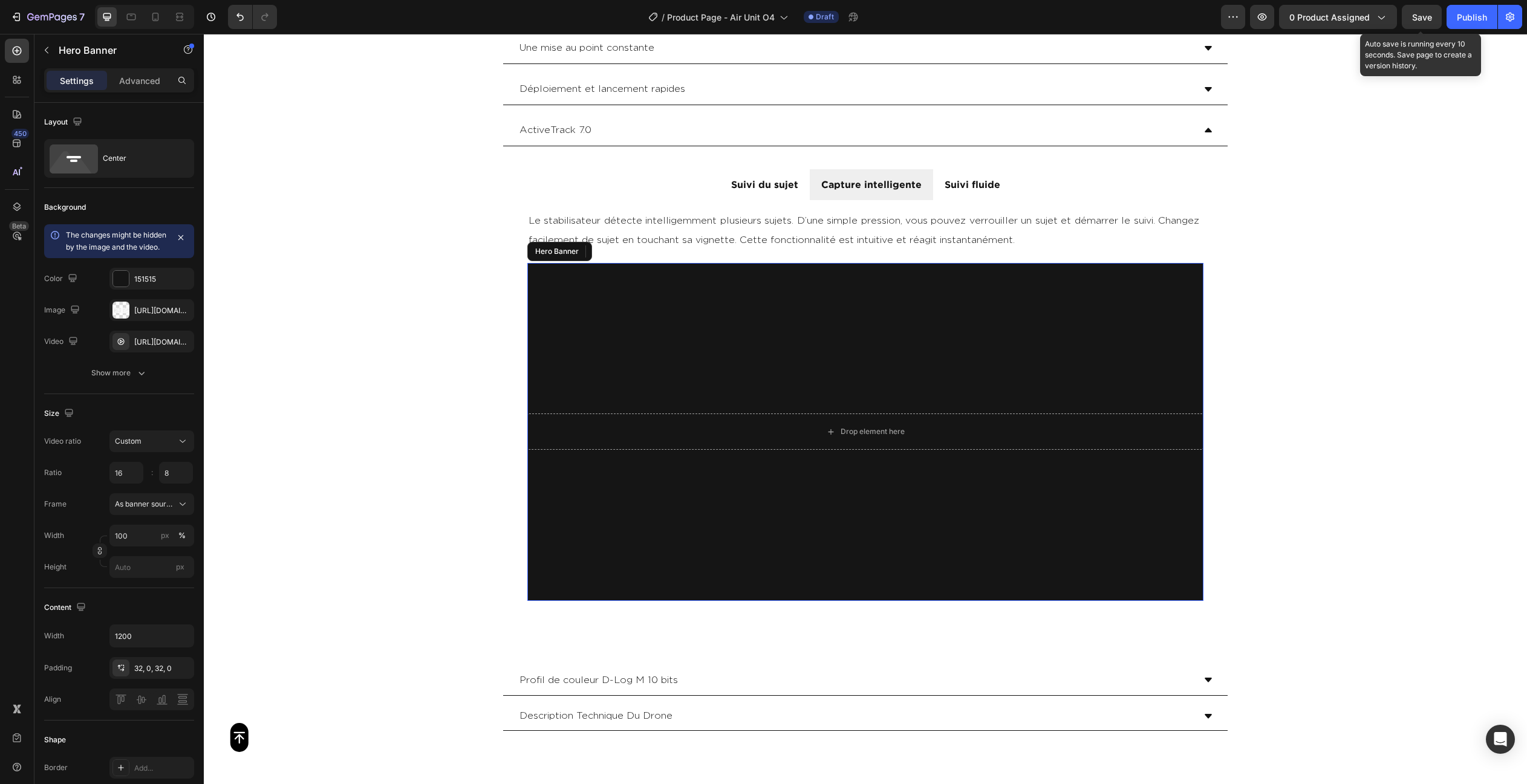
click at [801, 330] on video "Background Image" at bounding box center [865, 432] width 676 height 338
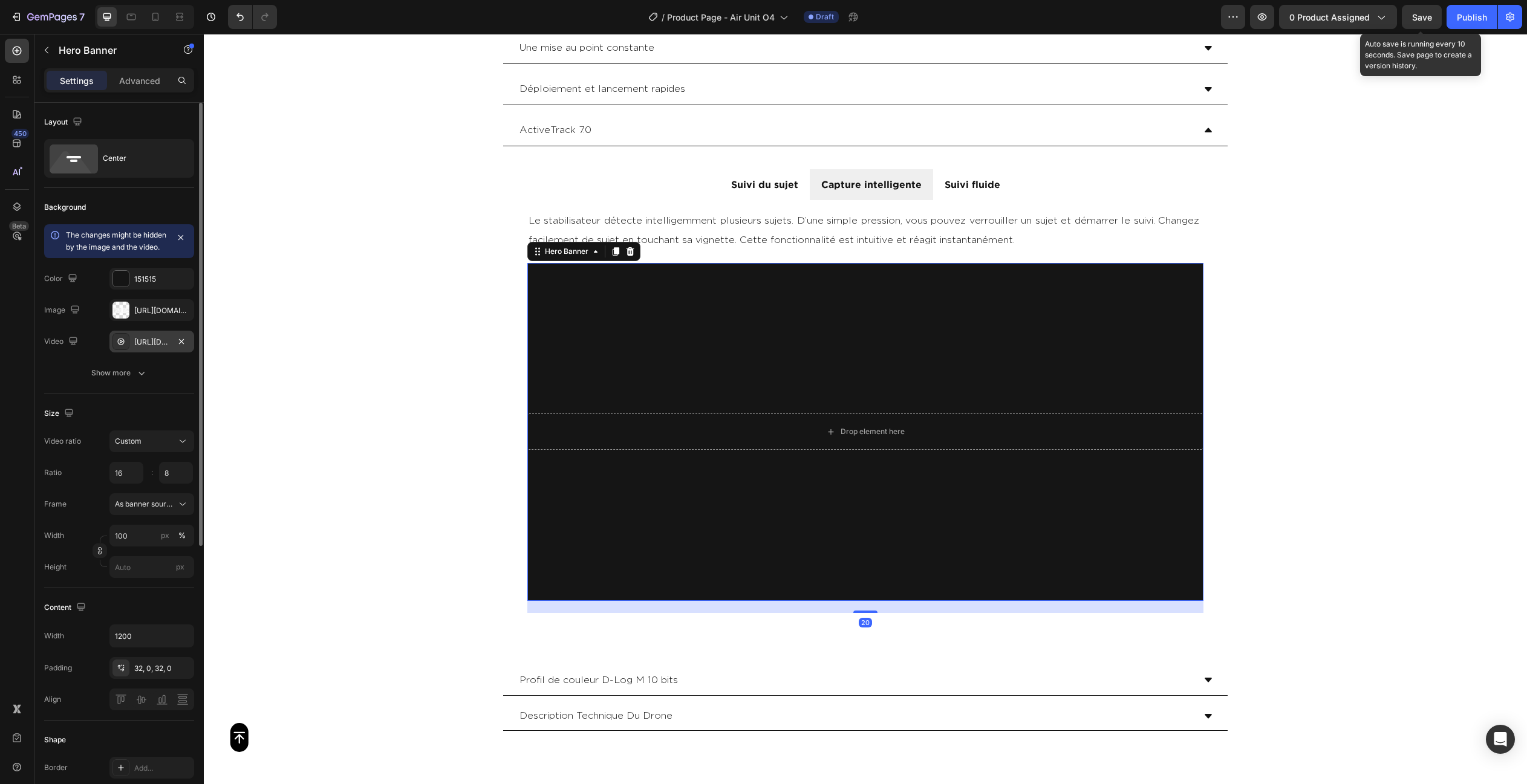
click at [151, 346] on div "[URL][DOMAIN_NAME]" at bounding box center [151, 341] width 85 height 22
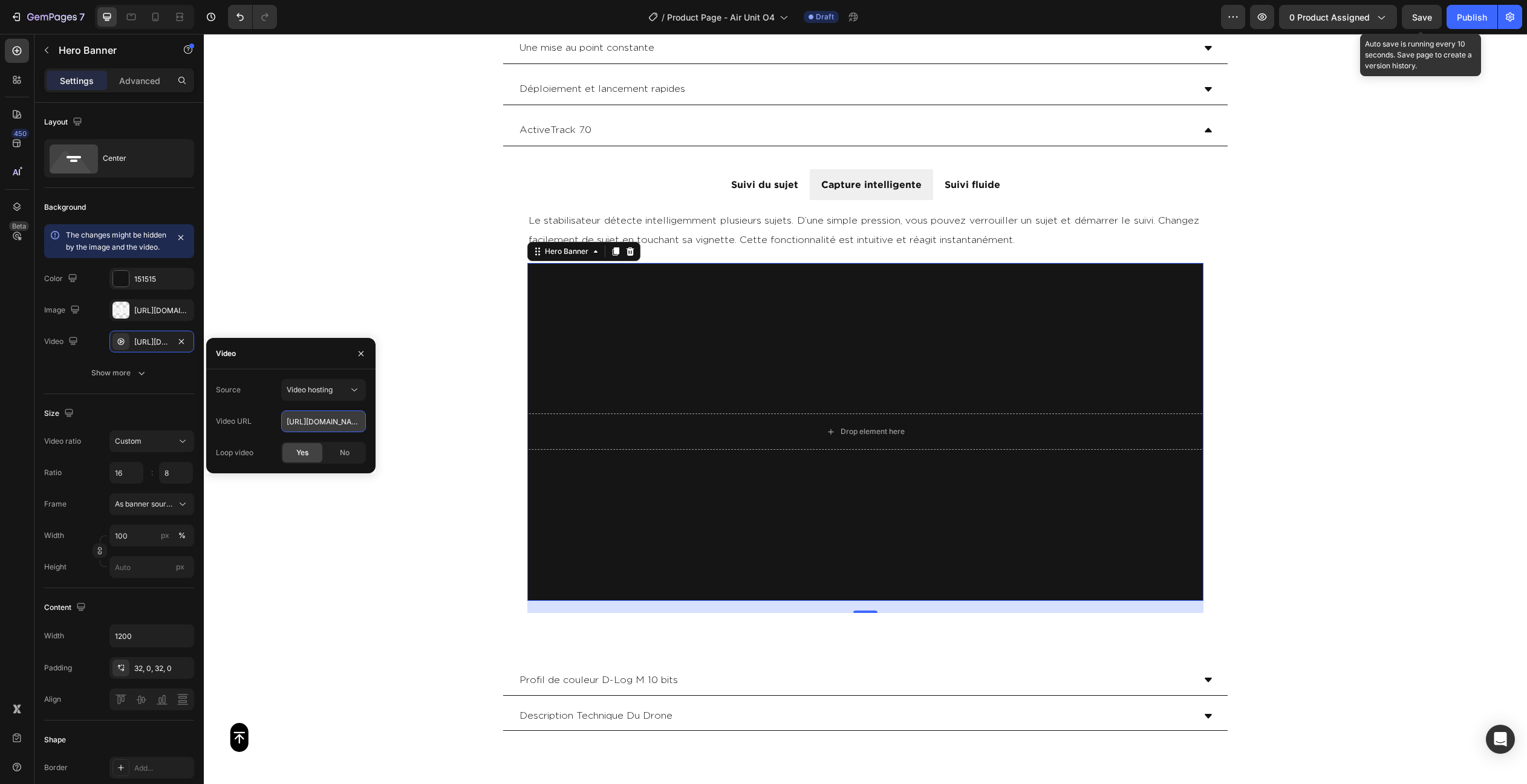
click at [308, 421] on input "[URL][DOMAIN_NAME]" at bounding box center [323, 420] width 85 height 22
paste input "b26f2e92b63440589408989872d52fcb"
type input "[URL][DOMAIN_NAME]"
click at [179, 315] on icon "button" at bounding box center [181, 310] width 9 height 9
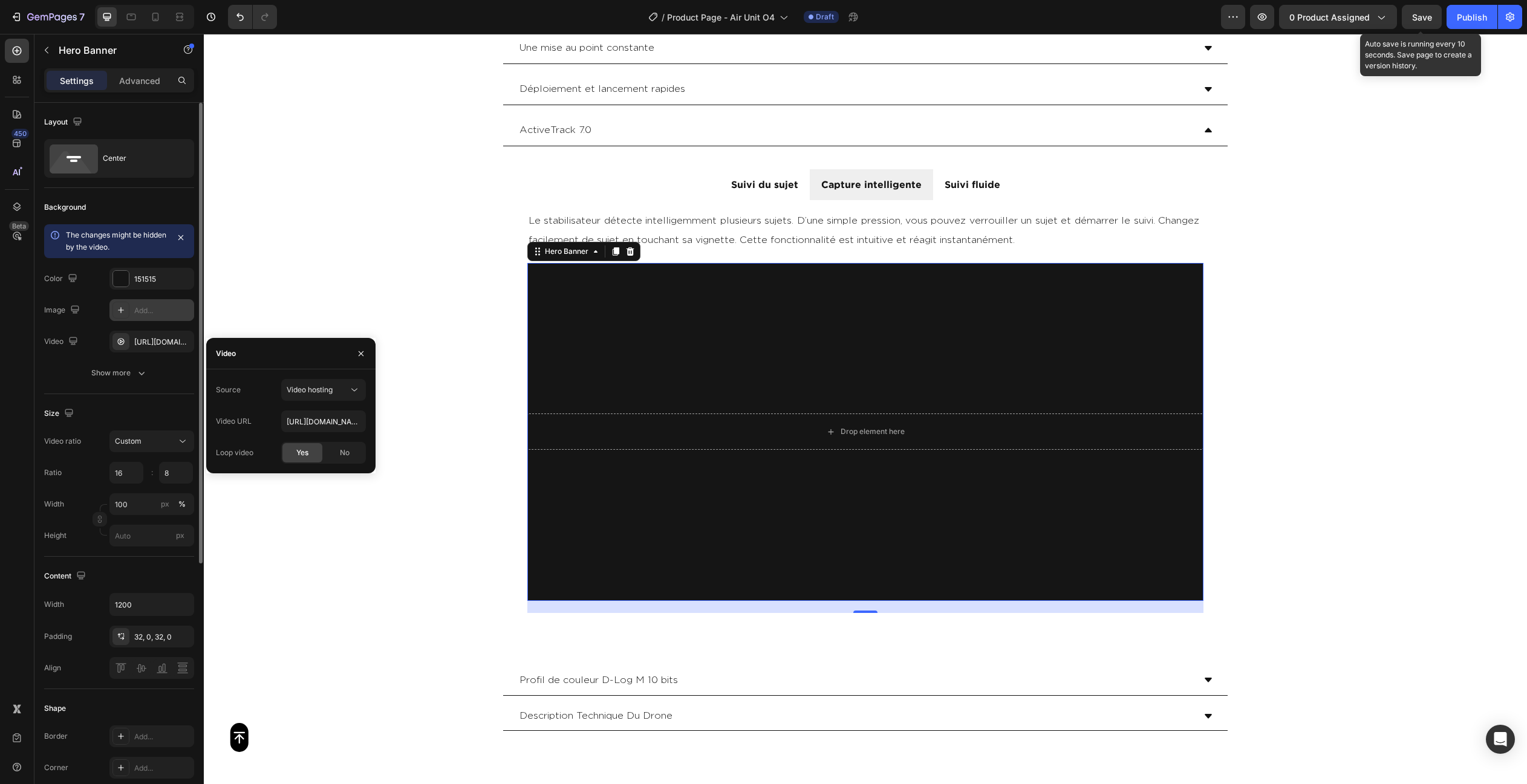
type input "Auto"
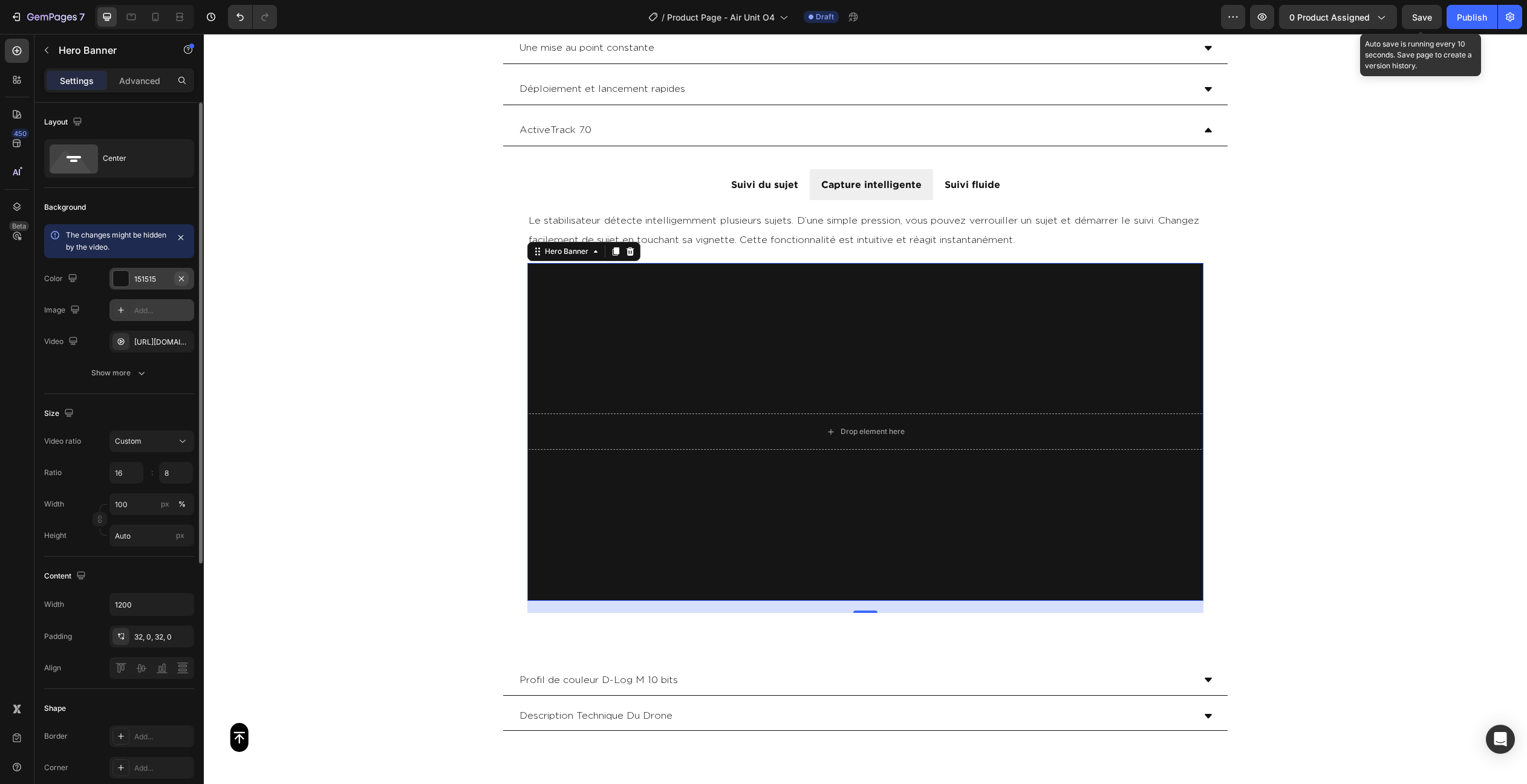
click at [185, 279] on icon "button" at bounding box center [181, 278] width 9 height 9
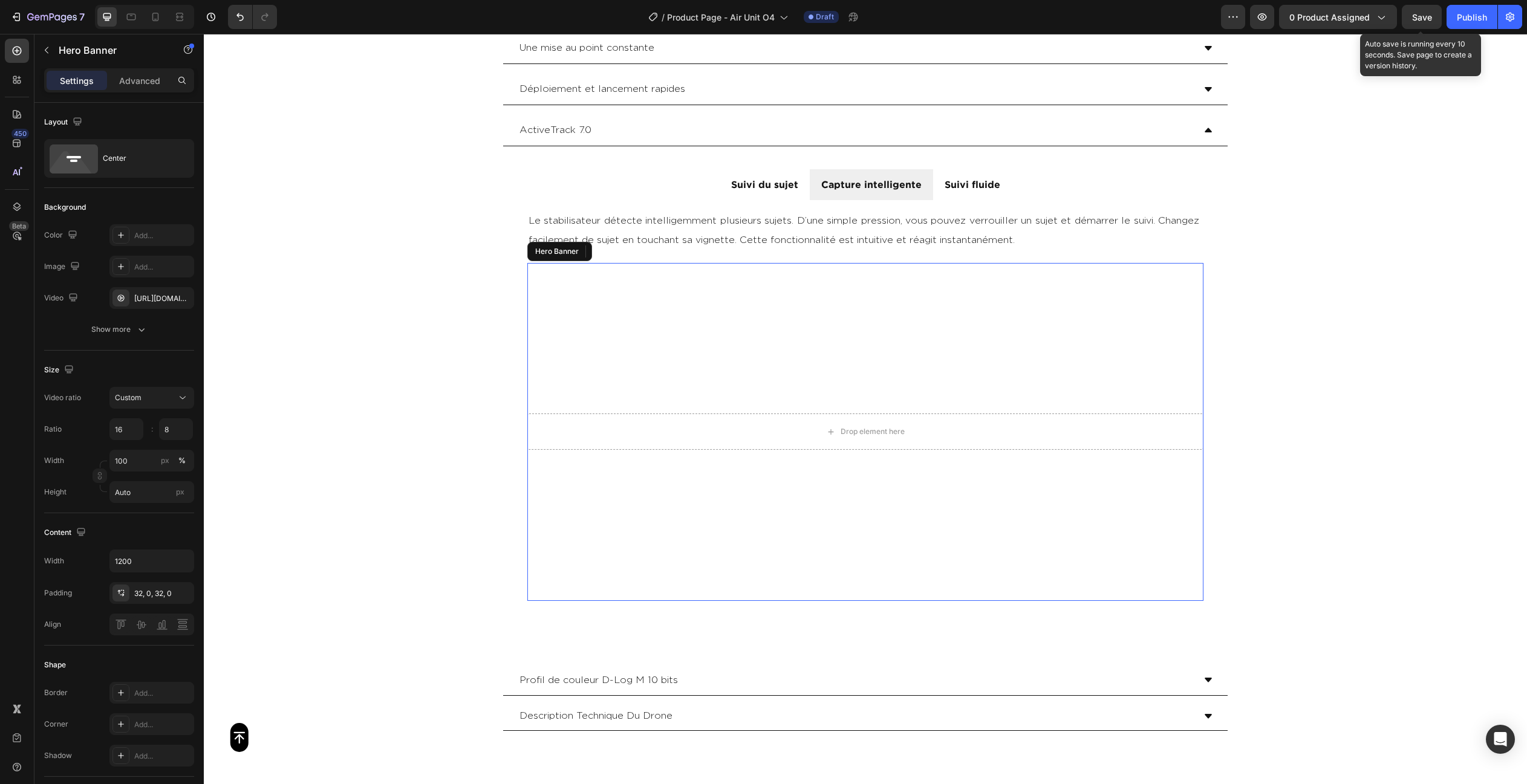
click at [706, 319] on video "Background Image" at bounding box center [865, 432] width 676 height 338
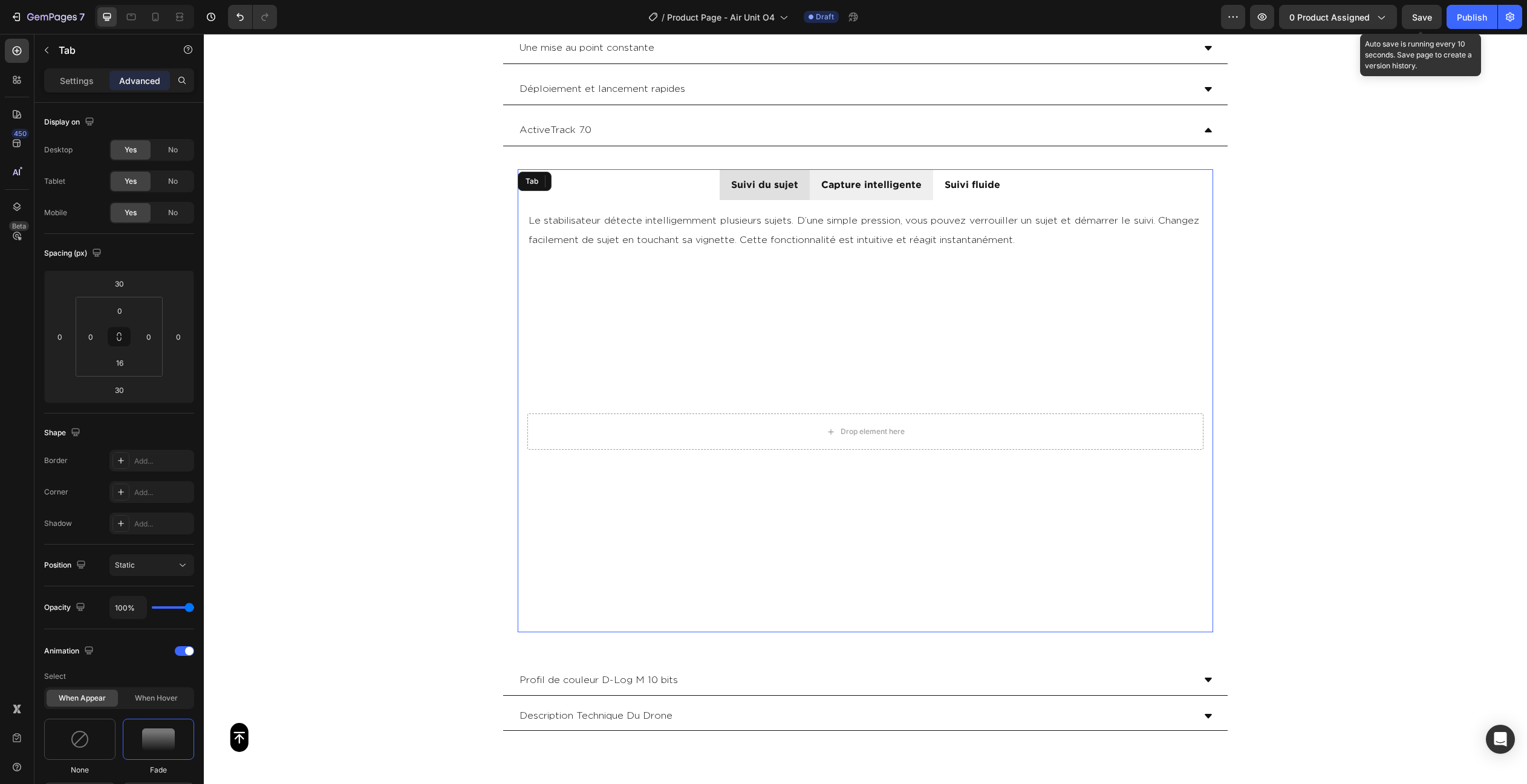
click at [753, 192] on div "Suivi du sujet" at bounding box center [764, 184] width 70 height 21
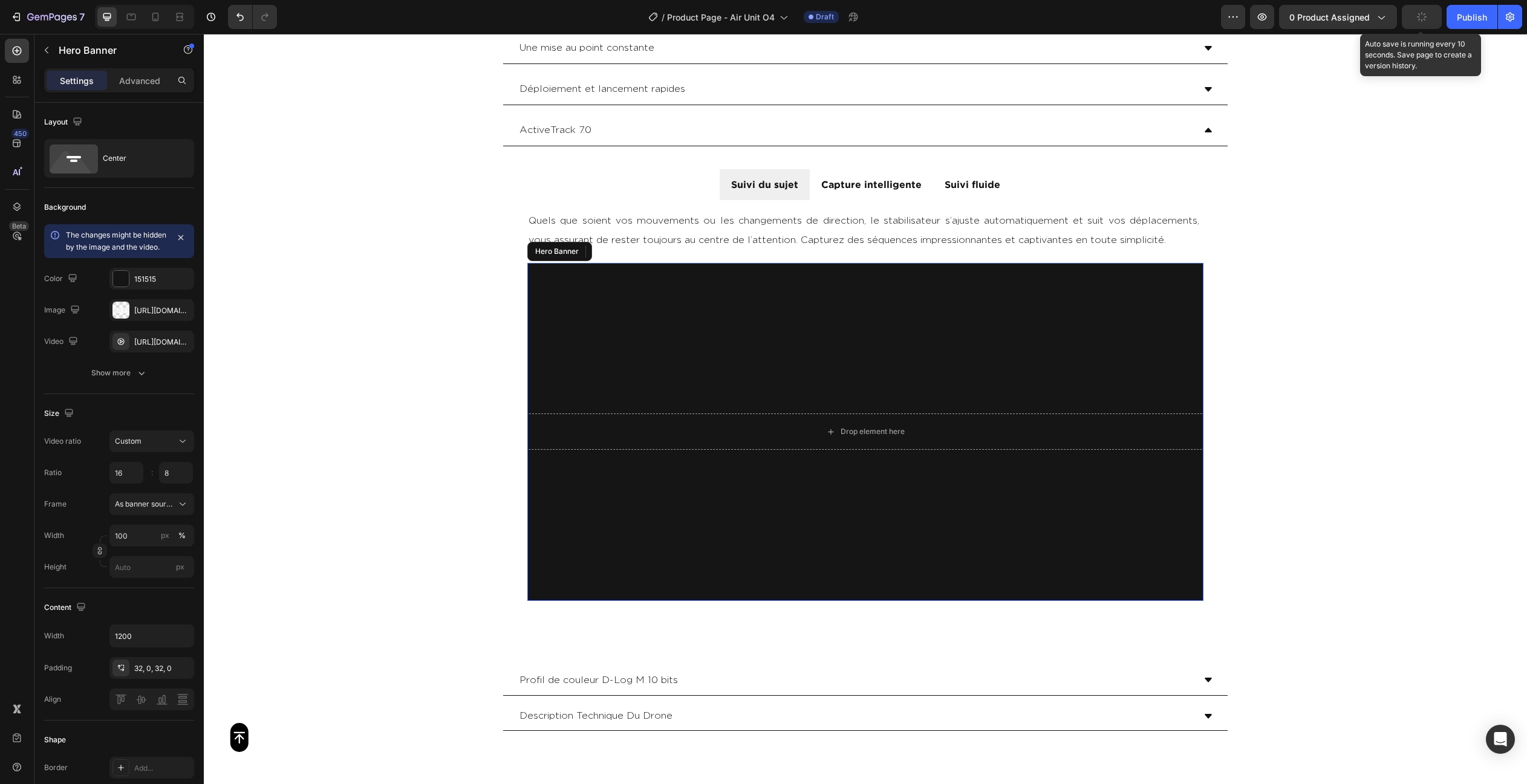
click at [645, 335] on video "Background Image" at bounding box center [865, 432] width 676 height 338
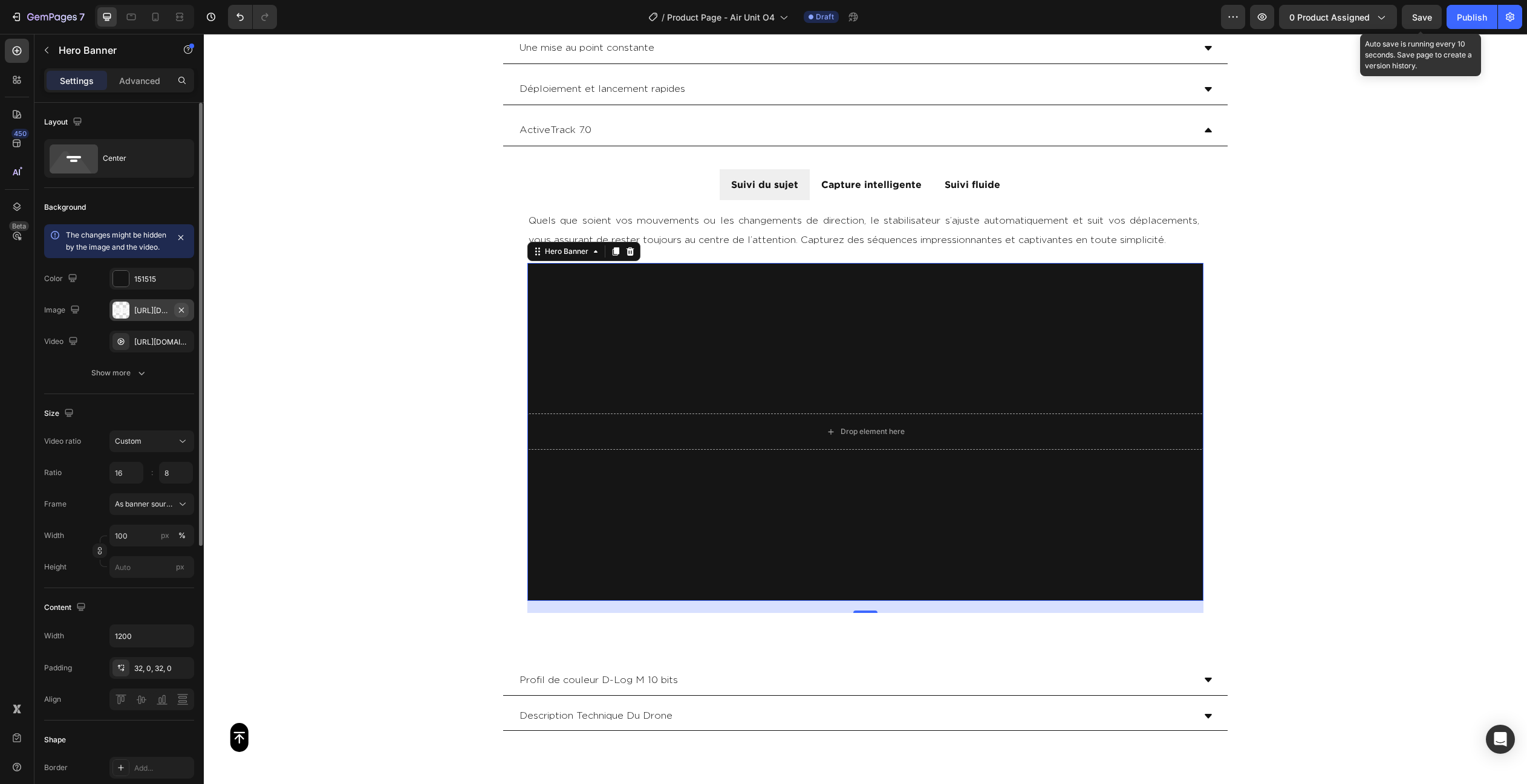
click at [183, 315] on icon "button" at bounding box center [181, 310] width 9 height 9
type input "Auto"
click at [184, 280] on icon "button" at bounding box center [180, 277] width 5 height 5
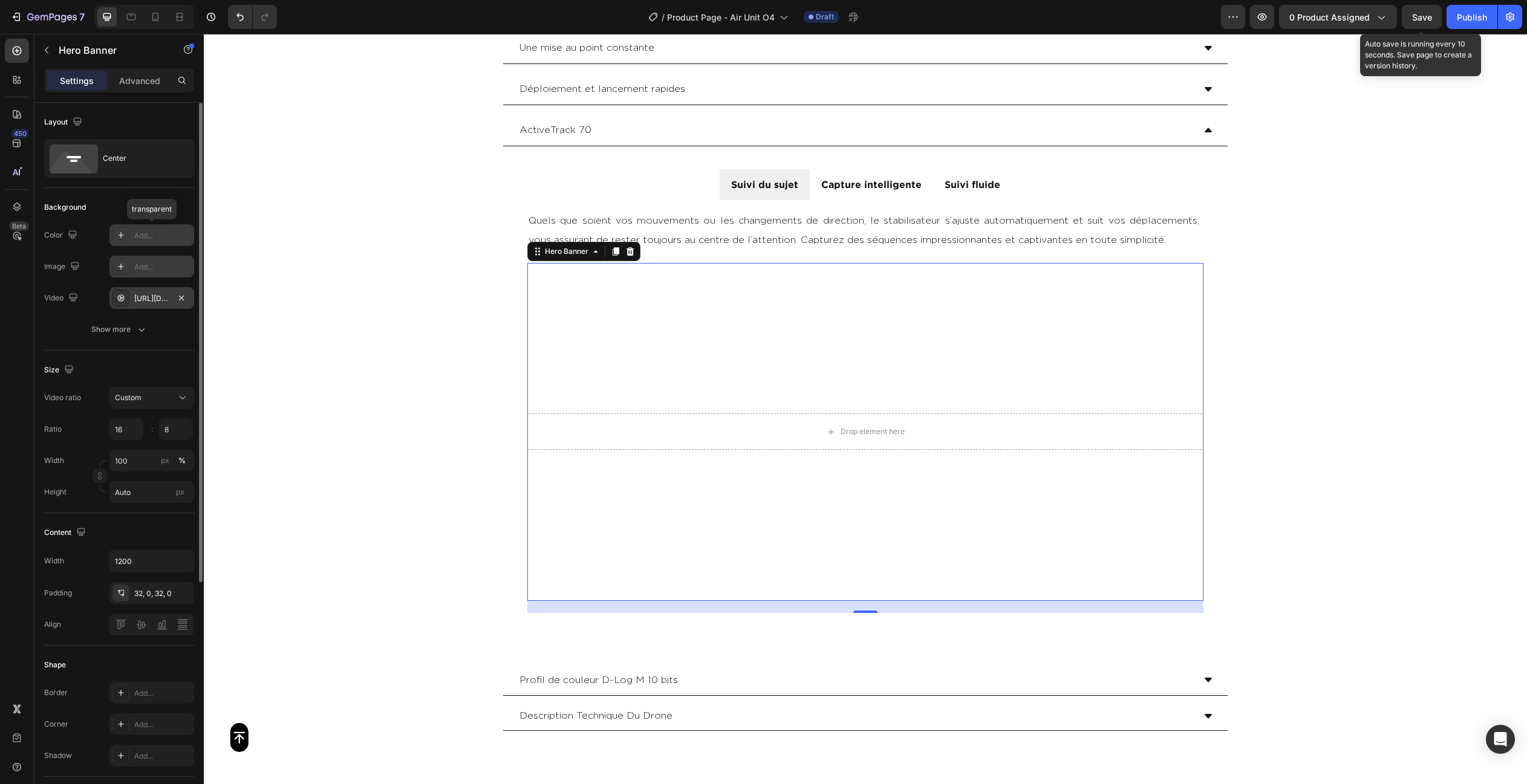
click at [147, 298] on div "[URL][DOMAIN_NAME]" at bounding box center [151, 298] width 35 height 10
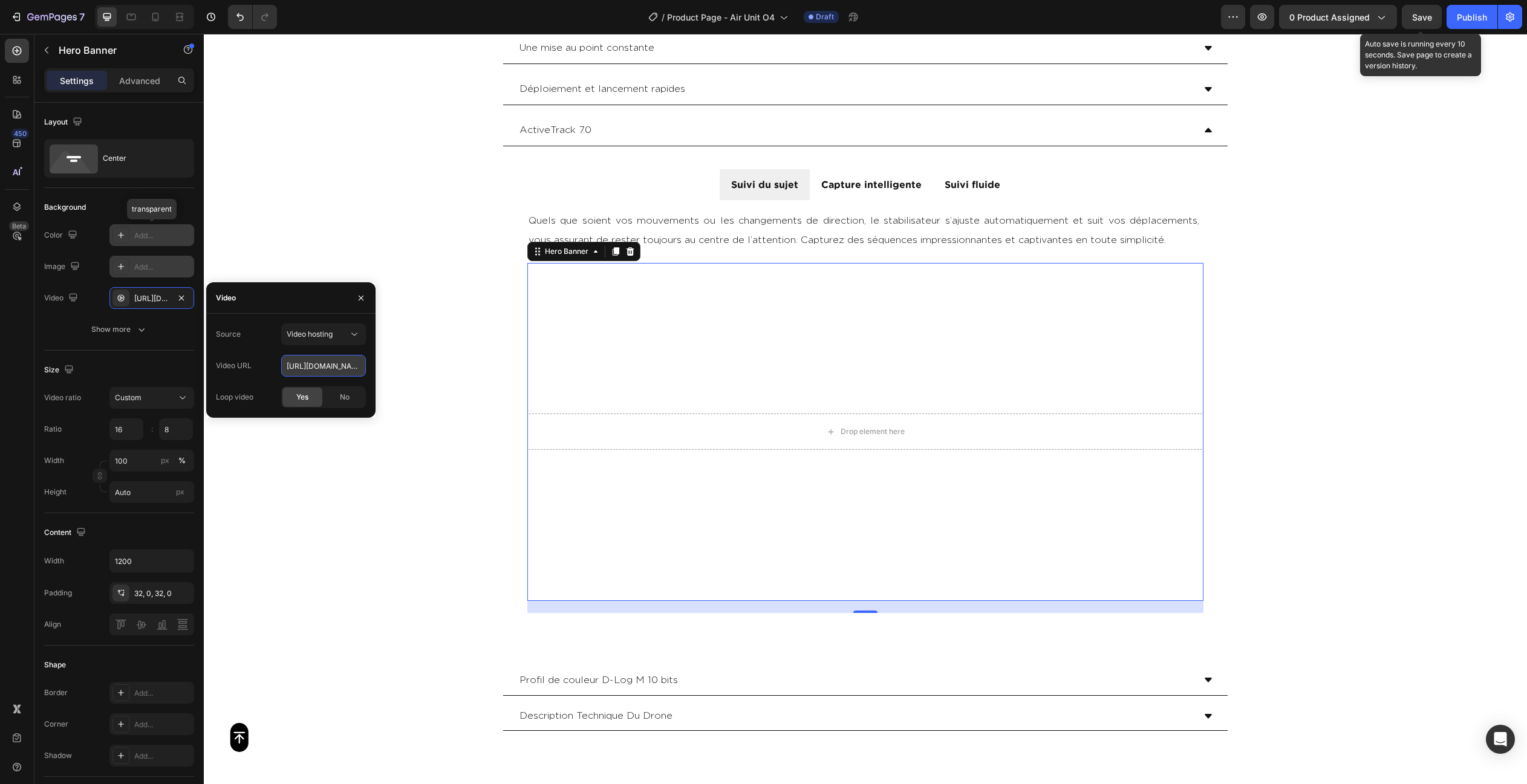
click at [308, 359] on input "[URL][DOMAIN_NAME]" at bounding box center [323, 365] width 85 height 22
paste input "b26f2e92b63440589408989872d52fcb"
click at [130, 359] on div "Size Video ratio Custom Ratio 16 8 : Width 100 px % Height Auto px" at bounding box center [119, 431] width 150 height 162
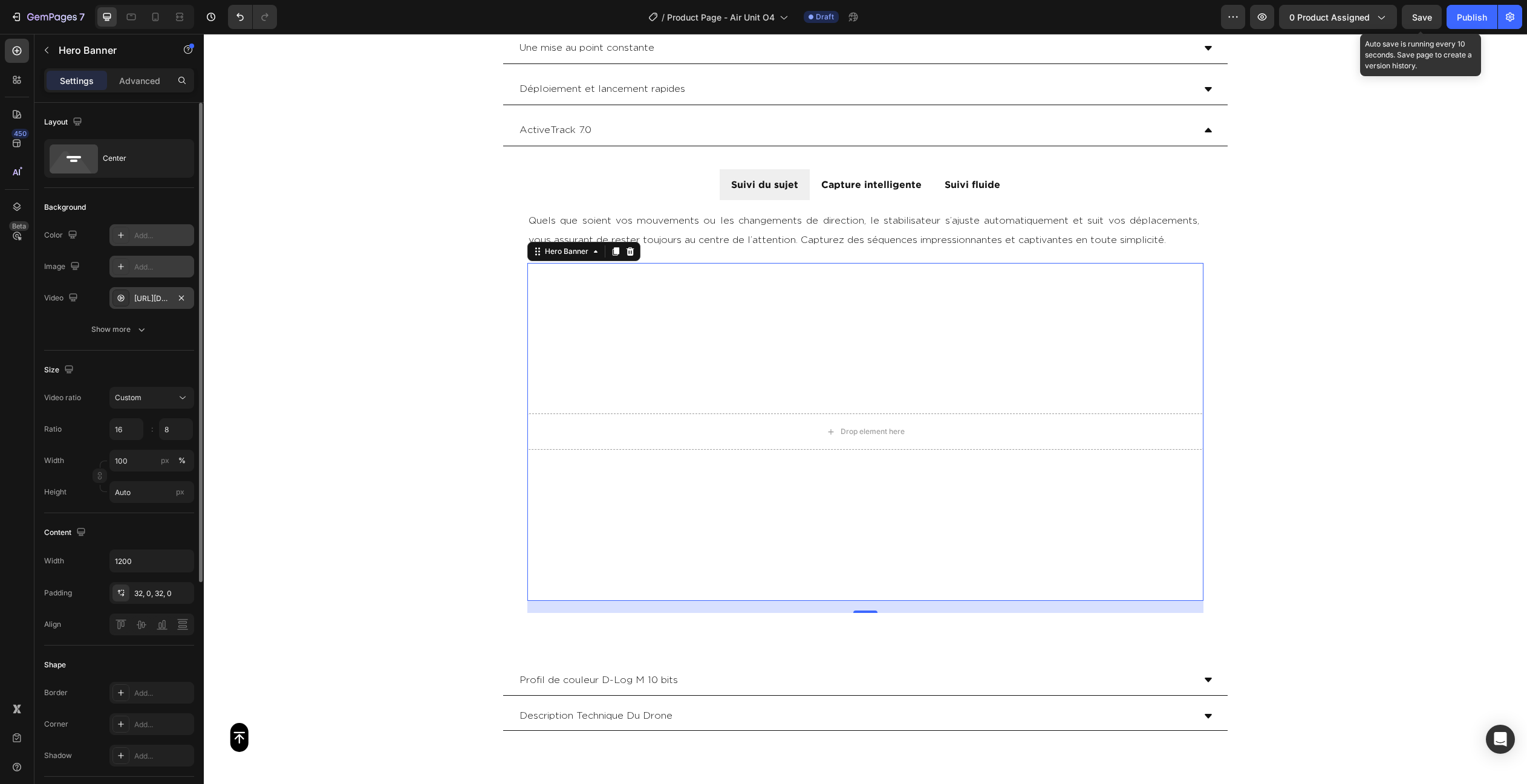
click at [142, 289] on div "[URL][DOMAIN_NAME]" at bounding box center [151, 297] width 85 height 22
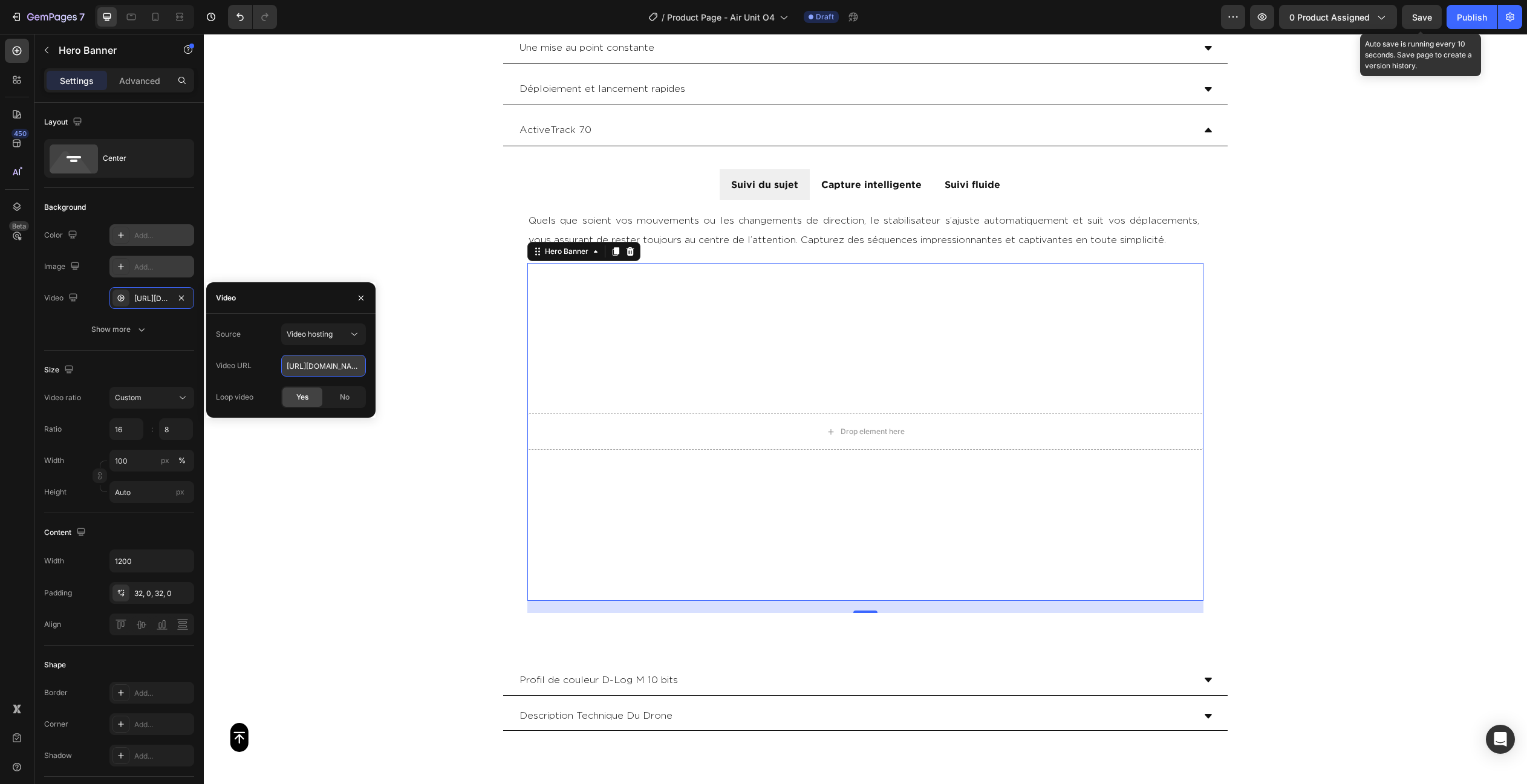
click at [296, 366] on input "[URL][DOMAIN_NAME]" at bounding box center [323, 365] width 85 height 22
paste input "0596c2b7238449508c03f772483e7087"
type input "[URL][DOMAIN_NAME]"
click at [63, 312] on div "The changes might be hidden by the video. Color Add... Image Add... Video [URL]…" at bounding box center [119, 282] width 150 height 116
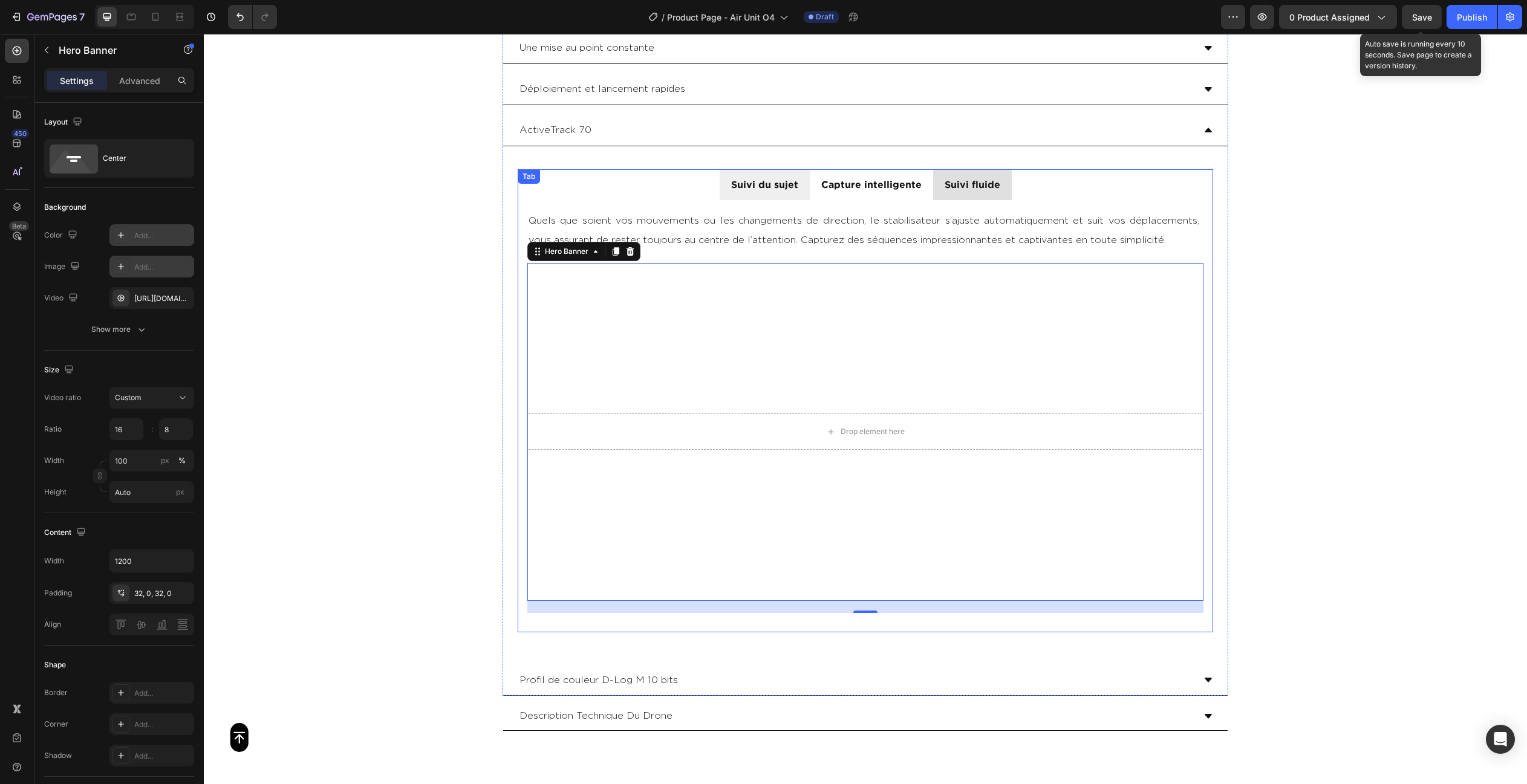
click at [952, 194] on li "Suivi fluide" at bounding box center [971, 184] width 79 height 30
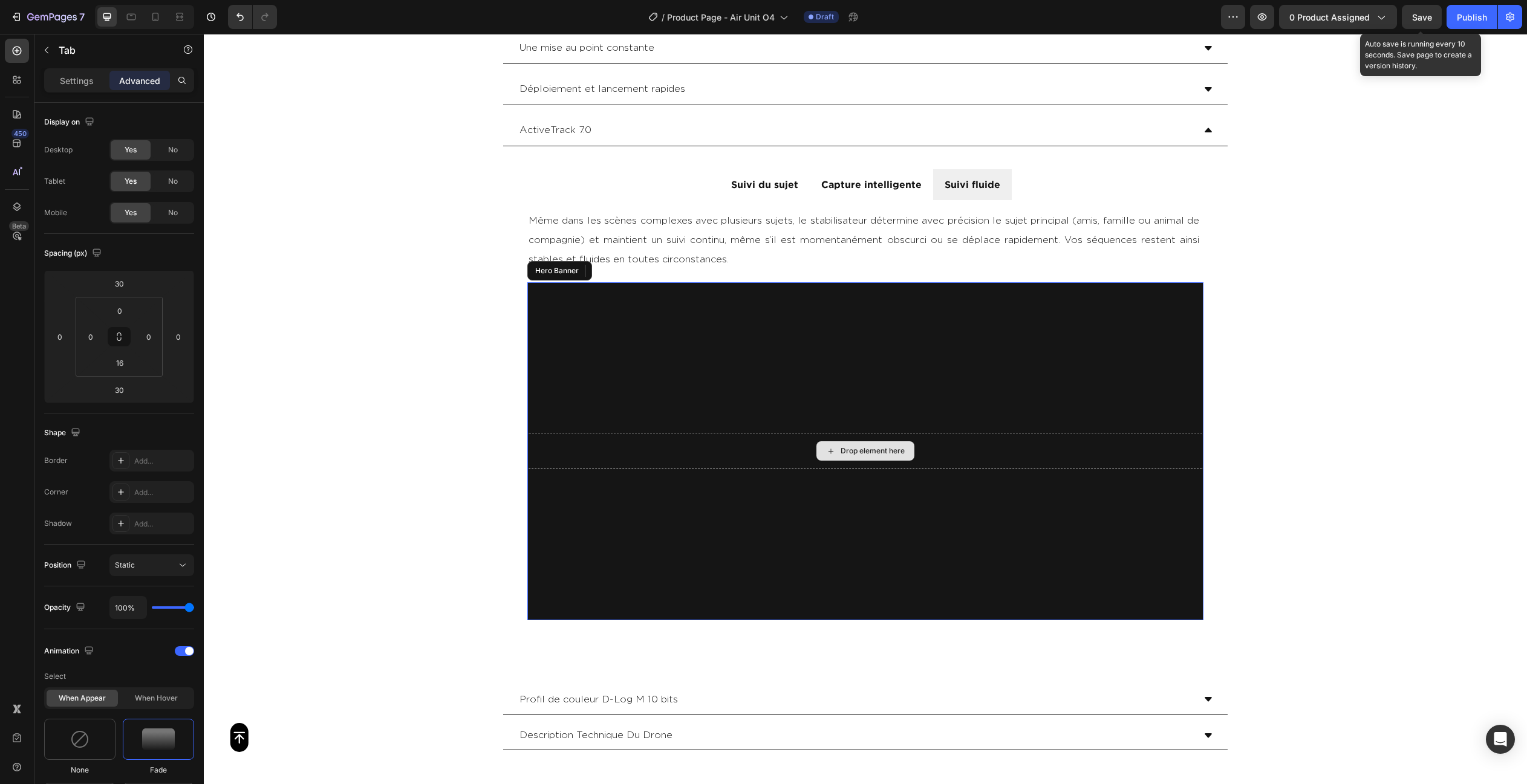
click at [807, 457] on div "Drop element here" at bounding box center [865, 451] width 676 height 36
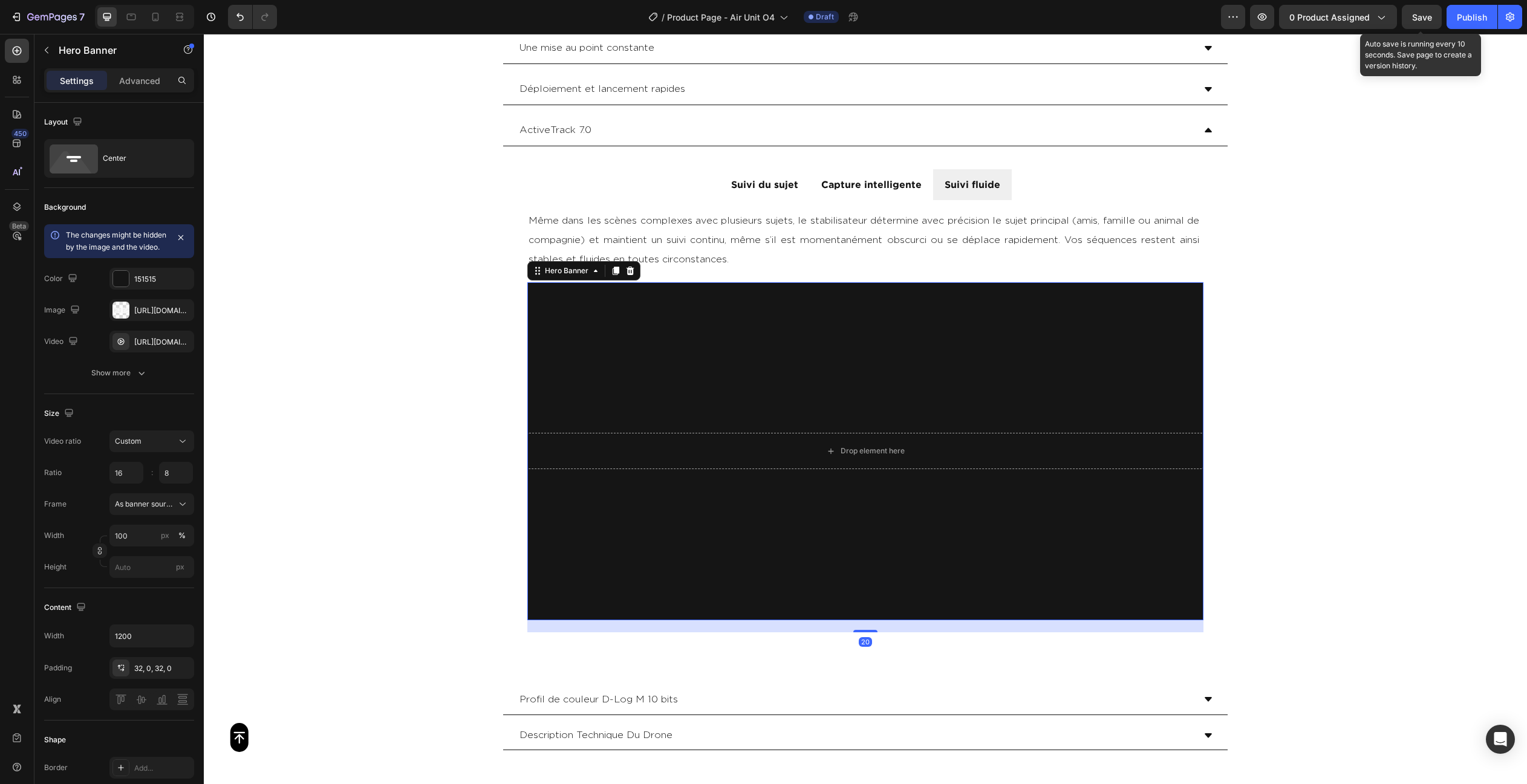
scroll to position [2903, 0]
click at [183, 280] on icon "button" at bounding box center [180, 277] width 5 height 5
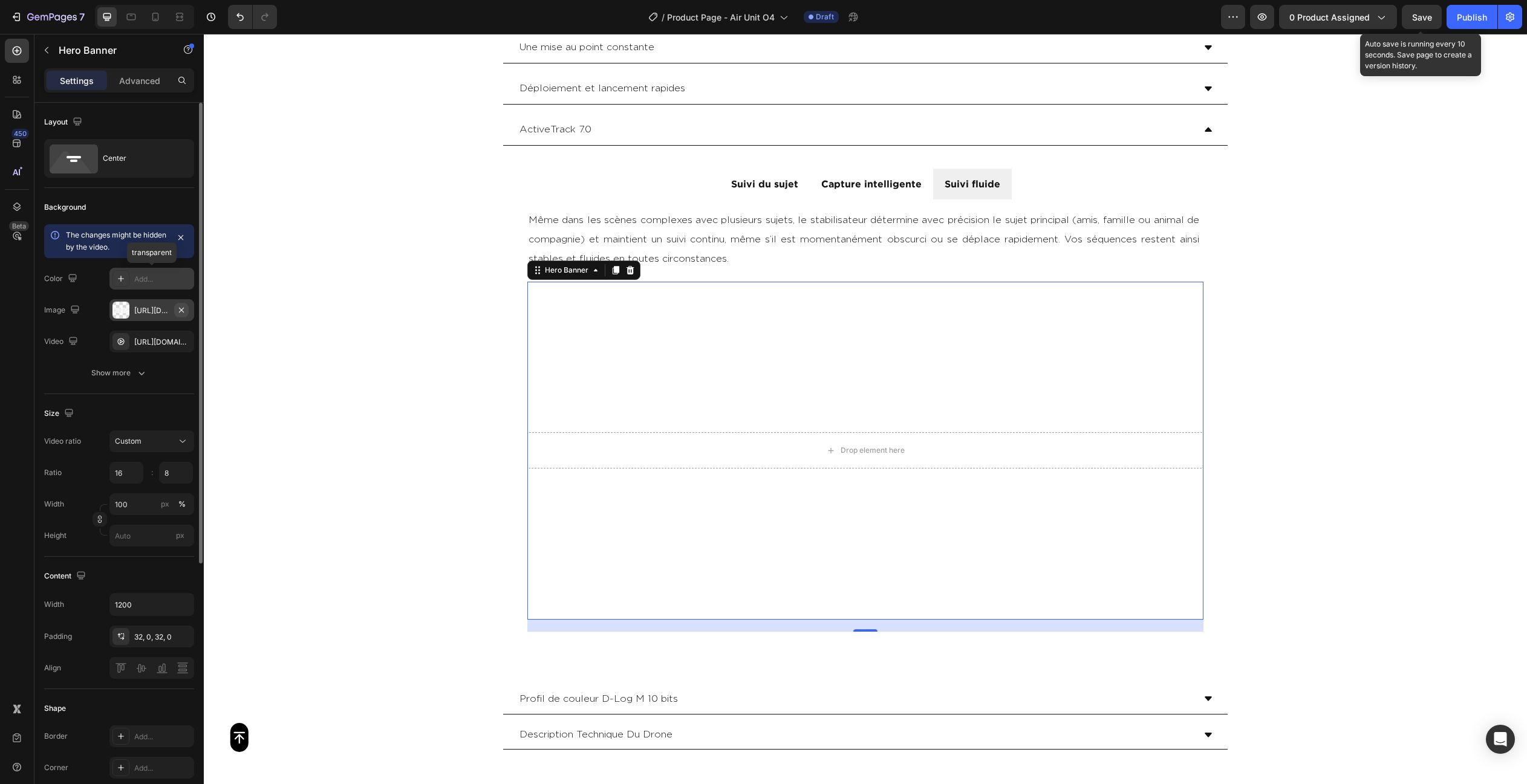
click at [184, 310] on icon "button" at bounding box center [181, 310] width 9 height 9
type input "Auto"
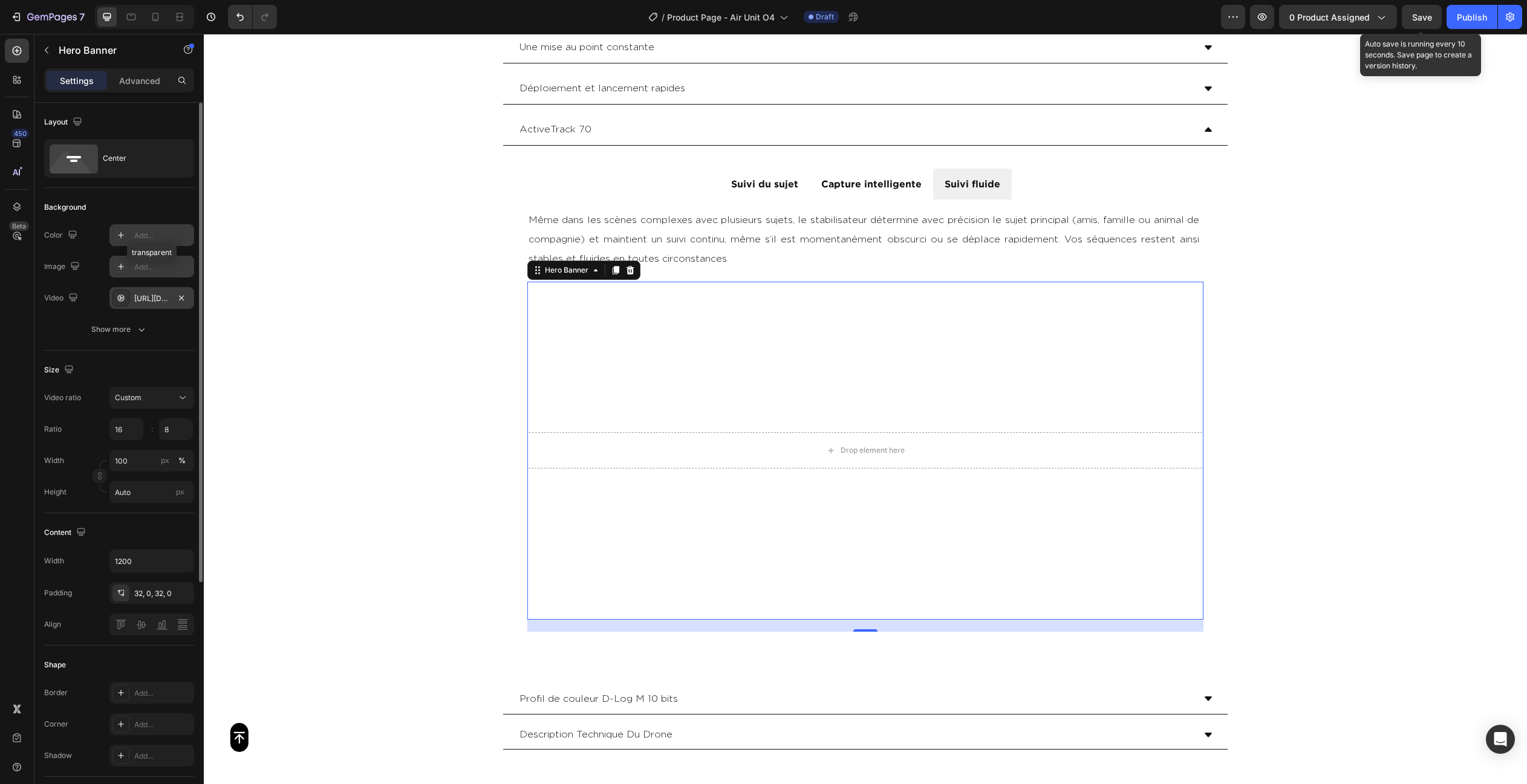
click at [143, 295] on div "[URL][DOMAIN_NAME]" at bounding box center [151, 298] width 35 height 10
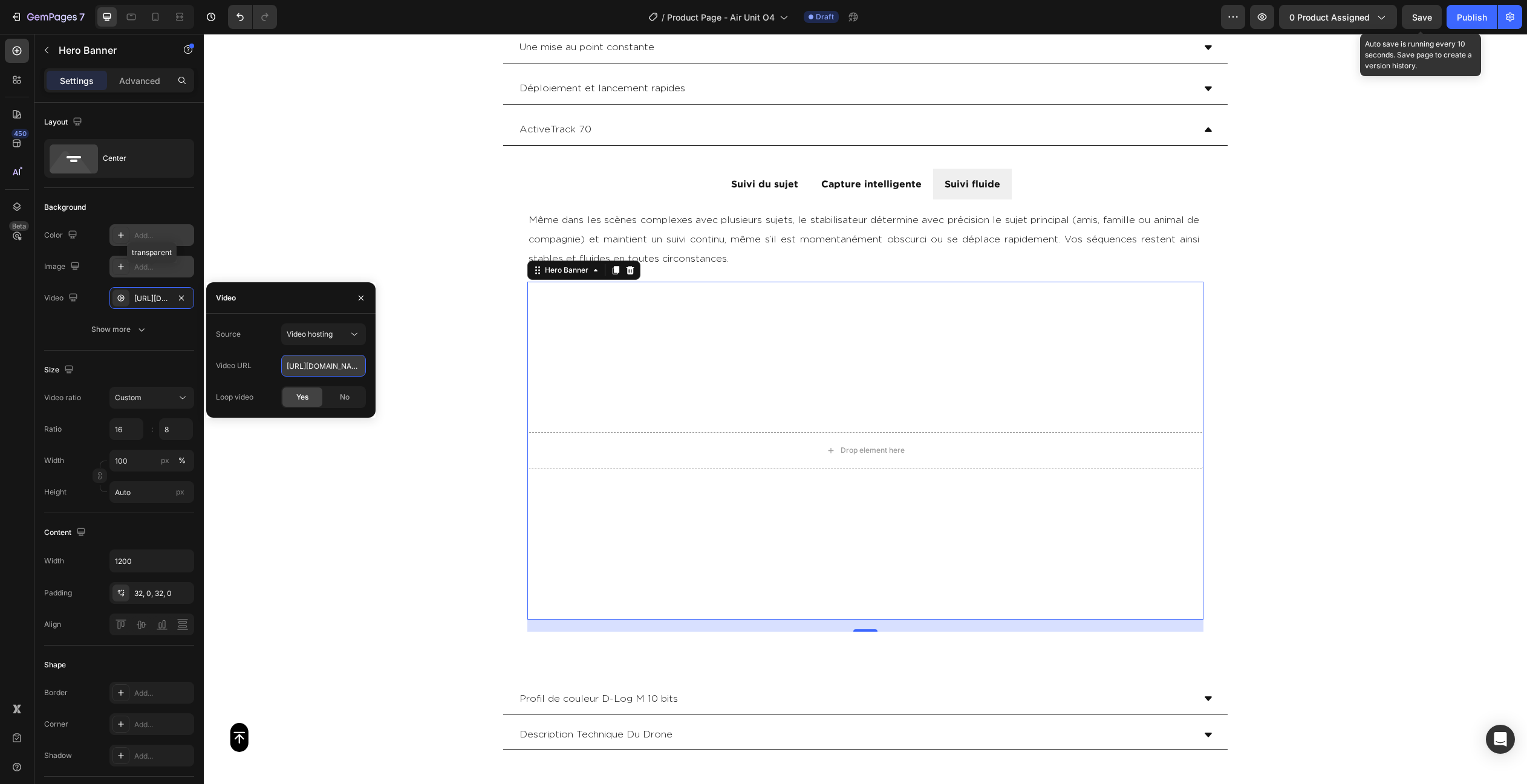
click at [286, 365] on input "[URL][DOMAIN_NAME]" at bounding box center [323, 365] width 85 height 22
paste input "dbac016ec1294d6fbac7009eb6ad5f81"
type input "[URL][DOMAIN_NAME]"
click at [77, 312] on div "The changes might be hidden by the video. Color Add... transparent Image Add...…" at bounding box center [119, 282] width 150 height 116
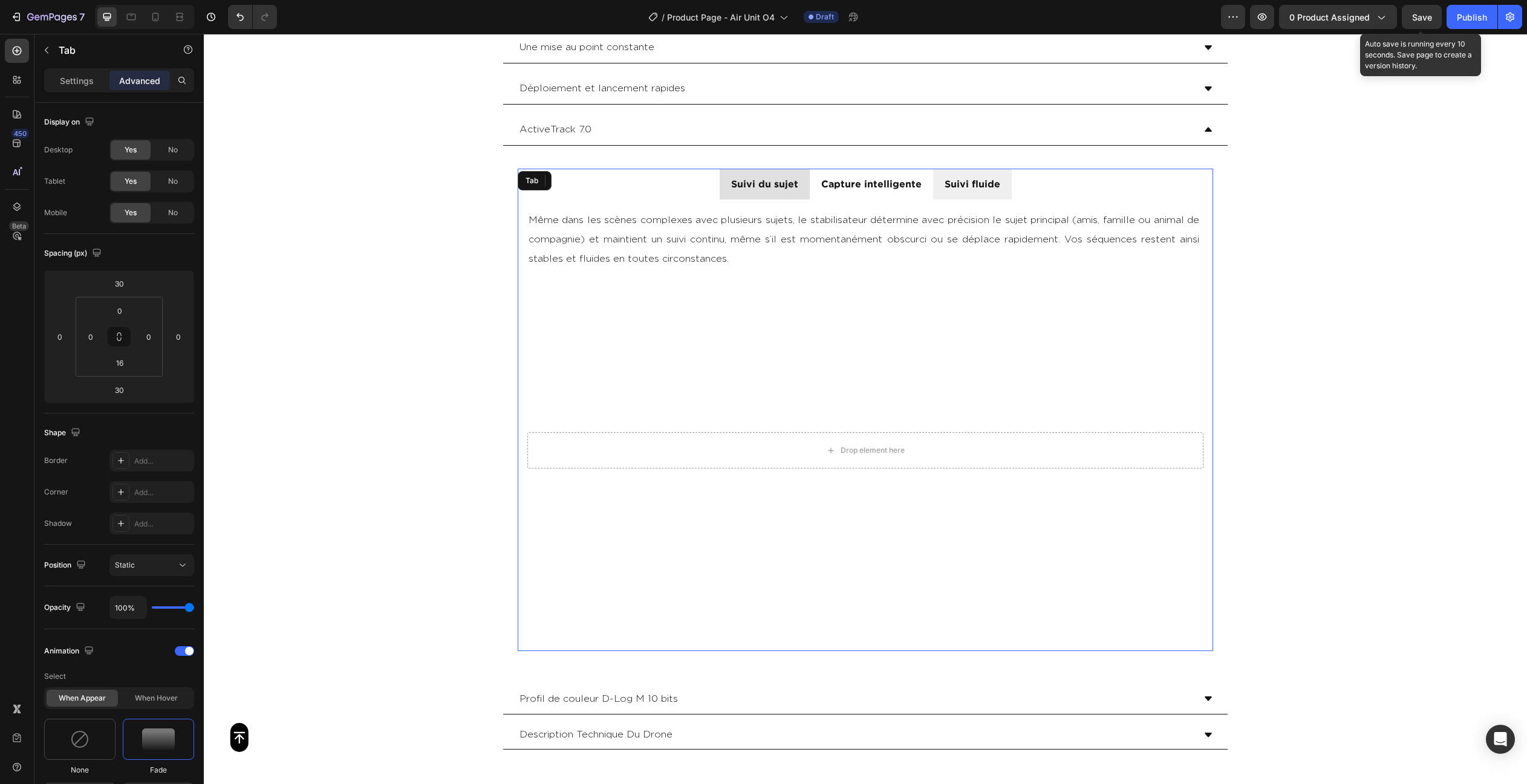
click at [801, 182] on li "Suivi du sujet" at bounding box center [764, 184] width 90 height 30
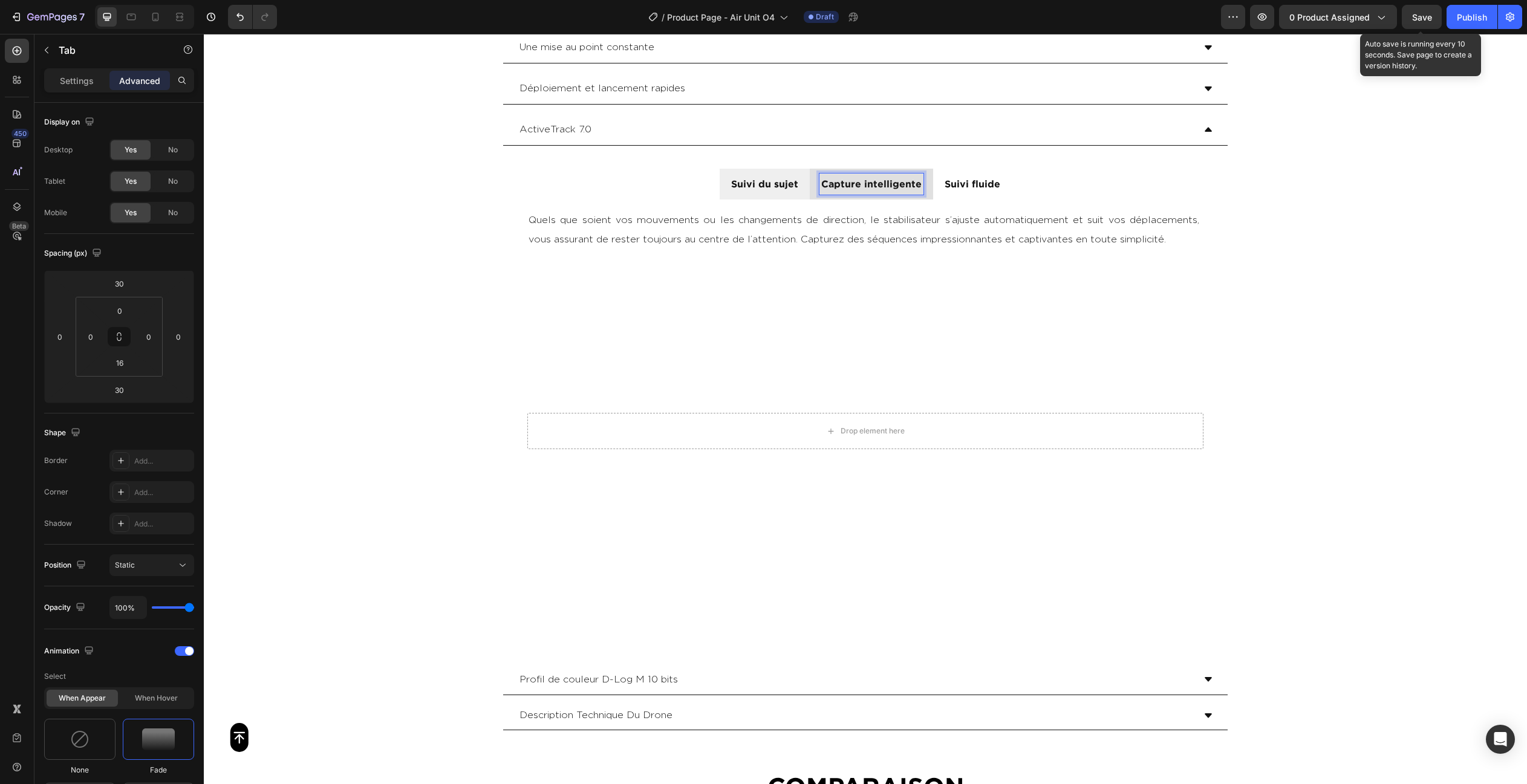
click at [813, 187] on li "Capture intelligente" at bounding box center [872, 184] width 123 height 30
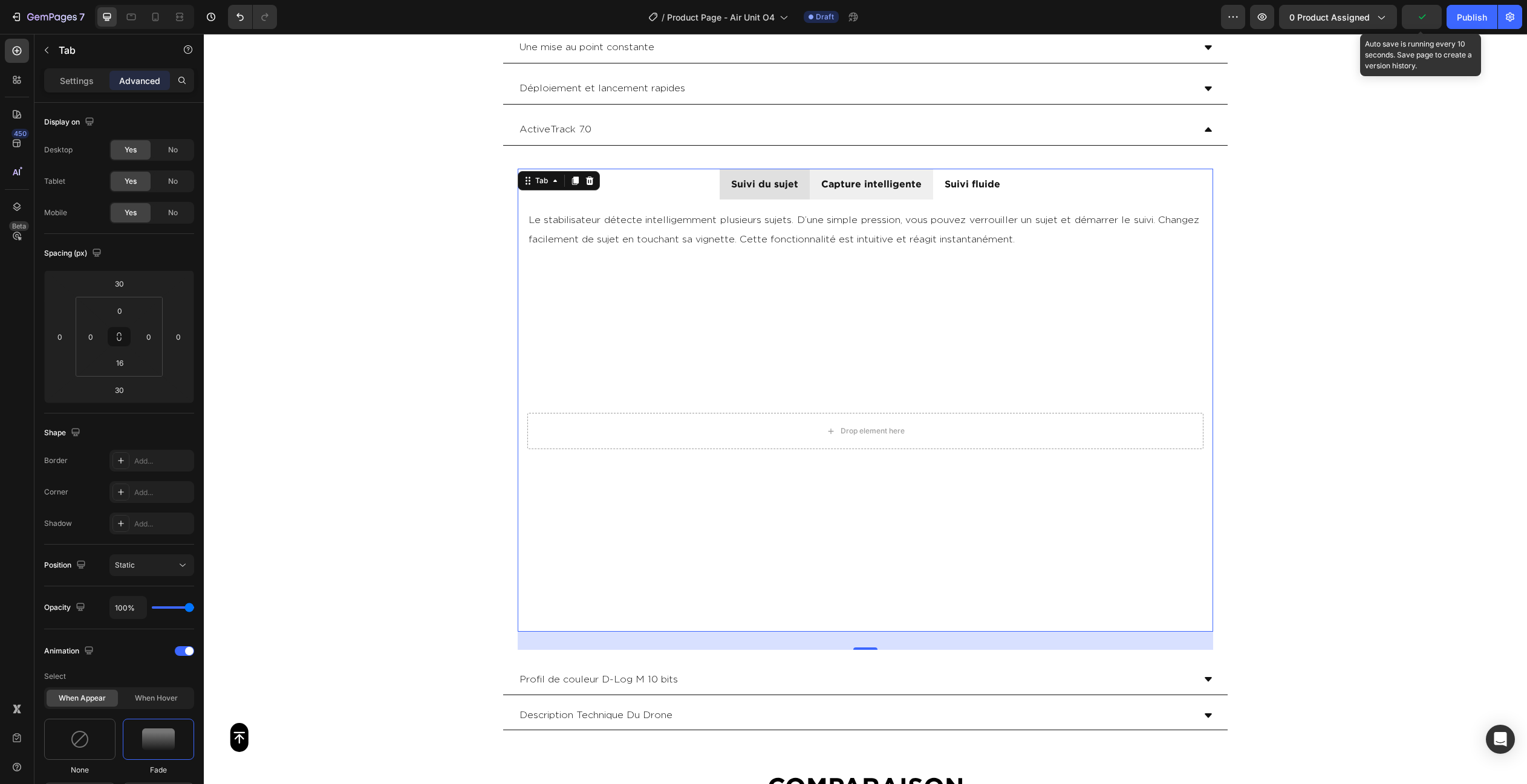
click at [801, 194] on li "Suivi du sujet" at bounding box center [764, 184] width 90 height 30
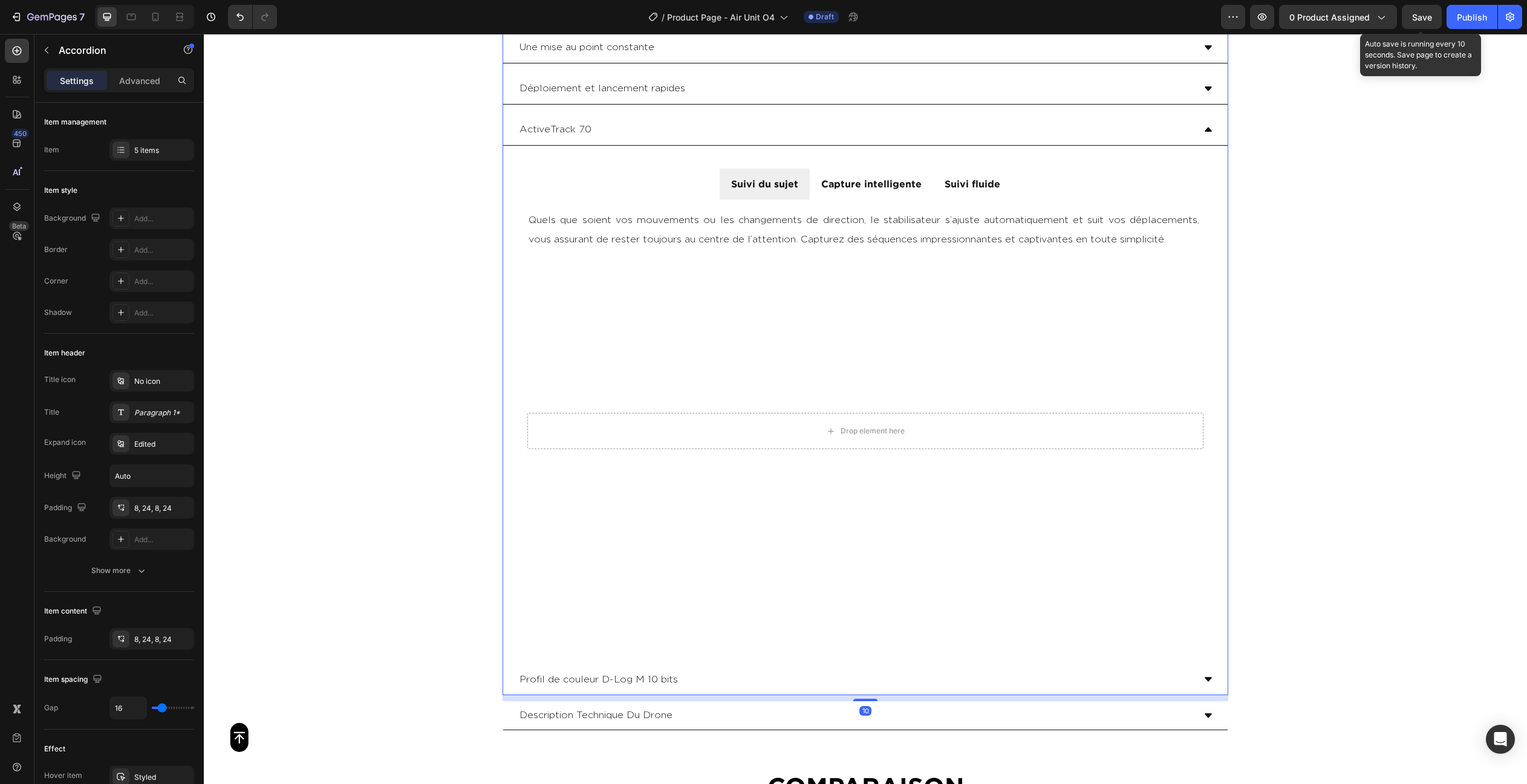
click at [688, 127] on div "ActiveTrack 7.0" at bounding box center [856, 129] width 676 height 21
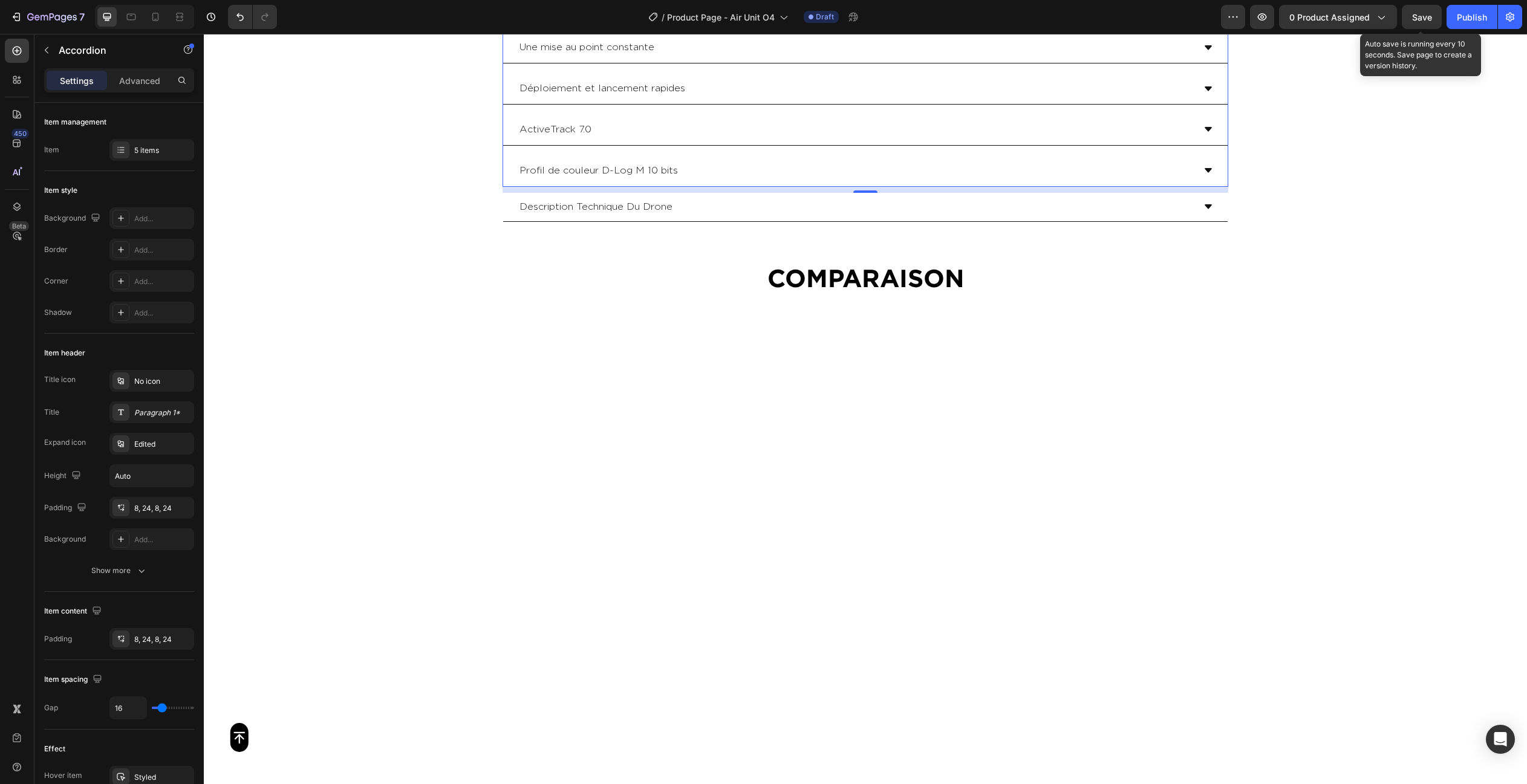
click at [709, 164] on div "Profil de couleur D-Log M 10 bits" at bounding box center [856, 171] width 676 height 21
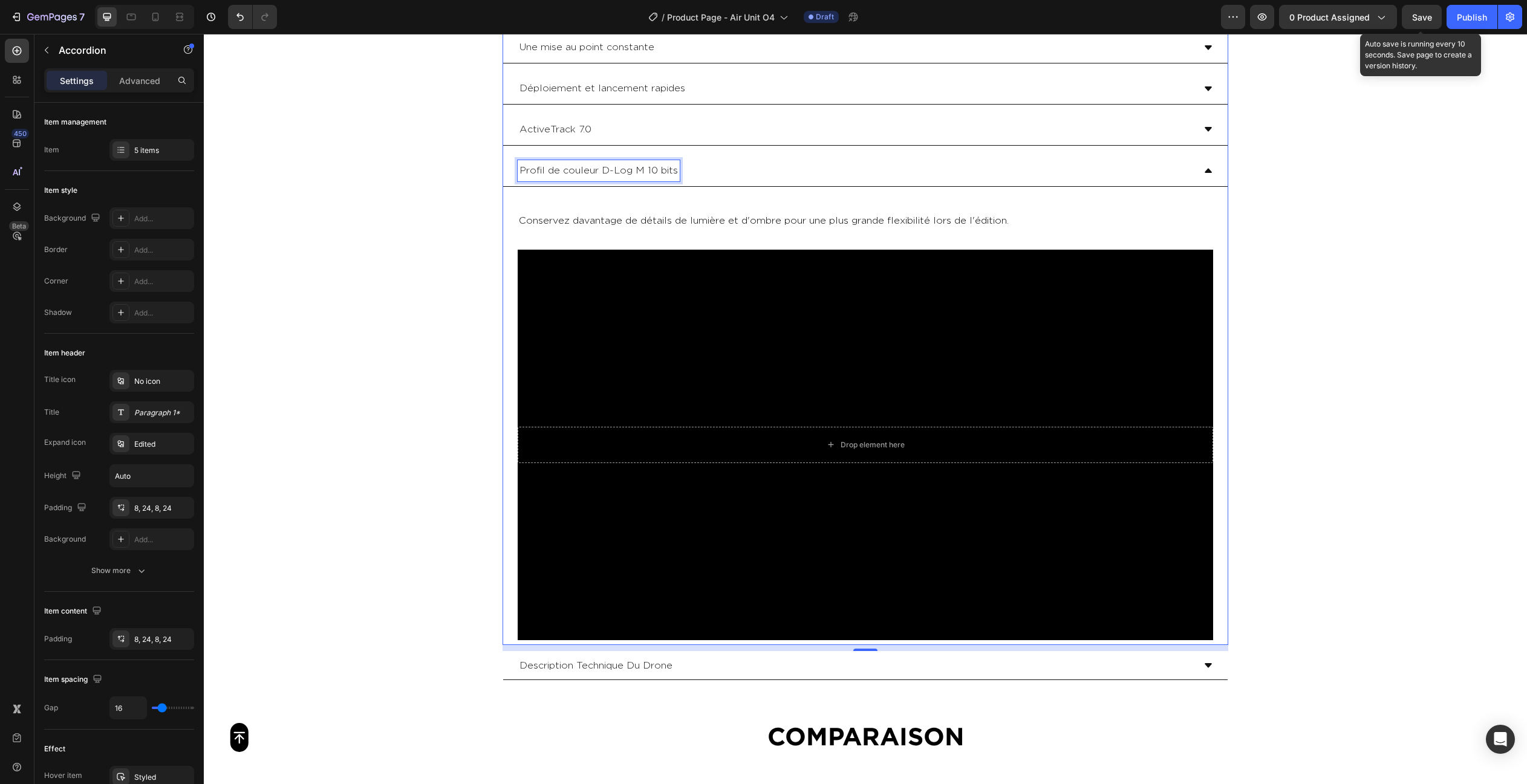
click at [602, 171] on p "Profil de couleur D-Log M 10 bits" at bounding box center [598, 171] width 159 height 17
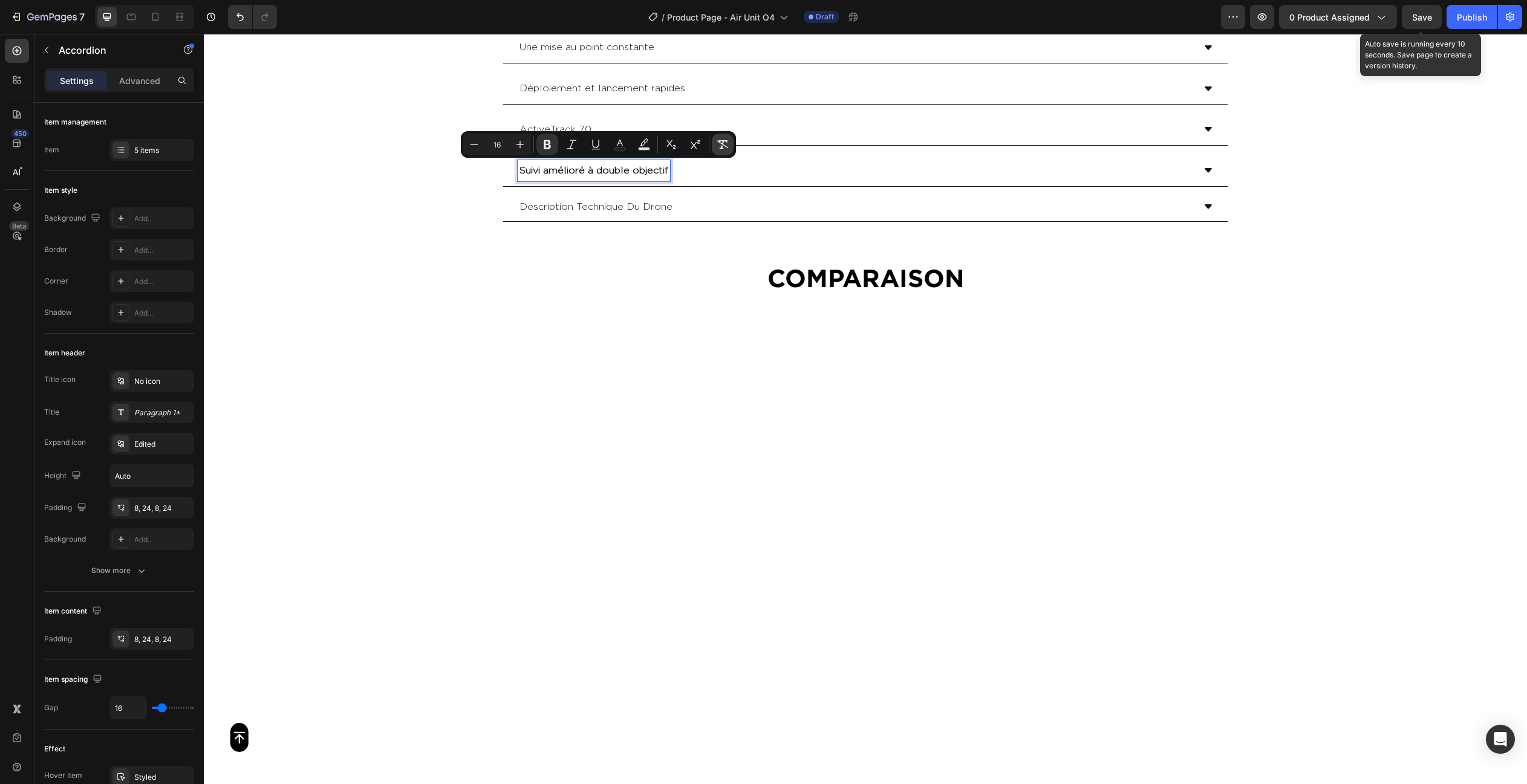
click at [712, 138] on button "Remove Format" at bounding box center [722, 144] width 22 height 22
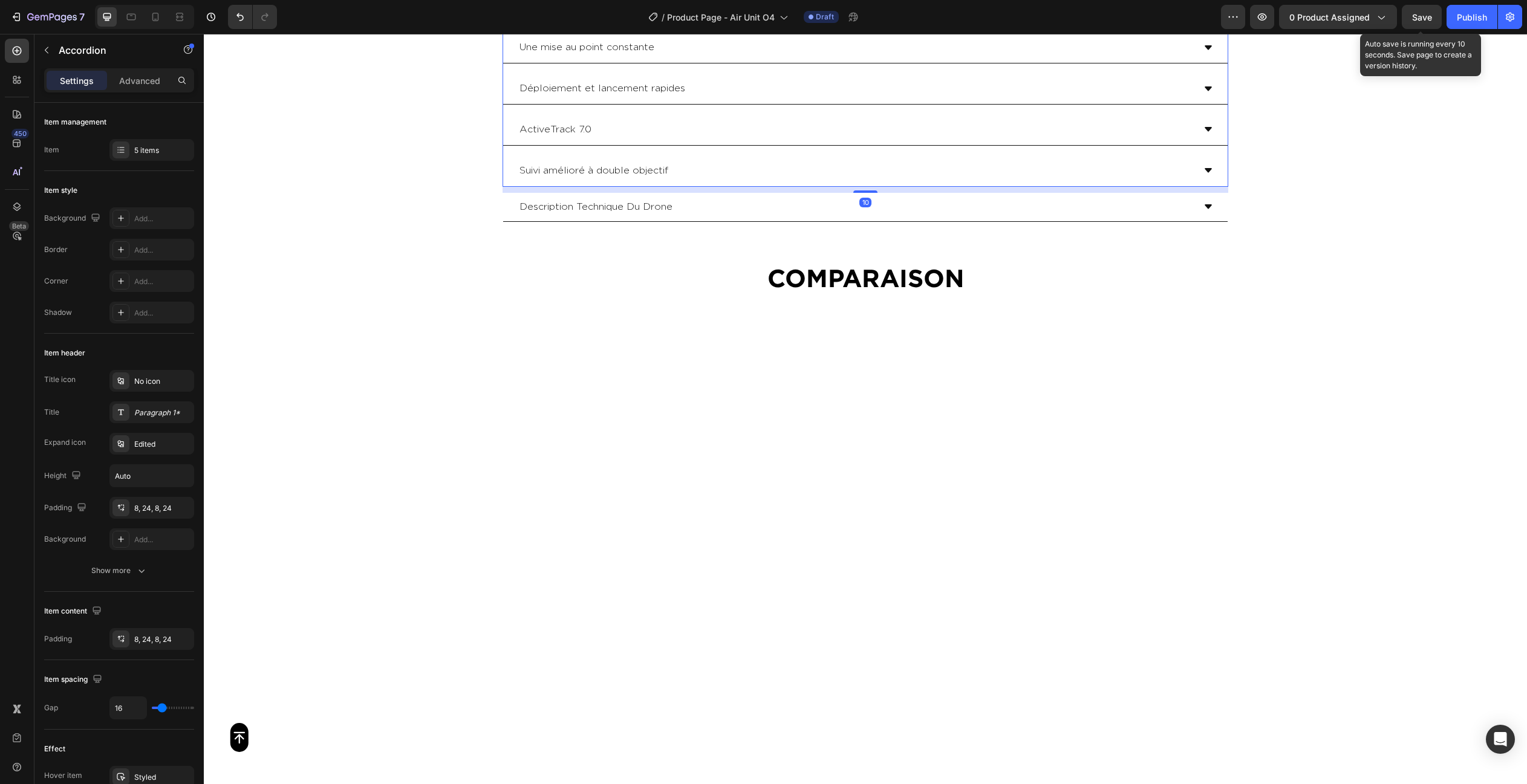
click at [685, 160] on div "Suivi amélioré à double objectif" at bounding box center [856, 171] width 676 height 21
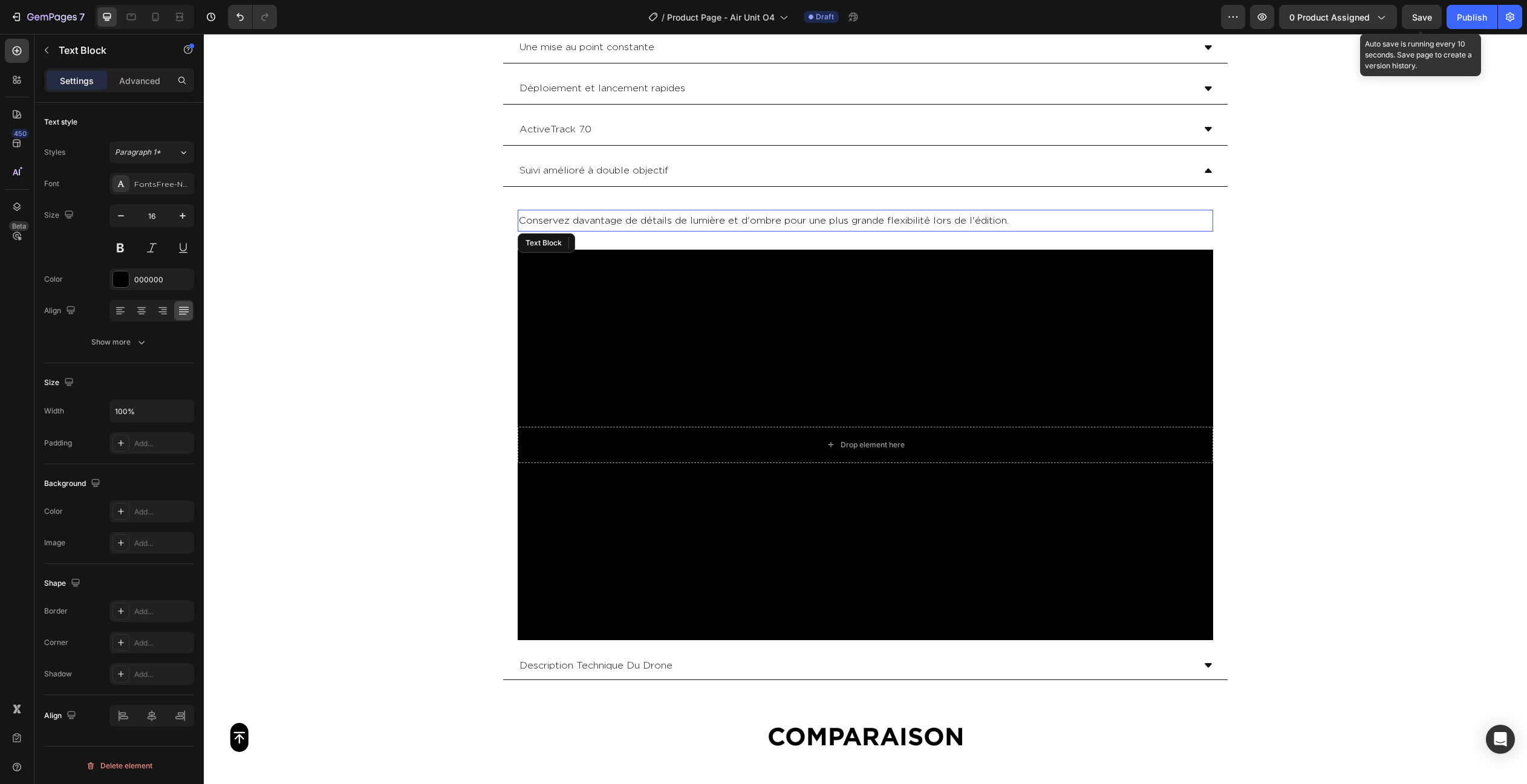
click at [548, 217] on p "Conservez davantage de détails de lumière et d'ombre pour une plus grande flexi…" at bounding box center [865, 220] width 693 height 19
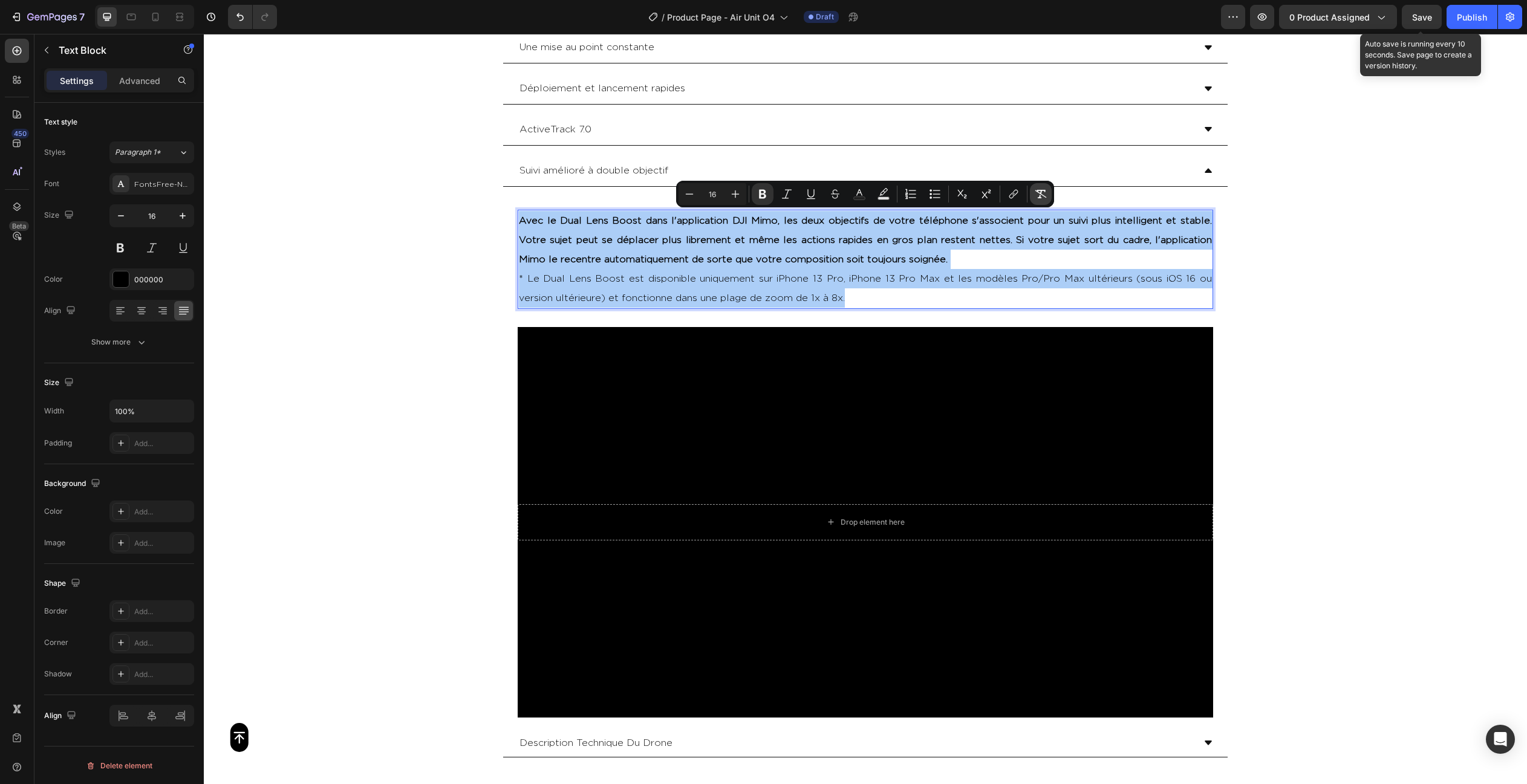
click at [1043, 193] on icon "Editor contextual toolbar" at bounding box center [1040, 194] width 12 height 12
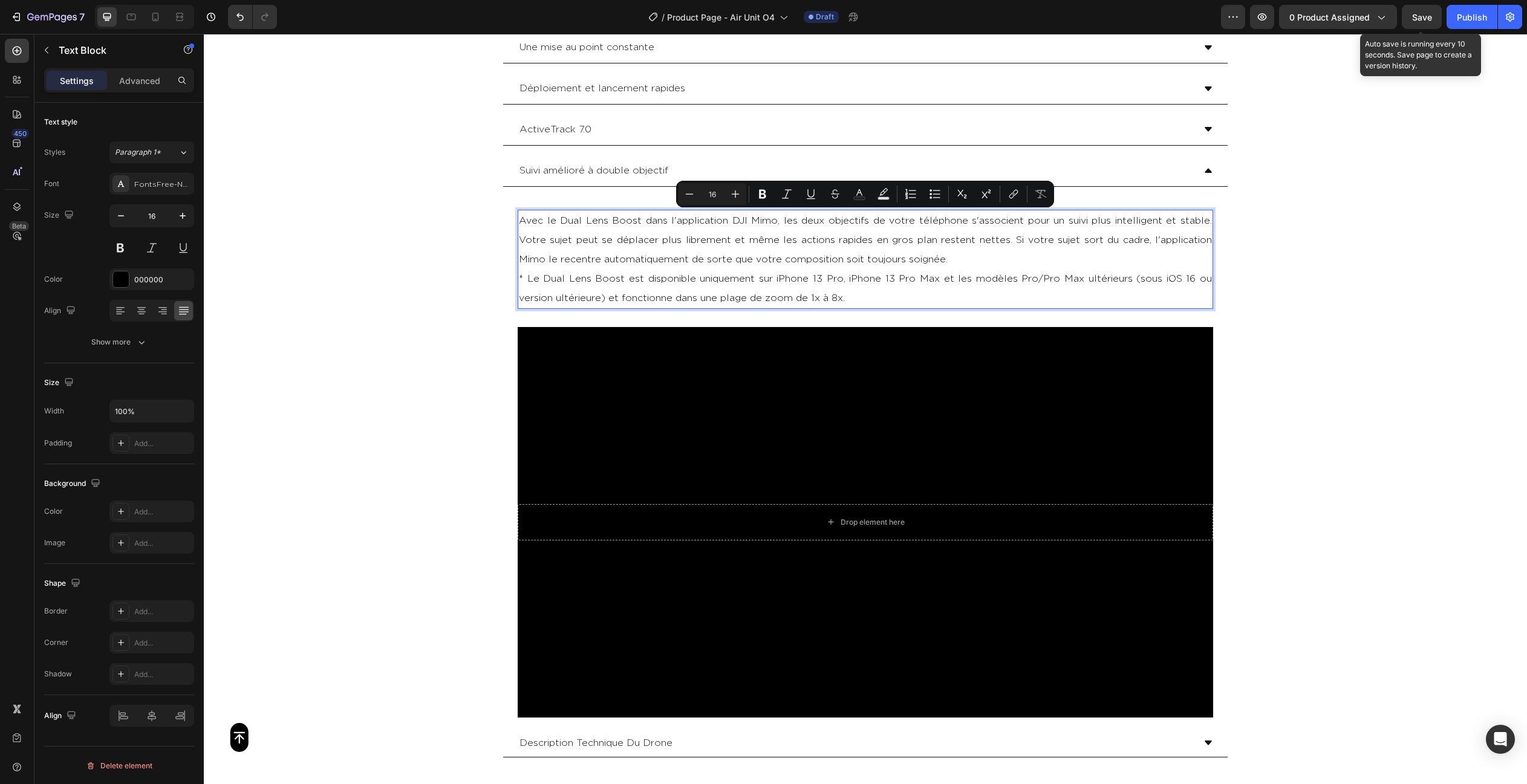
click at [933, 292] on p "* Le Dual Lens Boost est disponible uniquement sur iPhone 13 Pro, iPhone 13 Pro…" at bounding box center [865, 288] width 693 height 39
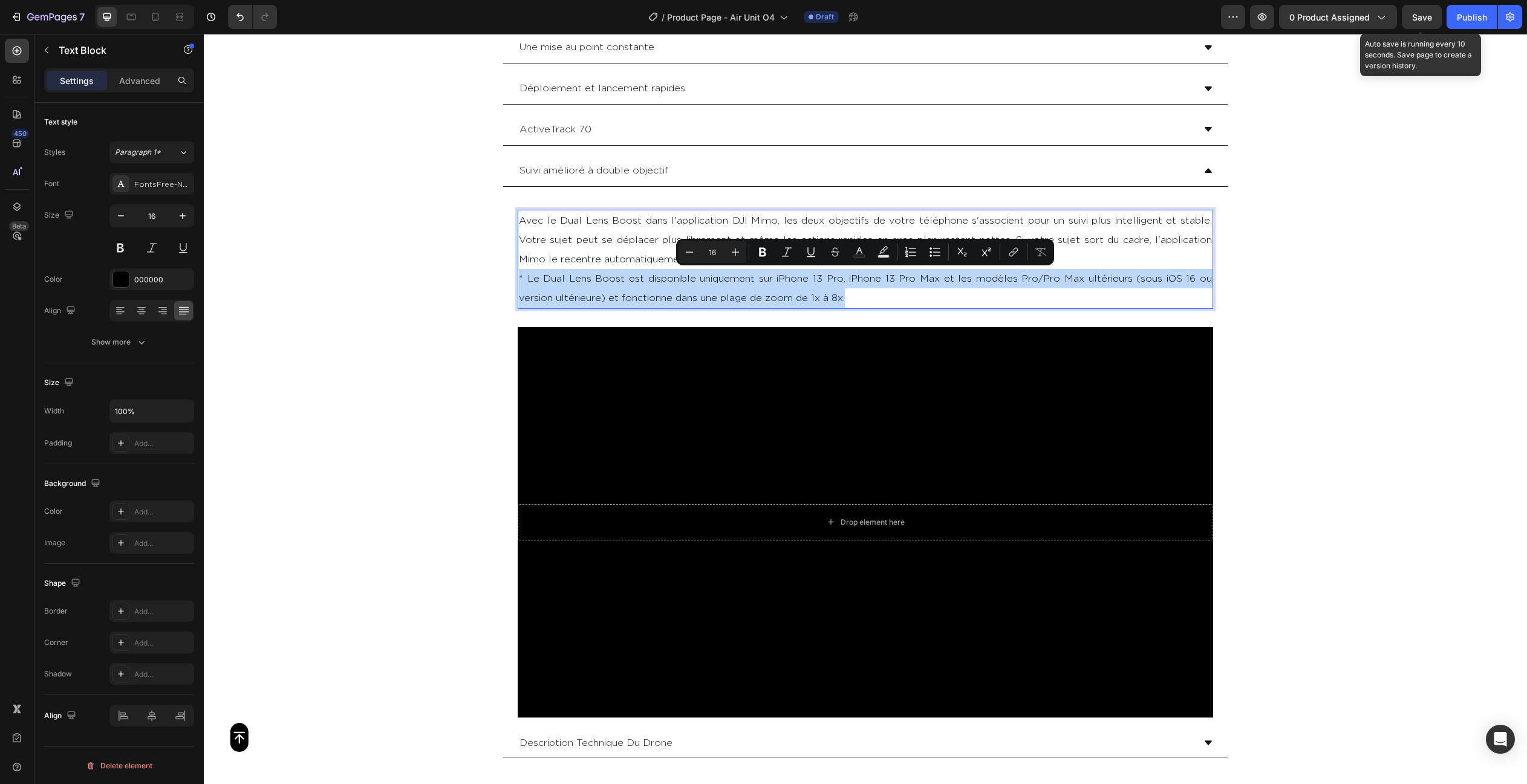
drag, startPoint x: 737, startPoint y: 272, endPoint x: 519, endPoint y: 271, distance: 218.0
click at [519, 271] on p "* Le Dual Lens Boost est disponible uniquement sur iPhone 13 Pro, iPhone 13 Pro…" at bounding box center [865, 288] width 693 height 39
click at [695, 255] on button "Minus" at bounding box center [688, 252] width 22 height 22
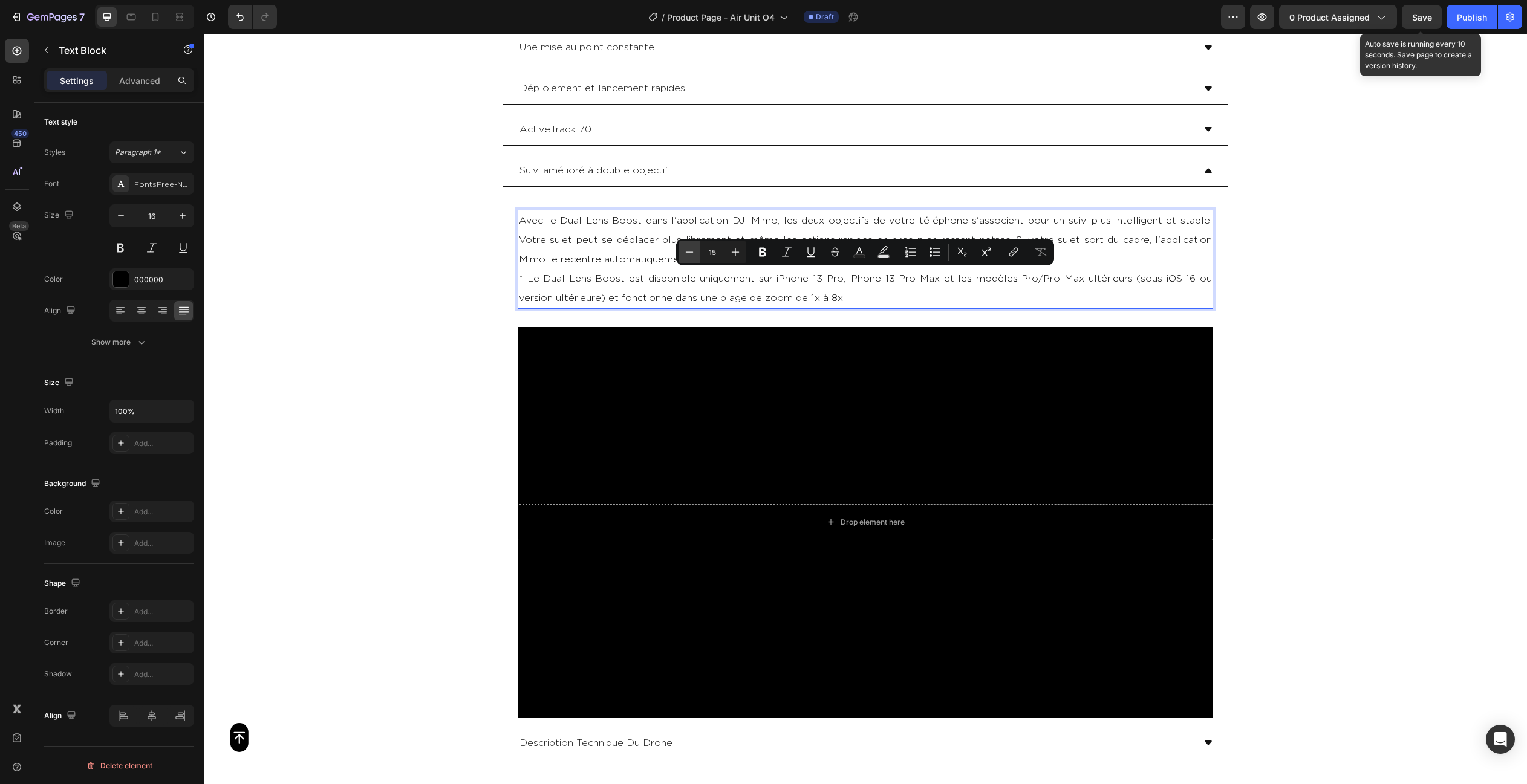
click at [695, 255] on button "Minus" at bounding box center [688, 252] width 22 height 22
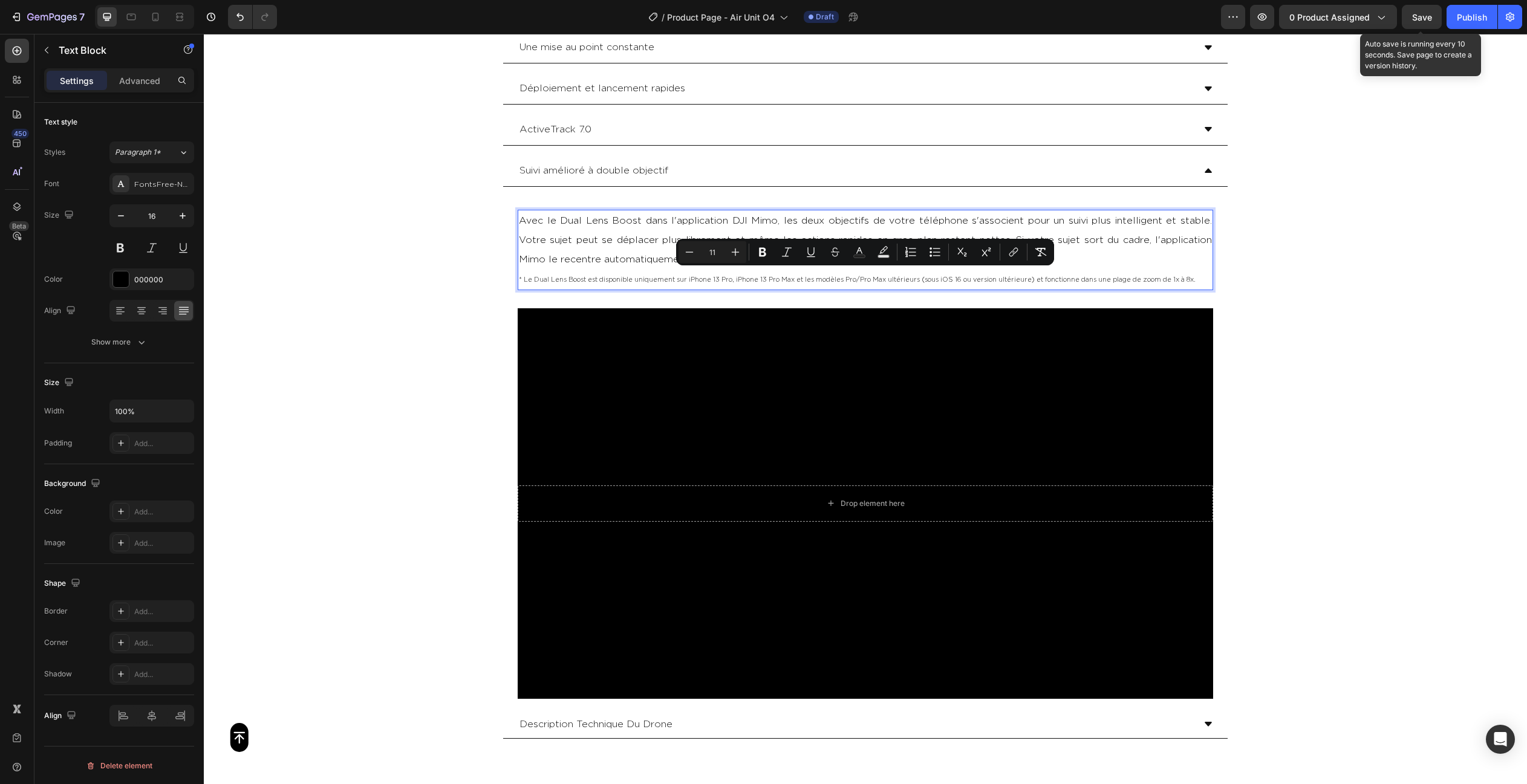
type input "16"
click at [1114, 252] on p "Avec le Dual Lens Boost dans l'application DJI Mimo, les deux objectifs de votr…" at bounding box center [865, 239] width 693 height 58
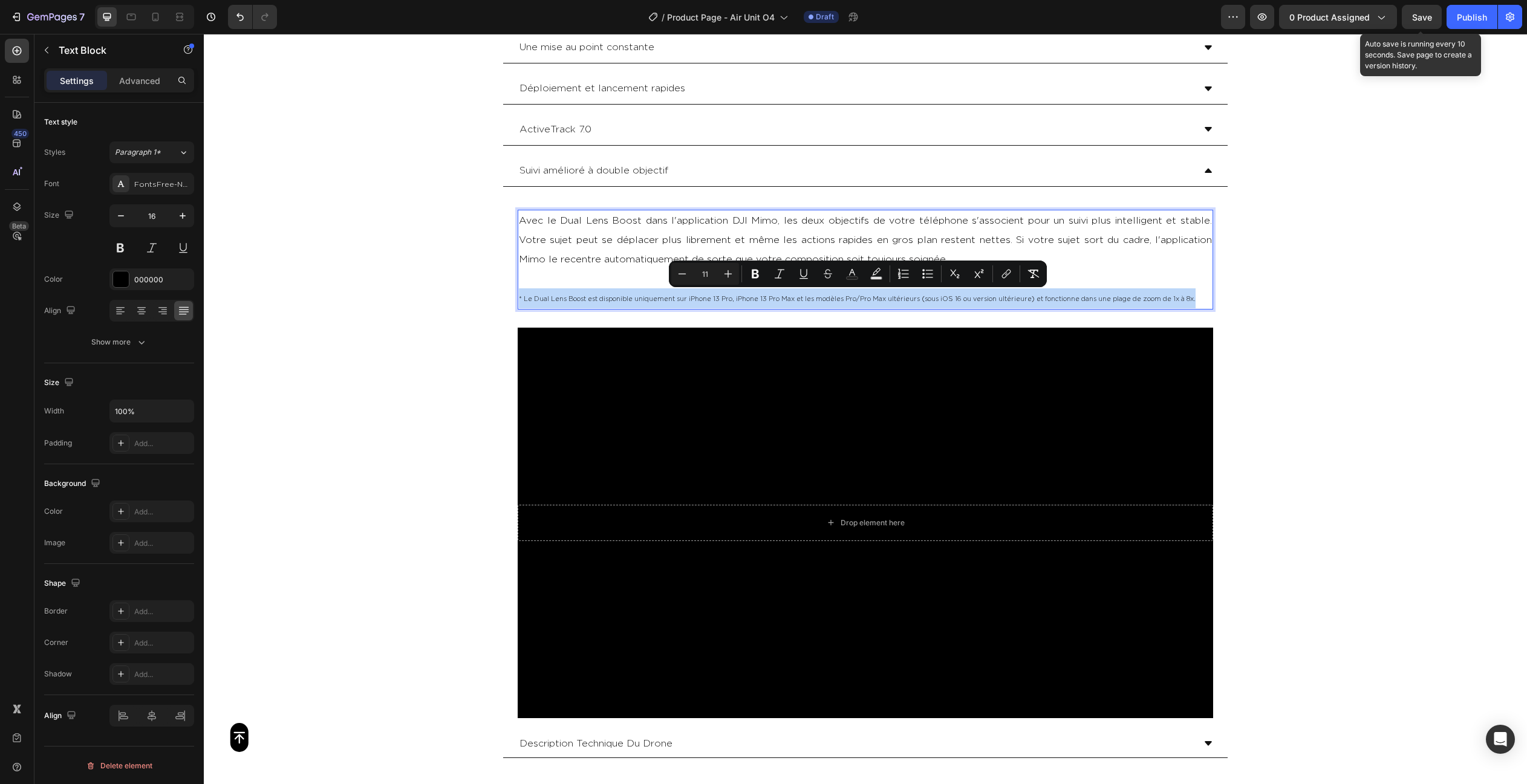
drag, startPoint x: 1197, startPoint y: 294, endPoint x: 501, endPoint y: 297, distance: 696.0
click at [501, 297] on section "Module multifonctionnel Une mise au point constante [GEOGRAPHIC_DATA] et lancem…" at bounding box center [865, 360] width 745 height 737
click at [775, 271] on icon "Editor contextual toolbar" at bounding box center [779, 273] width 12 height 12
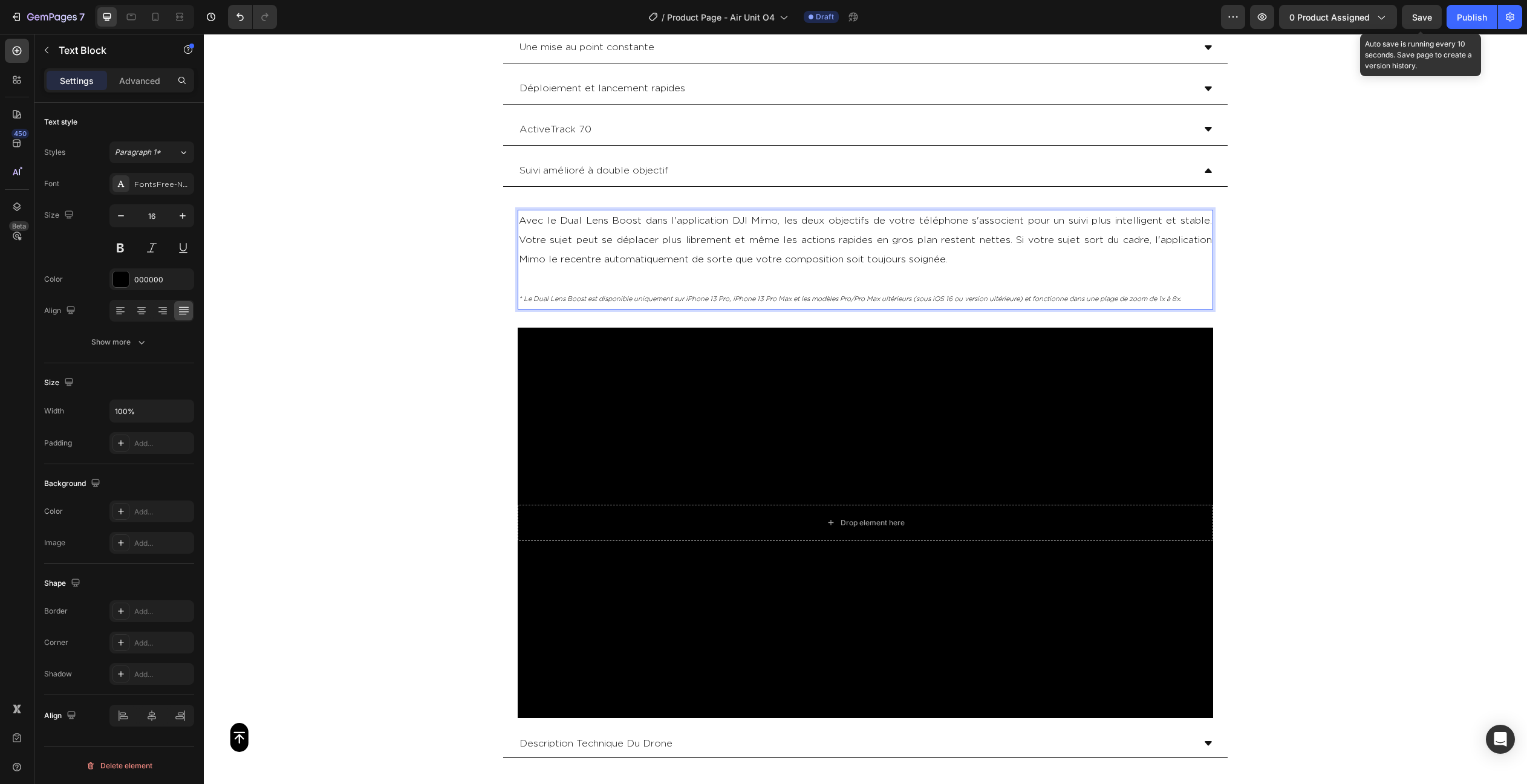
click at [1081, 255] on p "Avec le Dual Lens Boost dans l'application DJI Mimo, les deux objectifs de votr…" at bounding box center [865, 239] width 693 height 58
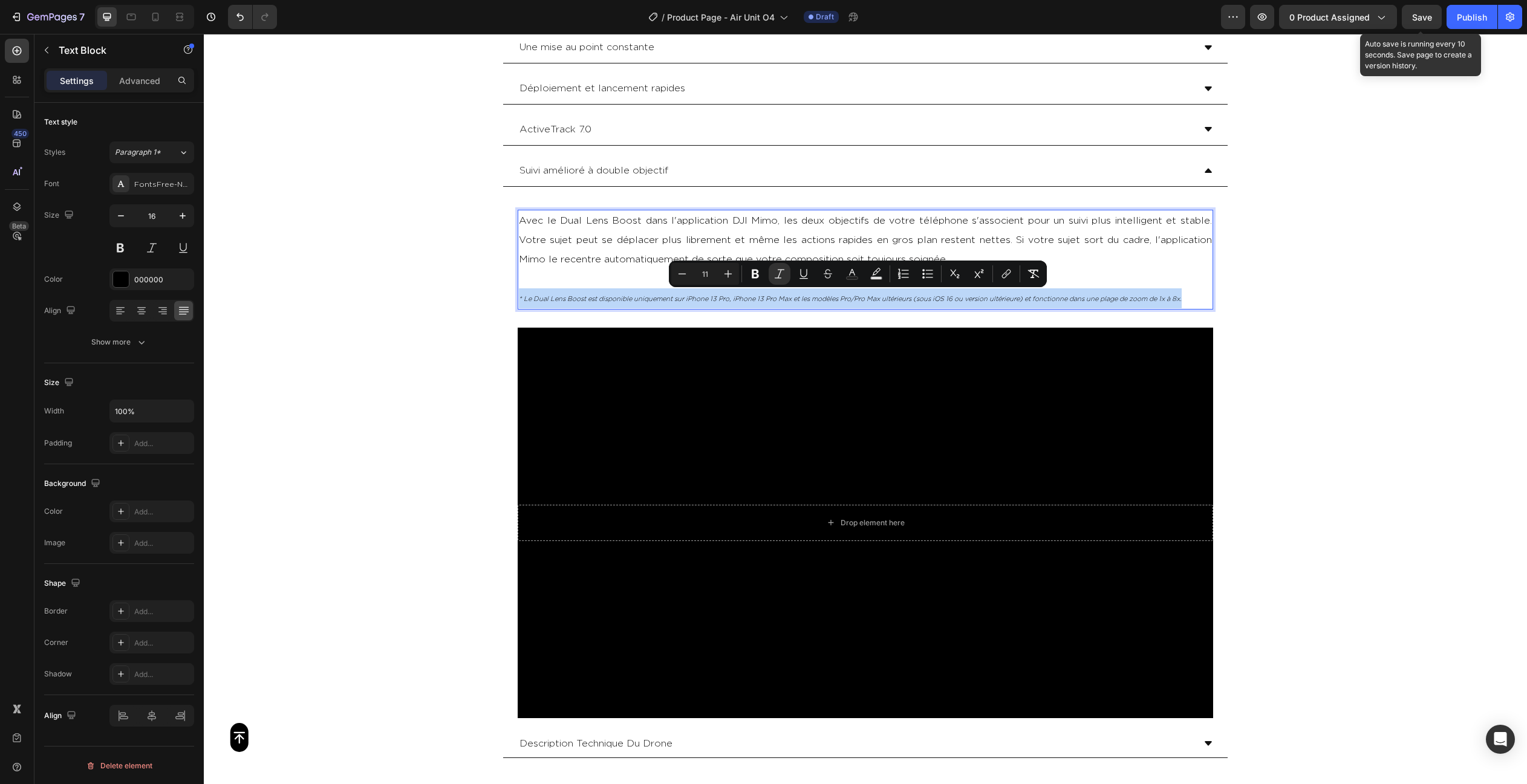
drag, startPoint x: 1199, startPoint y: 294, endPoint x: 518, endPoint y: 295, distance: 681.0
click at [518, 295] on p "* Le Dual Lens Boost est disponible uniquement sur iPhone 13 Pro, iPhone 13 Pro…" at bounding box center [865, 298] width 693 height 20
click at [738, 275] on button "Plus" at bounding box center [727, 273] width 22 height 22
type input "12"
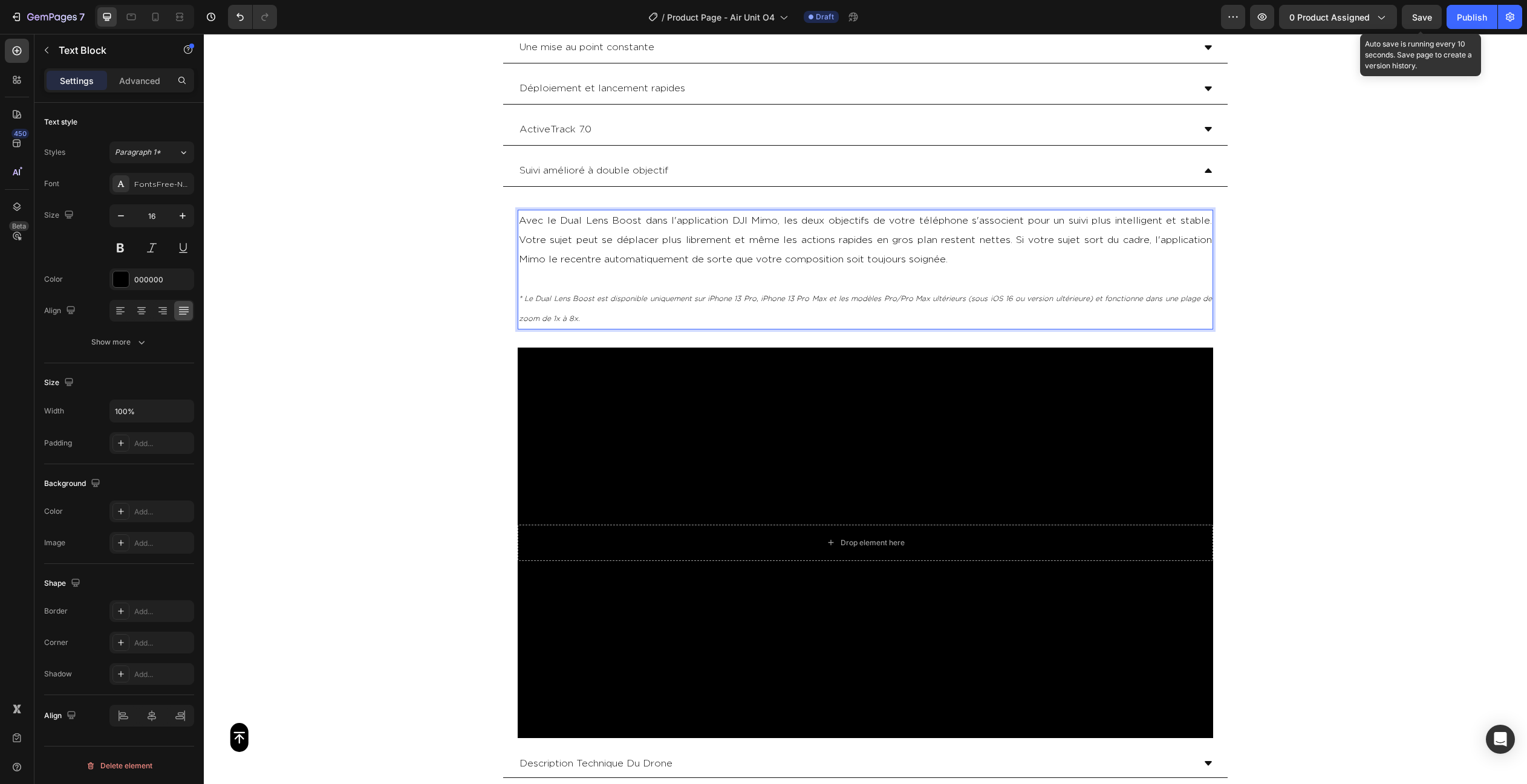
click at [1112, 264] on p "Avec le Dual Lens Boost dans l'application DJI Mimo, les deux objectifs de votr…" at bounding box center [865, 239] width 693 height 58
click at [725, 482] on div "Background Image" at bounding box center [865, 543] width 695 height 391
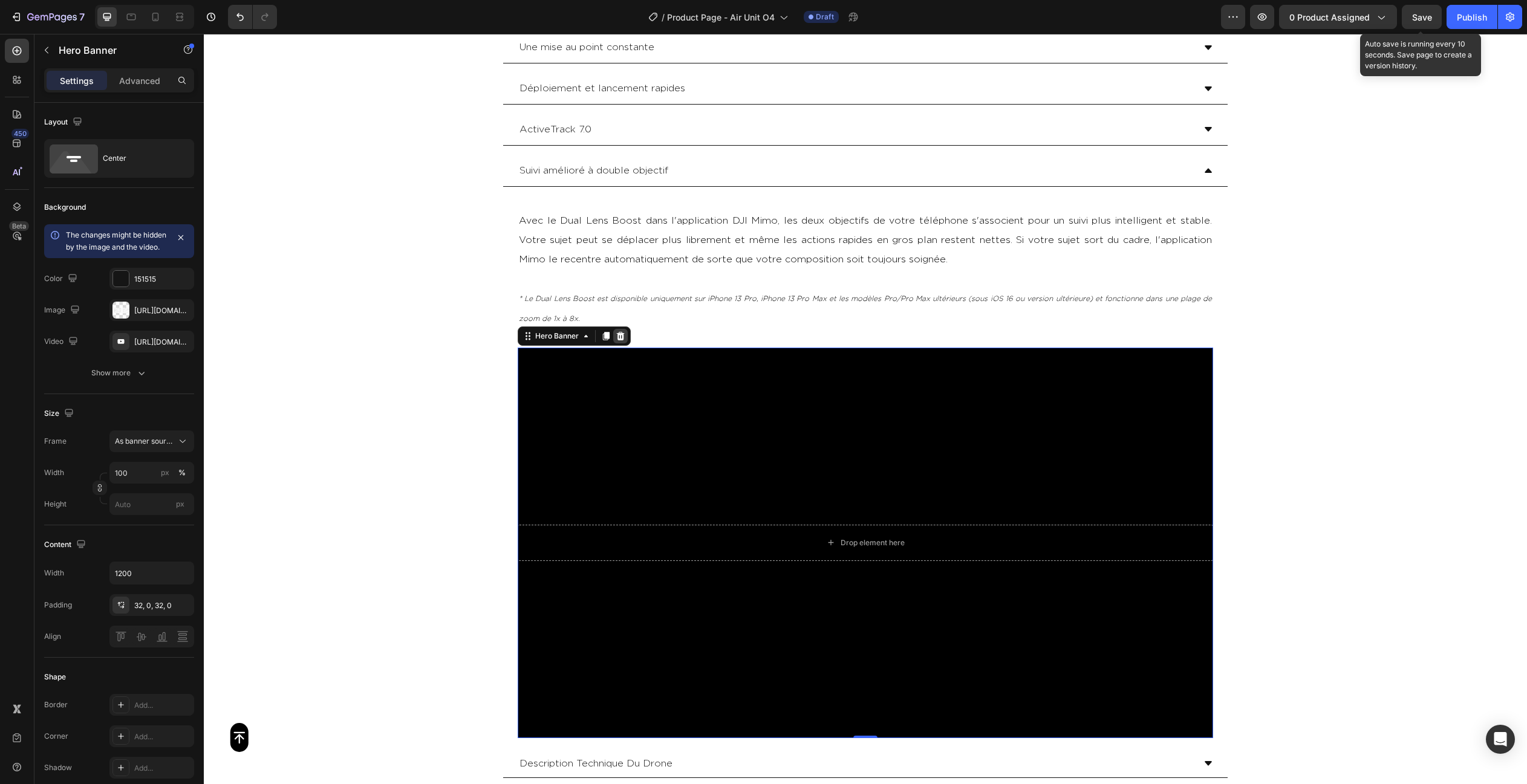
click at [619, 332] on icon at bounding box center [620, 335] width 8 height 9
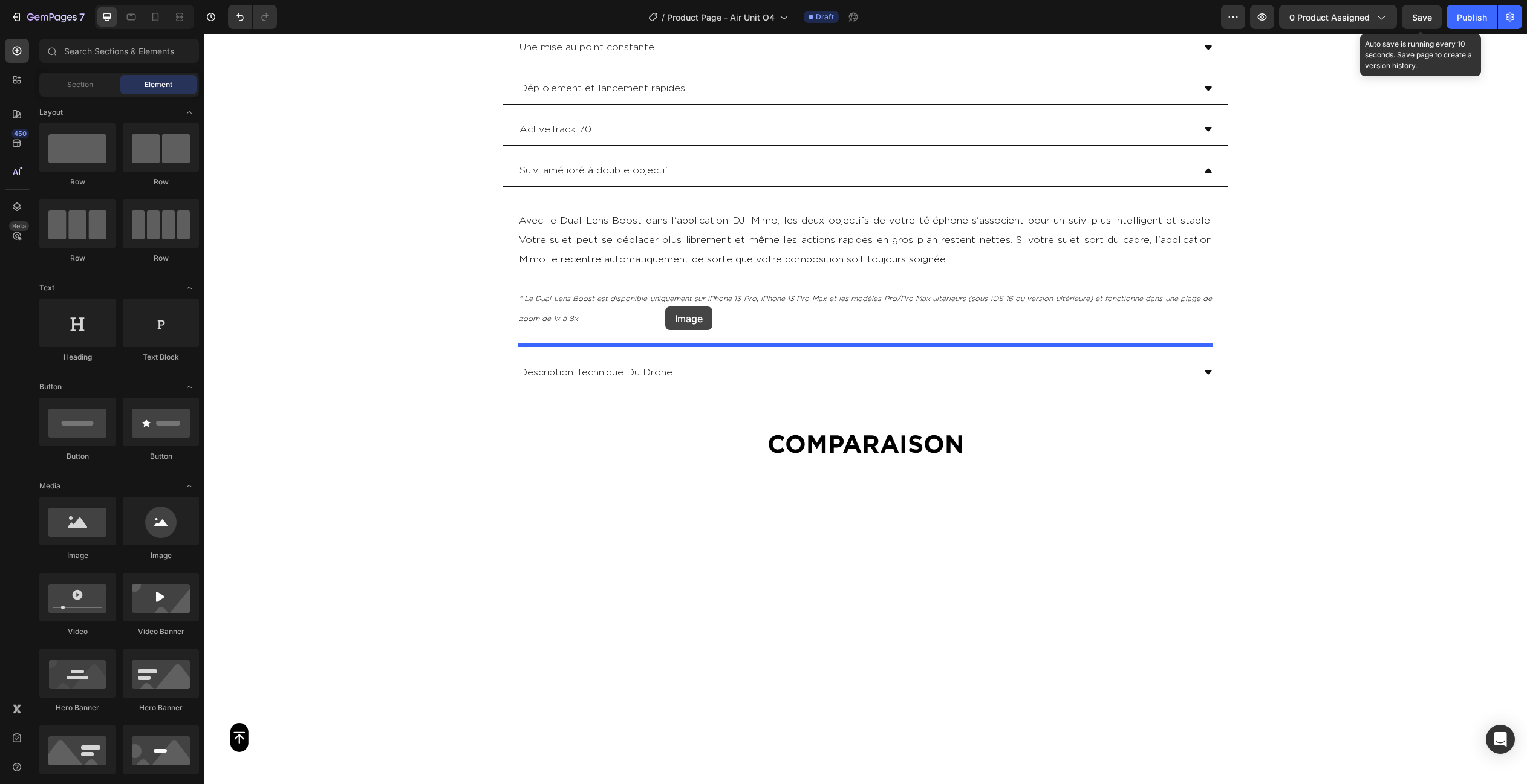
drag, startPoint x: 286, startPoint y: 495, endPoint x: 665, endPoint y: 307, distance: 423.1
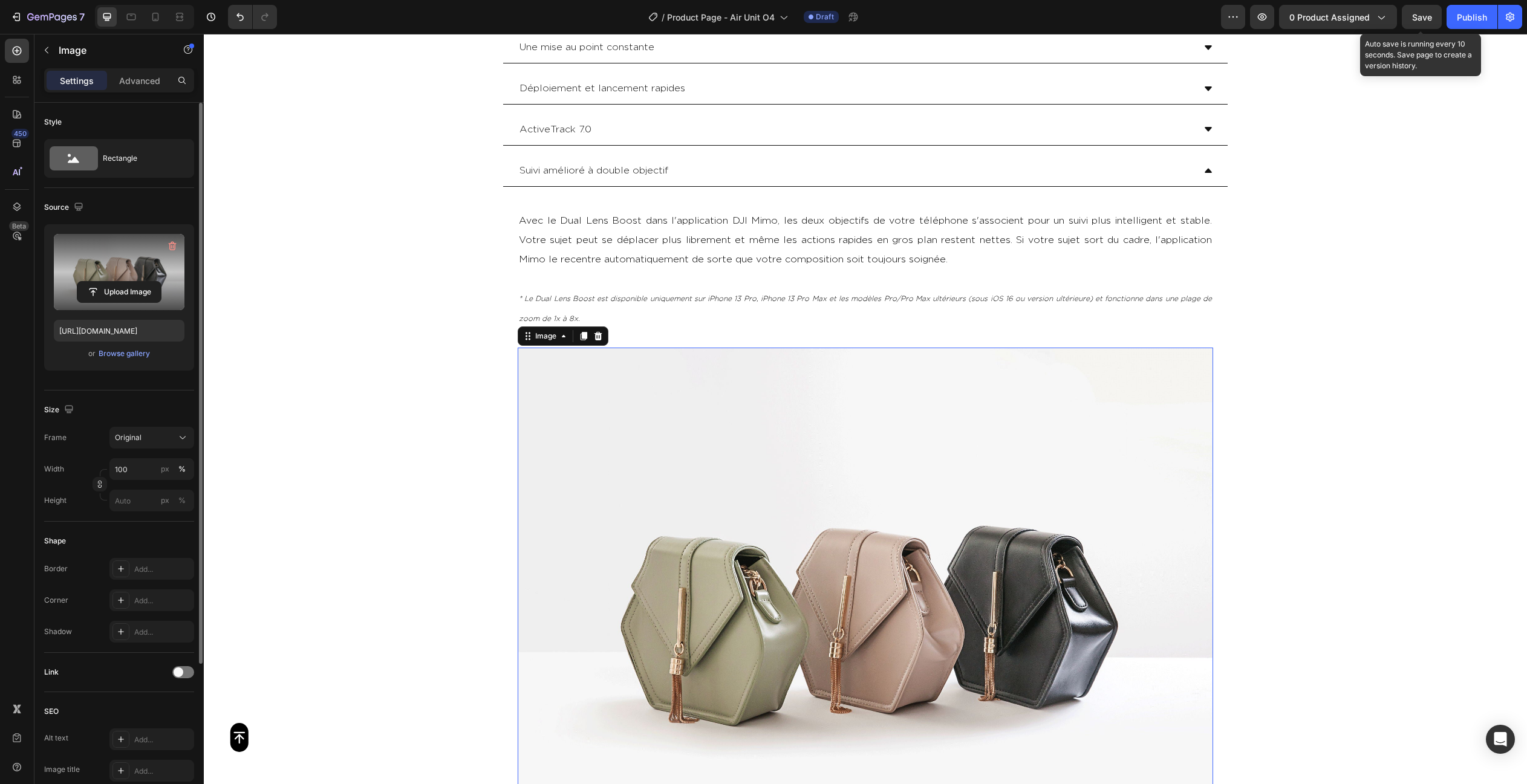
click at [101, 255] on label at bounding box center [120, 271] width 131 height 76
click at [101, 282] on input "file" at bounding box center [119, 292] width 84 height 21
type input "[URL][DOMAIN_NAME]"
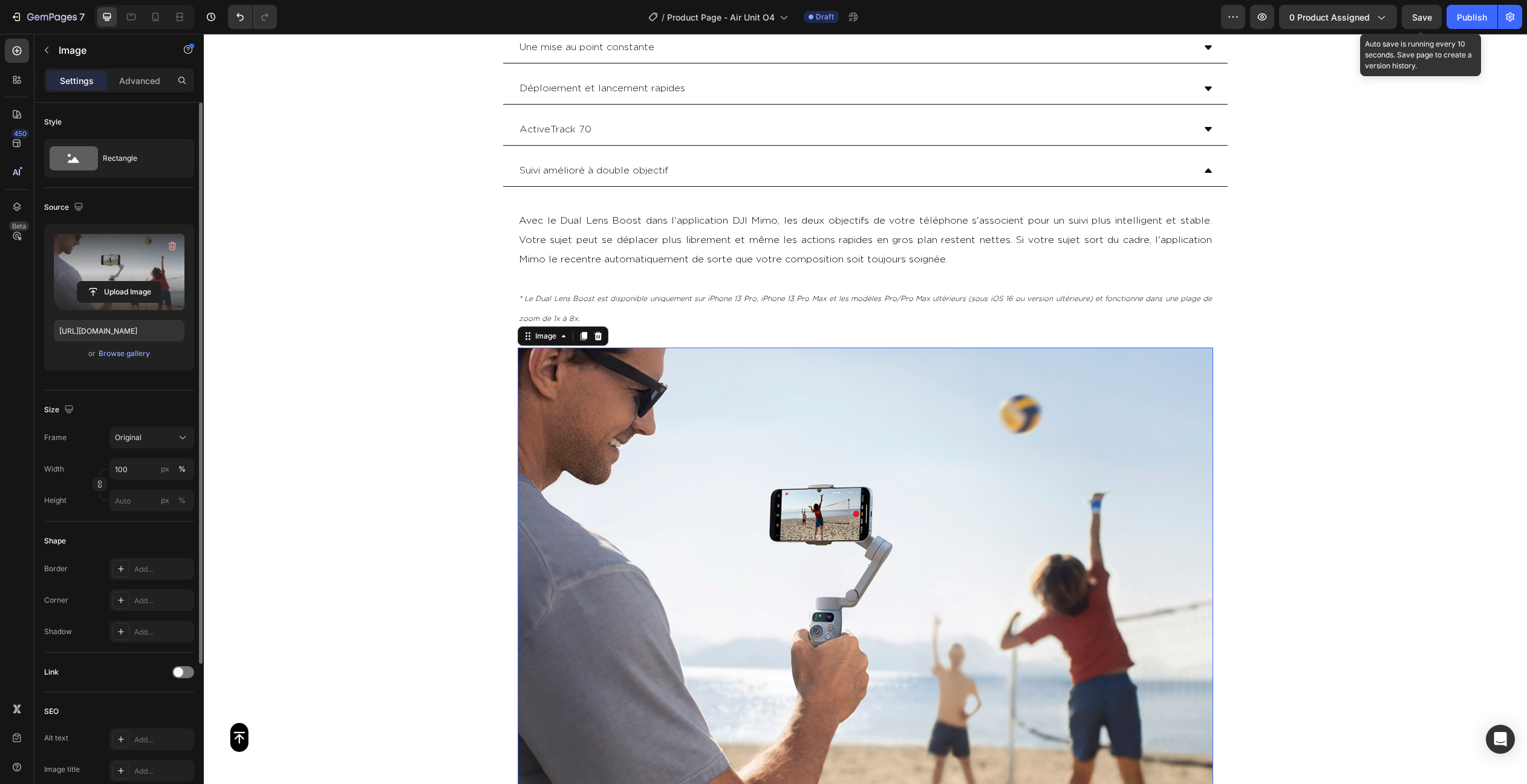
click at [1261, 358] on div "Button Sticky Module multifonctionnel Une mise au point constante [GEOGRAPHIC_D…" at bounding box center [865, 55] width 1323 height 5801
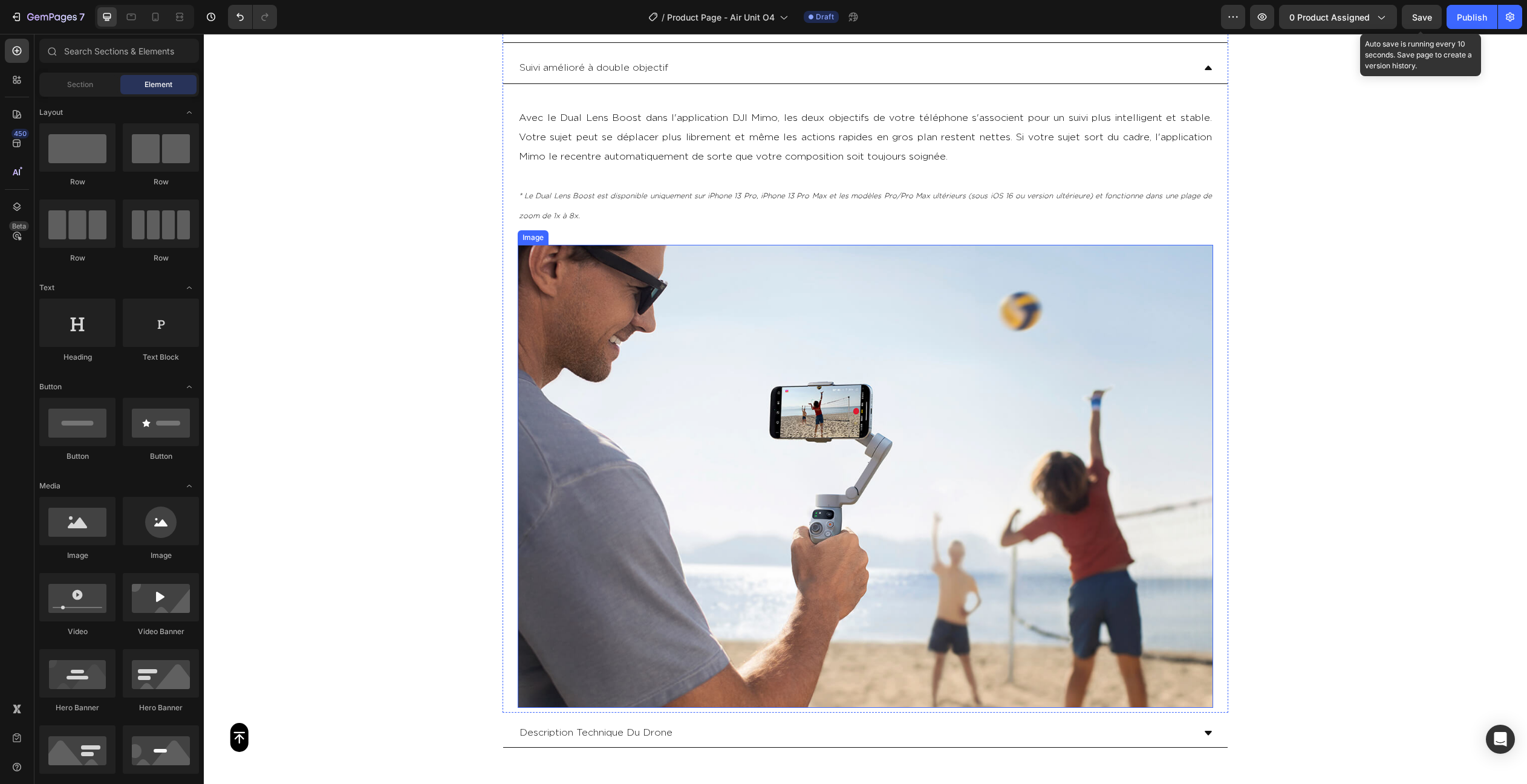
scroll to position [3001, 0]
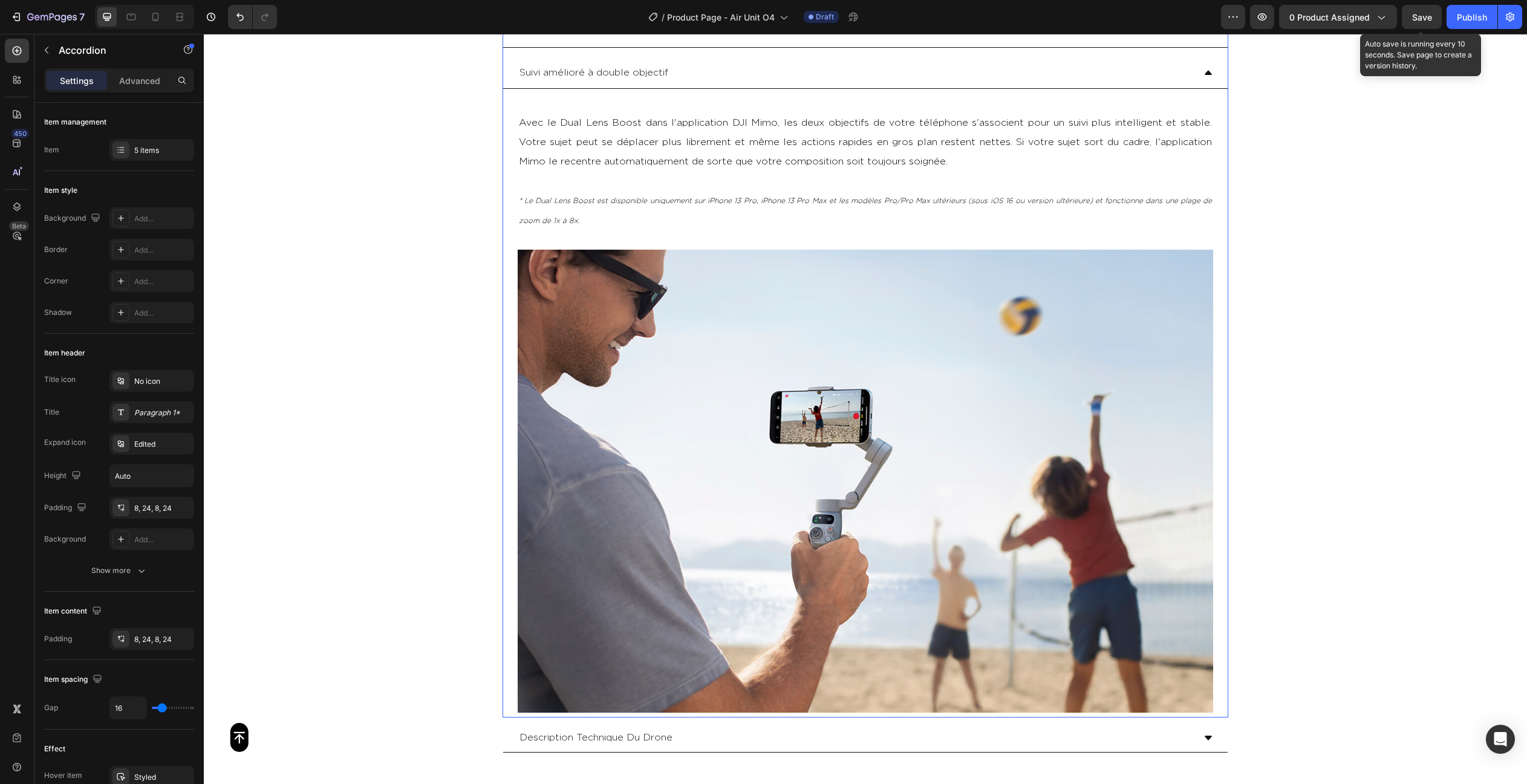
click at [750, 76] on div "Suivi amélioré à double objectif" at bounding box center [856, 73] width 676 height 21
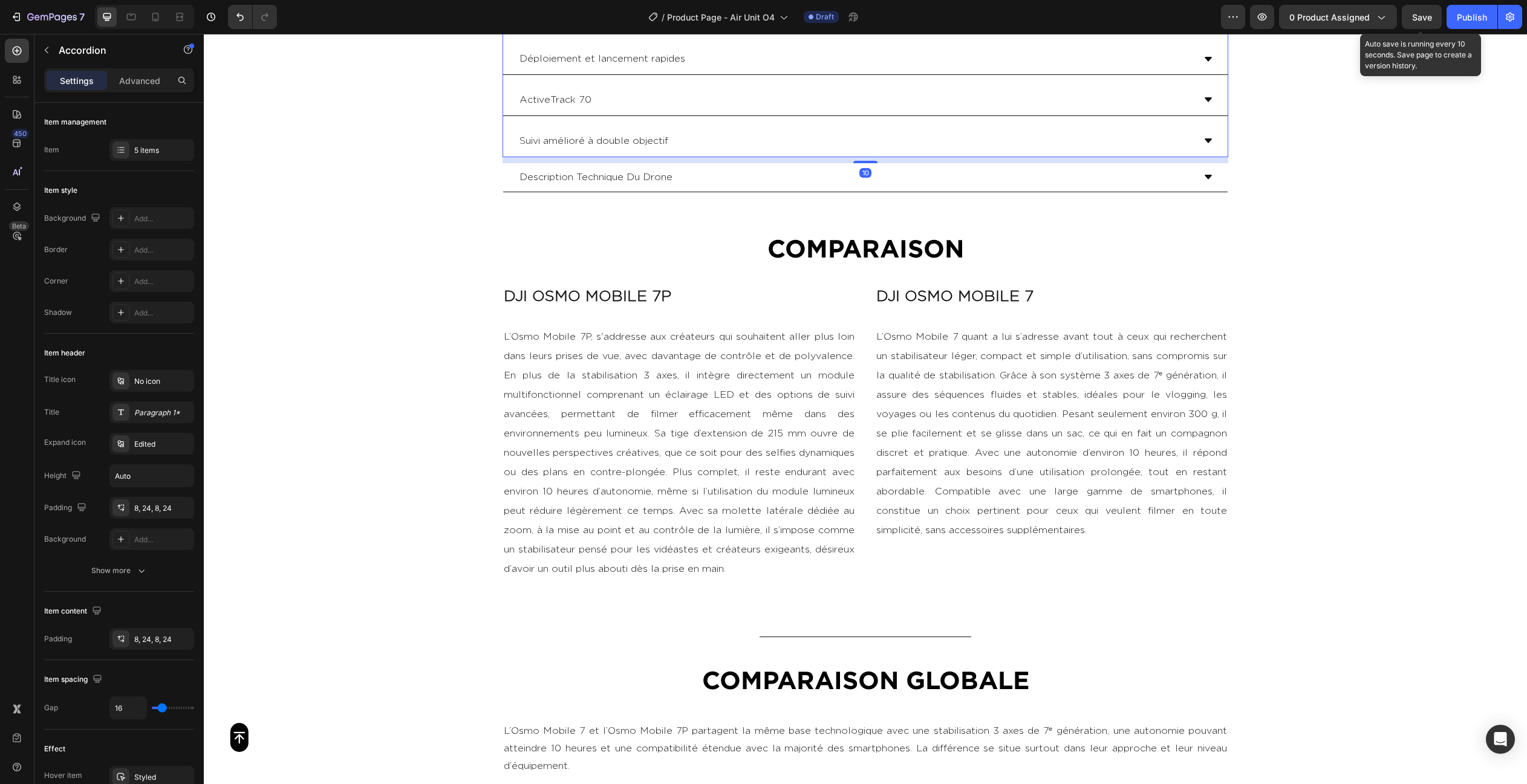
scroll to position [2890, 0]
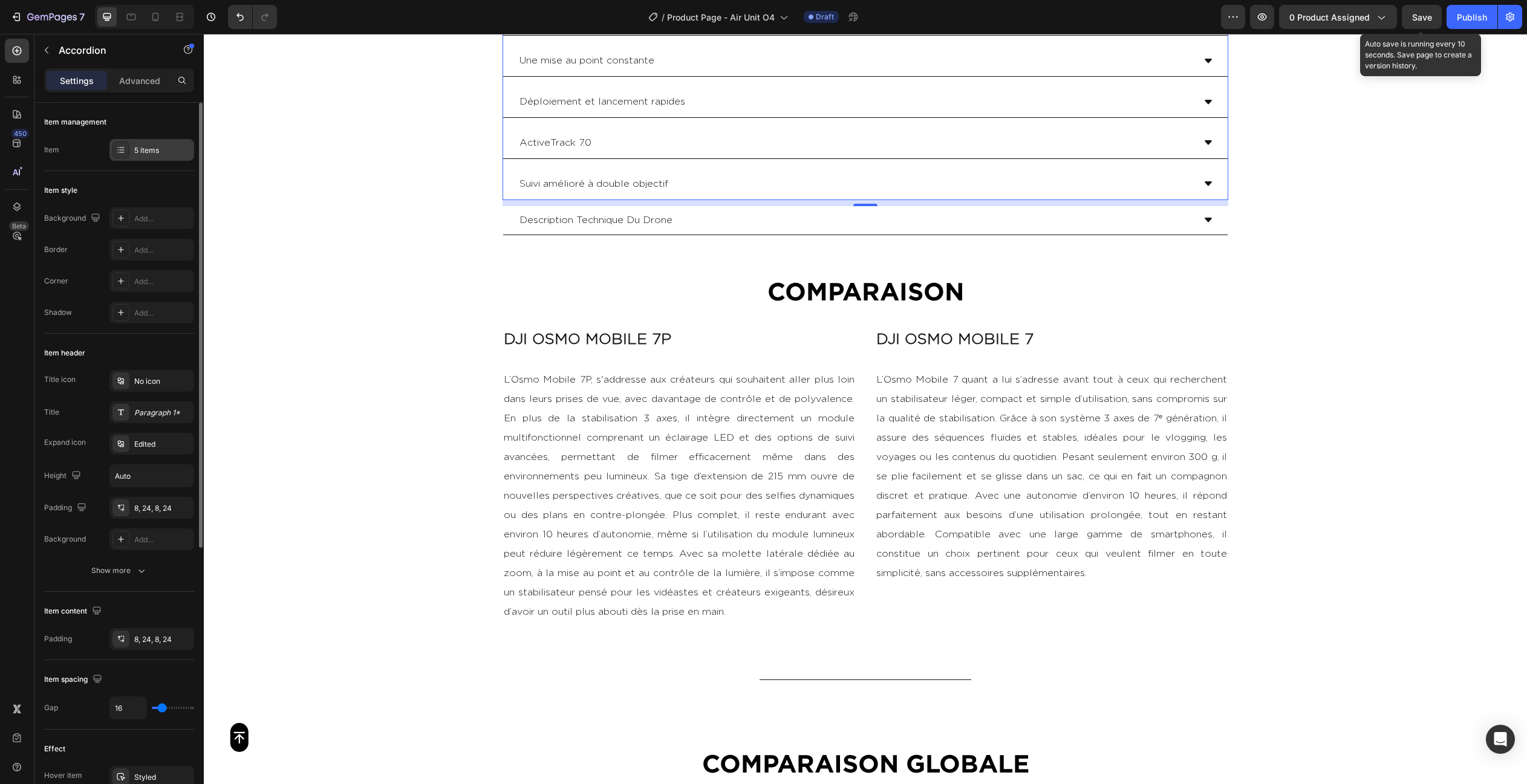
click at [150, 147] on div "5 items" at bounding box center [162, 150] width 57 height 10
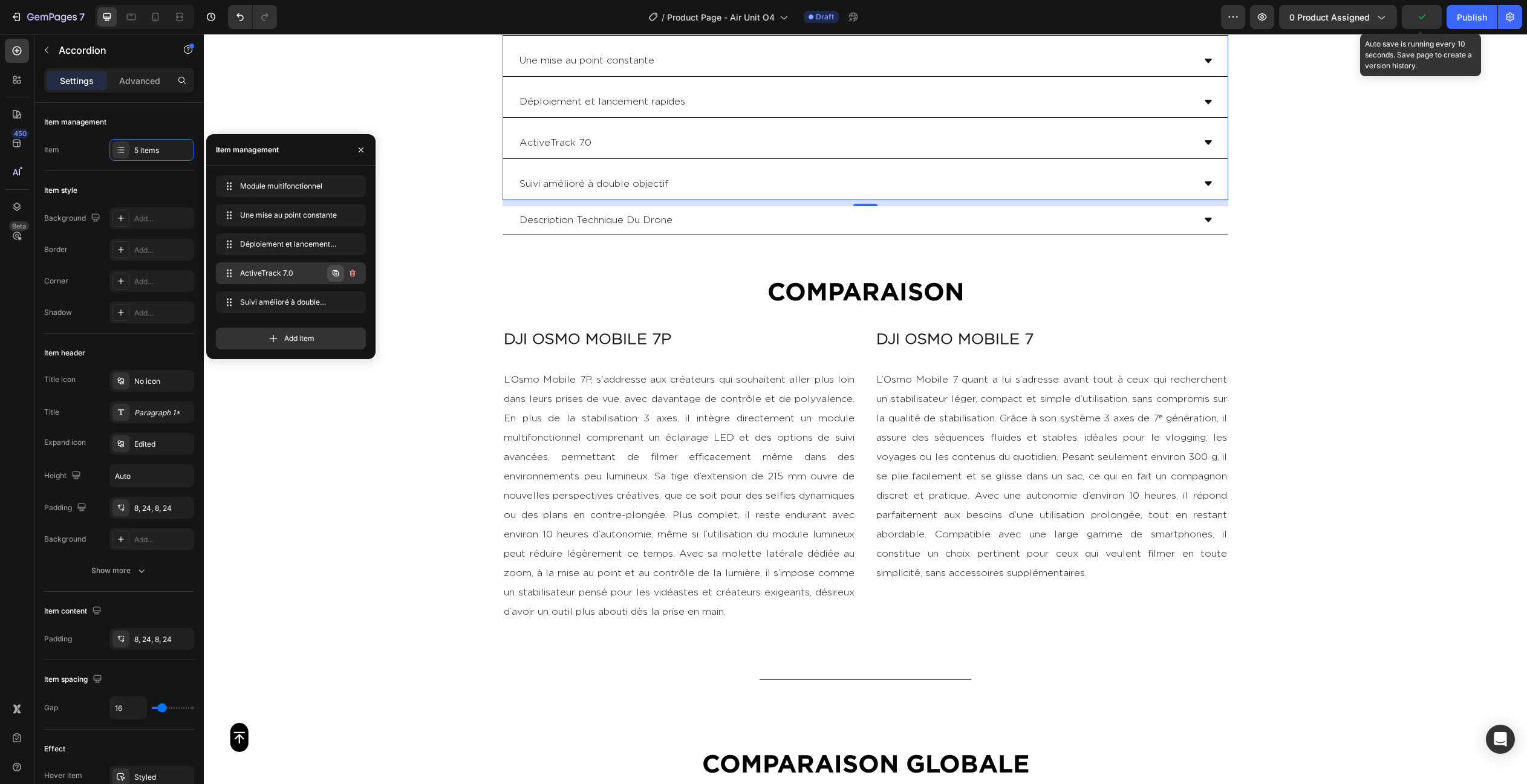
click at [330, 272] on button "button" at bounding box center [335, 273] width 17 height 17
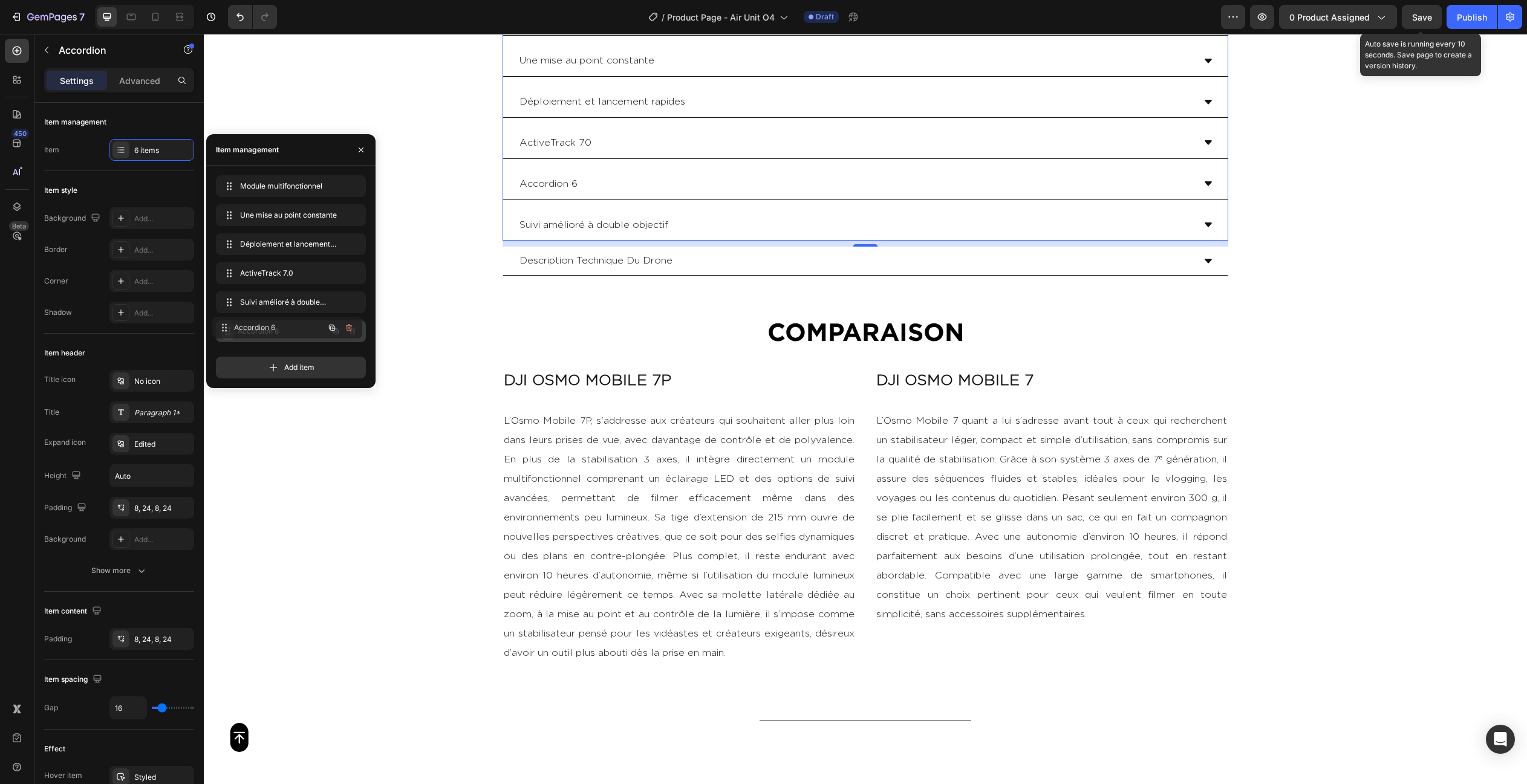
drag, startPoint x: 231, startPoint y: 304, endPoint x: 227, endPoint y: 330, distance: 26.3
click at [563, 224] on p "Accordion 6" at bounding box center [548, 225] width 58 height 17
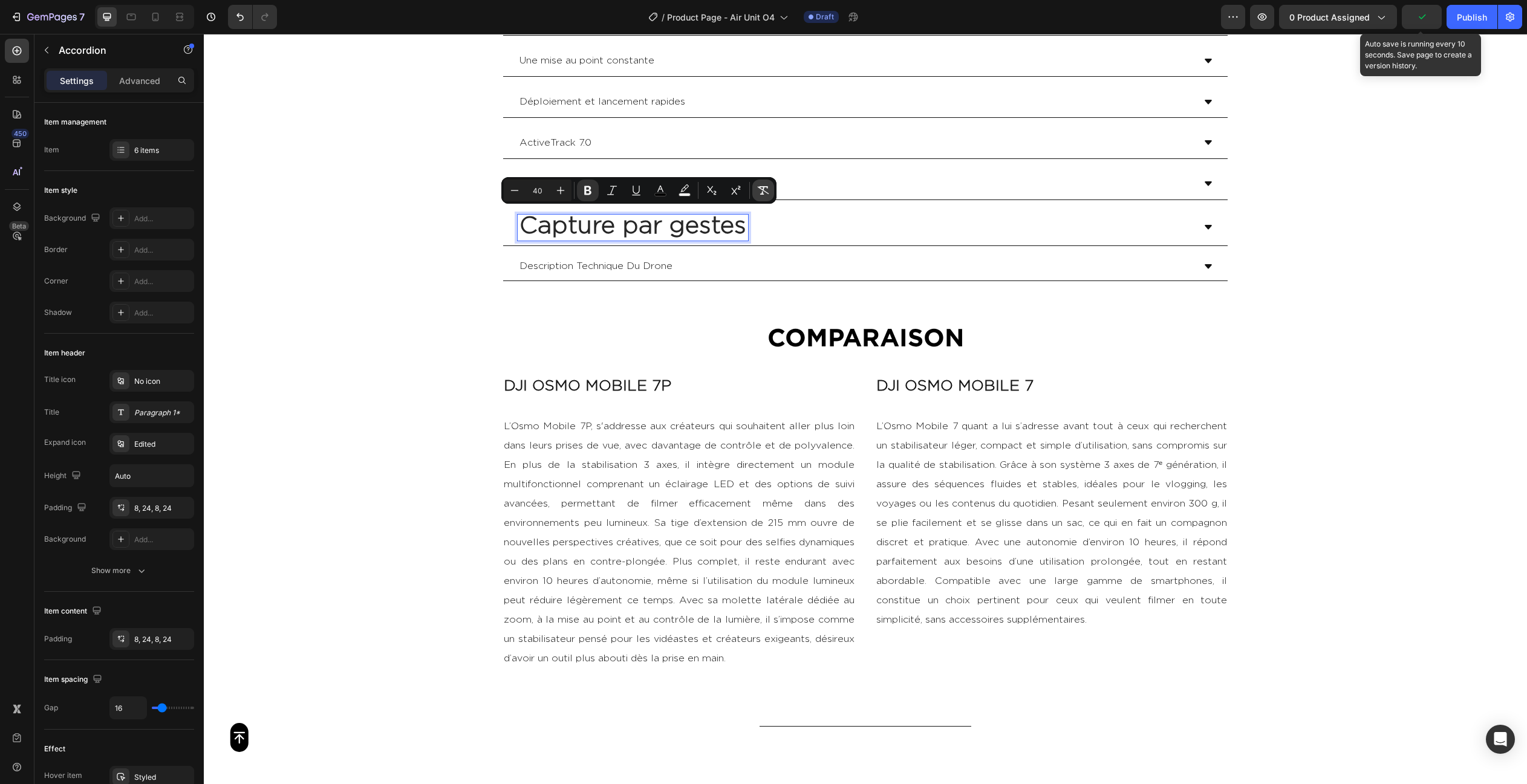
click at [761, 191] on icon "Editor contextual toolbar" at bounding box center [763, 190] width 12 height 12
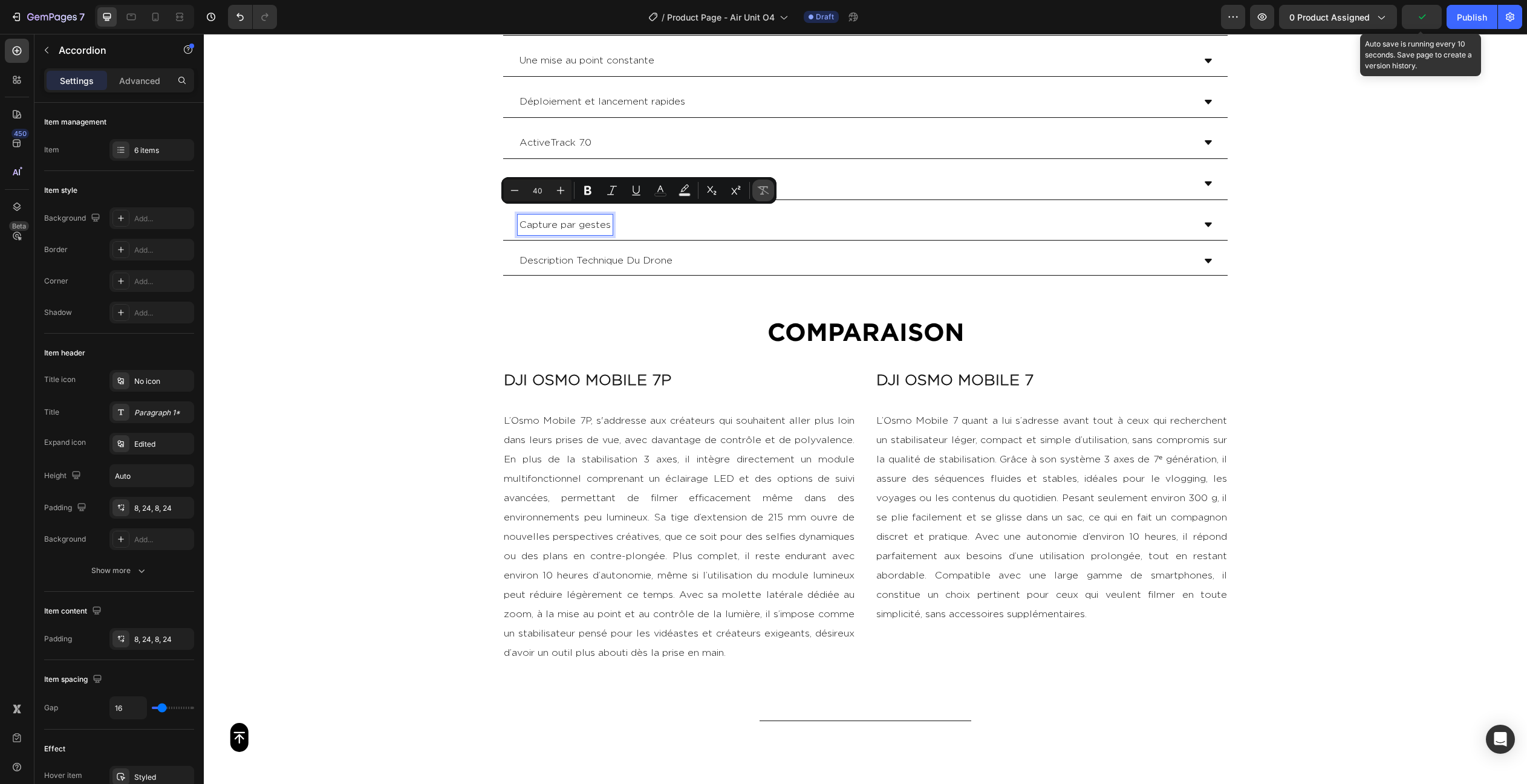
type input "16"
click at [793, 227] on div "Capture par gestes" at bounding box center [856, 225] width 676 height 21
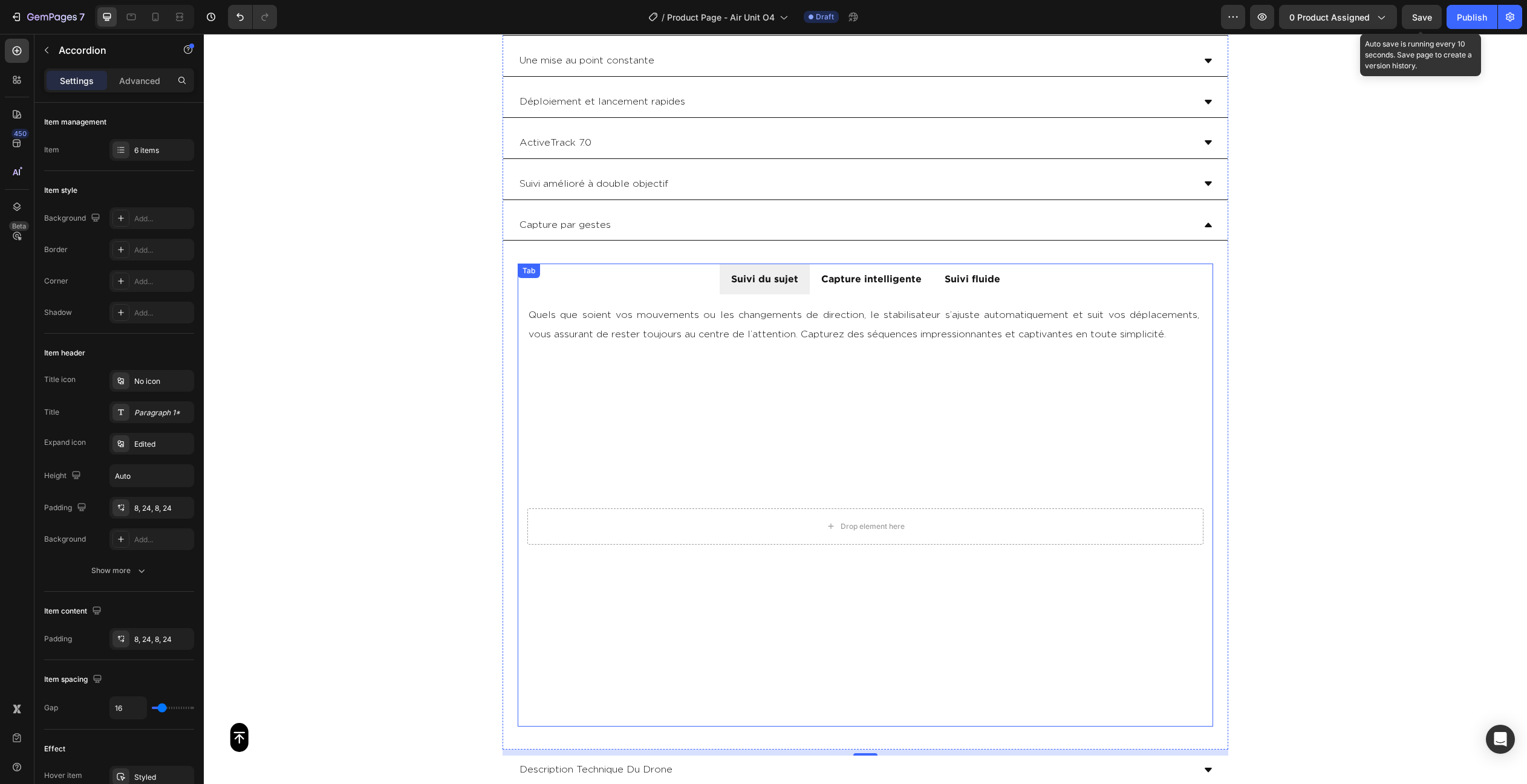
click at [759, 280] on p "Suivi du sujet" at bounding box center [764, 279] width 67 height 17
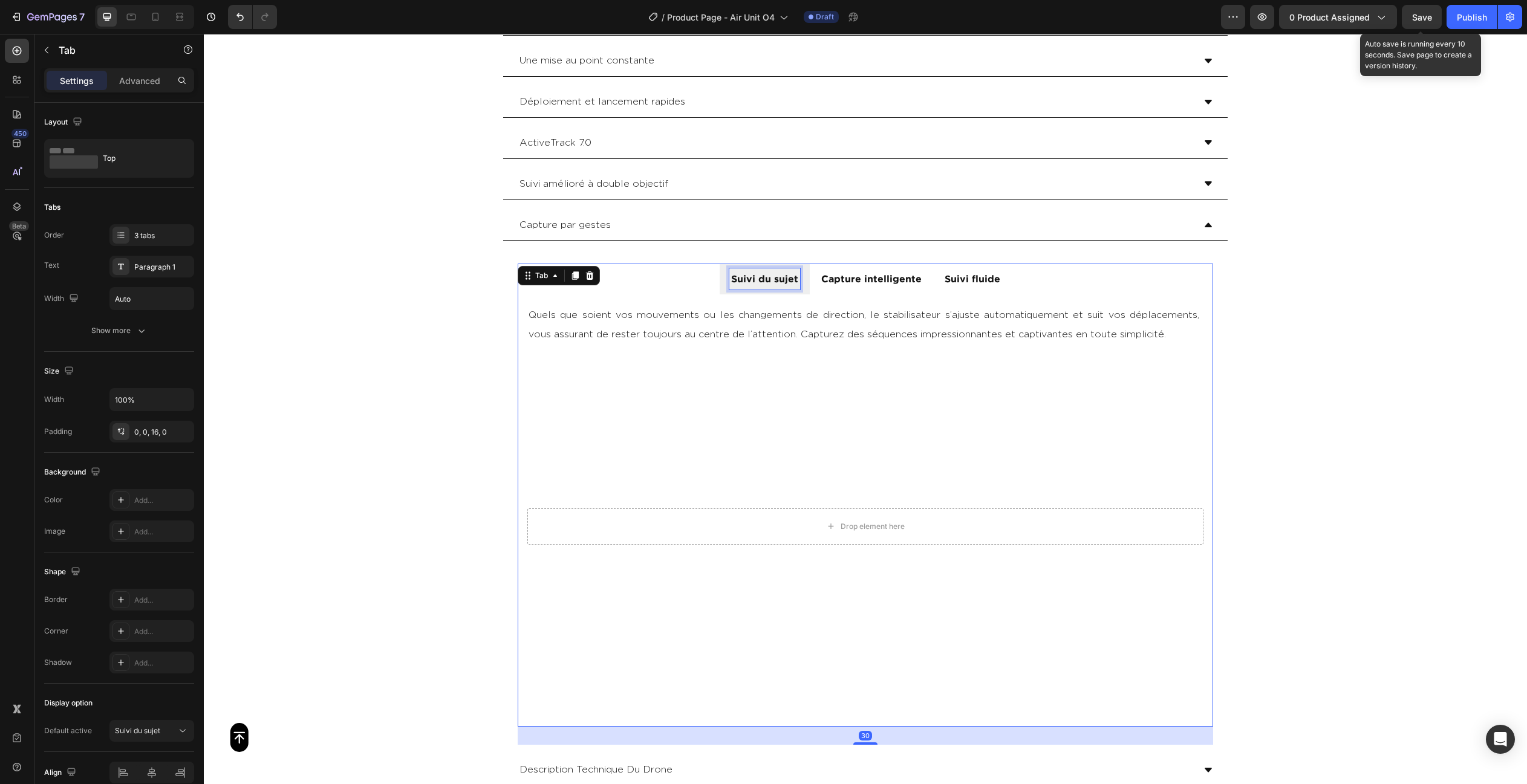
click at [759, 280] on p "Suivi du sujet" at bounding box center [764, 279] width 67 height 17
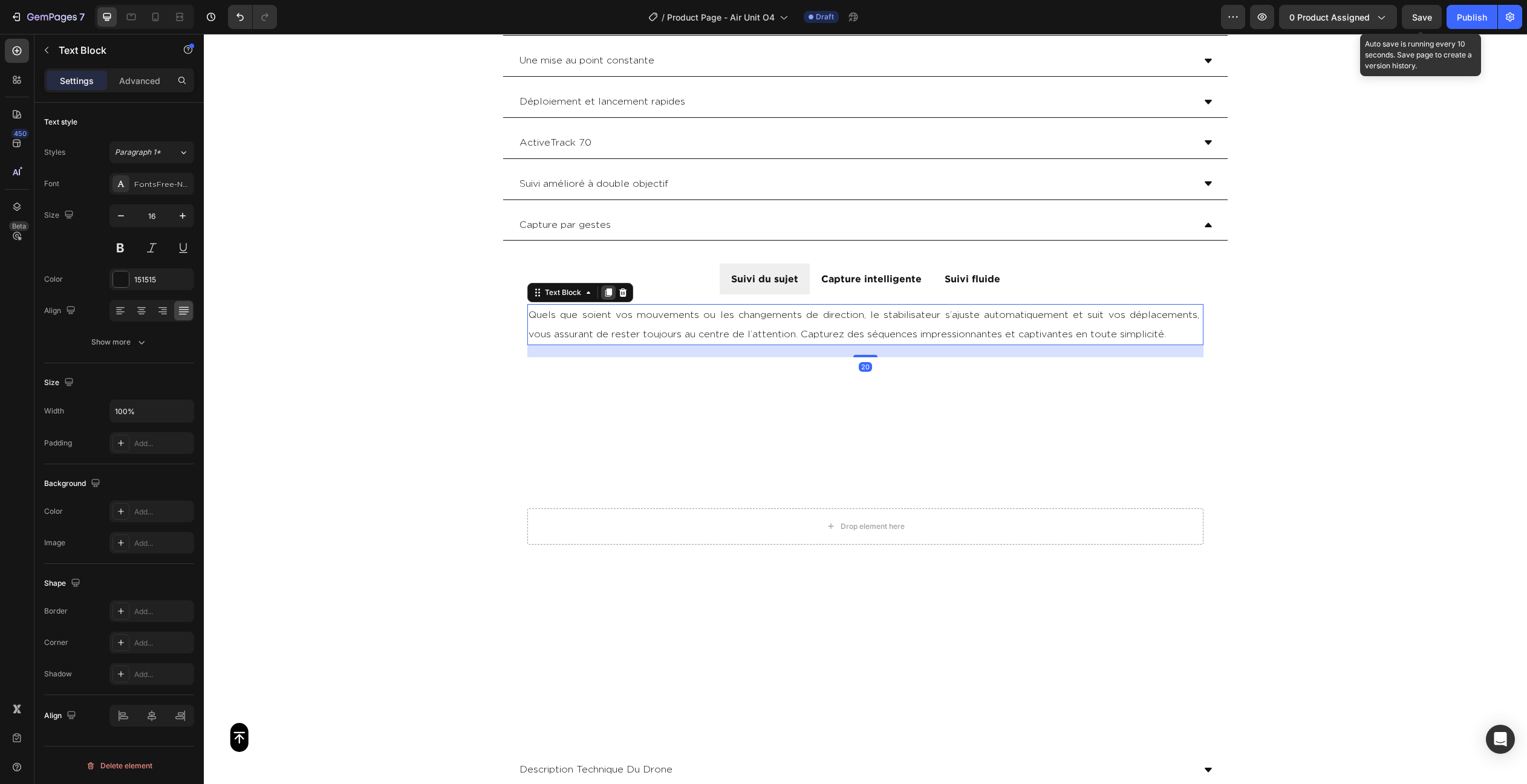
click at [607, 289] on icon at bounding box center [608, 292] width 7 height 9
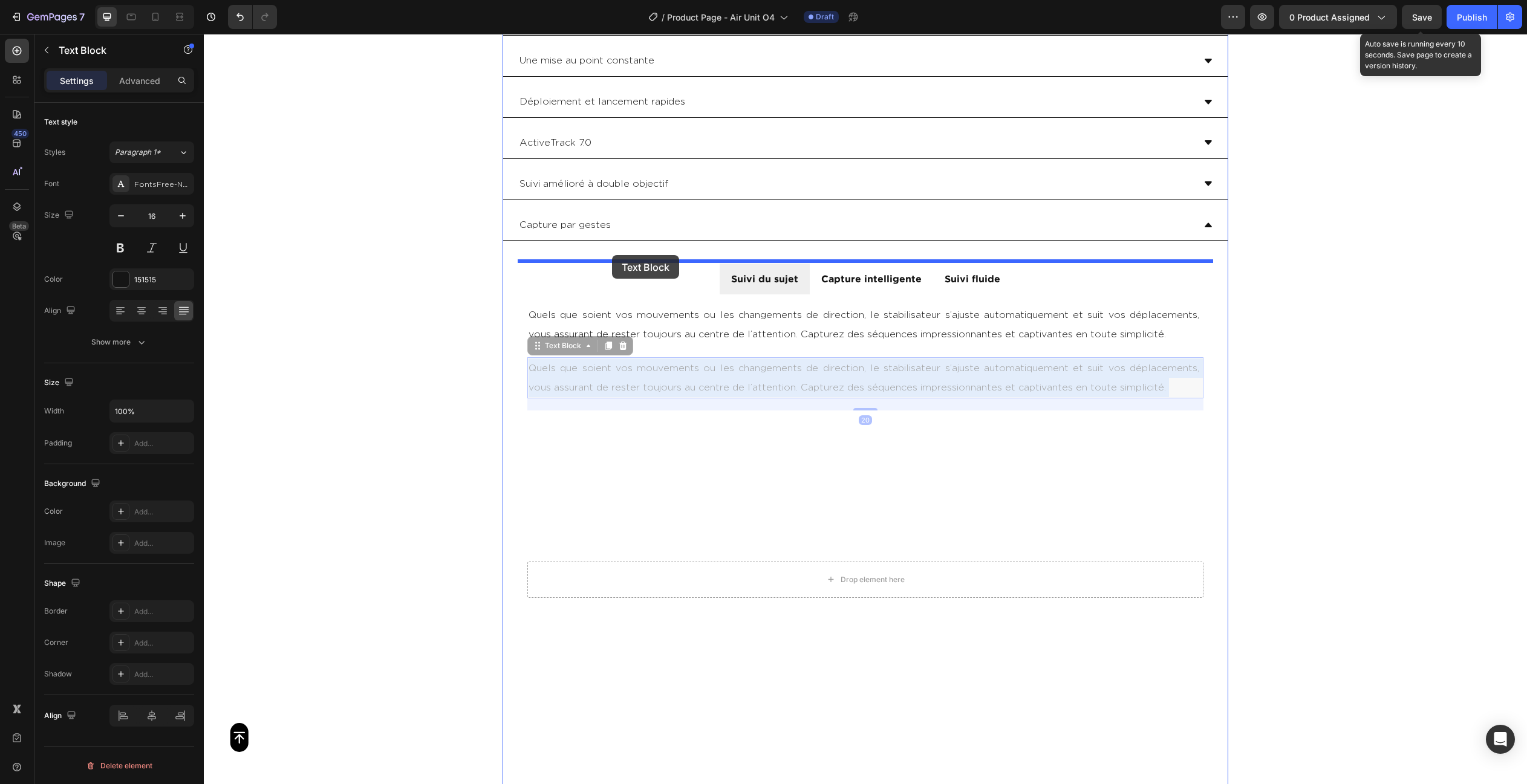
drag, startPoint x: 595, startPoint y: 370, endPoint x: 612, endPoint y: 255, distance: 116.2
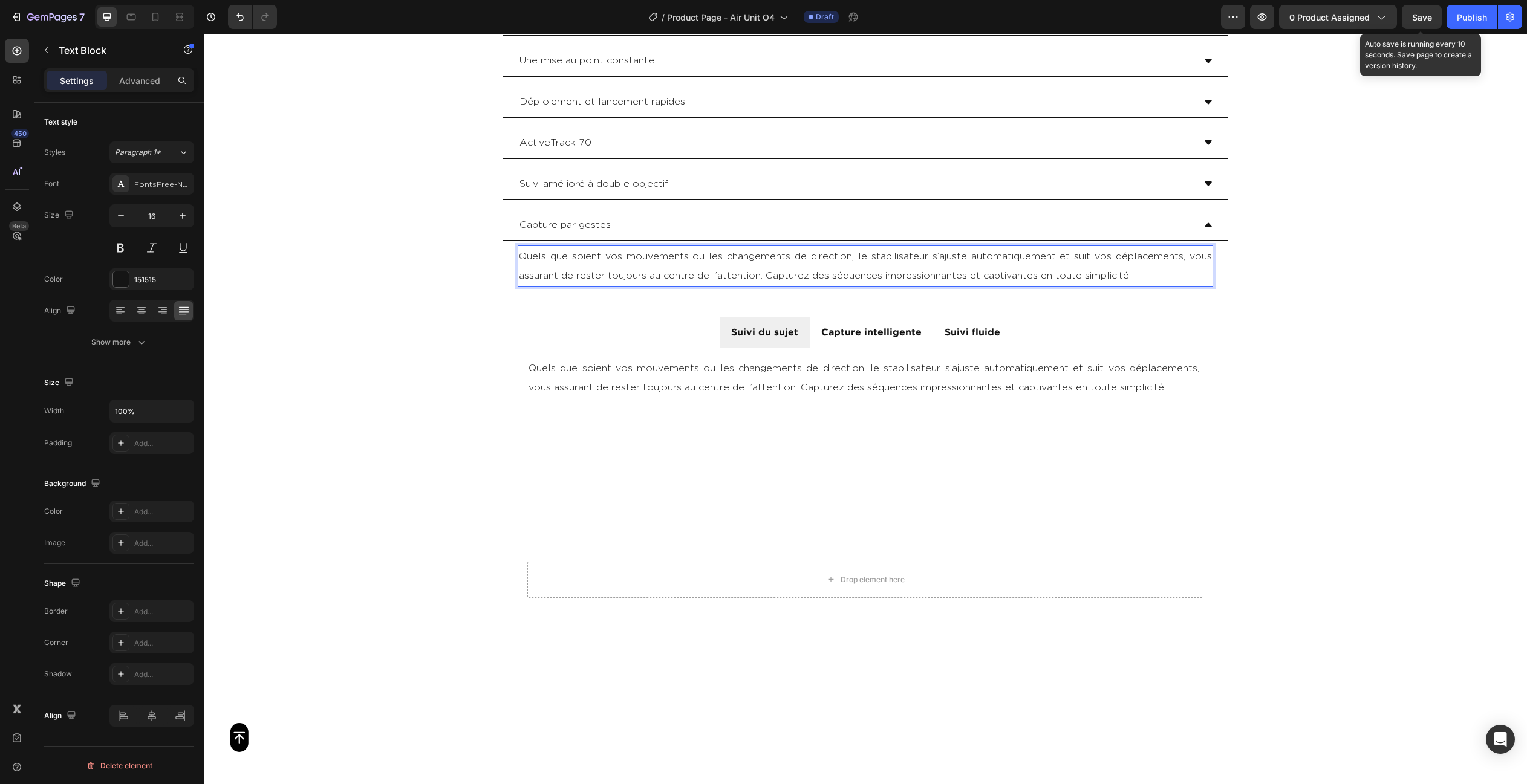
click at [642, 271] on p "Quels que soient vos mouvements ou les changements de direction, le stabilisate…" at bounding box center [865, 266] width 693 height 39
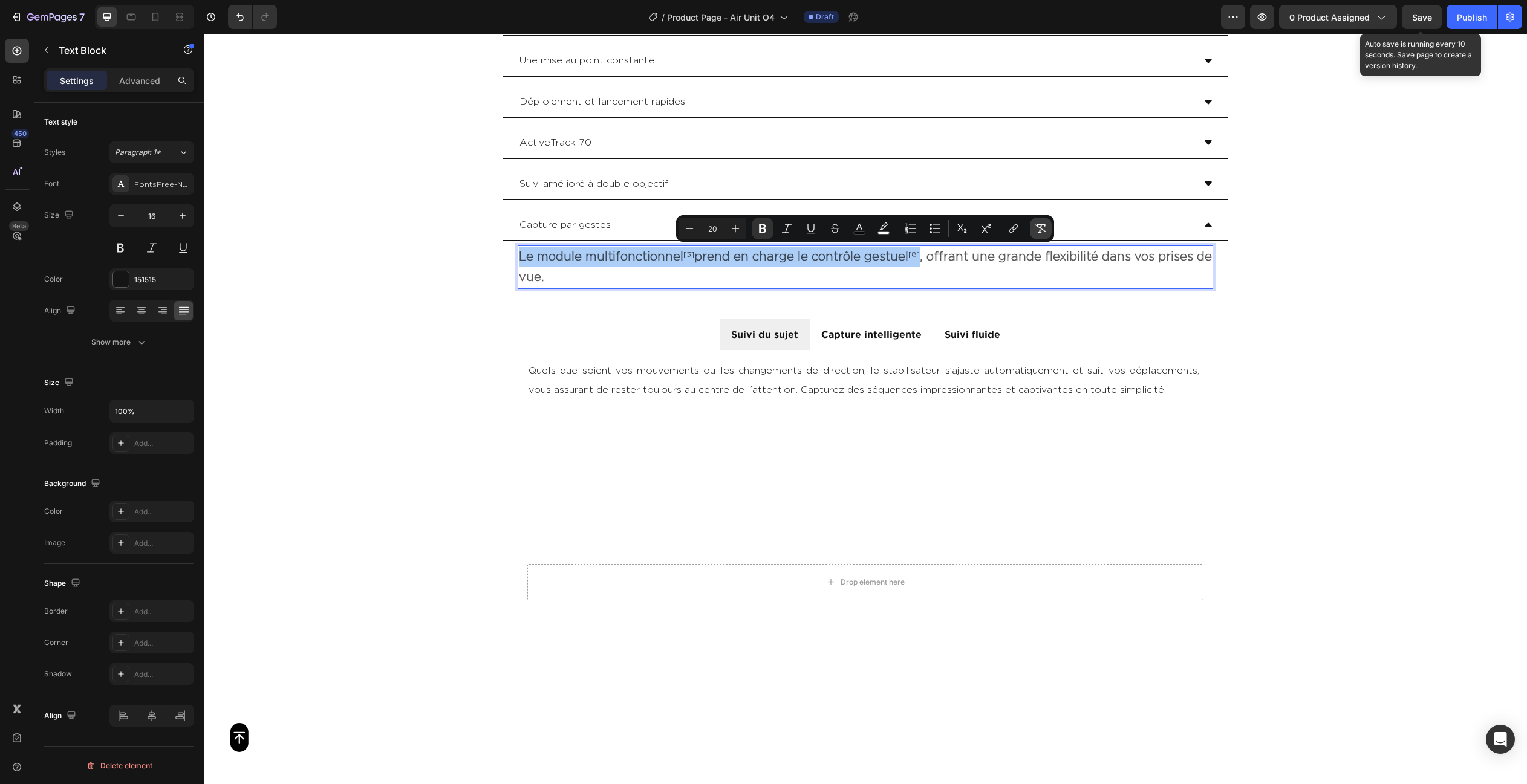
click at [1039, 225] on icon "Editor contextual toolbar" at bounding box center [1041, 228] width 11 height 9
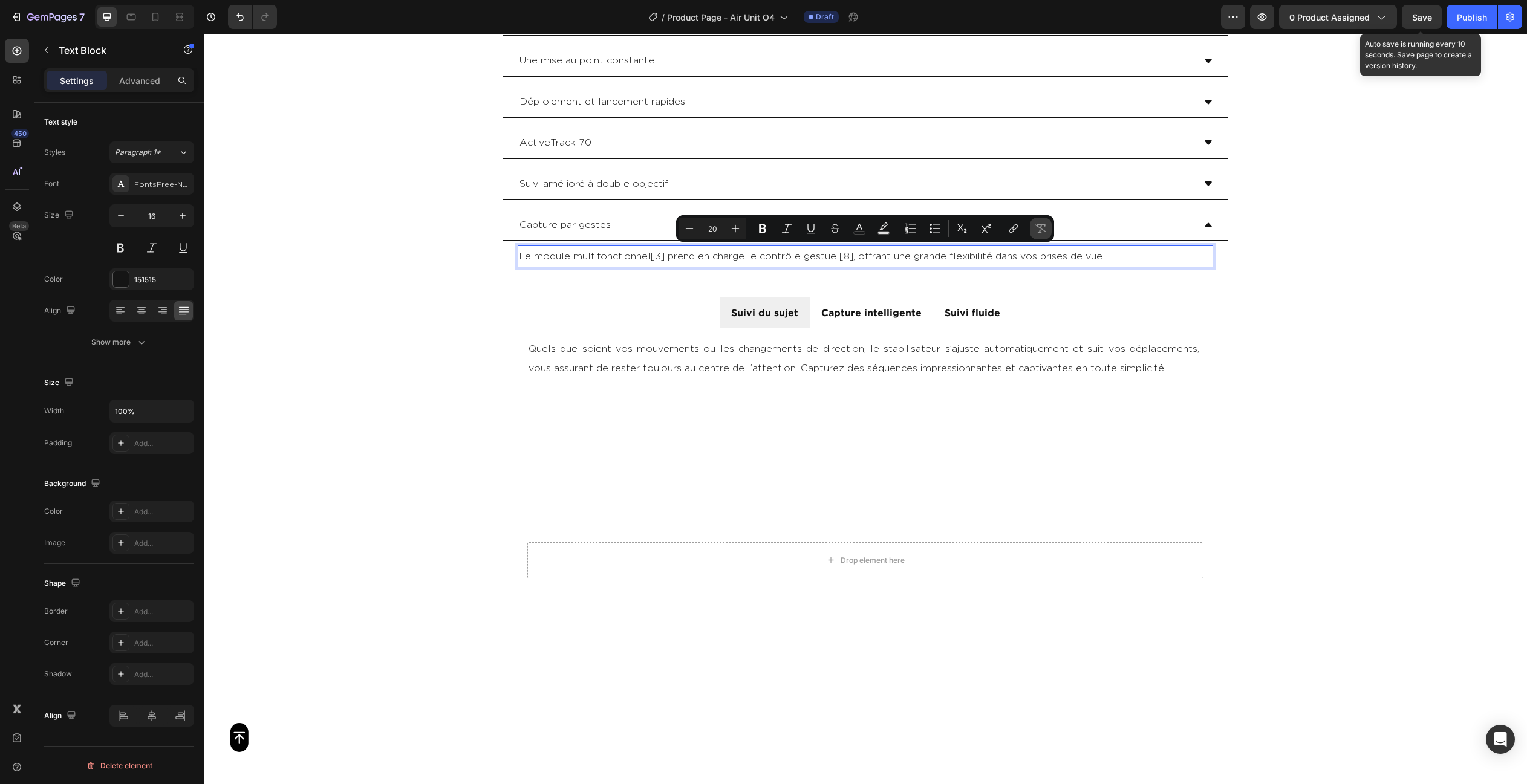
type input "16"
click at [663, 255] on p "Le module multifonctionnel[3] prend en charge le contrôle gestuel[8], offrant u…" at bounding box center [865, 256] width 693 height 19
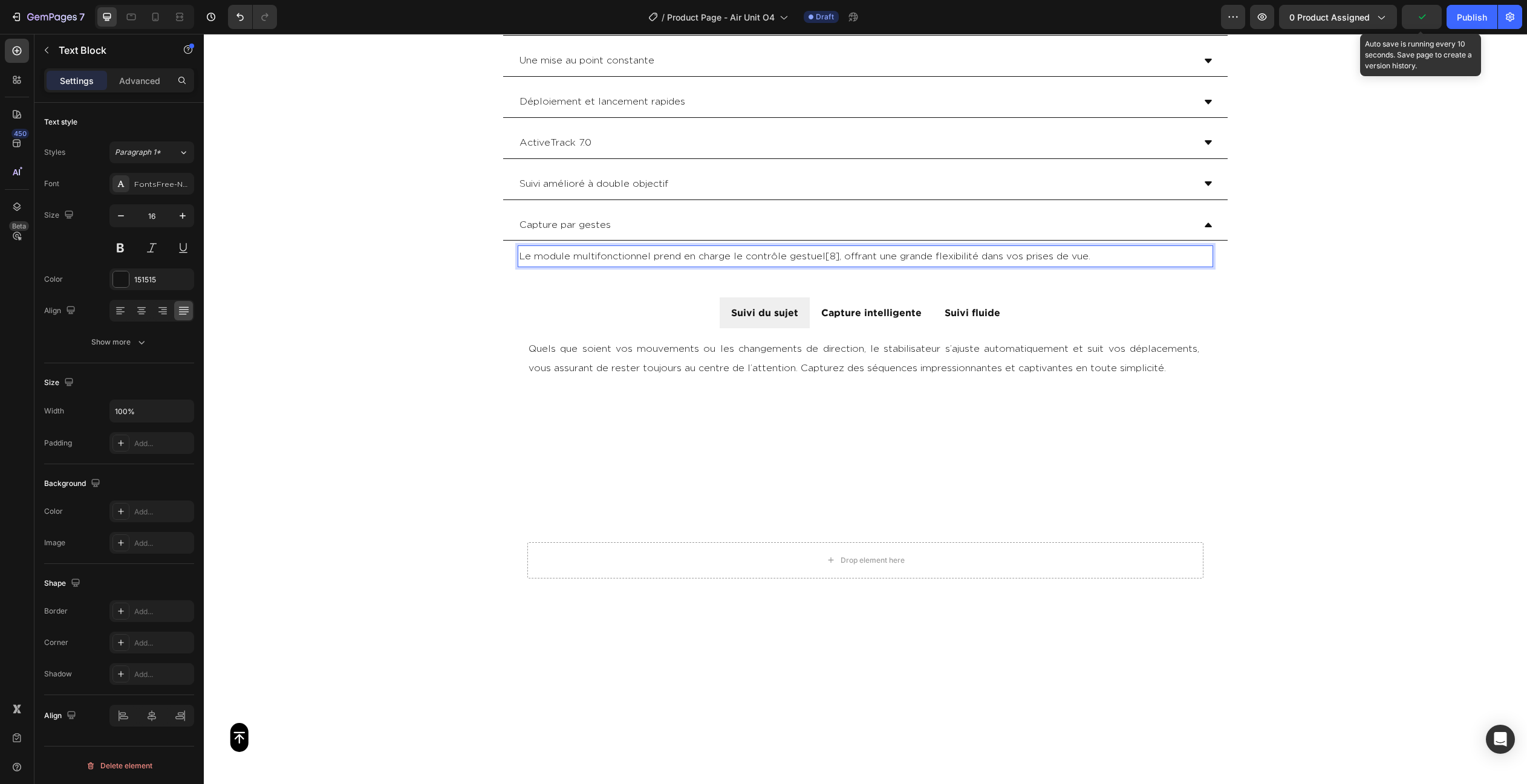
click at [835, 252] on p "Le module multifonctionnel prend en charge le contrôle gestuel[8], offrant une …" at bounding box center [865, 256] width 693 height 19
click at [139, 79] on p "Advanced" at bounding box center [139, 80] width 41 height 12
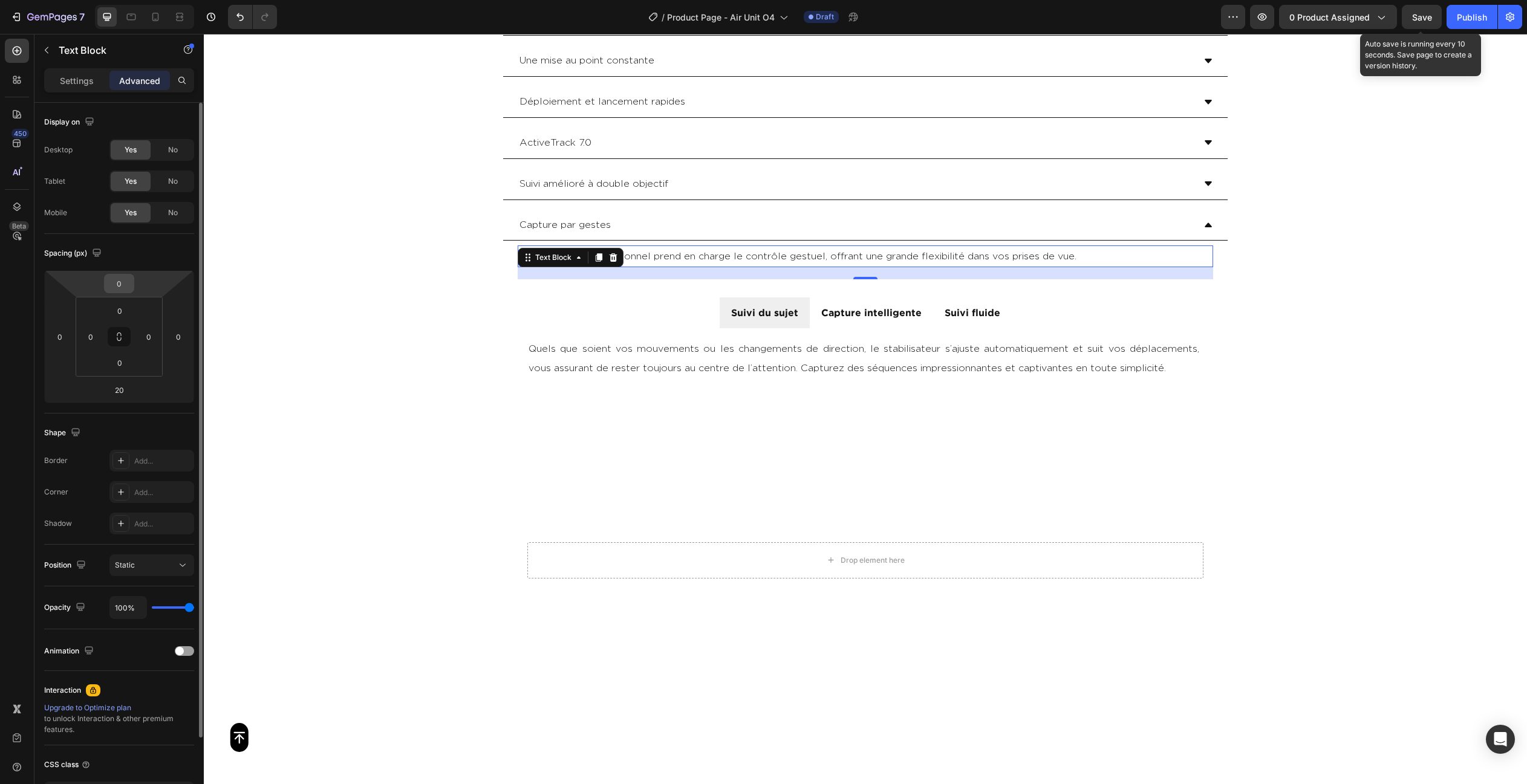
click at [125, 289] on input "0" at bounding box center [119, 283] width 24 height 18
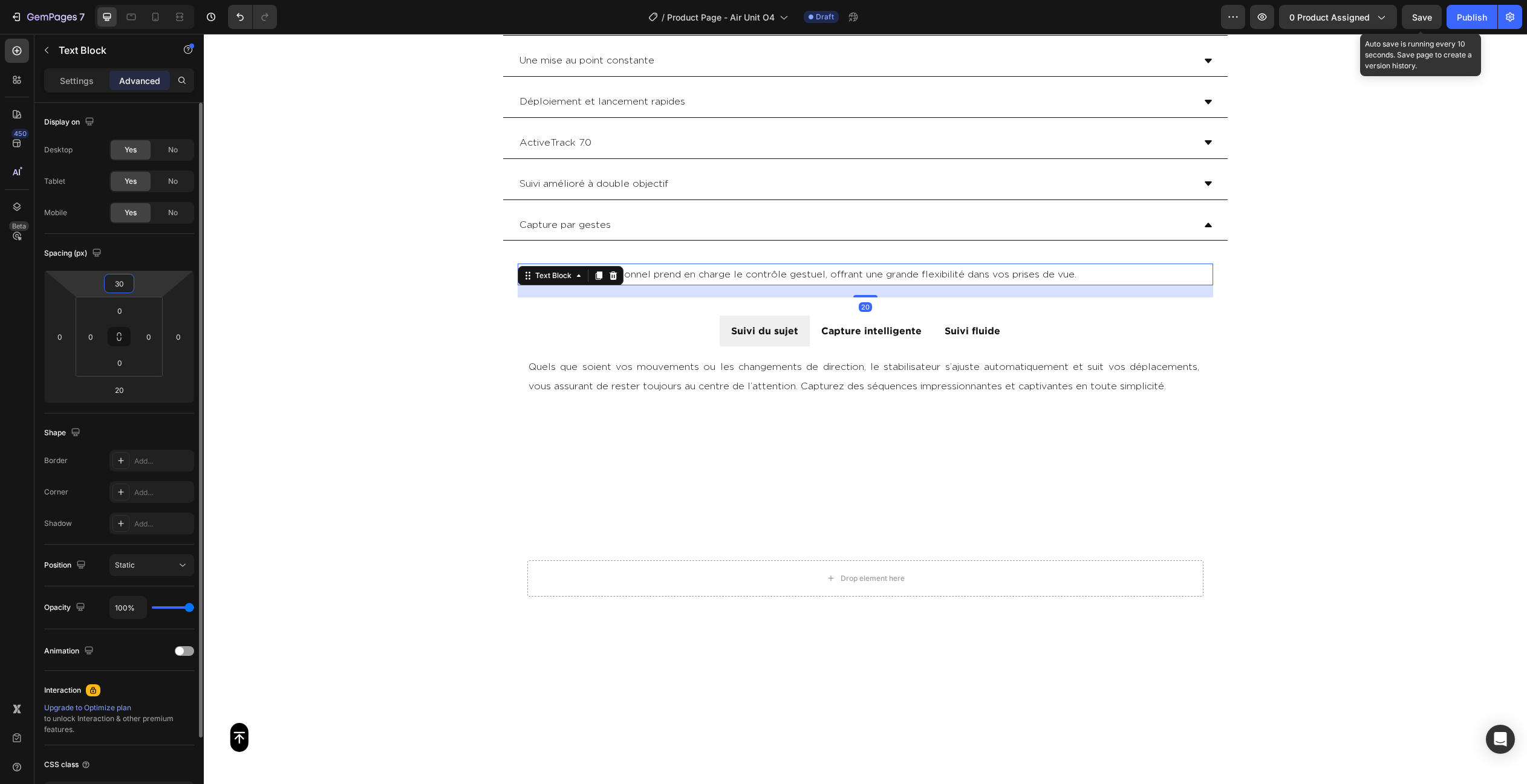
type input "30"
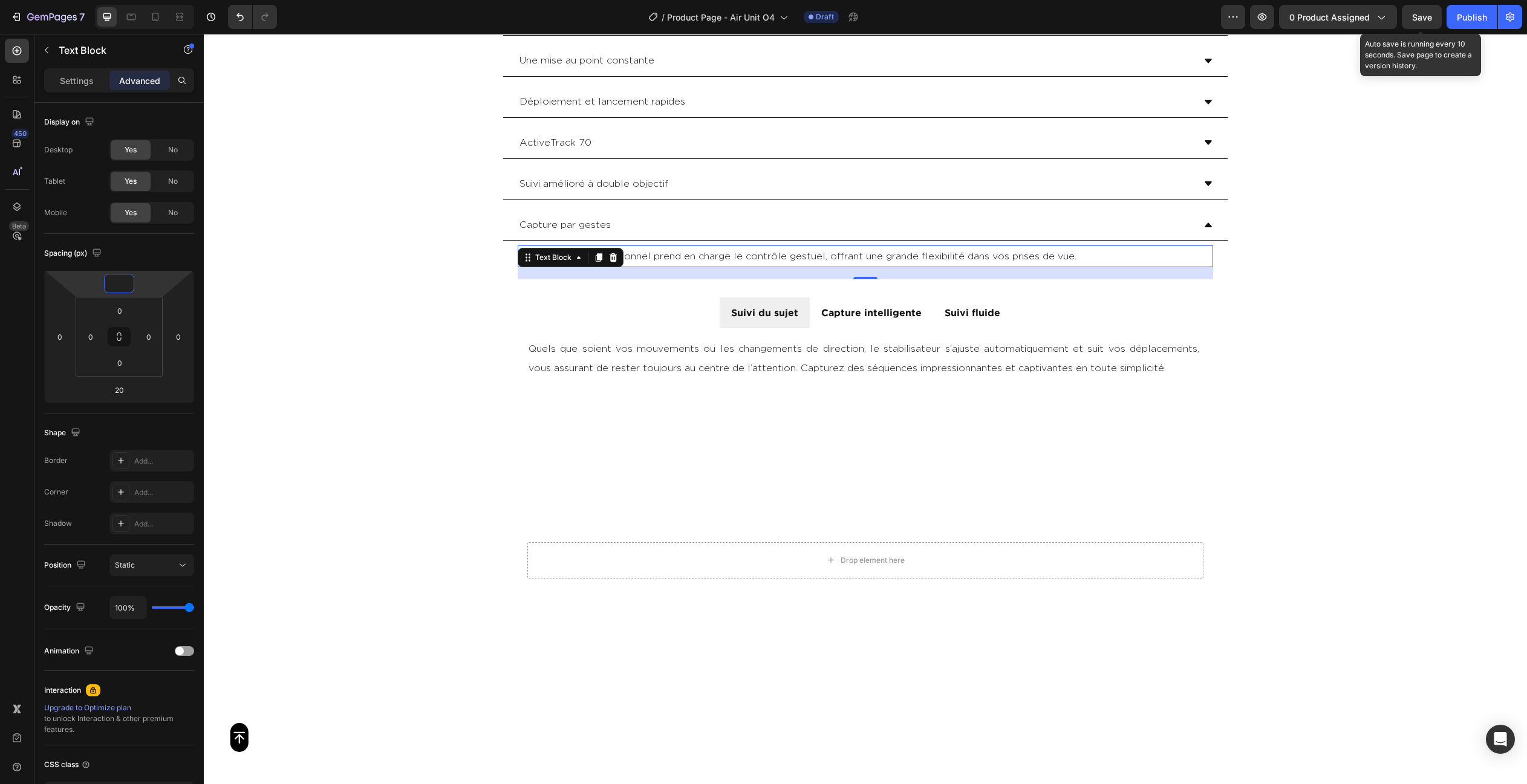
type input "30"
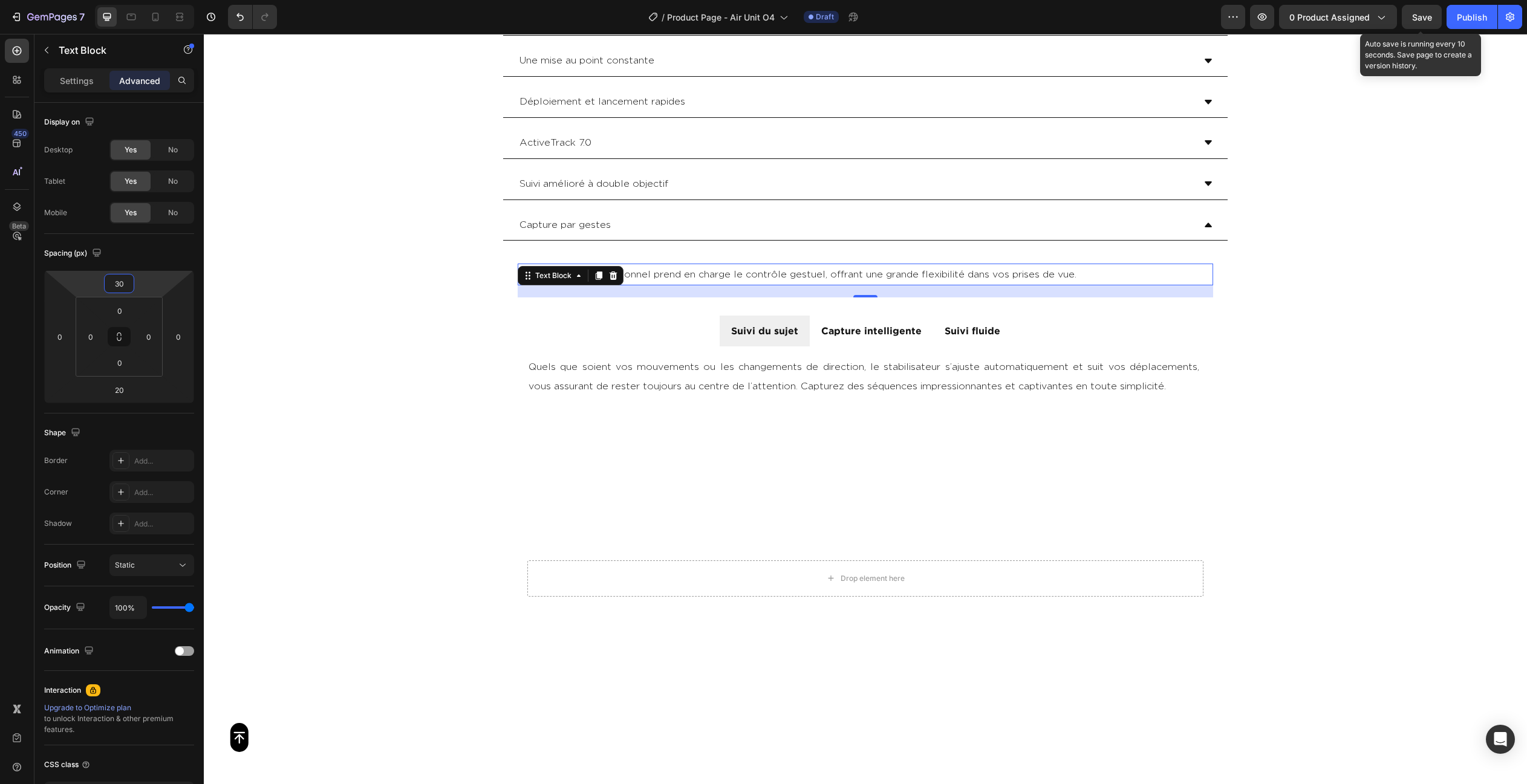
click at [1317, 349] on div "Button Sticky Module multifonctionnel Une mise au point constante [GEOGRAPHIC_D…" at bounding box center [865, 41] width 1323 height 5747
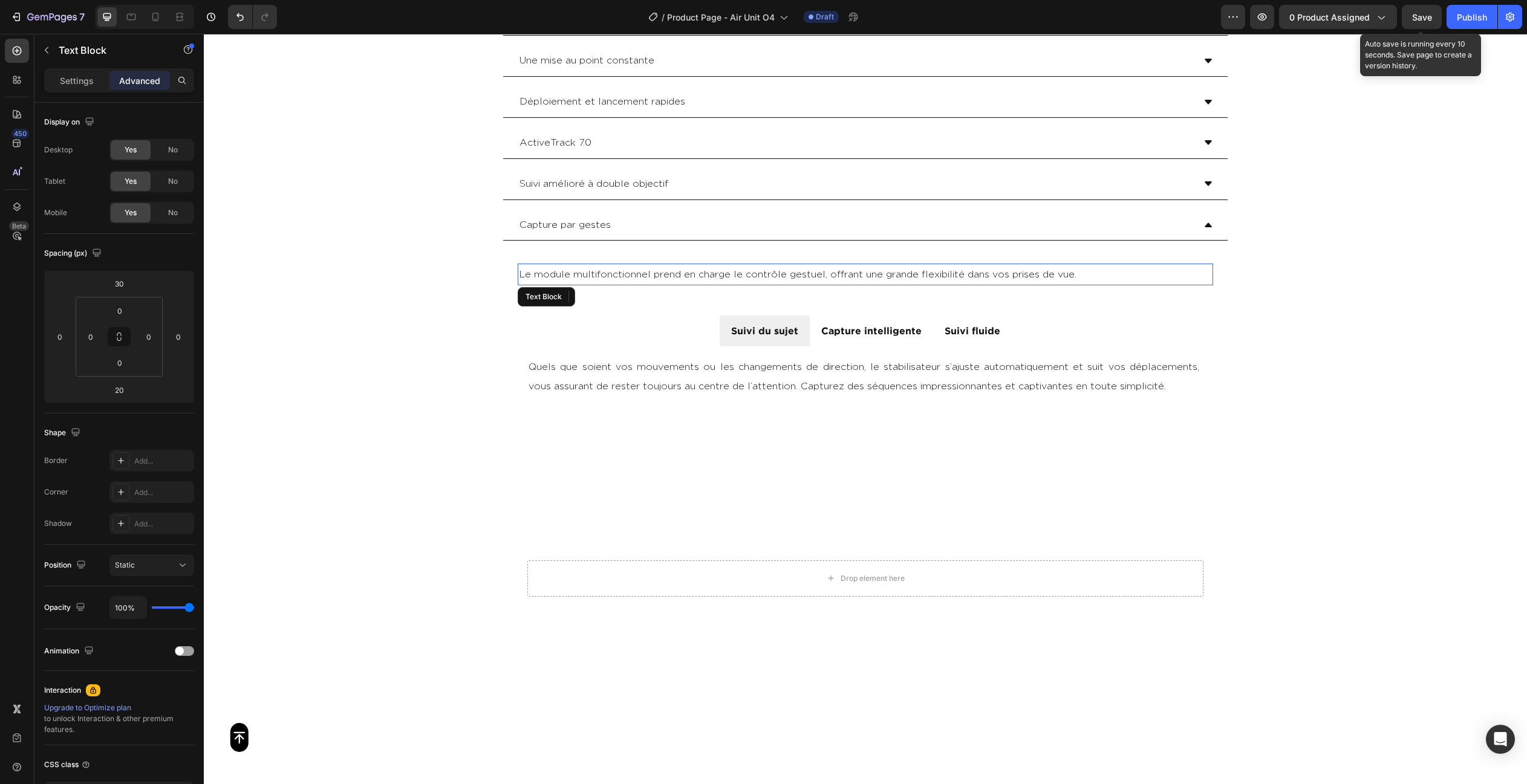
click at [872, 271] on p "Le module multifonctionnel prend en charge le contrôle gestuel, offrant une gra…" at bounding box center [865, 274] width 693 height 19
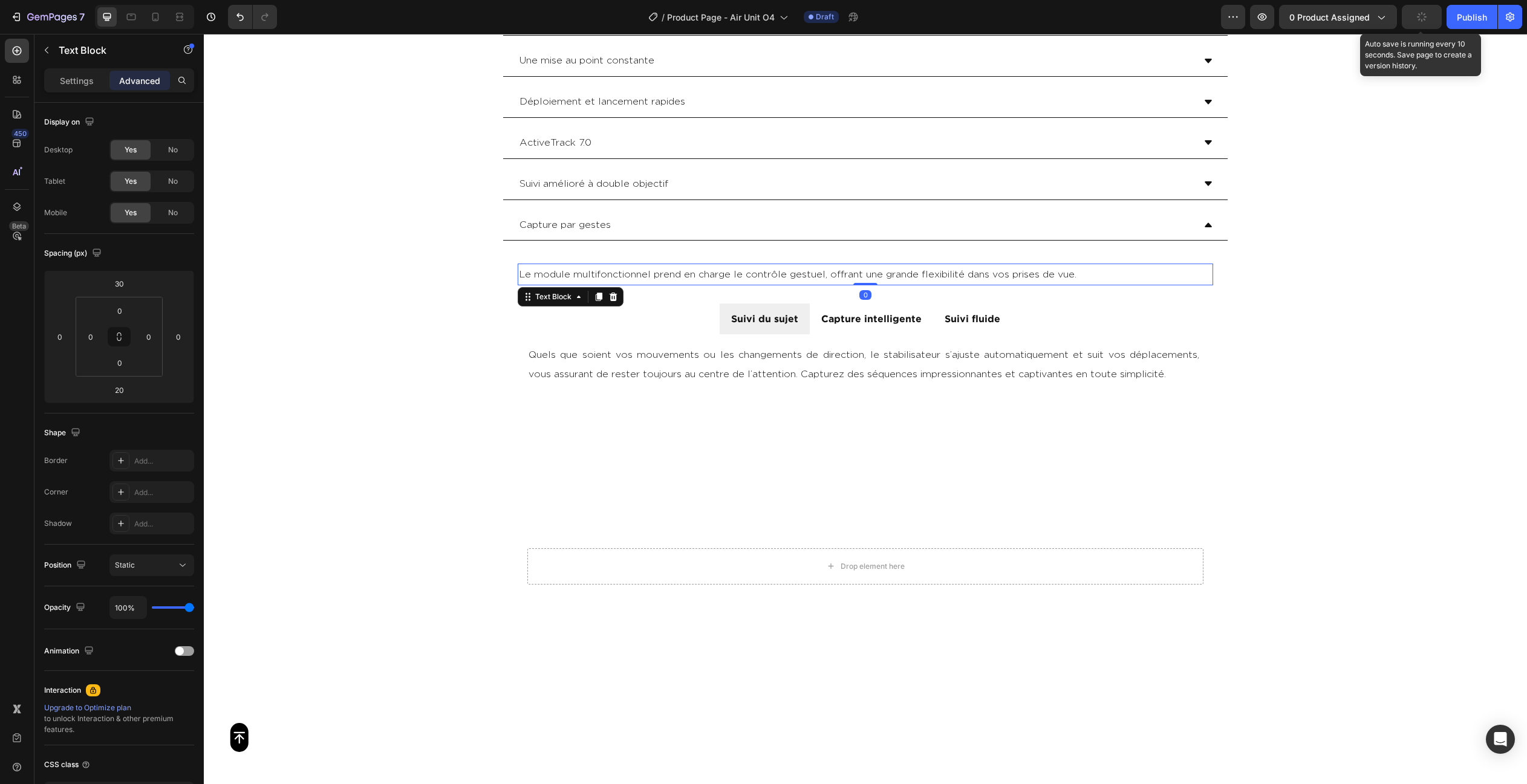
drag, startPoint x: 864, startPoint y: 293, endPoint x: 873, endPoint y: 253, distance: 41.0
click at [873, 253] on div "Le module multifonctionnel prend en charge le contrôle gestuel, offrant une gra…" at bounding box center [865, 515] width 695 height 539
type input "0"
click at [1321, 329] on div "Button Sticky Module multifonctionnel Une mise au point constante [GEOGRAPHIC_D…" at bounding box center [865, 35] width 1323 height 5735
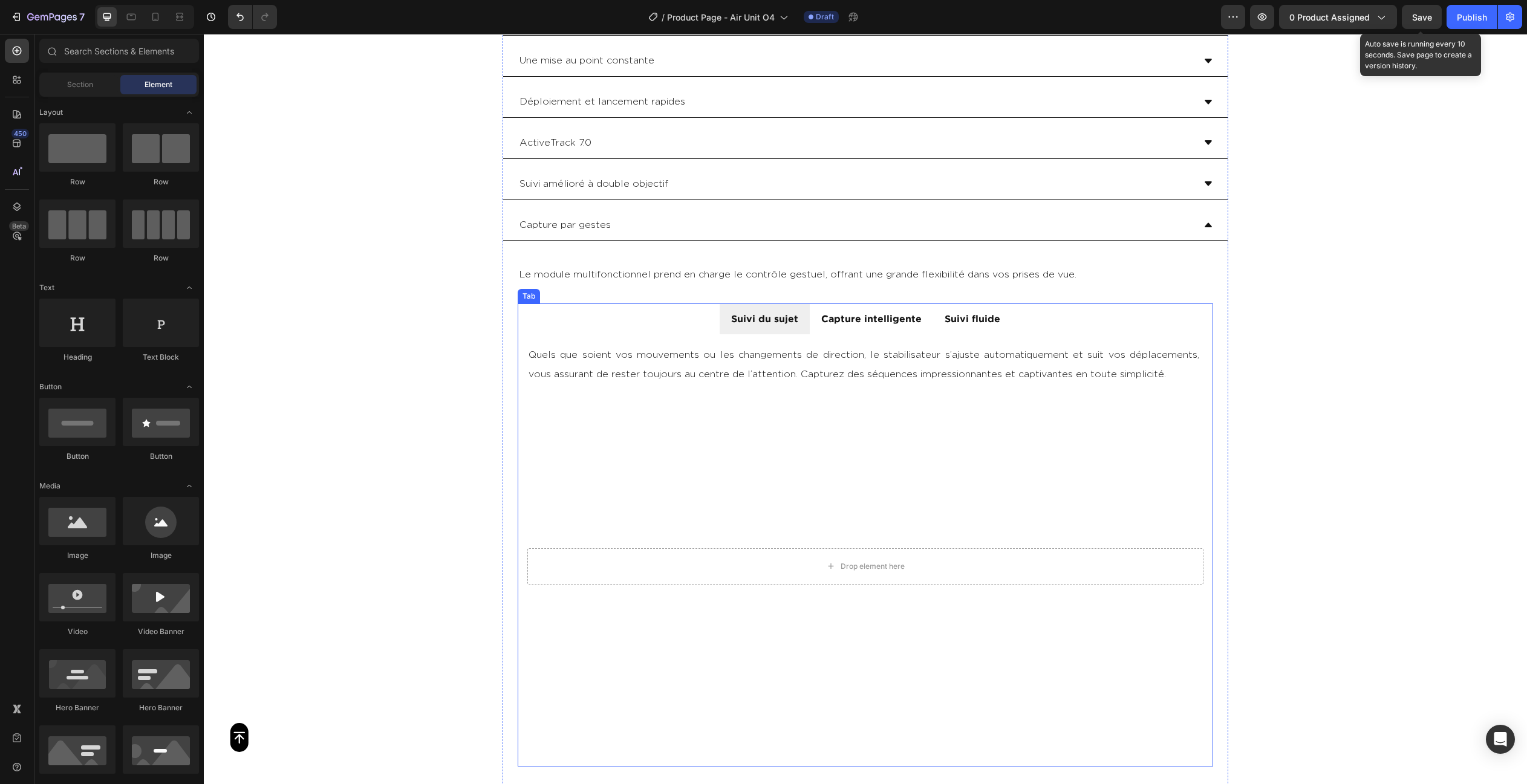
drag, startPoint x: 691, startPoint y: 304, endPoint x: 682, endPoint y: 302, distance: 9.2
click at [691, 304] on ul "Suivi du sujet Capture intelligente Suivi fluide" at bounding box center [865, 319] width 695 height 30
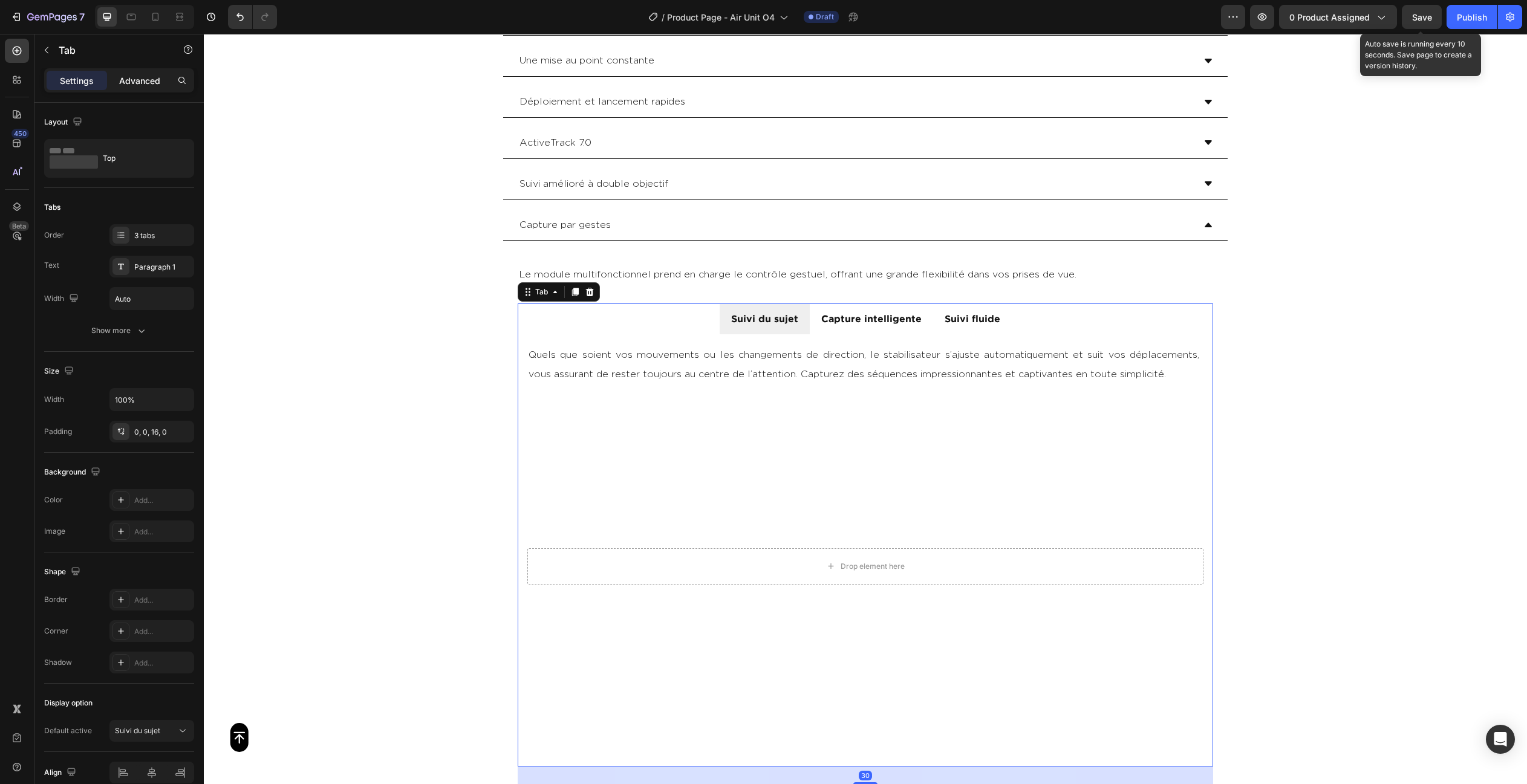
click at [129, 79] on p "Advanced" at bounding box center [139, 80] width 41 height 12
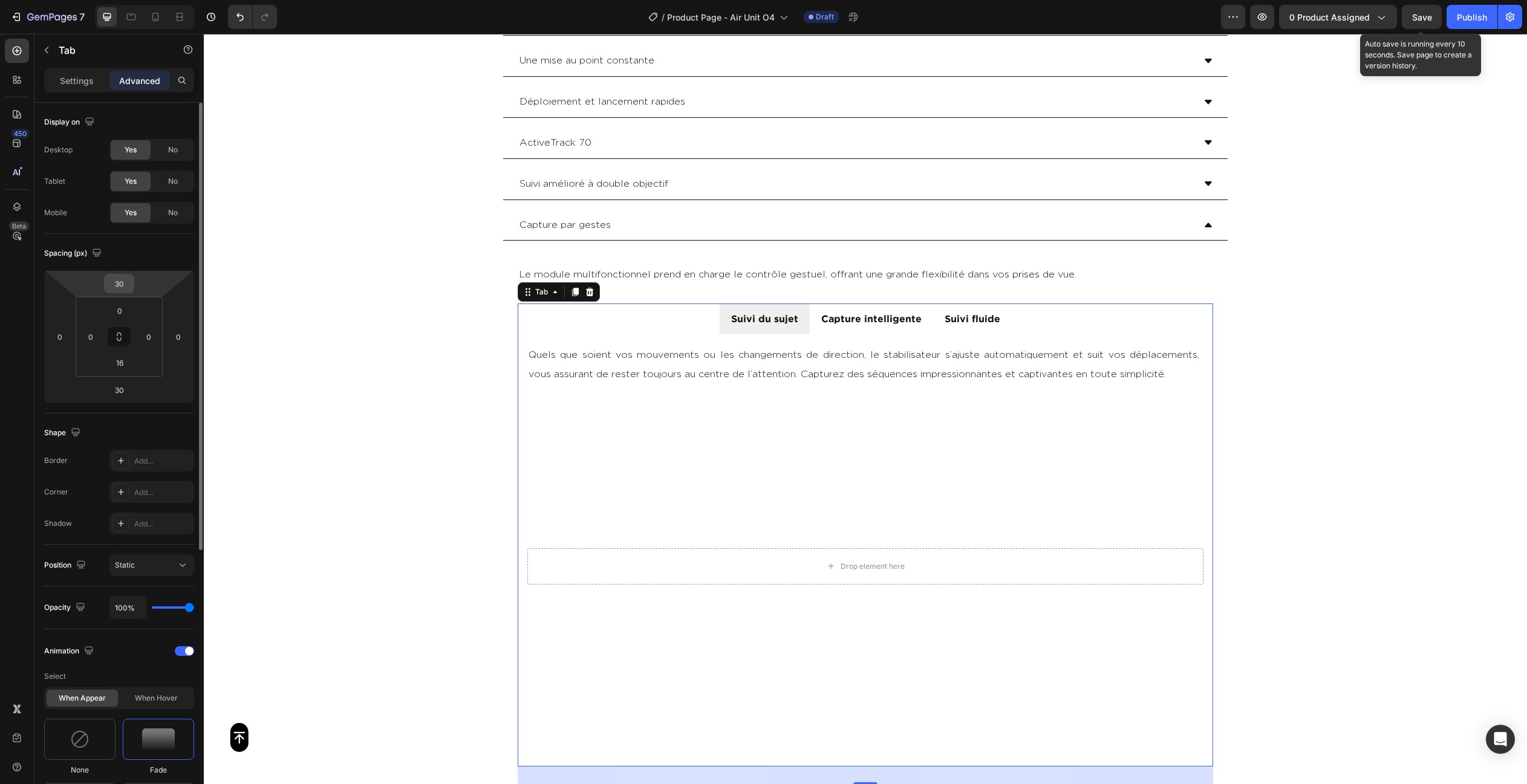
click at [117, 280] on input "30" at bounding box center [119, 283] width 24 height 18
type input "20"
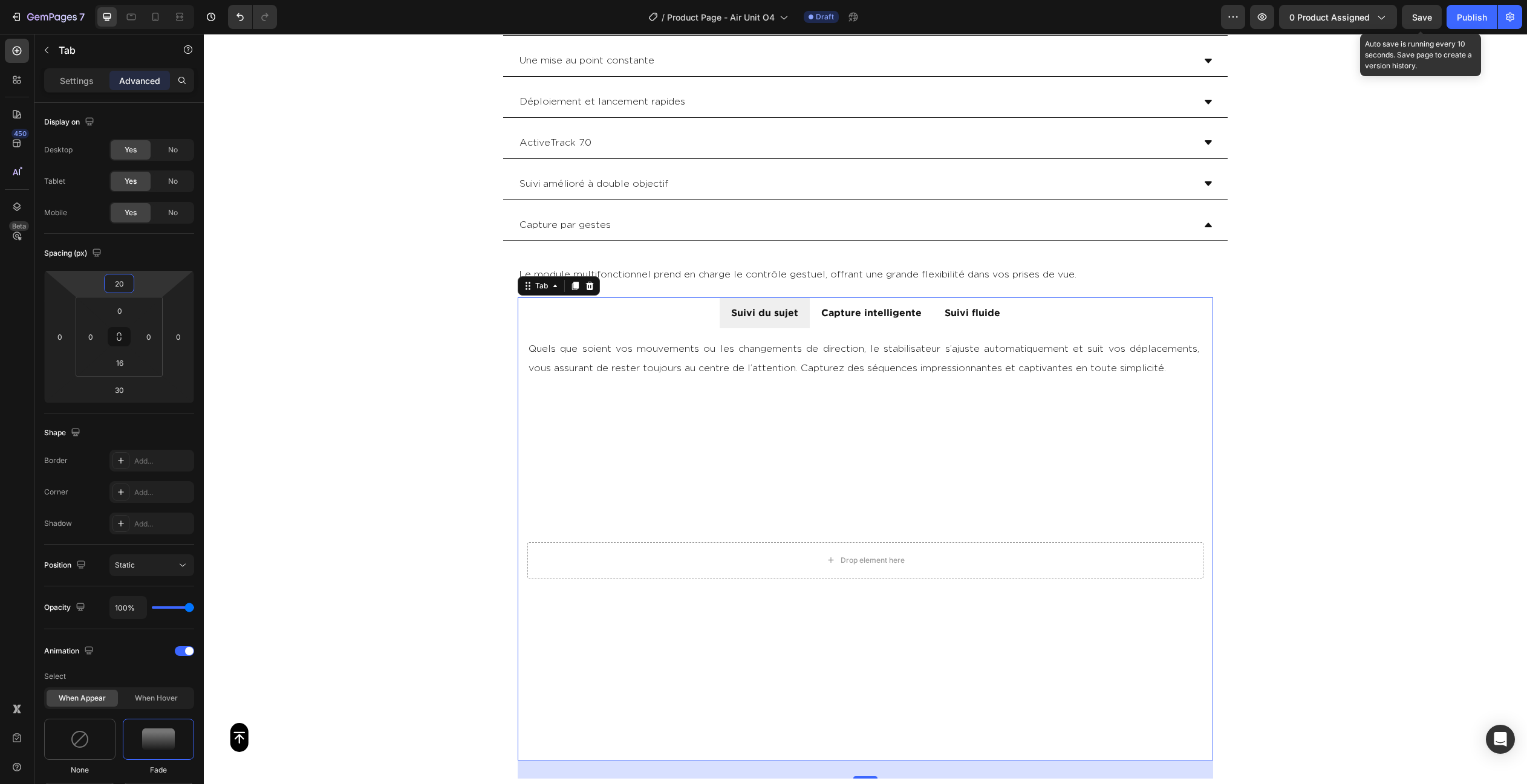
click at [1352, 513] on div "Button Sticky Module multifonctionnel Une mise au point constante [GEOGRAPHIC_D…" at bounding box center [865, 32] width 1323 height 5729
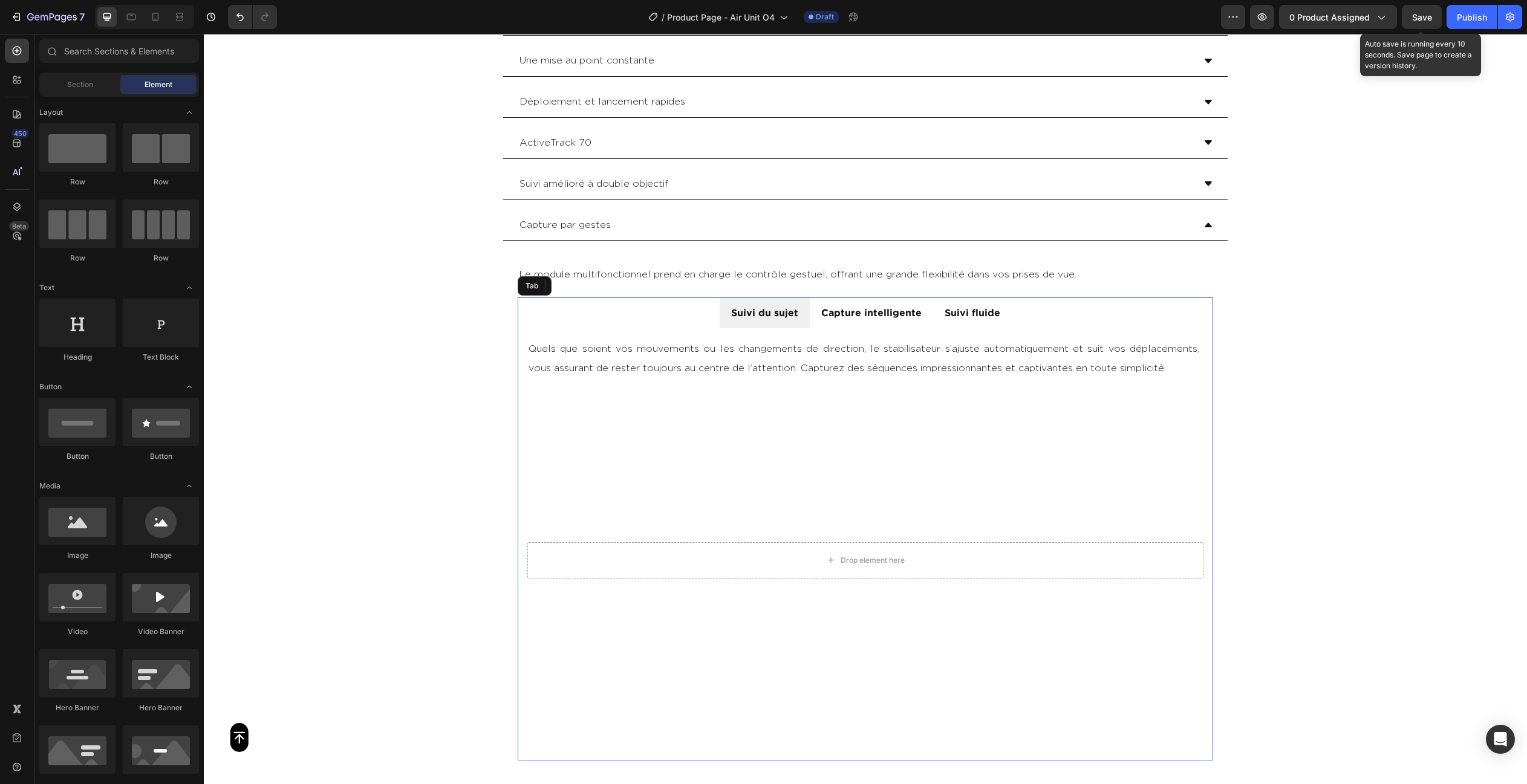
click at [338, 253] on div "Button Sticky Module multifonctionnel Une mise au point constante [GEOGRAPHIC_D…" at bounding box center [865, 32] width 1323 height 5729
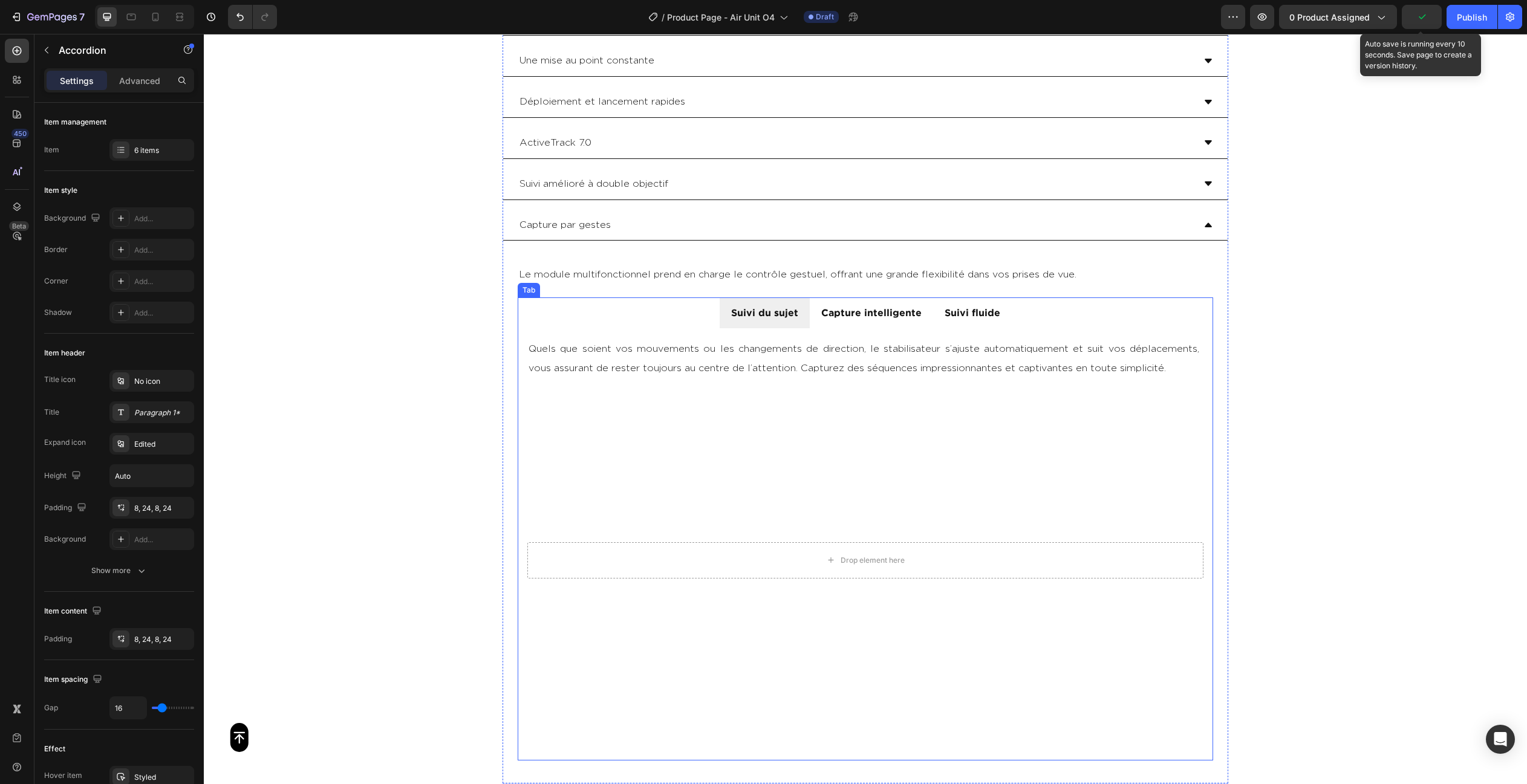
click at [607, 308] on ul "Suivi du sujet Capture intelligente Suivi fluide" at bounding box center [865, 312] width 695 height 30
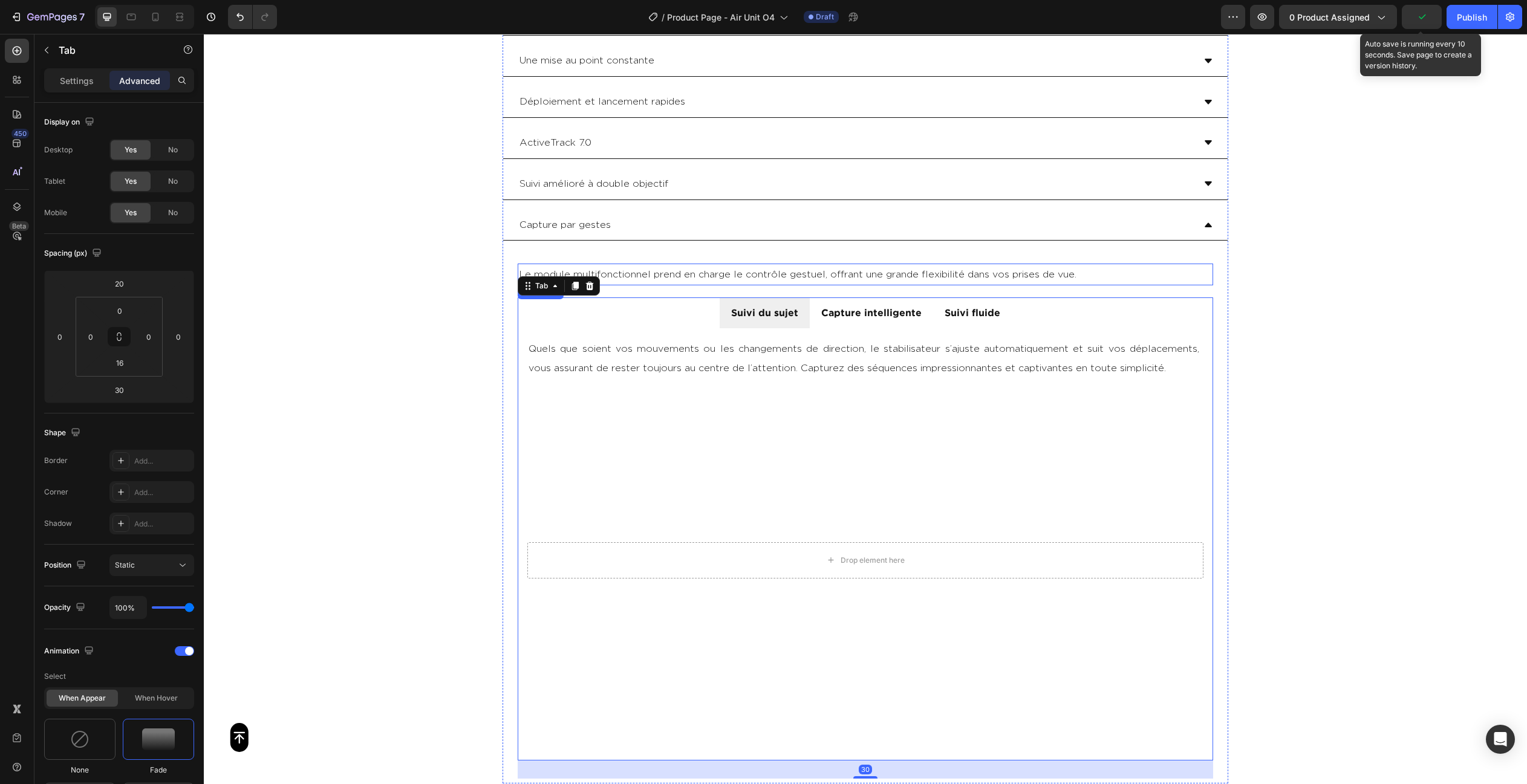
click at [691, 266] on p "Le module multifonctionnel prend en charge le contrôle gestuel, offrant une gra…" at bounding box center [865, 274] width 693 height 19
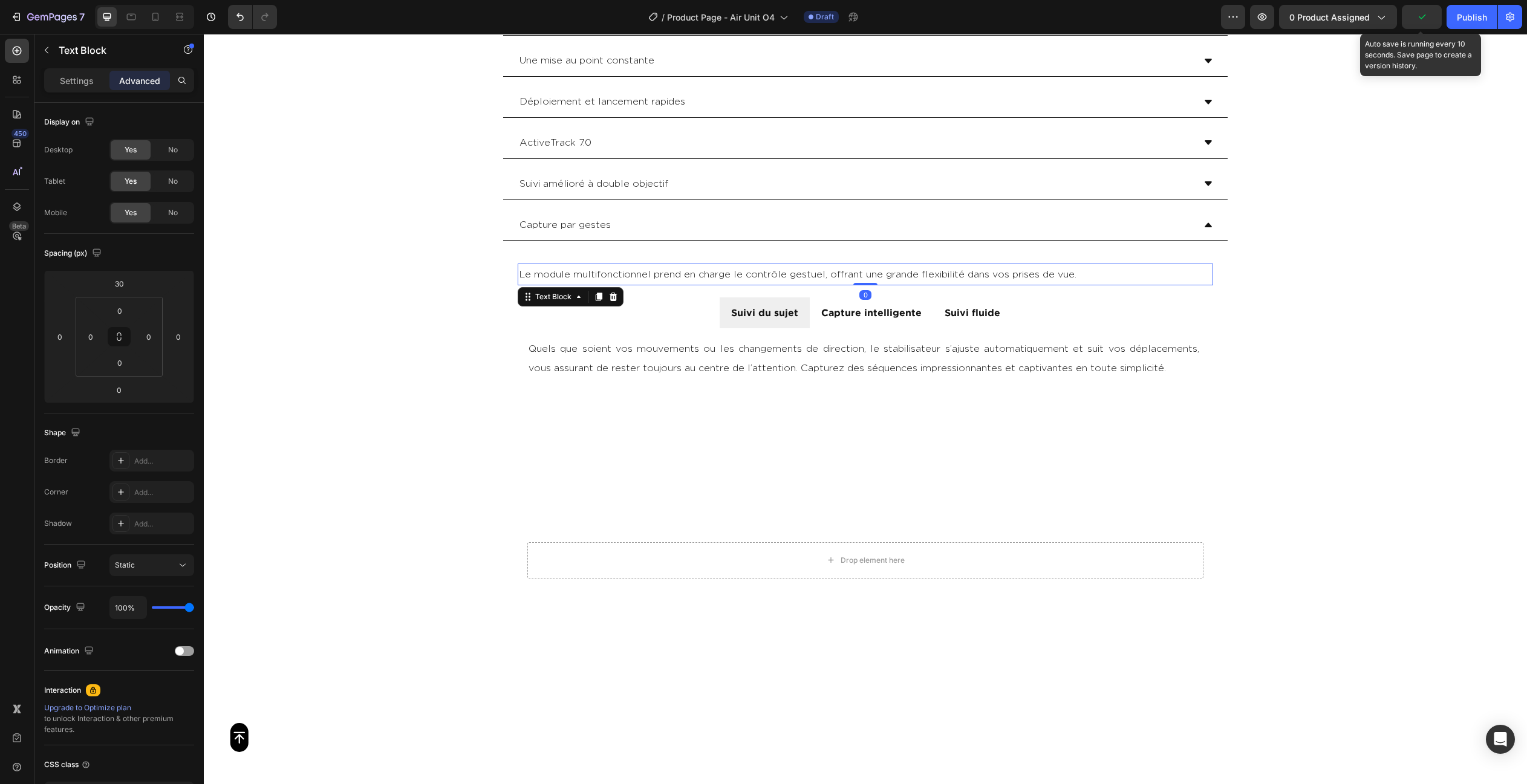
click at [1285, 322] on div "Button Sticky Module multifonctionnel Une mise au point constante [GEOGRAPHIC_D…" at bounding box center [865, 32] width 1323 height 5729
click at [773, 304] on p "Suivi du sujet" at bounding box center [764, 312] width 67 height 17
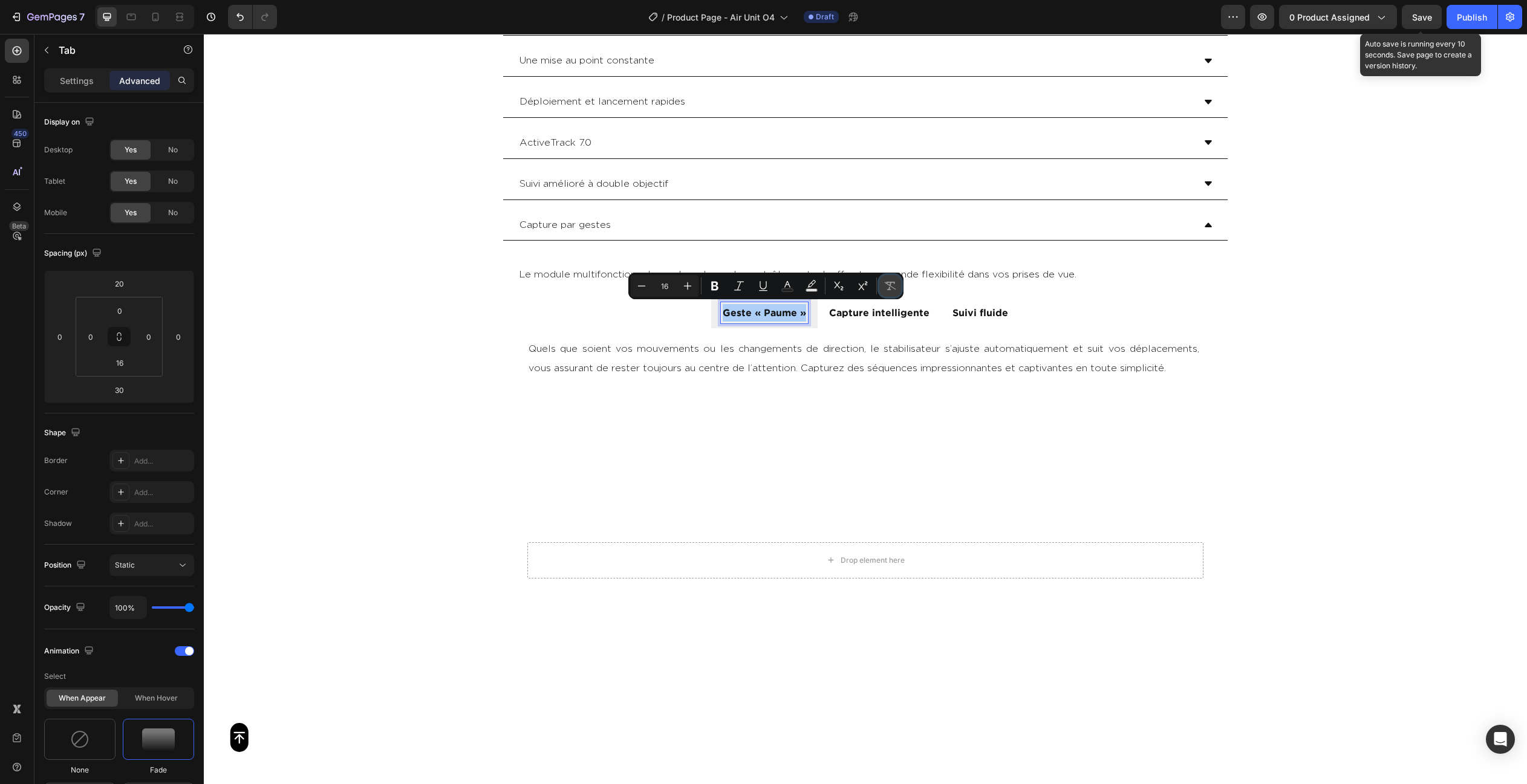
click at [896, 281] on button "Remove Format" at bounding box center [890, 286] width 22 height 22
click at [864, 311] on p "Capture intelligente" at bounding box center [879, 312] width 101 height 17
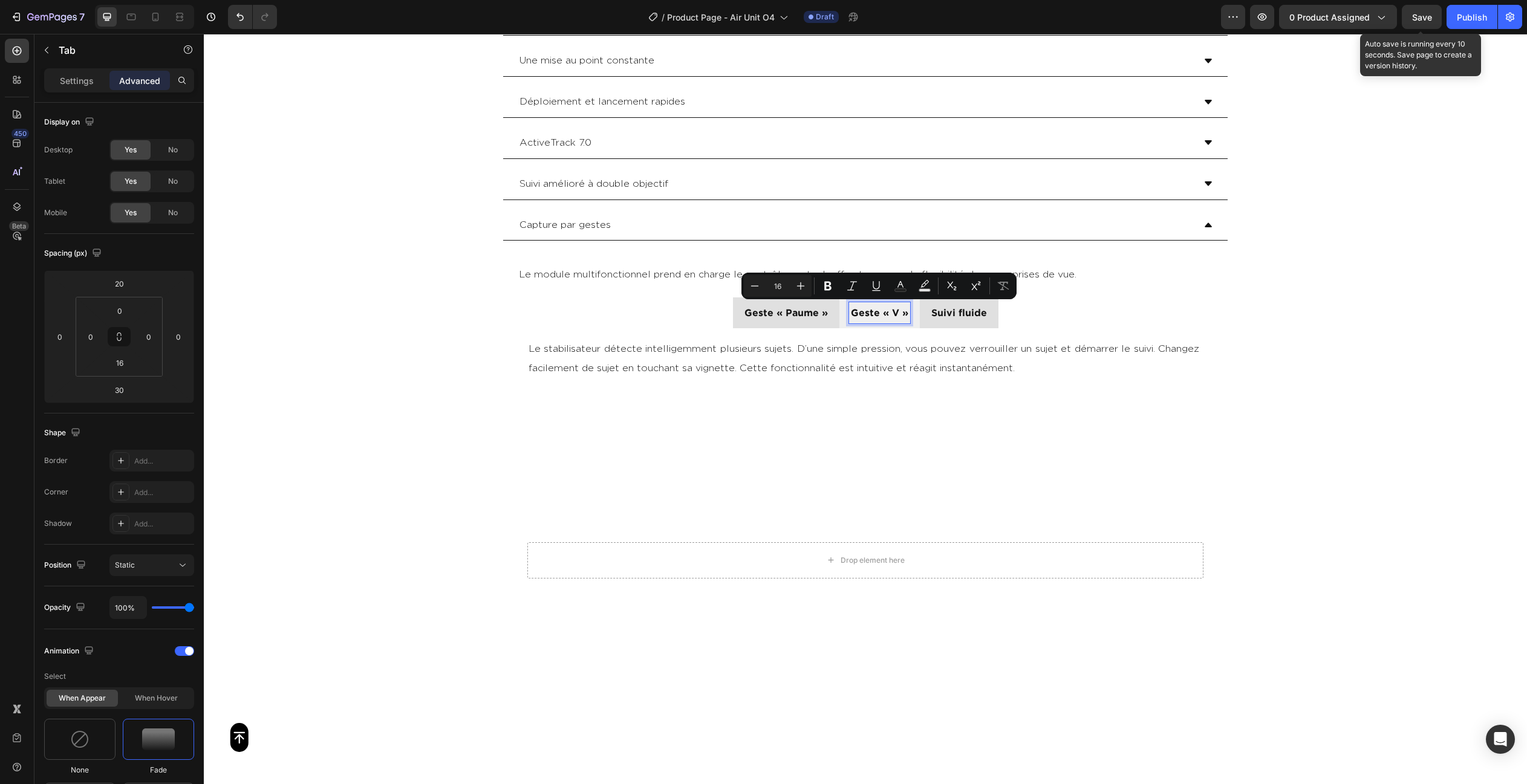
click at [955, 310] on p "Suivi fluide" at bounding box center [959, 312] width 56 height 17
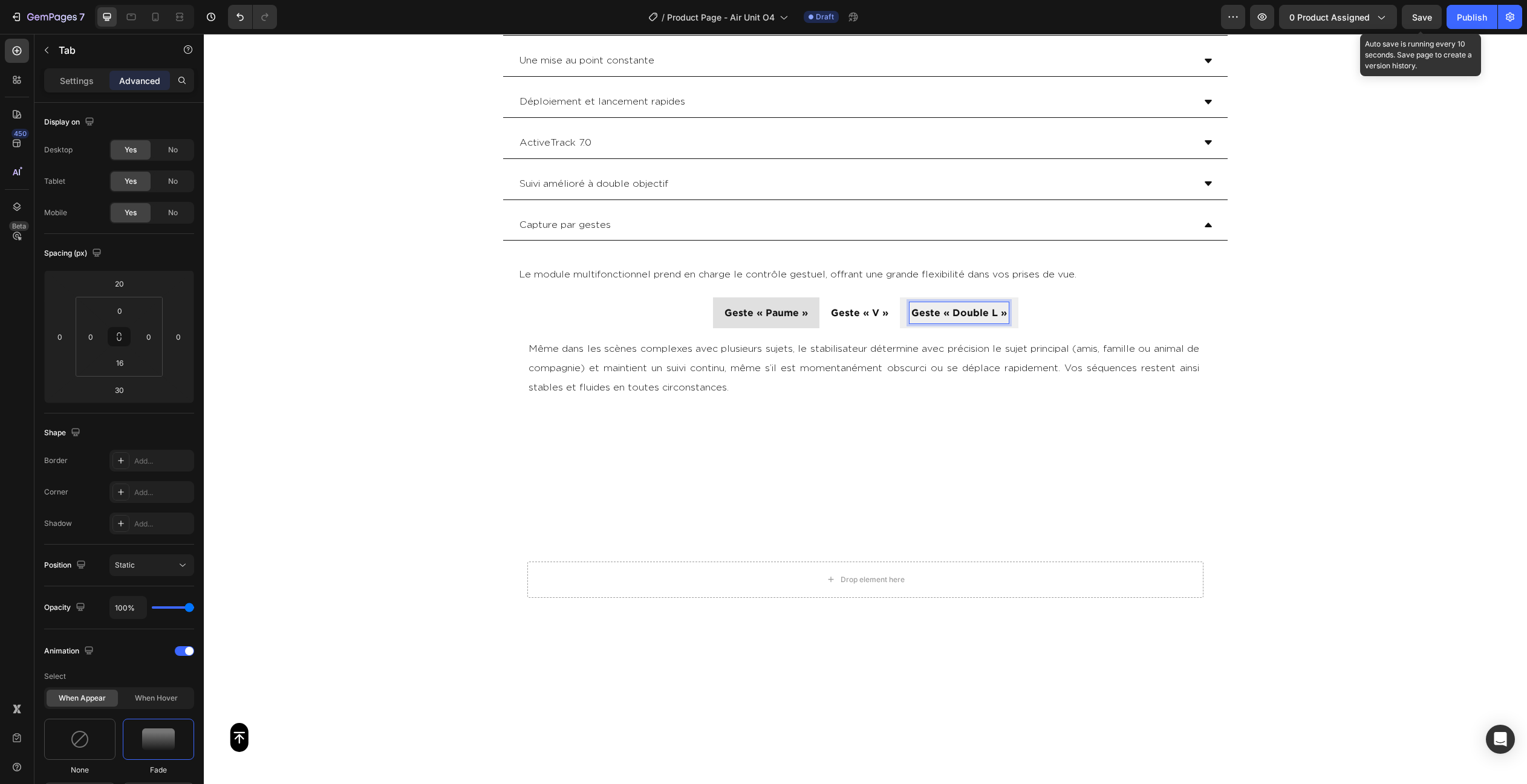
click at [1306, 355] on div "Button Sticky Module multifonctionnel Une mise au point constante [GEOGRAPHIC_D…" at bounding box center [865, 42] width 1323 height 5748
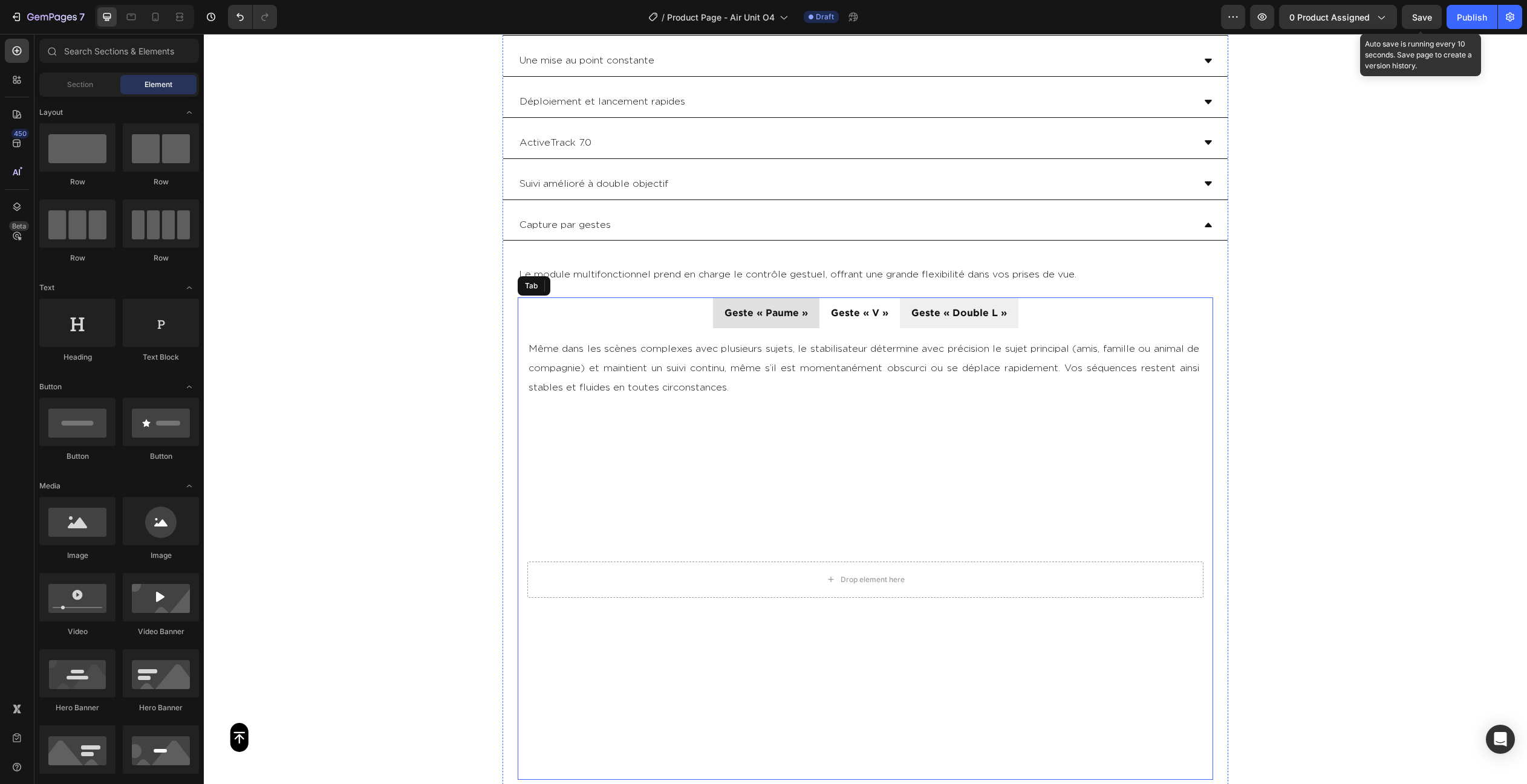
click at [813, 316] on li "Geste « Paume »" at bounding box center [766, 312] width 106 height 30
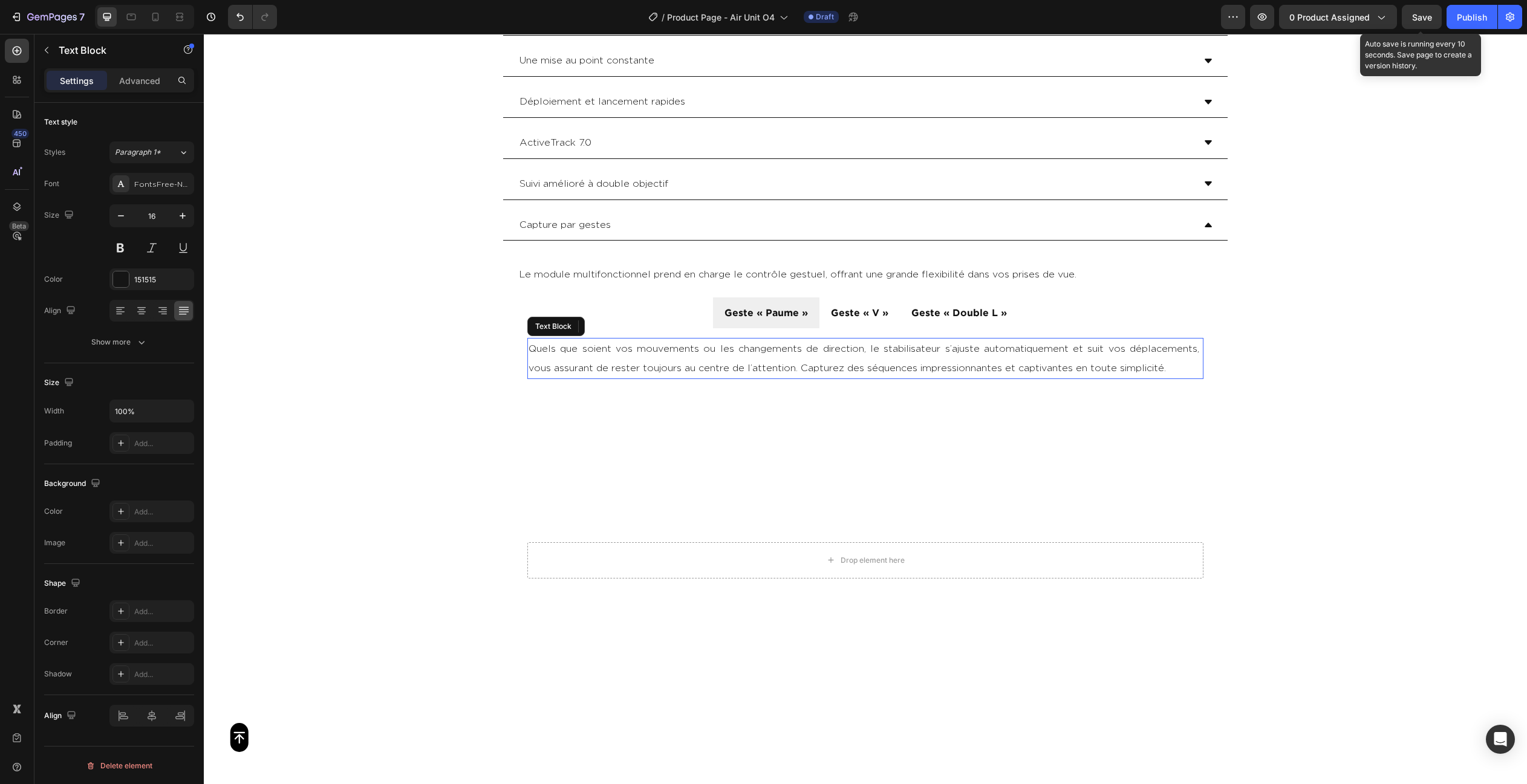
click at [791, 341] on p "Quels que soient vos mouvements ou les changements de direction, le stabilisate…" at bounding box center [864, 358] width 673 height 39
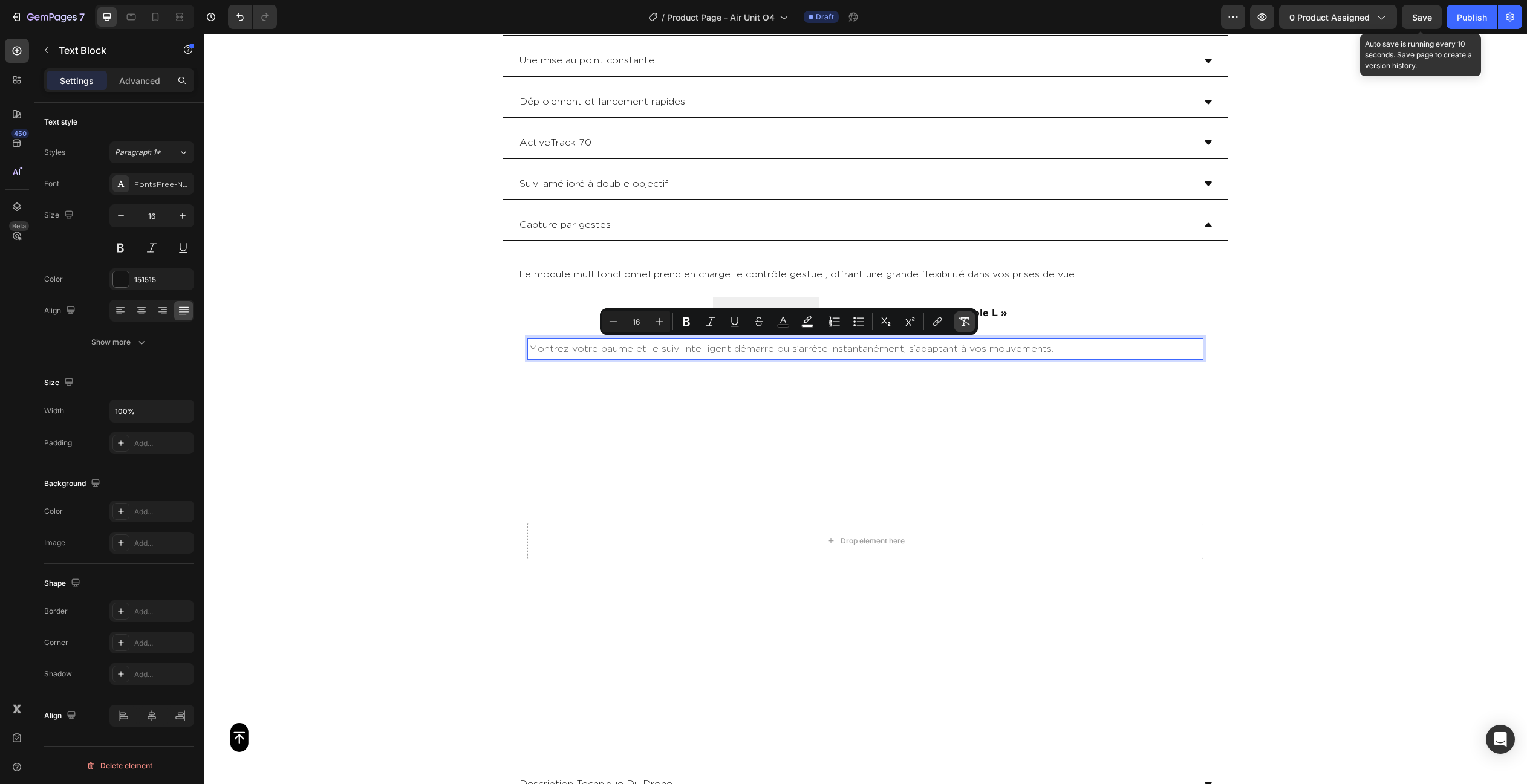
click at [963, 319] on icon "Editor contextual toolbar" at bounding box center [964, 321] width 12 height 12
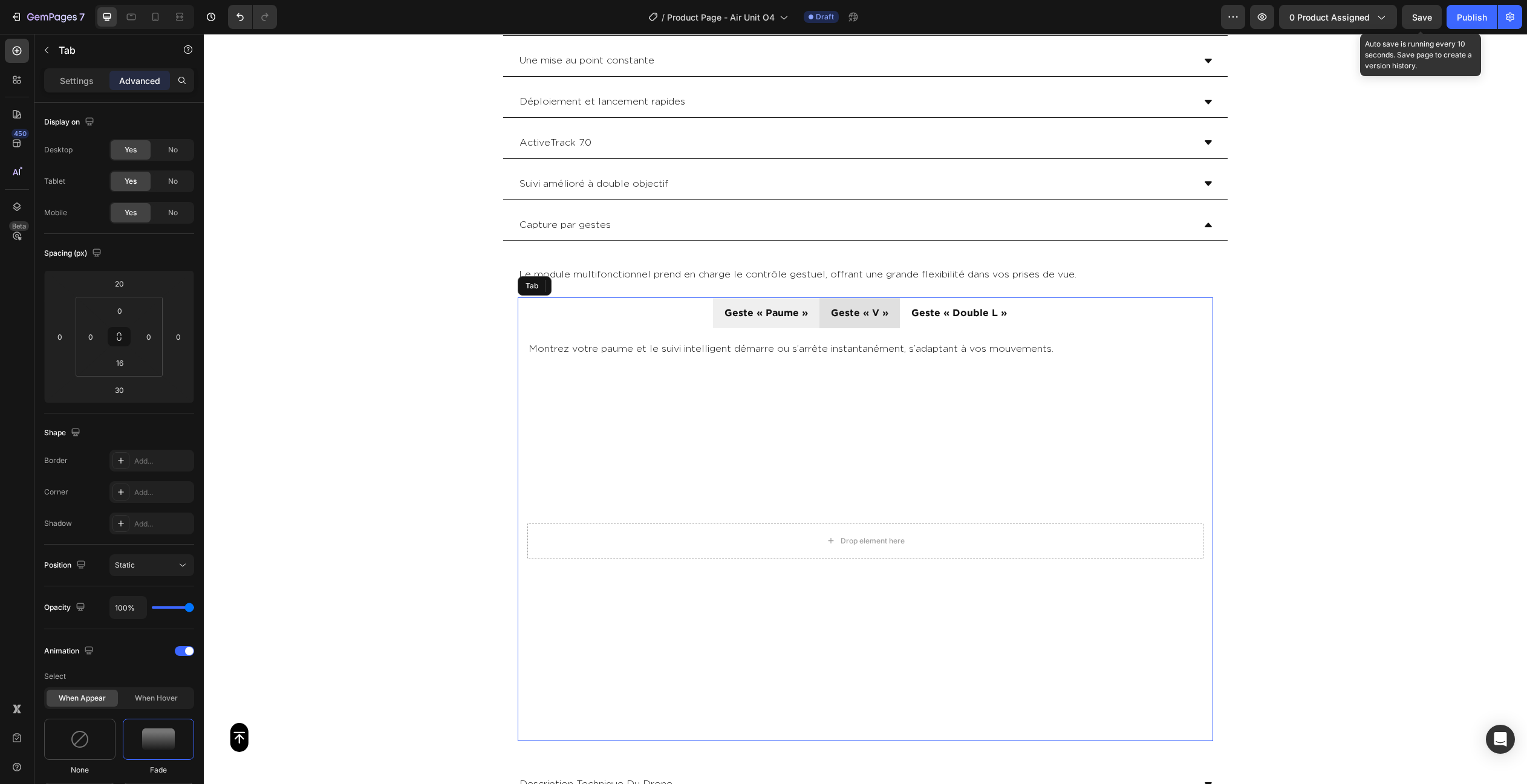
click at [882, 298] on li "Geste « V »" at bounding box center [859, 312] width 81 height 30
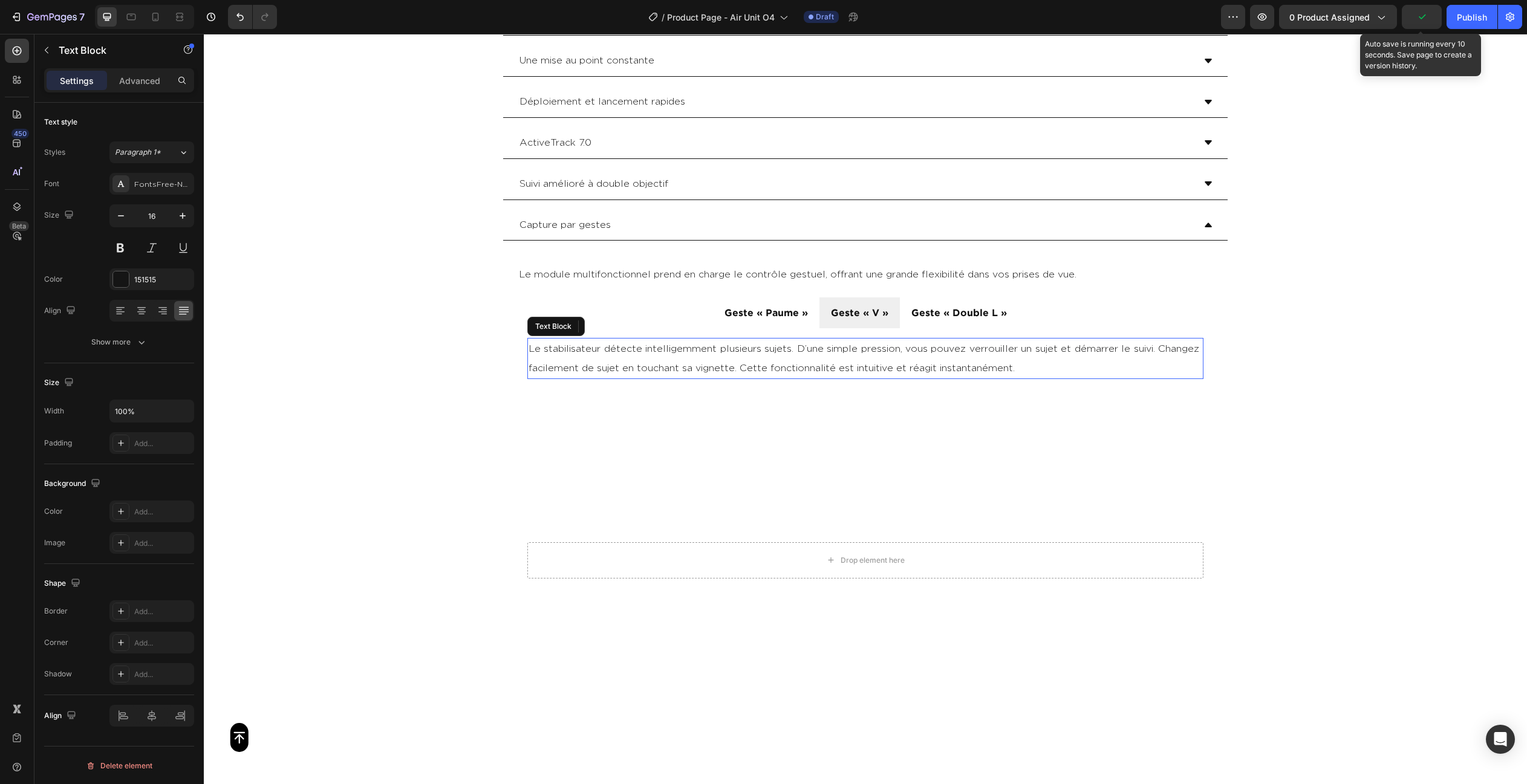
click at [911, 355] on p "Le stabilisateur détecte intelligemment plusieurs sujets. D’une simple pression…" at bounding box center [864, 358] width 673 height 39
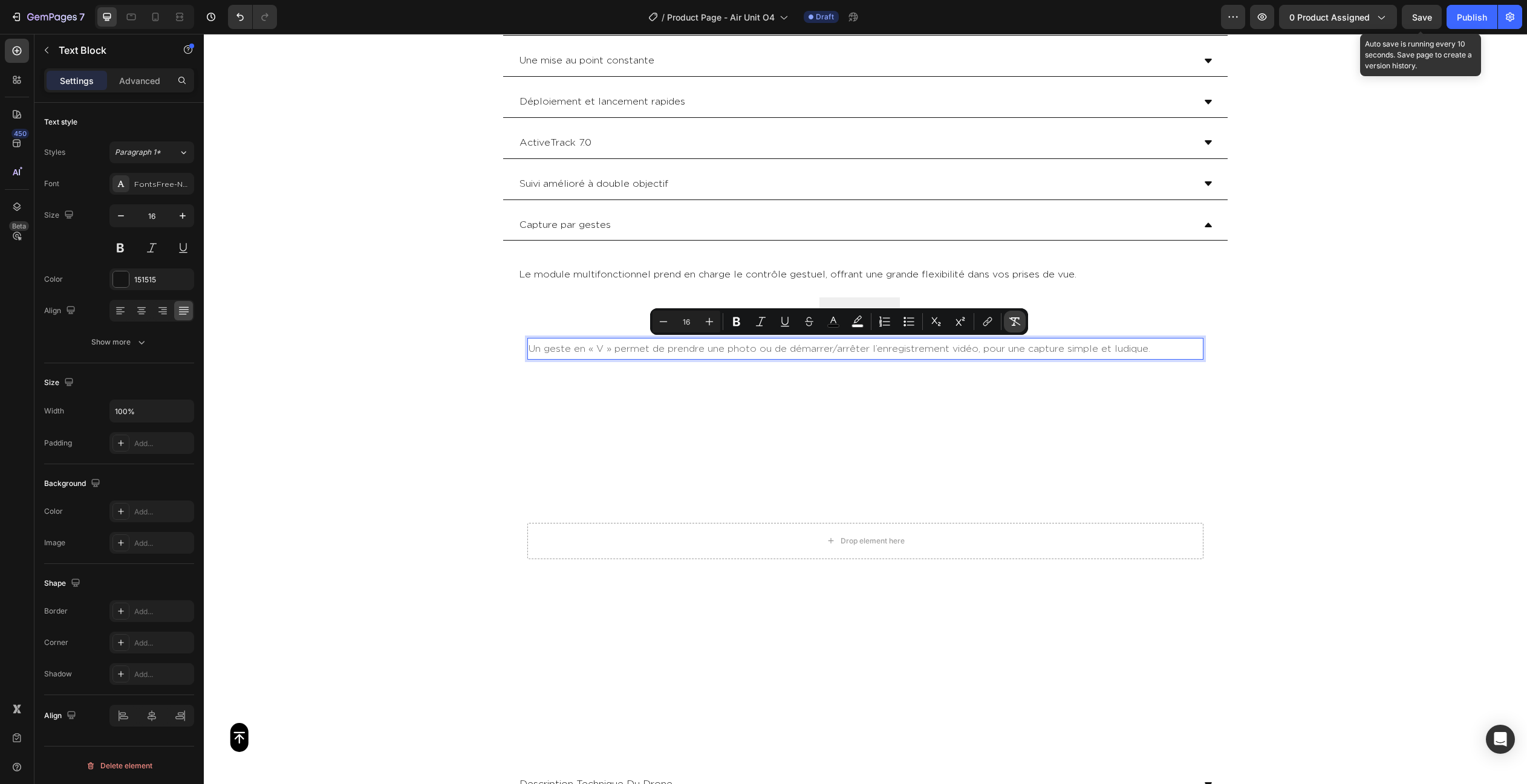
click at [1009, 318] on icon "Editor contextual toolbar" at bounding box center [1015, 321] width 11 height 9
click at [979, 302] on div "Geste « Double L »" at bounding box center [959, 312] width 99 height 21
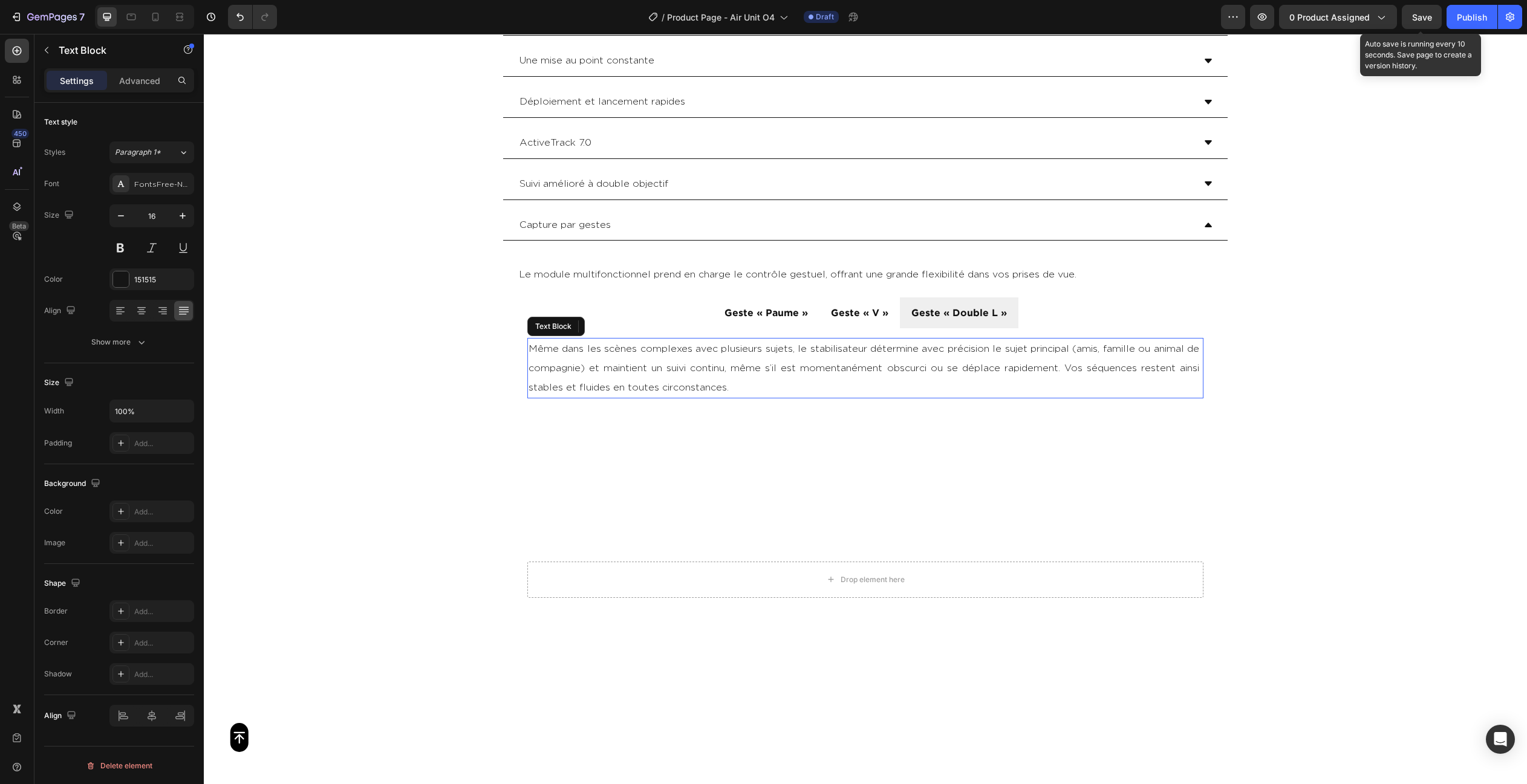
click at [998, 345] on p "Même dans les scènes complexes avec plusieurs sujets, le stabilisateur détermin…" at bounding box center [864, 367] width 673 height 58
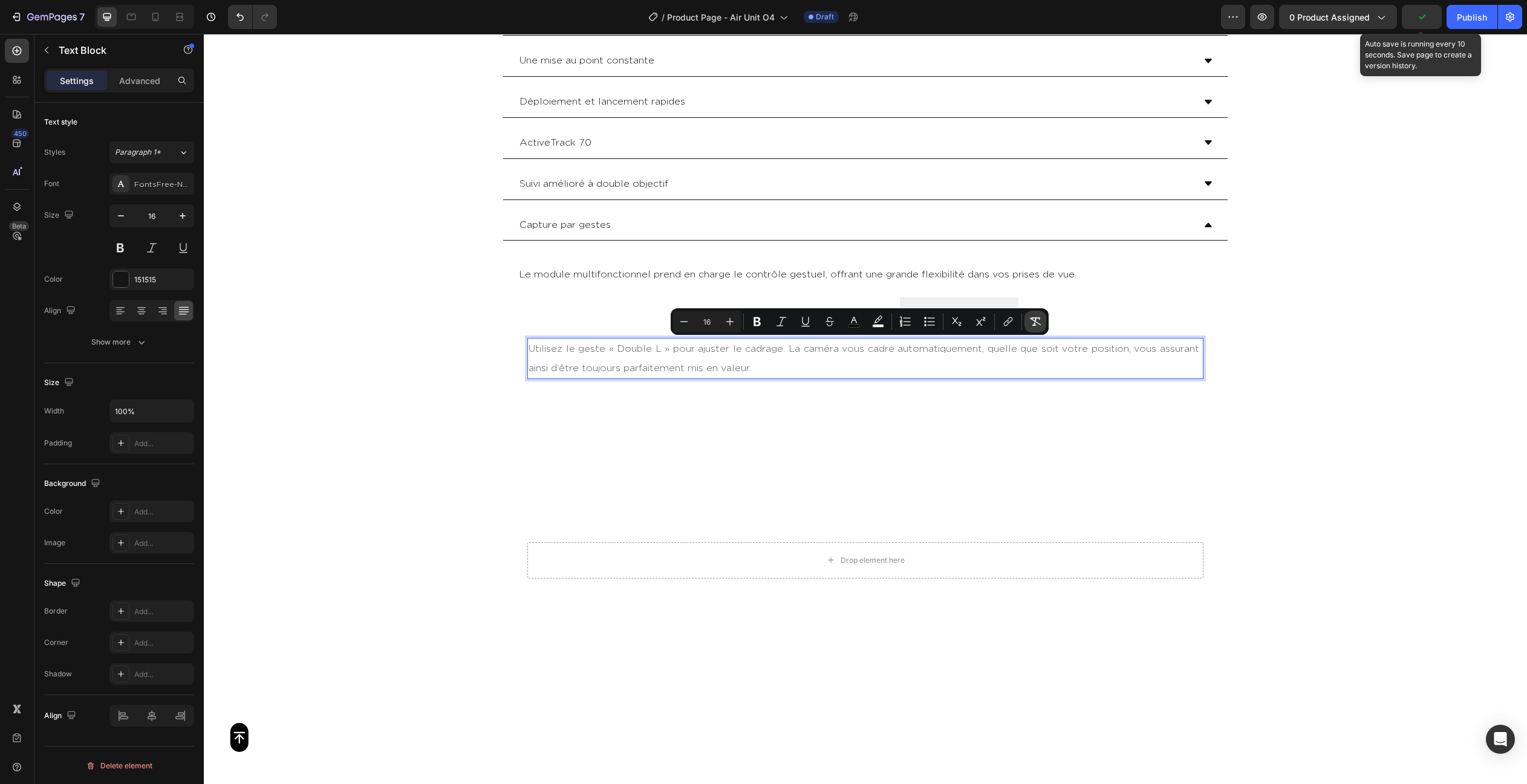
click at [1036, 322] on icon "Editor contextual toolbar" at bounding box center [1035, 321] width 11 height 9
click at [650, 306] on ul "Geste « Paume » Geste « V » Geste « Double L »" at bounding box center [865, 312] width 695 height 30
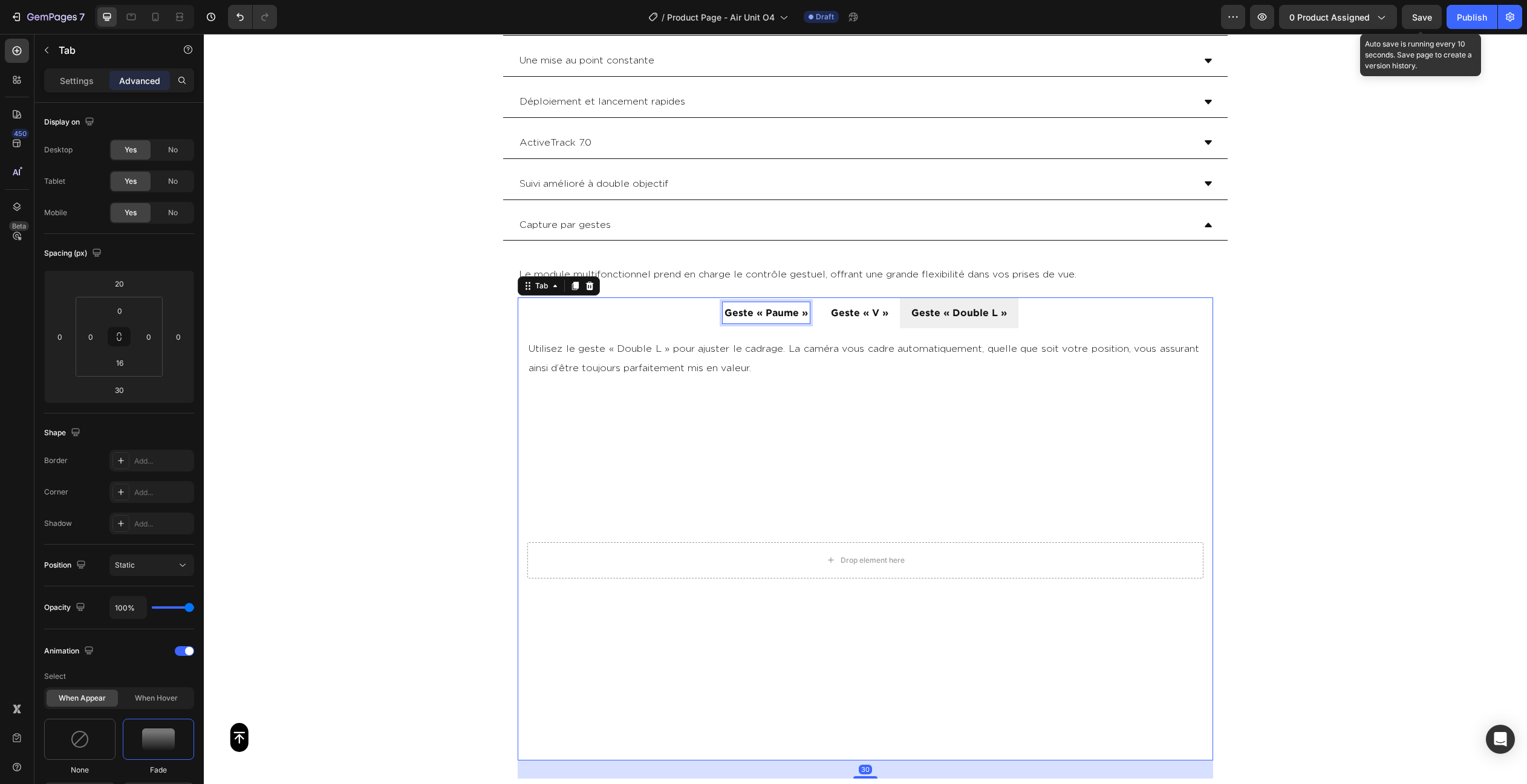
click at [725, 317] on div "Geste « Paume »" at bounding box center [766, 312] width 87 height 21
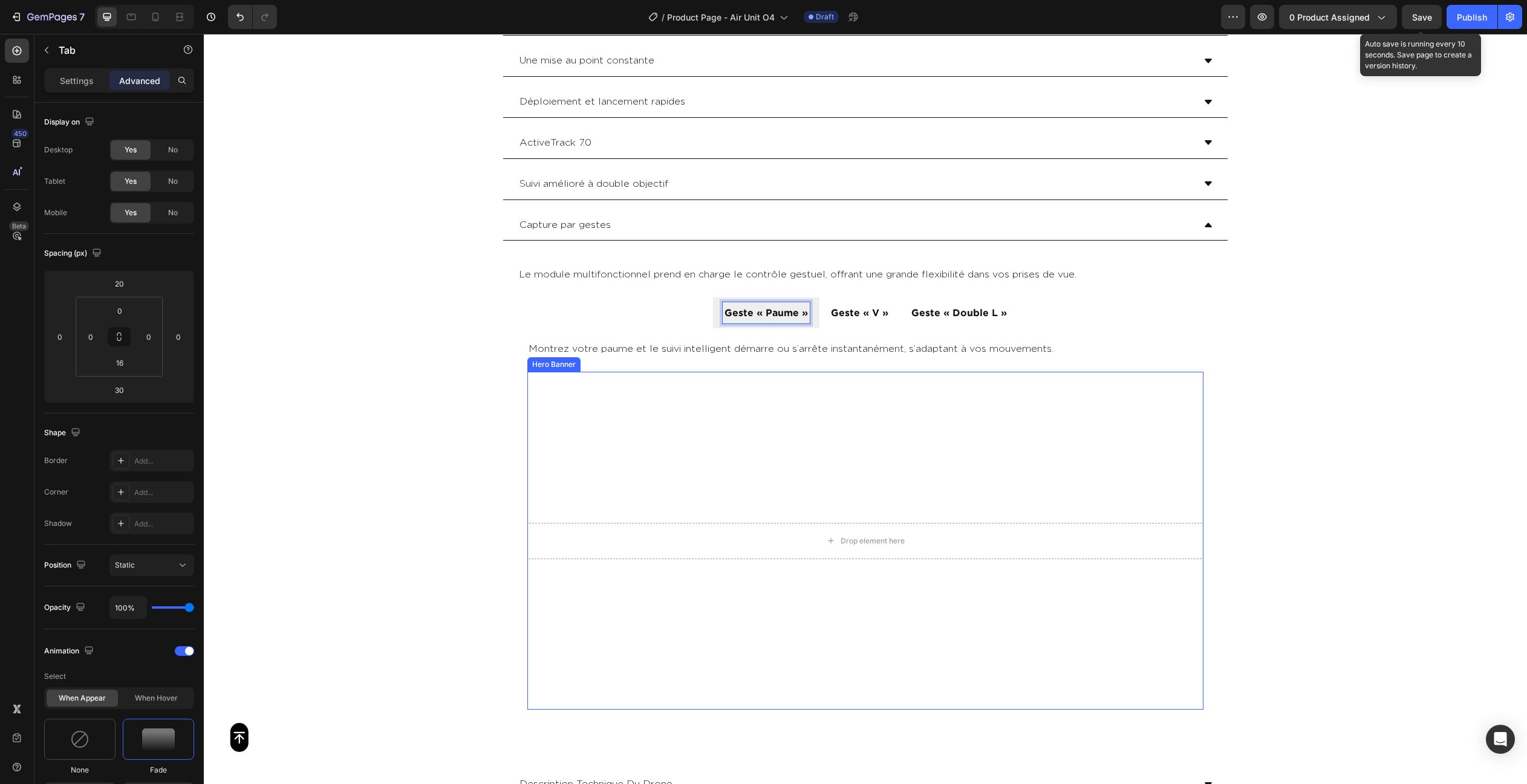
click at [735, 399] on video "Background Image" at bounding box center [865, 541] width 676 height 338
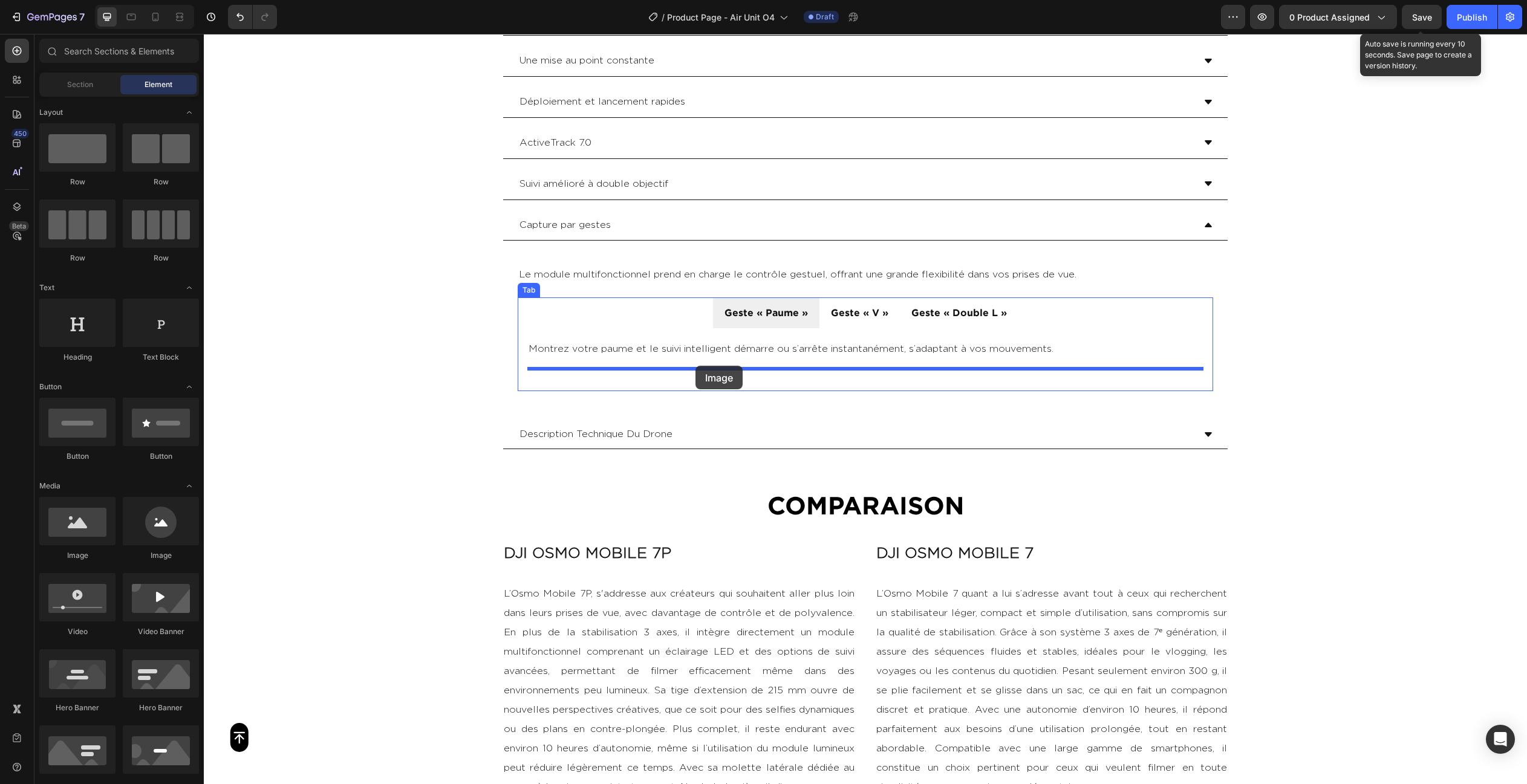
drag, startPoint x: 273, startPoint y: 499, endPoint x: 695, endPoint y: 365, distance: 442.8
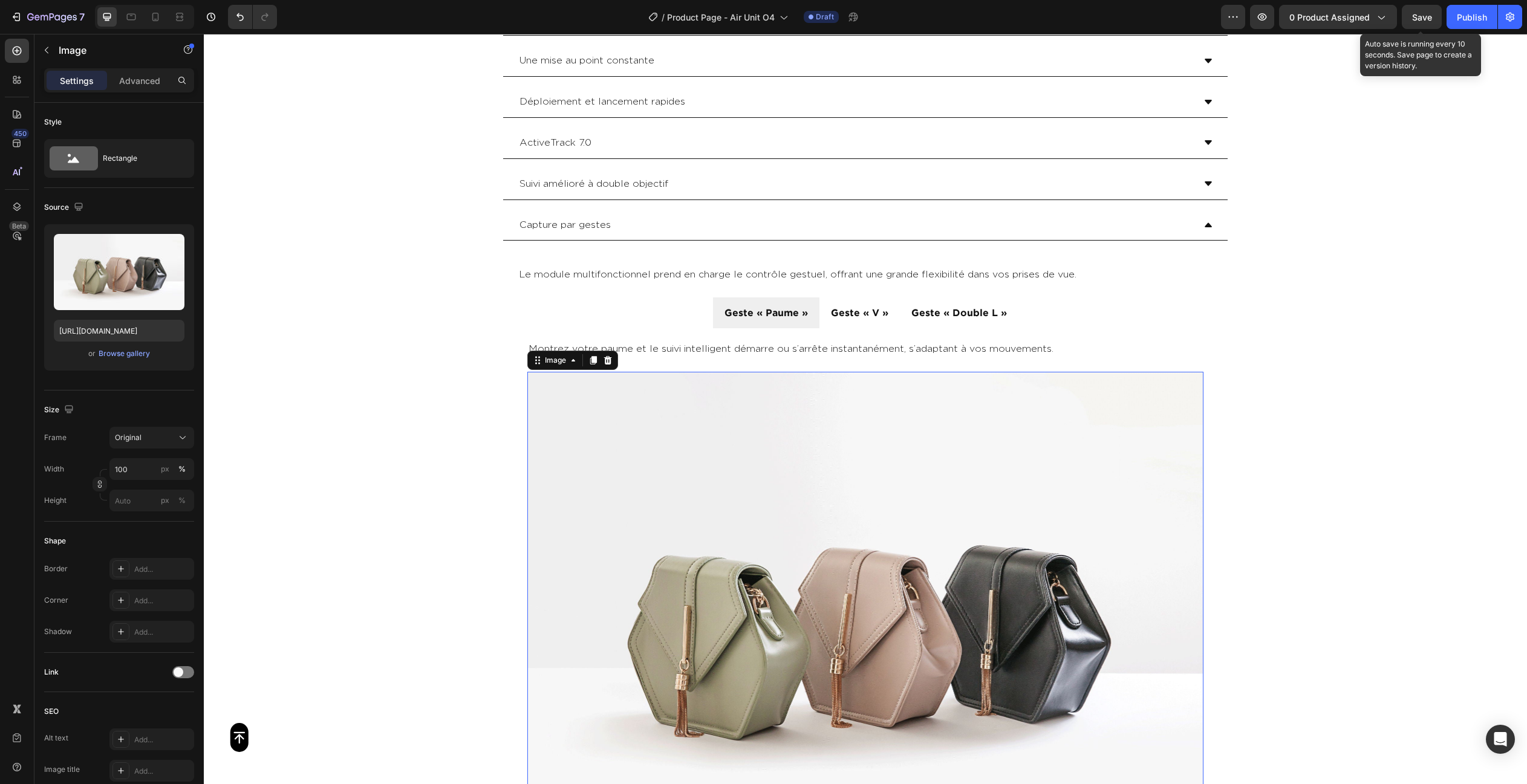
click at [735, 460] on img at bounding box center [865, 625] width 676 height 507
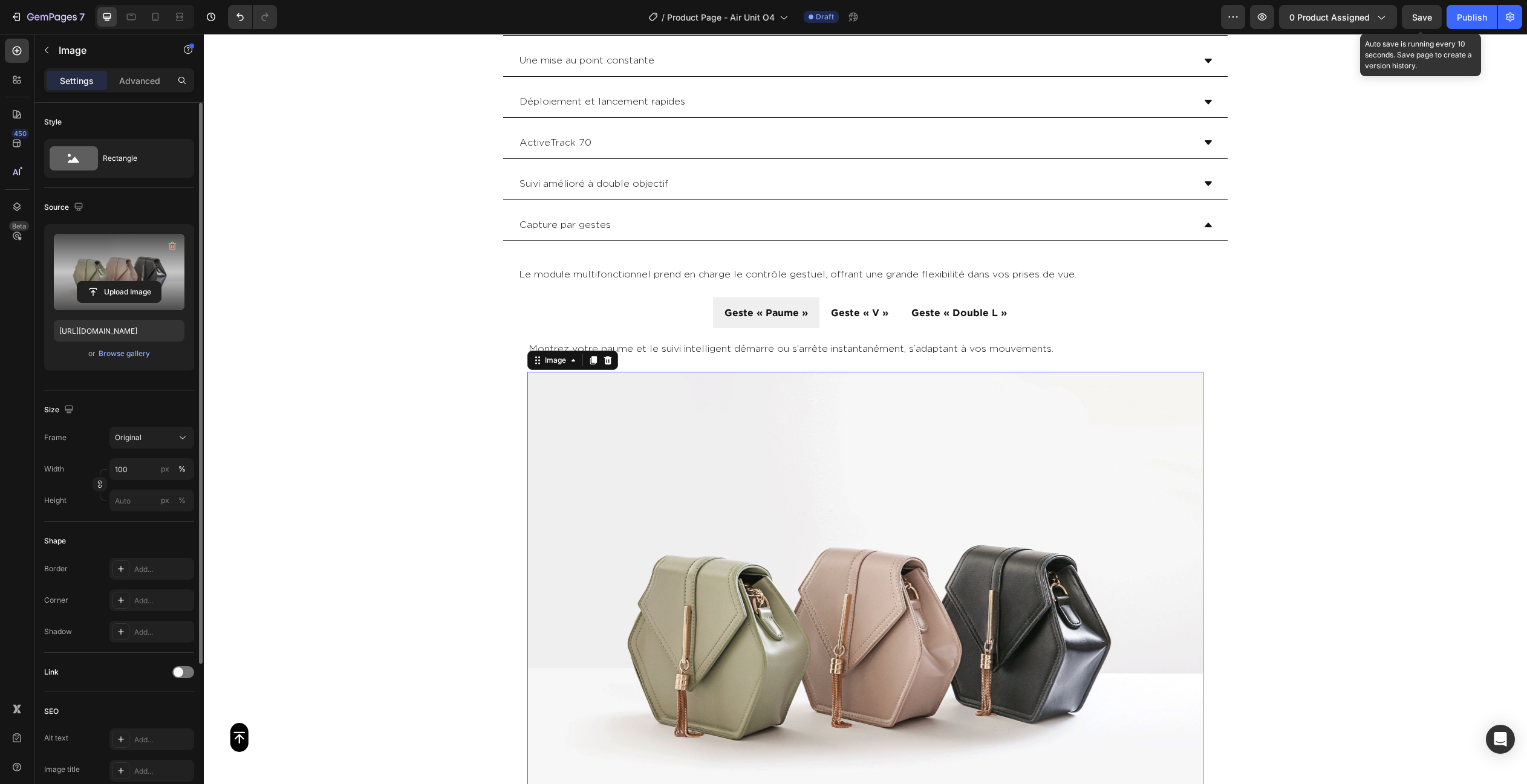
click at [147, 258] on label at bounding box center [120, 271] width 131 height 76
click at [147, 282] on input "file" at bounding box center [119, 292] width 84 height 21
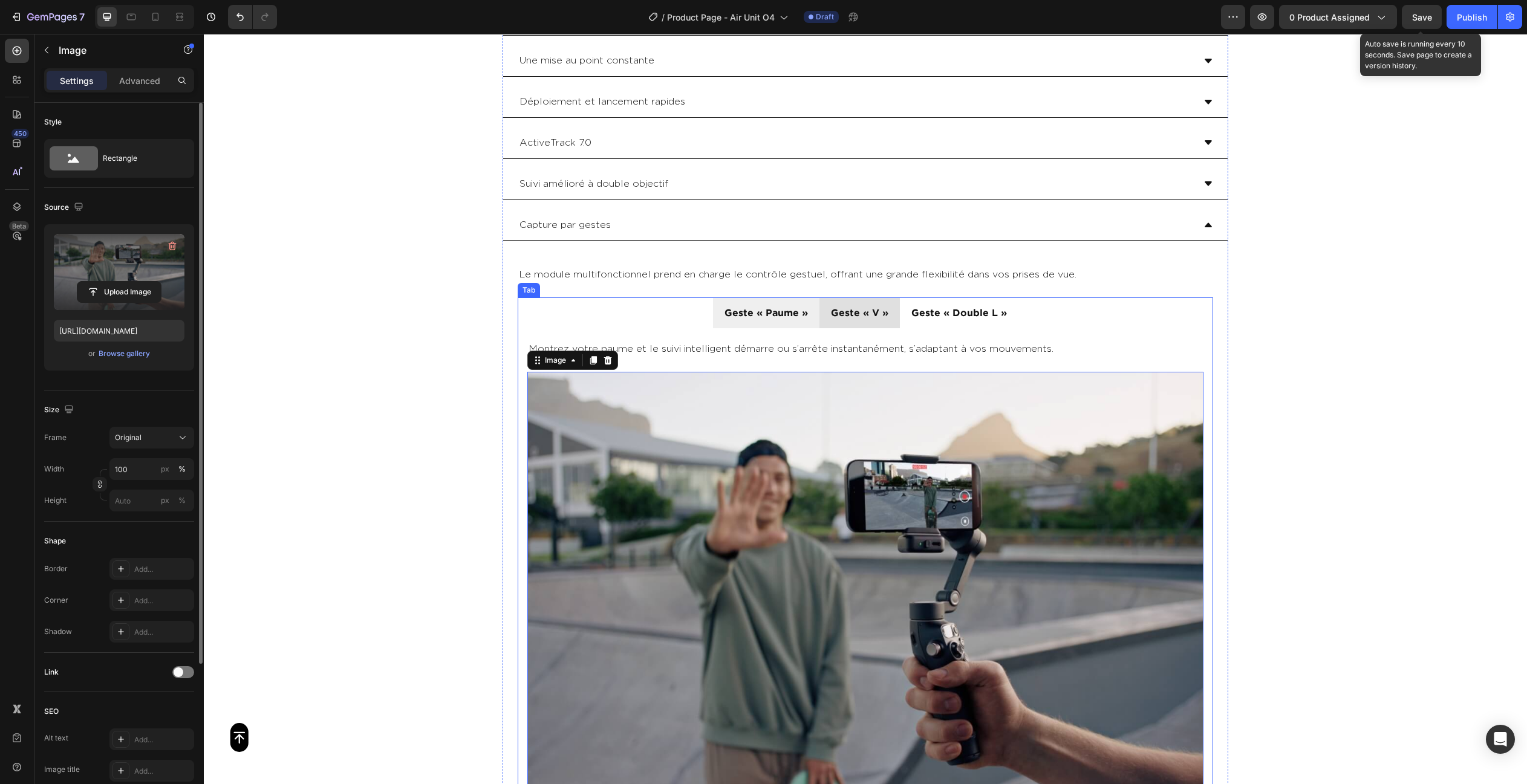
type input "[URL][DOMAIN_NAME]"
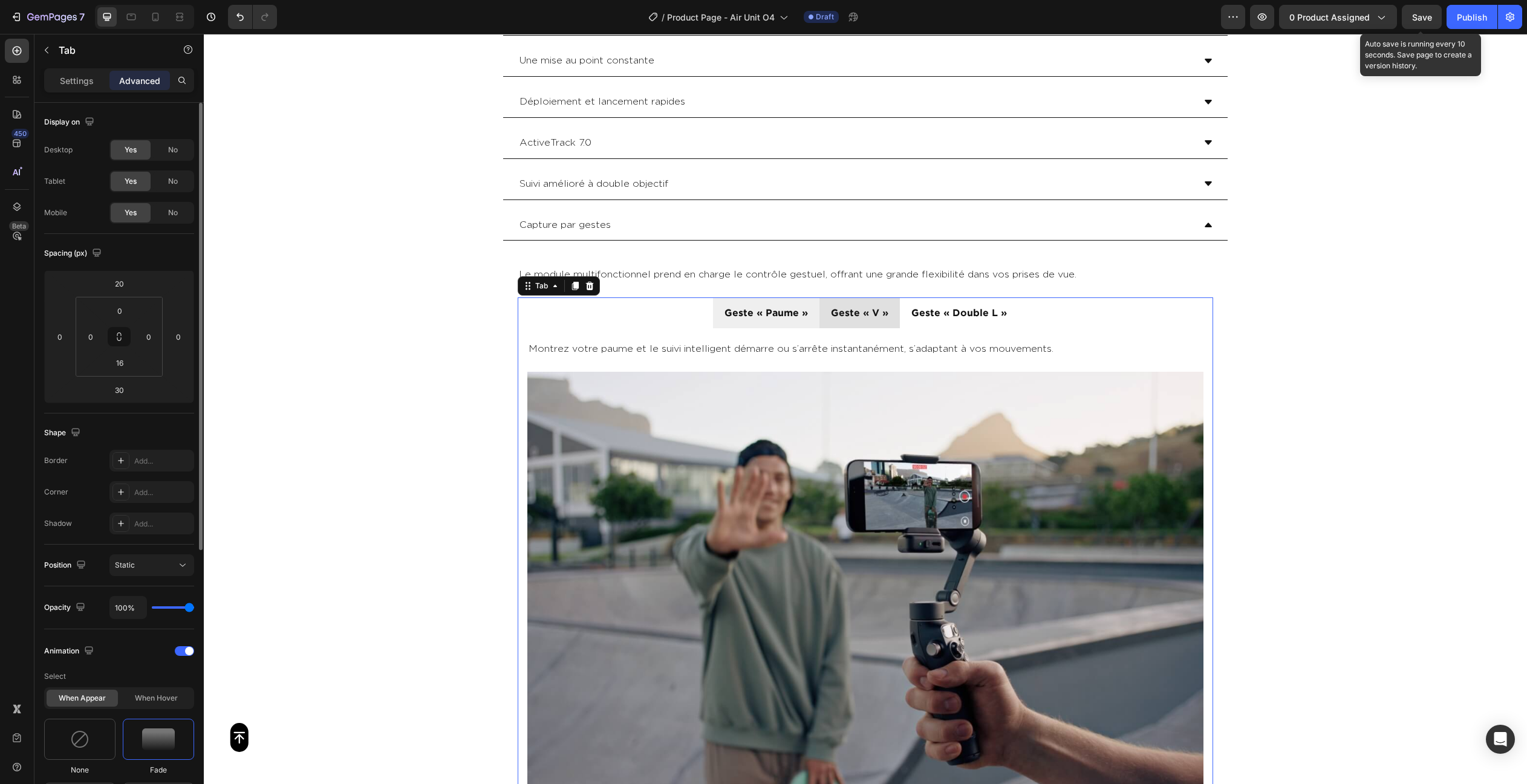
click at [891, 324] on li "Geste « V »" at bounding box center [859, 312] width 81 height 30
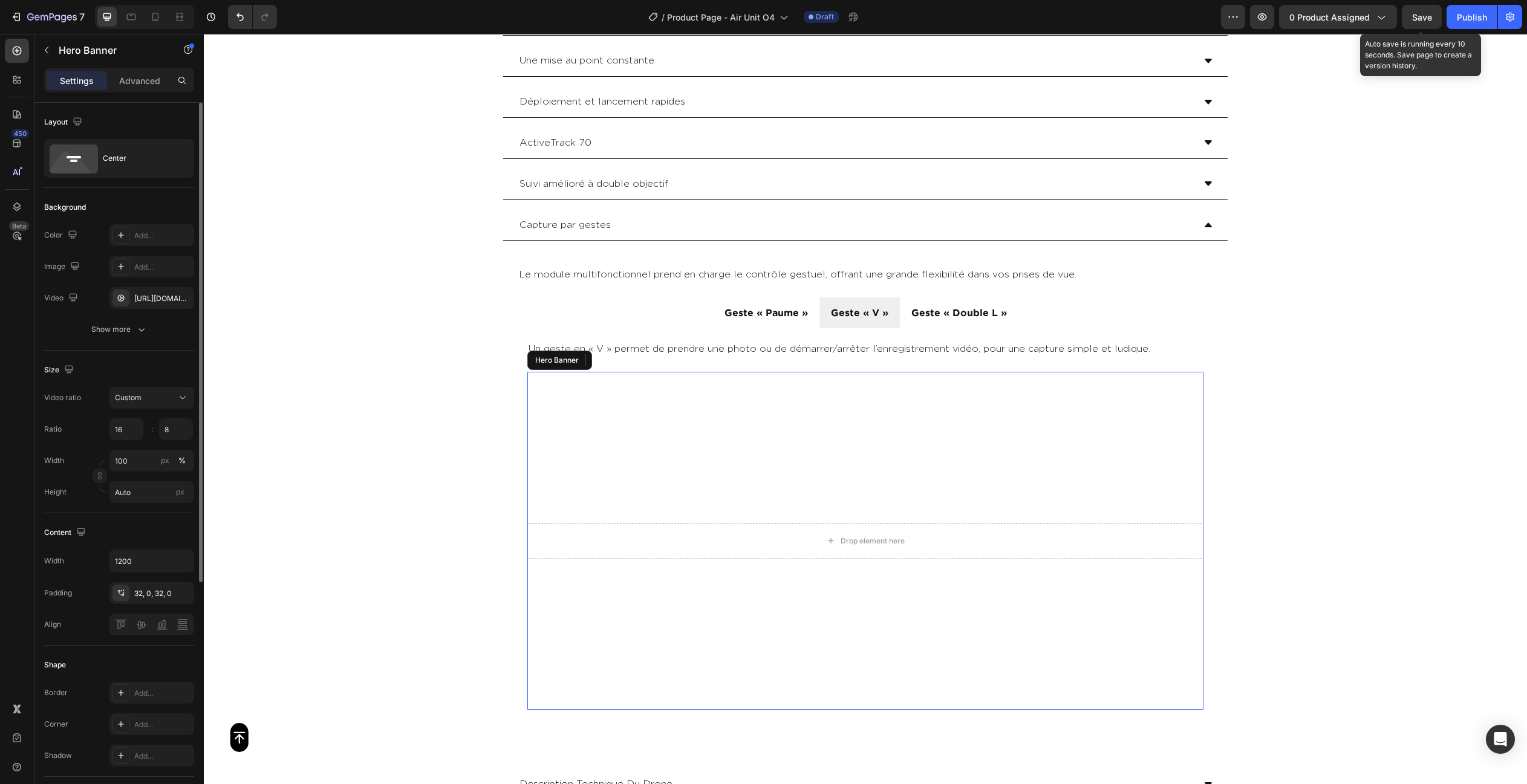
click at [756, 467] on video "Background Image" at bounding box center [865, 541] width 676 height 338
click at [733, 433] on video "Background Image" at bounding box center [865, 541] width 676 height 338
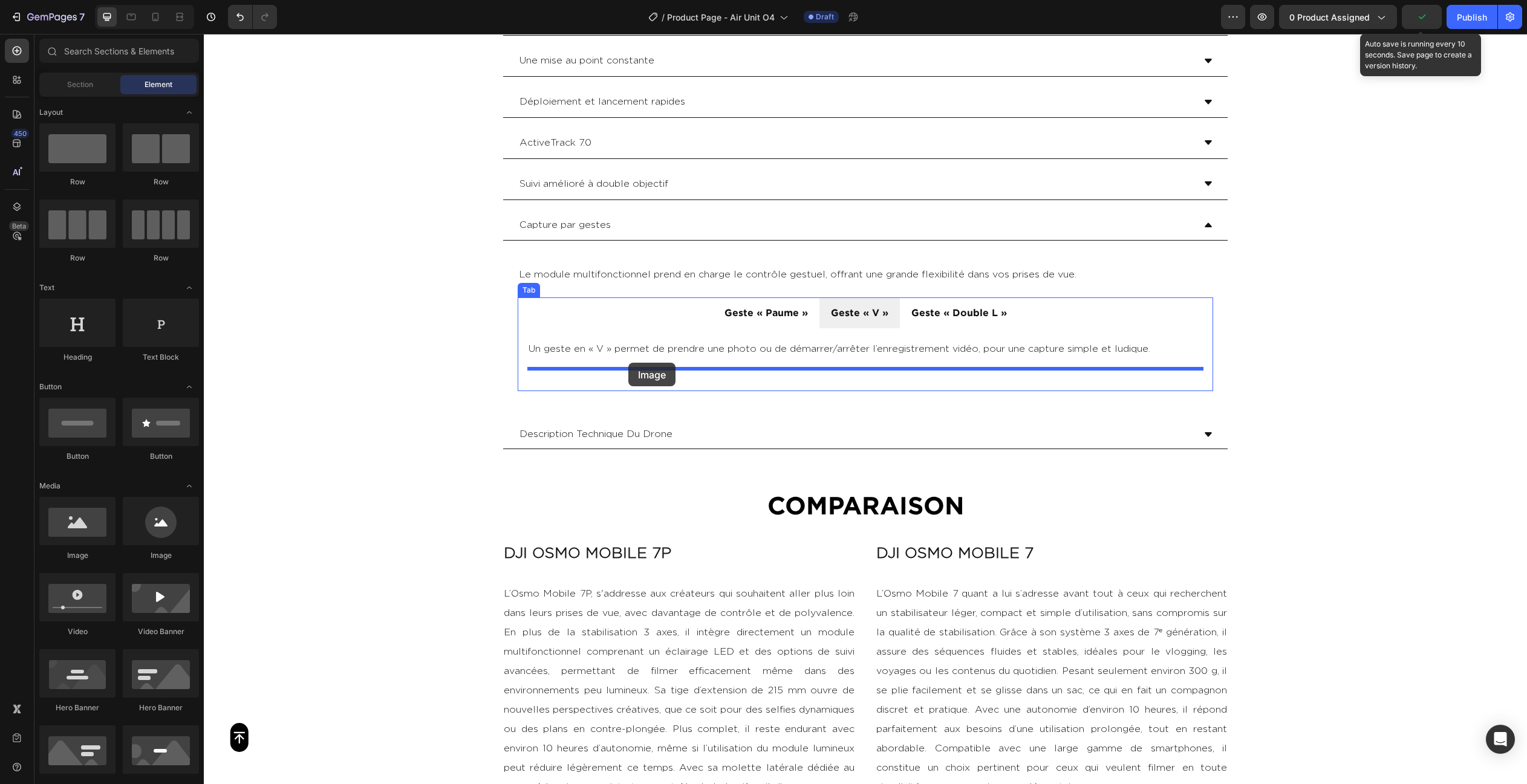
drag, startPoint x: 288, startPoint y: 483, endPoint x: 629, endPoint y: 363, distance: 361.5
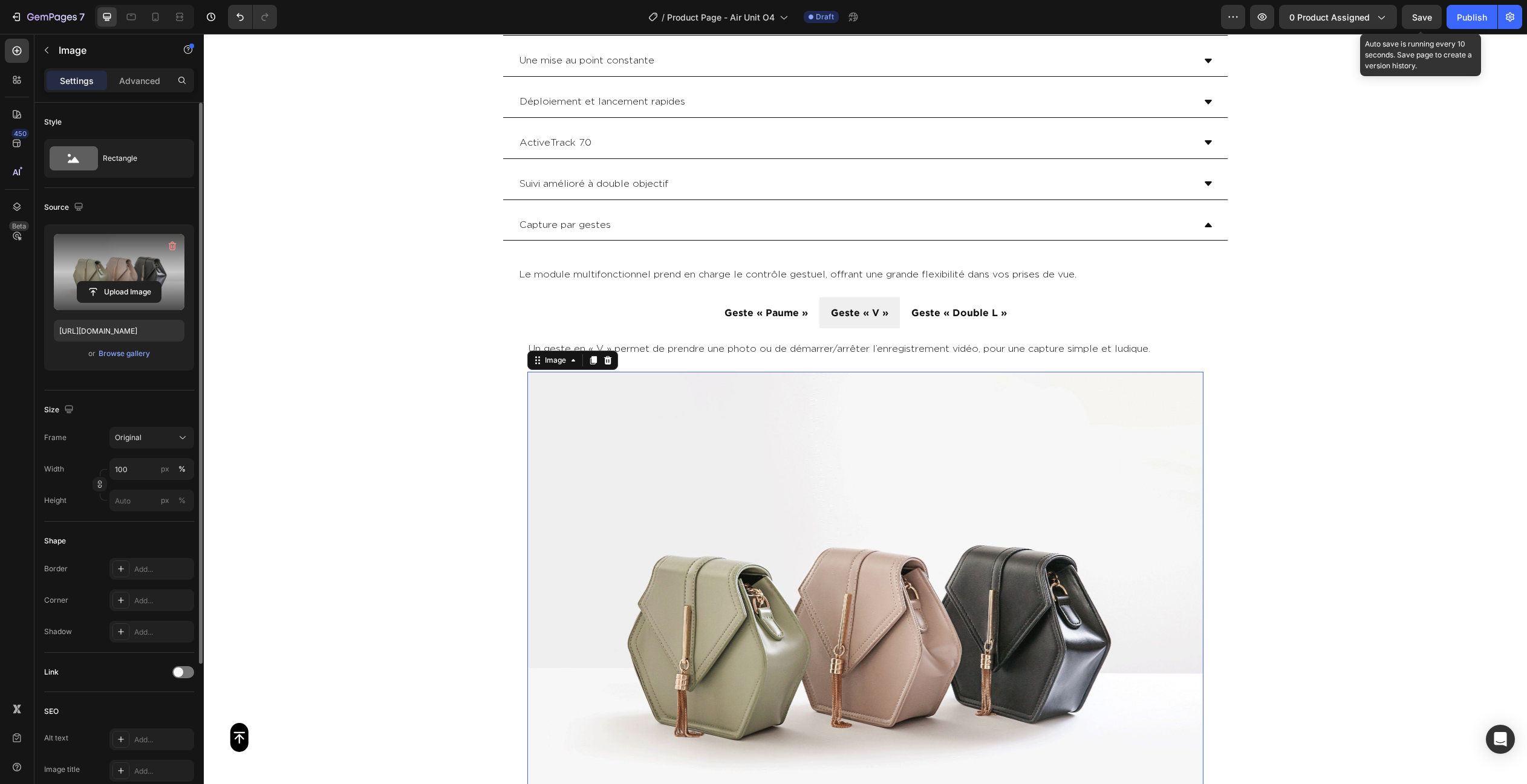
click at [117, 271] on label at bounding box center [120, 271] width 131 height 76
click at [117, 282] on input "file" at bounding box center [119, 292] width 84 height 21
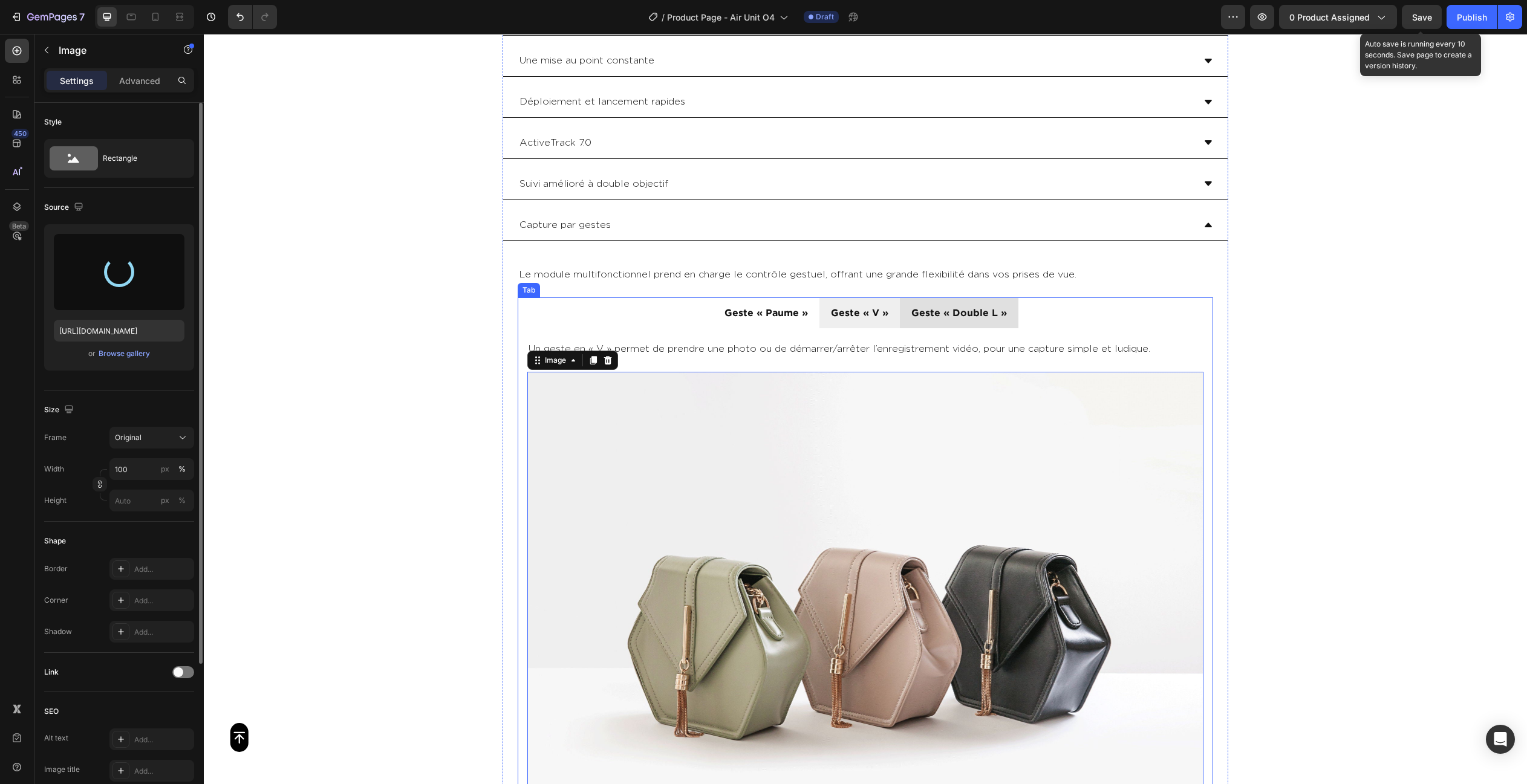
type input "[URL][DOMAIN_NAME]"
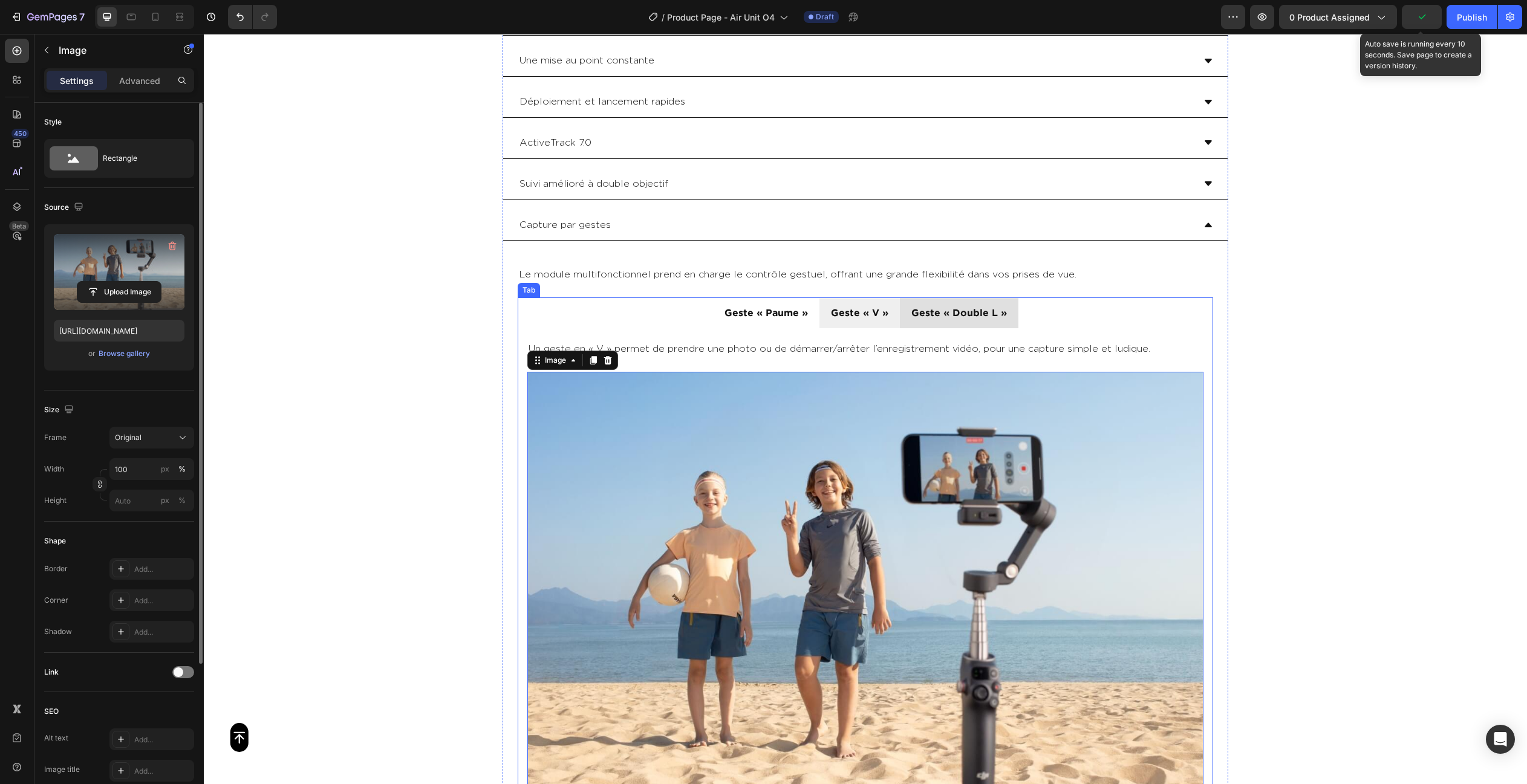
click at [923, 322] on li "Geste « Double L »" at bounding box center [958, 312] width 119 height 30
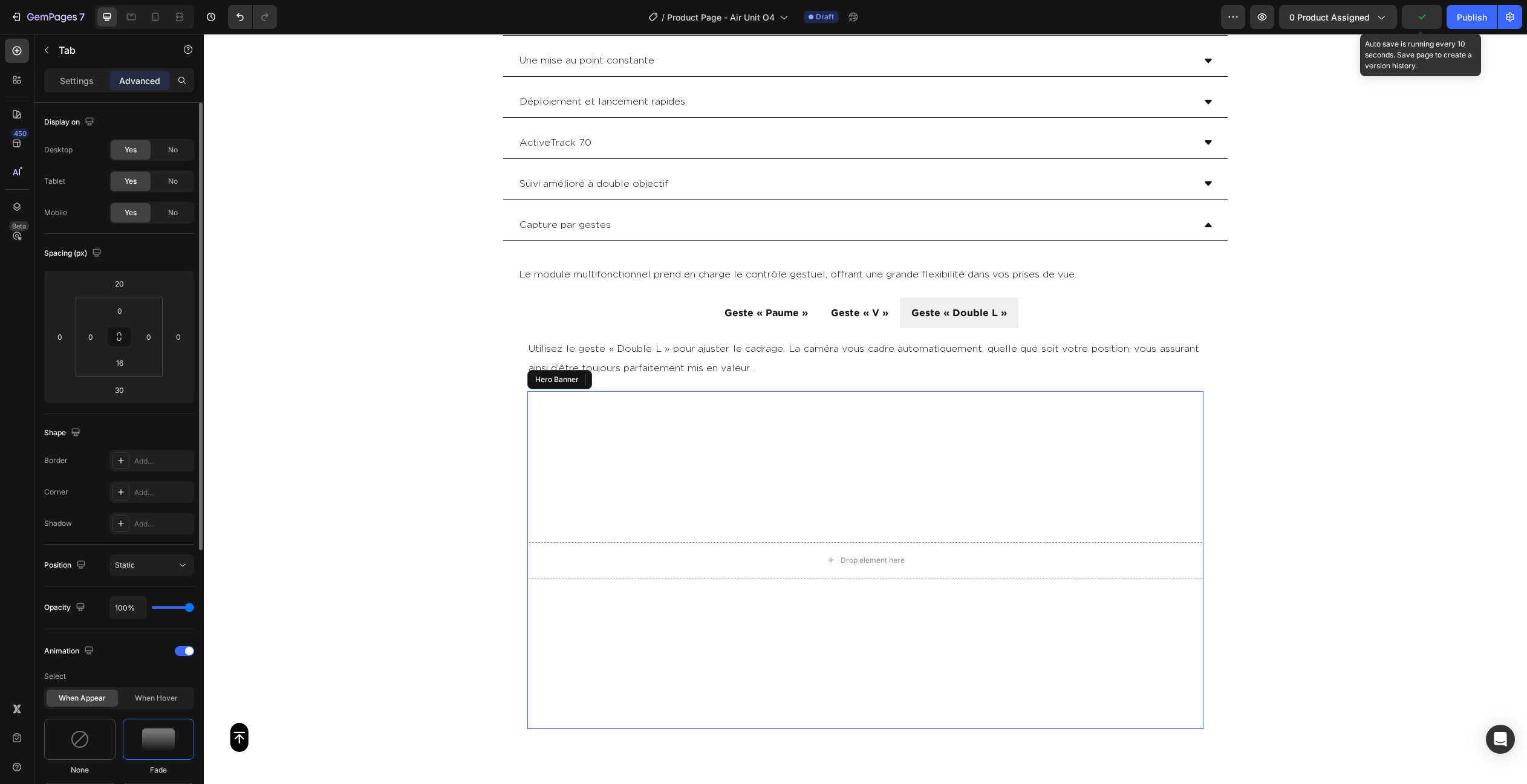
click at [768, 439] on video "Background Image" at bounding box center [865, 560] width 676 height 338
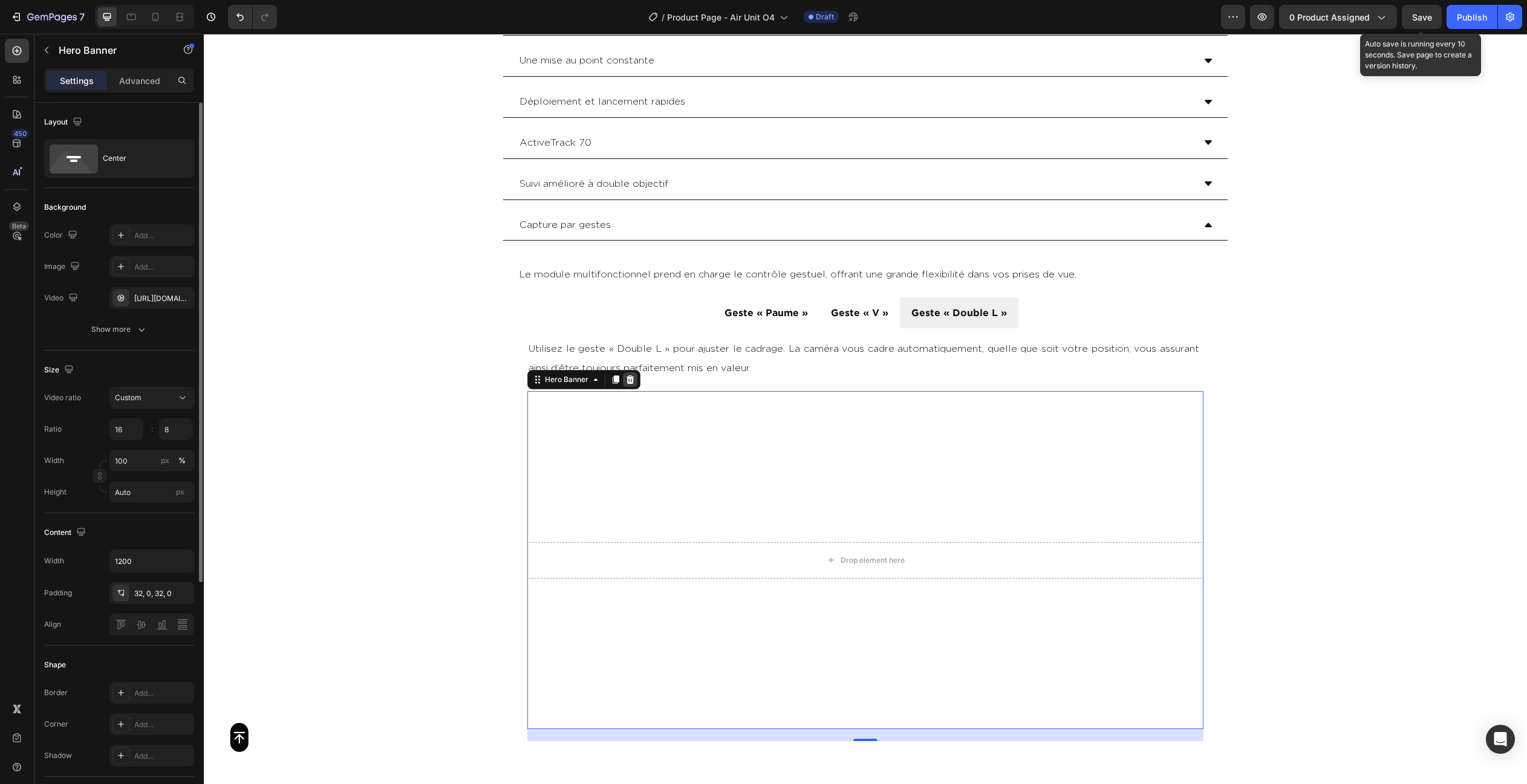
click at [636, 380] on div at bounding box center [630, 379] width 14 height 14
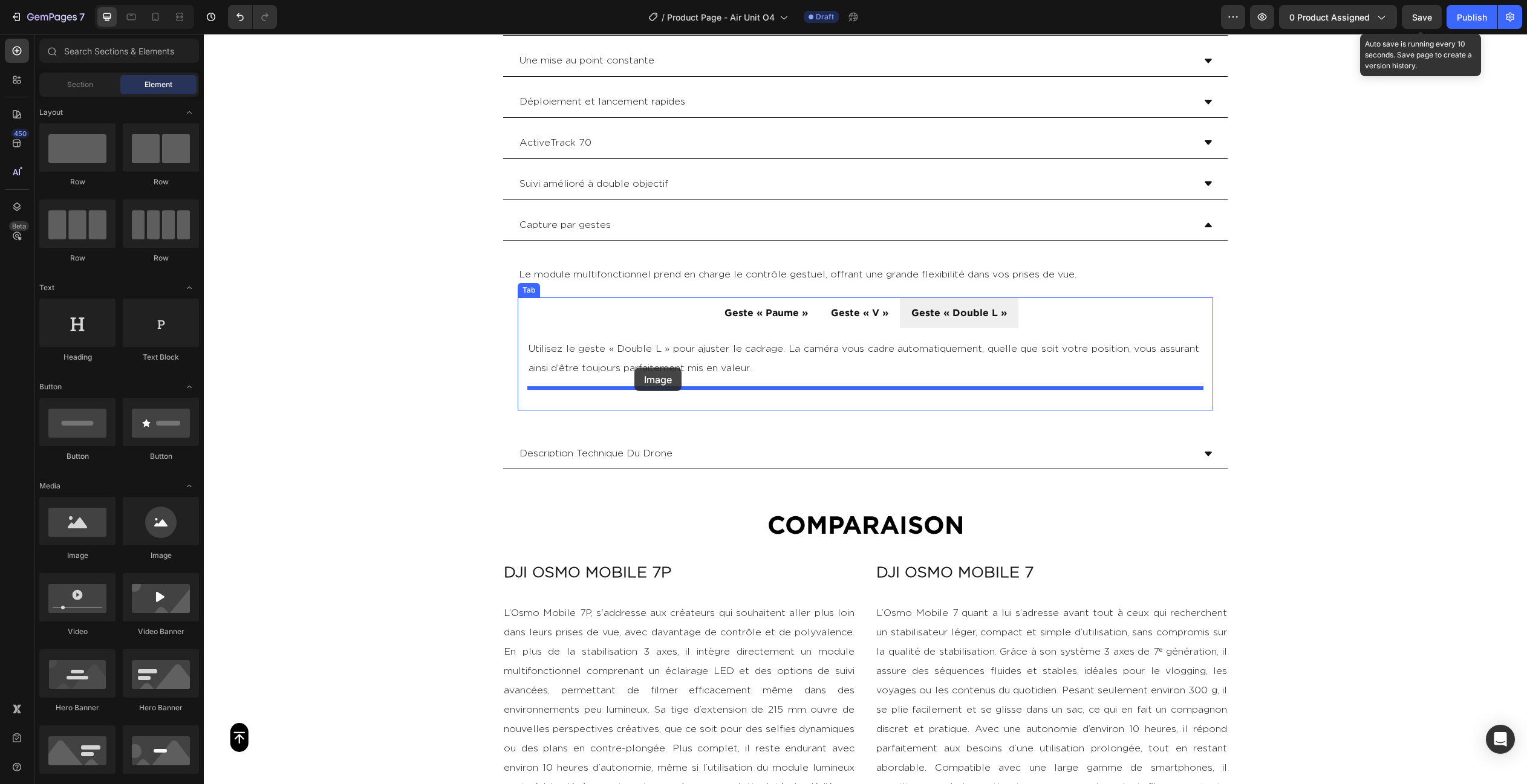
drag, startPoint x: 299, startPoint y: 495, endPoint x: 634, endPoint y: 367, distance: 358.6
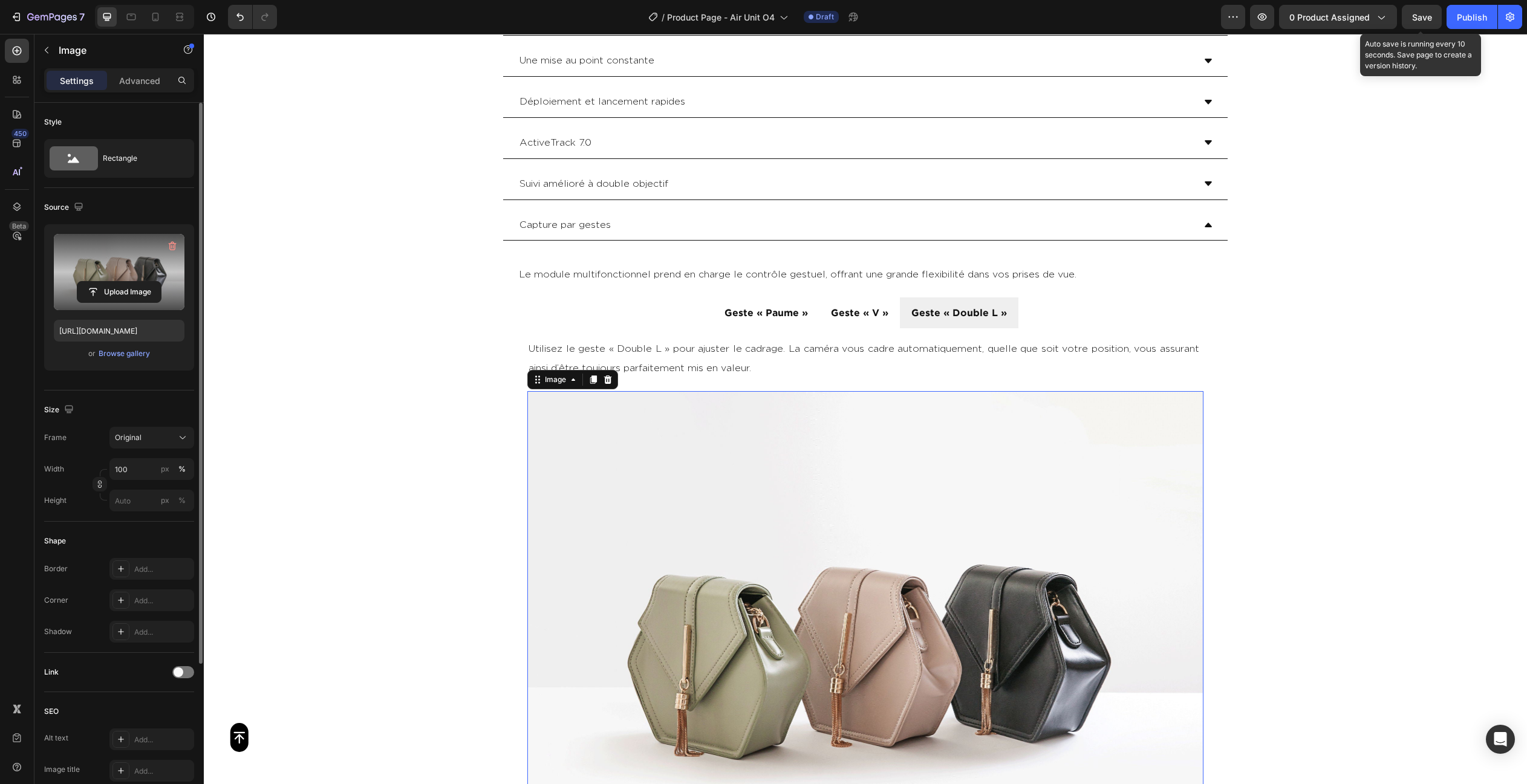
click at [134, 260] on label at bounding box center [120, 271] width 131 height 76
click at [134, 282] on input "file" at bounding box center [119, 292] width 84 height 21
type input "[URL][DOMAIN_NAME]"
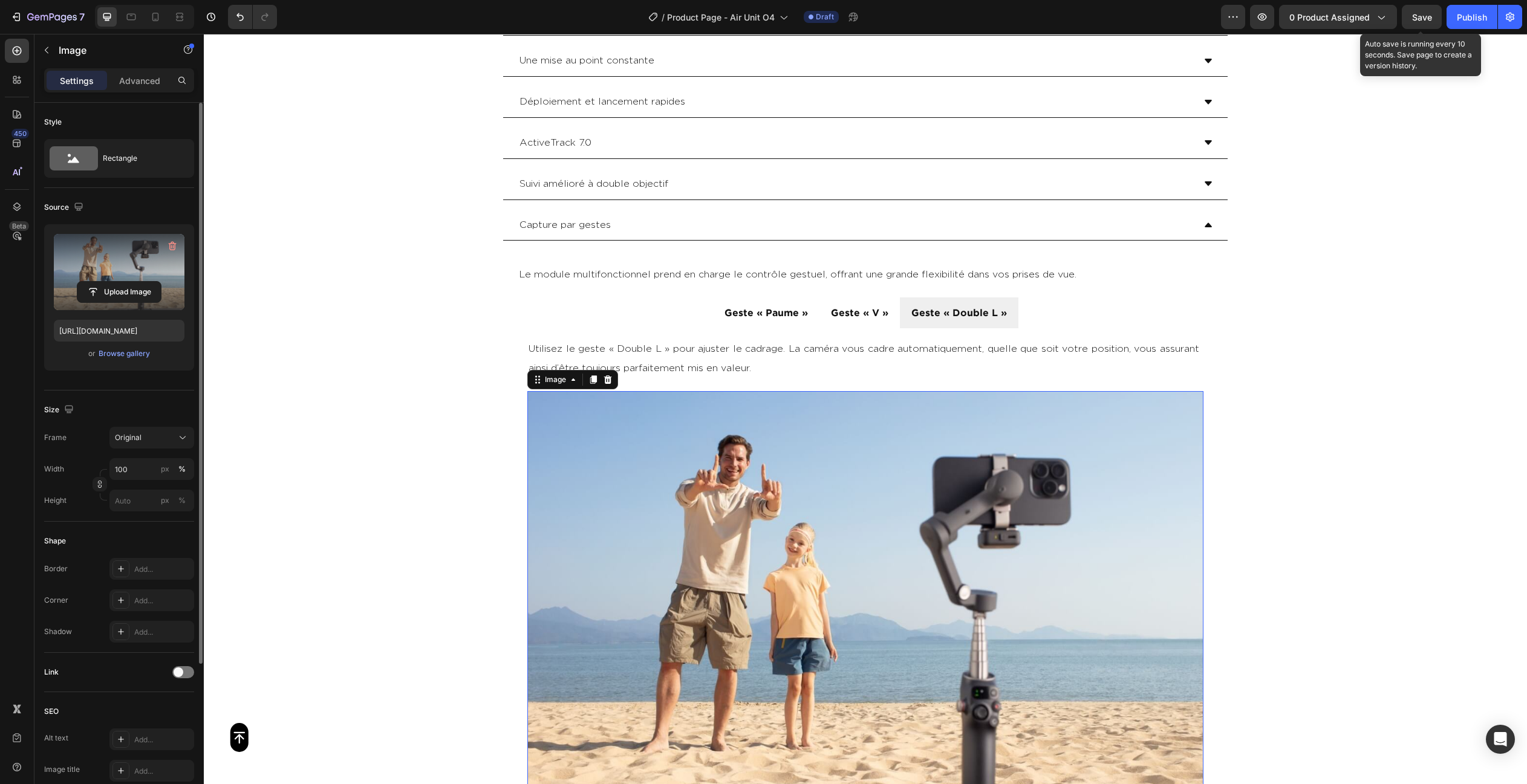
click at [1410, 455] on div "Button Sticky Module multifonctionnel Une mise au point constante [GEOGRAPHIC_D…" at bounding box center [865, 85] width 1323 height 5835
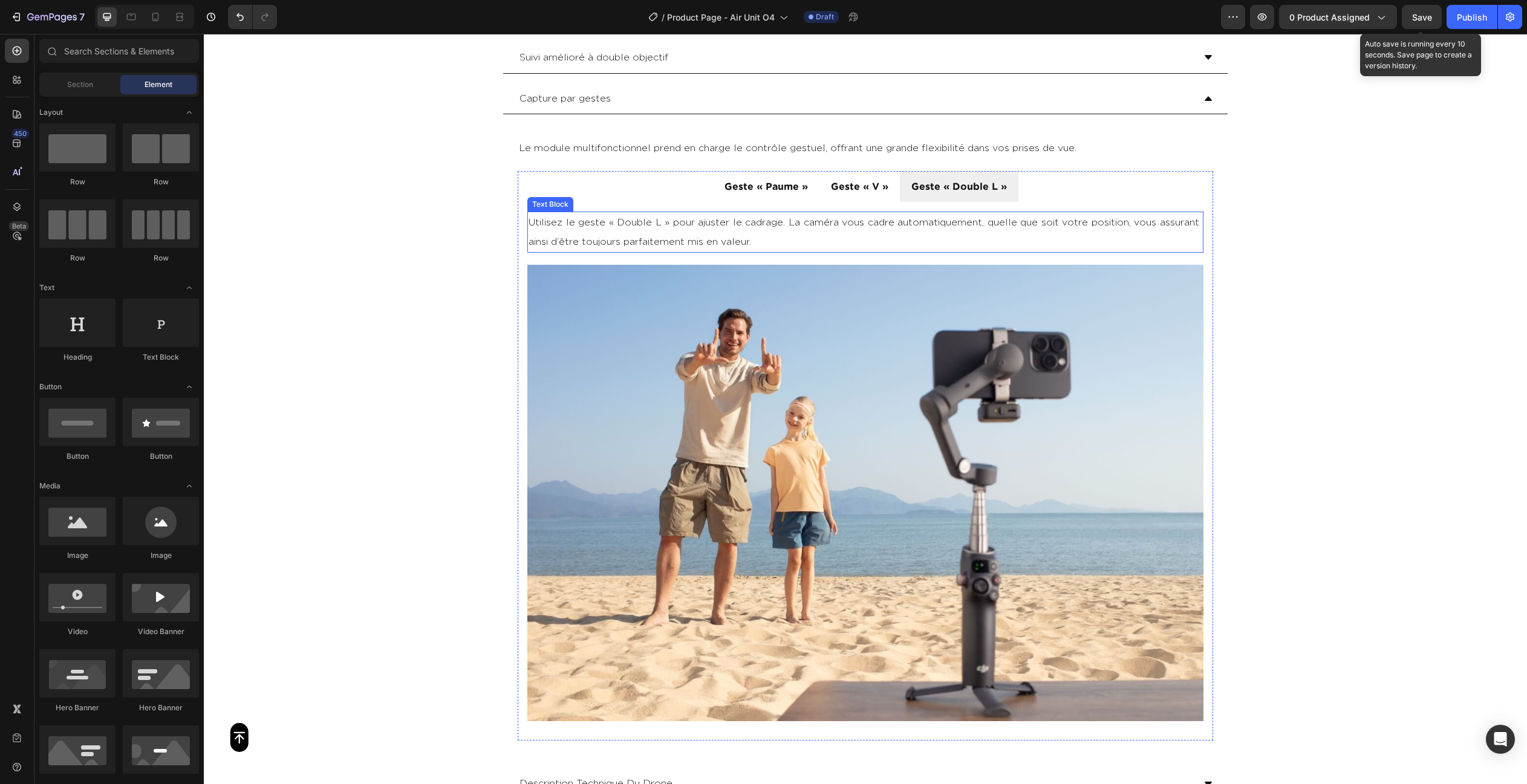
scroll to position [3018, 0]
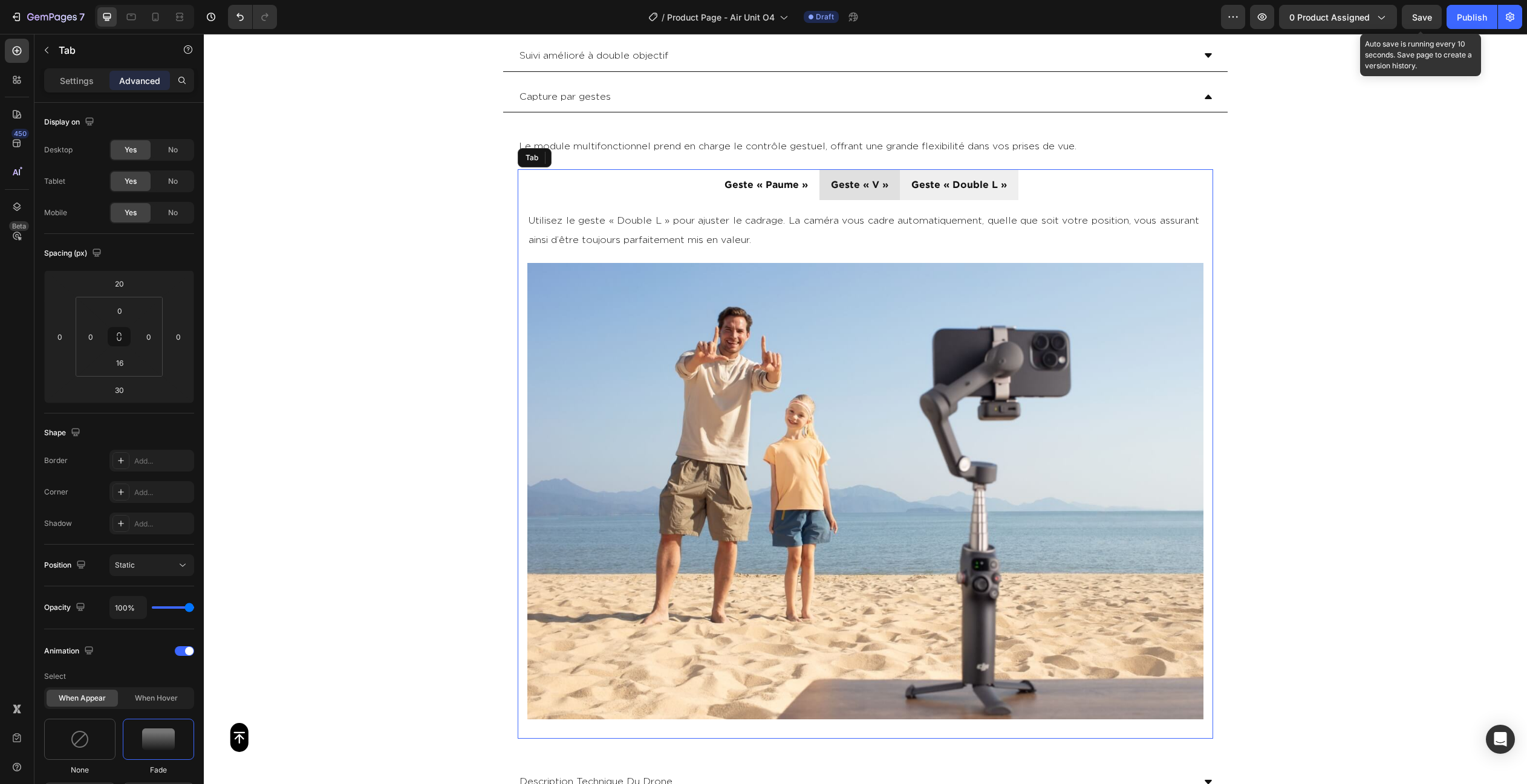
click at [890, 174] on li "Geste « V »" at bounding box center [859, 184] width 81 height 30
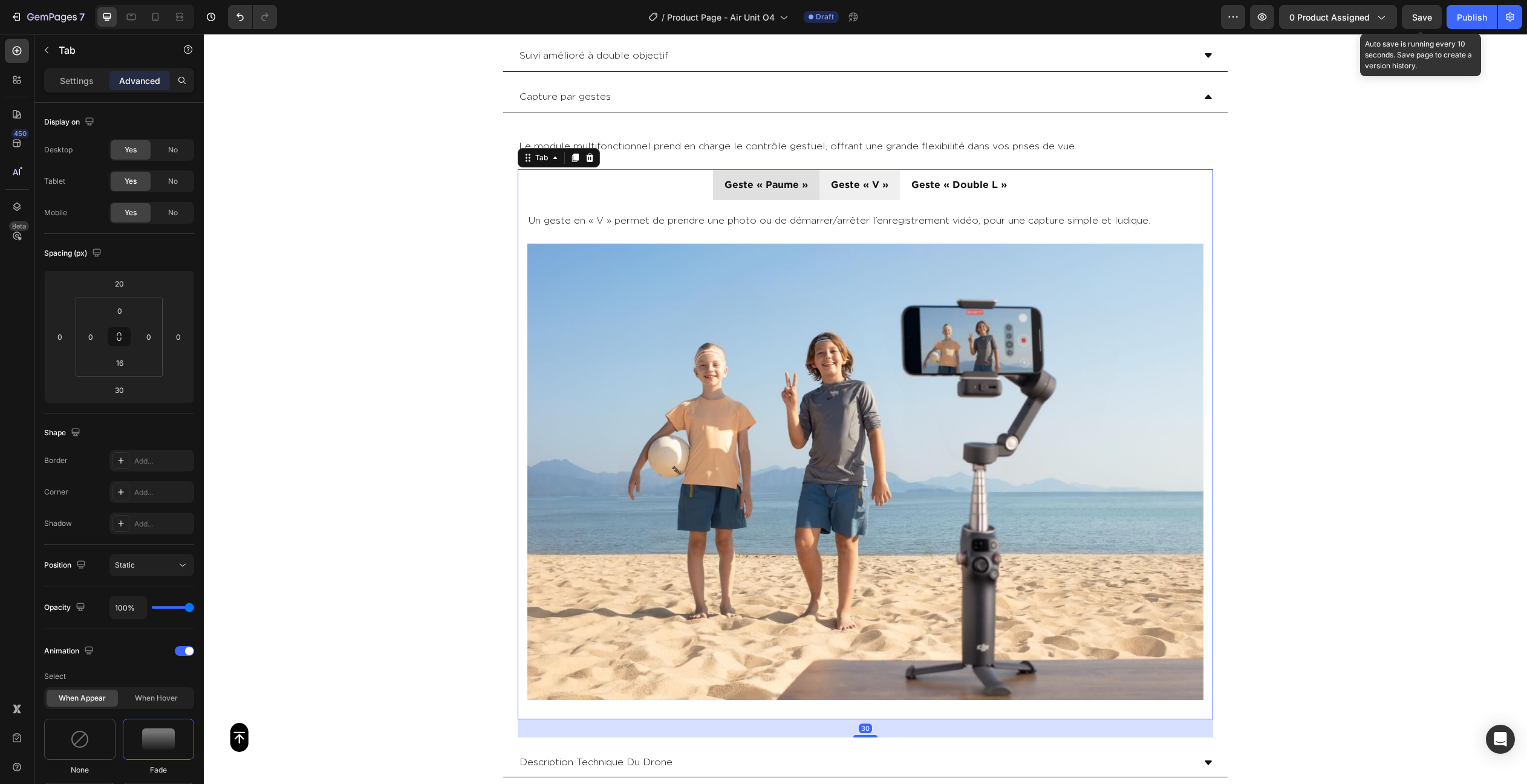
click at [791, 170] on li "Geste « Paume »" at bounding box center [766, 184] width 106 height 30
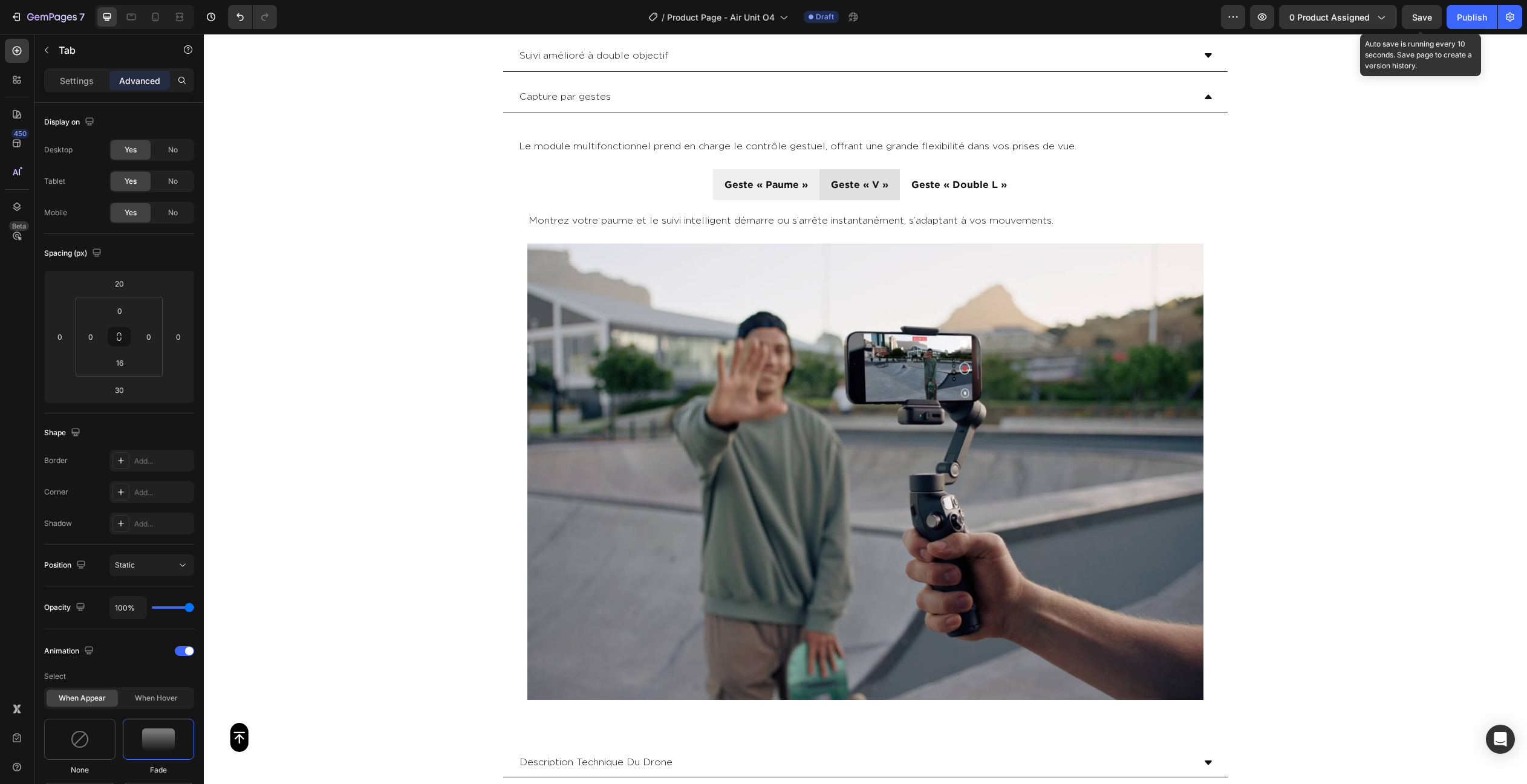
click at [895, 178] on li "Geste « V »" at bounding box center [859, 184] width 81 height 30
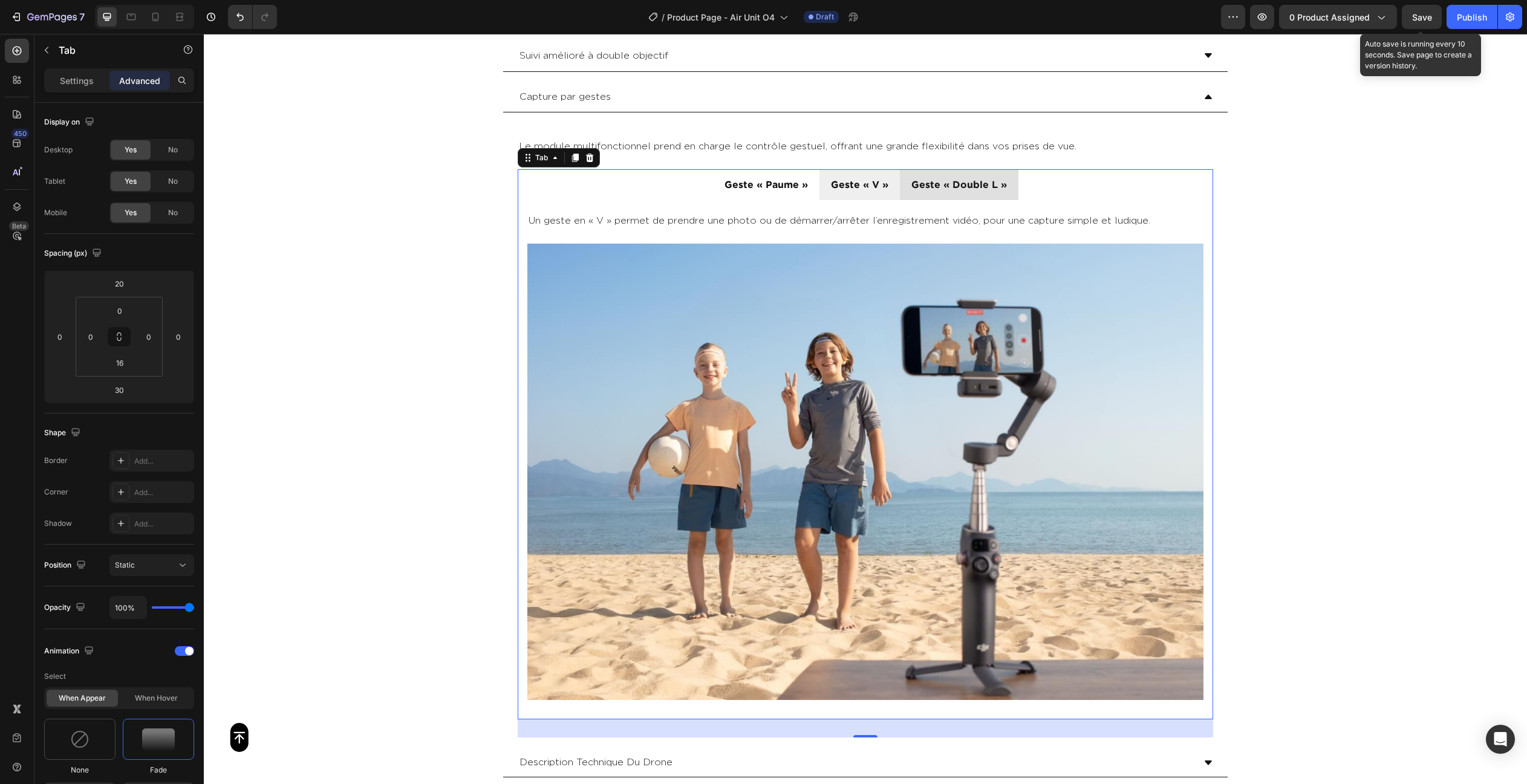
click at [907, 177] on li "Geste « Double L »" at bounding box center [958, 184] width 119 height 30
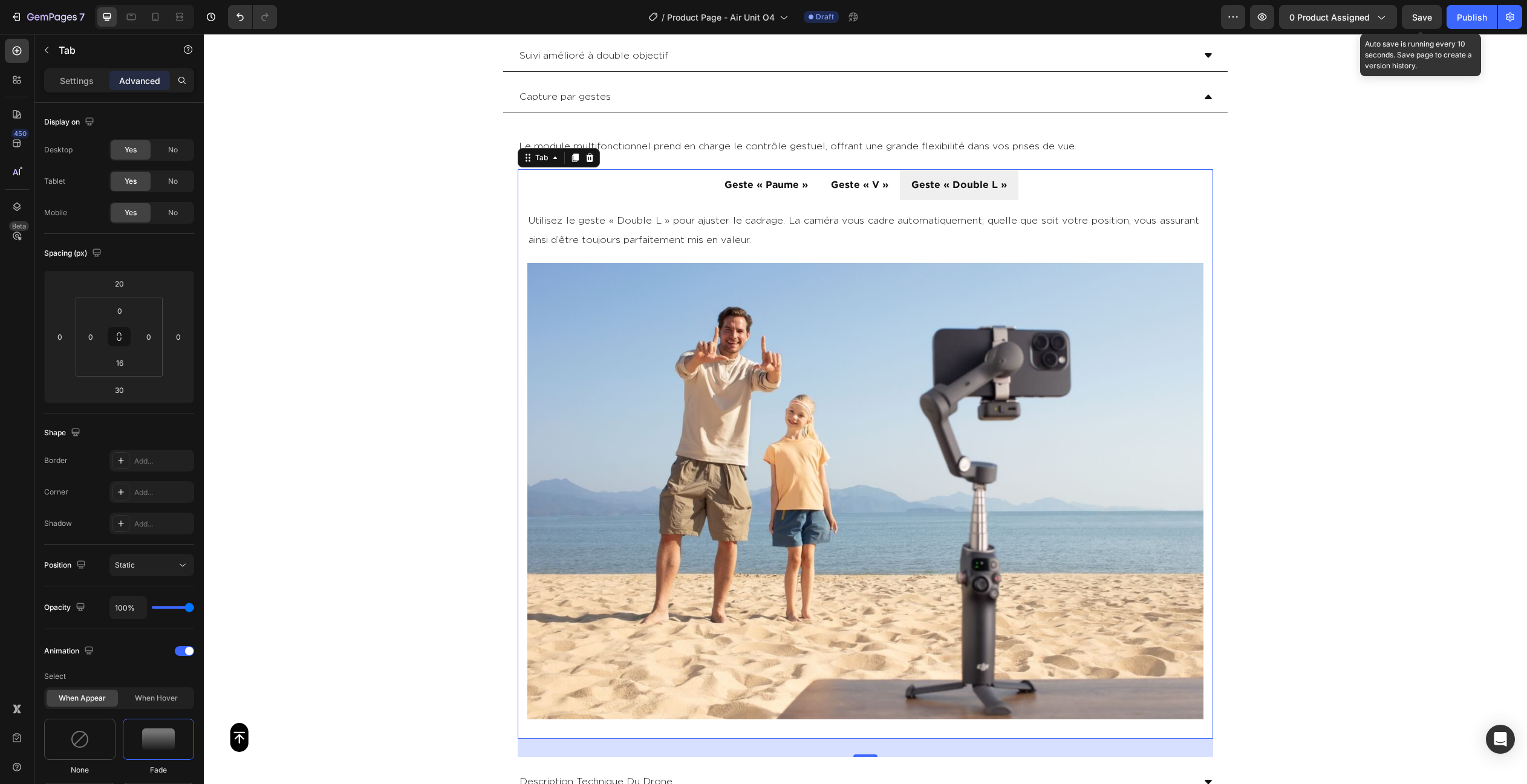
click at [712, 174] on ul "Geste « Paume » Geste « V » Geste « Double L »" at bounding box center [865, 184] width 695 height 30
click at [73, 81] on p "Settings" at bounding box center [77, 80] width 34 height 12
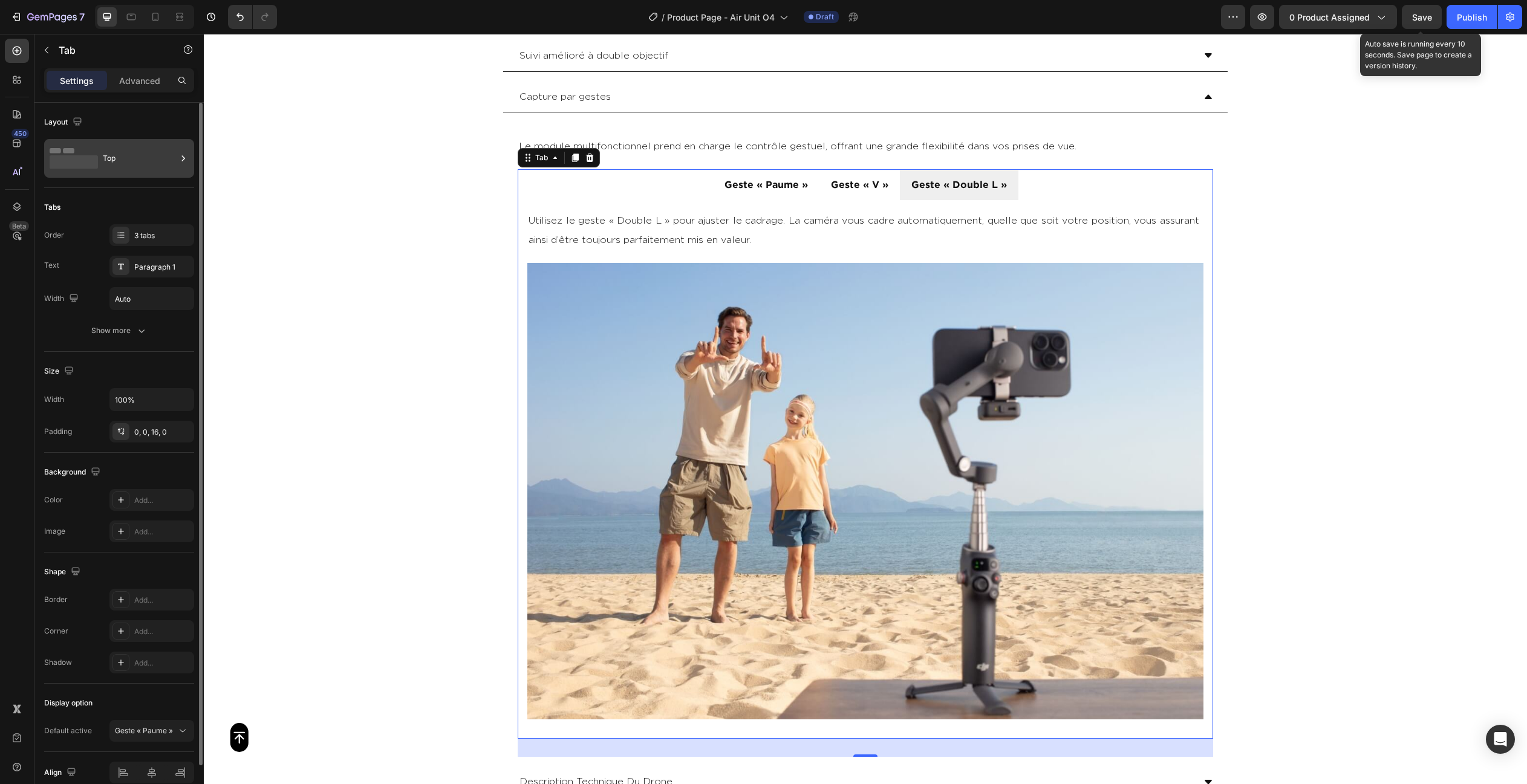
click at [121, 173] on div "Top" at bounding box center [119, 158] width 150 height 39
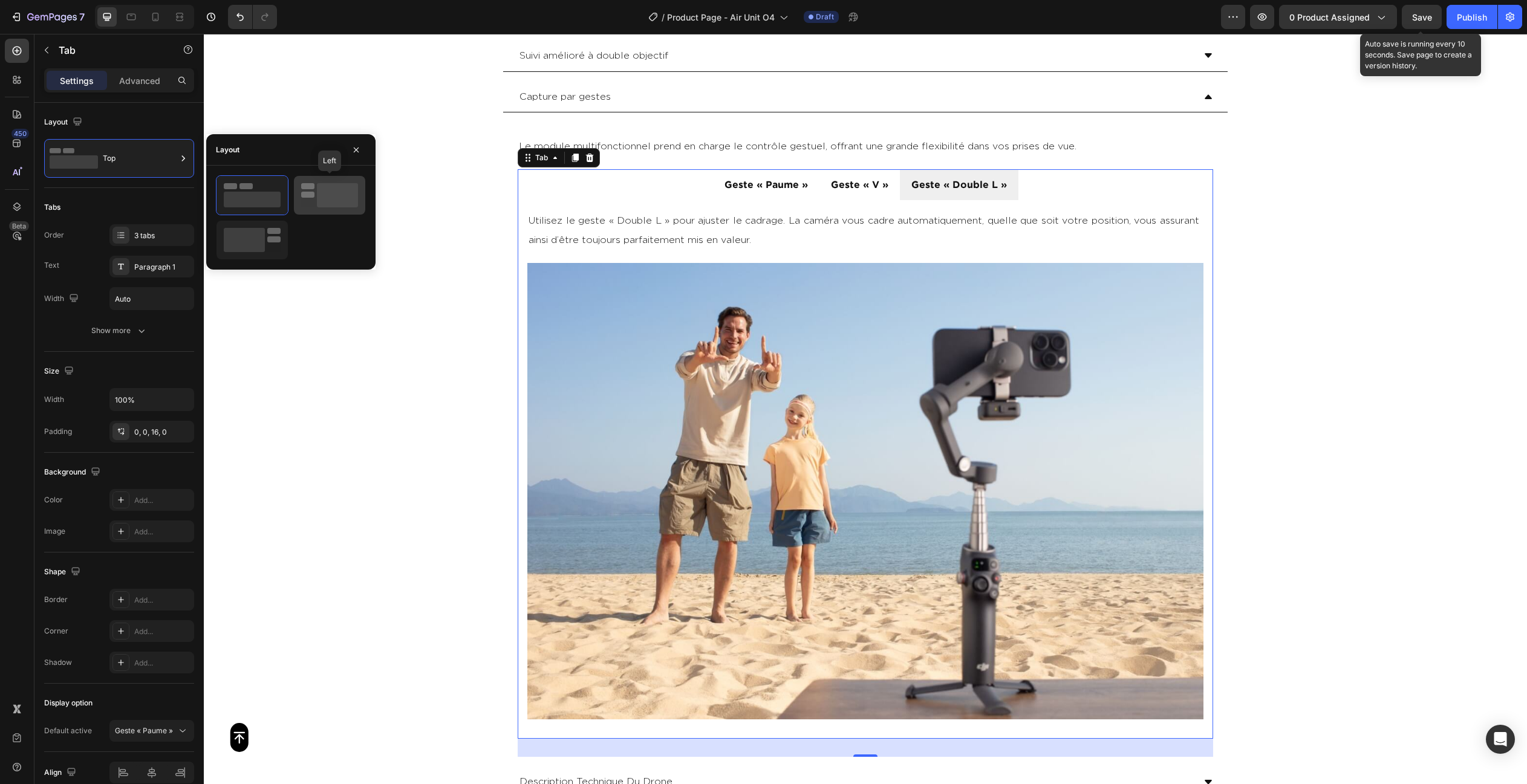
click at [304, 193] on rect at bounding box center [308, 195] width 13 height 6
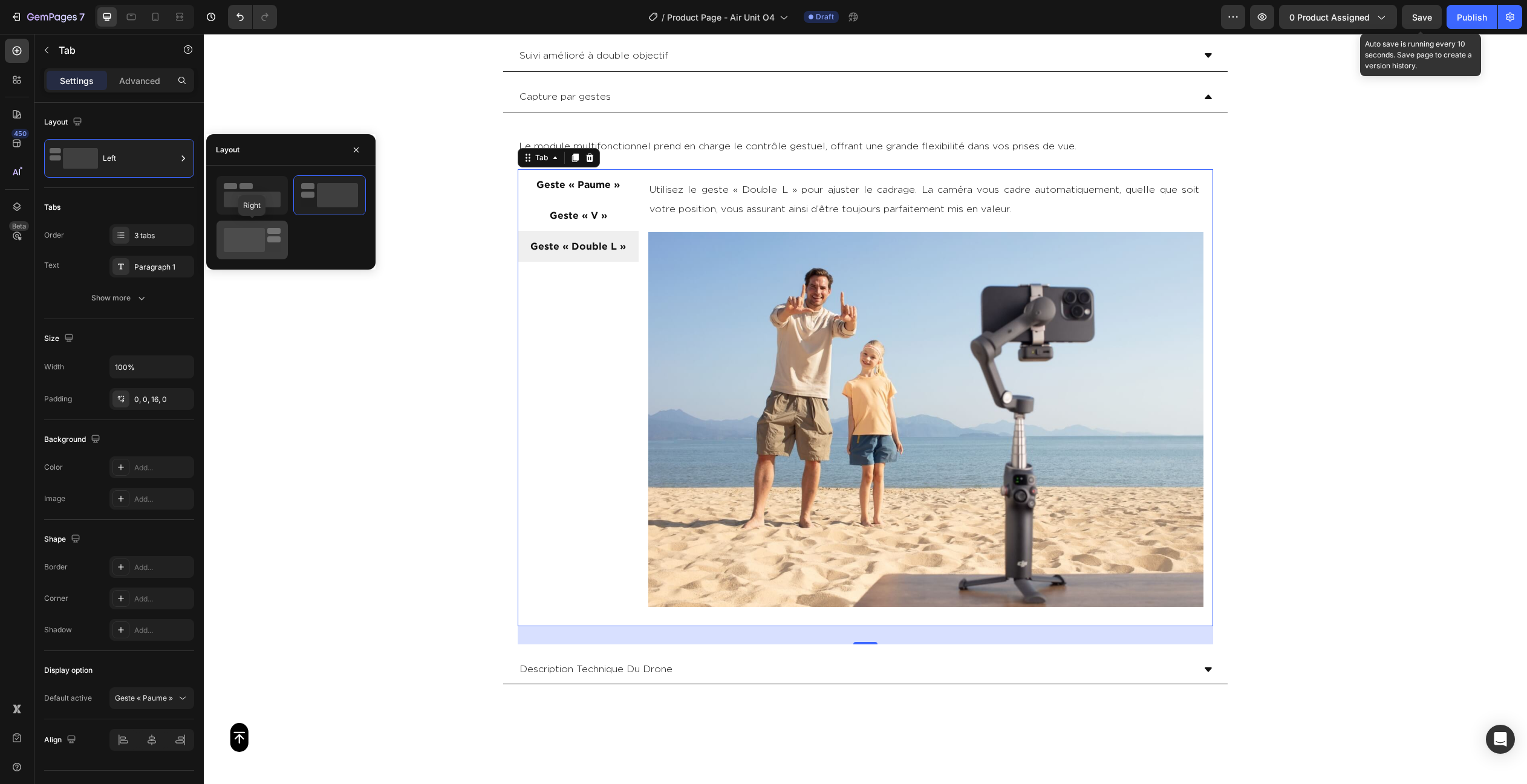
click at [269, 235] on icon at bounding box center [253, 239] width 57 height 24
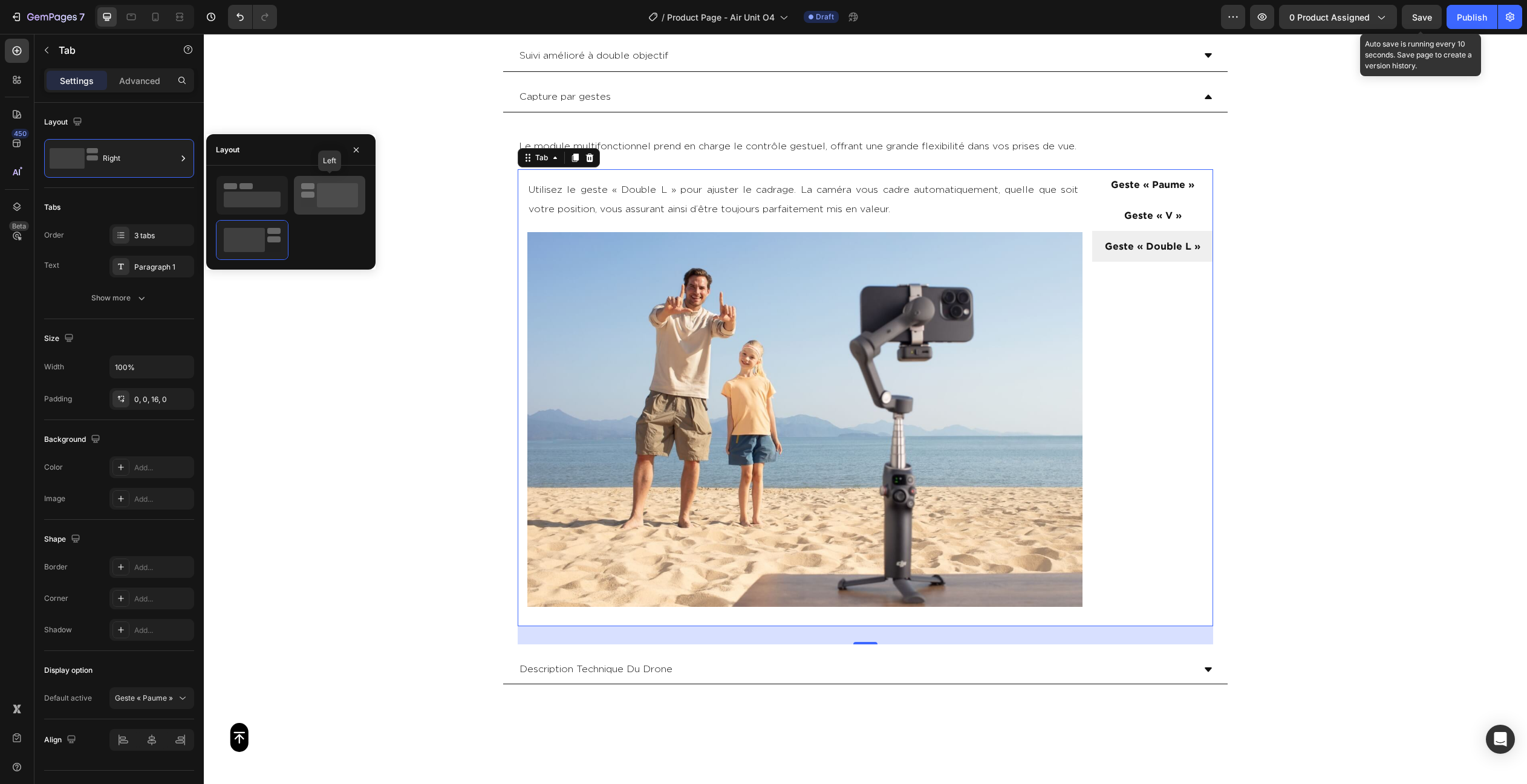
click at [312, 178] on div at bounding box center [329, 195] width 71 height 39
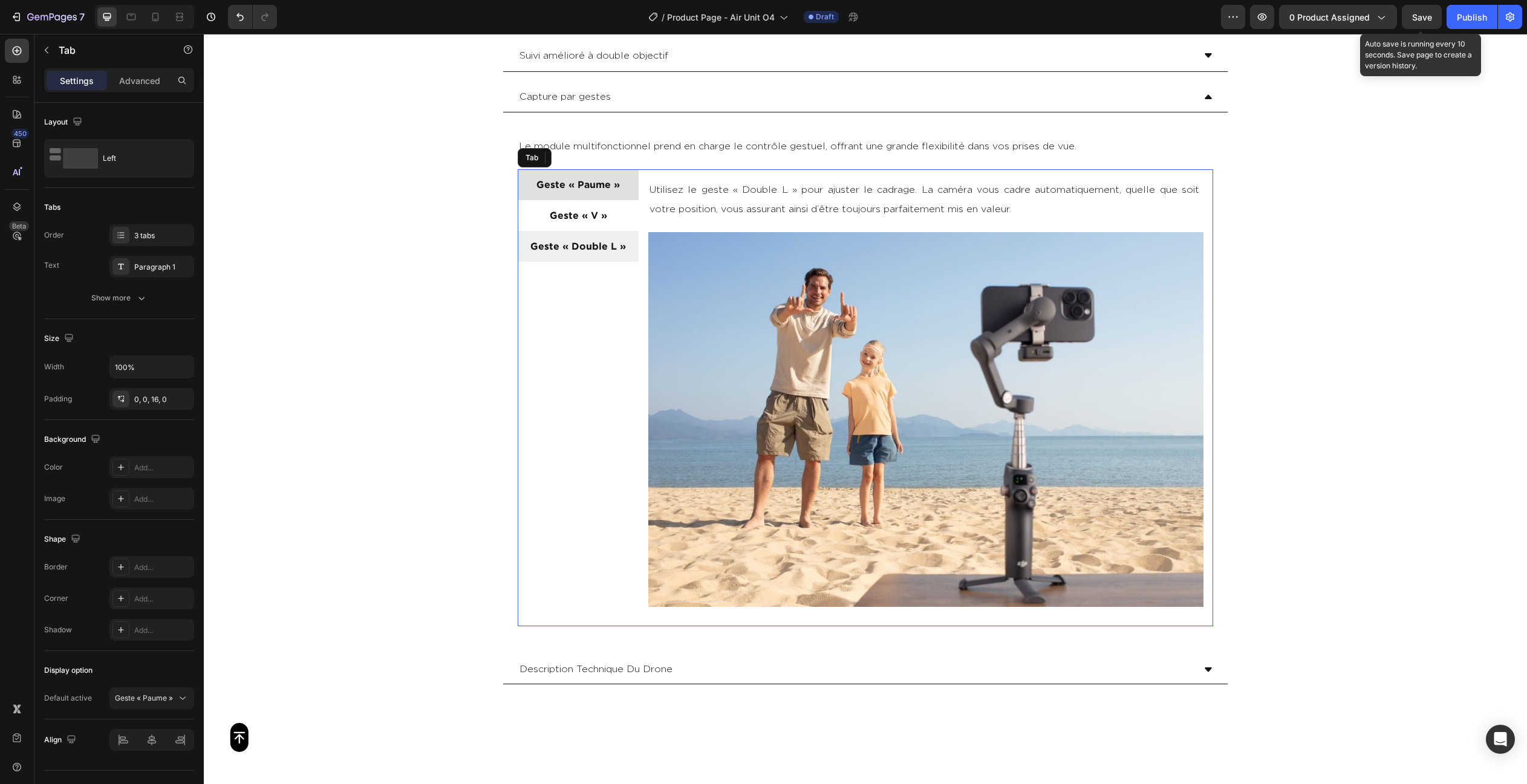
click at [629, 187] on li "Geste « Paume »" at bounding box center [577, 184] width 121 height 30
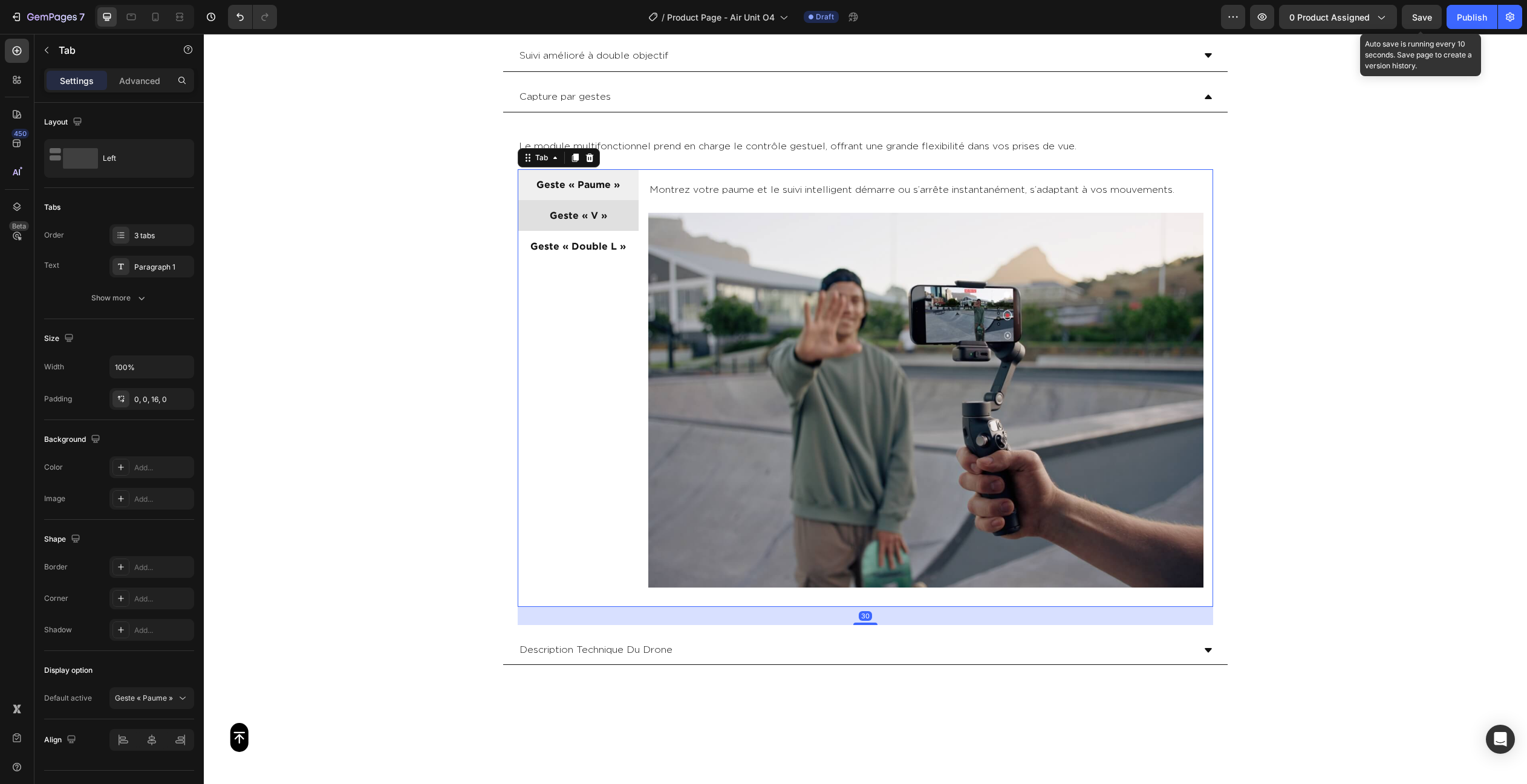
click at [621, 209] on li "Geste « V »" at bounding box center [577, 215] width 121 height 30
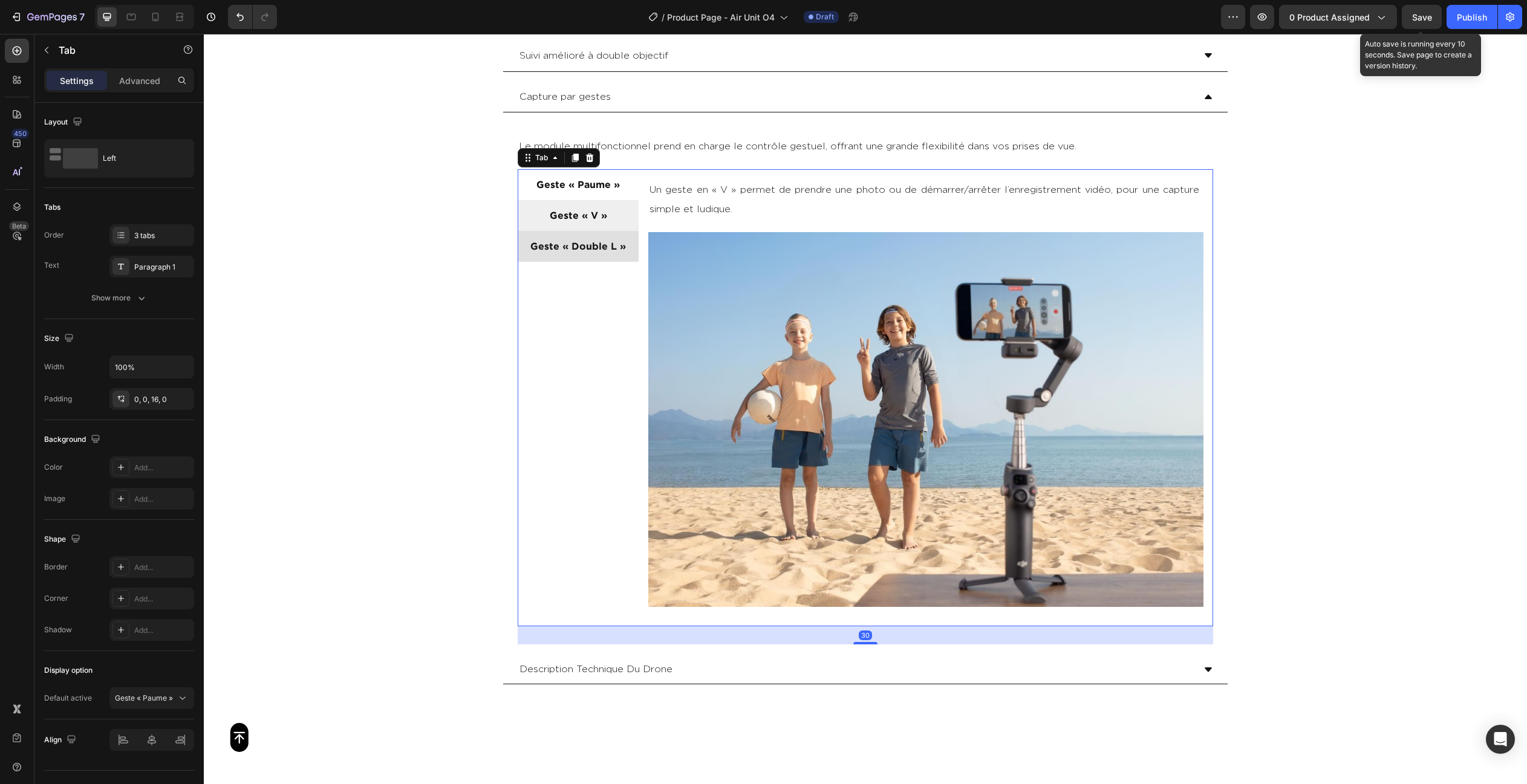
click at [621, 231] on li "Geste « Double L »" at bounding box center [577, 246] width 121 height 30
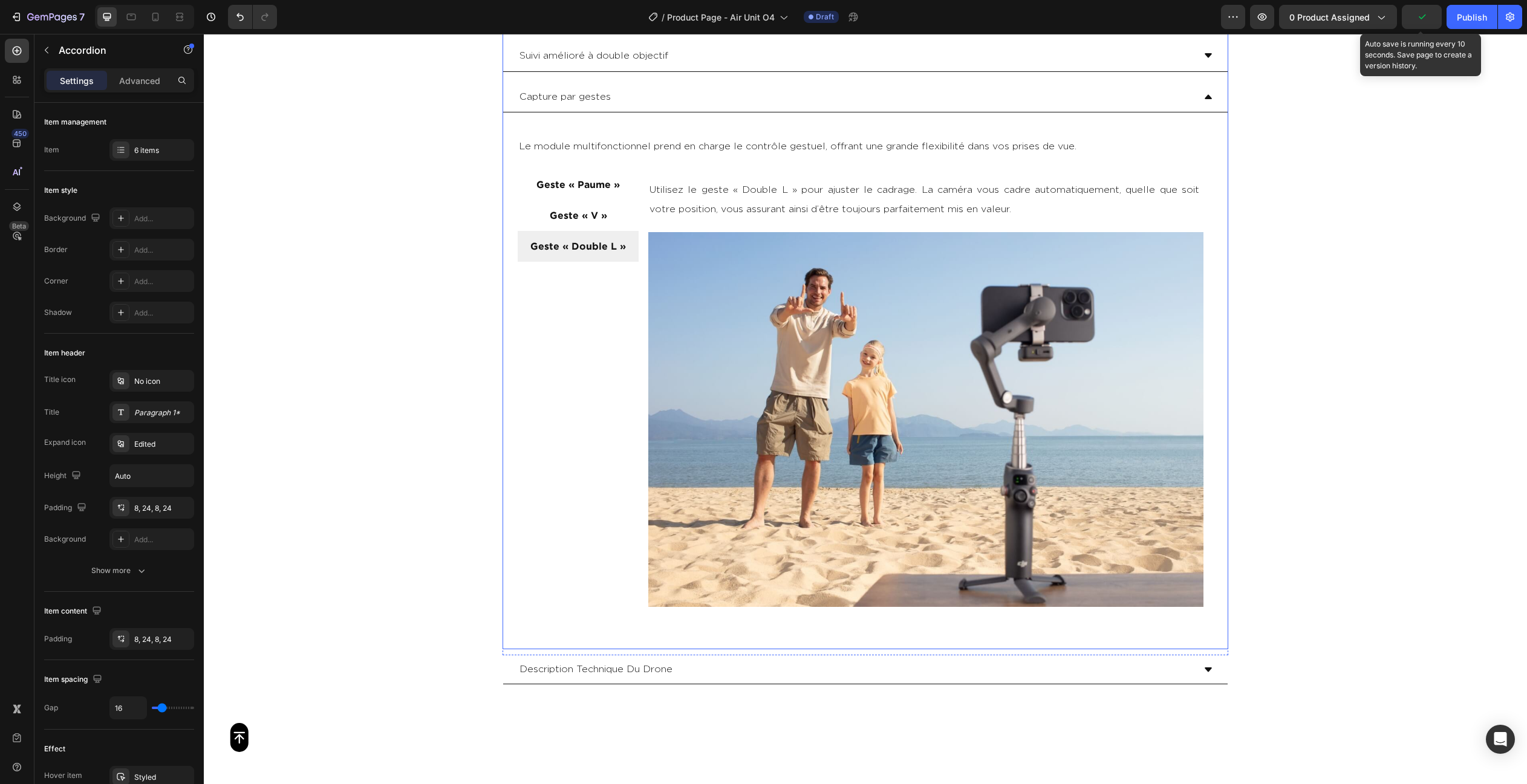
click at [792, 100] on div "Capture par gestes" at bounding box center [856, 97] width 676 height 21
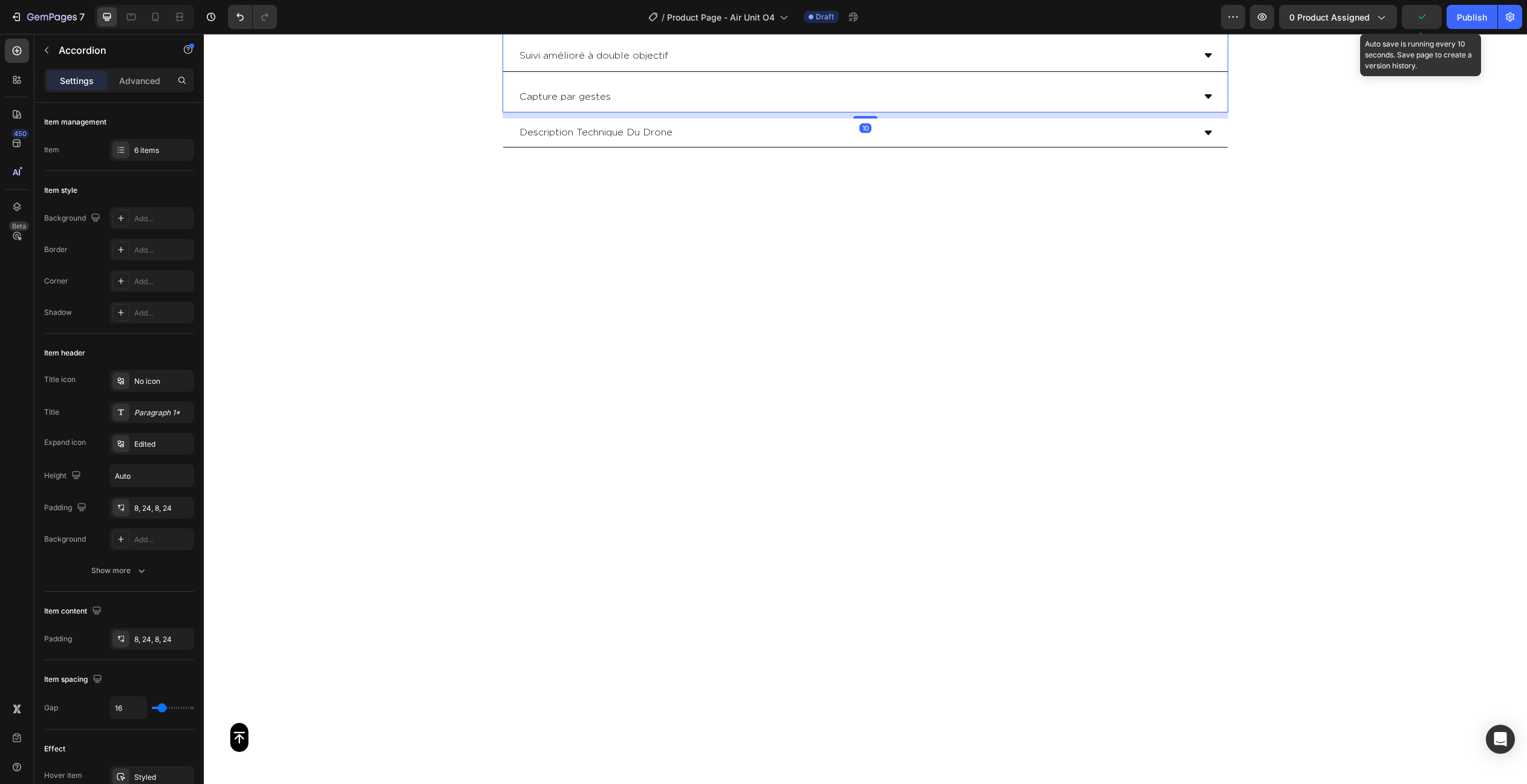
click at [786, 104] on div "Capture par gestes" at bounding box center [865, 97] width 725 height 31
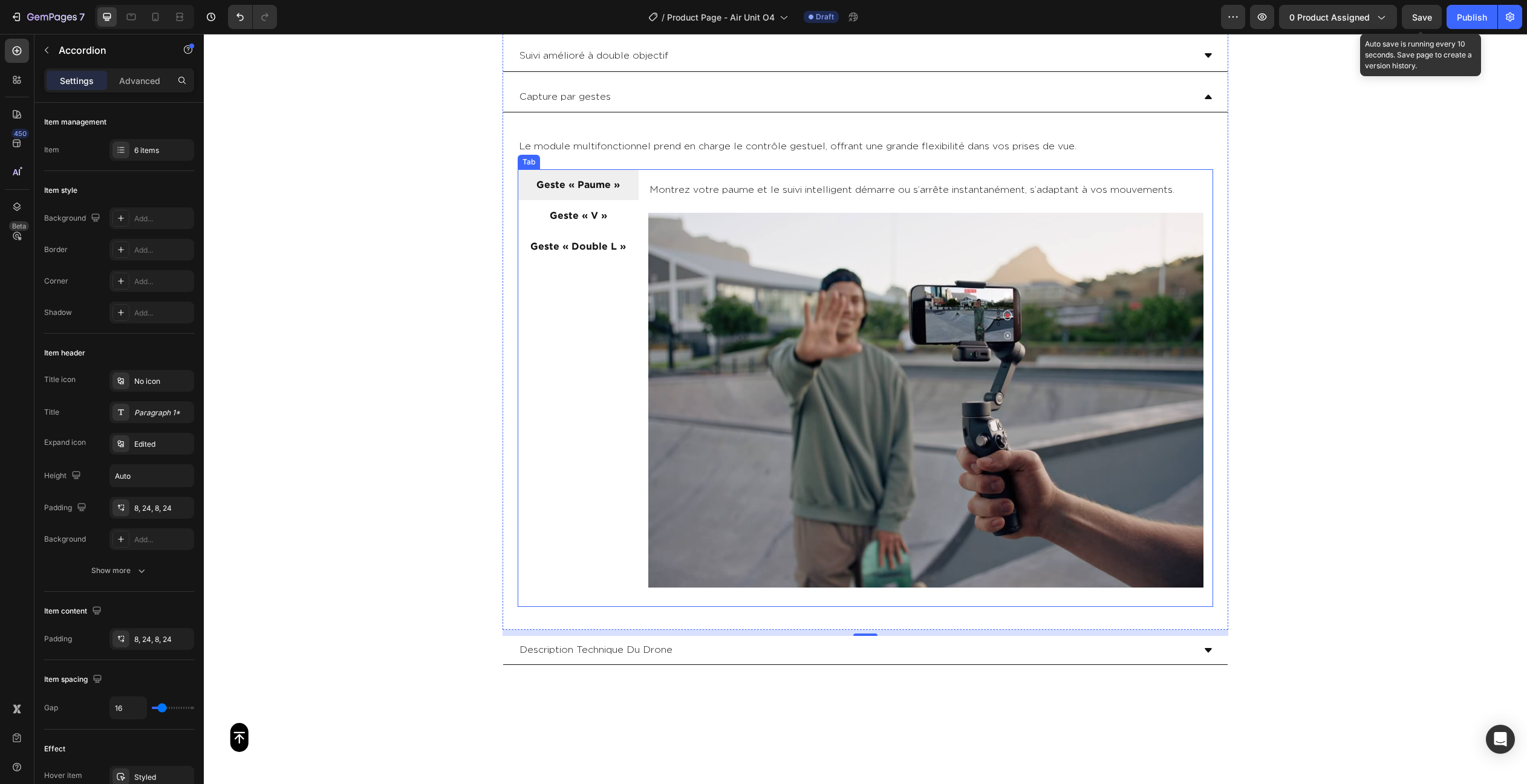
click at [618, 177] on p "Geste « Paume »" at bounding box center [578, 184] width 84 height 17
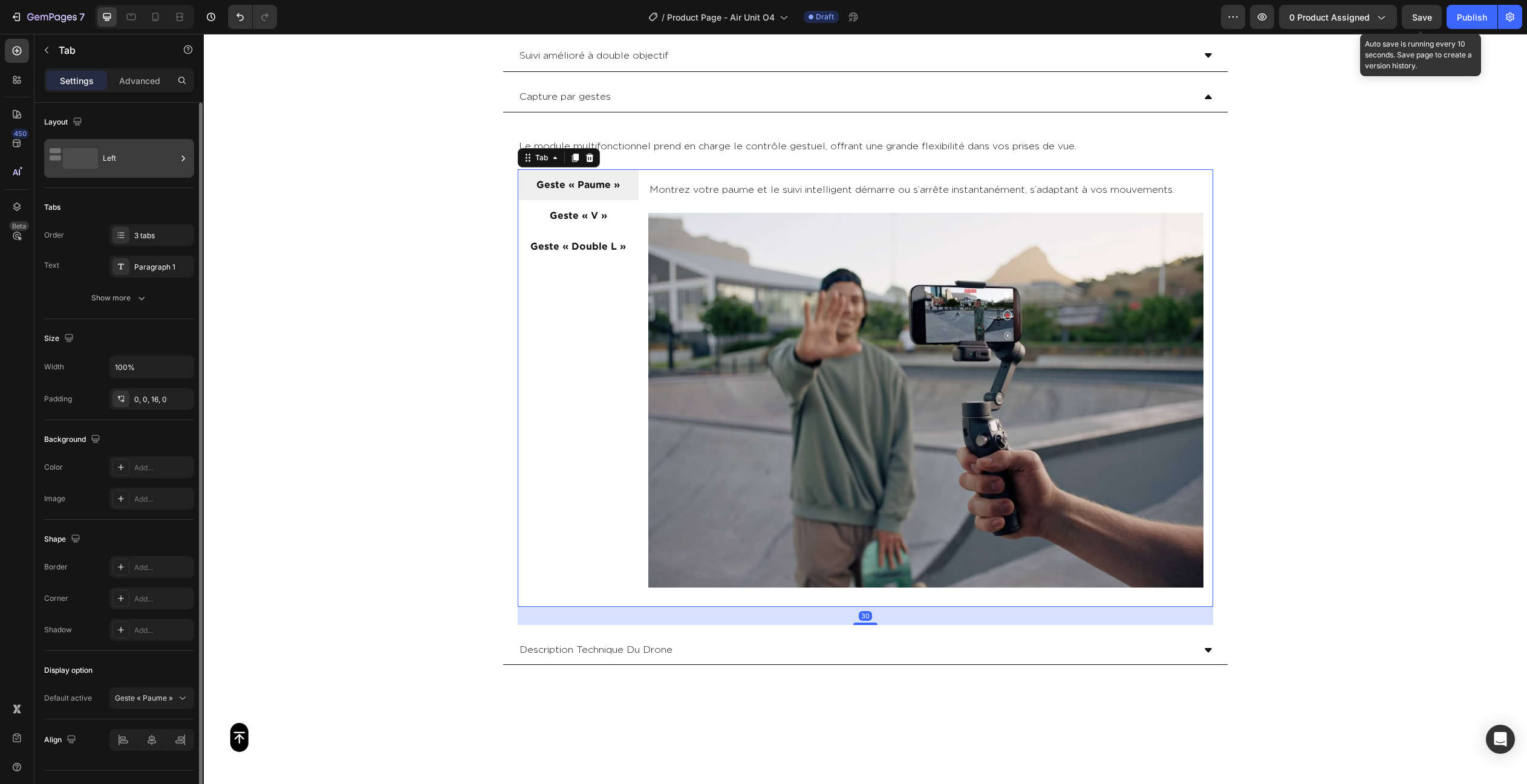
click at [87, 156] on rect at bounding box center [80, 159] width 35 height 21
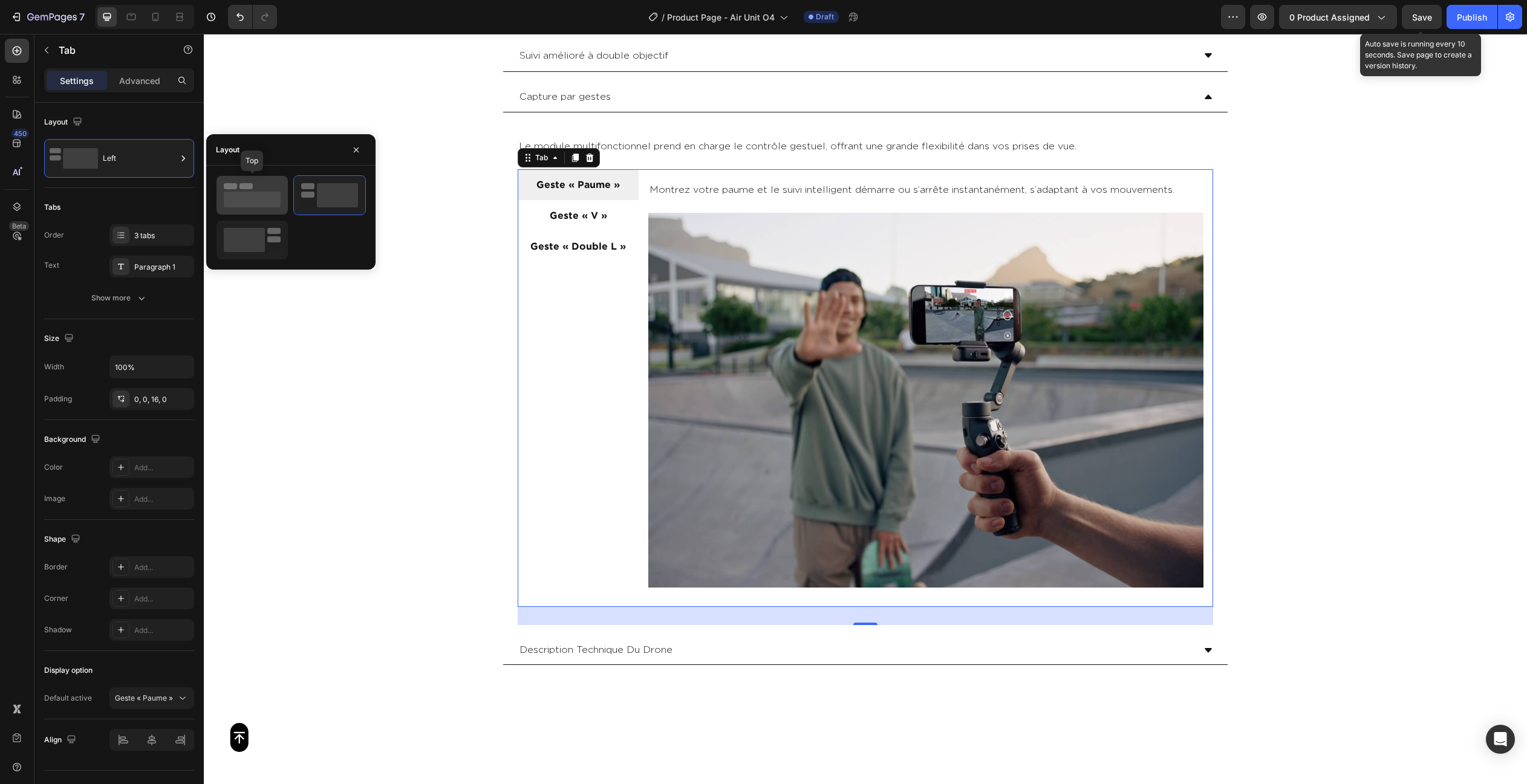
click at [250, 194] on rect at bounding box center [253, 199] width 57 height 16
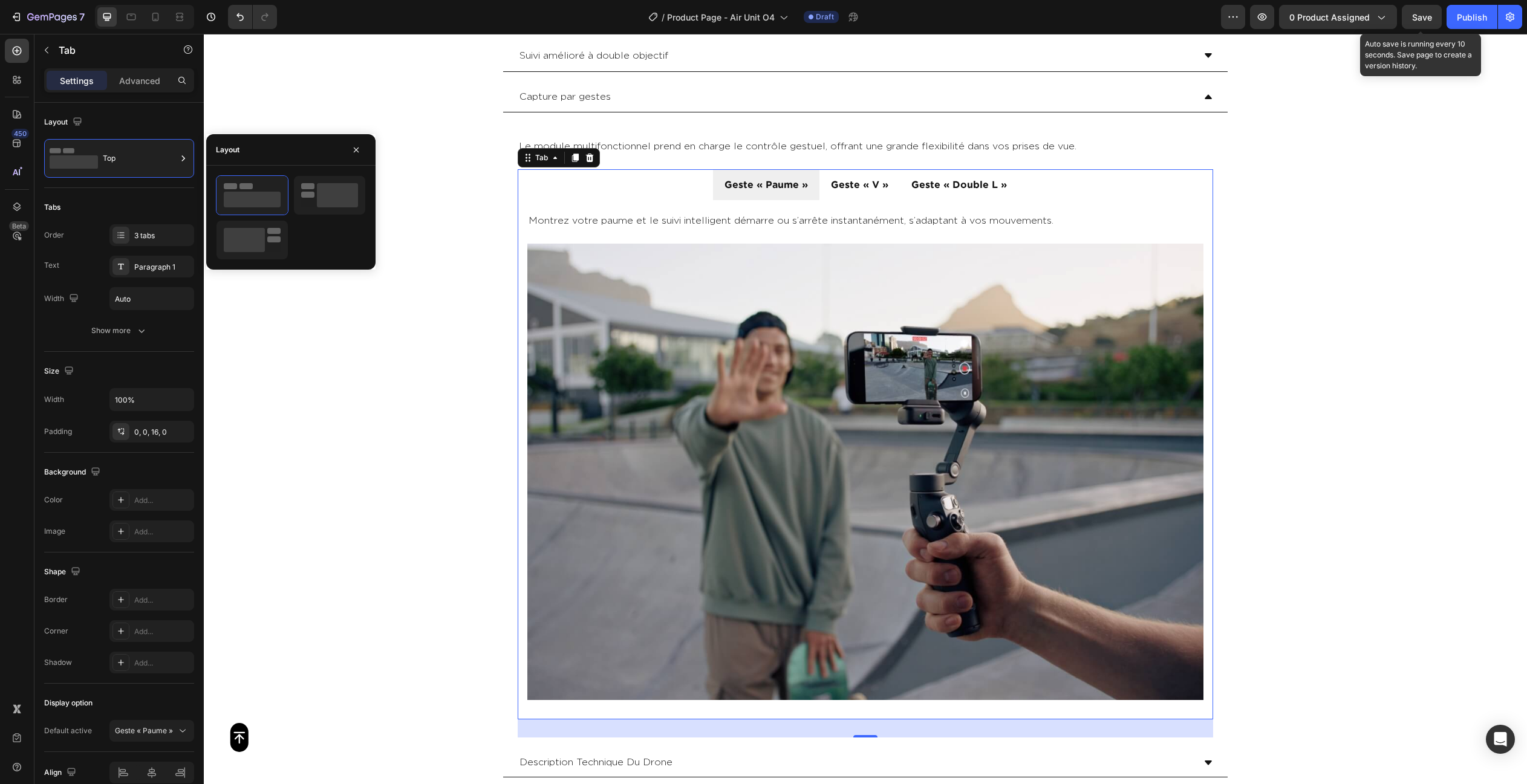
drag, startPoint x: 1286, startPoint y: 211, endPoint x: 1227, endPoint y: 205, distance: 59.3
